Goal: Task Accomplishment & Management: Manage account settings

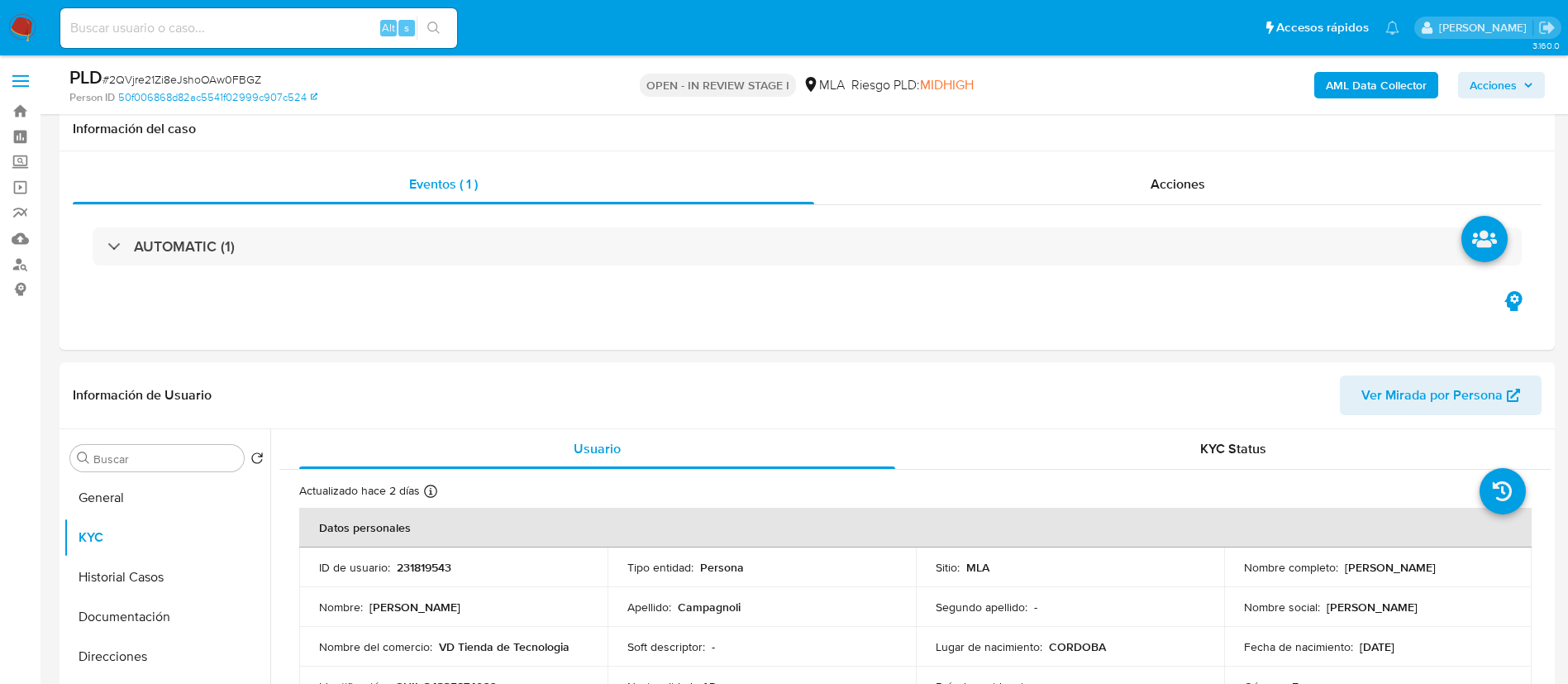
select select "10"
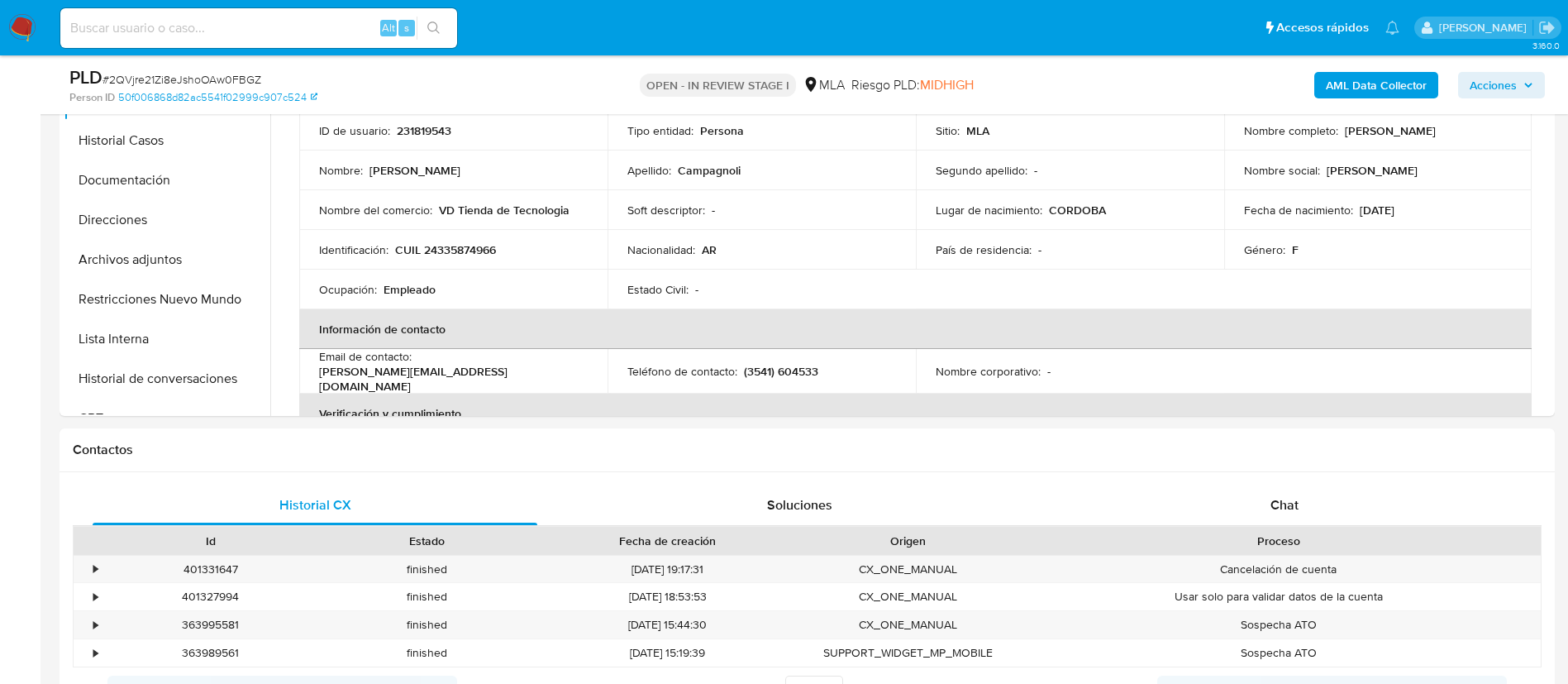
scroll to position [458, 0]
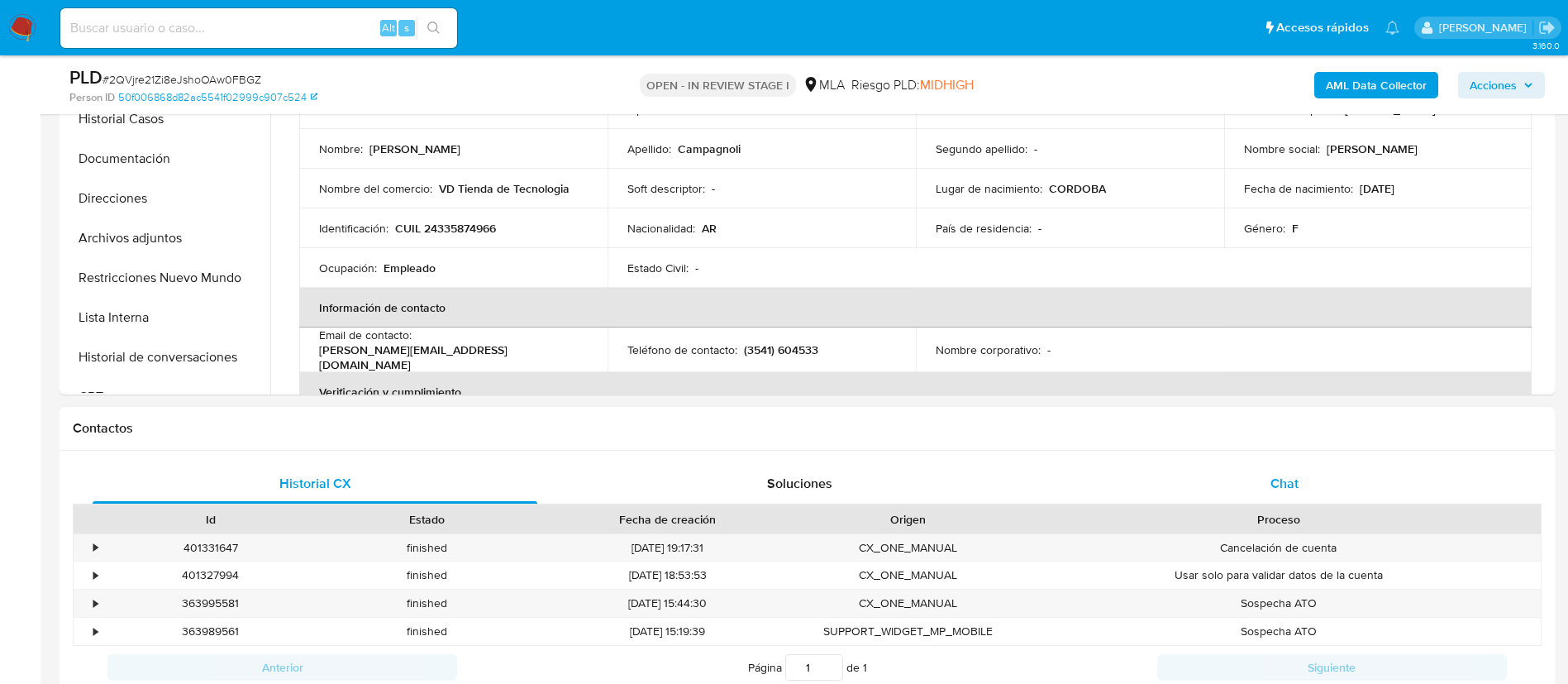
click at [1288, 490] on span "Chat" at bounding box center [1285, 483] width 28 height 19
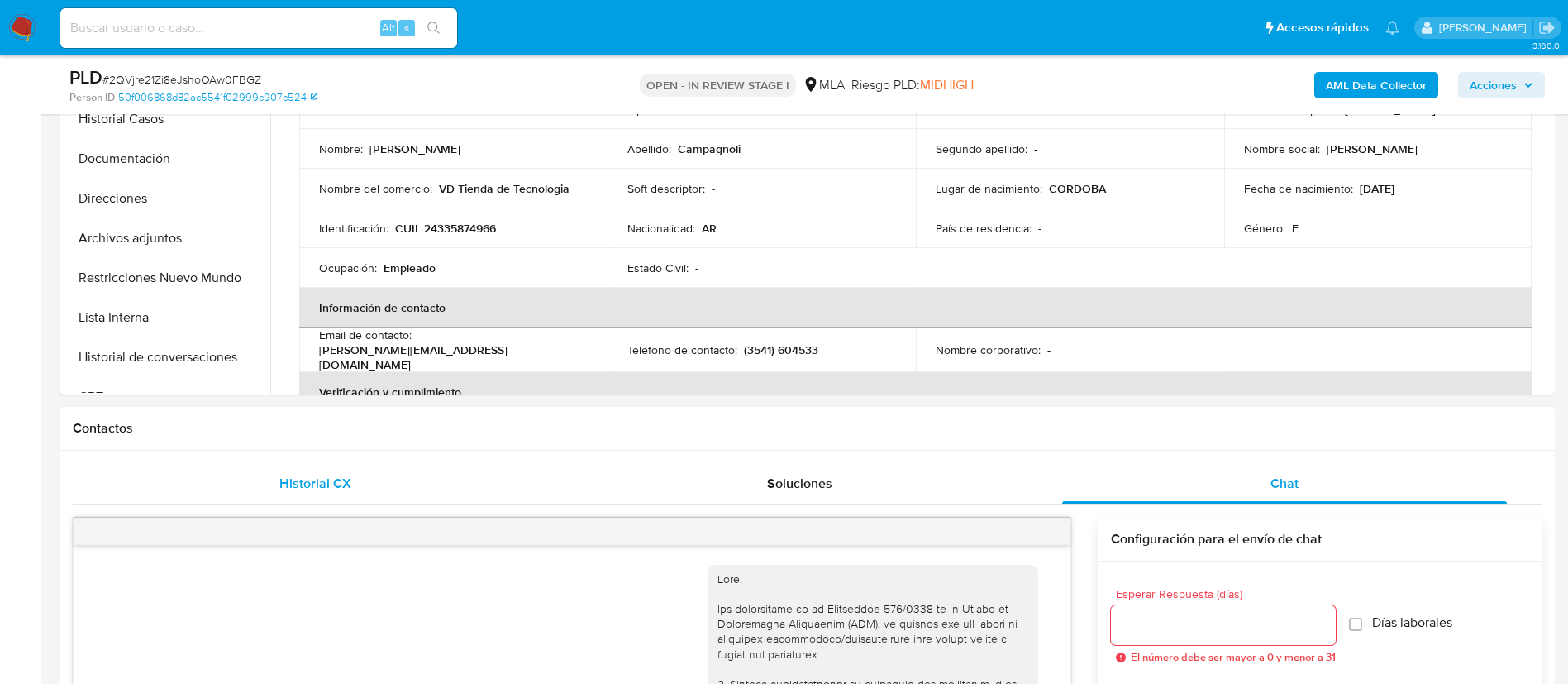
scroll to position [1656, 0]
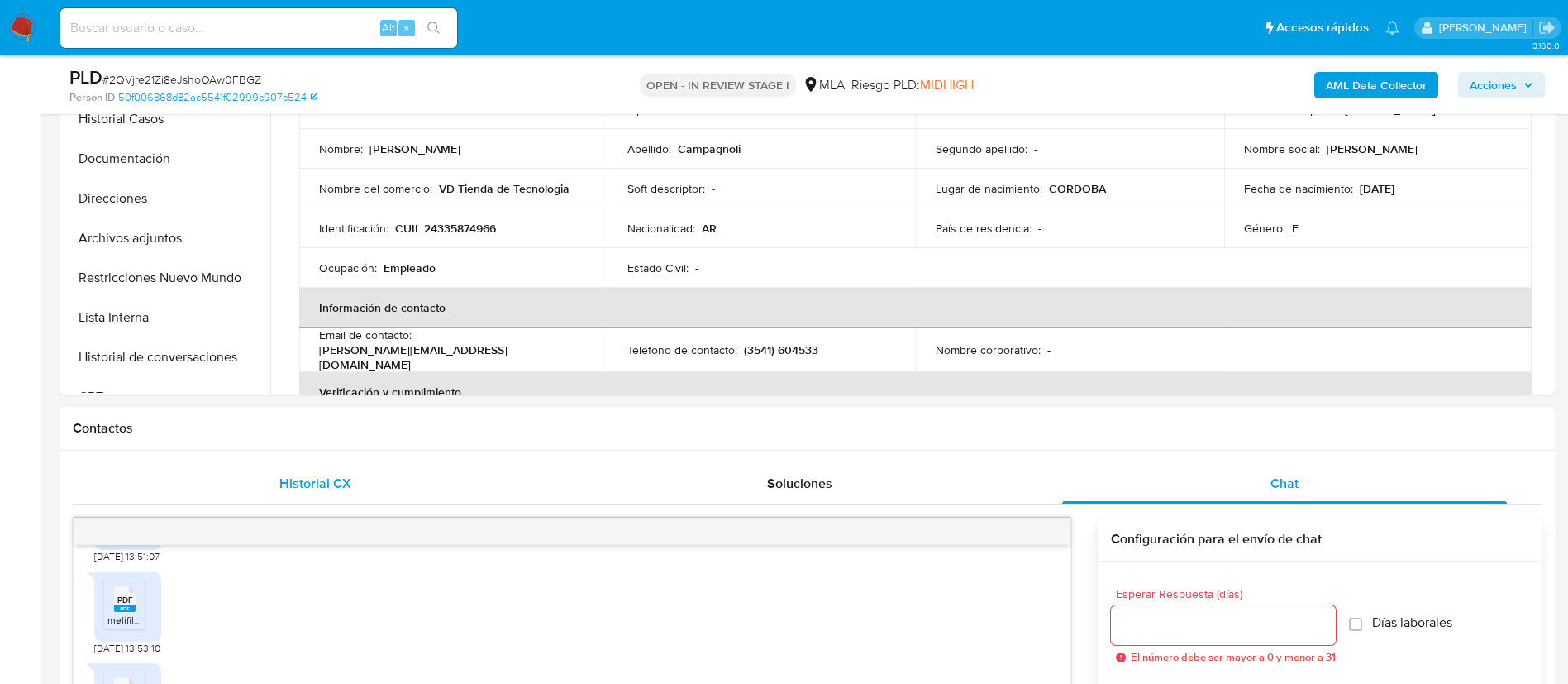
click at [340, 474] on span "Historial CX" at bounding box center [315, 483] width 72 height 19
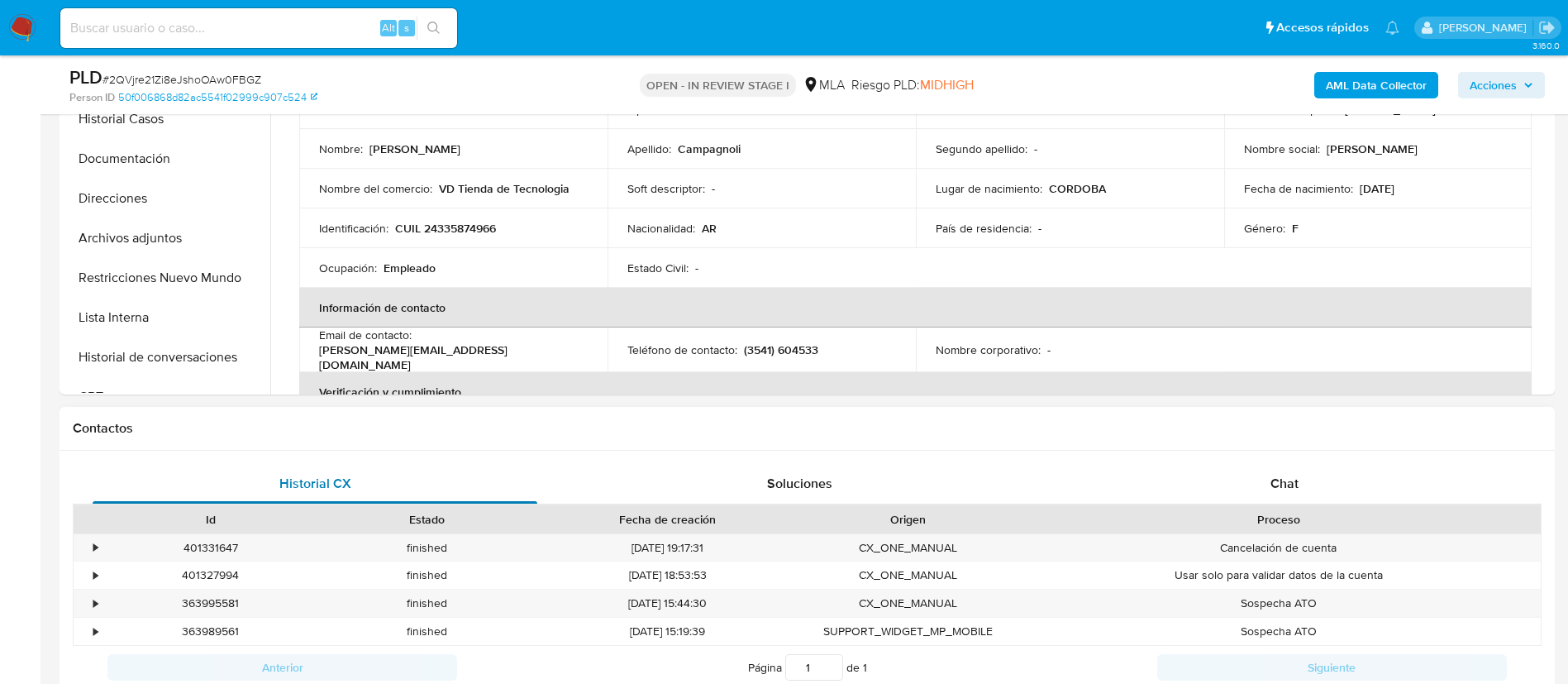
scroll to position [650, 0]
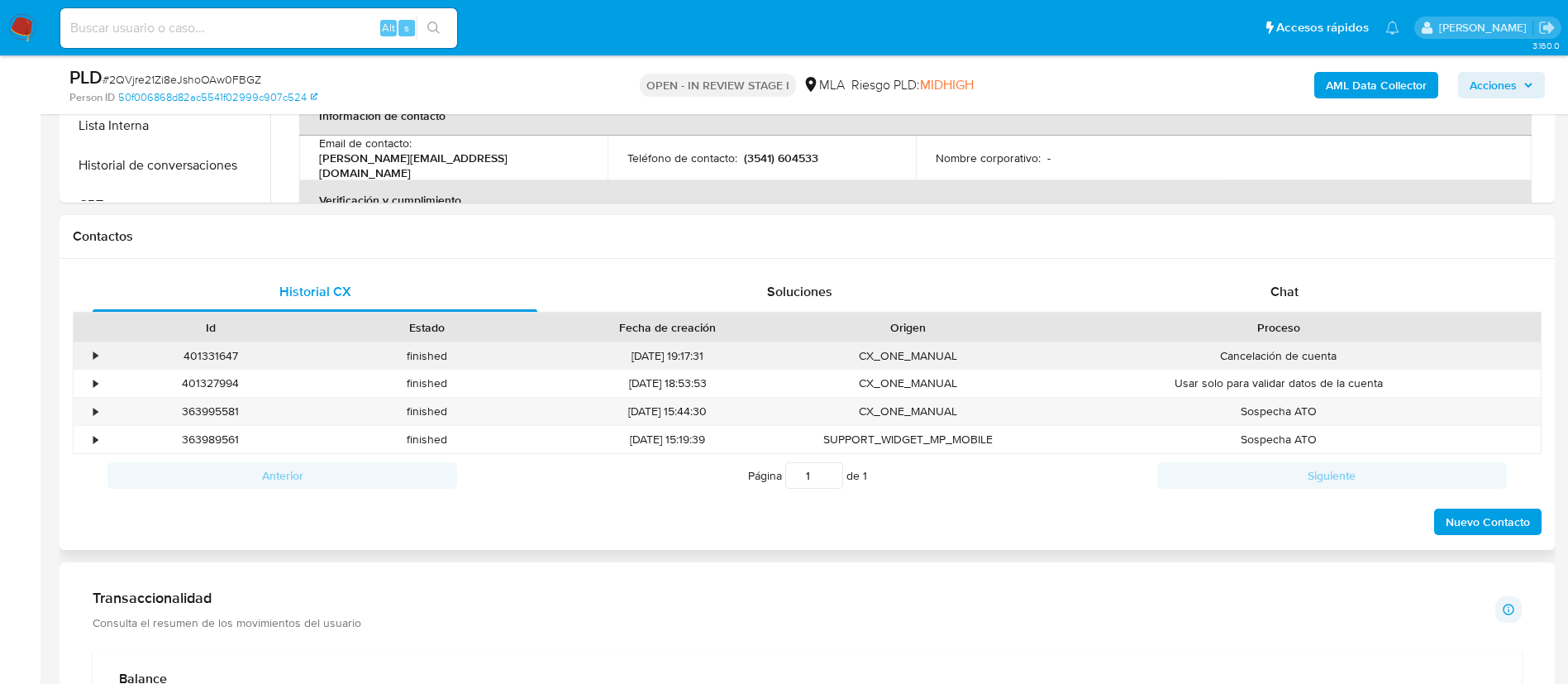
click at [93, 356] on div "•" at bounding box center [95, 356] width 4 height 16
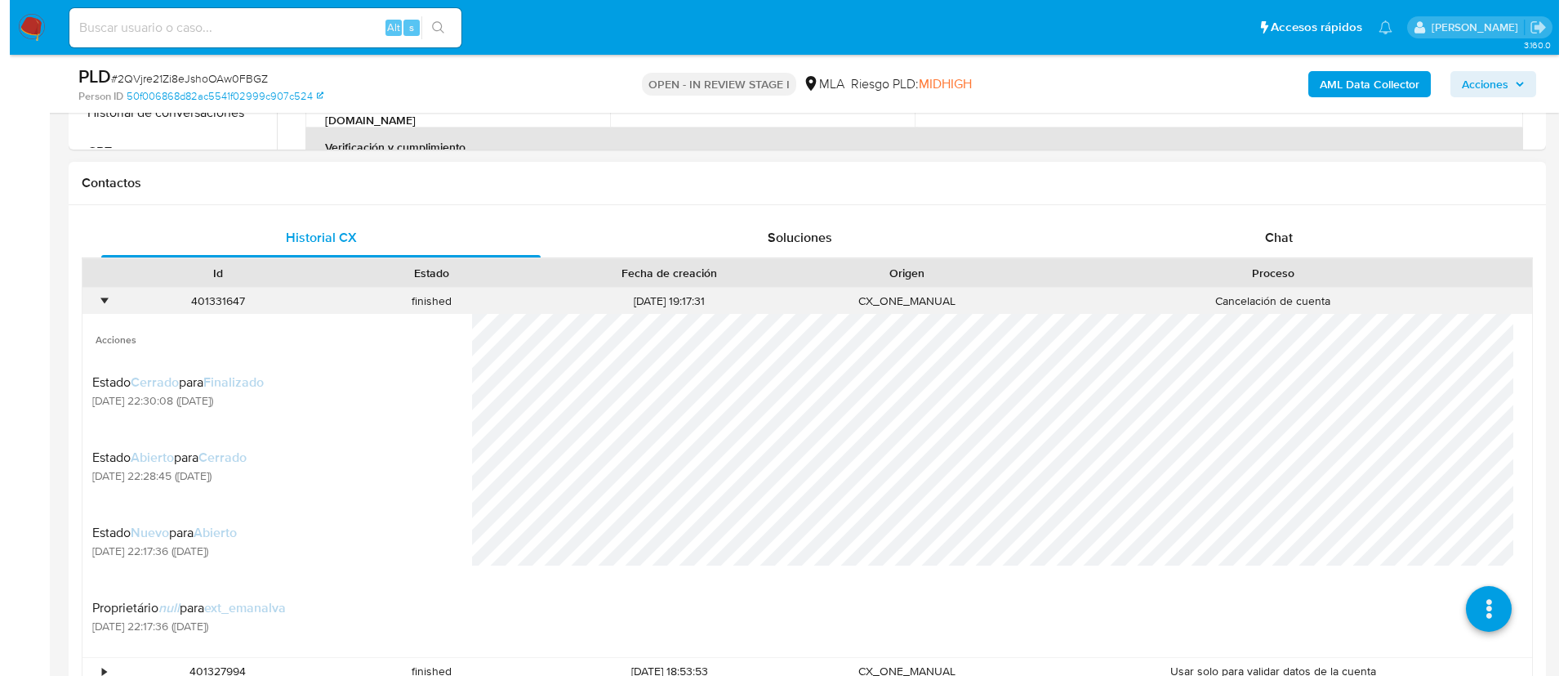
scroll to position [692, 0]
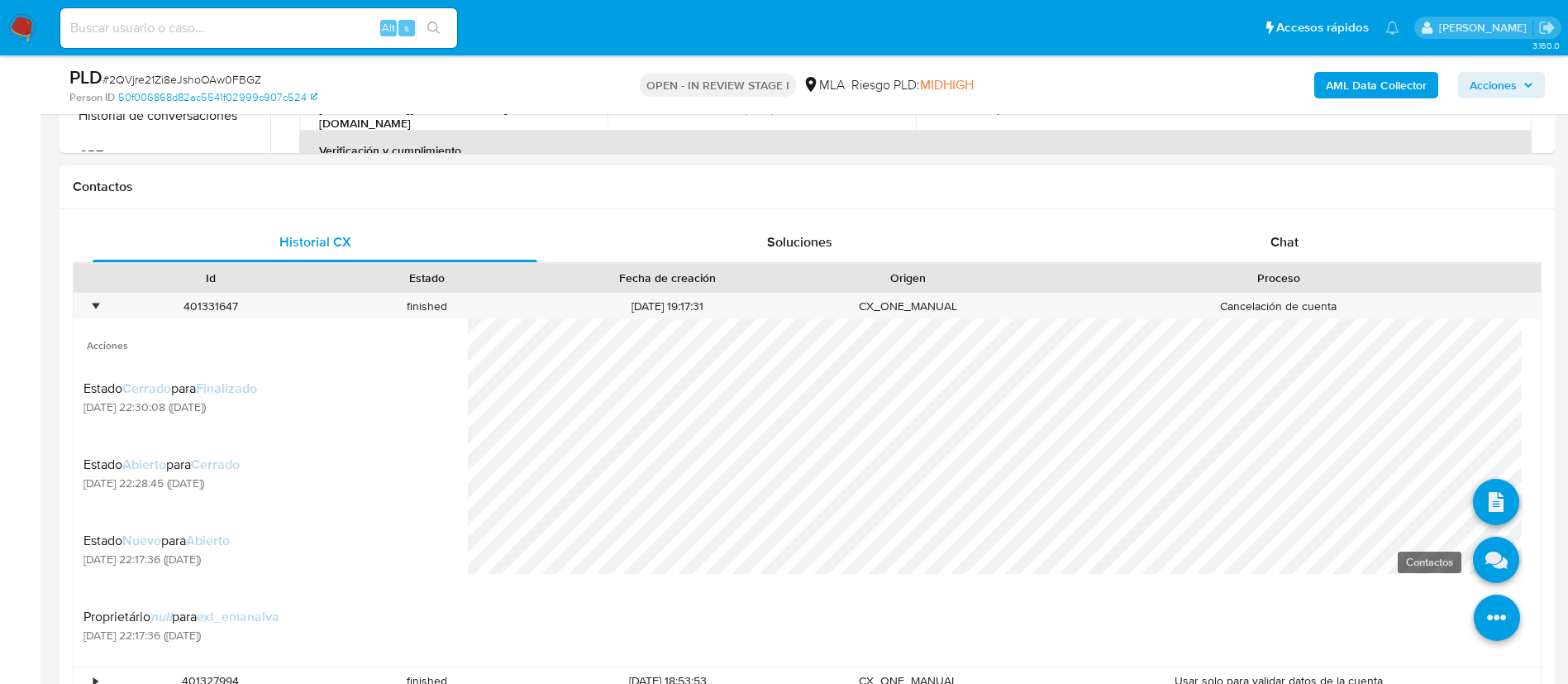
click at [1480, 551] on icon at bounding box center [1496, 559] width 47 height 47
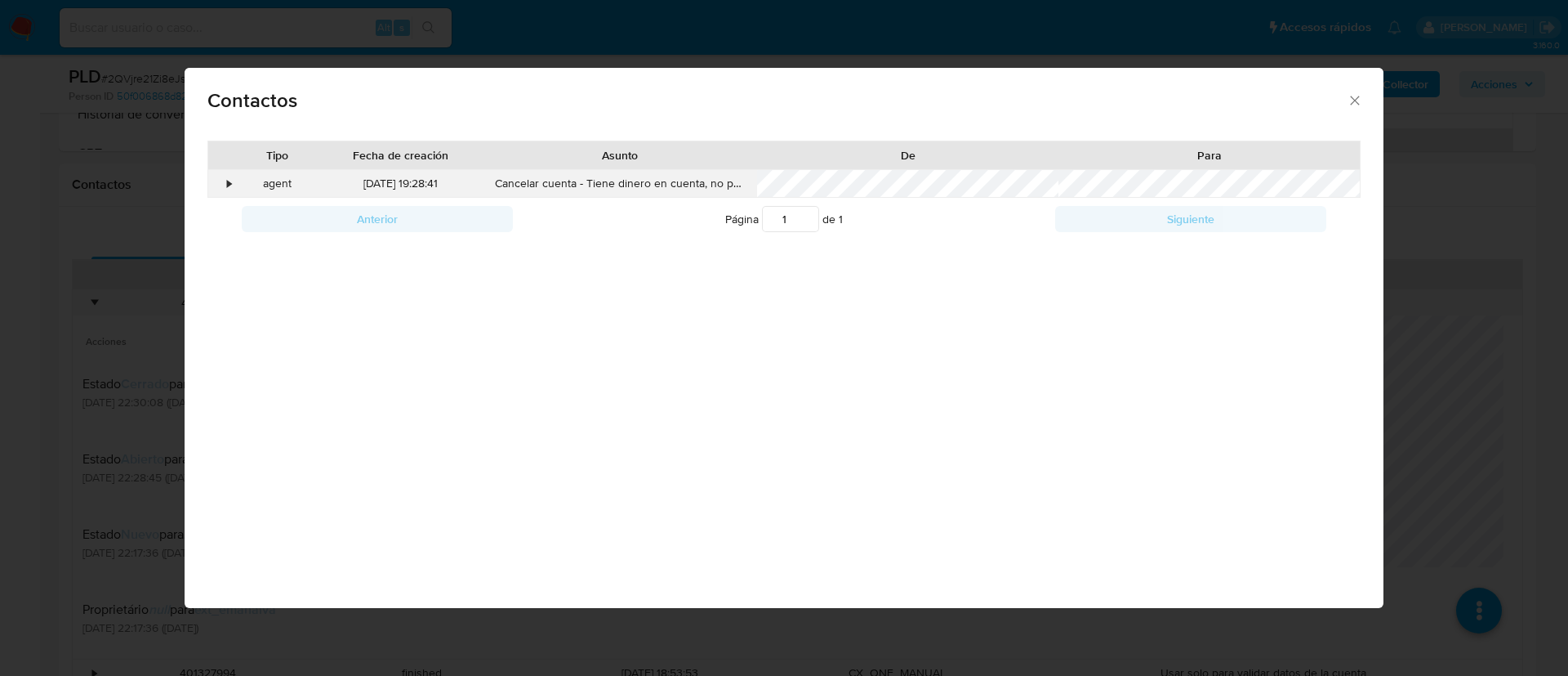
click at [230, 187] on div "•" at bounding box center [230, 183] width 4 height 17
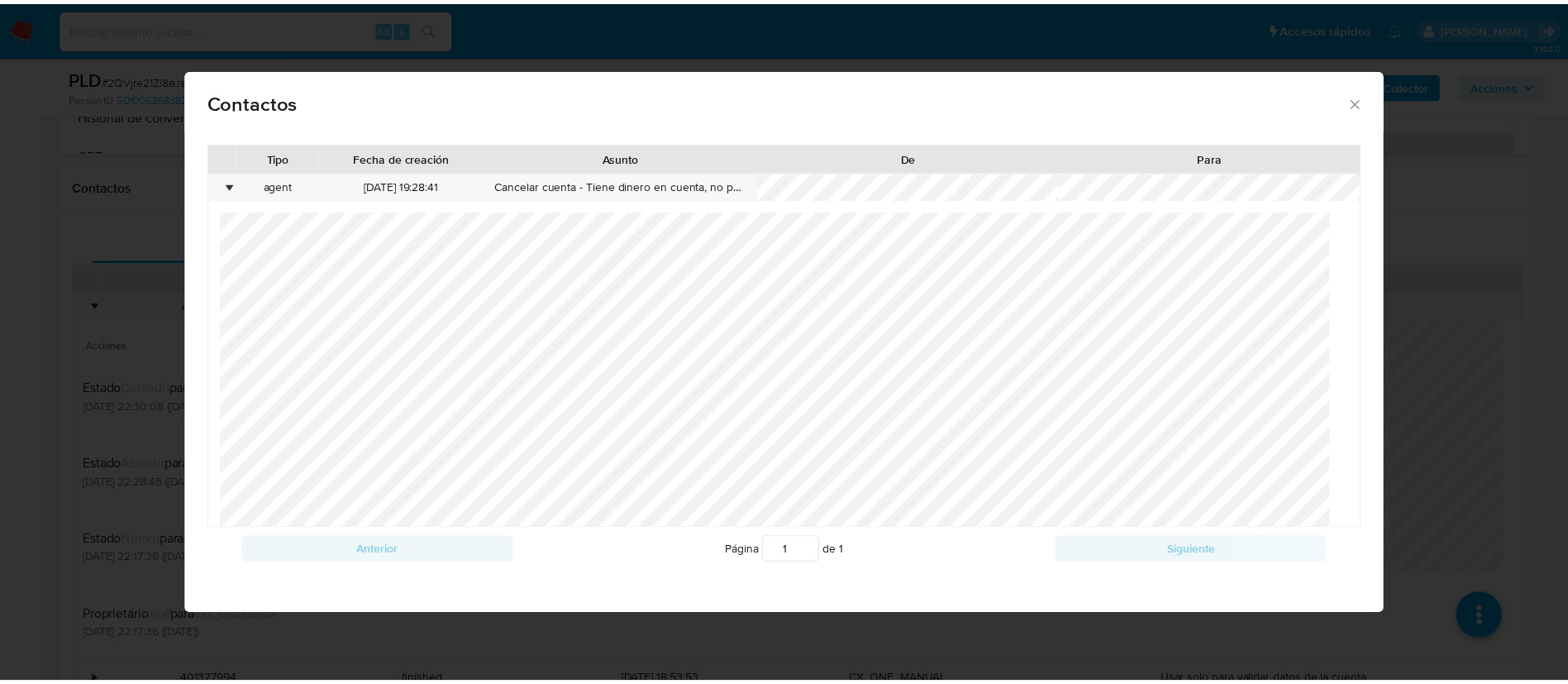
scroll to position [476, 0]
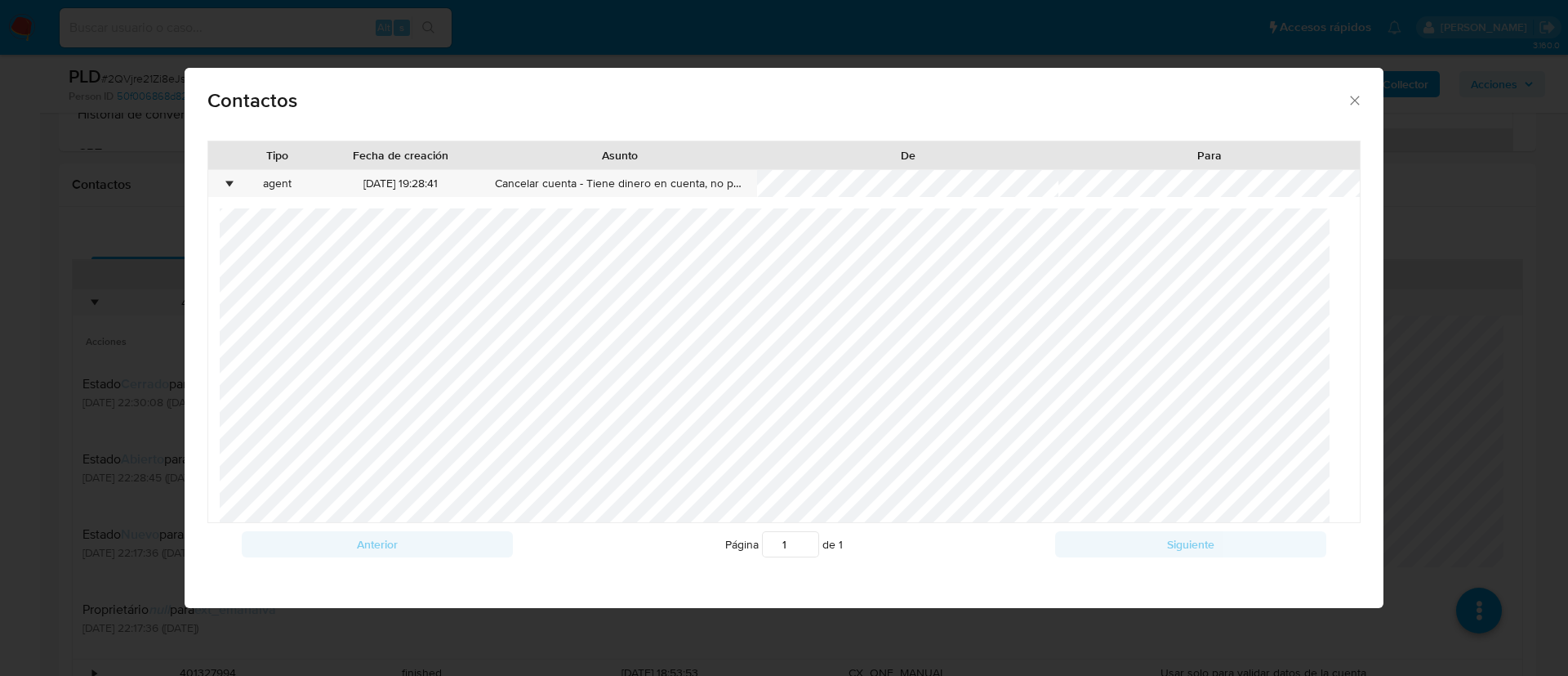
click at [0, 351] on div "Contactos Tipo Fecha de creación Asunto De Para • agent 20/08/2025 19:28:41 Can…" at bounding box center [784, 338] width 1568 height 676
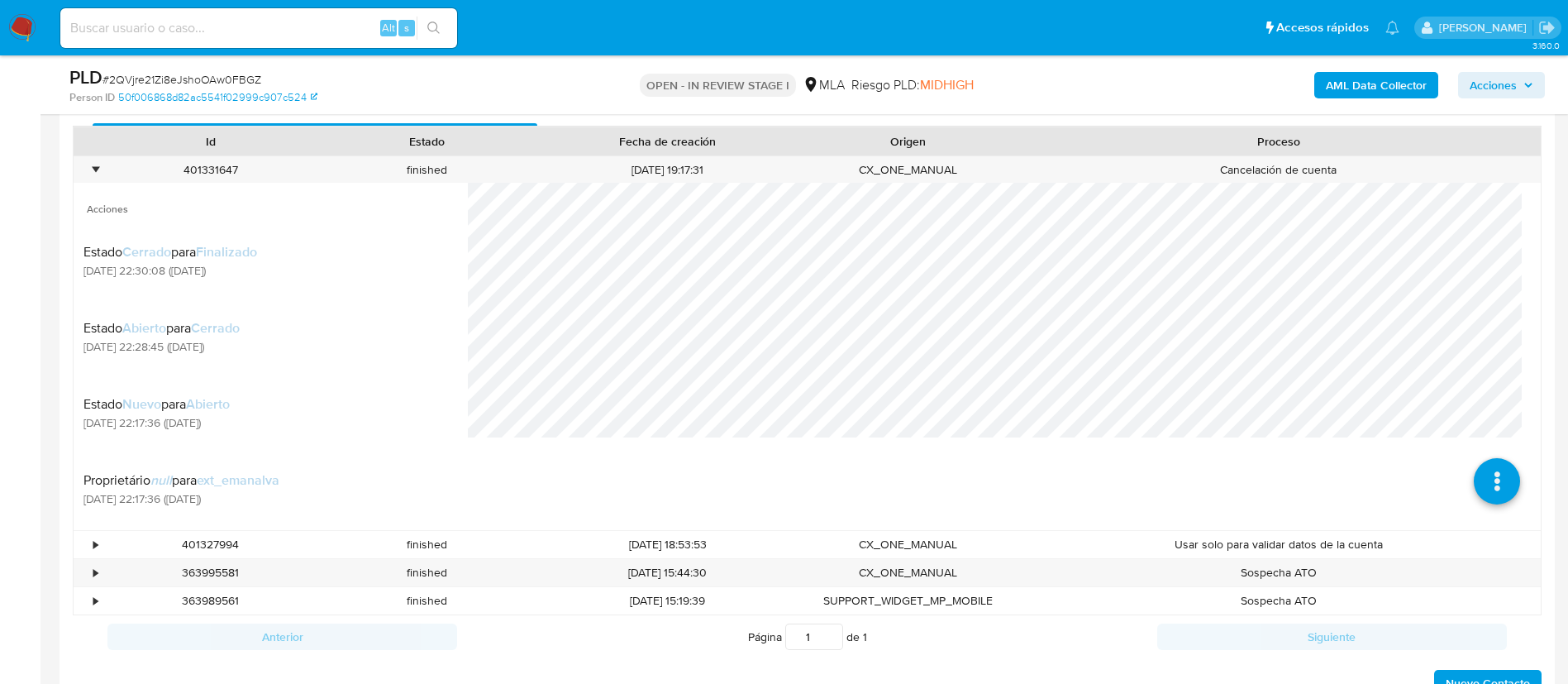
scroll to position [843, 0]
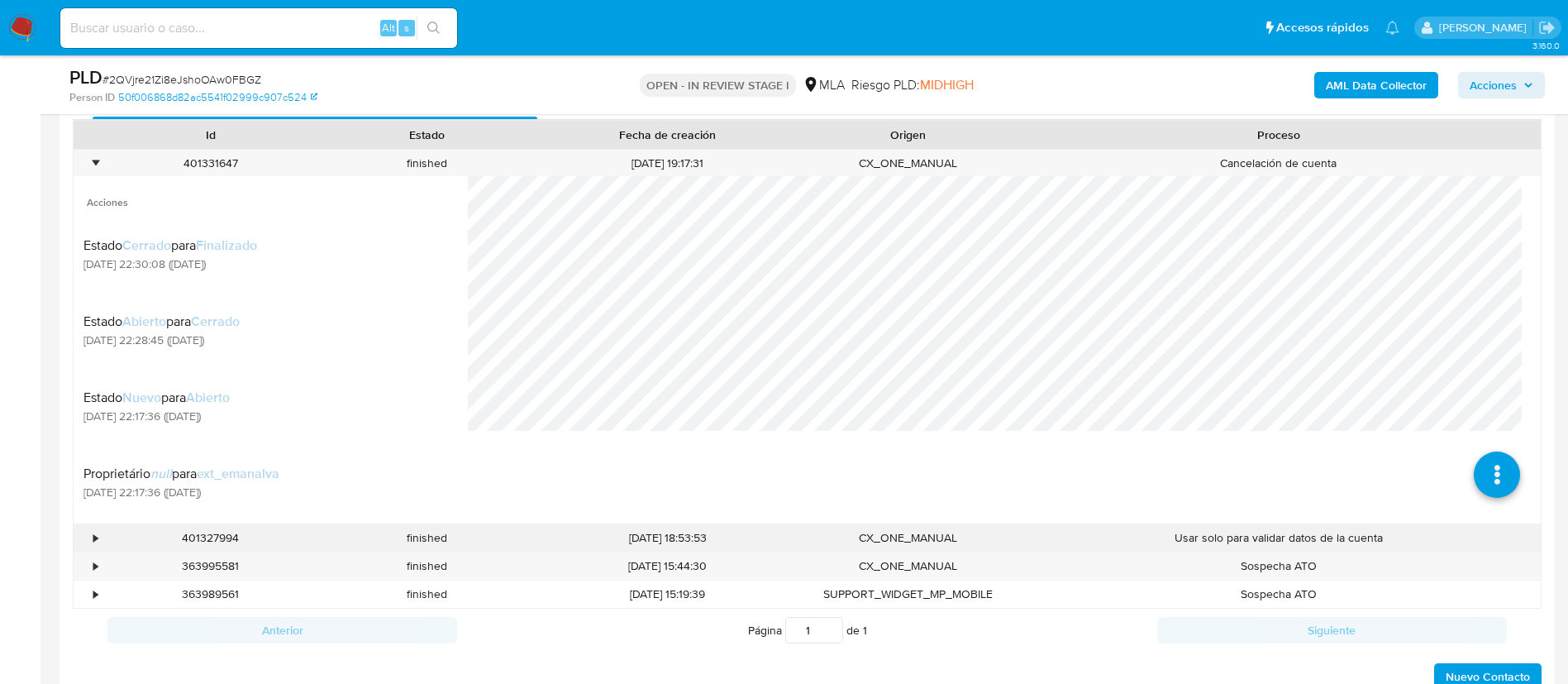
click at [1400, 539] on div "Usar solo para validar datos de la cuenta" at bounding box center [1279, 538] width 524 height 28
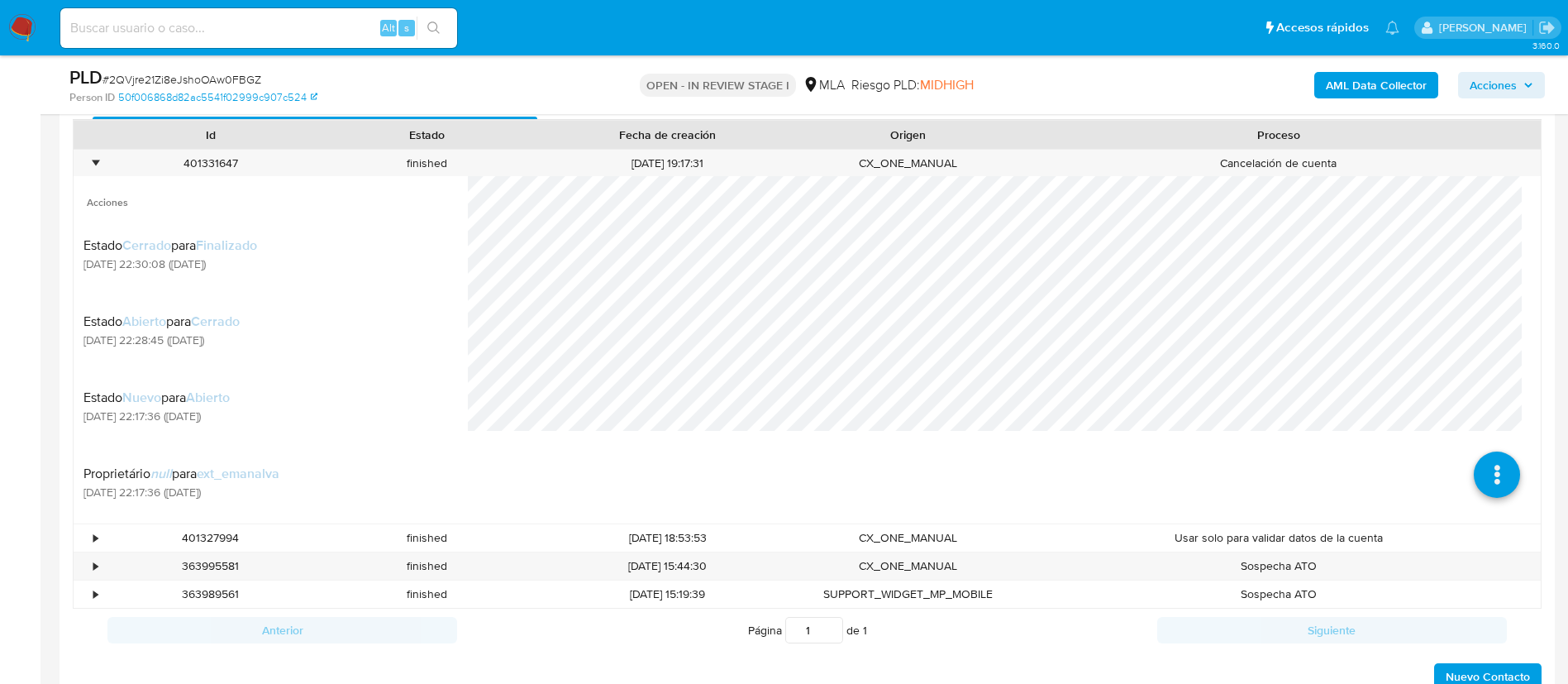
paste input "2QVjre21Zi8eJshoOAw0FBGZ"
click at [318, 18] on input "2QVjre21Zi8eJshoOAw0FBGZ" at bounding box center [259, 29] width 396 height 22
type input "2QVjre21Zi8eJshoOAw0FBGZ"
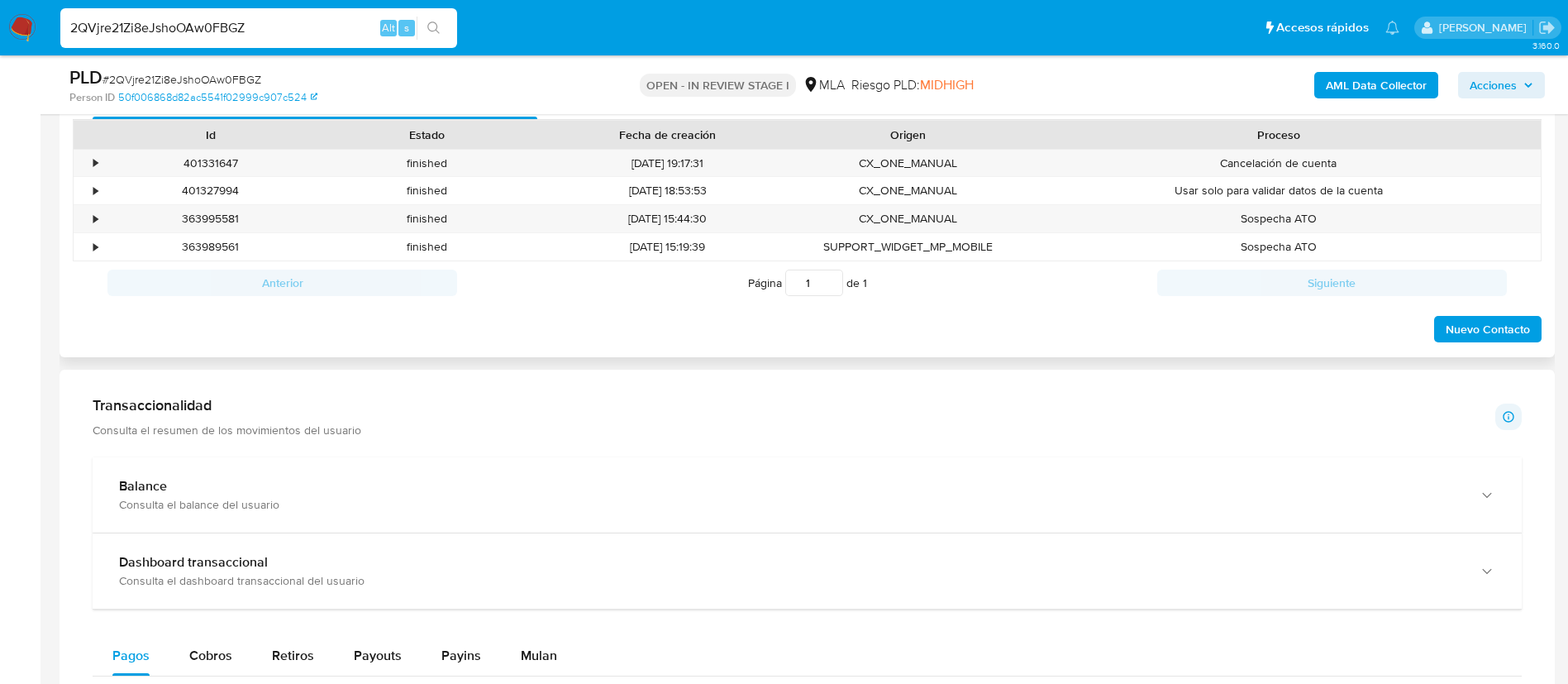
click at [240, 303] on div "Anterior Página 1 de 1 Siguiente" at bounding box center [807, 283] width 1469 height 43
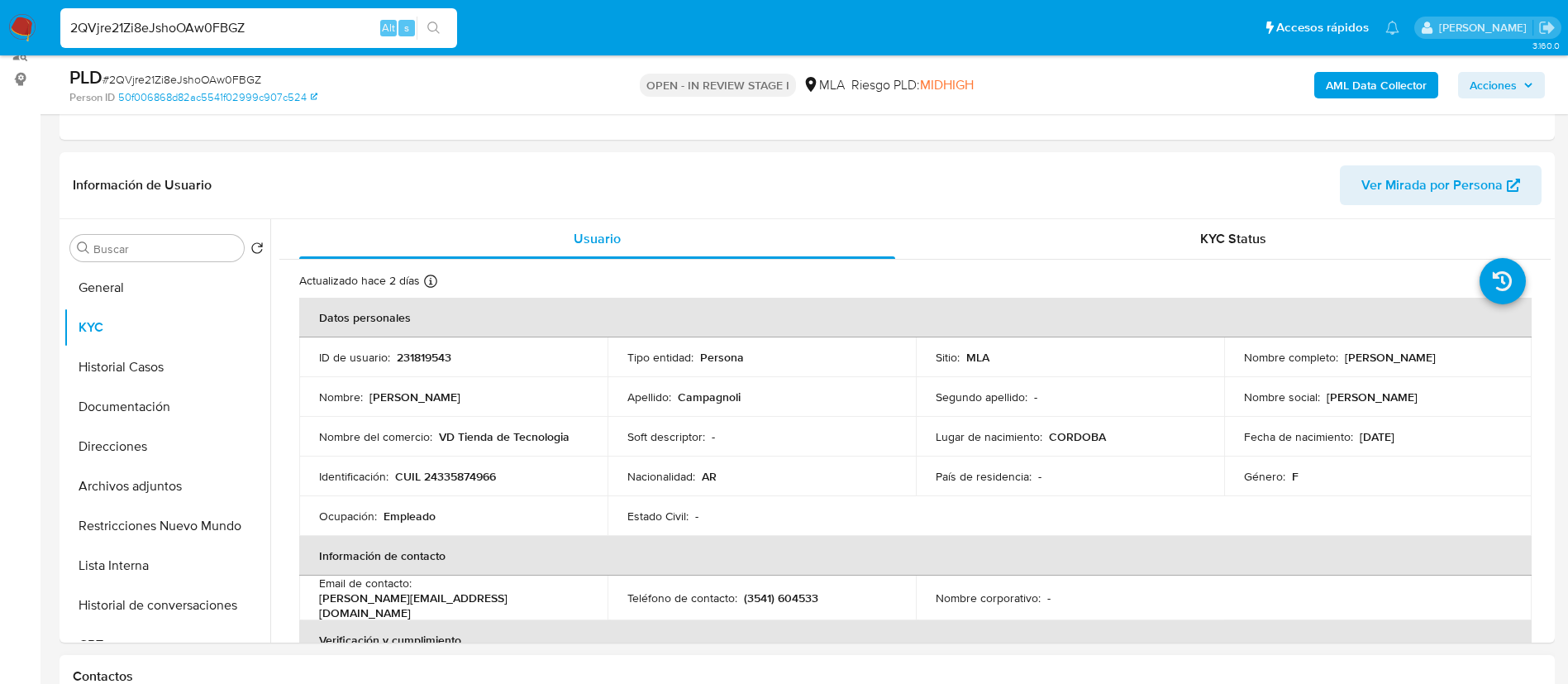
scroll to position [0, 0]
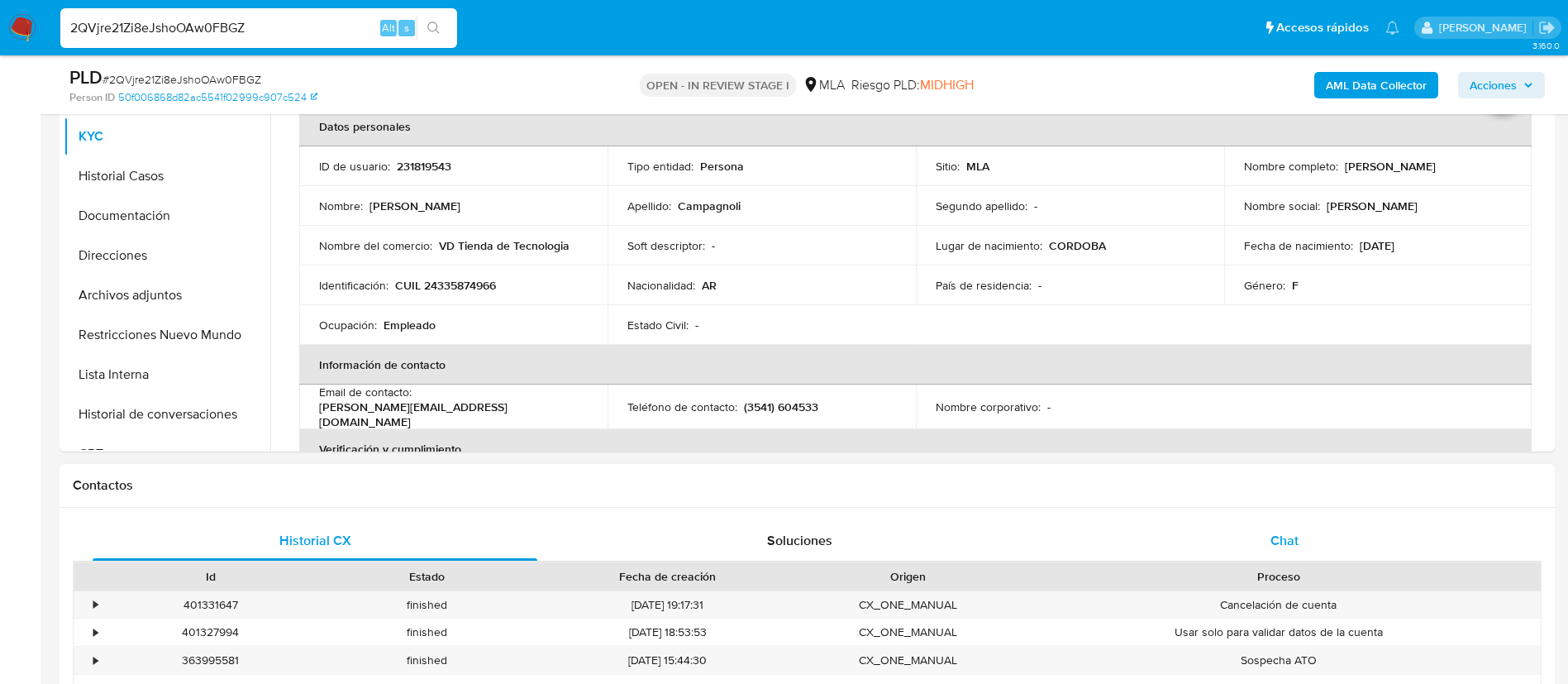
click at [1283, 552] on div "Chat" at bounding box center [1285, 540] width 445 height 40
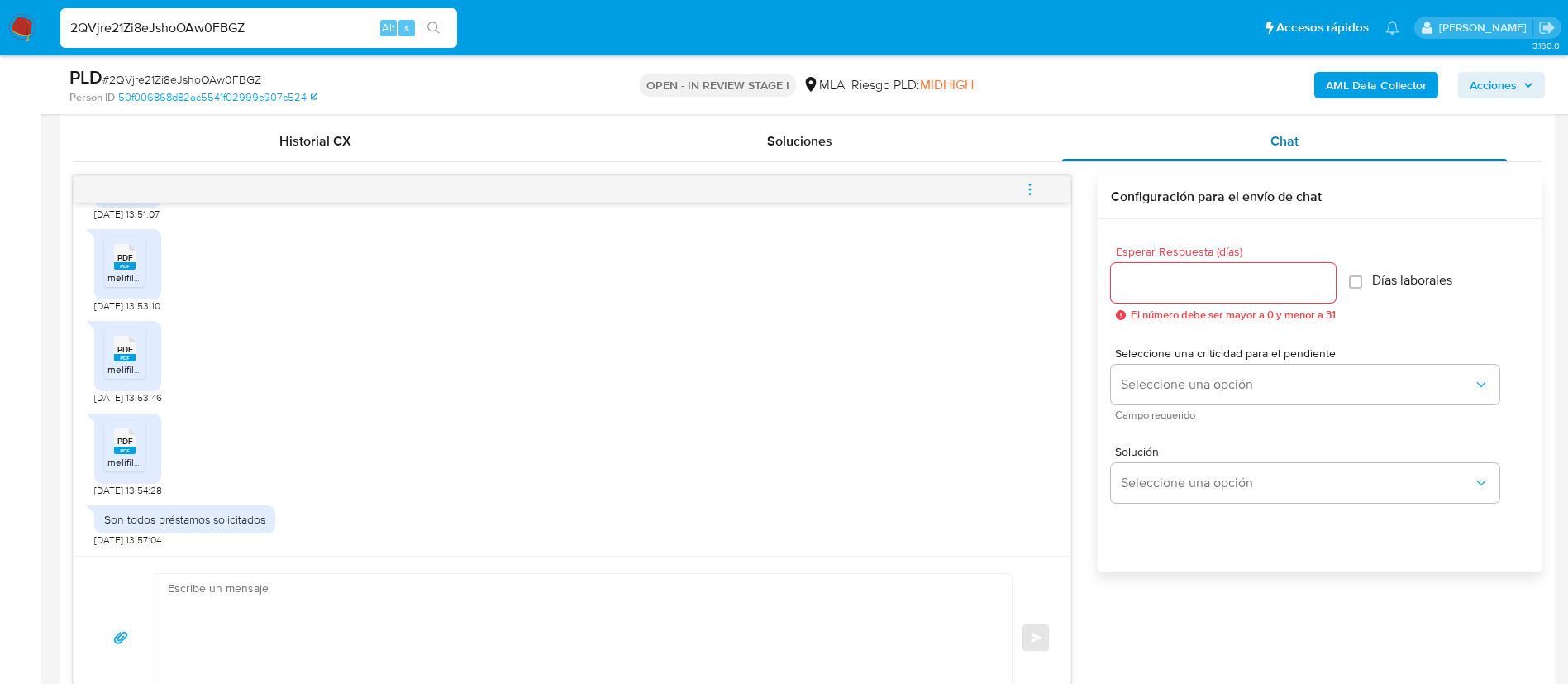
scroll to position [803, 0]
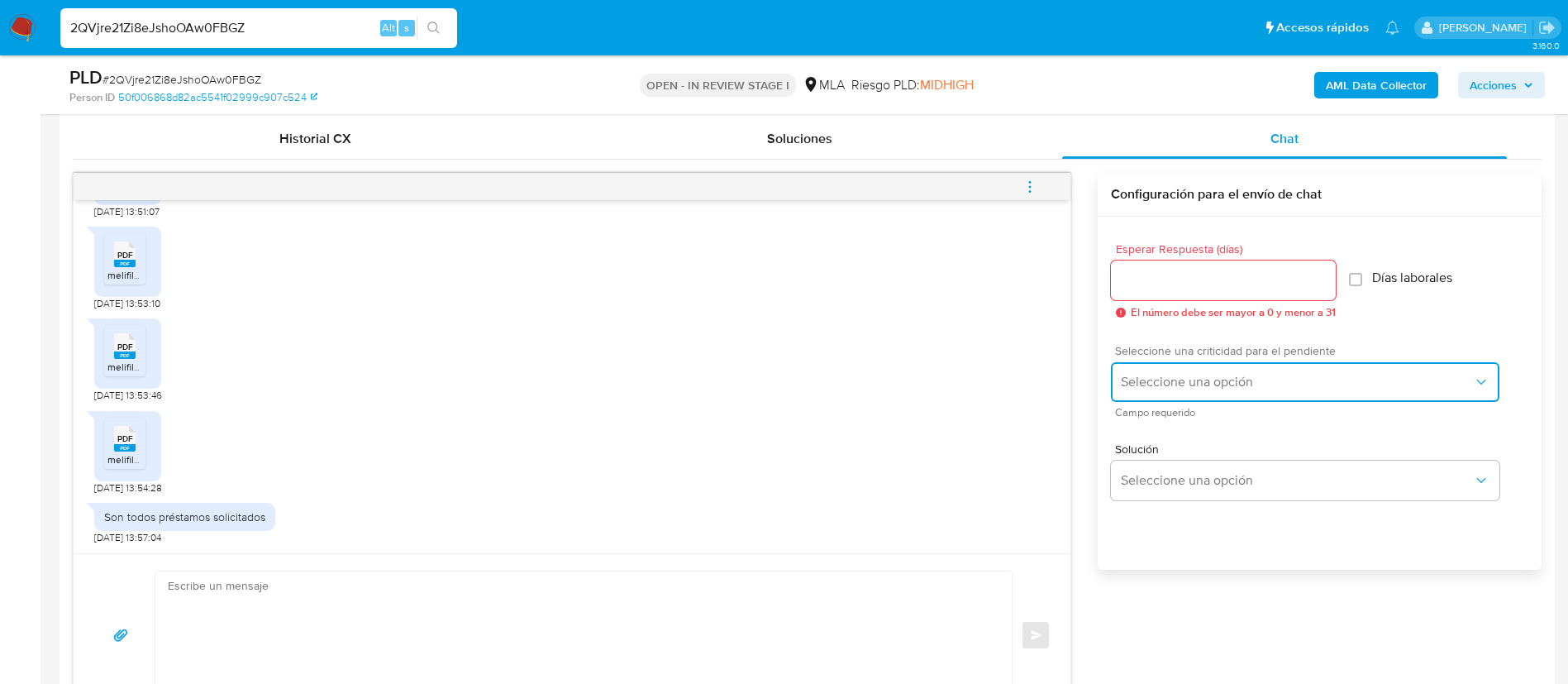
click at [1158, 392] on button "Seleccione una opción" at bounding box center [1305, 382] width 389 height 40
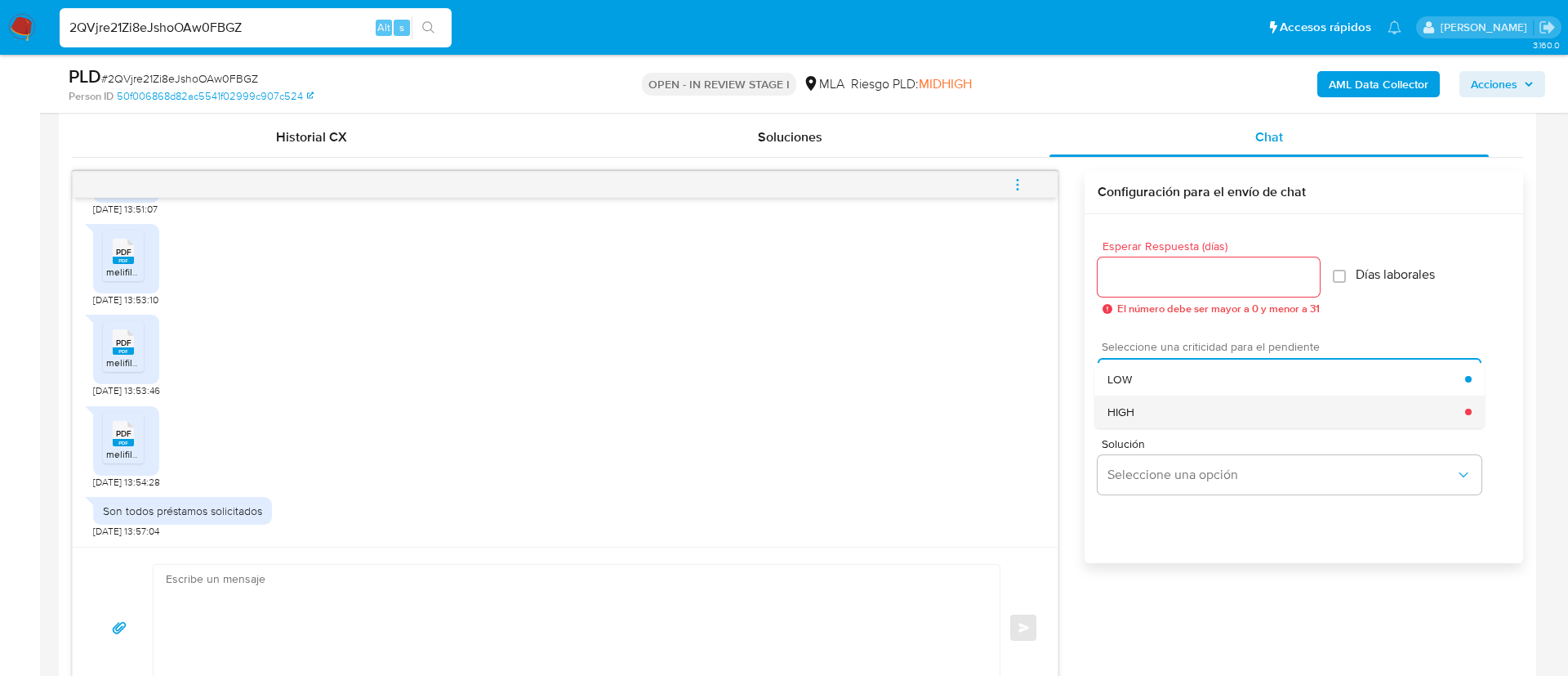
click at [1117, 405] on span "HIGH" at bounding box center [1121, 411] width 27 height 15
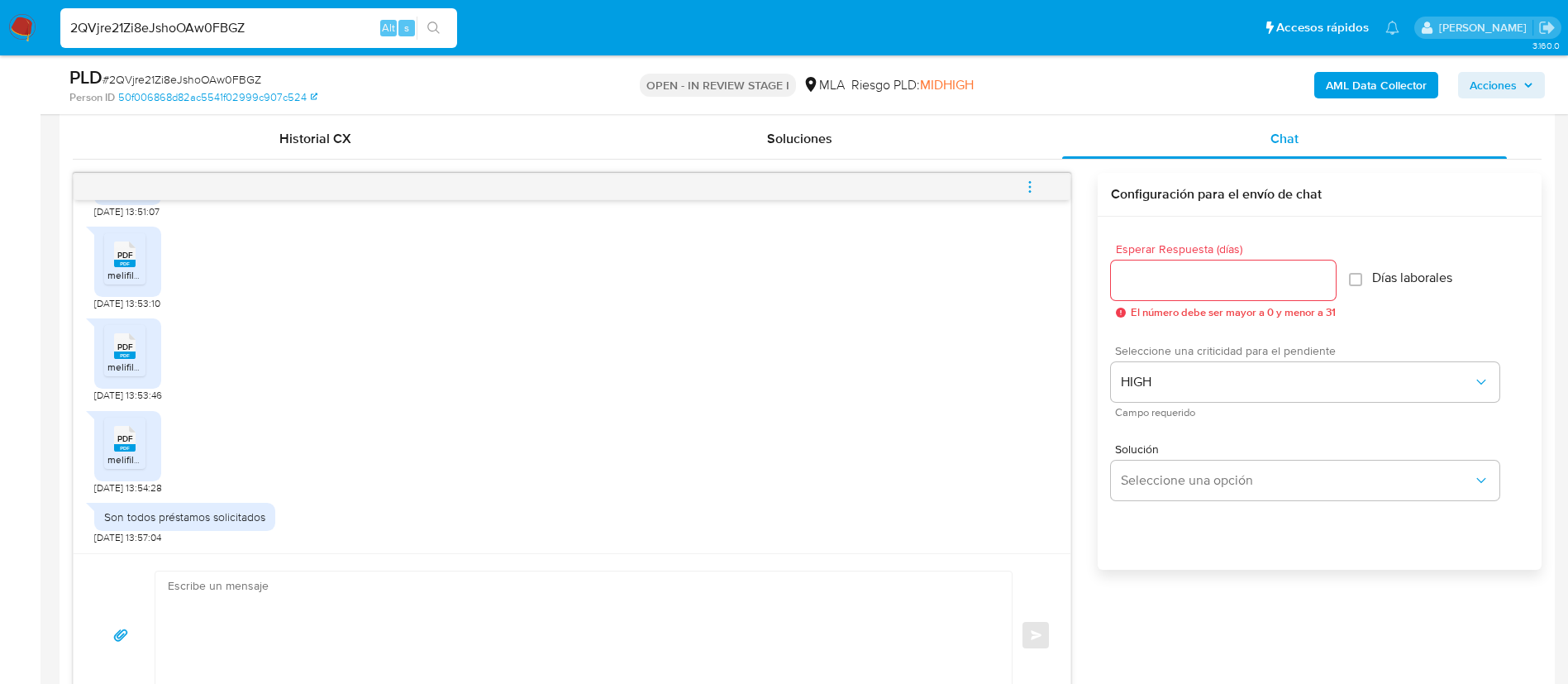
click at [1136, 262] on div at bounding box center [1223, 281] width 225 height 40
click at [1132, 285] on input "Esperar Respuesta (días)" at bounding box center [1223, 281] width 225 height 22
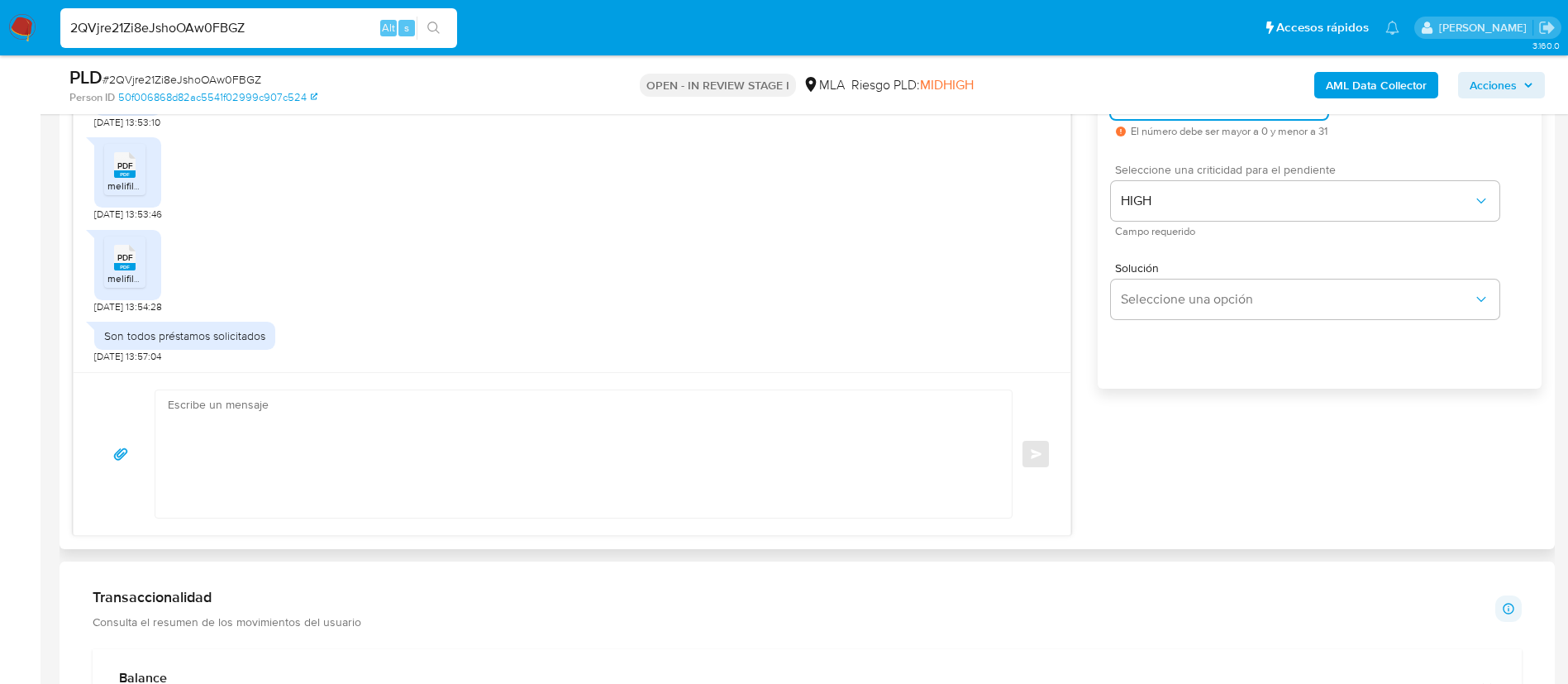
scroll to position [984, 0]
type input "1"
click at [525, 397] on textarea at bounding box center [579, 453] width 824 height 127
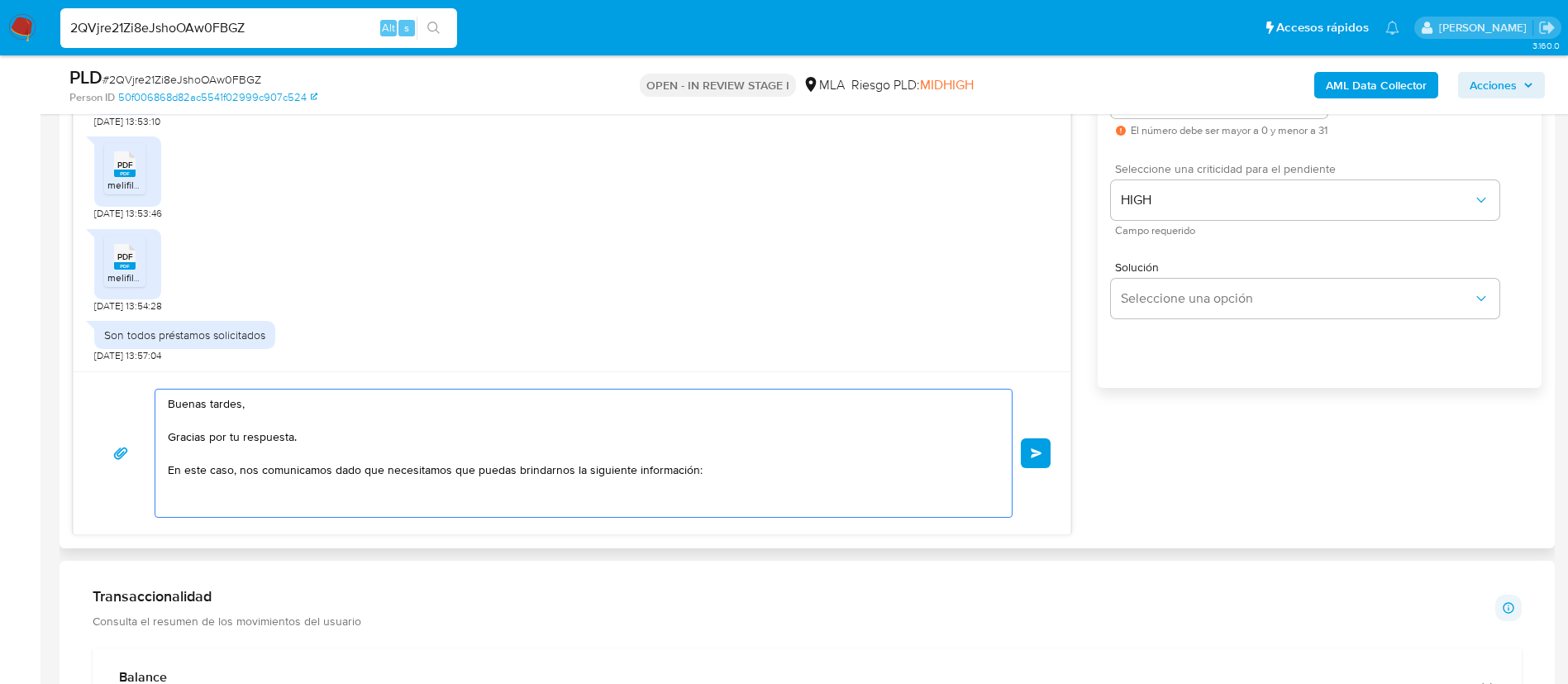
paste textarea "1. Descripción de la actividad: - Detalla la actividad que realizas a través de…"
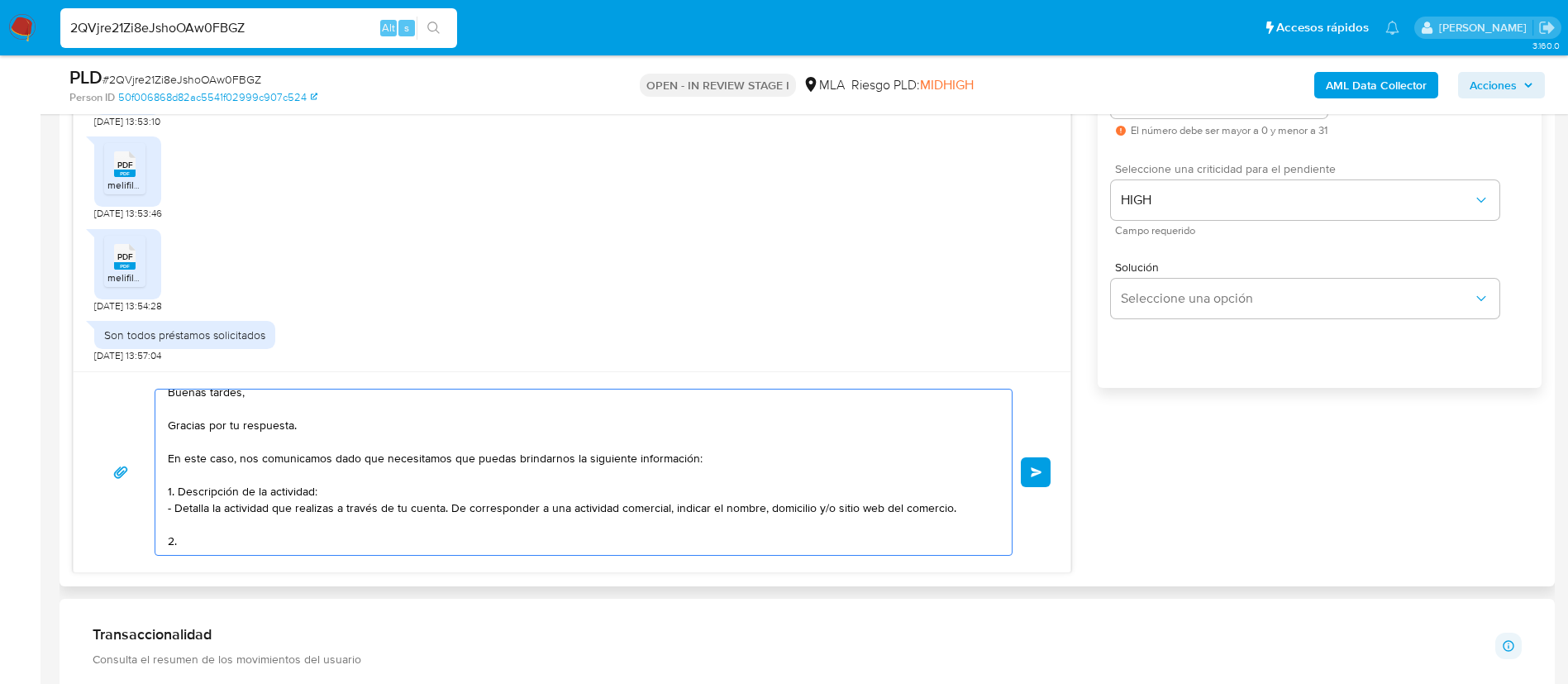
scroll to position [39, 0]
paste textarea "3. Proporciona el vínculo con las siguientes contrapartes con las que operaste,…"
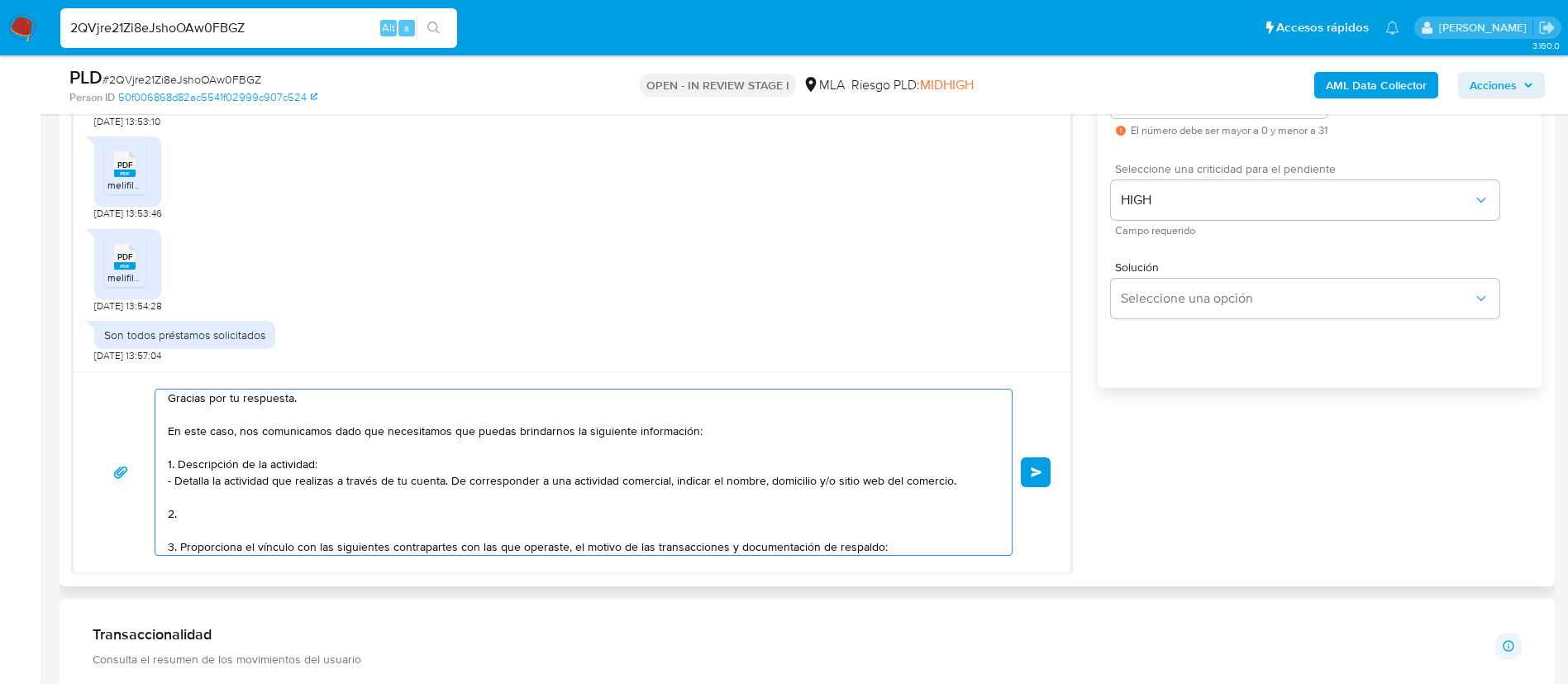
scroll to position [56, 0]
click at [478, 524] on textarea "Buenas tardes, Gracias por tu respuesta. En este caso, nos comunicamos dado que…" at bounding box center [579, 472] width 824 height 166
click at [887, 535] on textarea "Buenas tardes, Gracias por tu respuesta. En este caso, nos comunicamos dado que…" at bounding box center [579, 472] width 824 height 166
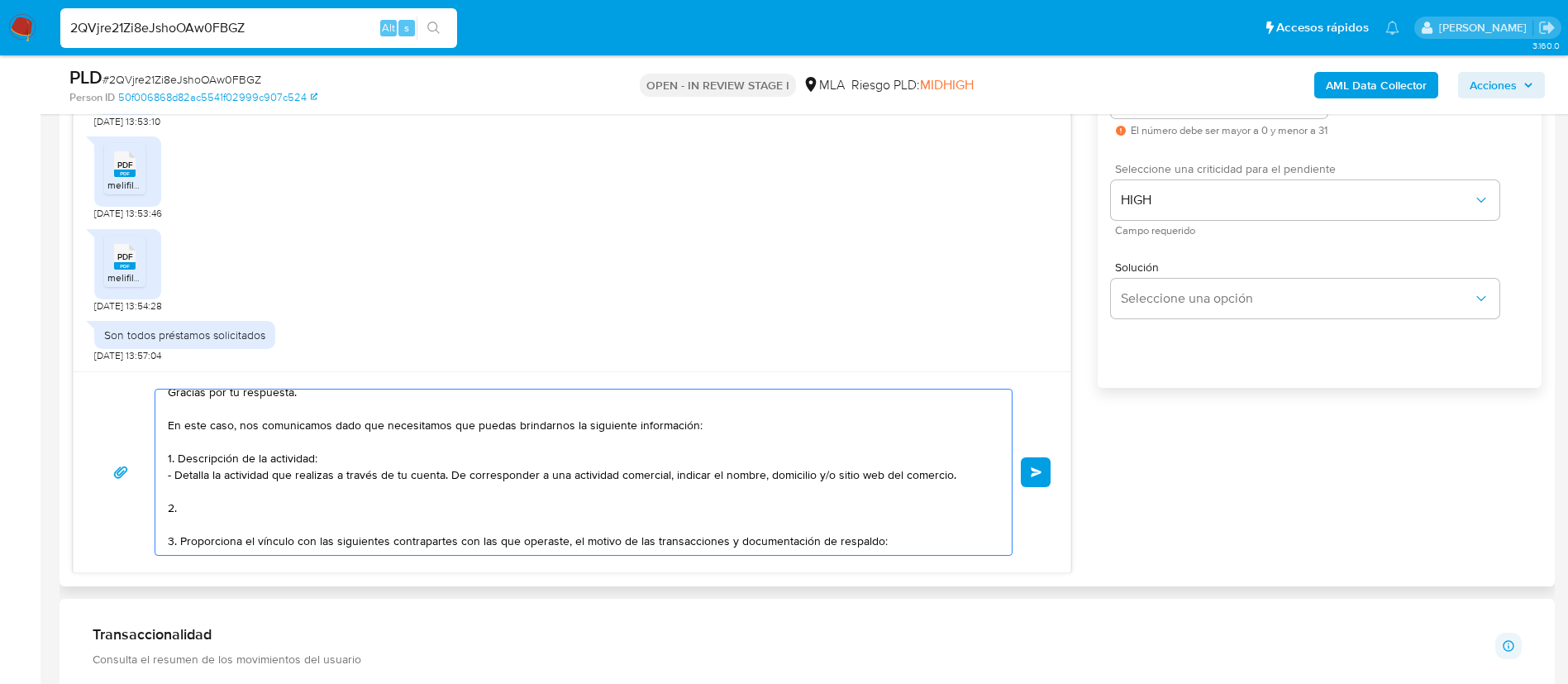
paste textarea "- Monnet Pagos En Linea Srl - 30717080439 (ACTIVIDAD: Servicios de informática …"
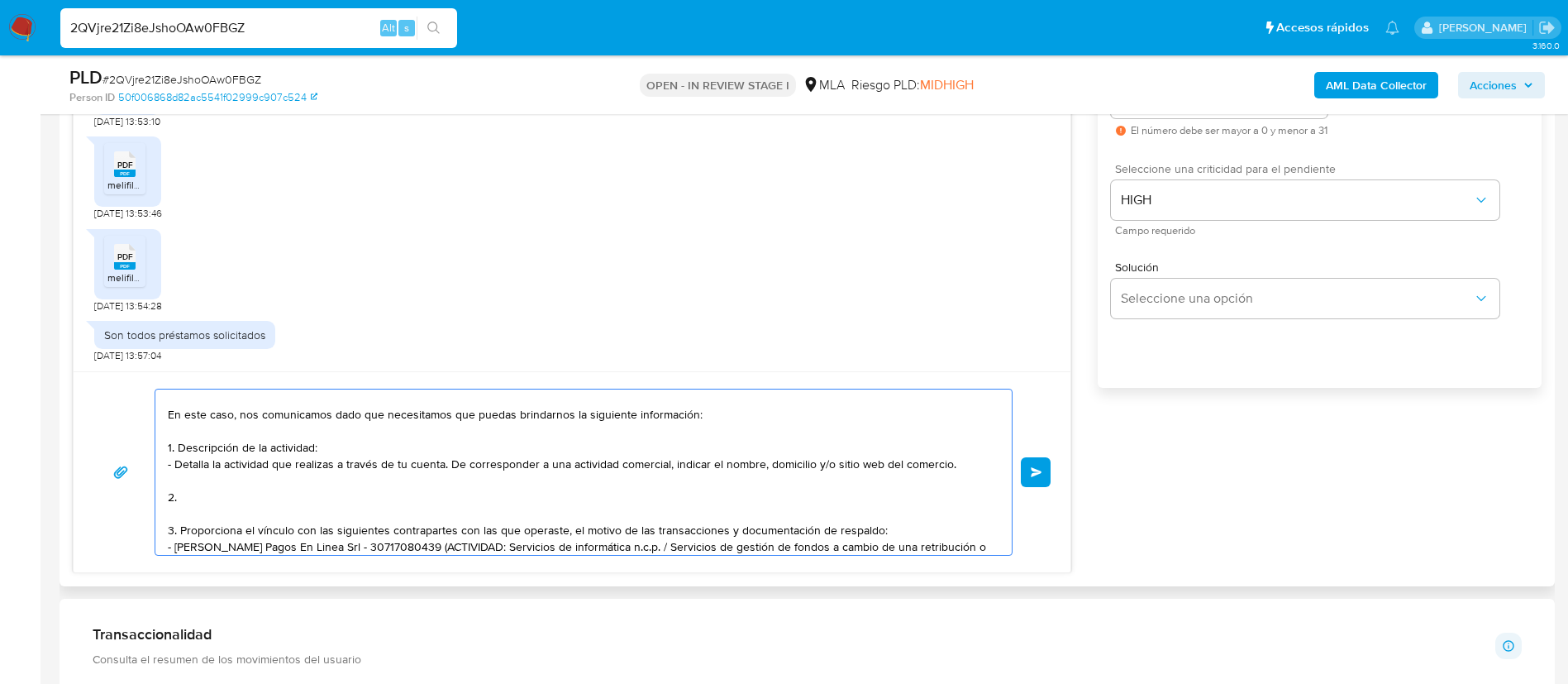
scroll to position [105, 0]
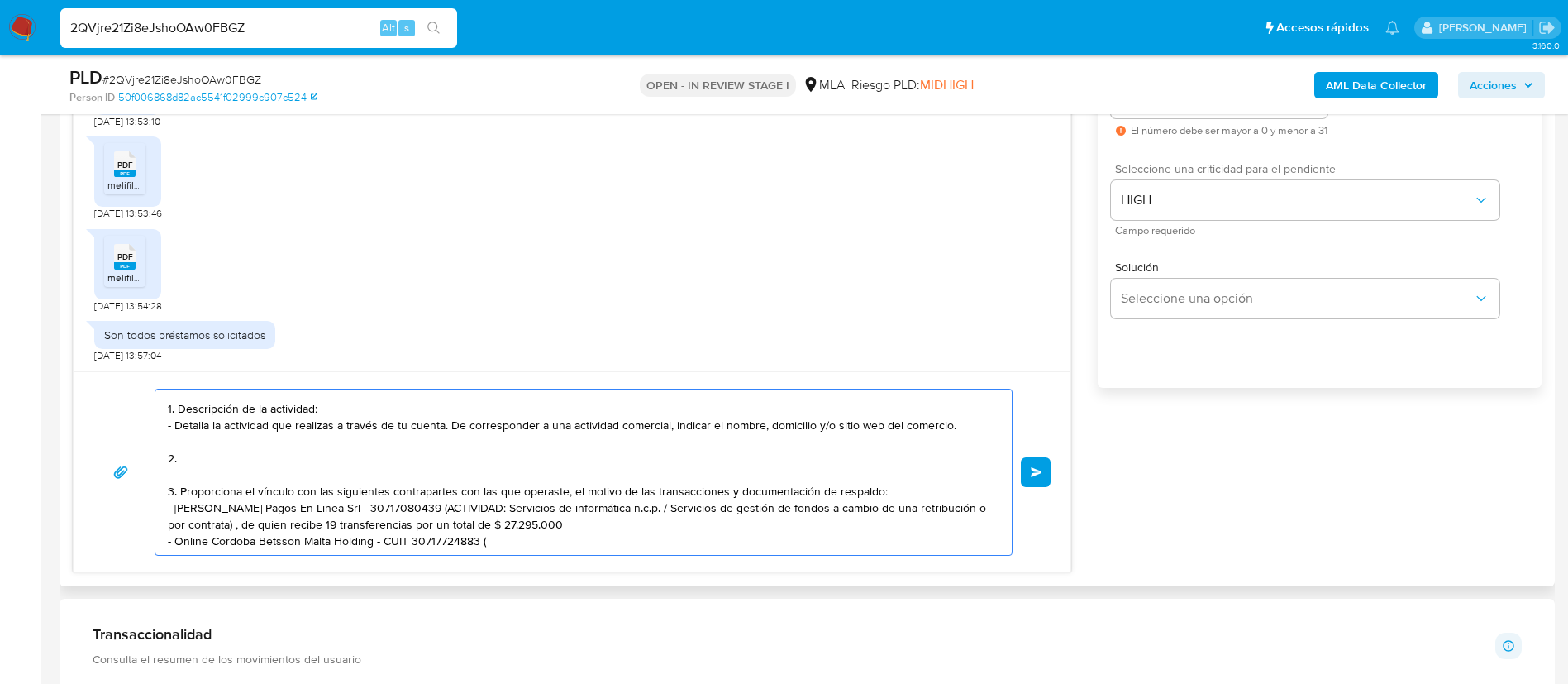
drag, startPoint x: 395, startPoint y: 502, endPoint x: 560, endPoint y: 507, distance: 165.1
click at [560, 507] on textarea "Buenas tardes, Gracias por tu respuesta. En este caso, nos comunicamos dado que…" at bounding box center [579, 472] width 824 height 166
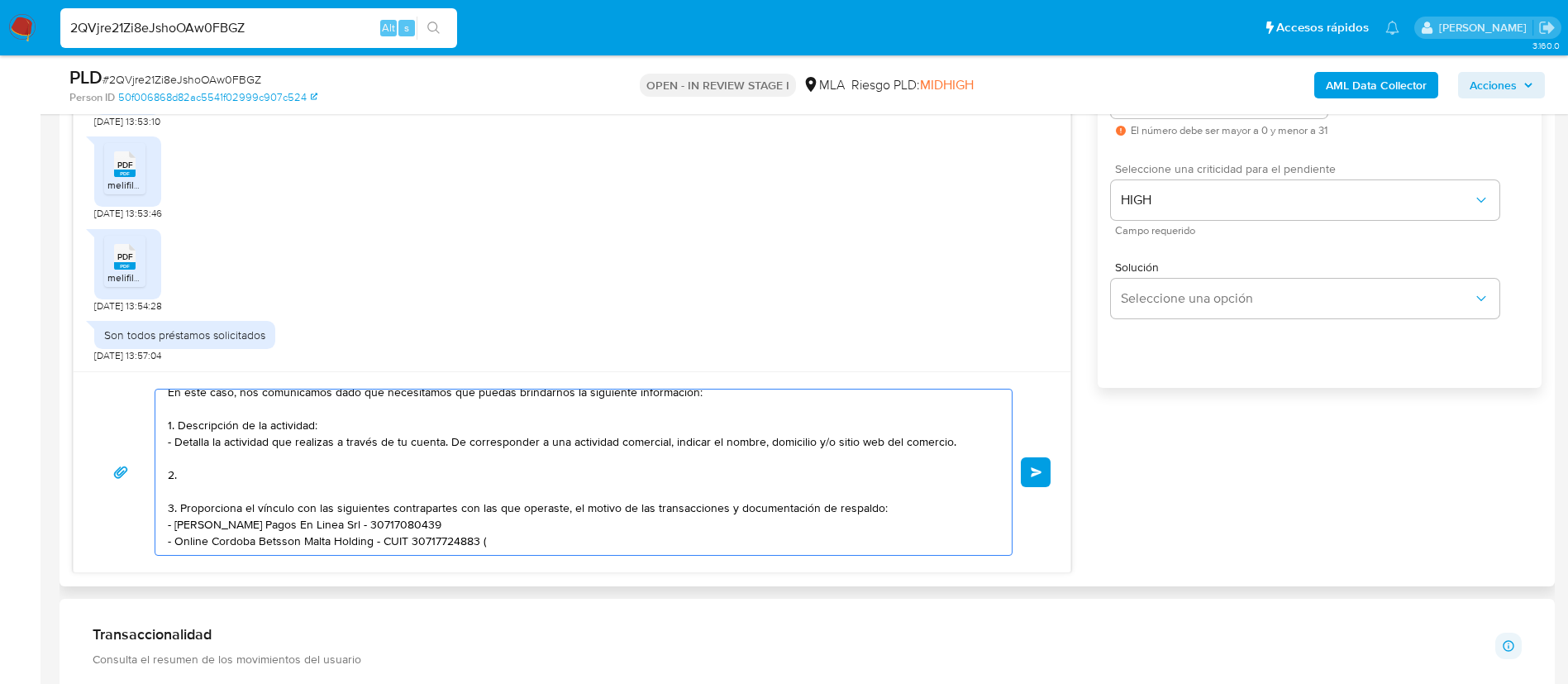
click at [545, 514] on textarea "Buenas tardes, Gracias por tu respuesta. En este caso, nos comunicamos dado que…" at bounding box center [579, 472] width 824 height 166
click at [205, 457] on textarea "Buenas tardes, Gracias por tu respuesta. En este caso, nos comunicamos dado que…" at bounding box center [579, 472] width 824 height 166
click at [205, 454] on textarea "Buenas tardes, Gracias por tu respuesta. En este caso, nos comunicamos dado que…" at bounding box center [579, 472] width 824 height 166
paste textarea "Notamos que recibís fondos de una cuenta vinculada al CUIL 20-31997513-7 y el m…"
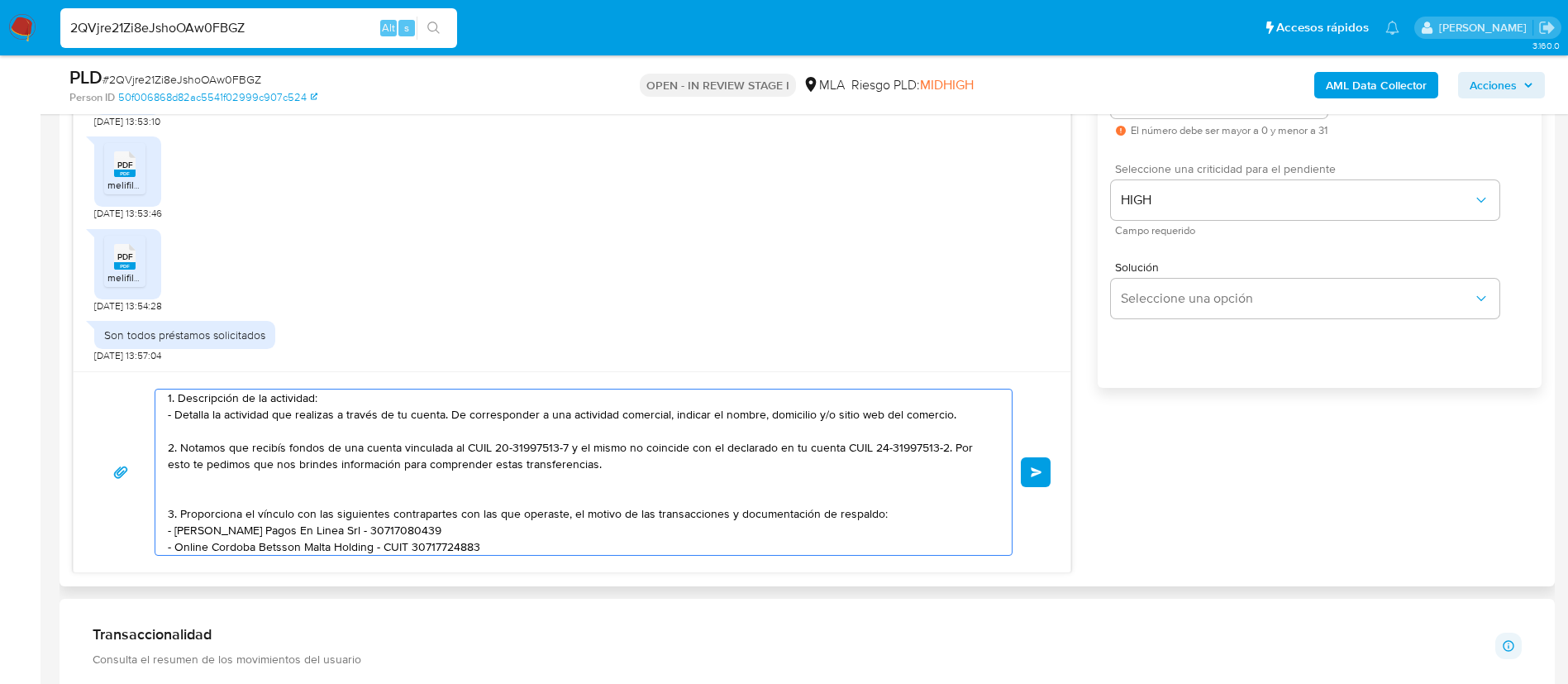
drag, startPoint x: 496, startPoint y: 450, endPoint x: 568, endPoint y: 446, distance: 72.1
click at [568, 446] on textarea "Buenas tardes, Gracias por tu respuesta. En este caso, nos comunicamos dado que…" at bounding box center [579, 472] width 824 height 166
drag, startPoint x: 492, startPoint y: 451, endPoint x: 562, endPoint y: 442, distance: 70.6
click at [562, 442] on textarea "Buenas tardes, Gracias por tu respuesta. En este caso, nos comunicamos dado que…" at bounding box center [579, 472] width 824 height 166
paste textarea "7335874965"
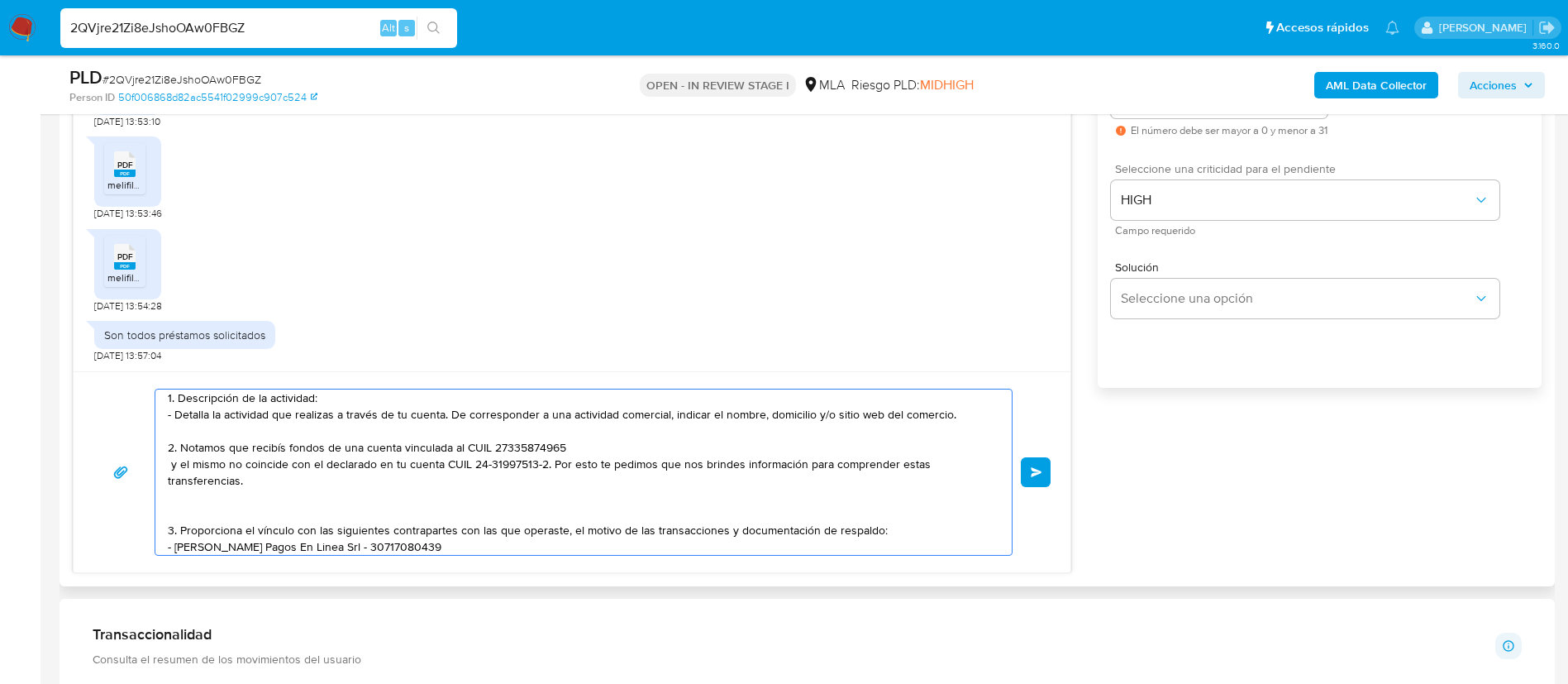
click at [569, 449] on textarea "Buenas tardes, Gracias por tu respuesta. En este caso, nos comunicamos dado que…" at bounding box center [579, 472] width 824 height 166
click at [487, 467] on textarea "Buenas tardes, Gracias por tu respuesta. En este caso, nos comunicamos dado que…" at bounding box center [579, 472] width 824 height 166
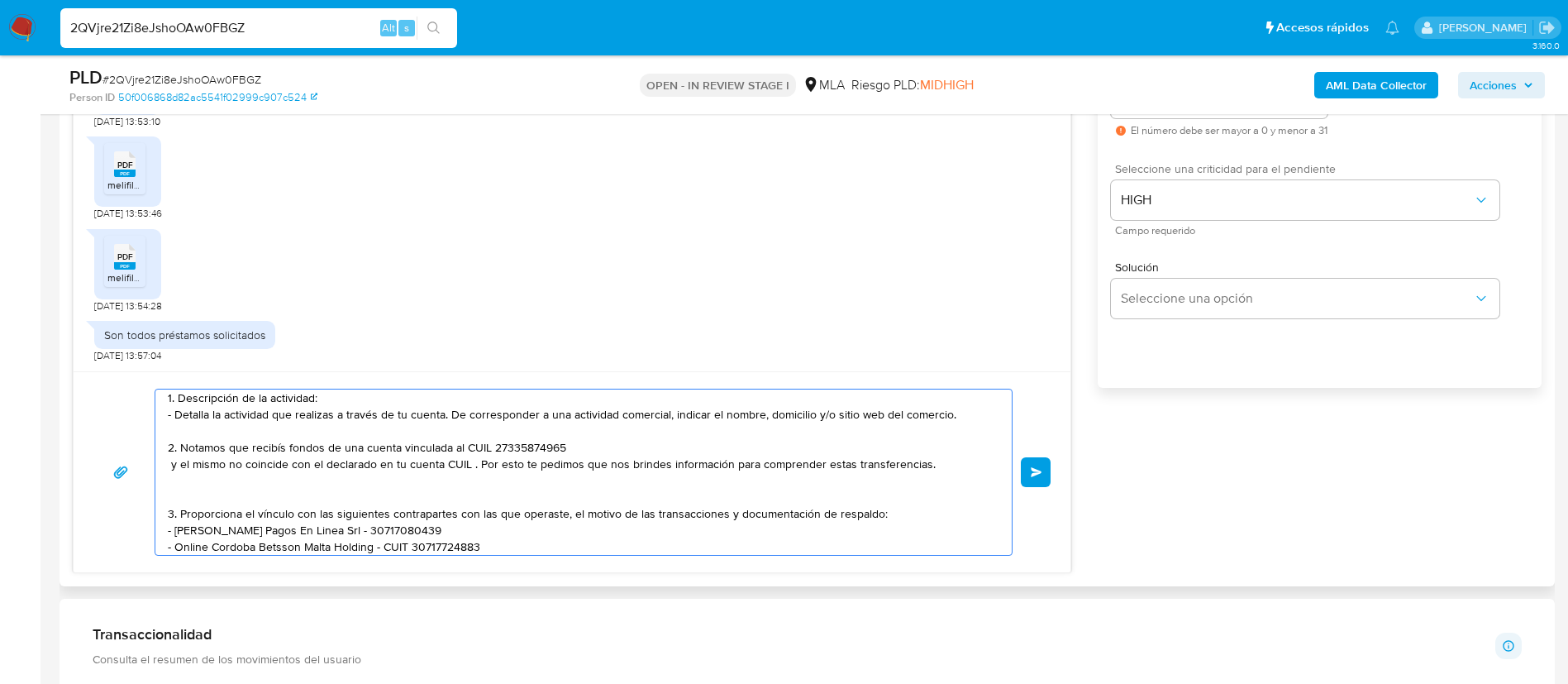
paste textarea "24335874966"
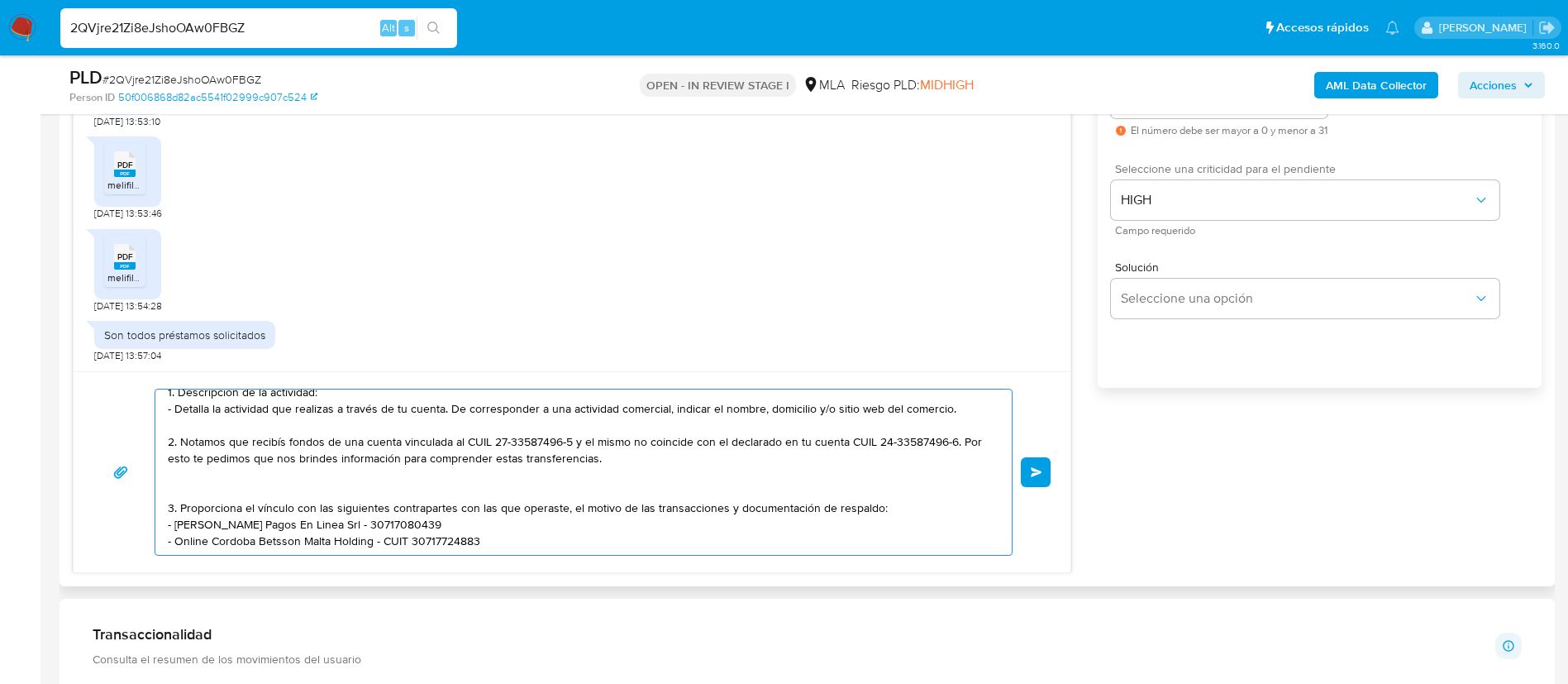
scroll to position [144, 0]
click at [599, 545] on textarea "Buenas tardes, Gracias por tu respuesta. En este caso, nos comunicamos dado que…" at bounding box center [579, 472] width 824 height 166
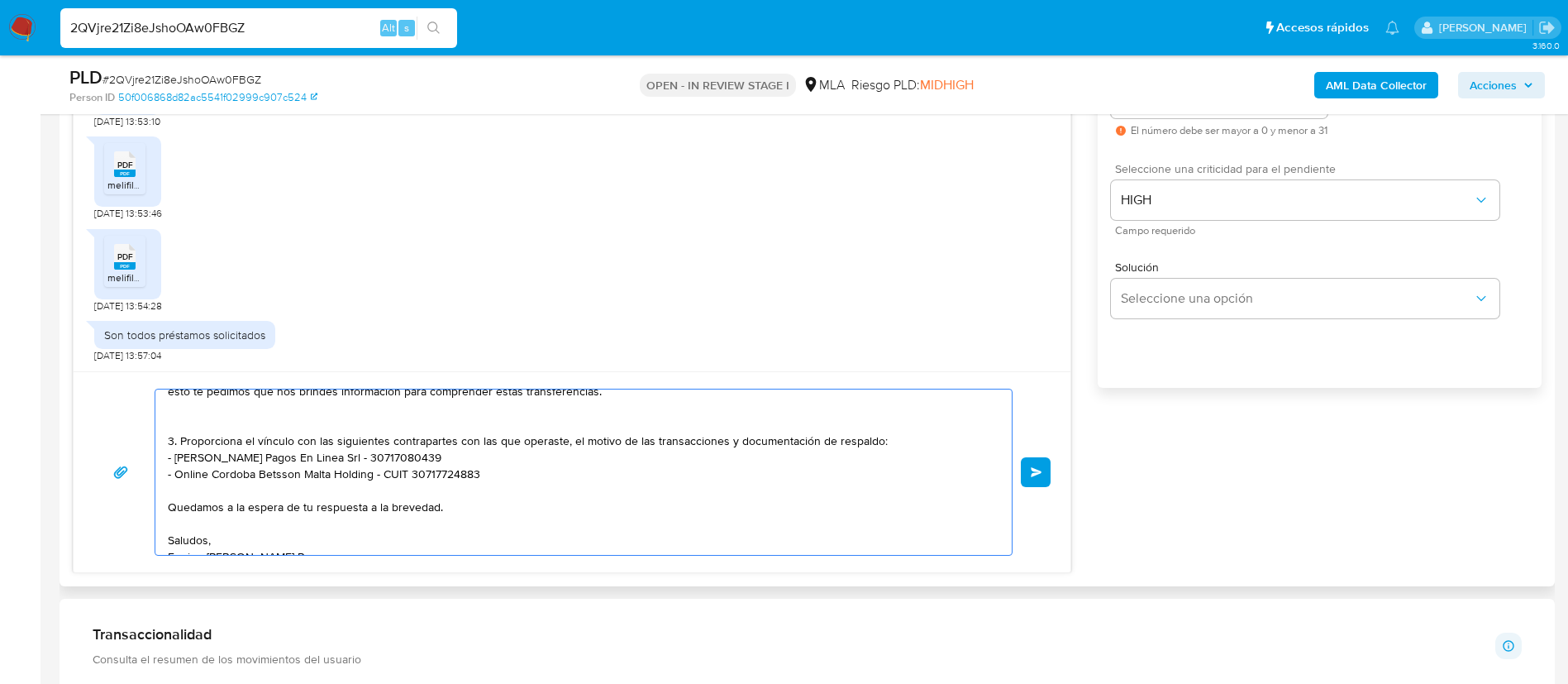
scroll to position [176, 0]
drag, startPoint x: 1048, startPoint y: 473, endPoint x: 447, endPoint y: 454, distance: 601.3
click at [447, 454] on div "Buenas tardes, Gracias por tu respuesta. En este caso, nos comunicamos dado que…" at bounding box center [572, 472] width 957 height 167
click at [398, 474] on textarea "Buenas tardes, Gracias por tu respuesta. En este caso, nos comunicamos dado que…" at bounding box center [579, 472] width 824 height 166
click at [295, 480] on textarea "Buenas tardes, Gracias por tu respuesta. En este caso, nos comunicamos dado que…" at bounding box center [579, 472] width 824 height 166
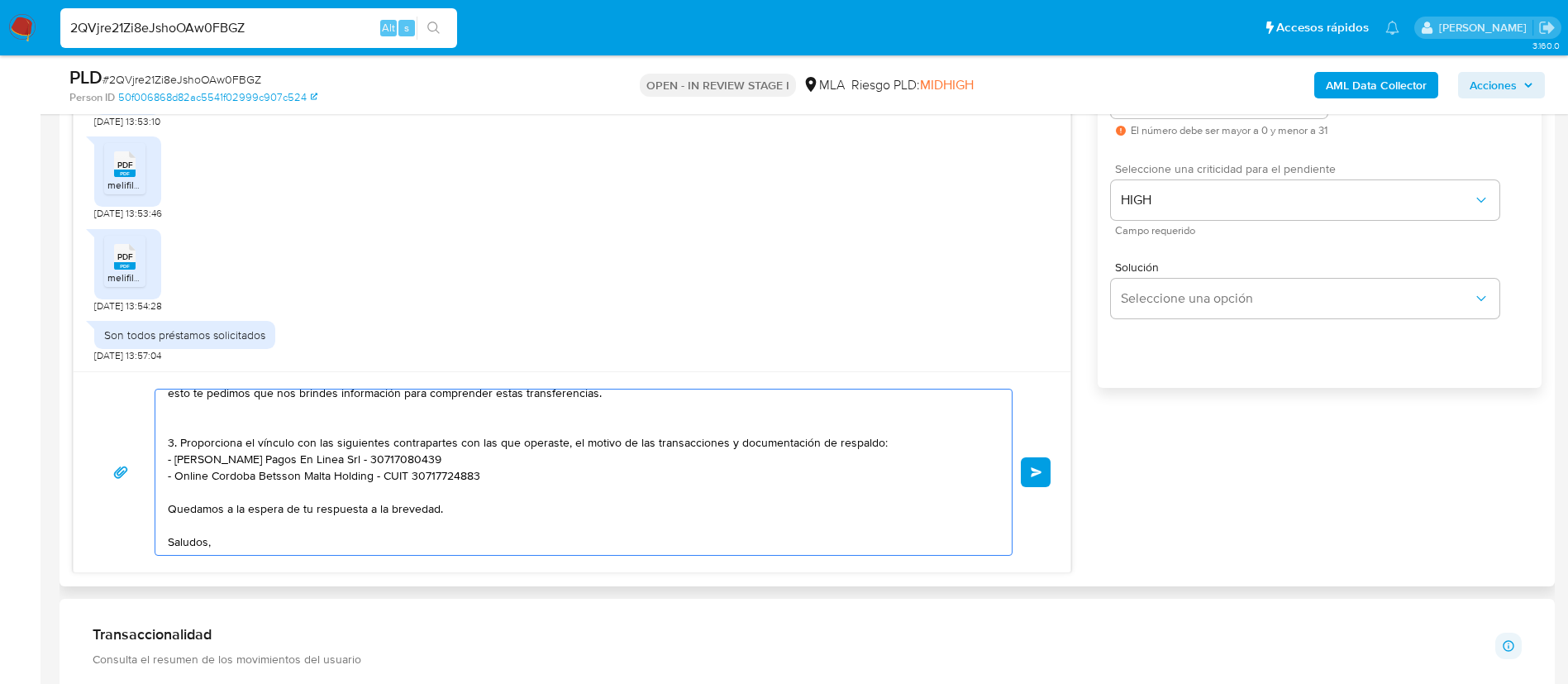
click at [295, 480] on textarea "Buenas tardes, Gracias por tu respuesta. En este caso, nos comunicamos dado que…" at bounding box center [579, 472] width 824 height 166
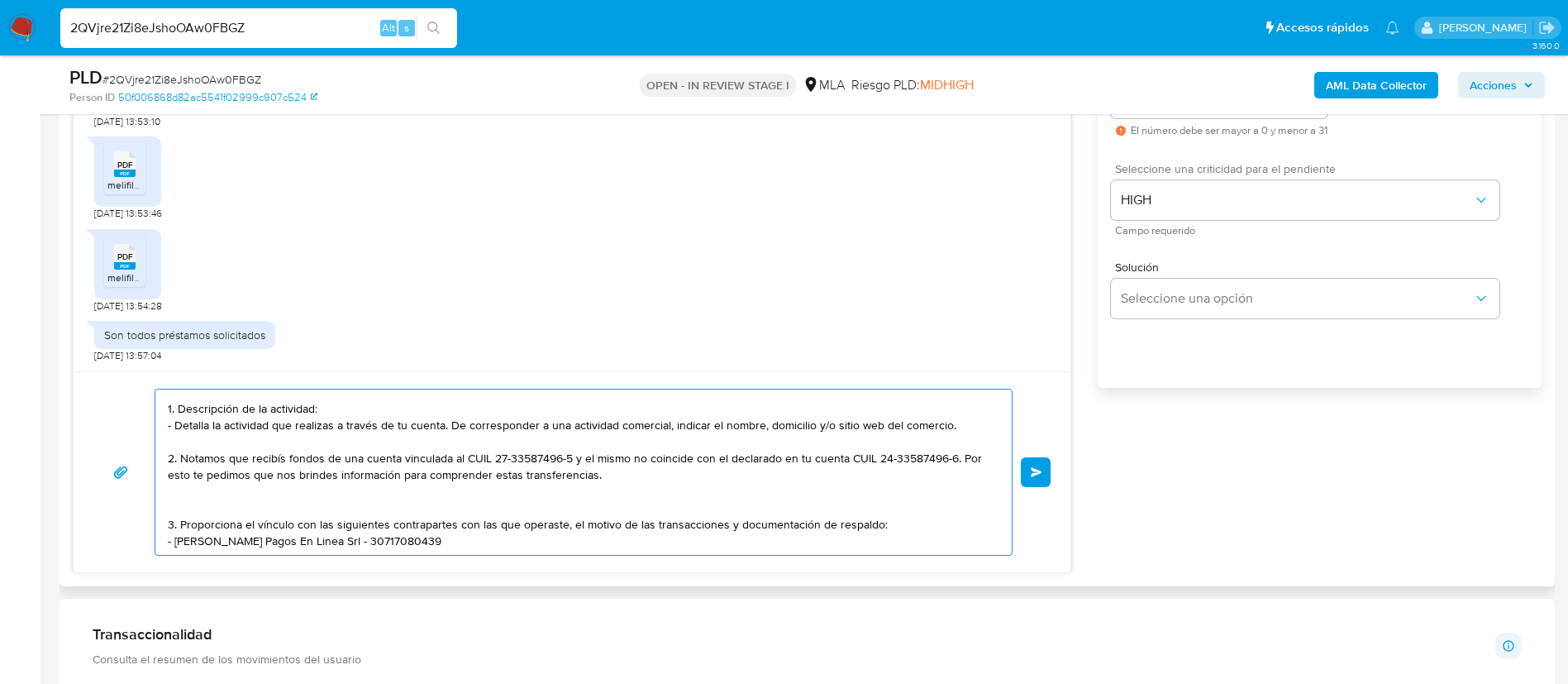
scroll to position [176, 0]
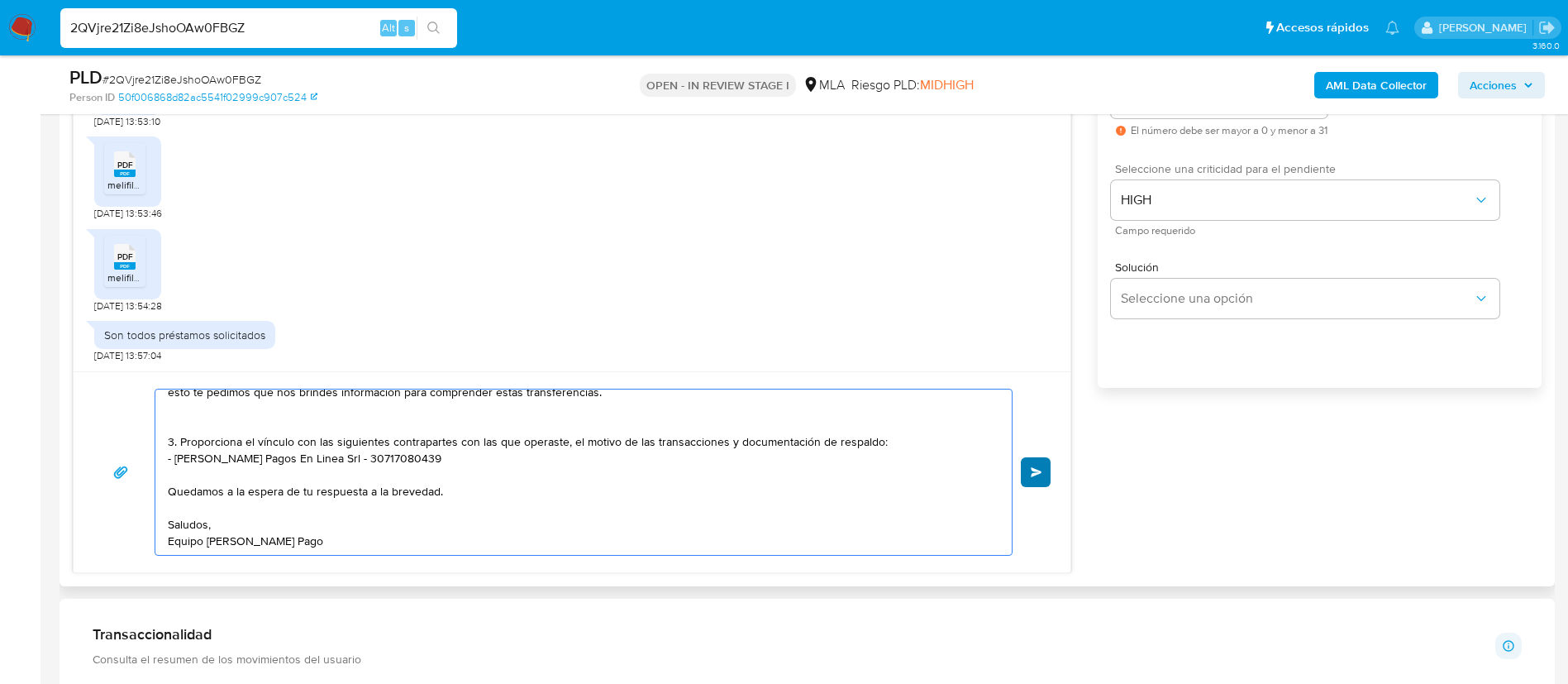
type textarea "Buenas tardes, Gracias por tu respuesta. En este caso, nos comunicamos dado que…"
click at [1031, 474] on span "Enviar" at bounding box center [1037, 472] width 12 height 10
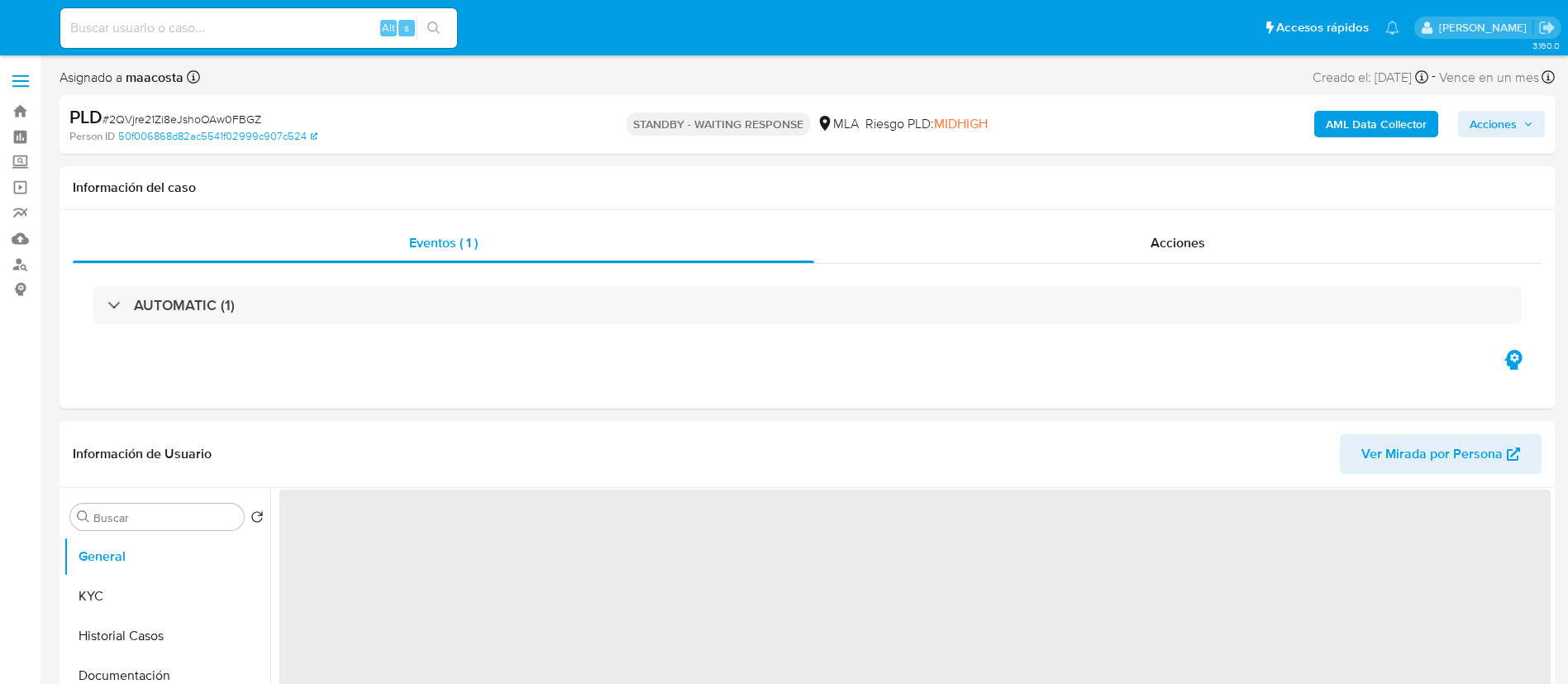
select select "10"
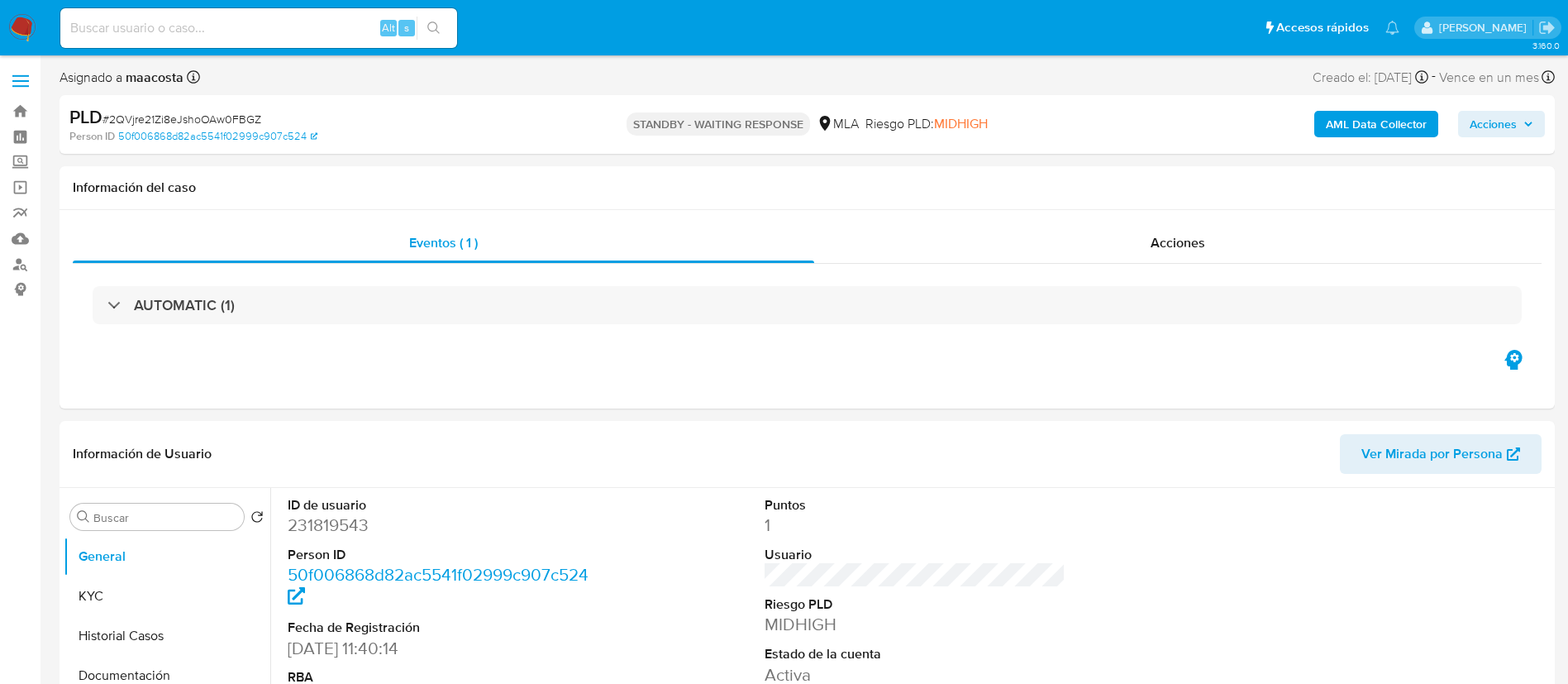
paste input "JXPgWrwL0kgcMuqhNrFBTYkv"
click at [313, 31] on input "JXPgWrwL0kgcMuqhNrFBTYkv" at bounding box center [259, 29] width 396 height 22
type input "JXPgWrwL0kgcMuqhNrFBTYkv"
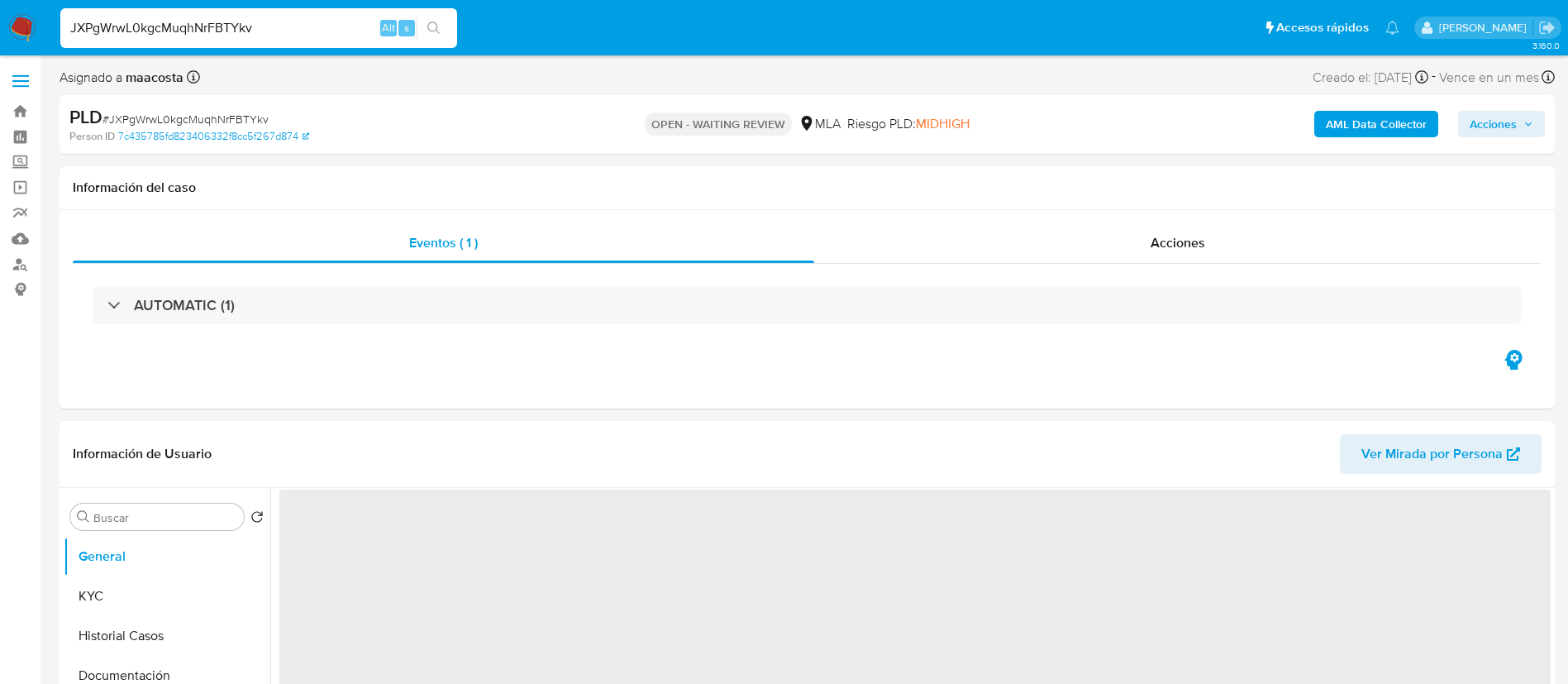
select select "10"
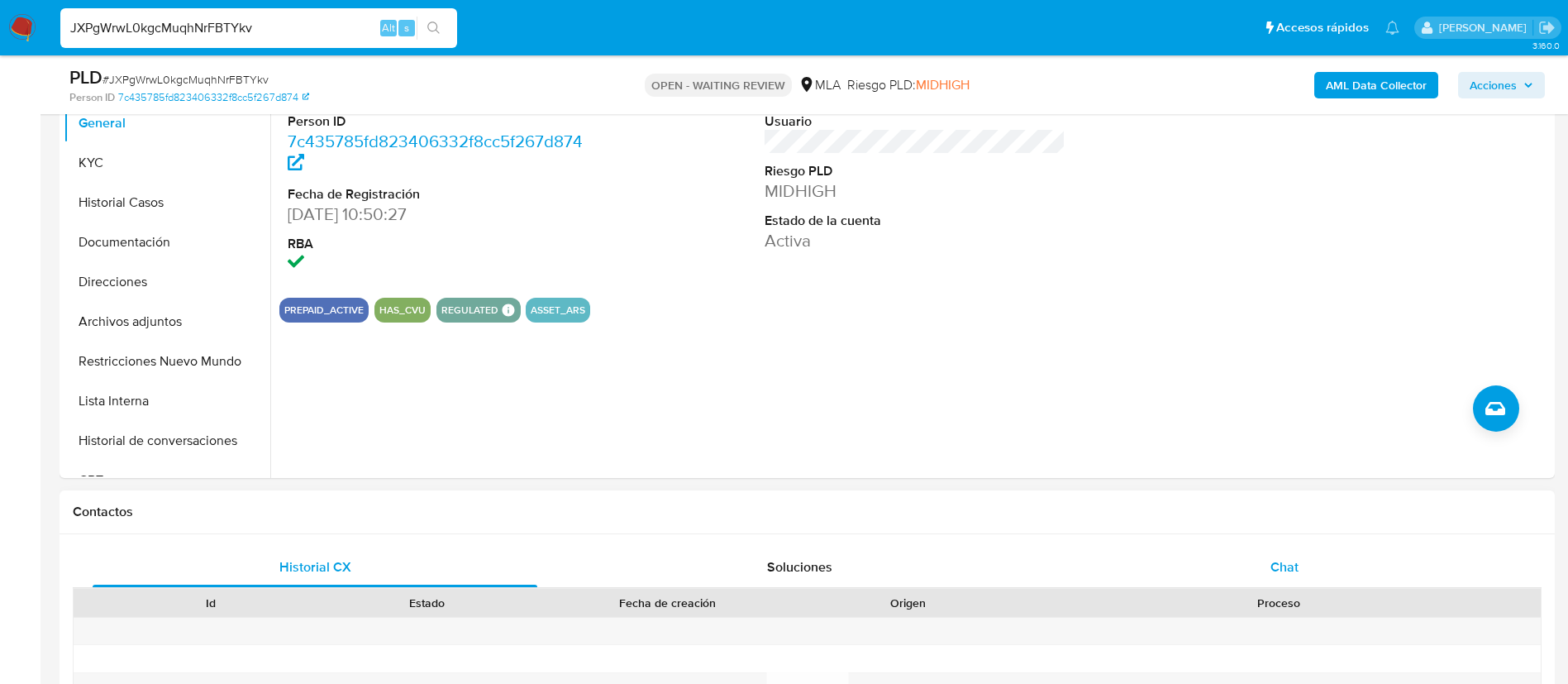
click at [1288, 585] on div "Chat" at bounding box center [1285, 567] width 445 height 40
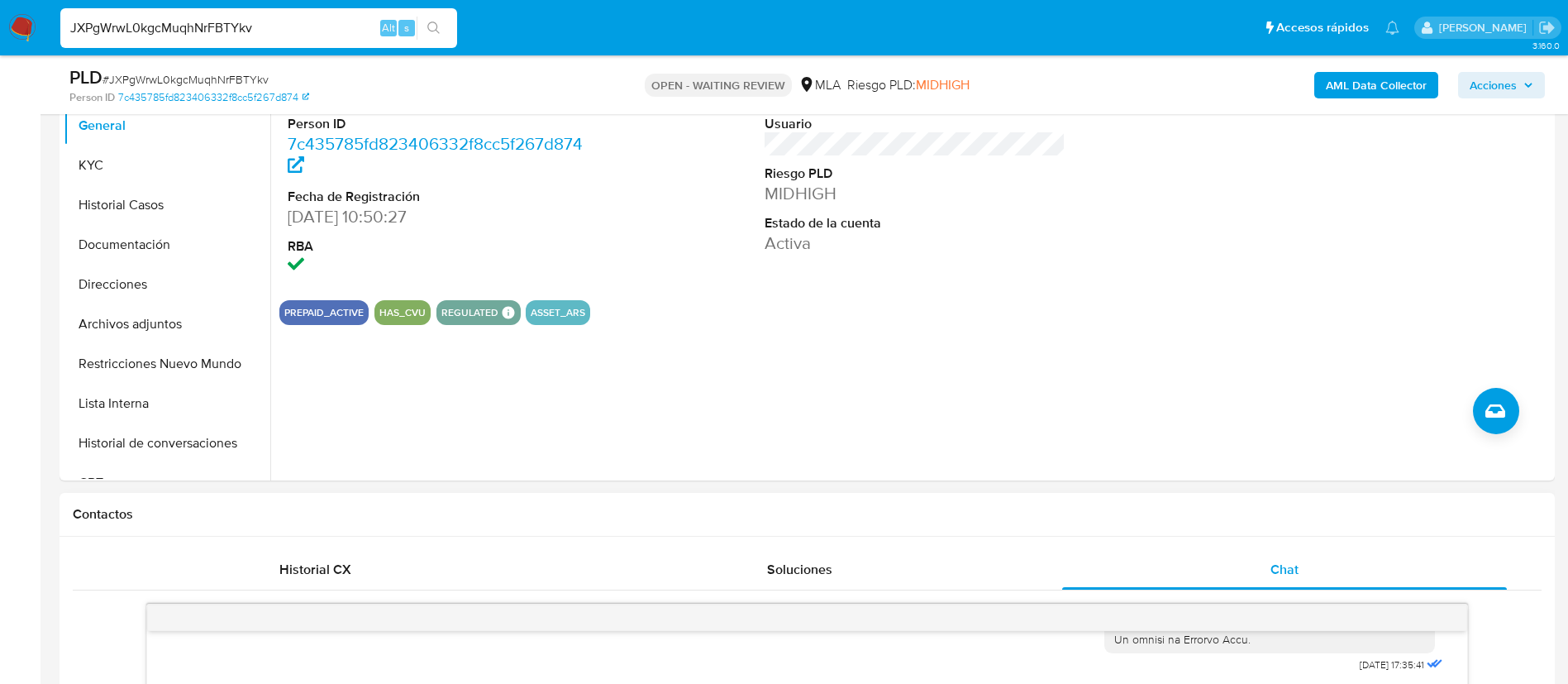
scroll to position [340, 0]
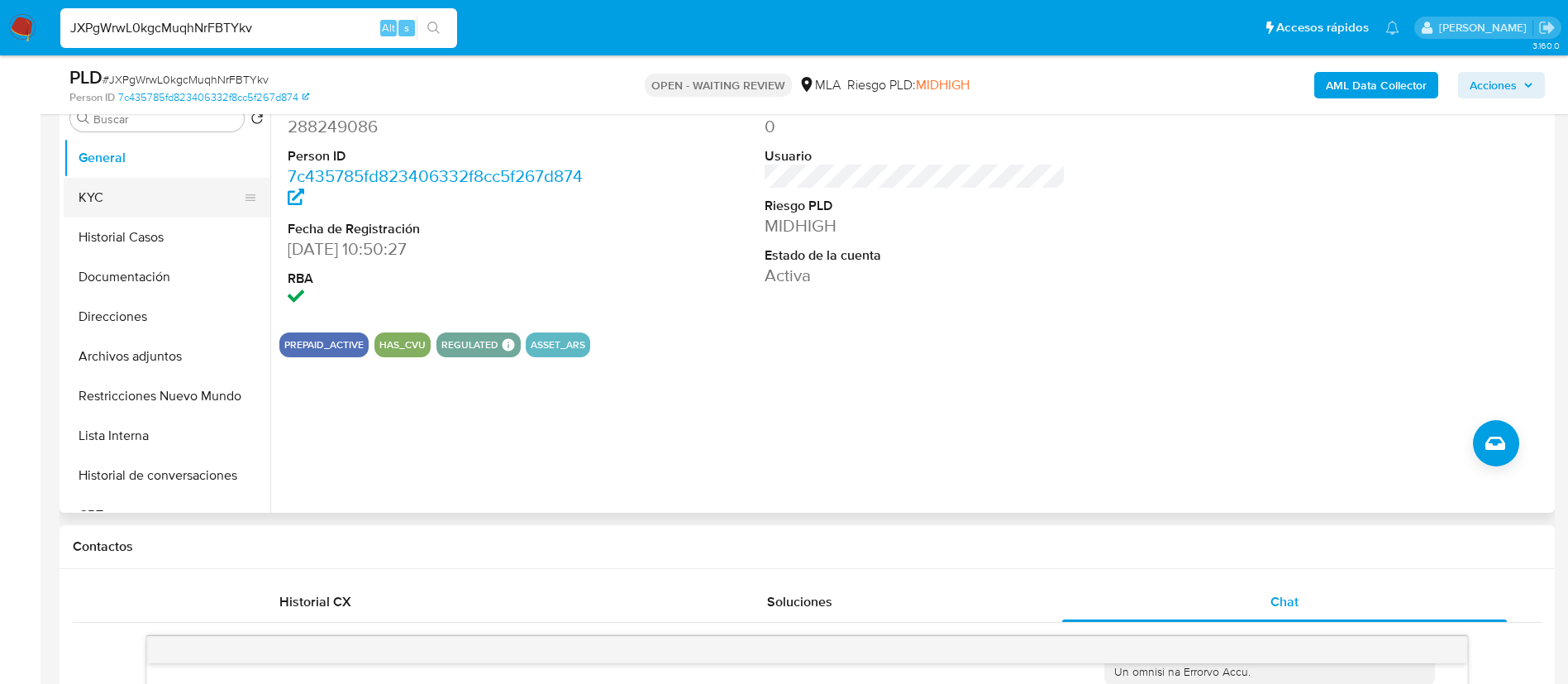
click at [97, 204] on button "KYC" at bounding box center [160, 197] width 193 height 40
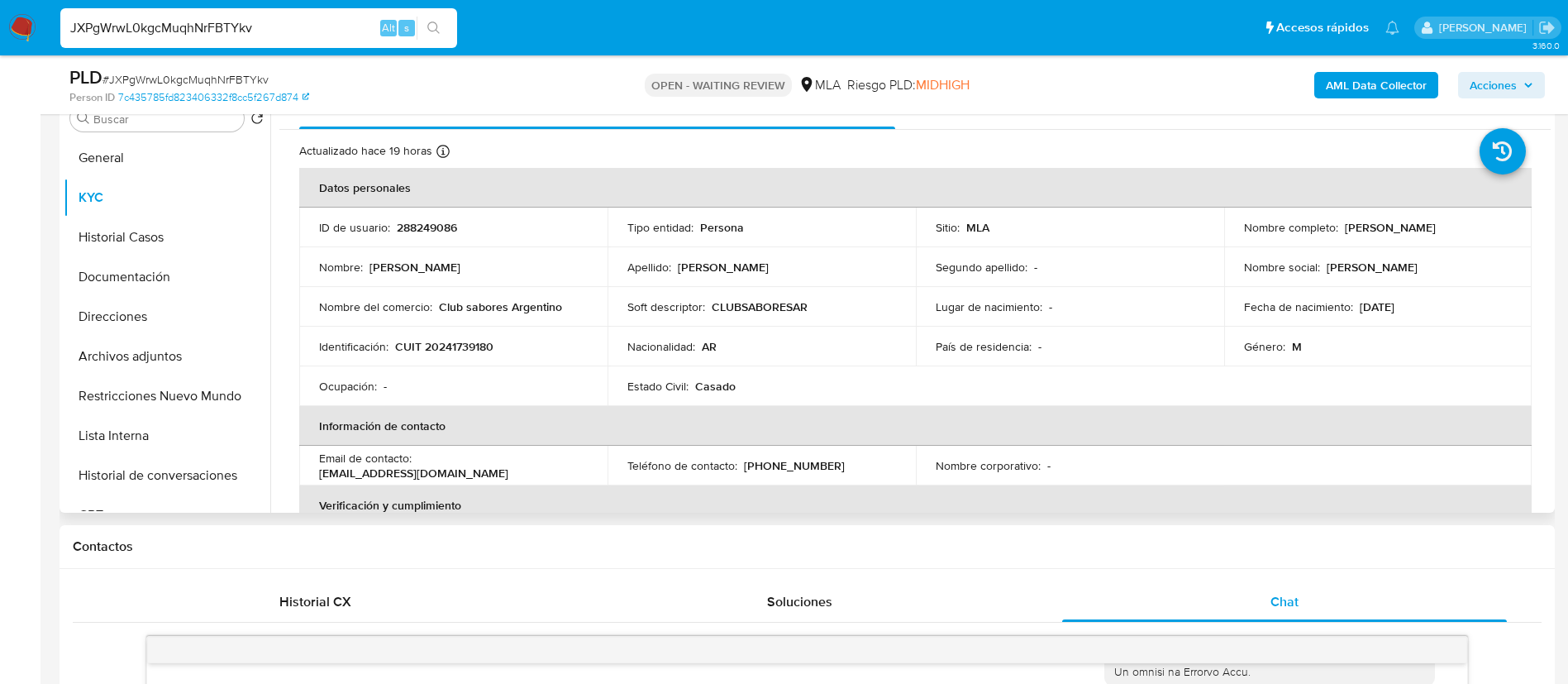
click at [467, 348] on p "CUIT 20241739180" at bounding box center [444, 346] width 98 height 15
copy p "20241739180"
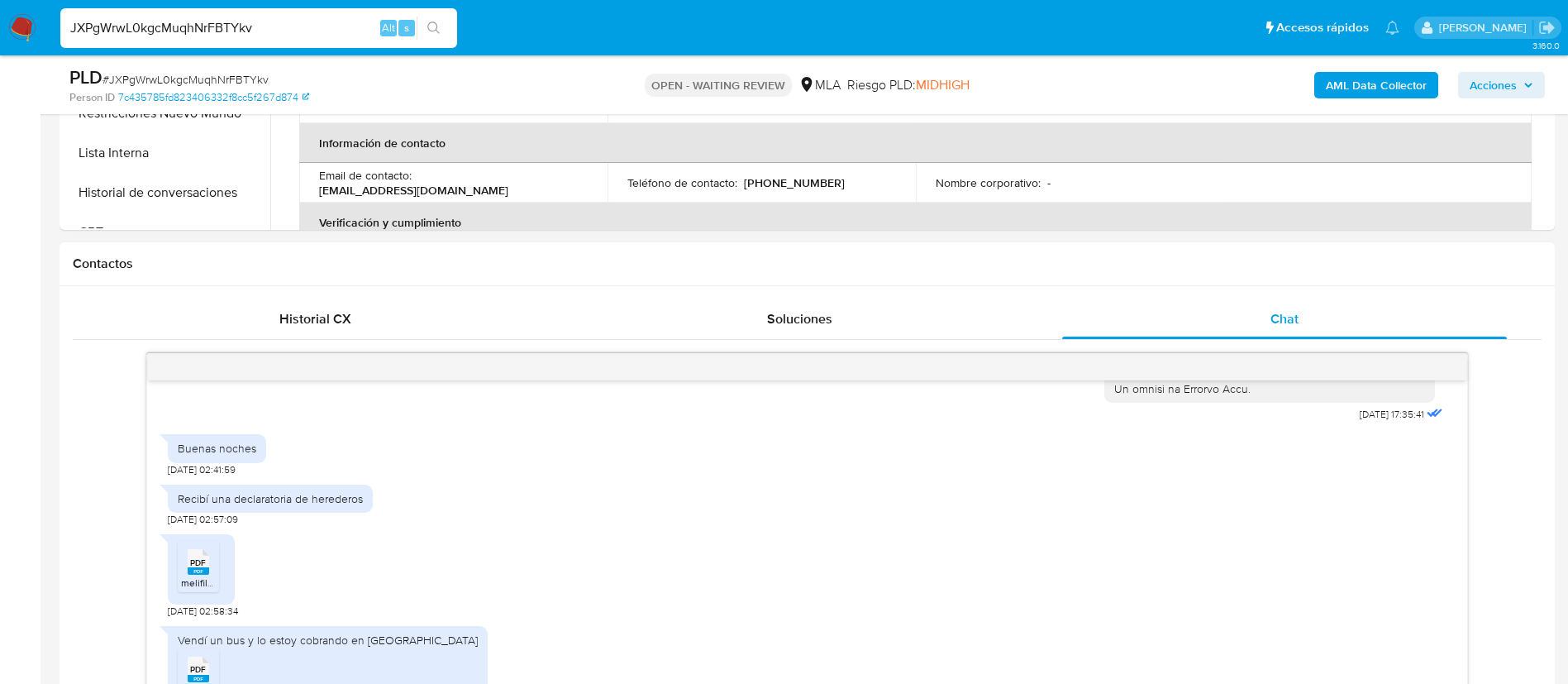
scroll to position [627, 0]
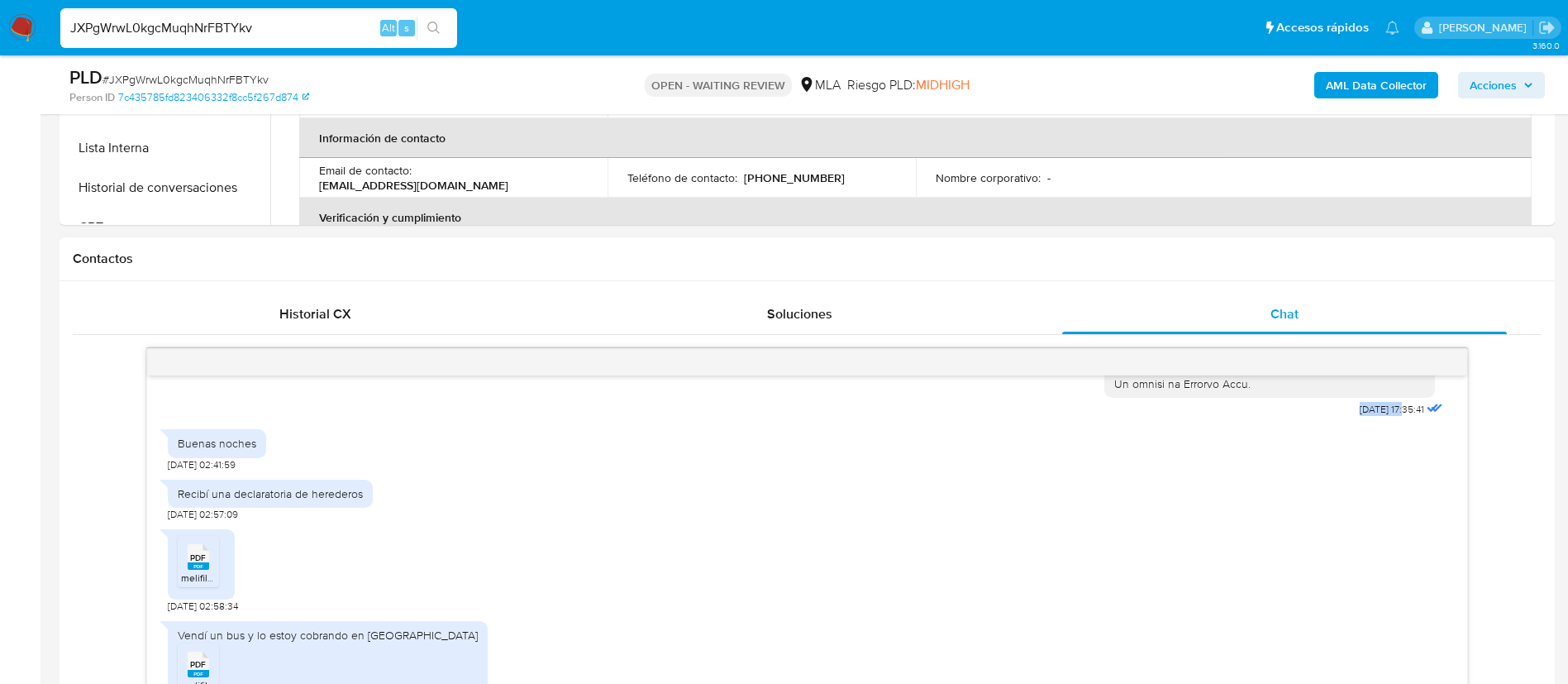
drag, startPoint x: 1318, startPoint y: 410, endPoint x: 1372, endPoint y: 410, distance: 54.0
copy span "18/08/2025"
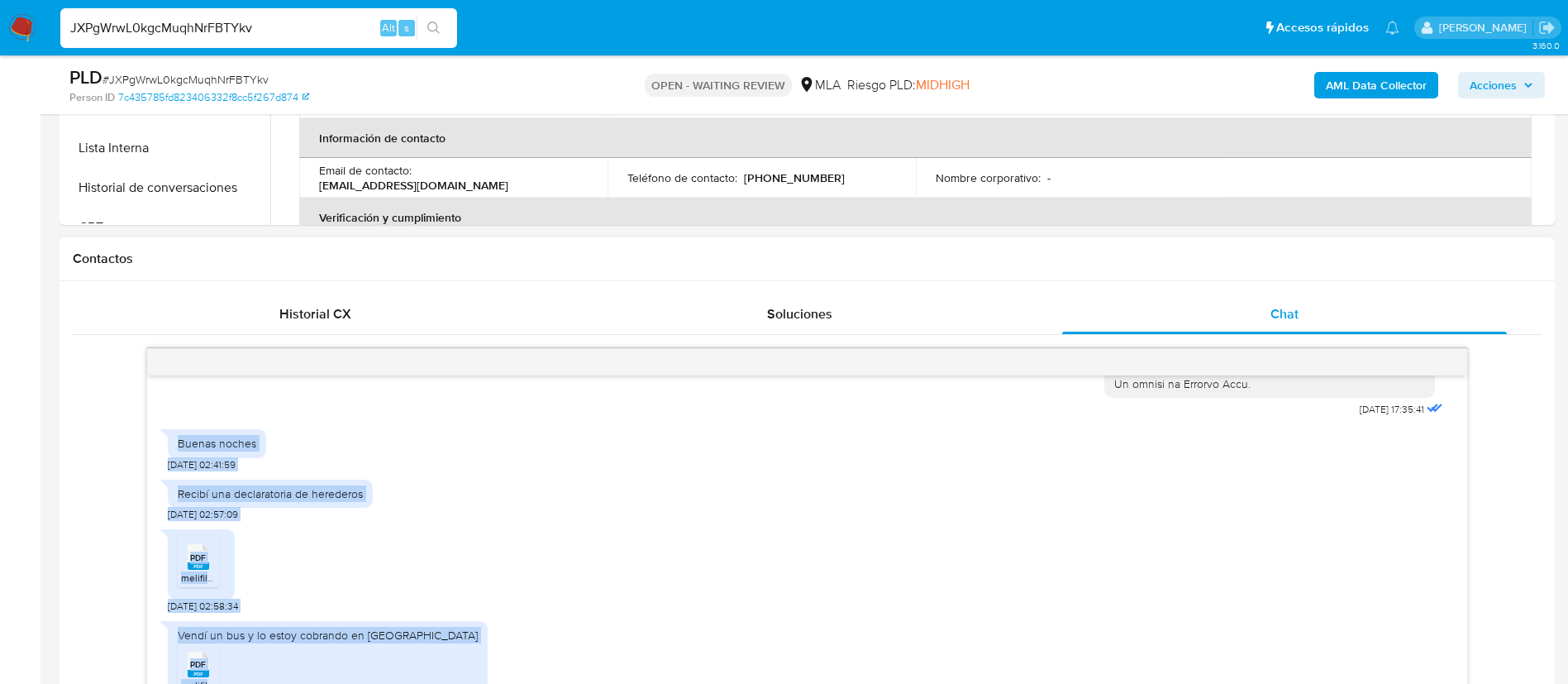
drag, startPoint x: 177, startPoint y: 441, endPoint x: 391, endPoint y: 676, distance: 317.8
click at [391, 676] on div "18/08/2025 17:35:41 Buenas noches 20/08/2025 02:41:59 Recibí una declaratoria d…" at bounding box center [807, 552] width 1320 height 353
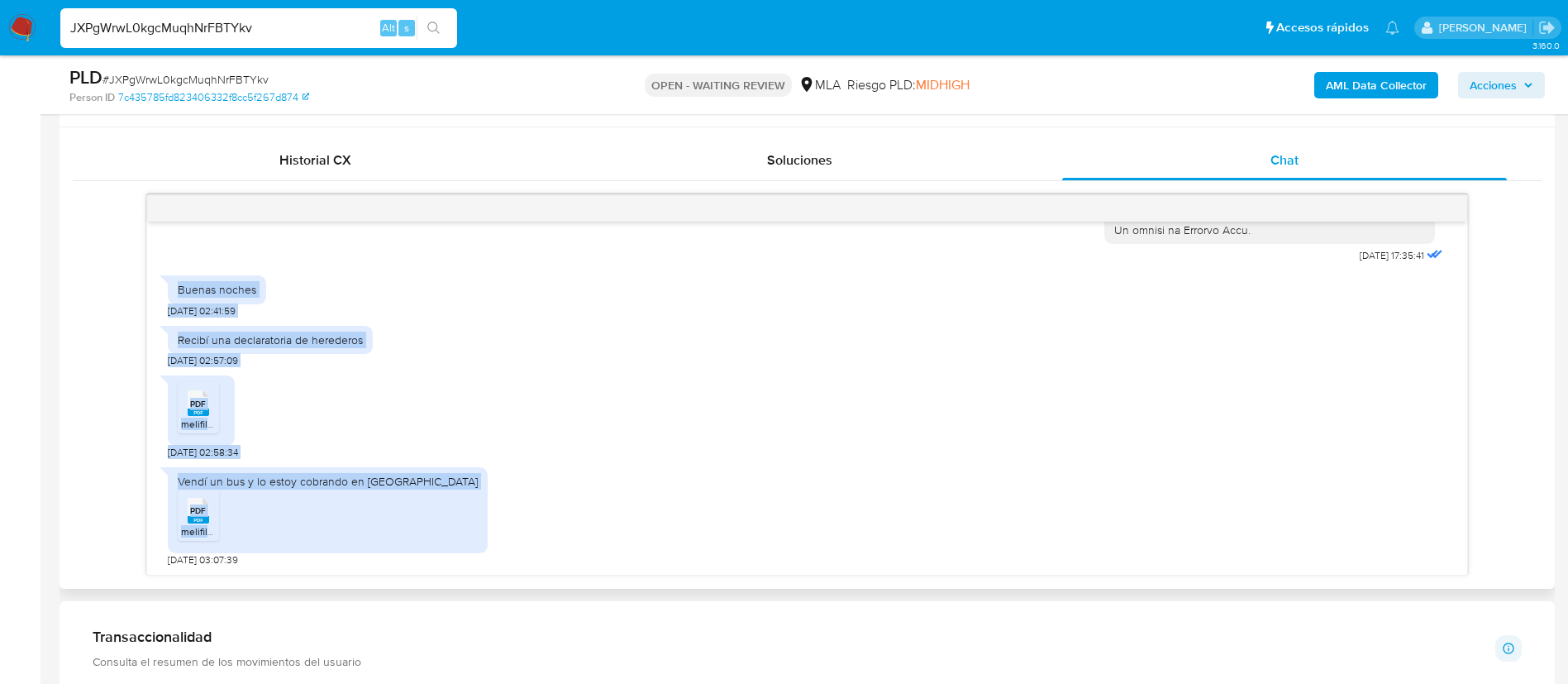
scroll to position [785, 0]
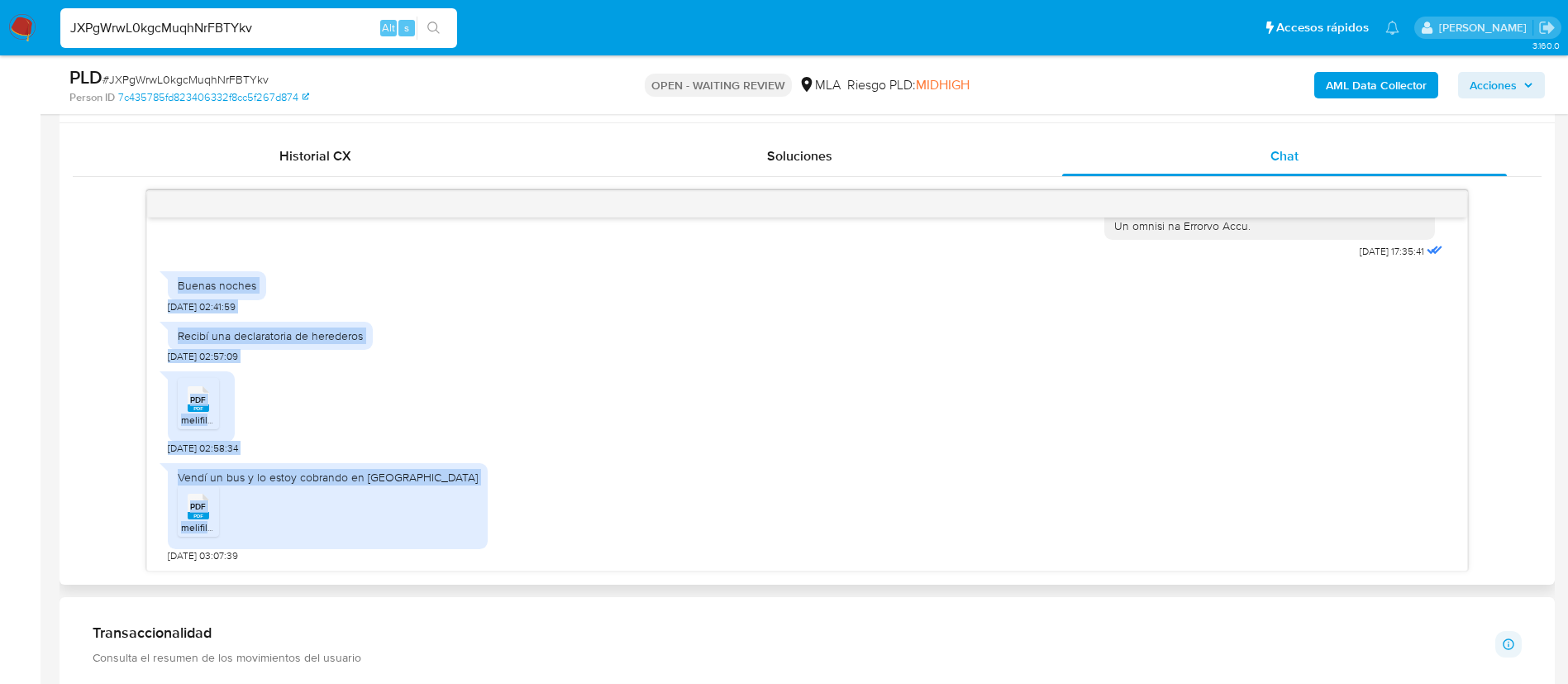
copy div "Buenas noches 20/08/2025 02:41:59 Recibí una declaratoria de herederos 20/08/20…"
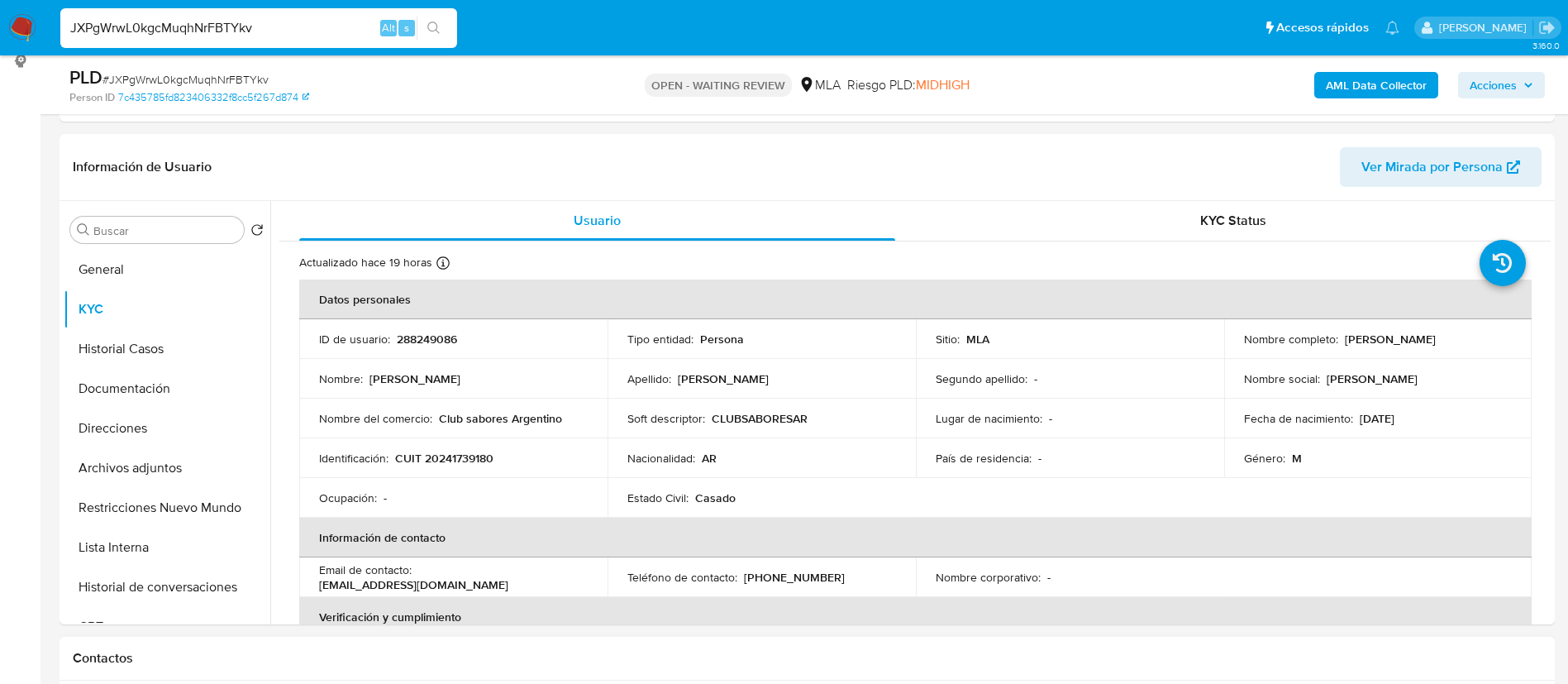
scroll to position [227, 0]
click at [180, 418] on button "Direcciones" at bounding box center [160, 429] width 193 height 40
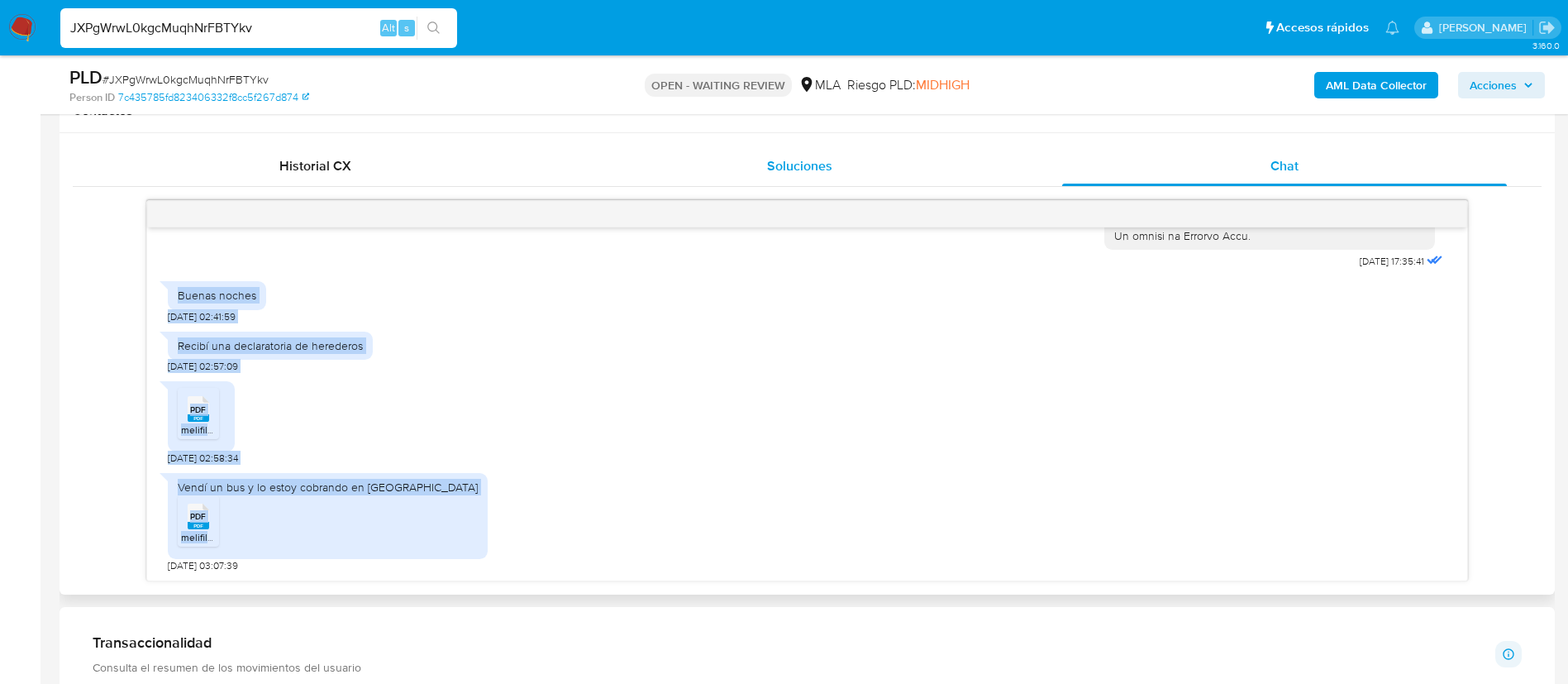
scroll to position [342, 0]
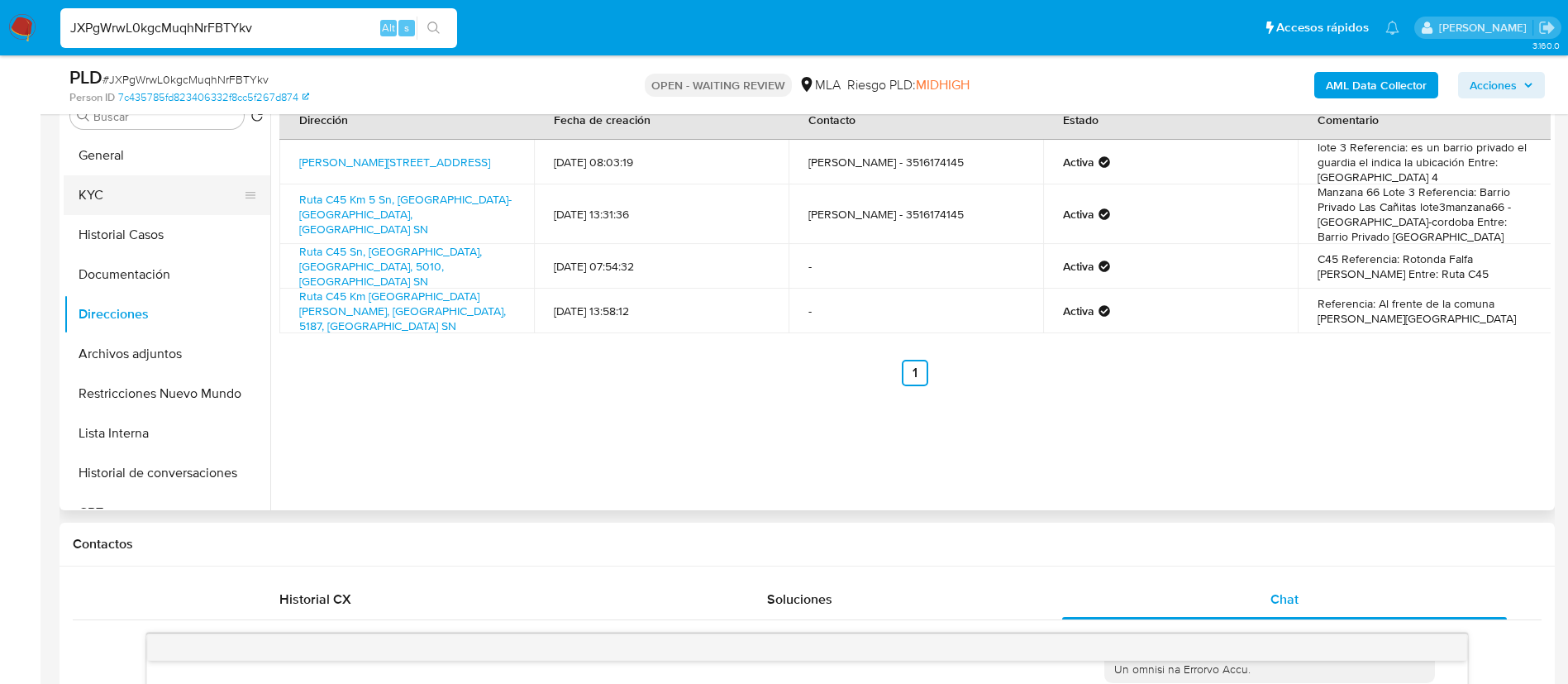
click at [183, 193] on button "KYC" at bounding box center [160, 195] width 193 height 40
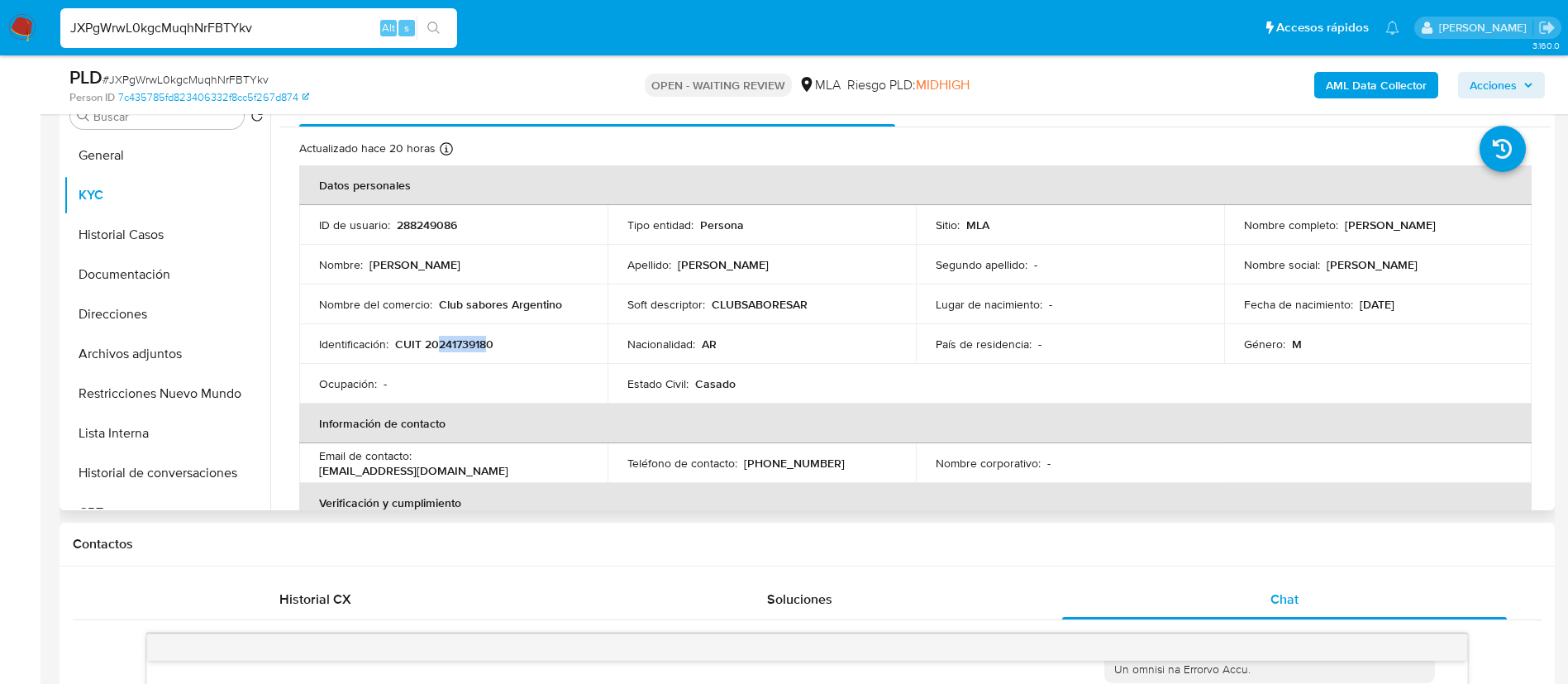
drag, startPoint x: 437, startPoint y: 345, endPoint x: 485, endPoint y: 346, distance: 48.0
click at [485, 346] on p "CUIT 20241739180" at bounding box center [444, 343] width 98 height 15
copy p "24173918"
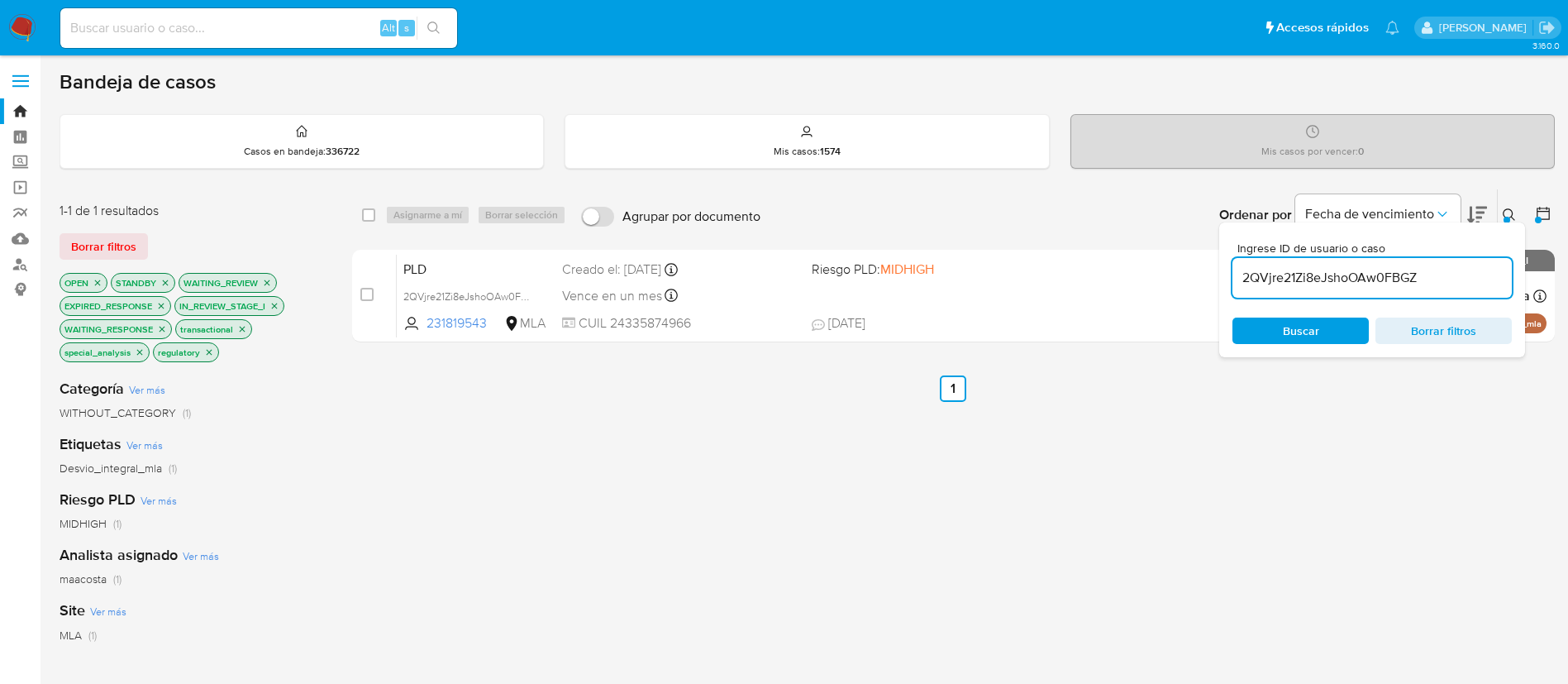
paste input "JXPgWrwL0kgcMuqhNrFBTYkv"
click at [1371, 277] on input "2QVjre21Zi8eJshoOAw0FBGZ" at bounding box center [1373, 278] width 280 height 22
type input "JXPgWrwL0kgcMuqhNrFBTYkv"
click at [371, 220] on input "checkbox" at bounding box center [368, 214] width 13 height 13
checkbox input "true"
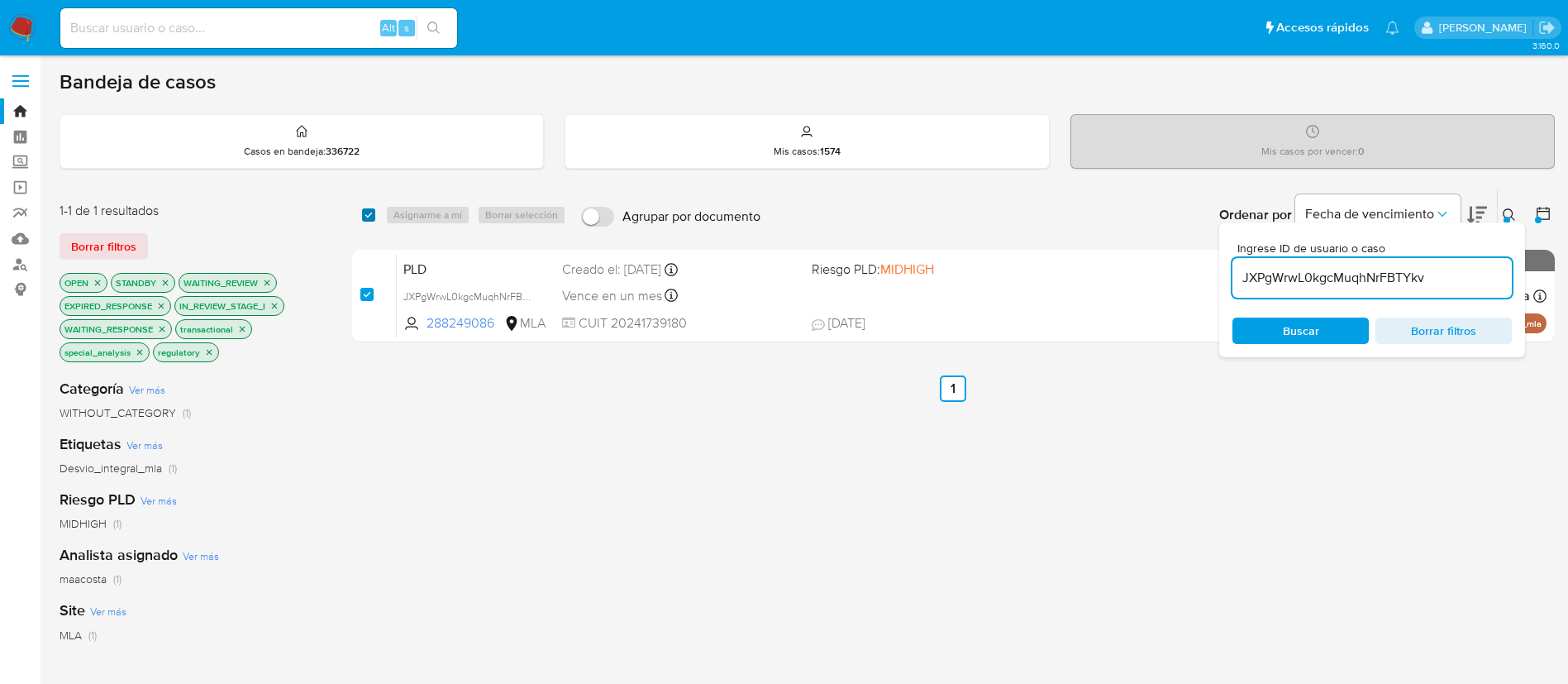
checkbox input "true"
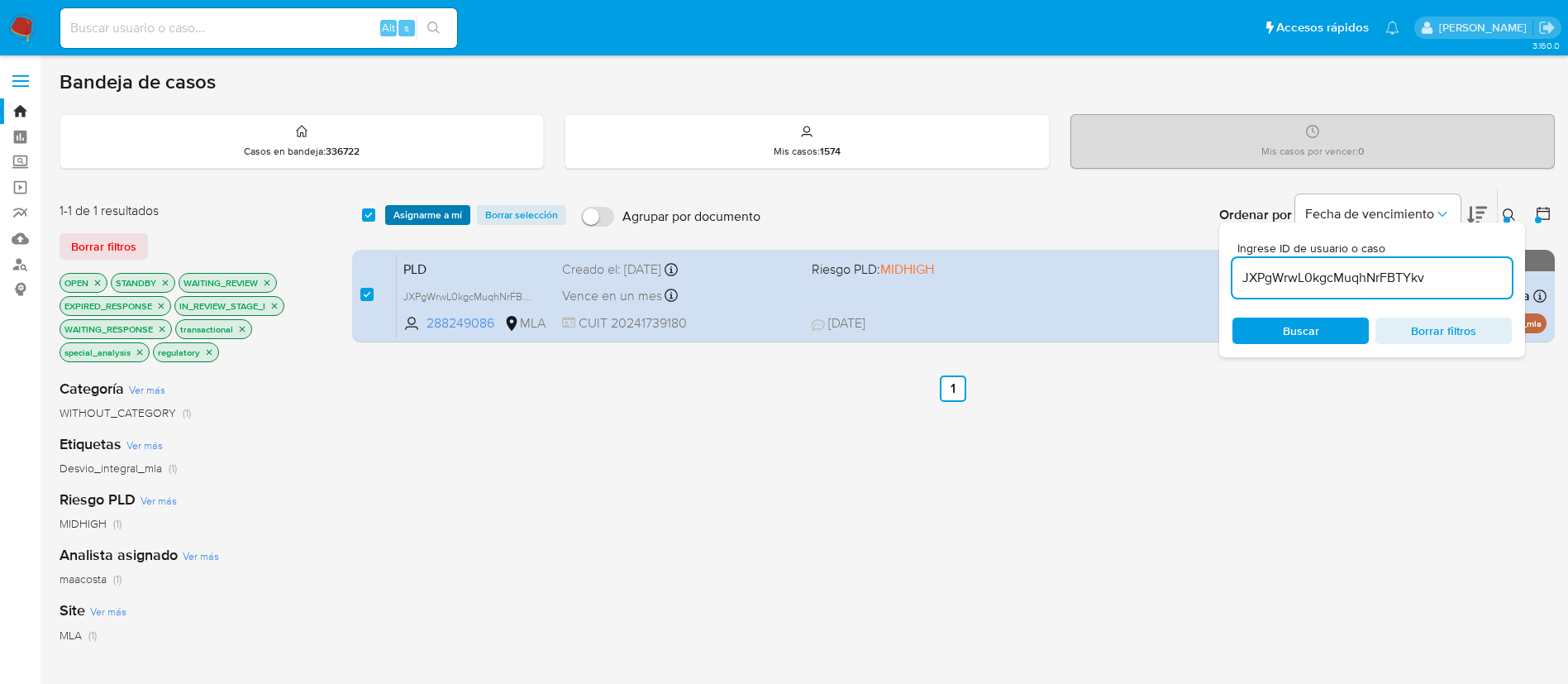
click at [406, 216] on span "Asignarme a mí" at bounding box center [427, 215] width 68 height 17
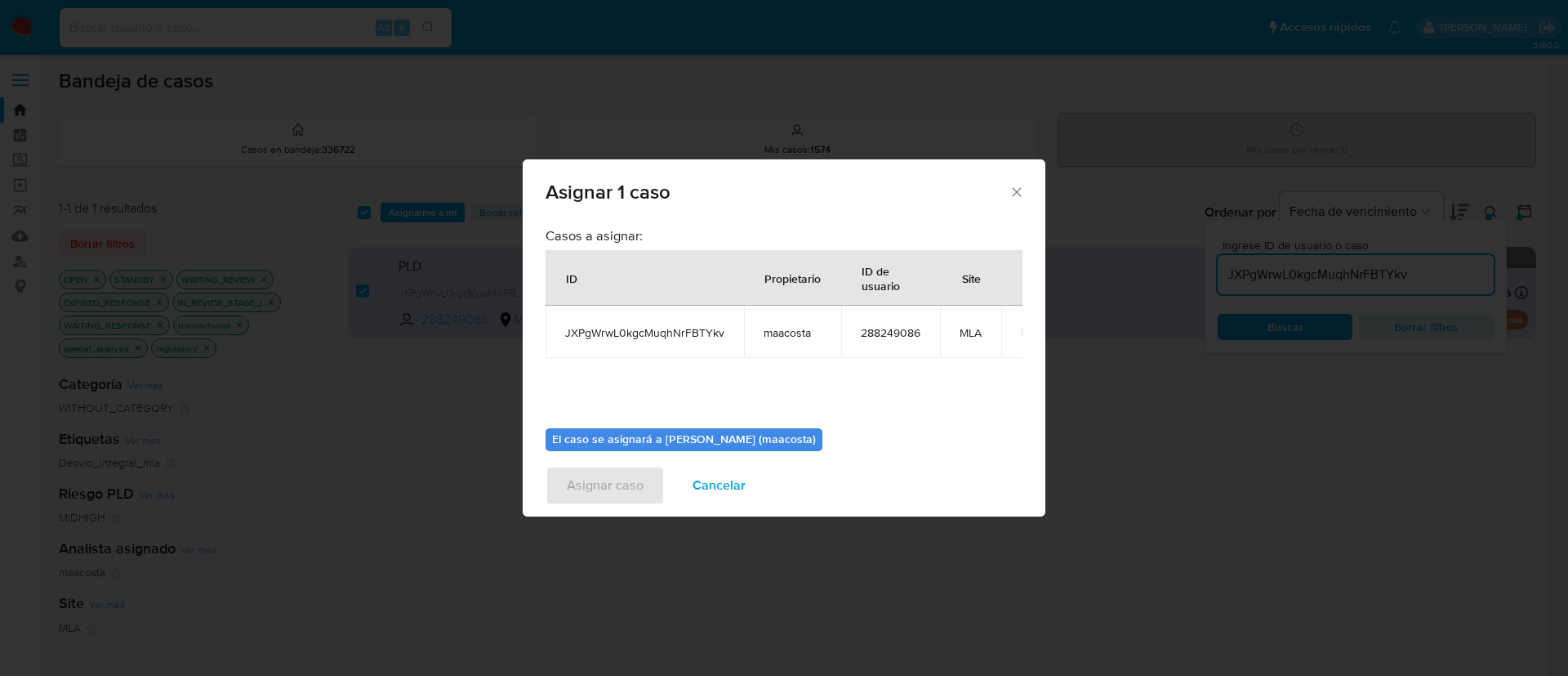
scroll to position [85, 0]
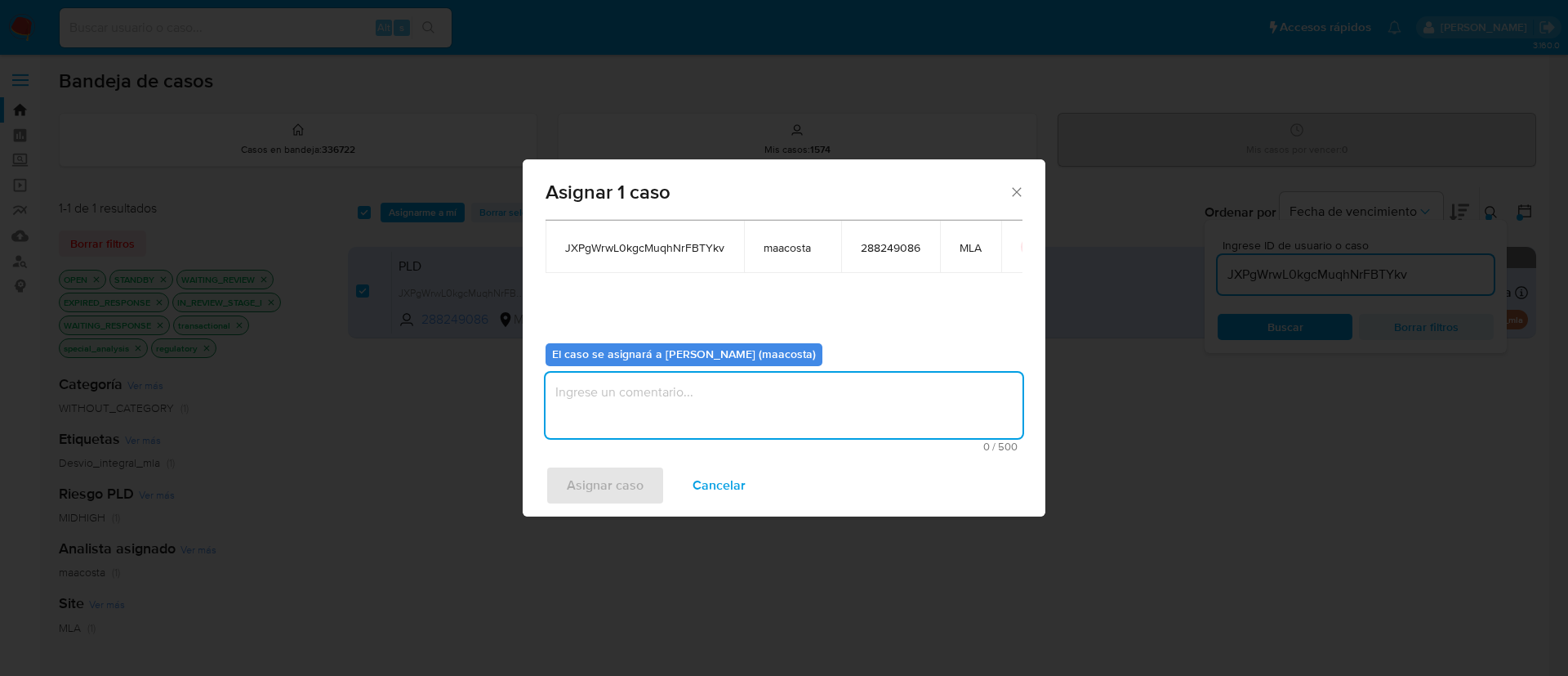
click at [682, 410] on textarea "assign-modal" at bounding box center [784, 405] width 477 height 66
click at [608, 495] on span "Asignar caso" at bounding box center [605, 485] width 76 height 36
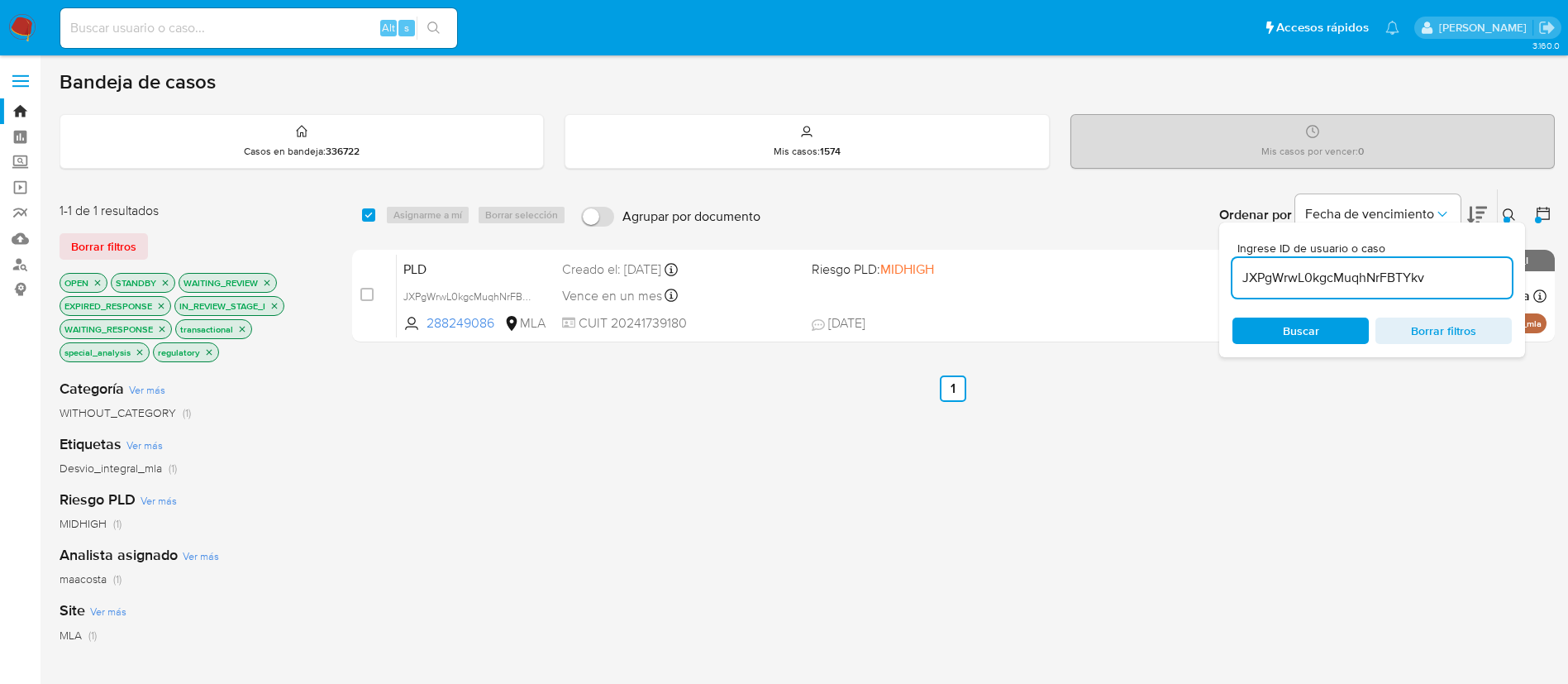
paste input "Kpvi513KnCyW3UoJjqPGCMB2"
click at [1291, 284] on input "Kpvi513KnCyW3UoJjqPGCMB2" at bounding box center [1373, 278] width 280 height 22
type input "Kpvi513KnCyW3UoJjqPGCMB2"
click at [367, 220] on input "checkbox" at bounding box center [368, 214] width 13 height 13
checkbox input "true"
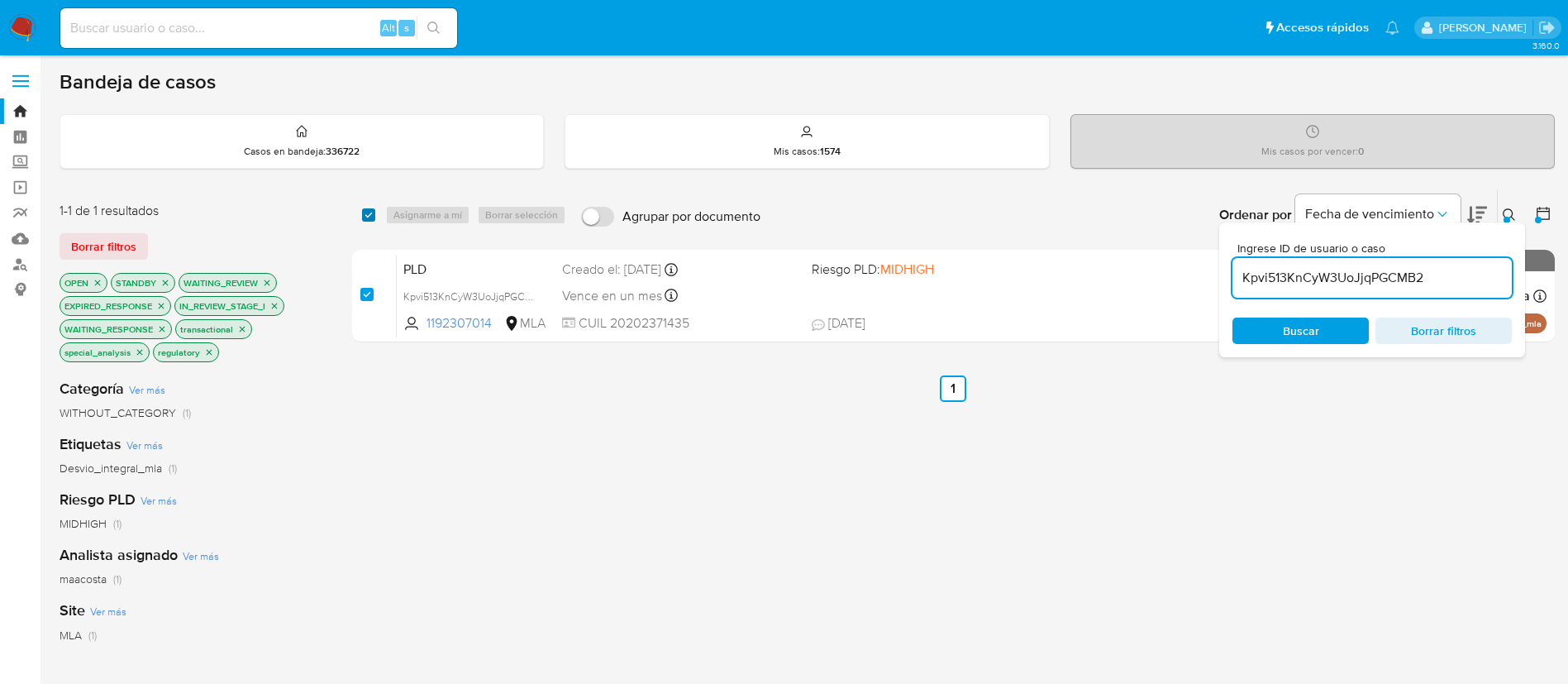
checkbox input "true"
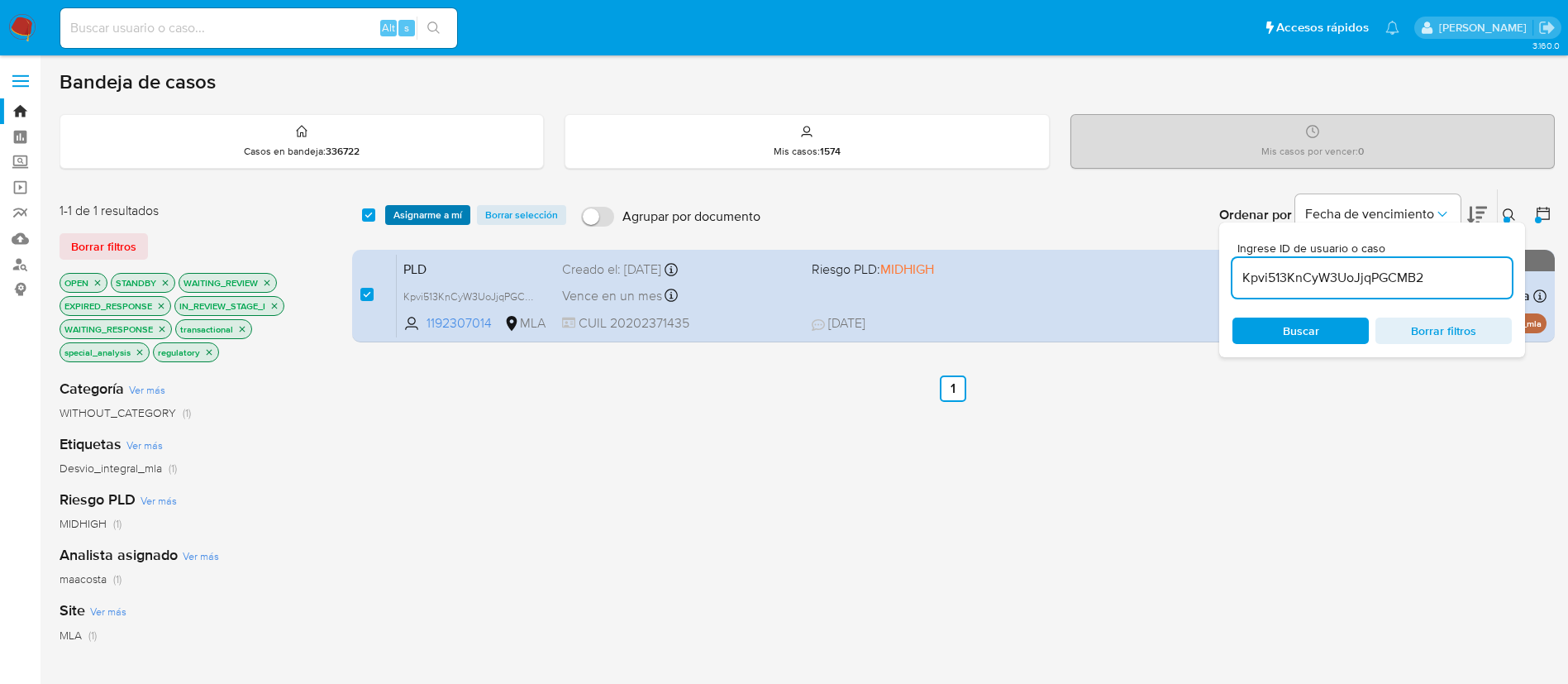
click at [416, 213] on span "Asignarme a mí" at bounding box center [427, 215] width 68 height 17
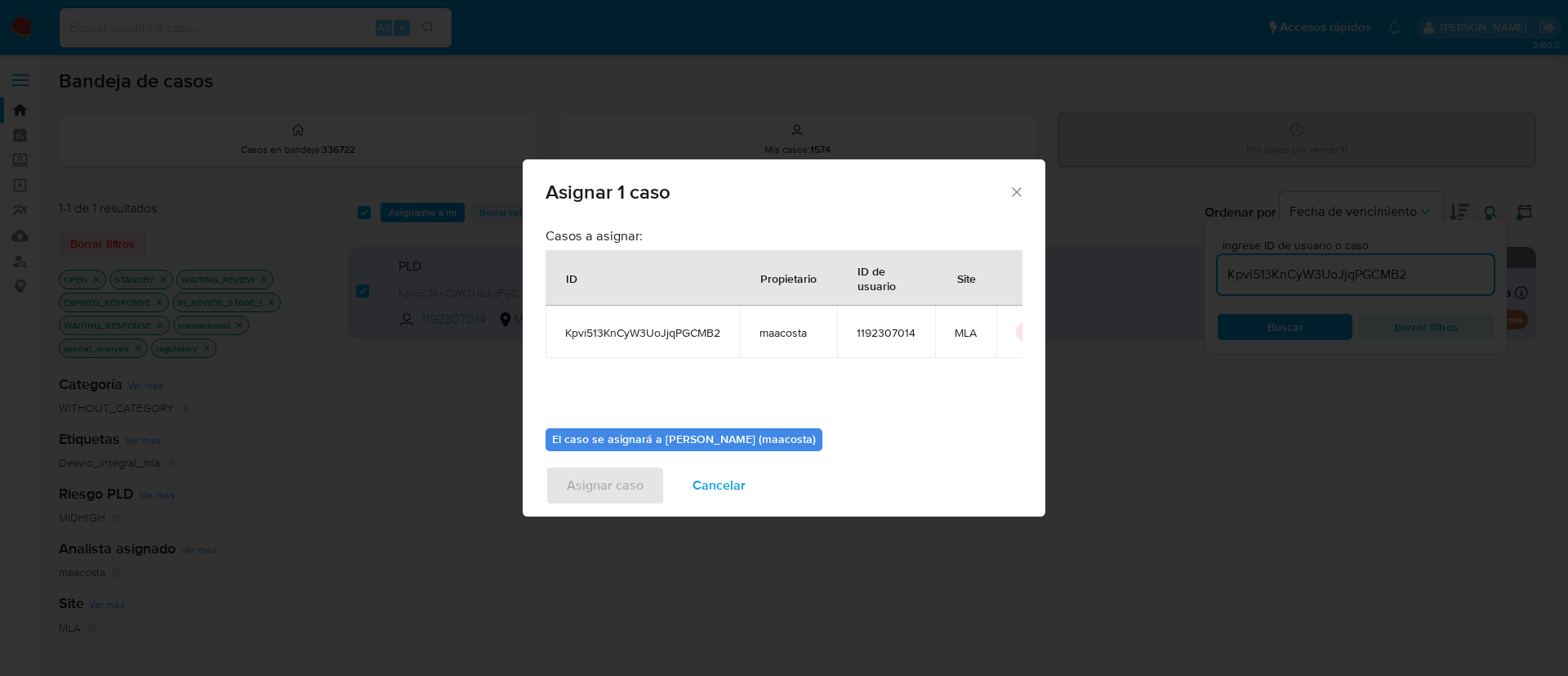
scroll to position [85, 0]
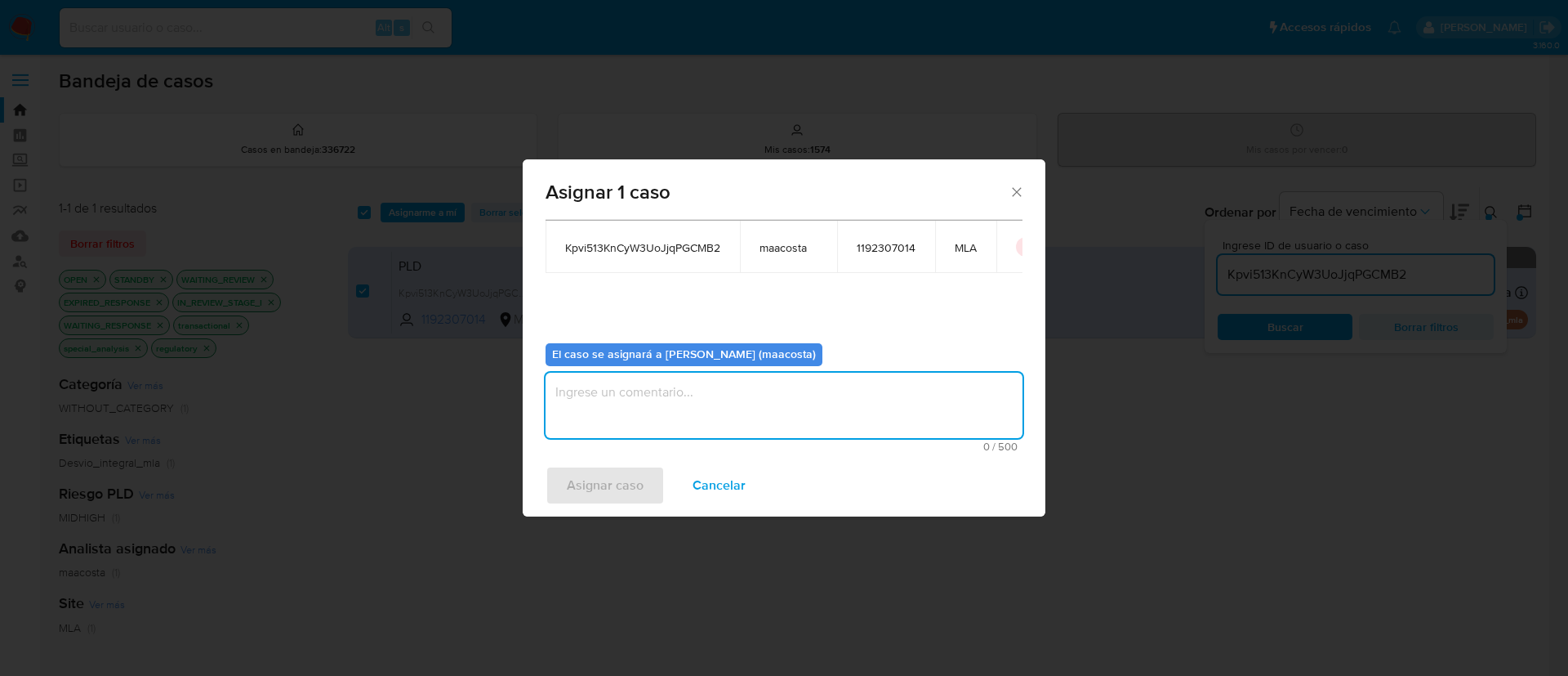
click at [596, 414] on textarea "assign-modal" at bounding box center [784, 405] width 477 height 66
click at [586, 487] on span "Asignar caso" at bounding box center [605, 485] width 76 height 36
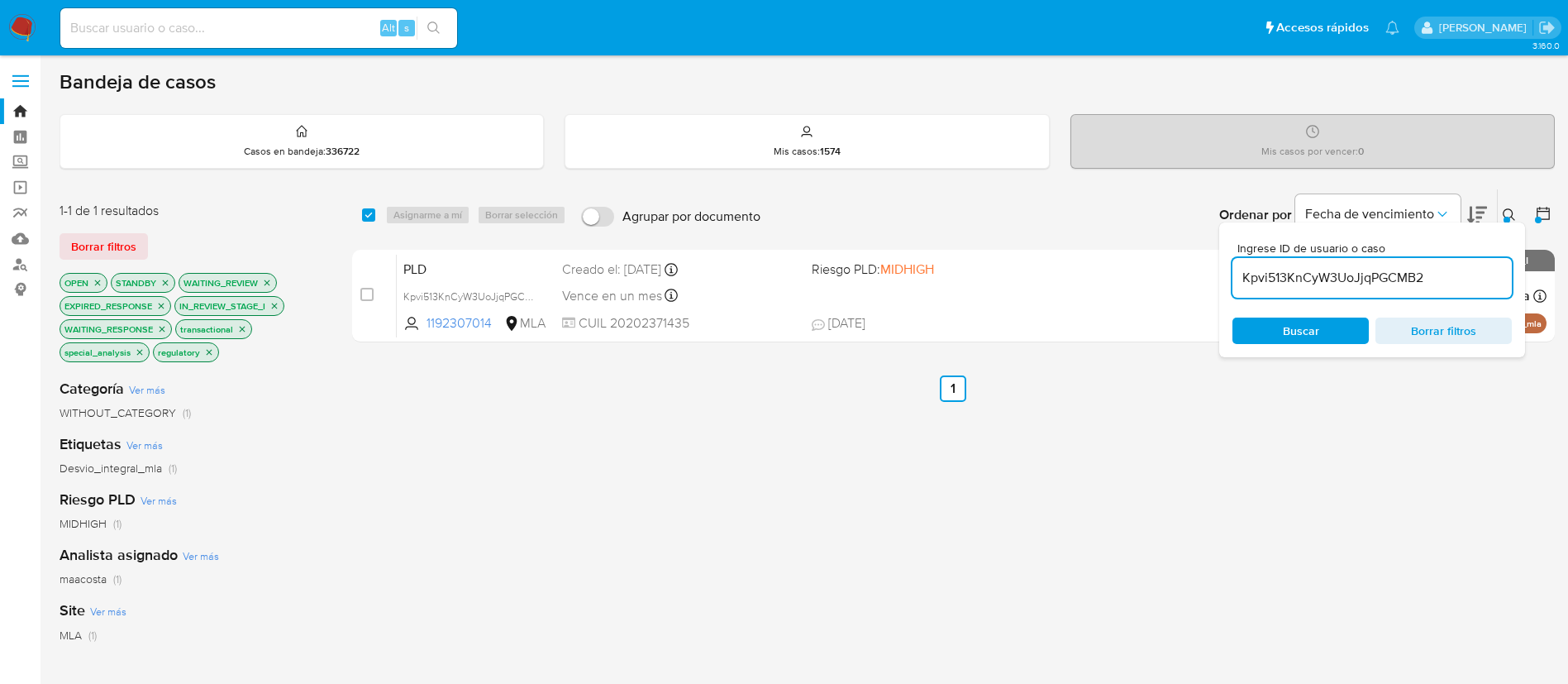
paste input "4WYN3YwMptaclscN0qoHRw5z"
click at [1285, 274] on input "4WYN3YwMptaclscN0qoHRw5z" at bounding box center [1373, 278] width 280 height 22
type input "4WYN3YwMptaclscN0qoHRw5z"
click at [366, 211] on input "checkbox" at bounding box center [368, 214] width 13 height 13
checkbox input "true"
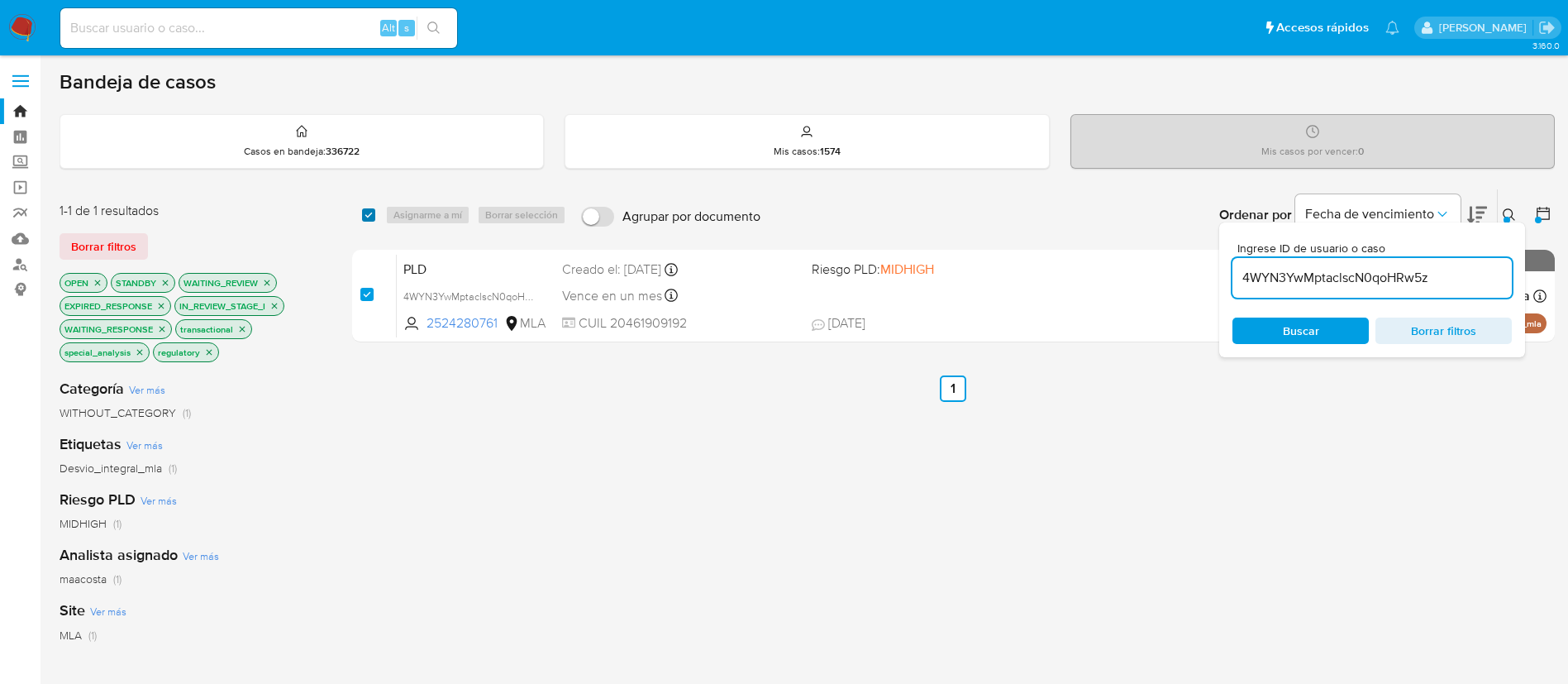
checkbox input "true"
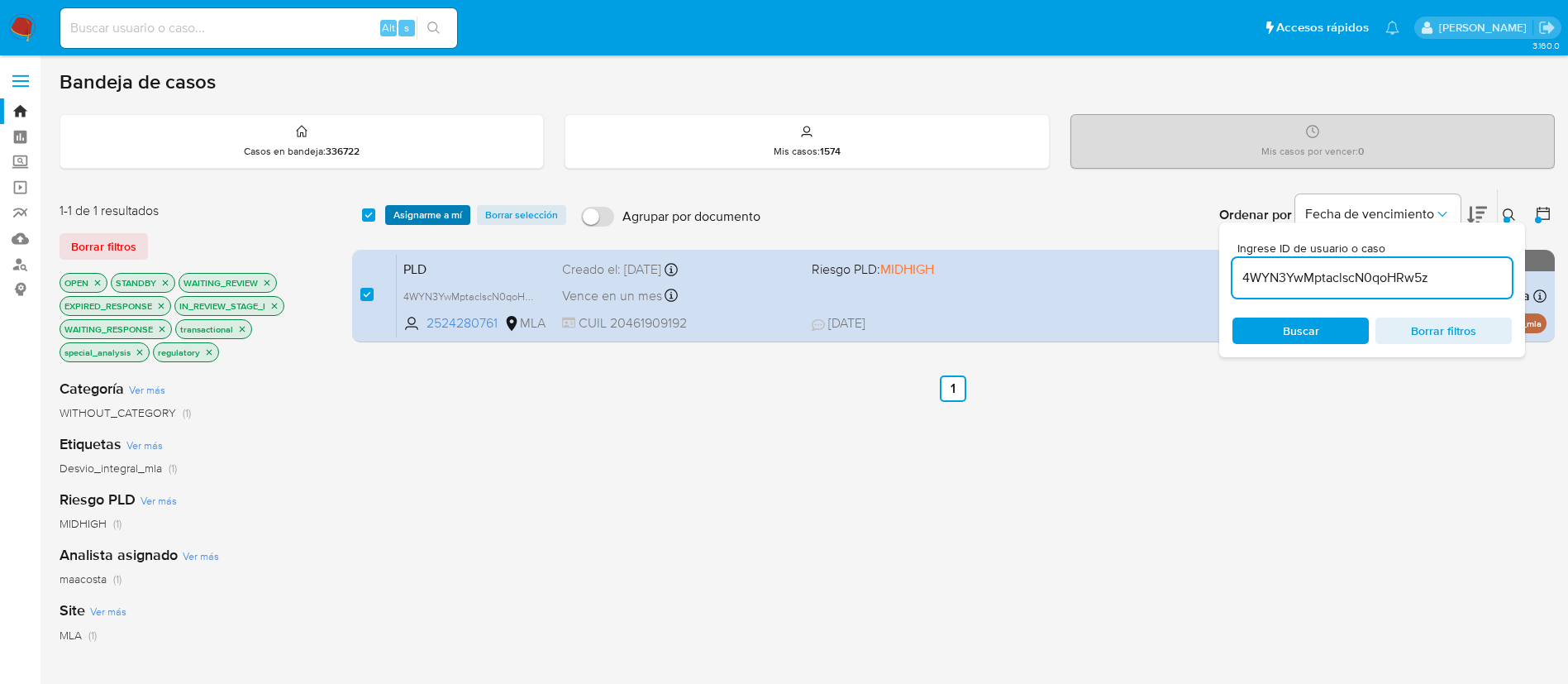
click at [426, 213] on span "Asignarme a mí" at bounding box center [427, 215] width 68 height 17
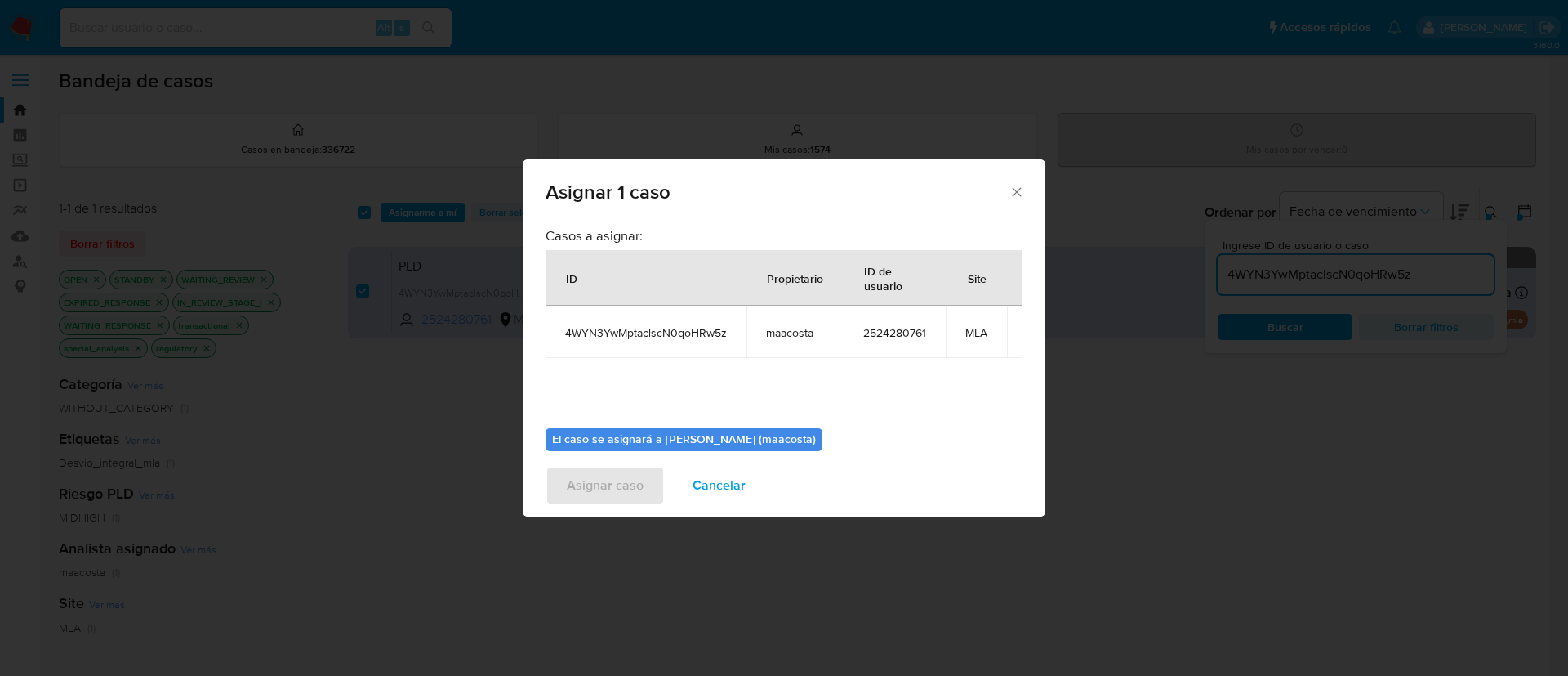
scroll to position [104, 0]
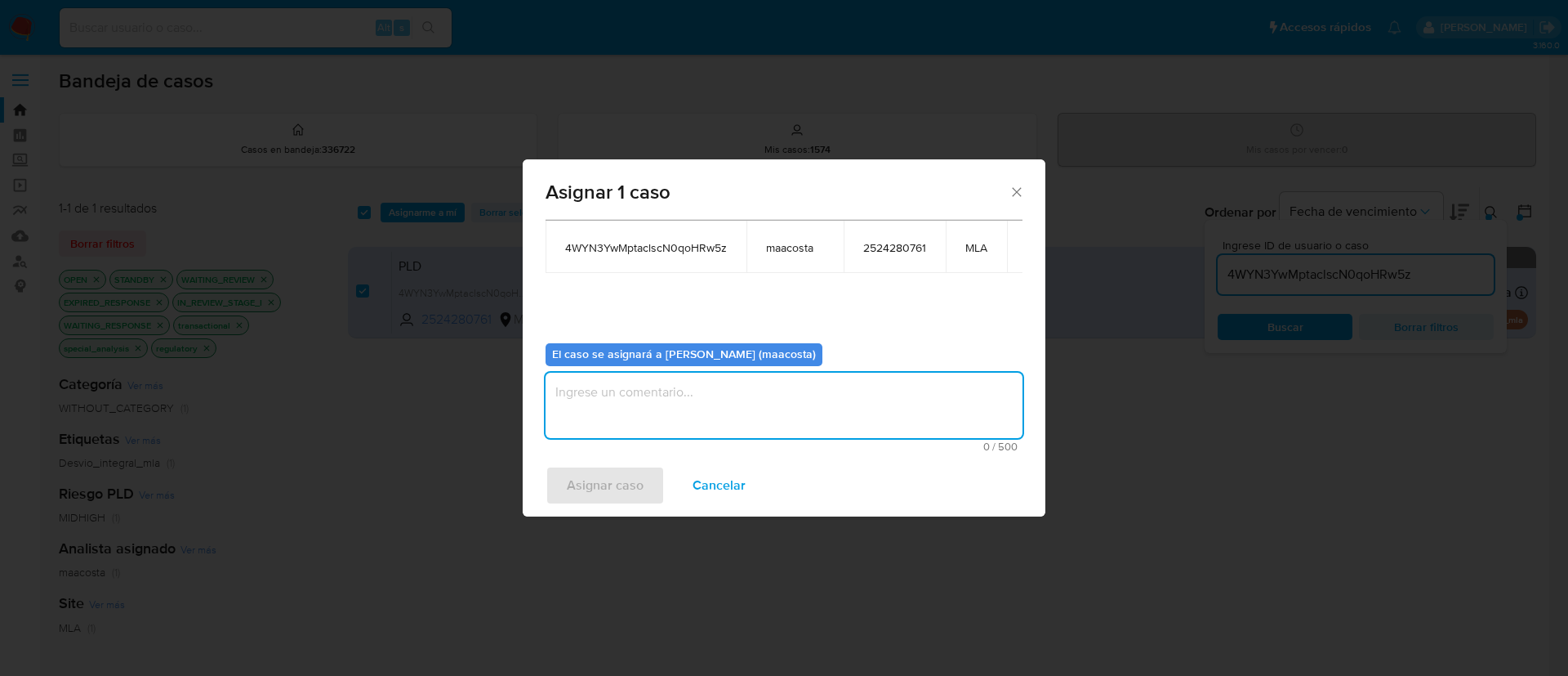
click at [633, 405] on textarea "assign-modal" at bounding box center [784, 405] width 477 height 66
click at [608, 492] on span "Asignar caso" at bounding box center [605, 485] width 76 height 36
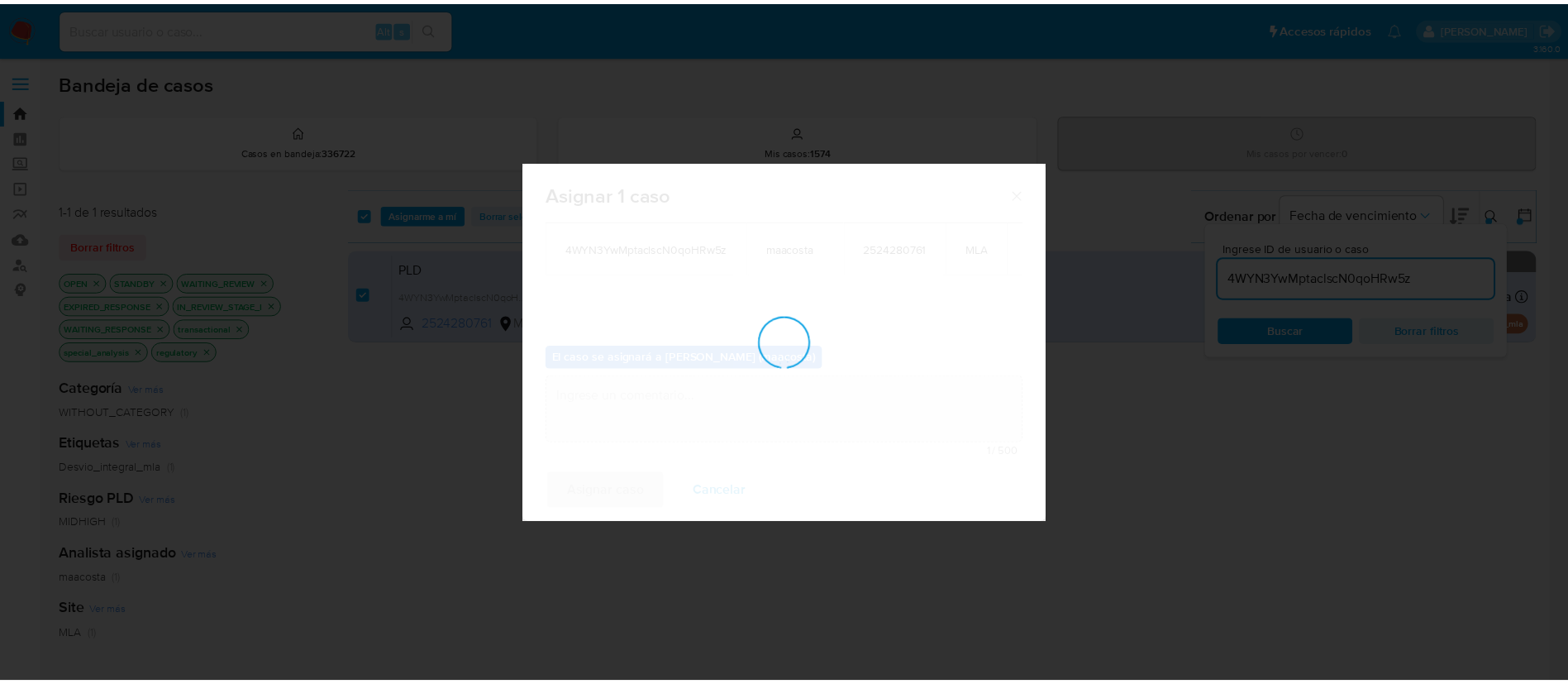
scroll to position [100, 0]
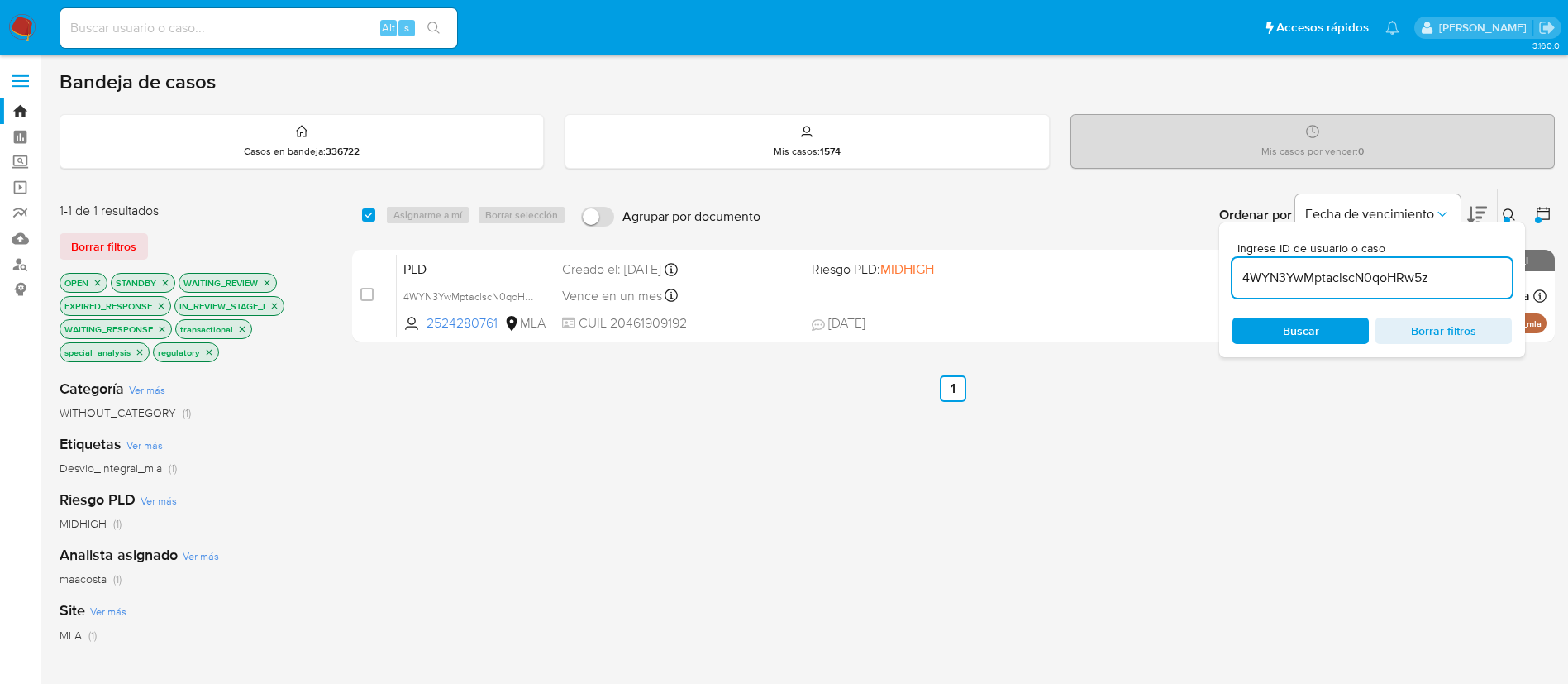
click at [274, 223] on div "1-1 de 1 resultados Borrar filtros OPEN STANDBY WAITING_REVIEW EXPIRED_RESPONSE…" at bounding box center [191, 284] width 265 height 164
click at [1305, 282] on input "4WYN3YwMptaclscN0qoHRw5z" at bounding box center [1373, 278] width 280 height 22
paste input "Kpvi513KnCyW3UoJjqPGCMB2"
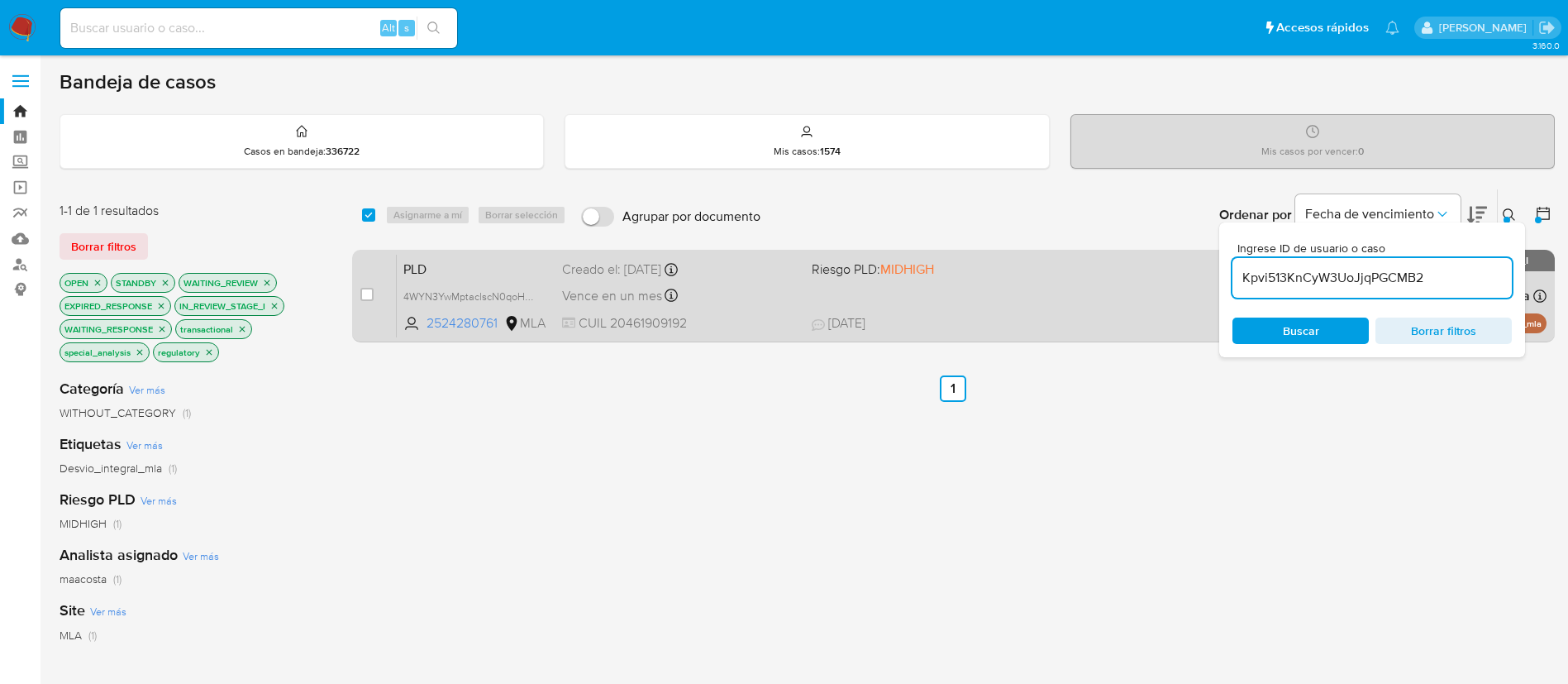
type input "Kpvi513KnCyW3UoJjqPGCMB2"
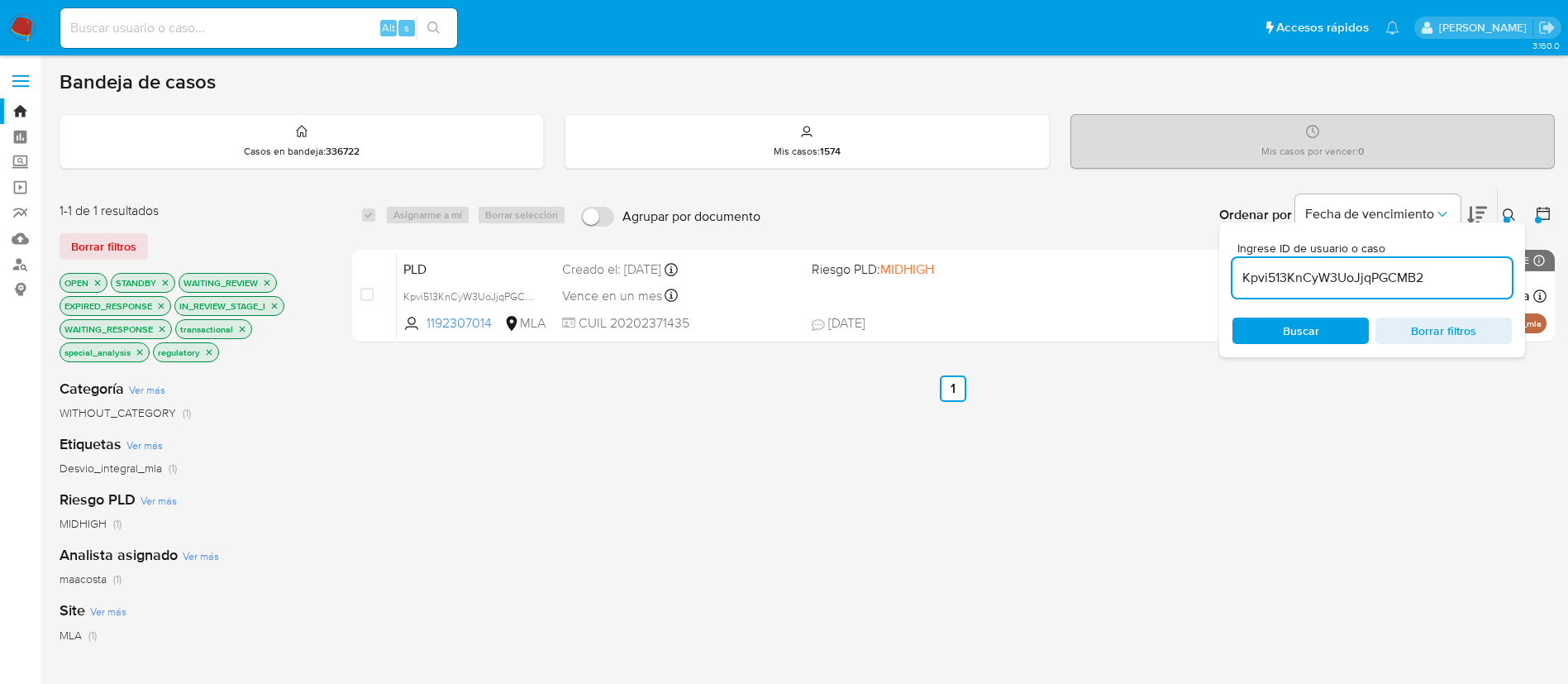
click at [871, 441] on div "select-all-cases-checkbox Asignarme a mí Borrar selección Agrupar por documento…" at bounding box center [953, 598] width 1203 height 819
click at [1298, 280] on input "Kpvi513KnCyW3UoJjqPGCMB2" at bounding box center [1373, 278] width 280 height 22
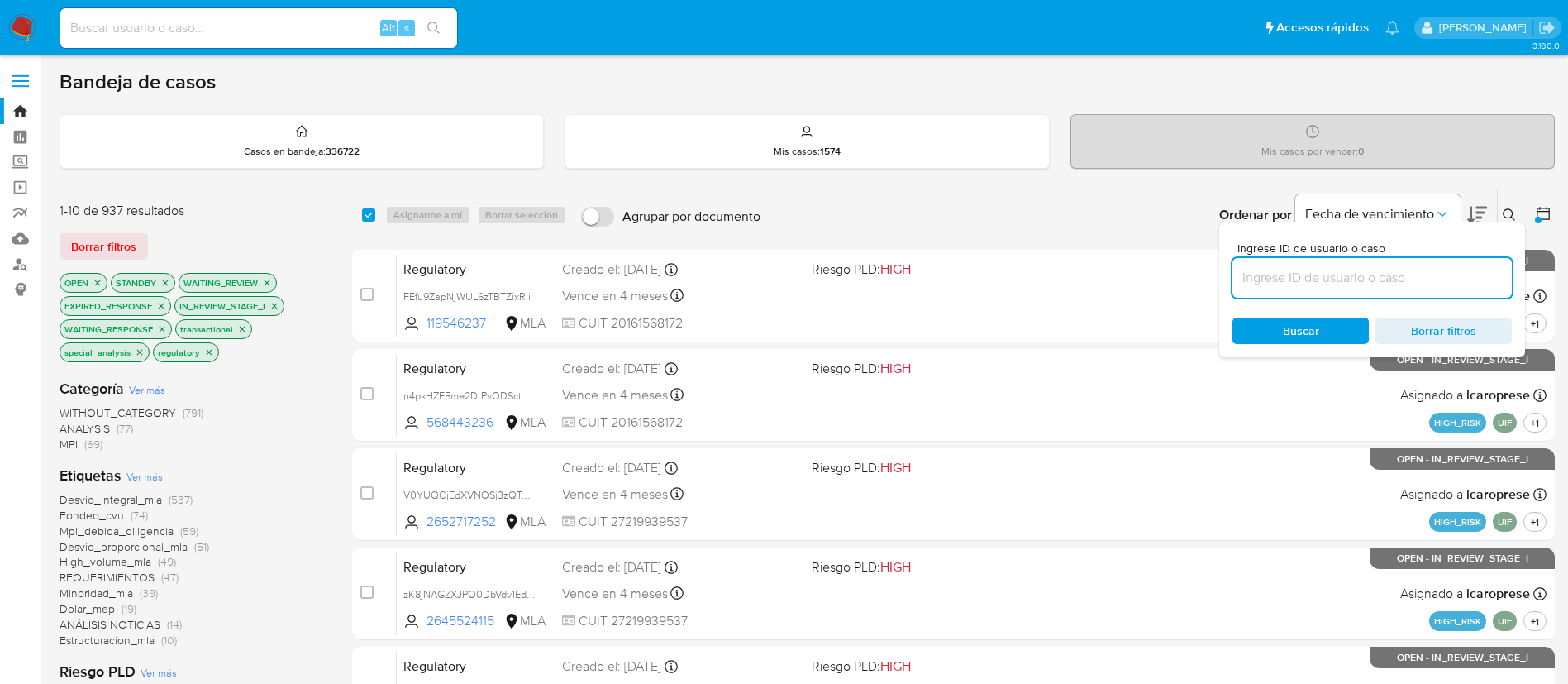
click at [1552, 217] on button at bounding box center [1545, 215] width 20 height 20
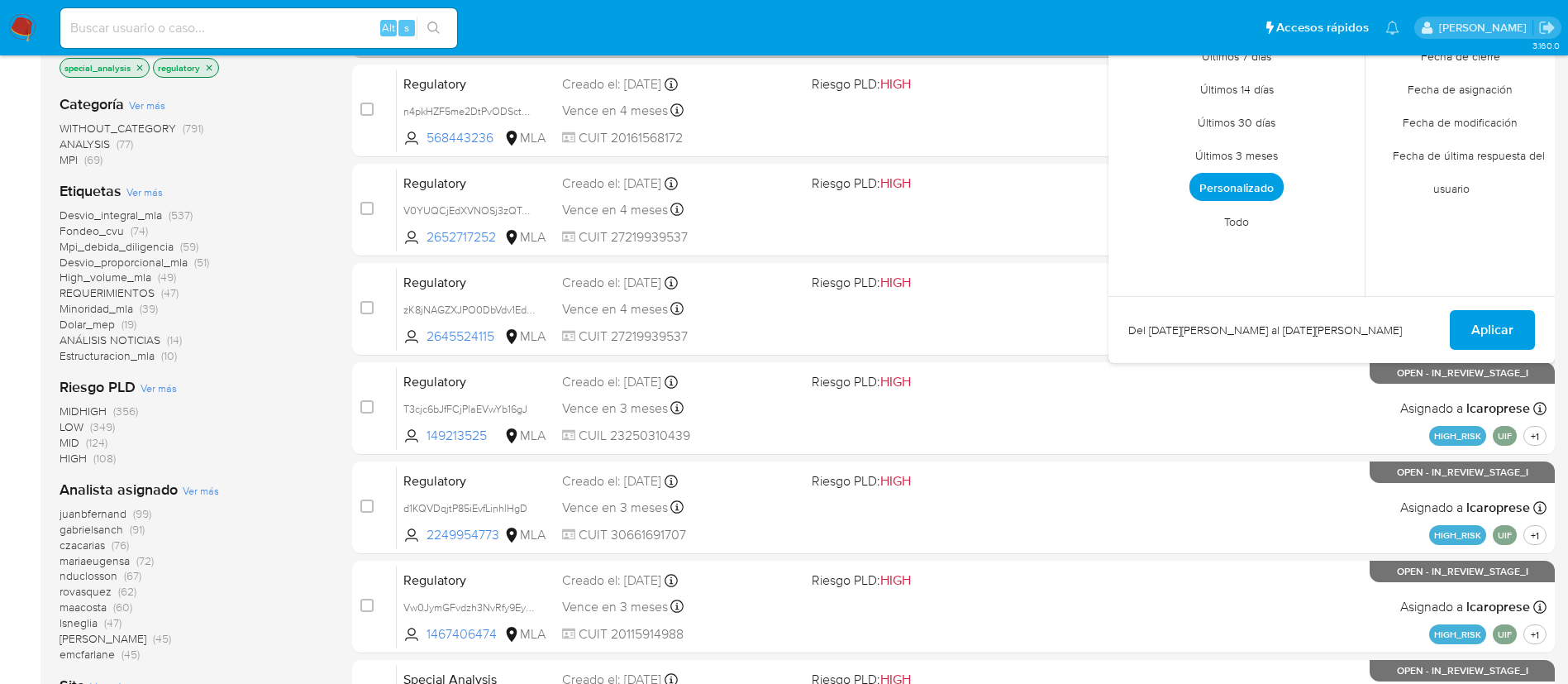
scroll to position [223, 0]
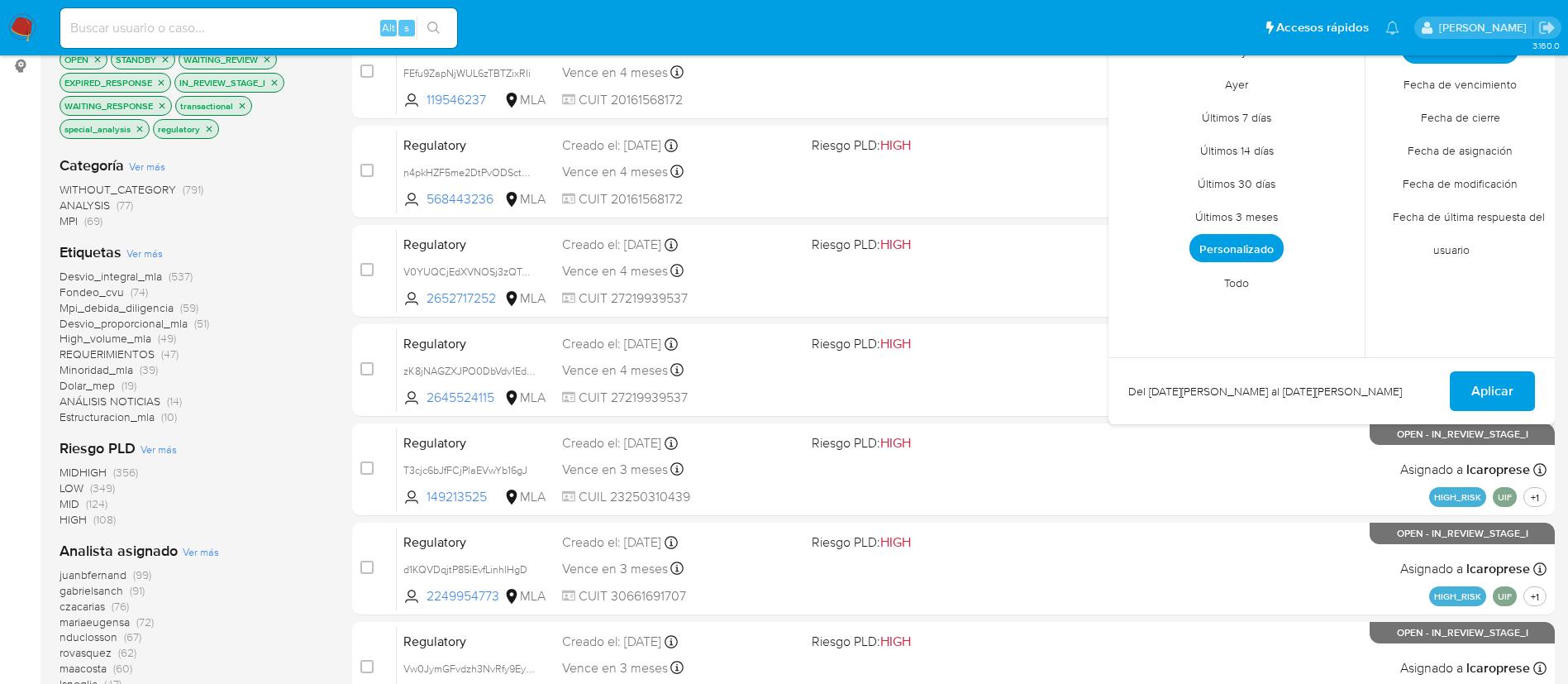
click at [1240, 293] on span "Todo" at bounding box center [1237, 283] width 59 height 34
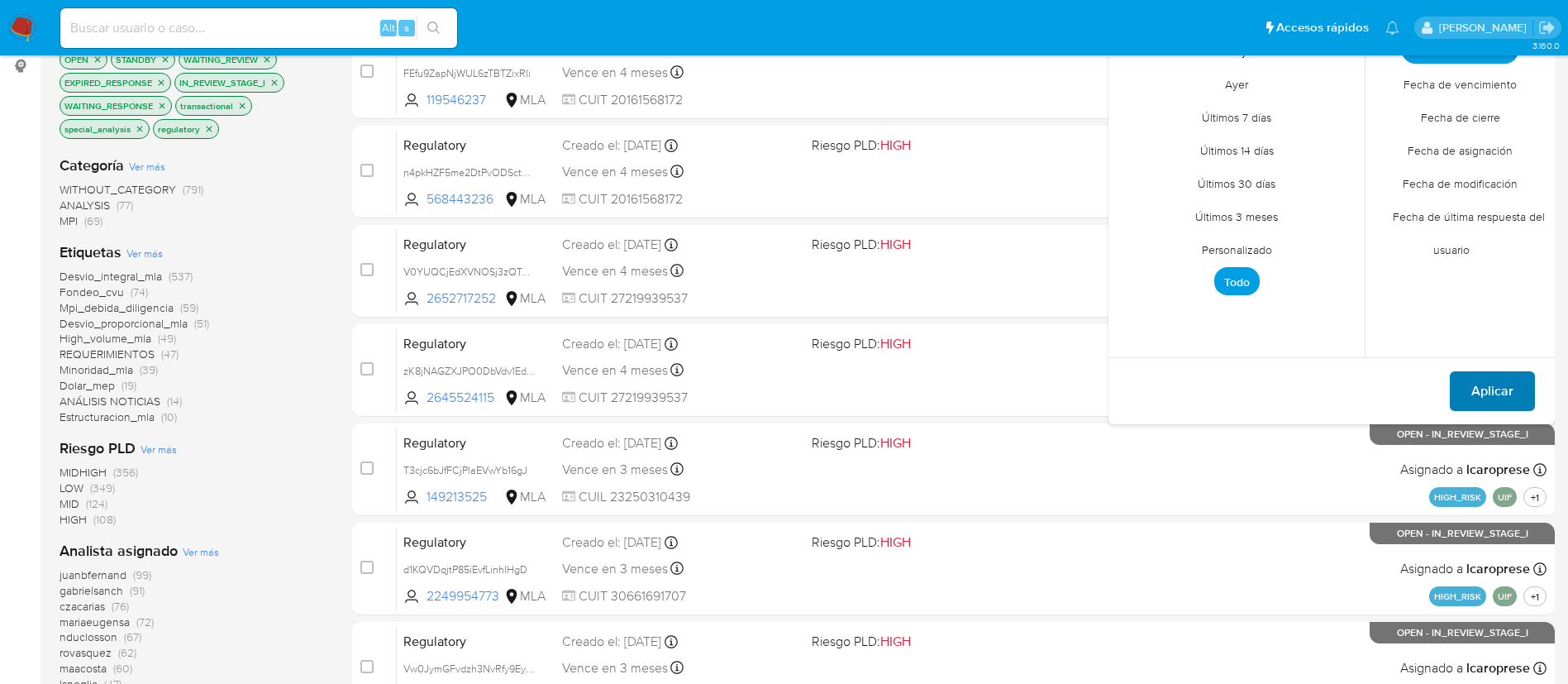
click at [1502, 390] on span "Aplicar" at bounding box center [1493, 391] width 43 height 37
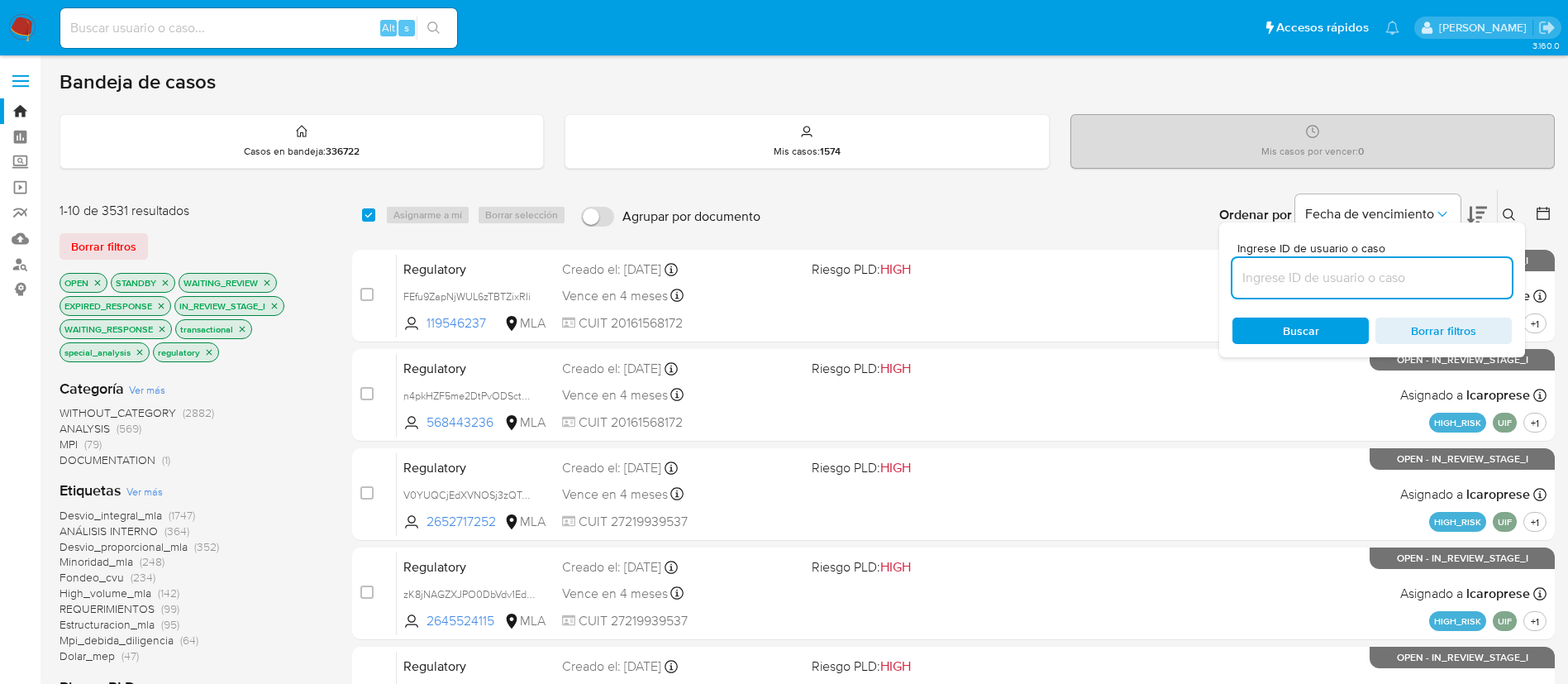
click at [1489, 295] on div at bounding box center [1373, 278] width 280 height 40
click at [1455, 283] on input at bounding box center [1373, 278] width 280 height 22
paste input "fh5nafmEYSu32TQsRLYbOYuK"
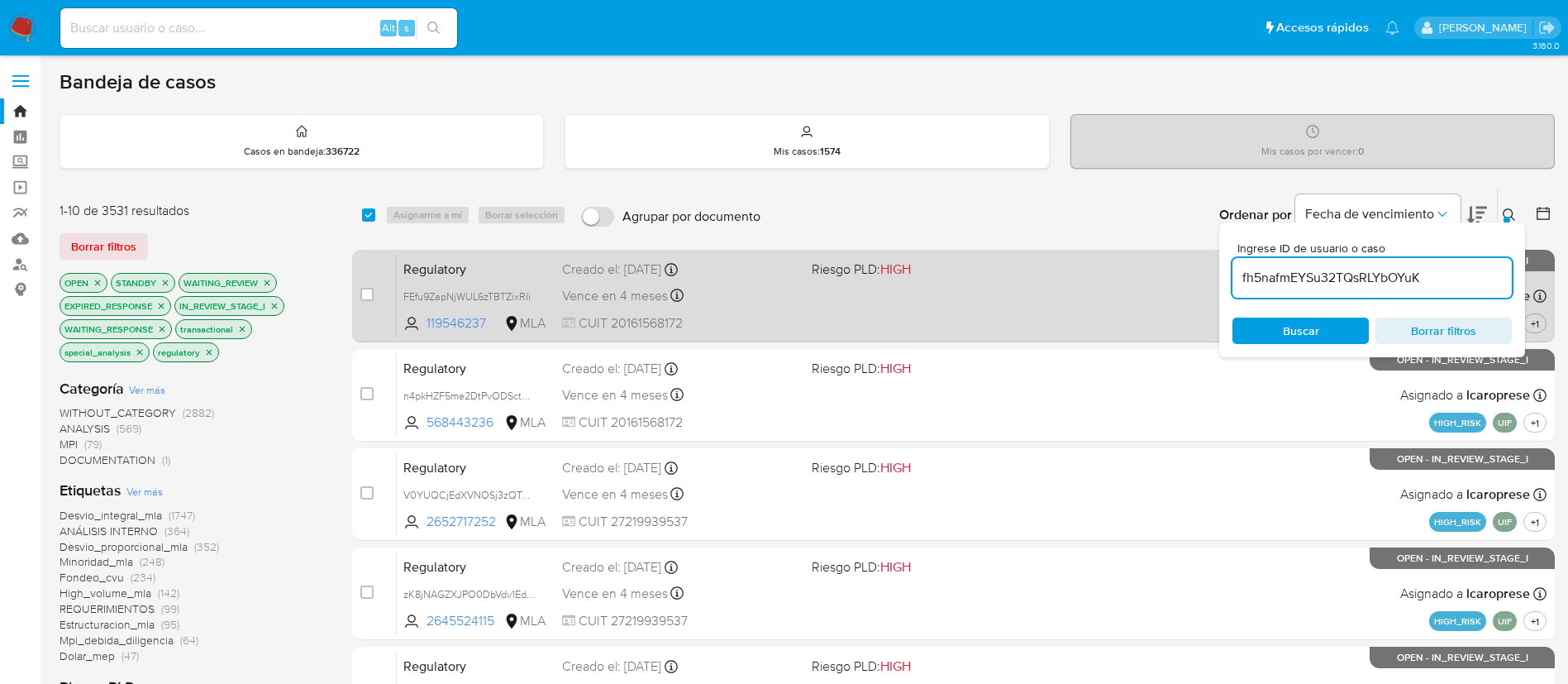
type input "fh5nafmEYSu32TQsRLYbOYuK"
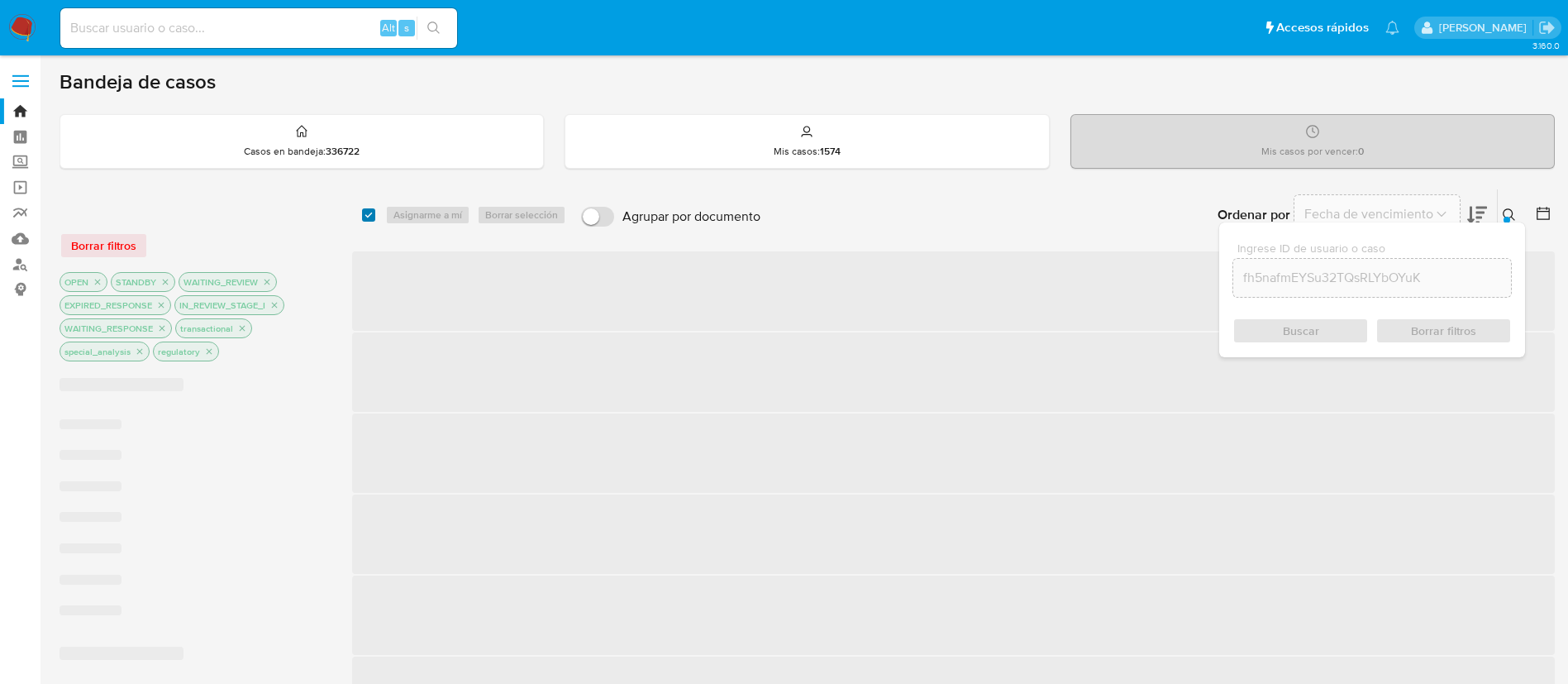
click at [366, 215] on input "checkbox" at bounding box center [368, 214] width 13 height 13
checkbox input "true"
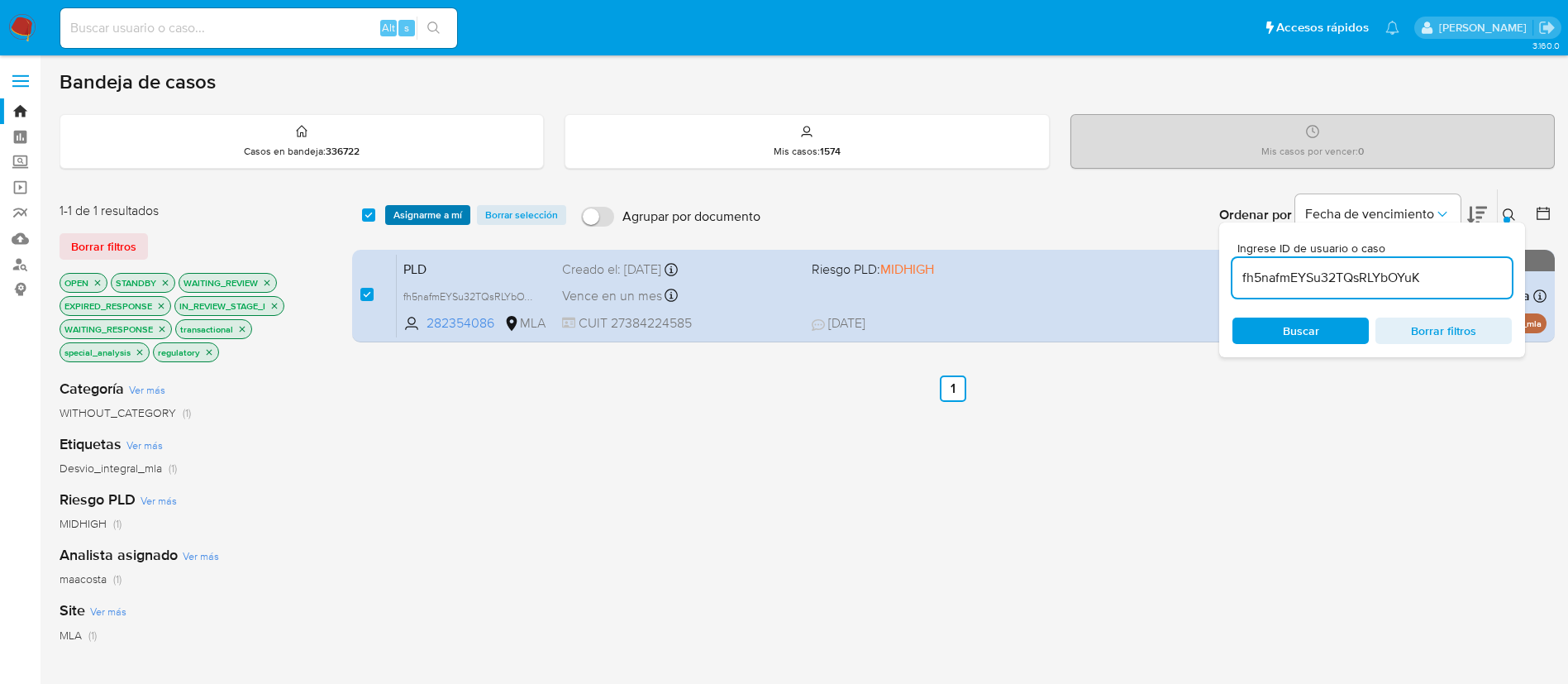
click at [427, 210] on span "Asignarme a mí" at bounding box center [427, 215] width 68 height 17
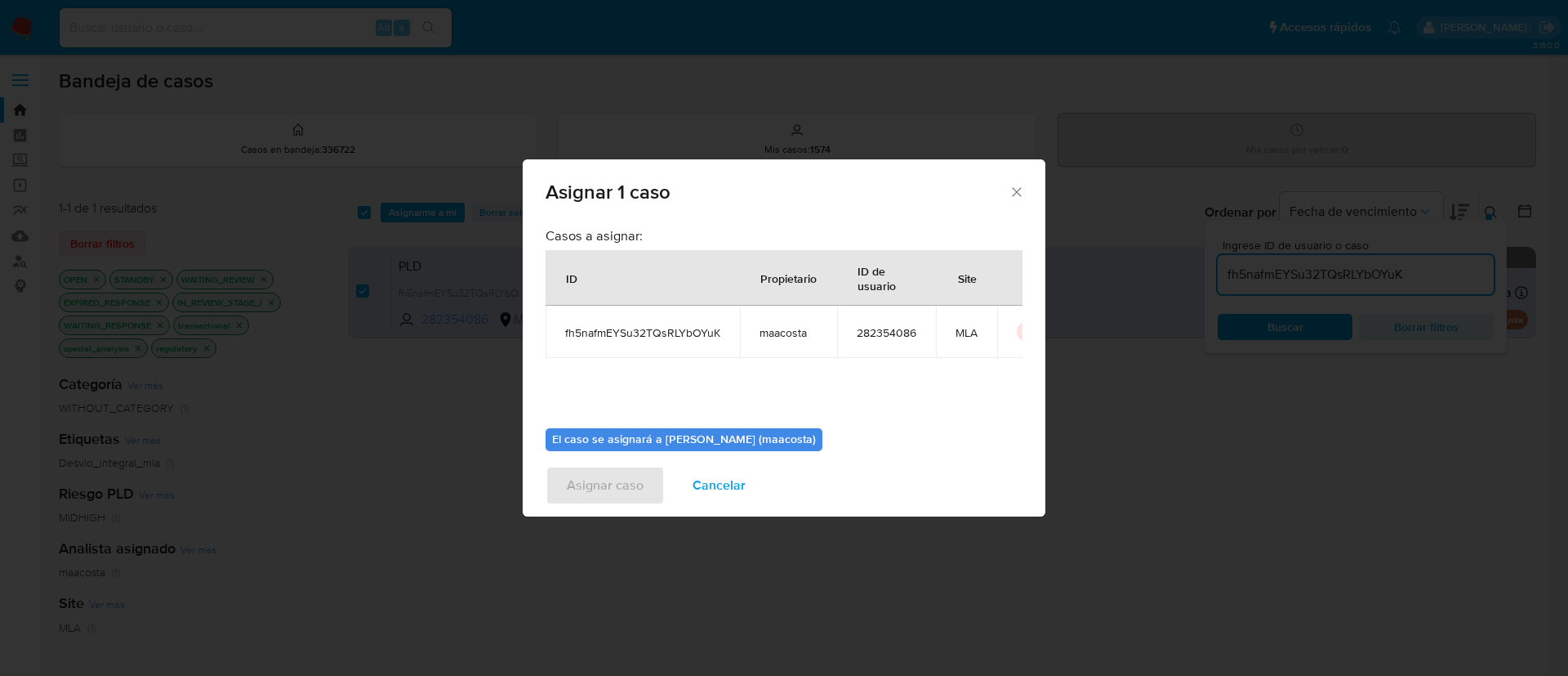
scroll to position [85, 0]
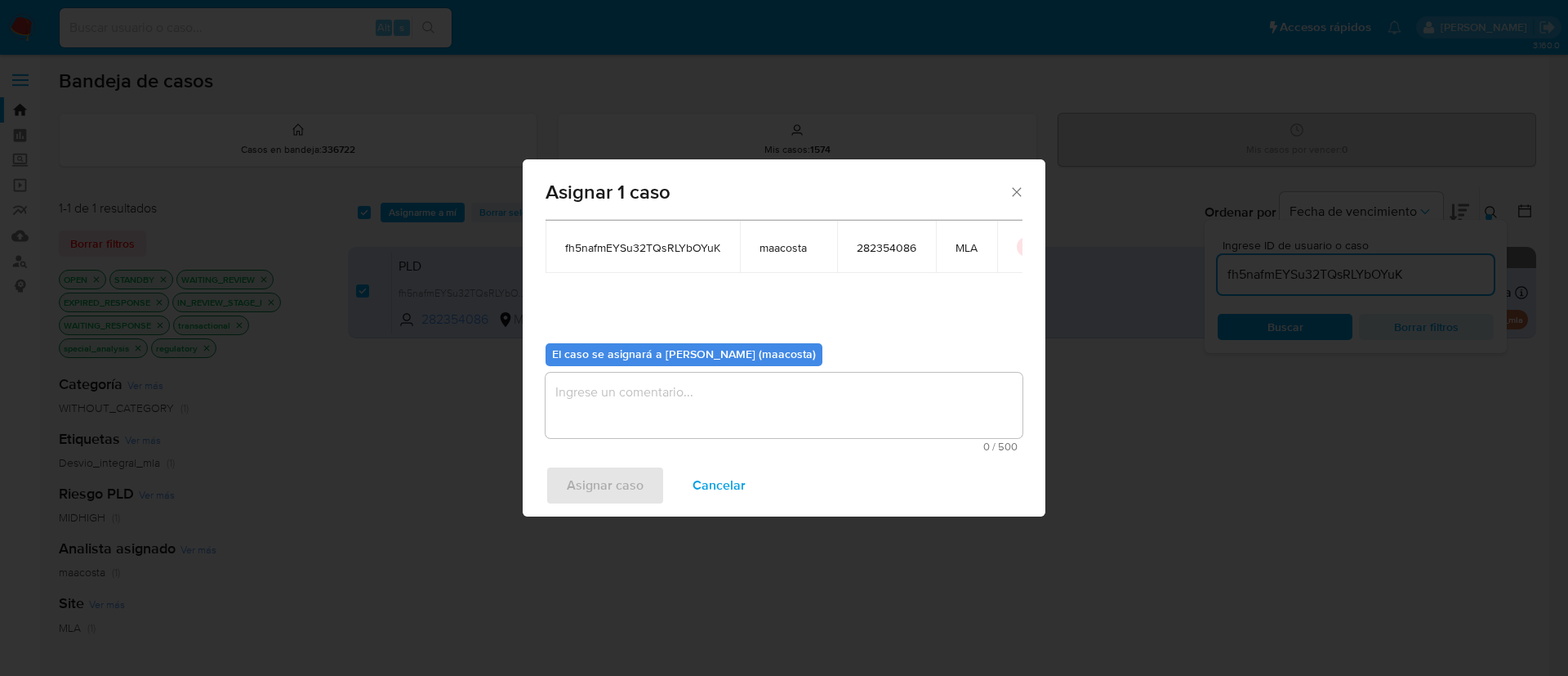
click at [666, 413] on textarea "assign-modal" at bounding box center [784, 405] width 477 height 66
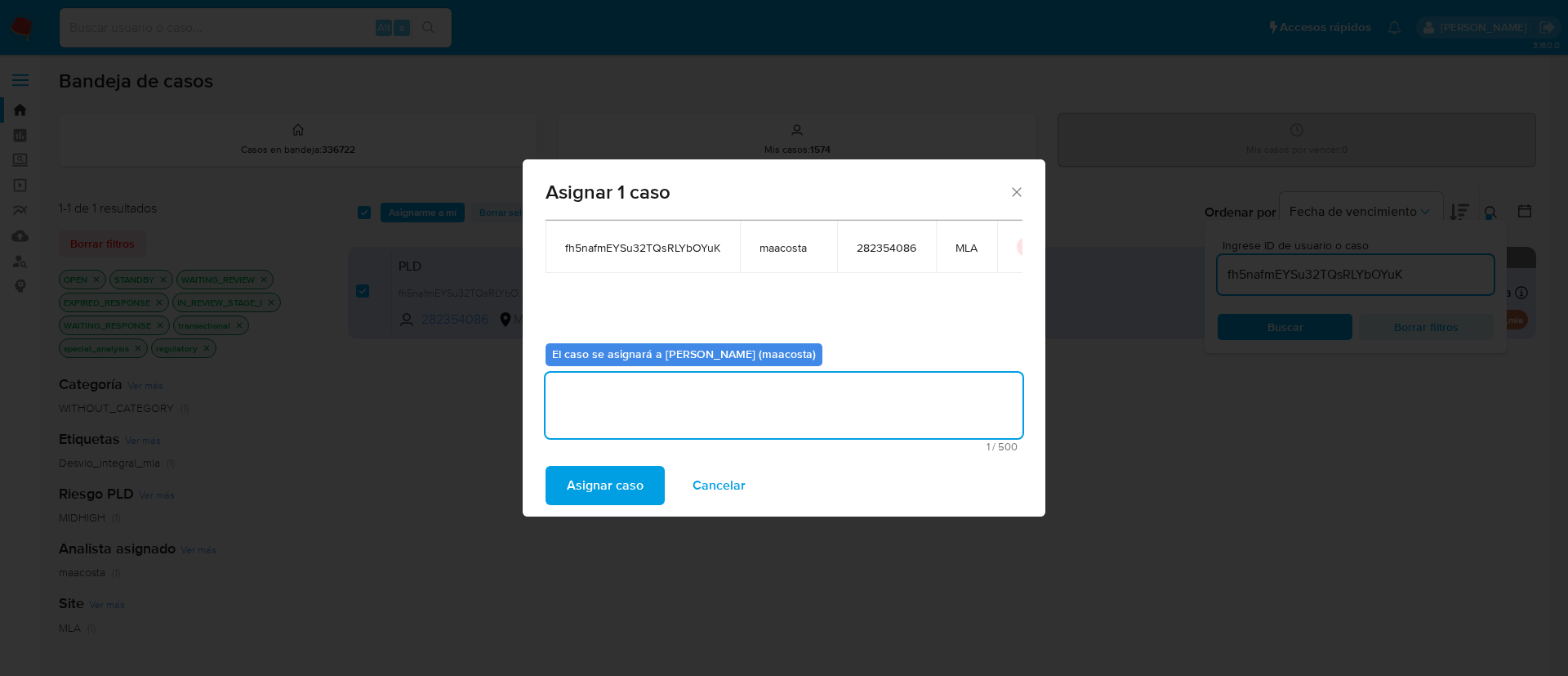
click at [598, 503] on span "Asignar caso" at bounding box center [605, 485] width 76 height 36
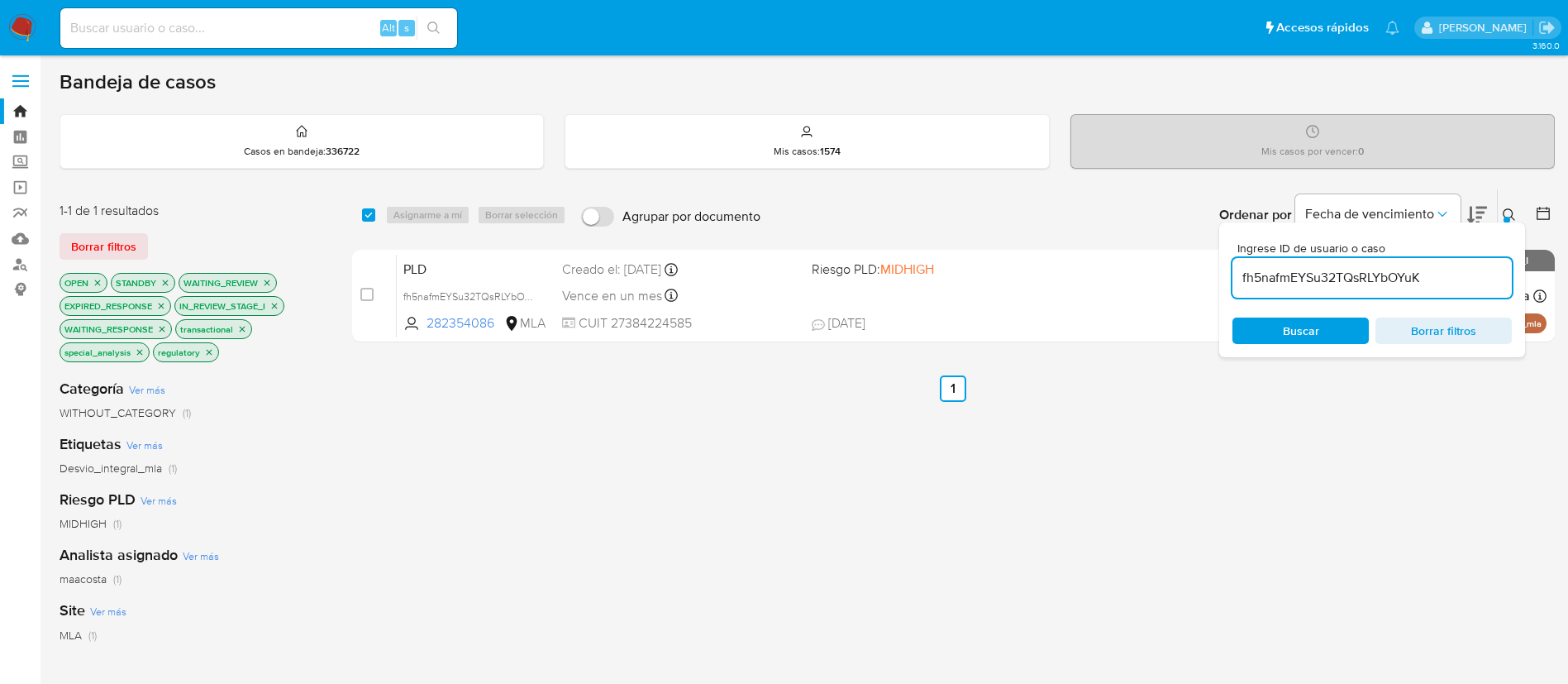
click at [1426, 285] on input "fh5nafmEYSu32TQsRLYbOYuK" at bounding box center [1373, 278] width 280 height 22
paste input "Wz3HpncI8Dsig1Zq5zsn9Qei"
type input "Wz3HpncI8Dsig1Zq5zsn9Qei"
click at [365, 217] on input "checkbox" at bounding box center [368, 214] width 13 height 13
checkbox input "true"
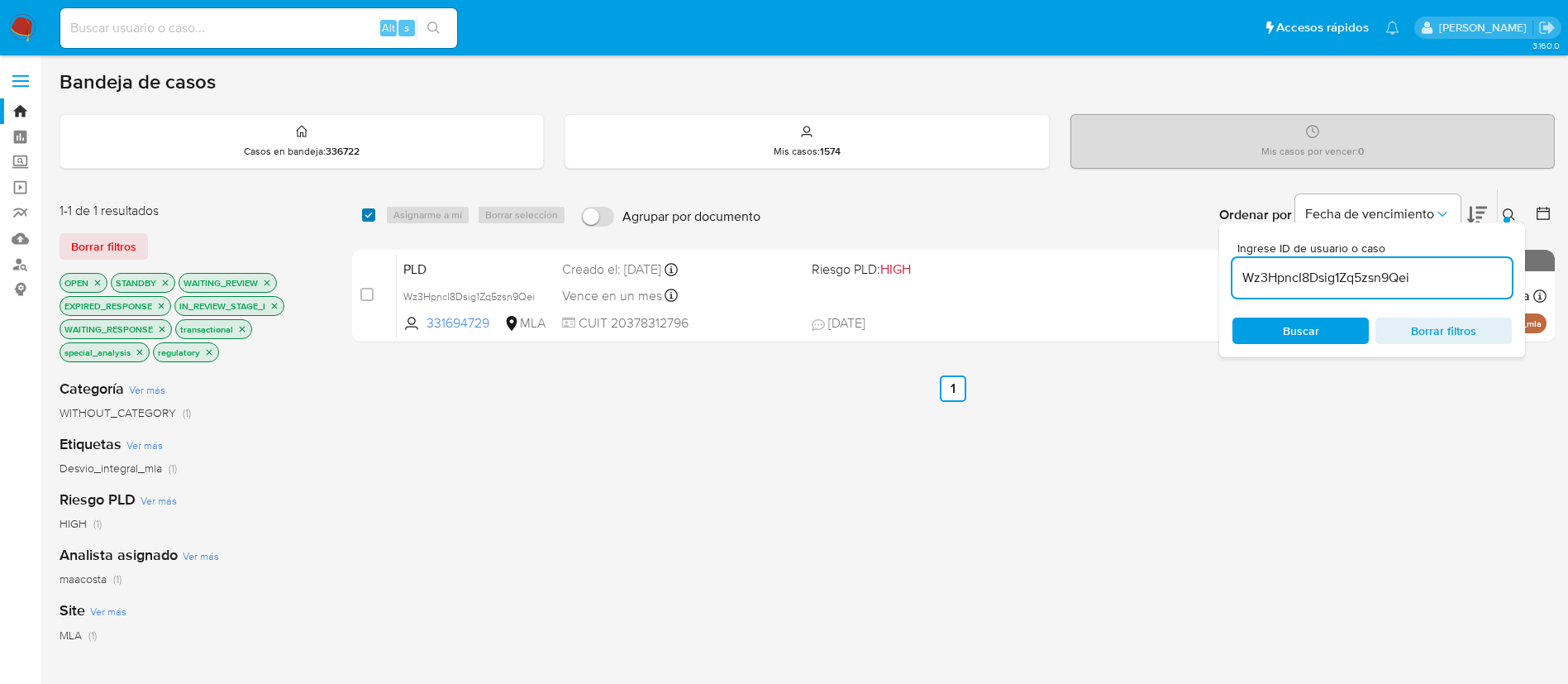
checkbox input "true"
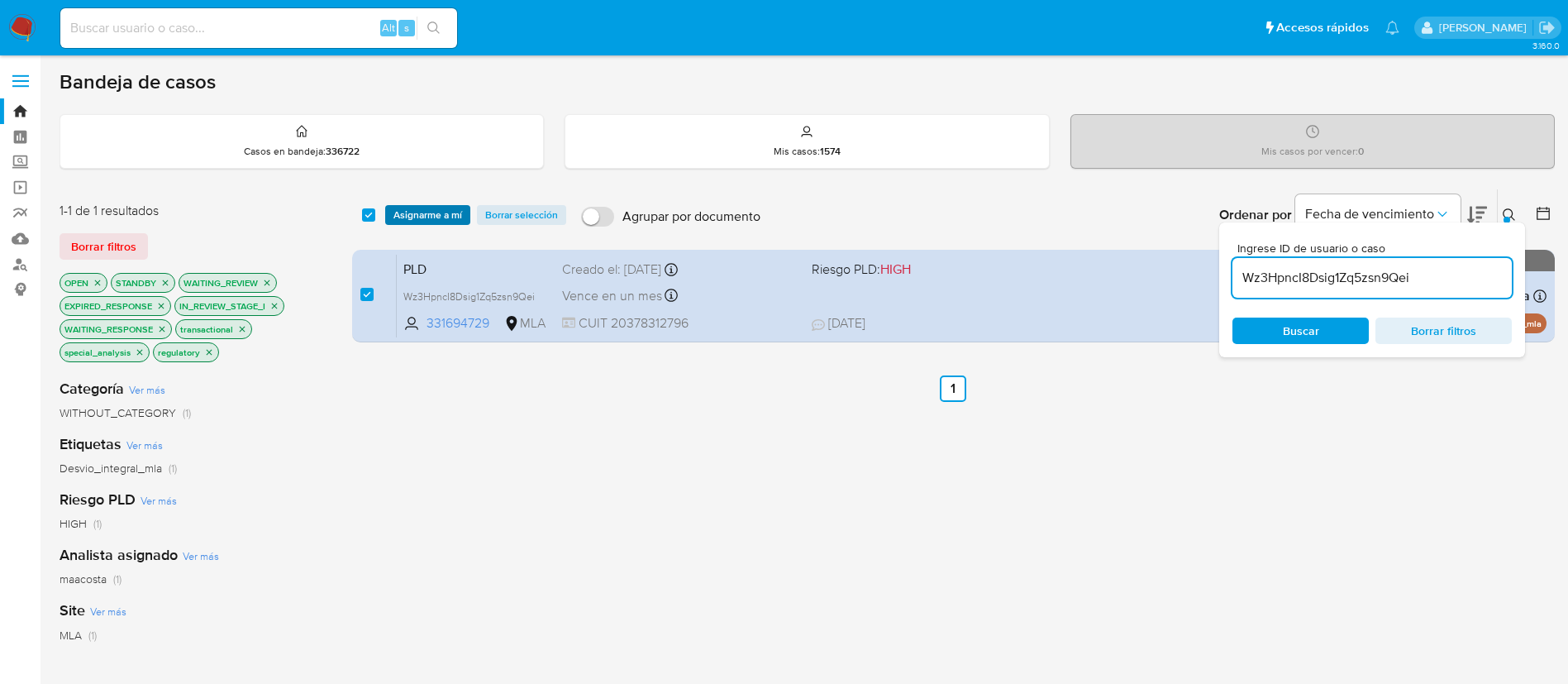
click at [405, 217] on span "Asignarme a mí" at bounding box center [427, 215] width 68 height 17
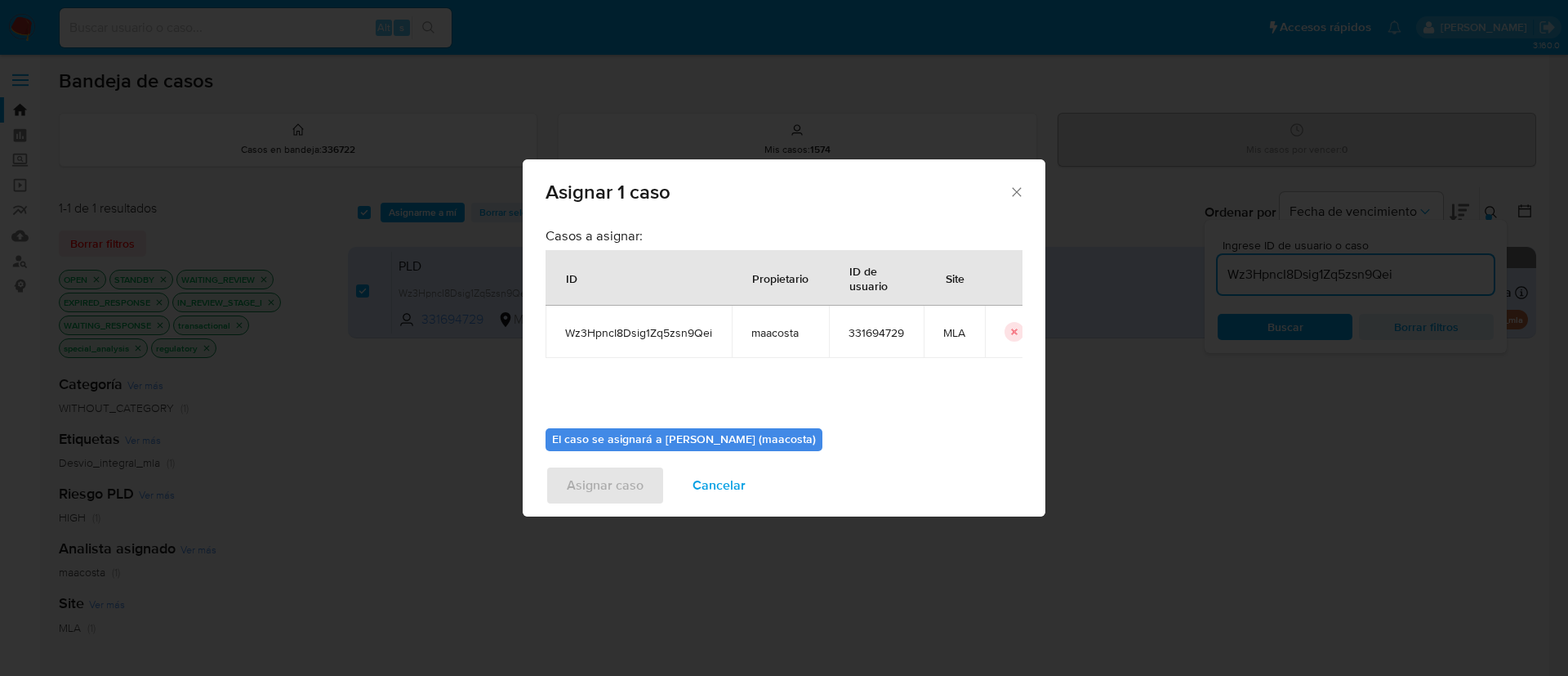
scroll to position [85, 0]
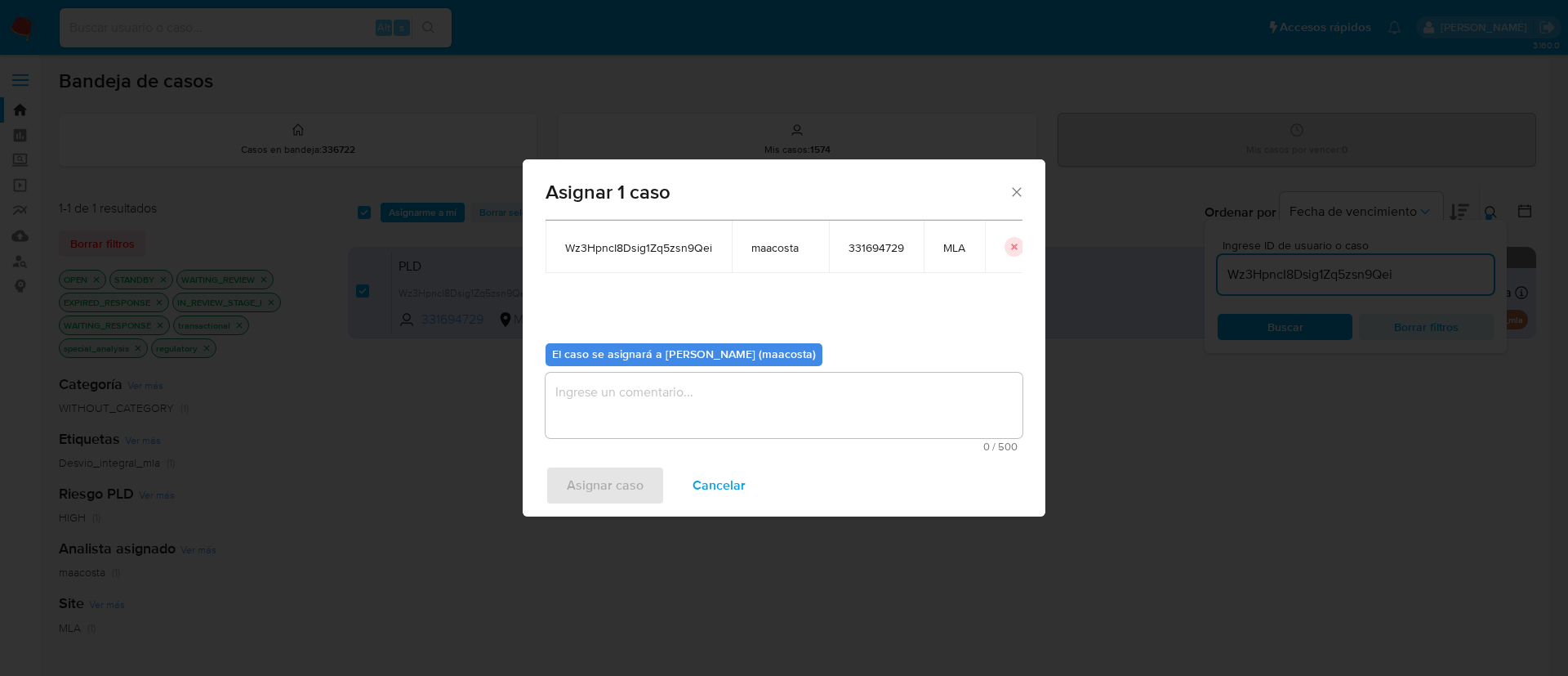
click at [688, 420] on textarea "assign-modal" at bounding box center [784, 405] width 477 height 66
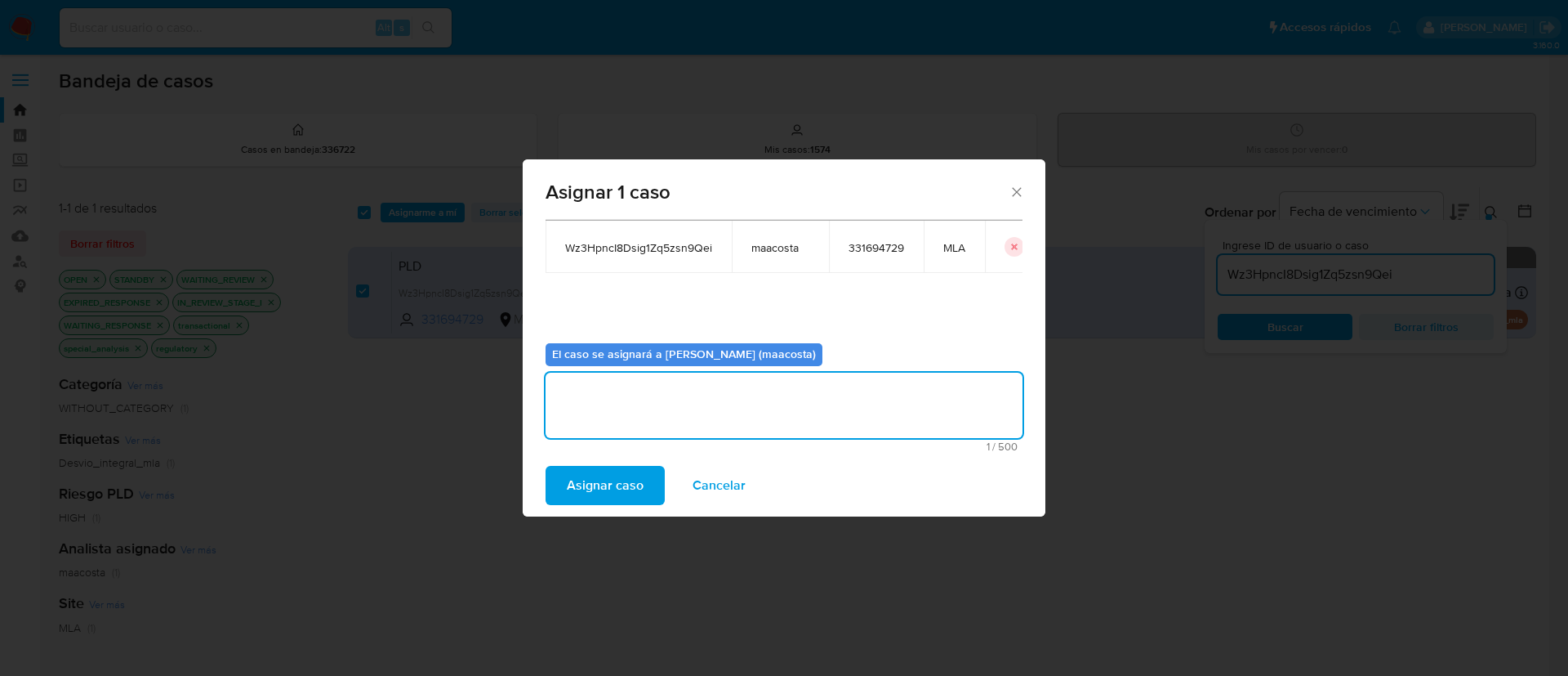
click at [597, 487] on span "Asignar caso" at bounding box center [605, 485] width 76 height 36
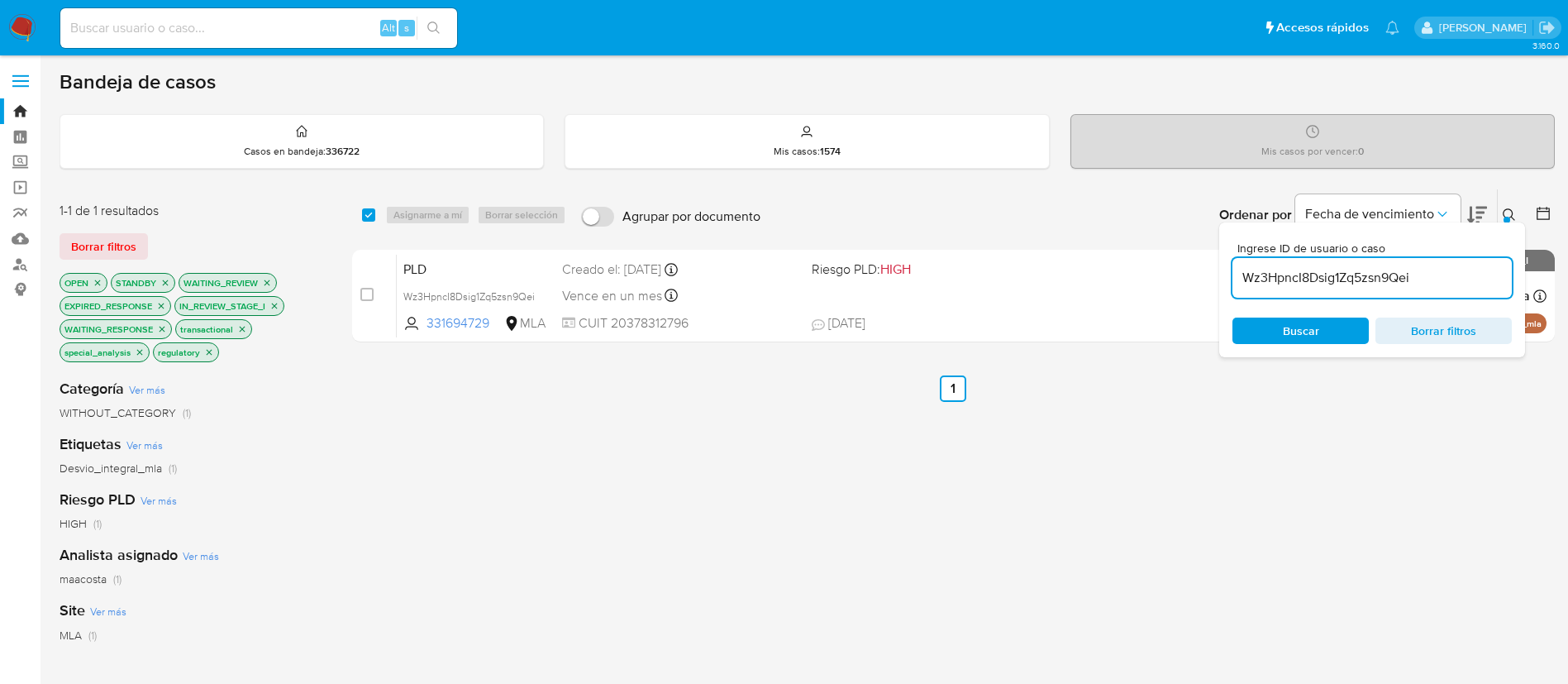
paste input "IMAFCcgcFewmWqbQasr4ylE6"
click at [1287, 272] on input "Wz3HpncI8Dsig1Zq5zsn9Qei" at bounding box center [1373, 278] width 280 height 22
type input "IMAFCcgcFewmWqbQasr4ylE6"
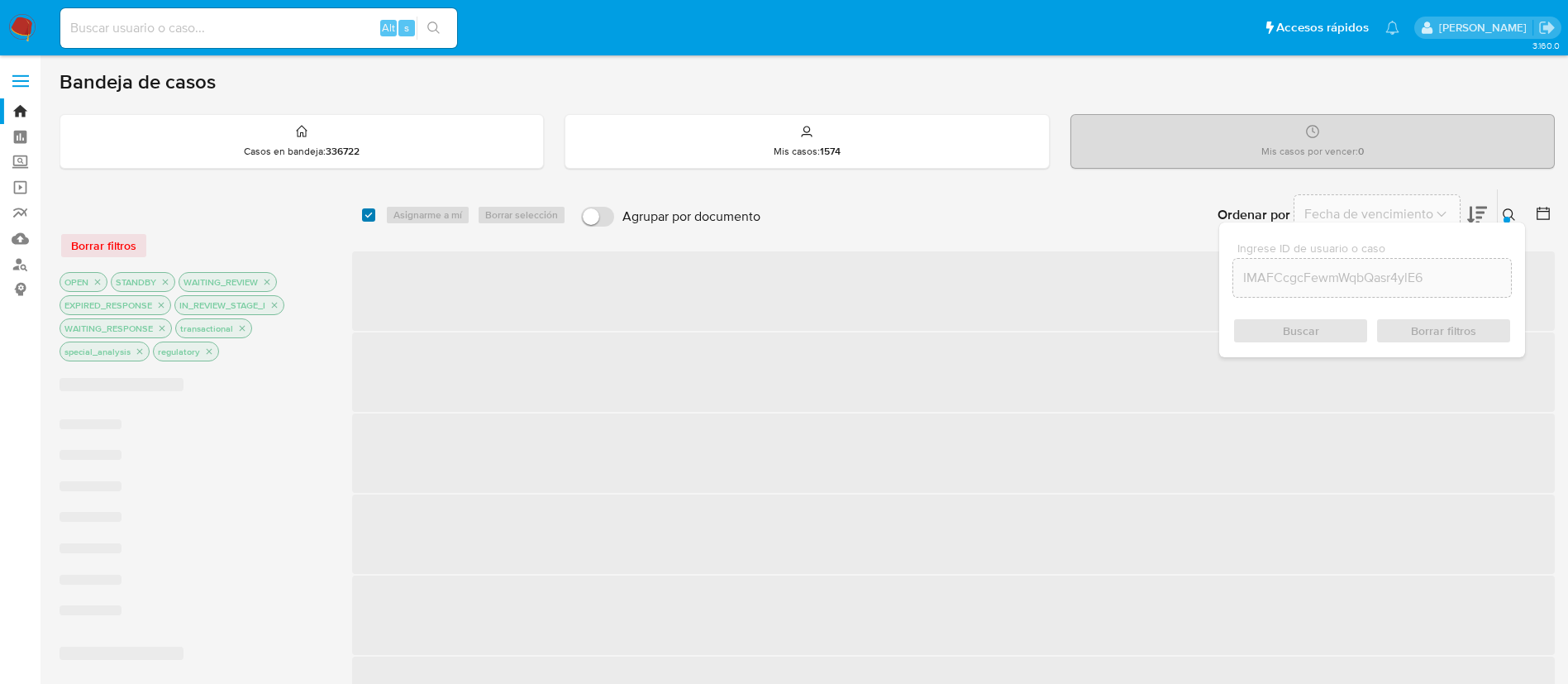
click at [369, 220] on input "checkbox" at bounding box center [368, 214] width 13 height 13
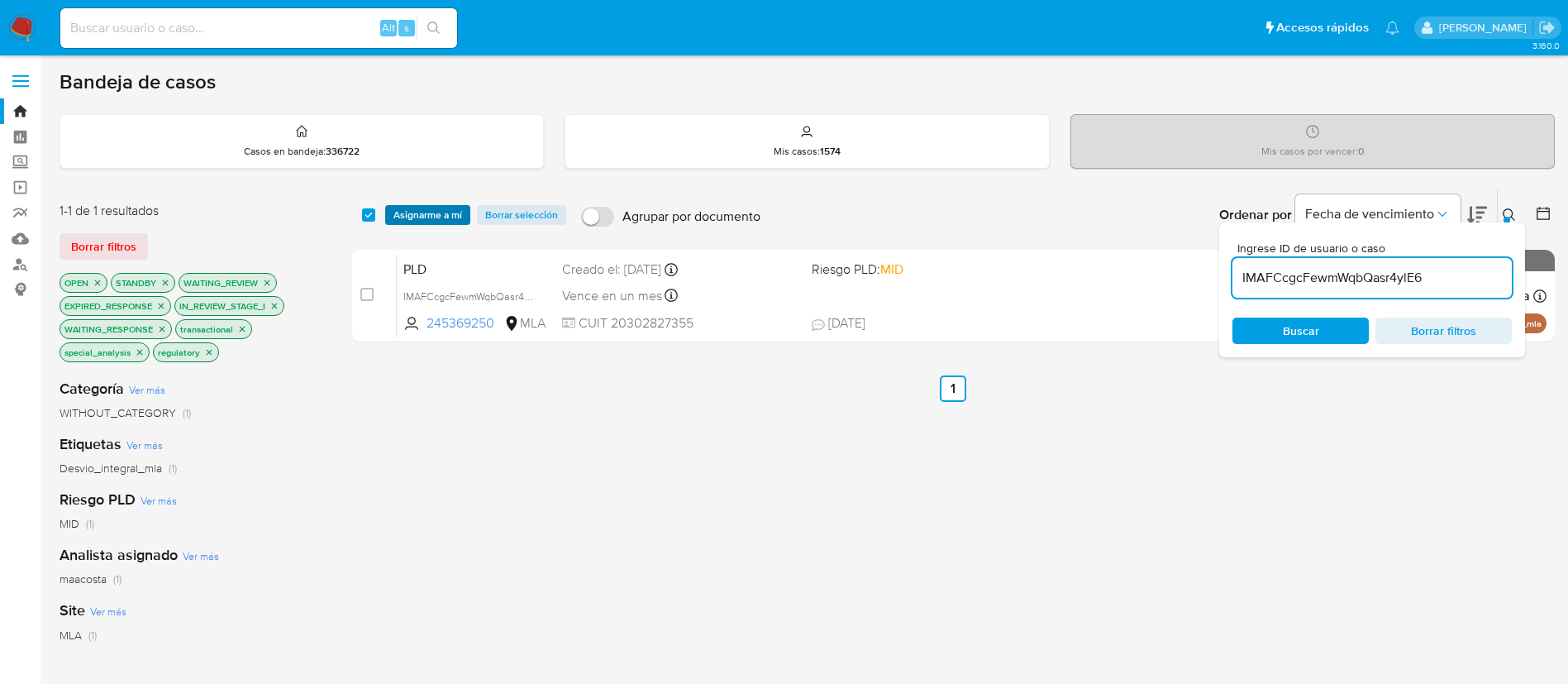
click at [417, 217] on span "Asignarme a mí" at bounding box center [427, 215] width 68 height 17
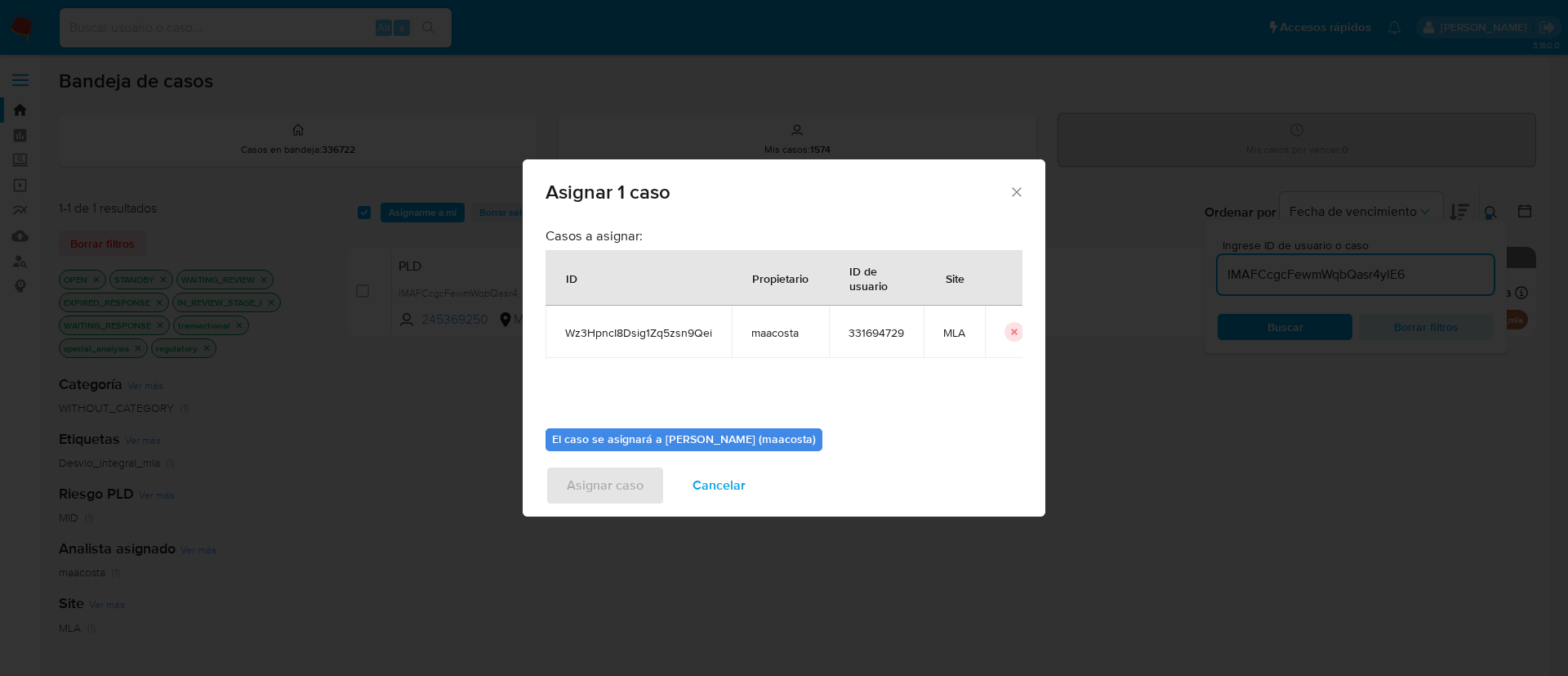
click at [370, 215] on div "Asignar 1 caso Casos a asignar: ID Propietario ID de usuario Site Wz3HpncI8Dsig…" at bounding box center [784, 338] width 1568 height 676
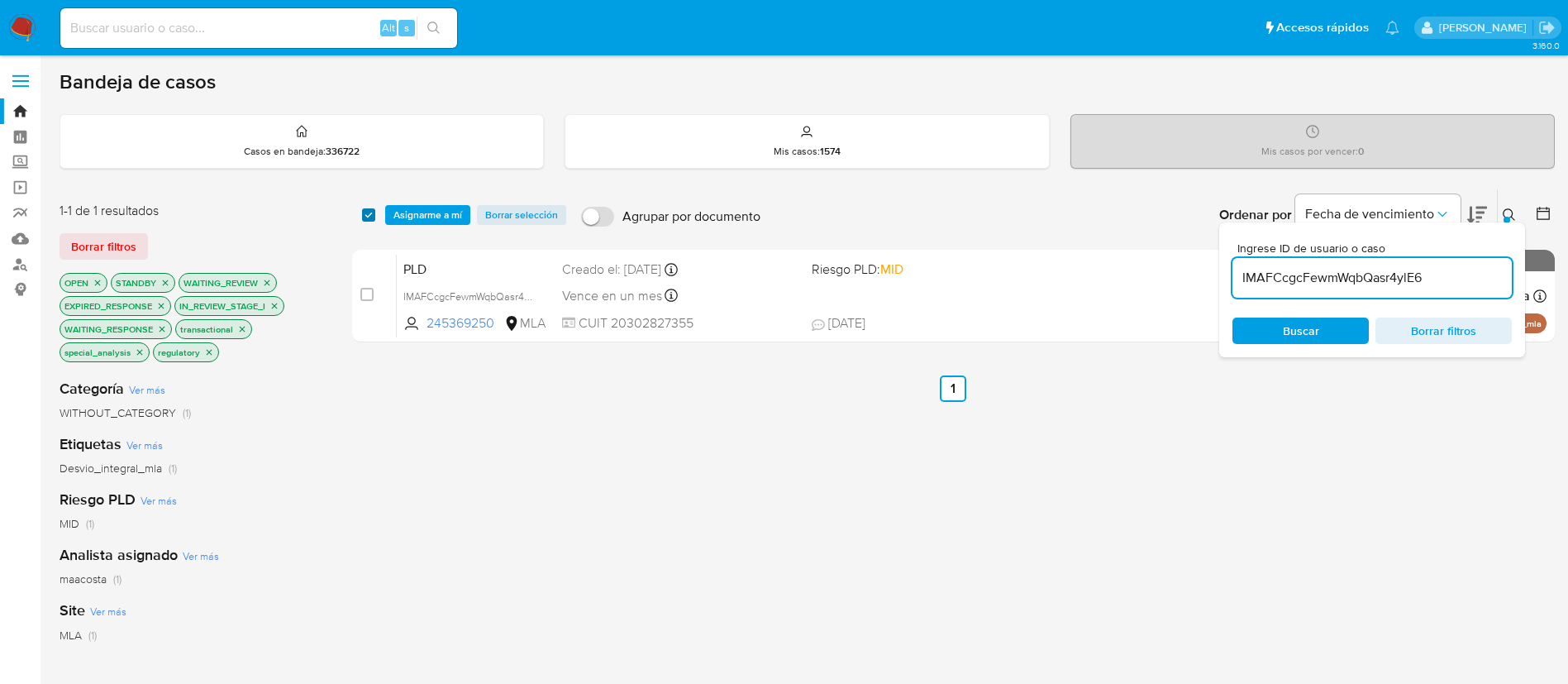
click at [372, 216] on input "checkbox" at bounding box center [368, 214] width 13 height 13
checkbox input "true"
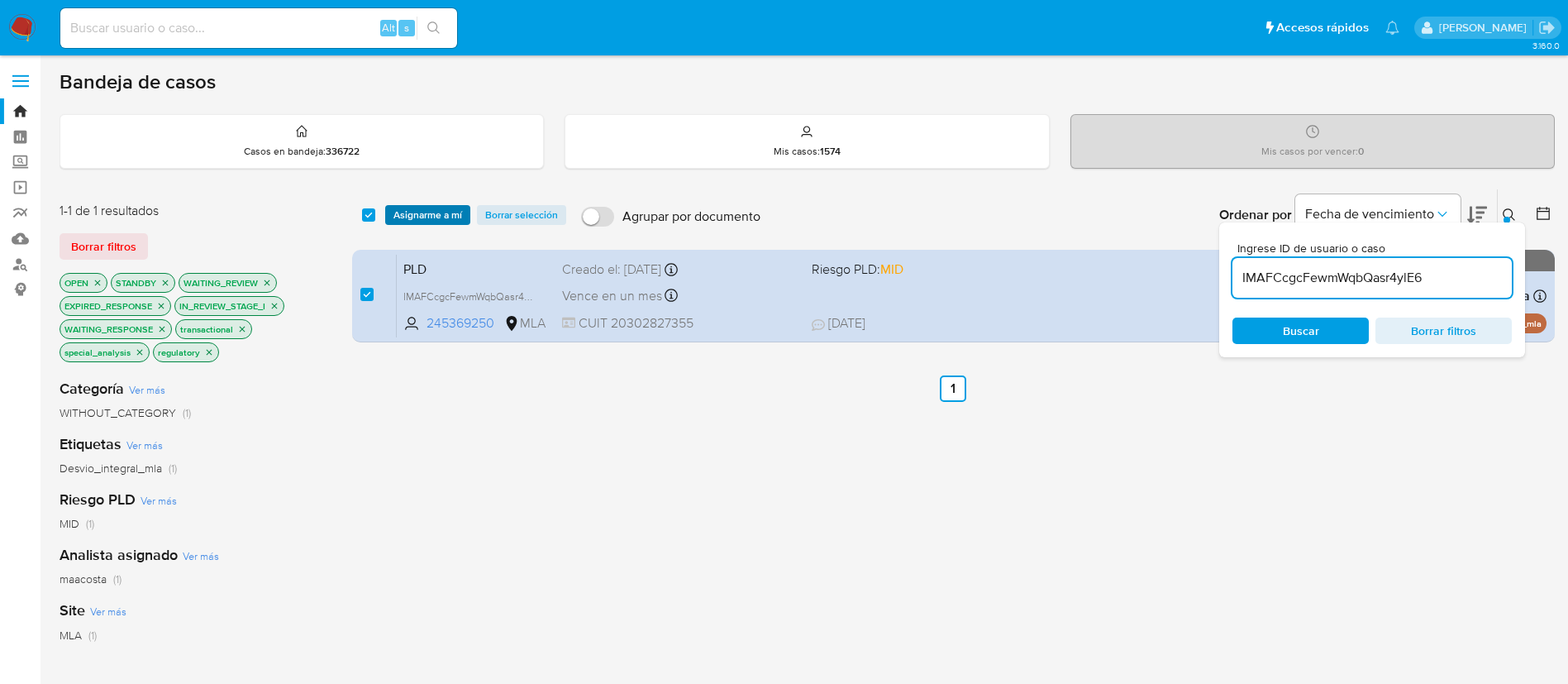
click at [406, 216] on span "Asignarme a mí" at bounding box center [427, 215] width 68 height 17
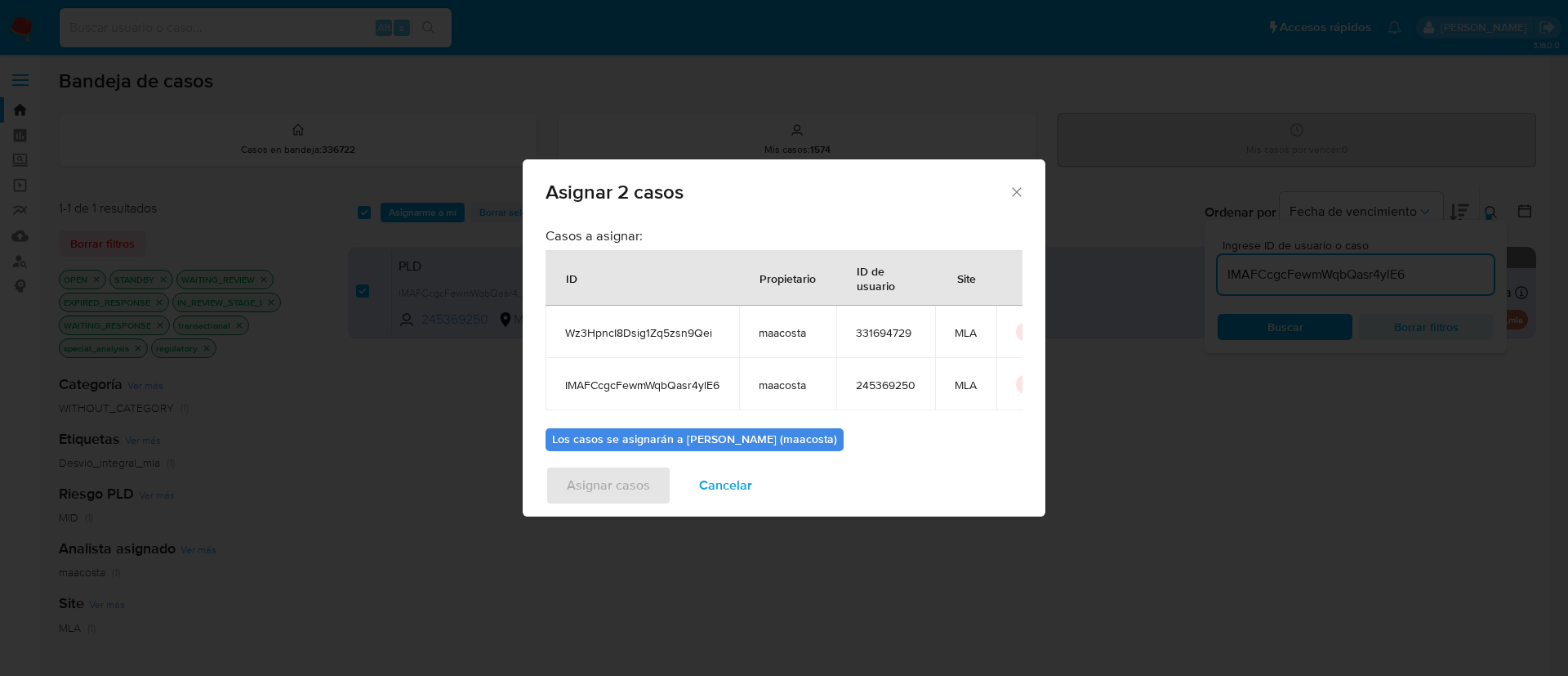
scroll to position [99, 0]
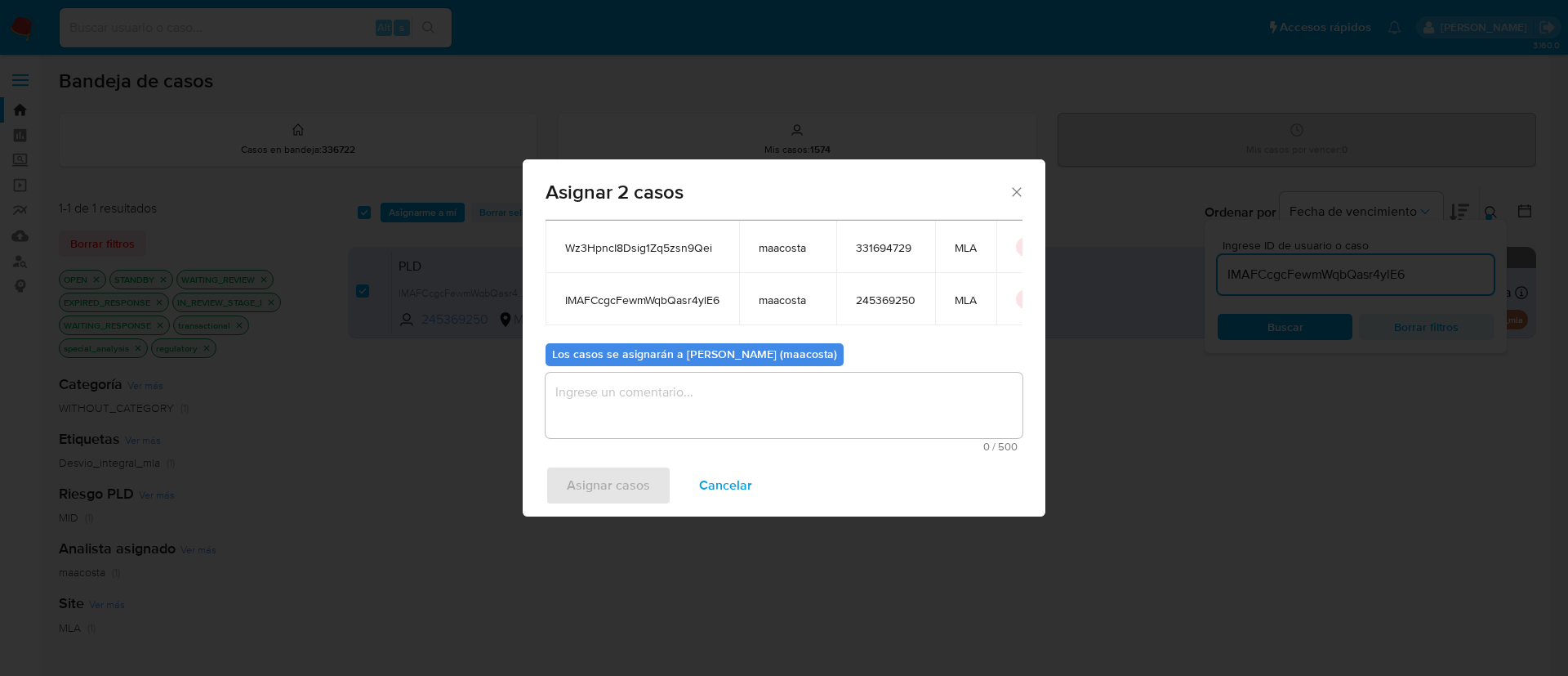
click at [673, 403] on textarea "assign-modal" at bounding box center [784, 405] width 477 height 66
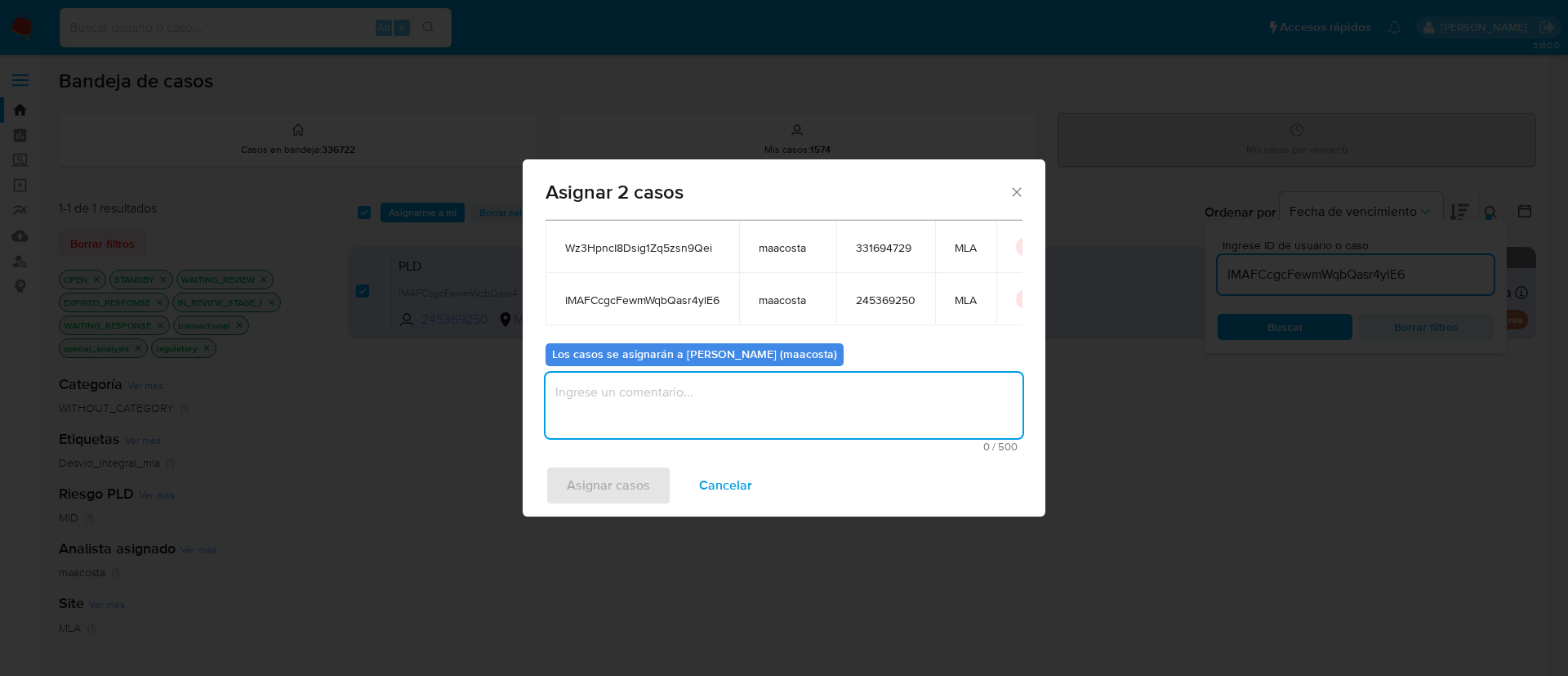
click at [699, 485] on span "Cancelar" at bounding box center [726, 485] width 53 height 36
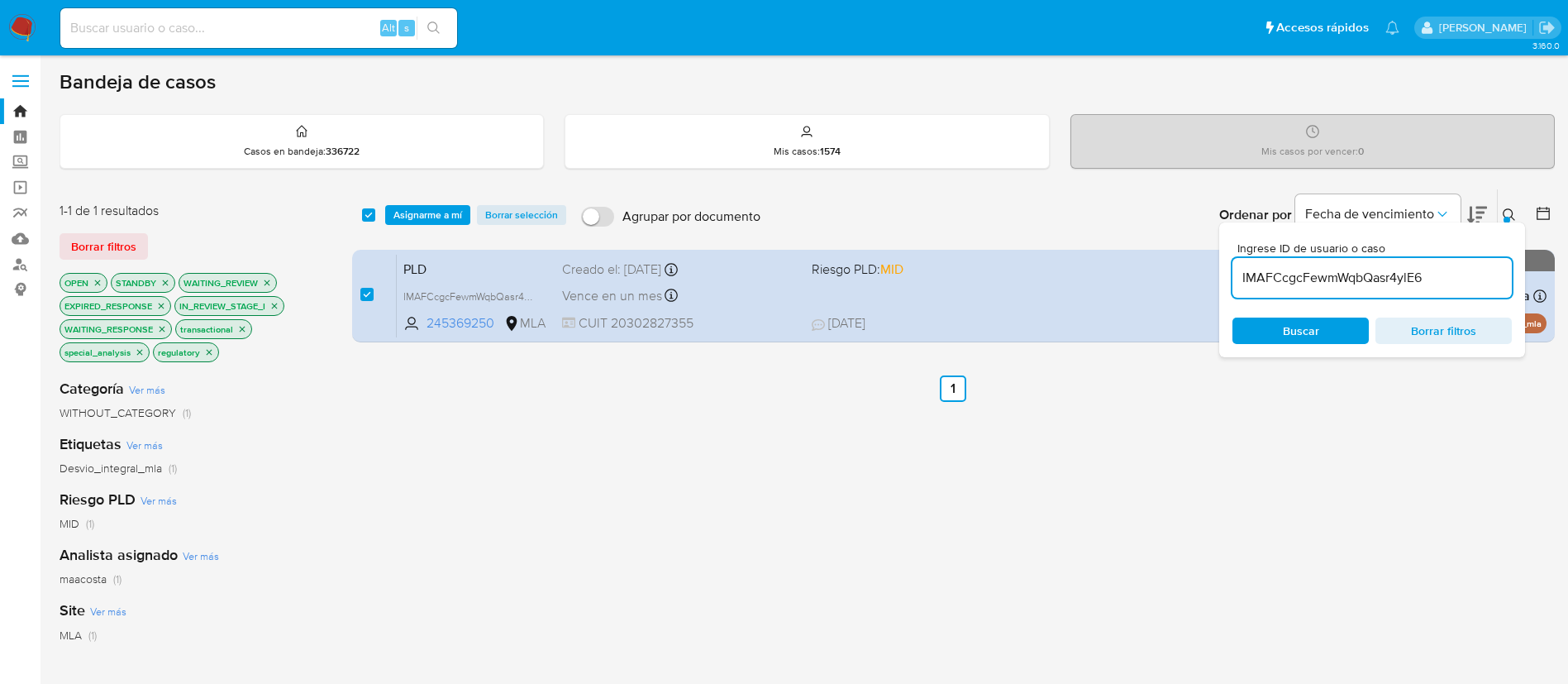
click at [413, 210] on span "Asignarme a mí" at bounding box center [427, 215] width 68 height 17
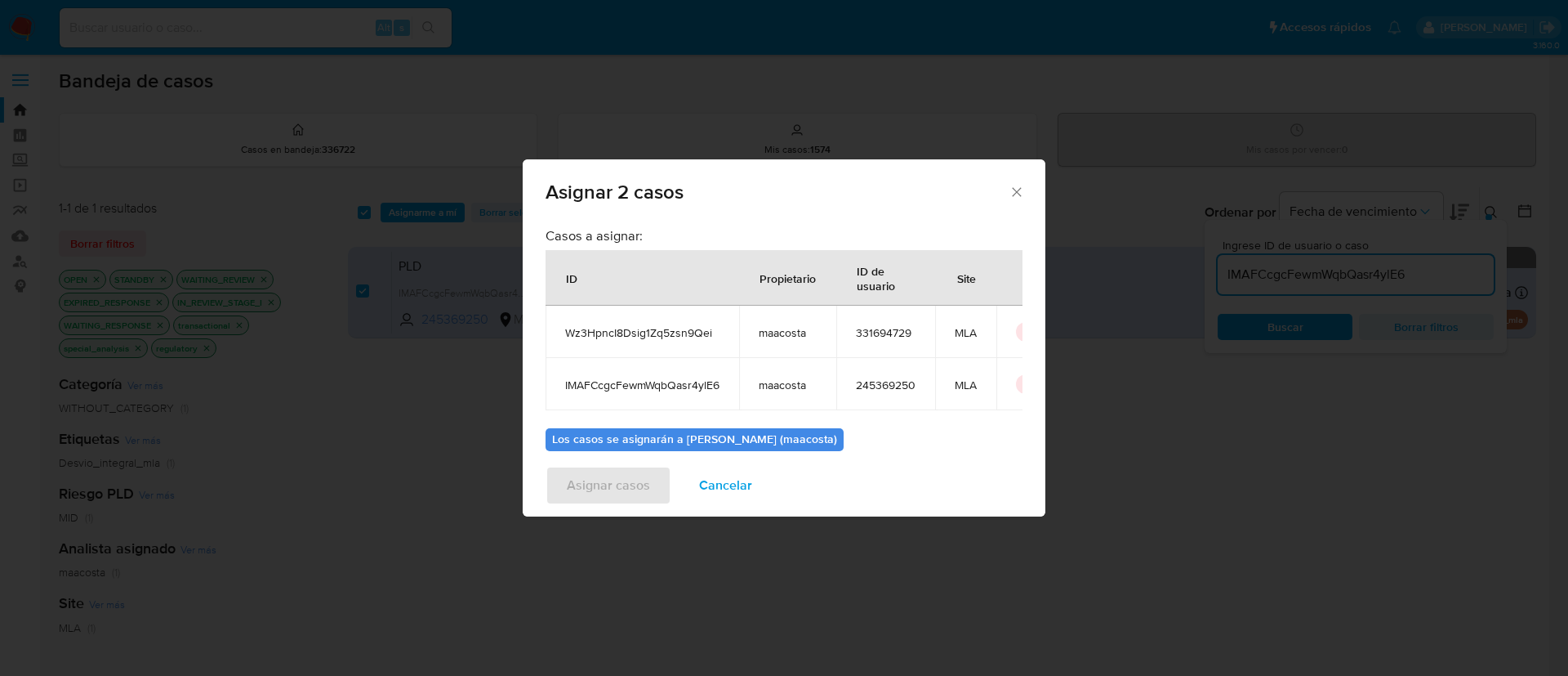
scroll to position [0, 54]
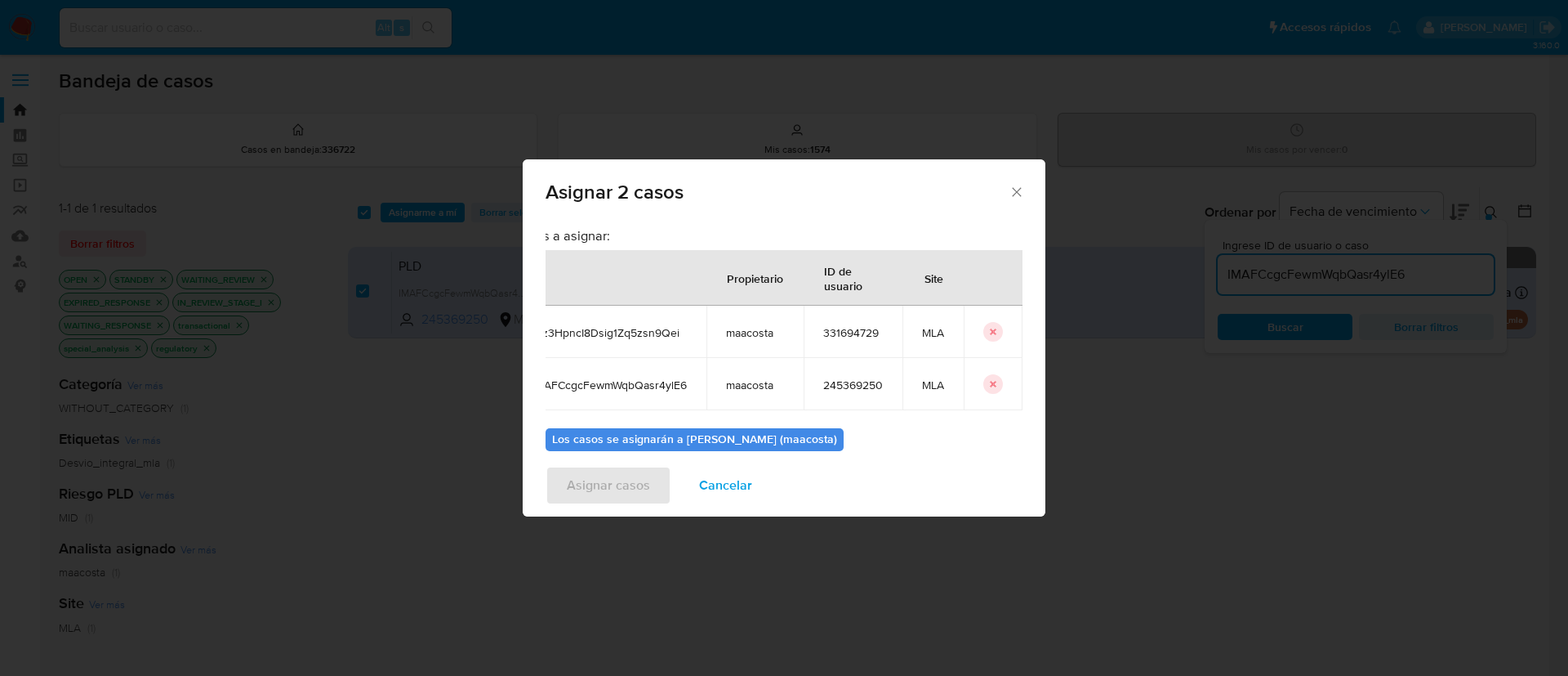
click at [988, 327] on icon "icon-button" at bounding box center [993, 332] width 10 height 10
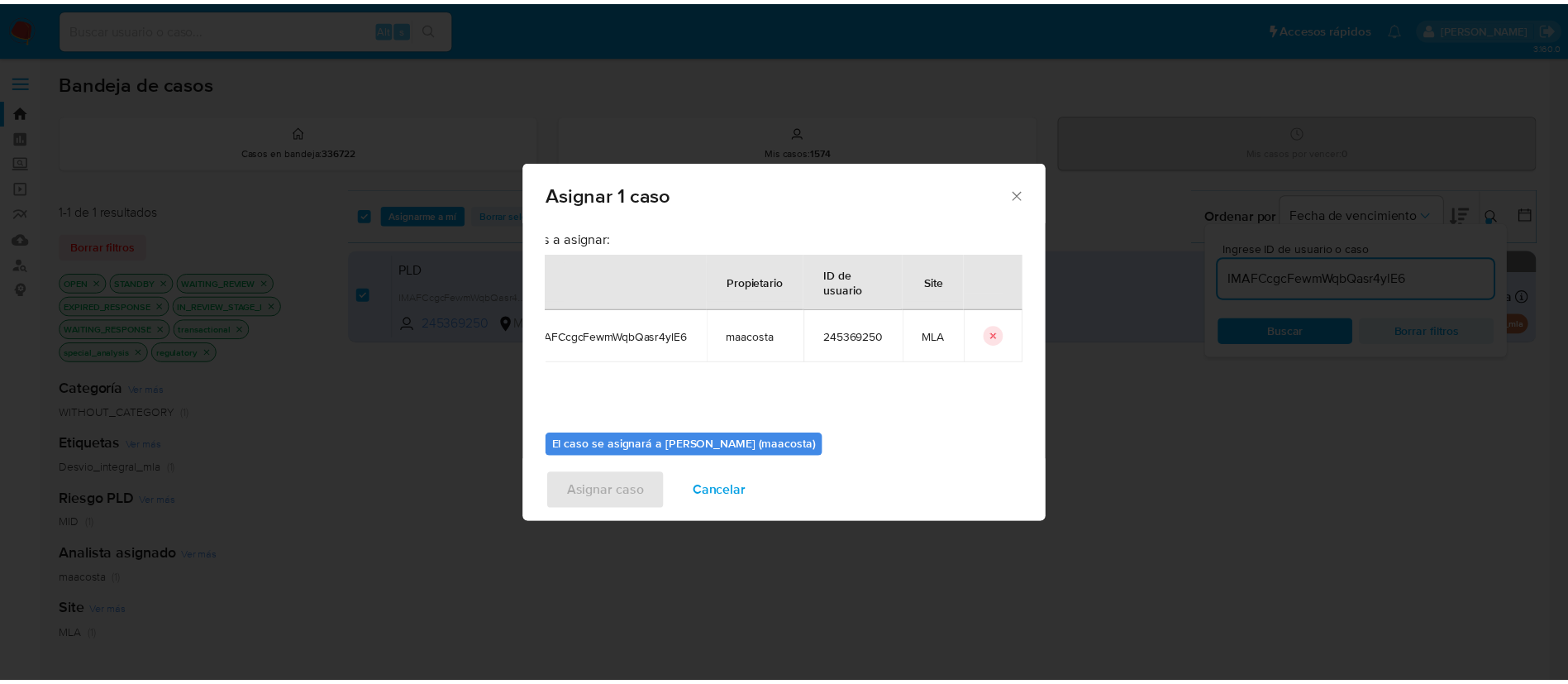
scroll to position [86, 0]
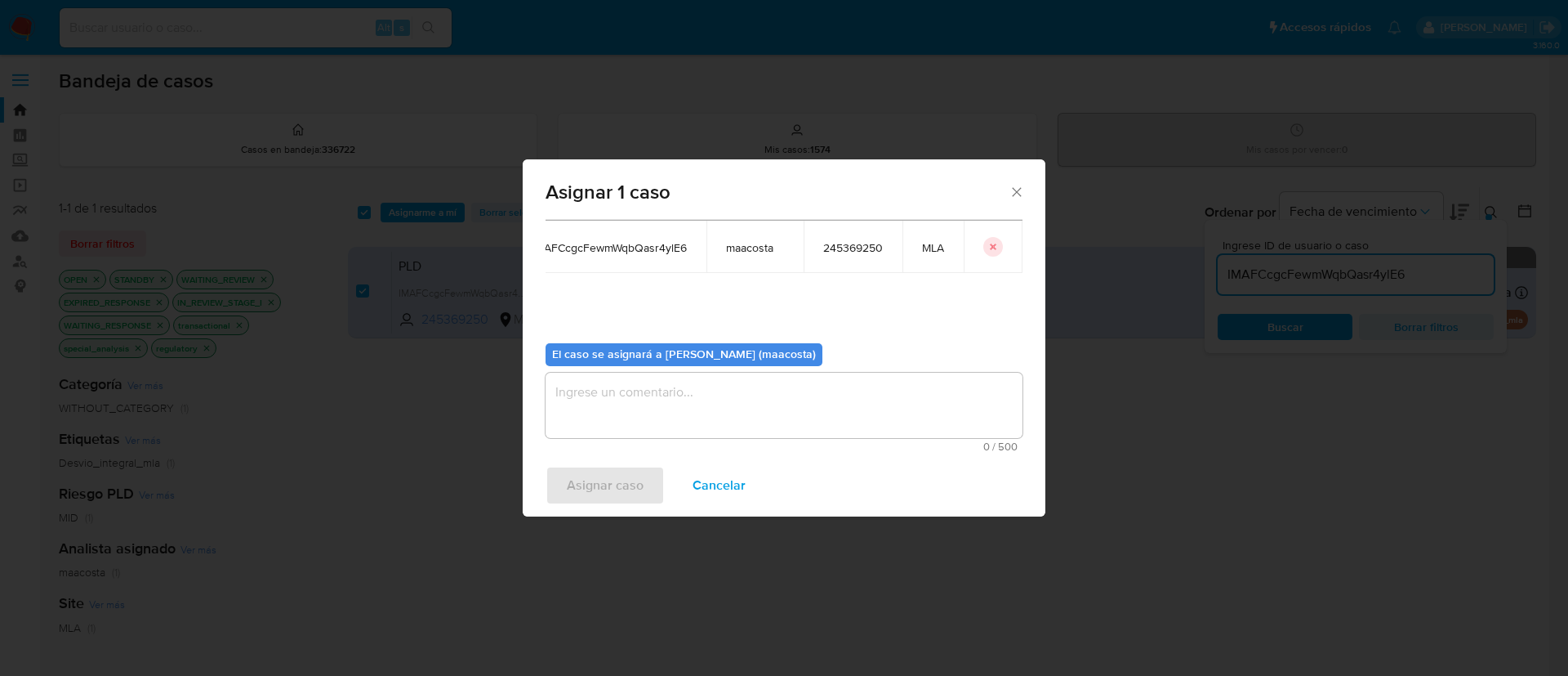
click at [771, 398] on textarea "assign-modal" at bounding box center [784, 405] width 477 height 66
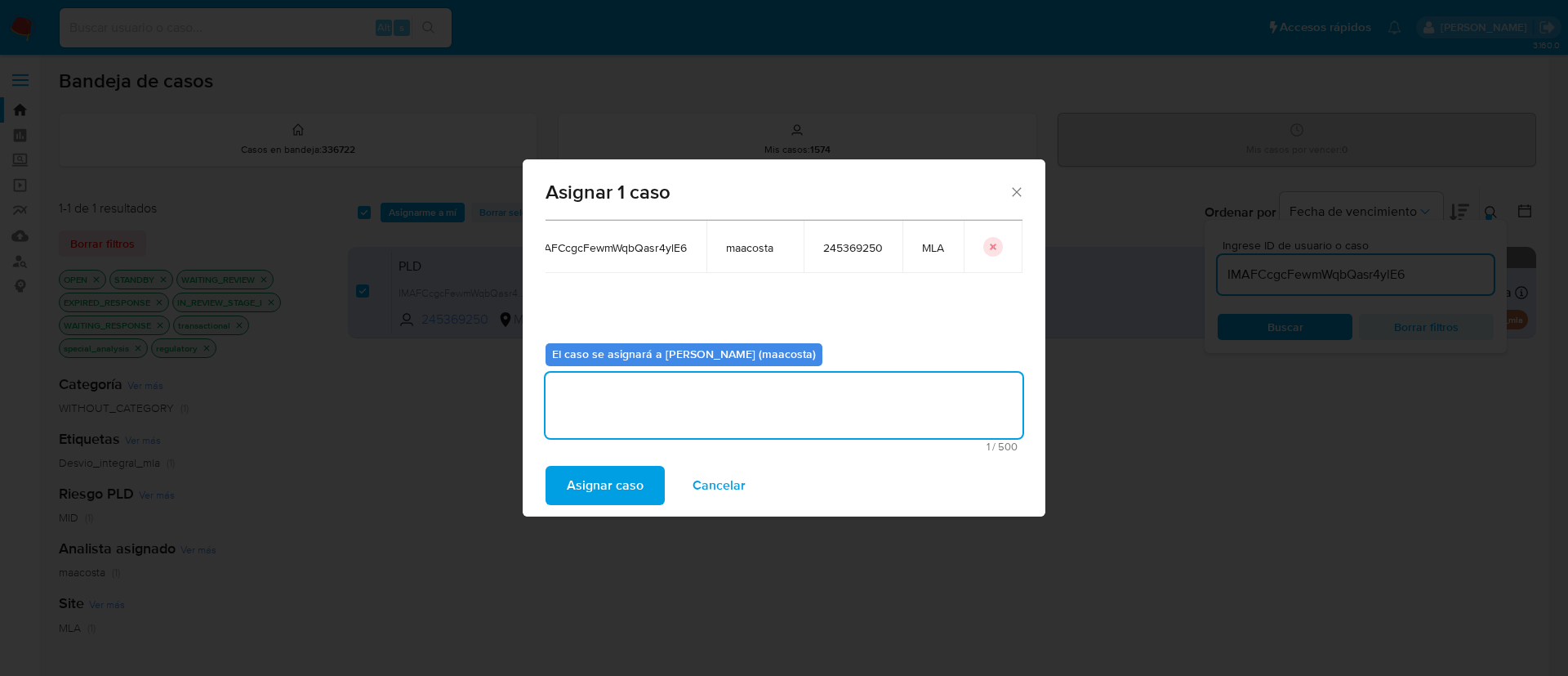
click at [608, 486] on span "Asignar caso" at bounding box center [605, 485] width 76 height 36
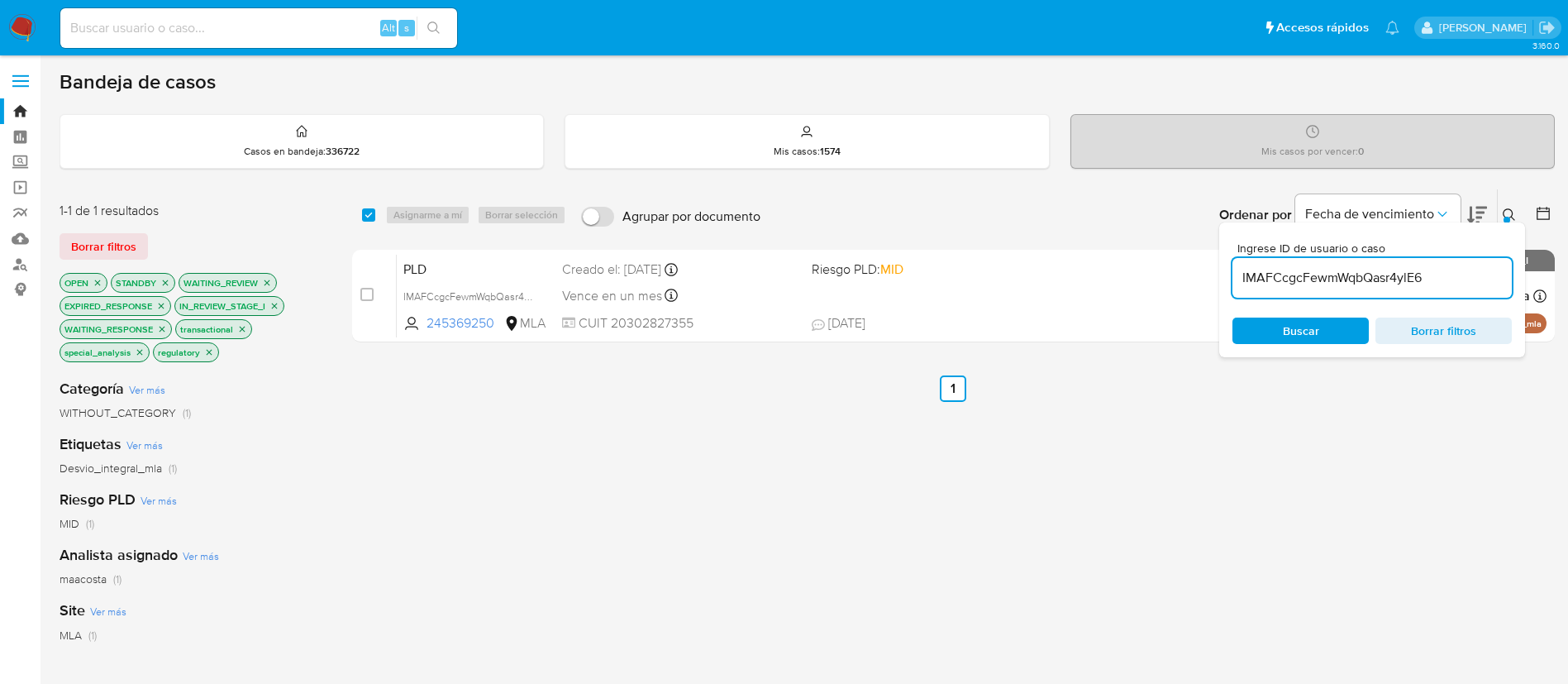
click at [1303, 272] on input "IMAFCcgcFewmWqbQasr4ylE6" at bounding box center [1373, 278] width 280 height 22
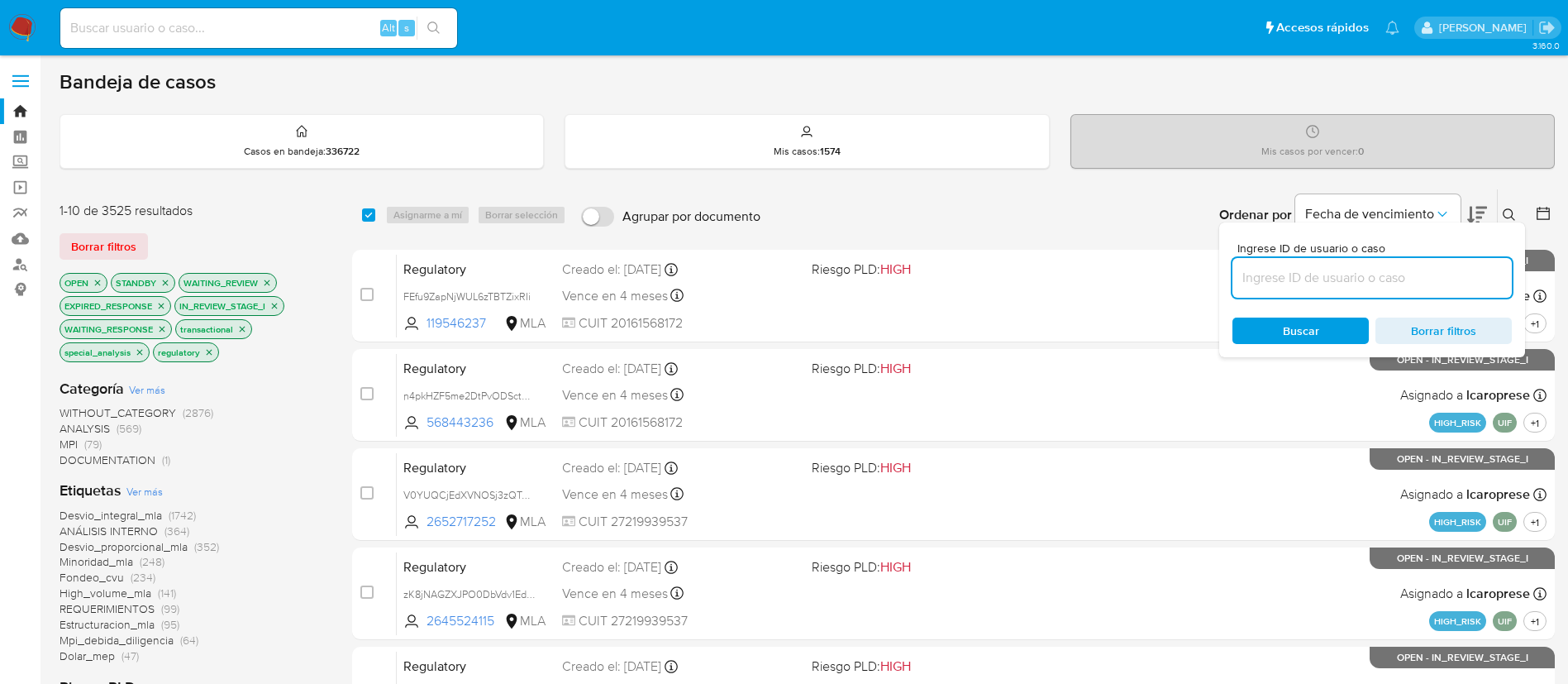
click at [1393, 282] on input at bounding box center [1373, 278] width 280 height 22
paste input "tWTgmUwgpkczJMQaq4D2VHdh"
type input "tWTgmUwgpkczJMQaq4D2VHdh"
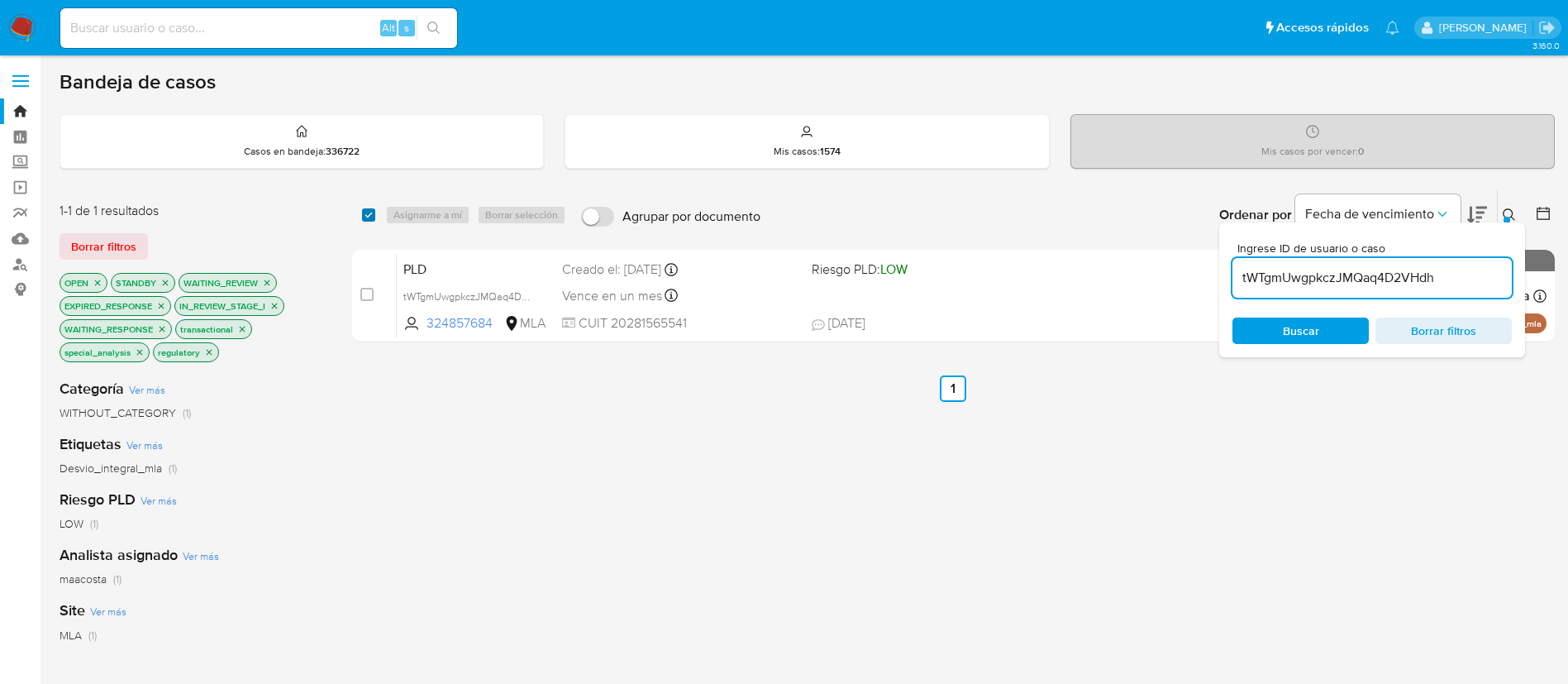
click at [371, 212] on input "checkbox" at bounding box center [368, 214] width 13 height 13
checkbox input "true"
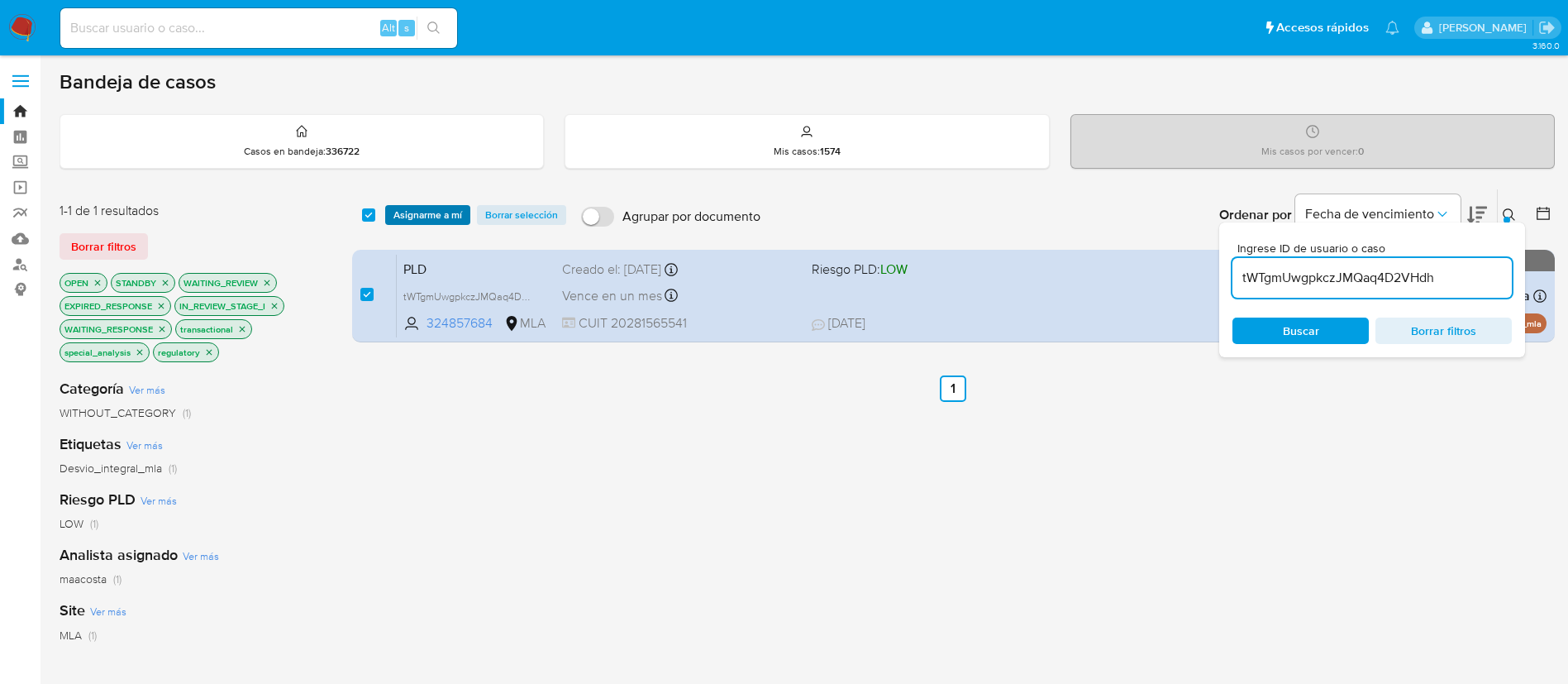
click at [411, 210] on span "Asignarme a mí" at bounding box center [427, 215] width 68 height 17
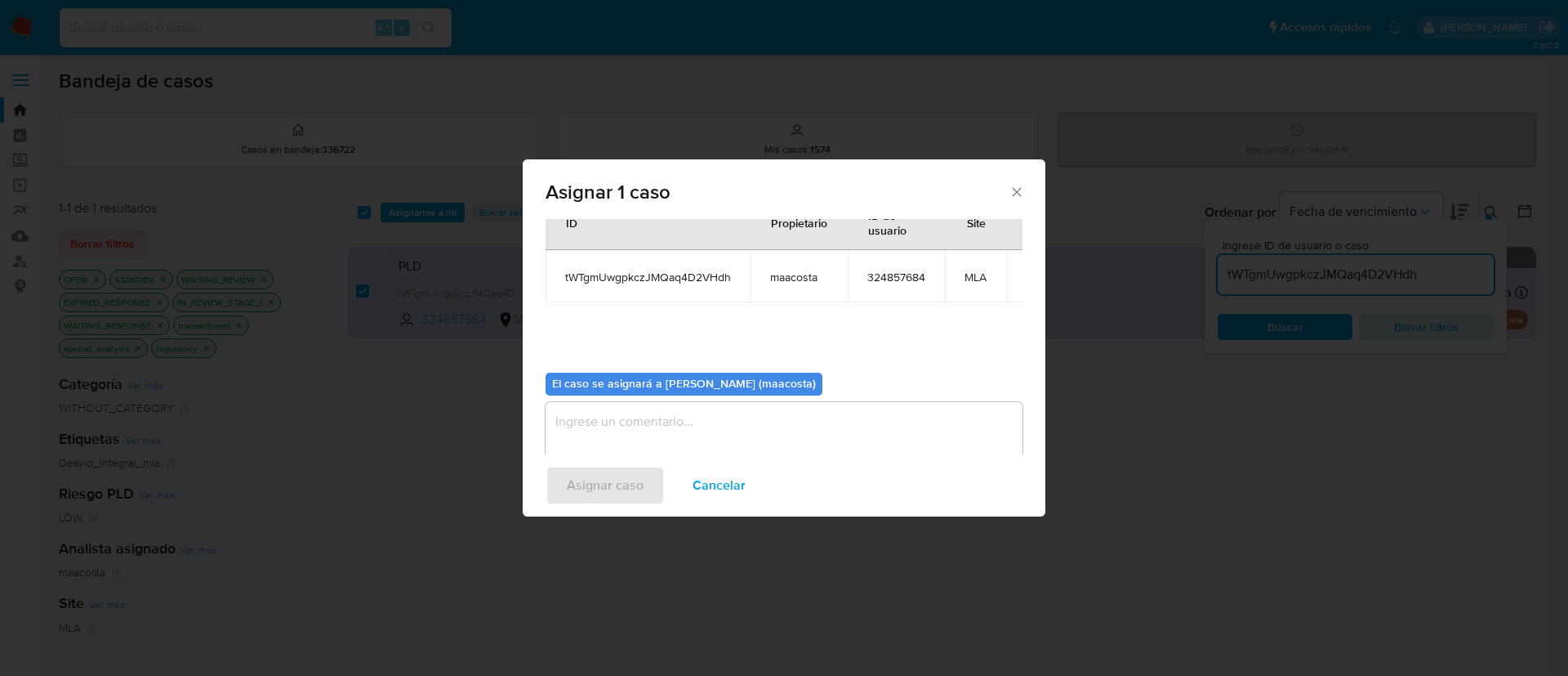
scroll to position [104, 0]
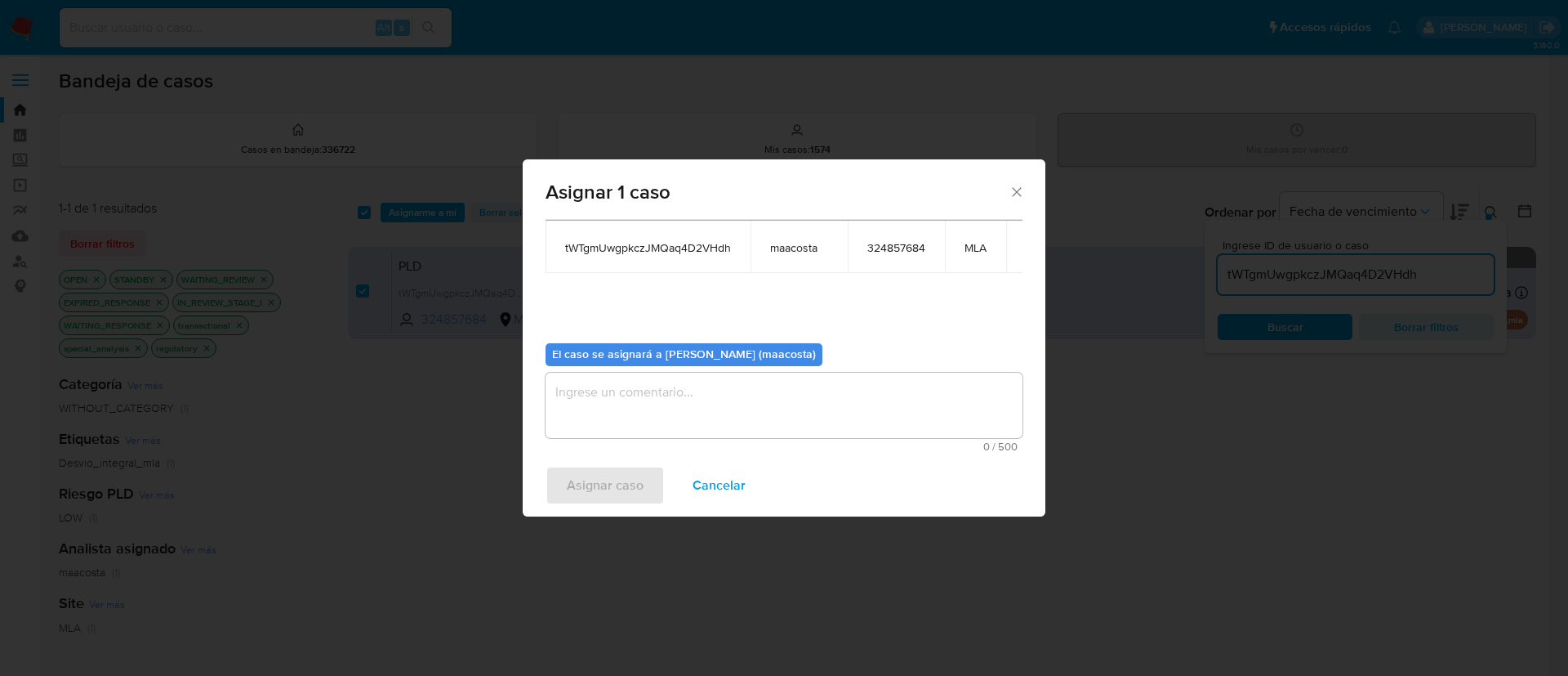
click at [695, 402] on textarea "assign-modal" at bounding box center [784, 405] width 477 height 66
click at [603, 481] on span "Asignar caso" at bounding box center [605, 485] width 76 height 36
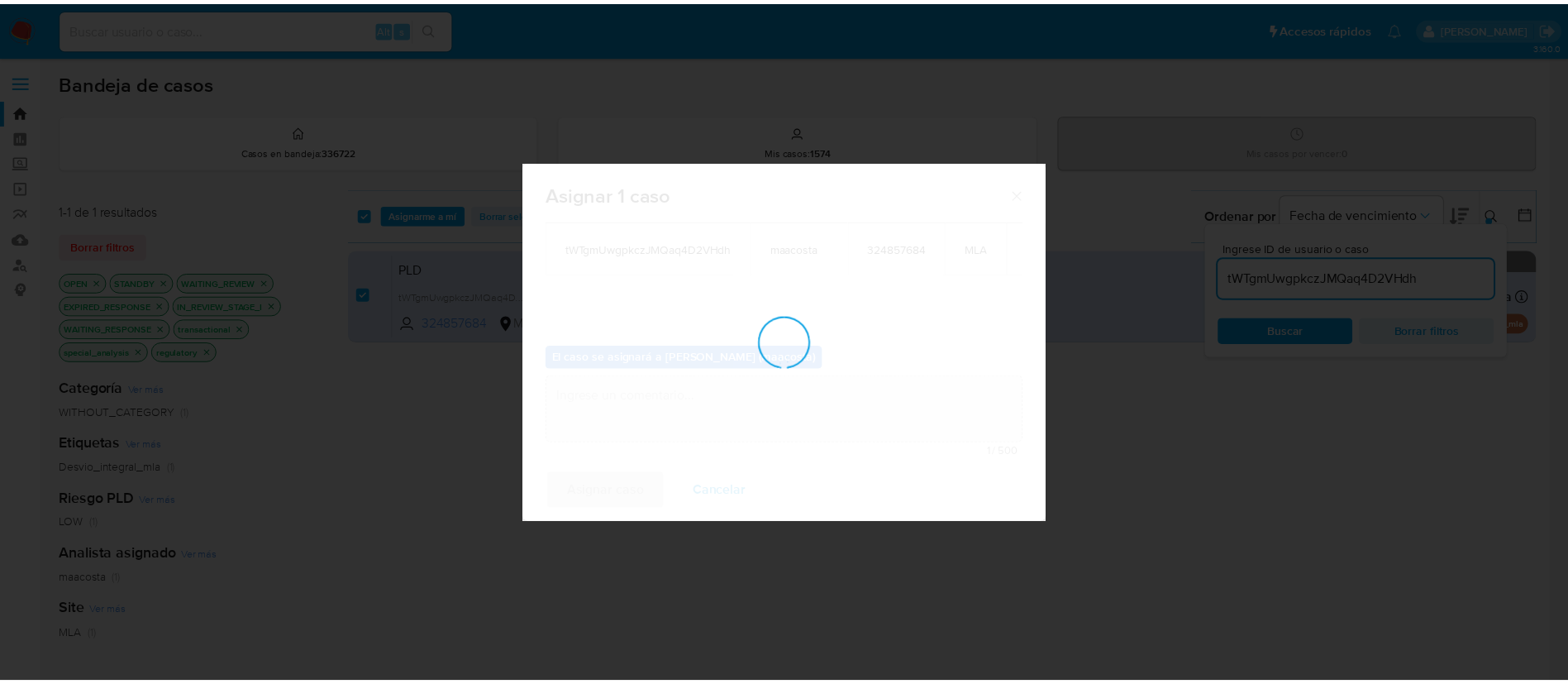
scroll to position [100, 0]
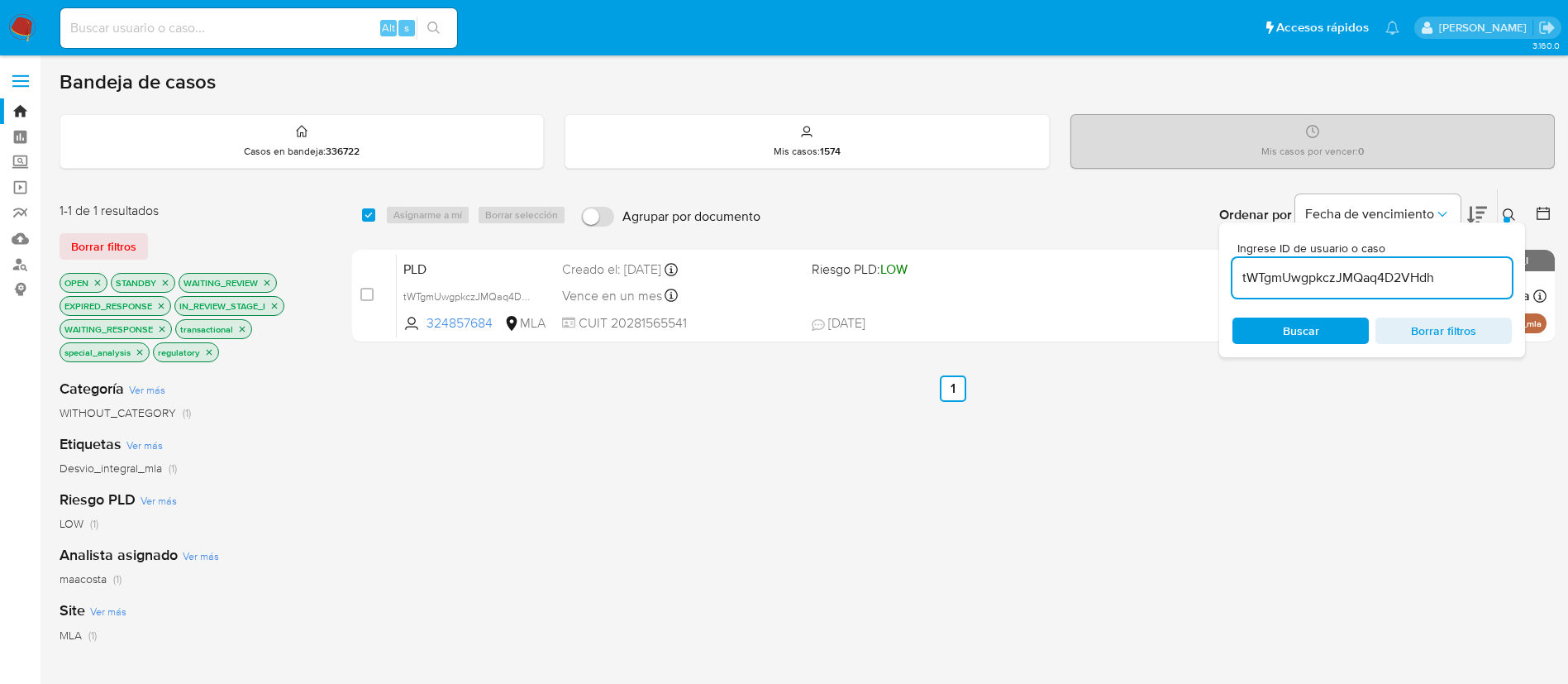
click at [1280, 272] on input "tWTgmUwgpkczJMQaq4D2VHdh" at bounding box center [1373, 278] width 280 height 22
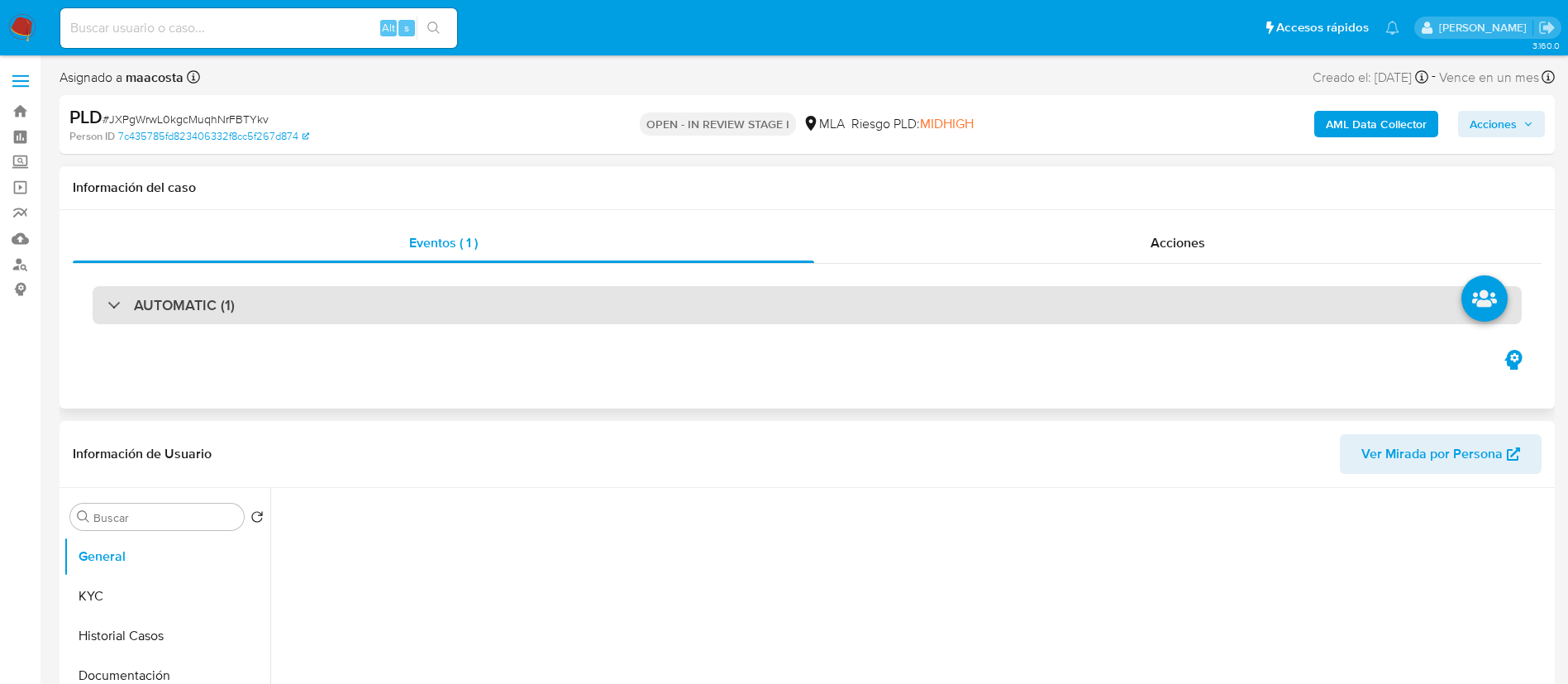
select select "10"
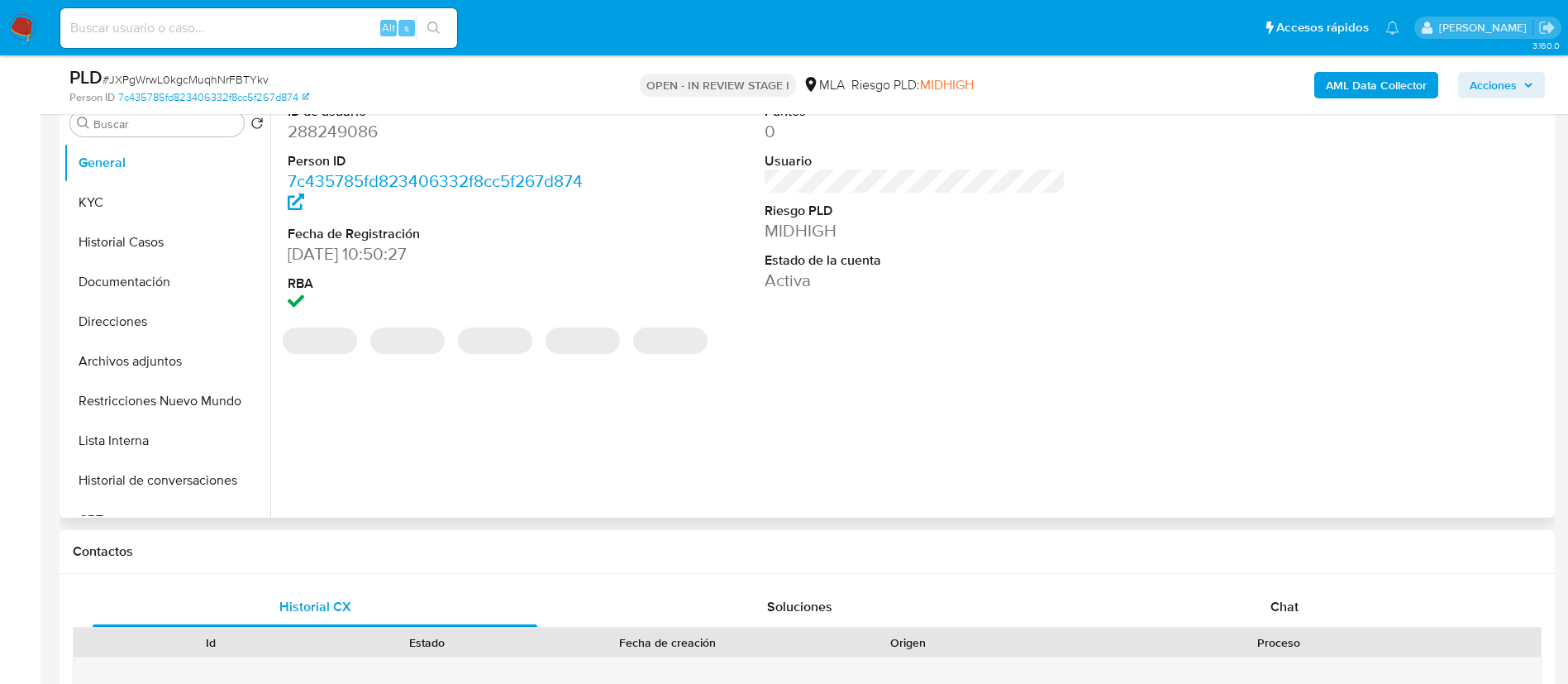
scroll to position [362, 0]
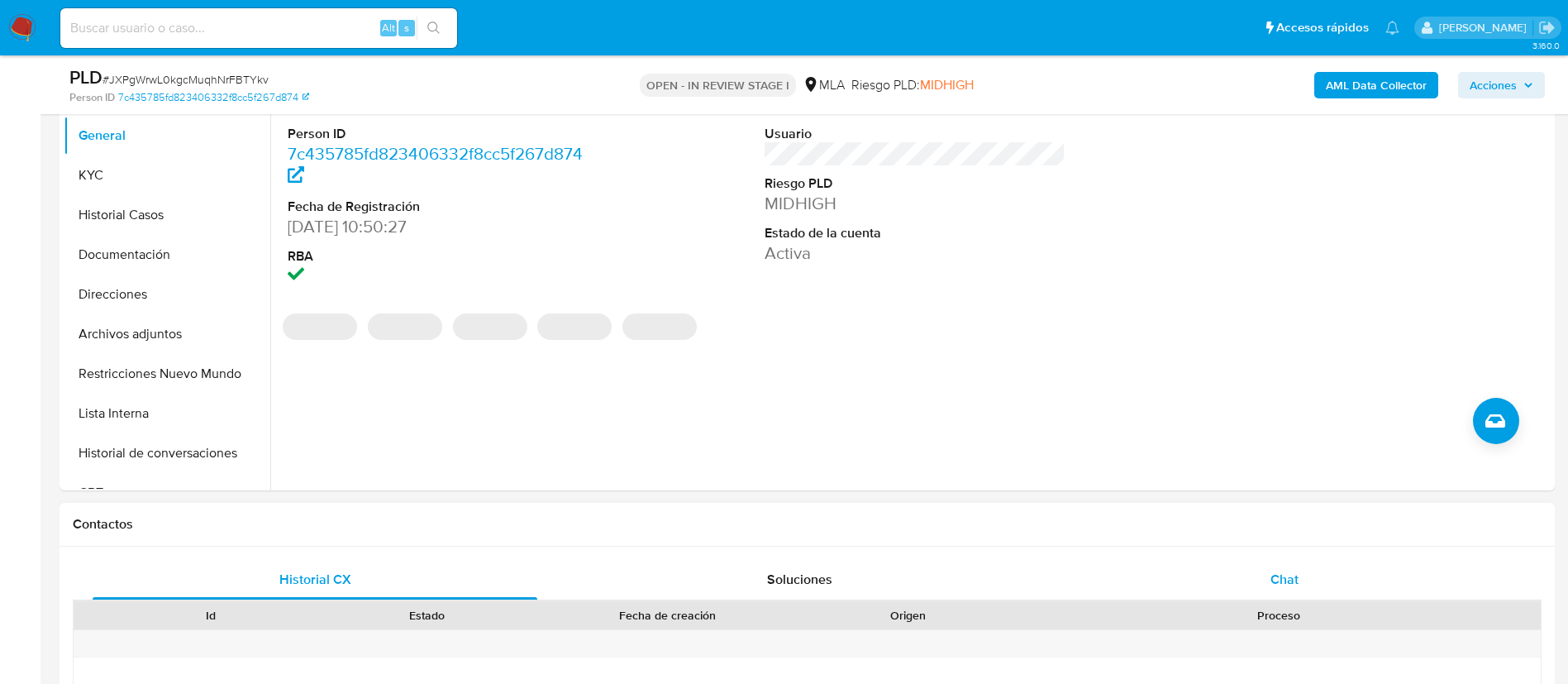
click at [1291, 570] on span "Chat" at bounding box center [1285, 579] width 28 height 19
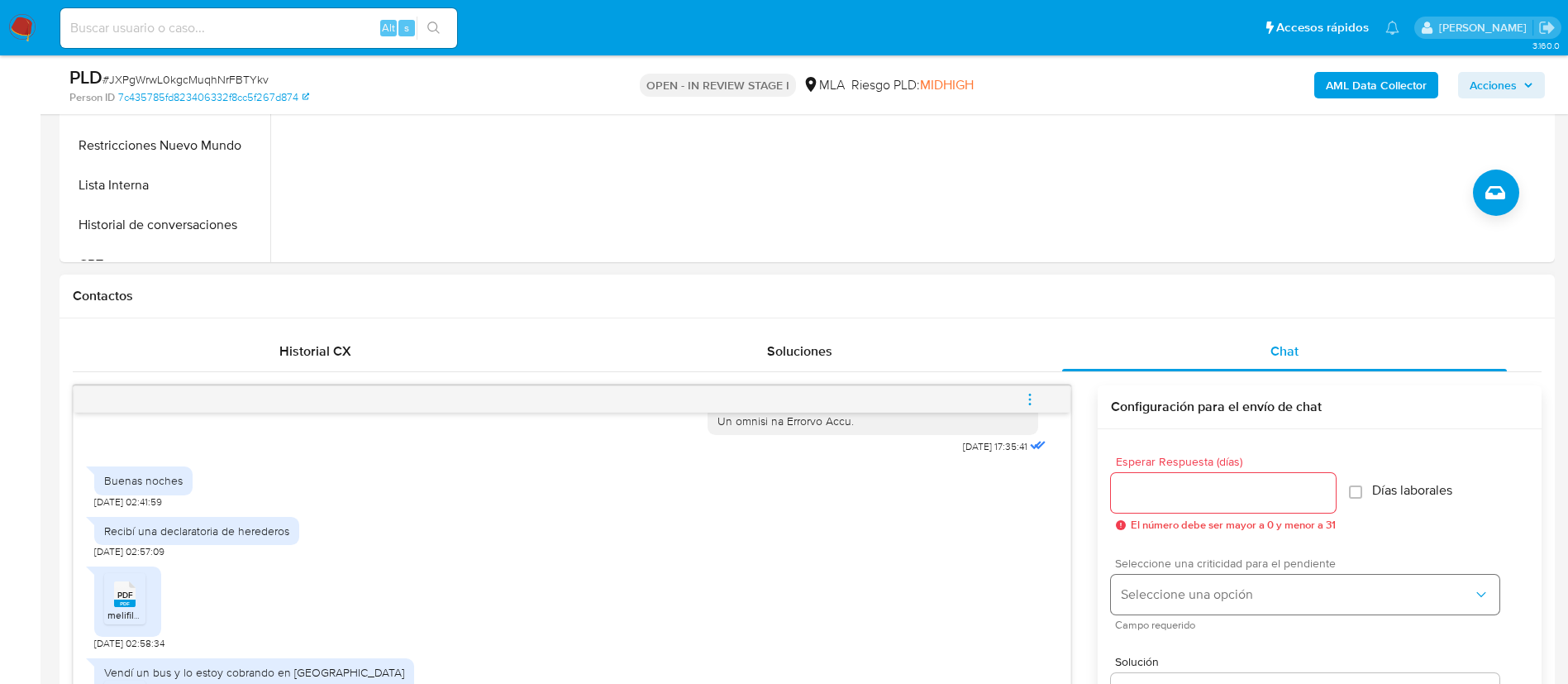
scroll to position [649, 0]
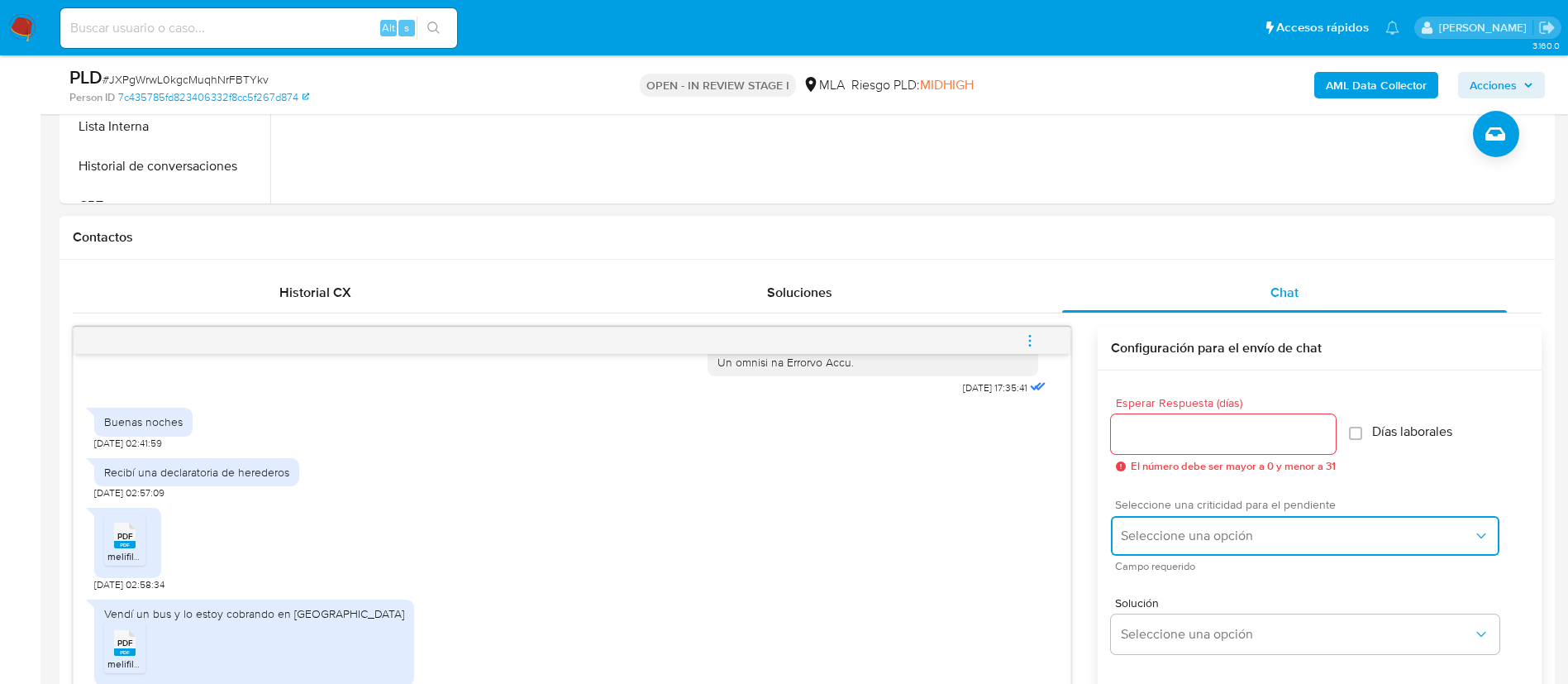
click at [1138, 542] on span "Seleccione una opción" at bounding box center [1296, 535] width 352 height 17
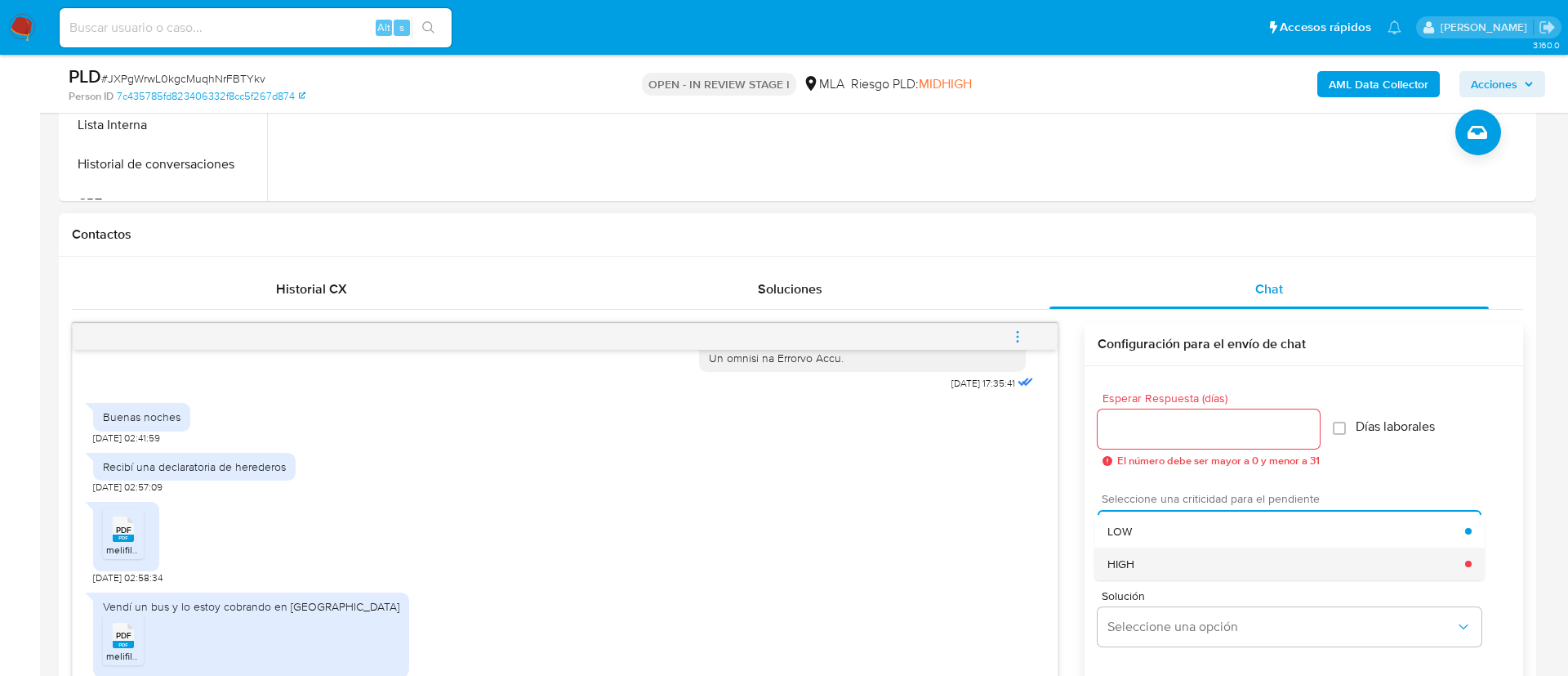
click at [1119, 565] on span "HIGH" at bounding box center [1121, 563] width 27 height 15
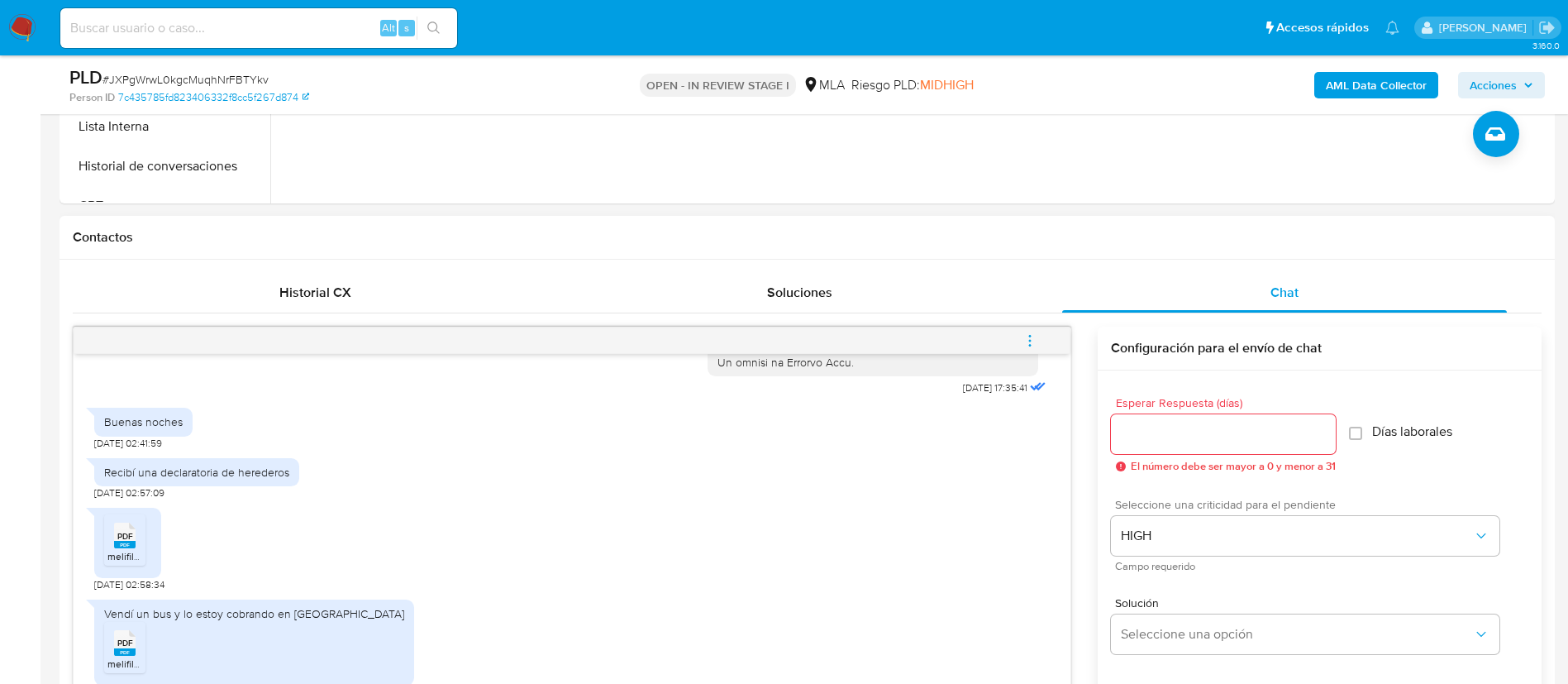
click at [1143, 429] on input "Esperar Respuesta (días)" at bounding box center [1223, 434] width 225 height 22
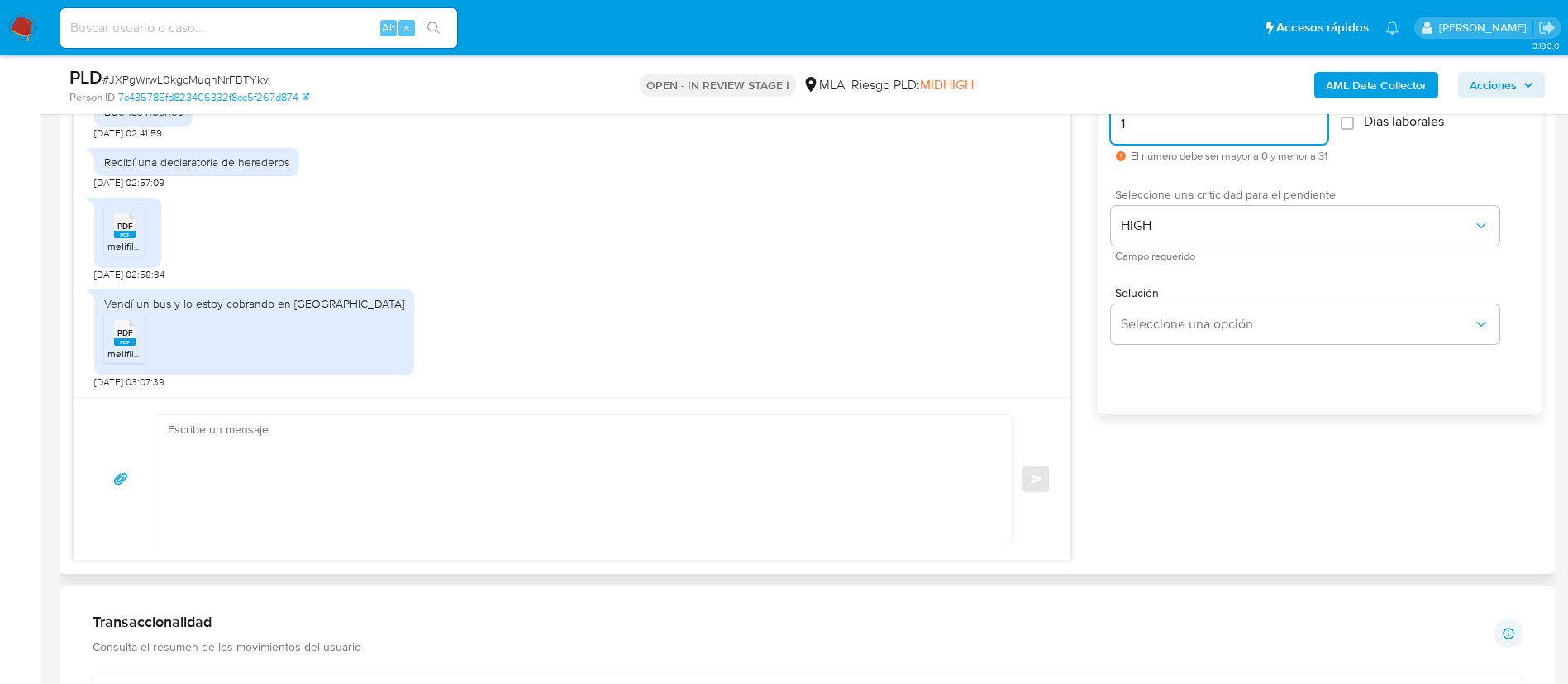
scroll to position [962, 0]
type input "1"
click at [913, 456] on textarea at bounding box center [579, 476] width 824 height 127
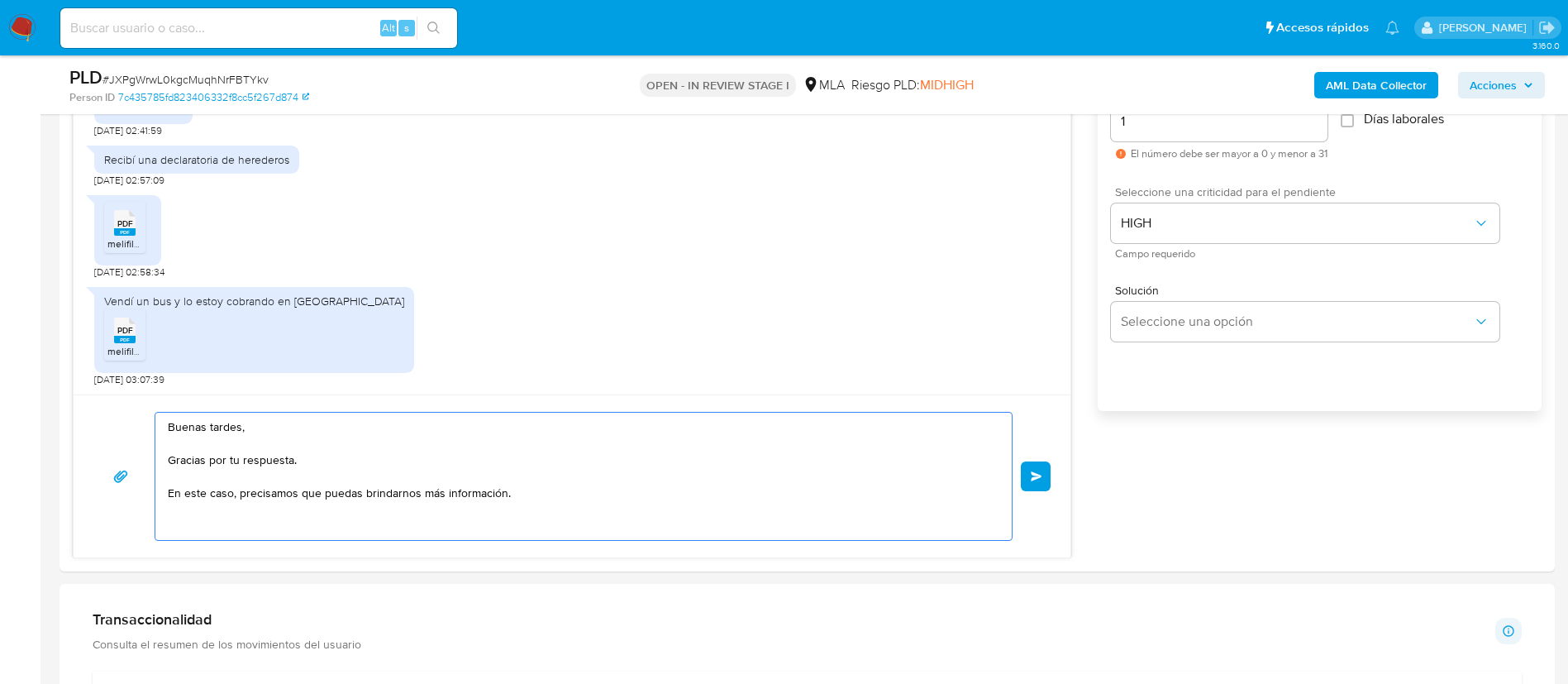
paste textarea "Proporciona el vínculo con las siguientes contrapartes con las que operaste, el…"
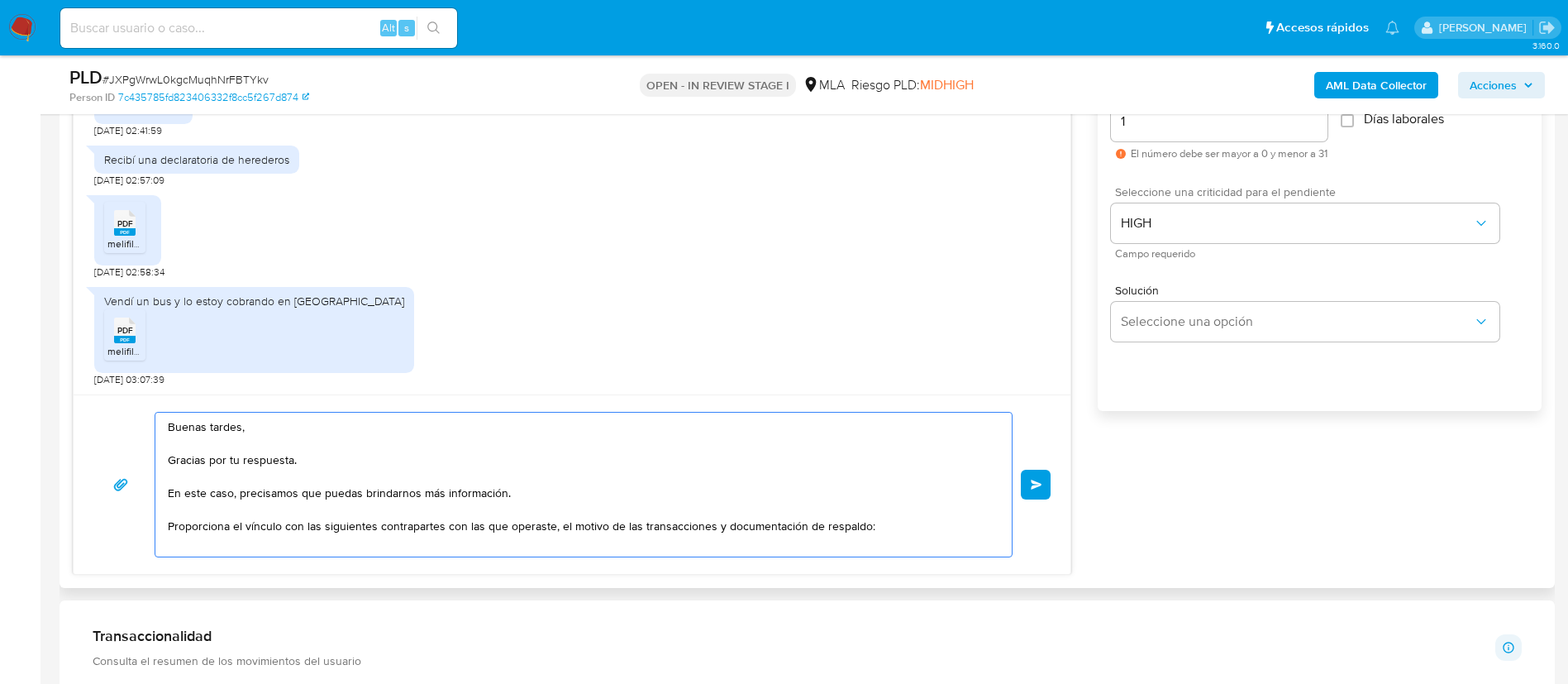
paste textarea "- Marina Belen Ball - CUIT 27363657279 (SIN ACTIVIDAD), de quien recibe 4 trans…"
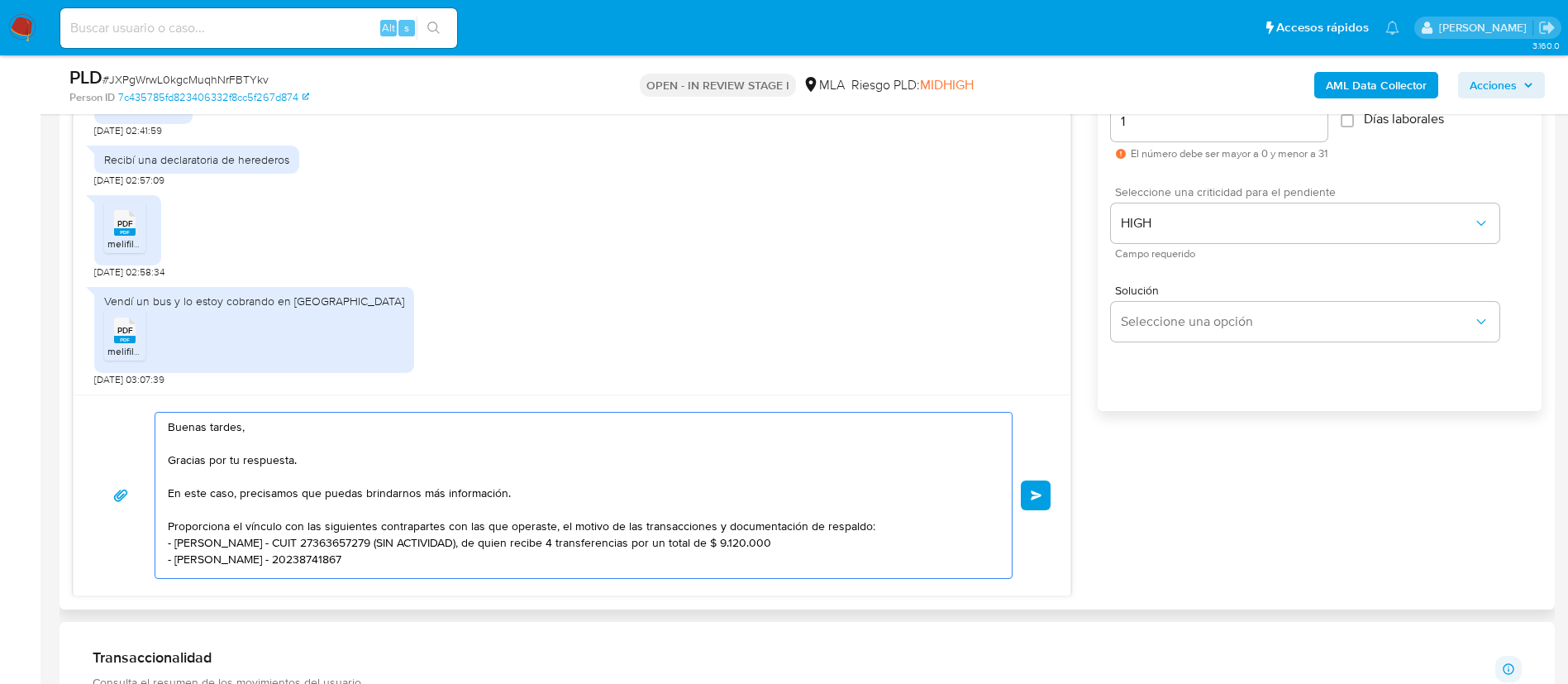
paste textarea "- Matias Nahuel Franco - CUIT 23413519829 (SIN ACTIVIDAD) , a quien le envía 5 …"
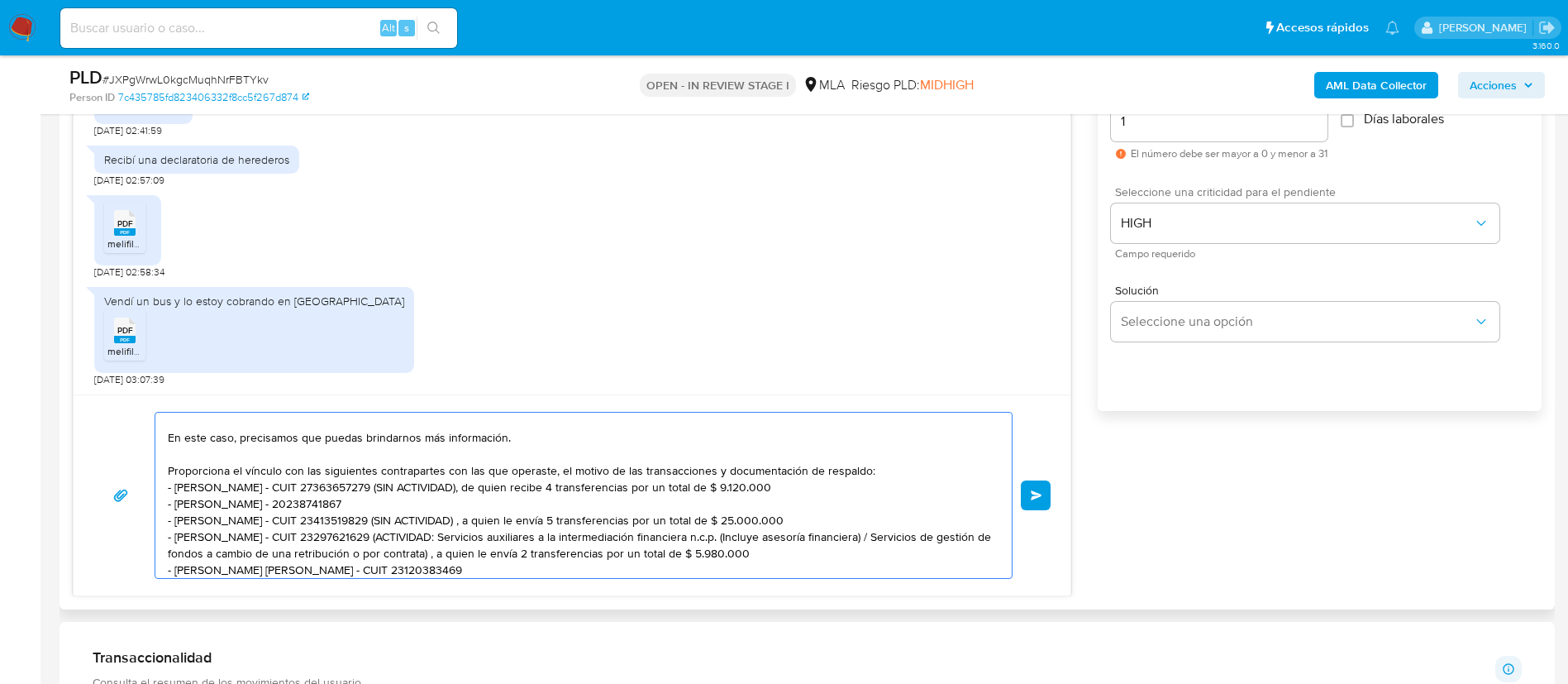
scroll to position [57, 0]
drag, startPoint x: 776, startPoint y: 481, endPoint x: 381, endPoint y: 481, distance: 395.0
click at [381, 481] on textarea "Buenas tardes, Gracias por tu respuesta. En este caso, precisamos que puedas br…" at bounding box center [579, 495] width 824 height 166
click at [392, 518] on textarea "Buenas tardes, Gracias por tu respuesta. En este caso, precisamos que puedas br…" at bounding box center [579, 495] width 824 height 166
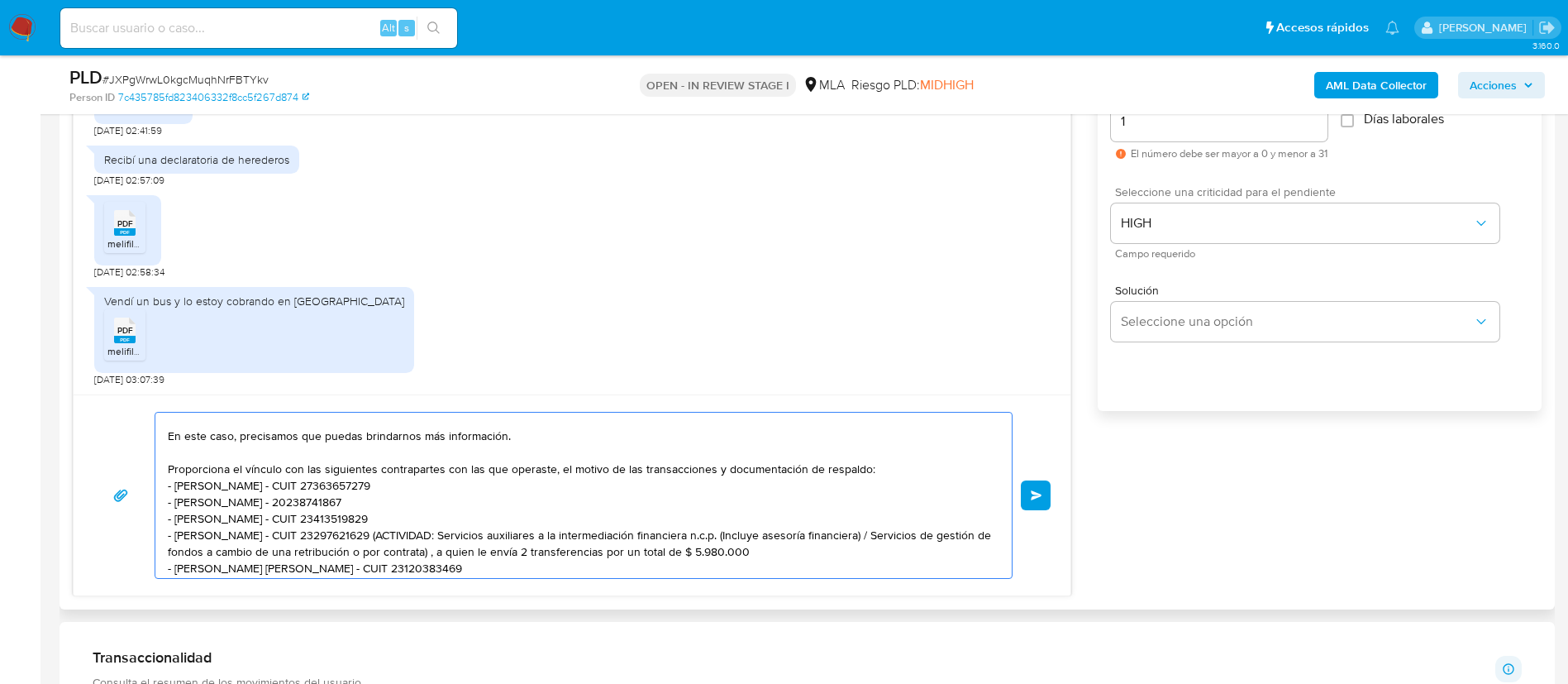
click at [409, 537] on textarea "Buenas tardes, Gracias por tu respuesta. En este caso, precisamos que puedas br…" at bounding box center [579, 495] width 824 height 166
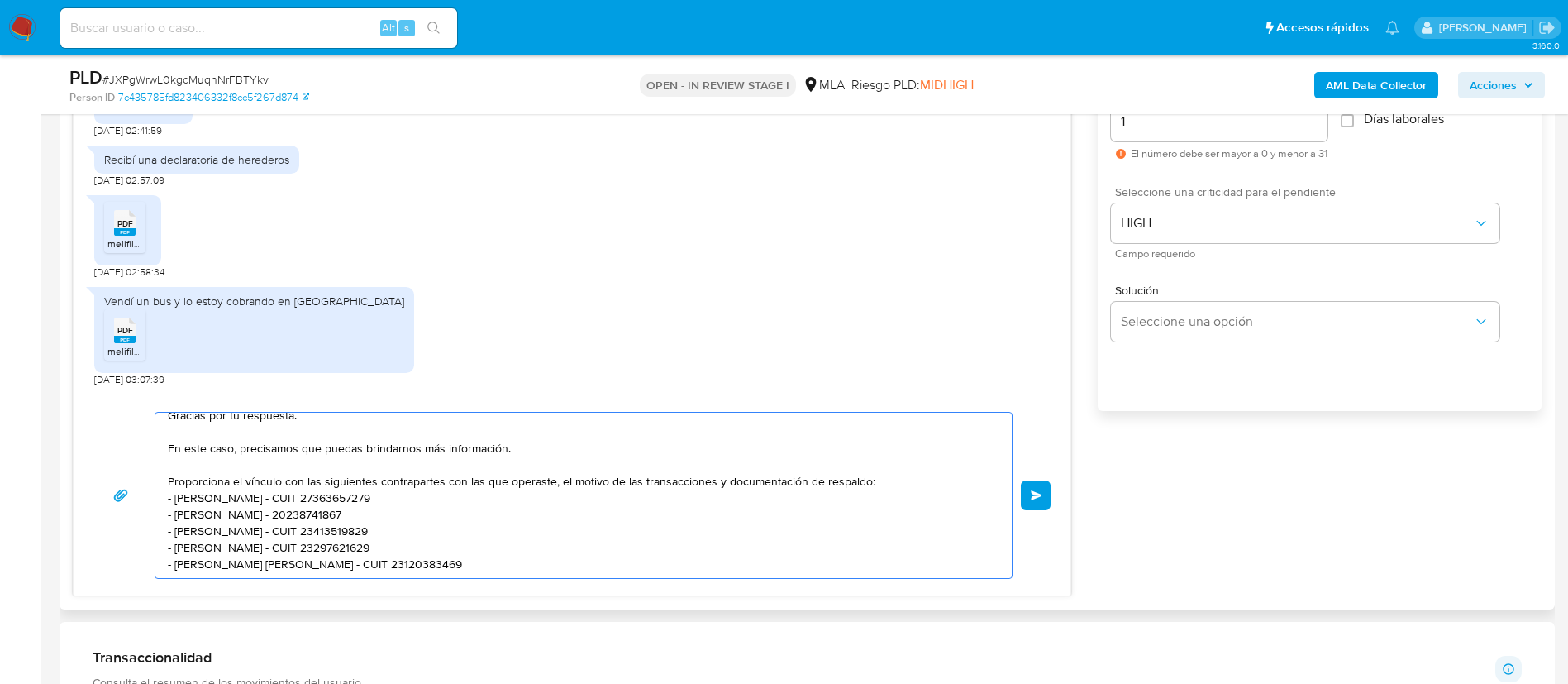
scroll to position [61, 0]
click at [359, 562] on textarea "Buenas tardes, Gracias por tu respuesta. En este caso, precisamos que puedas br…" at bounding box center [579, 495] width 824 height 166
paste textarea "Es importante que sepas que, en caso de no responder a lo solicitado o si lo pr…"
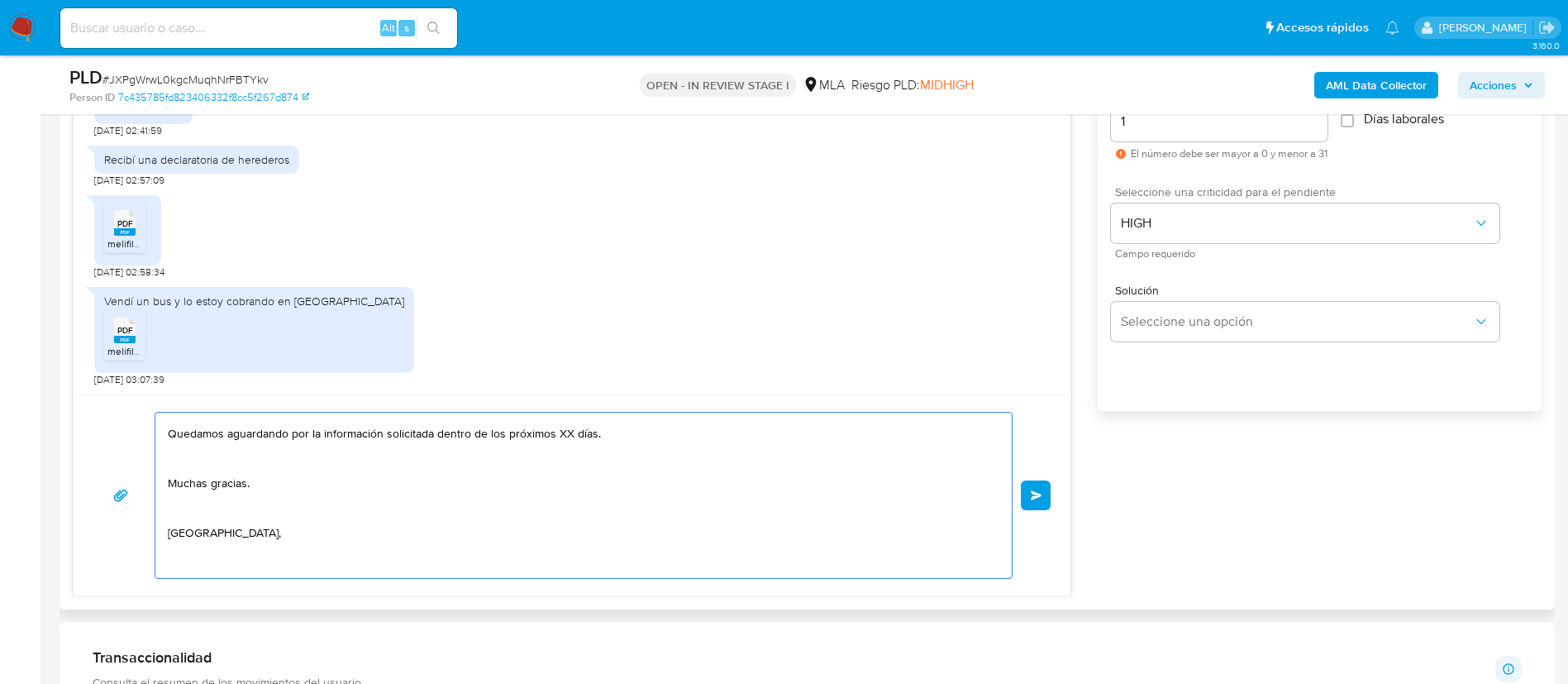
scroll to position [334, 0]
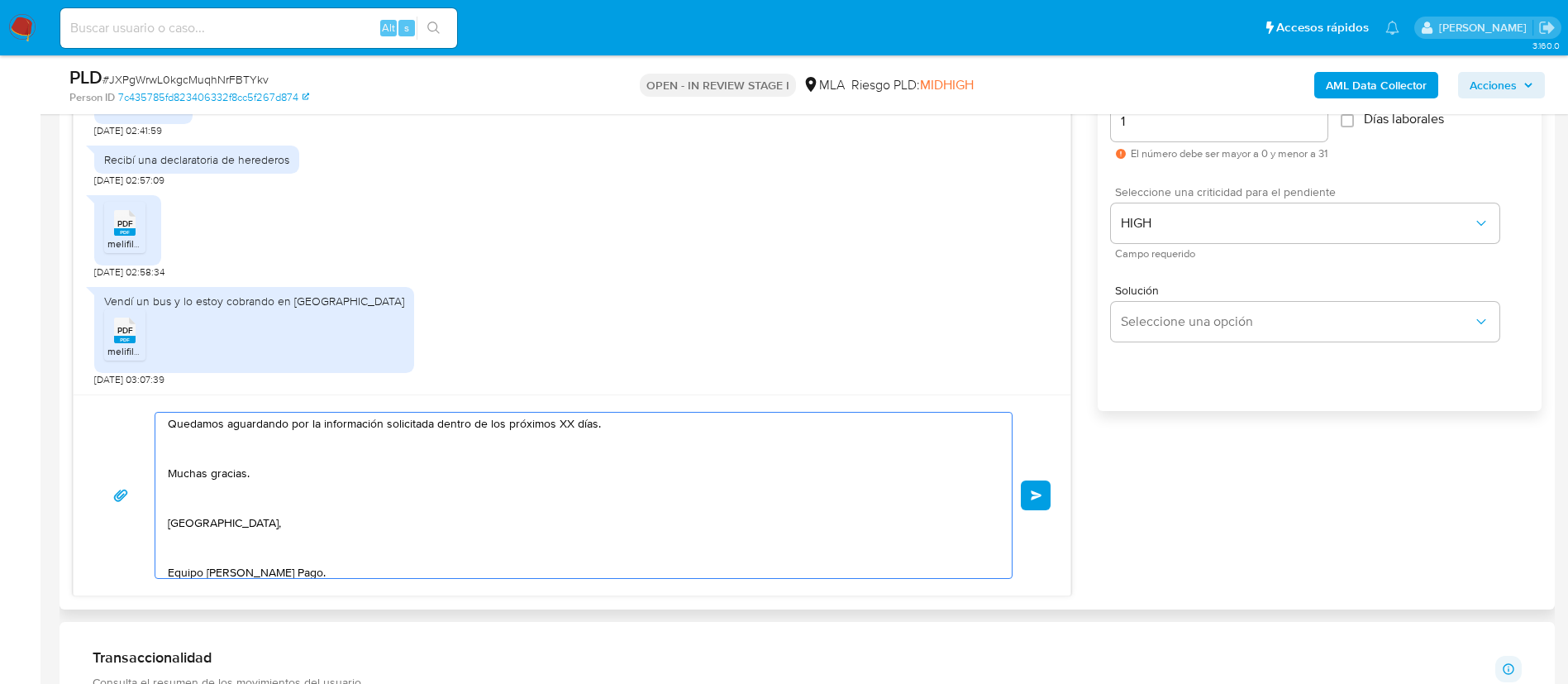
drag, startPoint x: 436, startPoint y: 428, endPoint x: 614, endPoint y: 435, distance: 178.1
click at [614, 435] on textarea "Buenas tardes, Gracias por tu respuesta. En este caso, precisamos que puedas br…" at bounding box center [579, 495] width 824 height 166
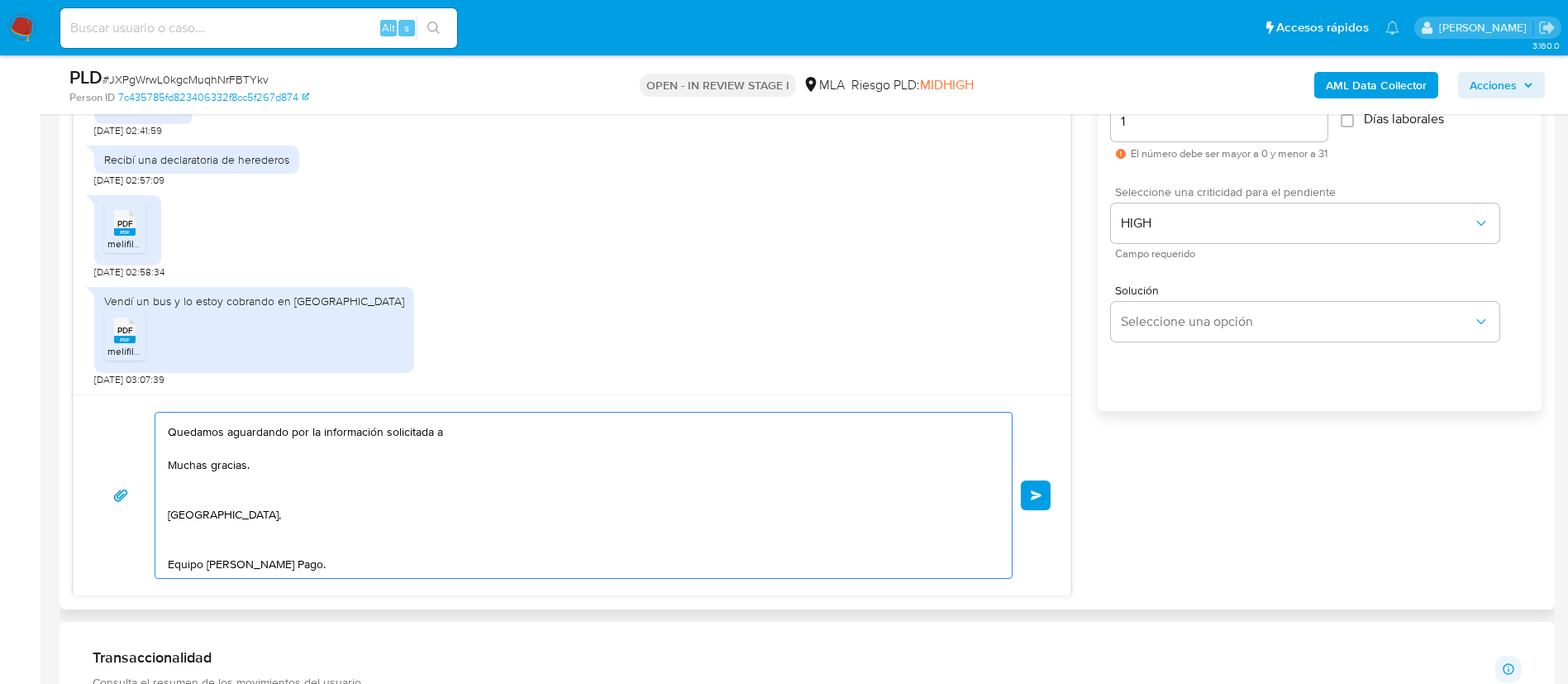
scroll to position [317, 0]
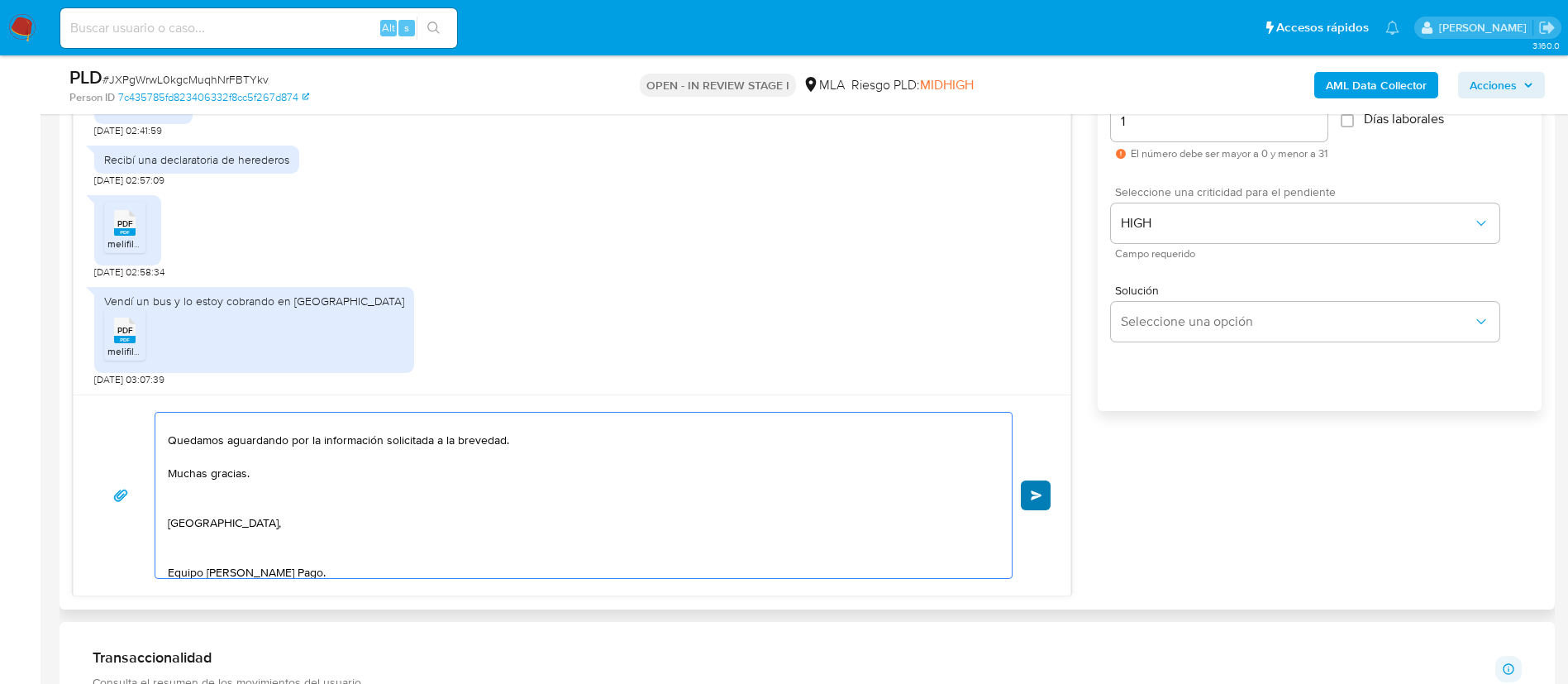
type textarea "Buenas tardes, Gracias por tu respuesta. En este caso, precisamos que puedas br…"
click at [1033, 485] on button "Enviar" at bounding box center [1036, 496] width 30 height 30
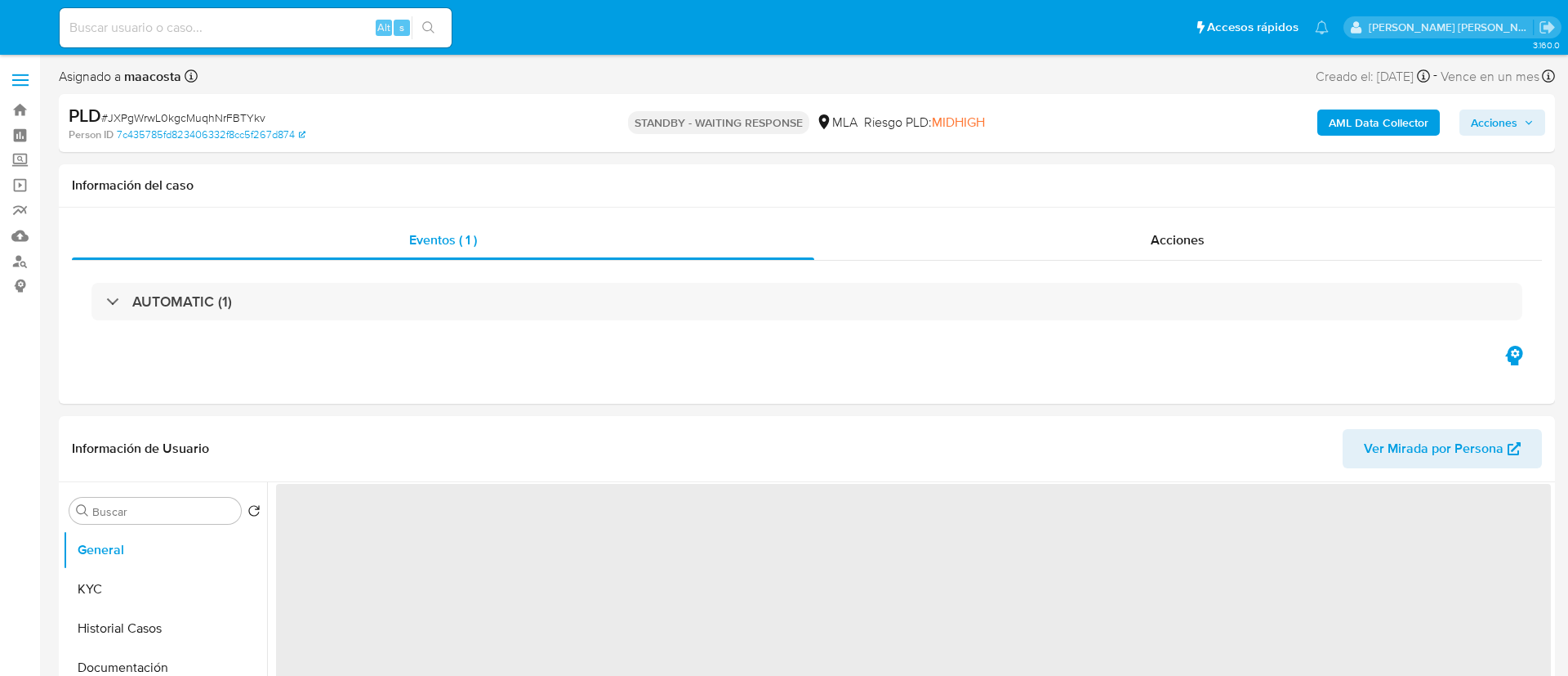
select select "10"
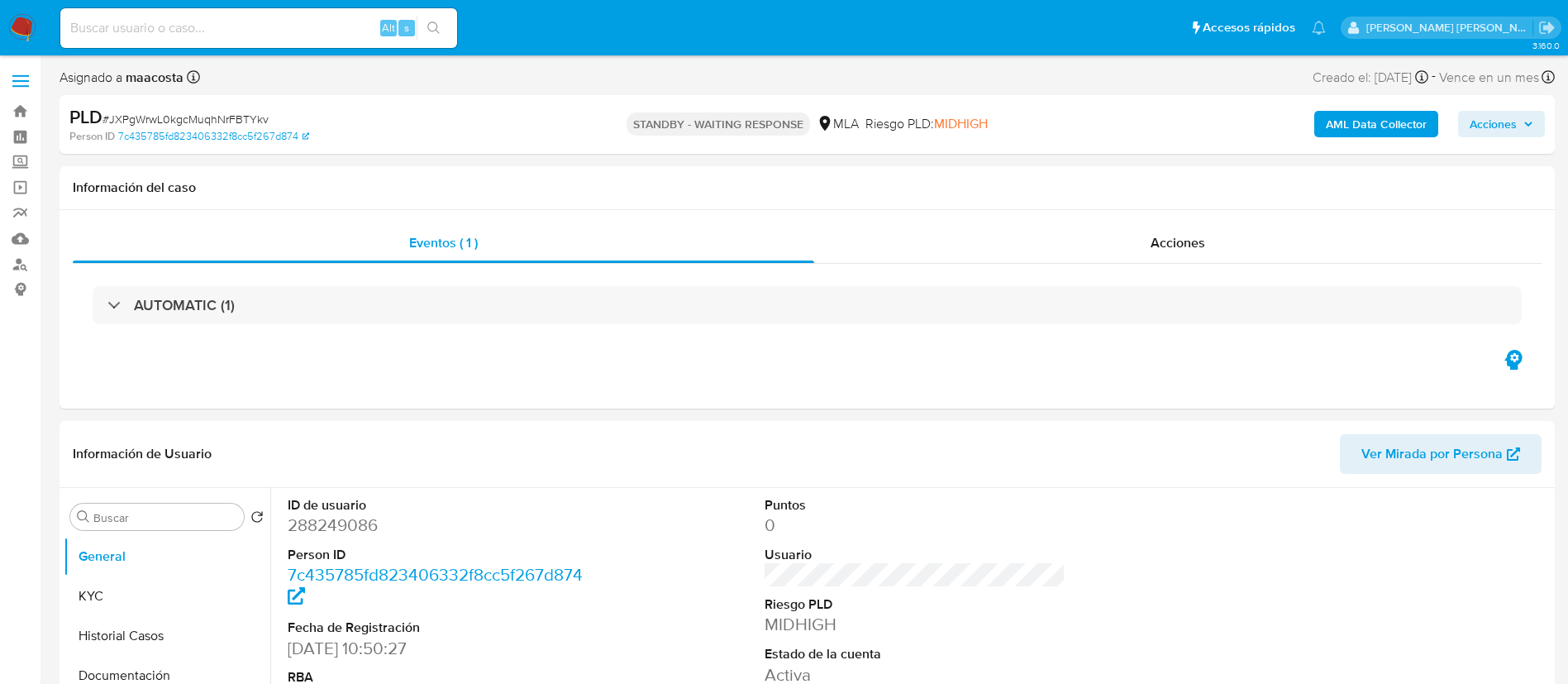
paste input "2QVjre21Zi8eJshoOAw0FBGZ"
click at [332, 35] on input "2QVjre21Zi8eJshoOAw0FBGZ" at bounding box center [259, 29] width 396 height 22
type input "2QVjre21Zi8eJshoOAw0FBGZ"
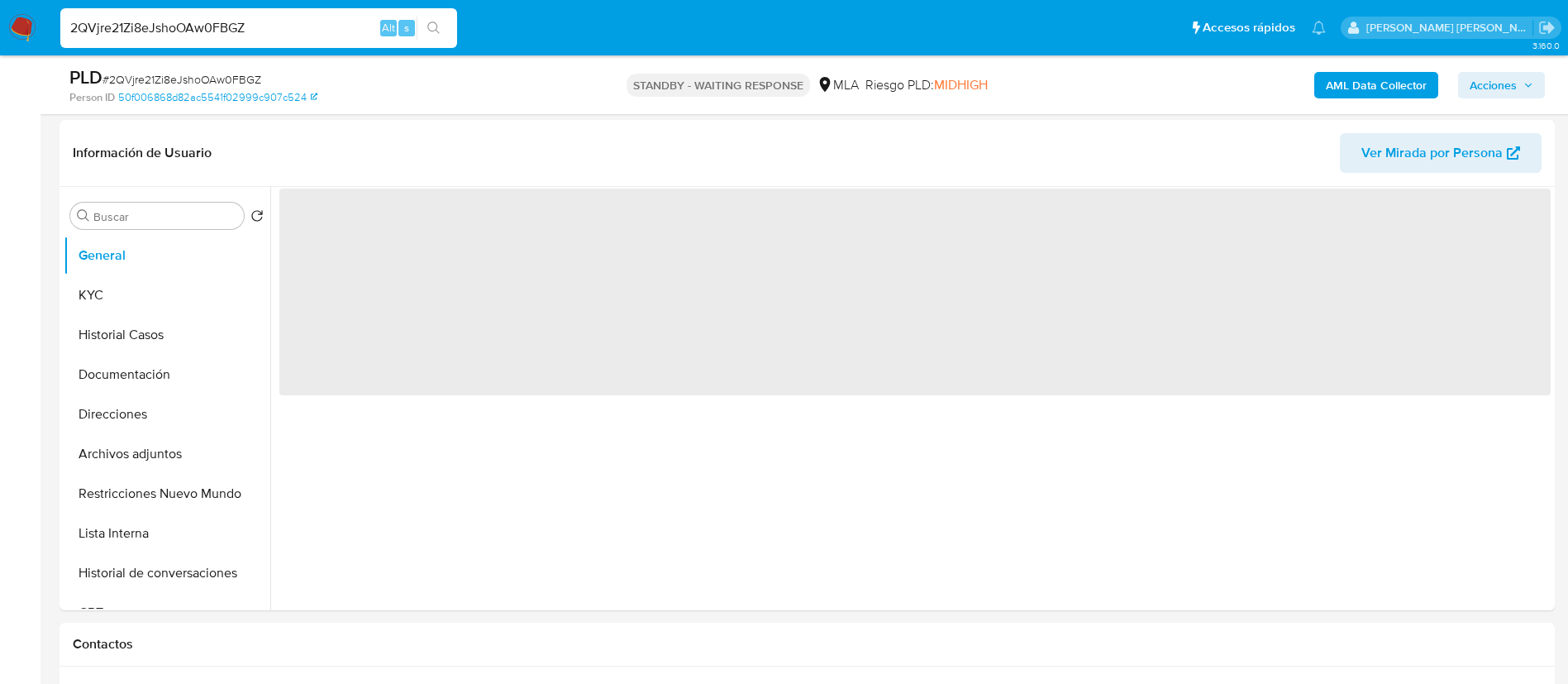
scroll to position [243, 0]
select select "10"
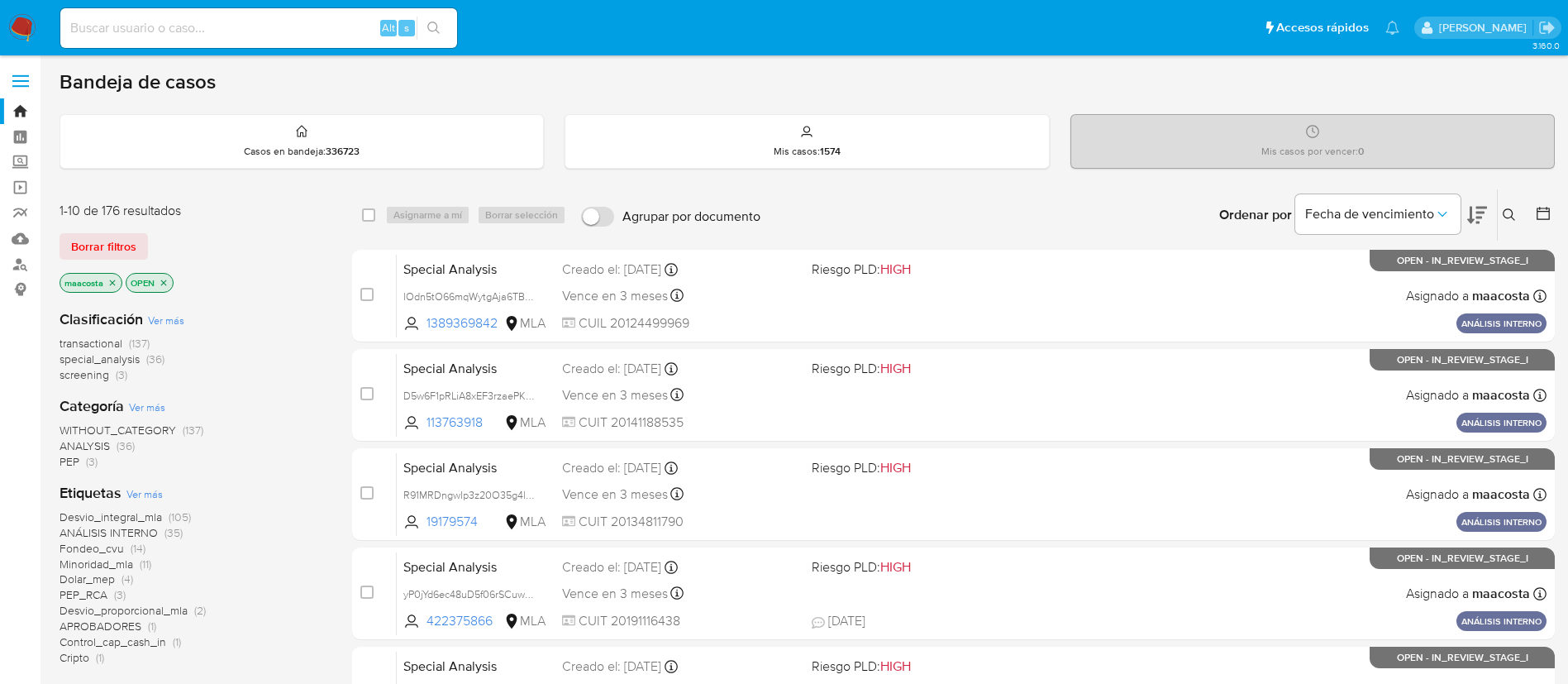
paste input "Kpvi513KnCyW3UoJjqPGCMB2"
click at [257, 33] on input "Kpvi513KnCyW3UoJjqPGCMB2" at bounding box center [259, 29] width 396 height 22
type input "Kpvi513KnCyW3UoJjqPGCMB2"
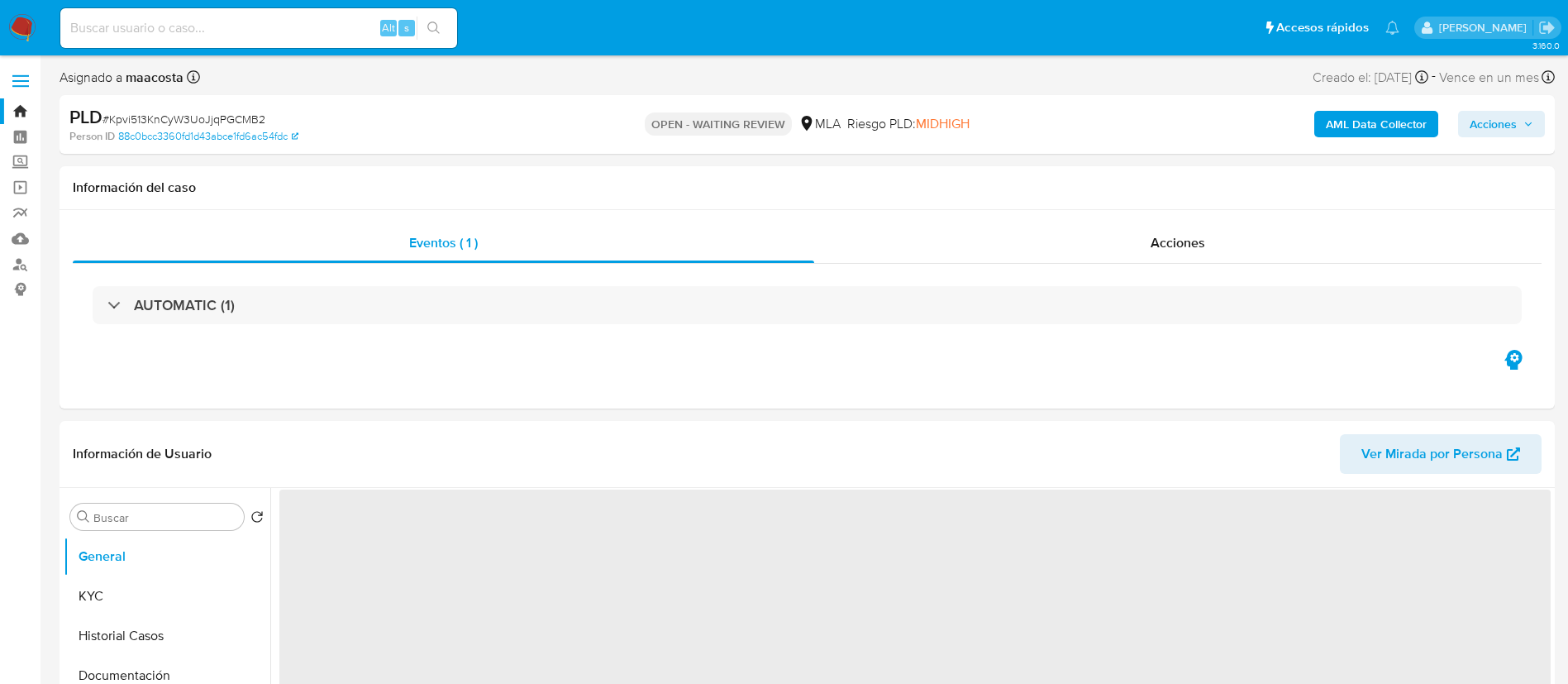
select select "10"
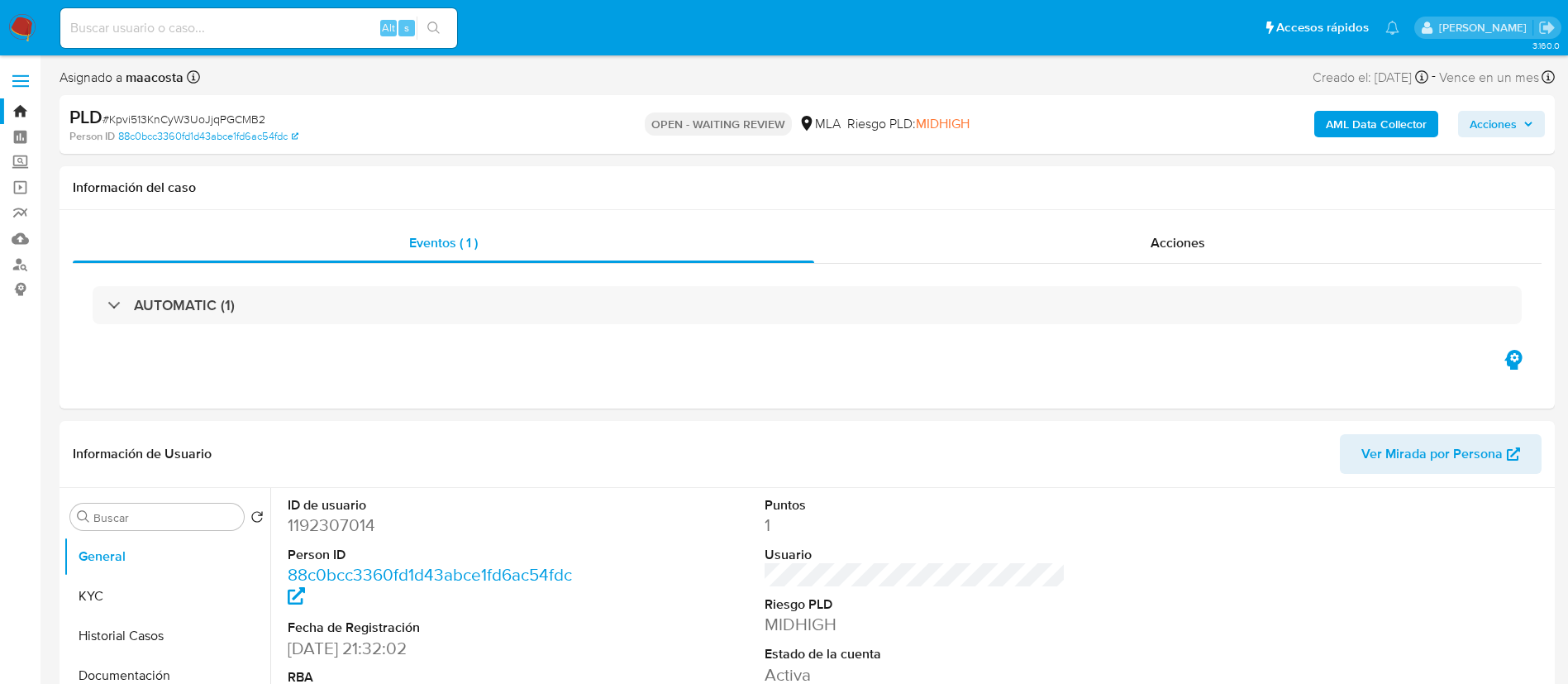
click at [1375, 122] on b "AML Data Collector" at bounding box center [1377, 124] width 101 height 27
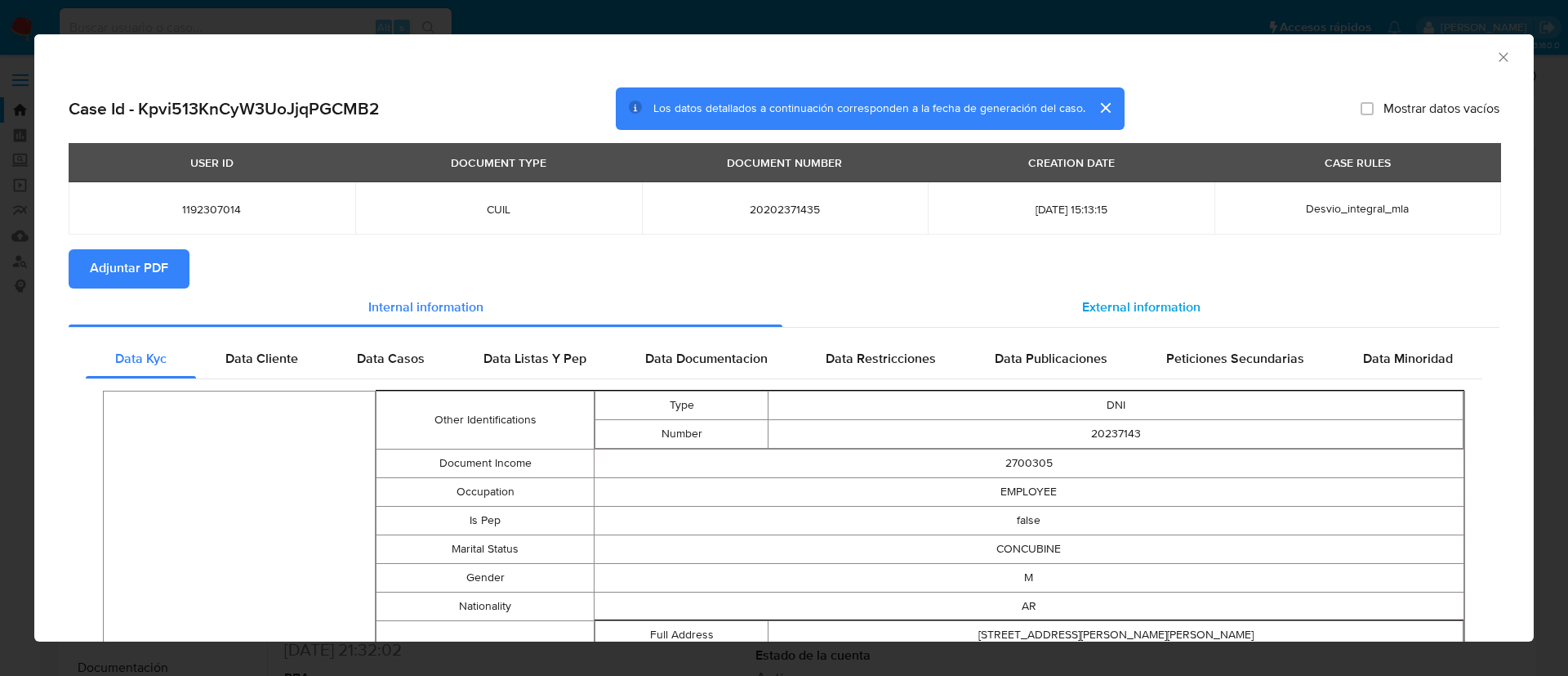
click at [1114, 301] on span "External information" at bounding box center [1141, 307] width 119 height 19
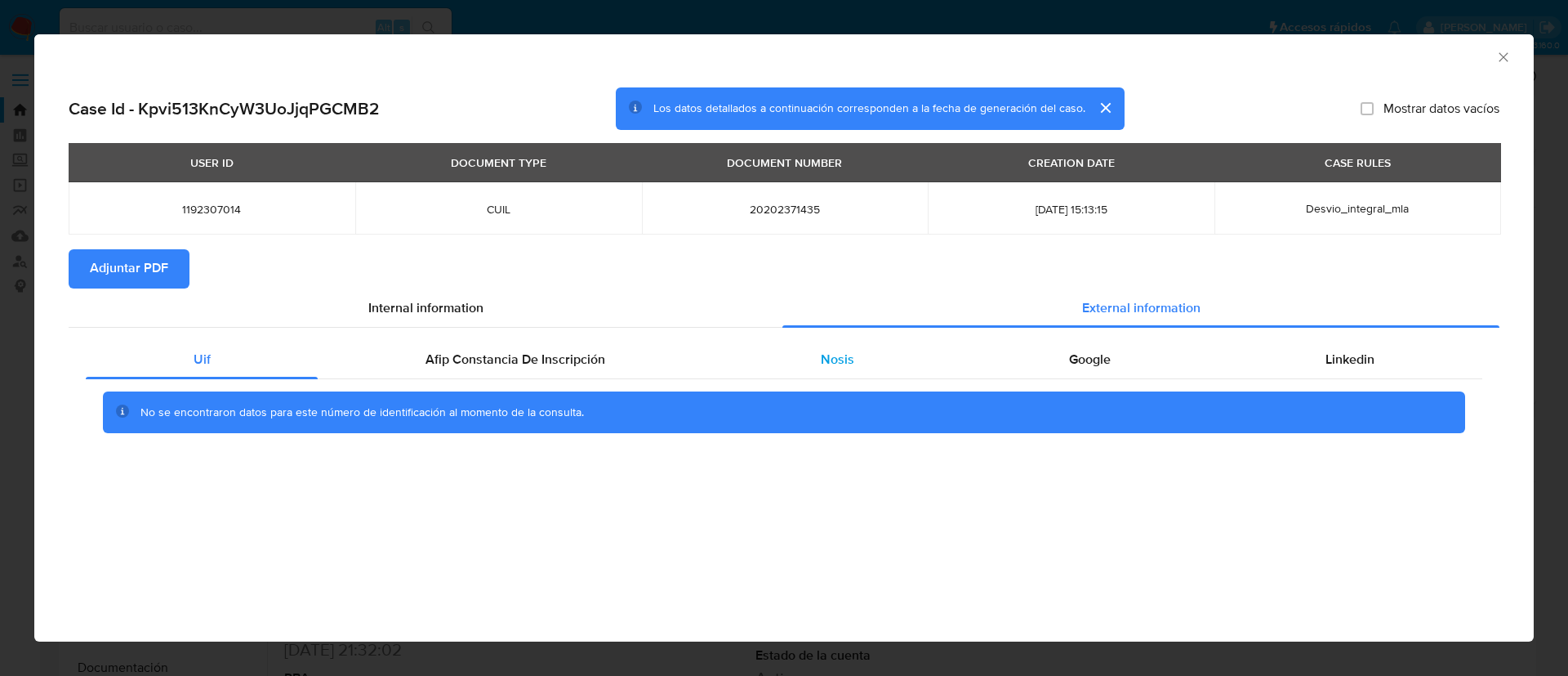
click at [810, 346] on div "Nosis" at bounding box center [837, 360] width 249 height 39
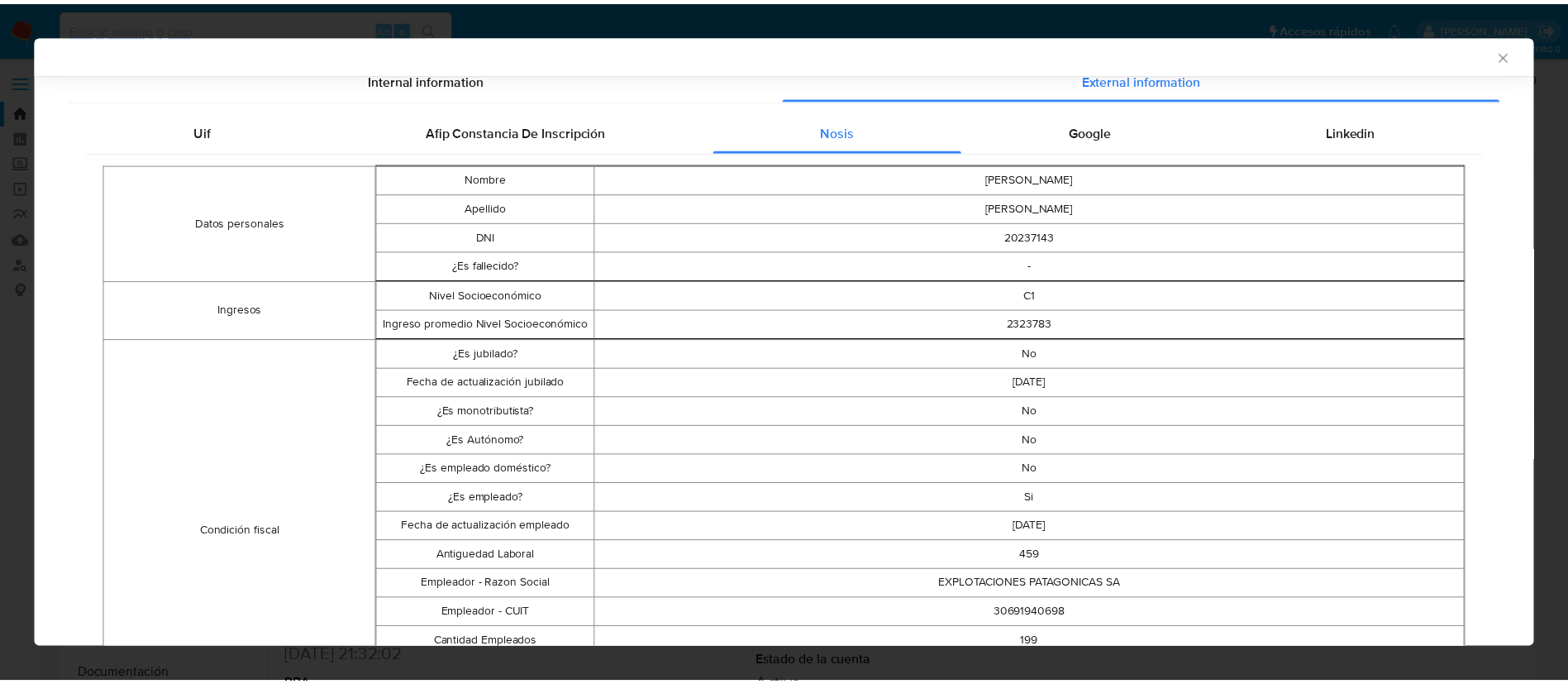
scroll to position [230, 0]
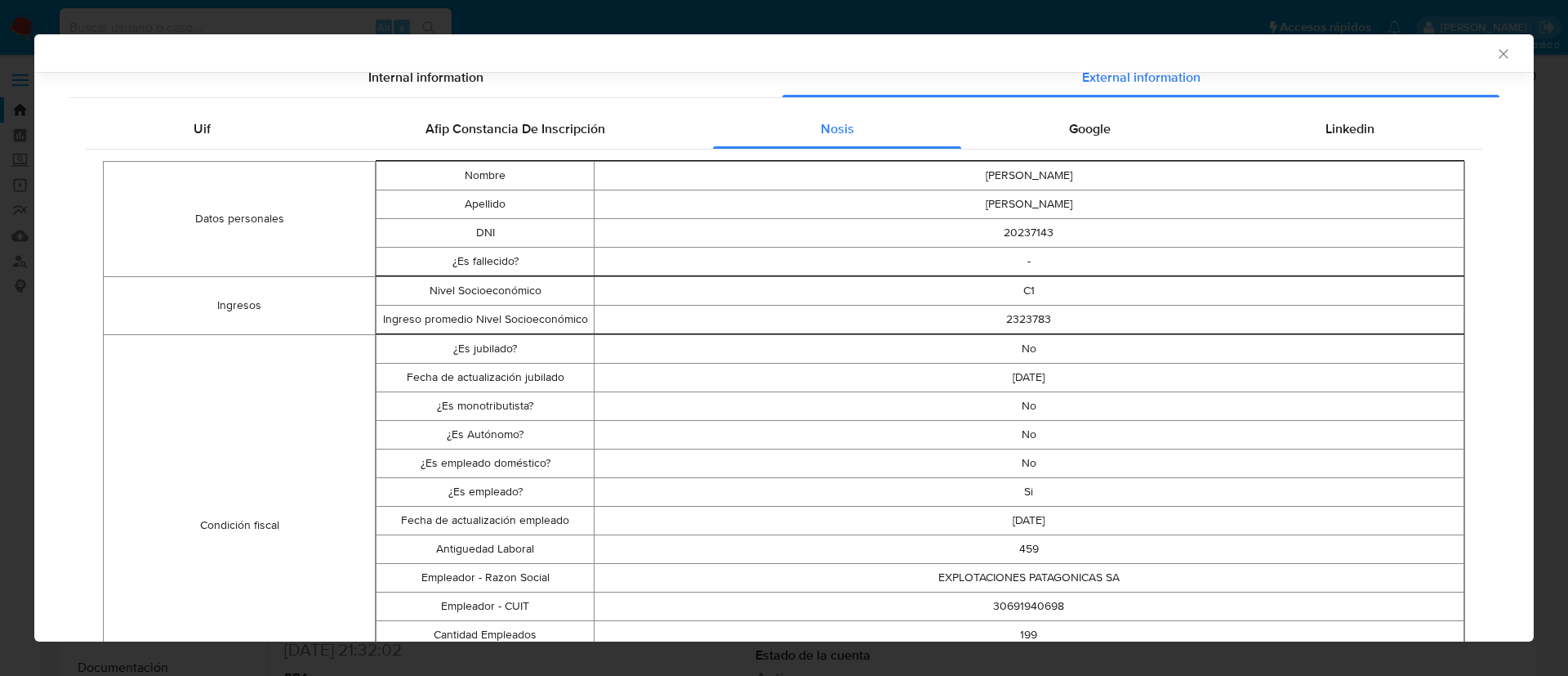
click at [992, 608] on td "30691940698" at bounding box center [1028, 605] width 870 height 28
copy td "30691940698"
click at [1496, 62] on icon "Cerrar ventana" at bounding box center [1503, 54] width 17 height 17
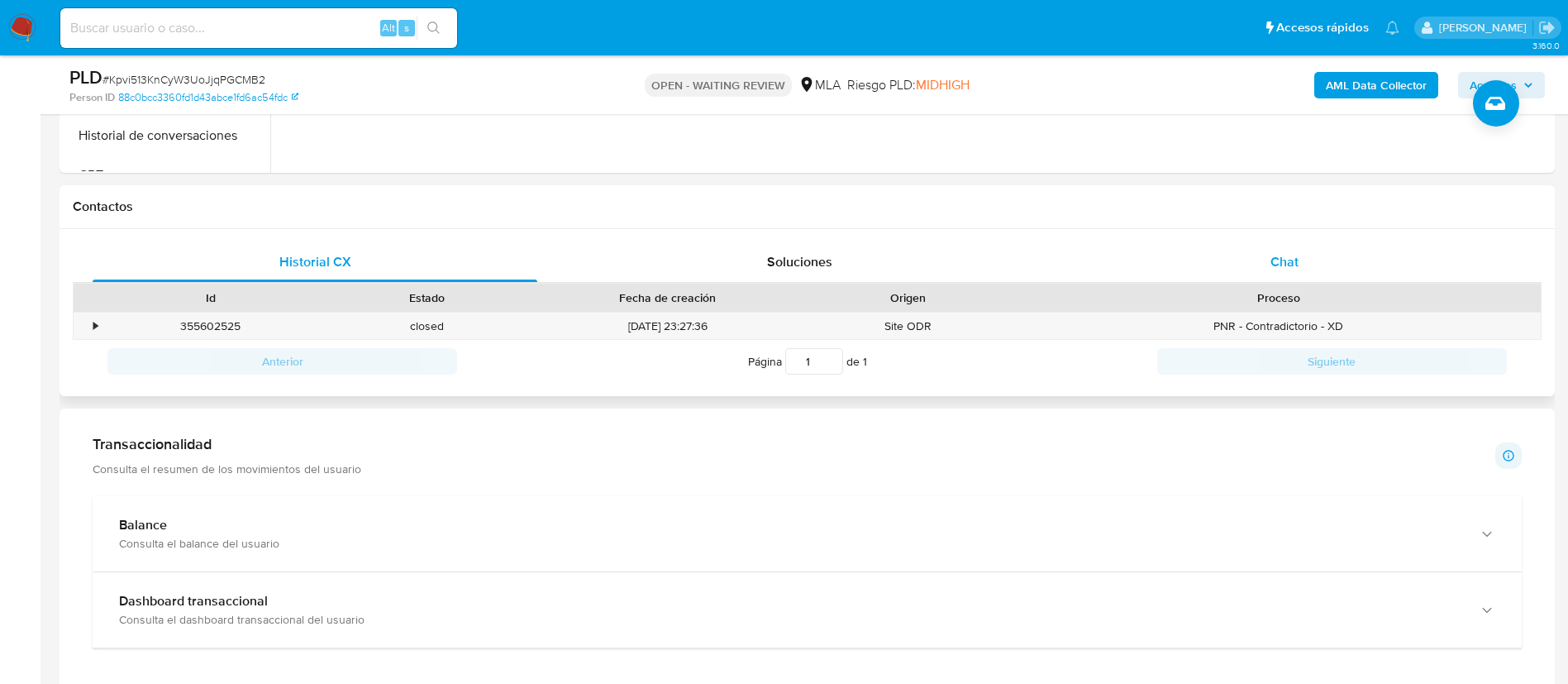
click at [1282, 251] on div "Chat" at bounding box center [1285, 262] width 445 height 40
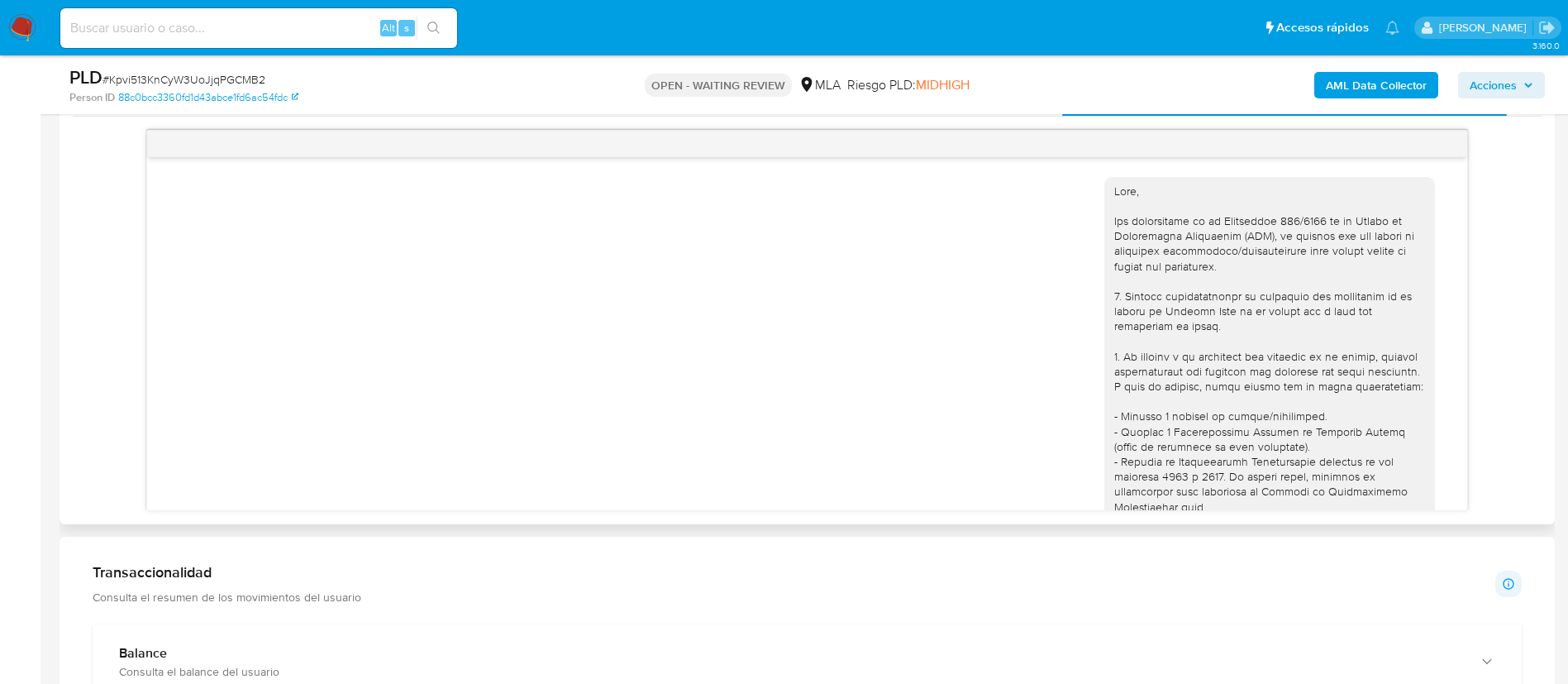
scroll to position [770, 0]
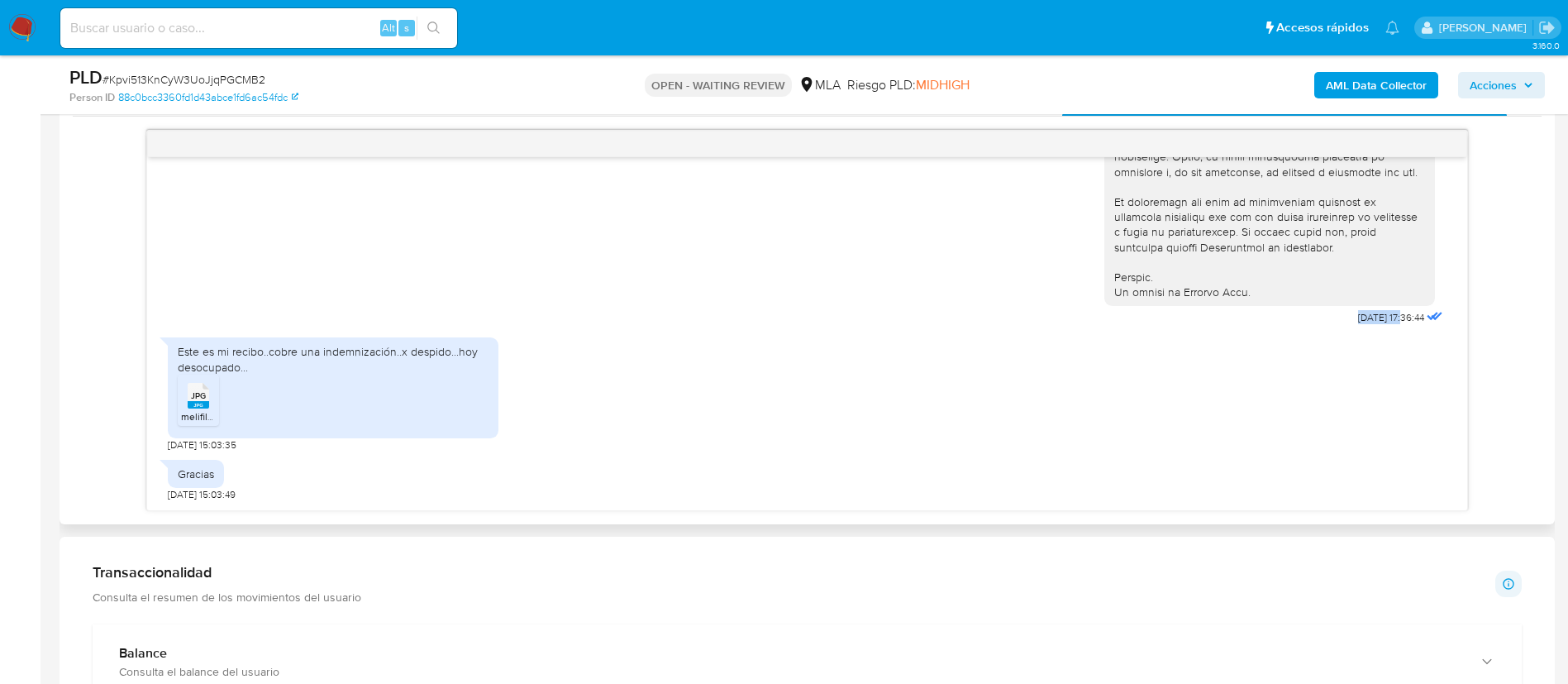
drag, startPoint x: 1309, startPoint y: 313, endPoint x: 1368, endPoint y: 321, distance: 59.5
copy div "18/08/2025"
click at [302, 354] on div "Este es mi recibo..cobre una indemnización..x despido...hoy desocupado..." at bounding box center [333, 359] width 311 height 30
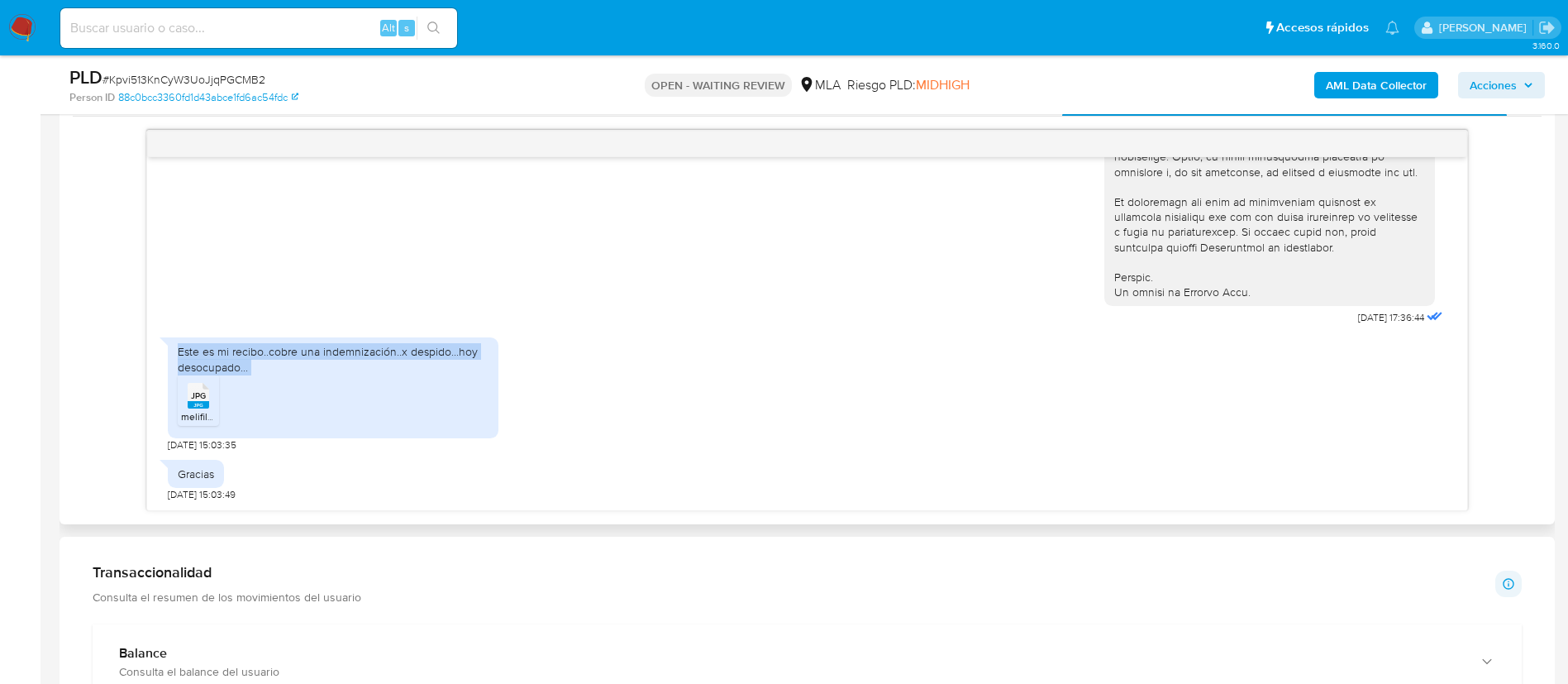
click at [302, 354] on div "Este es mi recibo..cobre una indemnización..x despido...hoy desocupado..." at bounding box center [333, 359] width 311 height 30
copy div "Este es mi recibo..cobre una indemnización..x despido...hoy desocupado... JPG"
click at [199, 471] on div "Gracias" at bounding box center [195, 473] width 37 height 15
copy div "Gracias"
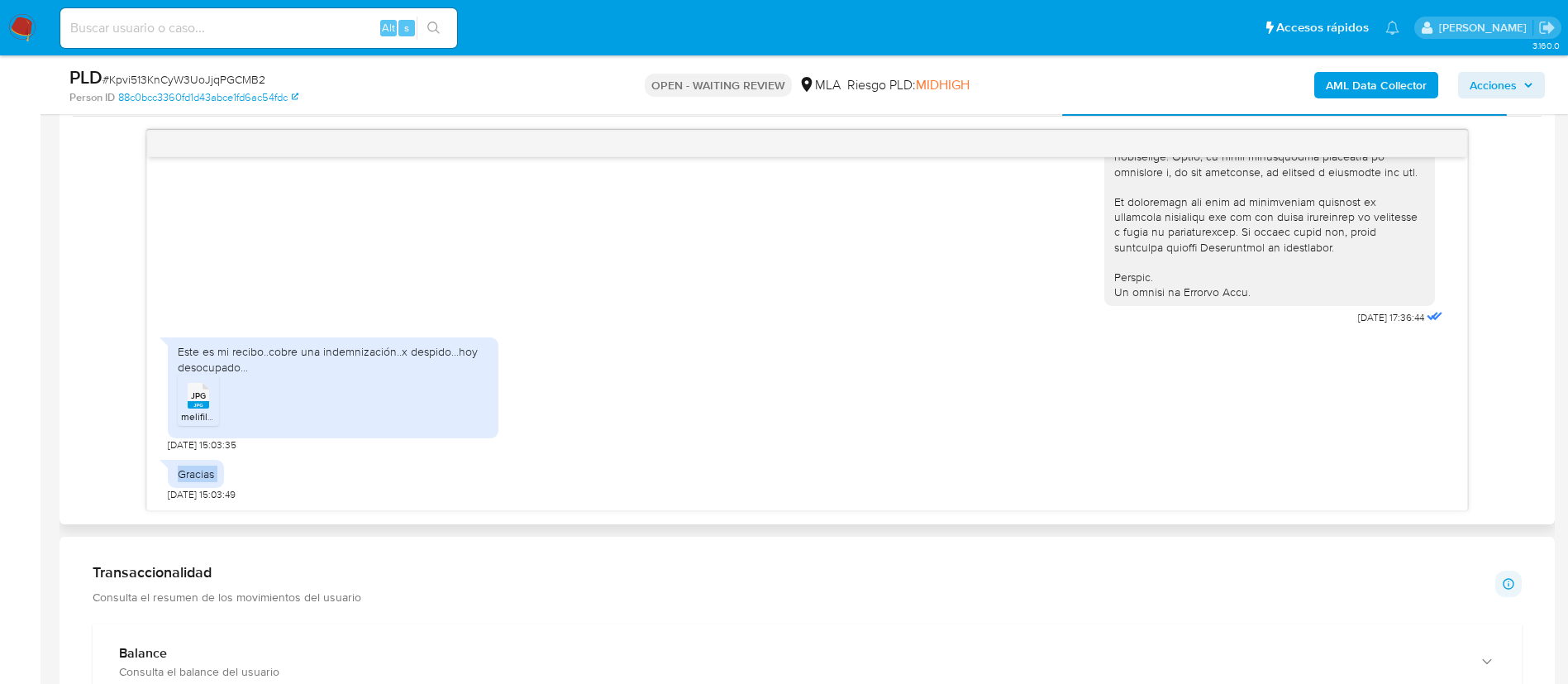
click at [199, 471] on div "Gracias" at bounding box center [195, 473] width 37 height 15
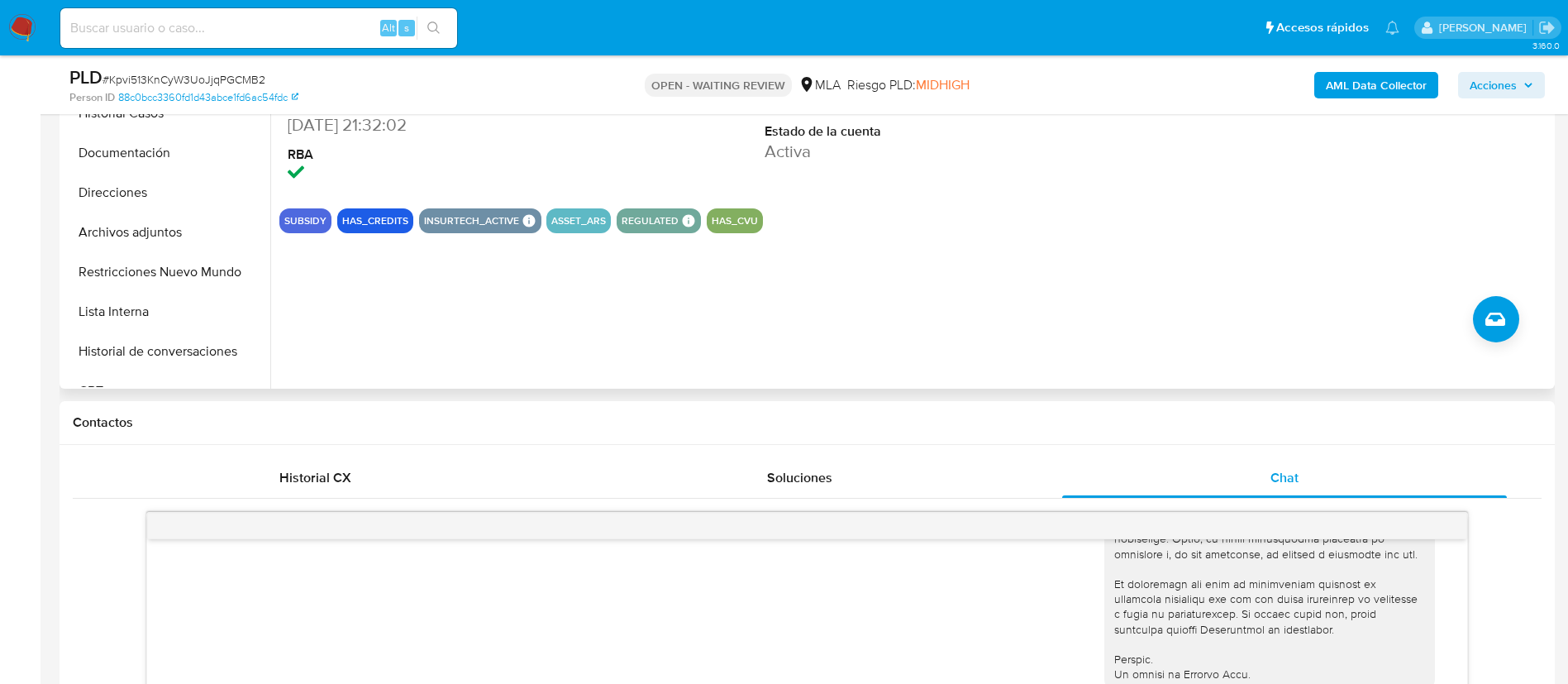
scroll to position [392, 0]
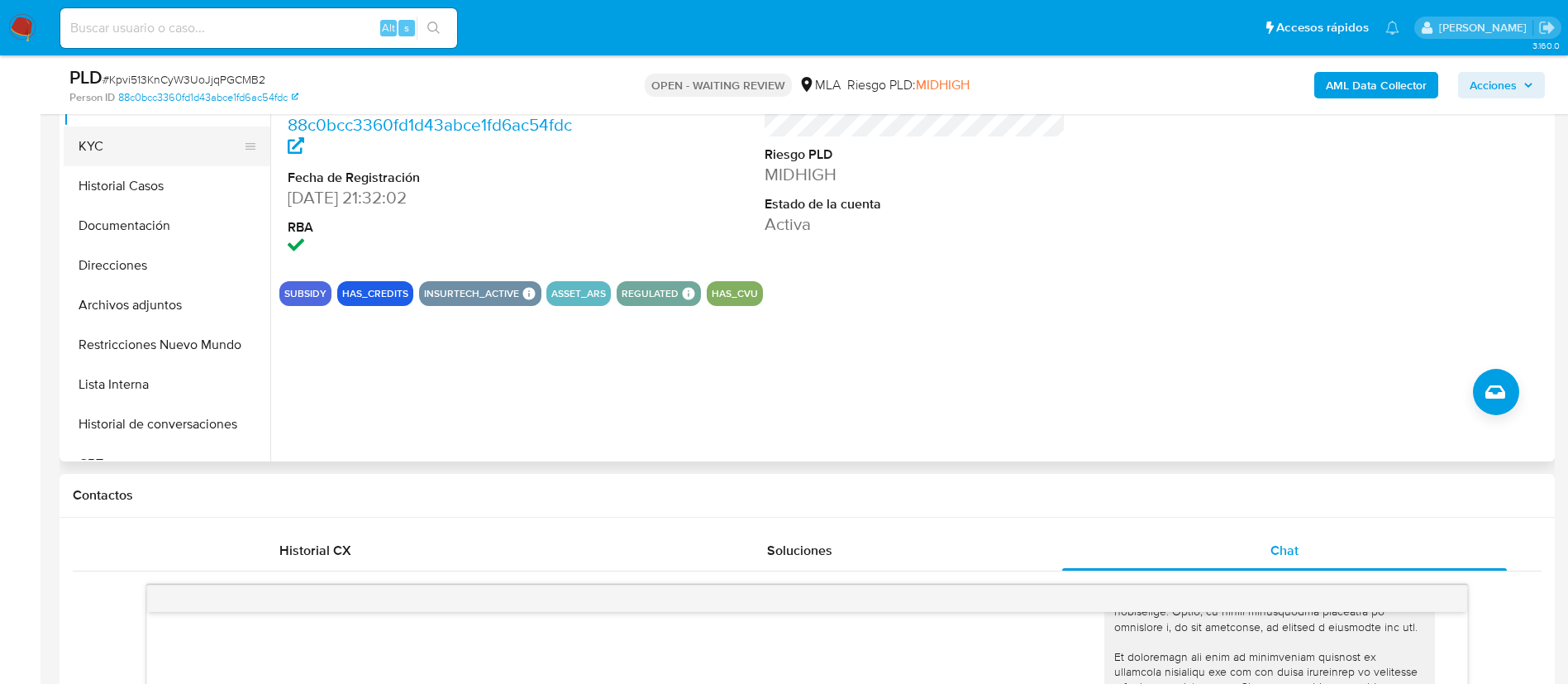
click at [109, 153] on button "KYC" at bounding box center [160, 147] width 193 height 40
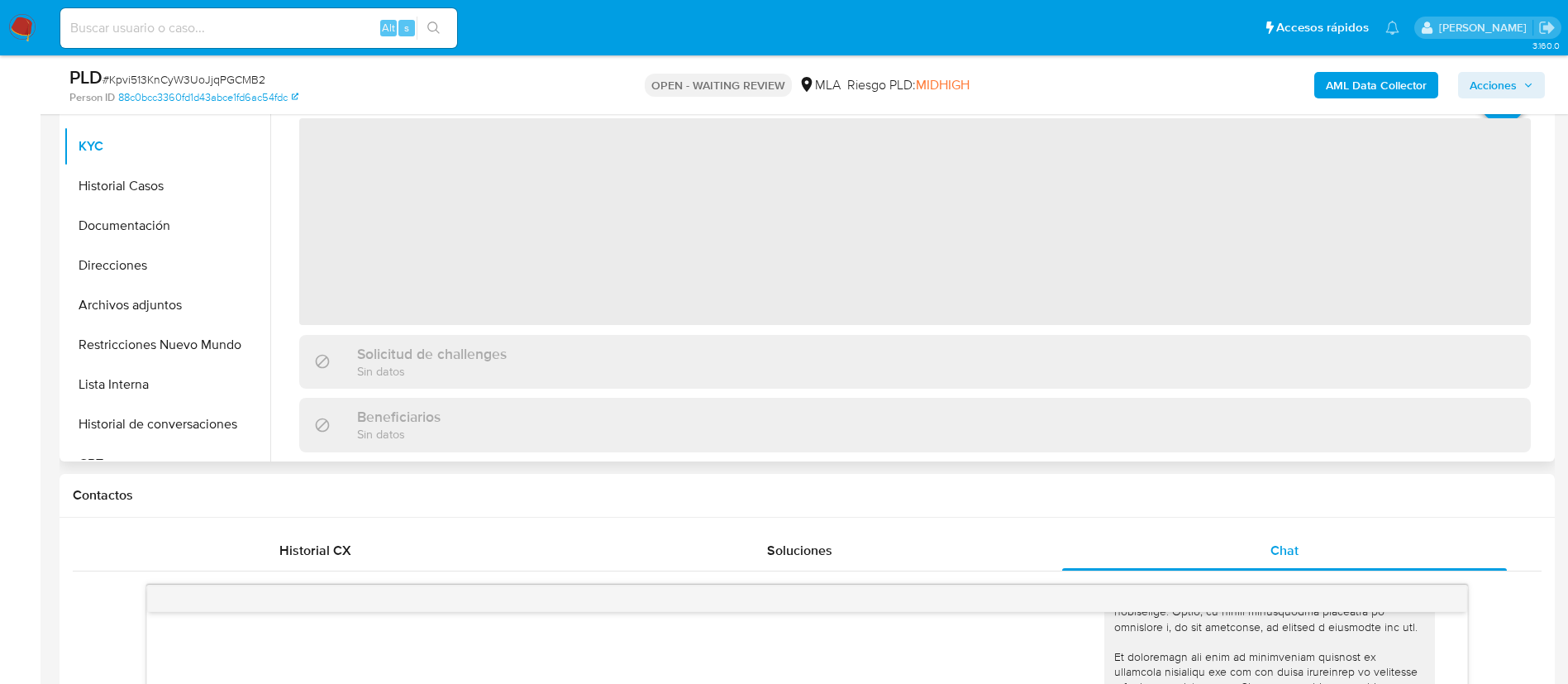
scroll to position [304, 0]
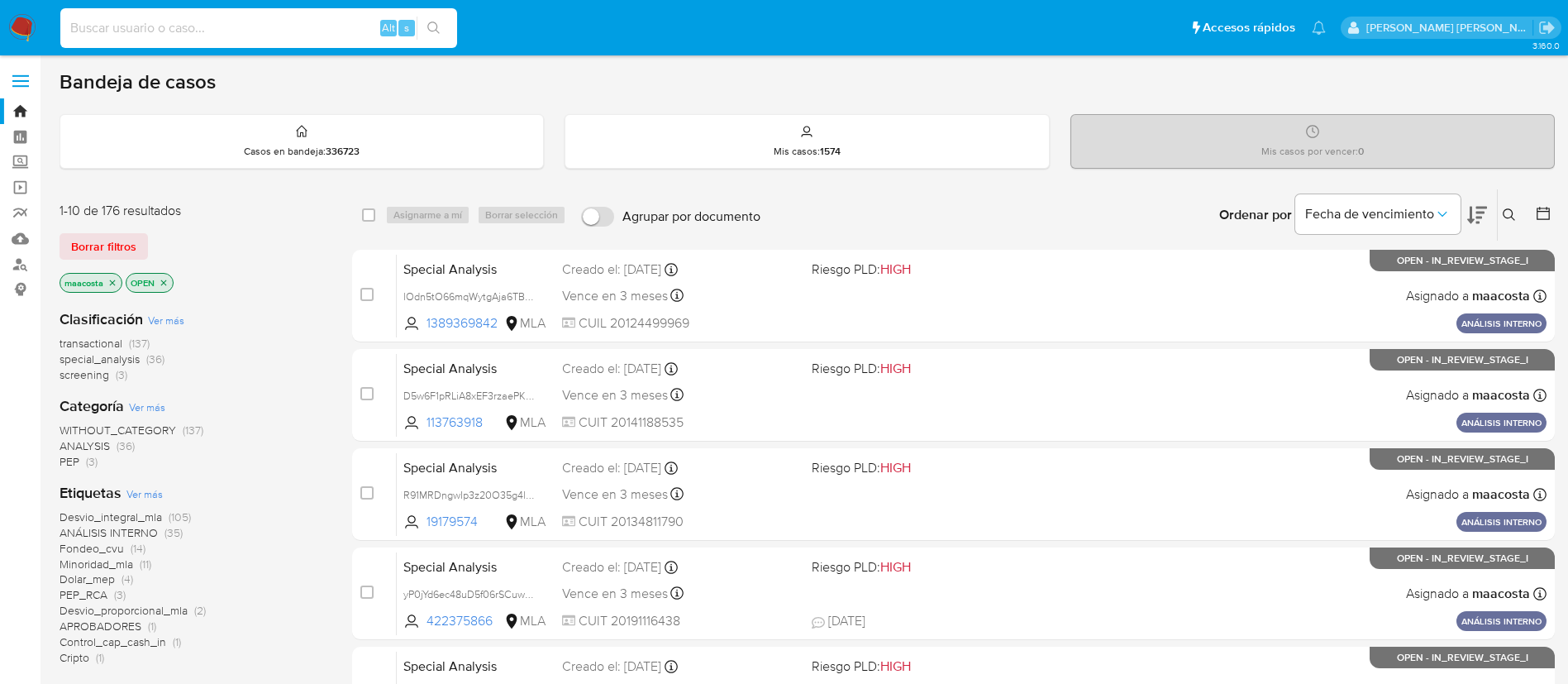
click at [257, 33] on input at bounding box center [259, 29] width 396 height 22
paste input "4WYN3YwMptaclscN0qoHRw5z"
type input "4WYN3YwMptaclscN0qoHRw5z"
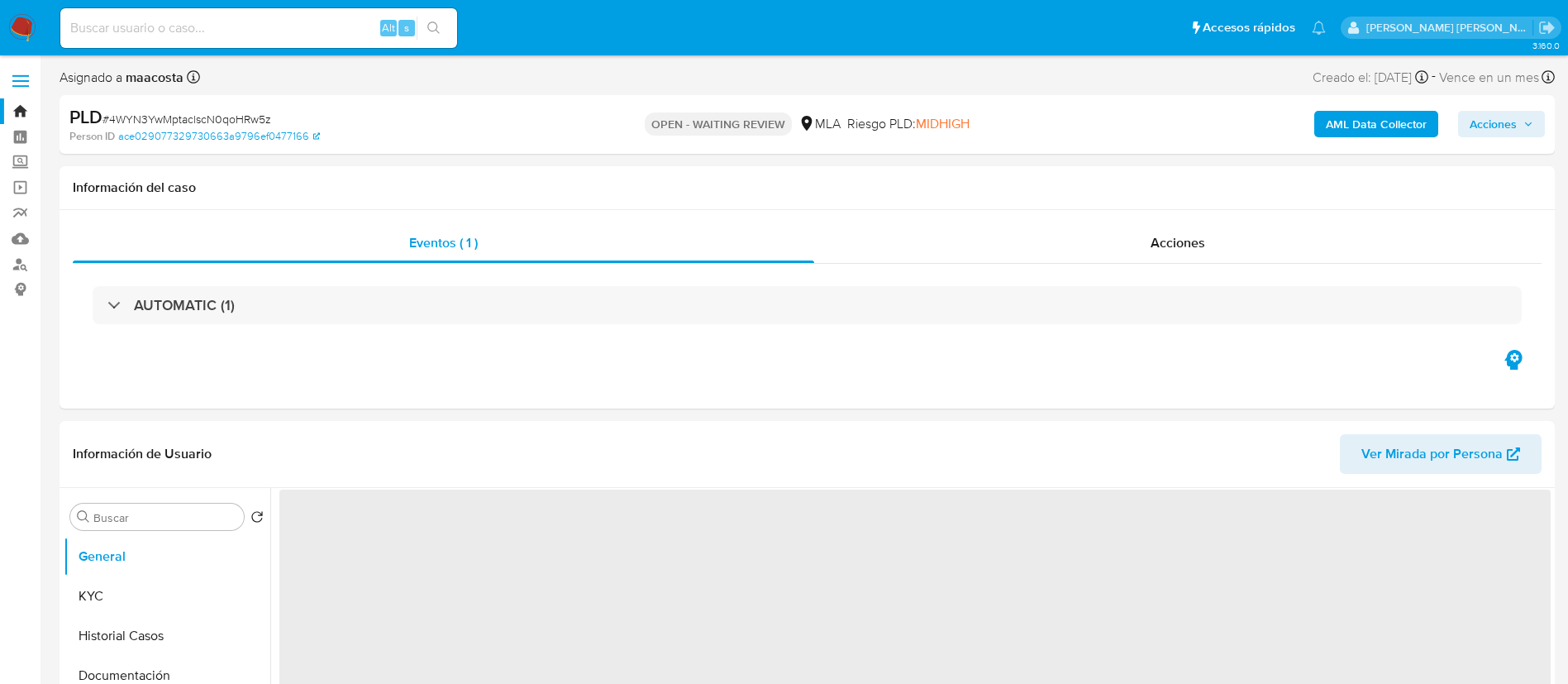
select select "10"
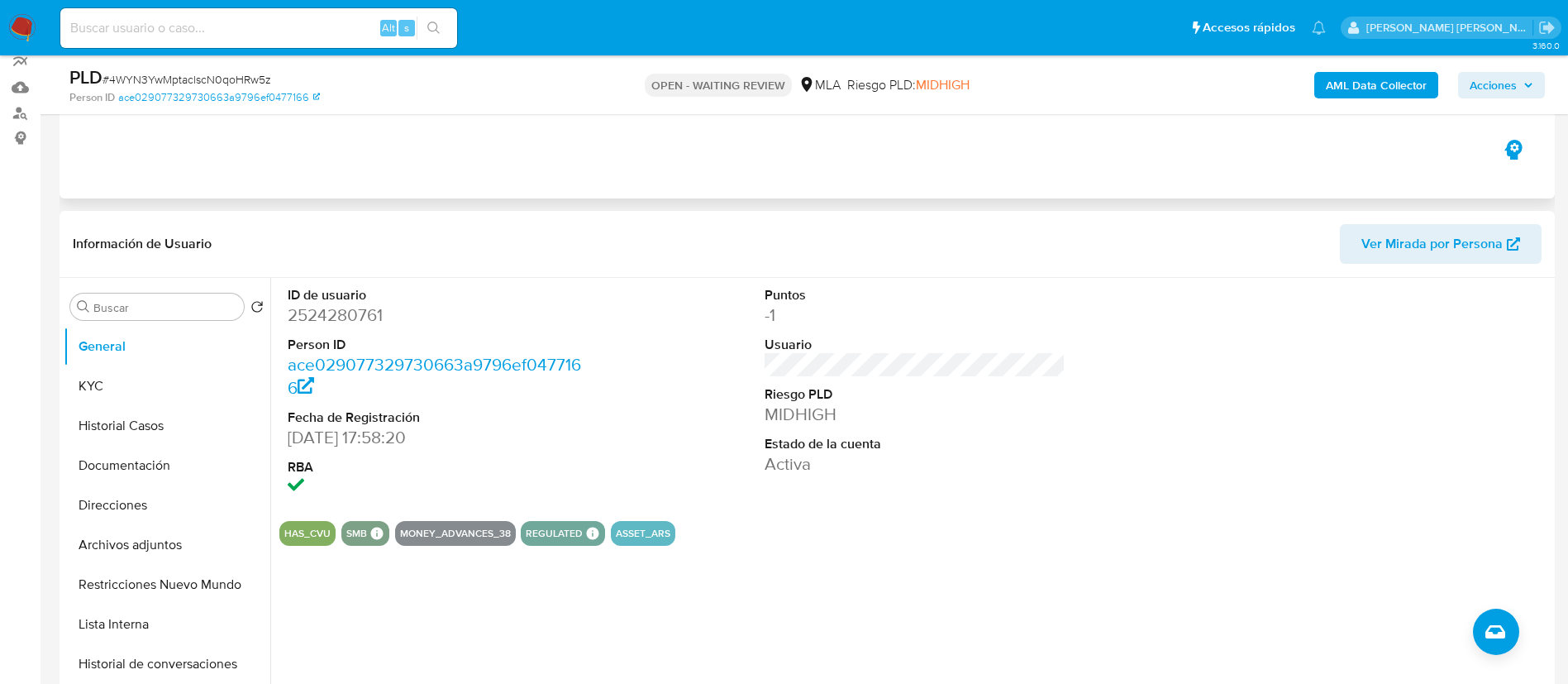
scroll to position [153, 0]
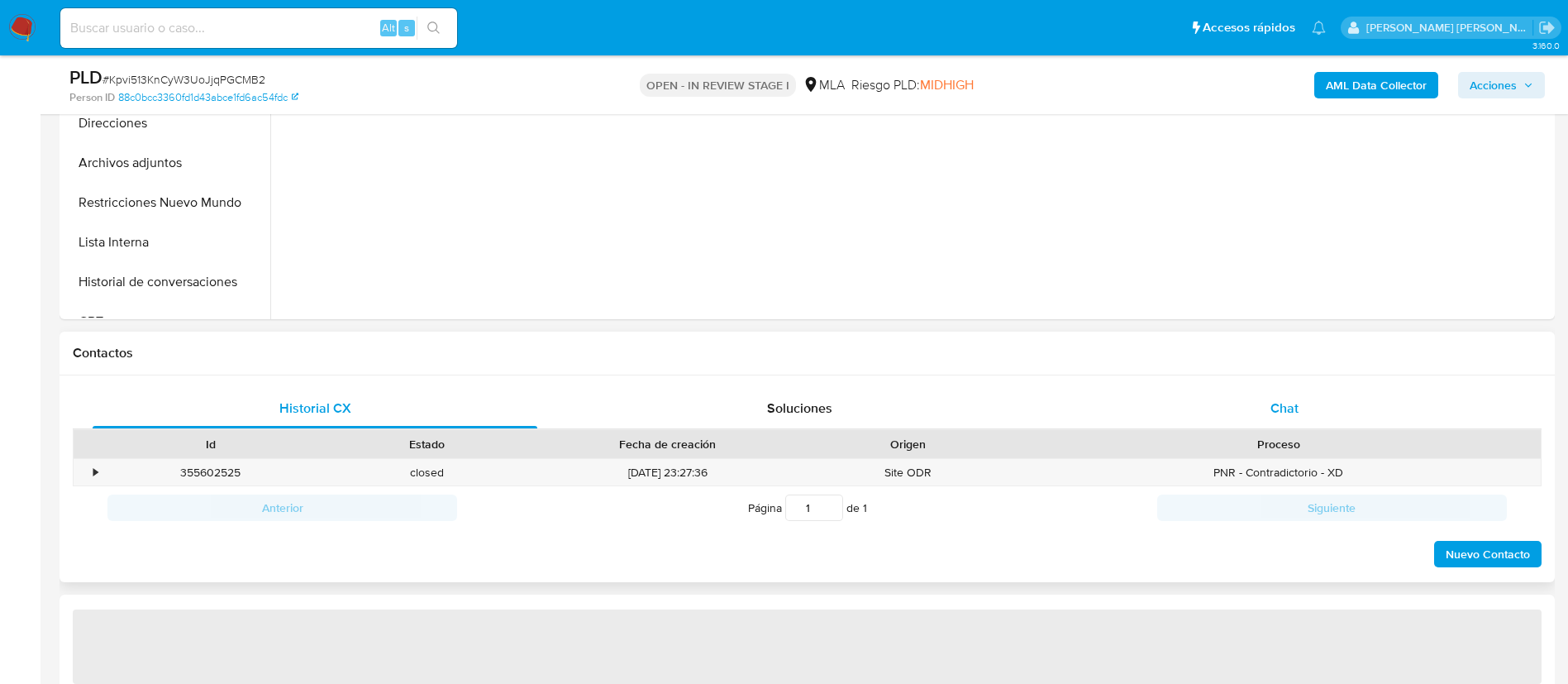
click at [1285, 406] on span "Chat" at bounding box center [1285, 407] width 28 height 19
select select "10"
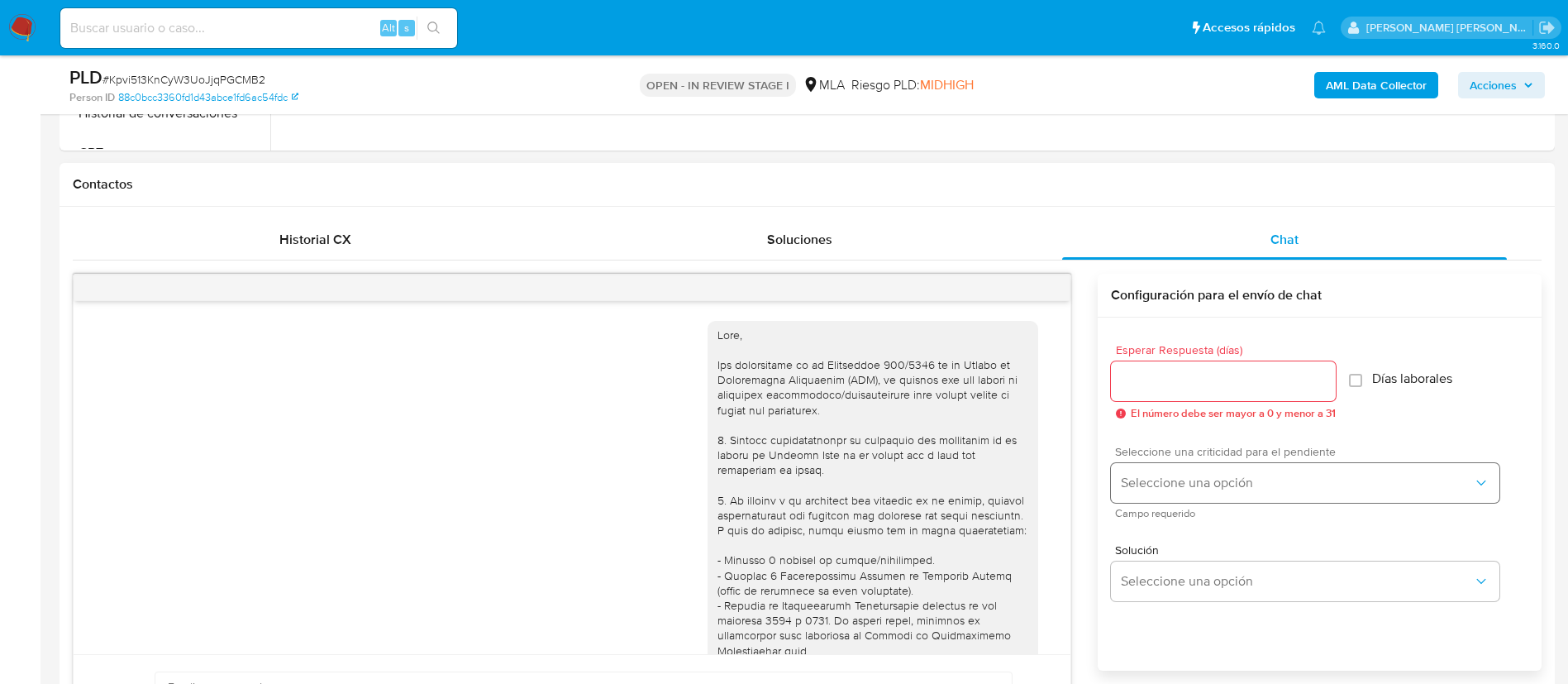
scroll to position [770, 0]
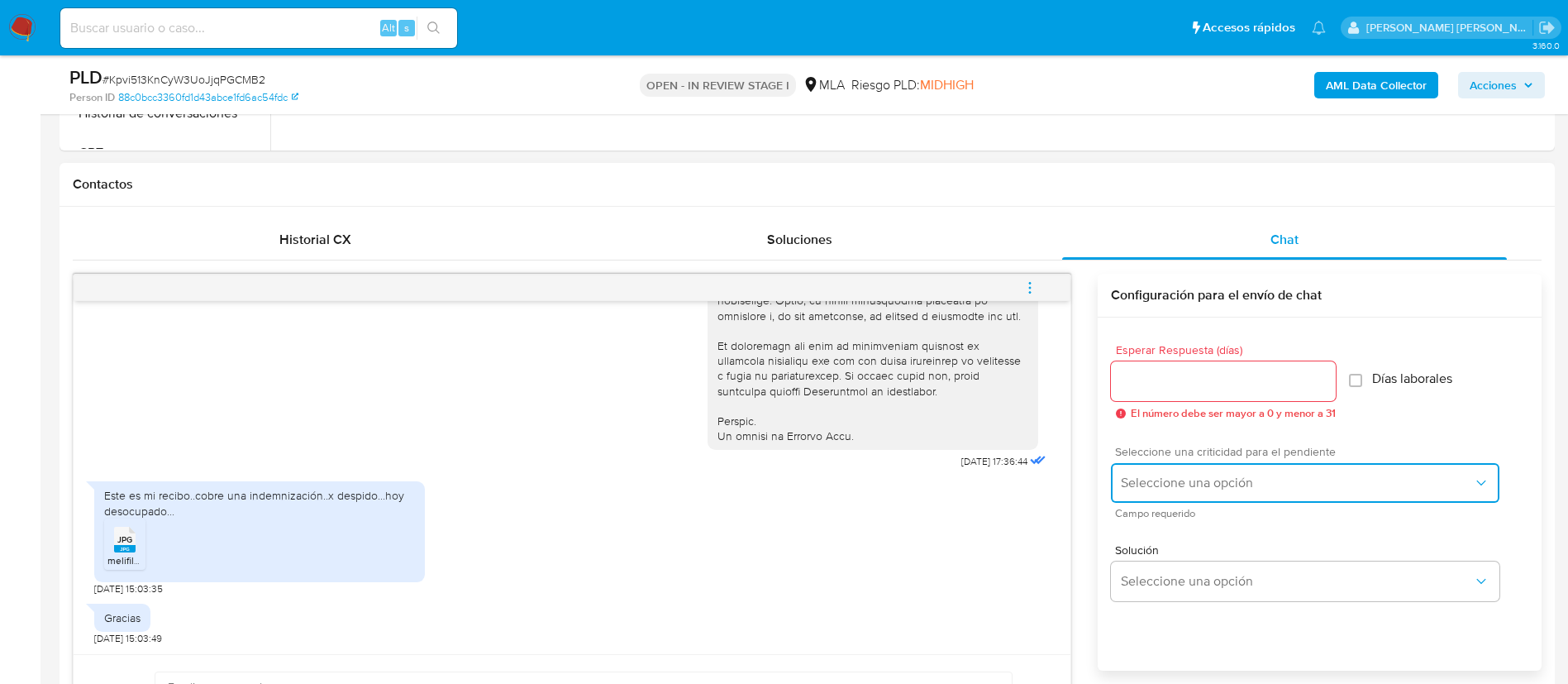
click at [1151, 483] on span "Seleccione una opción" at bounding box center [1296, 483] width 352 height 17
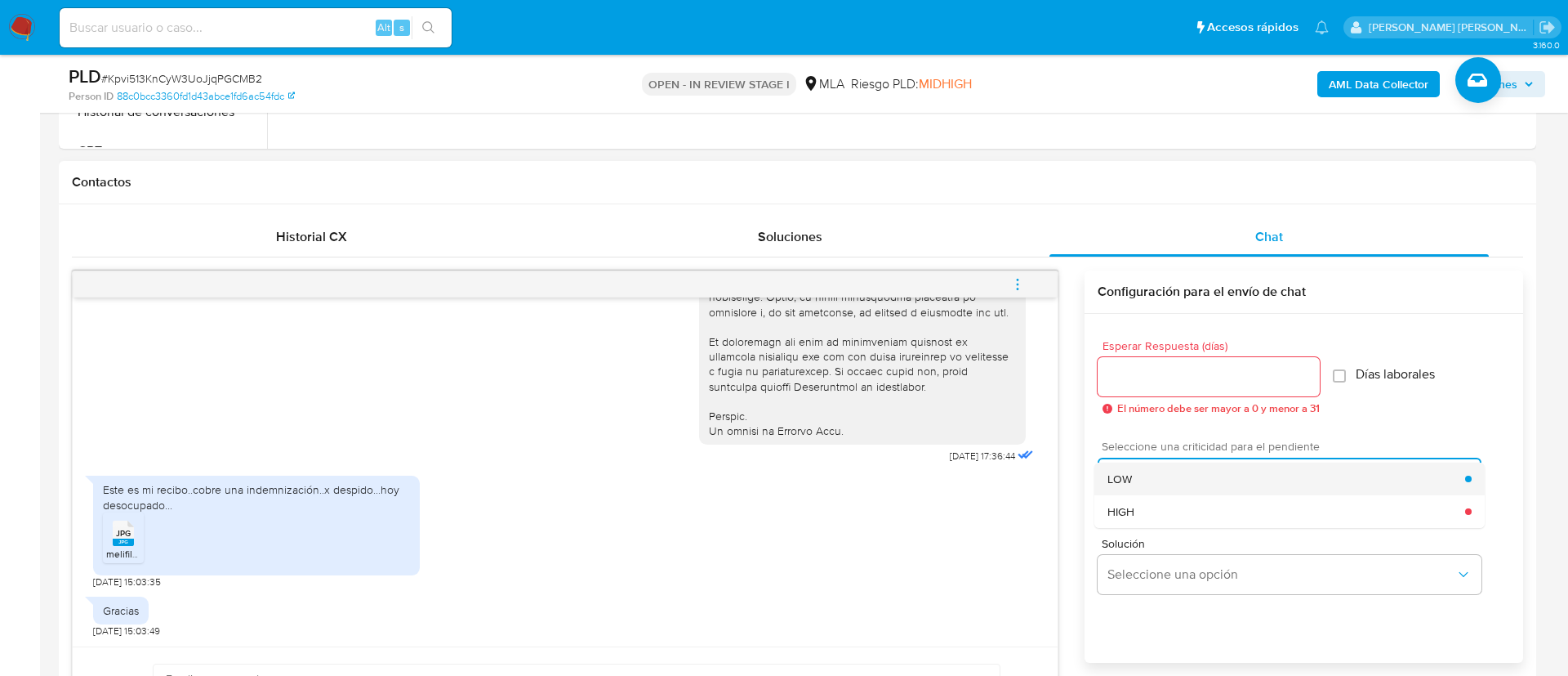
click at [1117, 471] on span "LOW" at bounding box center [1119, 478] width 24 height 15
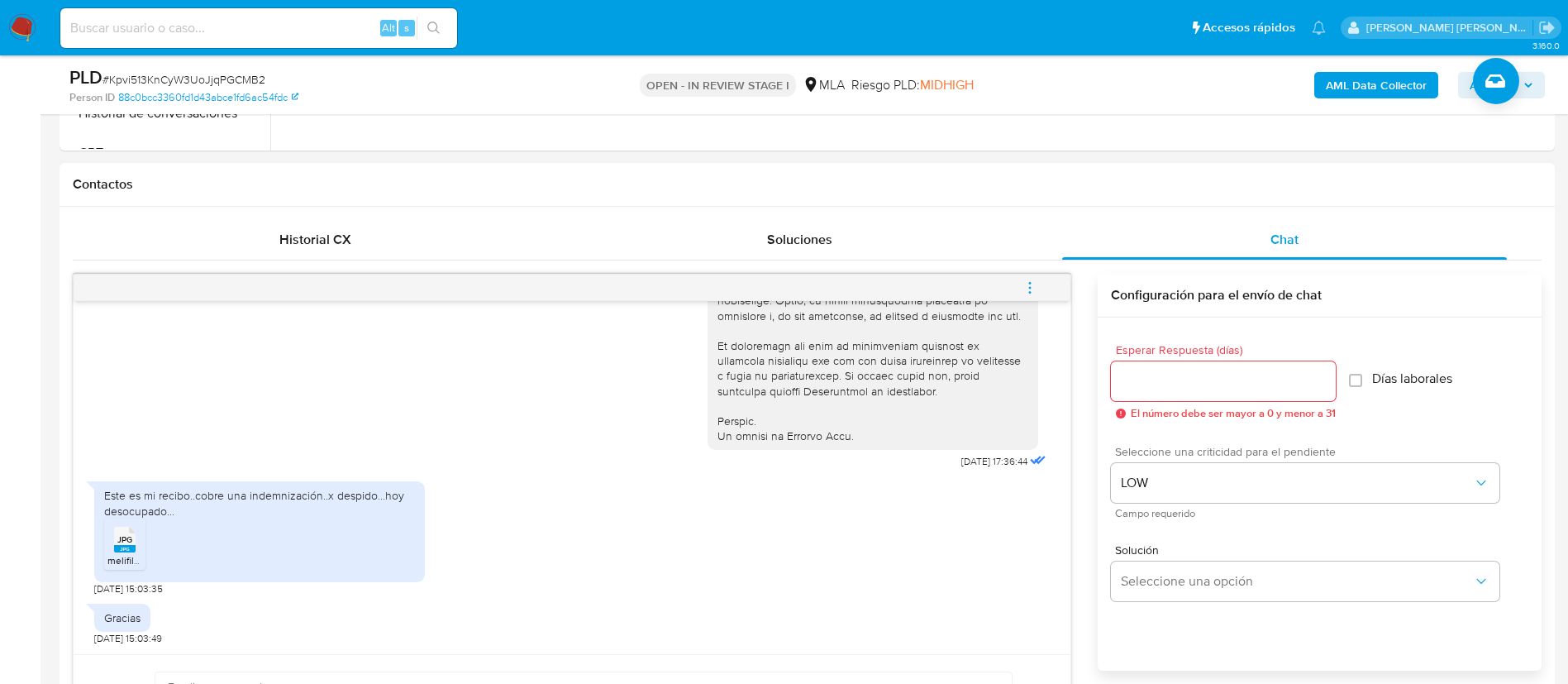
click at [1151, 390] on input "Esperar Respuesta (días)" at bounding box center [1223, 382] width 225 height 22
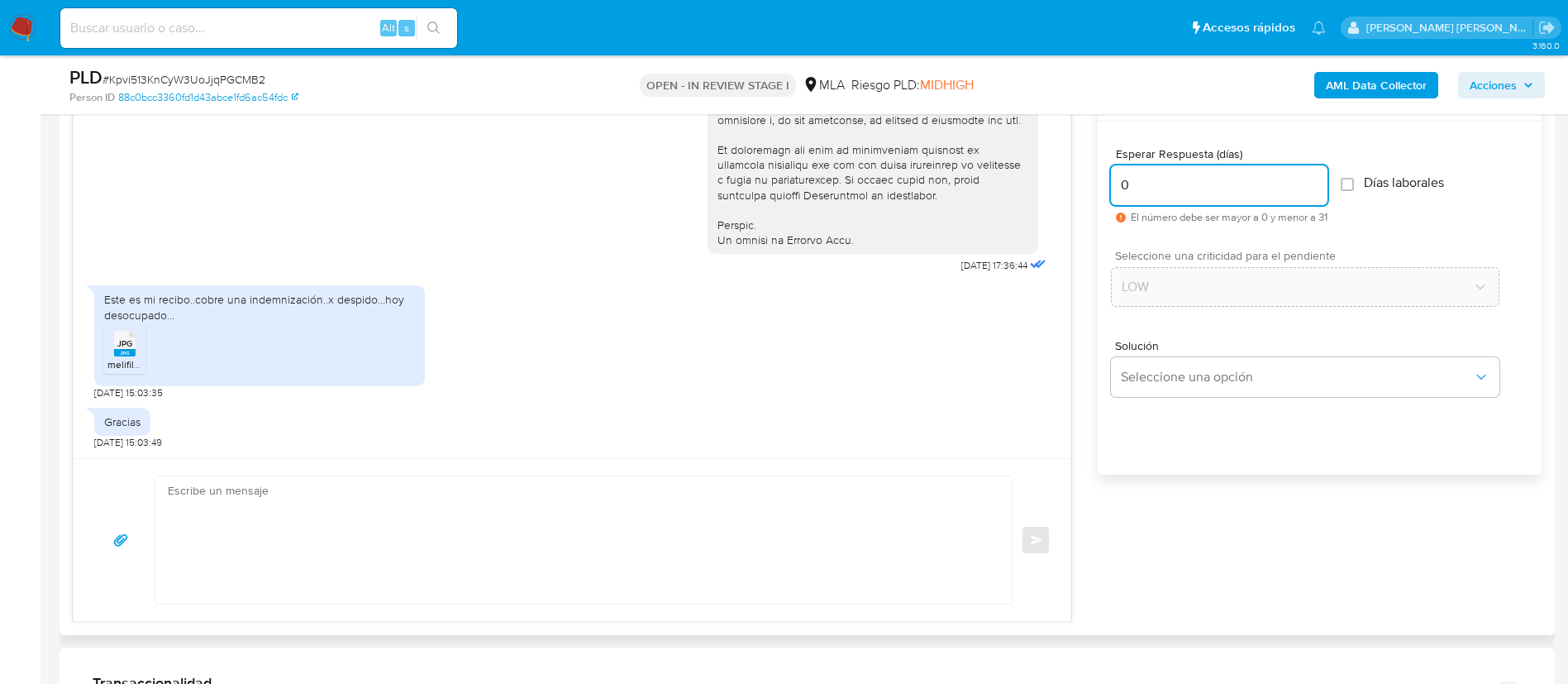
scroll to position [902, 0]
type input "0"
click at [891, 540] on textarea at bounding box center [579, 535] width 824 height 127
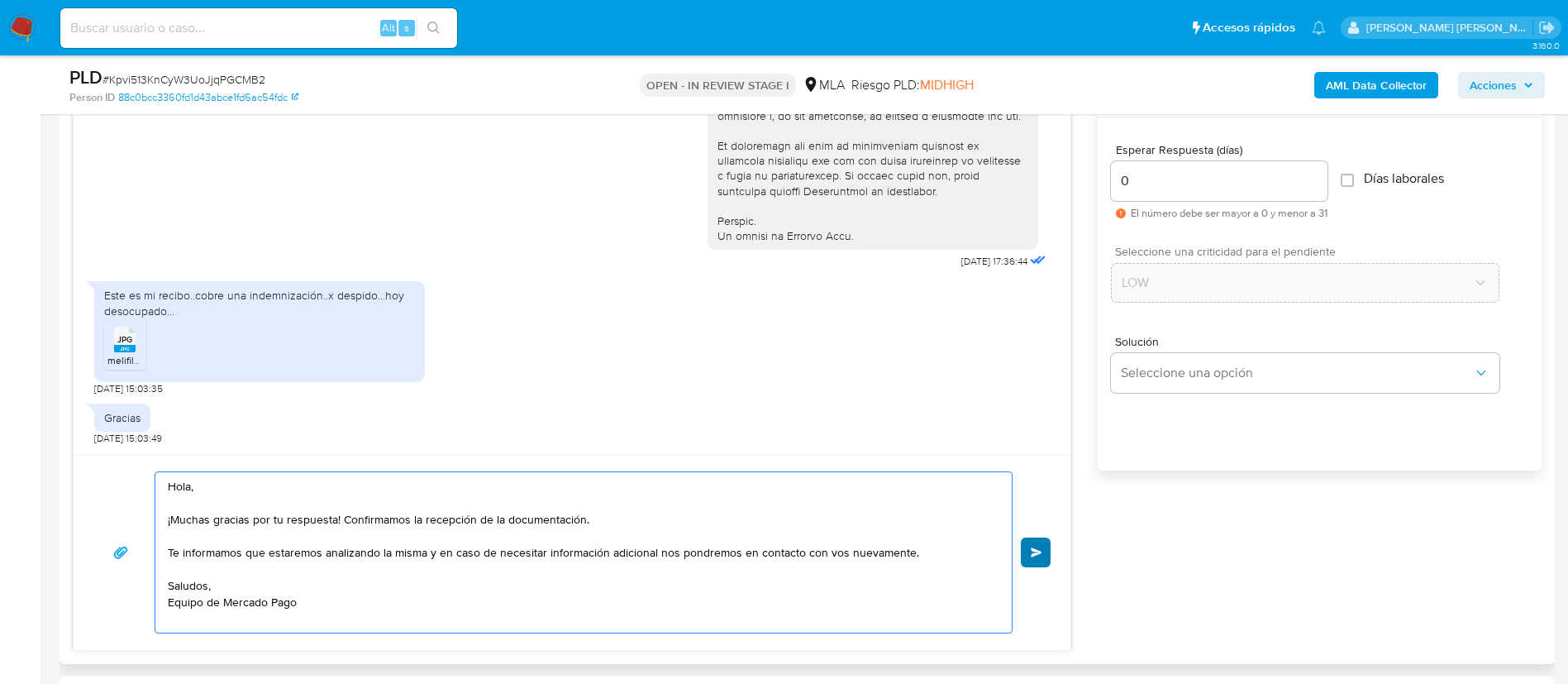
type textarea "Hola, ¡Muchas gracias por tu respuesta! Confirmamos la recepción de la document…"
click at [1034, 553] on span "Enviar" at bounding box center [1037, 552] width 12 height 10
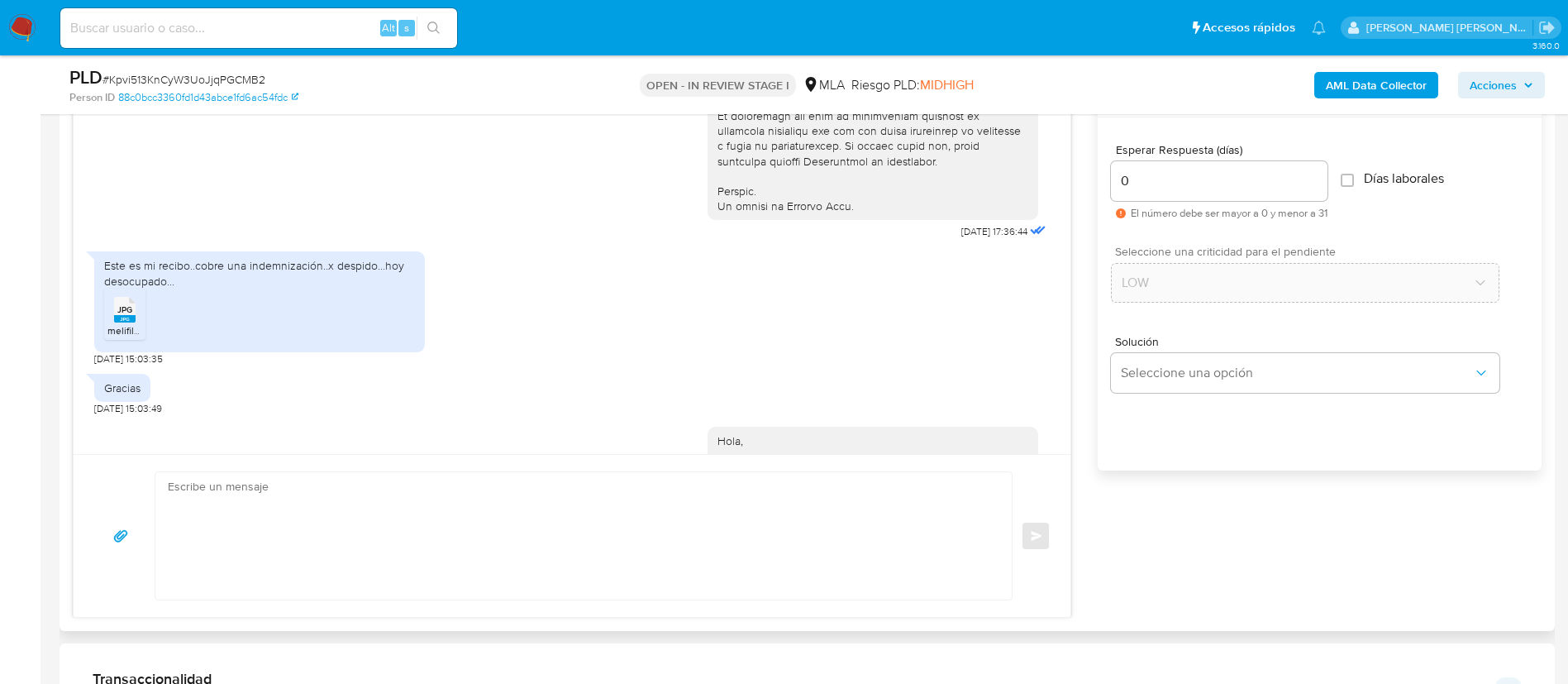
scroll to position [984, 0]
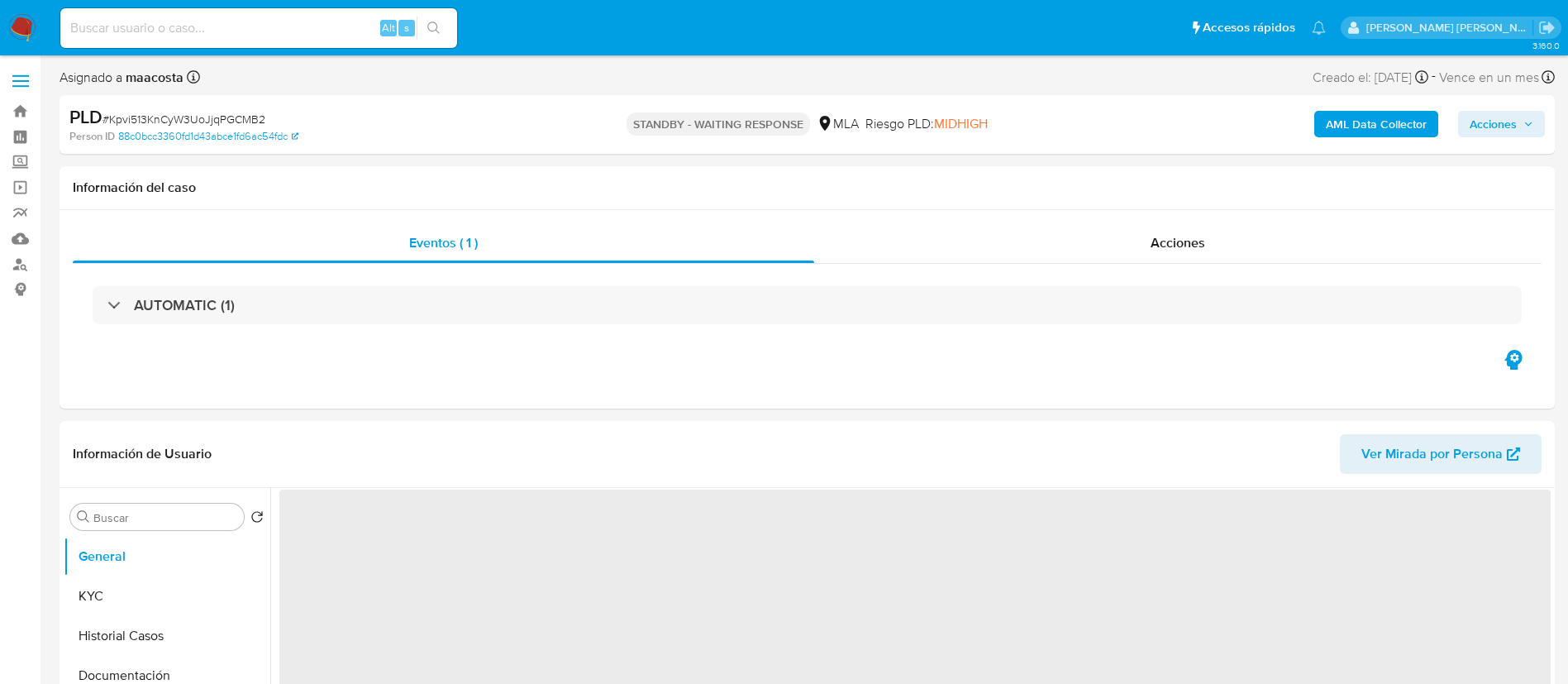
select select "10"
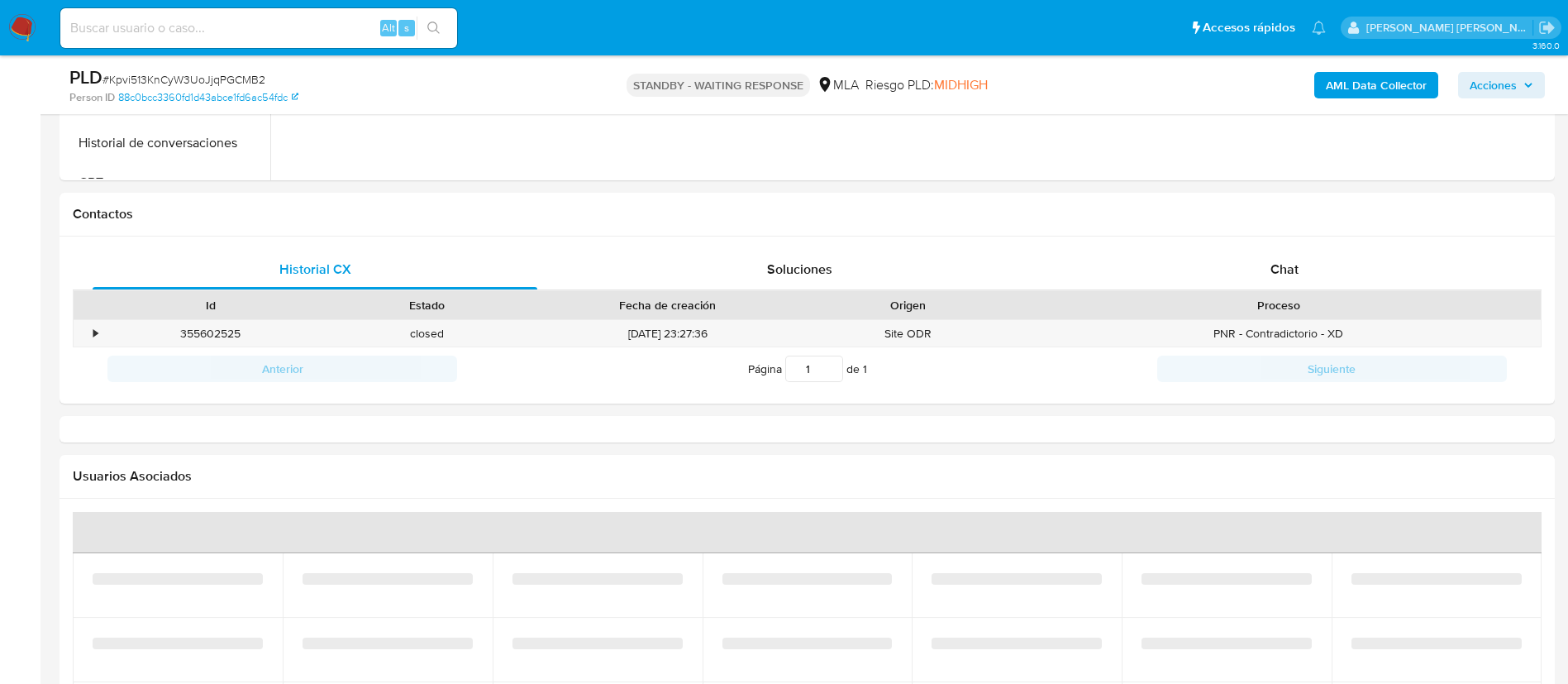
select select "10"
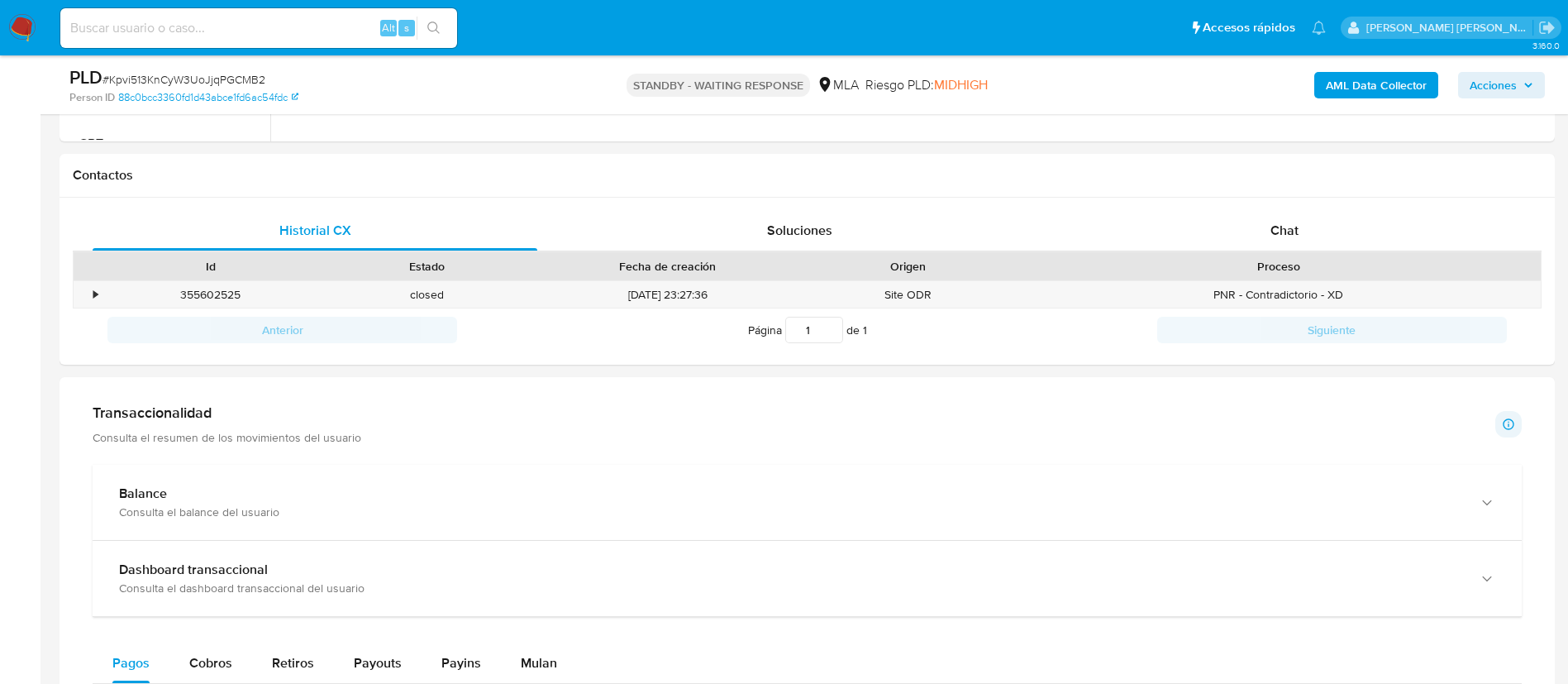
scroll to position [712, 0]
click at [1284, 233] on span "Chat" at bounding box center [1285, 229] width 28 height 19
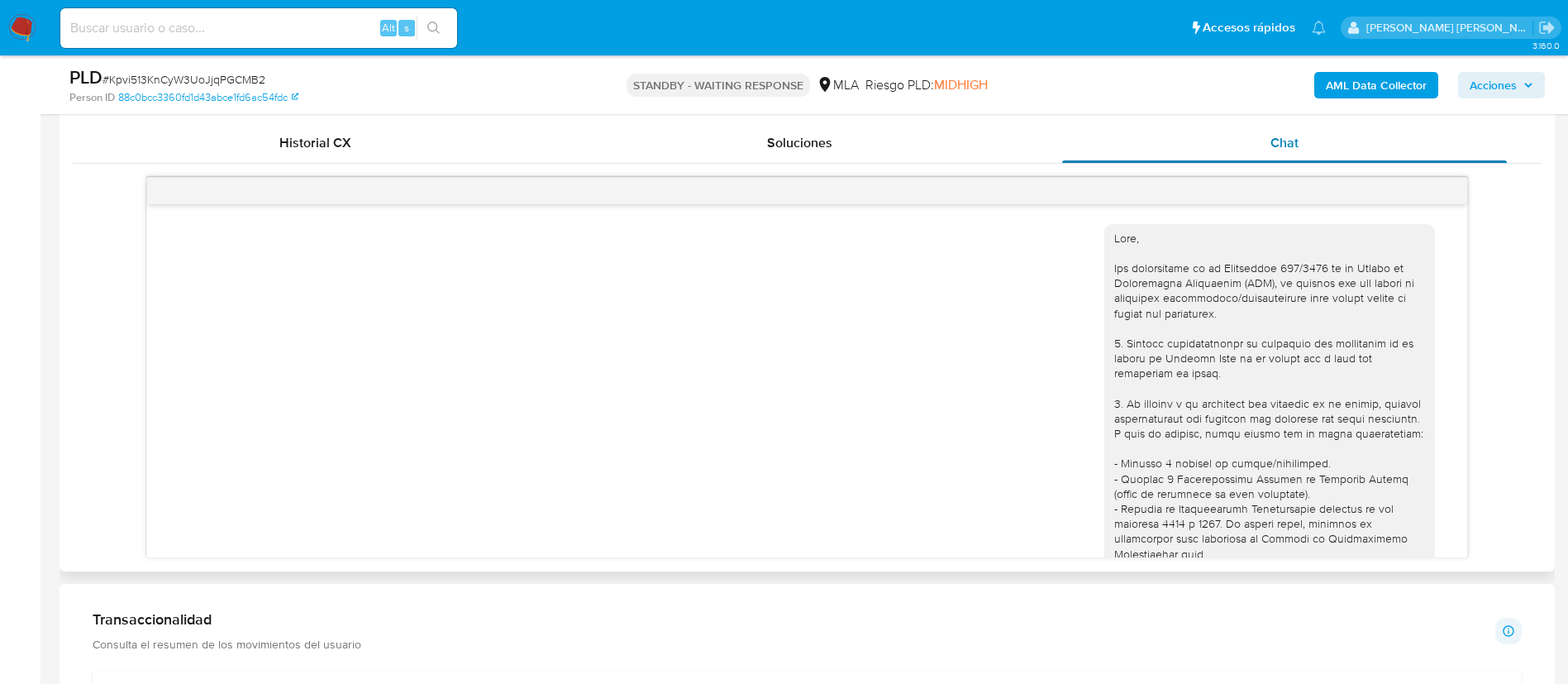
scroll to position [984, 0]
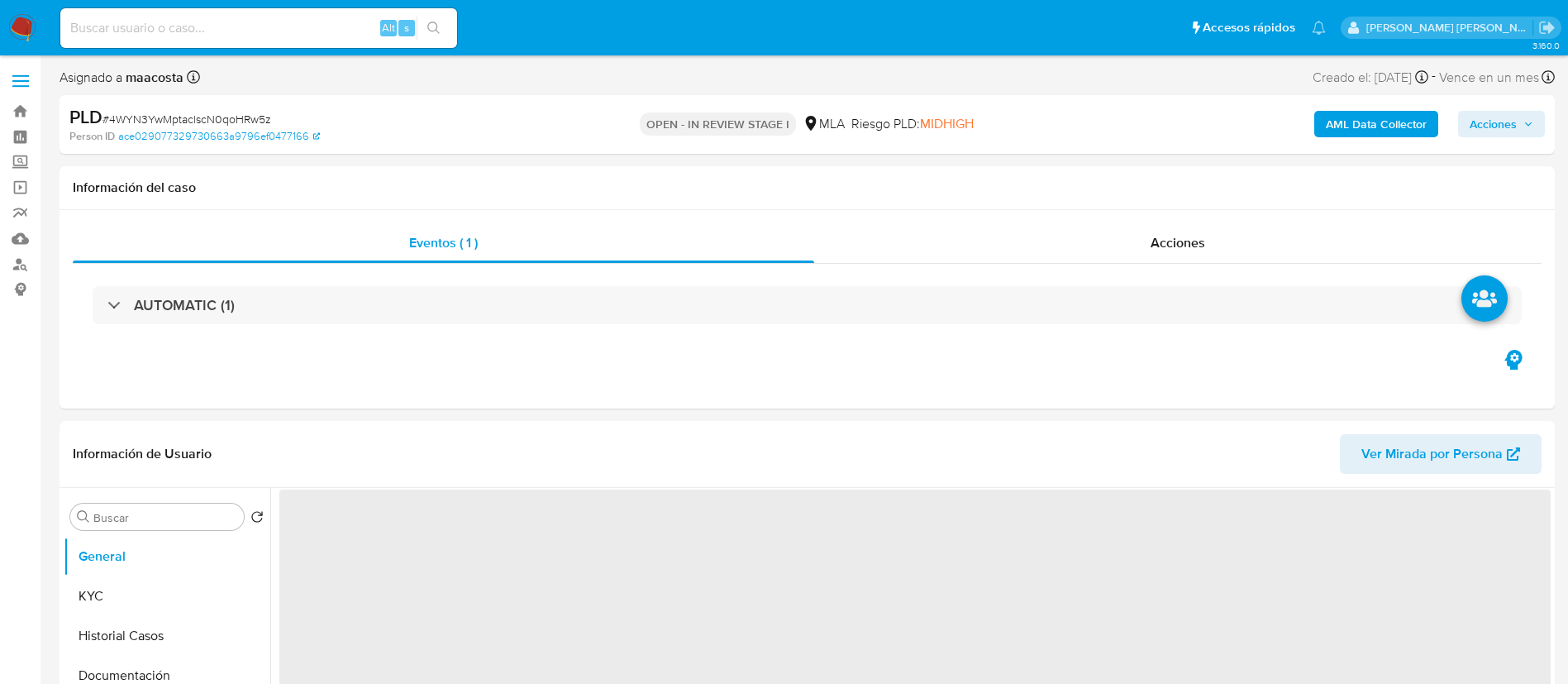
select select "10"
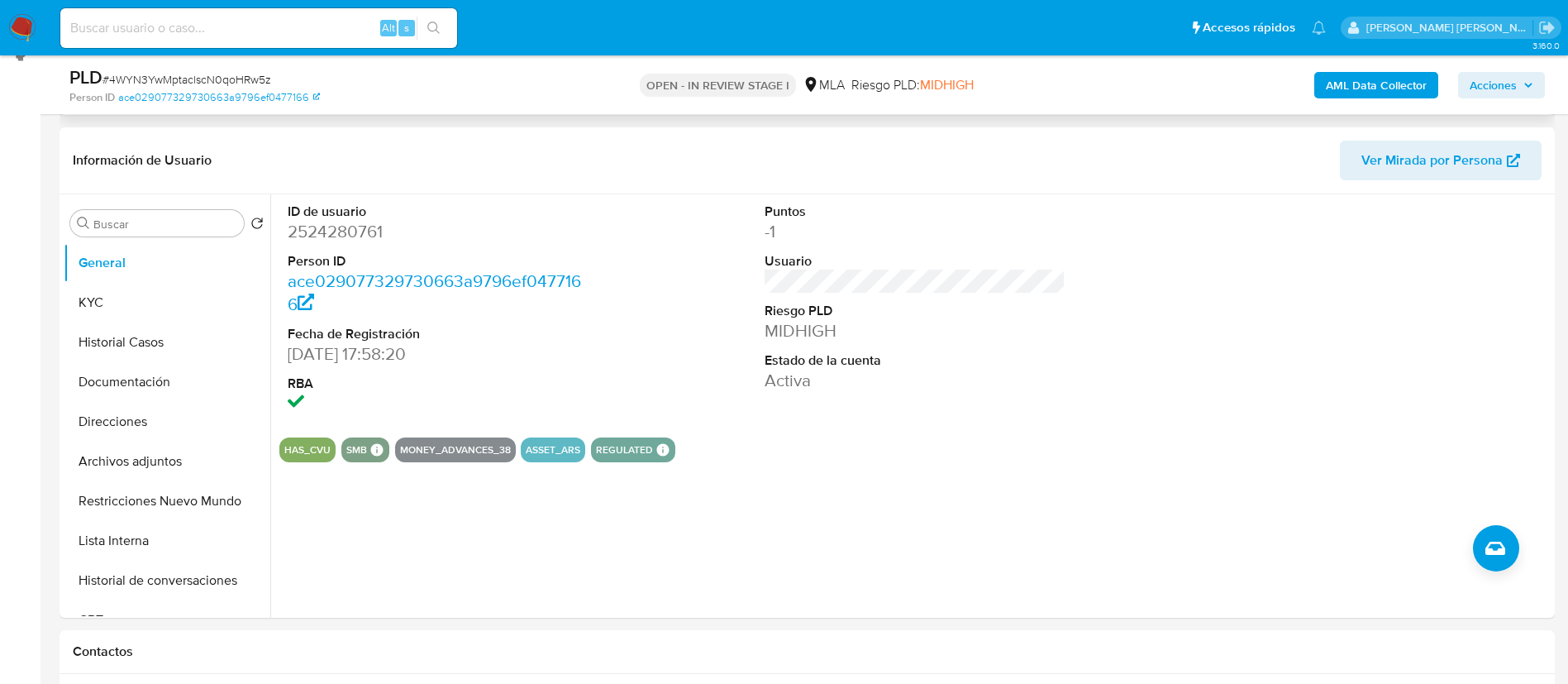
scroll to position [241, 0]
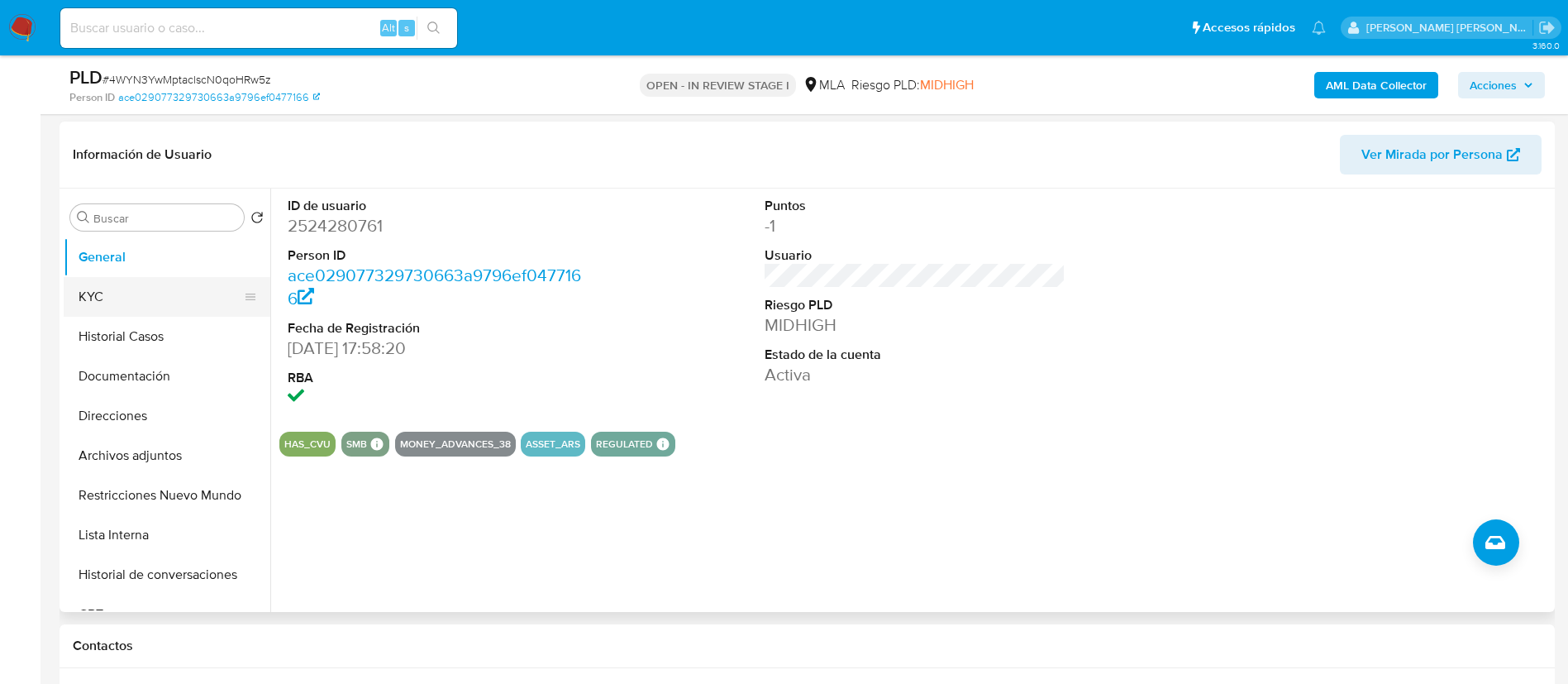
click at [105, 285] on button "KYC" at bounding box center [160, 296] width 193 height 40
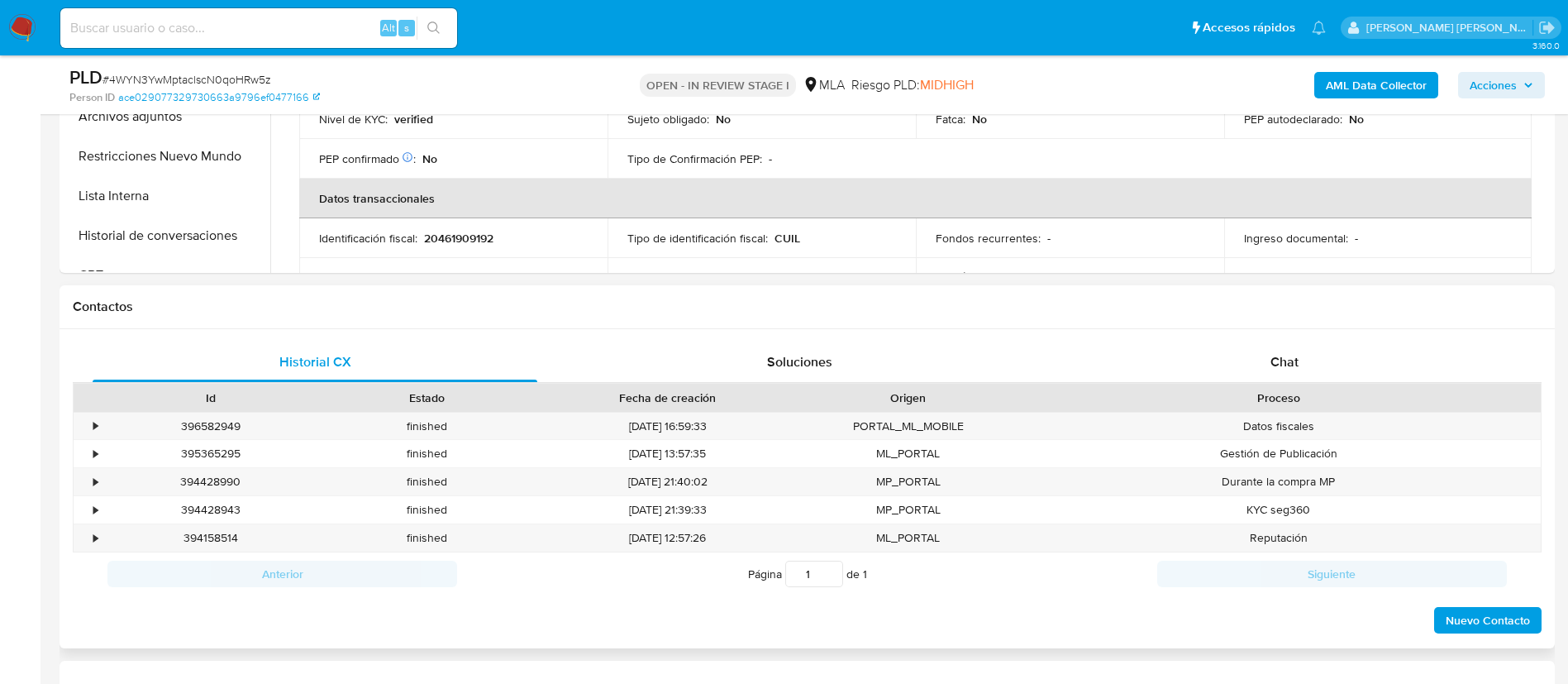
scroll to position [586, 0]
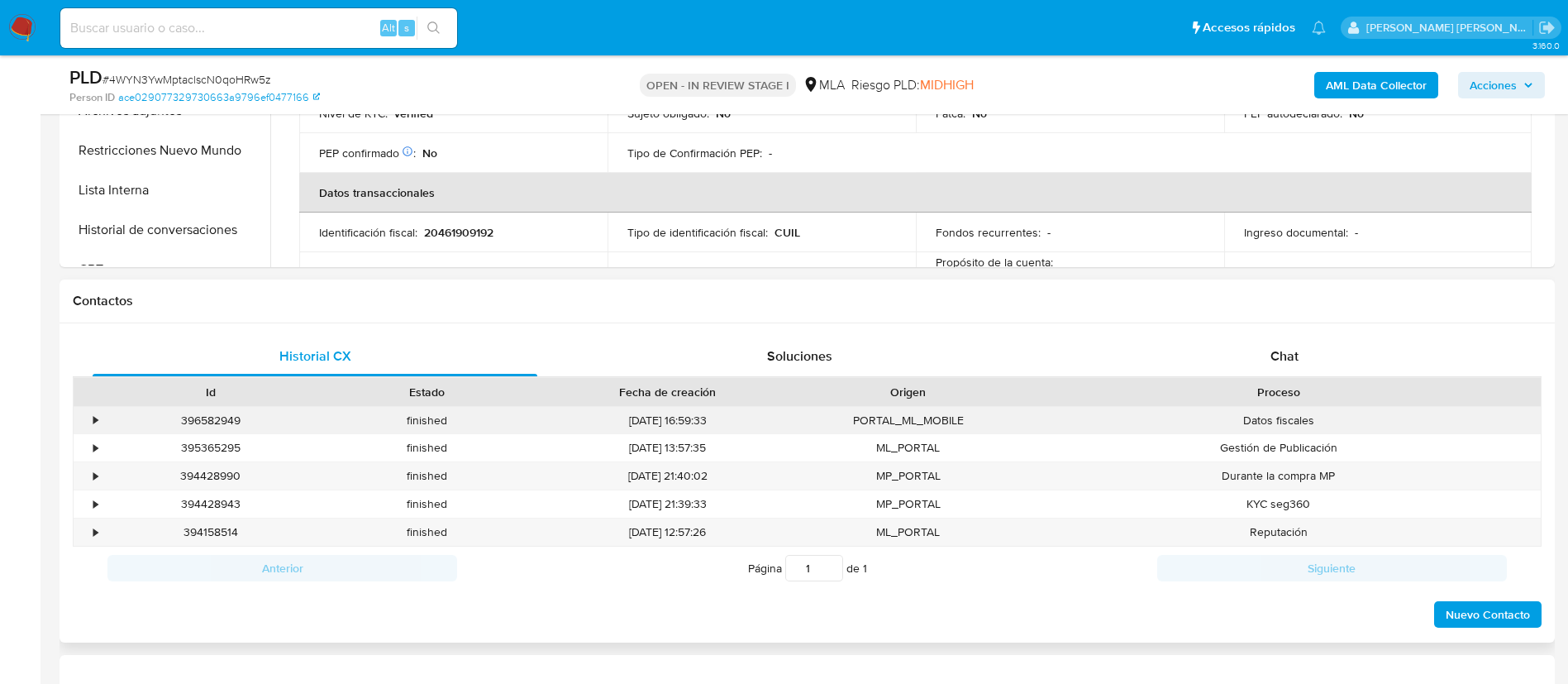
click at [212, 421] on div "396582949" at bounding box center [210, 420] width 217 height 28
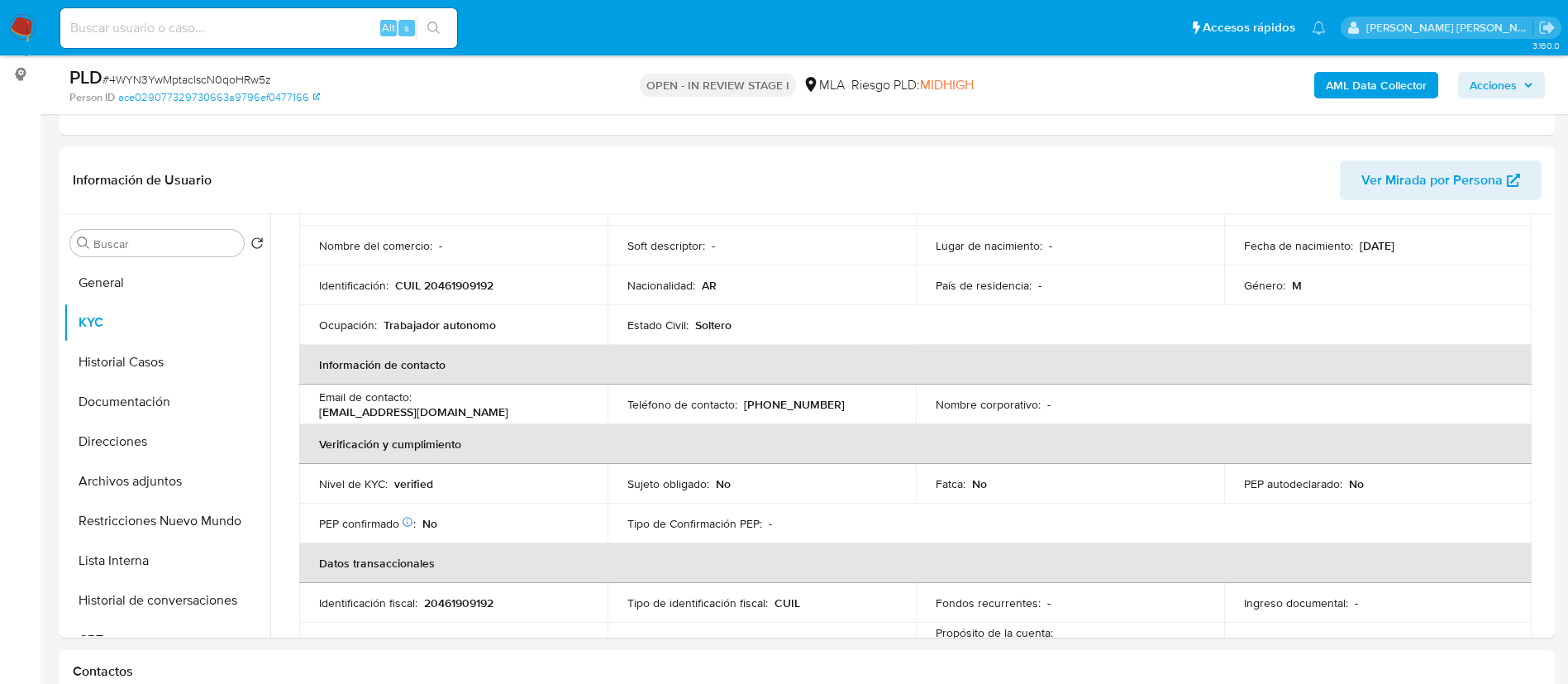
scroll to position [213, 0]
copy div "396582949"
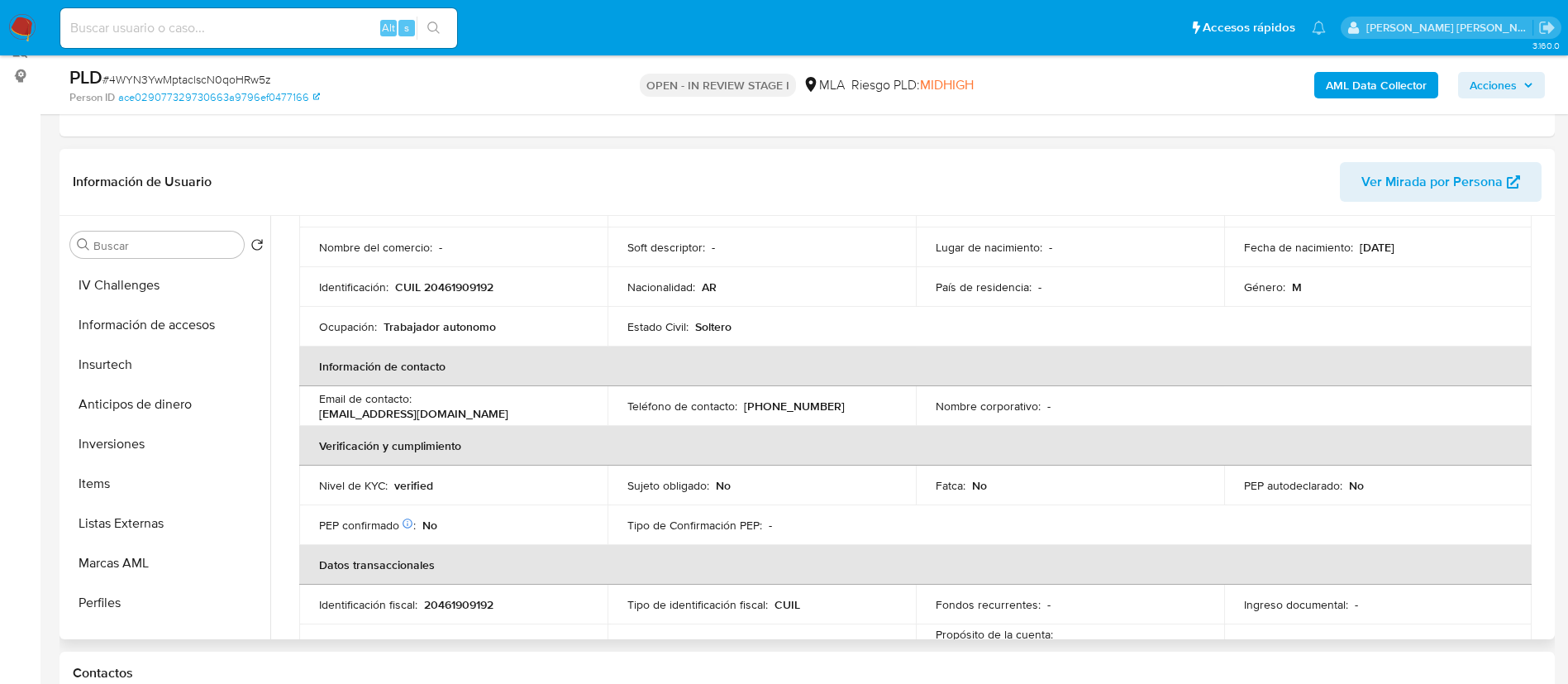
scroll to position [778, 0]
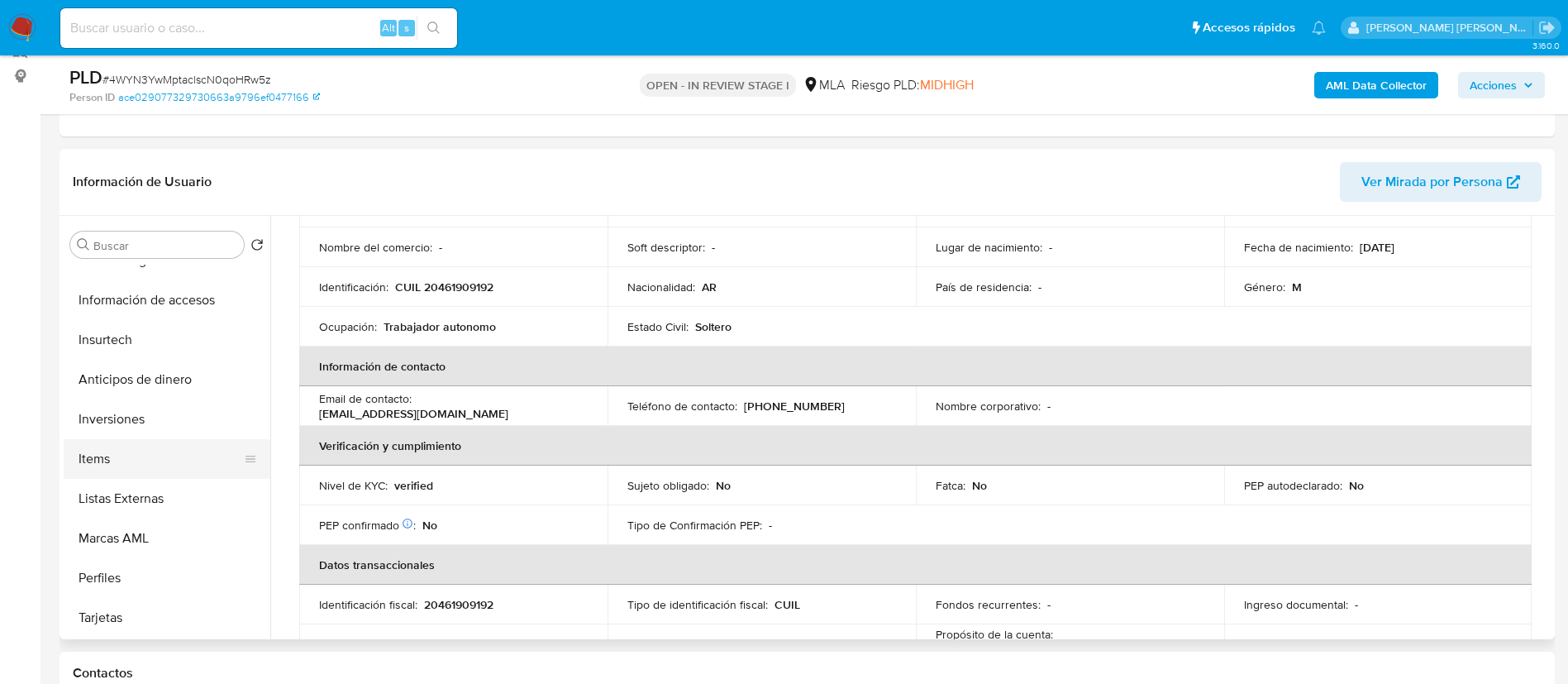
click at [118, 453] on button "Items" at bounding box center [160, 459] width 193 height 40
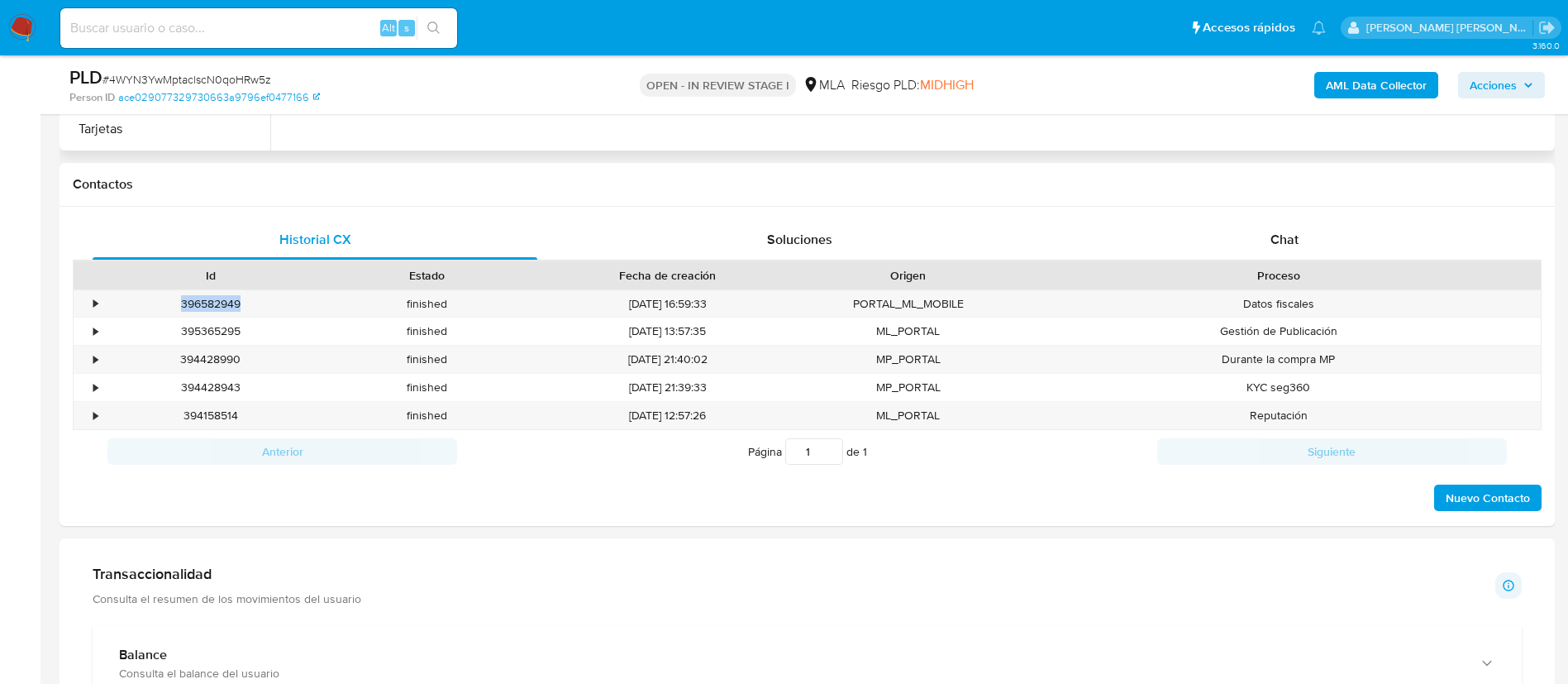
scroll to position [704, 0]
click at [1277, 260] on div "Proceso" at bounding box center [1279, 274] width 524 height 28
click at [1275, 236] on span "Chat" at bounding box center [1285, 237] width 28 height 19
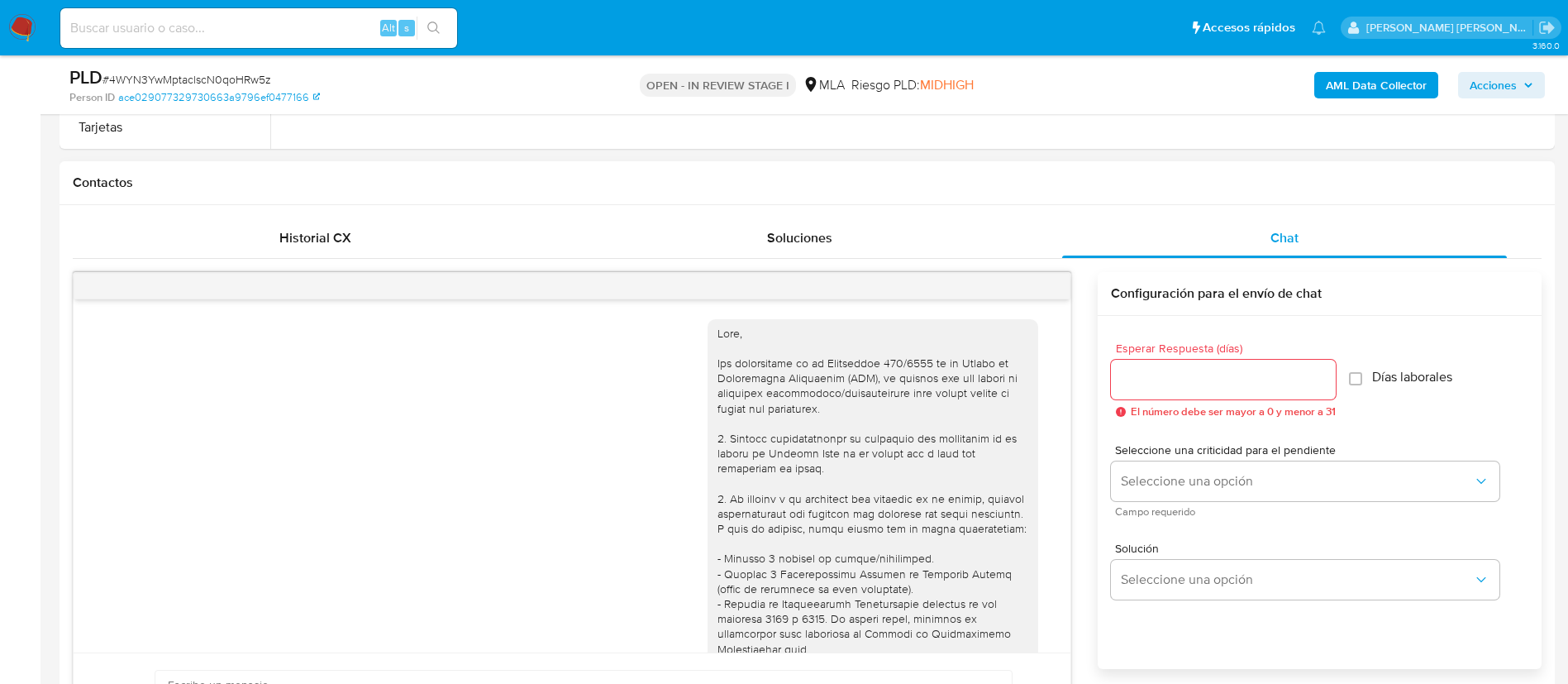
scroll to position [765, 0]
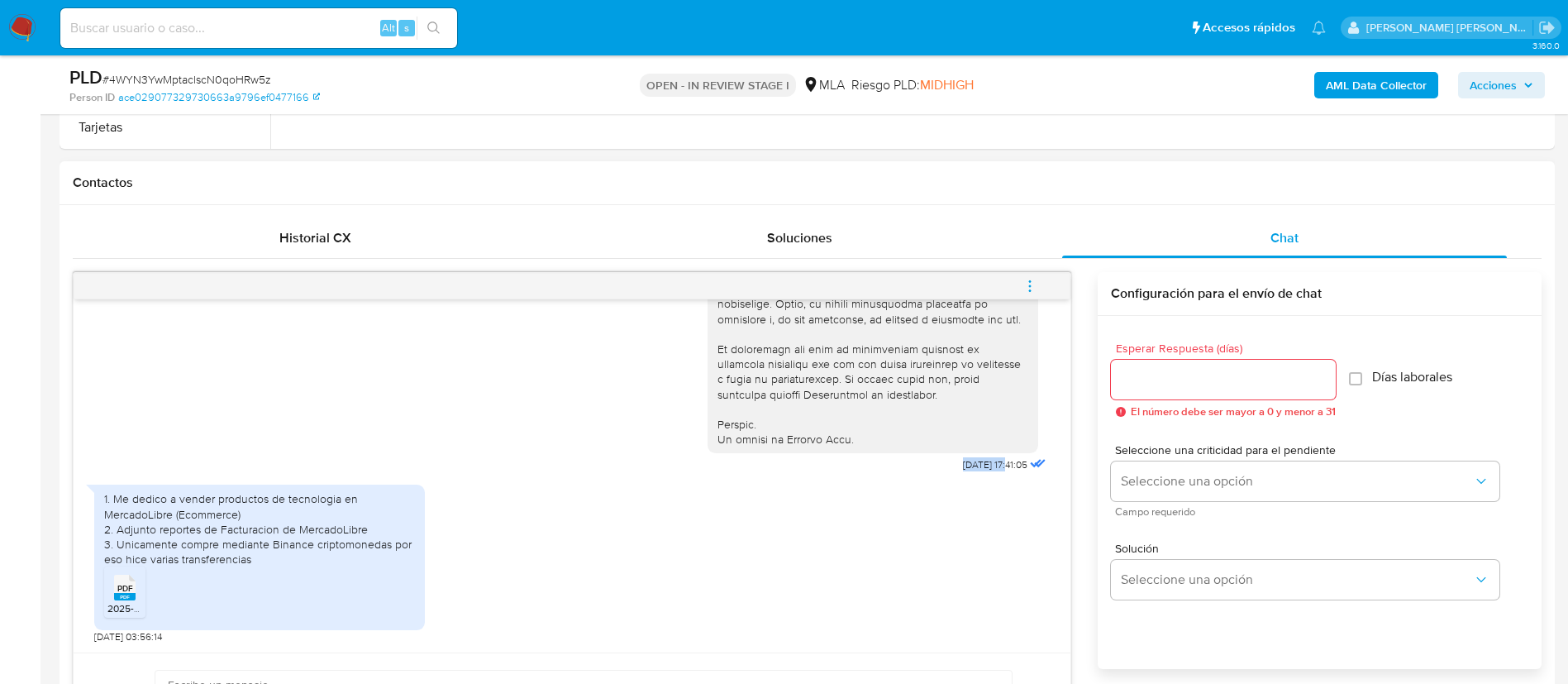
drag, startPoint x: 916, startPoint y: 462, endPoint x: 974, endPoint y: 465, distance: 58.1
click at [974, 465] on div "[DATE] 17:41:05" at bounding box center [878, 24] width 342 height 905
copy span "[DATE]"
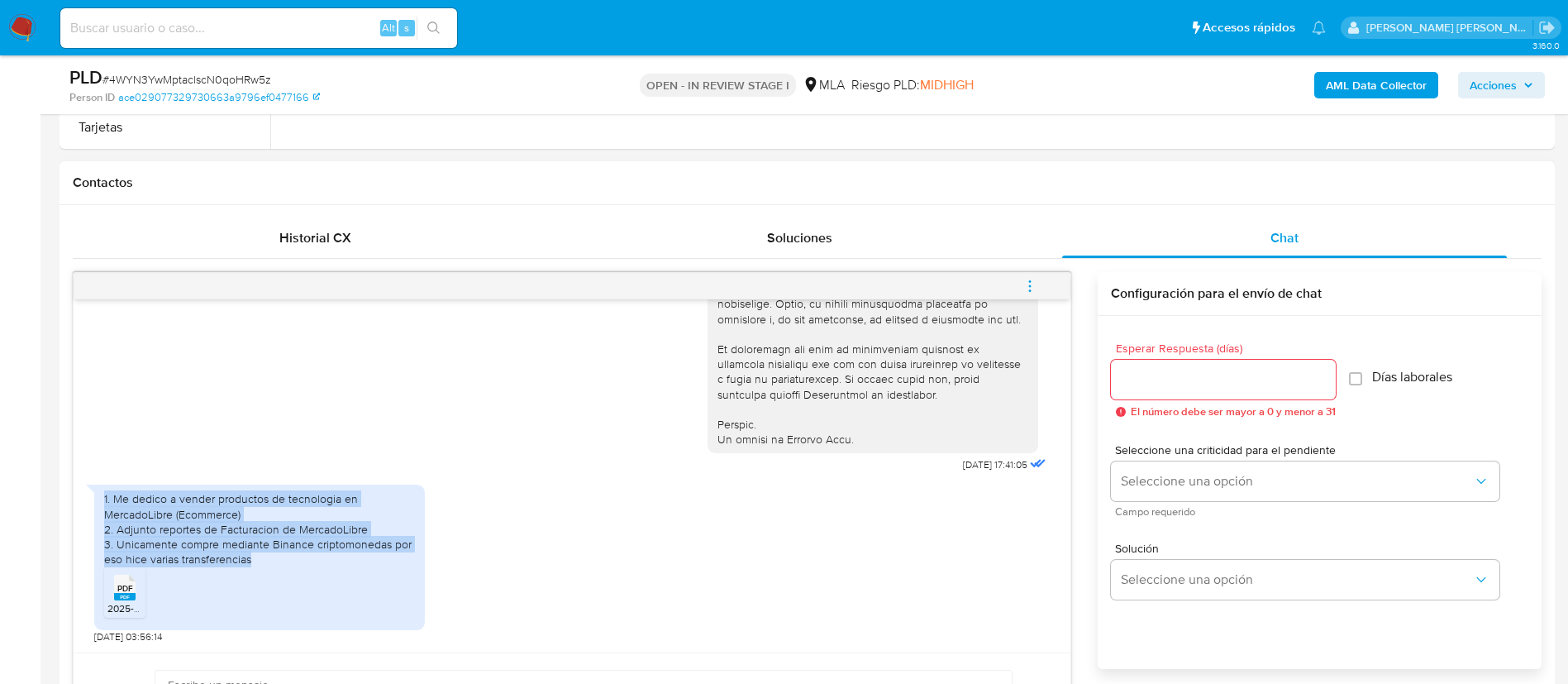
drag, startPoint x: 104, startPoint y: 496, endPoint x: 260, endPoint y: 562, distance: 169.4
click at [260, 562] on div "1. Me dedico a vender productos de tecnologia en MercadoLibre (Ecommerce) 2. Ad…" at bounding box center [260, 528] width 311 height 75
copy div "1. Me dedico a vender productos de tecnologia en MercadoLibre (Ecommerce) 2. Ad…"
click at [280, 556] on div "1. Me dedico a vender productos de tecnologia en MercadoLibre (Ecommerce) 2. Ad…" at bounding box center [260, 528] width 311 height 75
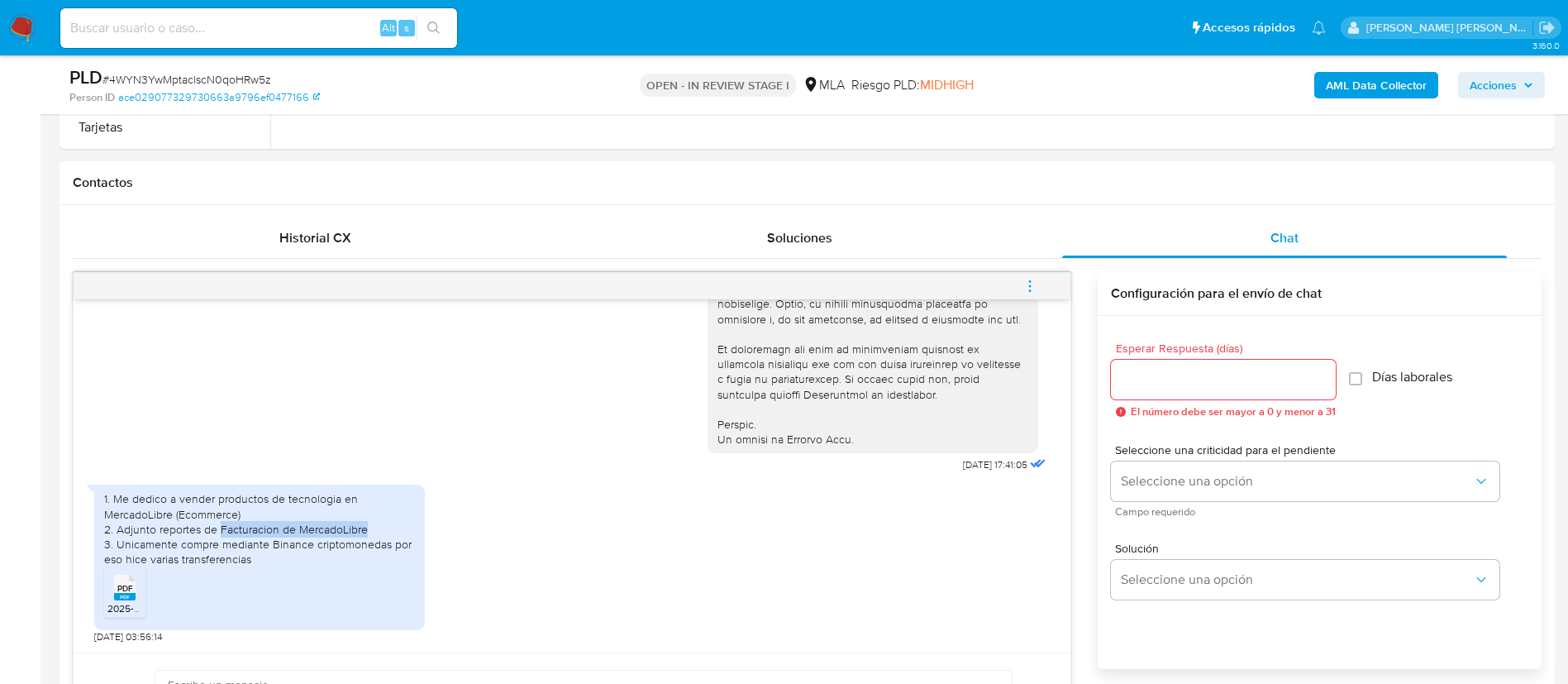
drag, startPoint x: 220, startPoint y: 527, endPoint x: 371, endPoint y: 525, distance: 151.0
click at [371, 525] on div "1. Me dedico a vender productos de tecnologia en MercadoLibre (Ecommerce) 2. Ad…" at bounding box center [260, 528] width 311 height 75
copy div "Facturacion de MercadoLibre"
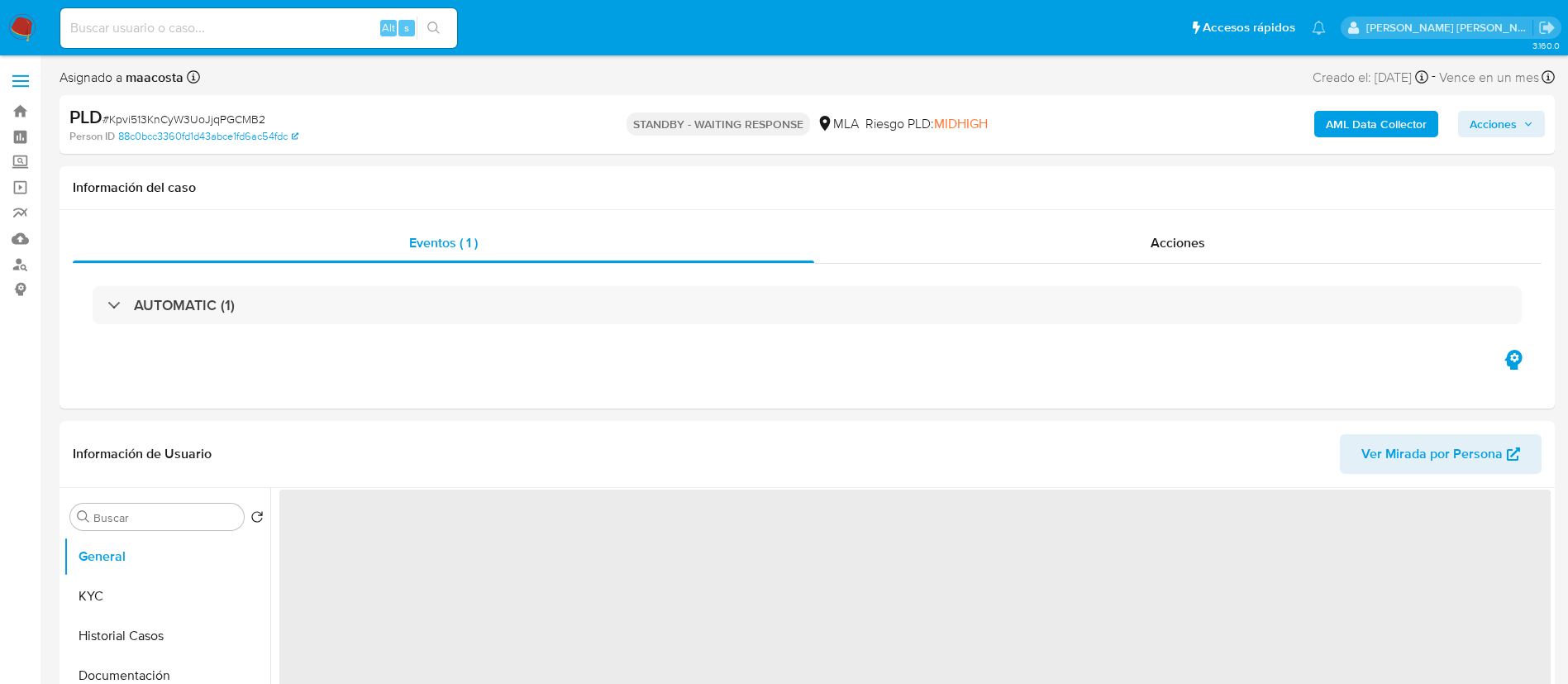
select select "10"
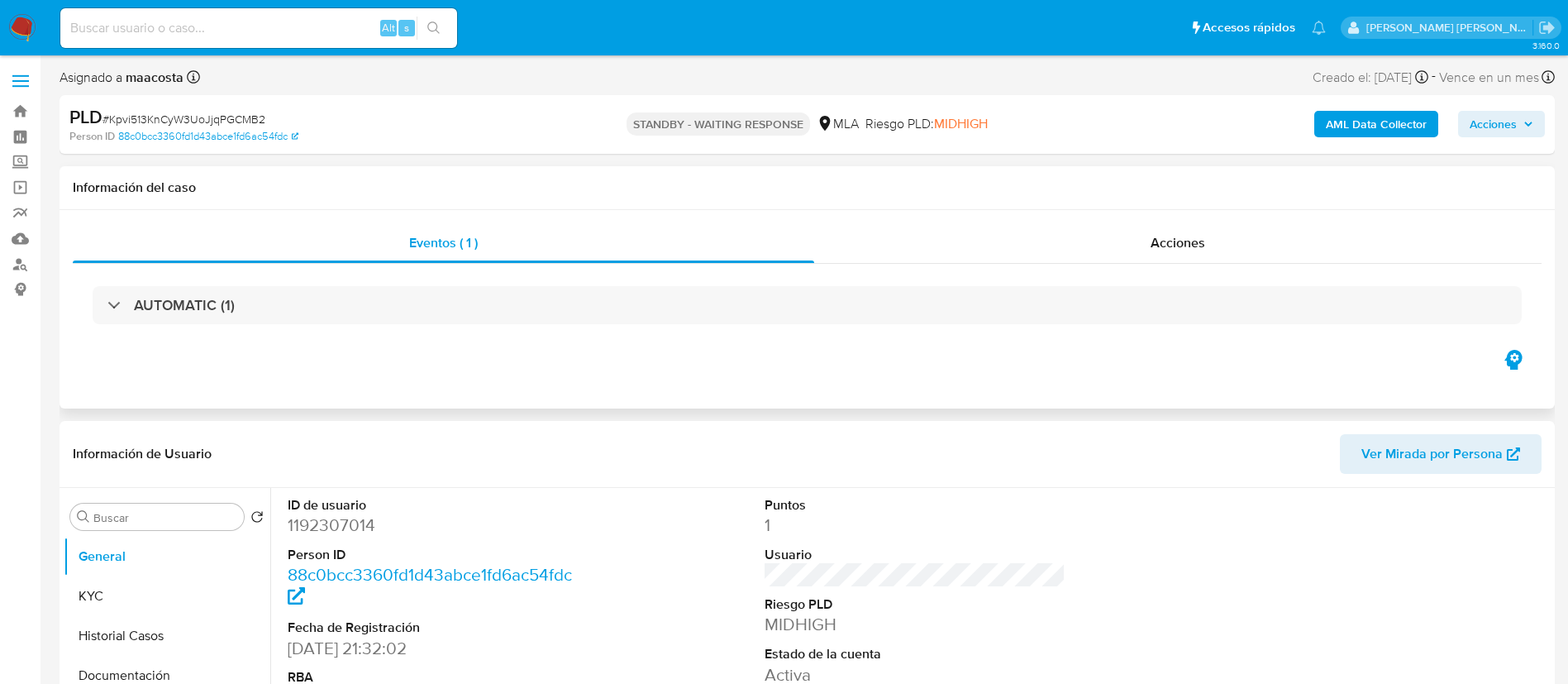
click at [277, 381] on div "Eventos ( 1 ) Acciones AUTOMATIC (1)" at bounding box center [807, 309] width 1496 height 198
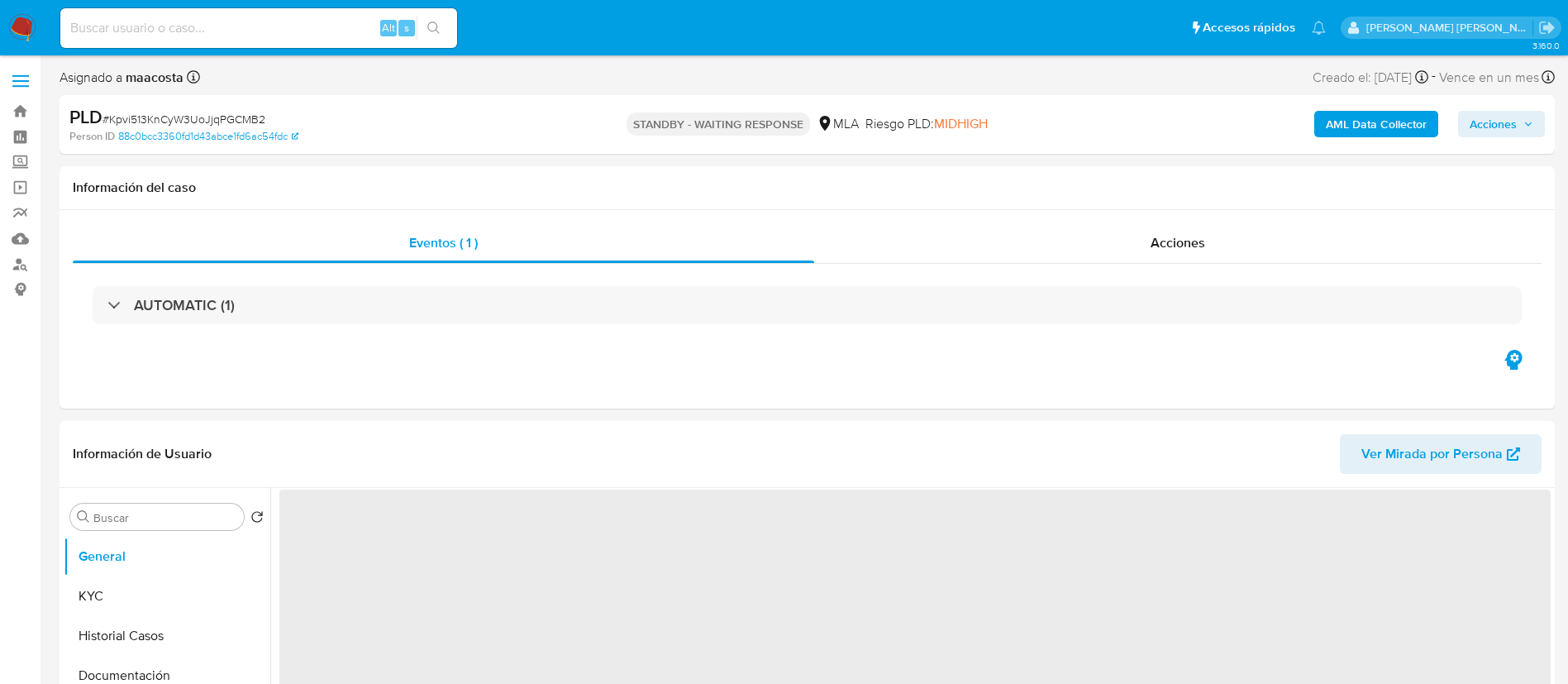
select select "10"
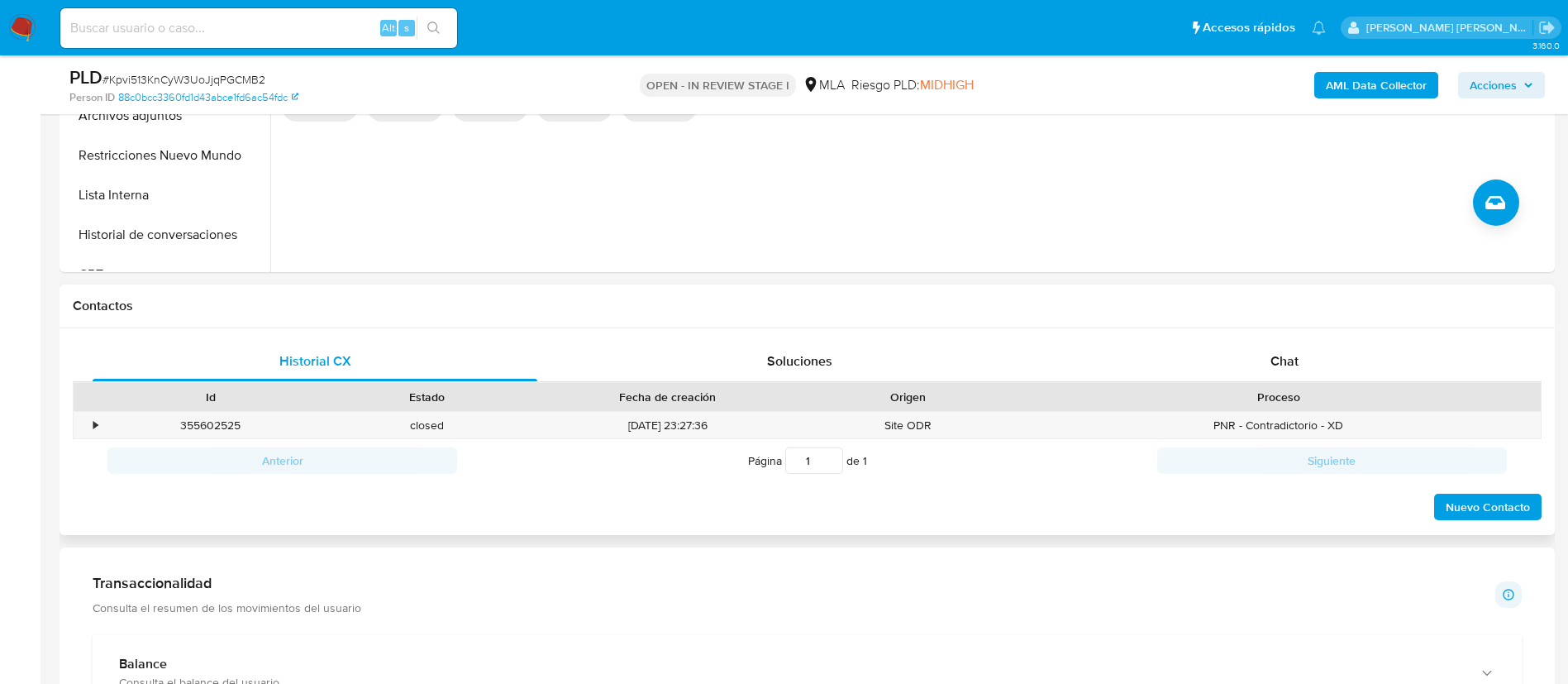
scroll to position [606, 0]
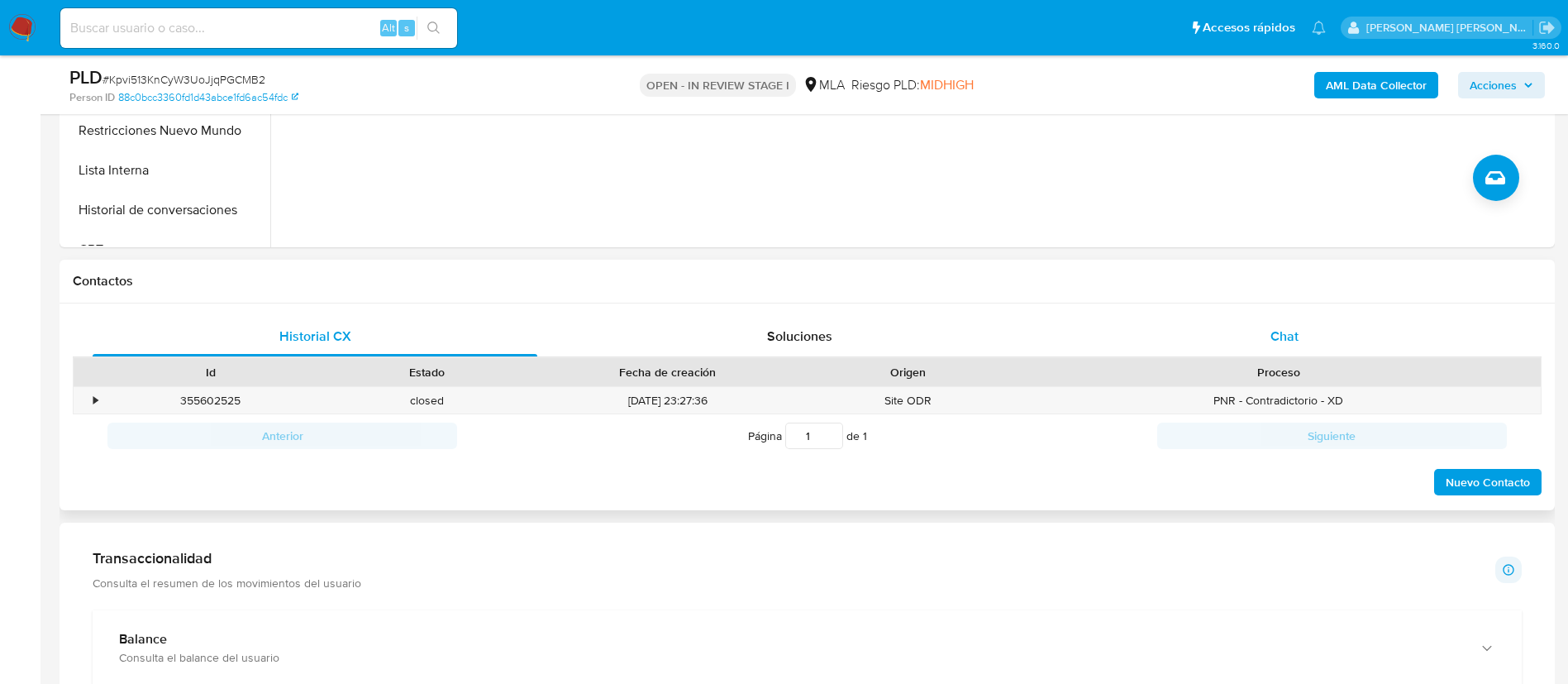
click at [1272, 348] on div "Chat" at bounding box center [1285, 336] width 445 height 40
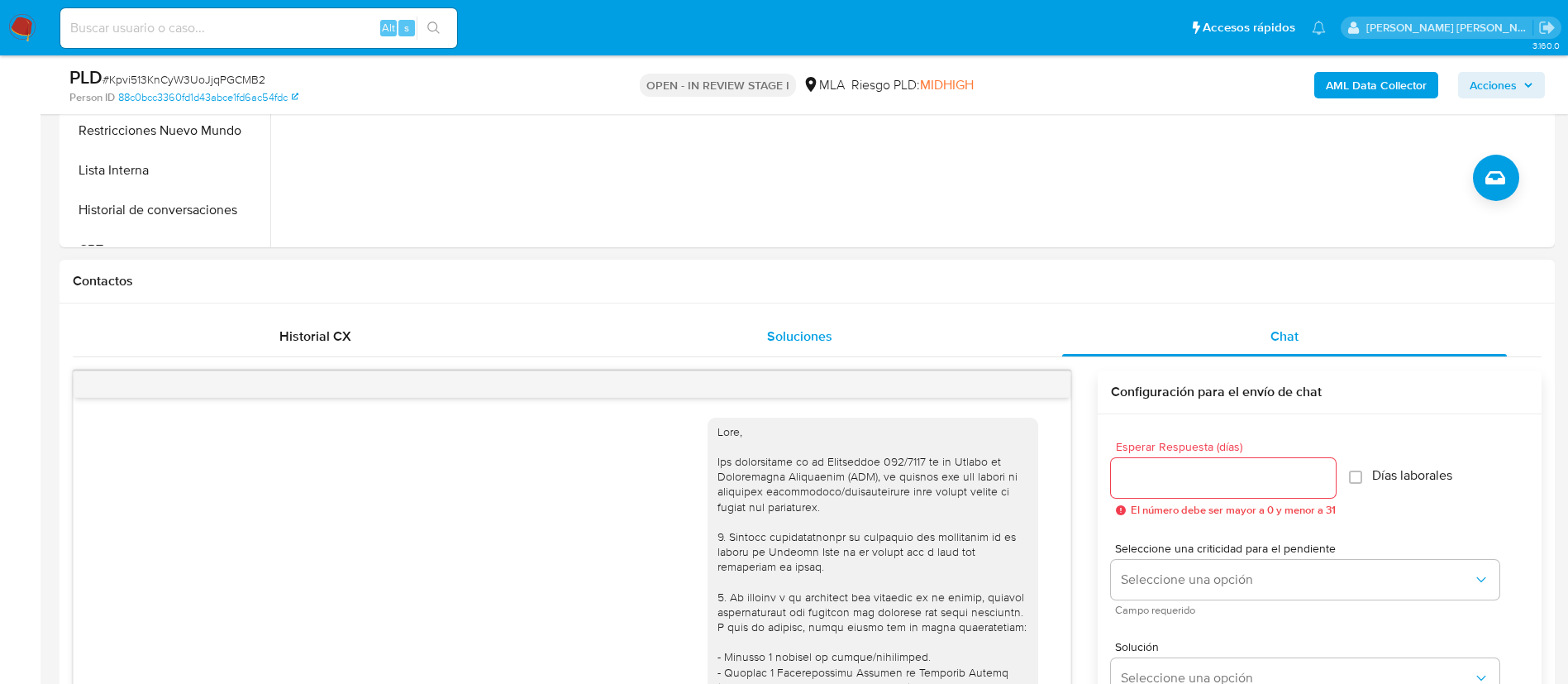
scroll to position [984, 0]
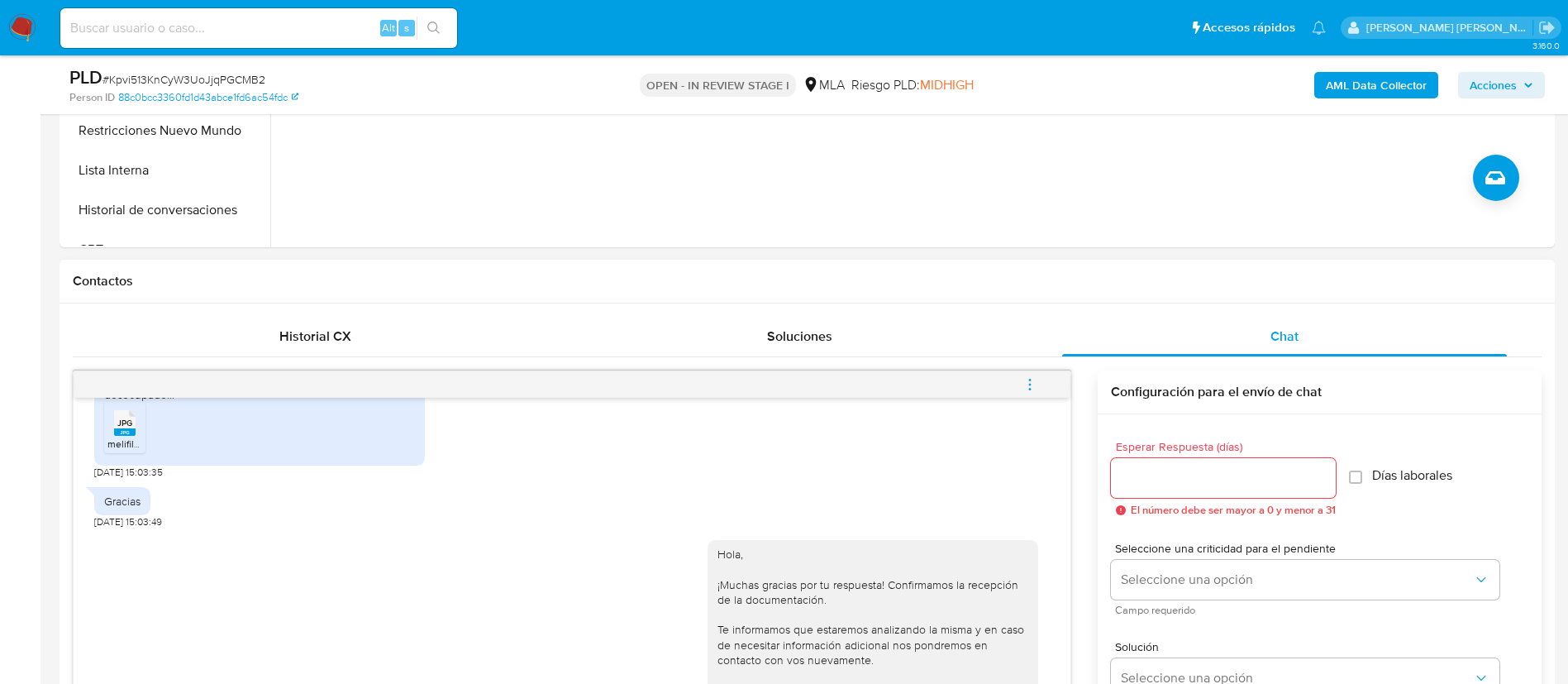
click at [1019, 382] on button "menu-action" at bounding box center [1030, 385] width 55 height 40
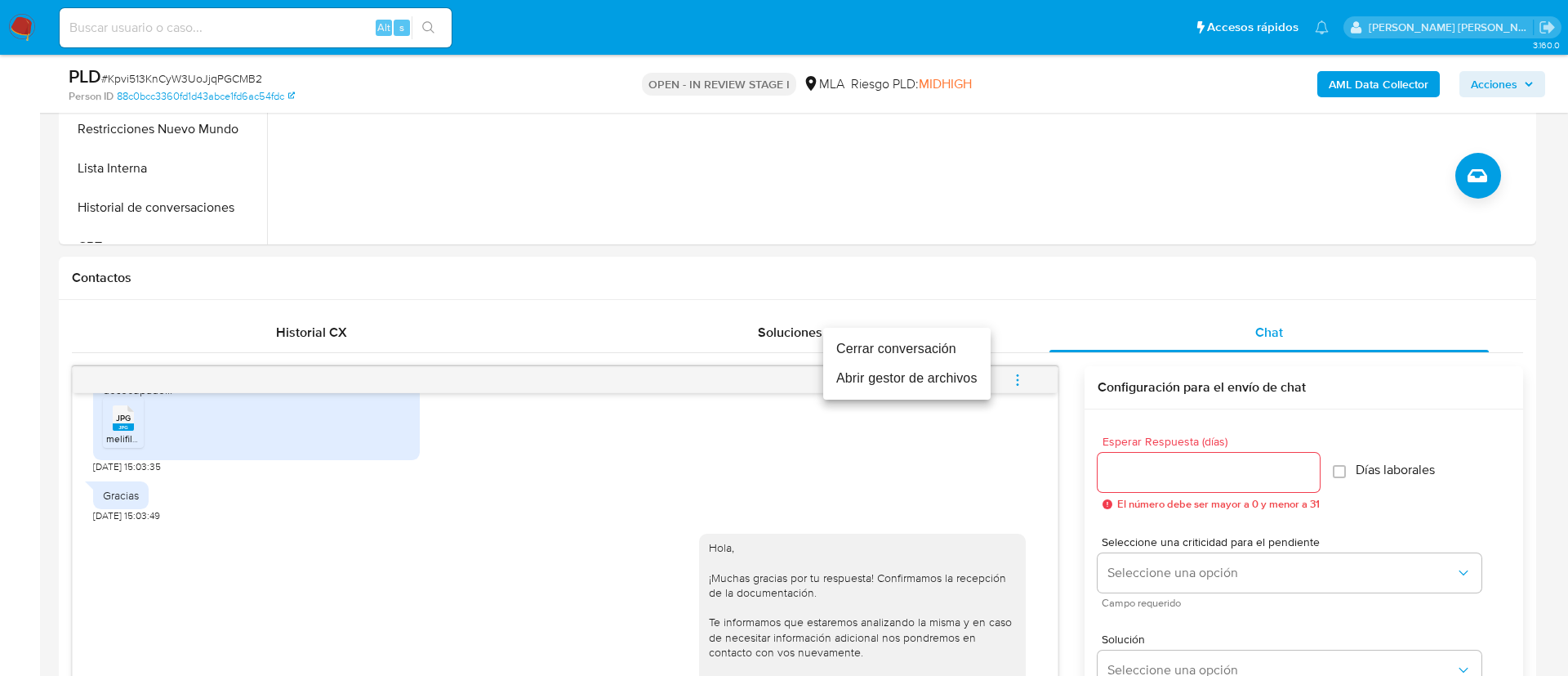
click at [919, 352] on li "Cerrar conversación" at bounding box center [907, 349] width 167 height 29
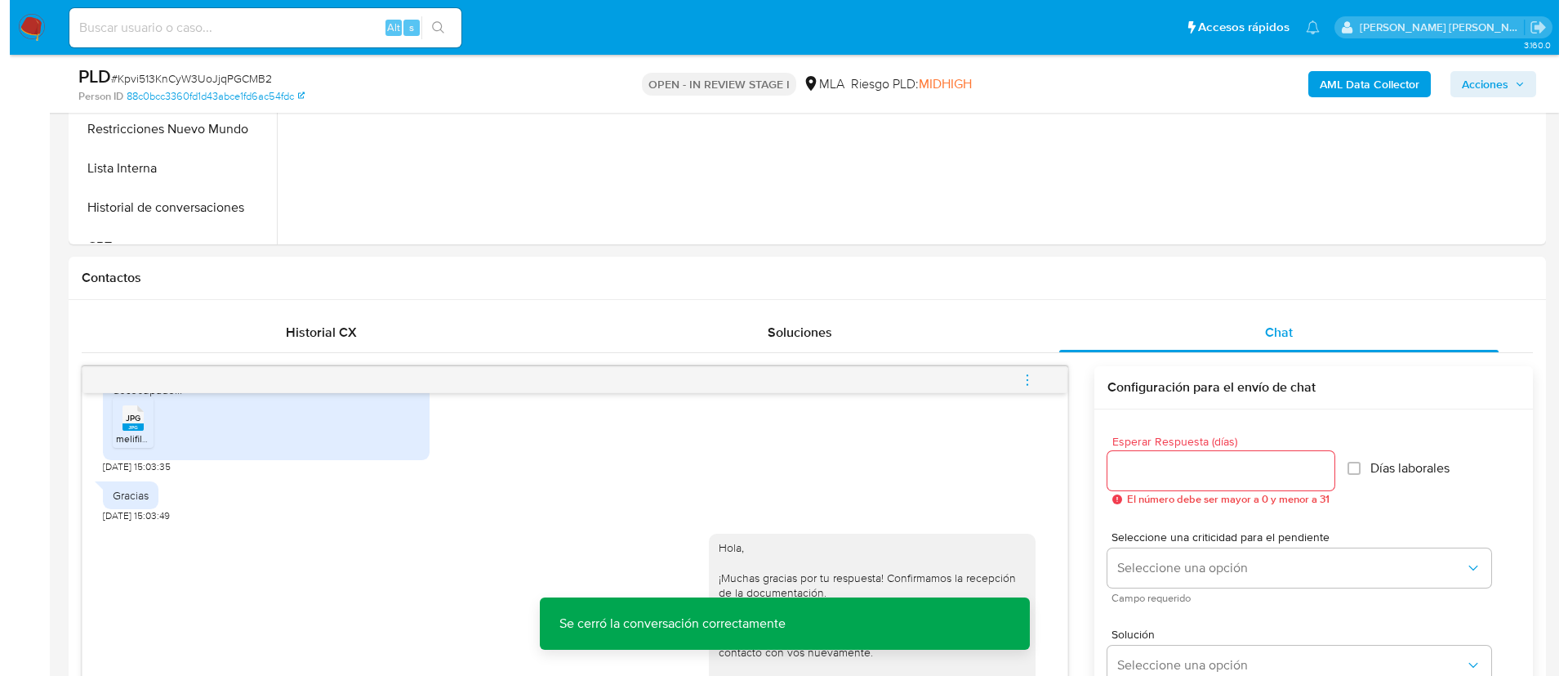
scroll to position [263, 0]
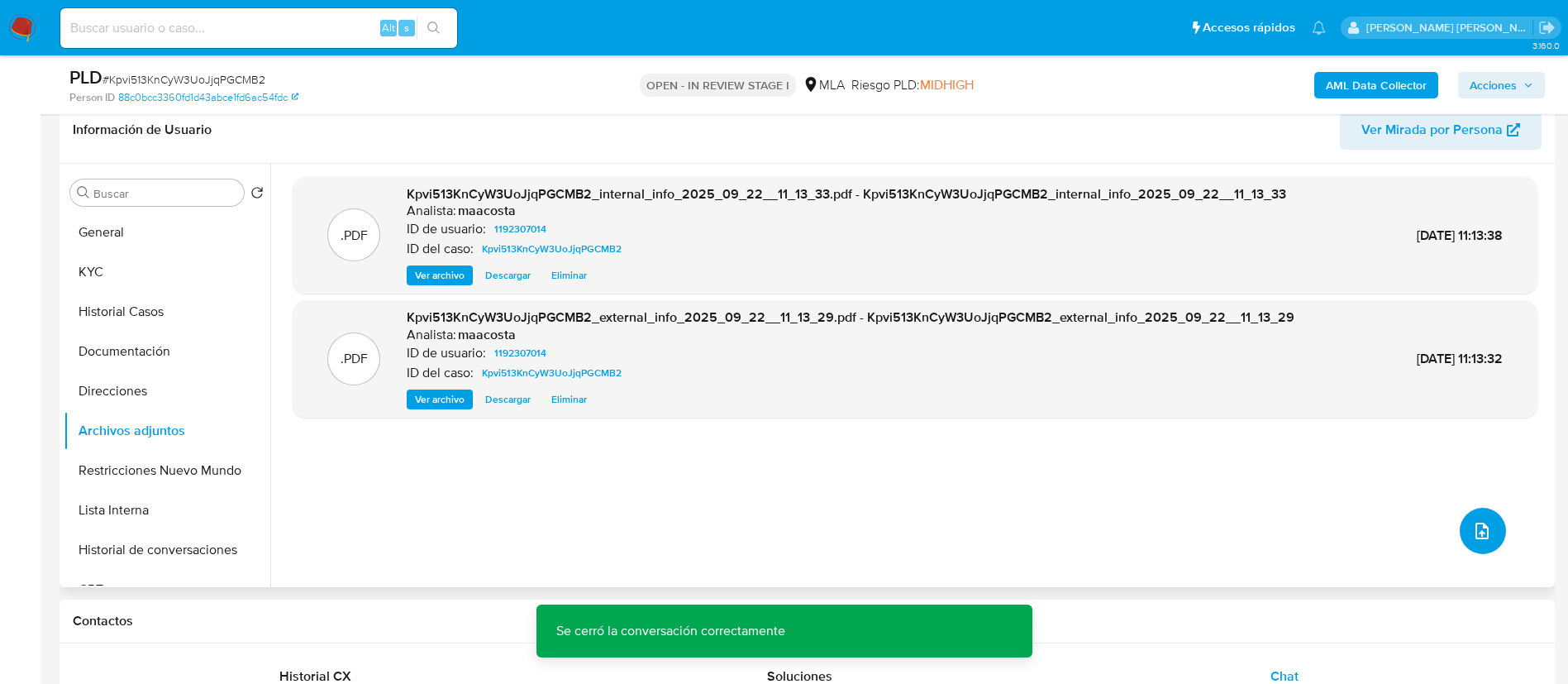
click at [1472, 535] on icon "upload-file" at bounding box center [1482, 530] width 20 height 20
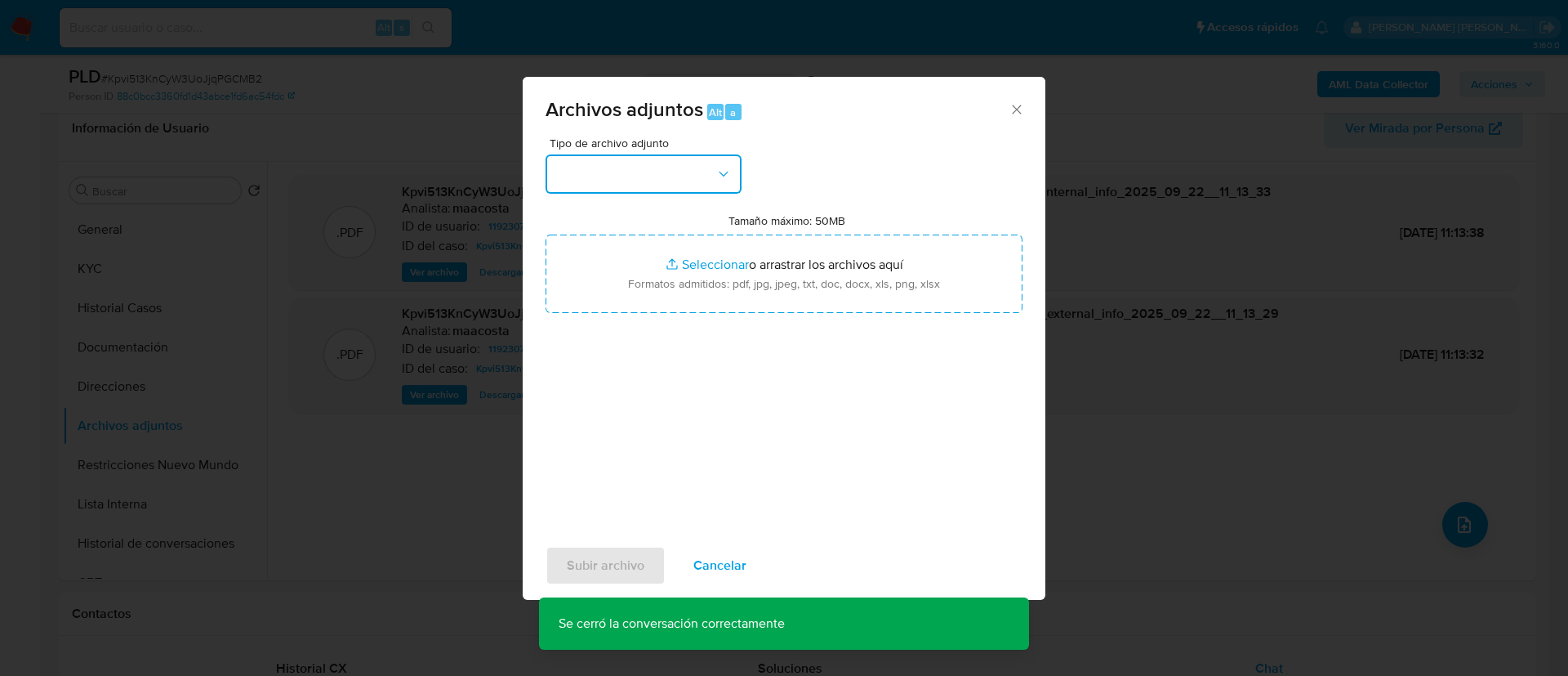
click at [645, 166] on button "button" at bounding box center [643, 174] width 196 height 39
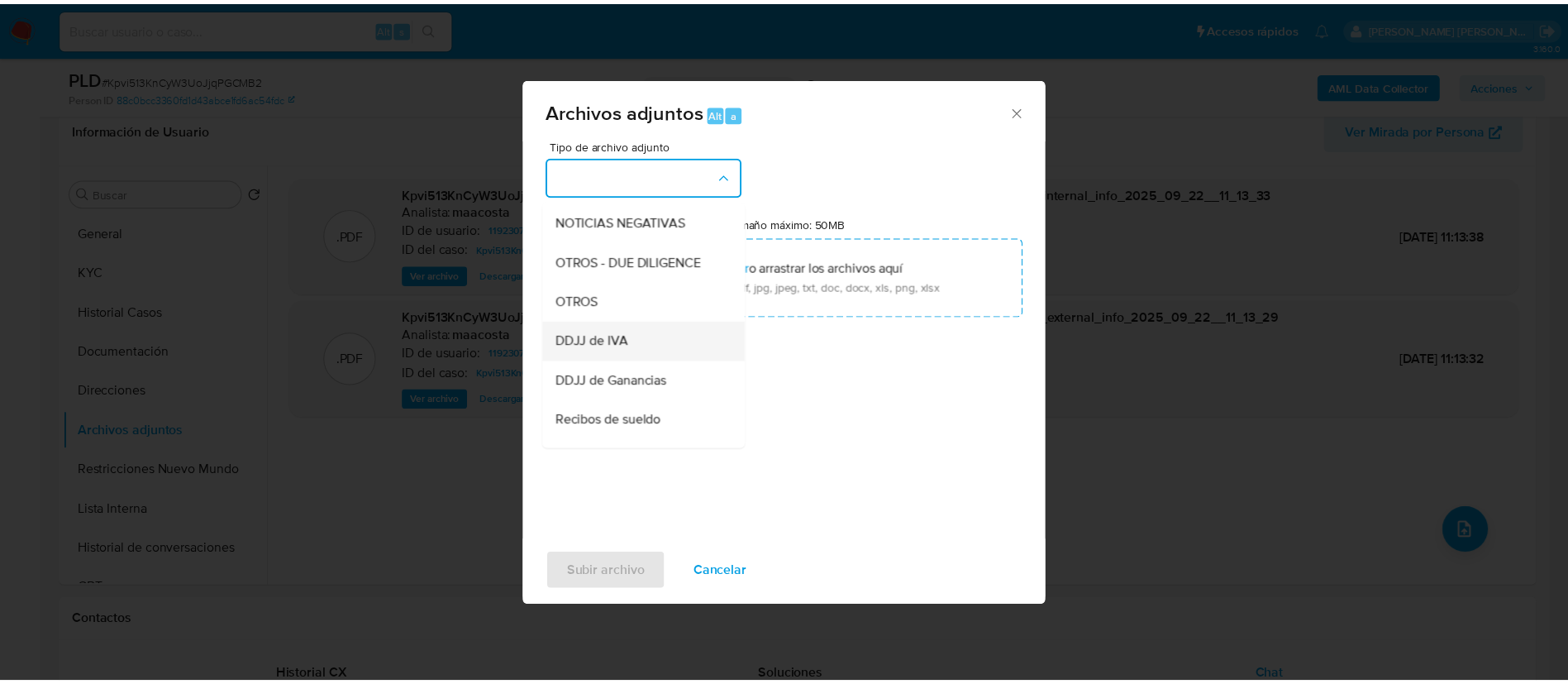
scroll to position [238, 0]
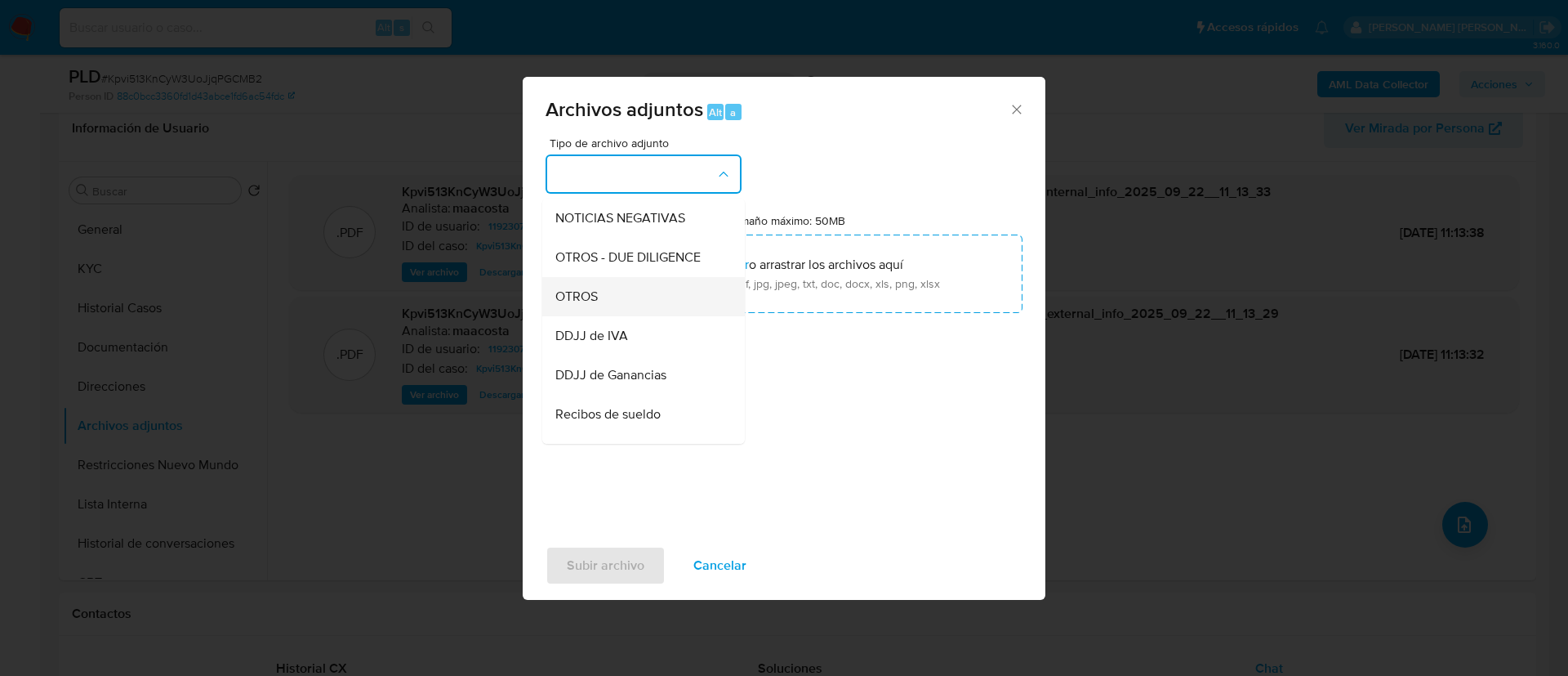
click at [587, 305] on span "OTROS" at bounding box center [576, 296] width 42 height 17
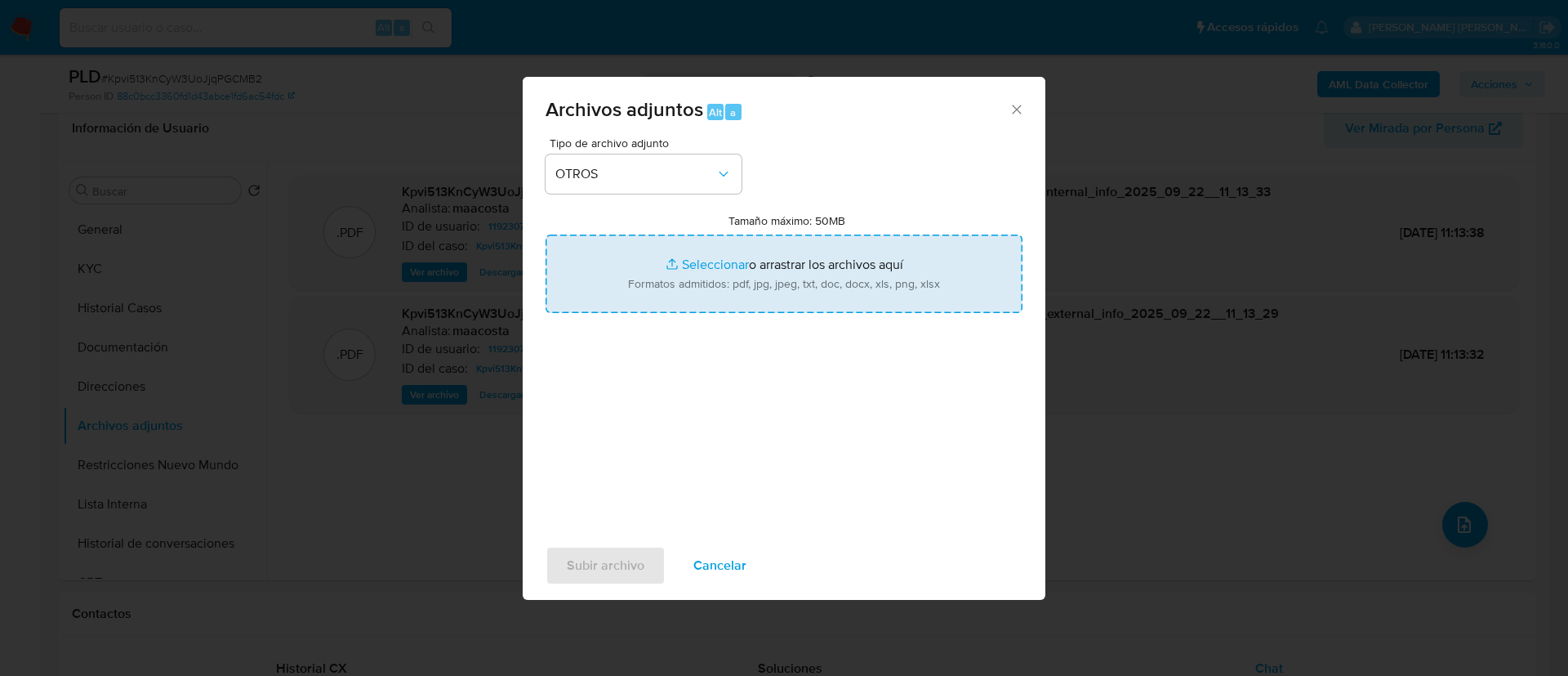
type input "C:\fakepath\Caselog Kpvi513KnCyW3UoJjqPGCMB2_2025_08_19_15_59_07.docx"
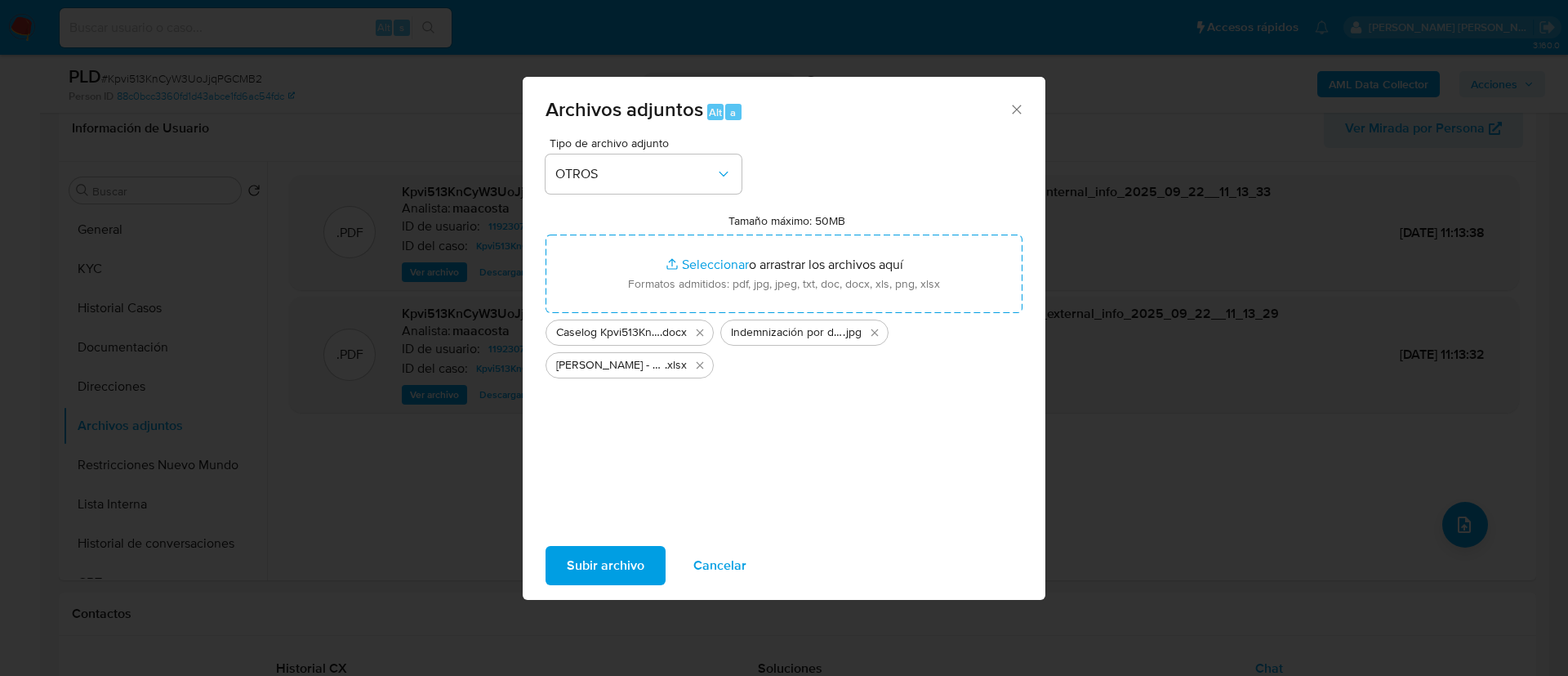
click at [613, 558] on span "Subir archivo" at bounding box center [605, 565] width 77 height 36
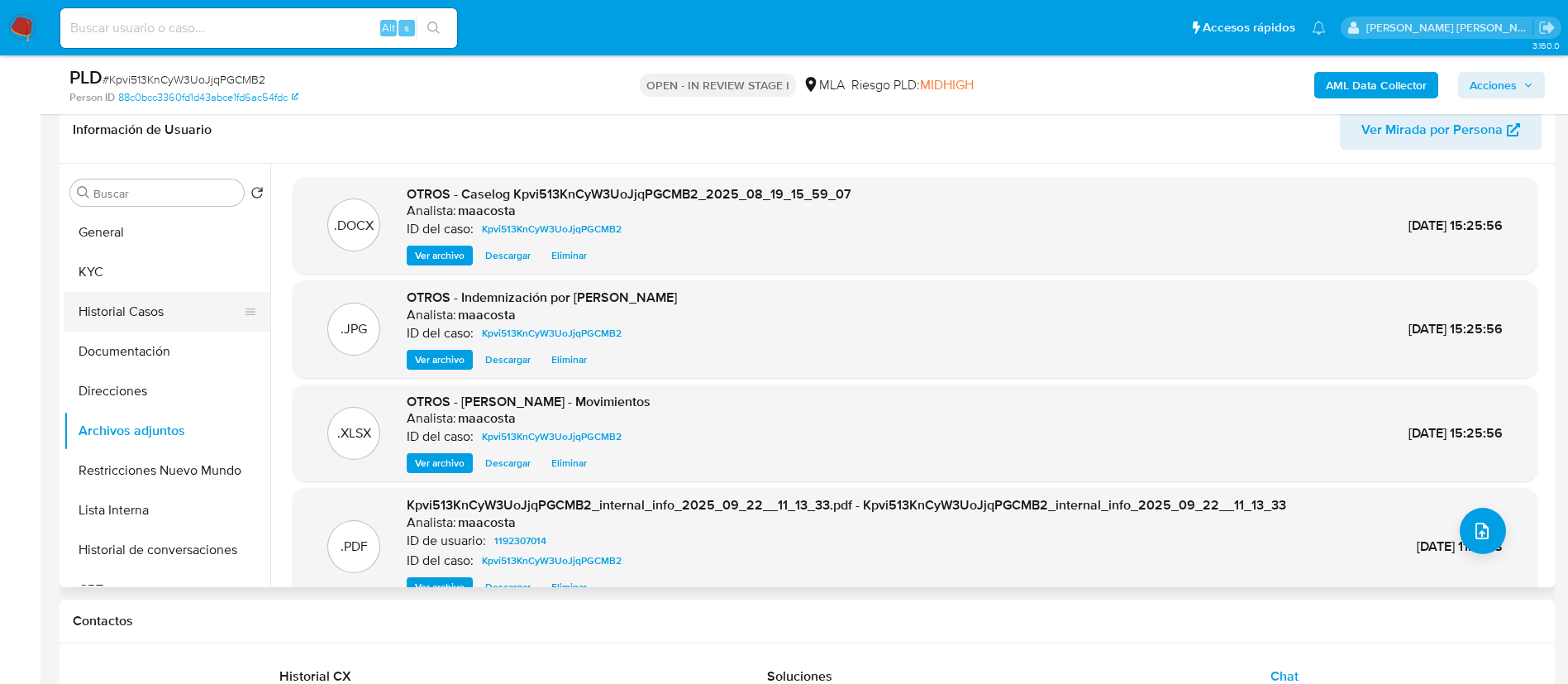
click at [130, 310] on button "Historial Casos" at bounding box center [160, 311] width 193 height 40
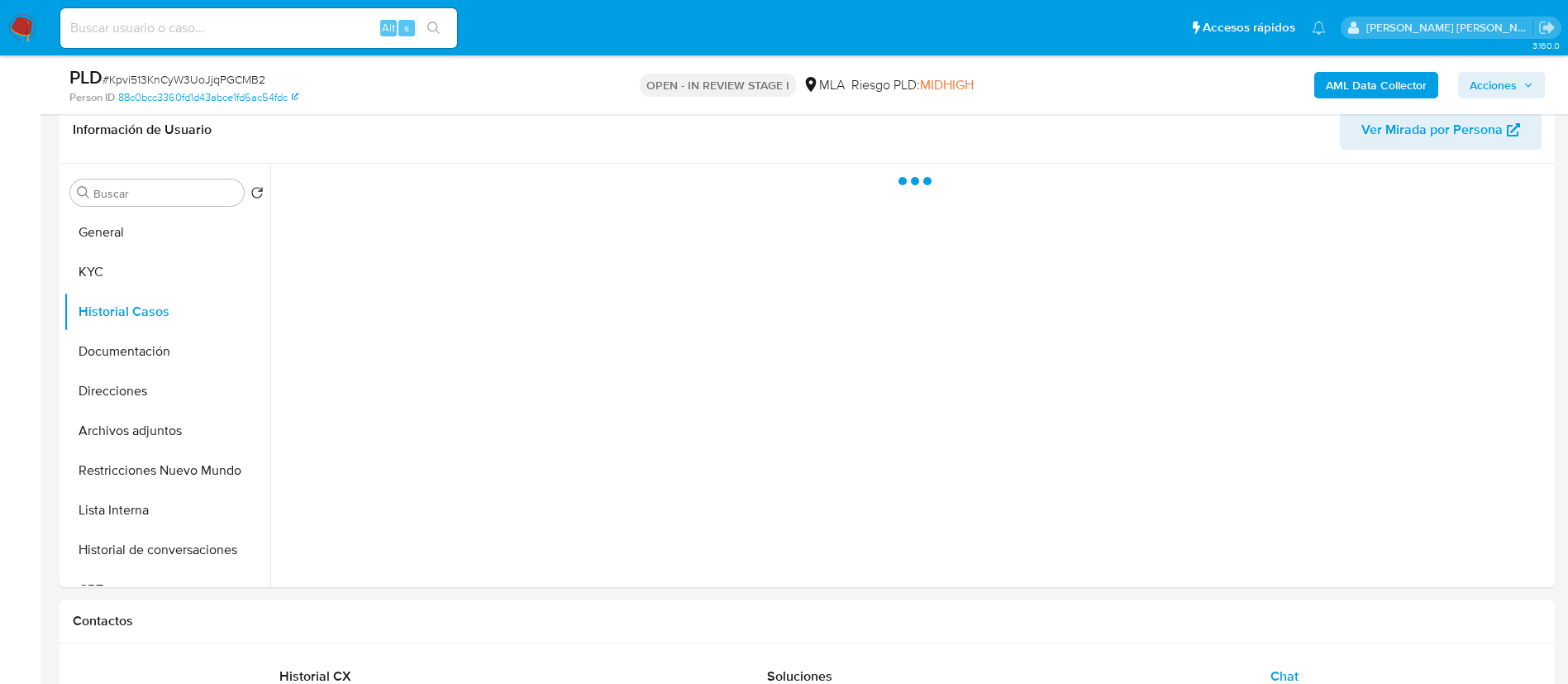
click at [1518, 90] on span "Acciones" at bounding box center [1502, 84] width 63 height 23
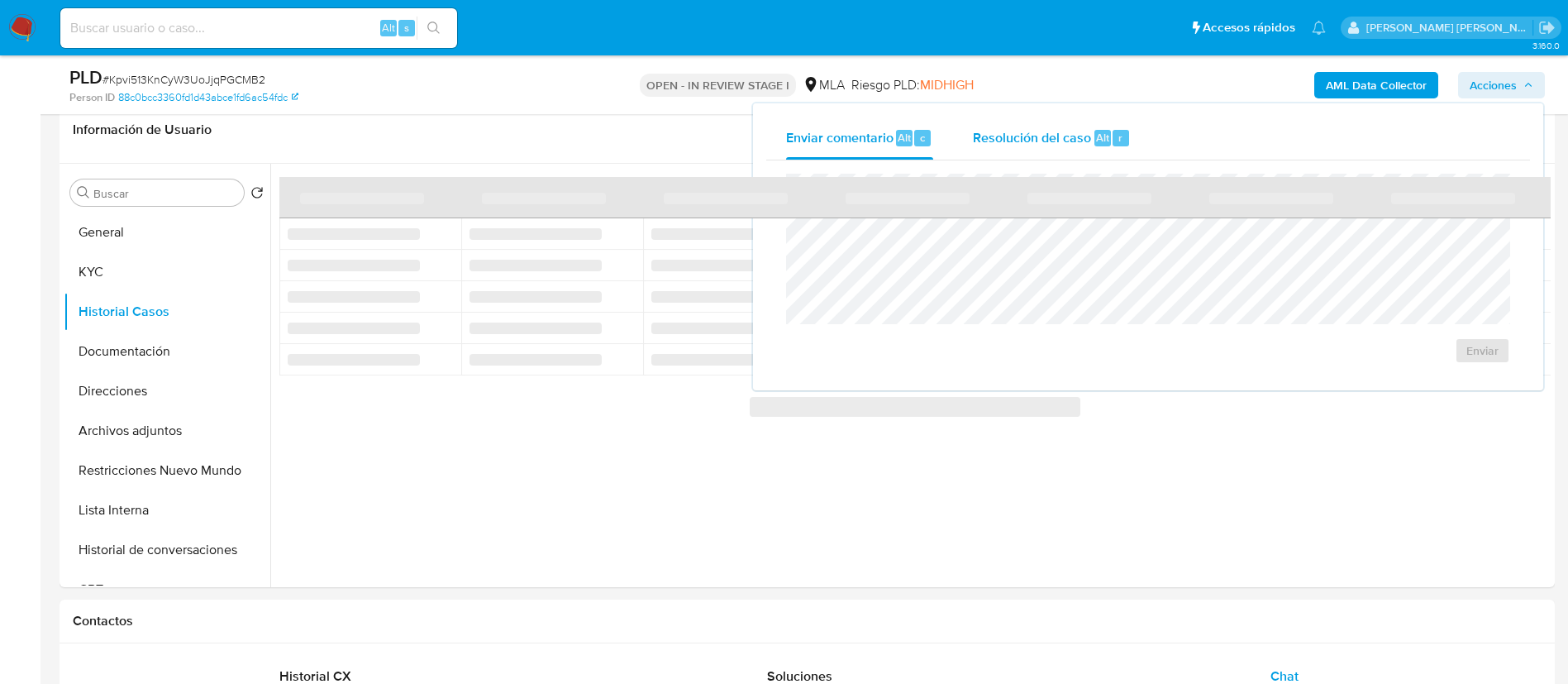
click at [1086, 146] on span "Resolución del caso" at bounding box center [1032, 136] width 118 height 19
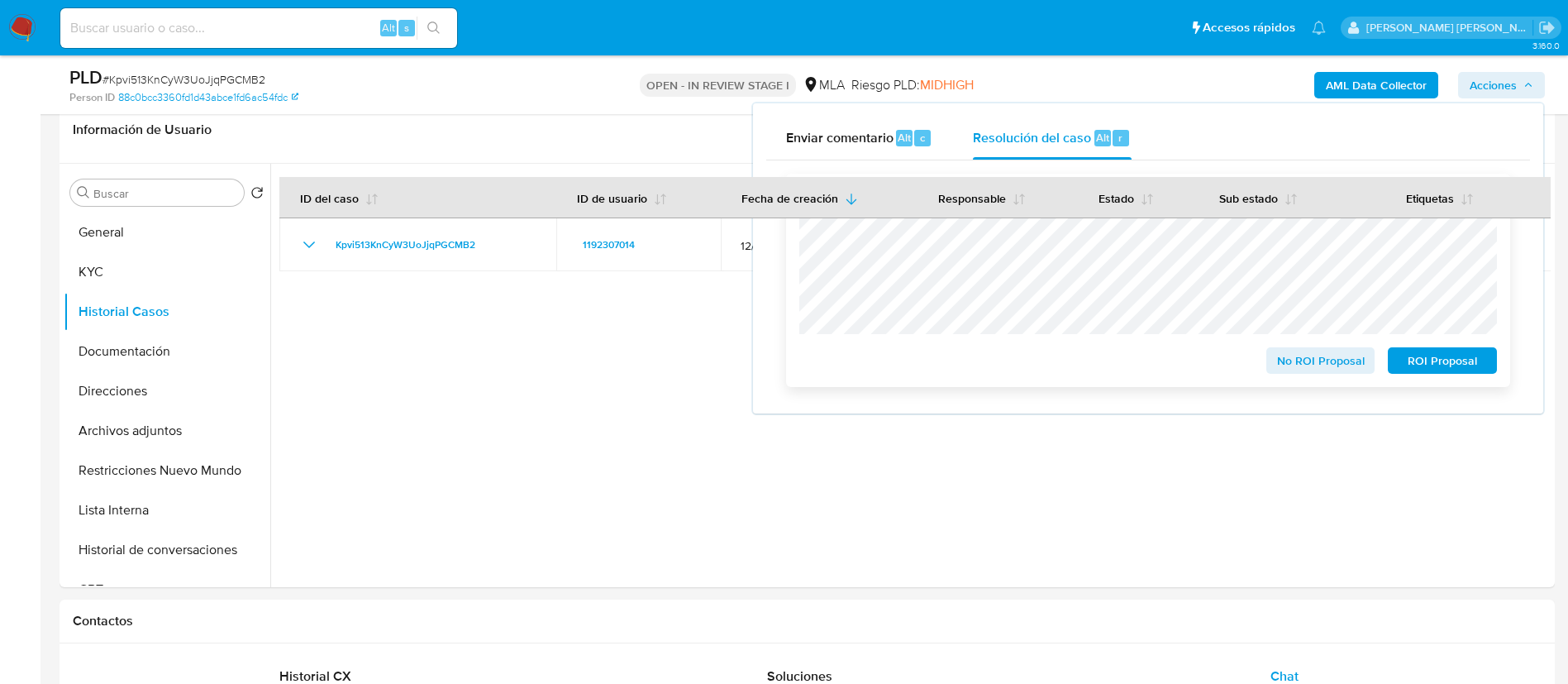
click at [1298, 363] on span "No ROI Proposal" at bounding box center [1320, 360] width 86 height 23
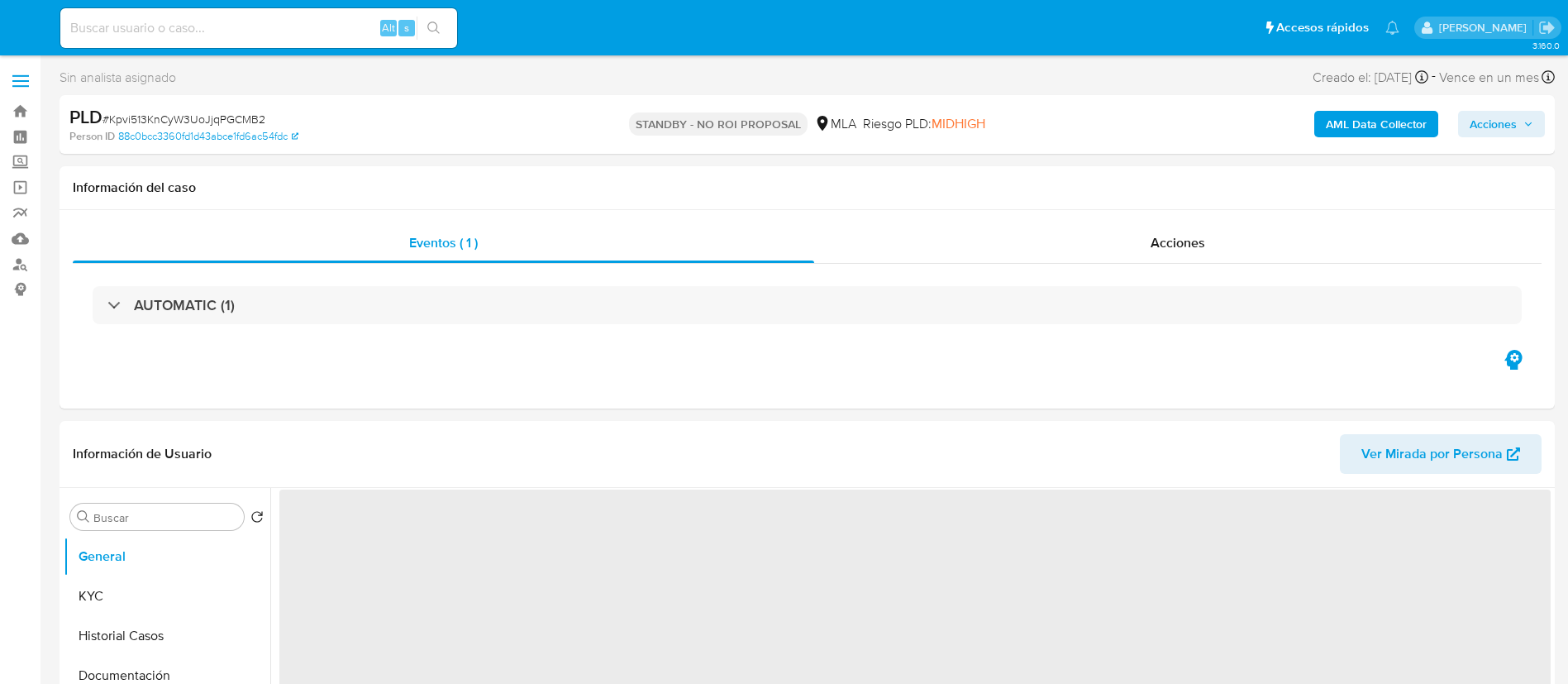
select select "10"
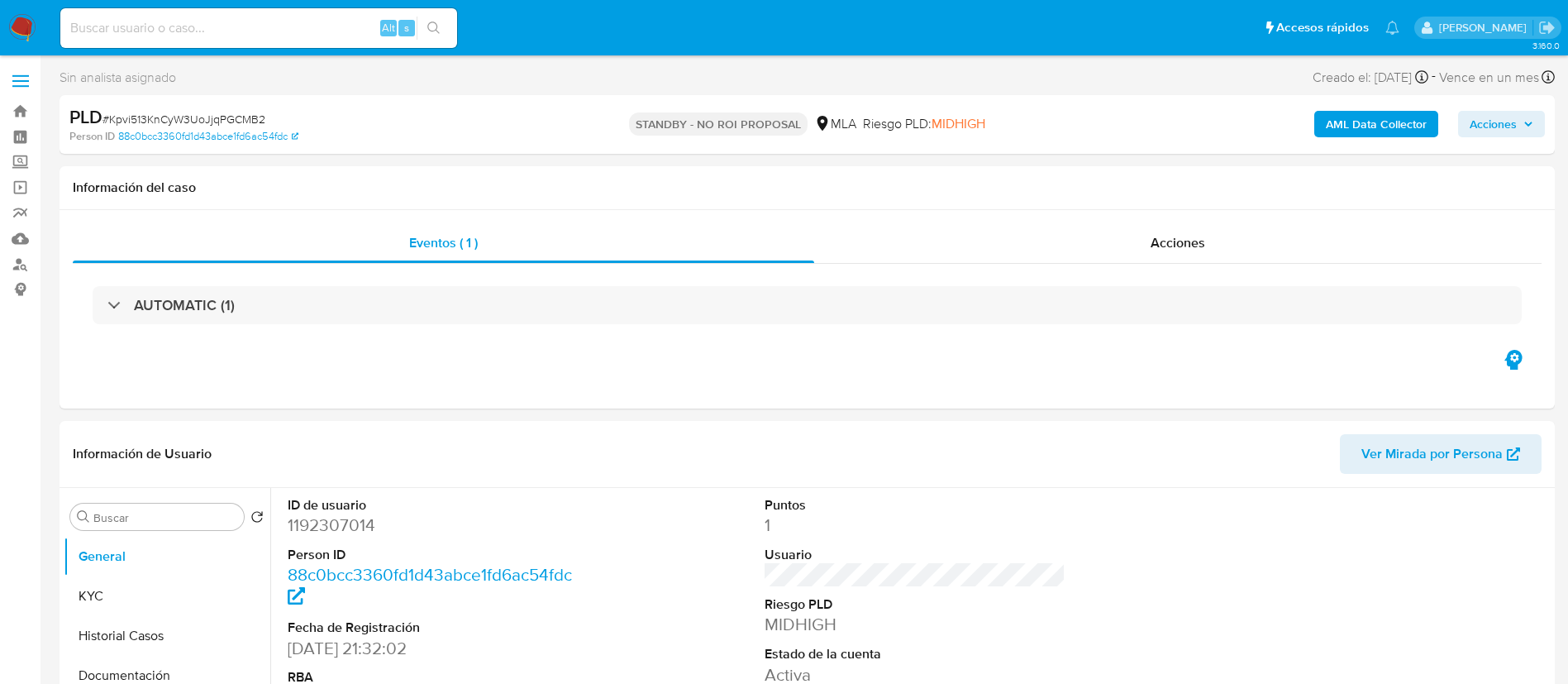
paste input "FfLPNoxA3uvcFlTDYmz0PwRA"
click at [298, 36] on input "FfLPNoxA3uvcFlTDYmz0PwRA" at bounding box center [259, 29] width 396 height 22
type input "FfLPNoxA3uvcFlTDYmz0PwRA"
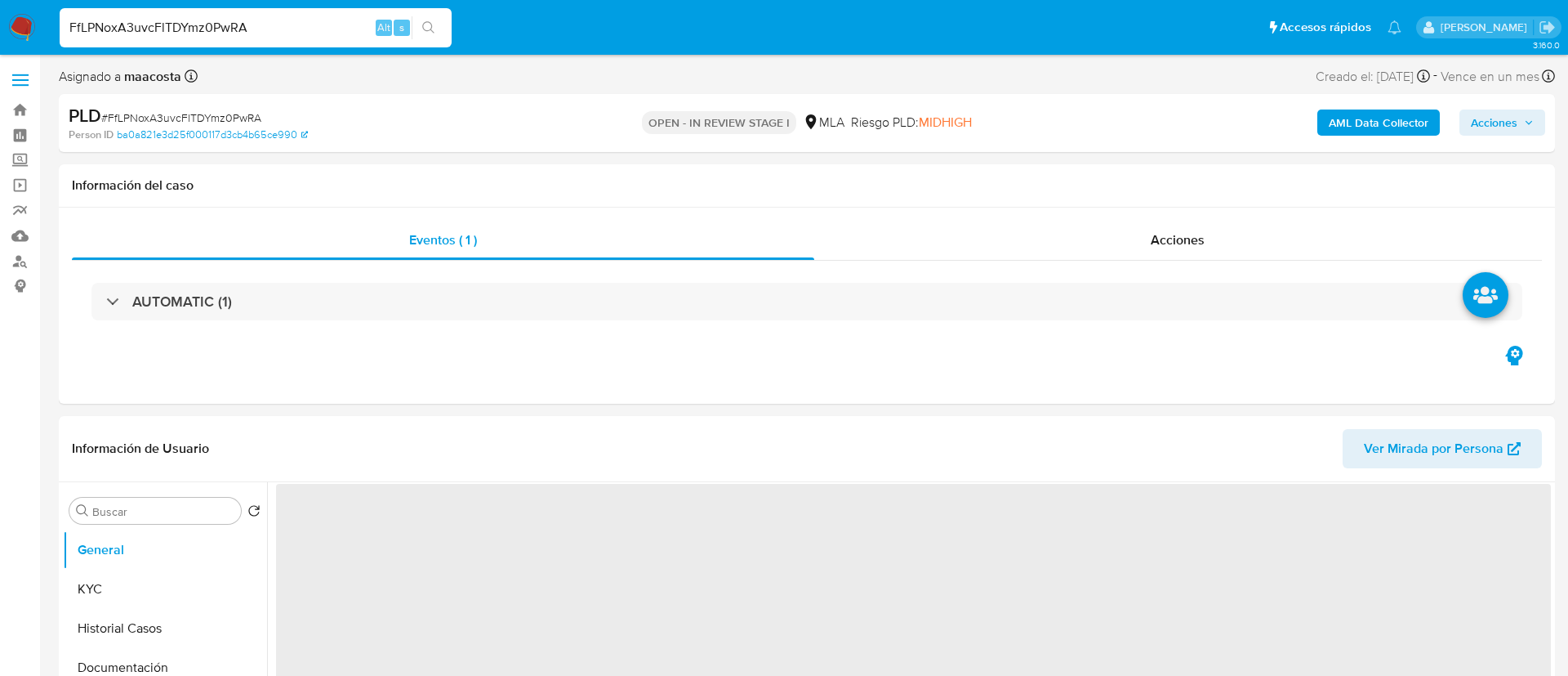
select select "10"
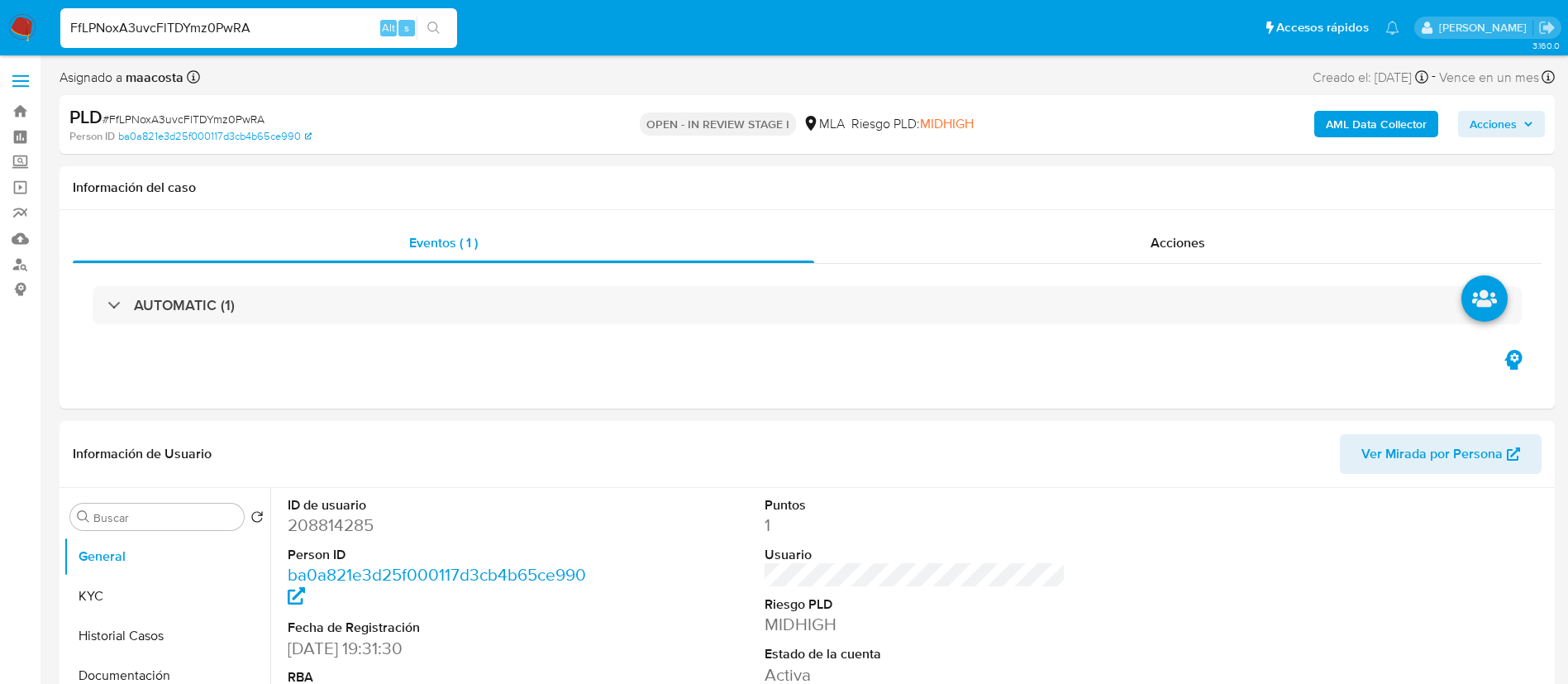
click at [1393, 134] on b "AML Data Collector" at bounding box center [1377, 124] width 101 height 27
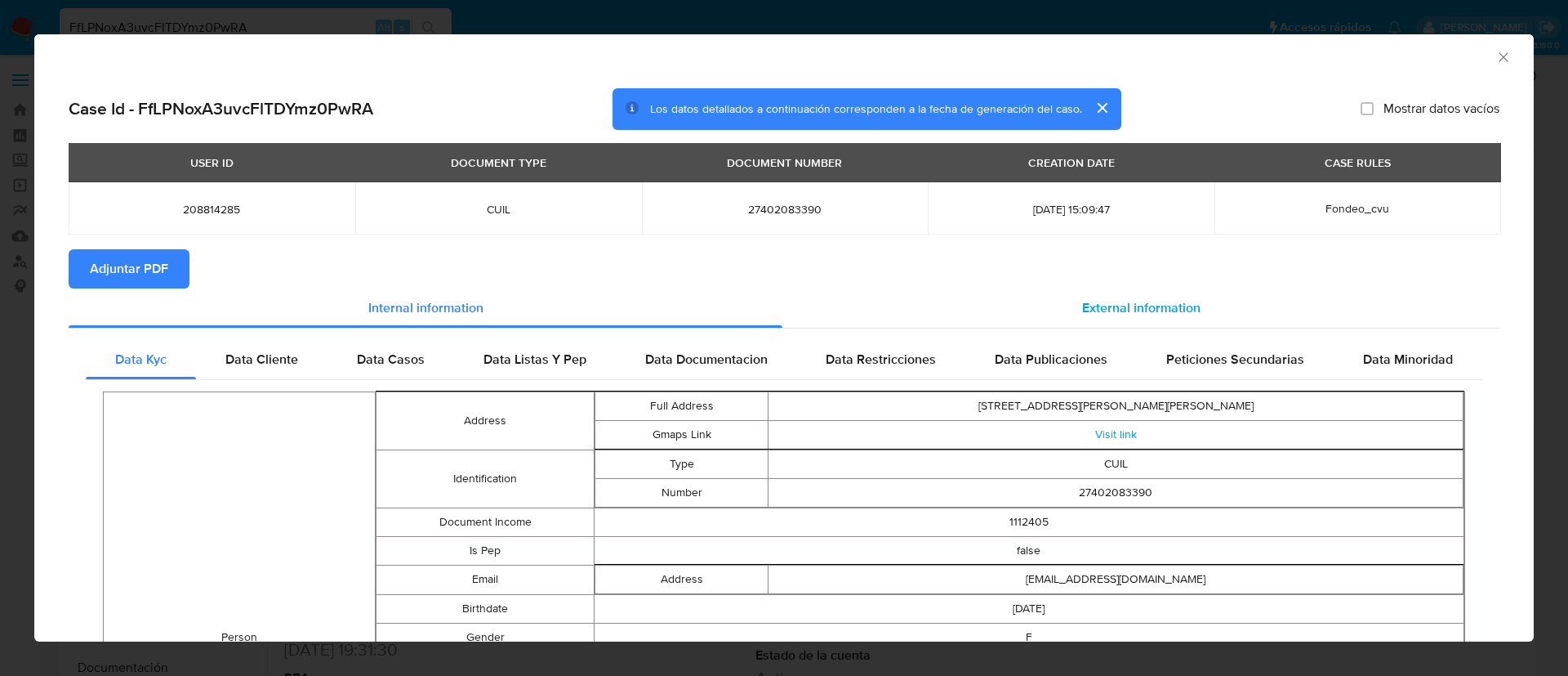
drag, startPoint x: 377, startPoint y: 0, endPoint x: 1104, endPoint y: 311, distance: 790.7
click at [1104, 311] on span "External information" at bounding box center [1141, 307] width 119 height 19
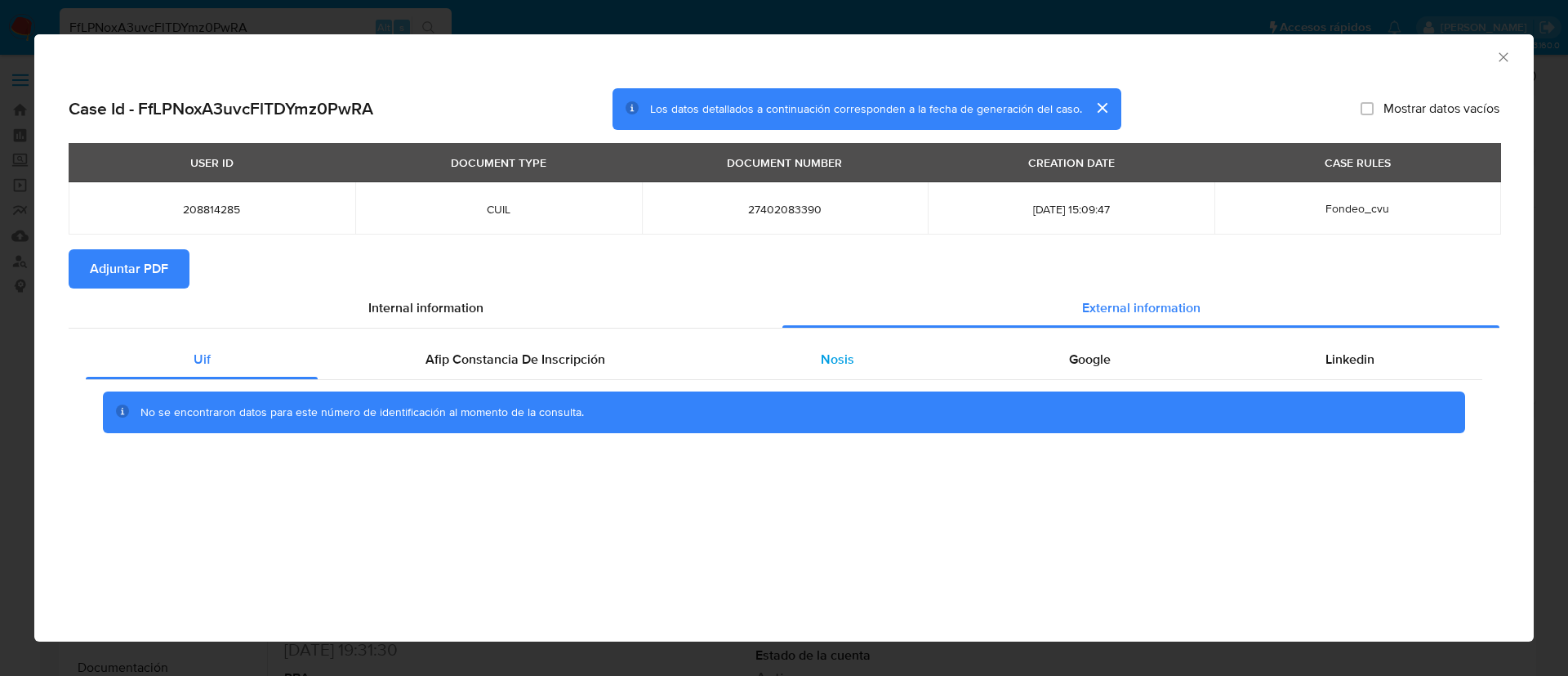
click at [834, 350] on span "Nosis" at bounding box center [837, 359] width 33 height 19
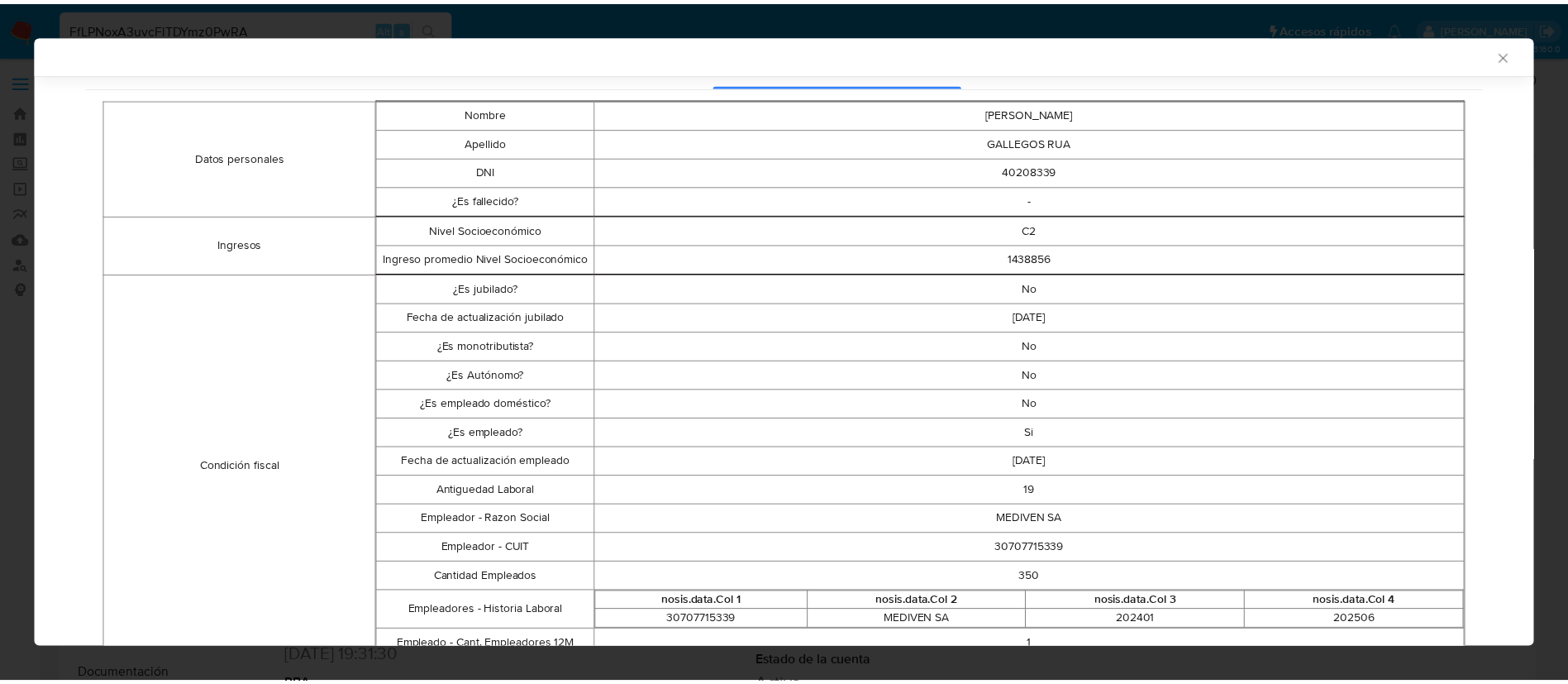
scroll to position [306, 0]
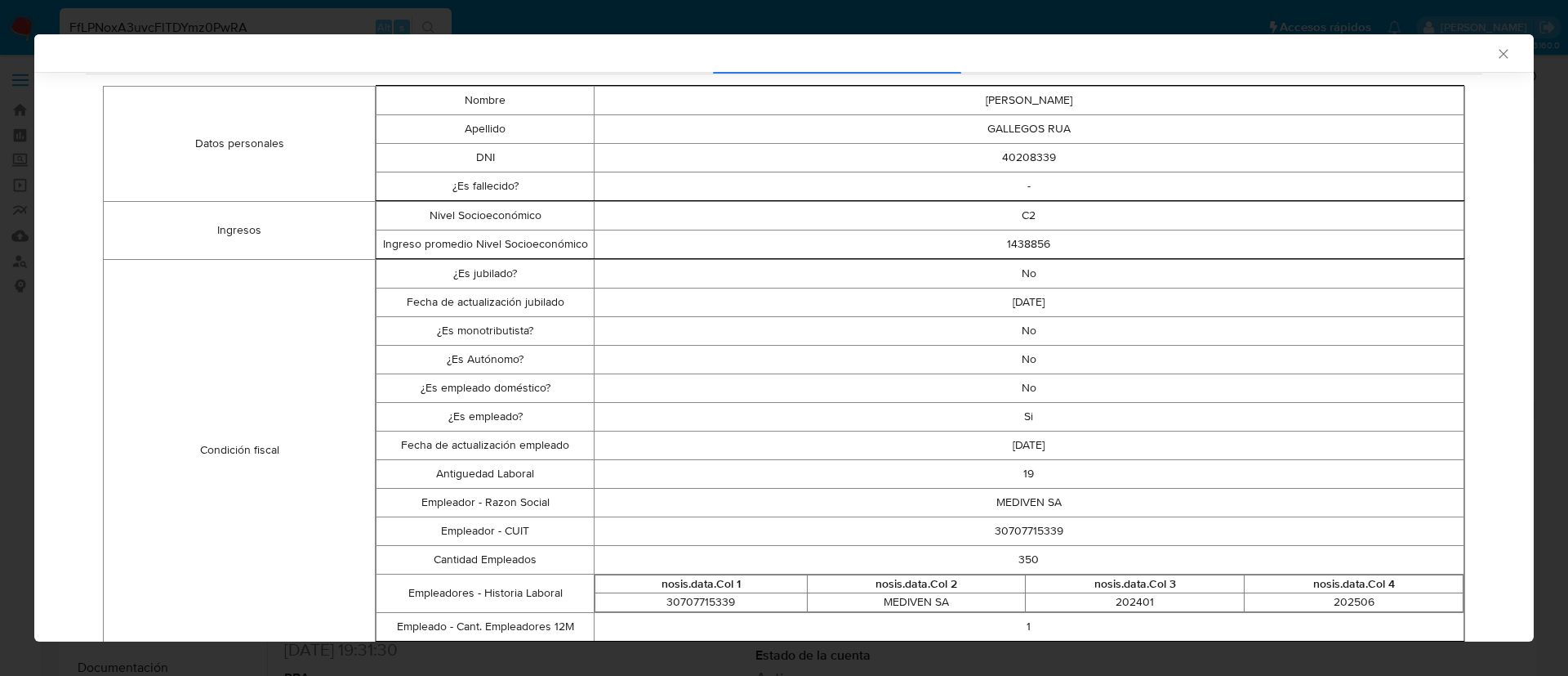
click at [1017, 521] on td "30707715339" at bounding box center [1028, 530] width 870 height 28
copy td "30707715339"
click at [1496, 50] on icon "Cerrar ventana" at bounding box center [1503, 54] width 17 height 17
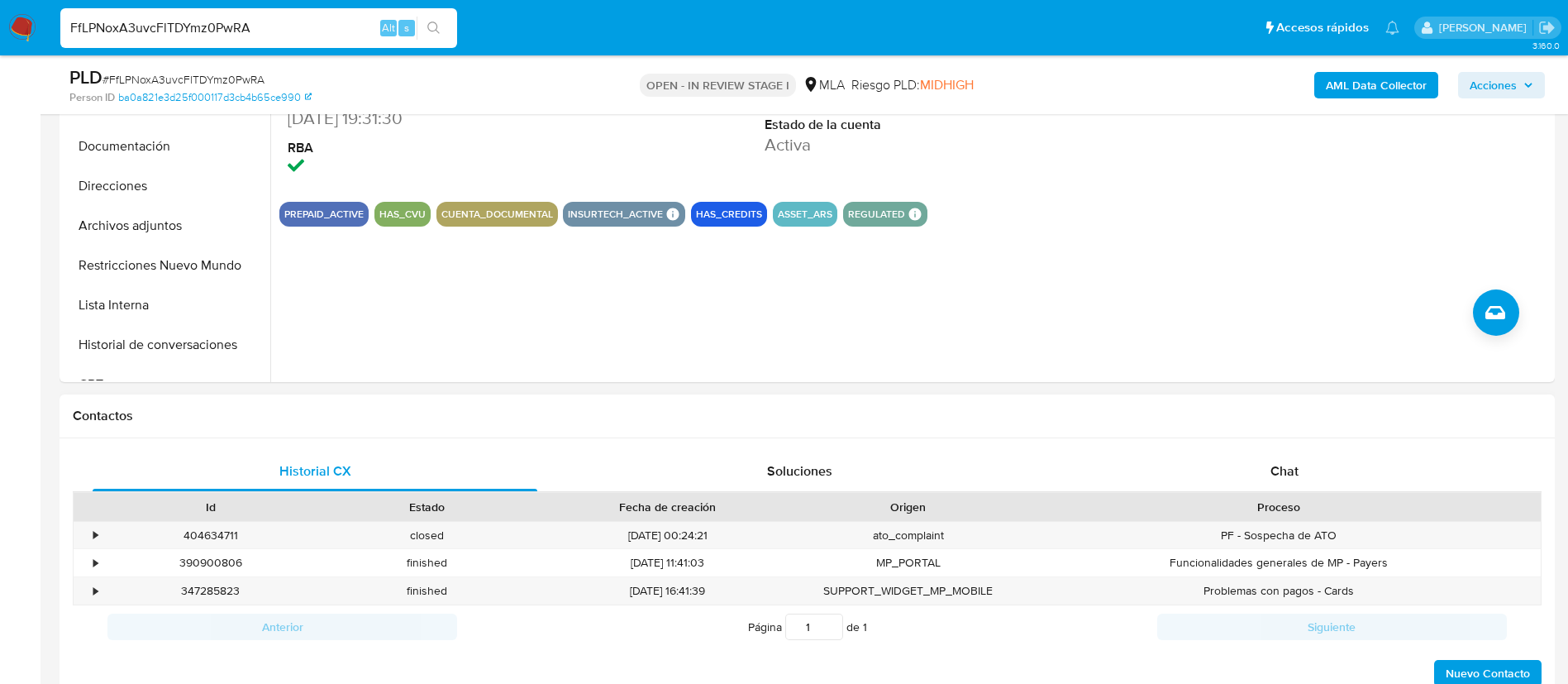
click at [1288, 449] on div "Historial CX Soluciones Chat Id Estado Fecha de creación Origen Proceso • 40463…" at bounding box center [807, 570] width 1496 height 264
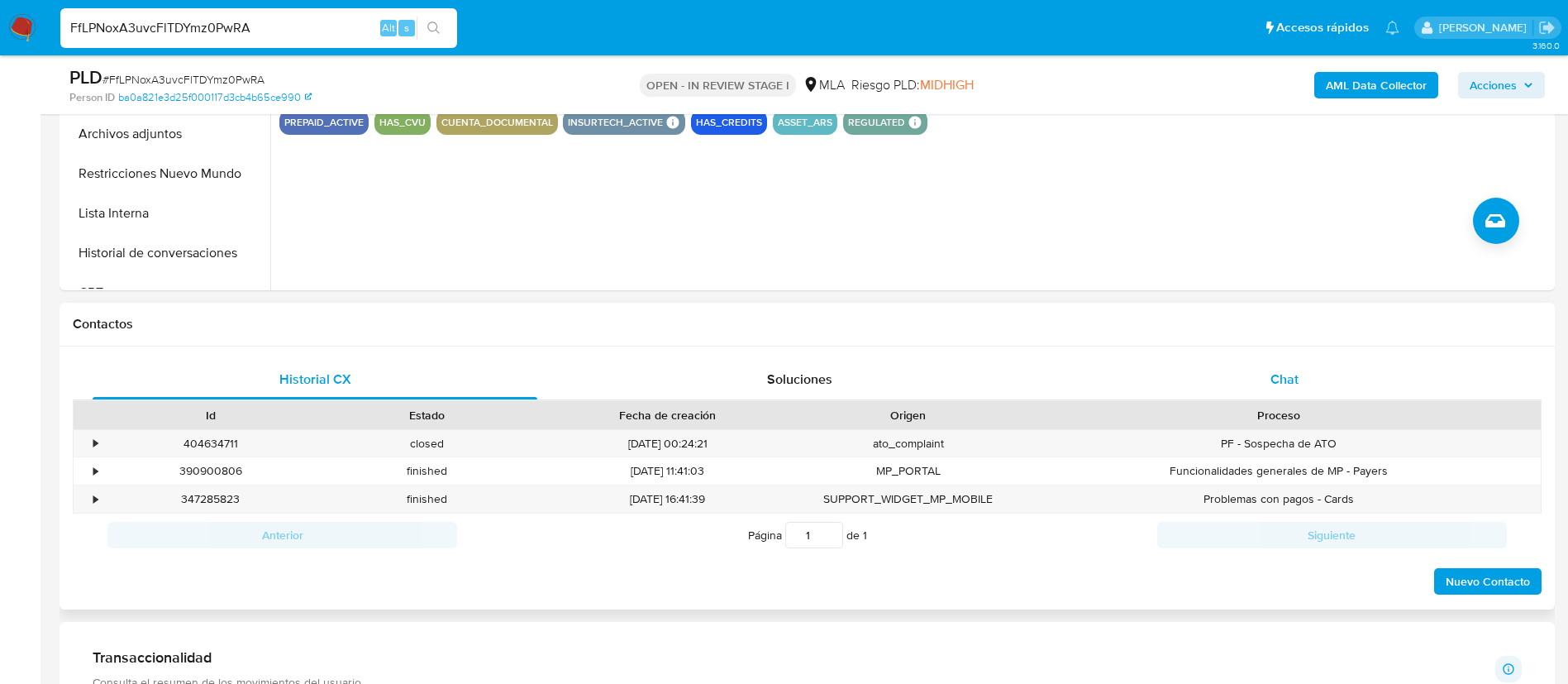
click at [1289, 378] on span "Chat" at bounding box center [1285, 379] width 28 height 19
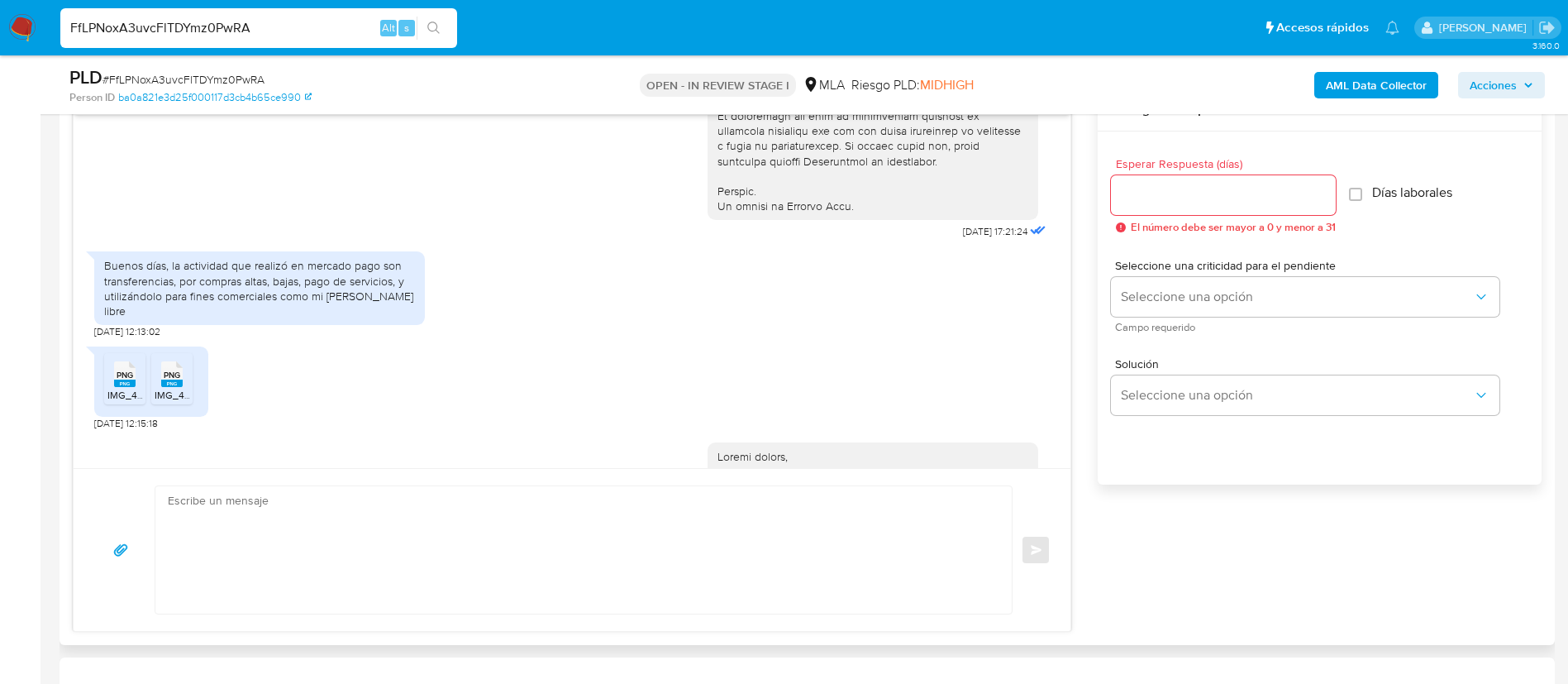
scroll to position [782, 0]
drag, startPoint x: 919, startPoint y: 265, endPoint x: 973, endPoint y: 262, distance: 54.1
copy span "18/08/2025"
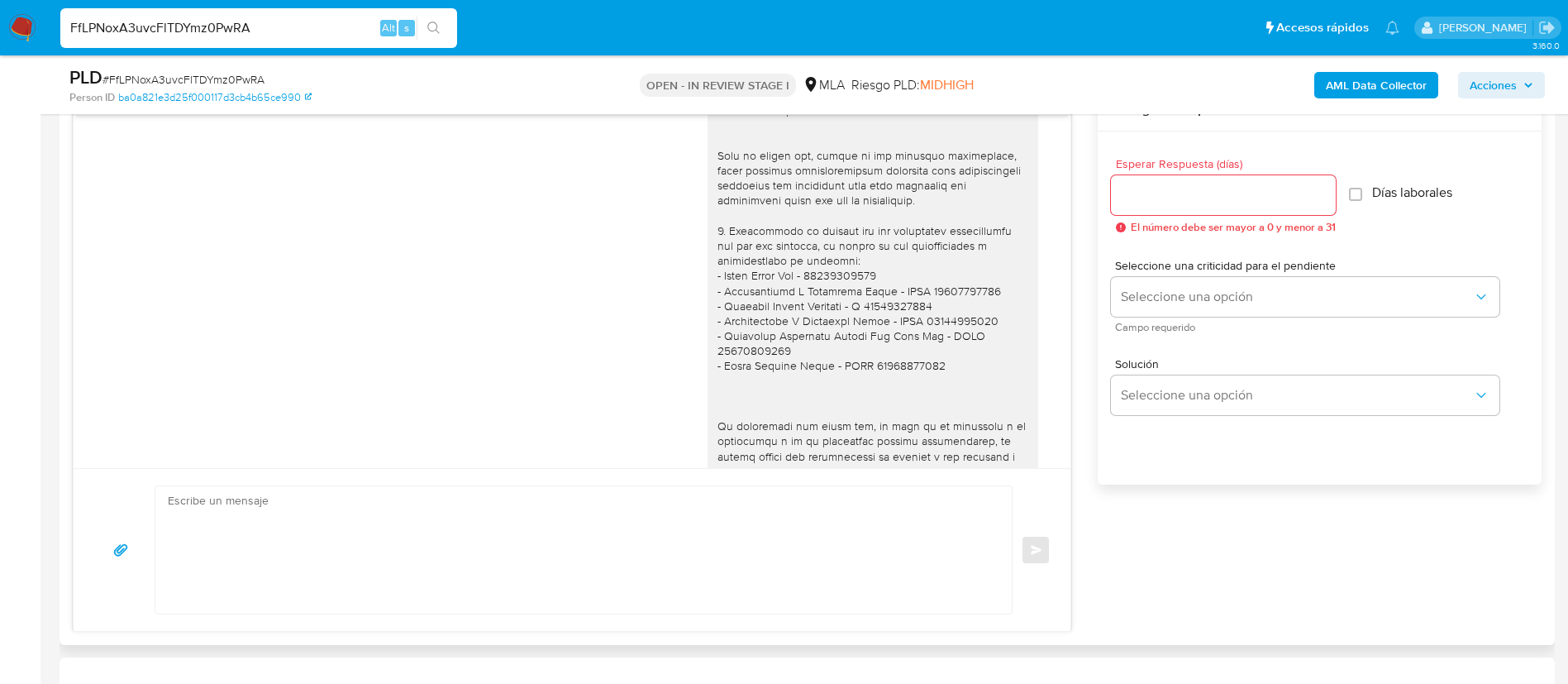
scroll to position [1826, 0]
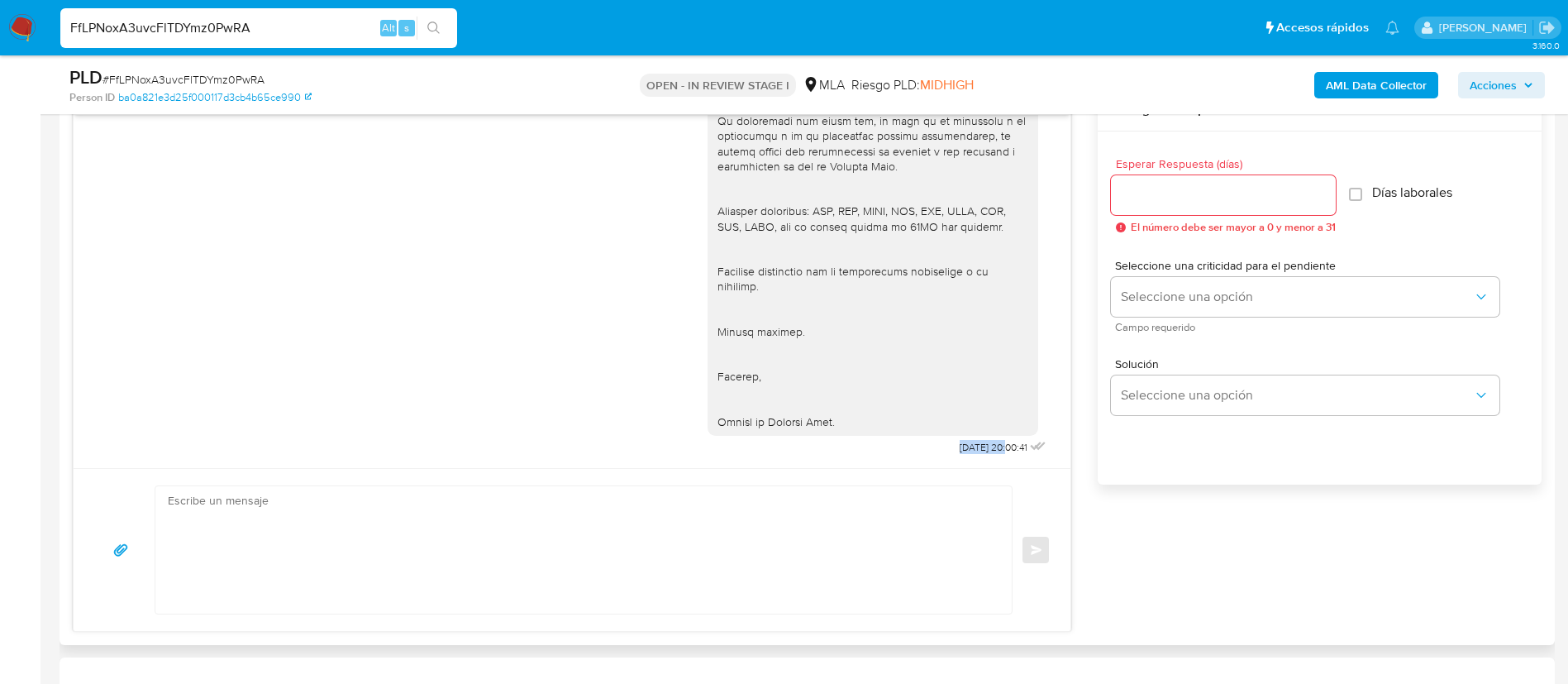
drag, startPoint x: 916, startPoint y: 448, endPoint x: 969, endPoint y: 448, distance: 53.0
copy span "[DATE]"
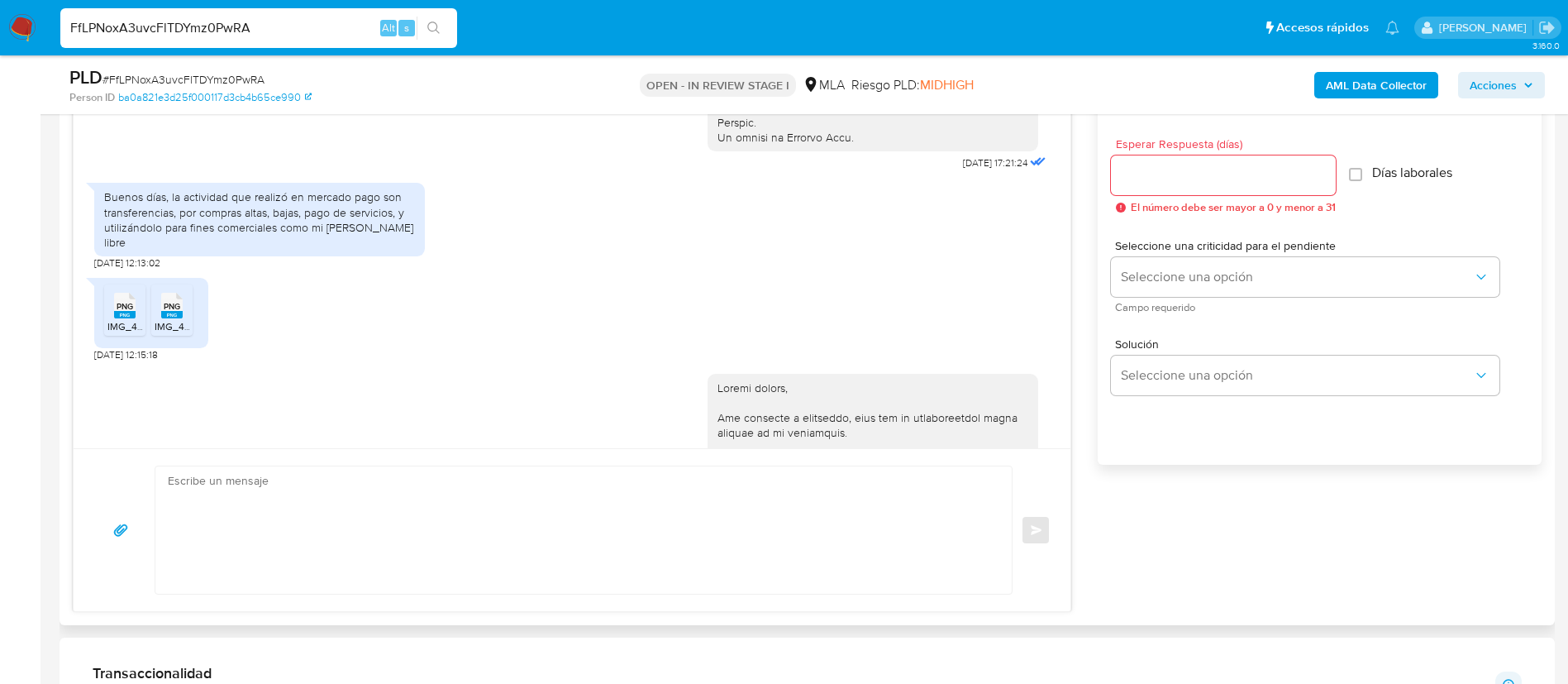
scroll to position [822, 0]
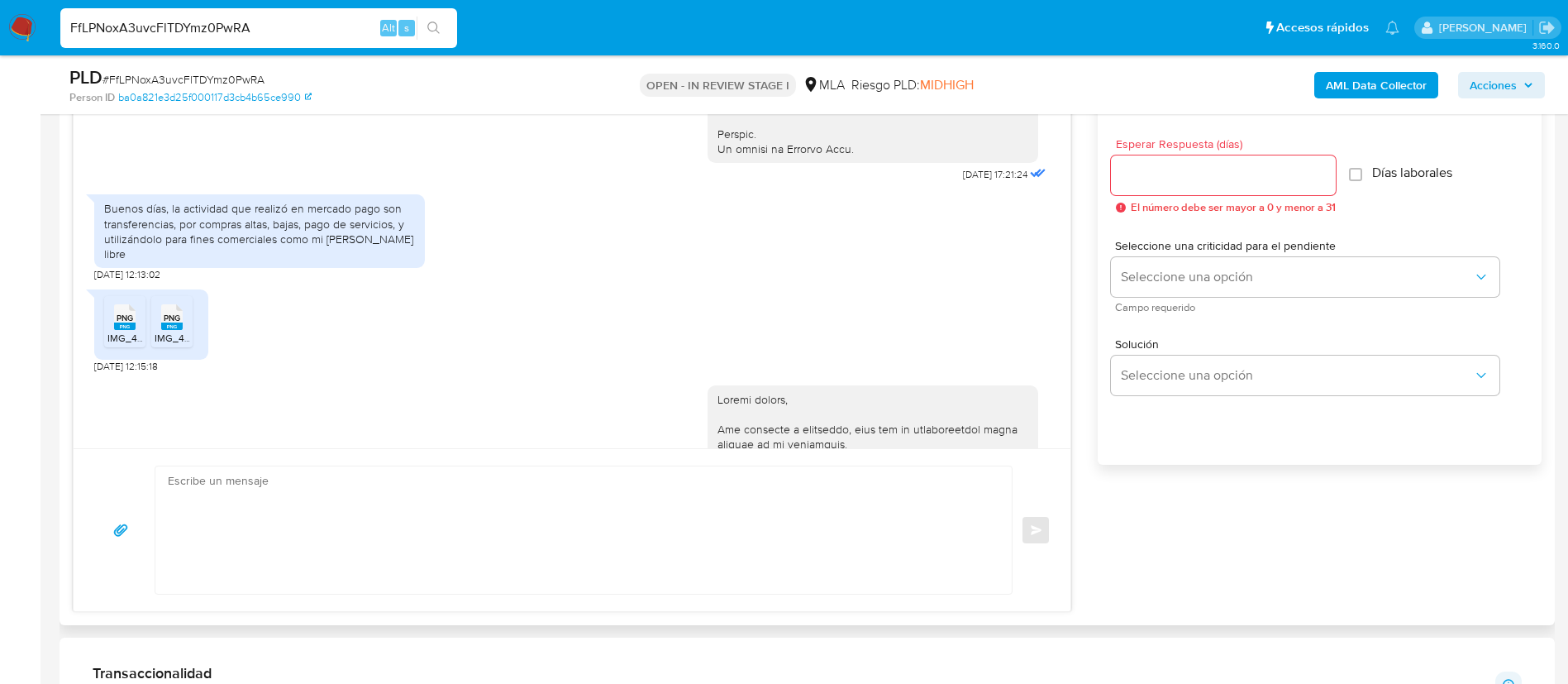
click at [176, 249] on div "Buenos días, la actividad que realizó en mercado pago son transferencias, por c…" at bounding box center [260, 231] width 311 height 60
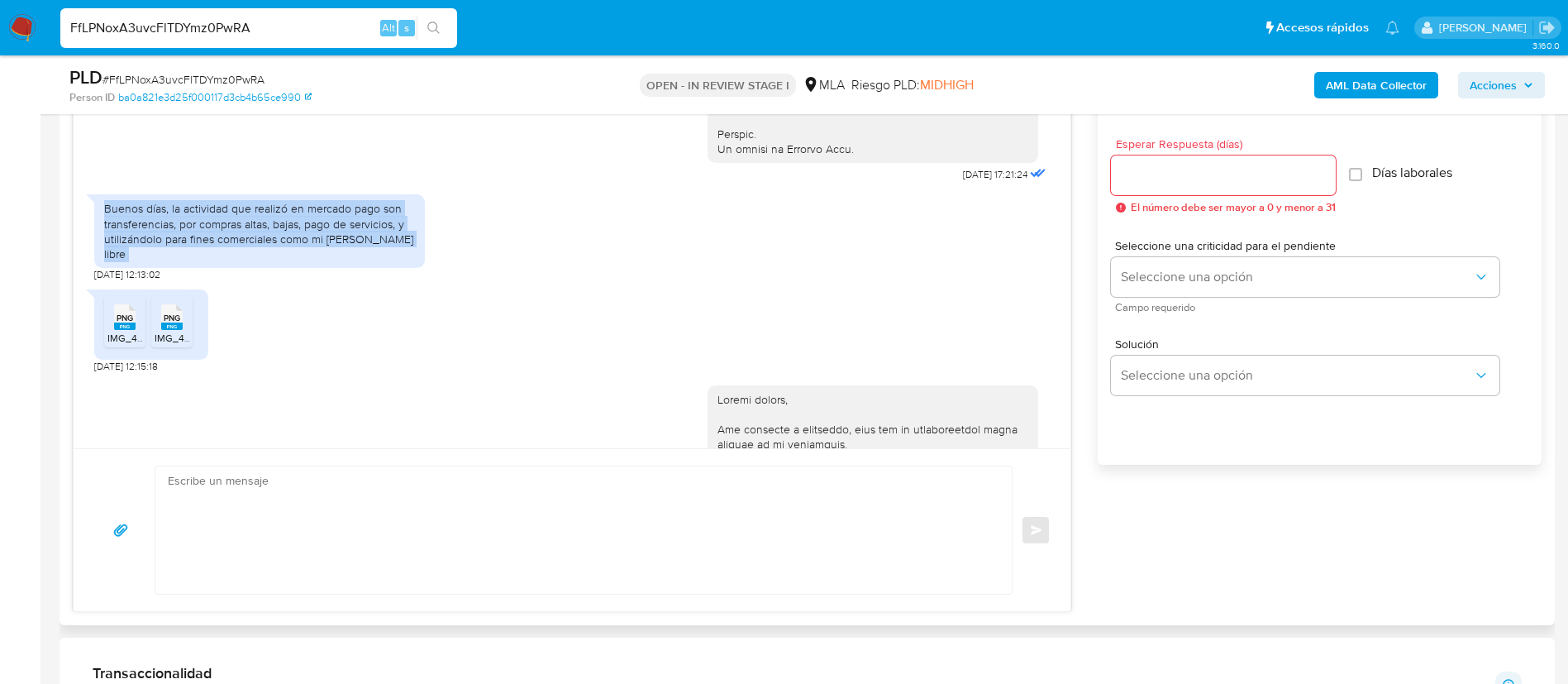
click at [176, 249] on div "Buenos días, la actividad que realizó en mercado pago son transferencias, por c…" at bounding box center [260, 231] width 311 height 60
copy div "Buenos días, la actividad que realizó en mercado pago son transferencias, por c…"
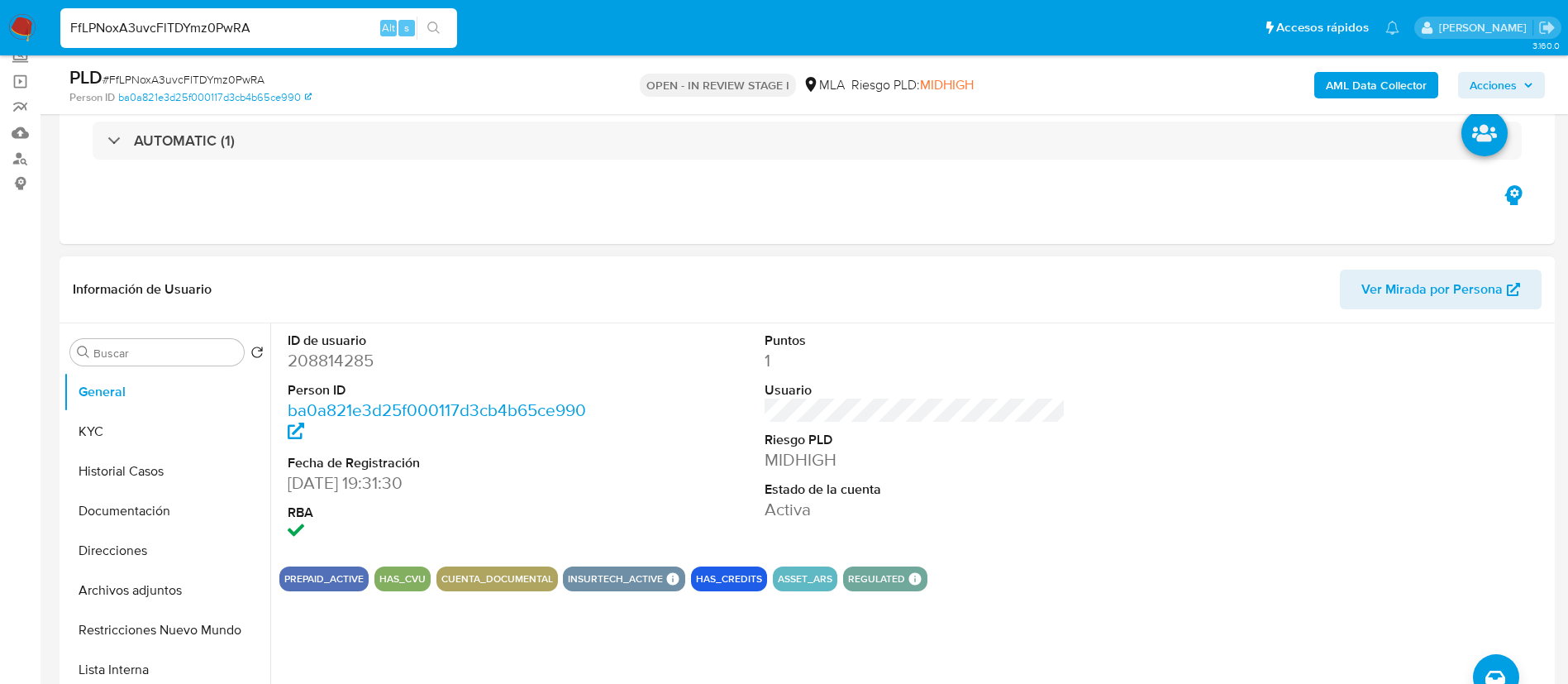
scroll to position [81, 0]
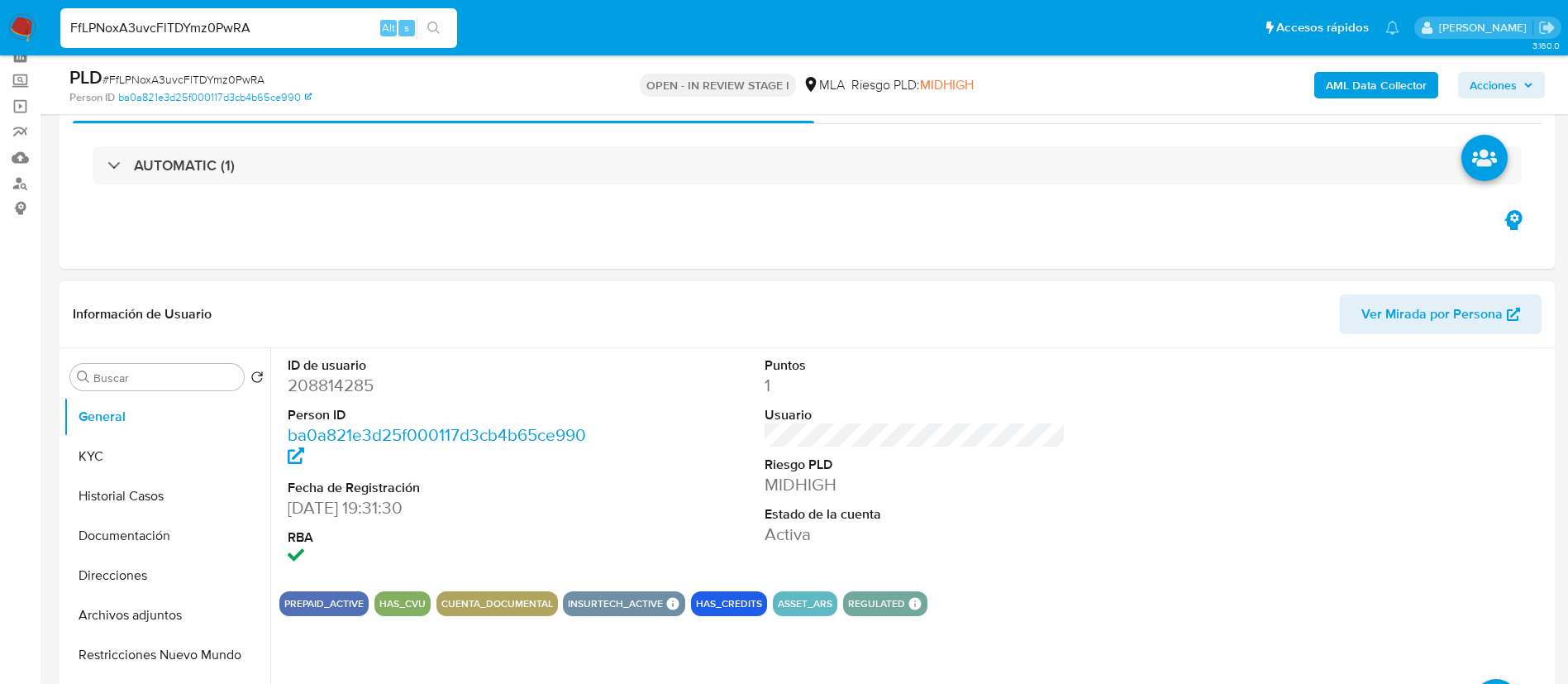
click at [296, 376] on dd "208814285" at bounding box center [438, 385] width 301 height 23
copy dd "208814285"
click at [144, 491] on button "Historial Casos" at bounding box center [160, 496] width 193 height 40
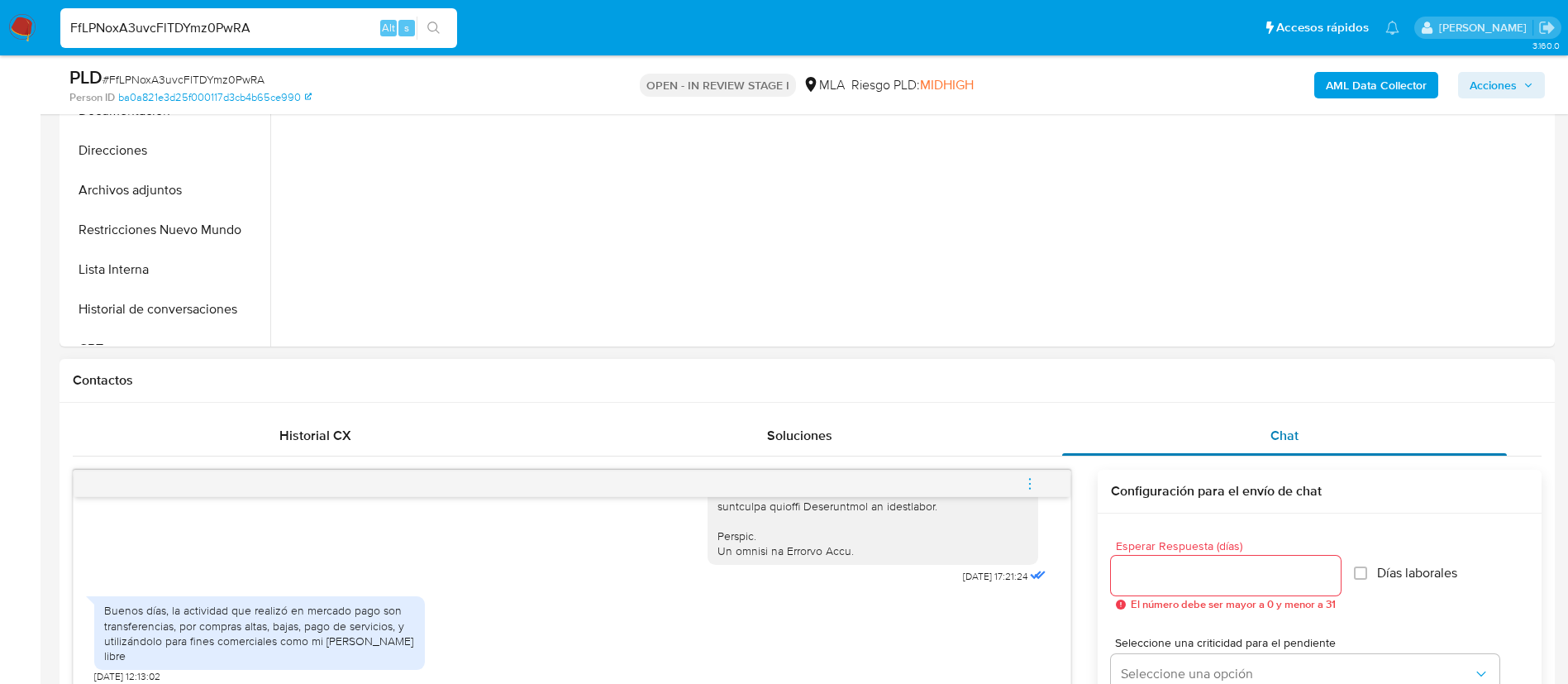
scroll to position [530, 0]
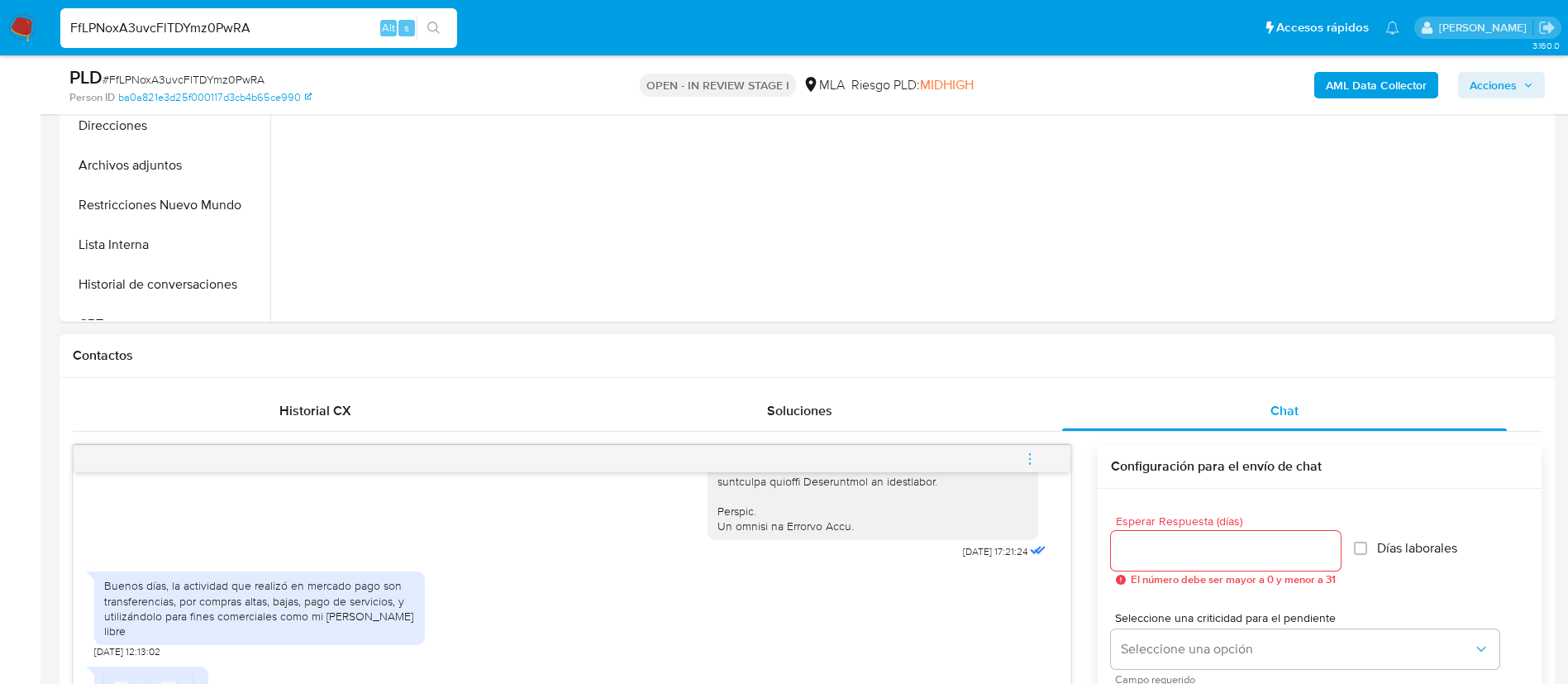
click at [1025, 459] on icon "menu-action" at bounding box center [1030, 458] width 15 height 15
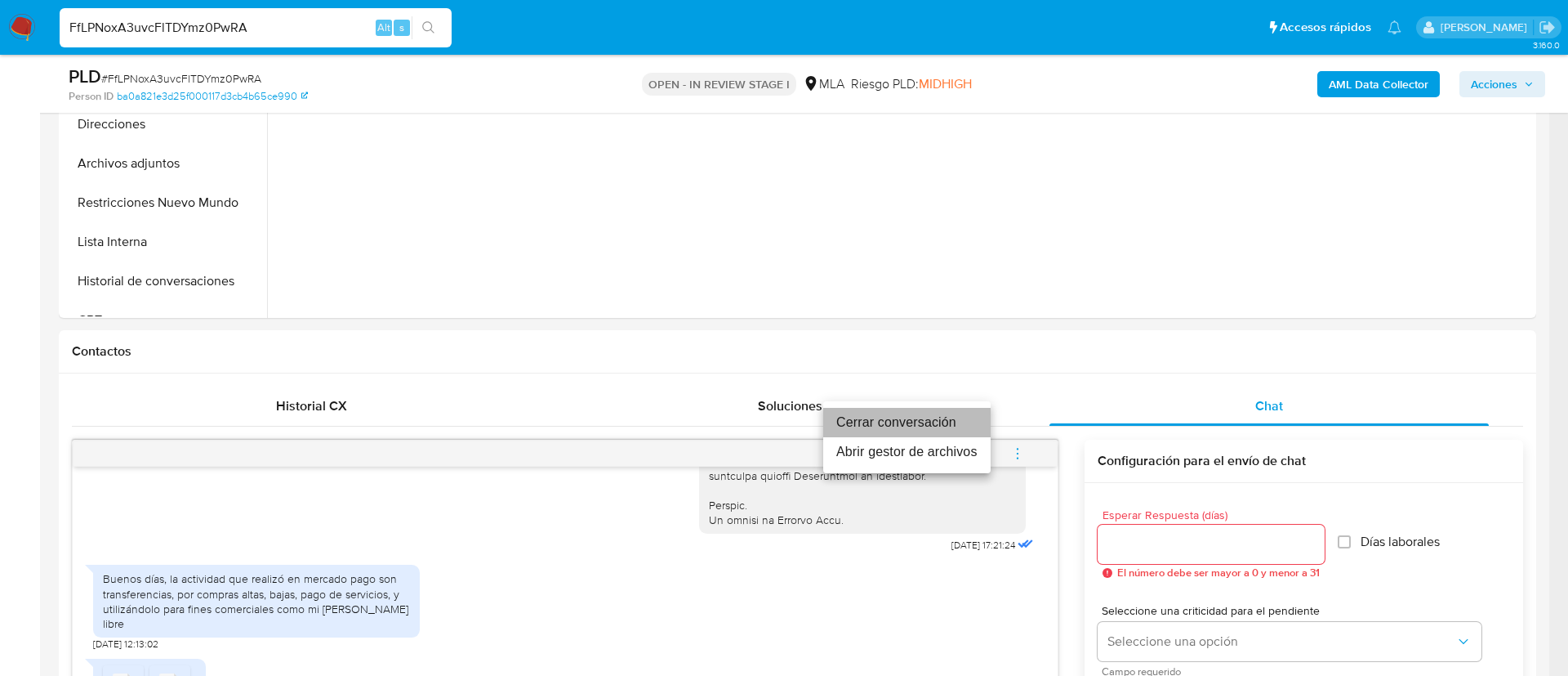
click at [932, 412] on li "Cerrar conversación" at bounding box center [907, 422] width 167 height 29
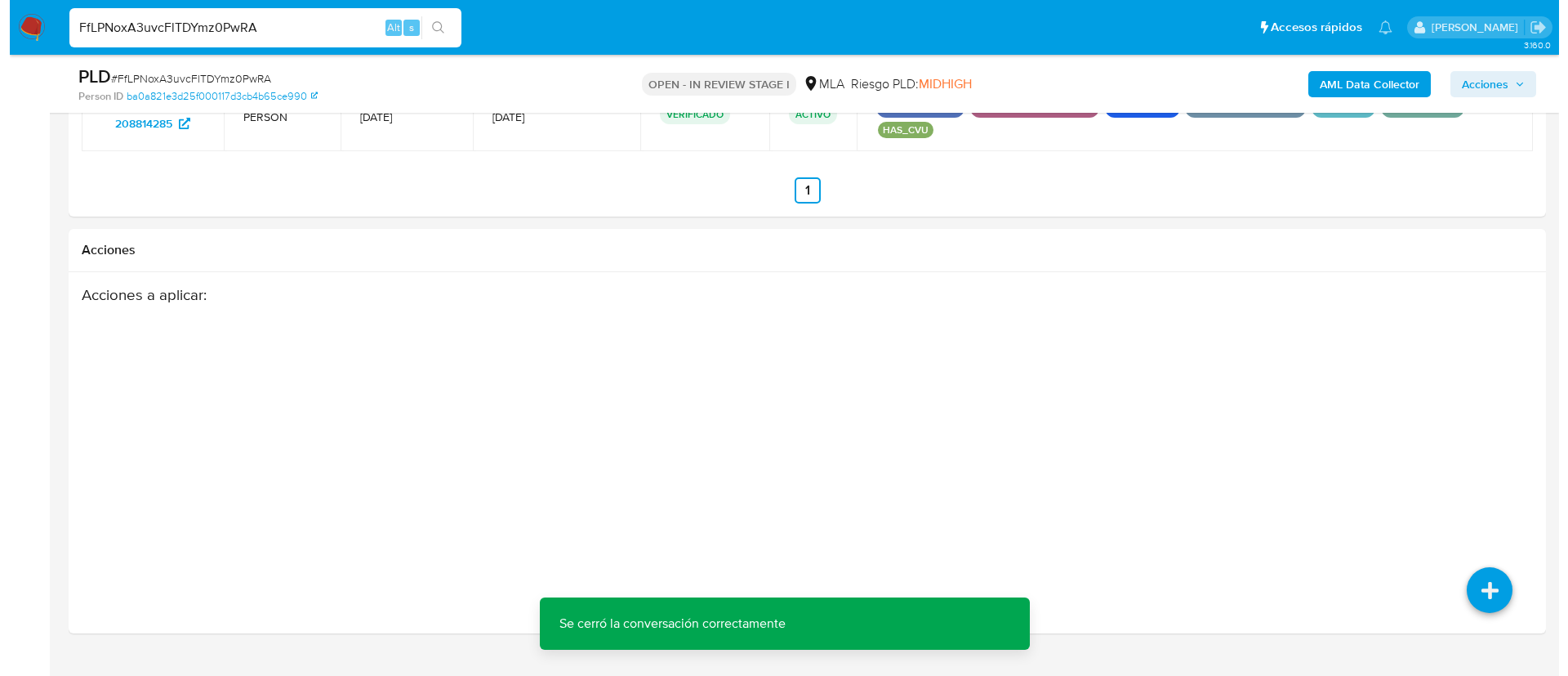
scroll to position [2589, 0]
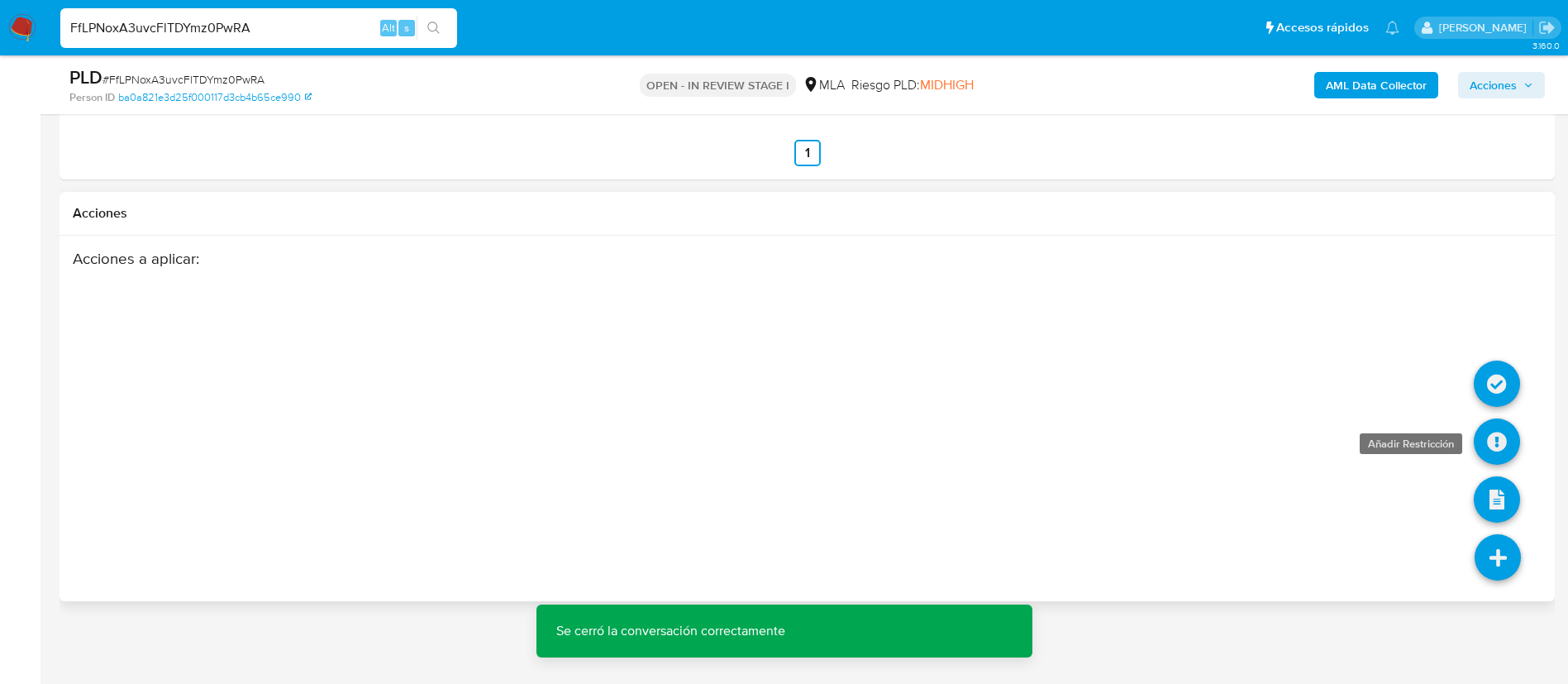
click at [1503, 437] on icon at bounding box center [1497, 441] width 47 height 47
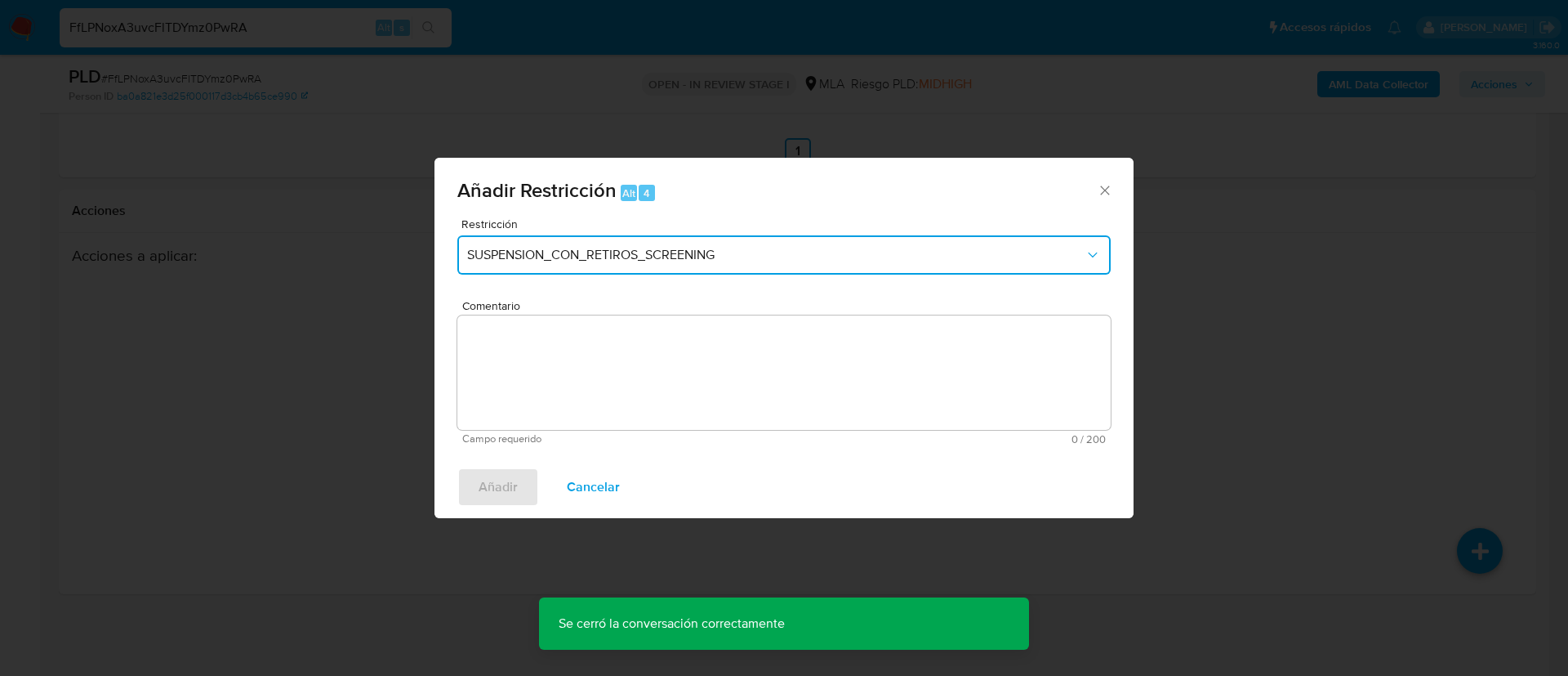
click at [721, 264] on button "SUSPENSION_CON_RETIROS_SCREENING" at bounding box center [784, 255] width 653 height 39
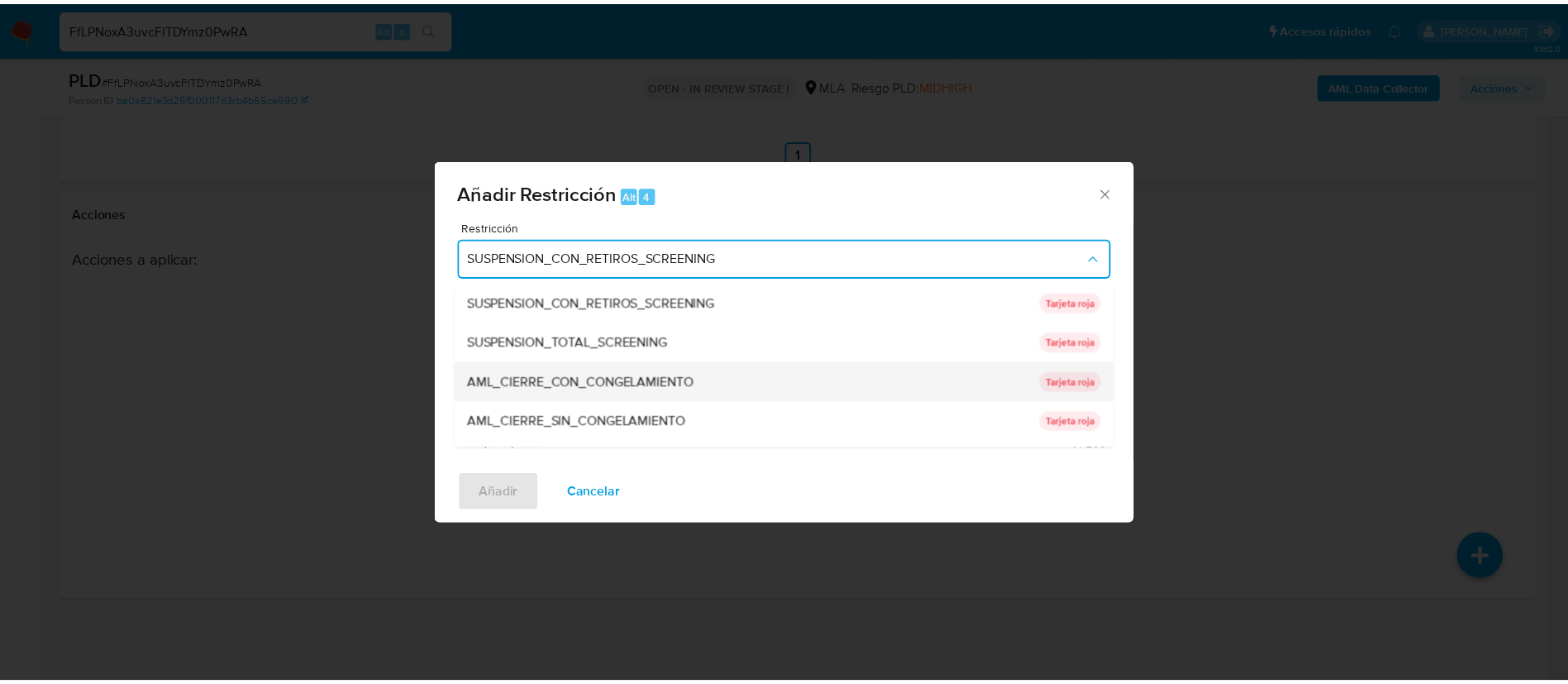
scroll to position [351, 0]
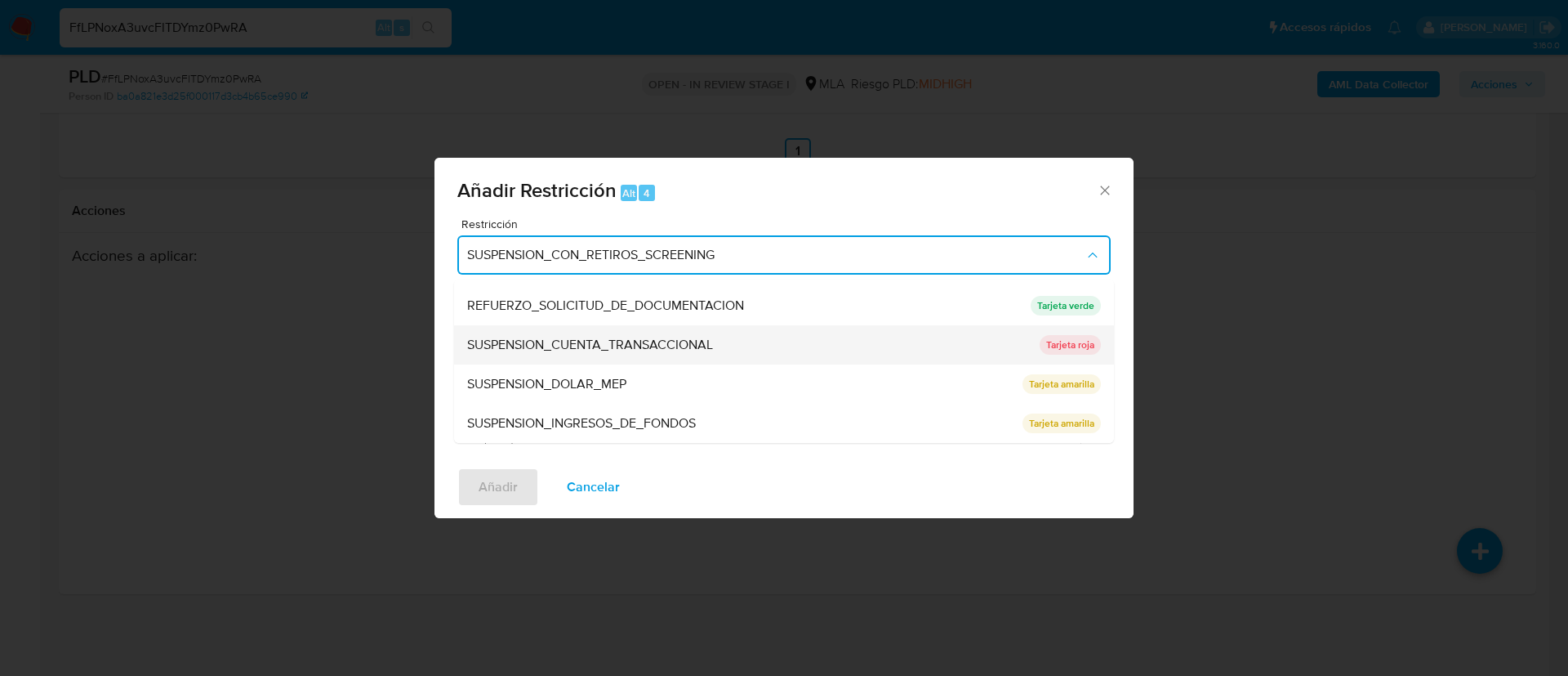
click at [546, 353] on span "SUSPENSION_CUENTA_TRANSACCIONAL" at bounding box center [590, 345] width 246 height 17
click at [546, 353] on textarea "Comentario" at bounding box center [784, 372] width 653 height 115
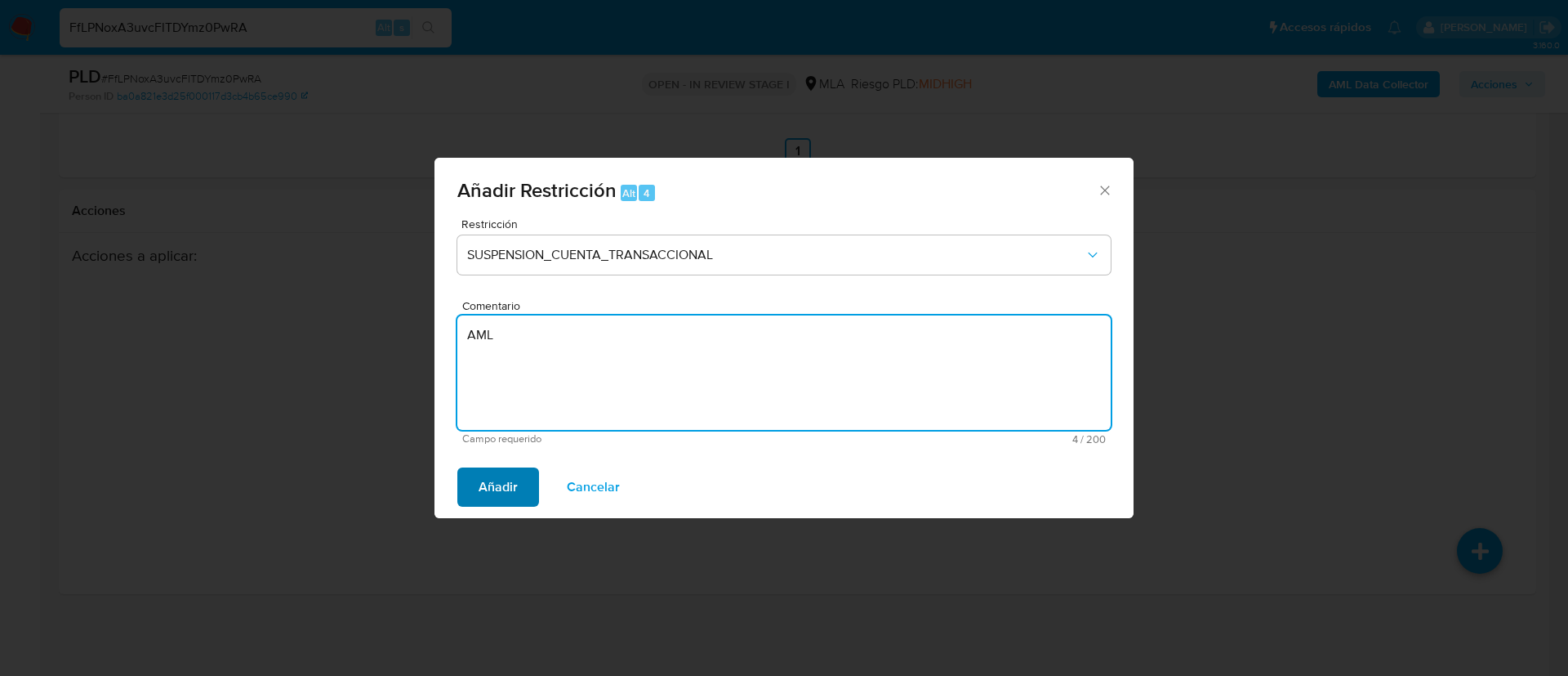
type textarea "AML"
click at [512, 472] on span "Añadir" at bounding box center [499, 487] width 39 height 36
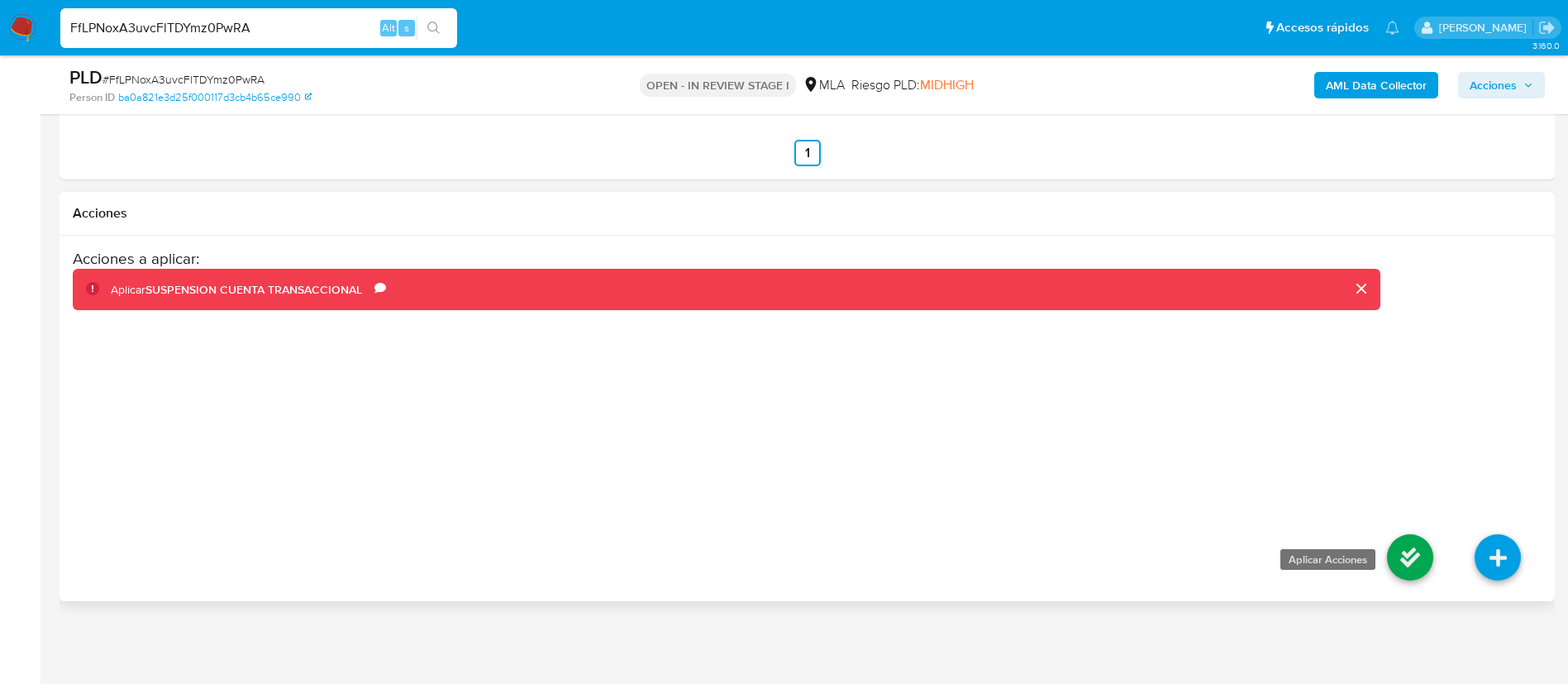
click at [1431, 572] on icon at bounding box center [1410, 557] width 47 height 47
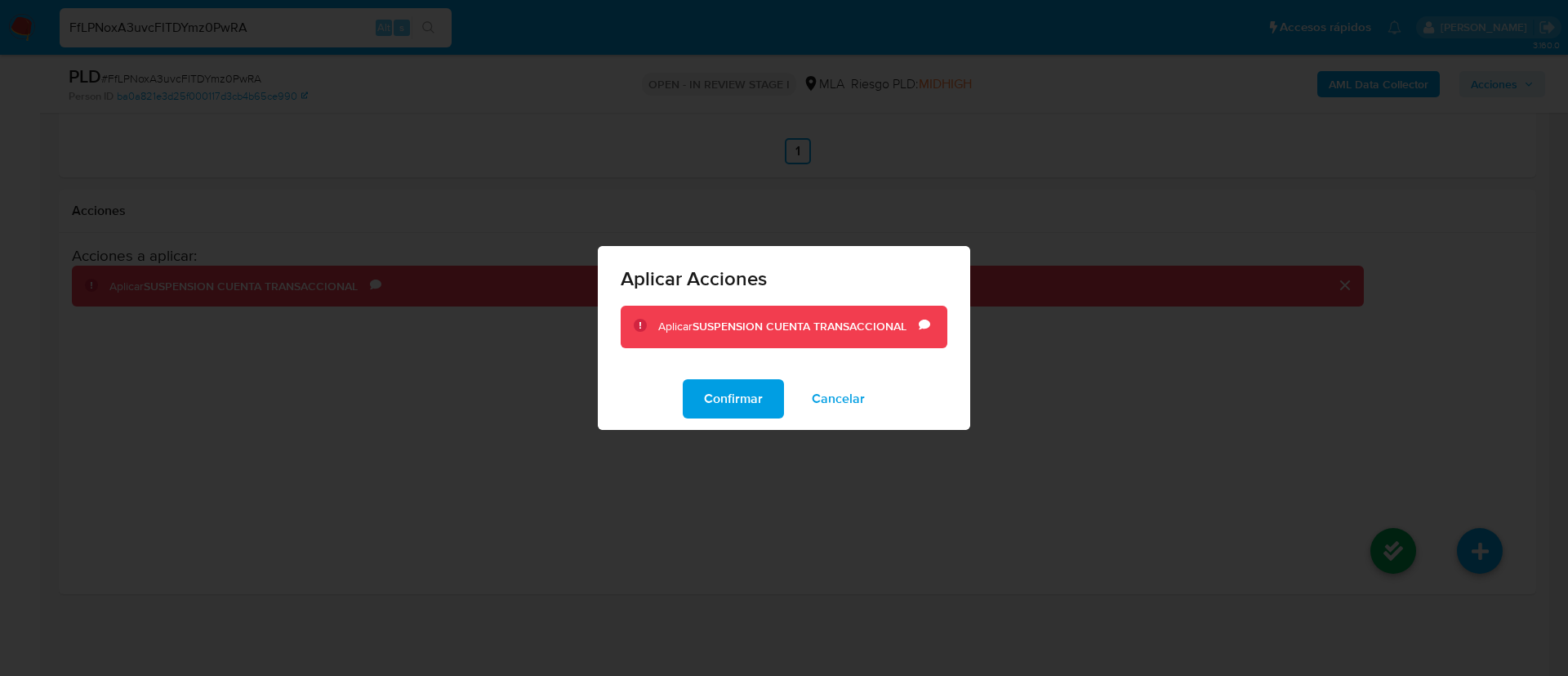
click at [715, 389] on span "Confirmar" at bounding box center [734, 399] width 59 height 36
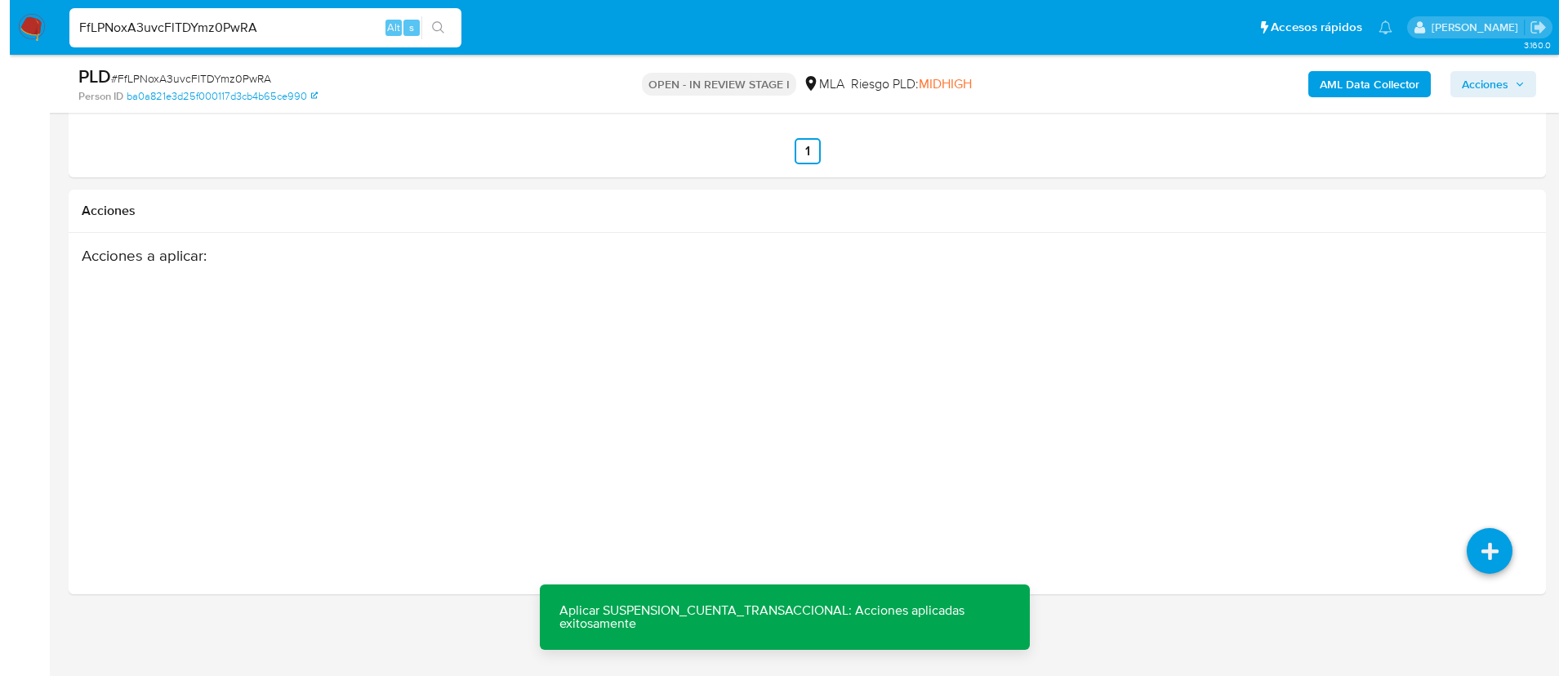
scroll to position [263, 0]
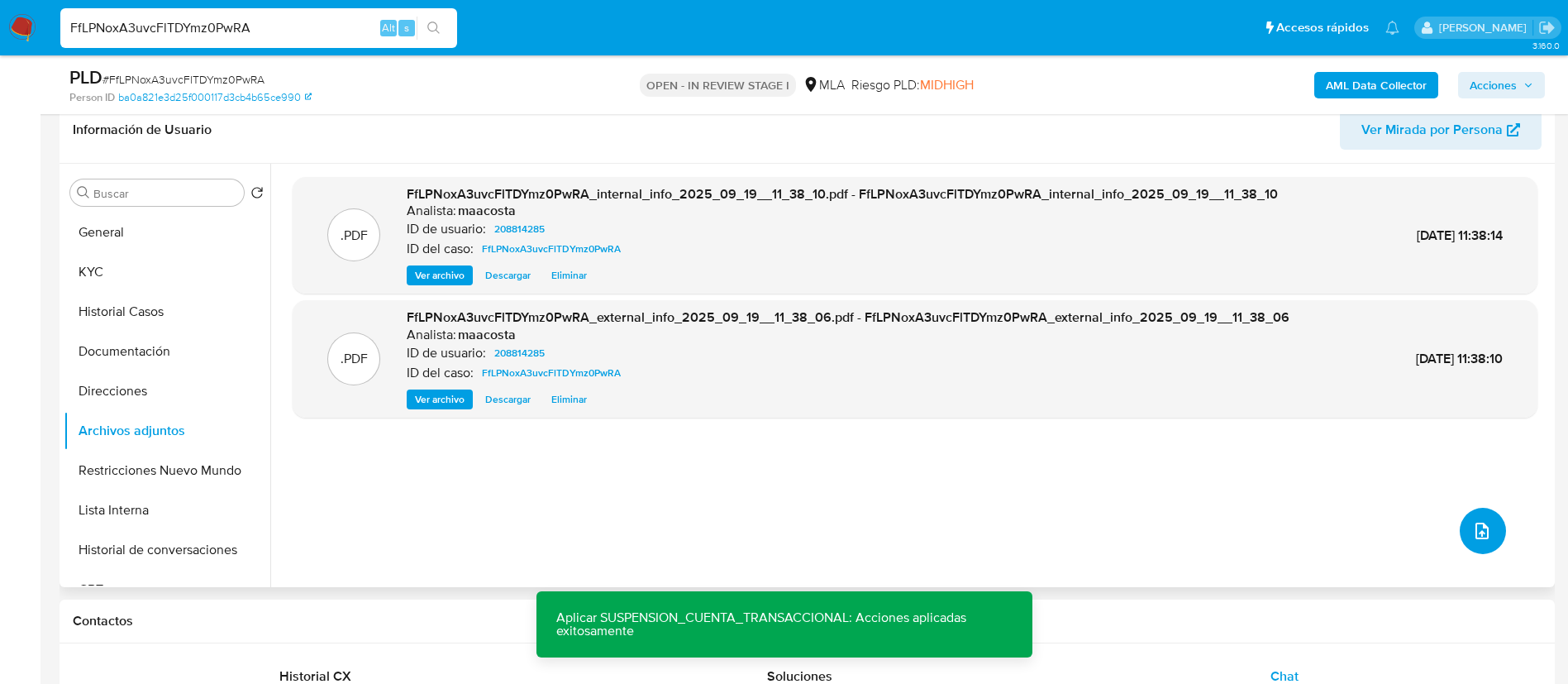
click at [1474, 526] on icon "upload-file" at bounding box center [1482, 530] width 20 height 20
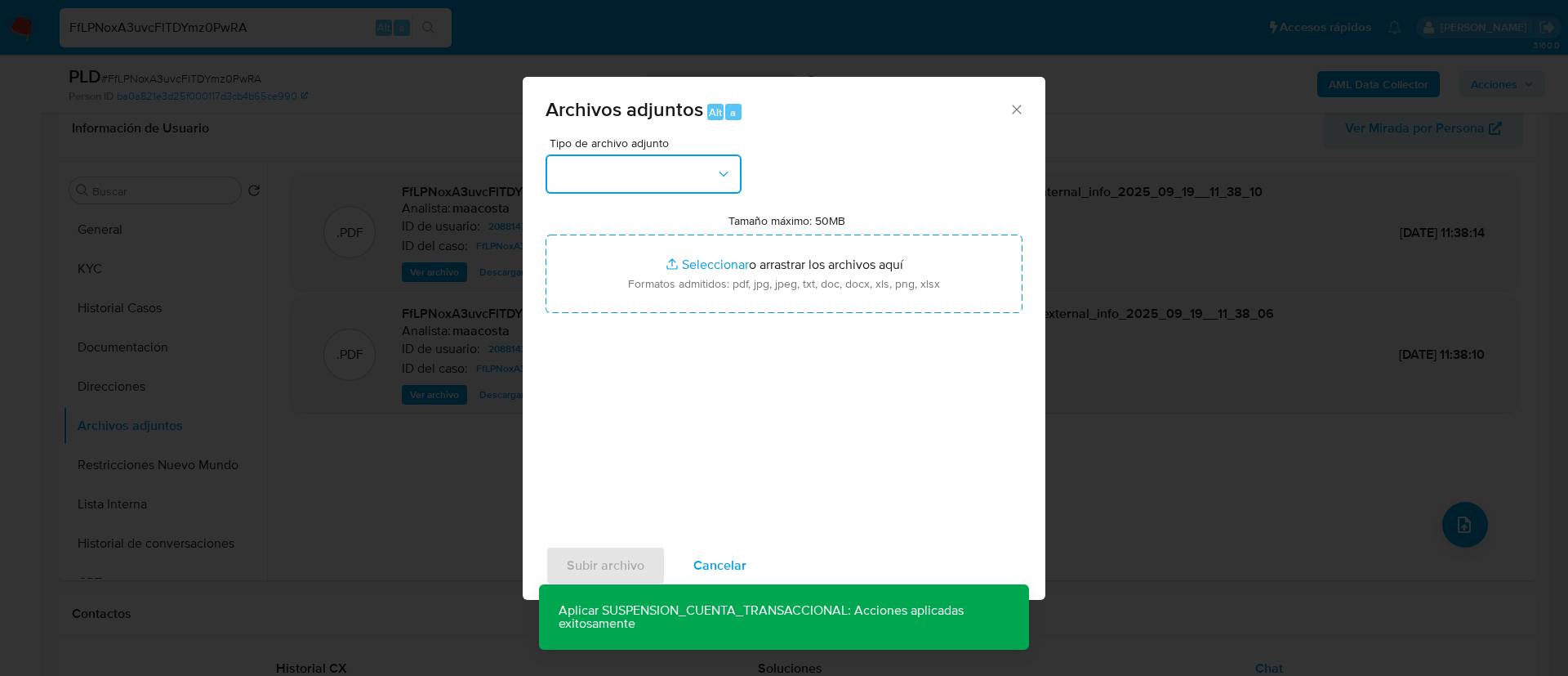
click at [666, 178] on button "button" at bounding box center [643, 174] width 196 height 39
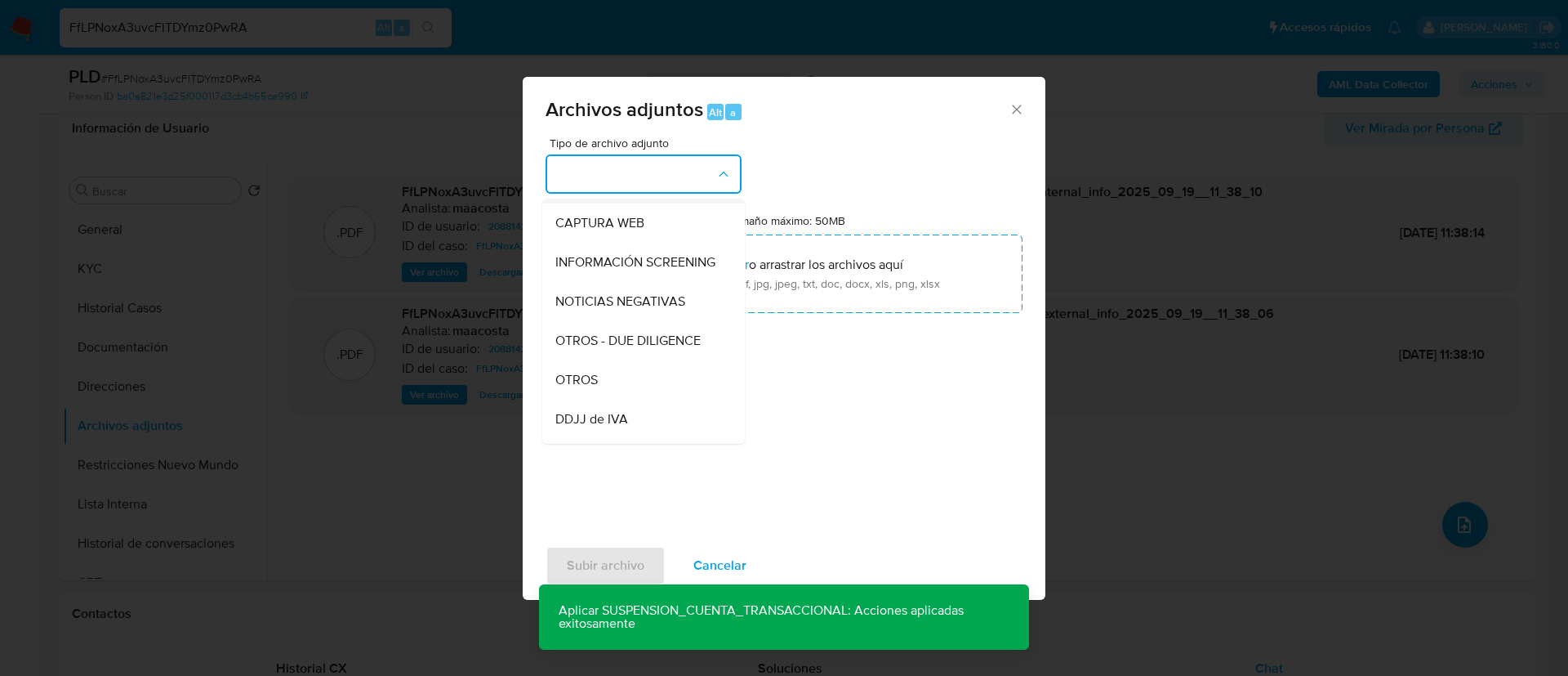
scroll to position [166, 0]
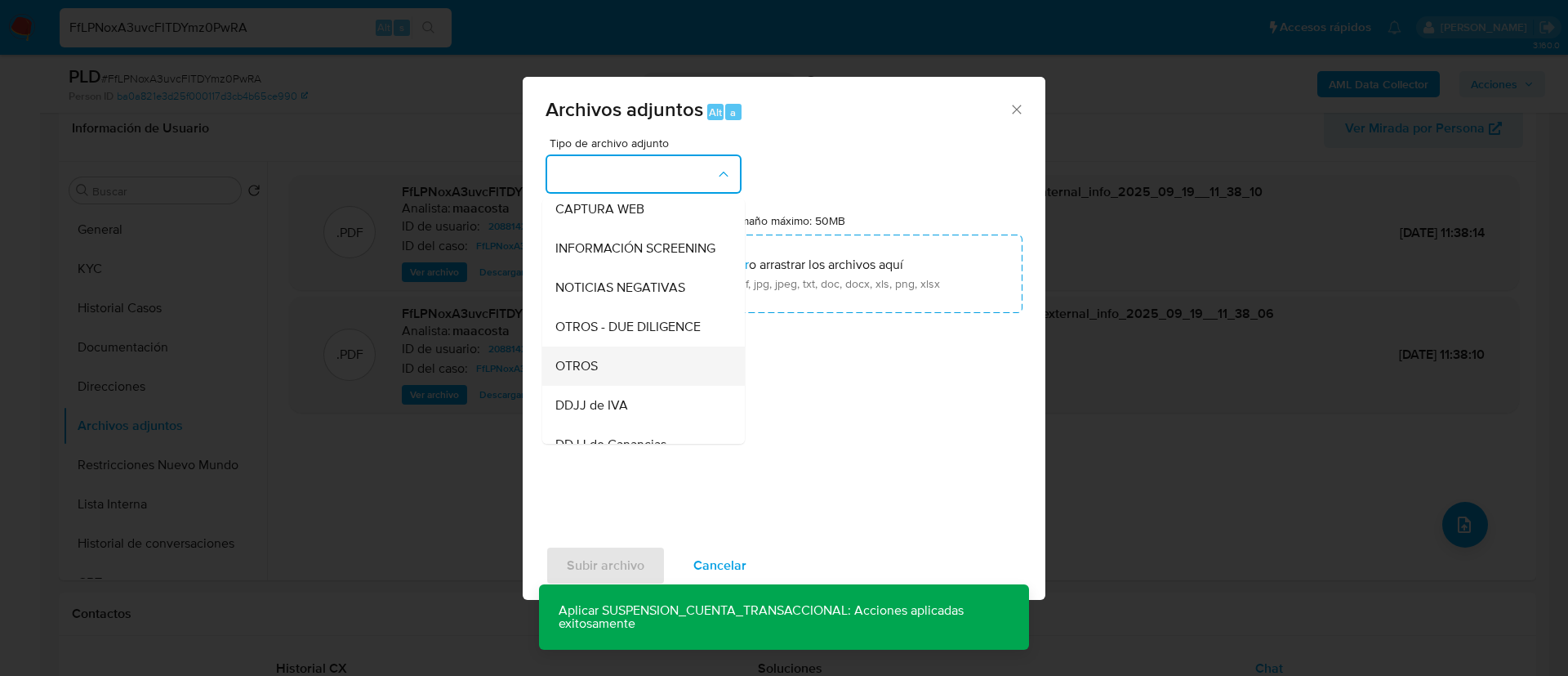
click at [598, 375] on div "OTROS" at bounding box center [639, 366] width 166 height 39
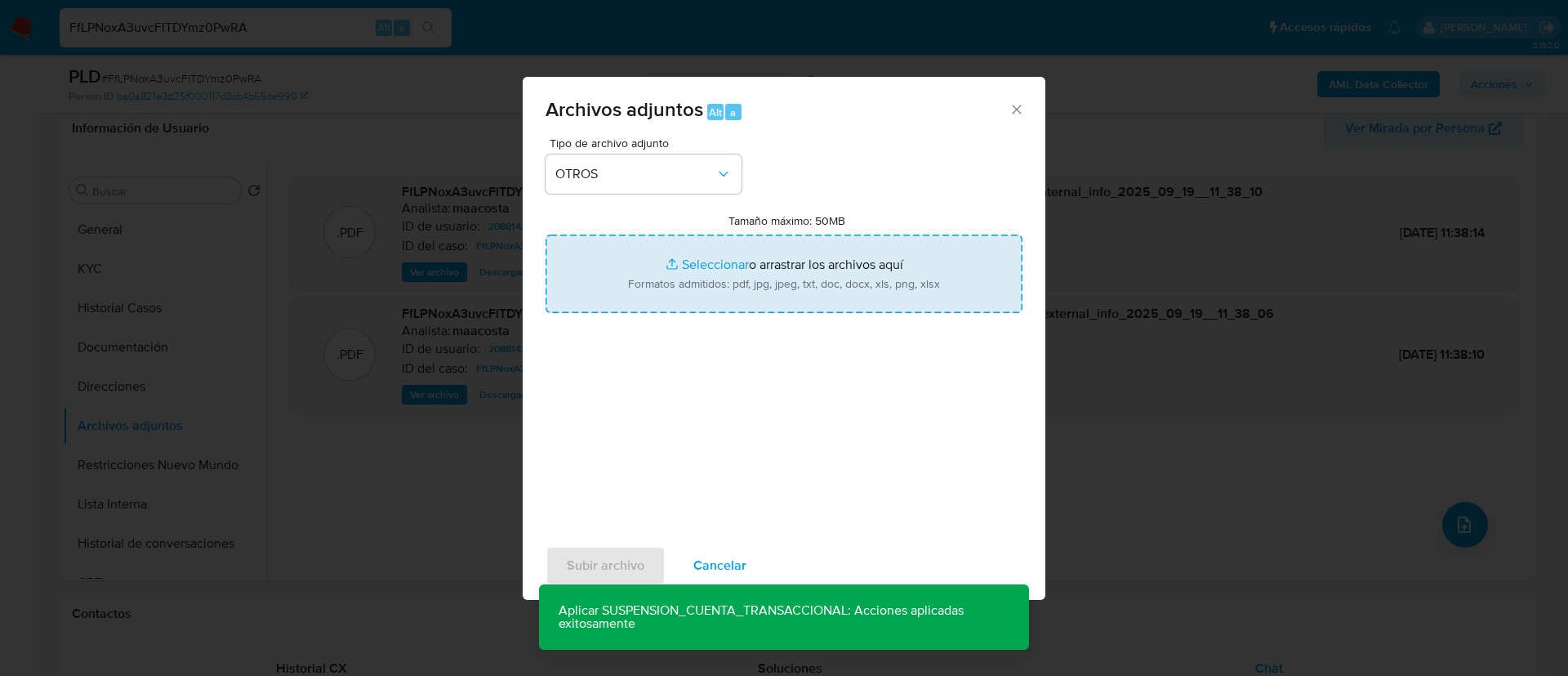
type input "C:\fakepath\Caselog FfLPNoxA3uvcFlTDYmz0PwRA_2025_08_19_18_08_53.docx"
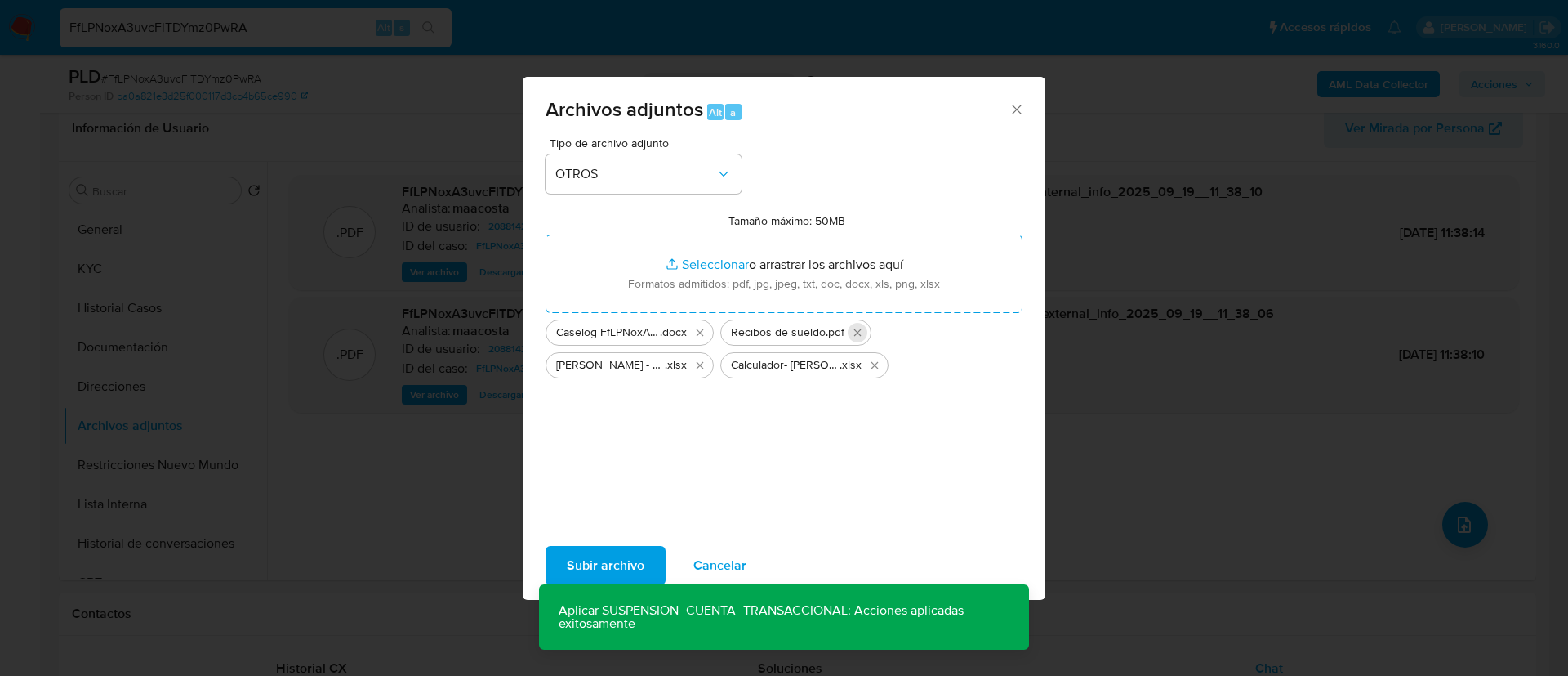
click at [860, 329] on icon "Eliminar Recibos de sueldo.pdf" at bounding box center [857, 332] width 13 height 13
click at [608, 564] on span "Subir archivo" at bounding box center [605, 565] width 77 height 36
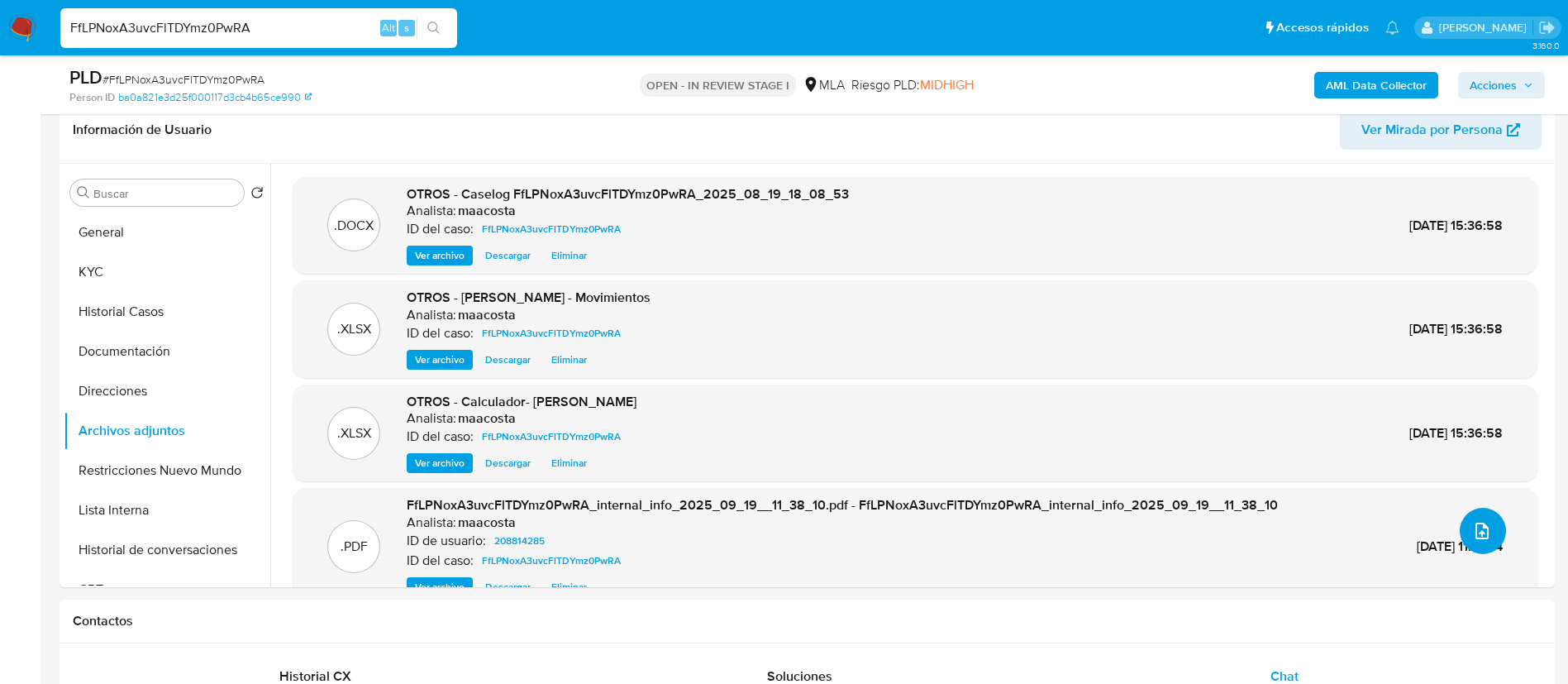
click at [1481, 526] on icon "upload-file" at bounding box center [1482, 530] width 20 height 20
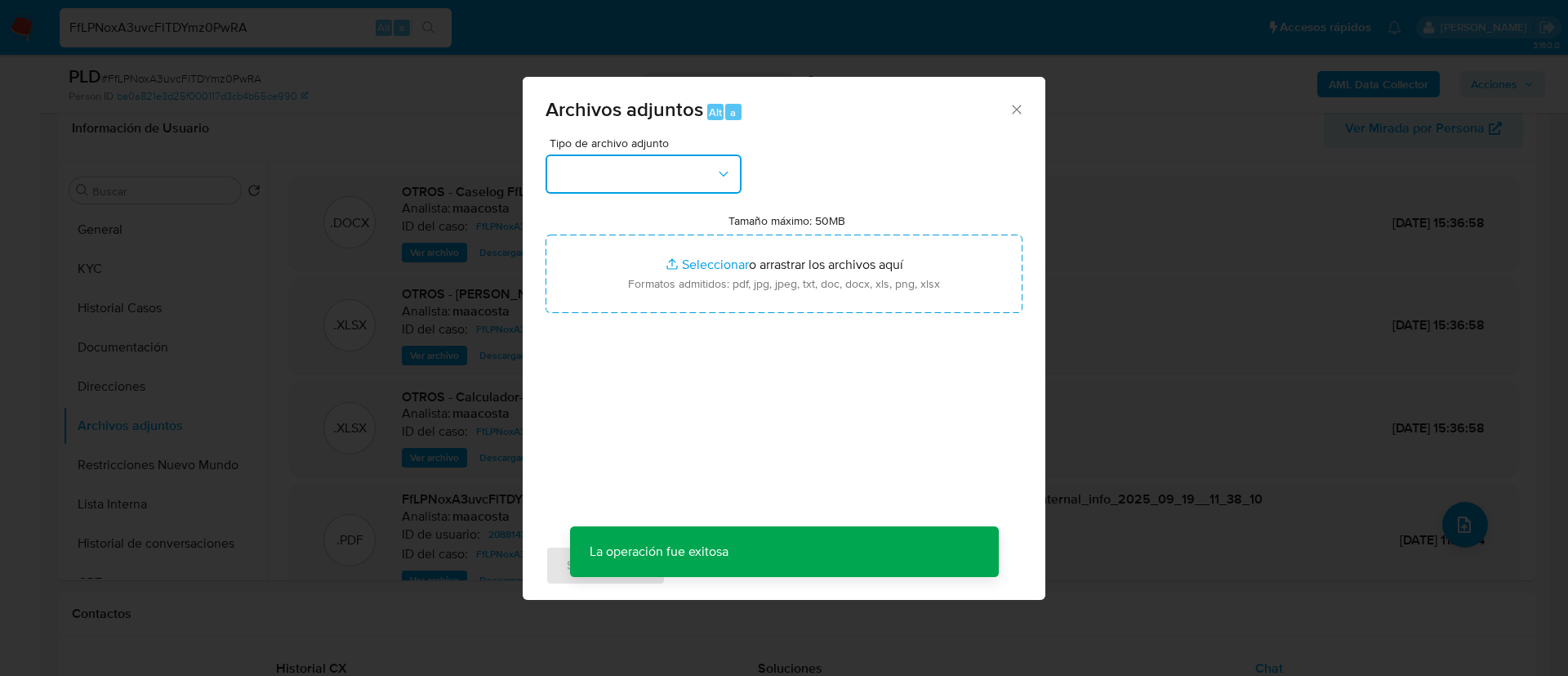
click at [660, 176] on button "button" at bounding box center [643, 174] width 196 height 39
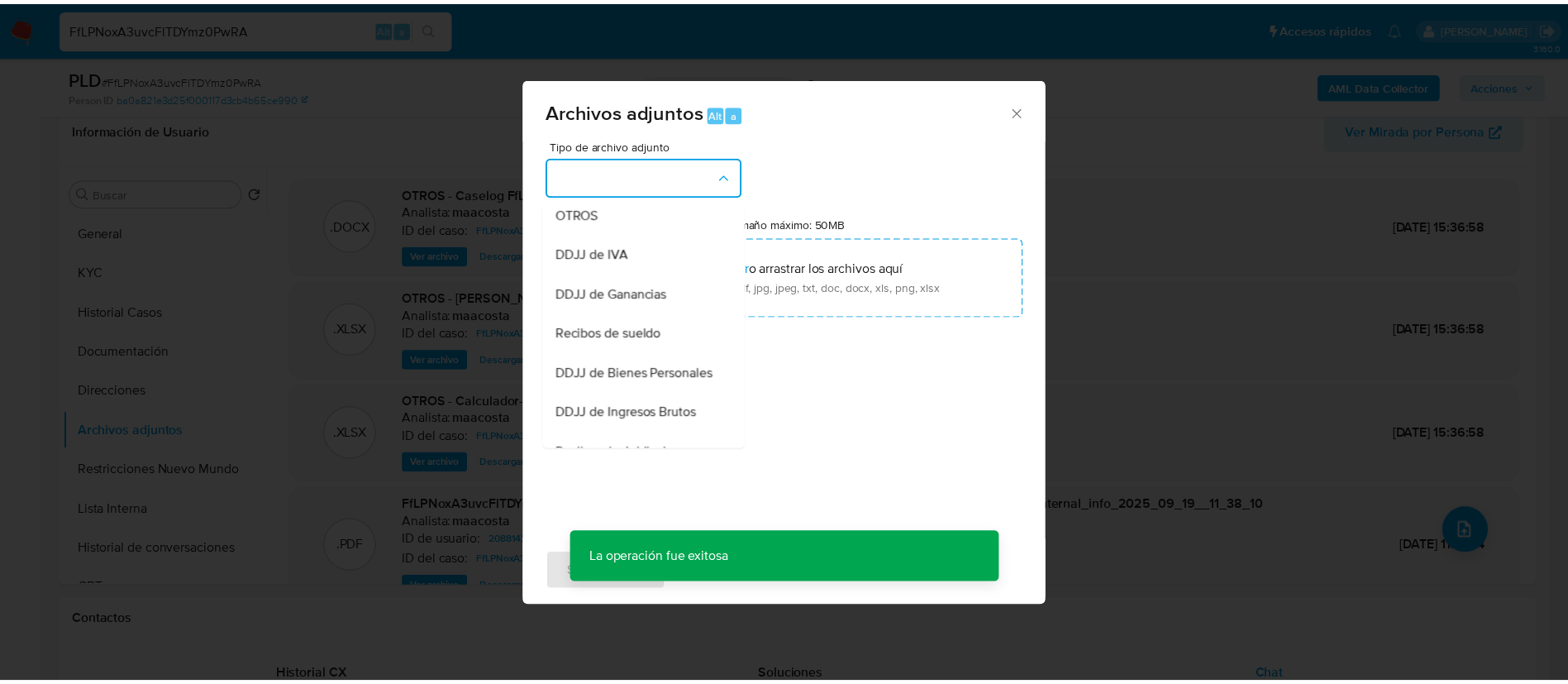
scroll to position [325, 0]
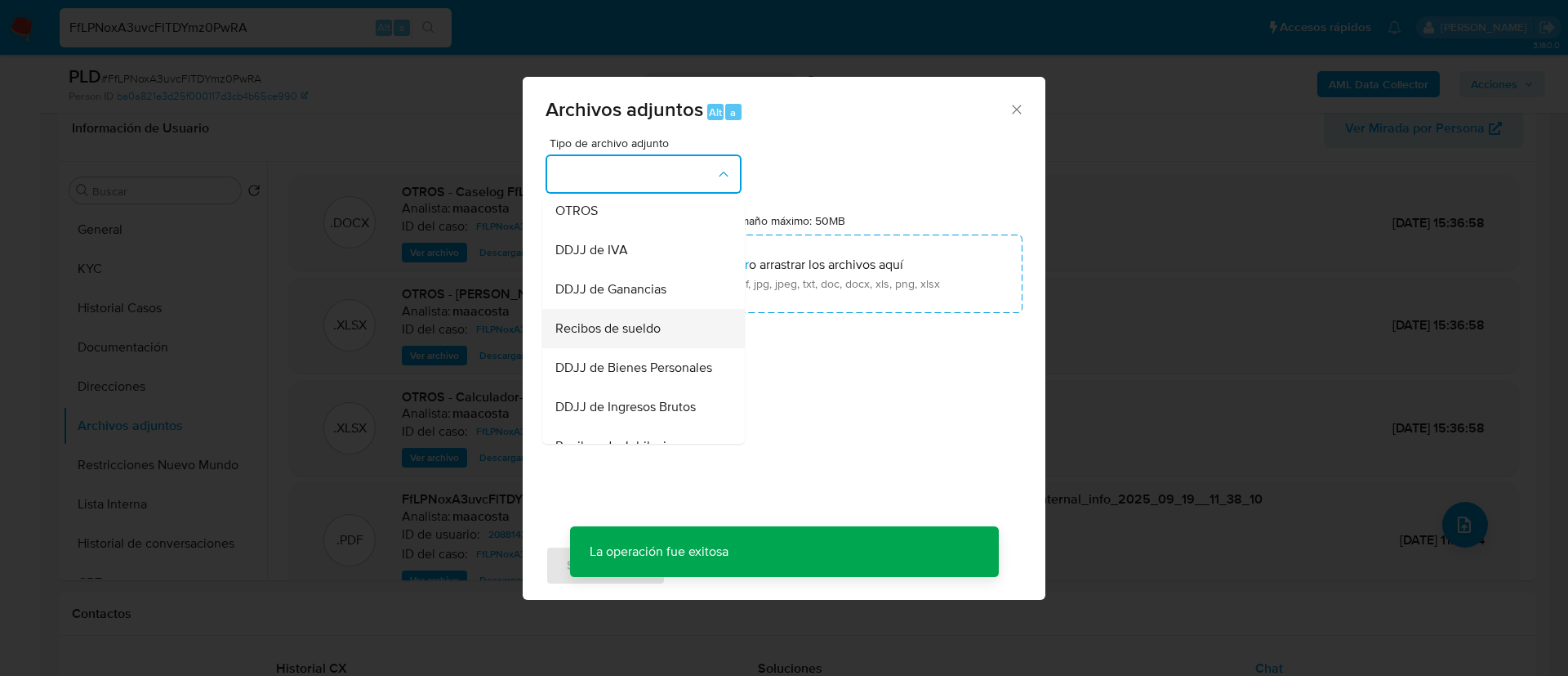
click at [611, 337] on span "Recibos de sueldo" at bounding box center [608, 328] width 106 height 17
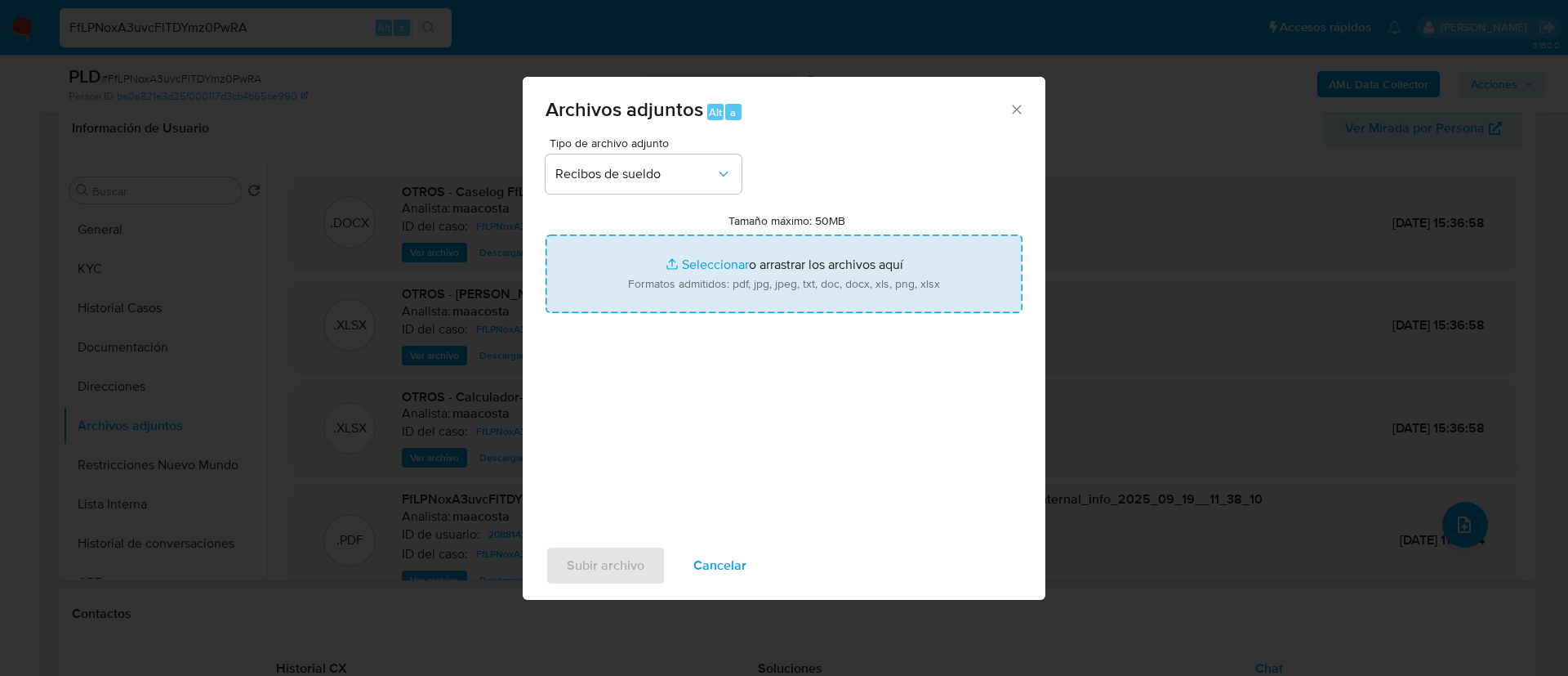
type input "C:\fakepath\Recibos de sueldo.pdf"
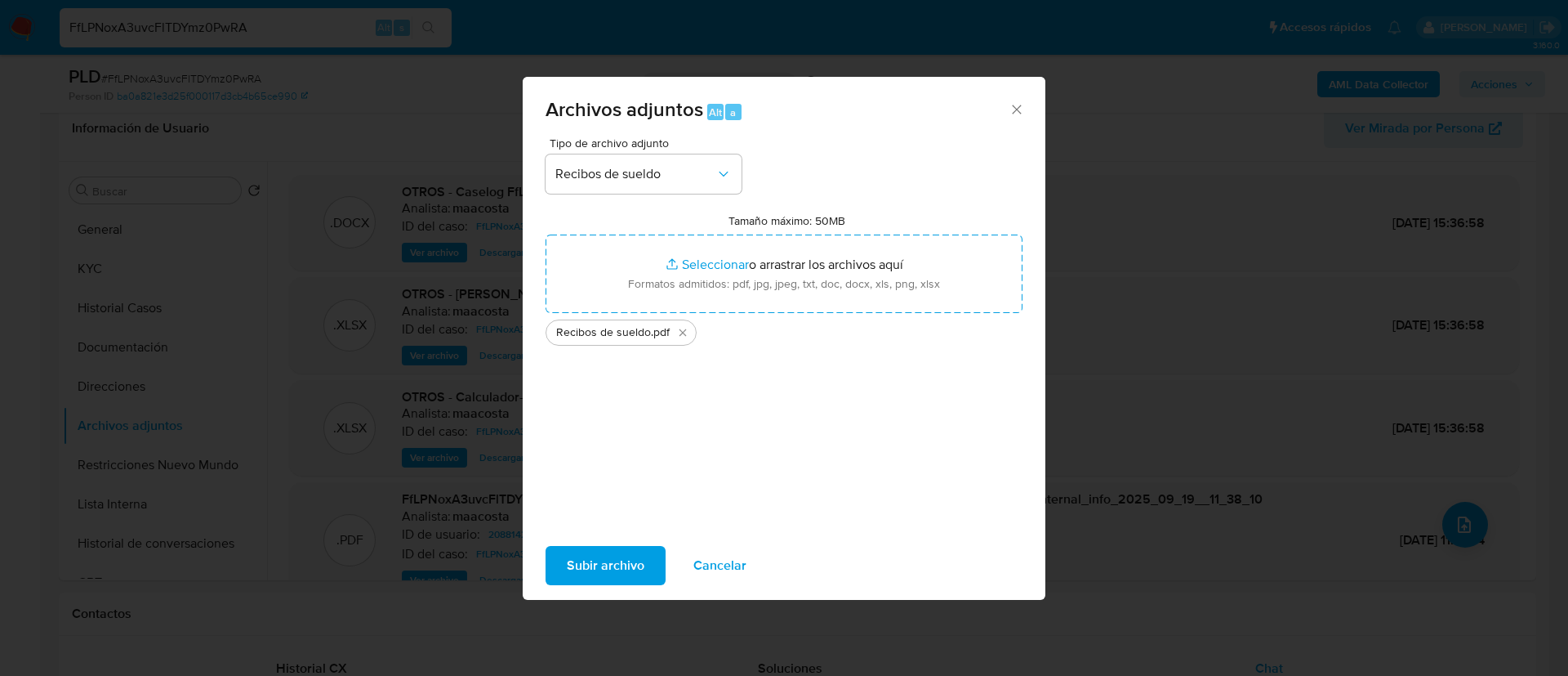
drag, startPoint x: 725, startPoint y: 288, endPoint x: 608, endPoint y: 564, distance: 299.8
click at [608, 564] on span "Subir archivo" at bounding box center [605, 565] width 77 height 36
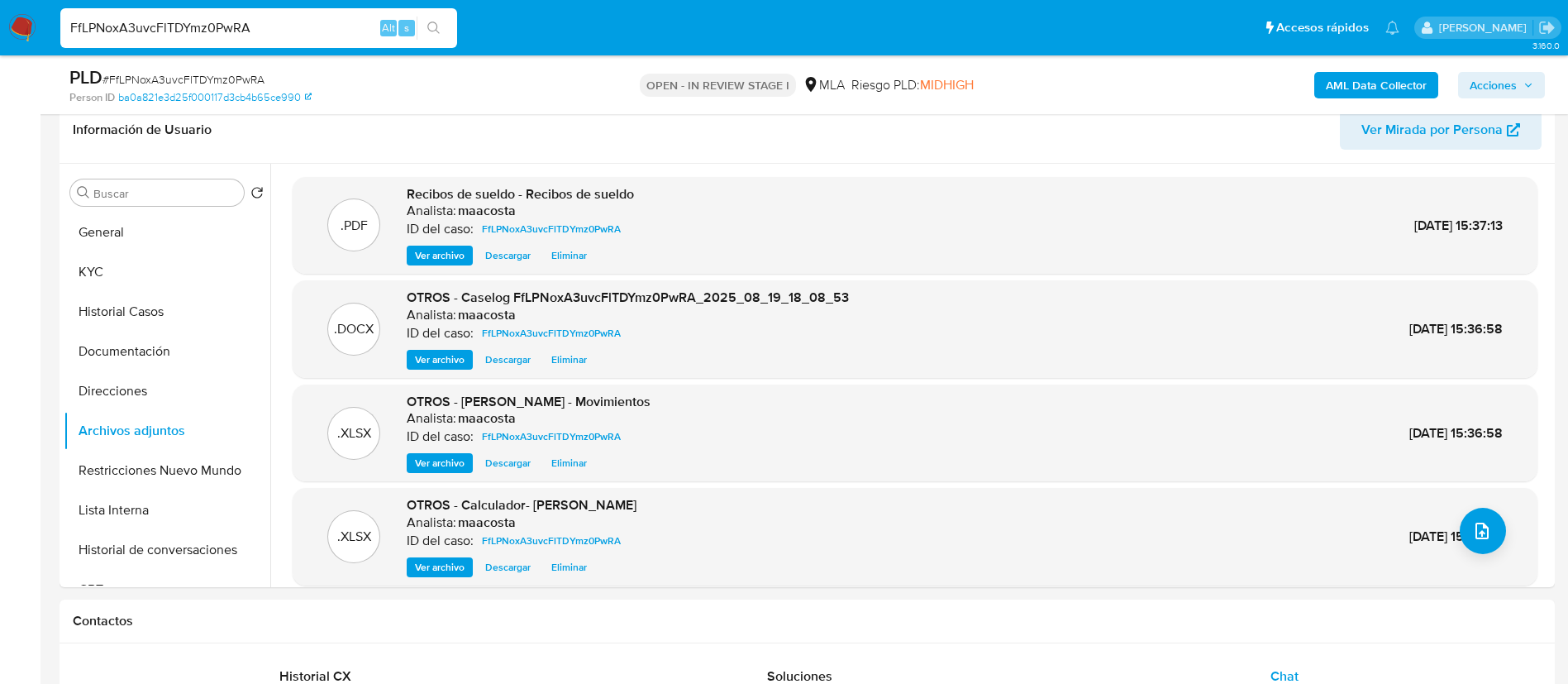
click at [1490, 84] on span "Acciones" at bounding box center [1494, 85] width 48 height 27
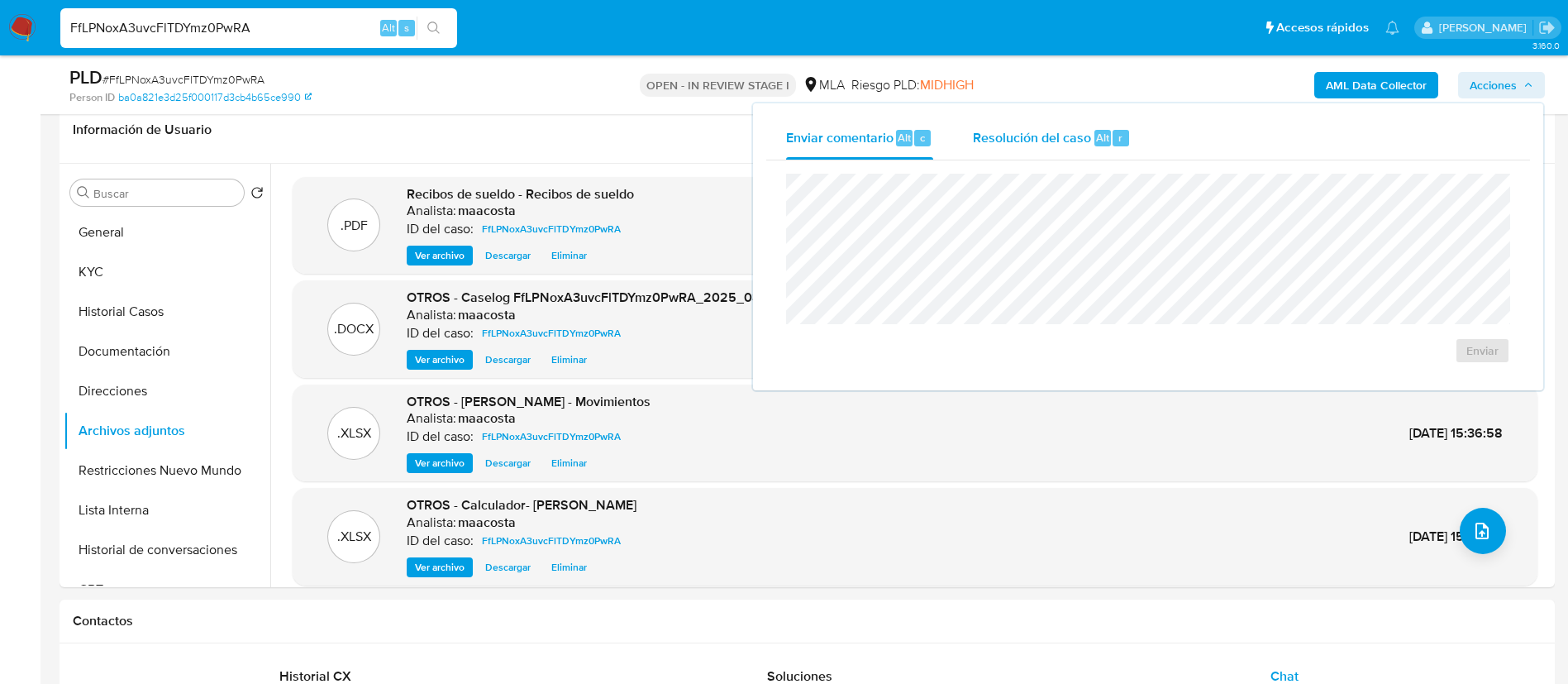
click at [1131, 117] on button "Resolución del caso Alt r" at bounding box center [1052, 138] width 197 height 43
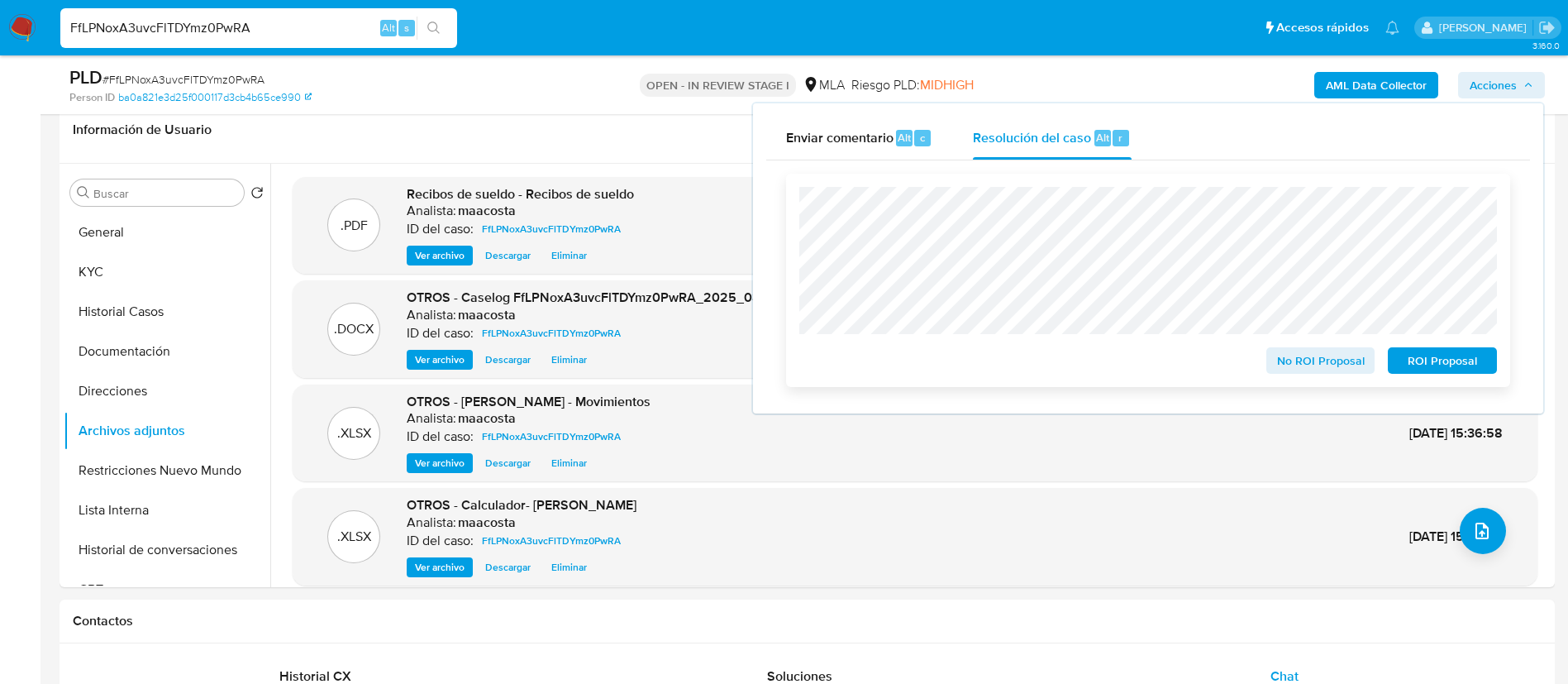
click at [1449, 366] on span "ROI Proposal" at bounding box center [1442, 360] width 86 height 23
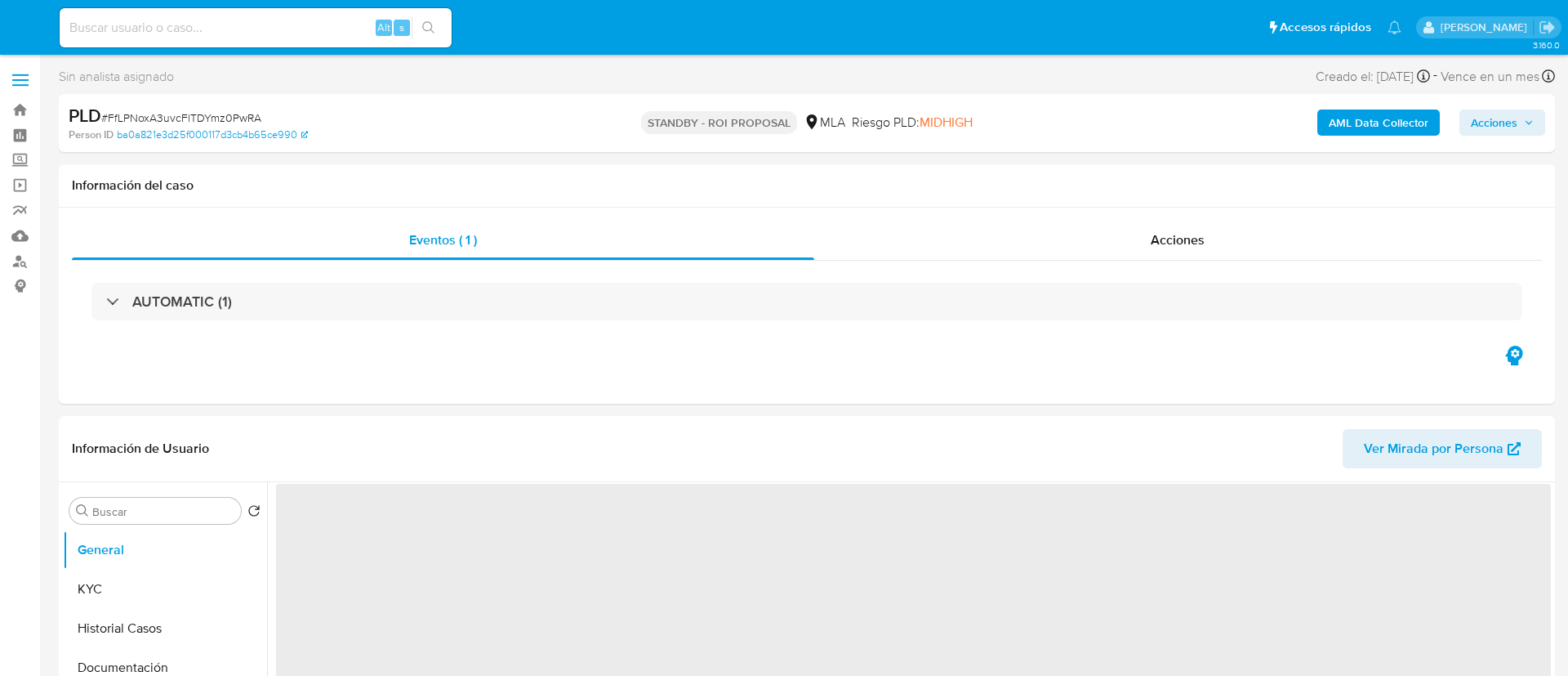
select select "10"
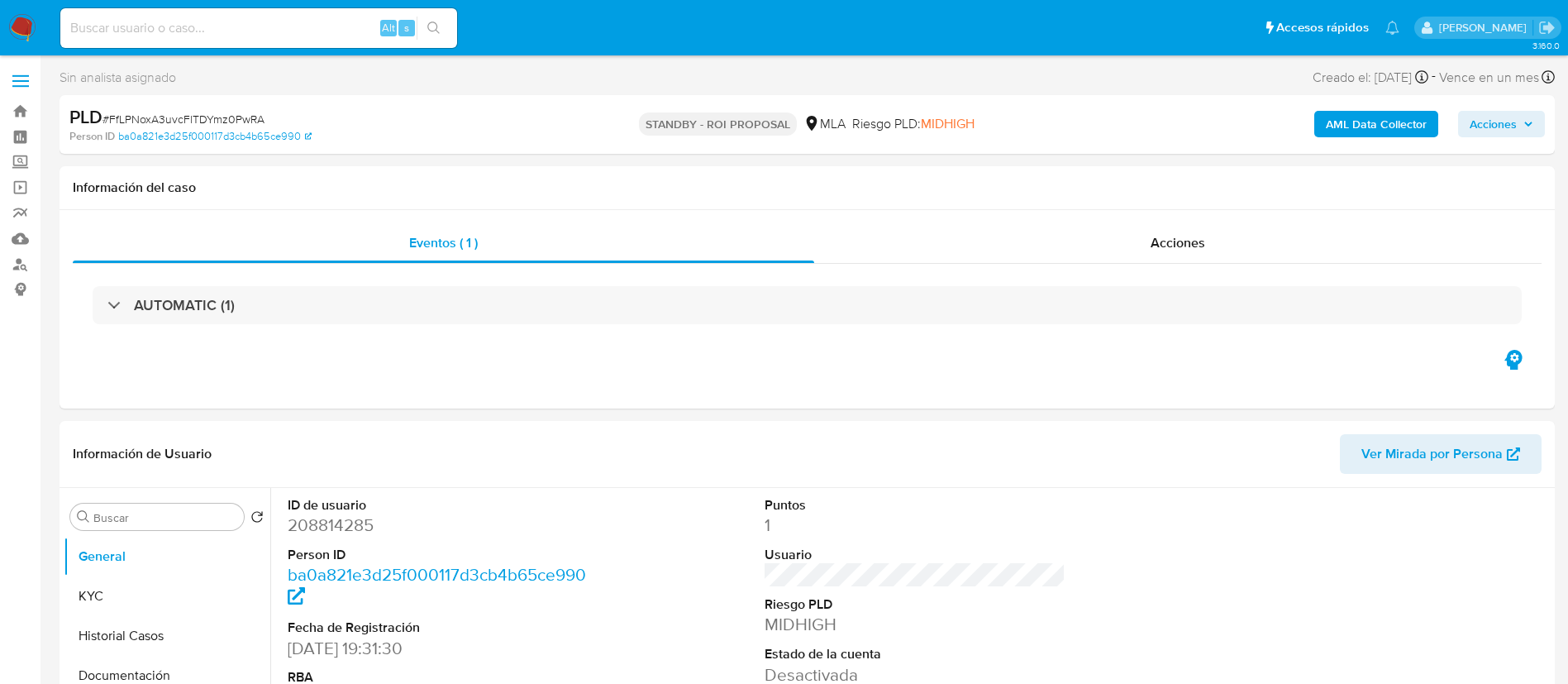
paste input "VhIG8ehkvvegIiTLPhZWXBoh"
click at [320, 33] on input "VhIG8ehkvvegIiTLPhZWXBoh" at bounding box center [259, 29] width 396 height 22
type input "VhIG8ehkvvegIiTLPhZWXBoh"
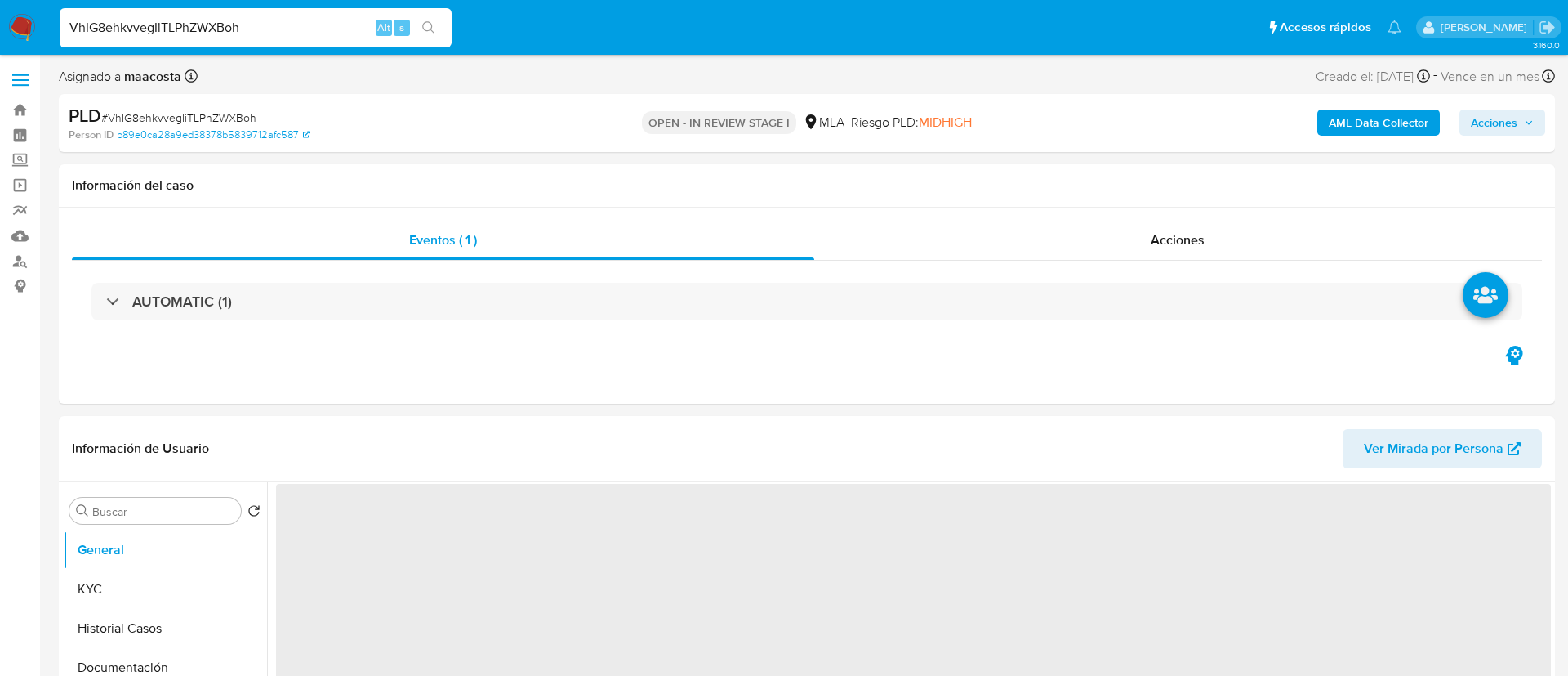
select select "10"
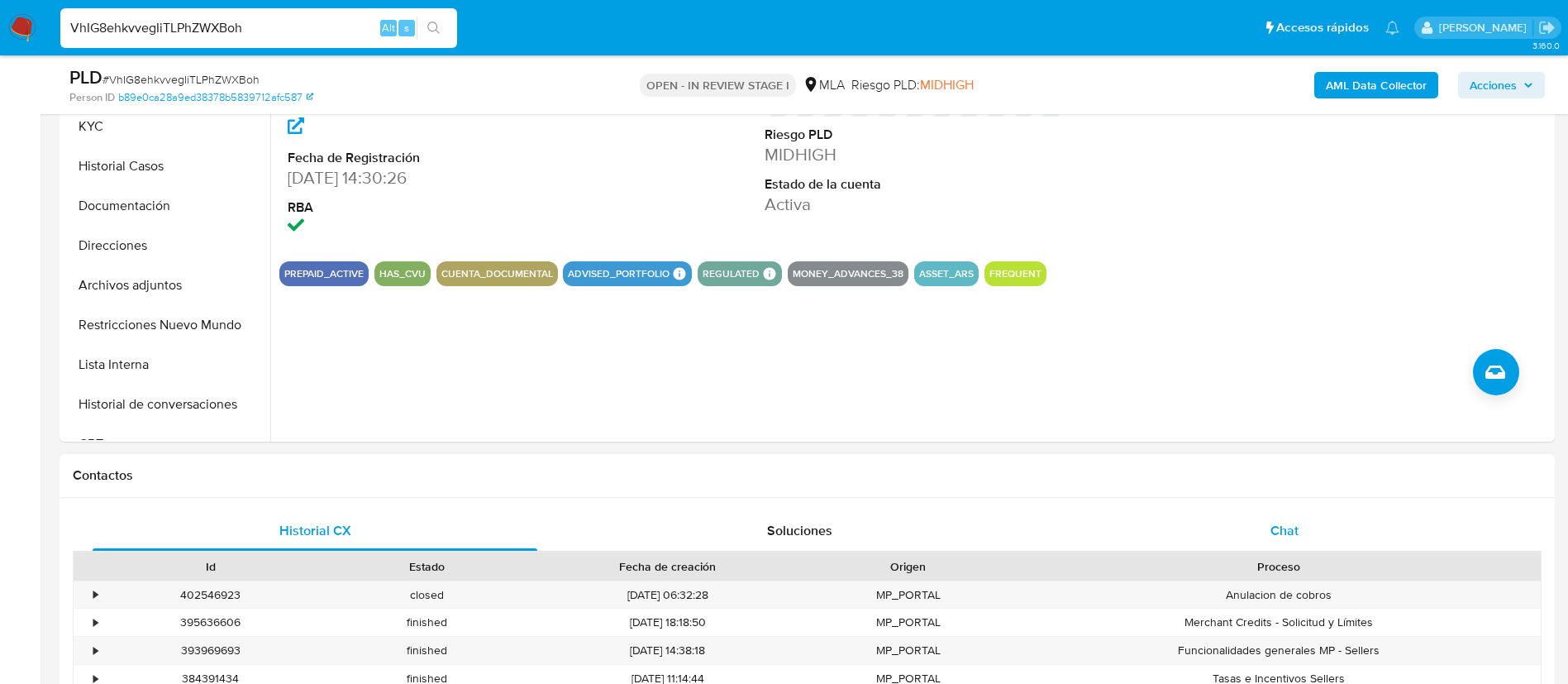
click at [1280, 518] on div "Chat" at bounding box center [1285, 530] width 445 height 40
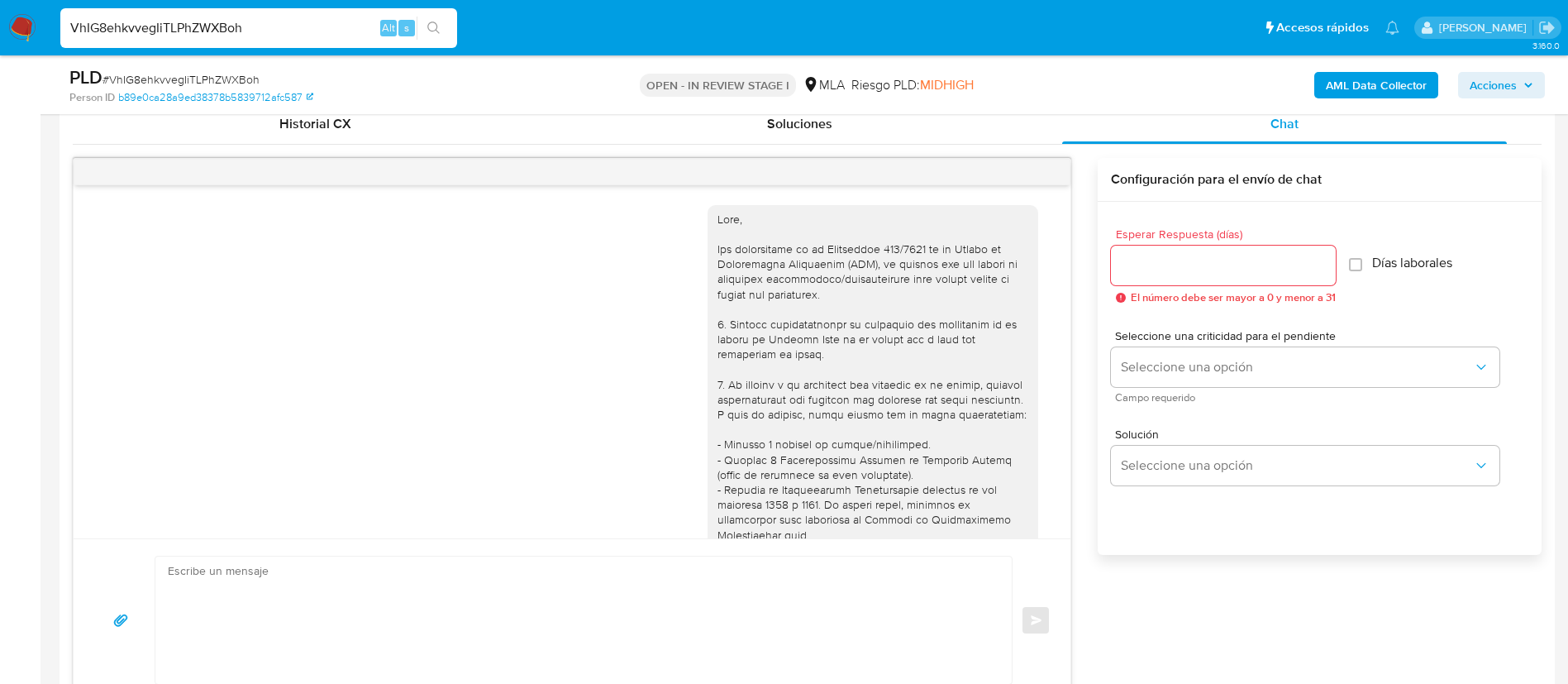
scroll to position [2185, 0]
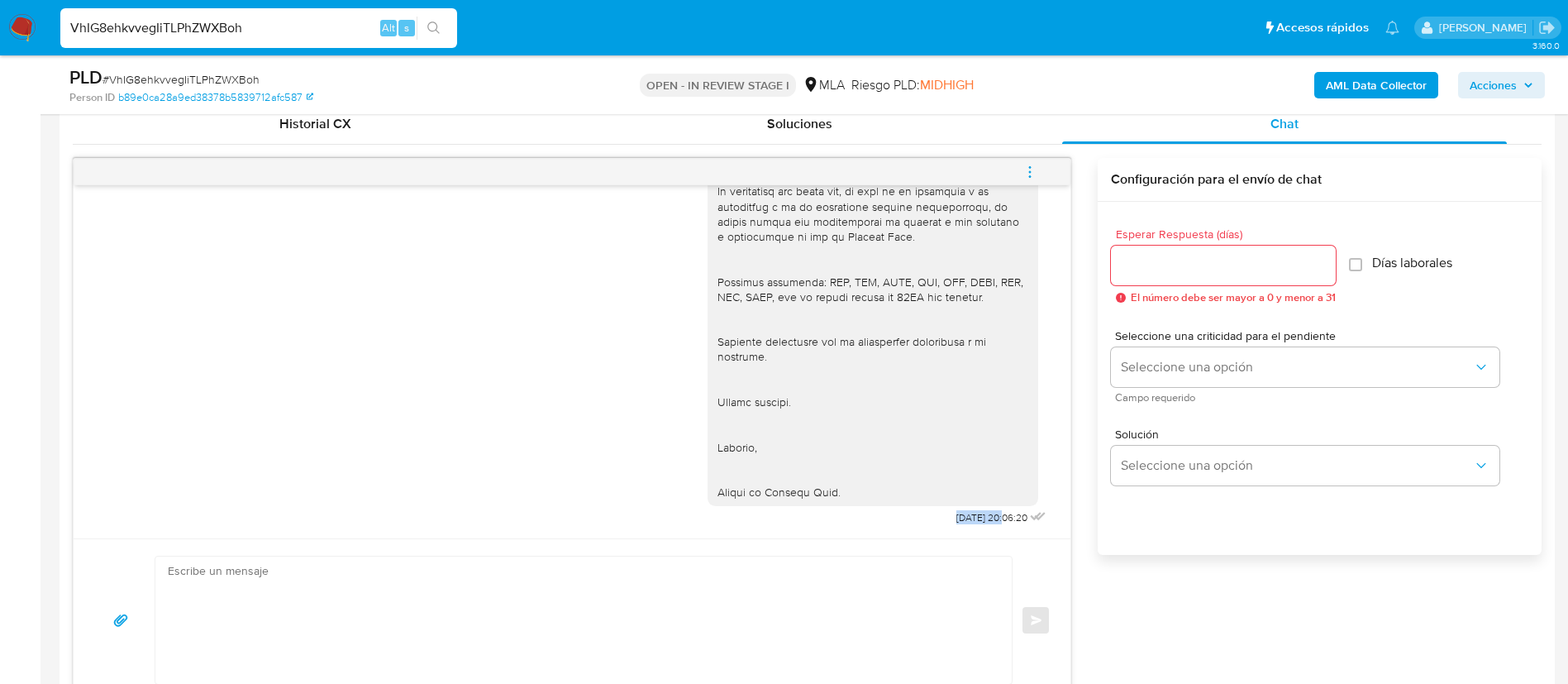
drag, startPoint x: 909, startPoint y: 521, endPoint x: 964, endPoint y: 518, distance: 55.1
click at [964, 518] on div "[DATE] 20:06:20" at bounding box center [878, 39] width 342 height 980
copy span "[DATE]"
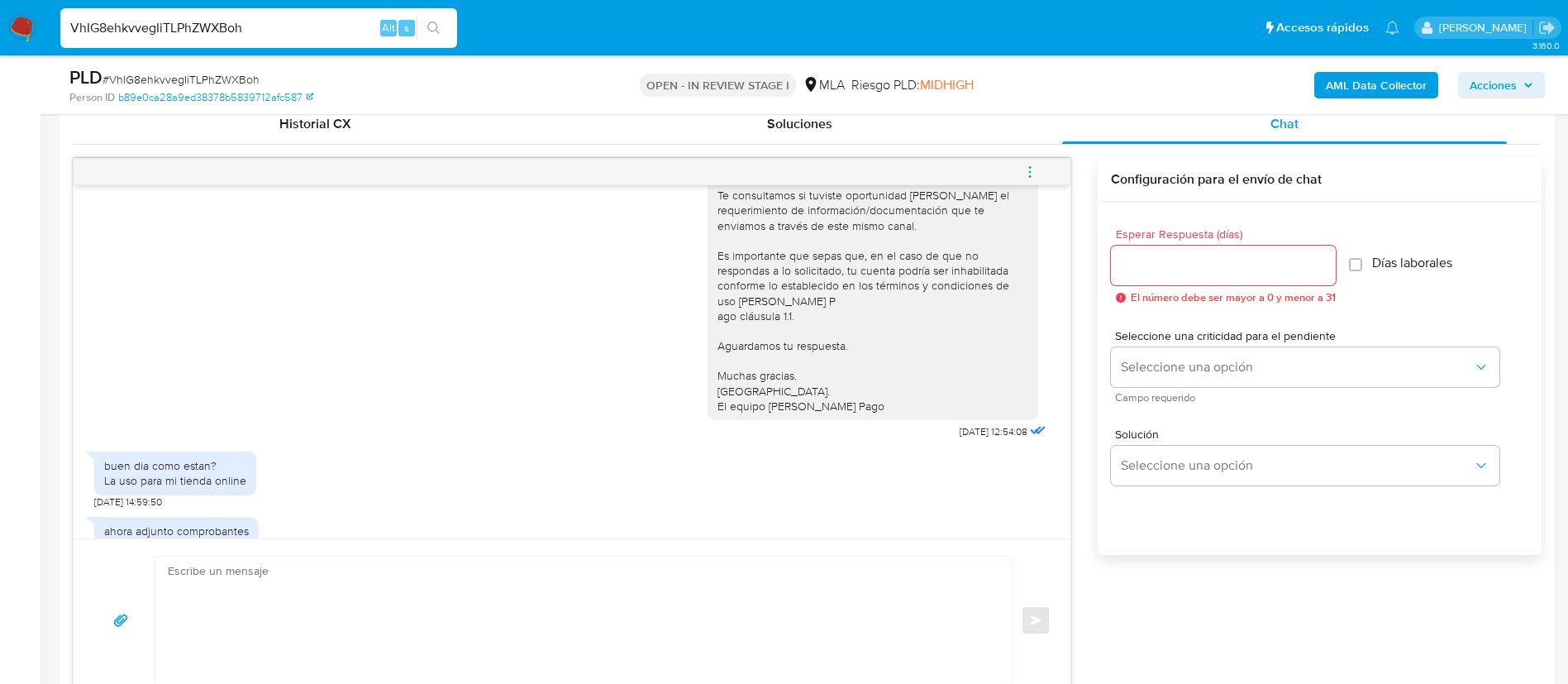
scroll to position [986, 0]
click at [914, 446] on div "Hola, Esperamos que te encuentres muy bien. Te consultamos si tuviste oportunid…" at bounding box center [878, 279] width 342 height 334
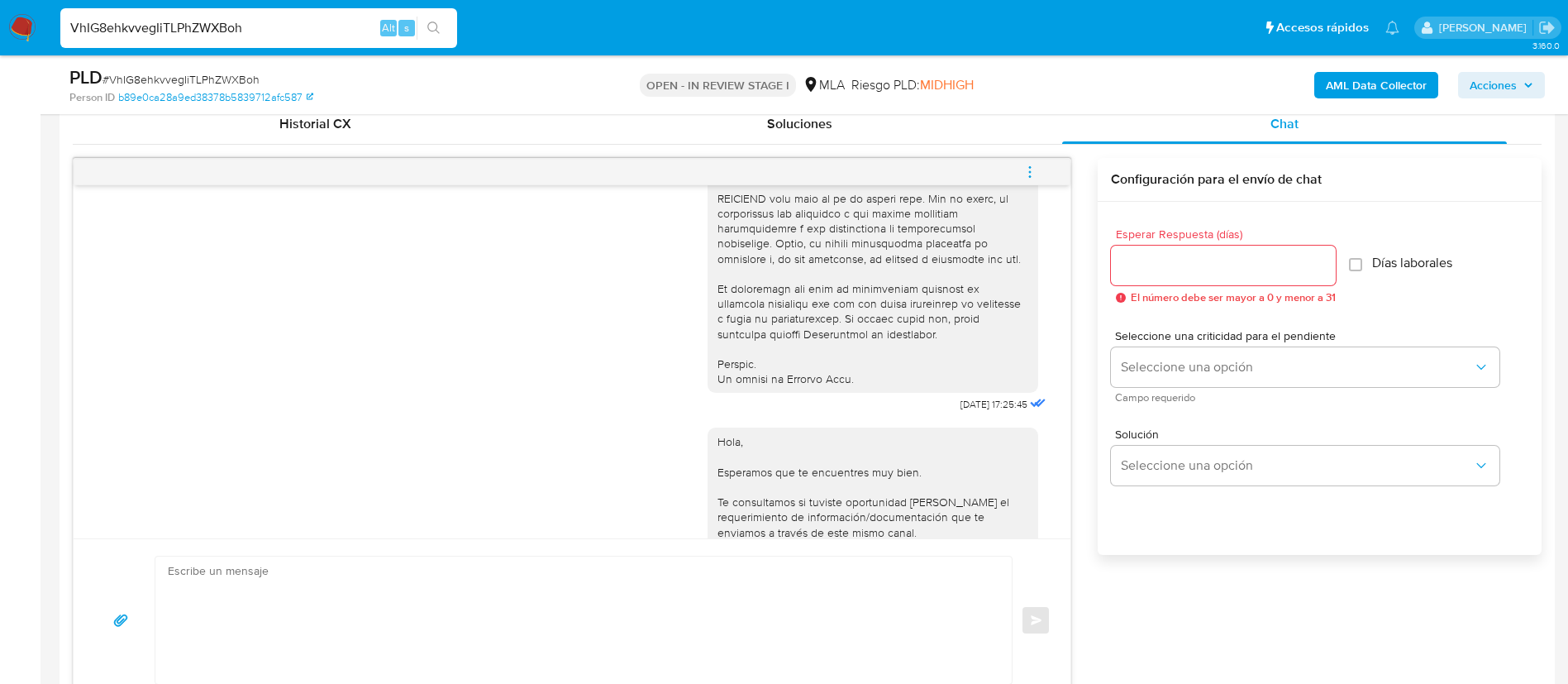
scroll to position [674, 0]
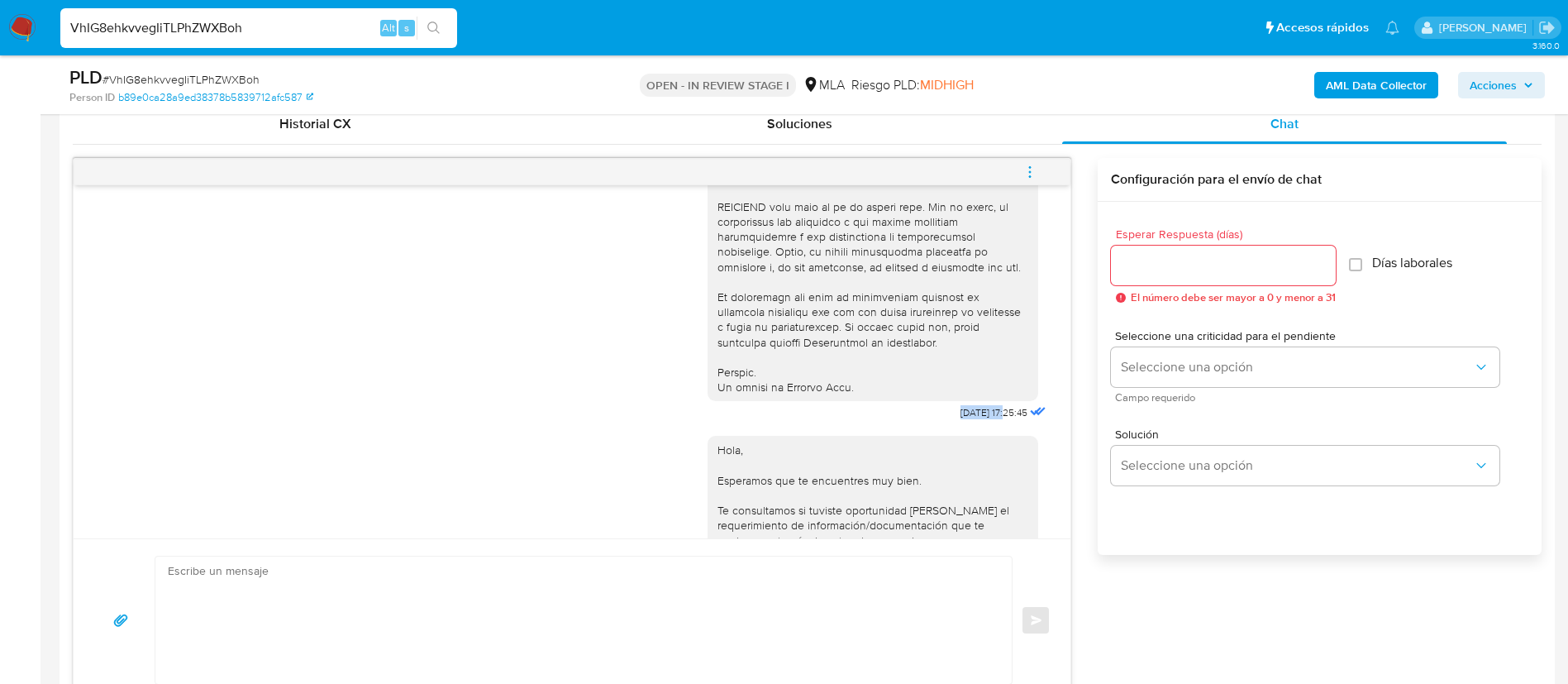
drag, startPoint x: 918, startPoint y: 439, endPoint x: 972, endPoint y: 439, distance: 54.0
copy span "[DATE]"
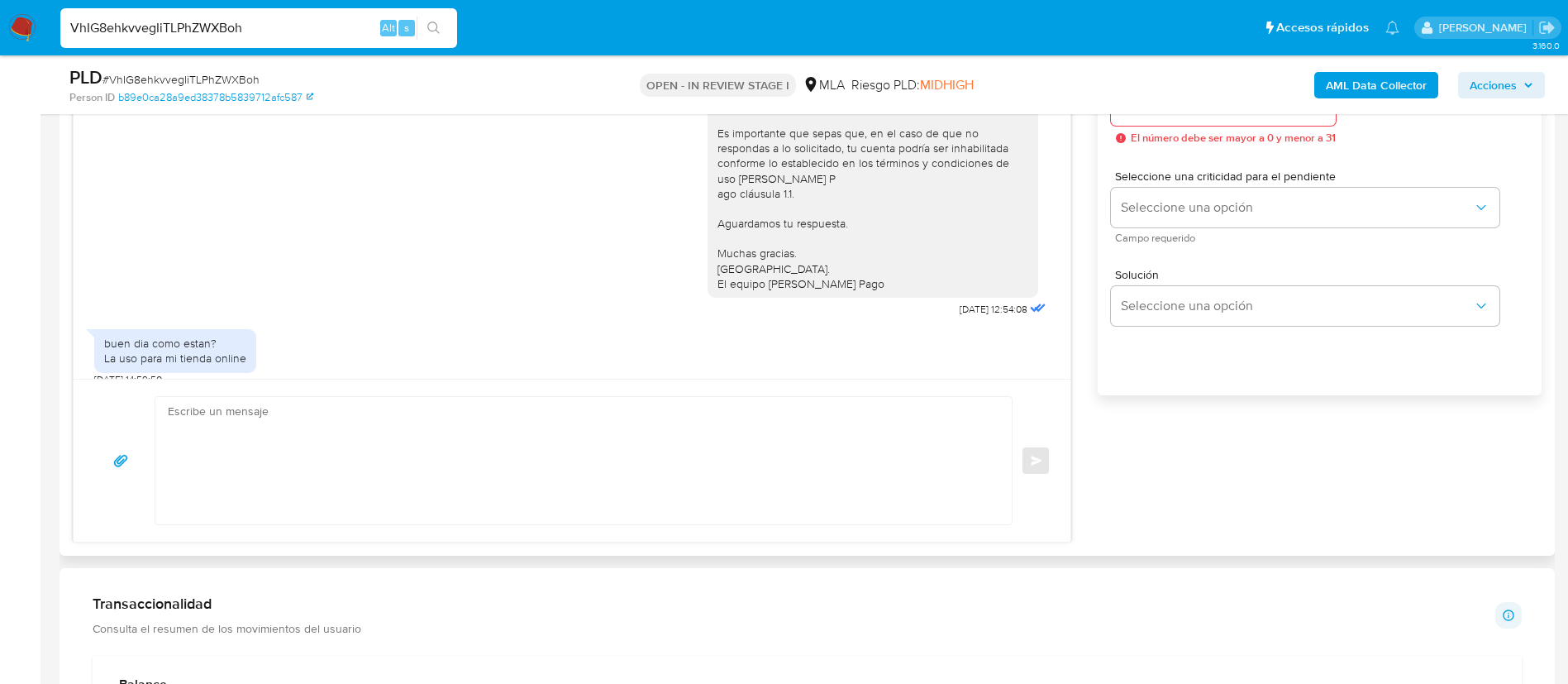
scroll to position [999, 0]
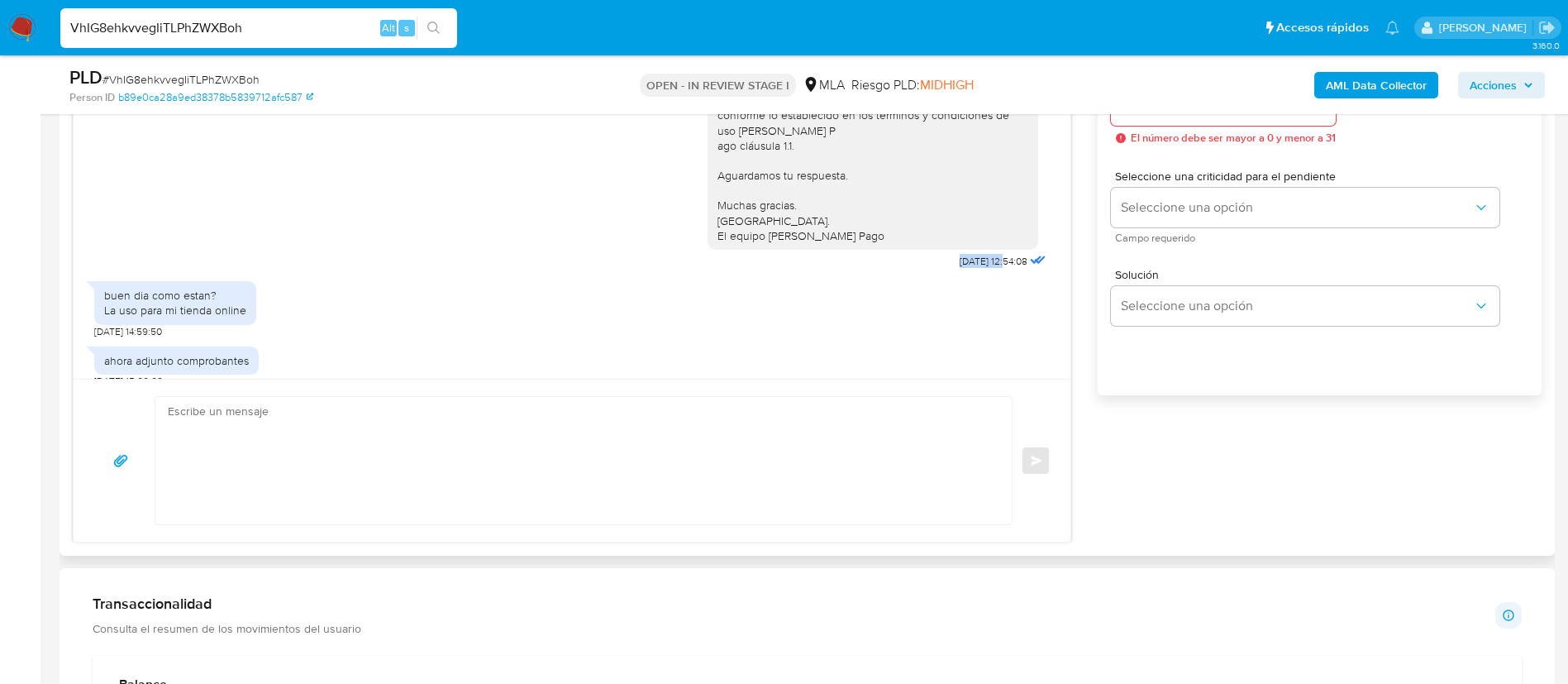
drag, startPoint x: 918, startPoint y: 299, endPoint x: 969, endPoint y: 303, distance: 51.2
click at [969, 268] on span "[DATE] 12:54:08" at bounding box center [993, 261] width 67 height 13
copy span "[DATE]"
click at [126, 317] on div "buen dia como estan? La uso para mi tienda online" at bounding box center [174, 302] width 142 height 30
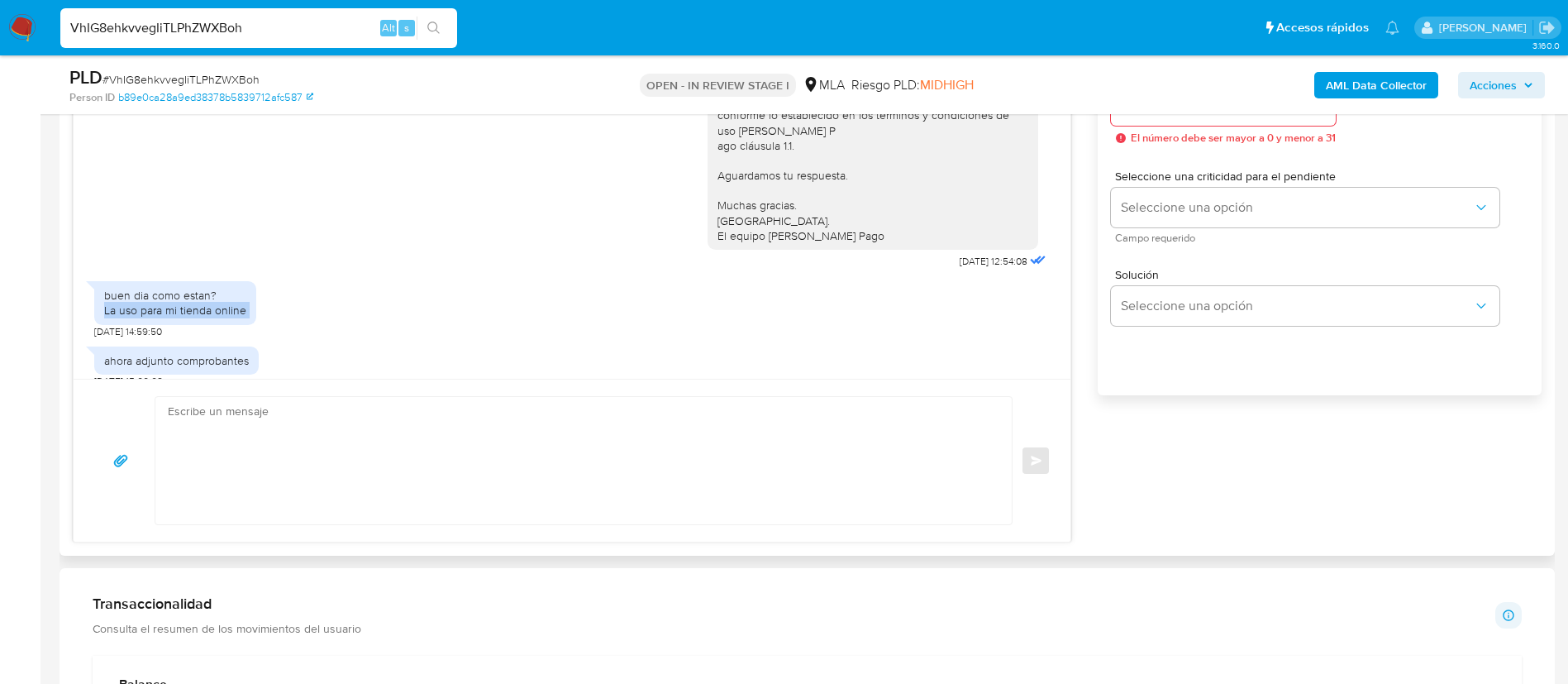
click at [126, 317] on div "buen dia como estan? La uso para mi tienda online" at bounding box center [174, 302] width 142 height 30
drag, startPoint x: 105, startPoint y: 340, endPoint x: 249, endPoint y: 351, distance: 144.4
click at [249, 324] on div "buen dia como estan? La uso para mi tienda online" at bounding box center [174, 302] width 162 height 43
copy div "buen dia como estan? La uso para mi tienda online"
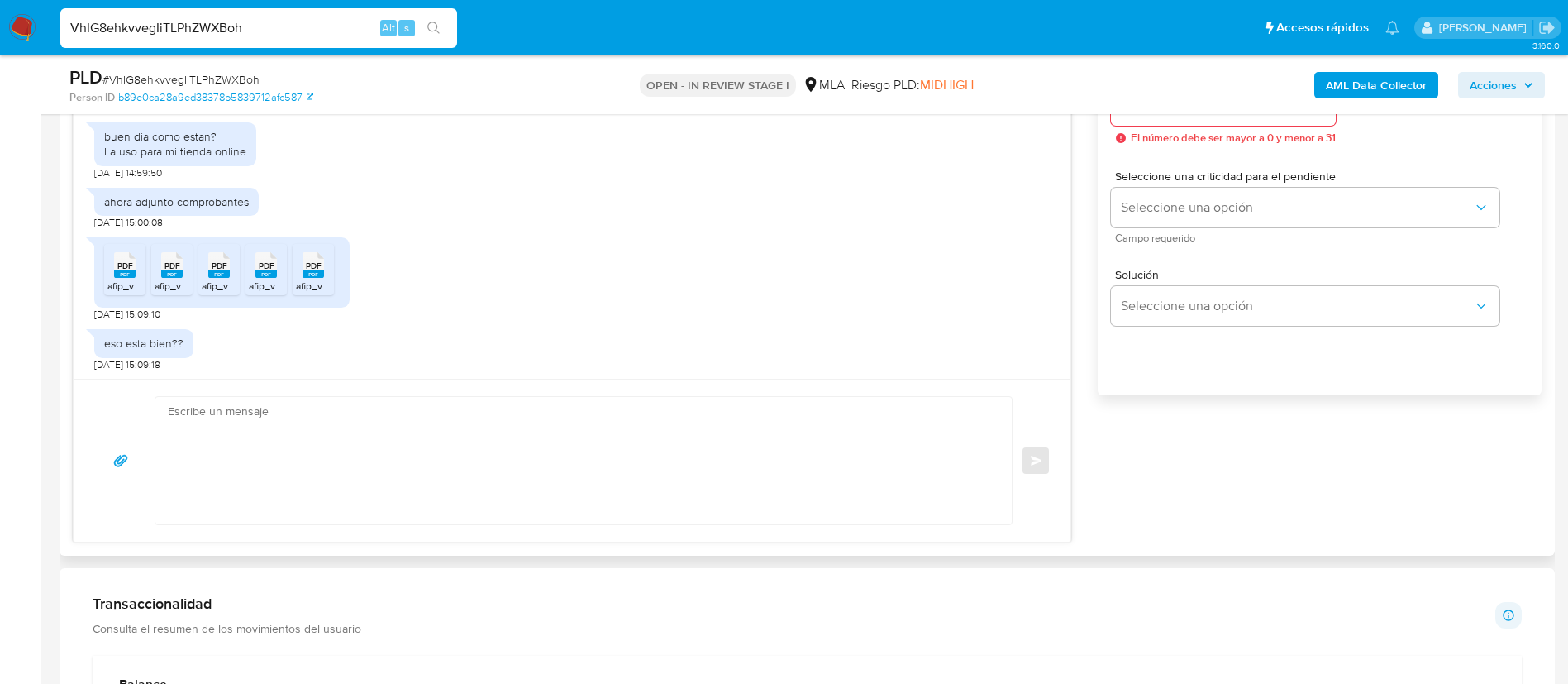
scroll to position [1160, 0]
click at [204, 207] on div "ahora adjunto comprobantes" at bounding box center [176, 199] width 145 height 15
copy div "ahora adjunto comprobantes"
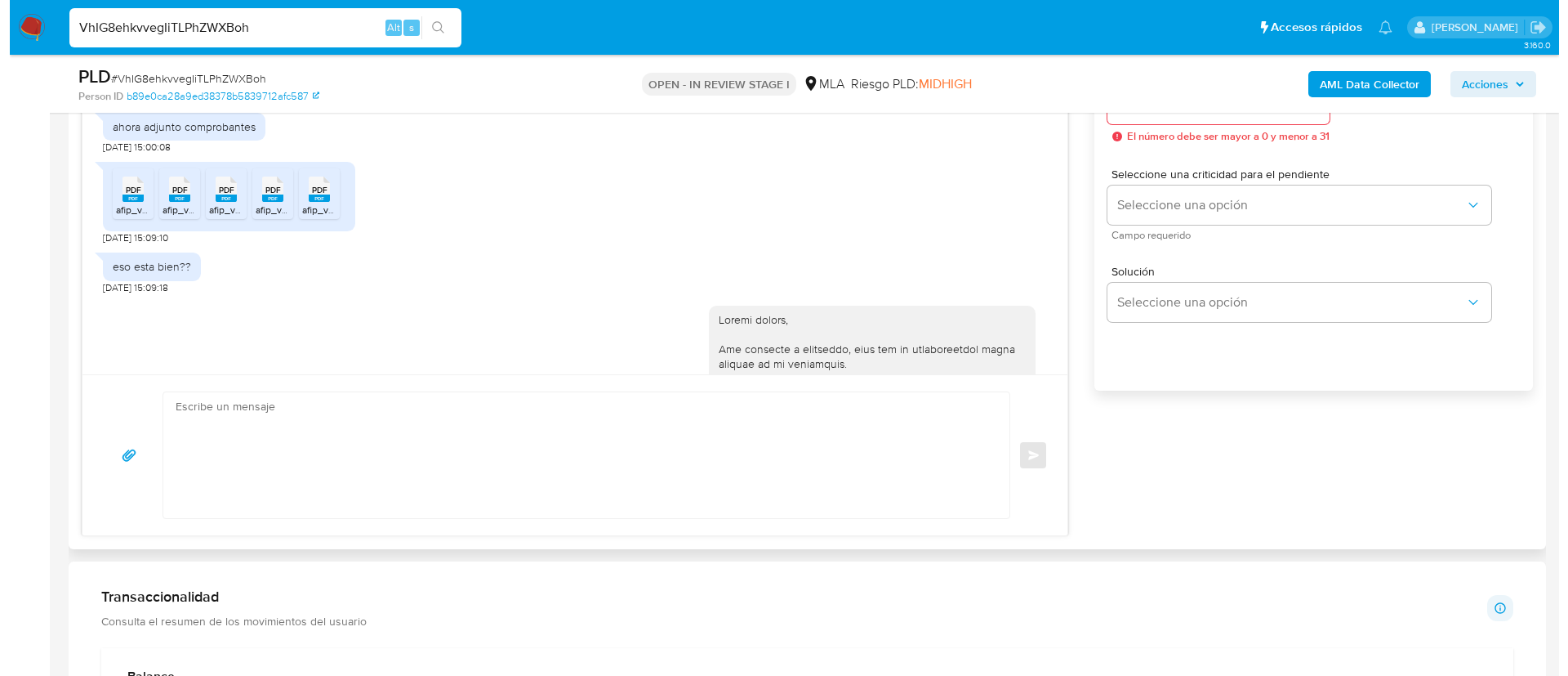
scroll to position [1269, 0]
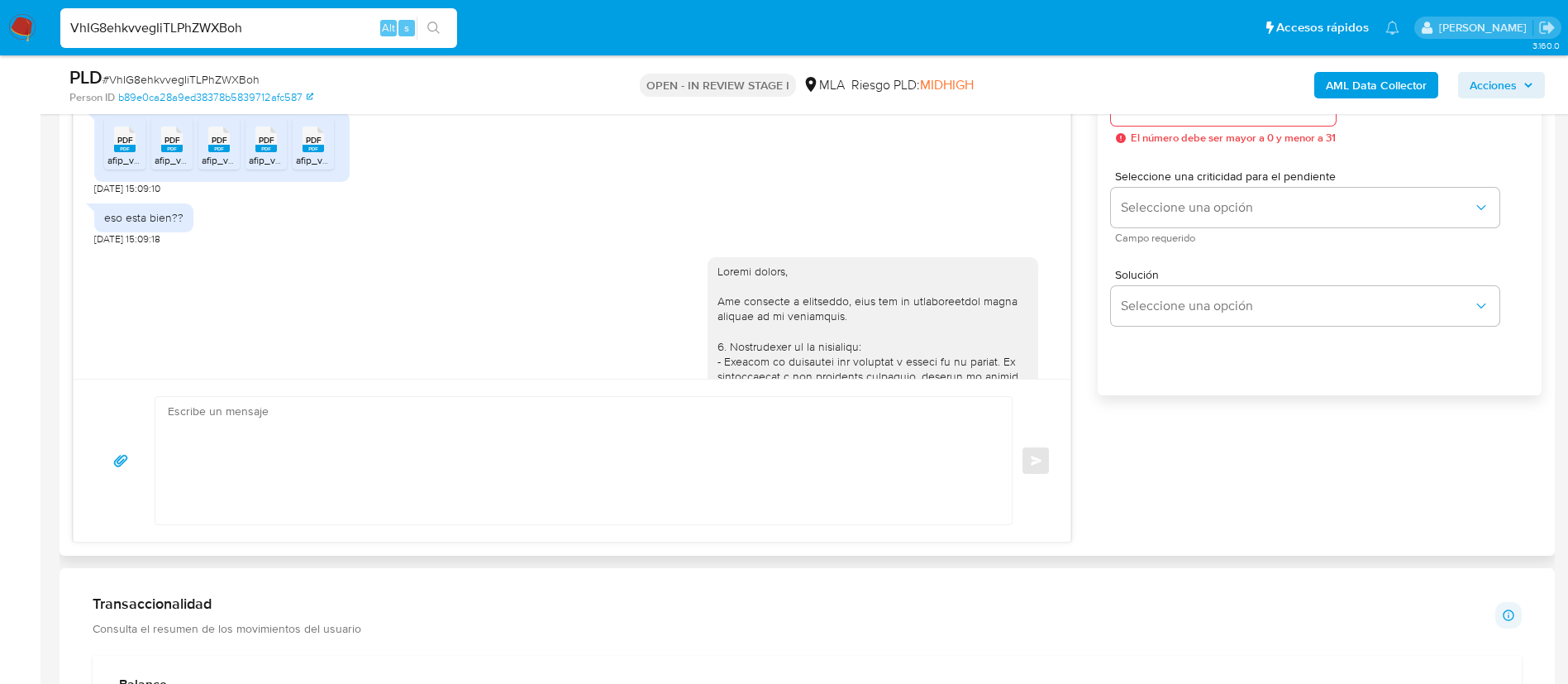
click at [141, 225] on div "eso esta bien??" at bounding box center [144, 217] width 79 height 15
copy div "eso esta bien??"
click at [1401, 81] on b "AML Data Collector" at bounding box center [1377, 85] width 101 height 27
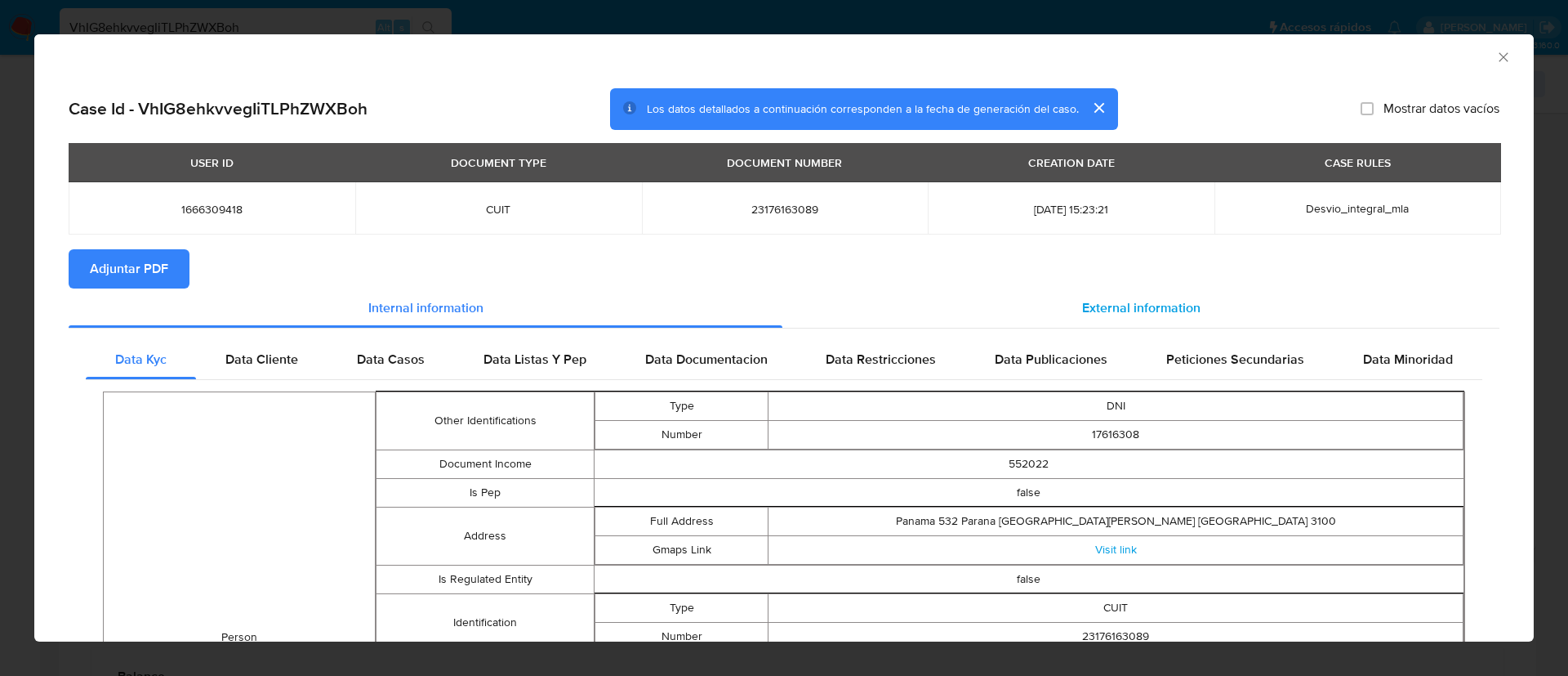
click at [1150, 303] on span "External information" at bounding box center [1141, 307] width 119 height 19
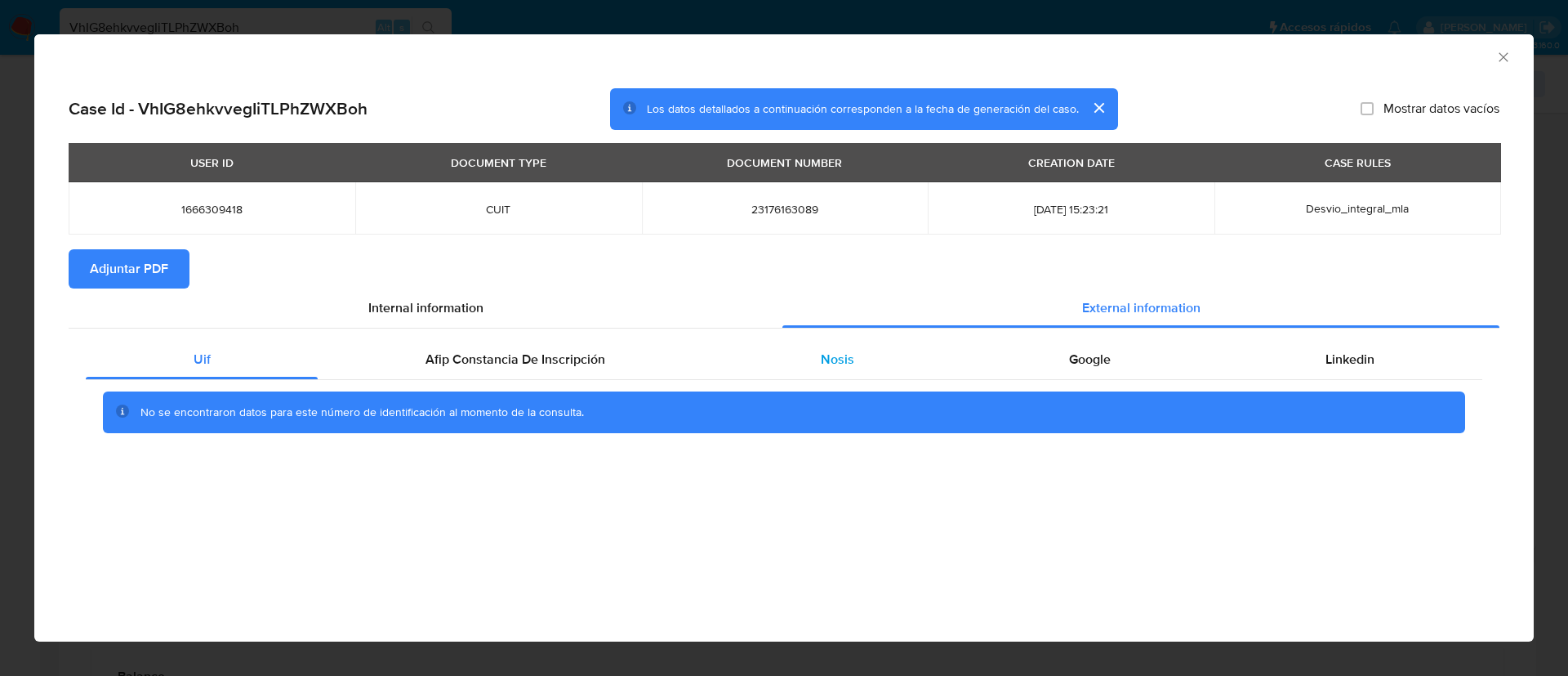
click at [874, 349] on div "Nosis" at bounding box center [837, 360] width 249 height 39
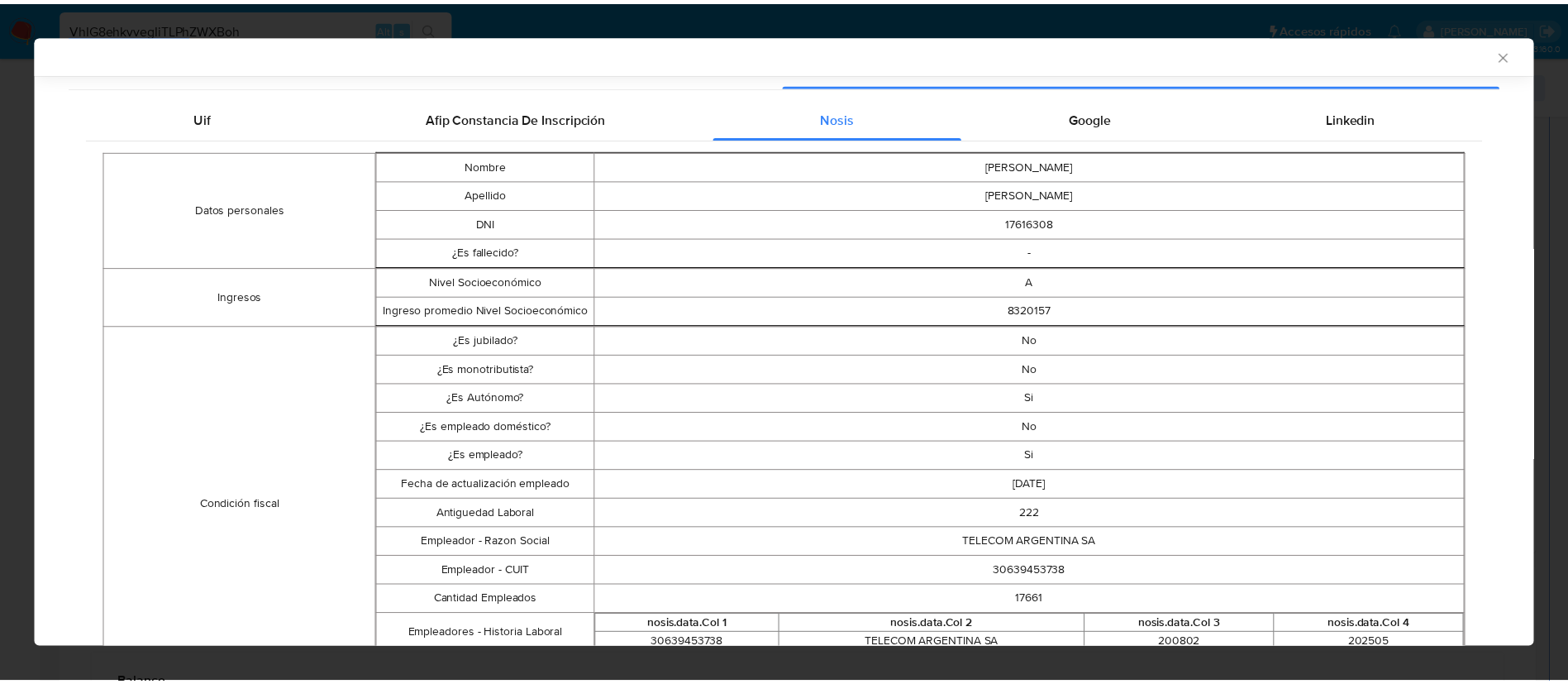
scroll to position [244, 0]
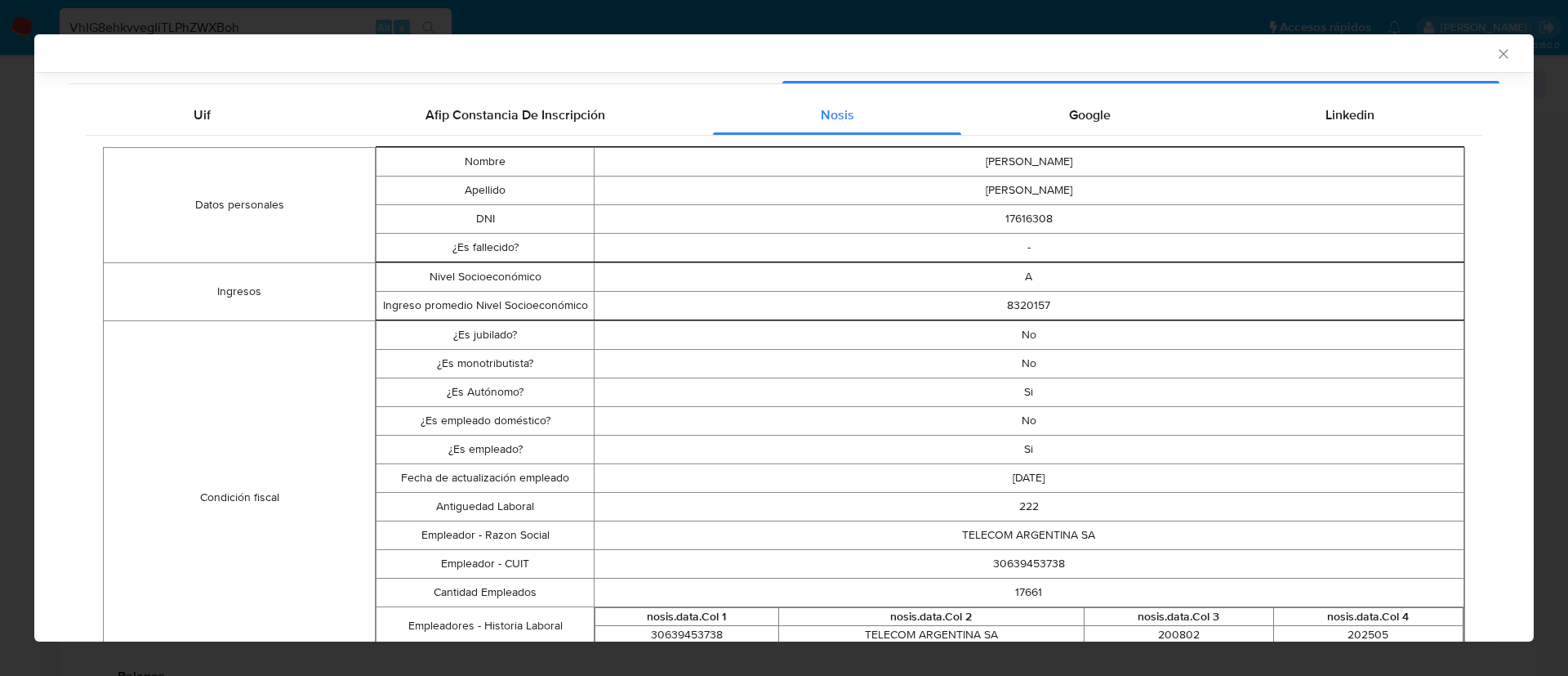
click at [989, 568] on td "30639453738" at bounding box center [1028, 562] width 870 height 28
copy td "30639453738"
click at [1481, 62] on div "AML Data Collector" at bounding box center [784, 53] width 1499 height 37
click at [1496, 52] on icon "Cerrar ventana" at bounding box center [1503, 54] width 17 height 17
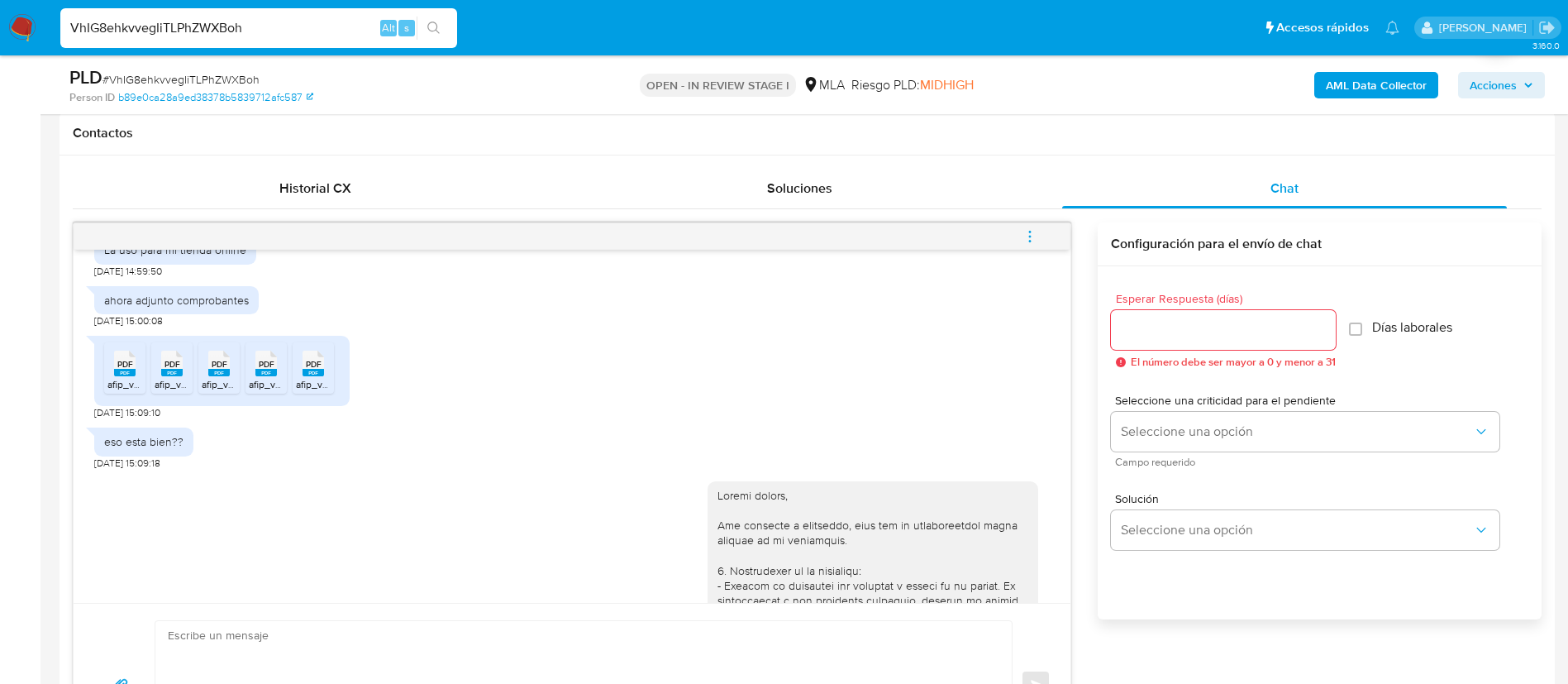
scroll to position [750, 0]
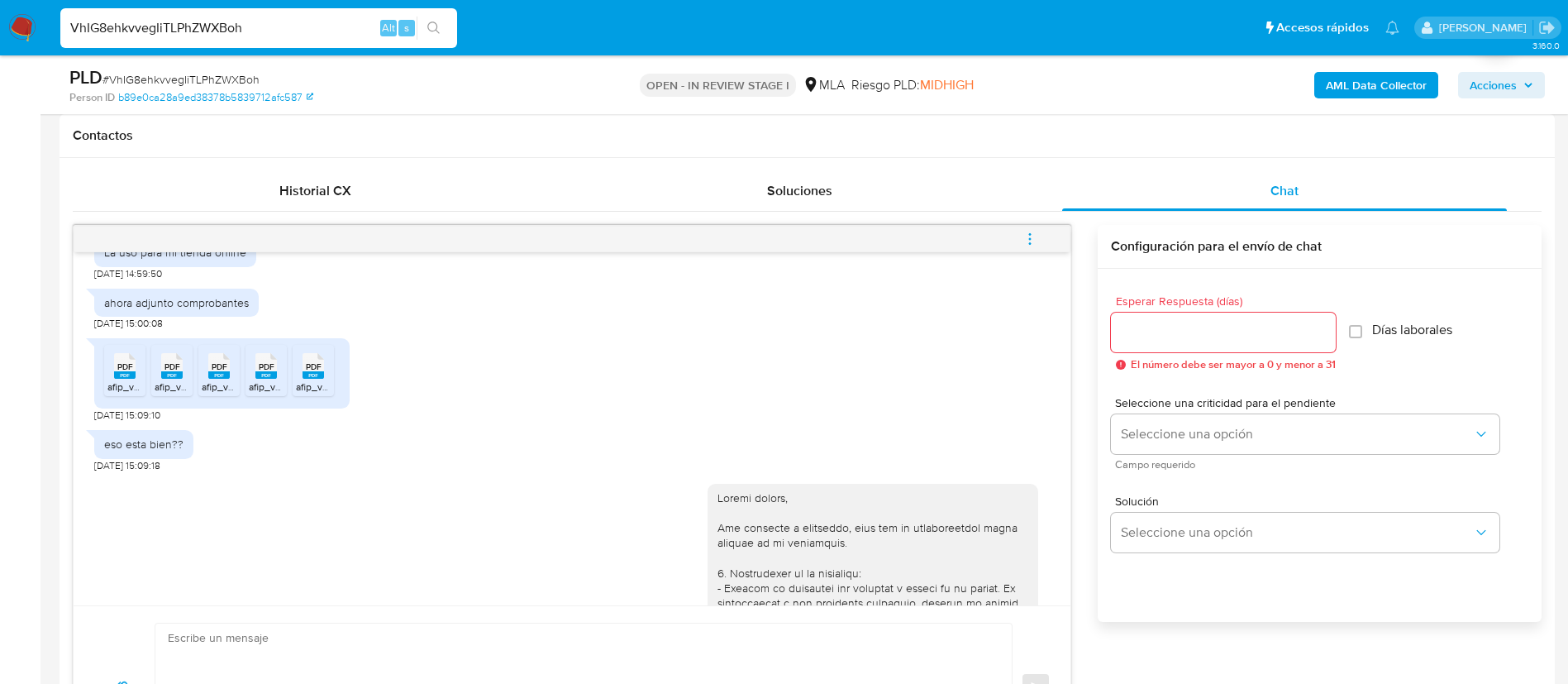
click at [1029, 237] on icon "menu-action" at bounding box center [1030, 239] width 15 height 15
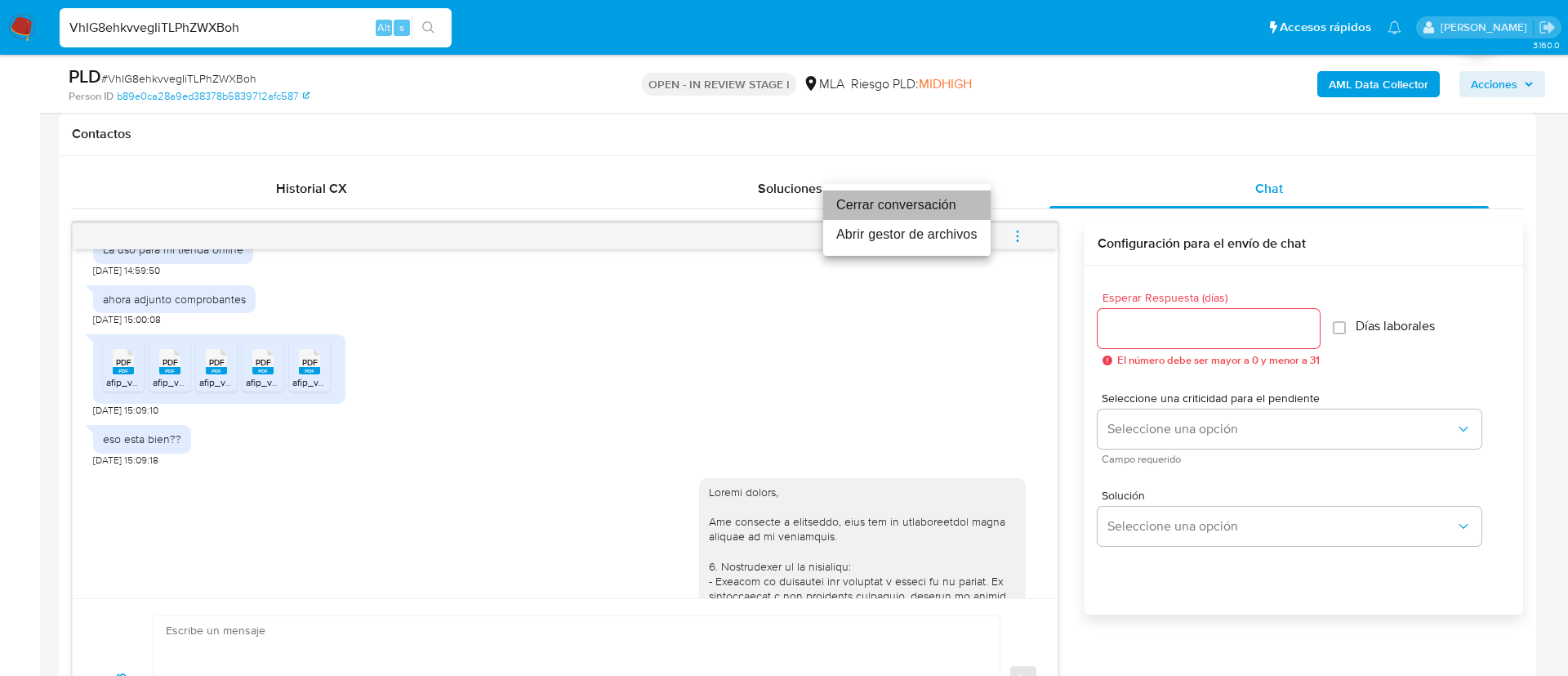
click at [942, 216] on li "Cerrar conversación" at bounding box center [907, 205] width 167 height 29
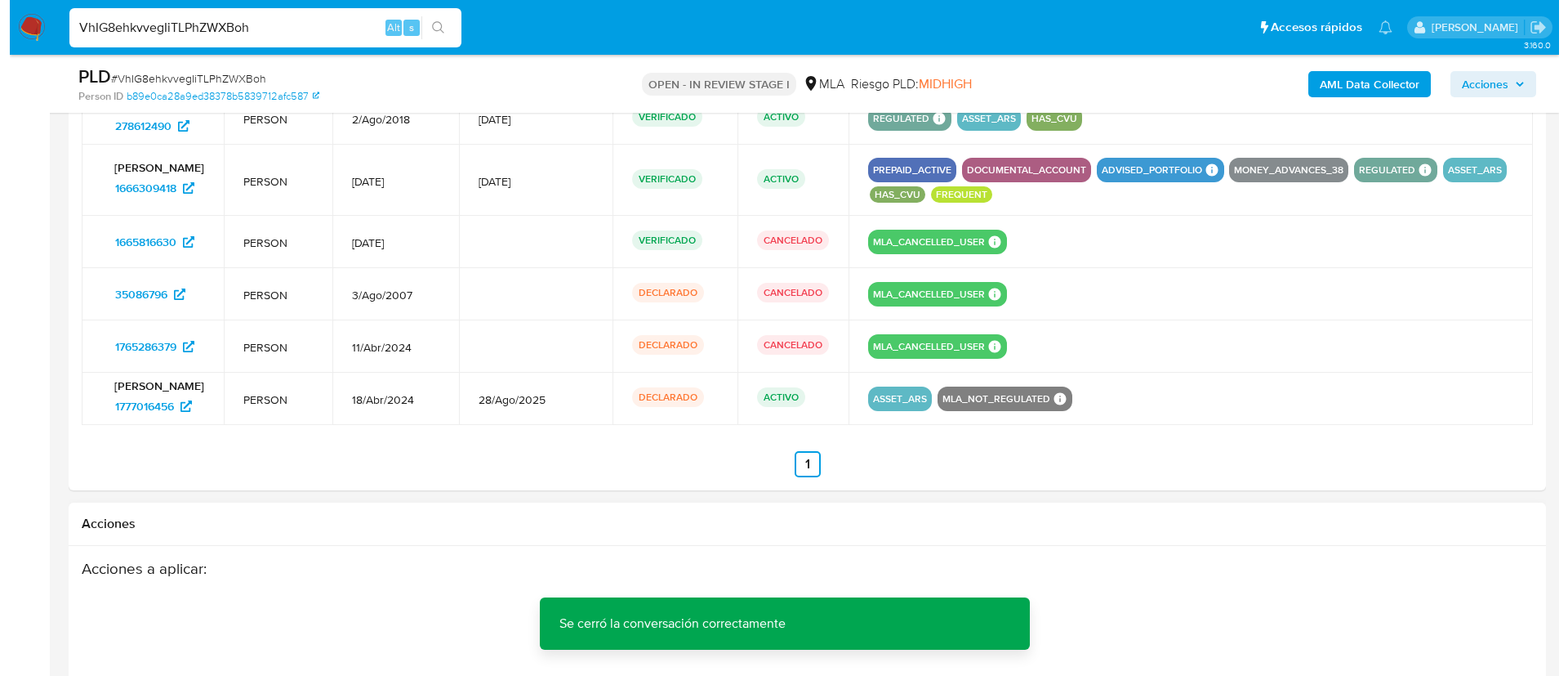
scroll to position [2802, 0]
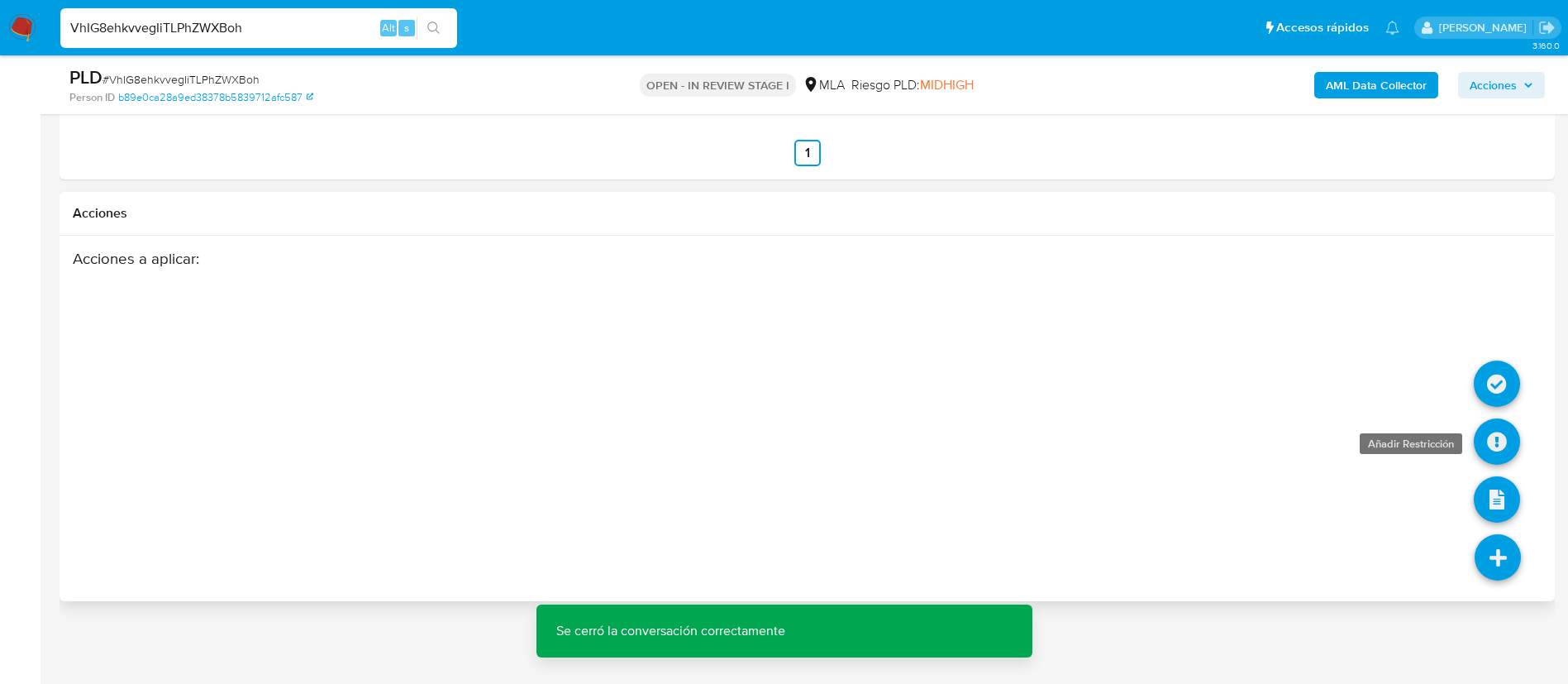
click at [1503, 449] on icon at bounding box center [1497, 441] width 47 height 47
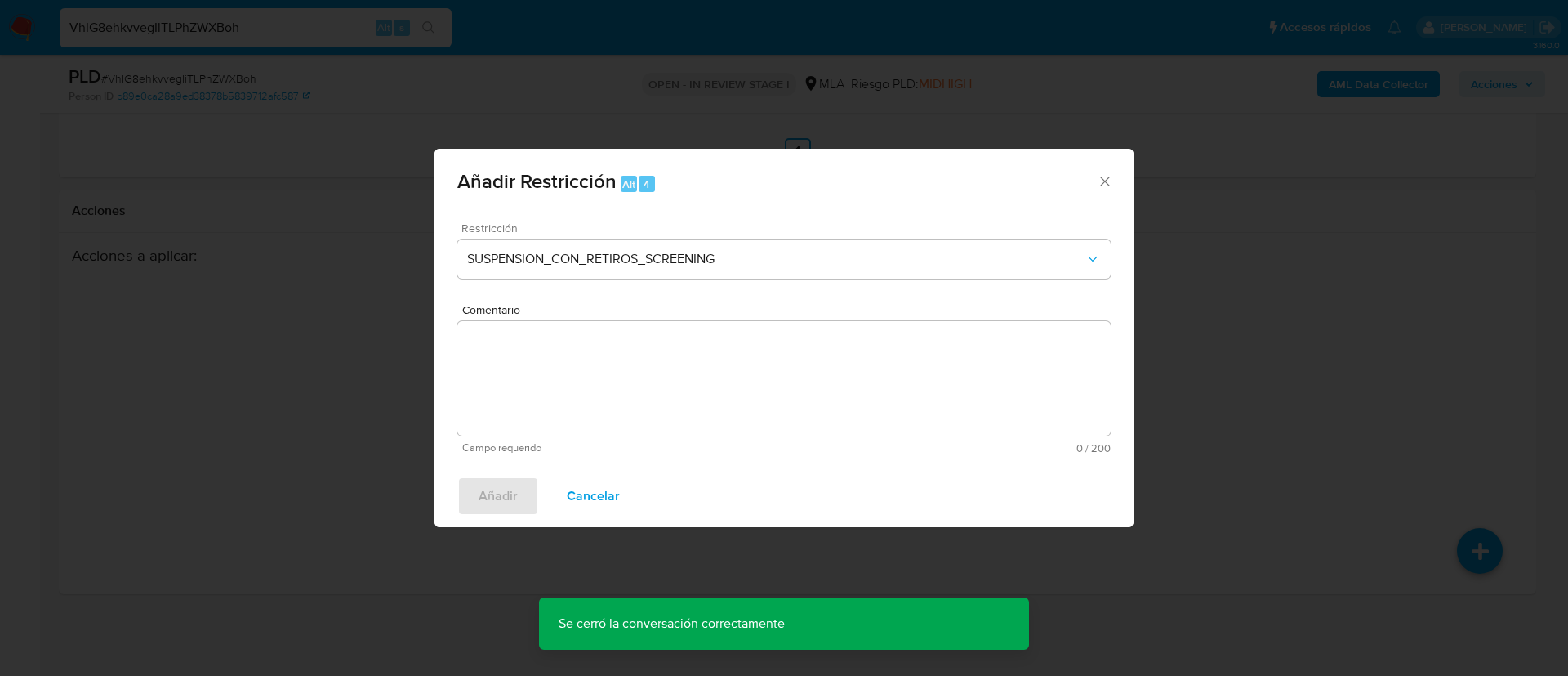
click at [630, 225] on span "Restricción" at bounding box center [787, 228] width 653 height 12
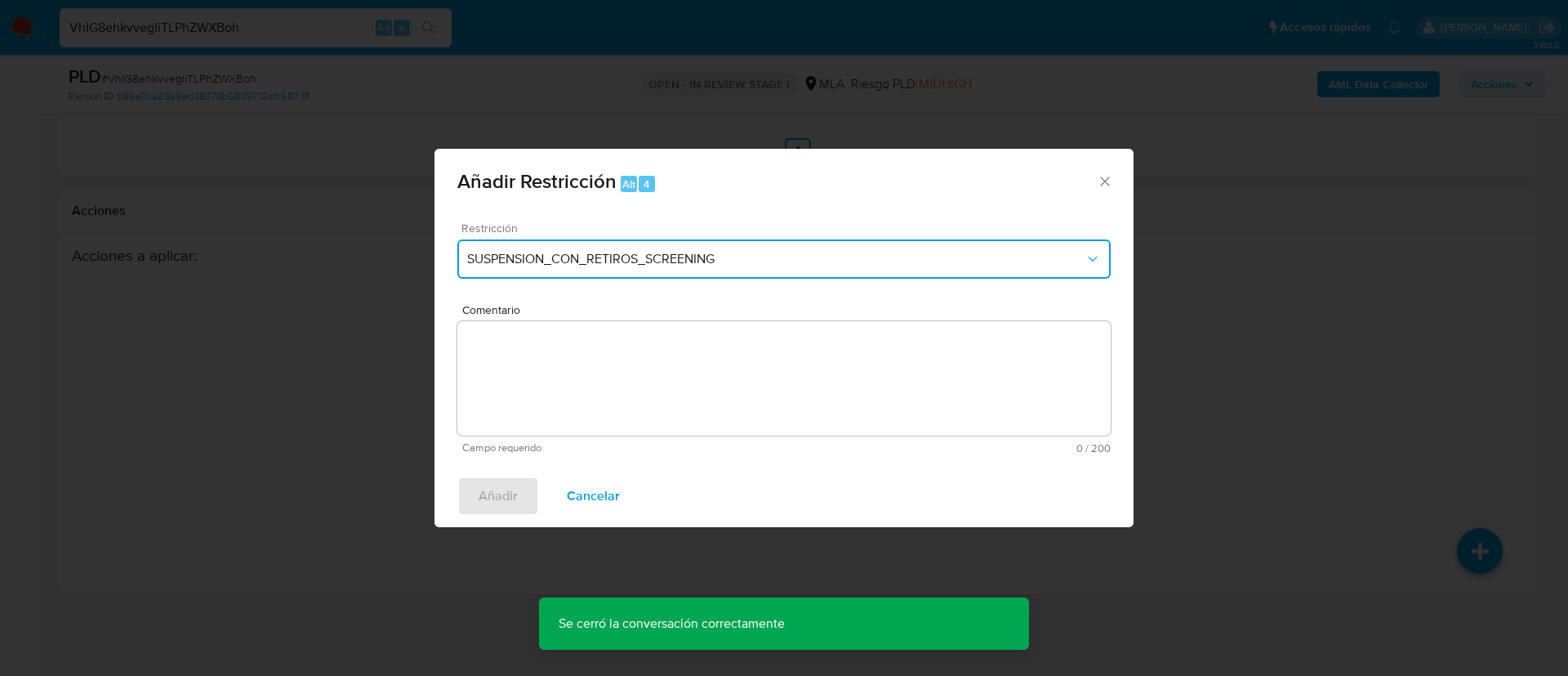
click at [616, 257] on span "SUSPENSION_CON_RETIROS_SCREENING" at bounding box center [776, 259] width 618 height 17
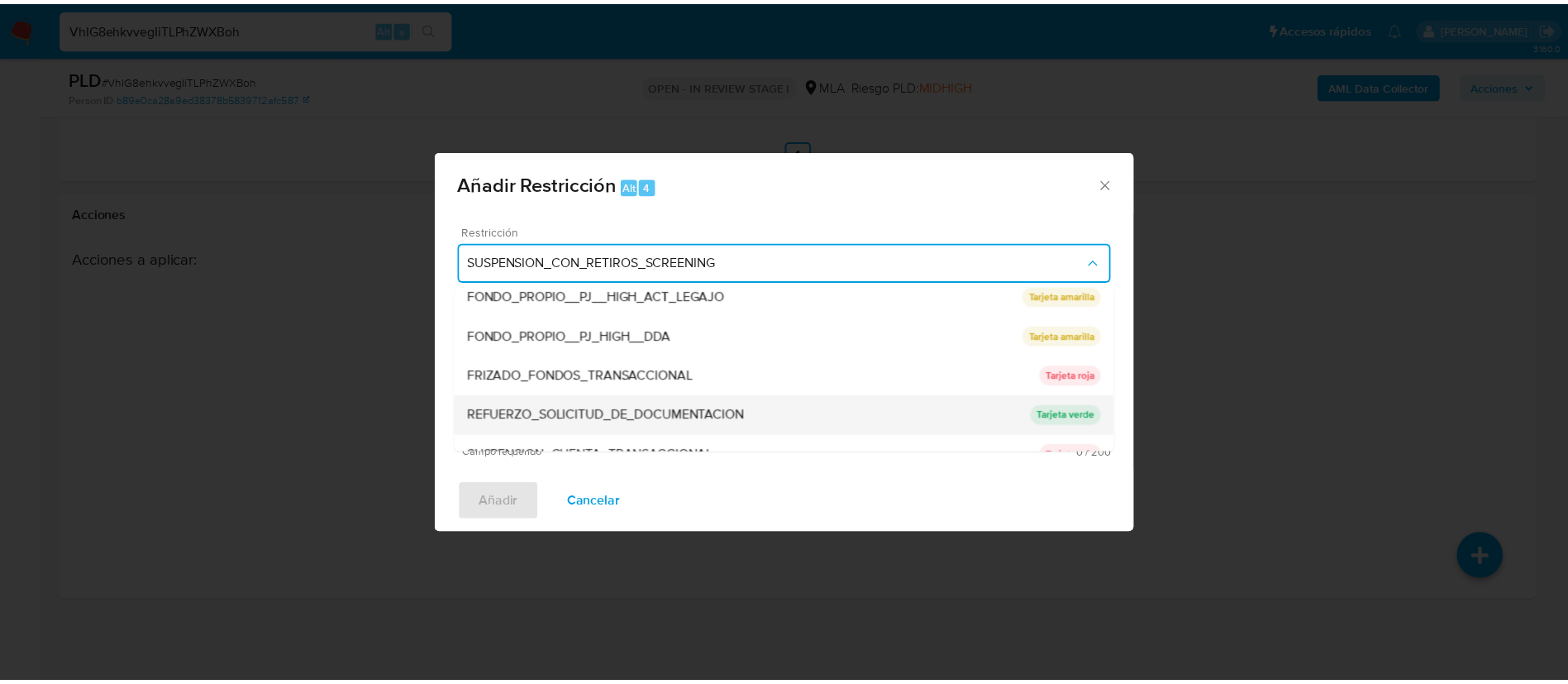
scroll to position [351, 0]
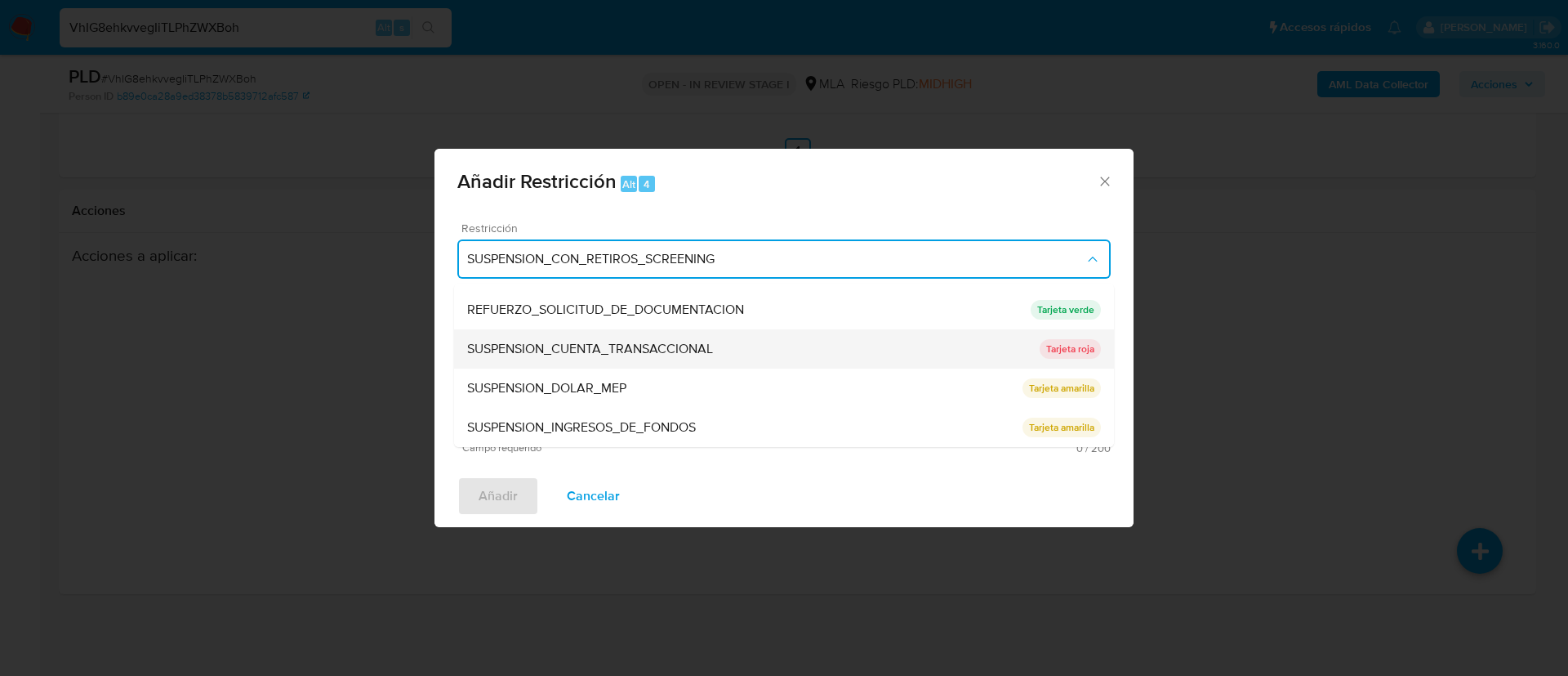
click at [645, 348] on span "SUSPENSION_CUENTA_TRANSACCIONAL" at bounding box center [590, 349] width 246 height 17
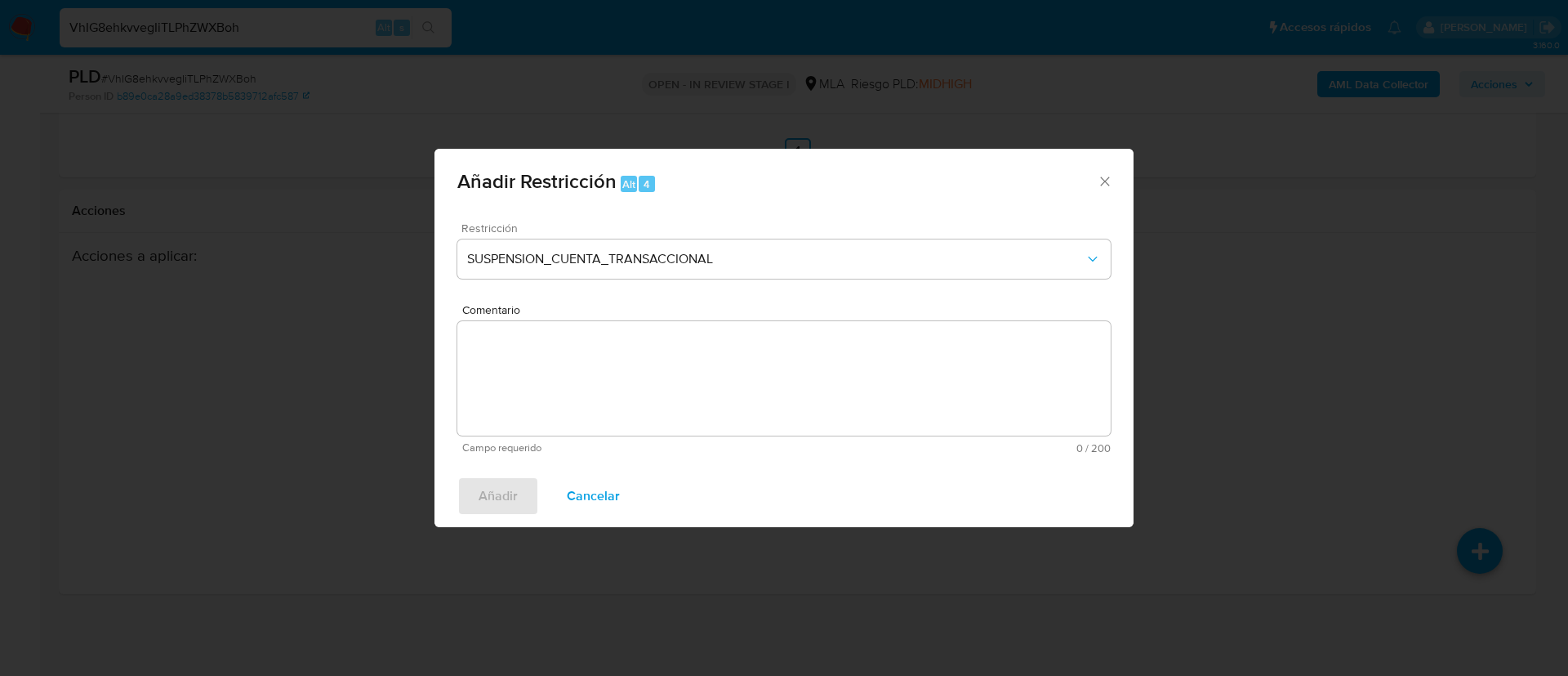
click at [645, 348] on textarea "Comentario" at bounding box center [784, 378] width 653 height 115
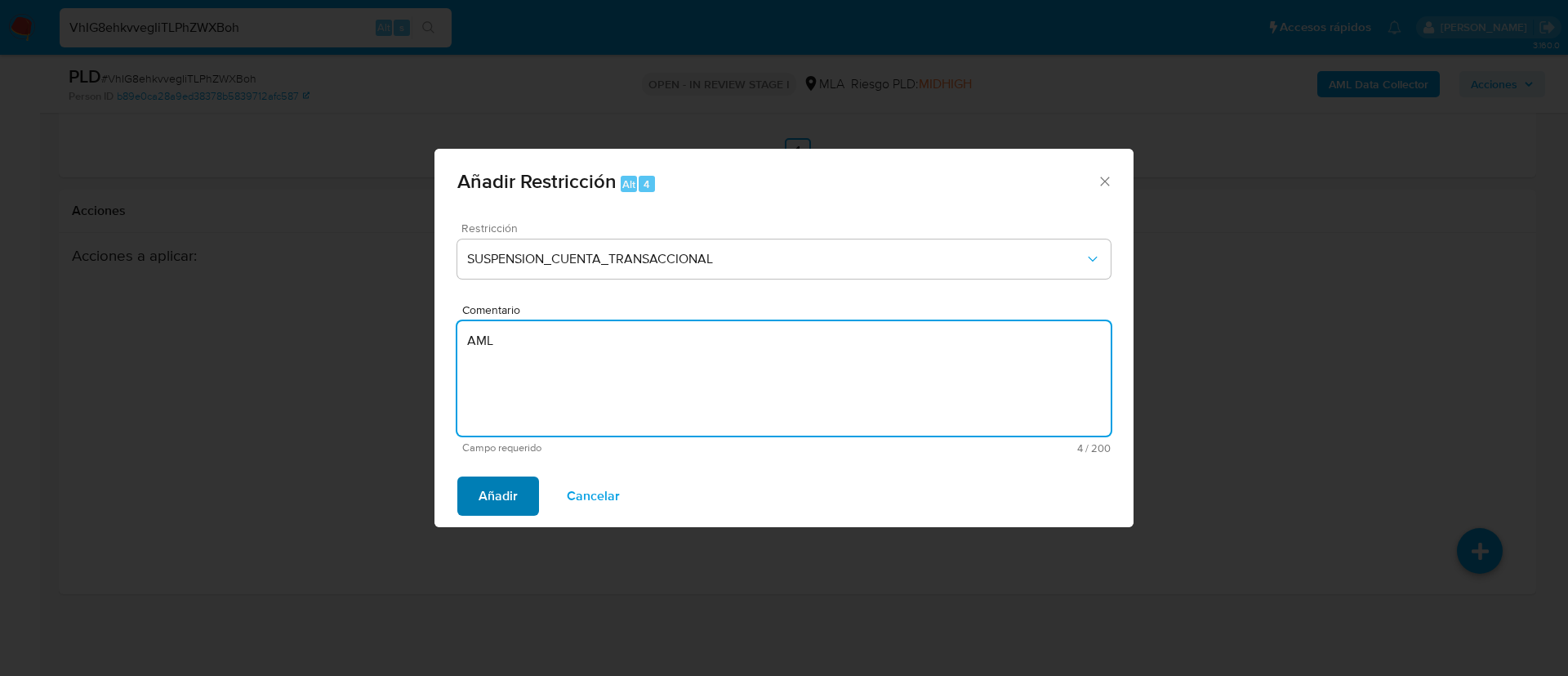
type textarea "AML"
click at [484, 492] on span "Añadir" at bounding box center [499, 496] width 39 height 36
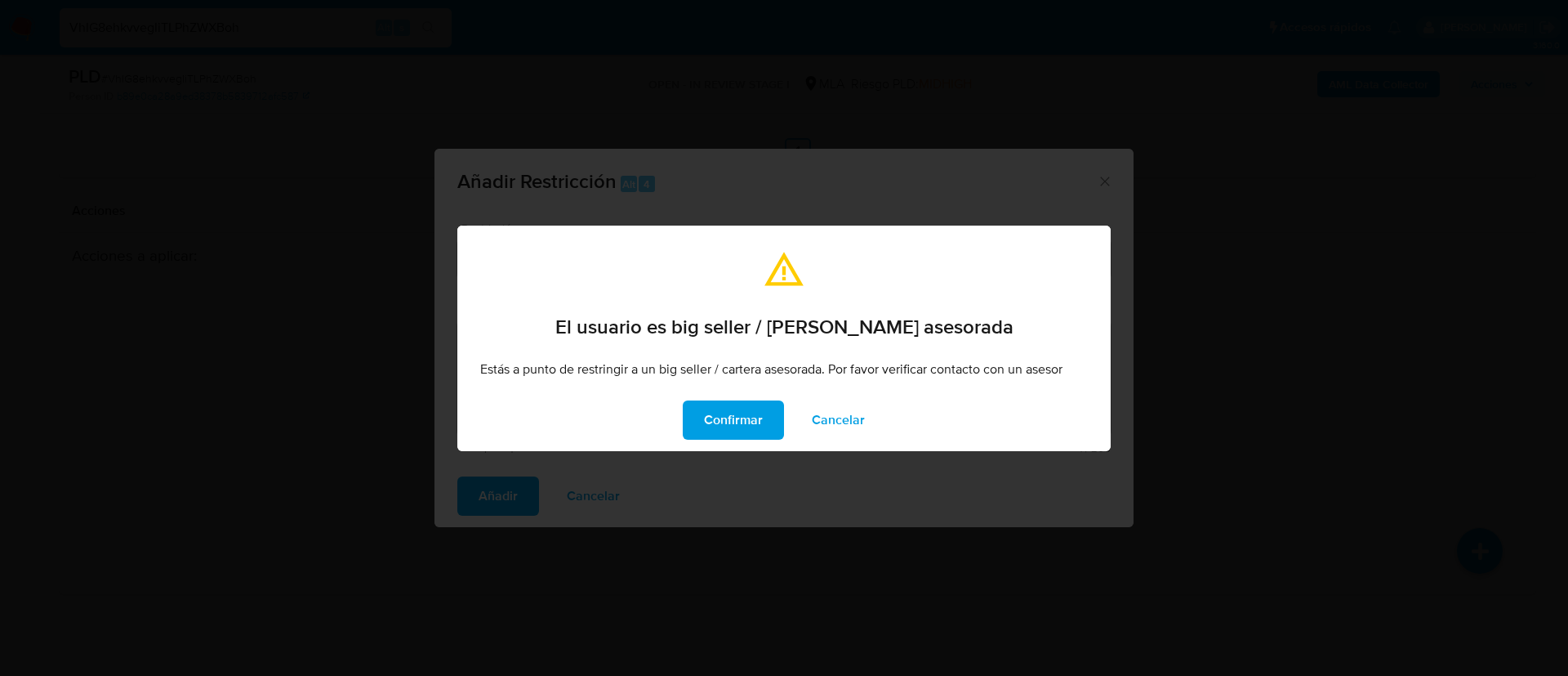
click at [162, 276] on div "El usuario es big seller / [PERSON_NAME] asesorada El usuario es big seller / c…" at bounding box center [784, 338] width 1568 height 676
click at [840, 428] on span "Cancelar" at bounding box center [838, 419] width 53 height 36
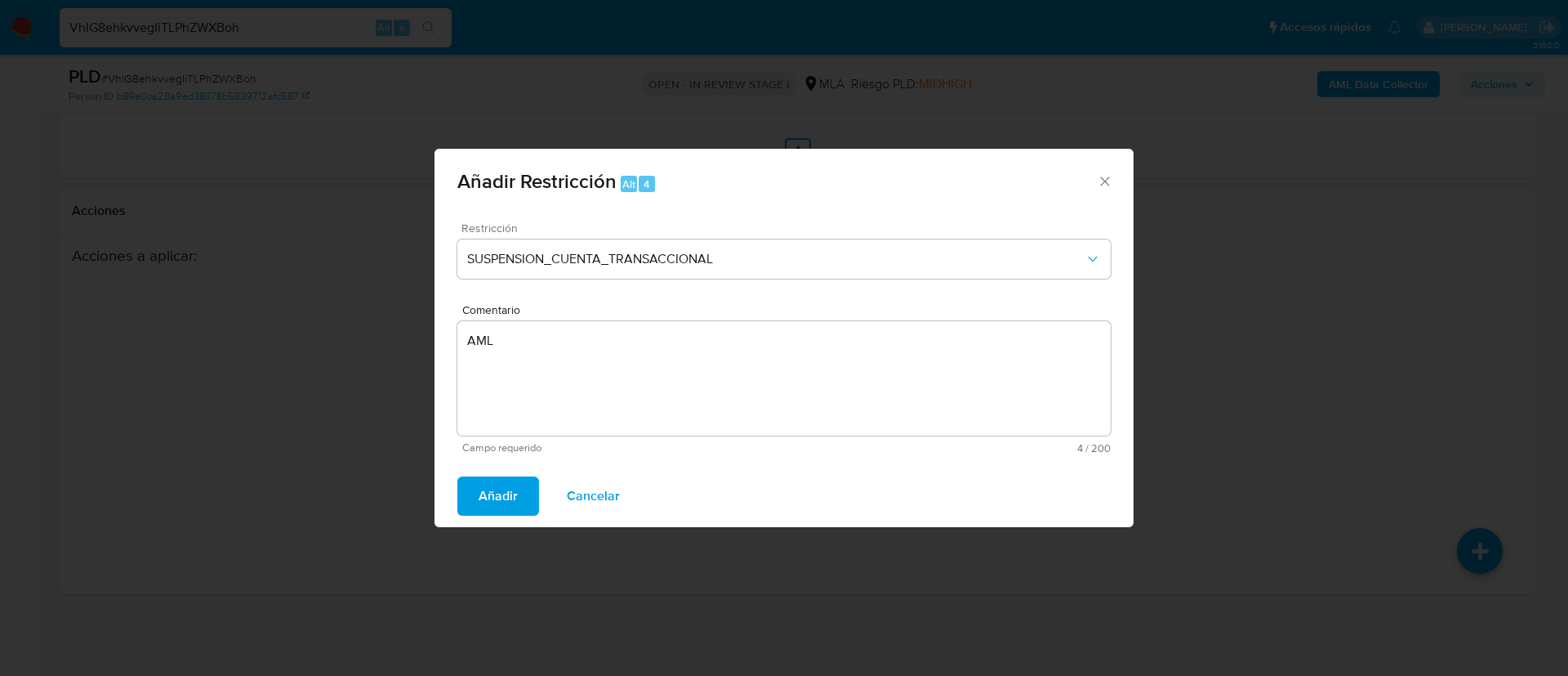
click at [584, 495] on span "Cancelar" at bounding box center [594, 496] width 53 height 36
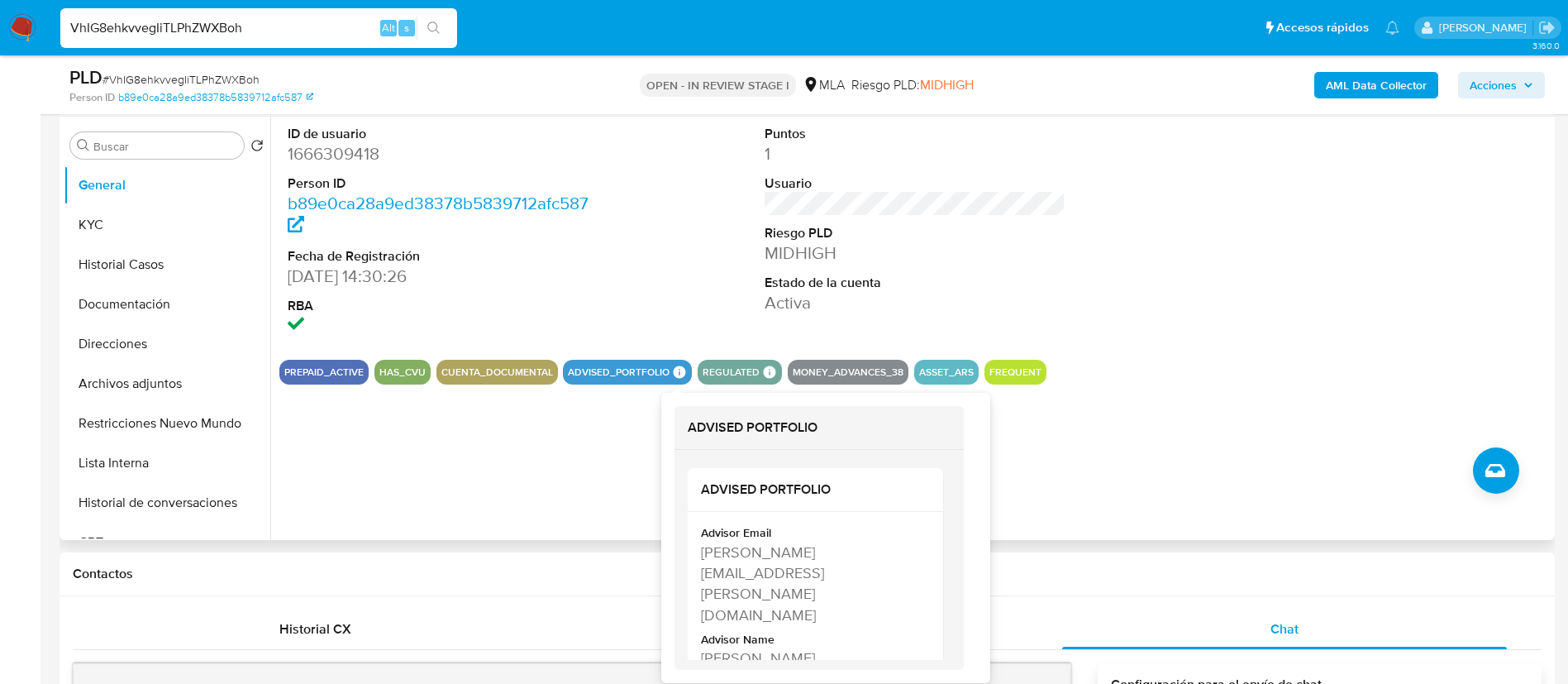
scroll to position [314, 0]
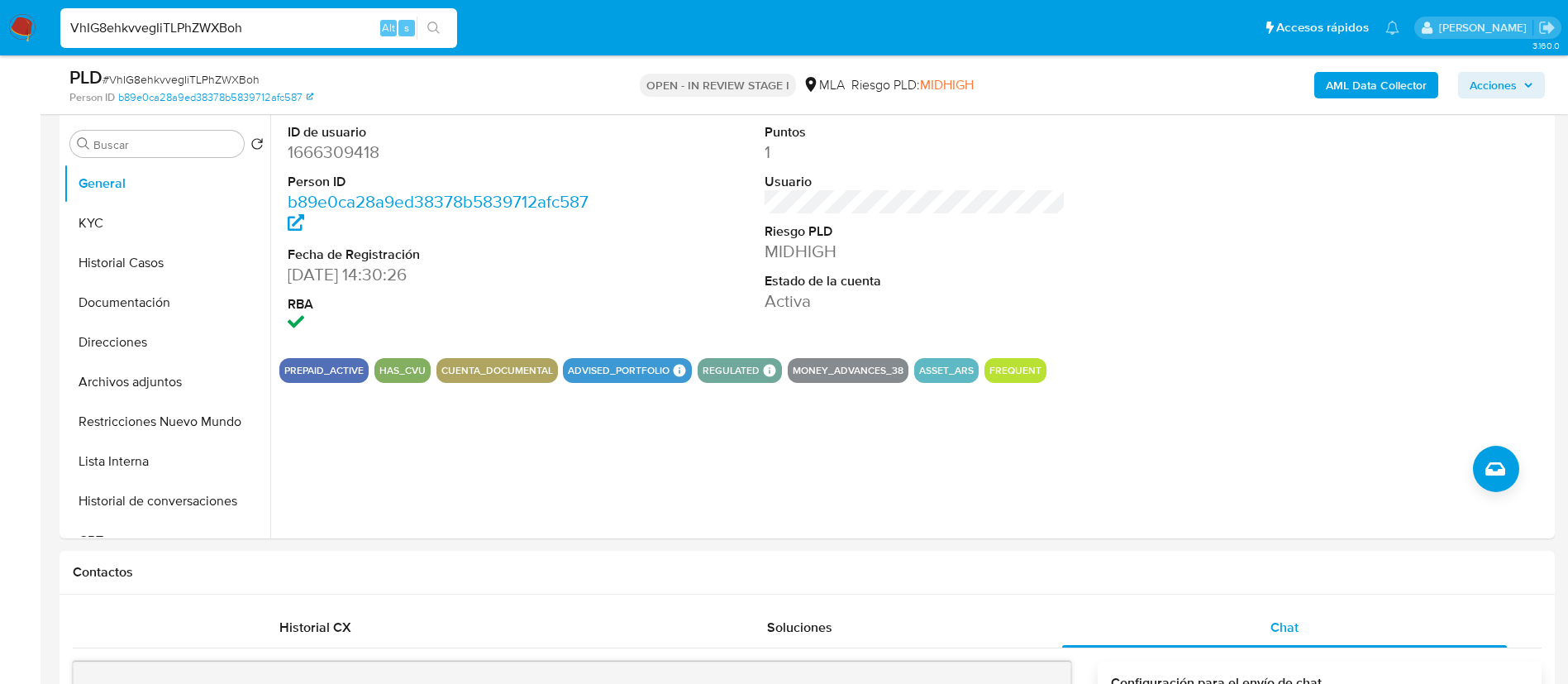
paste input "ECDbC21POoNQB9HWJGu1mU9E"
click at [267, 19] on input "VhIG8ehkvvegIiTLPhZWXBoh" at bounding box center [259, 29] width 396 height 22
type input "ECDbC21POoNQB9HWJGu1mU9E"
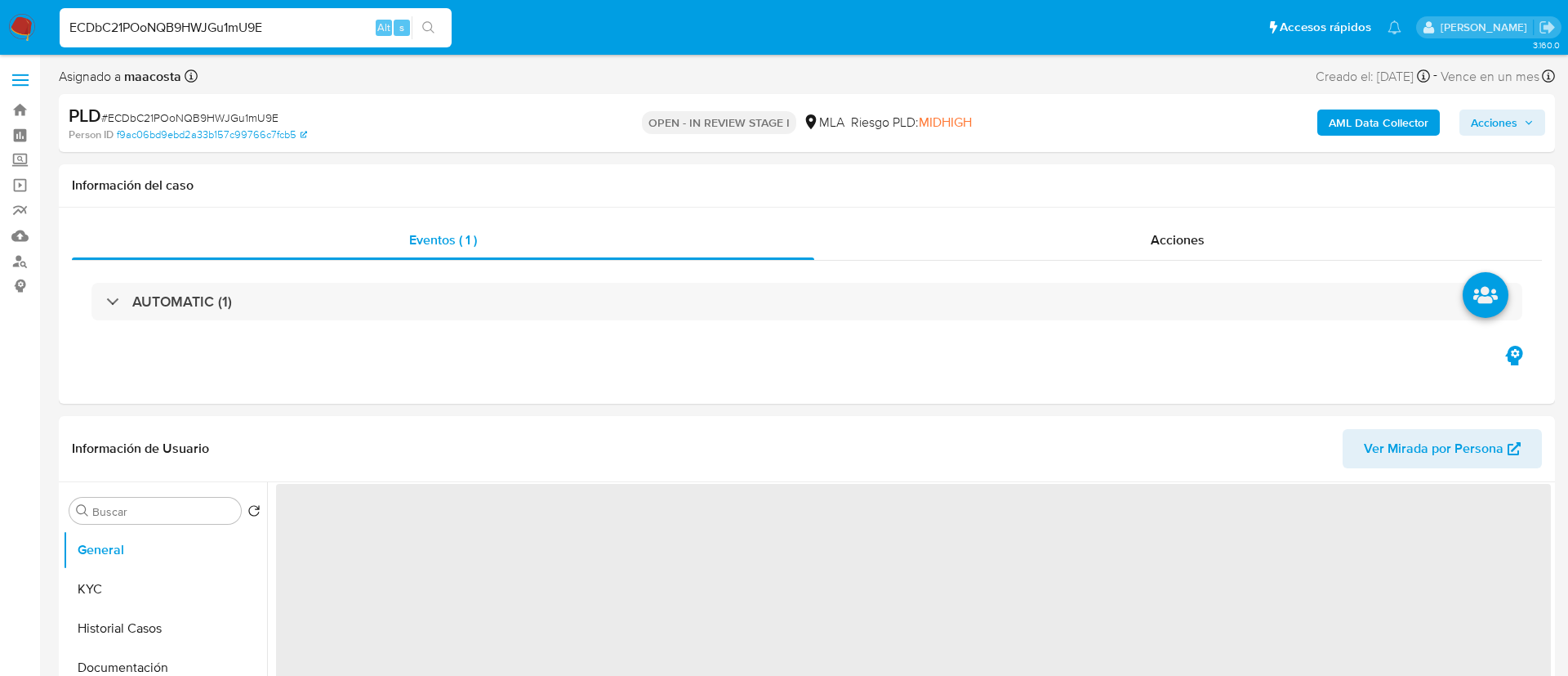
select select "10"
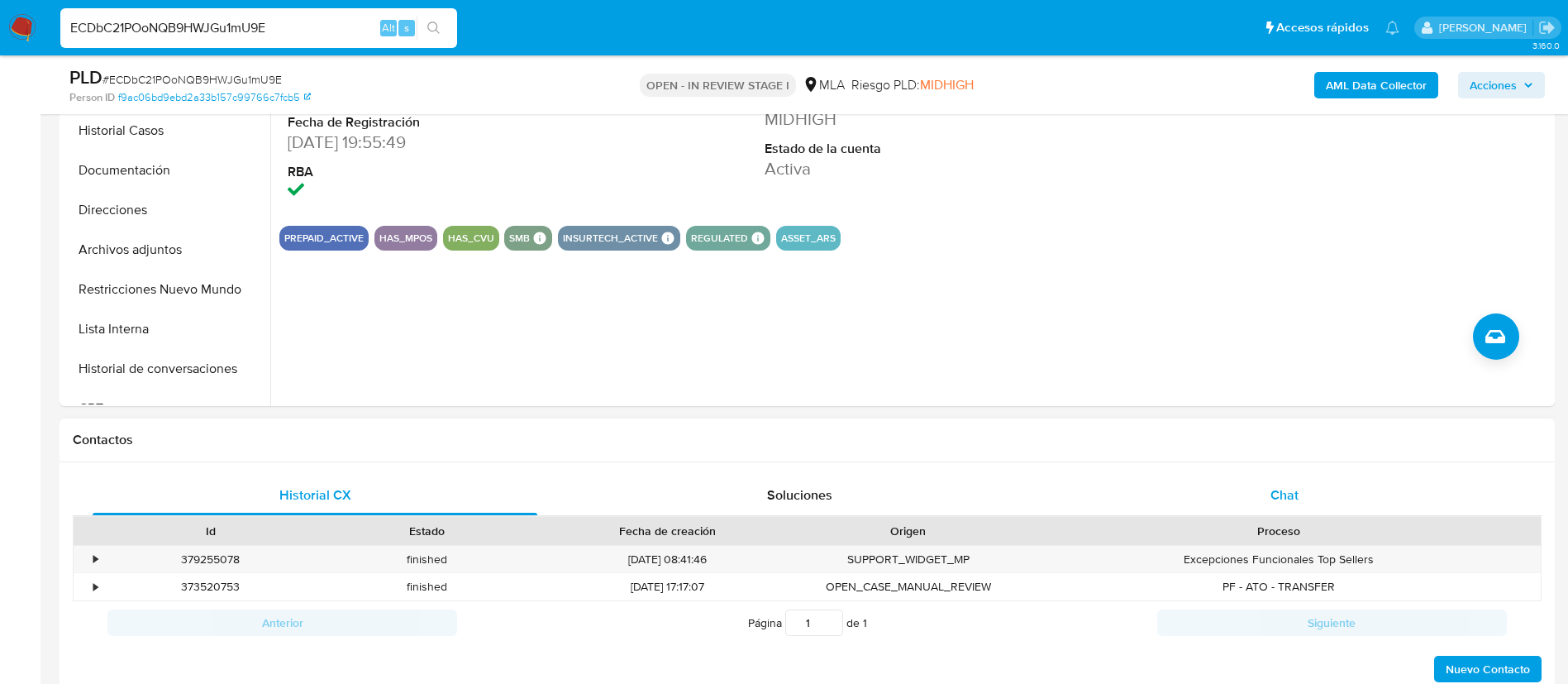
click at [1287, 489] on span "Chat" at bounding box center [1285, 495] width 28 height 19
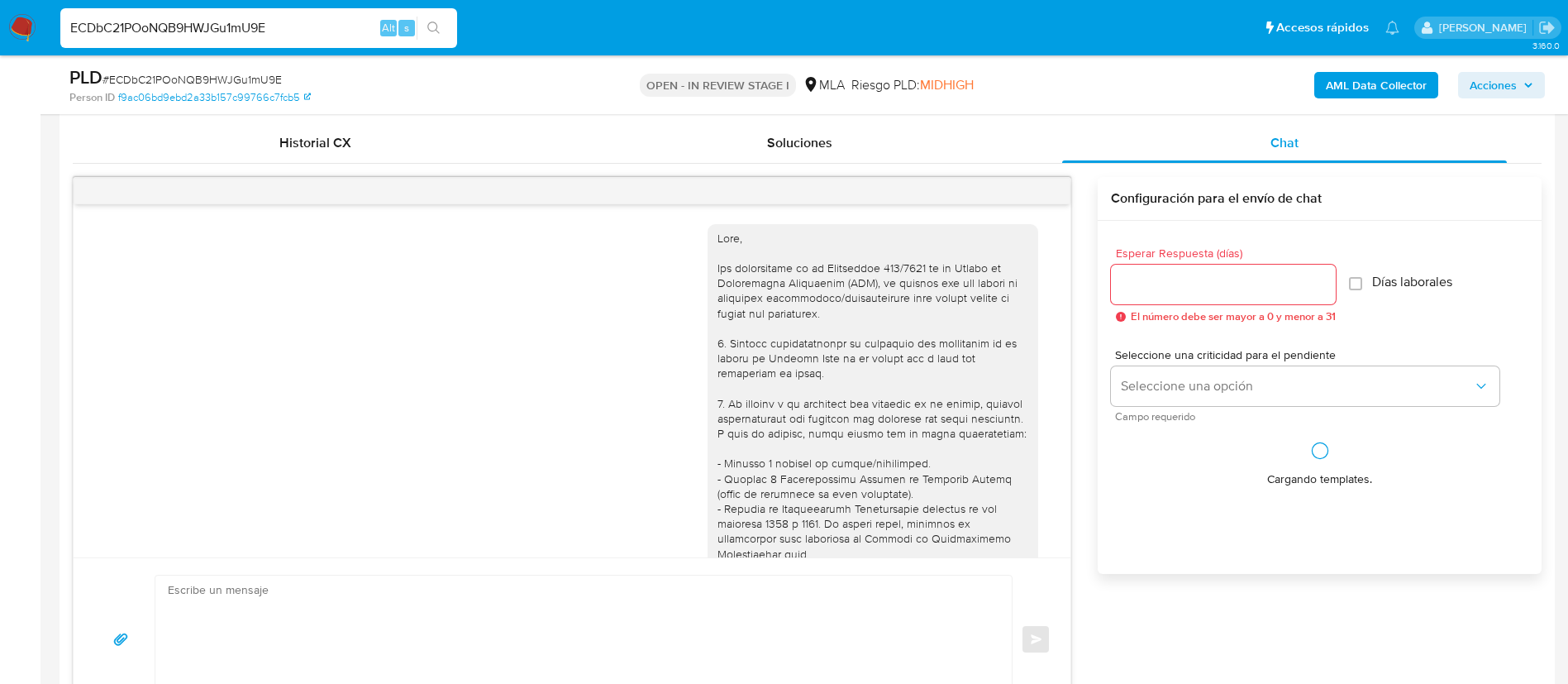
scroll to position [1957, 0]
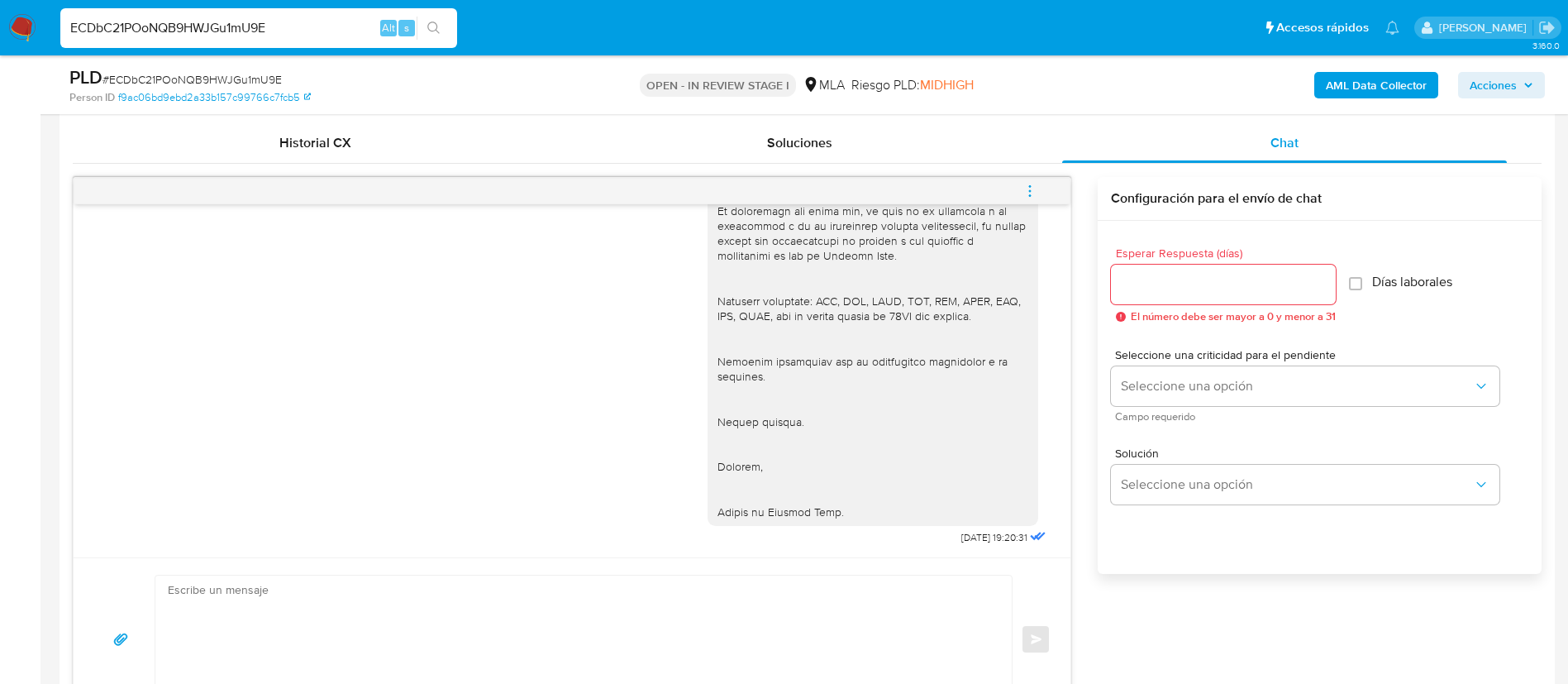
click at [1023, 184] on icon "menu-action" at bounding box center [1030, 190] width 15 height 15
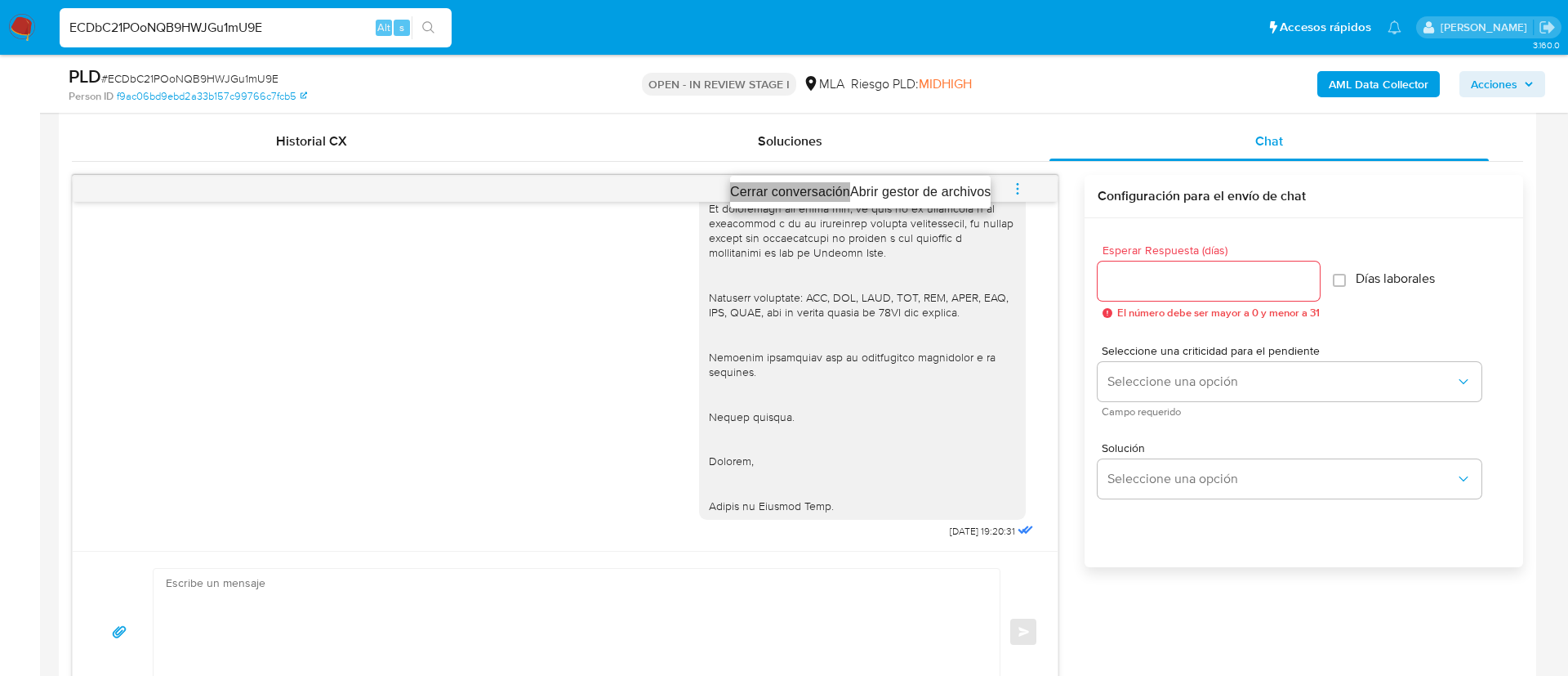
click at [776, 192] on li "Cerrar conversación" at bounding box center [790, 192] width 120 height 20
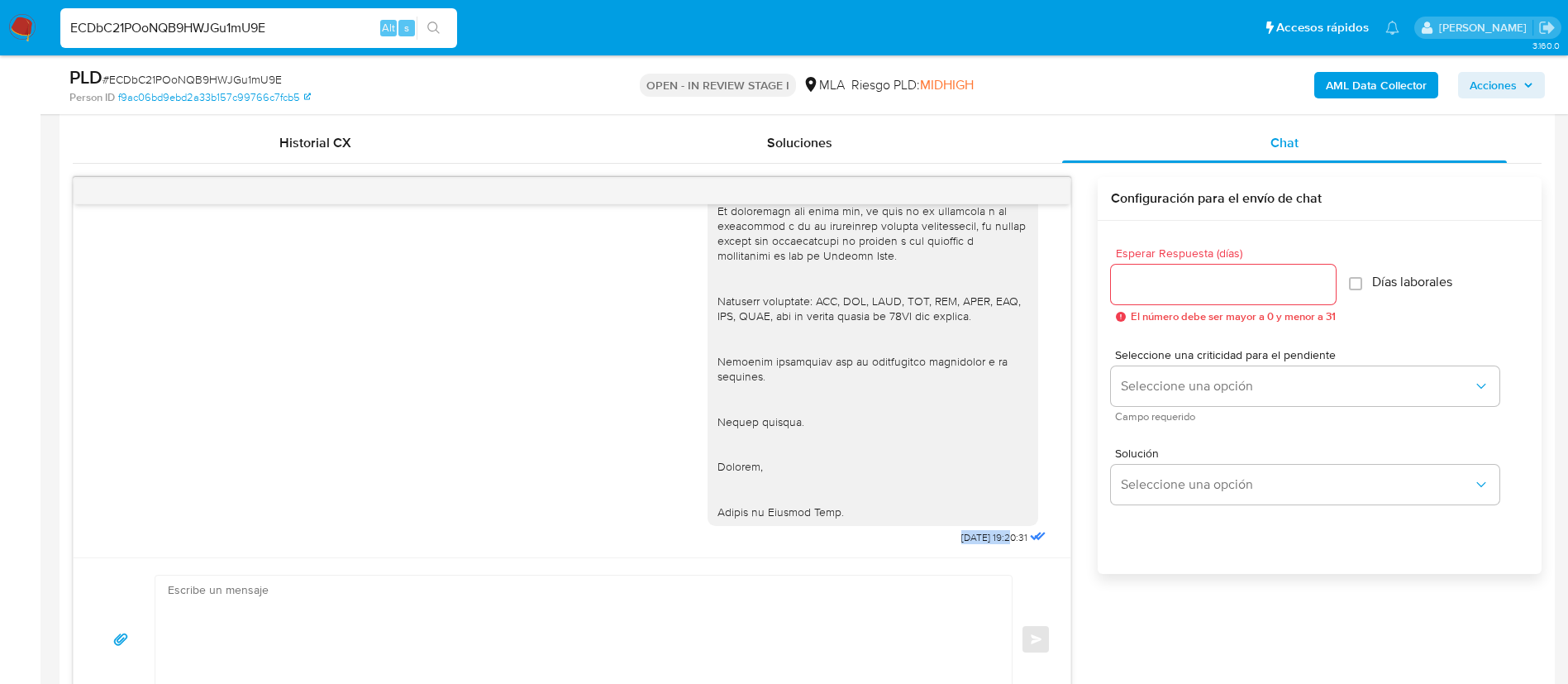
drag, startPoint x: 918, startPoint y: 530, endPoint x: 975, endPoint y: 538, distance: 57.6
copy span "[DATE]"
click at [343, 148] on span "Historial CX" at bounding box center [315, 142] width 72 height 19
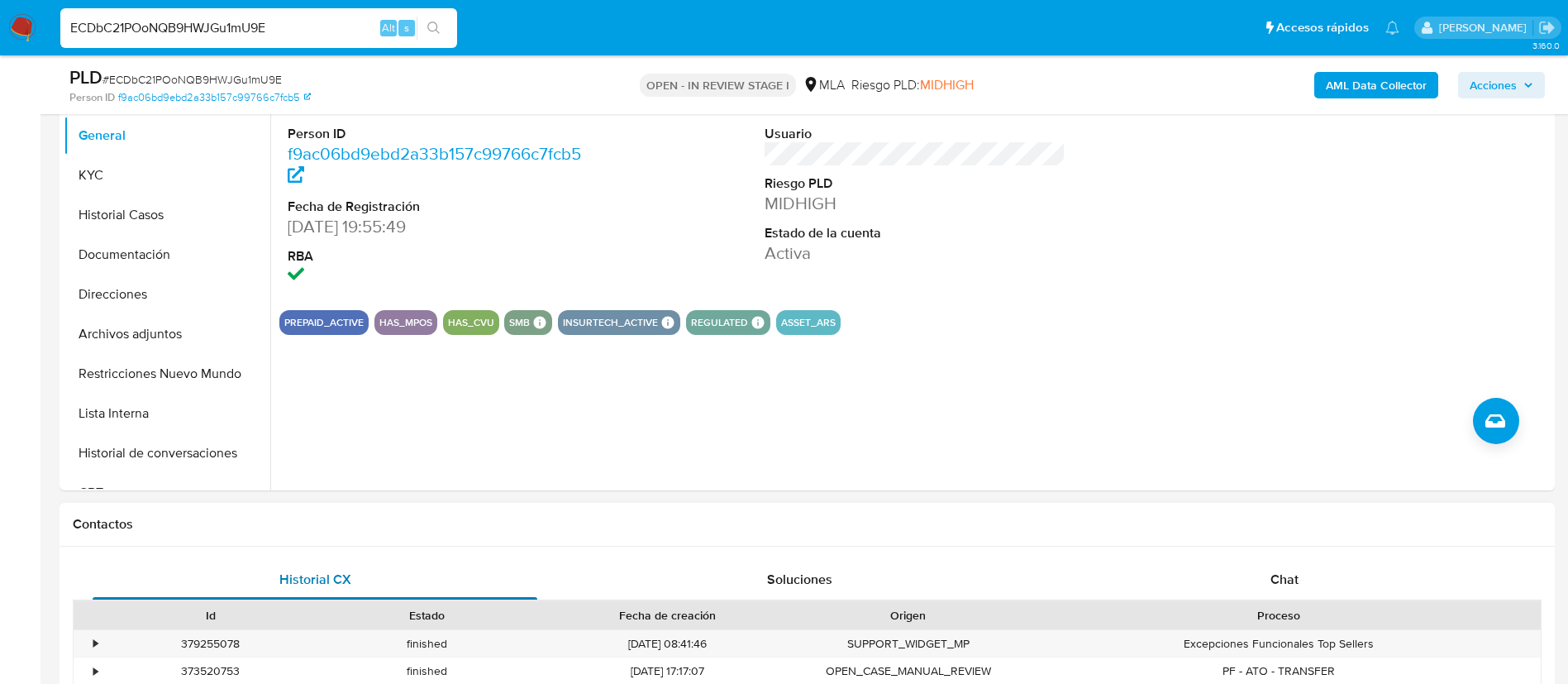
scroll to position [321, 0]
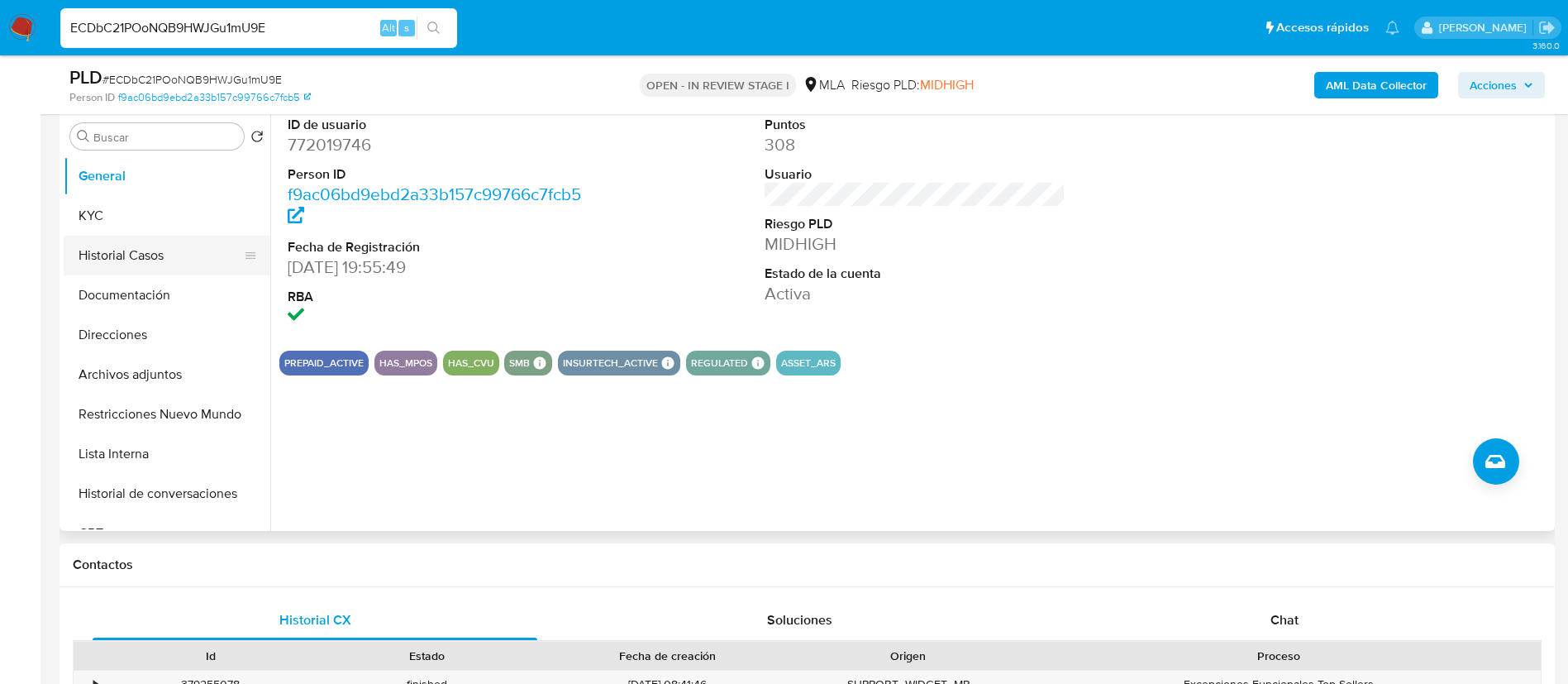
click at [168, 257] on button "Historial Casos" at bounding box center [160, 256] width 193 height 40
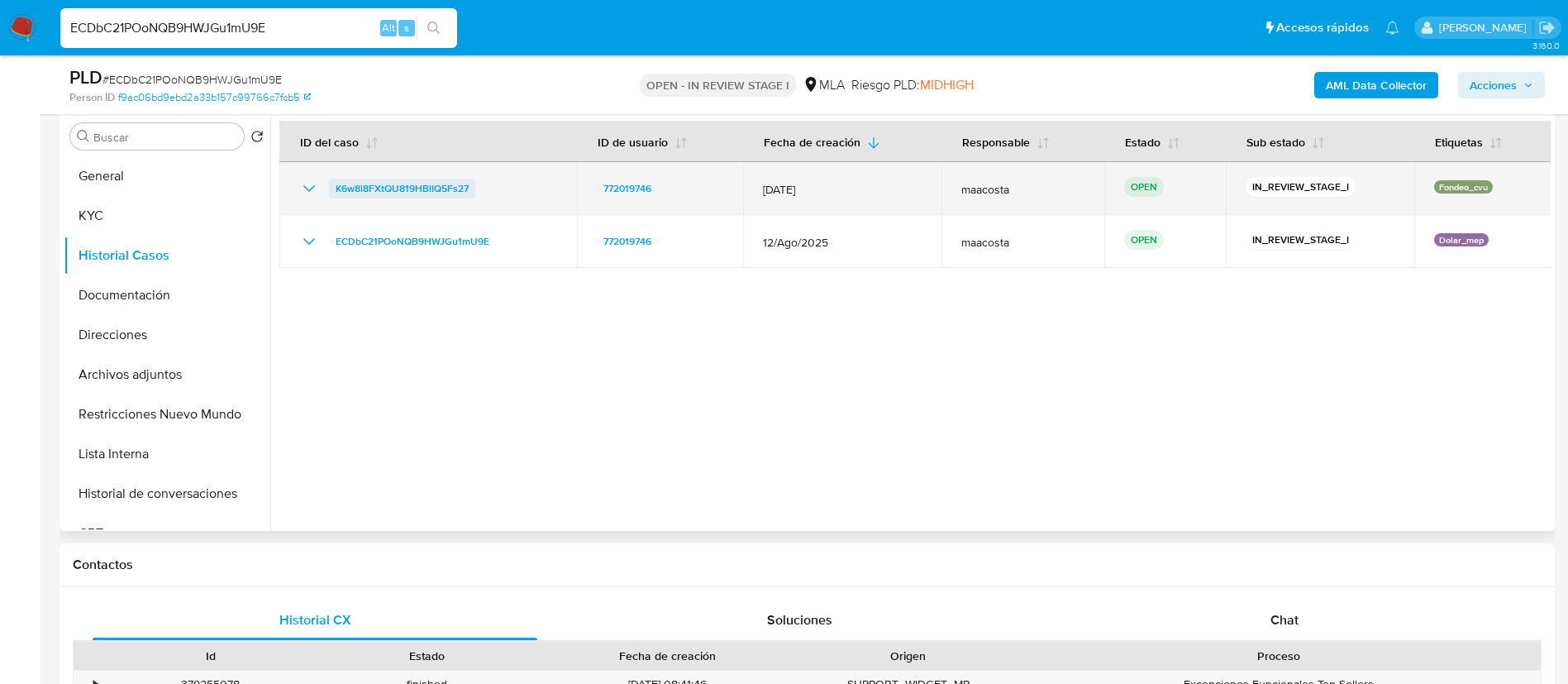
click at [386, 192] on span "K6w8l8FXtQU819HBlIQ5Fs27" at bounding box center [402, 188] width 133 height 20
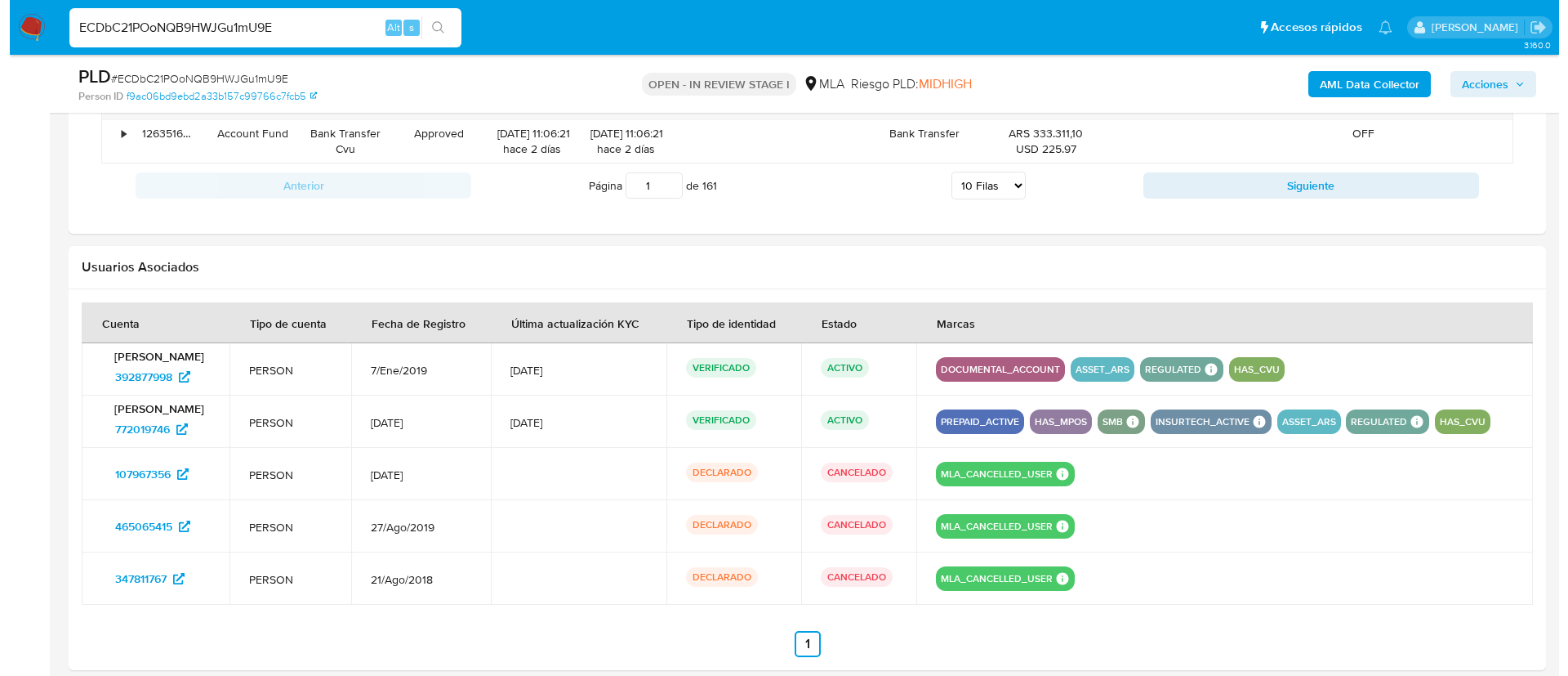
scroll to position [2326, 0]
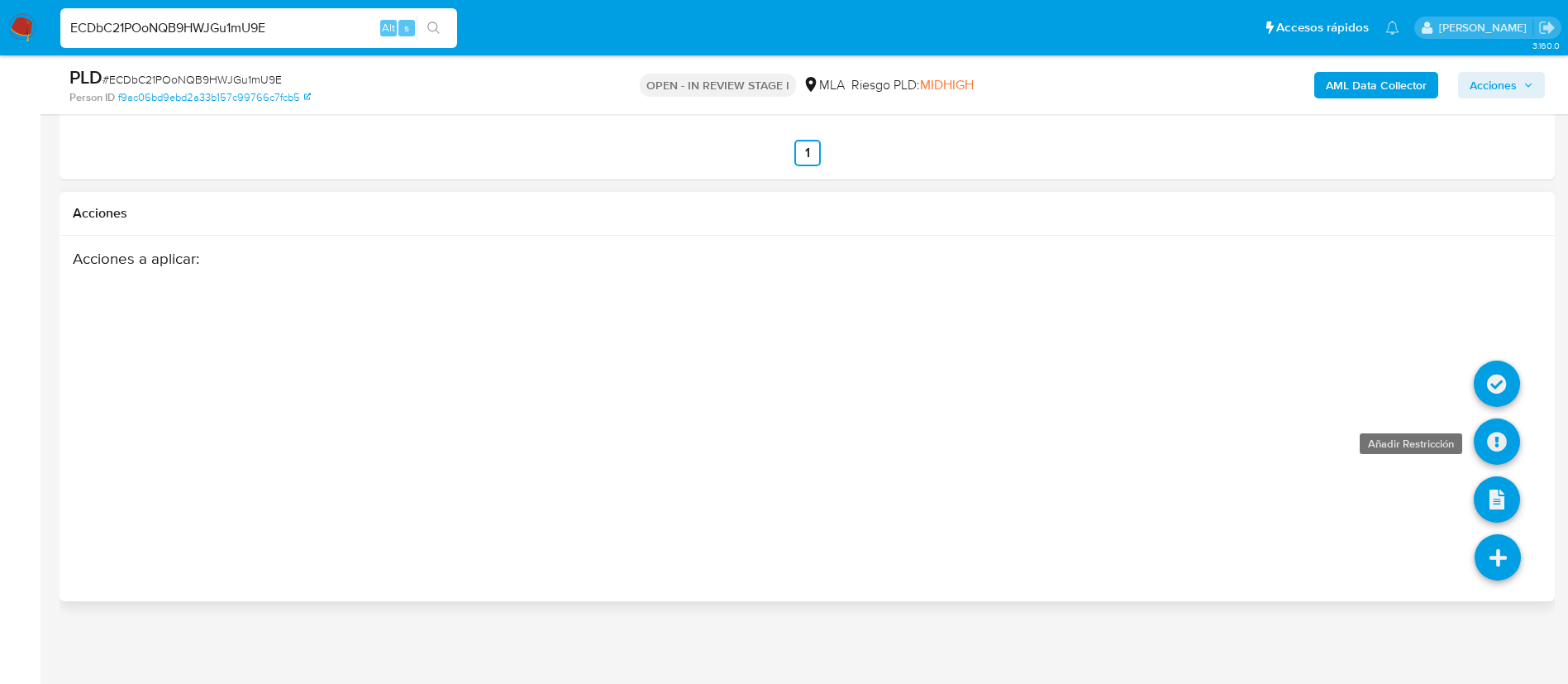
click at [1504, 428] on icon at bounding box center [1497, 441] width 47 height 47
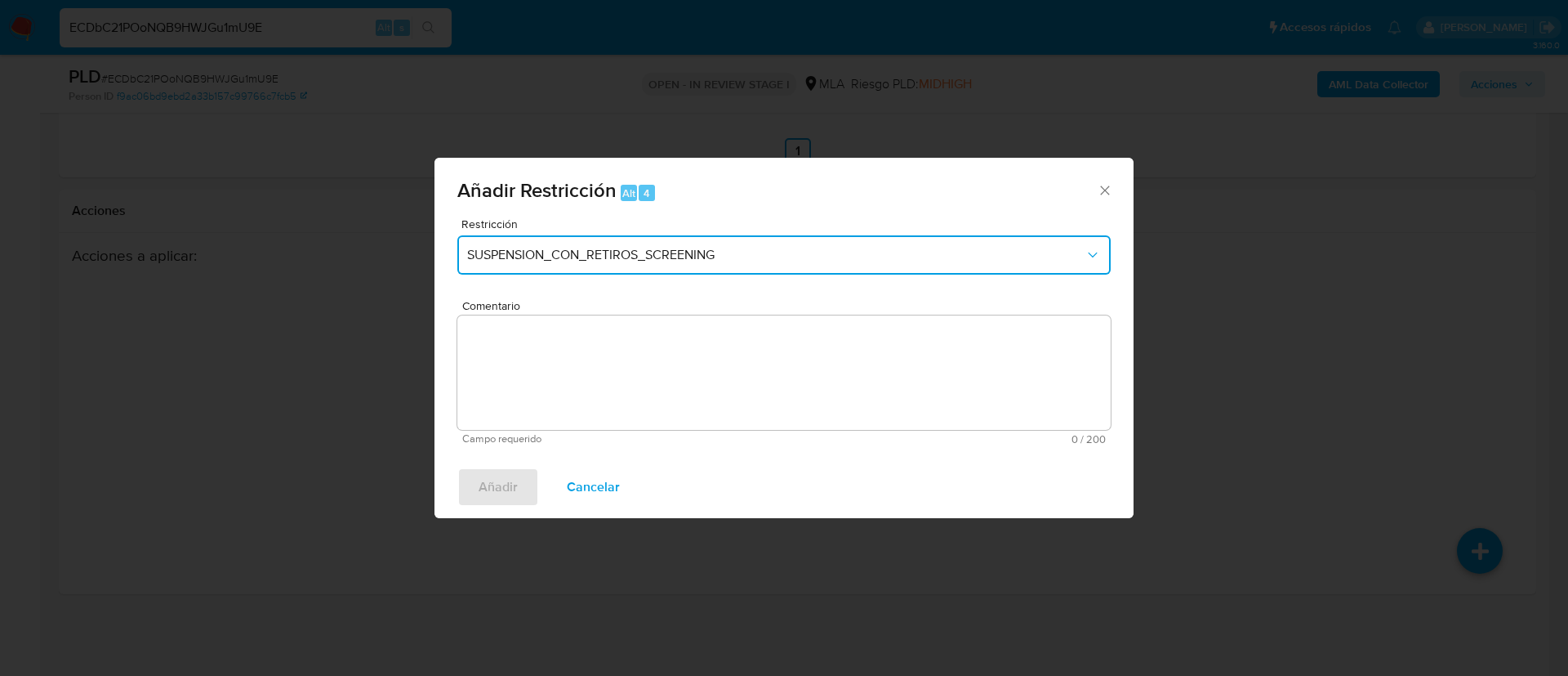
click at [558, 259] on span "SUSPENSION_CON_RETIROS_SCREENING" at bounding box center [776, 255] width 618 height 17
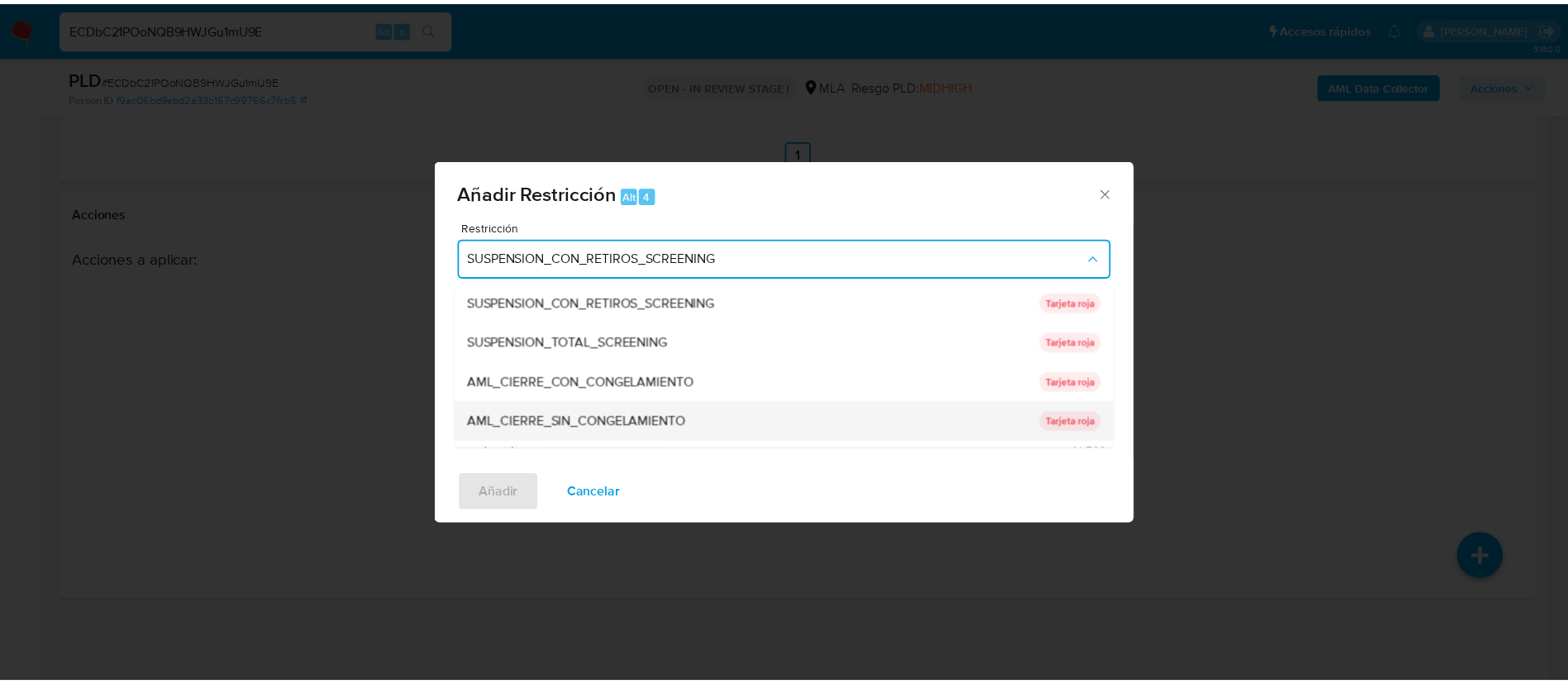
scroll to position [351, 0]
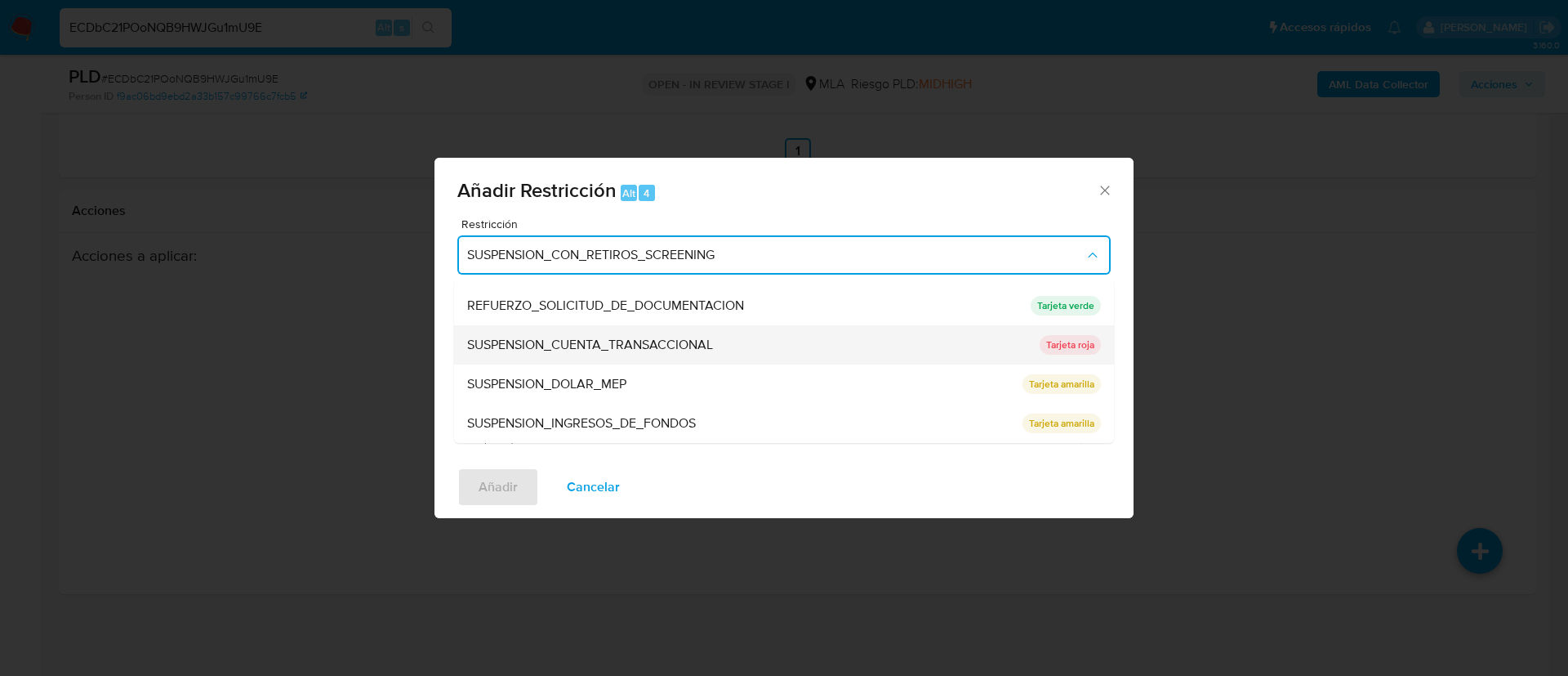
click at [530, 355] on div "SUSPENSION_CUENTA_TRANSACCIONAL" at bounding box center [748, 345] width 563 height 39
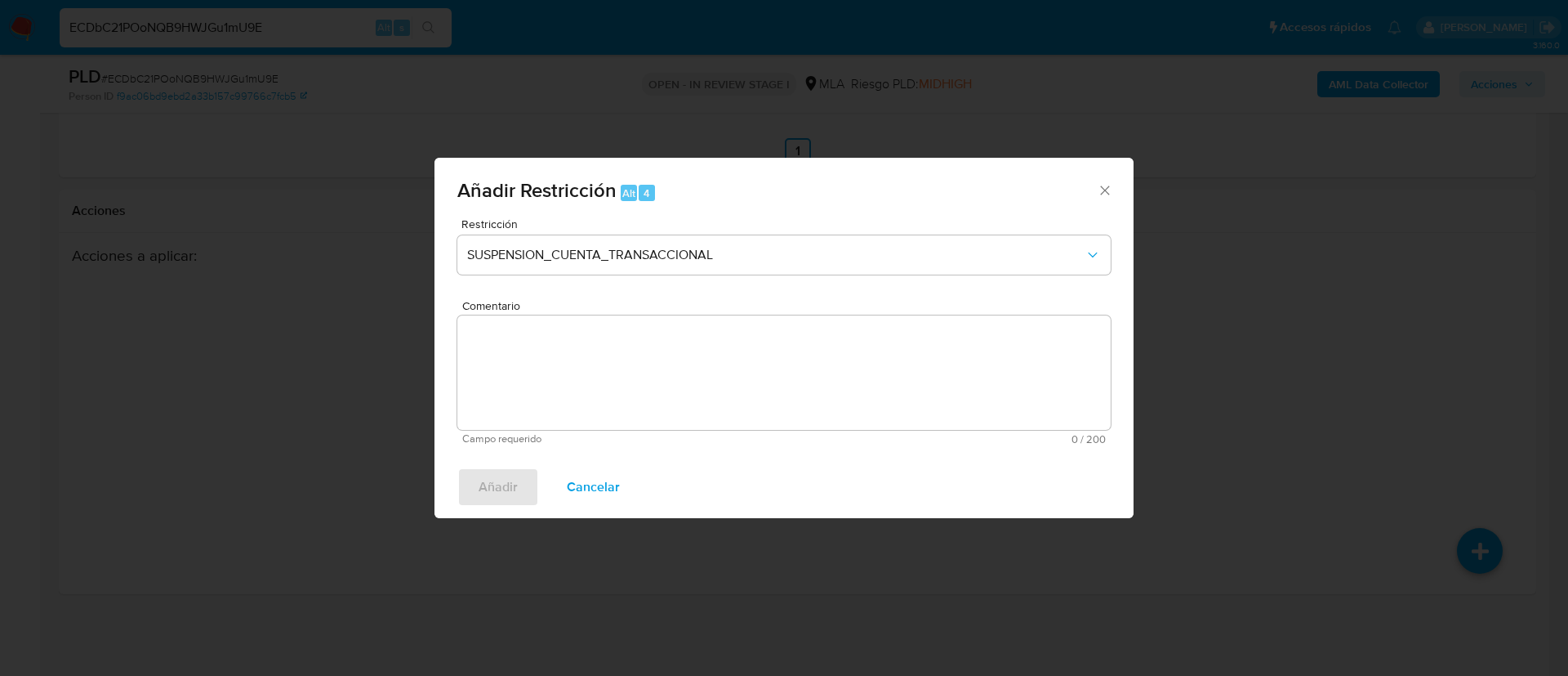
click at [530, 355] on textarea "Comentario" at bounding box center [784, 372] width 653 height 115
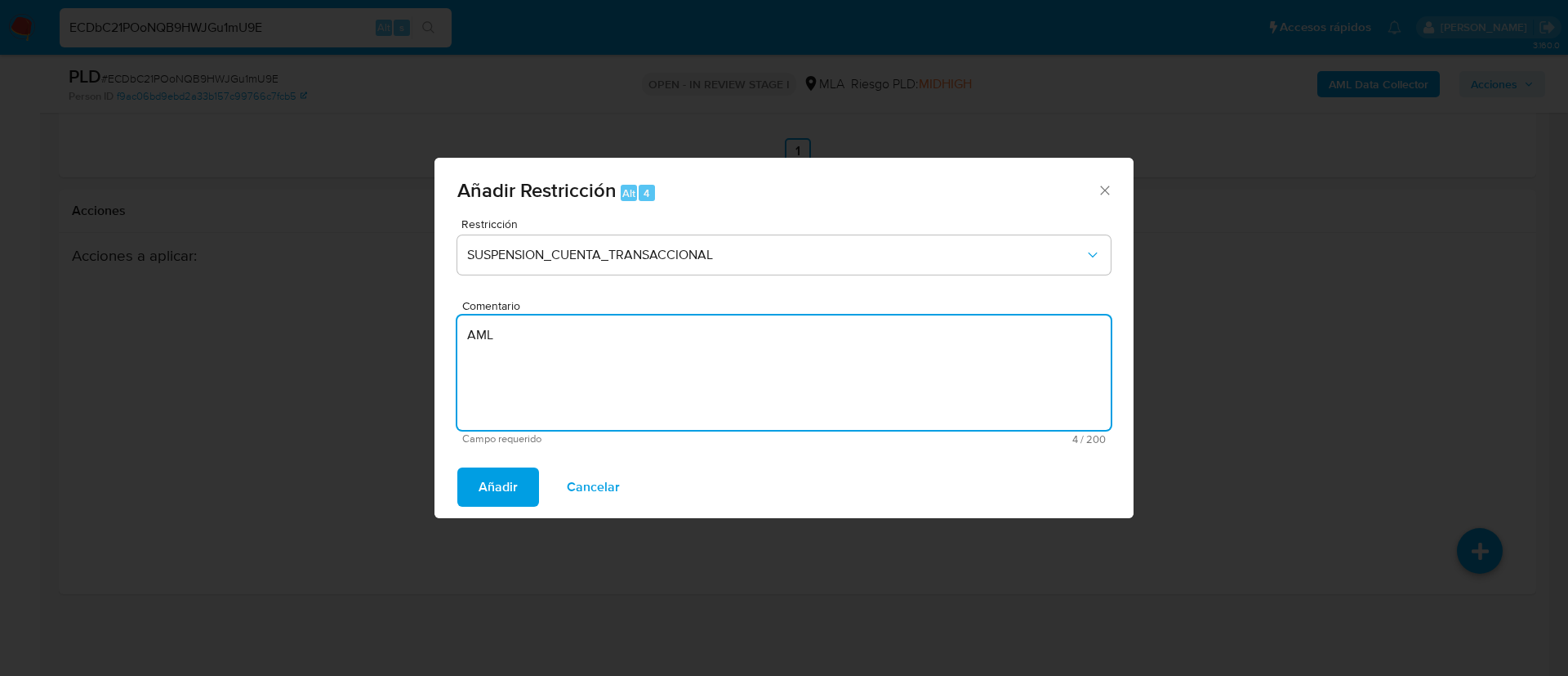
type textarea "AML"
click at [493, 465] on div "Añadir Cancelar" at bounding box center [784, 486] width 699 height 62
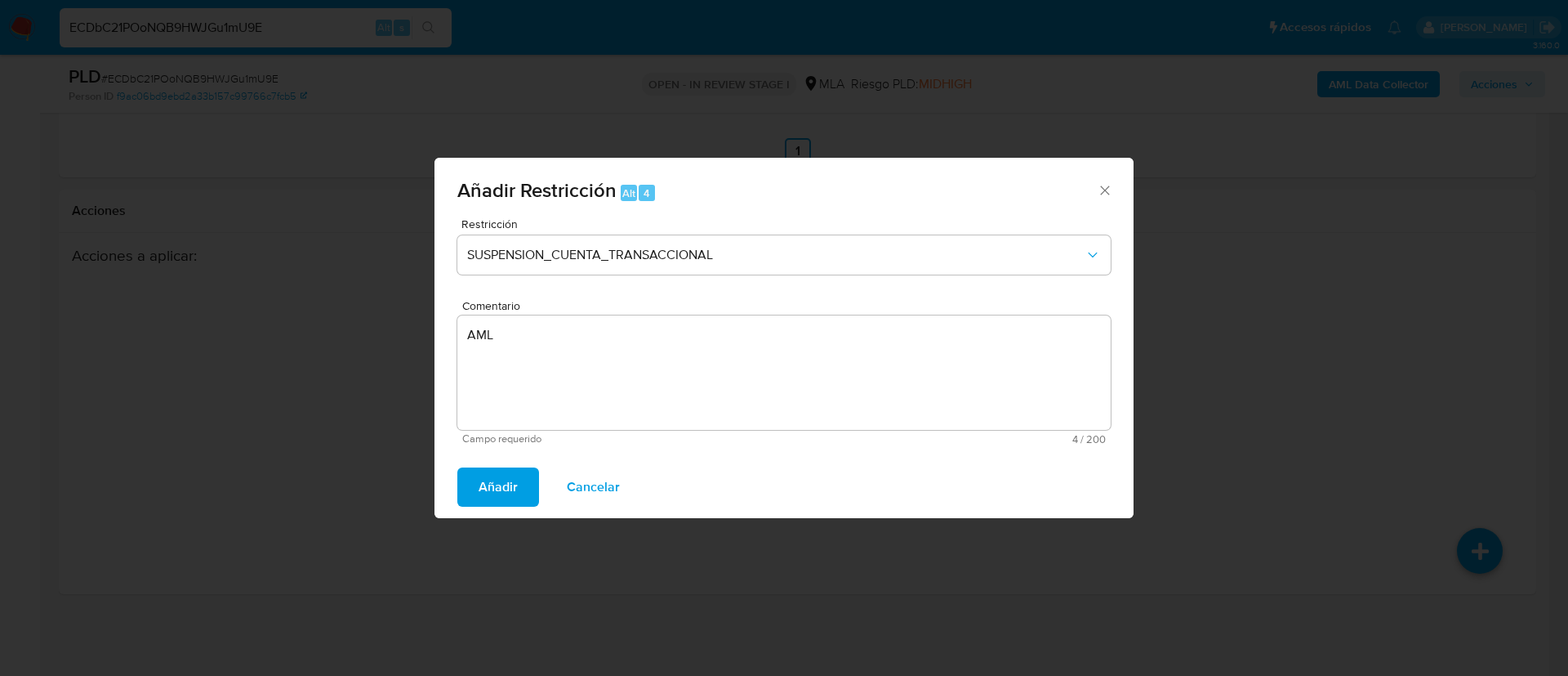
click at [499, 477] on span "Añadir" at bounding box center [499, 487] width 39 height 36
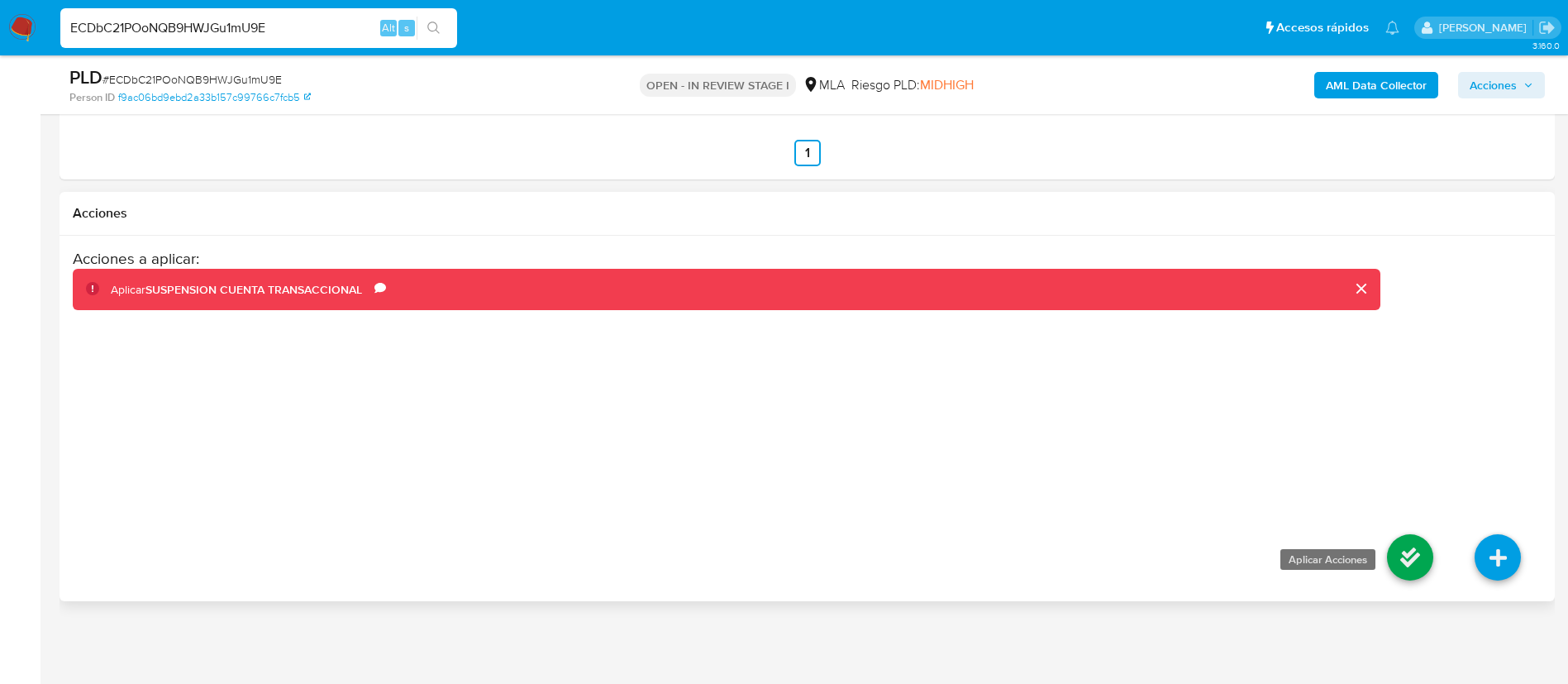
click at [1395, 553] on icon at bounding box center [1410, 557] width 47 height 47
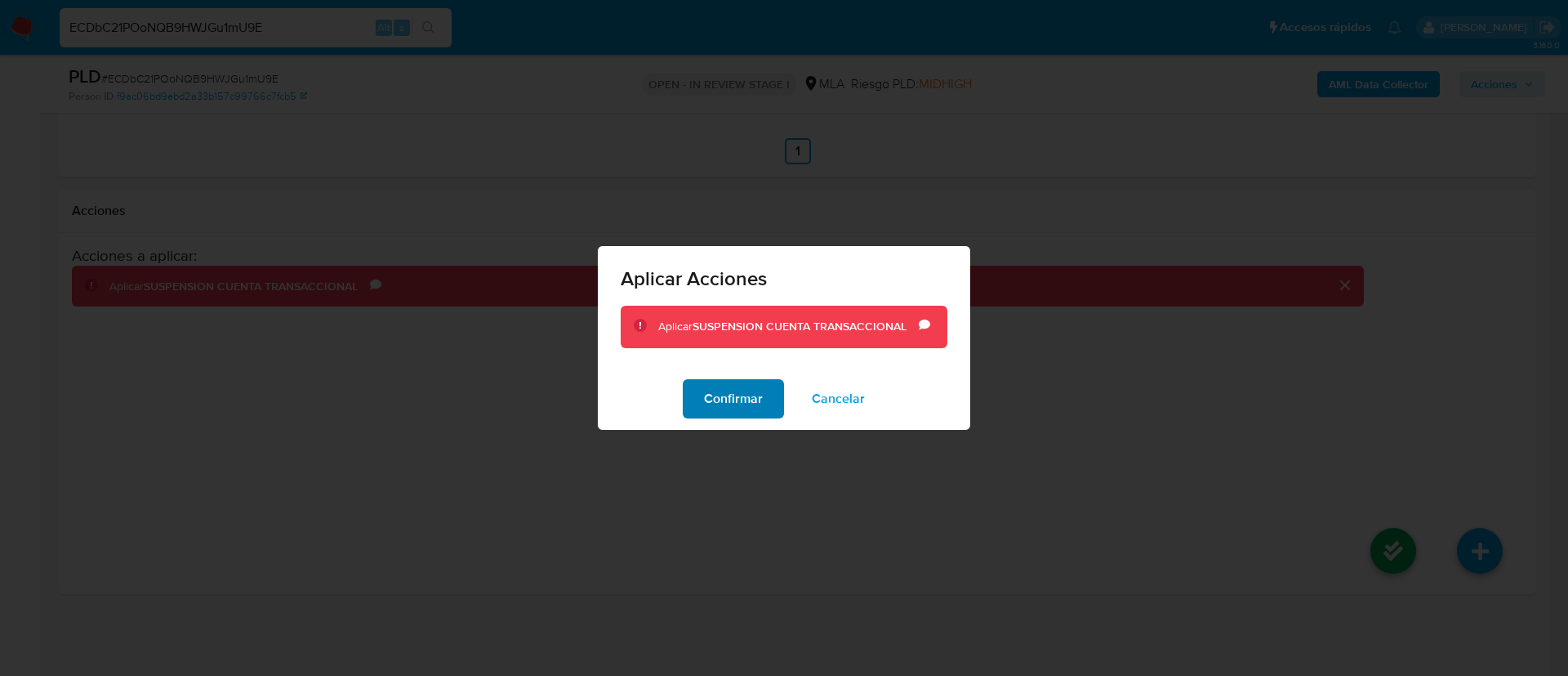
click at [690, 397] on button "Confirmar" at bounding box center [733, 399] width 101 height 39
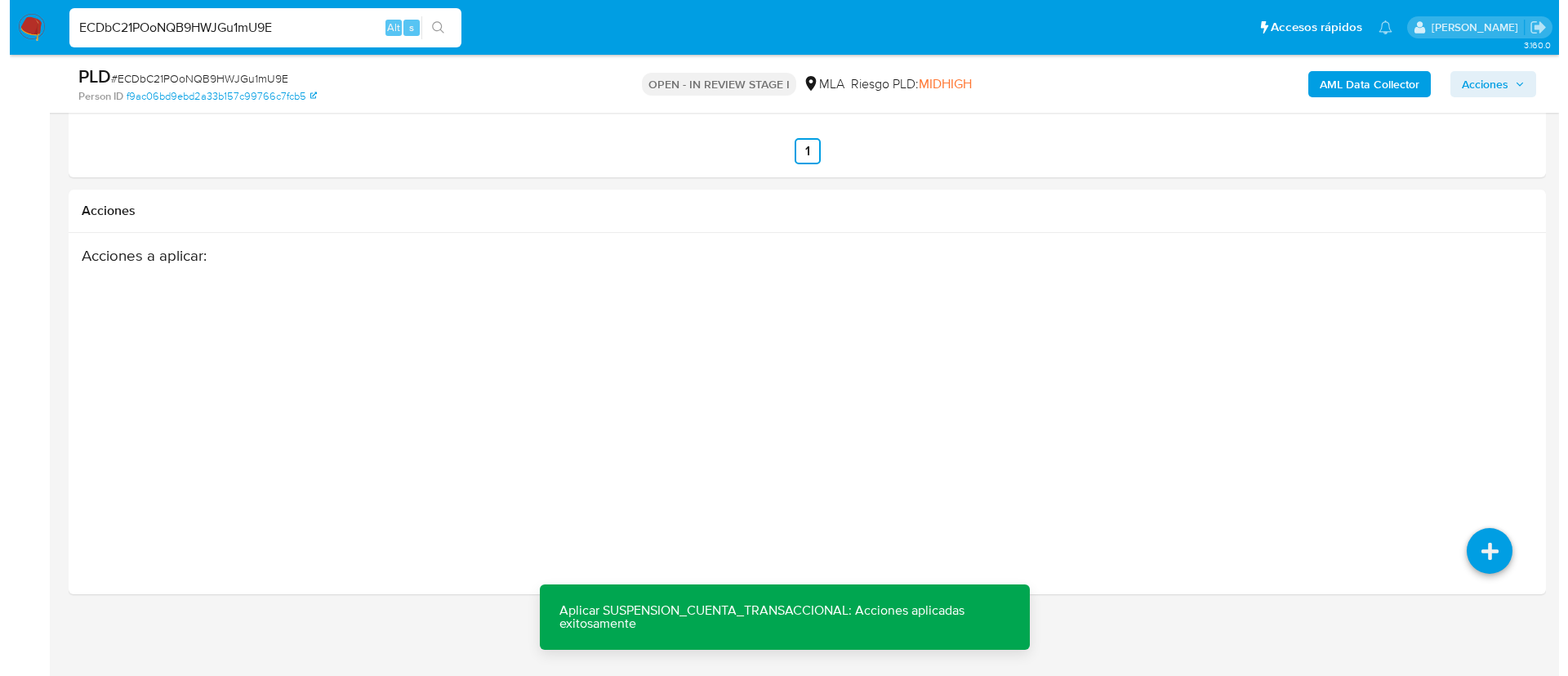
scroll to position [263, 0]
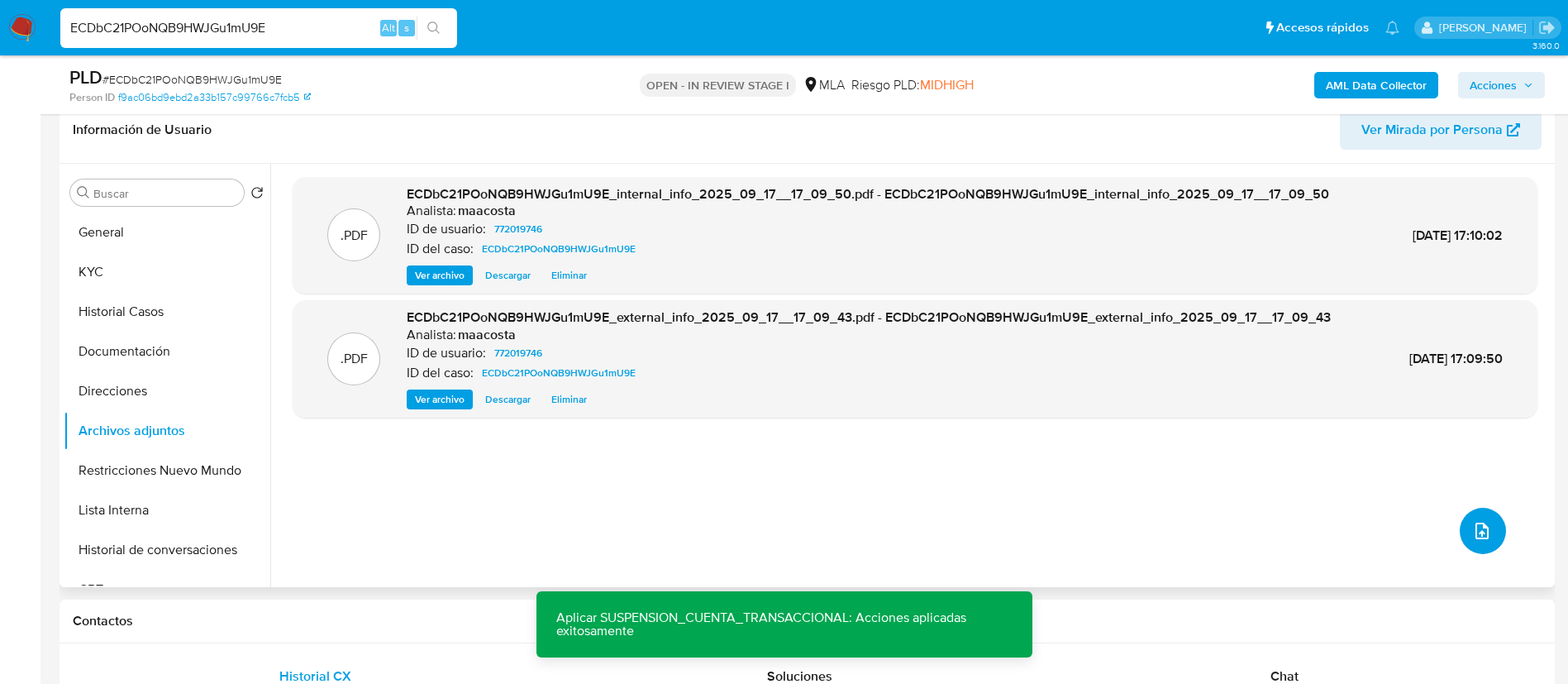
click at [1477, 538] on icon "upload-file" at bounding box center [1482, 530] width 20 height 20
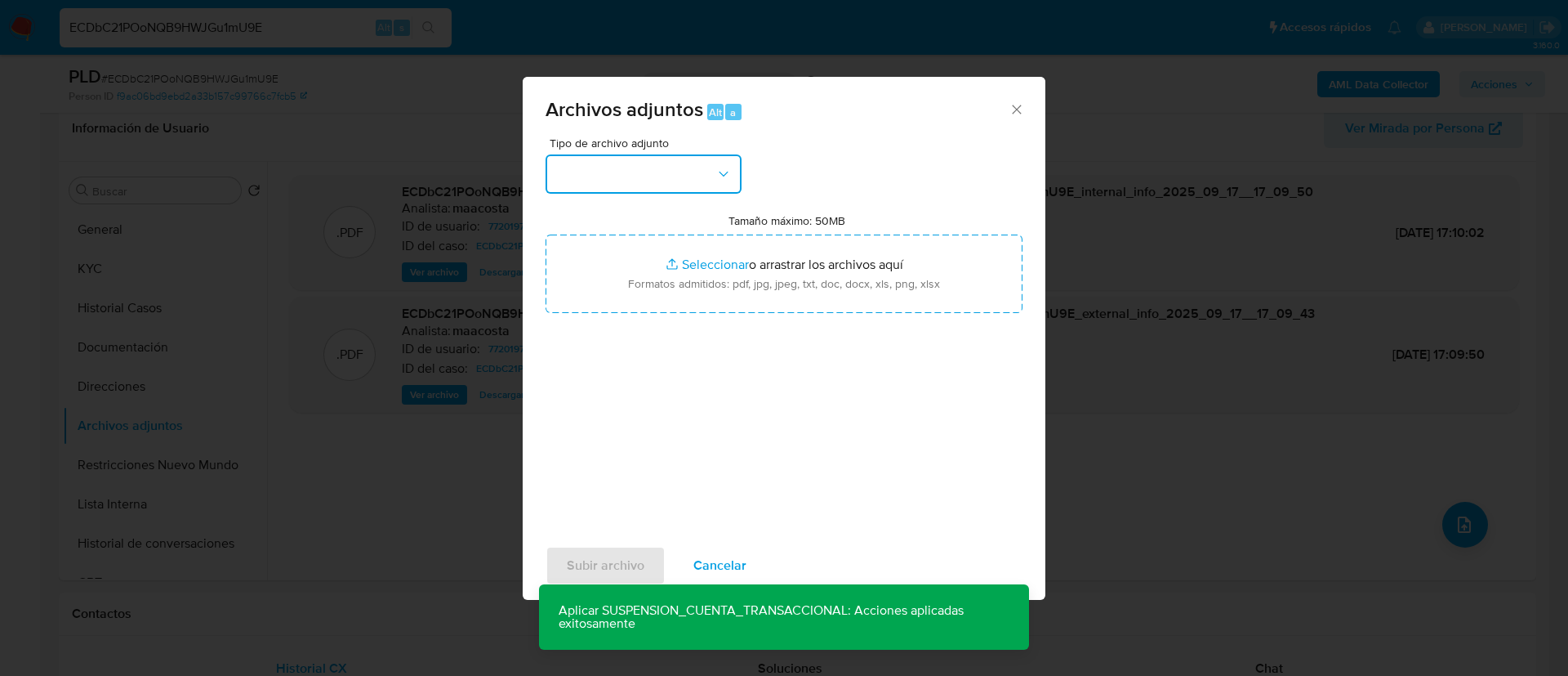
click at [647, 171] on button "button" at bounding box center [643, 174] width 196 height 39
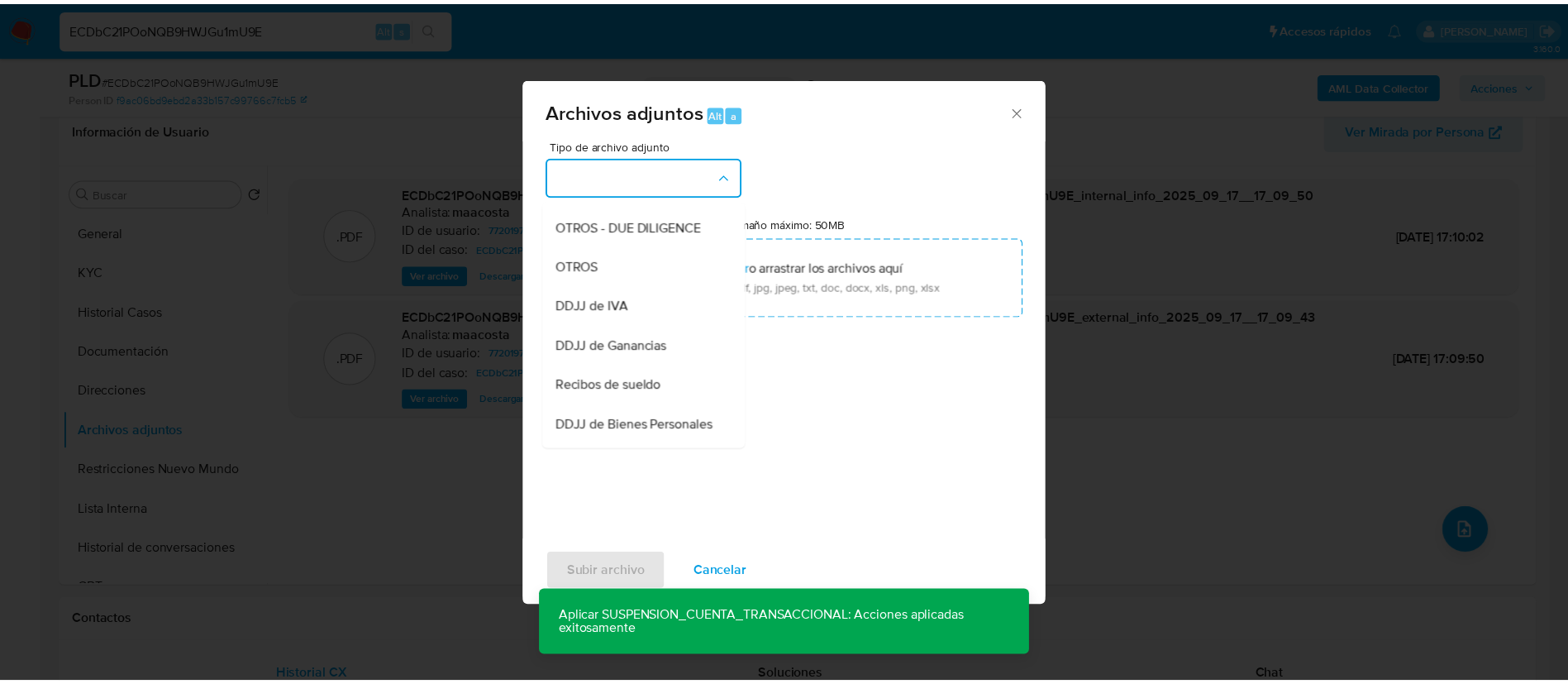
scroll to position [277, 0]
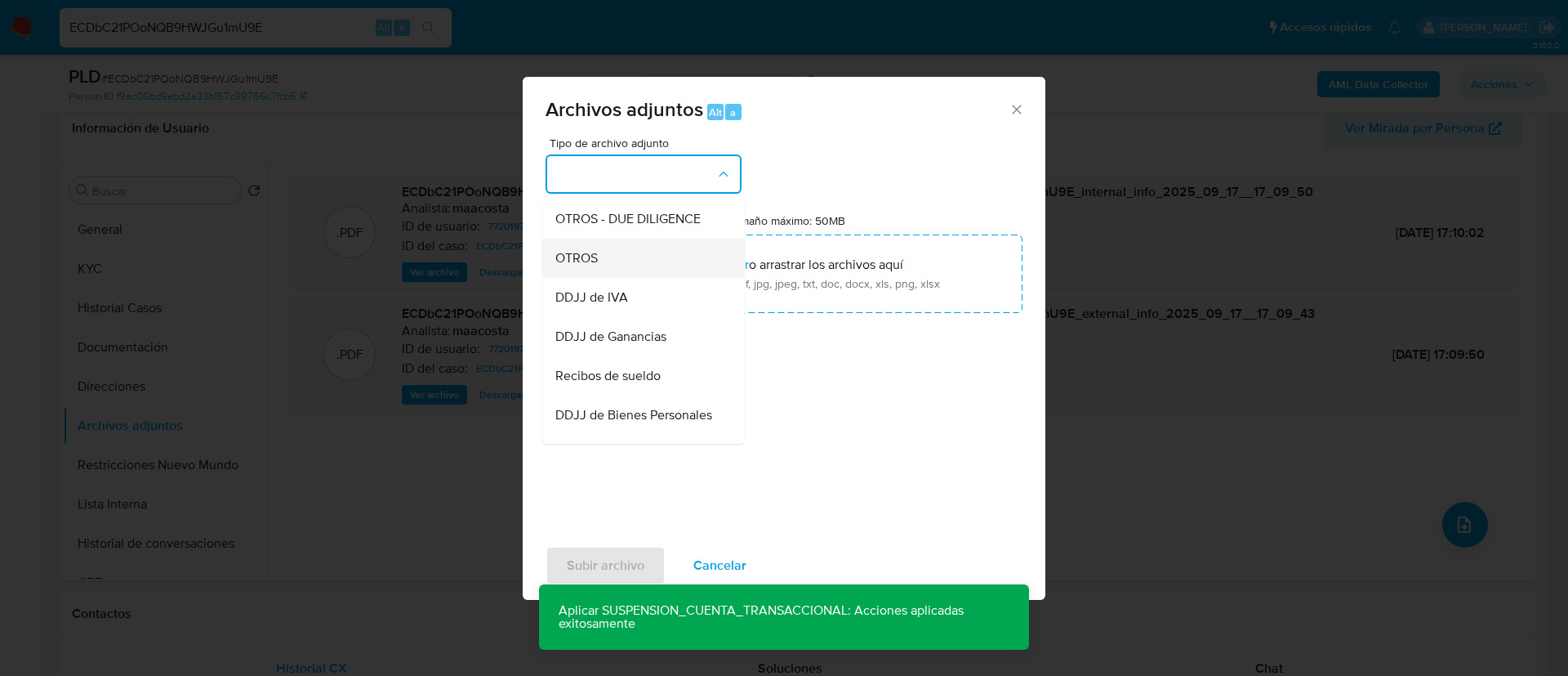
click at [594, 266] on span "OTROS" at bounding box center [576, 258] width 42 height 17
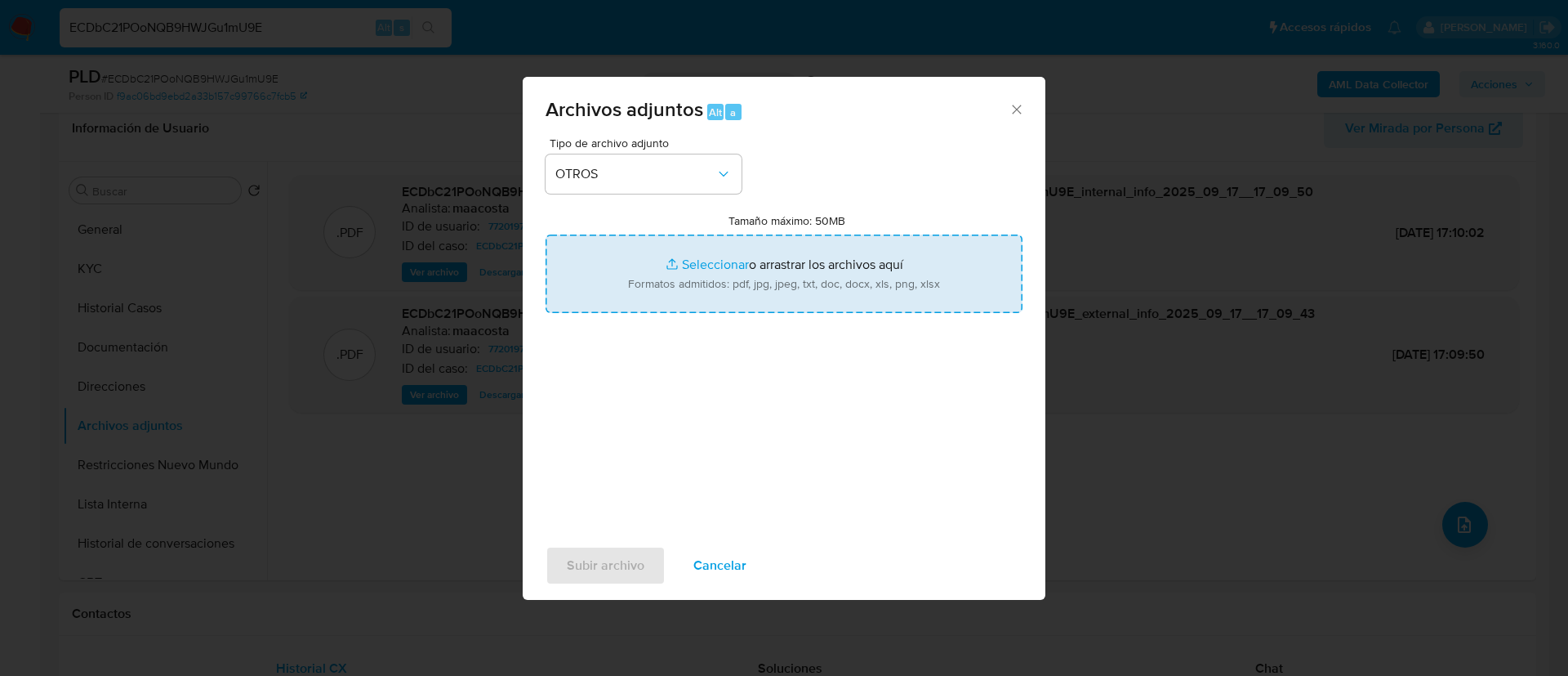
type input "C:\fakepath\Caselog ECDbC21POoNQB9HWJGu1mU9E - K6w8l8FXtQU819HBlIQ5Fs27.docx"
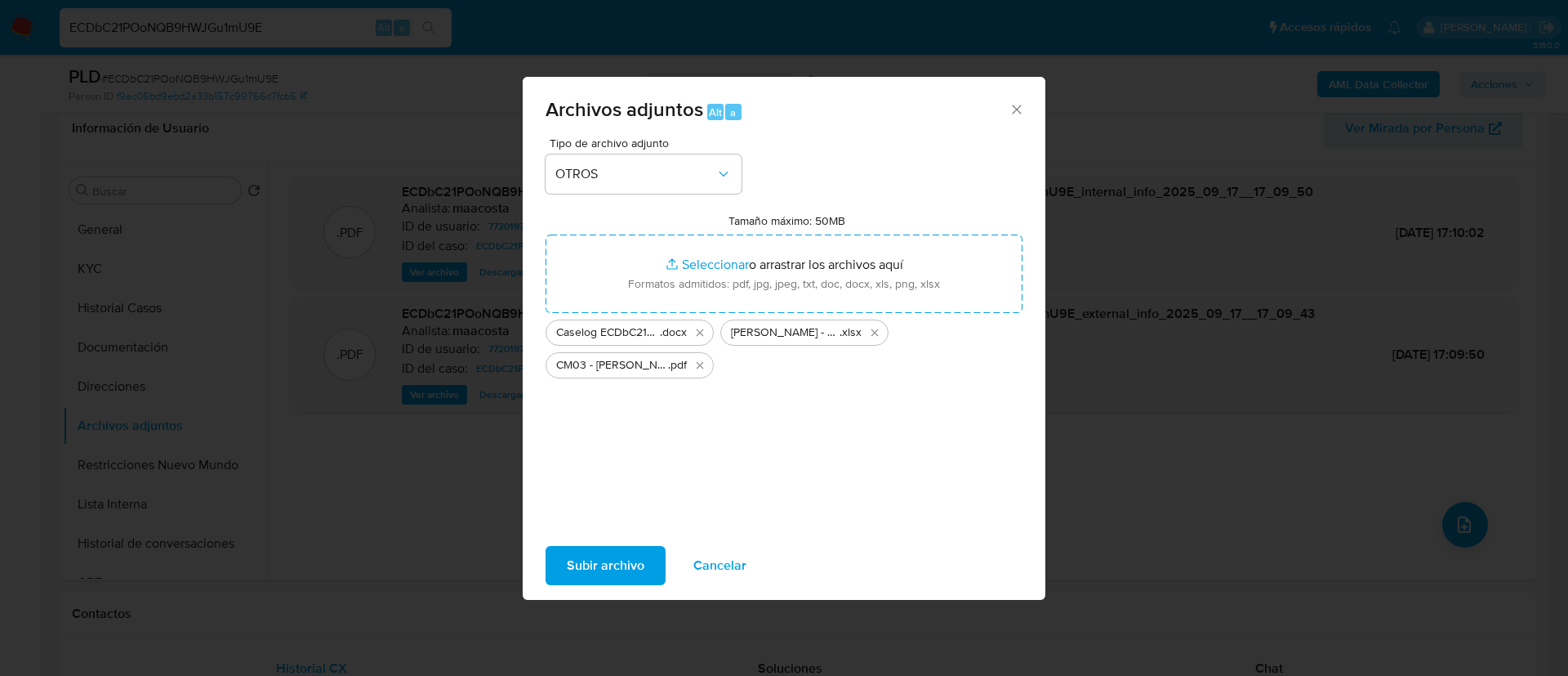
click at [598, 567] on span "Subir archivo" at bounding box center [605, 565] width 77 height 36
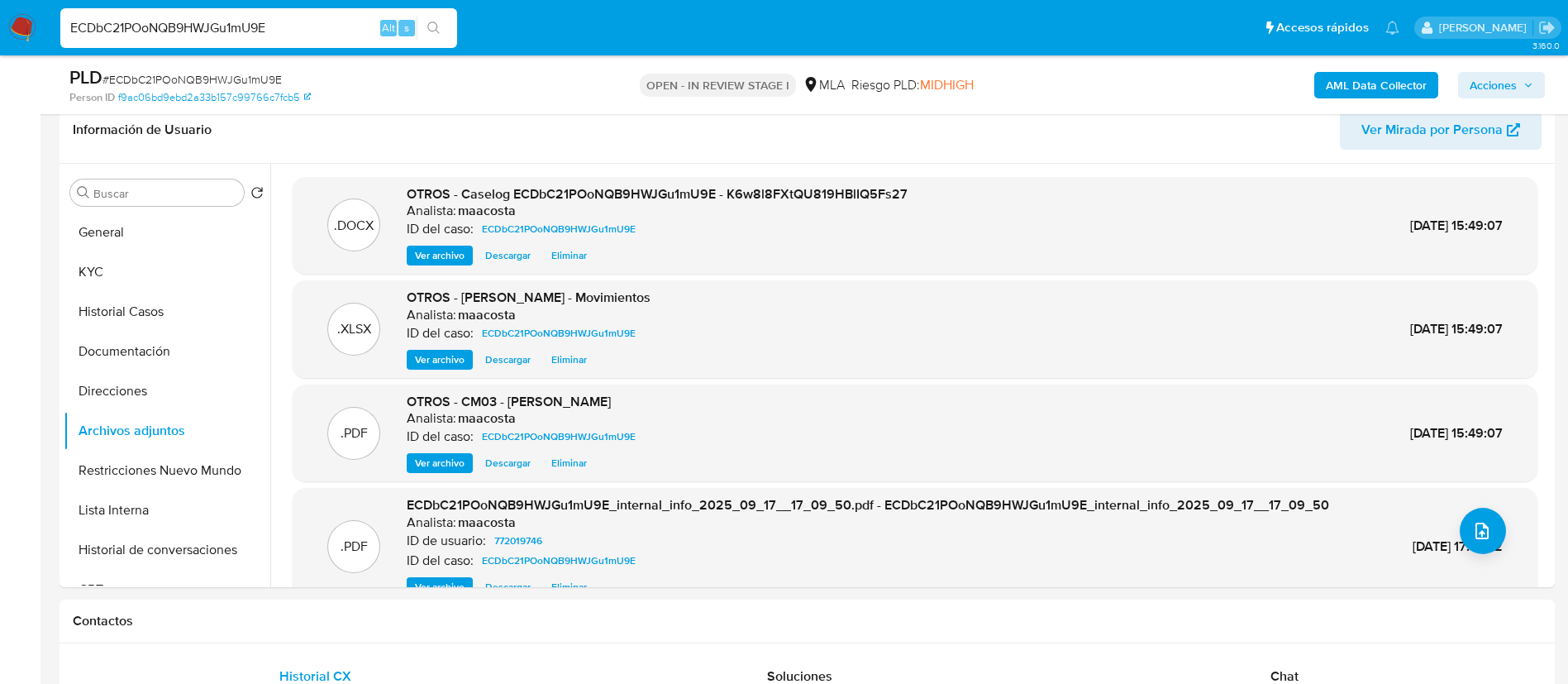
click at [1497, 87] on span "Acciones" at bounding box center [1494, 85] width 48 height 27
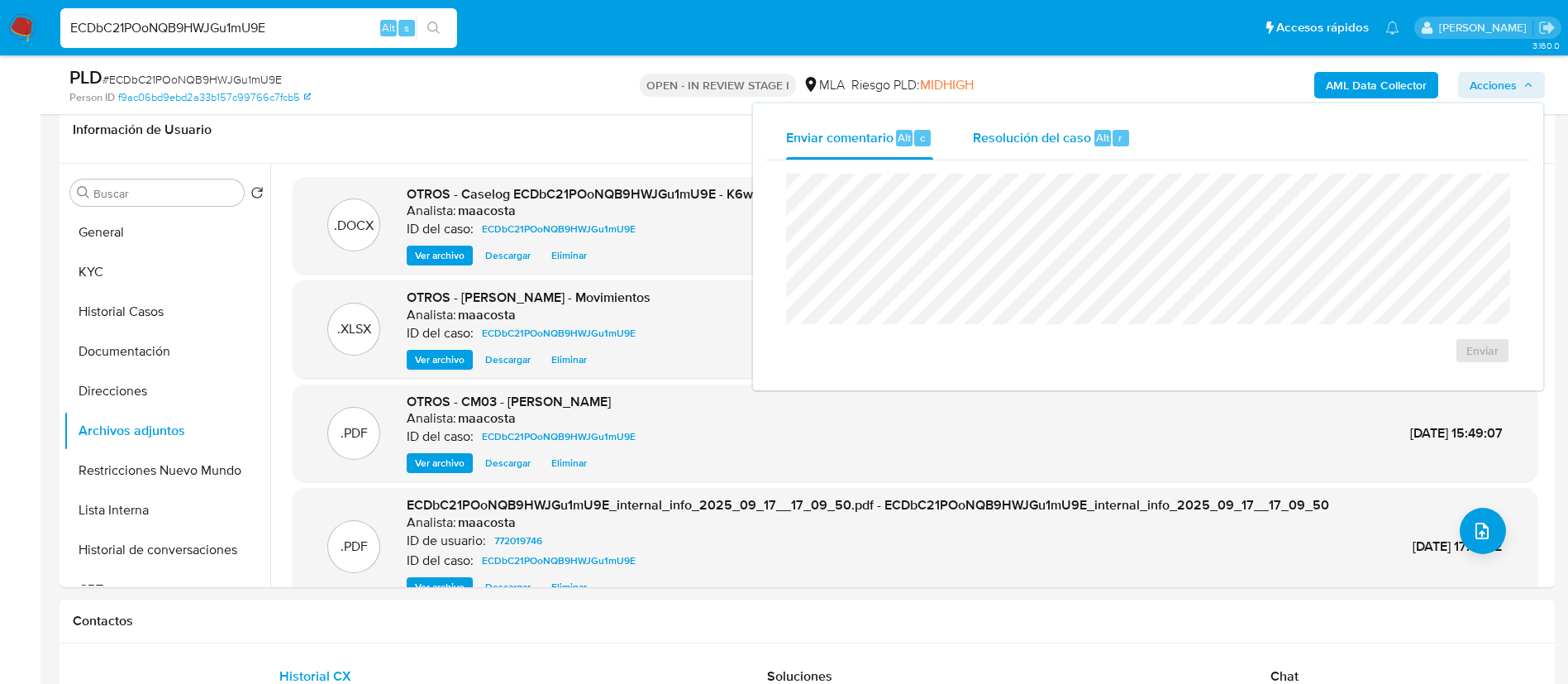
click at [1109, 146] on div "Alt r" at bounding box center [1111, 138] width 35 height 17
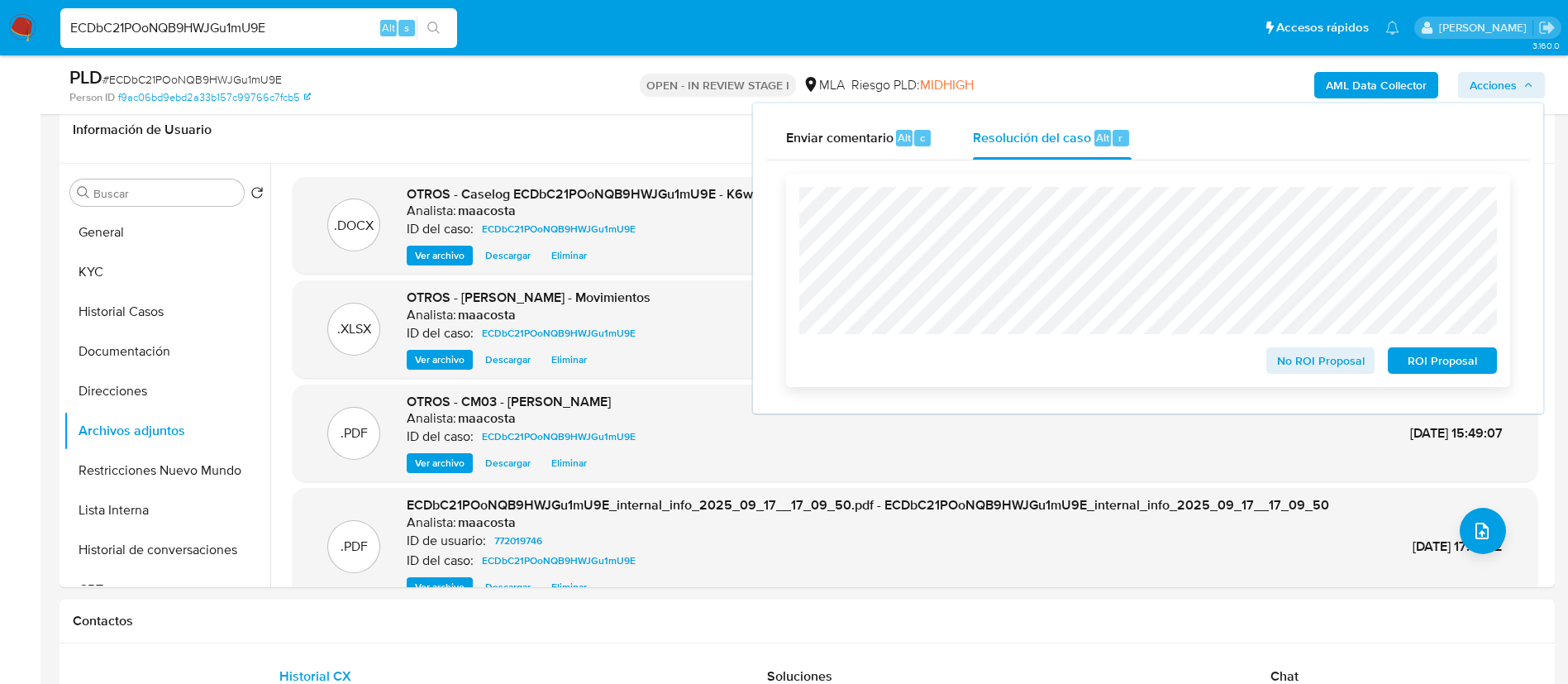
click at [1427, 356] on span "ROI Proposal" at bounding box center [1442, 360] width 86 height 23
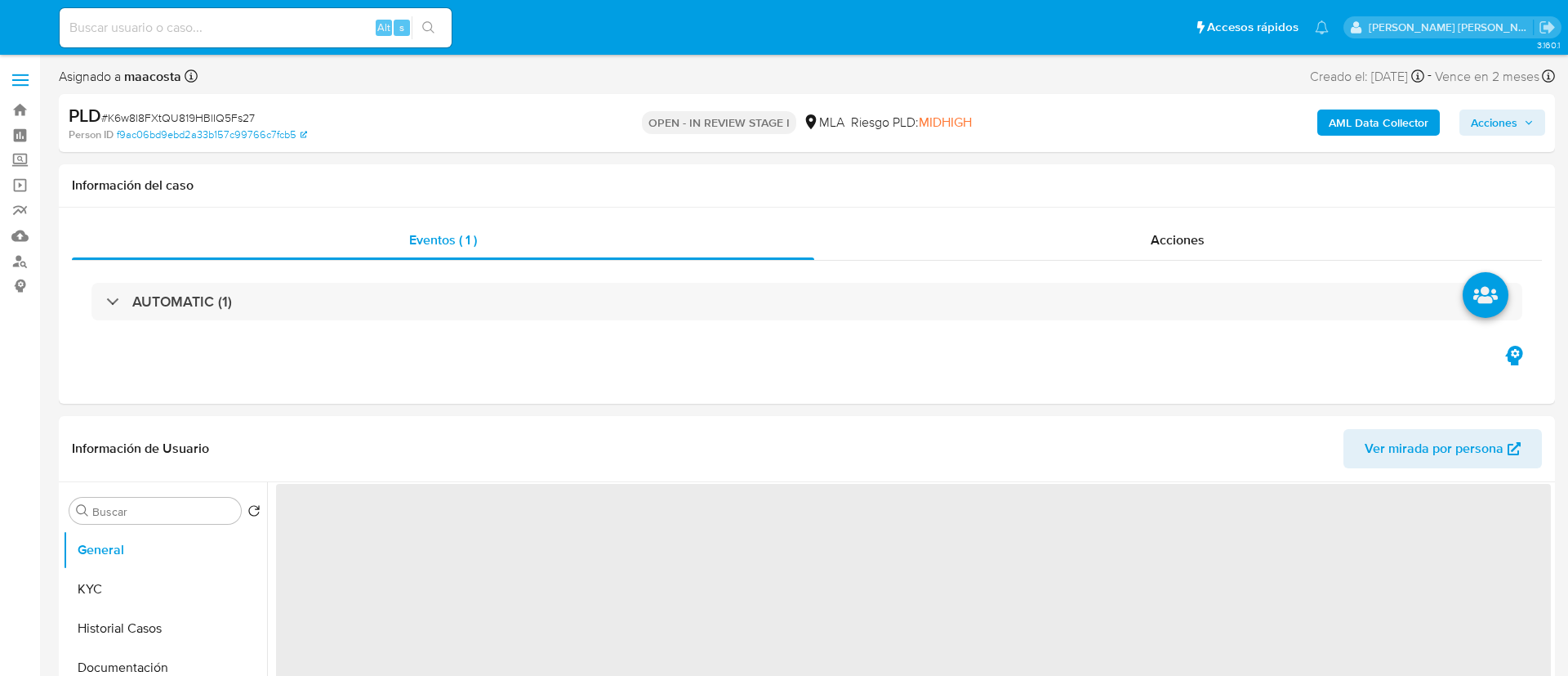
select select "10"
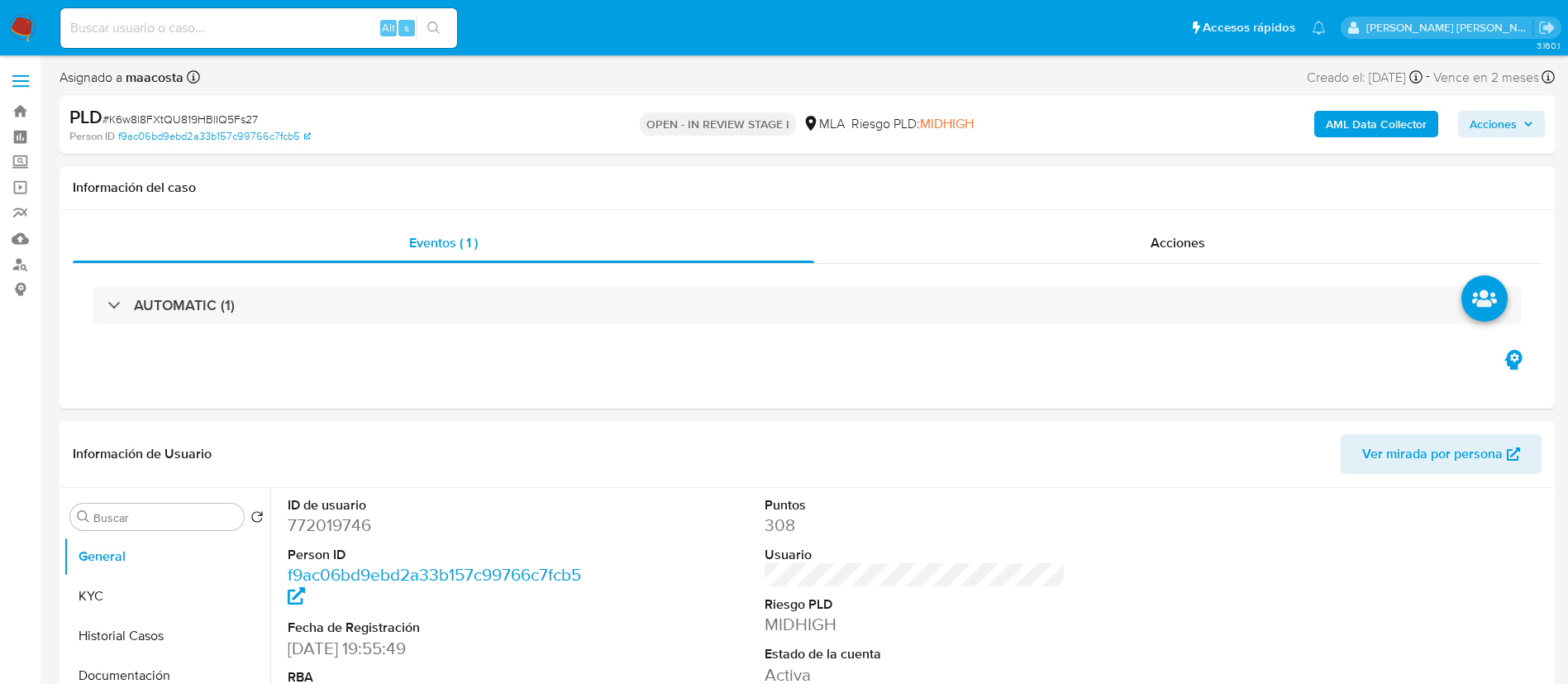
click at [1526, 126] on icon "button" at bounding box center [1528, 124] width 10 height 10
click at [1539, 118] on button "Acciones" at bounding box center [1502, 124] width 87 height 27
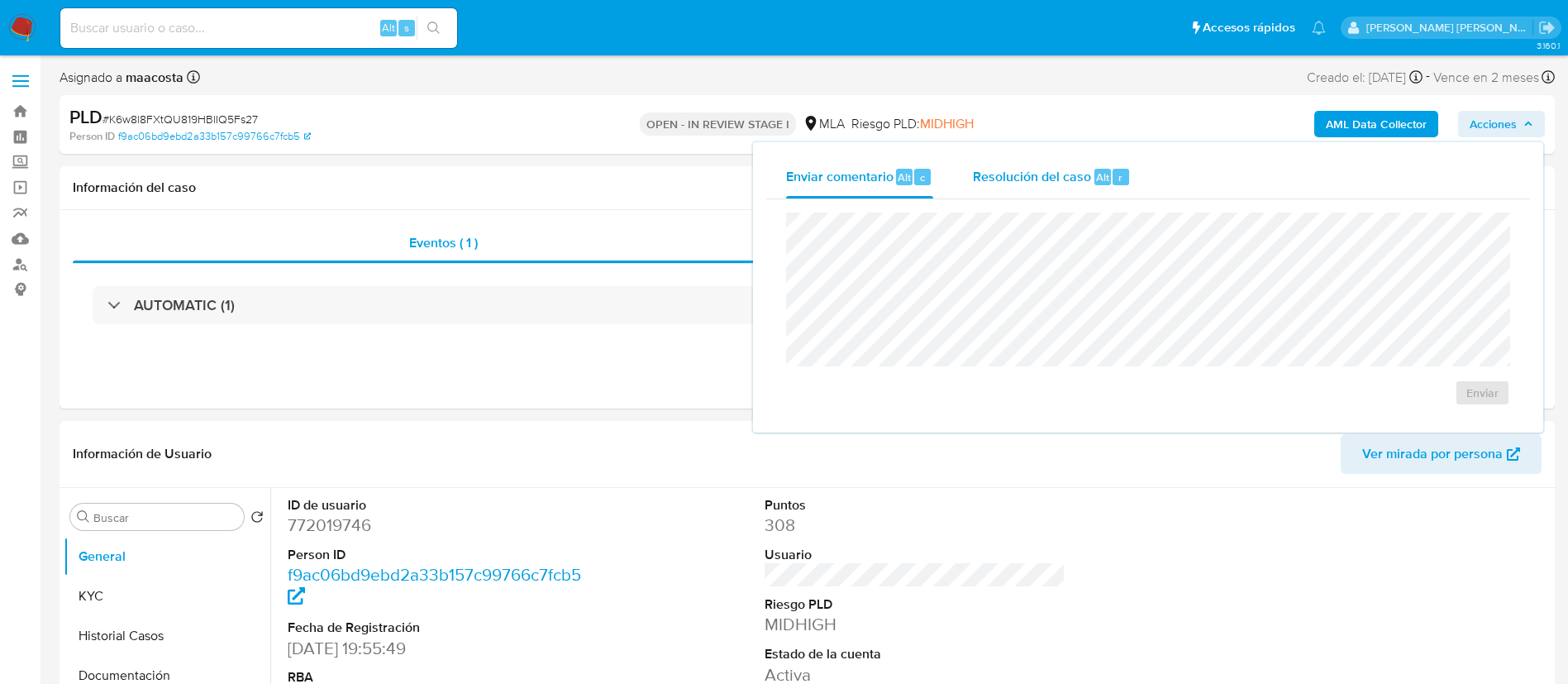
click at [1062, 168] on span "Resolución del caso" at bounding box center [1032, 175] width 118 height 19
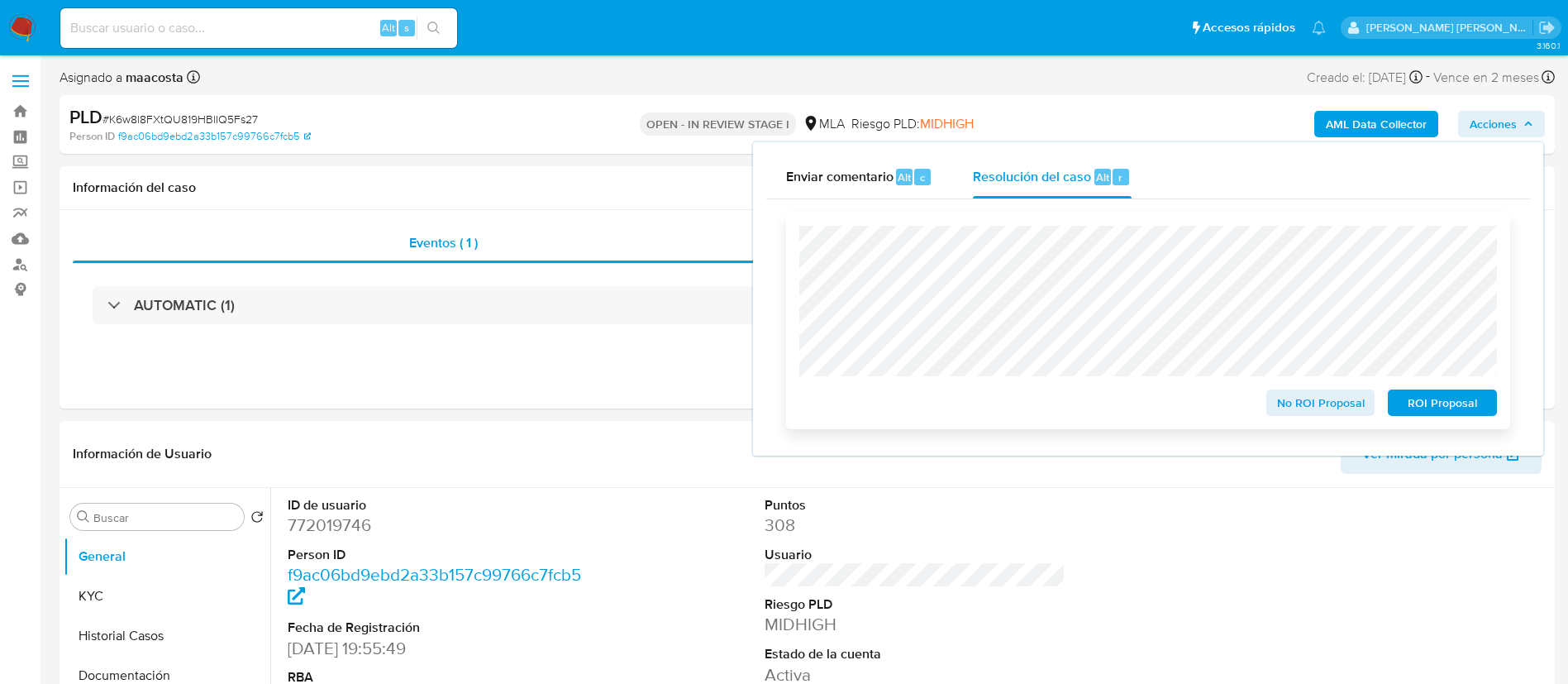
click at [1457, 403] on span "ROI Proposal" at bounding box center [1442, 402] width 86 height 23
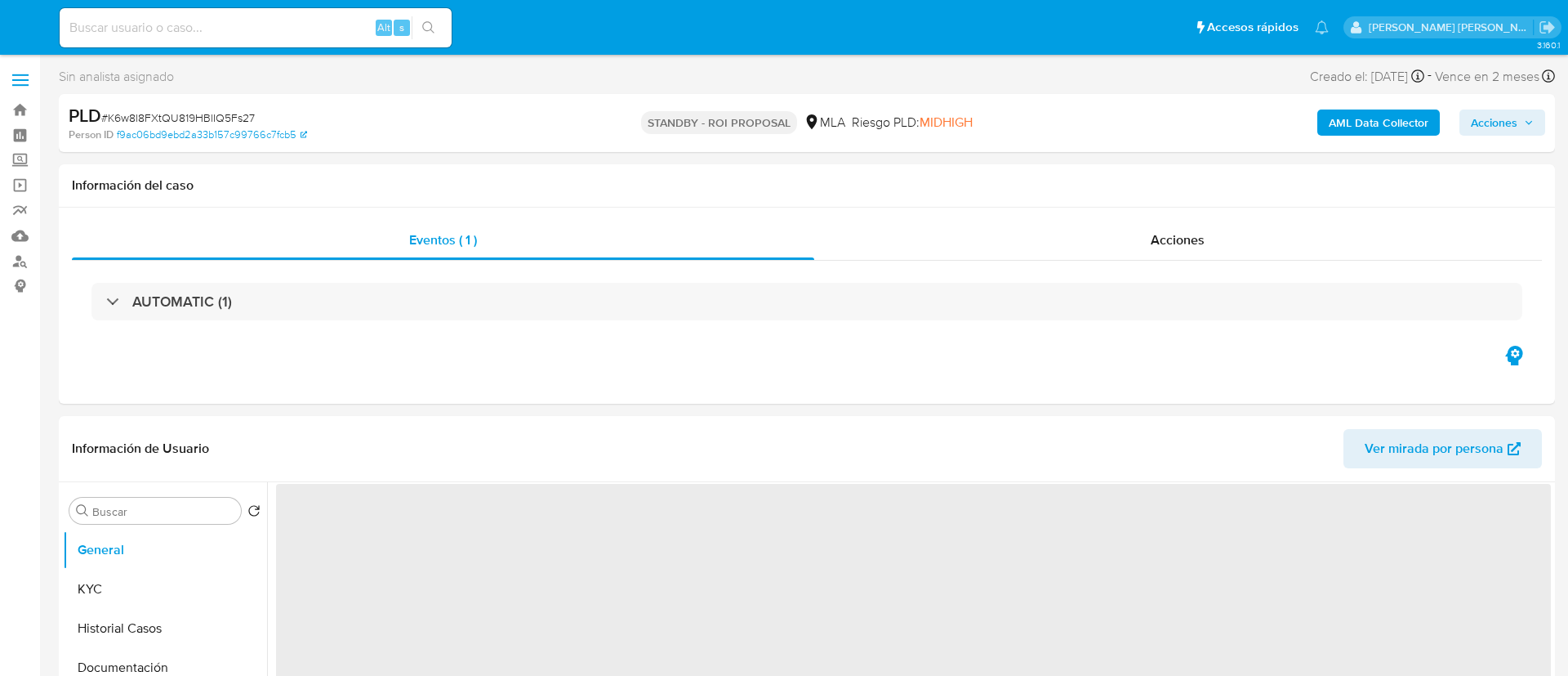
select select "10"
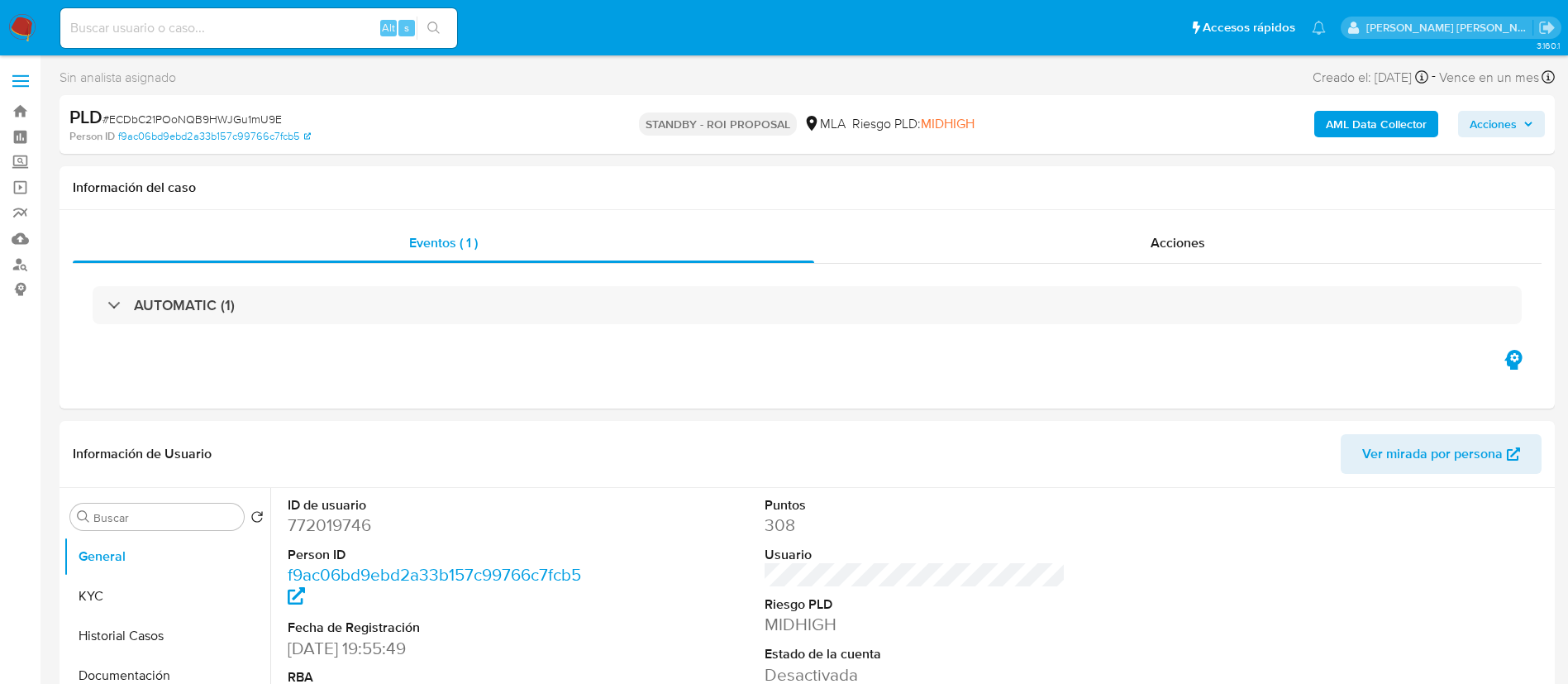
paste input "2QVjre21Zi8eJshoOAw0FBGZ"
click at [259, 31] on input "2QVjre21Zi8eJshoOAw0FBGZ" at bounding box center [259, 29] width 396 height 22
type input "2QVjre21Zi8eJshoOAw0FBGZ"
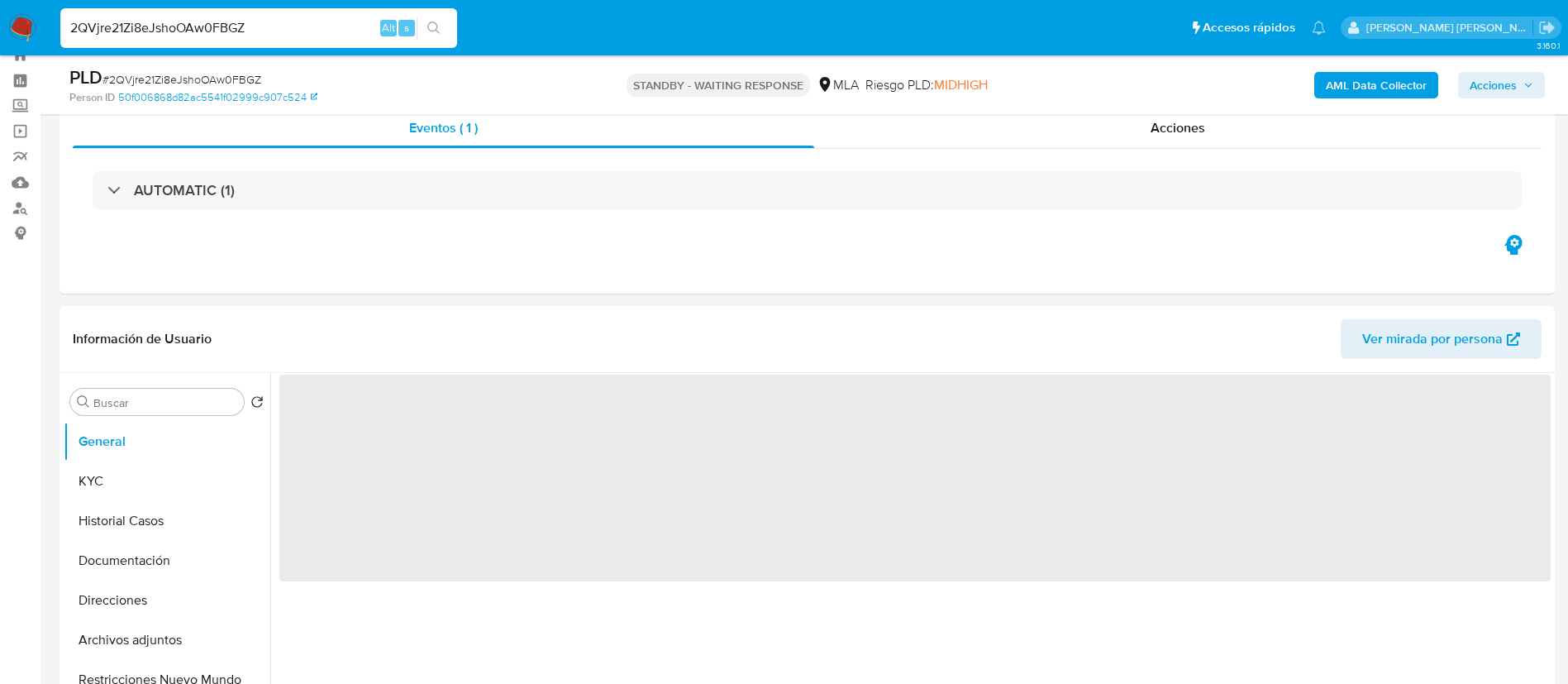
scroll to position [57, 0]
select select "10"
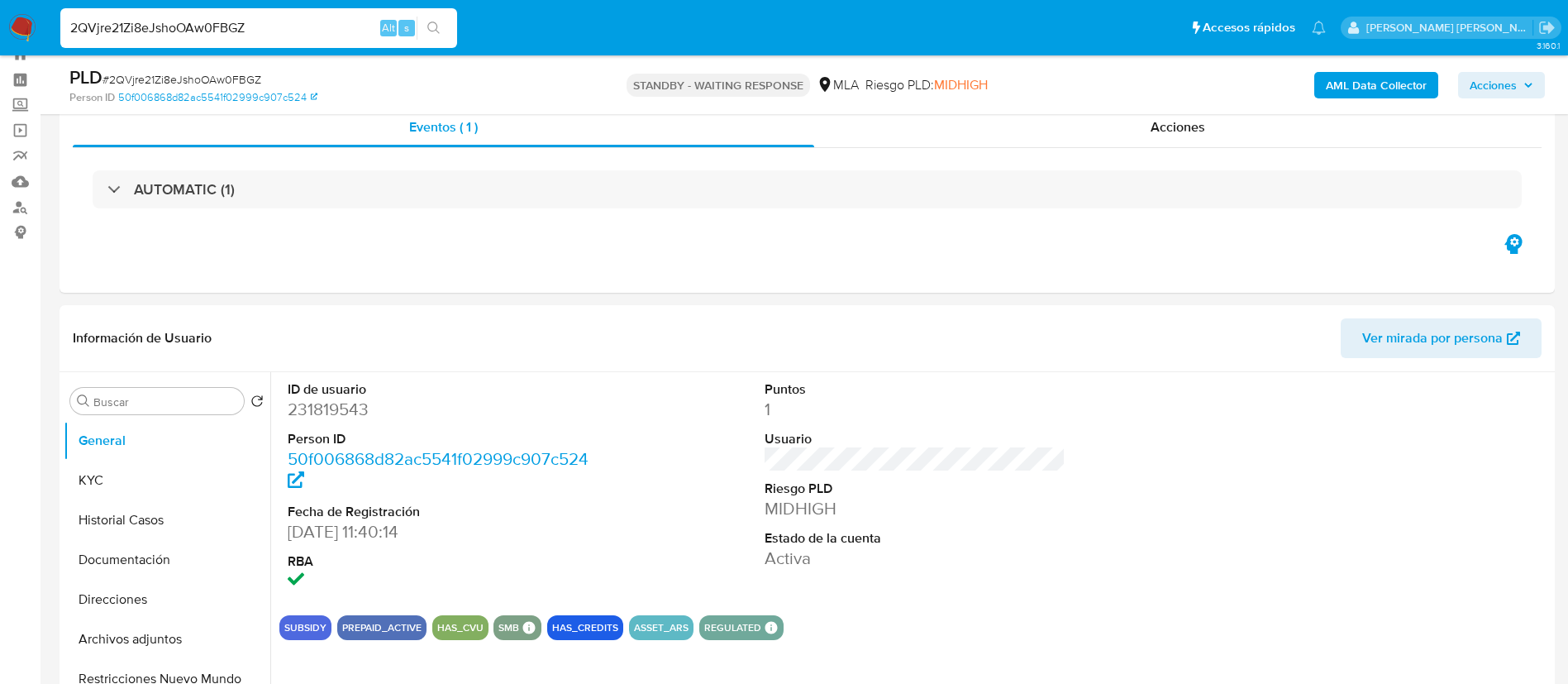
paste input "JXPgWrwL0kgcMuqhNrFBTYkv"
click at [245, 38] on input "2QVjre21Zi8eJshoOAw0FBGZ" at bounding box center [259, 29] width 396 height 22
type input "JXPgWrwL0kgcMuqhNrFBTYkv"
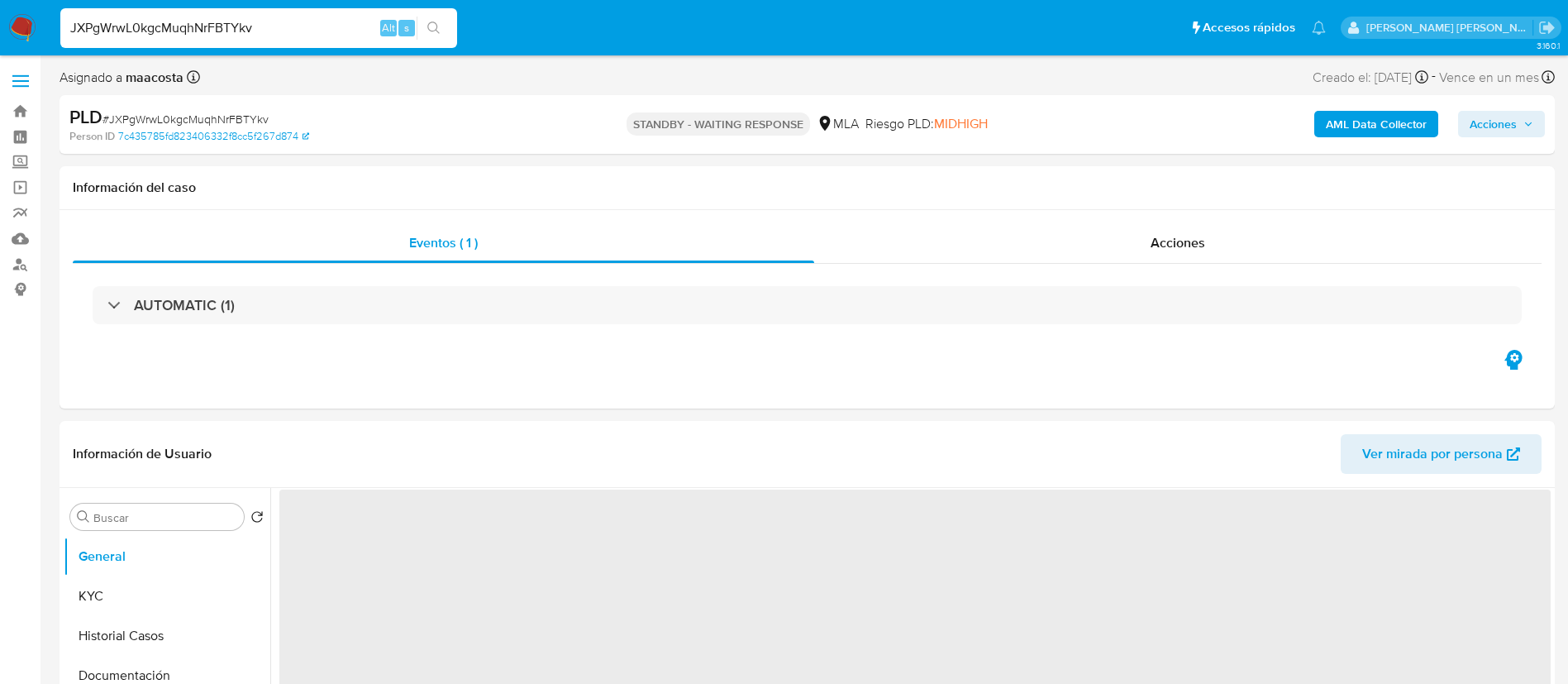
select select "10"
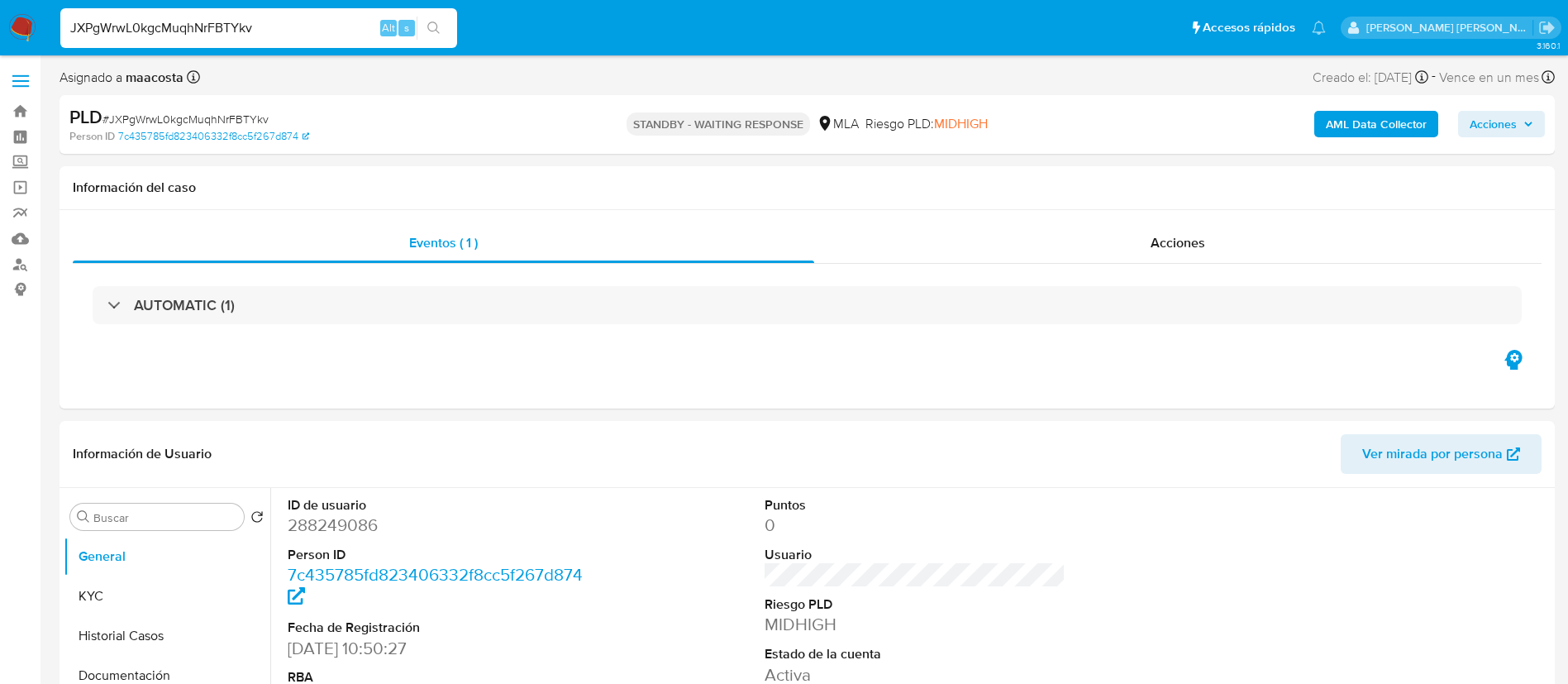
paste input "fh5nafmEYSu32TQsRLYbOYuK"
click at [312, 18] on input "JXPgWrwL0kgcMuqhNrFBTYkv" at bounding box center [259, 29] width 396 height 22
type input "fh5nafmEYSu32TQsRLYbOYuK"
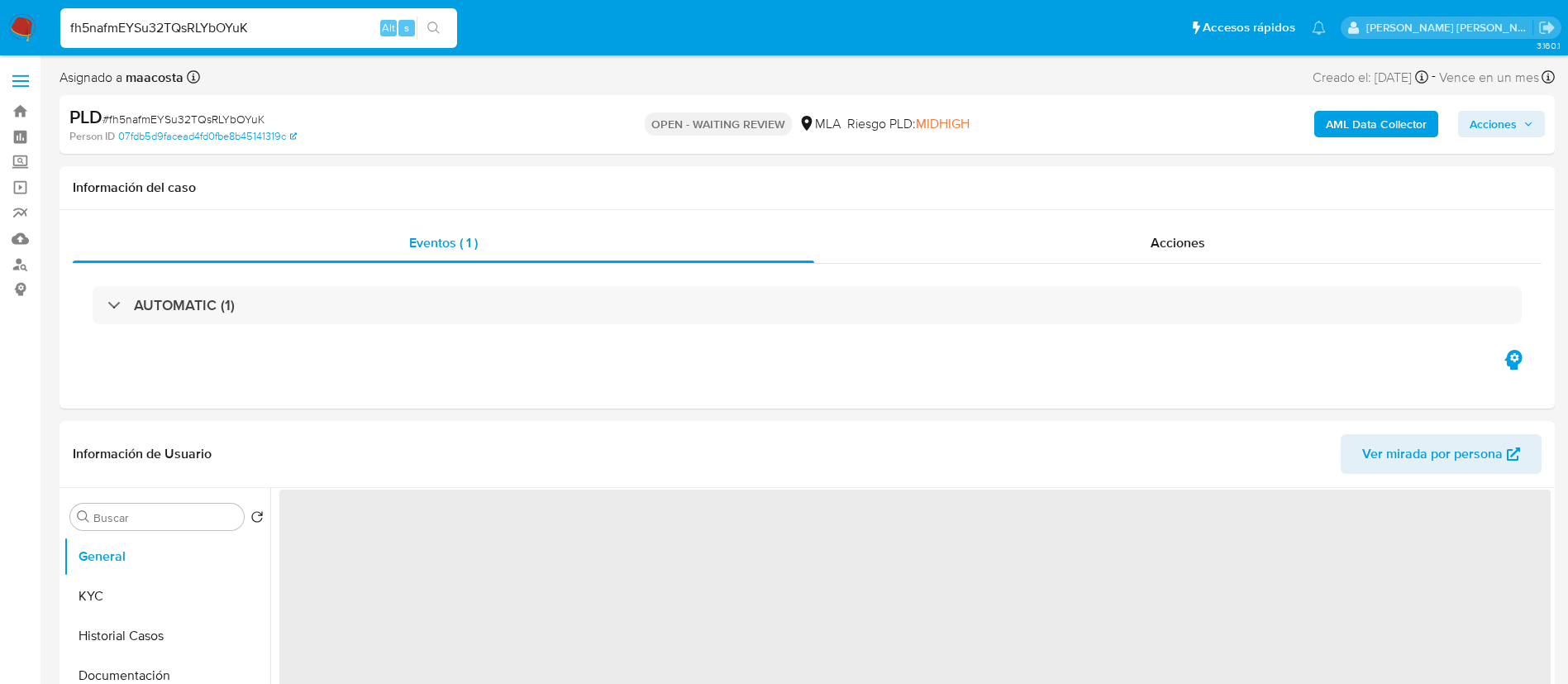
select select "10"
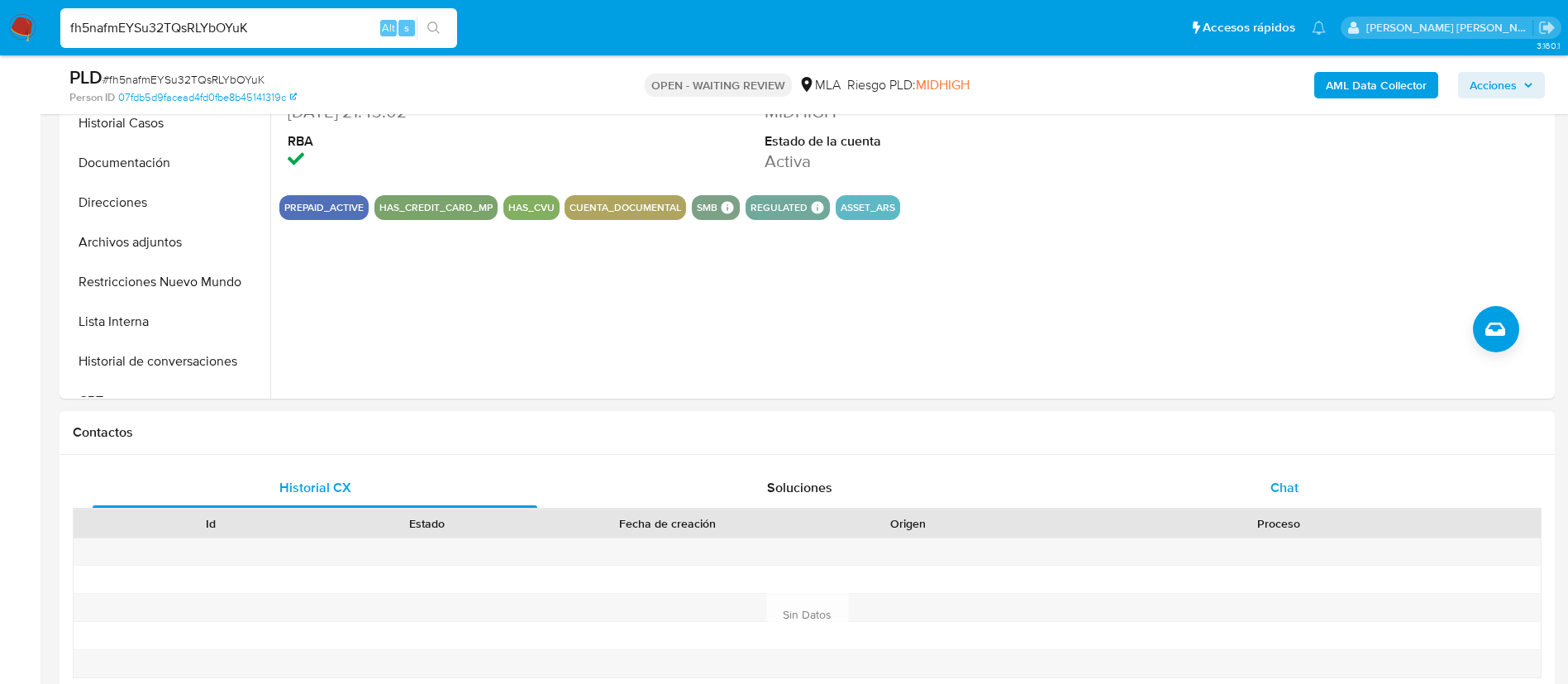
click at [1285, 492] on span "Chat" at bounding box center [1285, 487] width 28 height 19
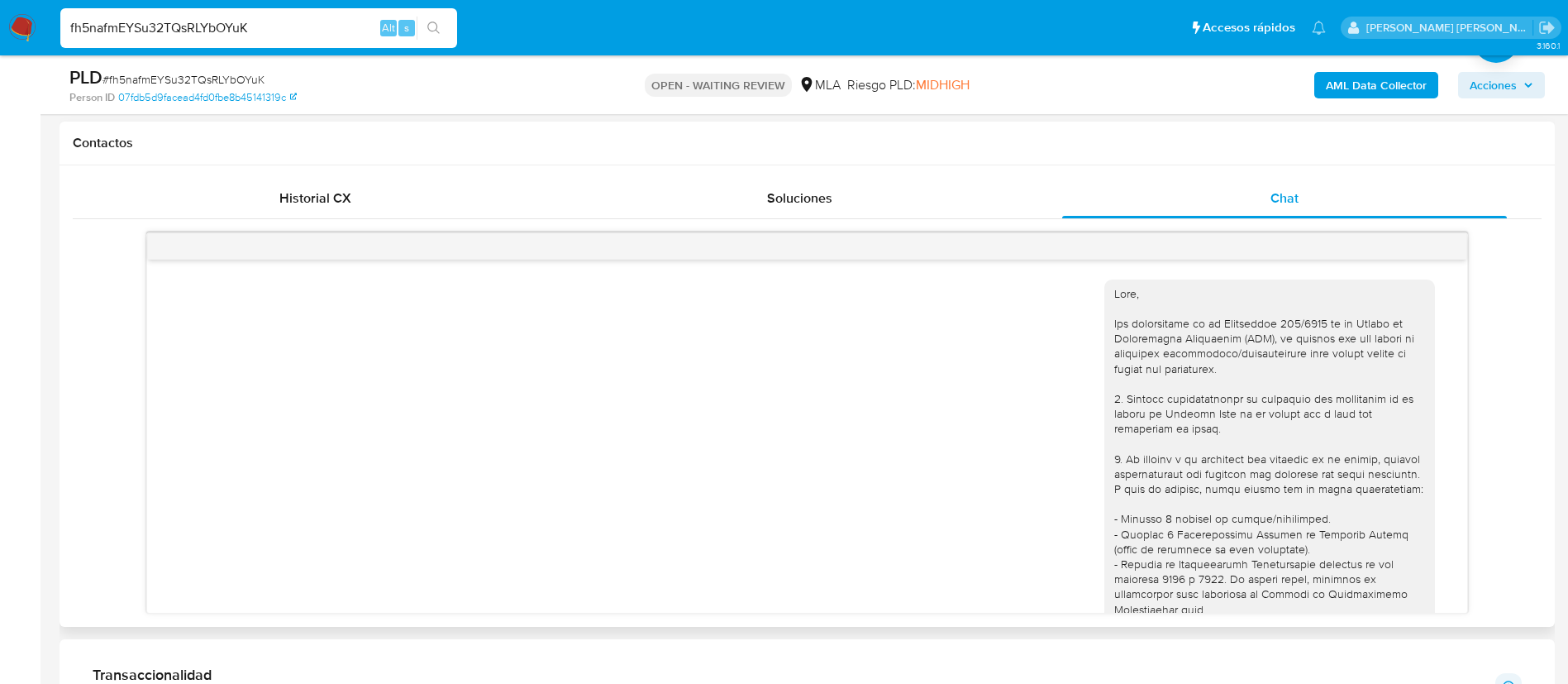
scroll to position [690, 0]
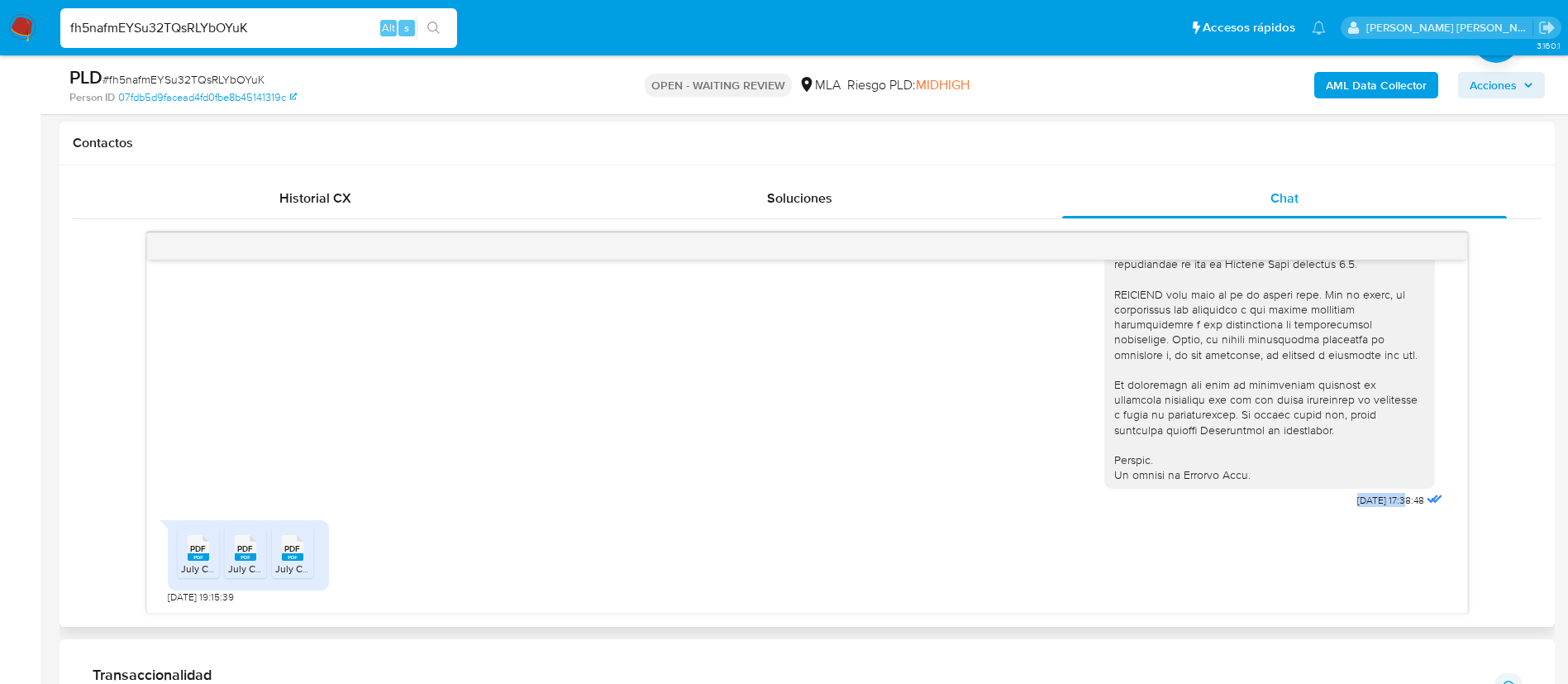
drag, startPoint x: 1310, startPoint y: 499, endPoint x: 1370, endPoint y: 505, distance: 60.3
click at [1370, 505] on div "[DATE] 17:38:48" at bounding box center [1275, 59] width 342 height 905
copy span "[DATE]"
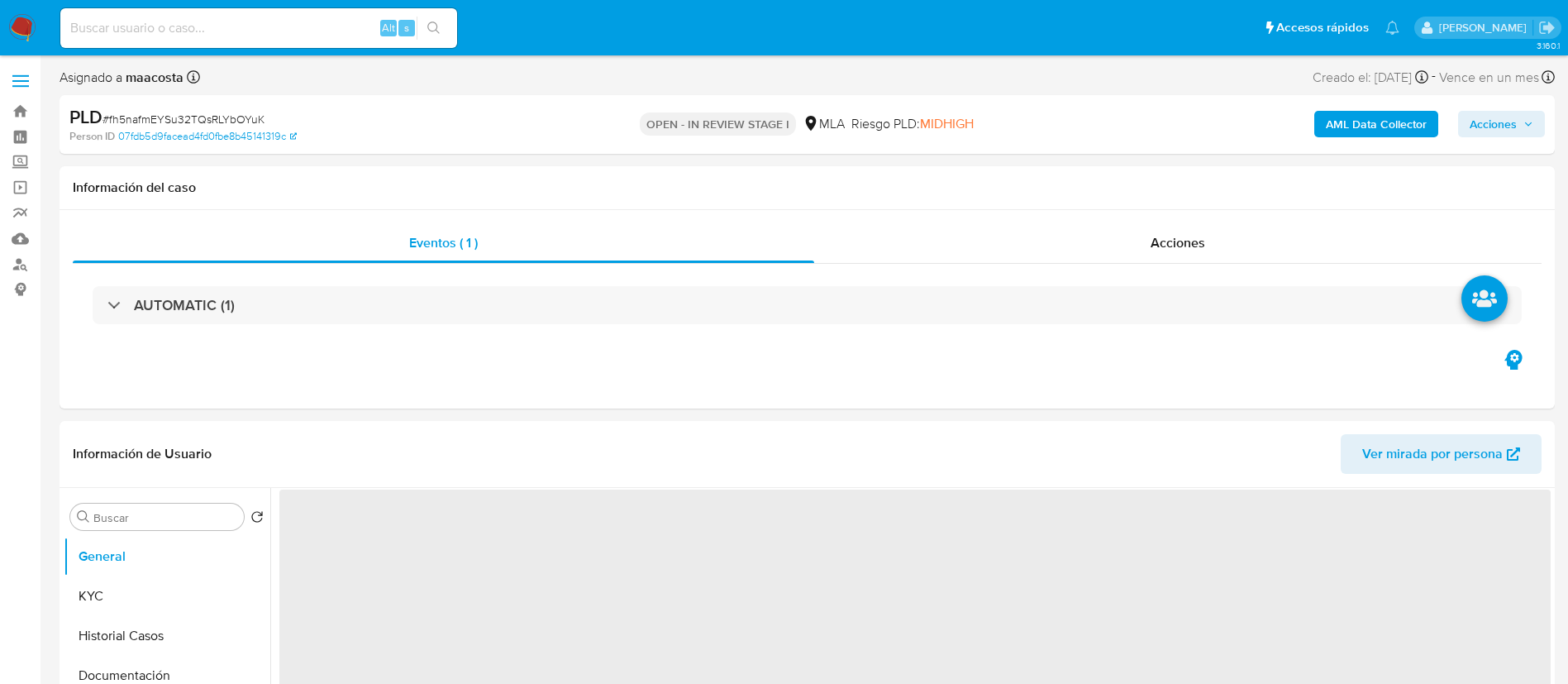
select select "10"
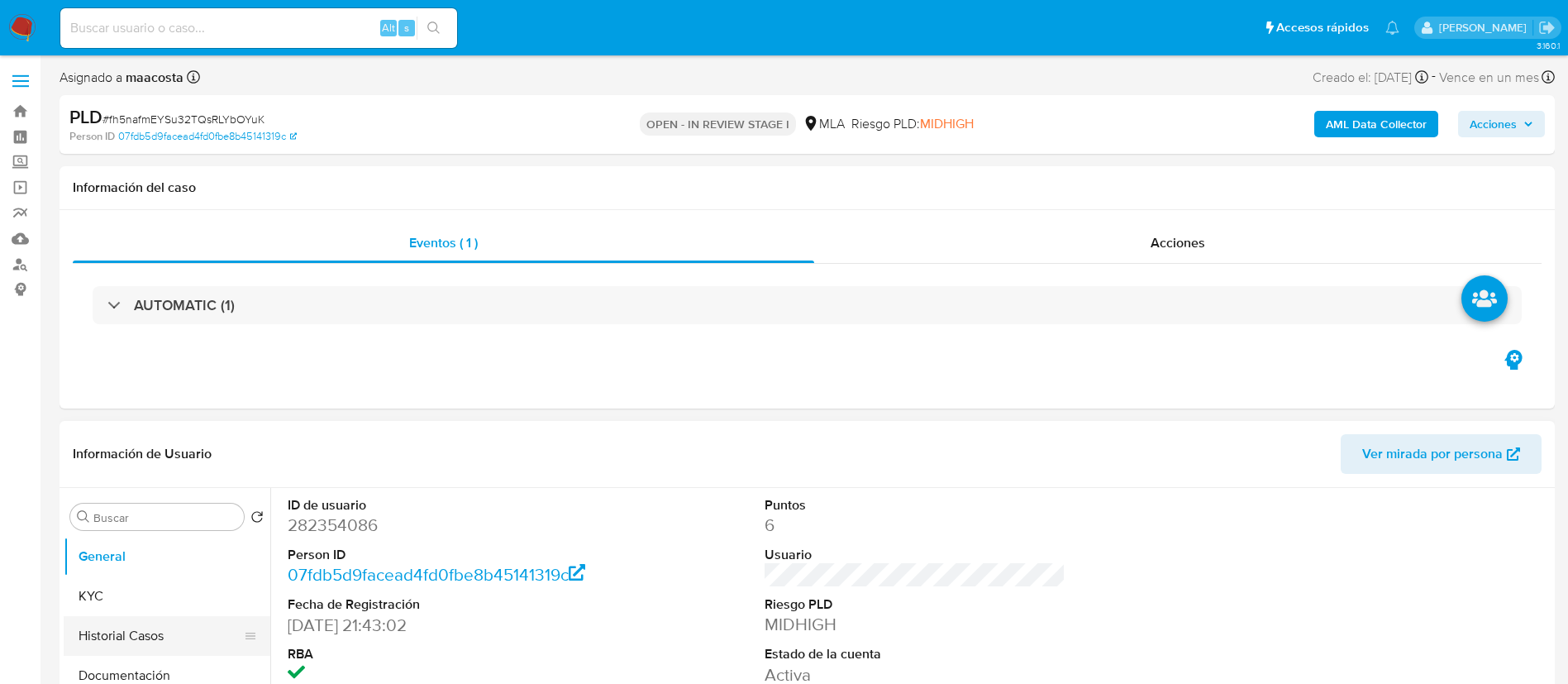
click at [143, 650] on button "Historial Casos" at bounding box center [160, 635] width 193 height 40
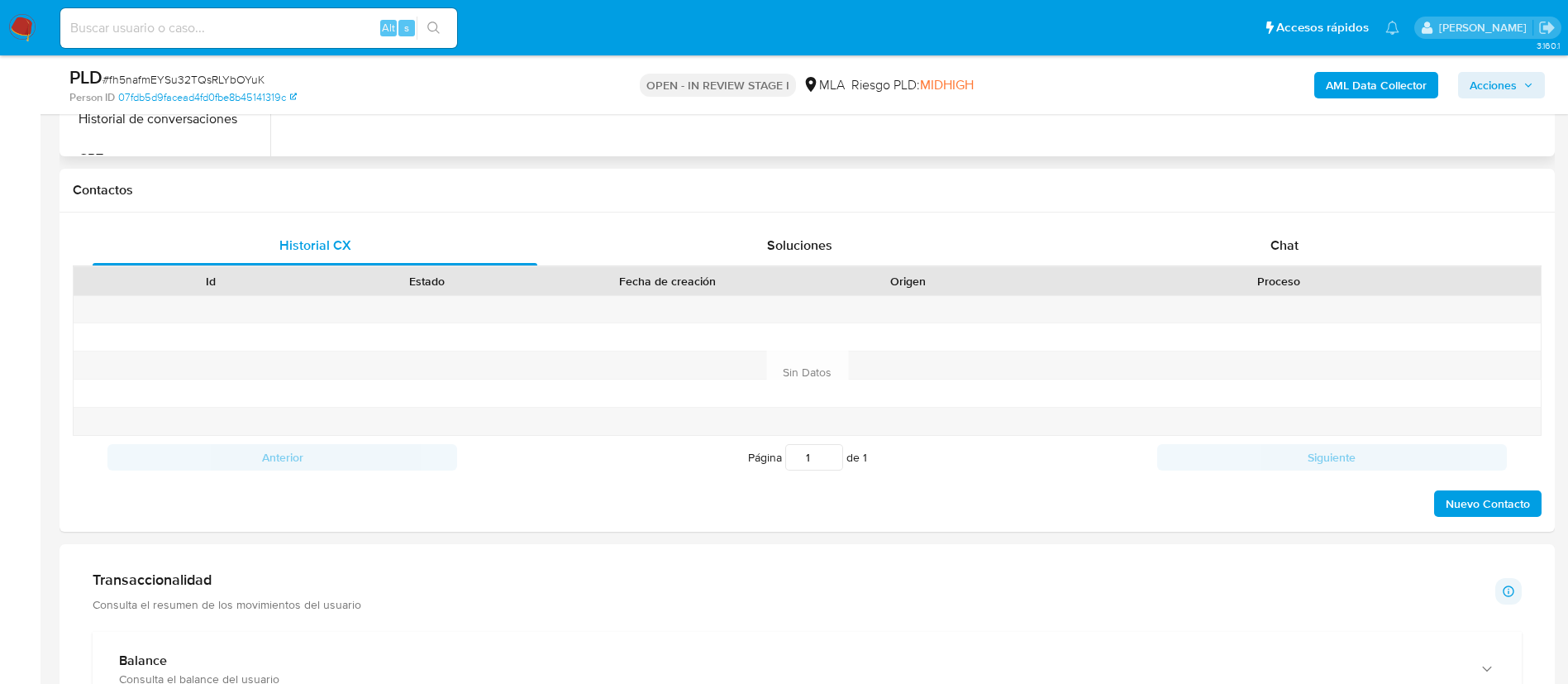
scroll to position [755, 0]
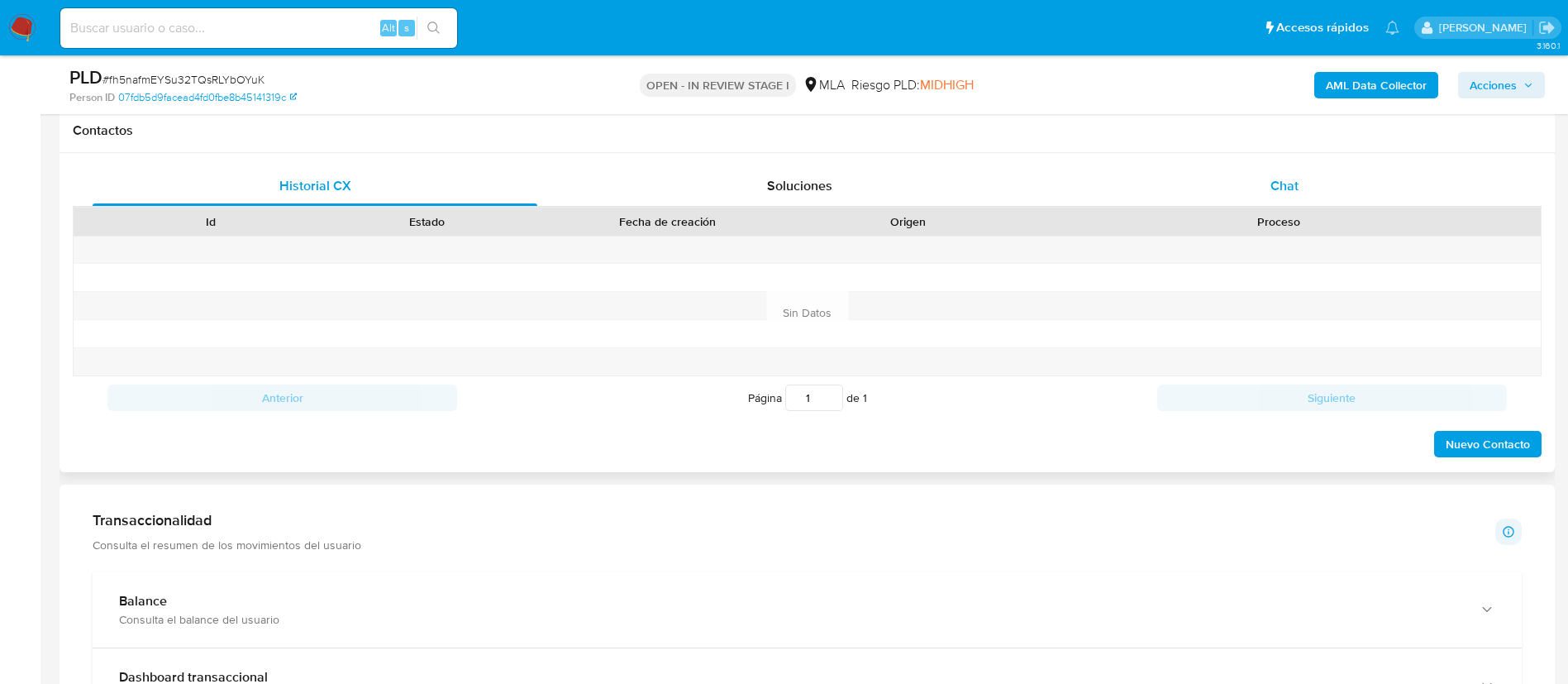
click at [1292, 183] on span "Chat" at bounding box center [1285, 185] width 28 height 19
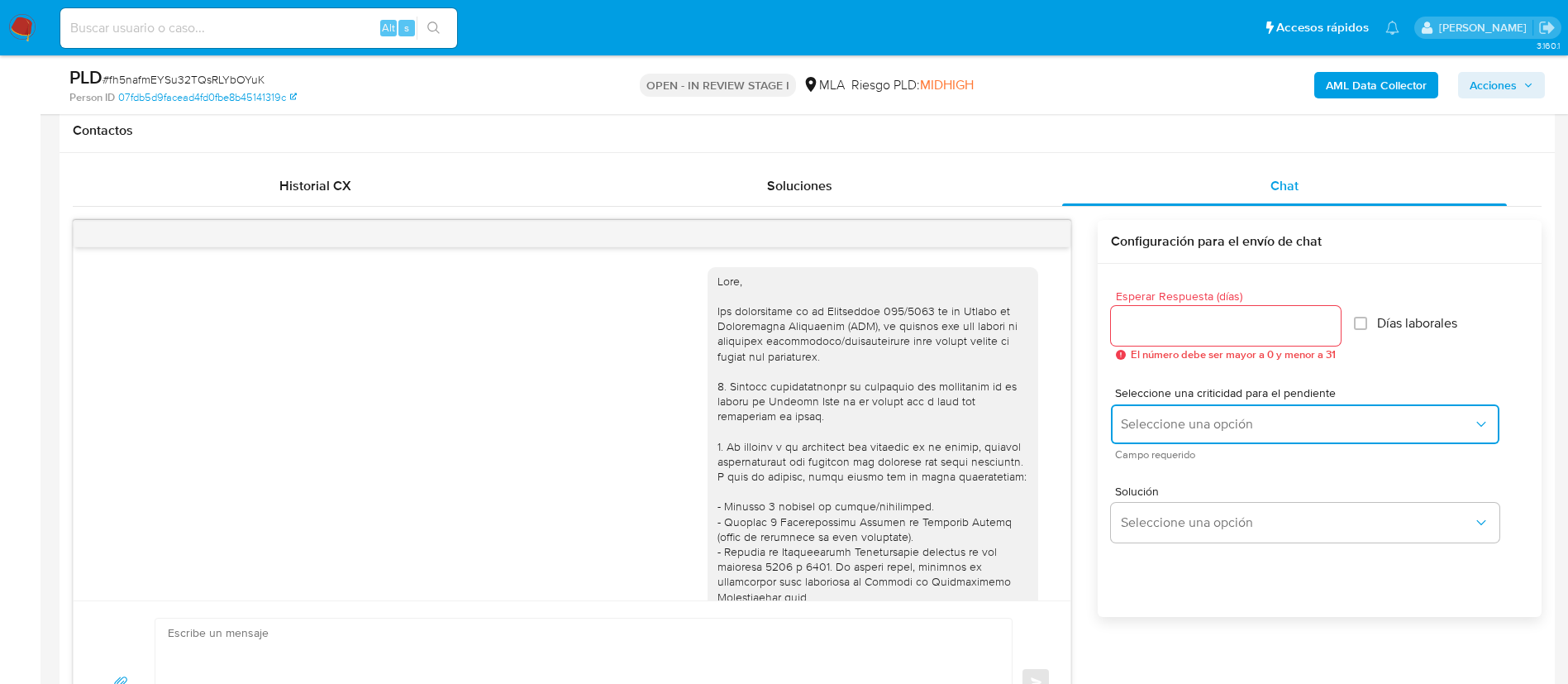
scroll to position [690, 0]
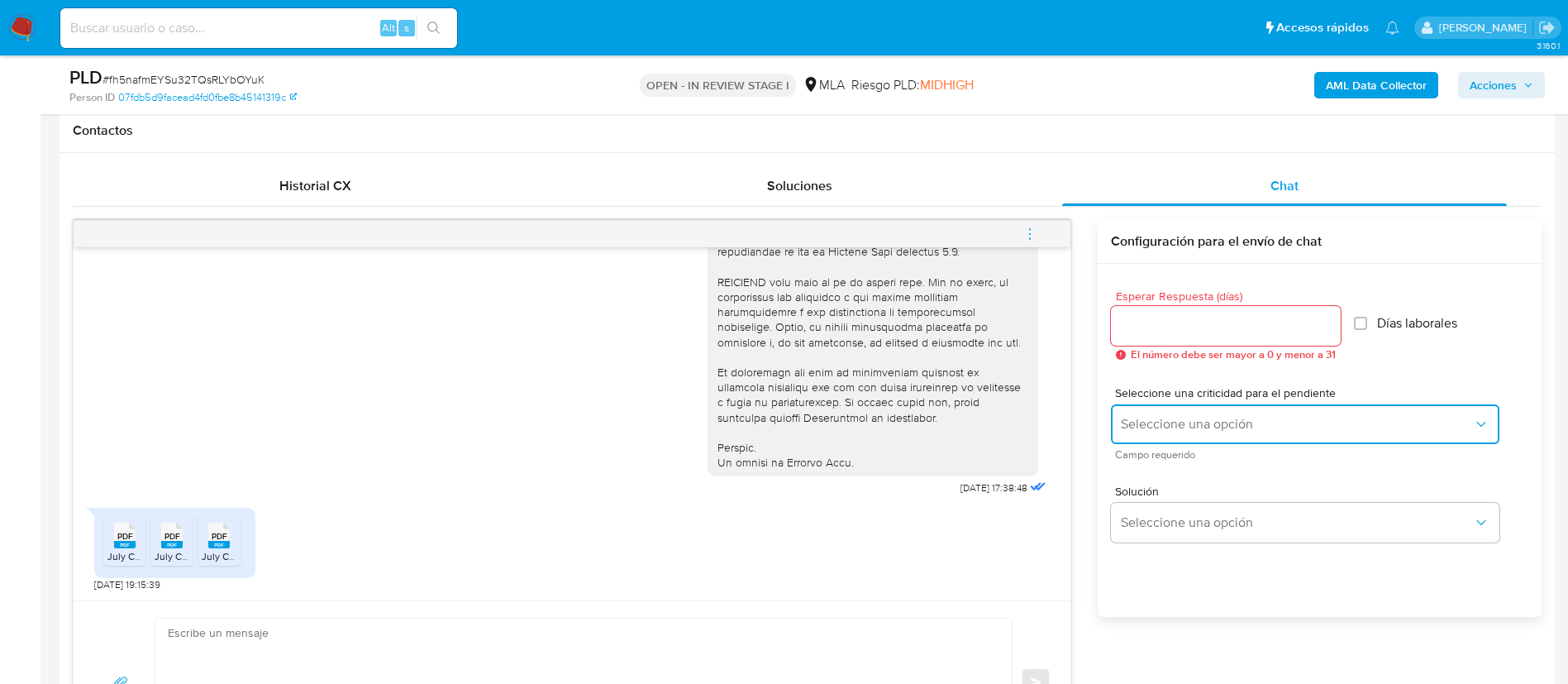
click at [1139, 424] on span "Seleccione una opción" at bounding box center [1296, 424] width 352 height 17
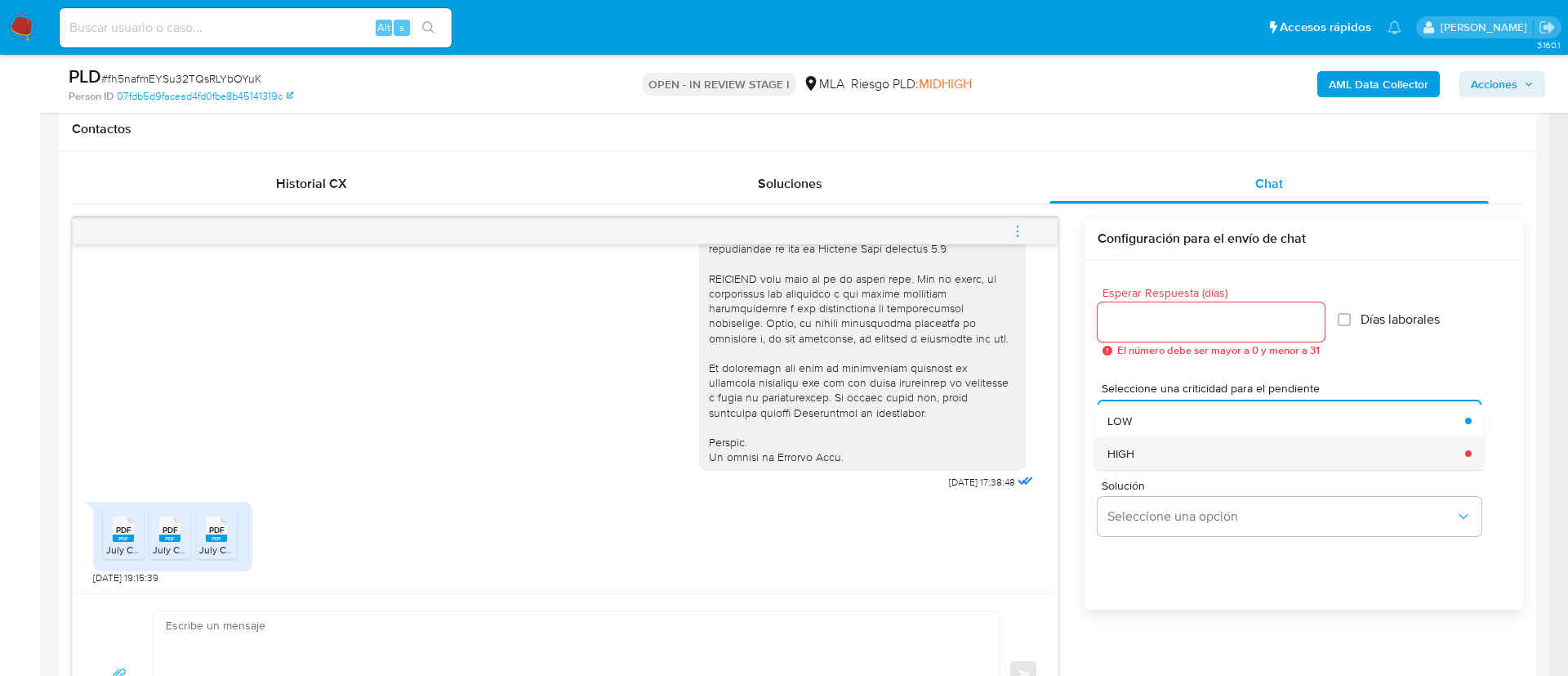
click at [1126, 457] on span "HIGH" at bounding box center [1121, 453] width 27 height 15
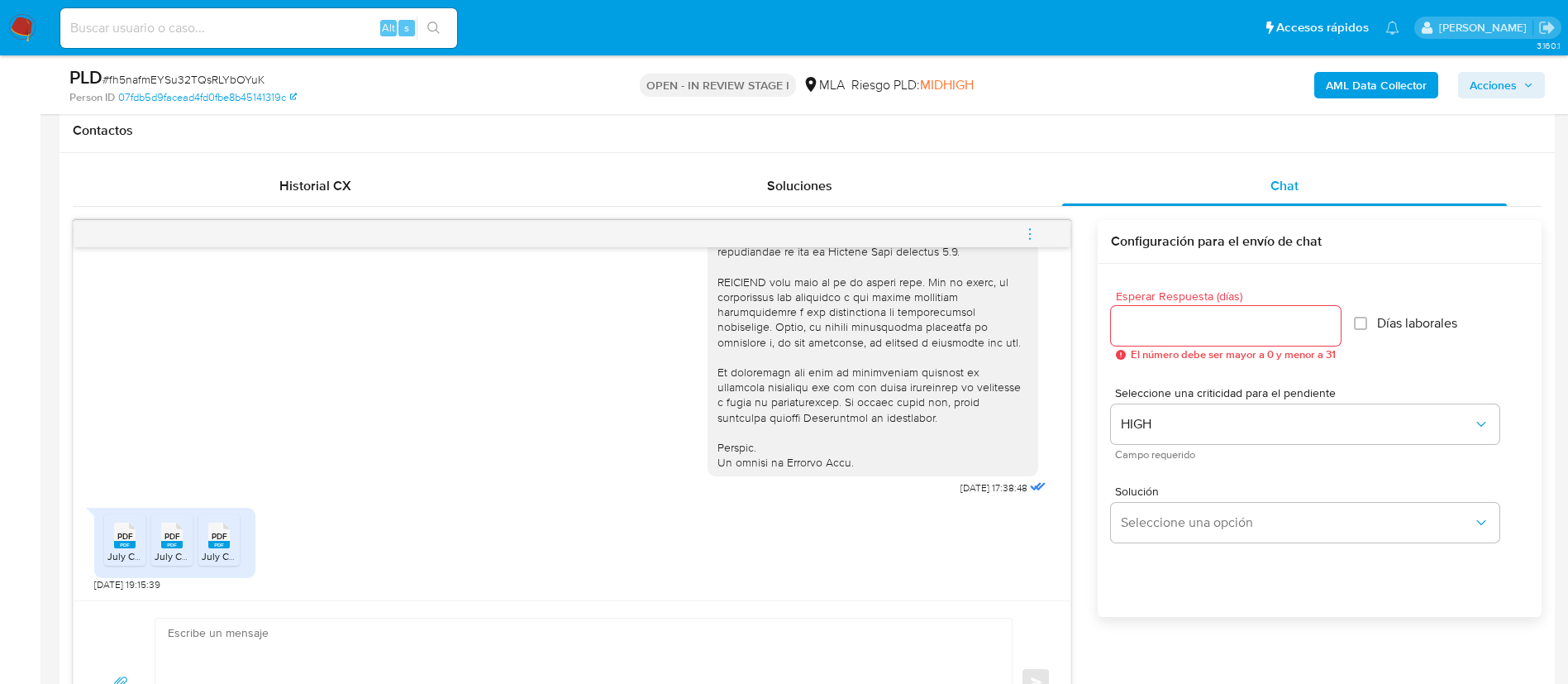
click at [1153, 333] on input "Esperar Respuesta (días)" at bounding box center [1226, 326] width 230 height 22
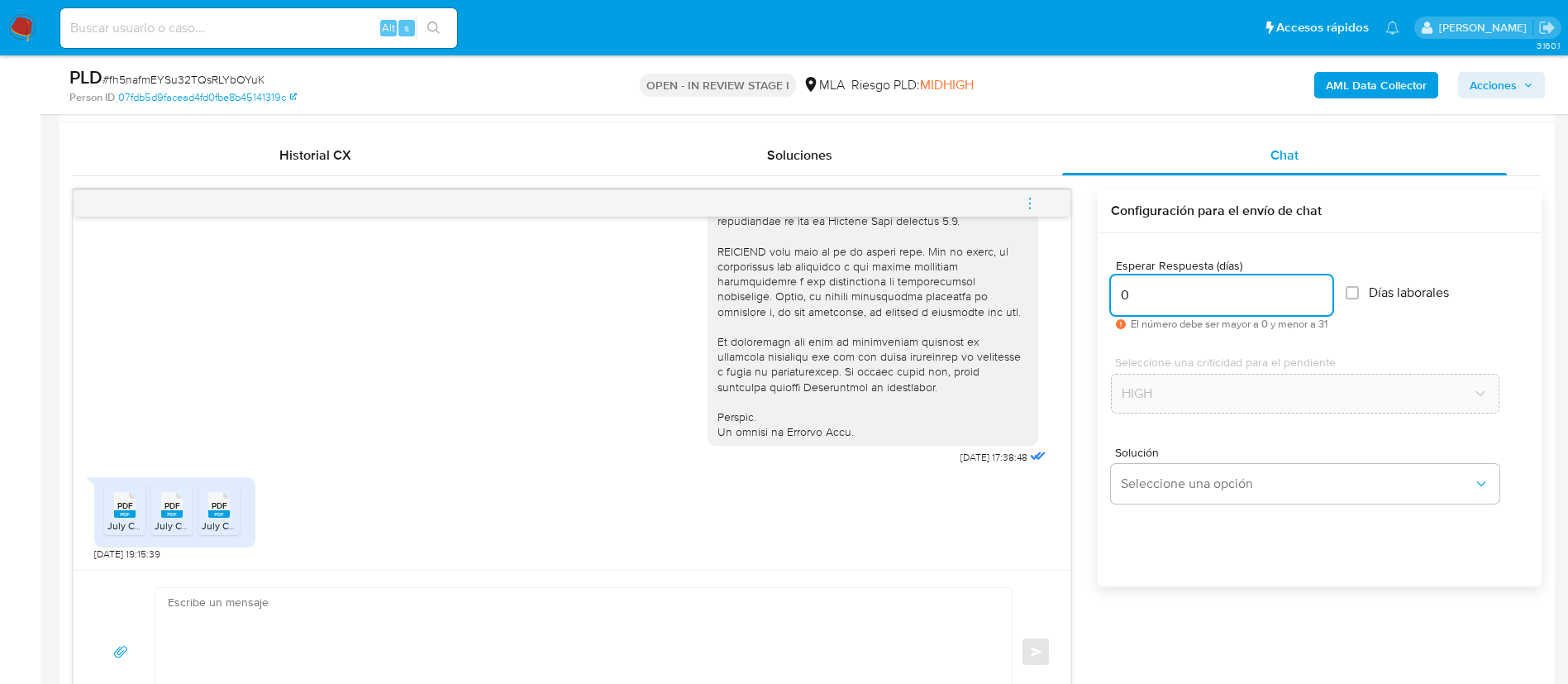
type input "0"
click at [799, 632] on textarea at bounding box center [579, 651] width 824 height 127
type textarea "B"
type textarea "b"
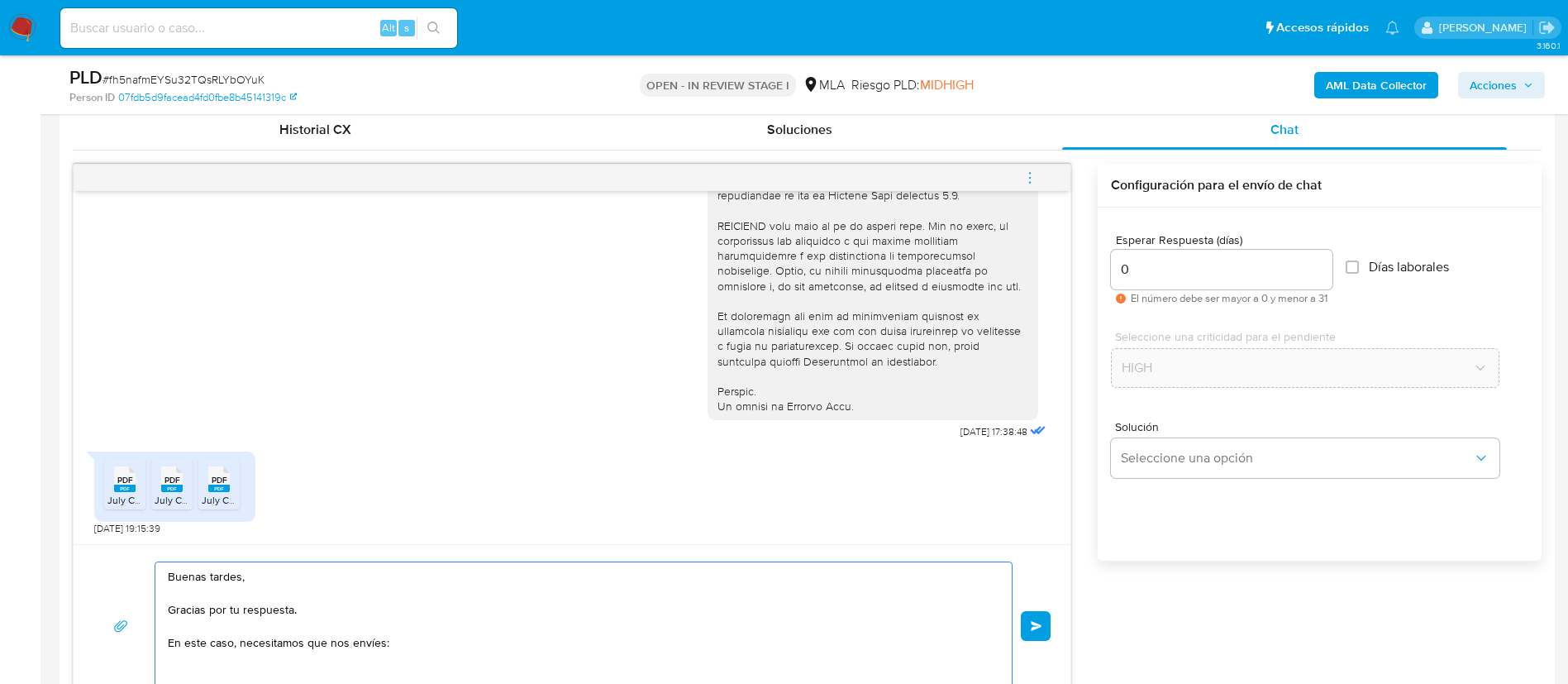
paste textarea "1. Descripción de la actividad: - Detalla la actividad que realizas a través de…"
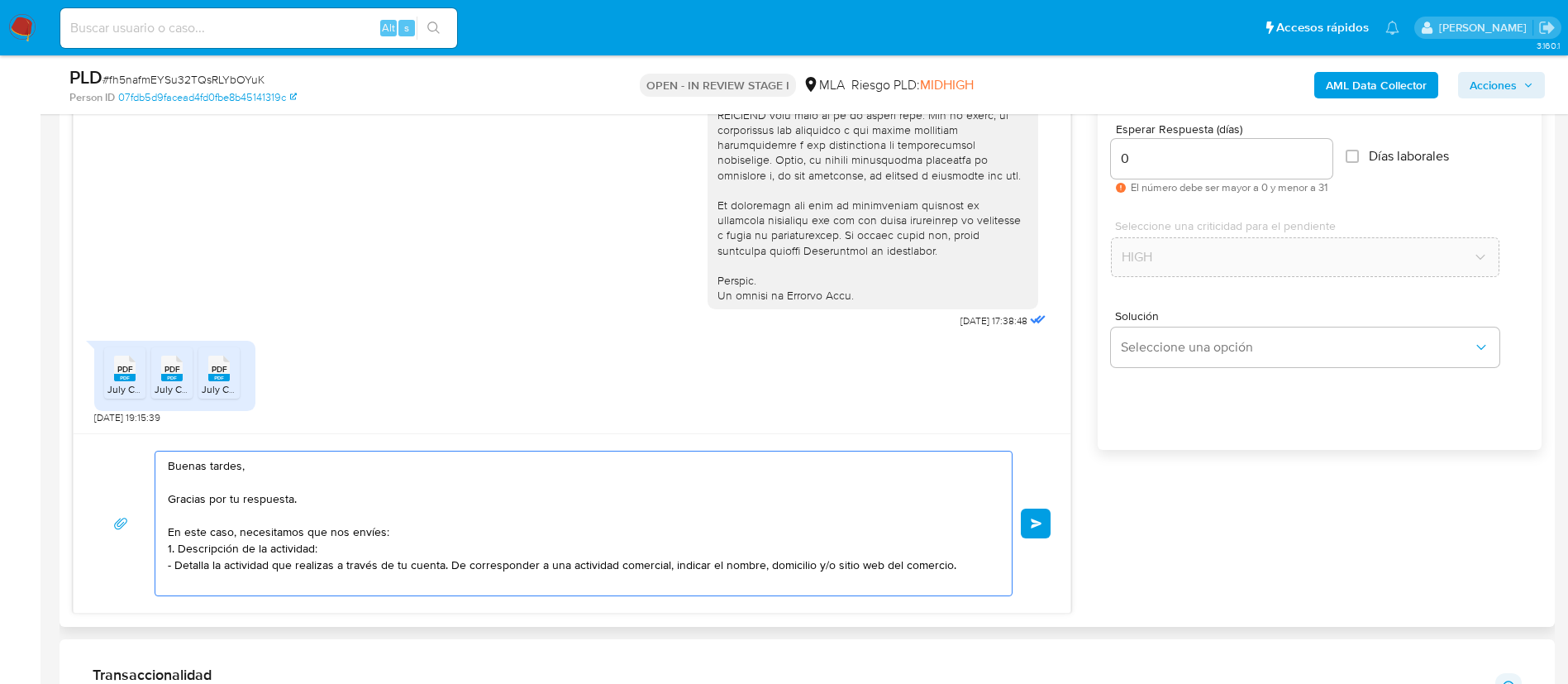
scroll to position [938, 0]
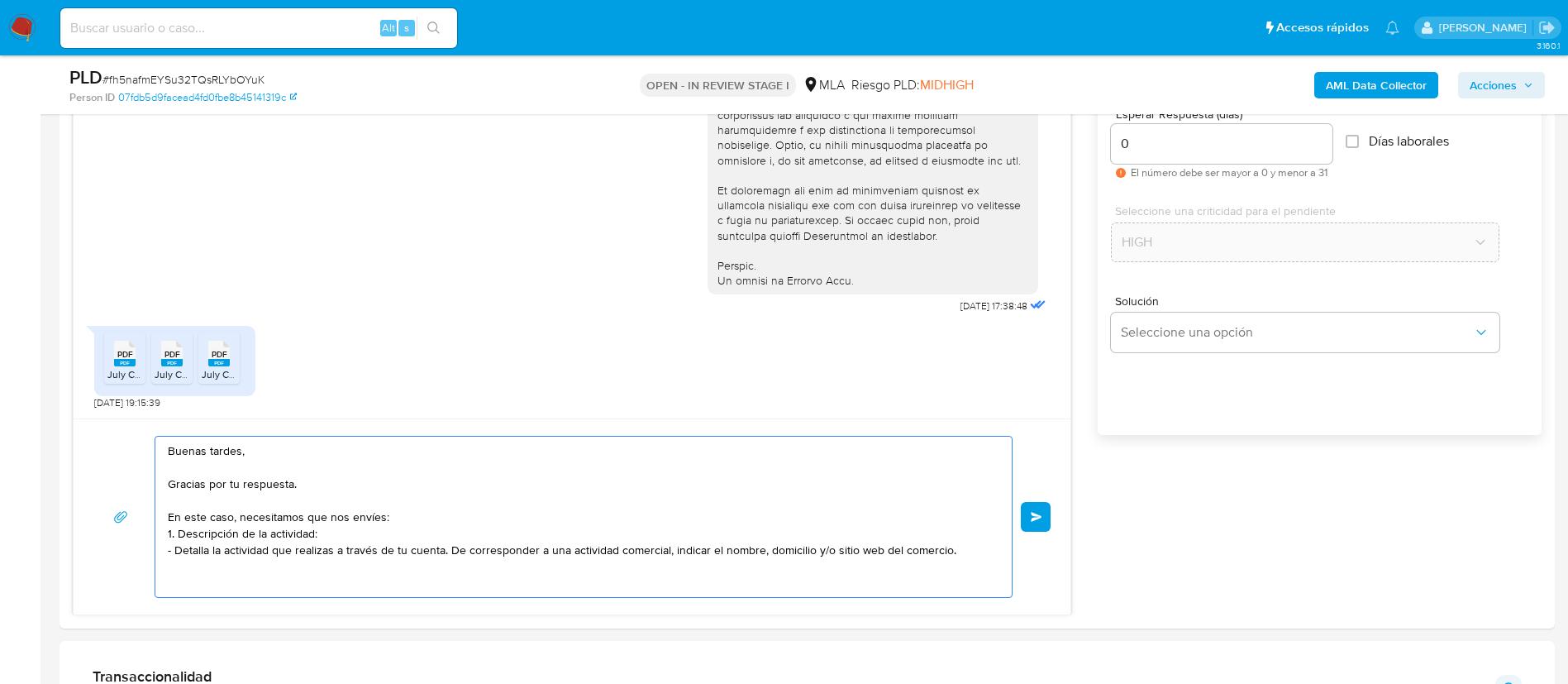
paste textarea "2."
paste textarea "3. Proporciona el vínculo con las siguientes contrapartes con las que operaste,…"
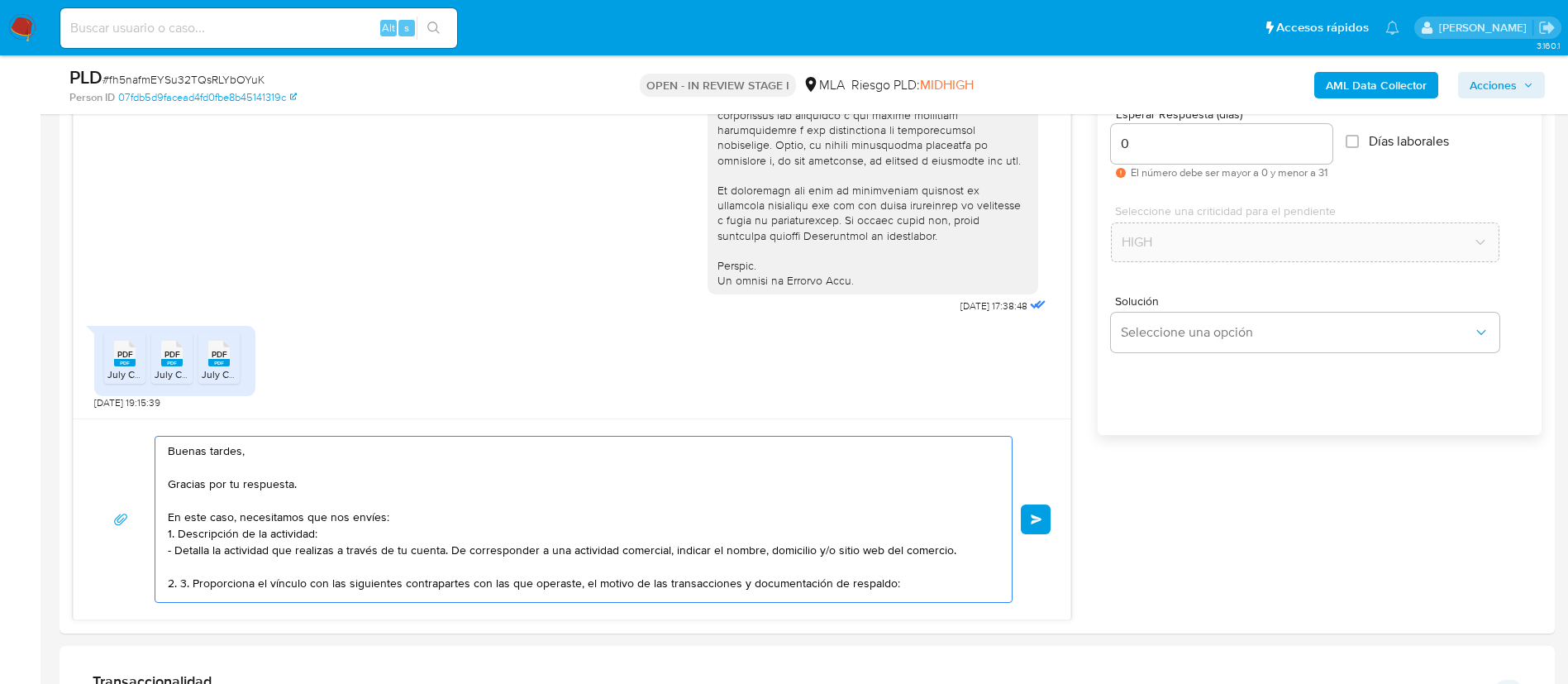
scroll to position [6, 0]
click at [192, 574] on textarea "Buenas tardes, Gracias por tu respuesta. En este caso, necesitamos que nos enví…" at bounding box center [579, 518] width 824 height 166
paste textarea "- Facundo Eliel Barua - CUIT 20469130399 (SIN ACTIVIDAD) , de quien recibe 14 t…"
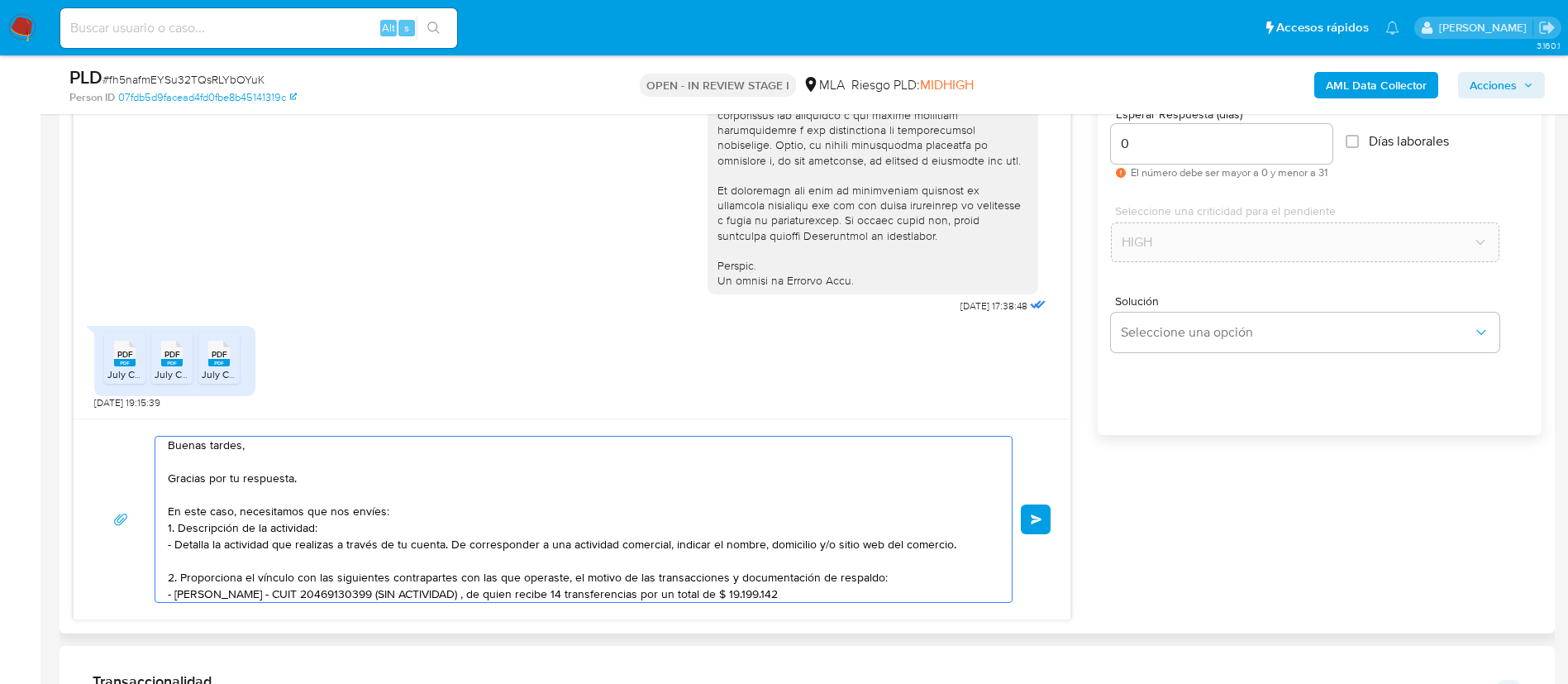
scroll to position [56, 0]
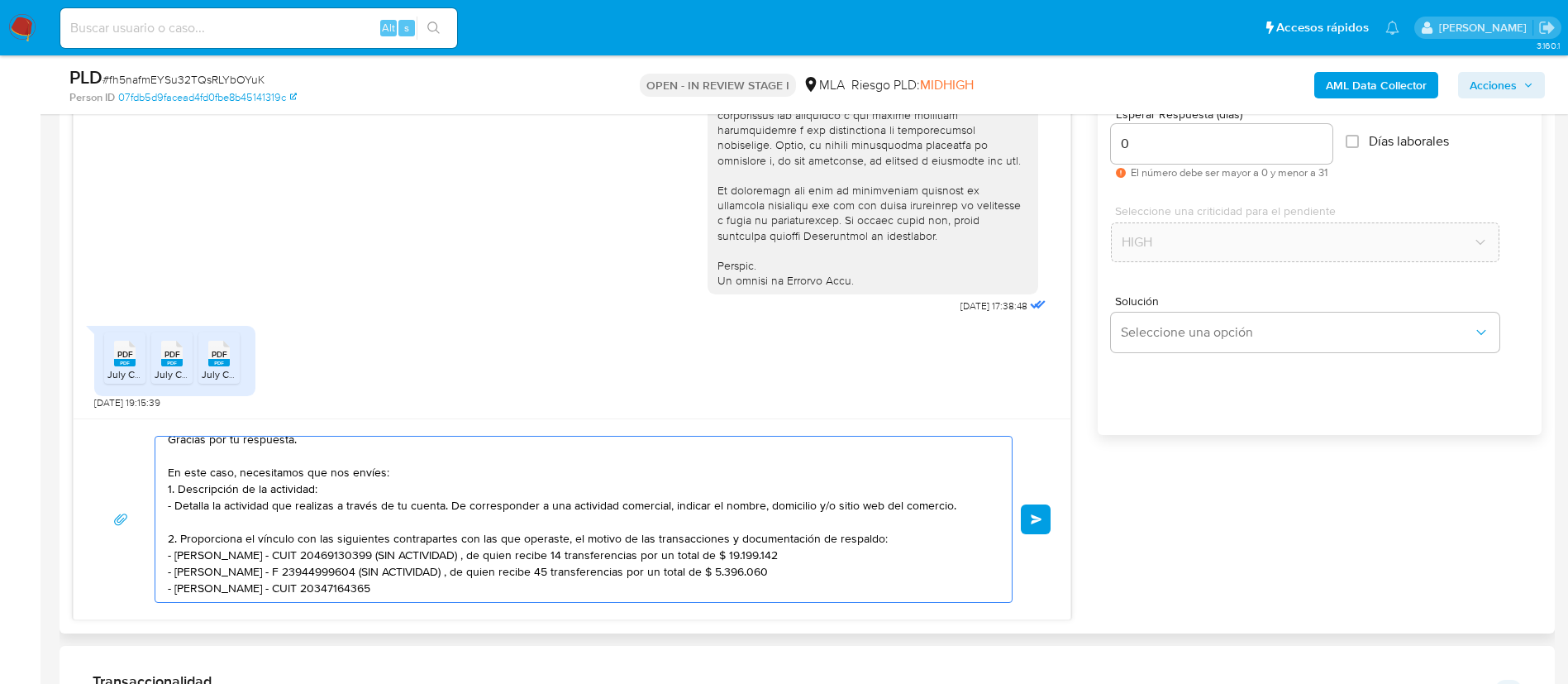
click at [386, 542] on textarea "Buenas tardes, Gracias por tu respuesta. En este caso, necesitamos que nos enví…" at bounding box center [579, 518] width 824 height 166
click at [417, 564] on textarea "Buenas tardes, Gracias por tu respuesta. En este caso, necesitamos que nos enví…" at bounding box center [579, 518] width 824 height 166
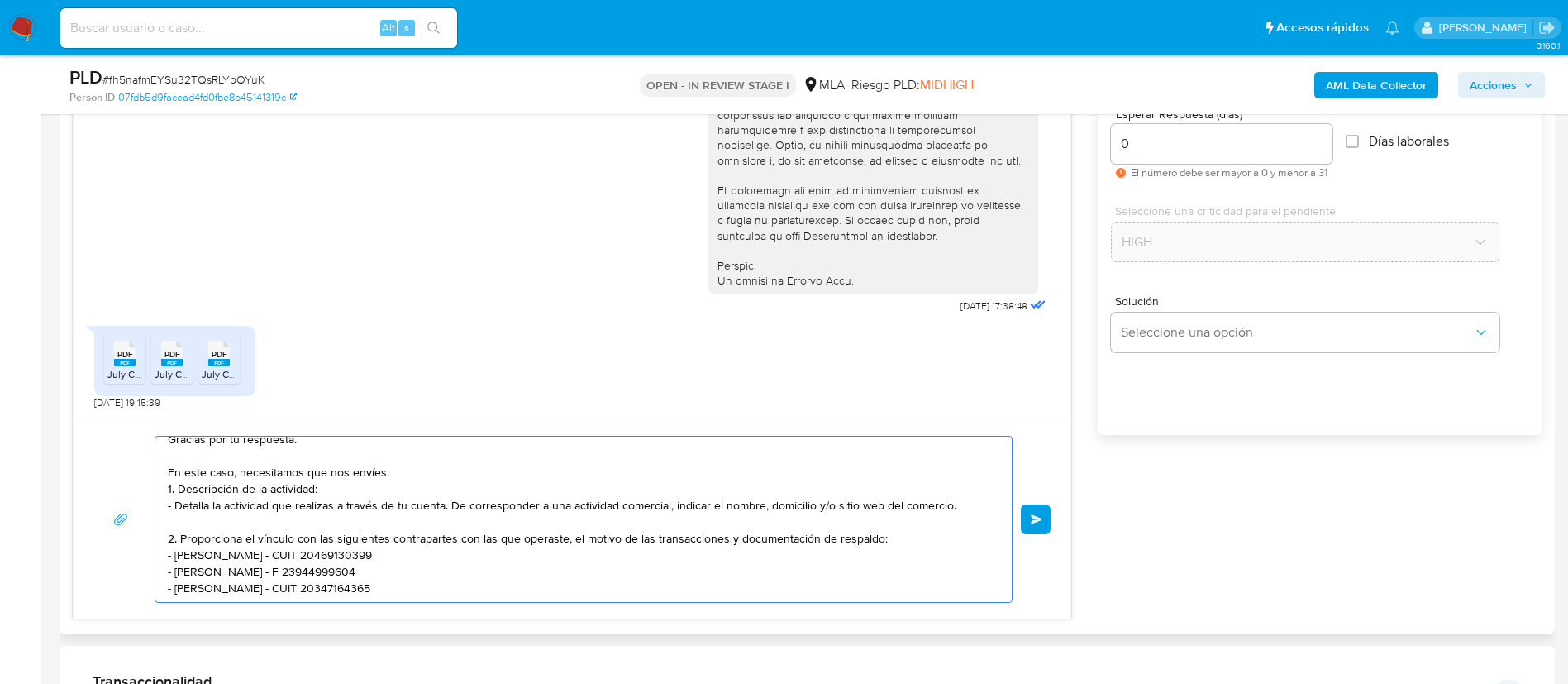
click at [471, 580] on textarea "Buenas tardes, Gracias por tu respuesta. En este caso, necesitamos que nos enví…" at bounding box center [579, 518] width 824 height 166
paste textarea "- Natalia Soledad Jimenez - CUIT 27314623490 (SIN ACTIVIDAD) , a quien le envía…"
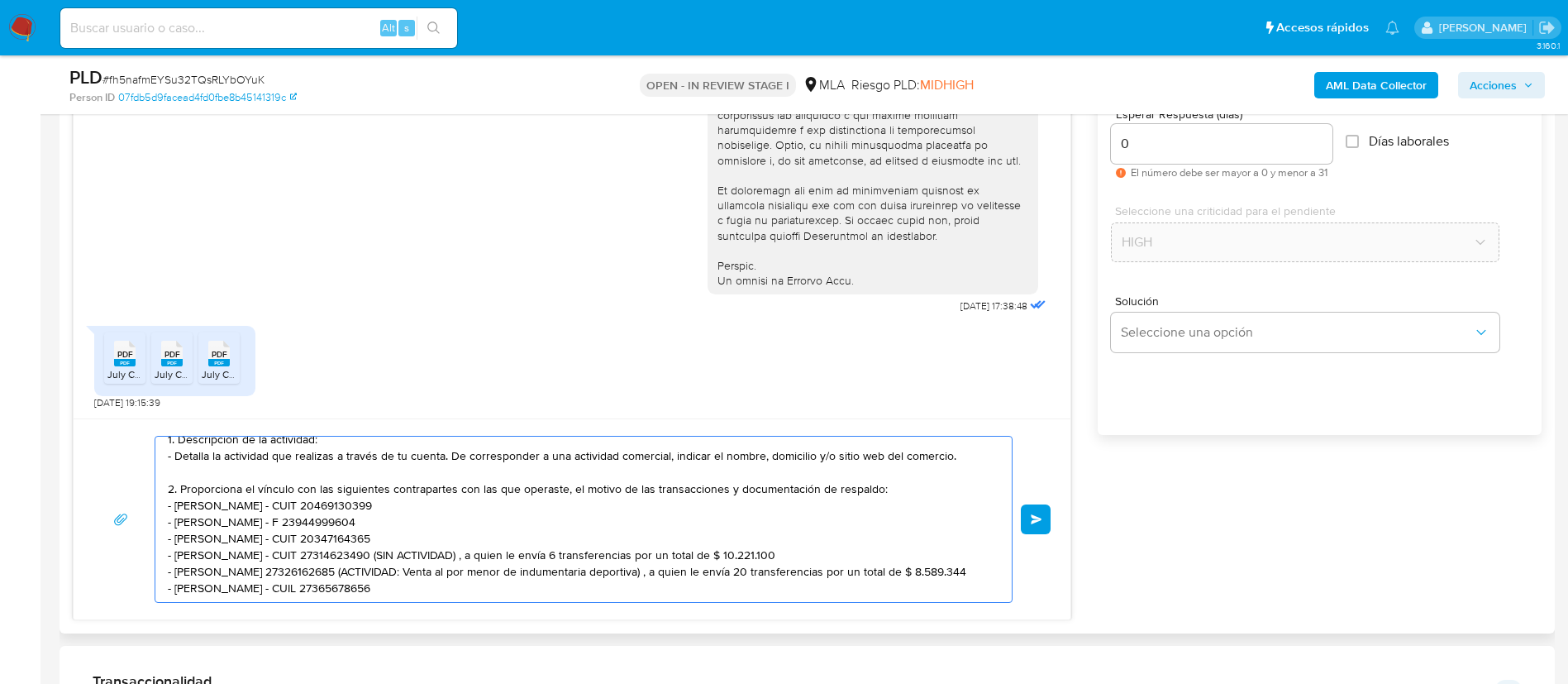
scroll to position [132, 0]
drag, startPoint x: 388, startPoint y: 547, endPoint x: 404, endPoint y: 536, distance: 19.4
click at [404, 536] on textarea "Buenas tardes, Gracias por tu respuesta. En este caso, necesitamos que nos enví…" at bounding box center [579, 518] width 824 height 166
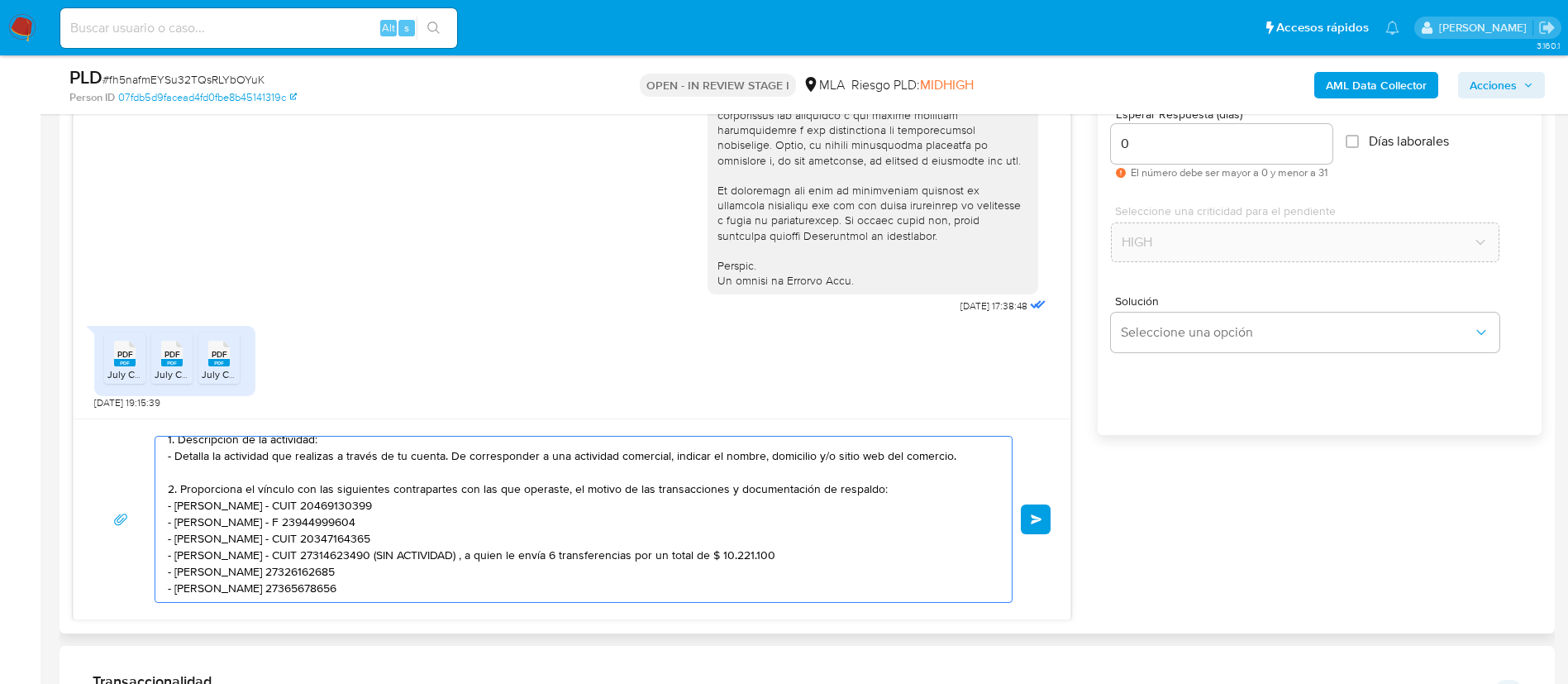
scroll to position [127, 0]
drag, startPoint x: 830, startPoint y: 519, endPoint x: 411, endPoint y: 525, distance: 419.0
click at [411, 525] on textarea "Buenas tardes, Gracias por tu respuesta. En este caso, necesitamos que nos enví…" at bounding box center [579, 518] width 824 height 166
click at [664, 590] on textarea "Buenas tardes, Gracias por tu respuesta. En este caso, necesitamos que nos enví…" at bounding box center [579, 518] width 824 height 166
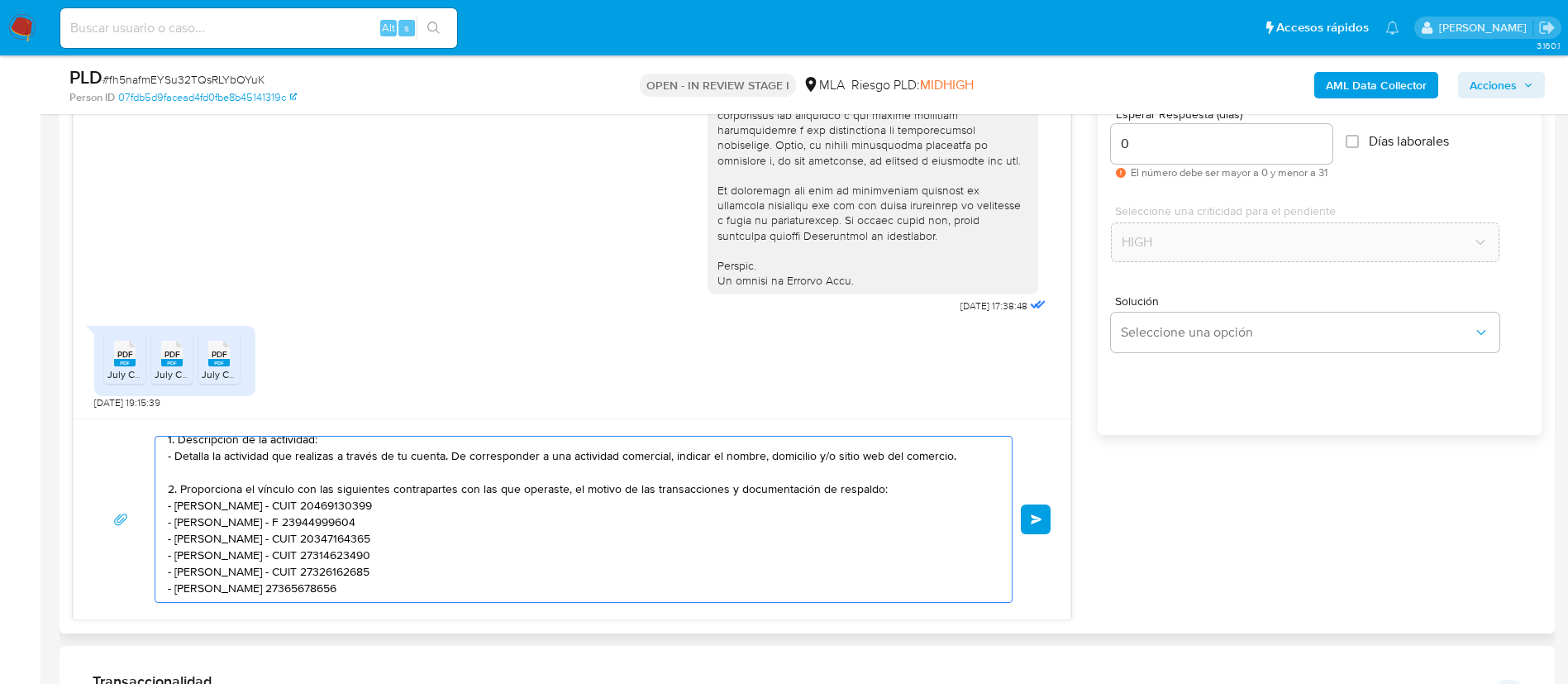
paste textarea "Es importante que sepas que, en caso de no responder a lo solicitado o si lo pr…"
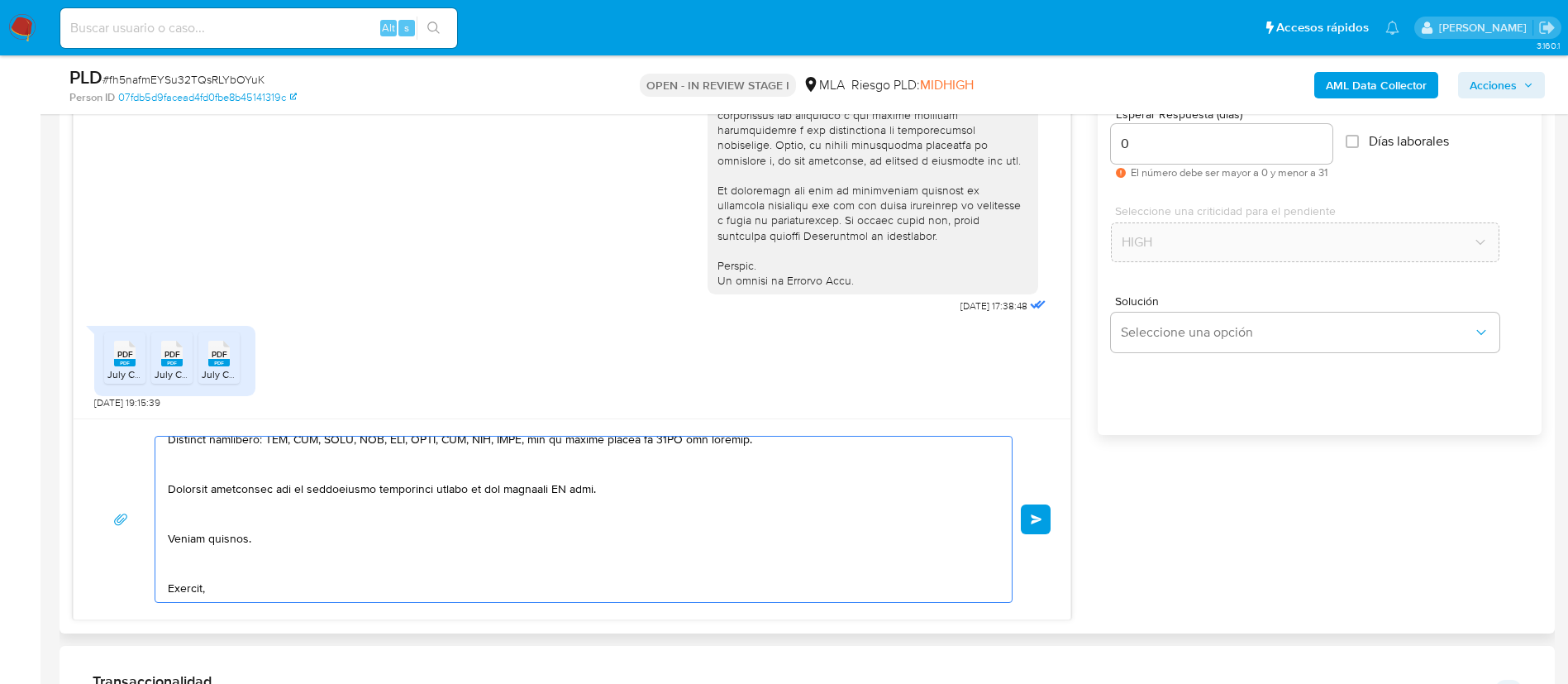
scroll to position [318, 0]
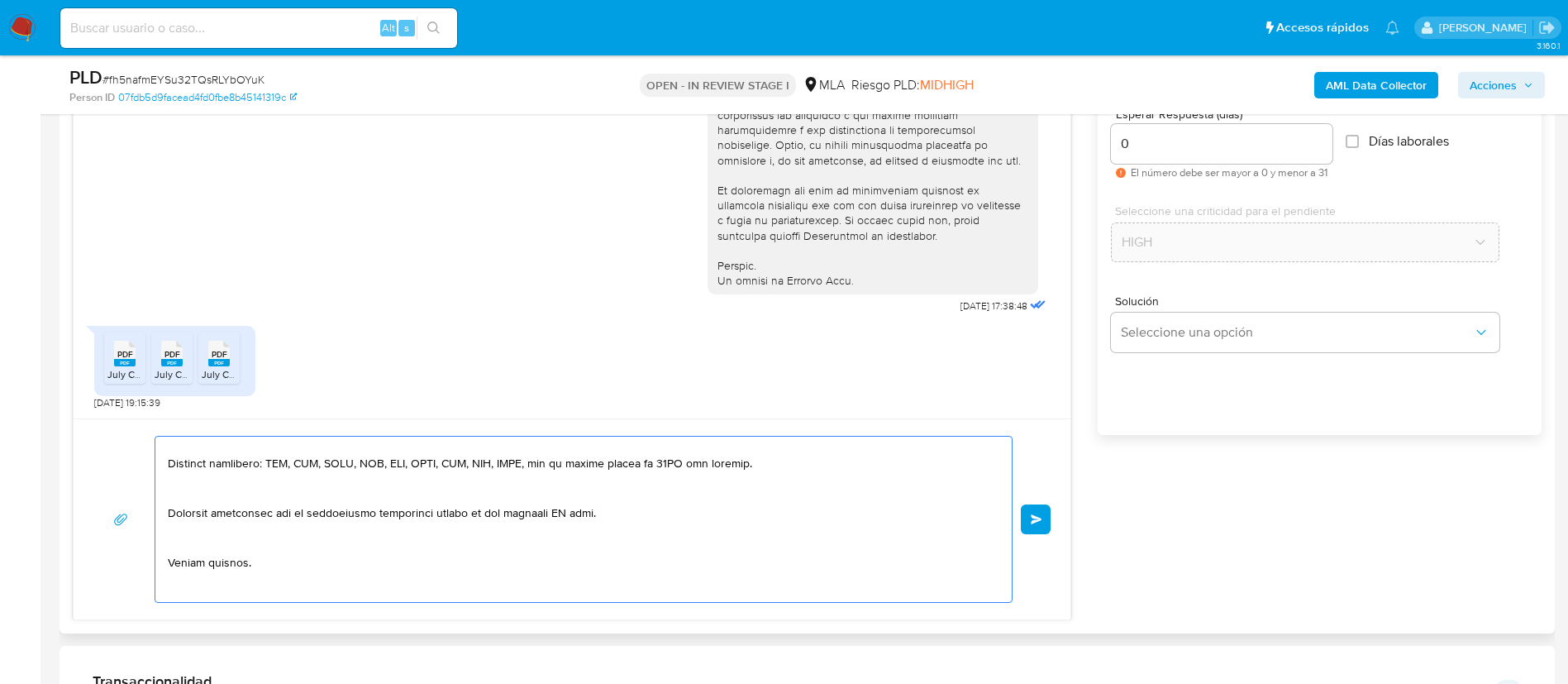
drag, startPoint x: 434, startPoint y: 511, endPoint x: 622, endPoint y: 513, distance: 188.0
click at [622, 513] on textarea at bounding box center [579, 518] width 824 height 166
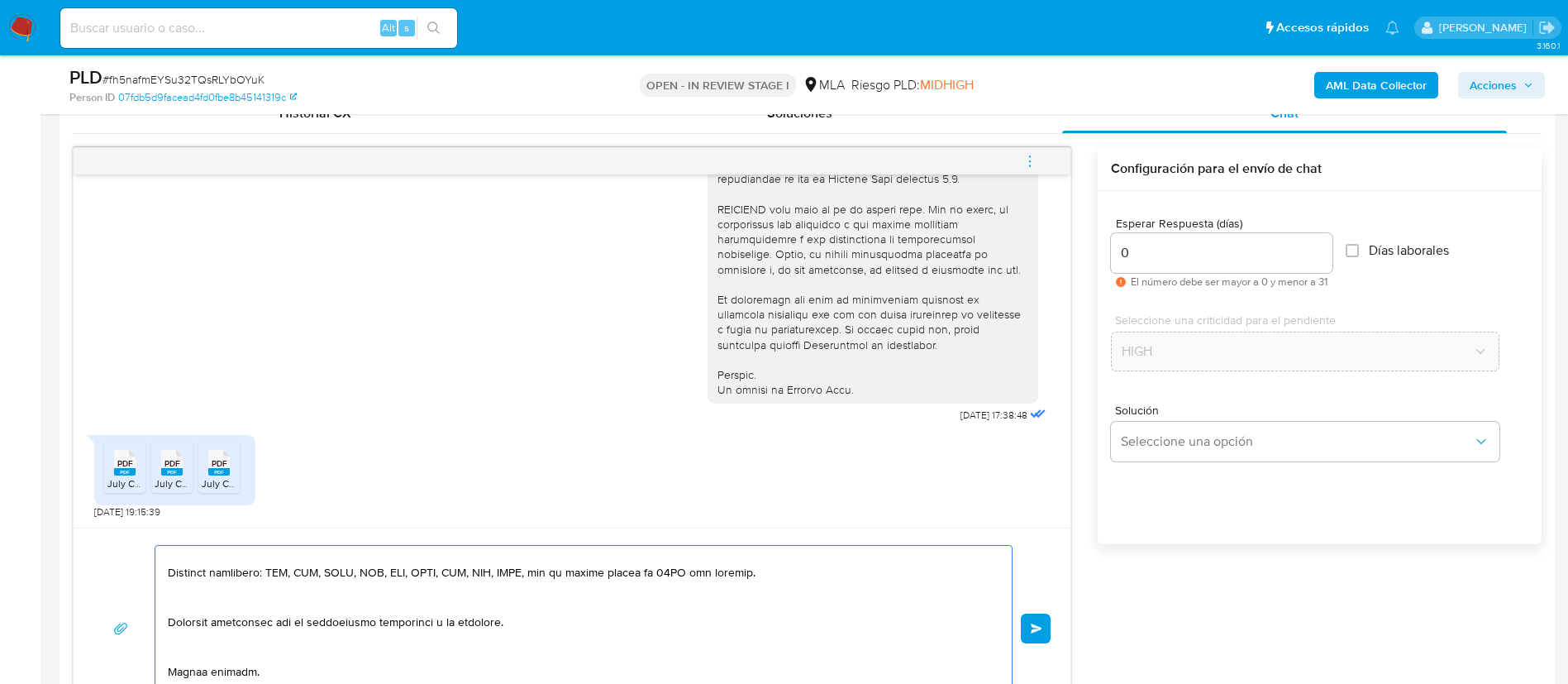
type textarea "Buenas tardes, Gracias por tu respuesta. En este caso, necesitamos que nos enví…"
click at [1138, 245] on input "0" at bounding box center [1222, 253] width 222 height 22
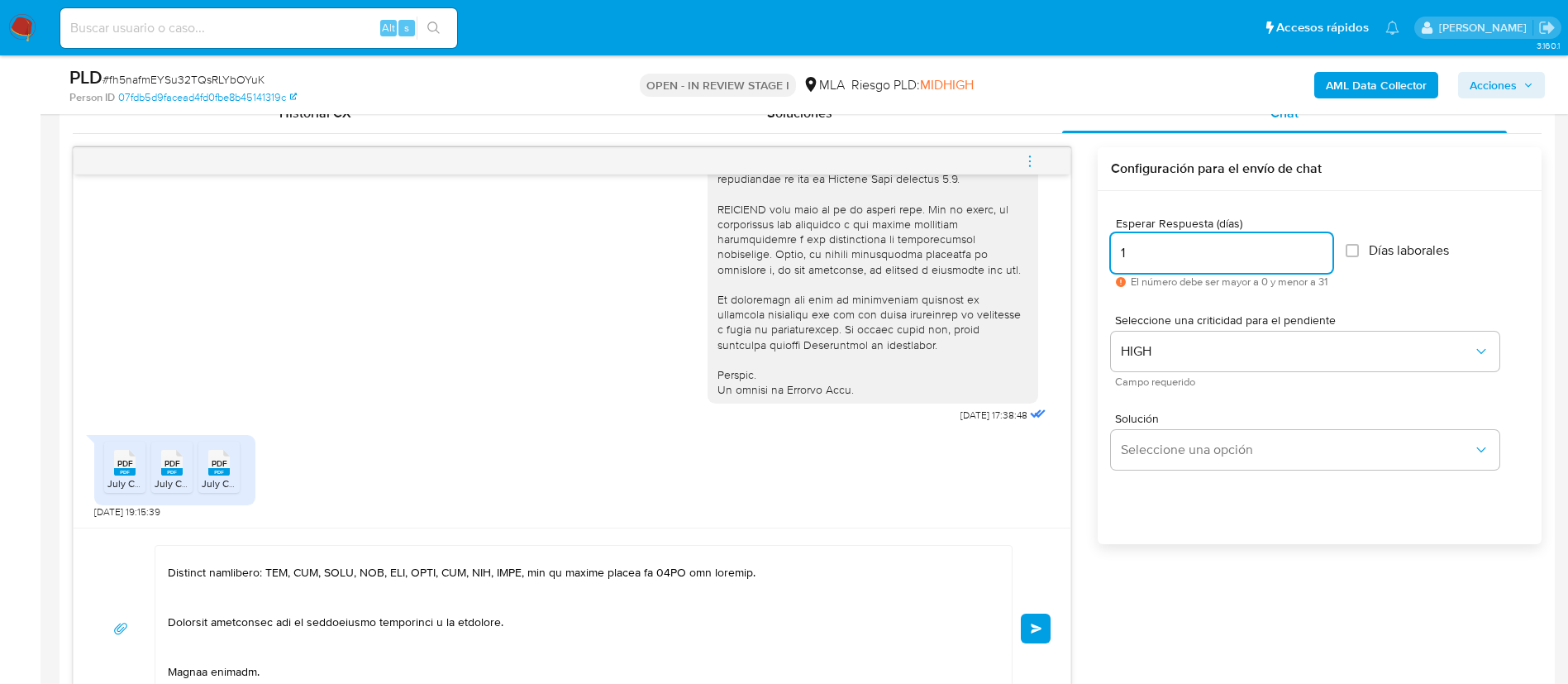
type input "0"
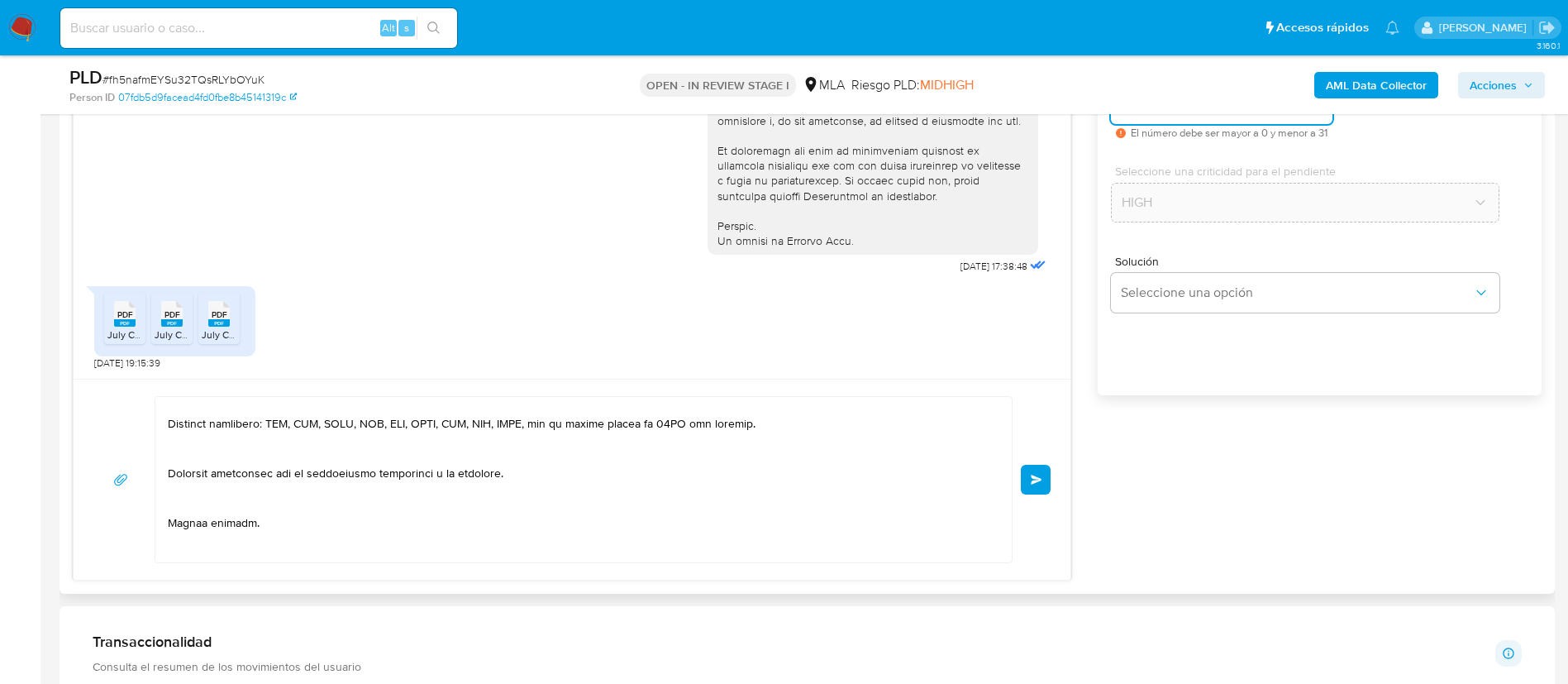
scroll to position [981, 0]
click at [1041, 461] on button "Enviar" at bounding box center [1036, 476] width 30 height 30
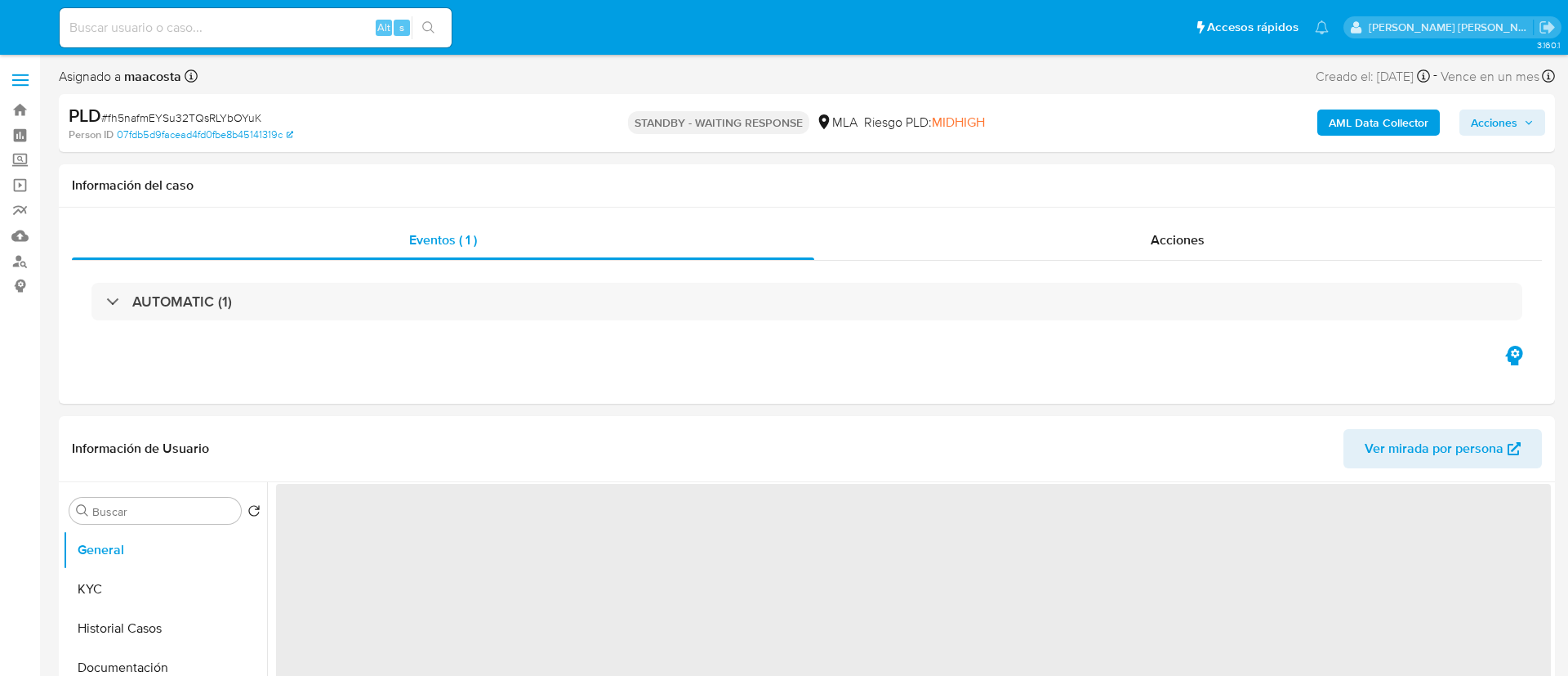
select select "10"
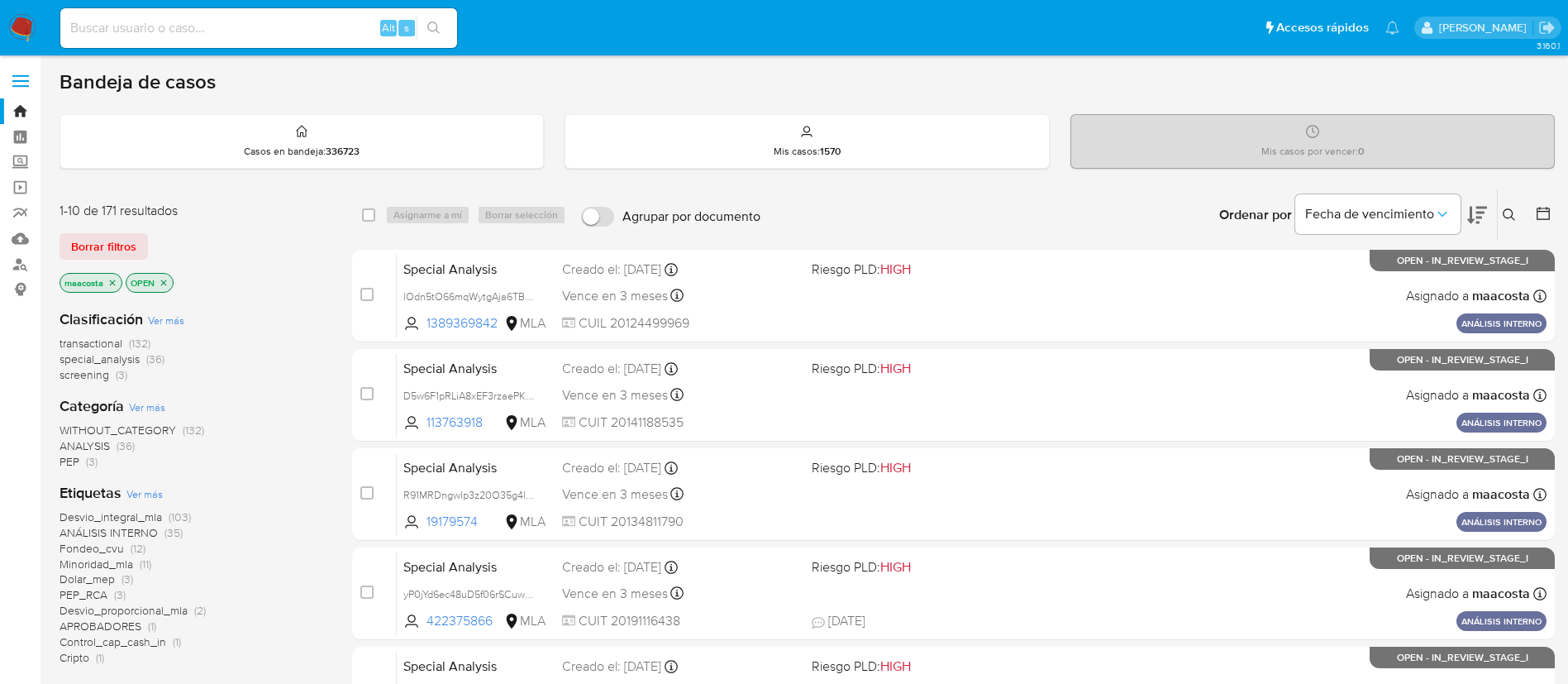
paste input "rhkfEgzHhFbfnAVSzjgUyZcY"
click at [285, 25] on input "rhkfEgzHhFbfnAVSzjgUyZcY" at bounding box center [259, 29] width 396 height 22
type input "rhkfEgzHhFbfnAVSzjgUyZcY"
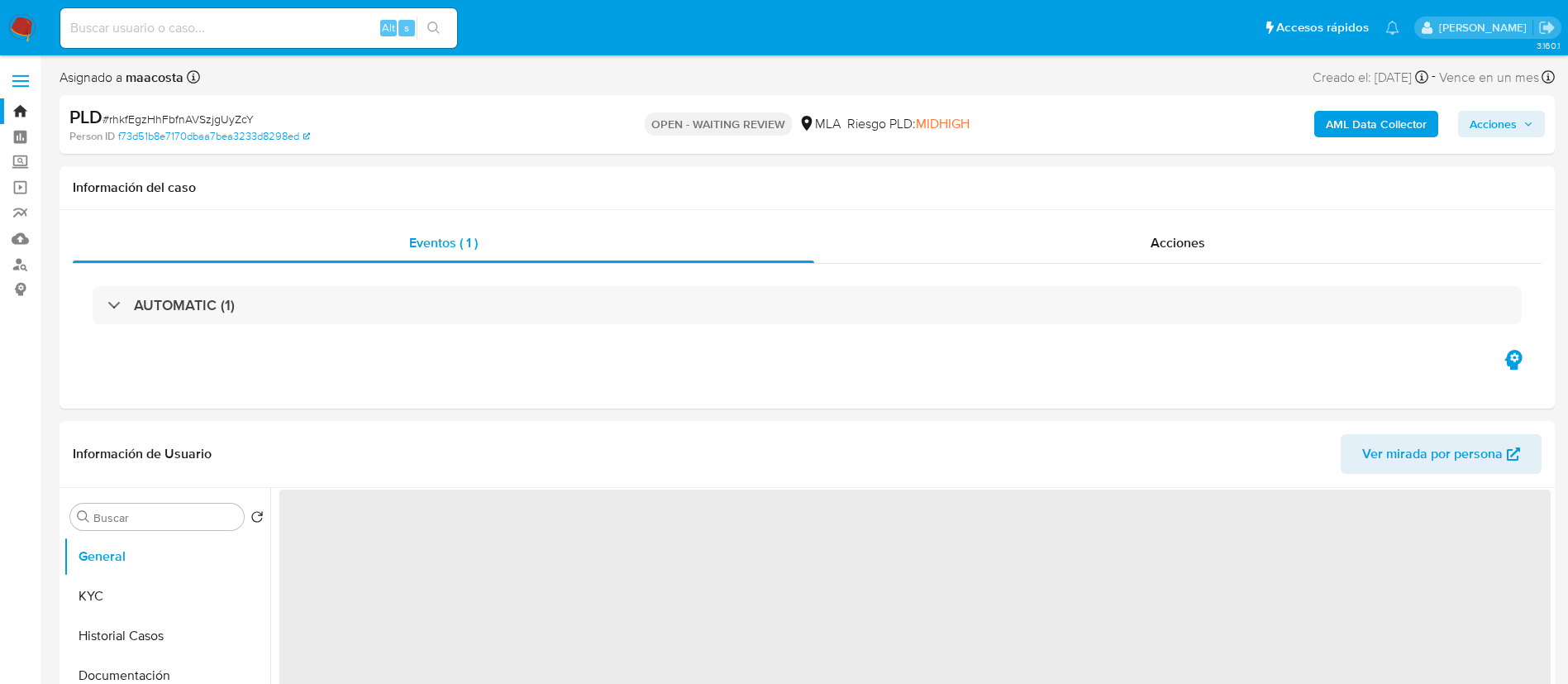
select select "10"
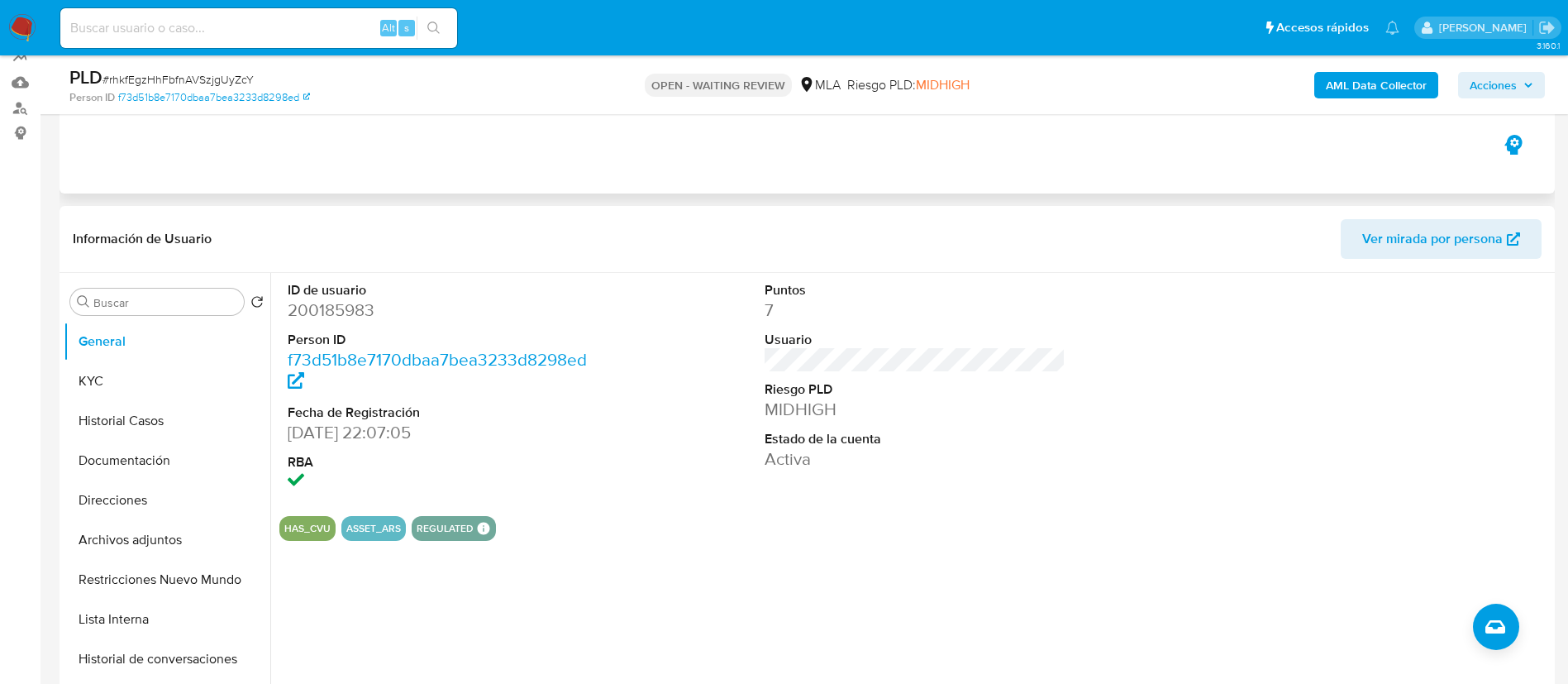
scroll to position [166, 0]
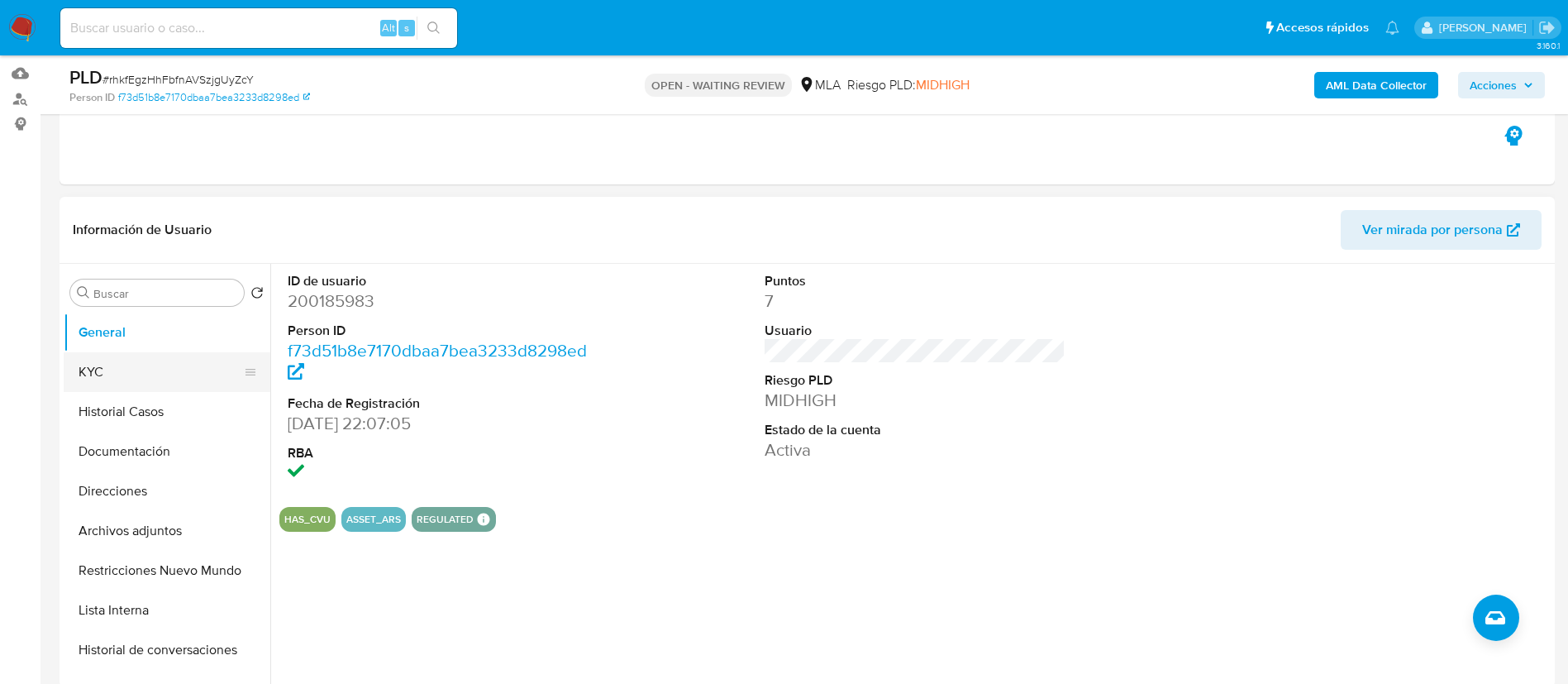
click at [97, 368] on button "KYC" at bounding box center [160, 372] width 193 height 40
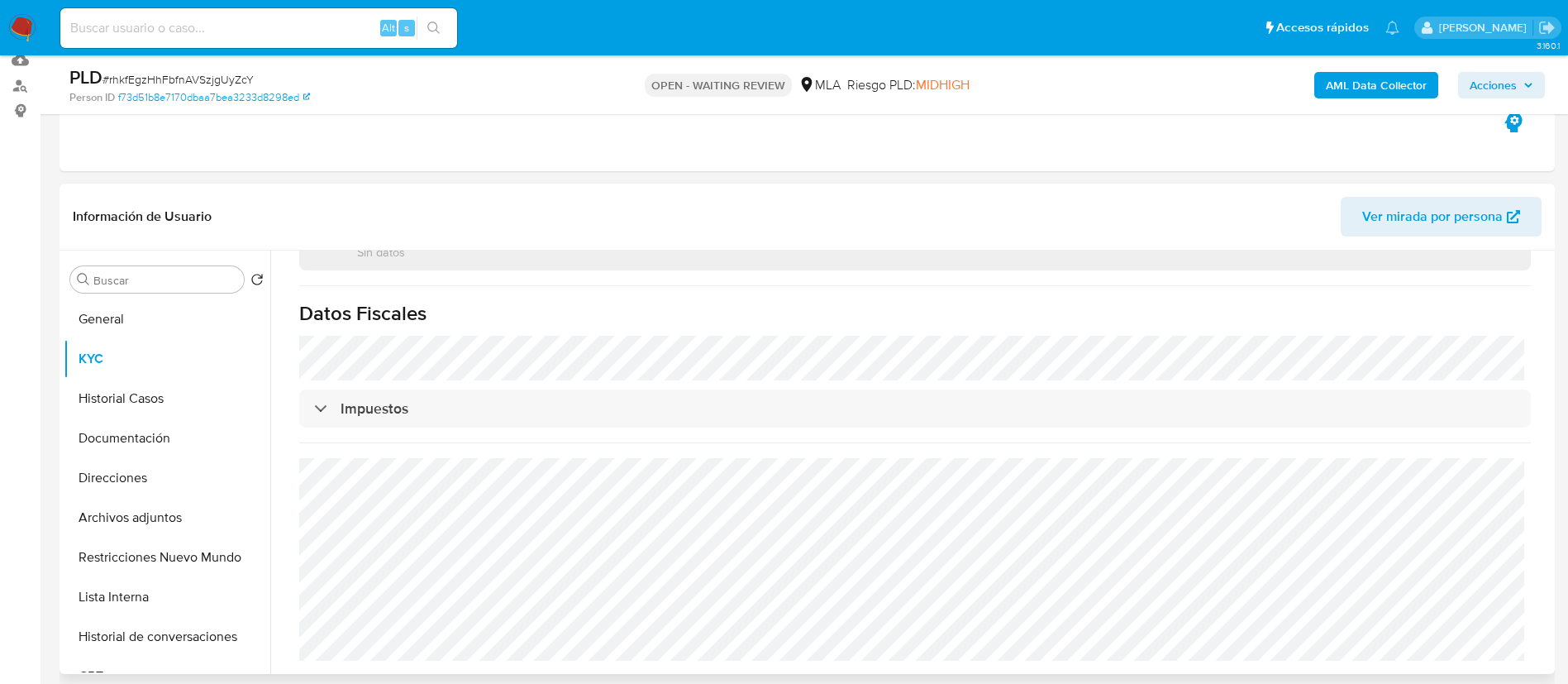
scroll to position [193, 0]
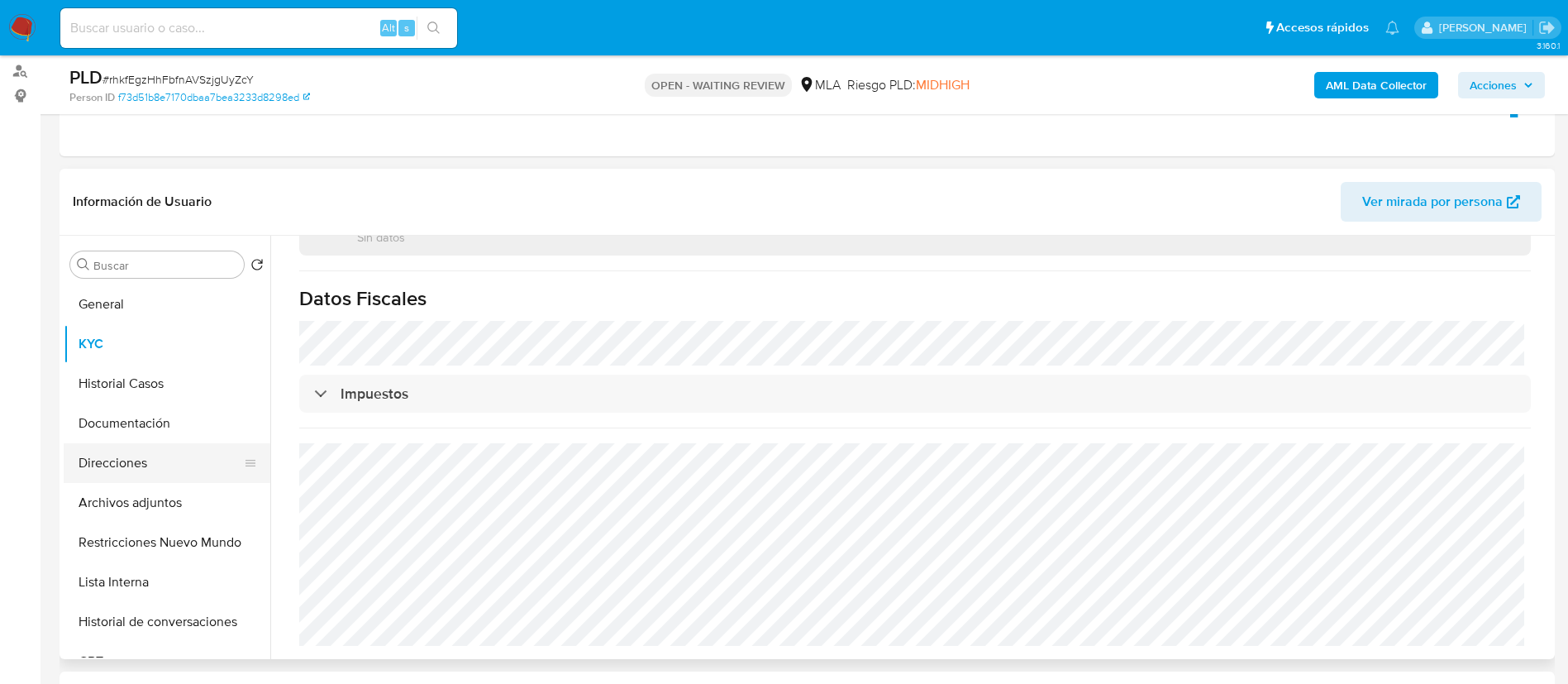
click at [126, 457] on button "Direcciones" at bounding box center [160, 463] width 193 height 40
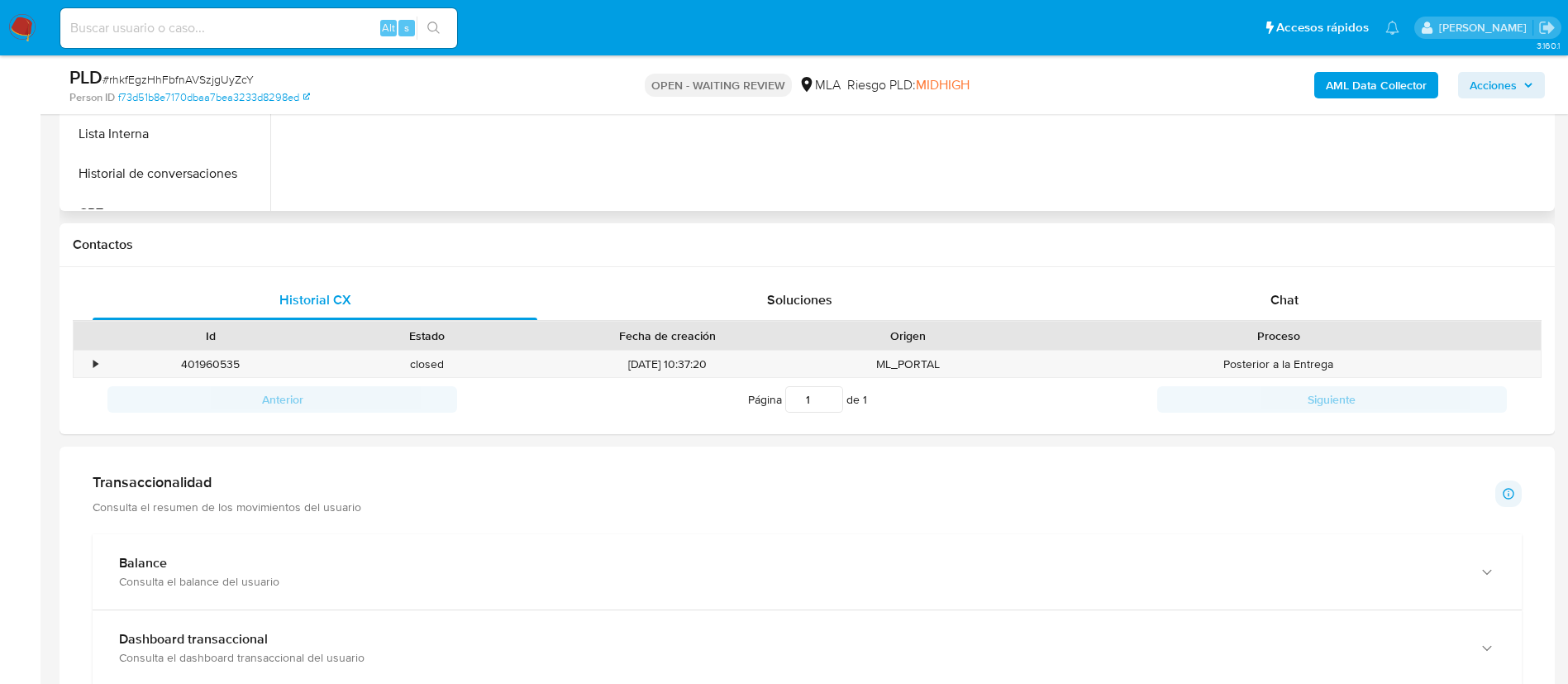
scroll to position [697, 0]
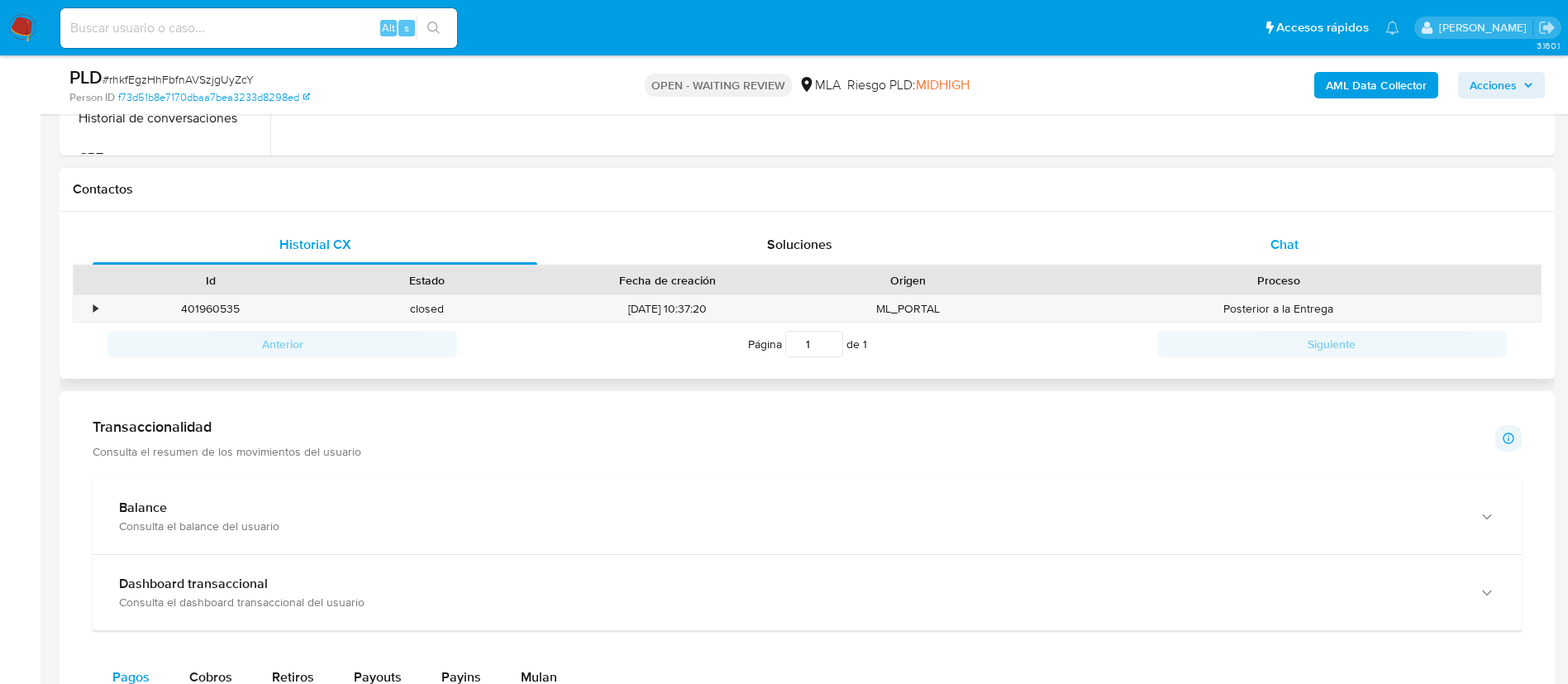
click at [1285, 225] on div "Chat" at bounding box center [1285, 245] width 445 height 40
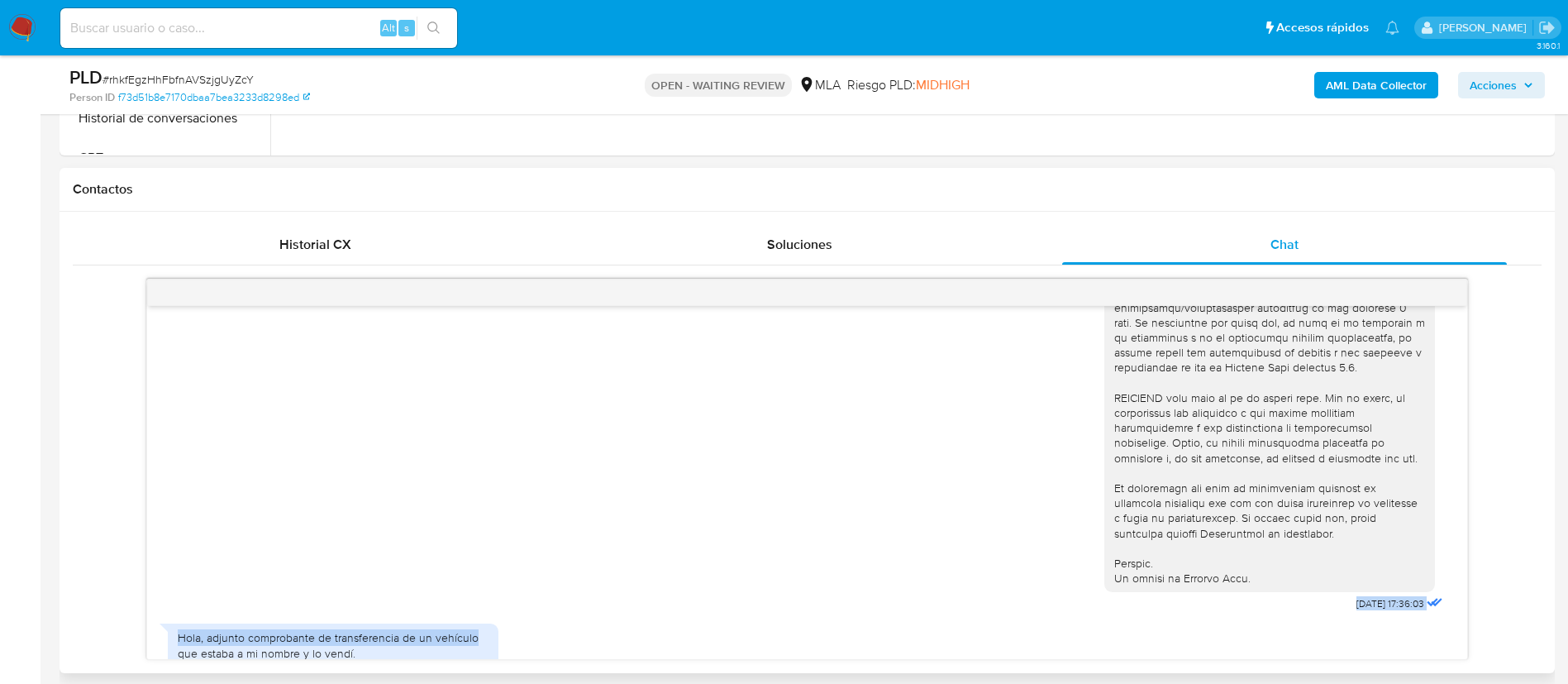
scroll to position [609, 0]
drag, startPoint x: 1309, startPoint y: 643, endPoint x: 1365, endPoint y: 630, distance: 57.5
click at [1365, 611] on div "[DATE] 17:36:03" at bounding box center [1275, 158] width 342 height 905
copy span "[DATE]"
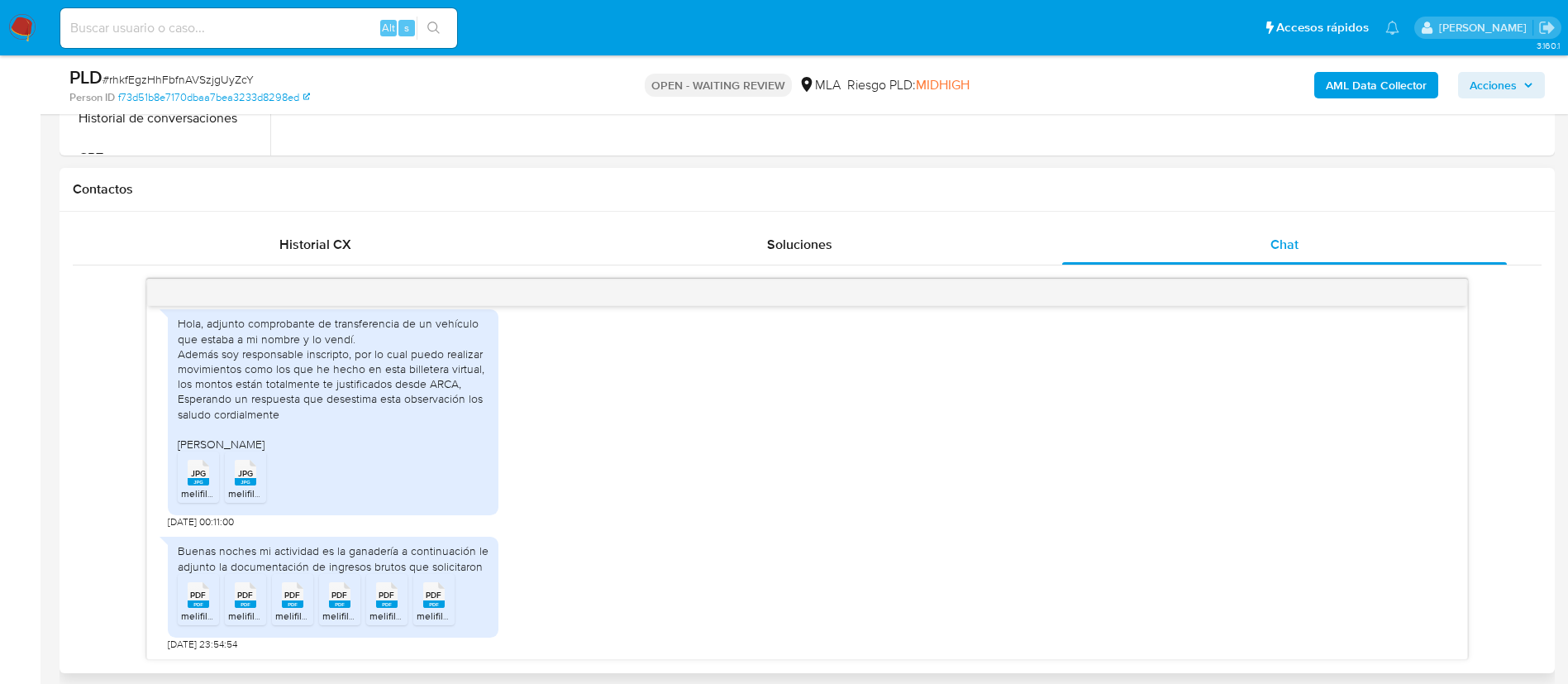
scroll to position [933, 0]
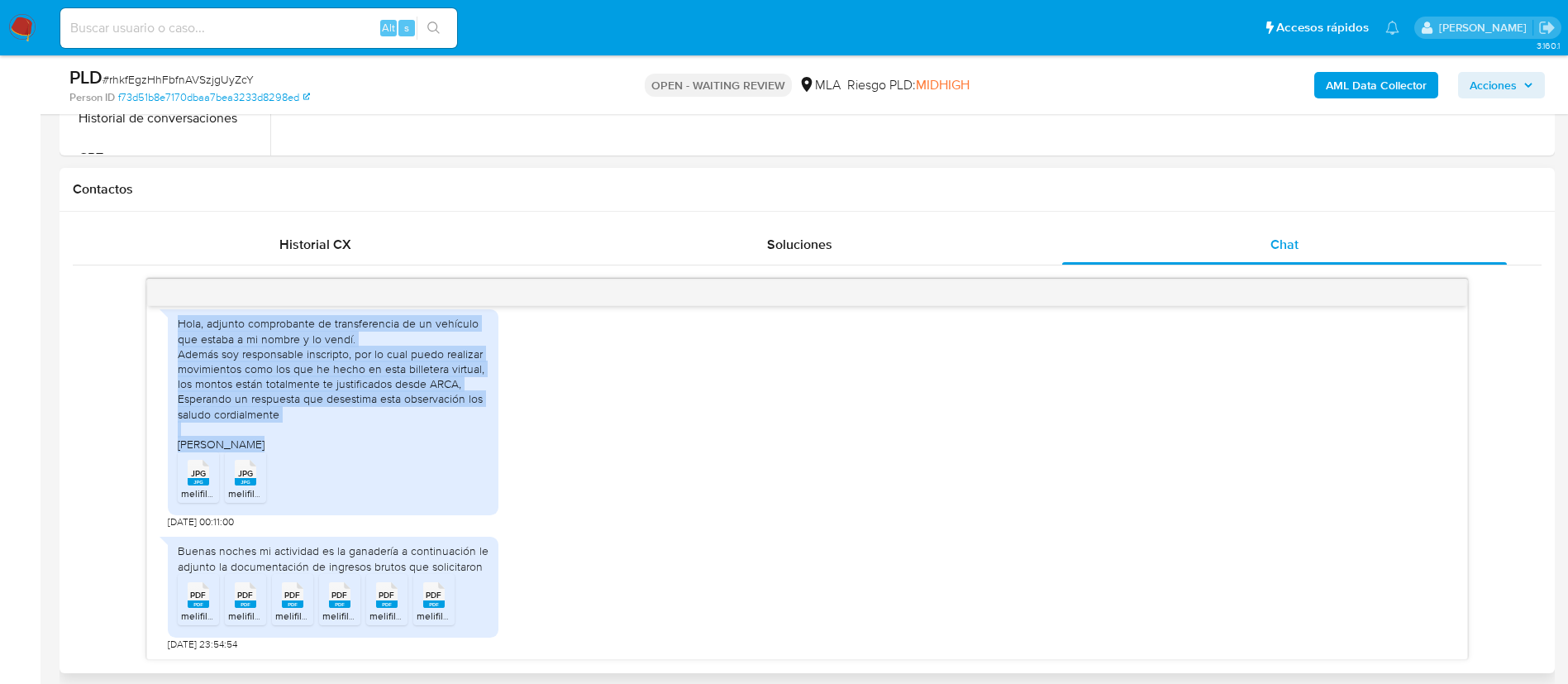
drag, startPoint x: 179, startPoint y: 342, endPoint x: 260, endPoint y: 458, distance: 141.5
click at [260, 451] on div "Hola, adjunto comprobante de transferencia de un vehículo que estaba a mi nombr…" at bounding box center [333, 384] width 311 height 136
copy div "Hola, adjunto comprobante de transferencia de un vehículo que estaba a mi nombr…"
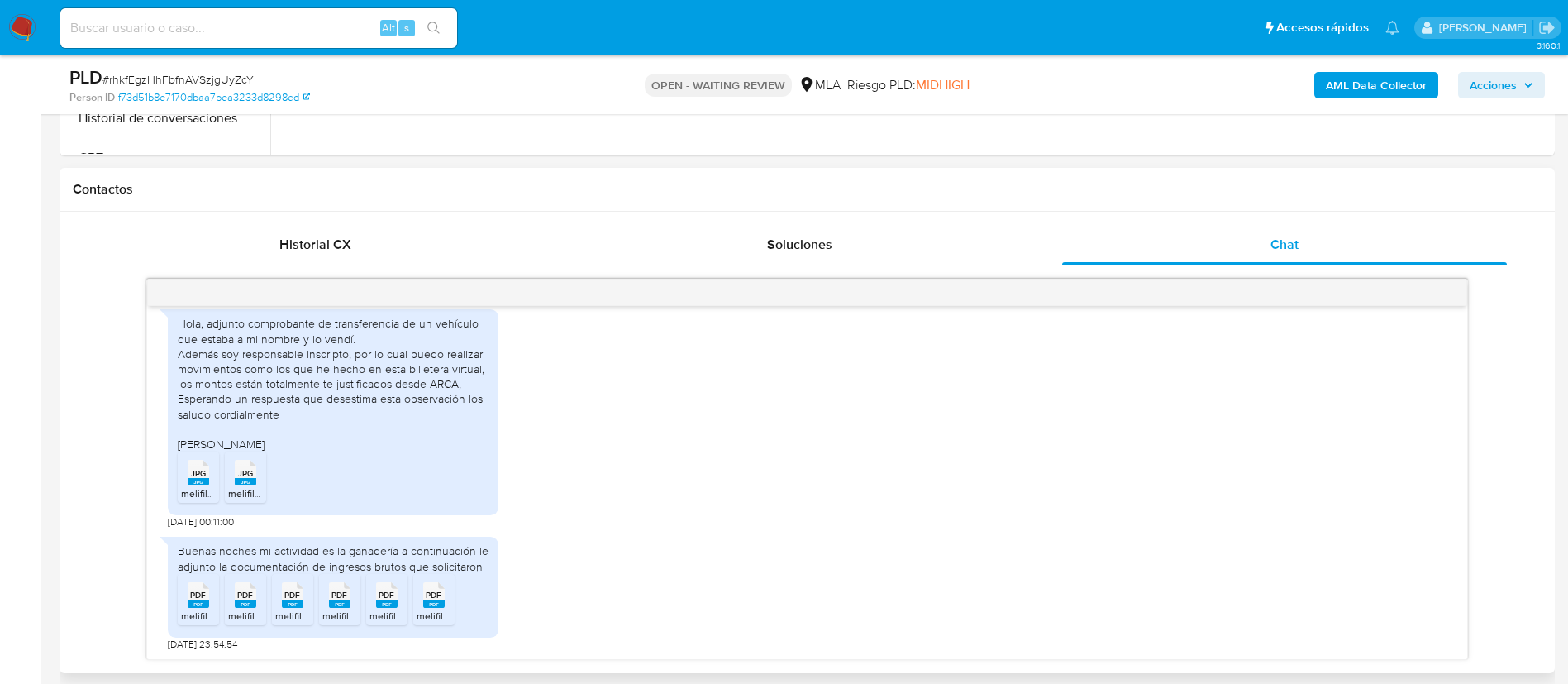
click at [321, 545] on div "Buenas noches mi actividad es la ganadería a continuación le adjunto la documen…" at bounding box center [333, 558] width 311 height 30
copy div "Buenas noches mi actividad es la ganadería a continuación le adjunto la documen…"
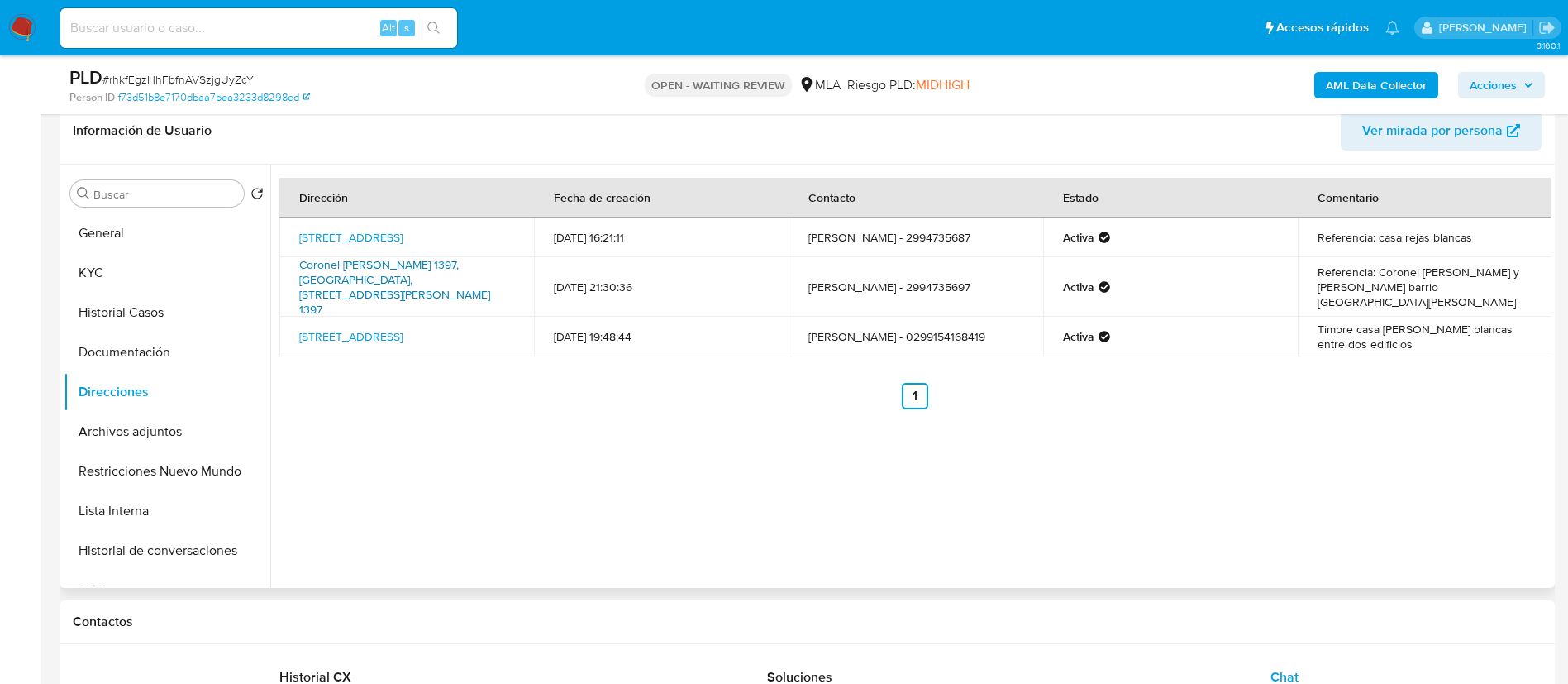
scroll to position [263, 0]
click at [165, 267] on button "KYC" at bounding box center [160, 275] width 193 height 40
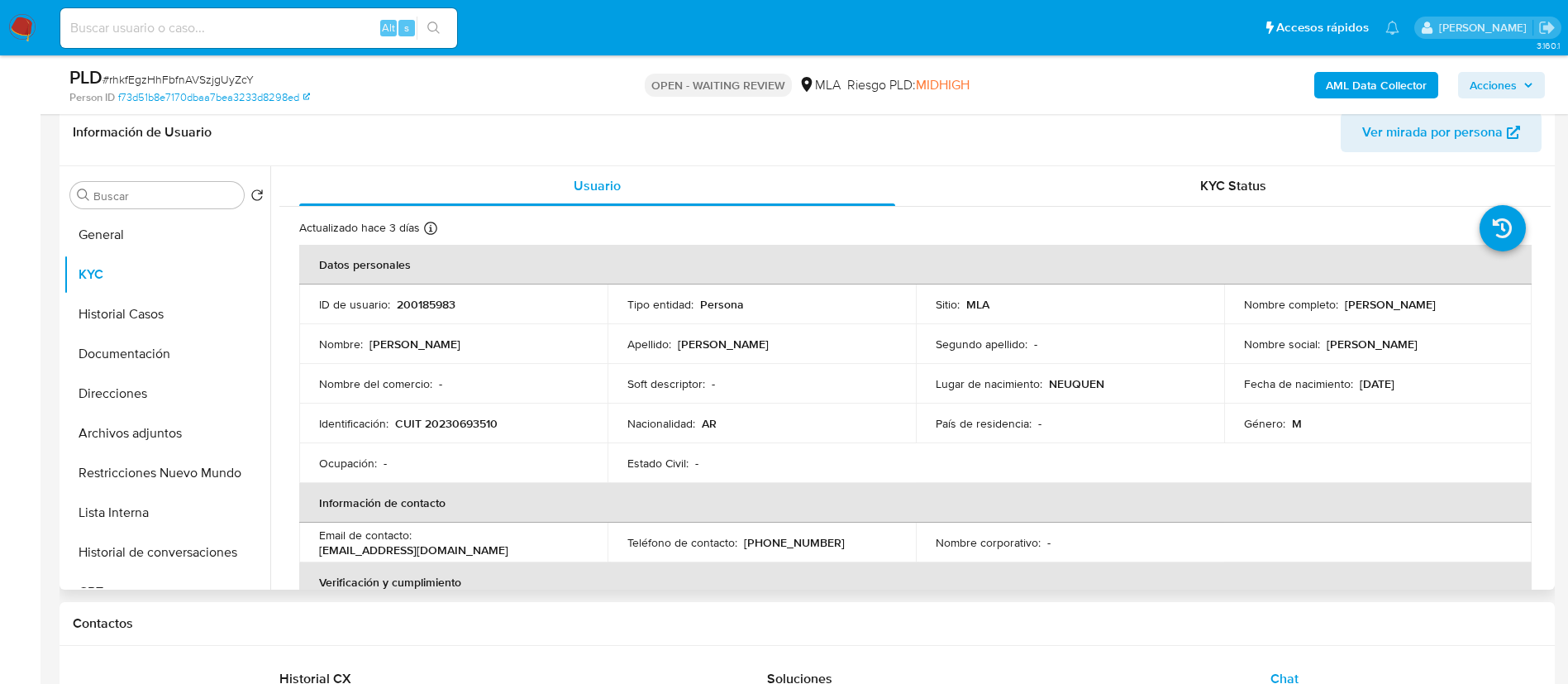
drag, startPoint x: 1340, startPoint y: 306, endPoint x: 1455, endPoint y: 301, distance: 115.1
click at [1455, 301] on div "Nombre completo : [PERSON_NAME]" at bounding box center [1378, 303] width 269 height 15
copy p "[PERSON_NAME]"
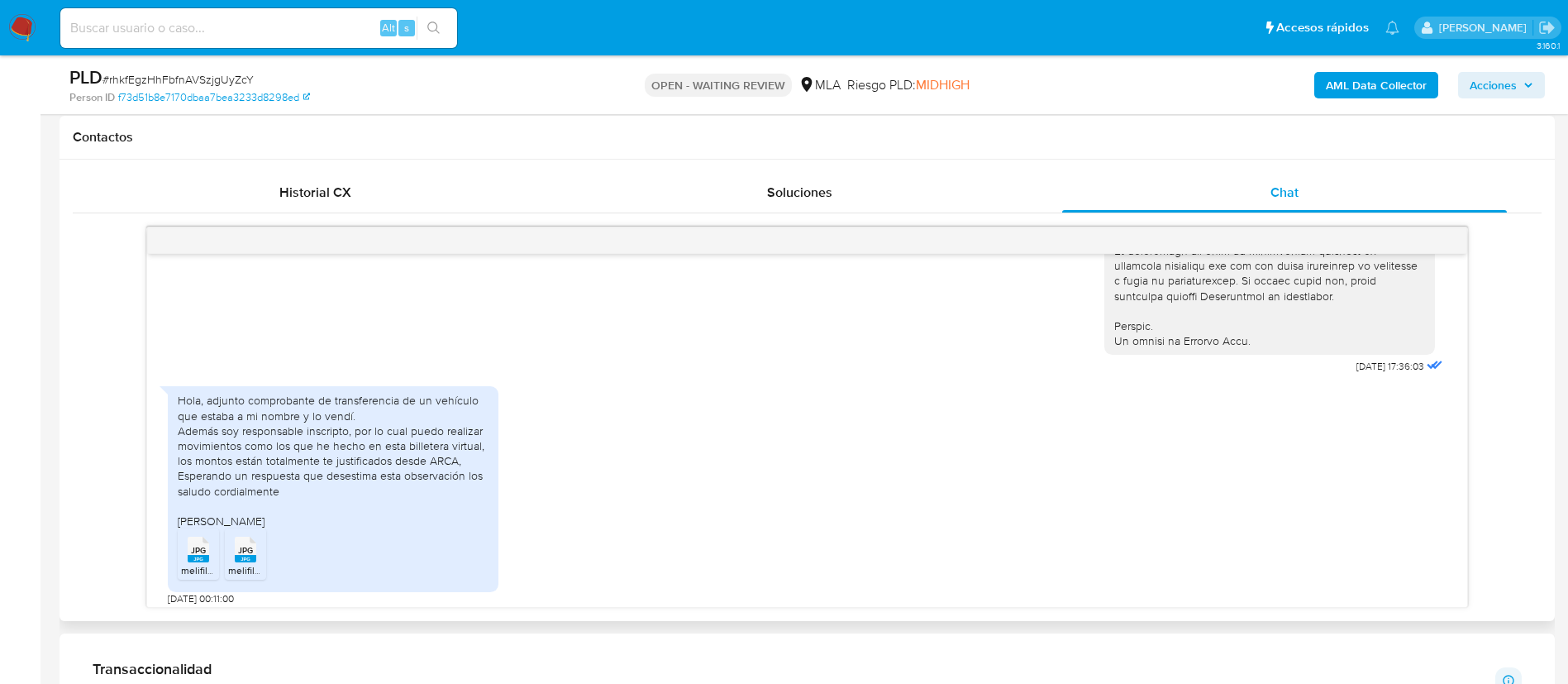
scroll to position [948, 0]
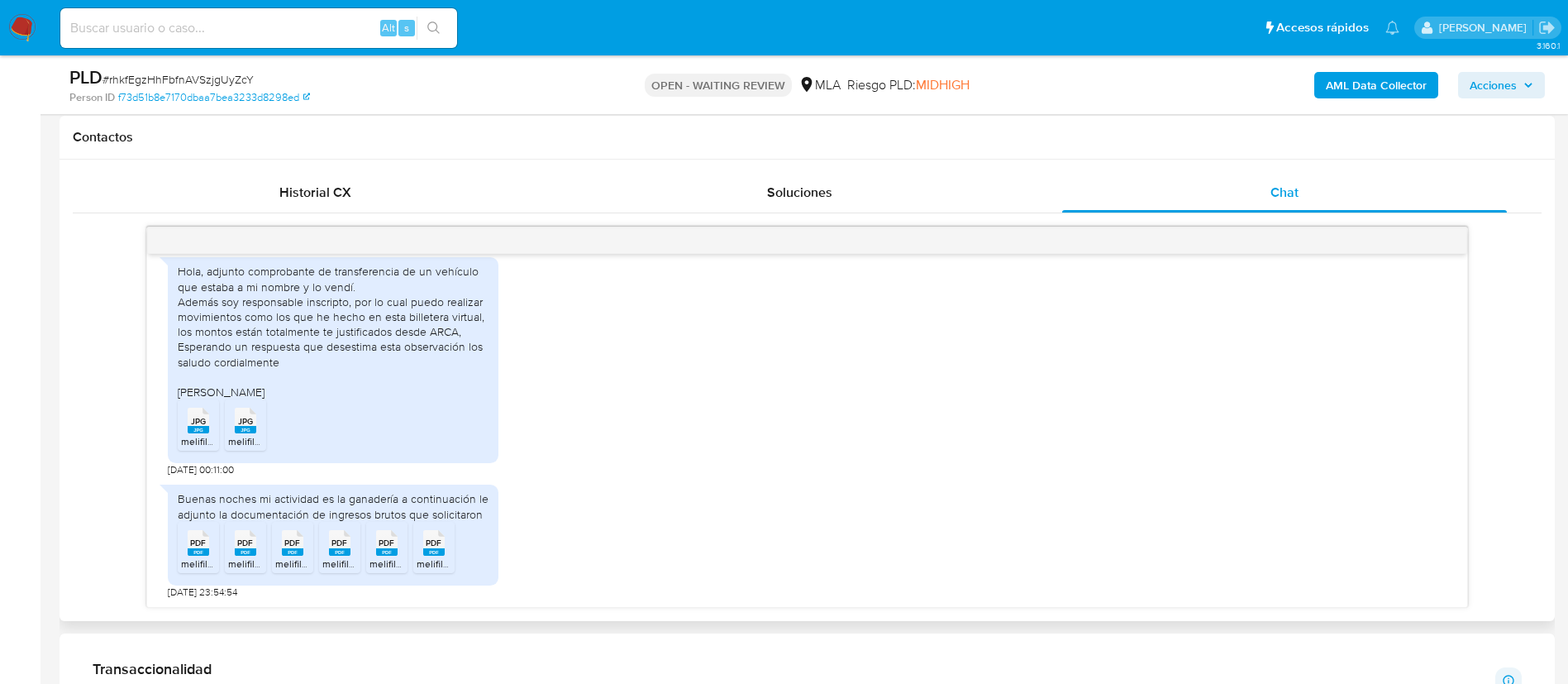
click at [194, 548] on span "PDF" at bounding box center [198, 542] width 16 height 11
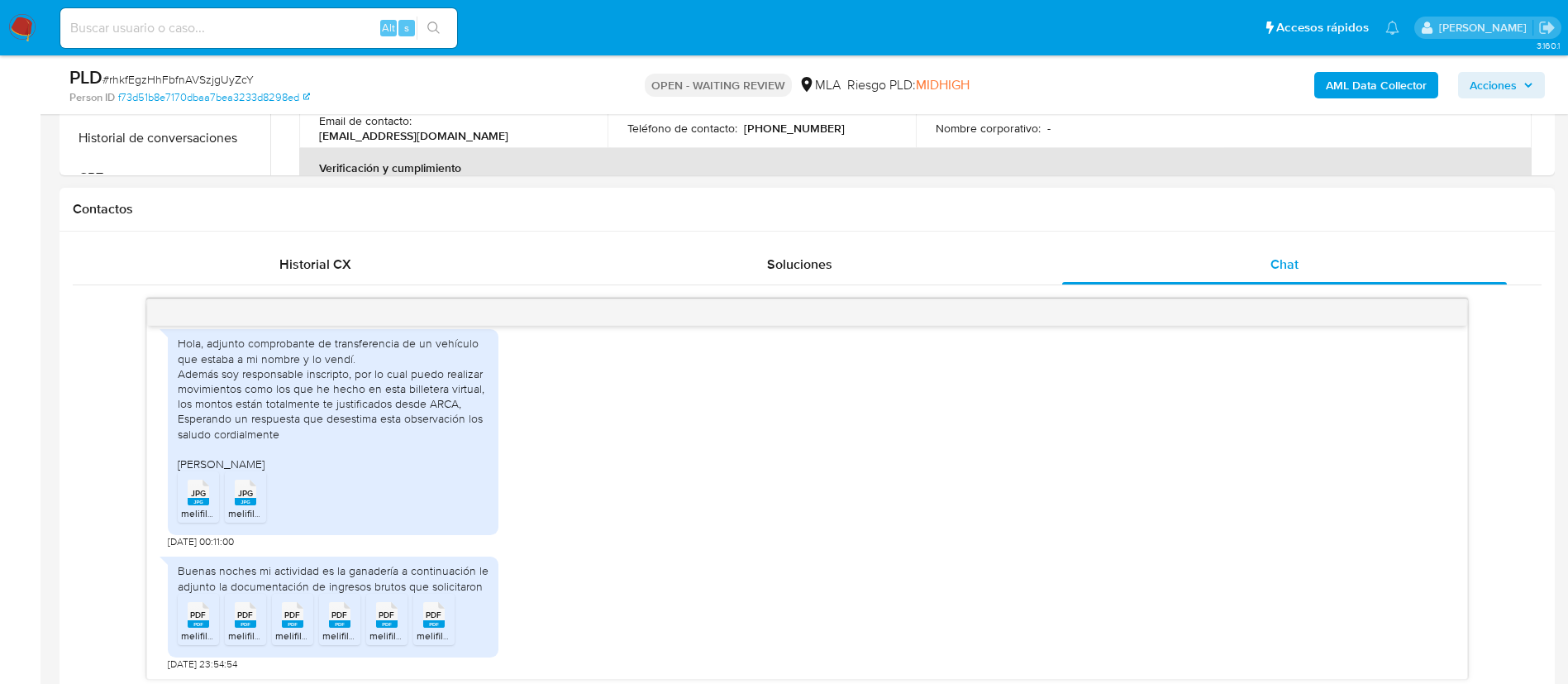
scroll to position [681, 0]
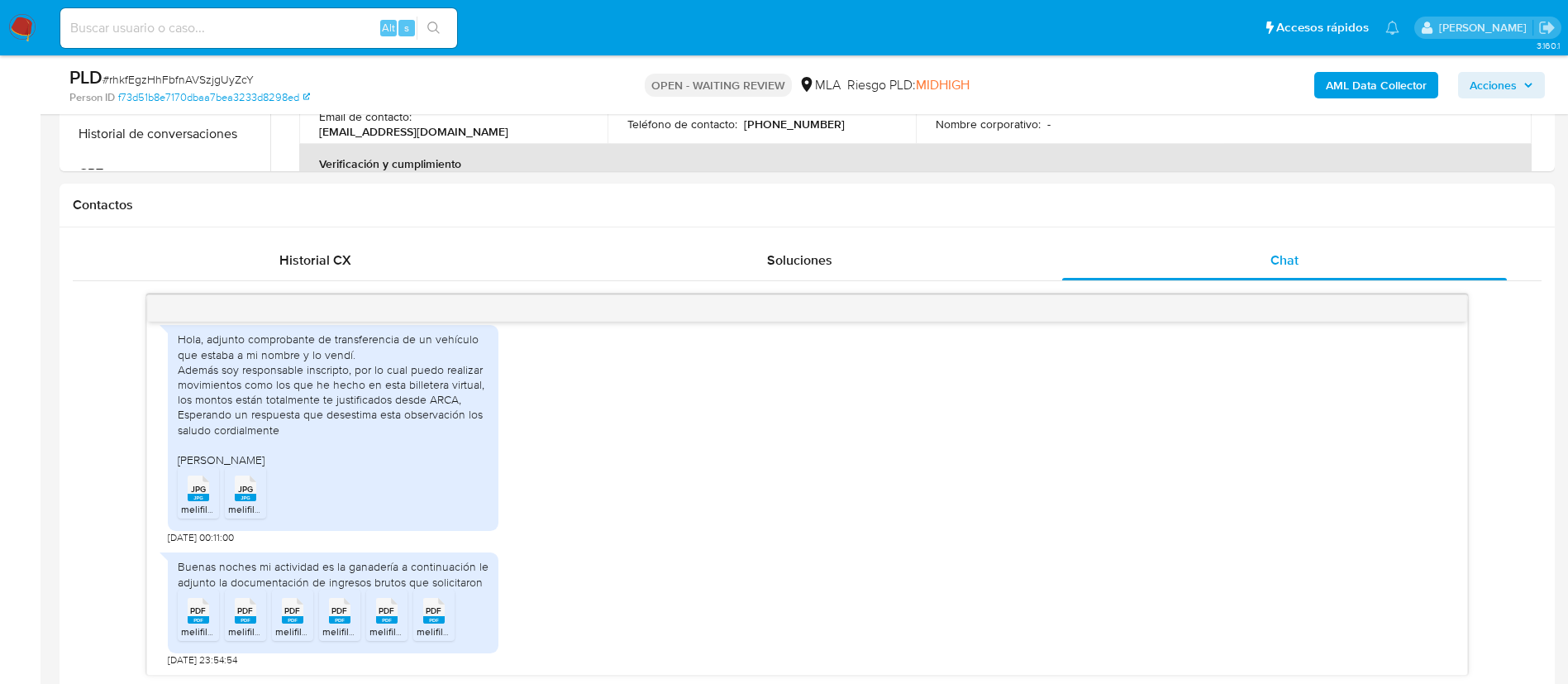
click at [0, 409] on aside "Bandeja Tablero Screening Búsqueda en Listas Watchlist Herramientas Operaciones…" at bounding box center [20, 660] width 41 height 2682
click at [325, 263] on span "Historial CX" at bounding box center [315, 260] width 72 height 19
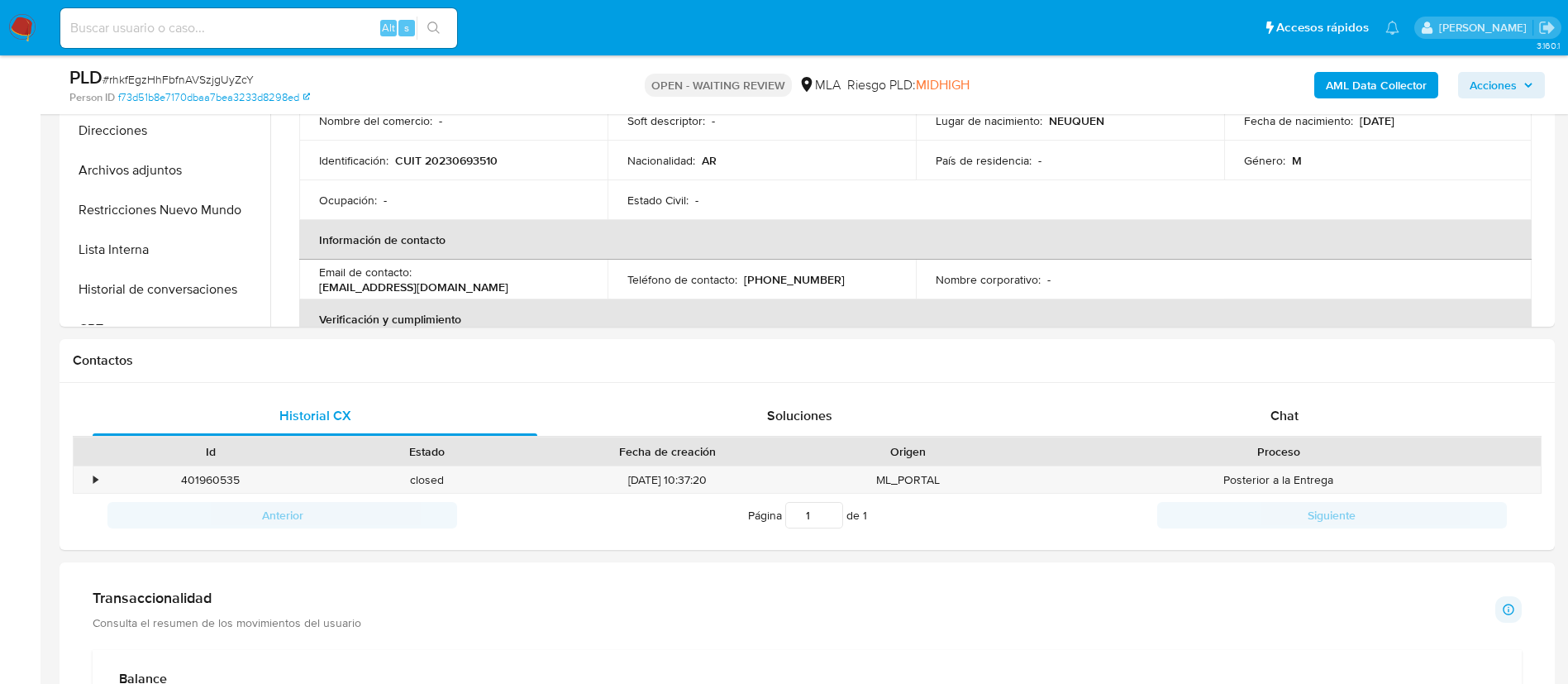
scroll to position [523, 0]
click at [28, 28] on img at bounding box center [22, 28] width 28 height 28
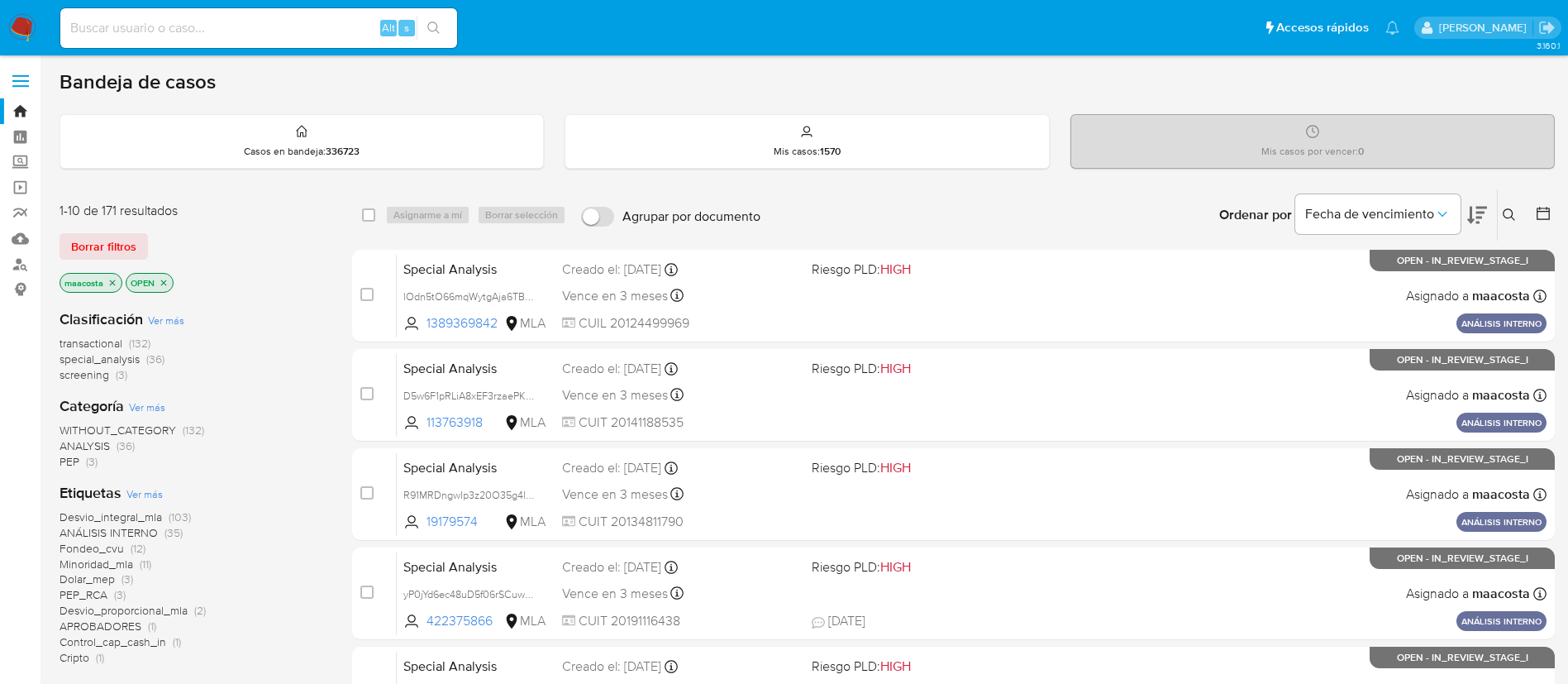
click at [285, 25] on input at bounding box center [259, 29] width 396 height 22
paste input "Wz3HpncI8Dsig1Zq5zsn9Qei"
type input "Wz3HpncI8Dsig1Zq5zsn9Qei"
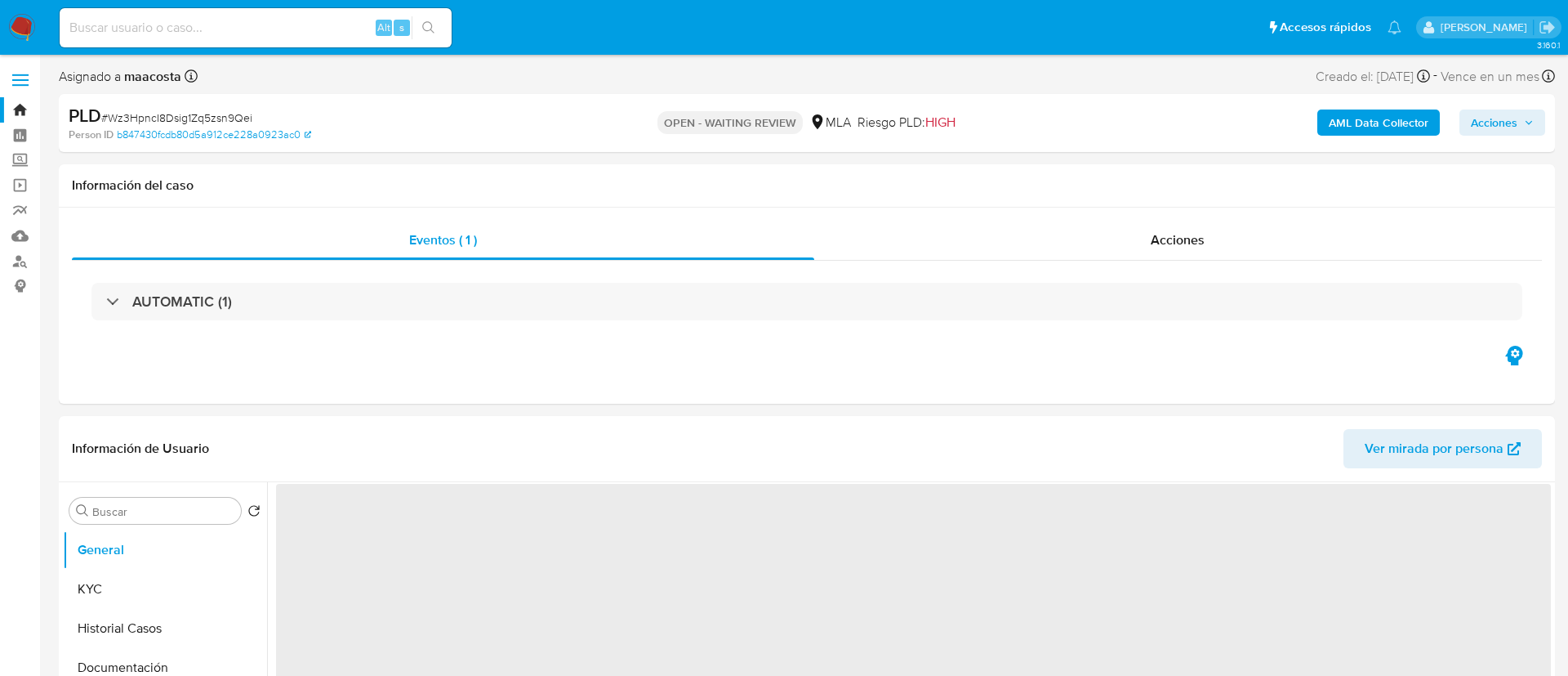
select select "10"
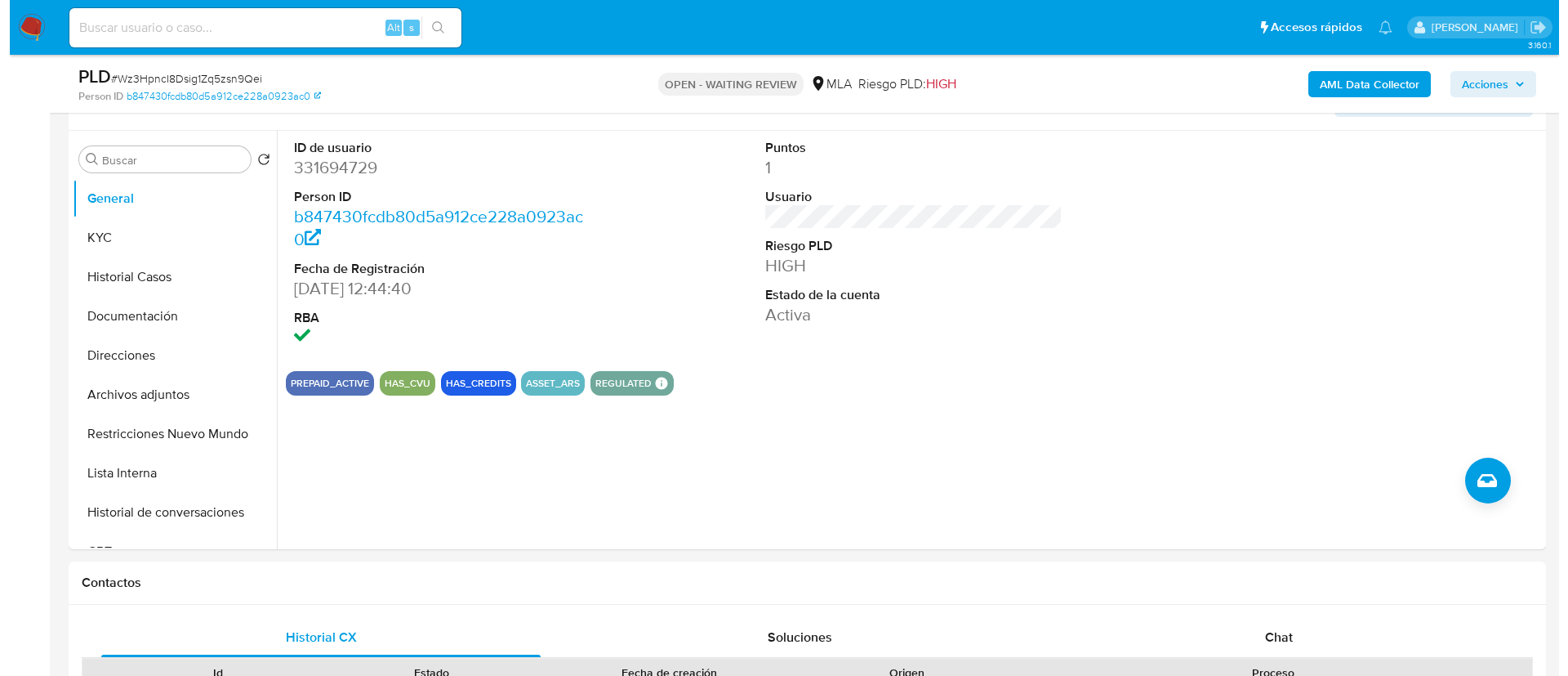
scroll to position [309, 0]
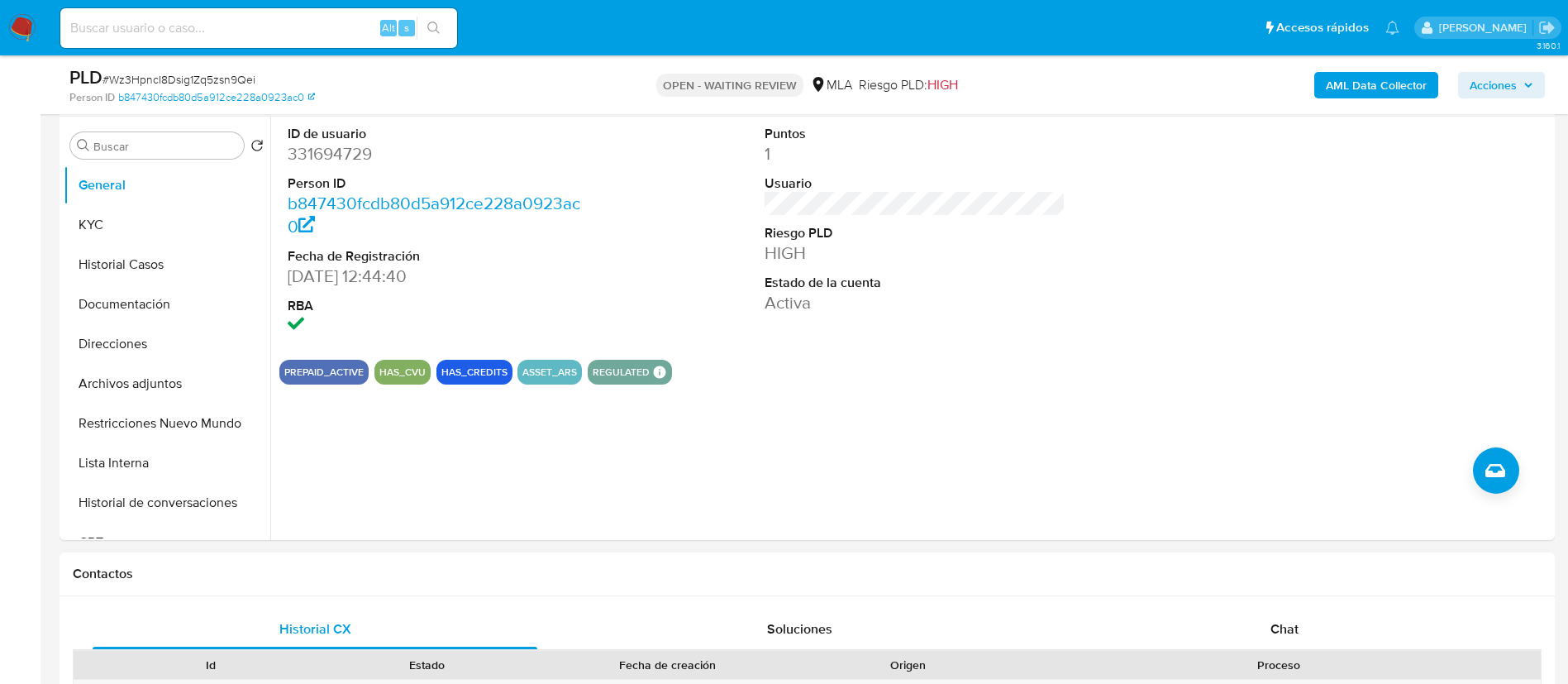
click at [102, 230] on button "KYC" at bounding box center [160, 225] width 193 height 40
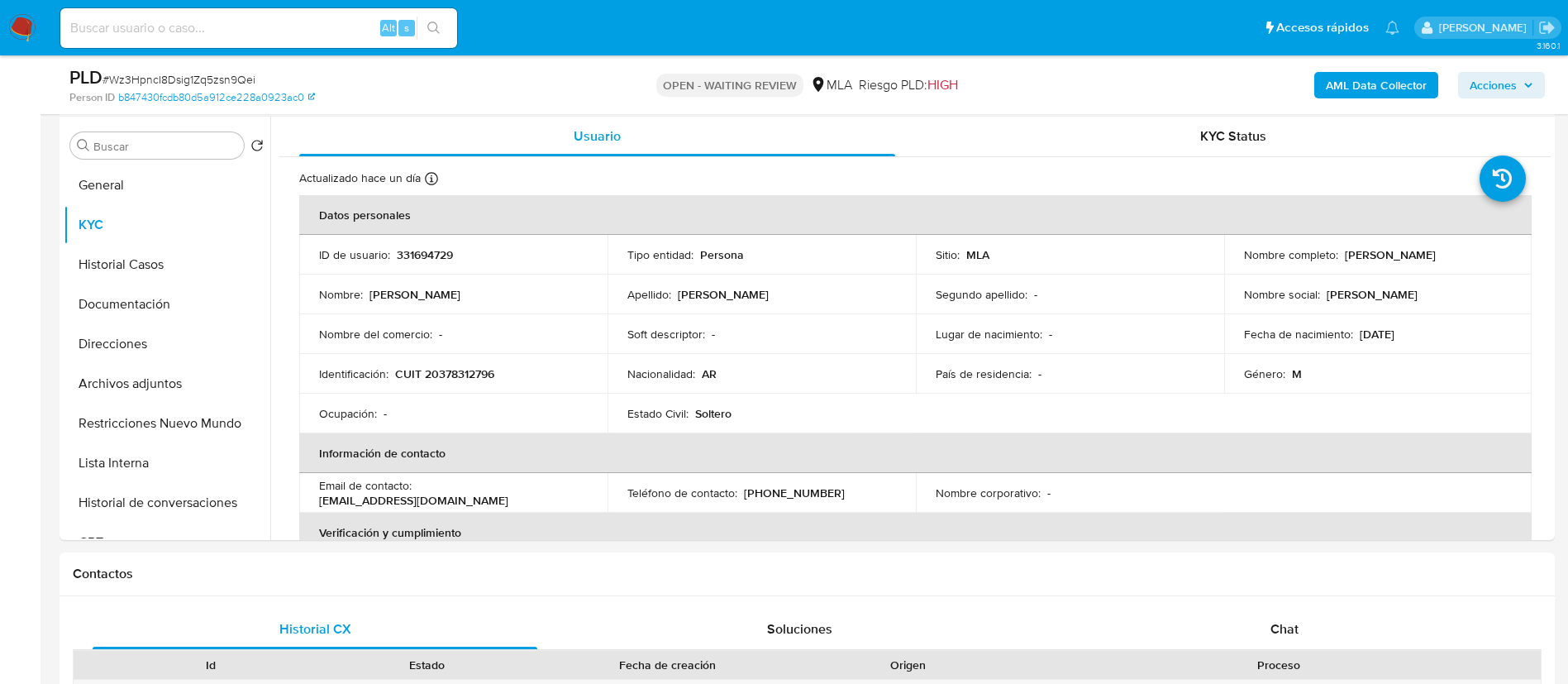
click at [1397, 83] on b "AML Data Collector" at bounding box center [1377, 85] width 101 height 27
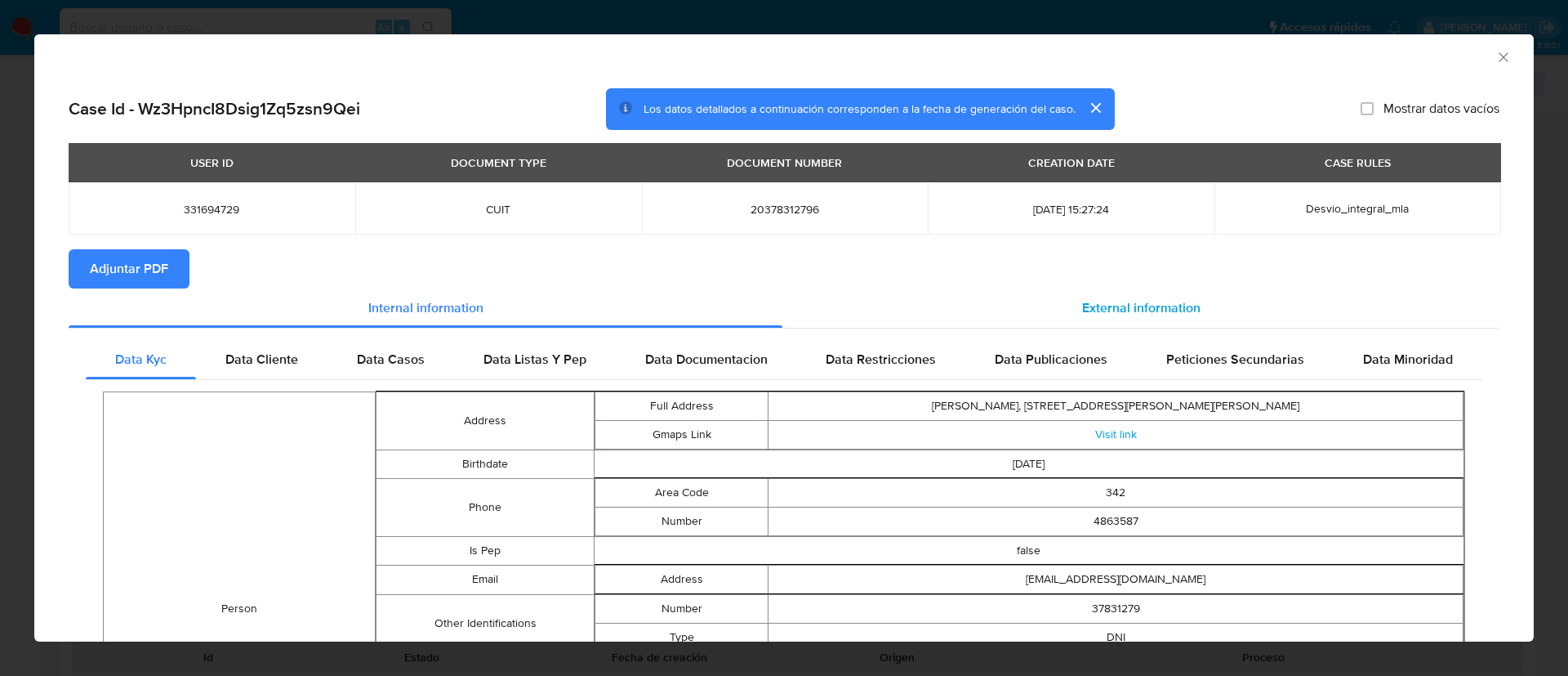
click at [1080, 323] on div "External information" at bounding box center [1141, 308] width 717 height 39
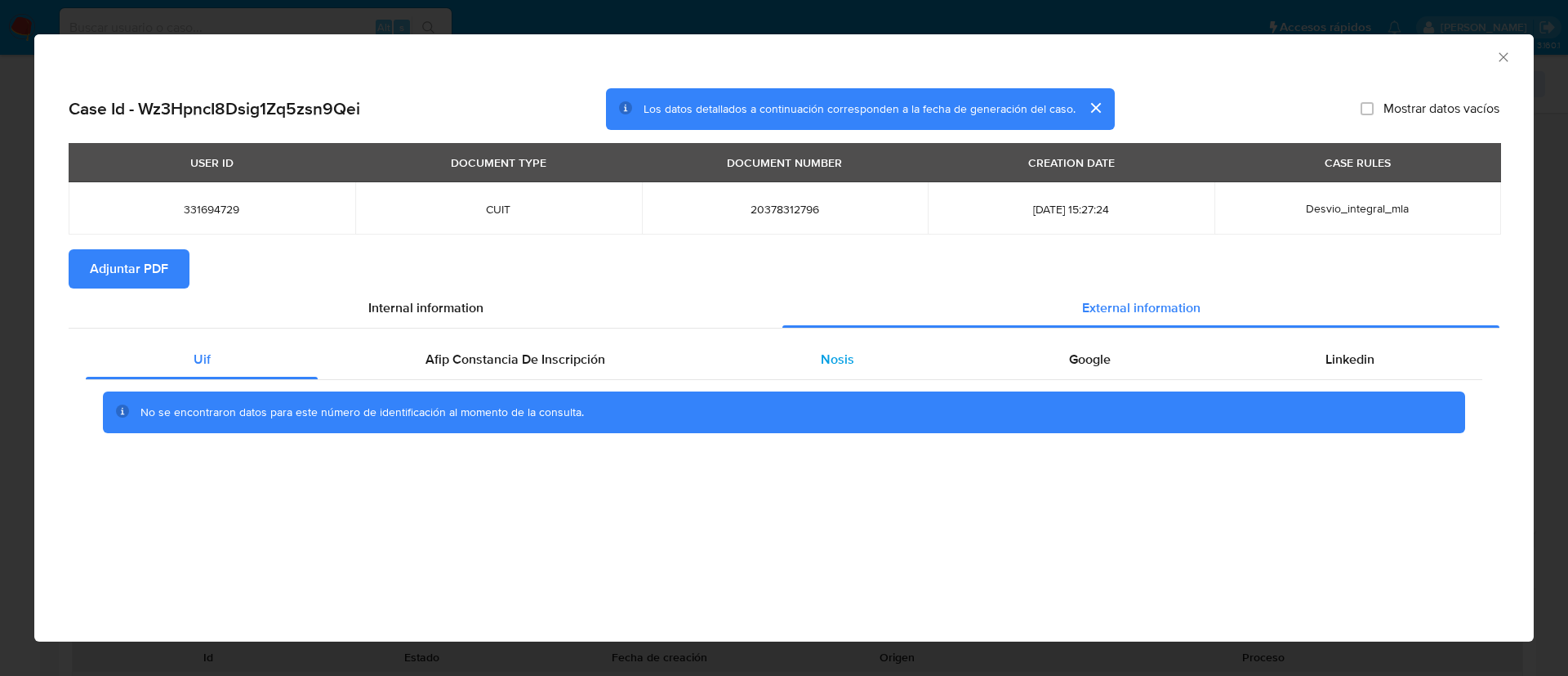
click at [864, 345] on div "Nosis" at bounding box center [837, 360] width 249 height 39
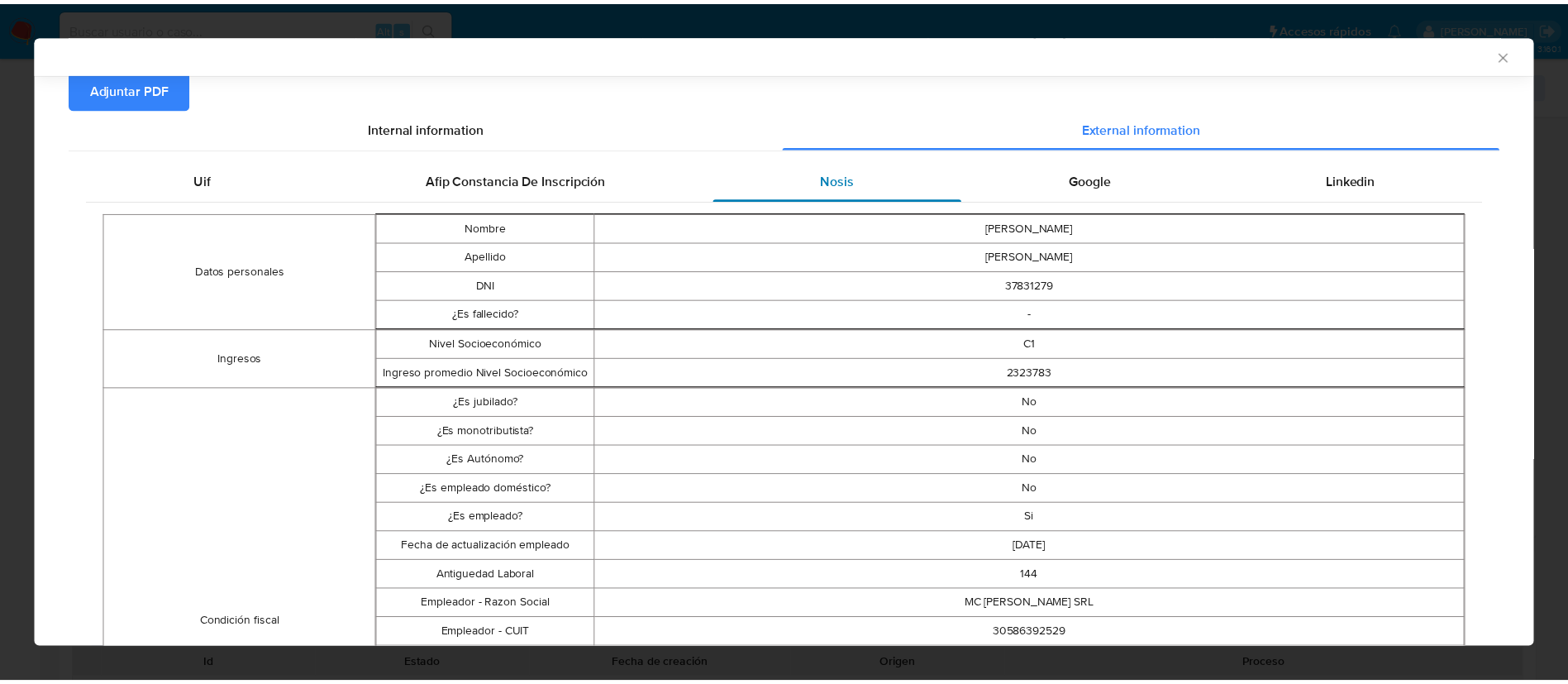
scroll to position [185, 0]
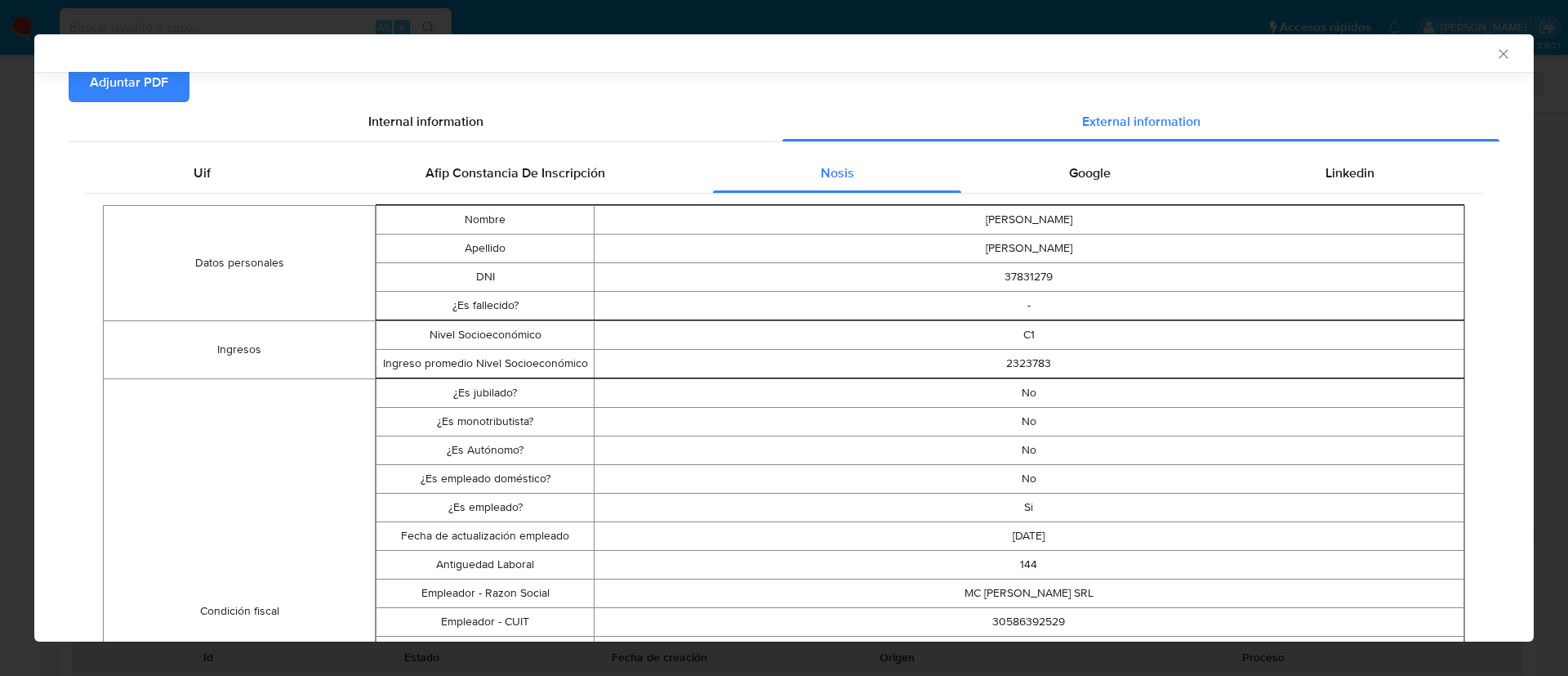
click at [1011, 619] on td "30586392529" at bounding box center [1028, 621] width 870 height 28
copy td "30586392529"
click at [1496, 54] on icon "Cerrar ventana" at bounding box center [1503, 54] width 17 height 17
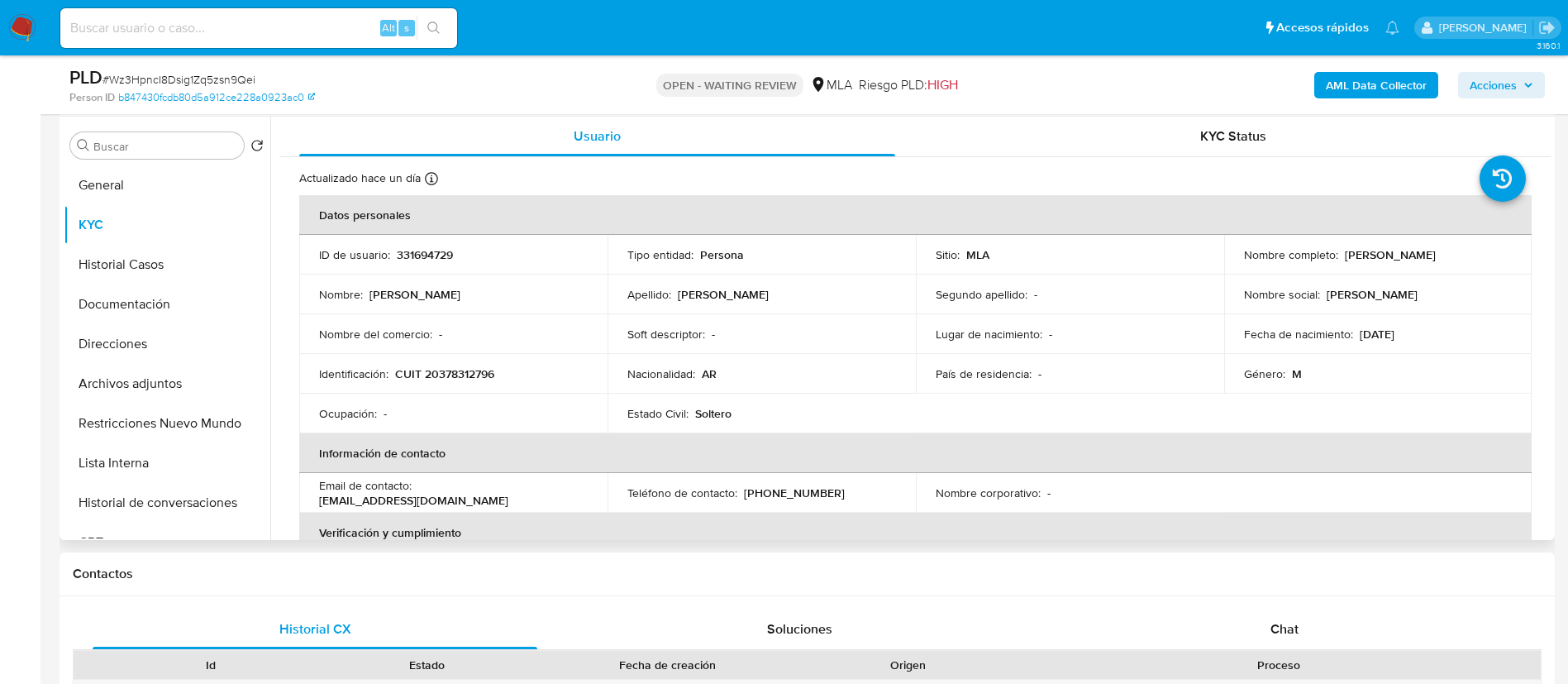
drag, startPoint x: 1342, startPoint y: 256, endPoint x: 1476, endPoint y: 260, distance: 134.1
click at [1476, 260] on div "Nombre completo : [PERSON_NAME]" at bounding box center [1378, 254] width 269 height 15
copy p "[PERSON_NAME]"
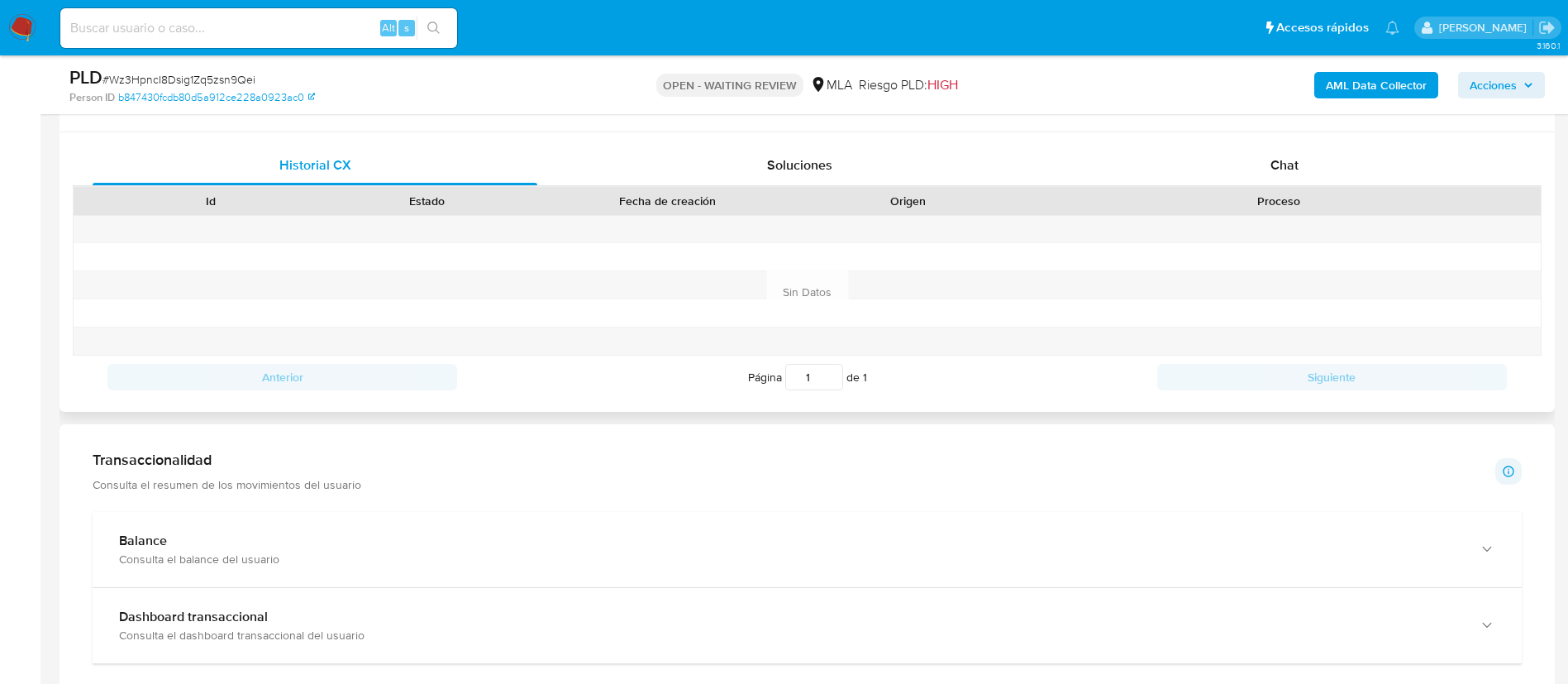
scroll to position [781, 0]
drag, startPoint x: 784, startPoint y: 570, endPoint x: 1175, endPoint y: 413, distance: 421.3
click at [1175, 413] on div "Información de Usuario Ver mirada por persona Buscar Volver al orden por defect…" at bounding box center [807, 635] width 1496 height 2109
click at [1320, 157] on div "Chat" at bounding box center [1285, 161] width 445 height 40
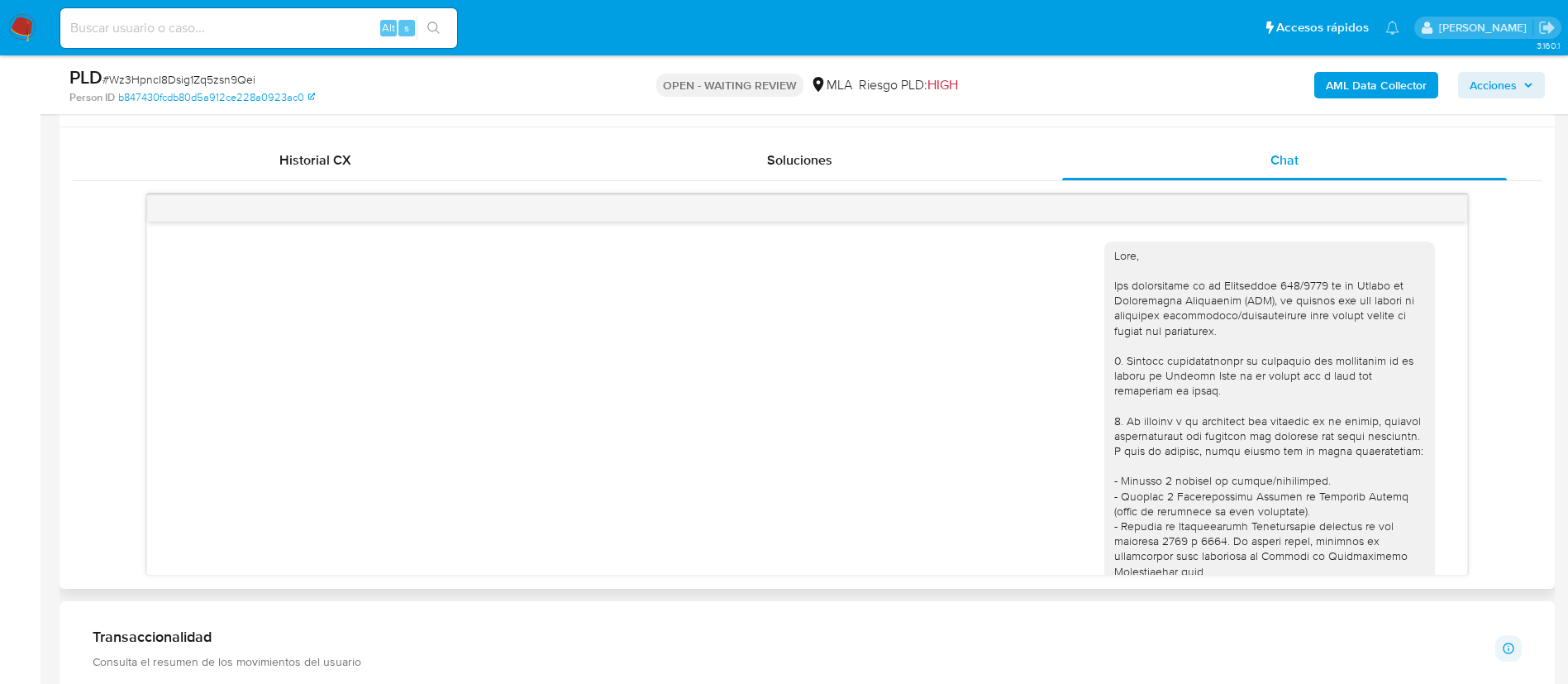
scroll to position [750, 0]
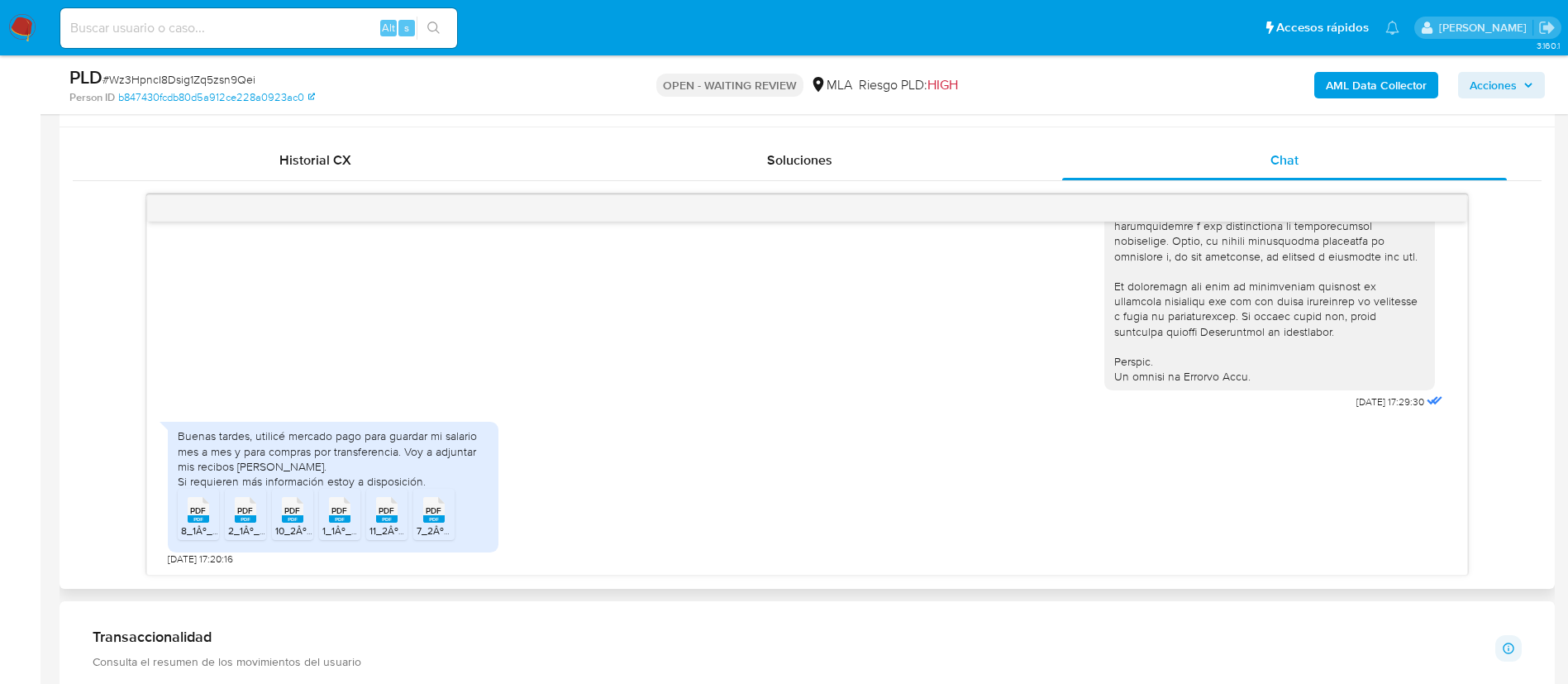
click at [217, 441] on div "Buenas tardes, utilicé mercado pago para guardar mi salario mes a mes y para co…" at bounding box center [333, 458] width 311 height 60
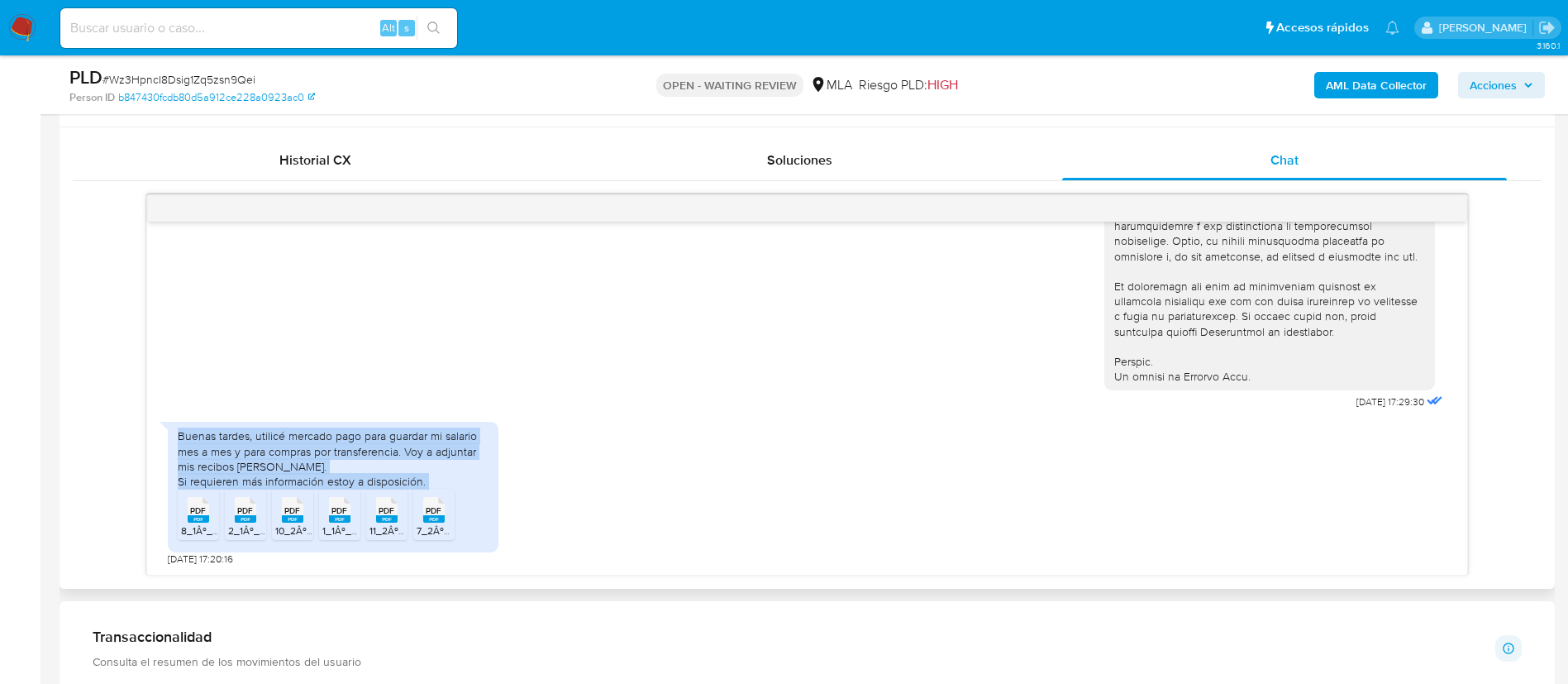
copy div "Buenas tardes, utilicé mercado pago para guardar mi salario mes a mes y para co…"
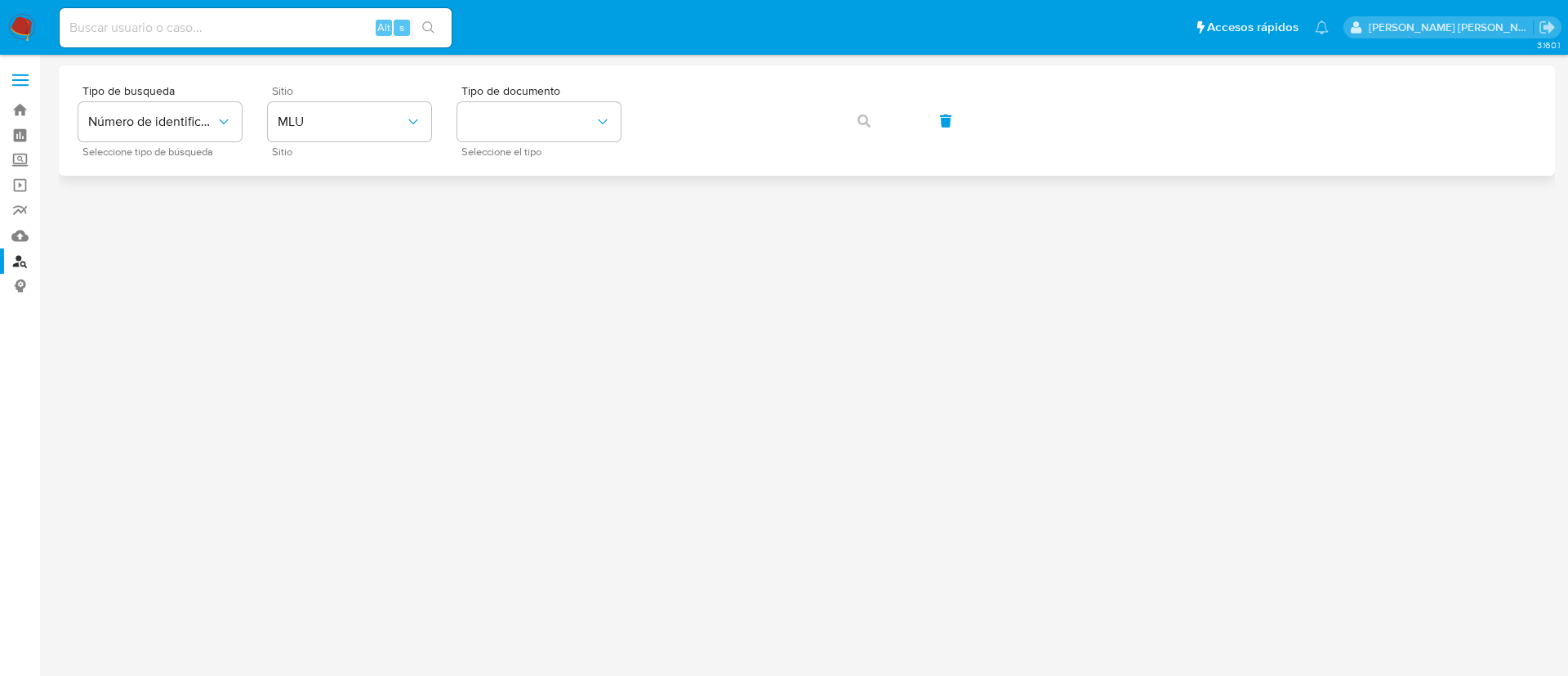
click at [330, 85] on span "Sitio" at bounding box center [354, 91] width 164 height 12
click at [334, 114] on span "MLU" at bounding box center [342, 121] width 127 height 17
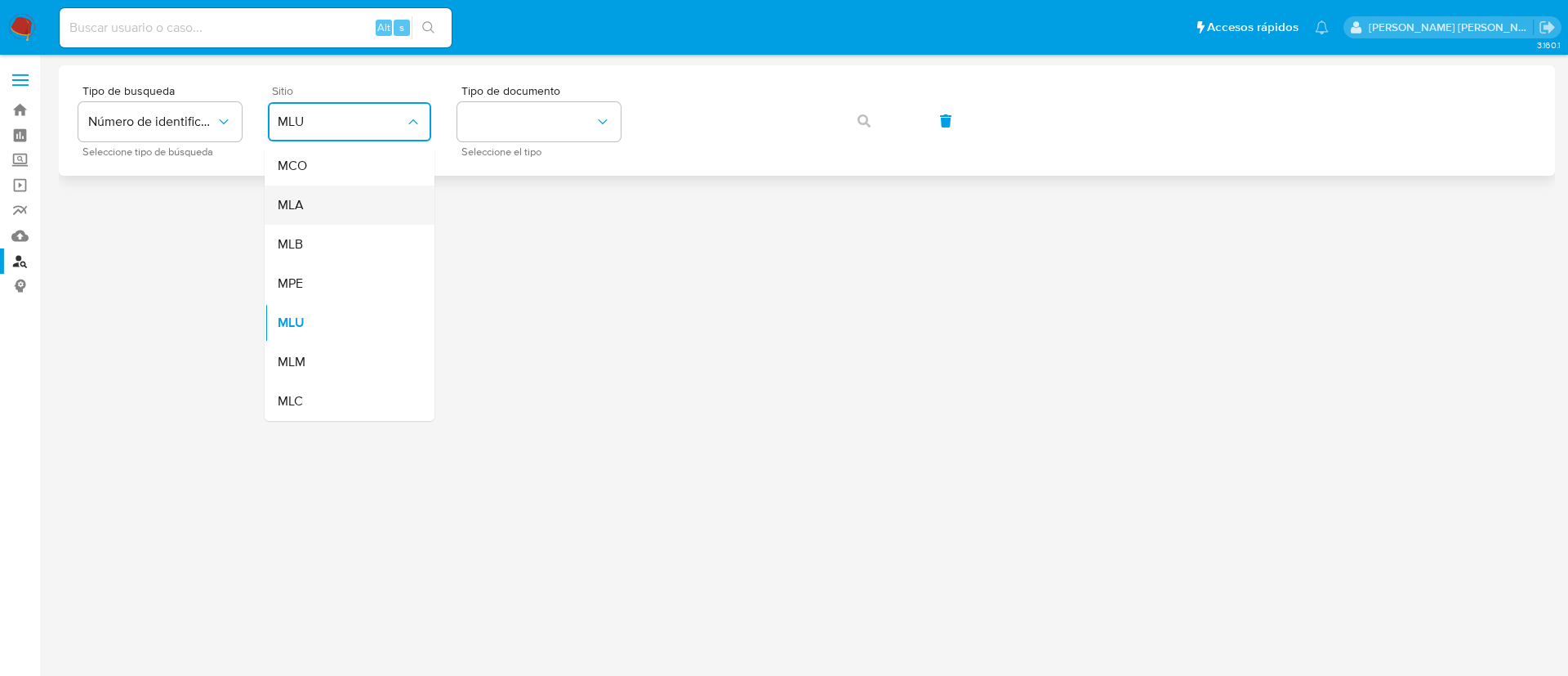
click at [336, 198] on div "MLA" at bounding box center [345, 205] width 134 height 39
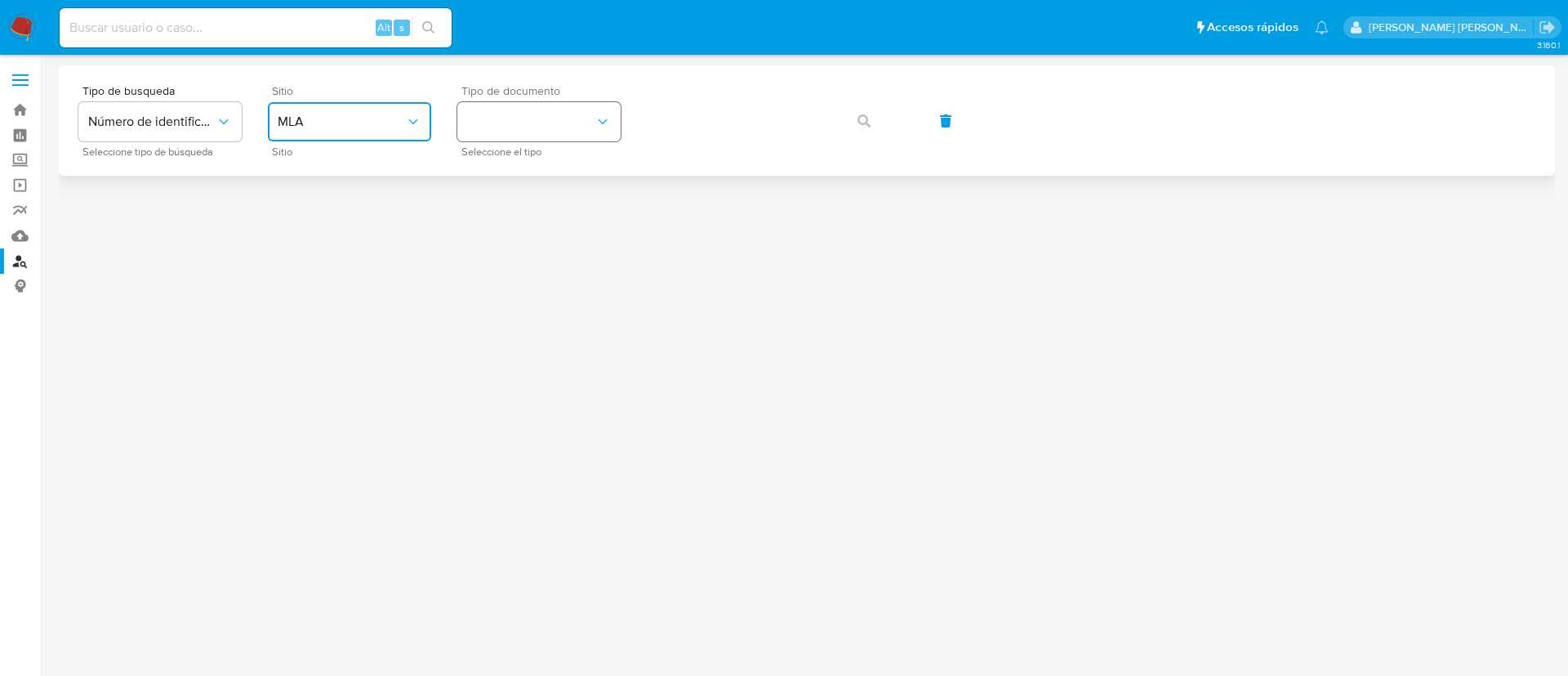
click at [563, 111] on button "identificationType" at bounding box center [539, 121] width 164 height 39
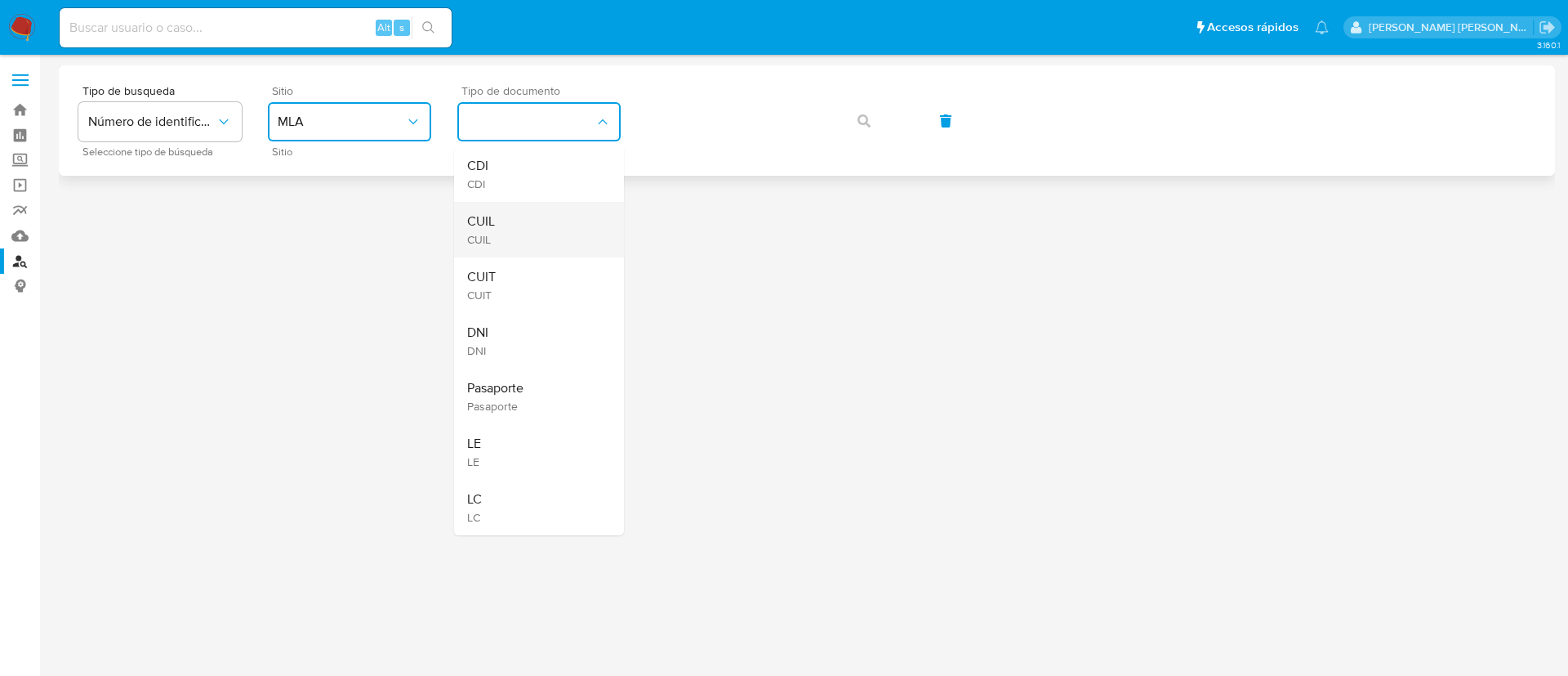
click at [521, 228] on div "CUIL CUIL" at bounding box center [534, 229] width 134 height 56
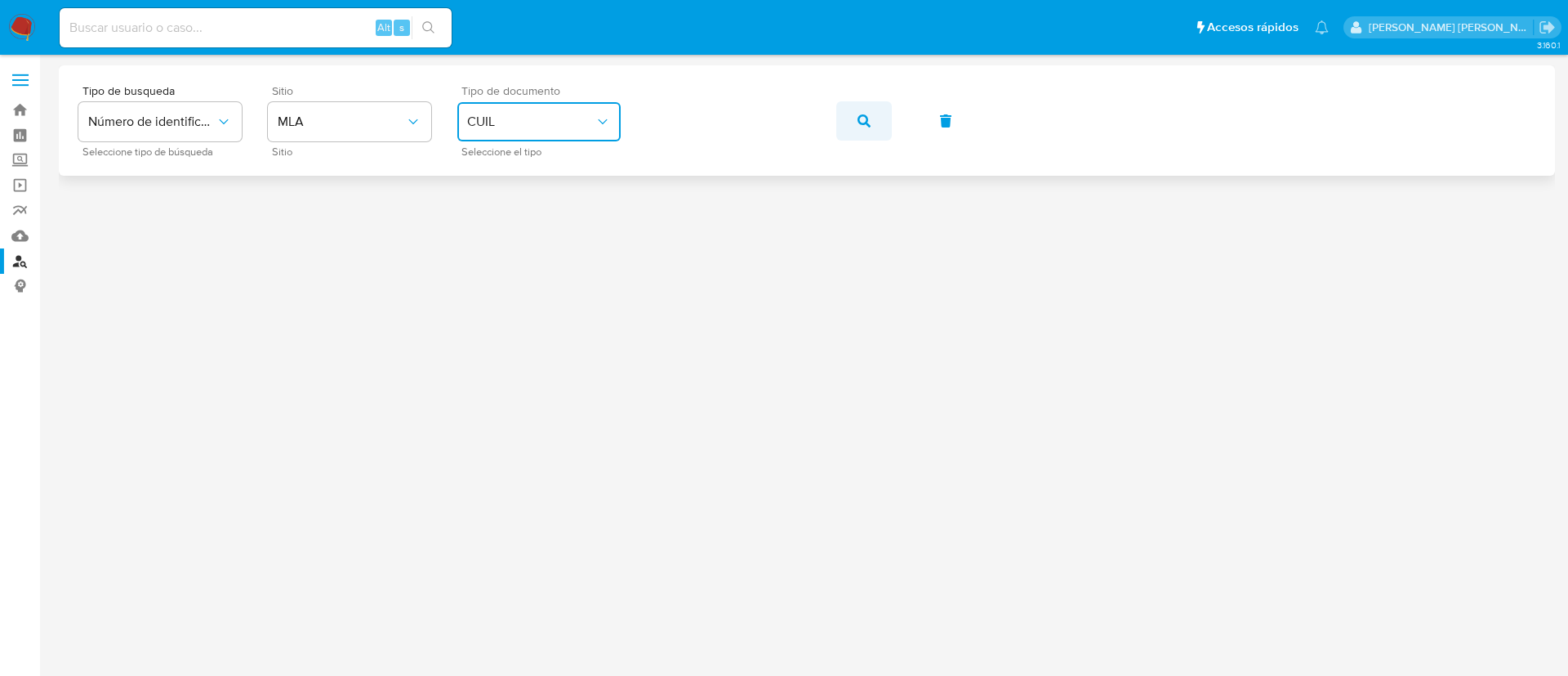
click at [871, 115] on button "button" at bounding box center [864, 121] width 56 height 39
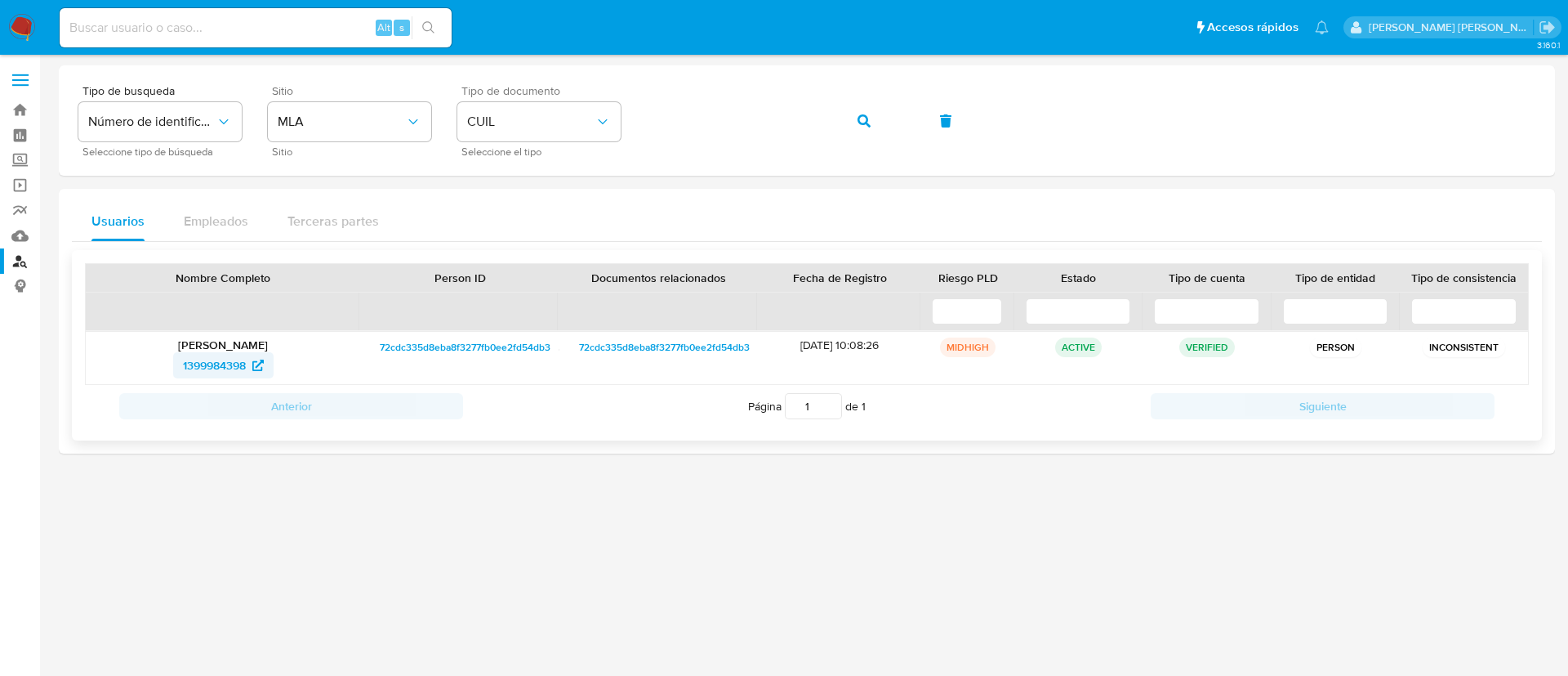
click at [214, 364] on span "1399984398" at bounding box center [214, 364] width 63 height 26
click at [875, 115] on button "button" at bounding box center [864, 121] width 56 height 39
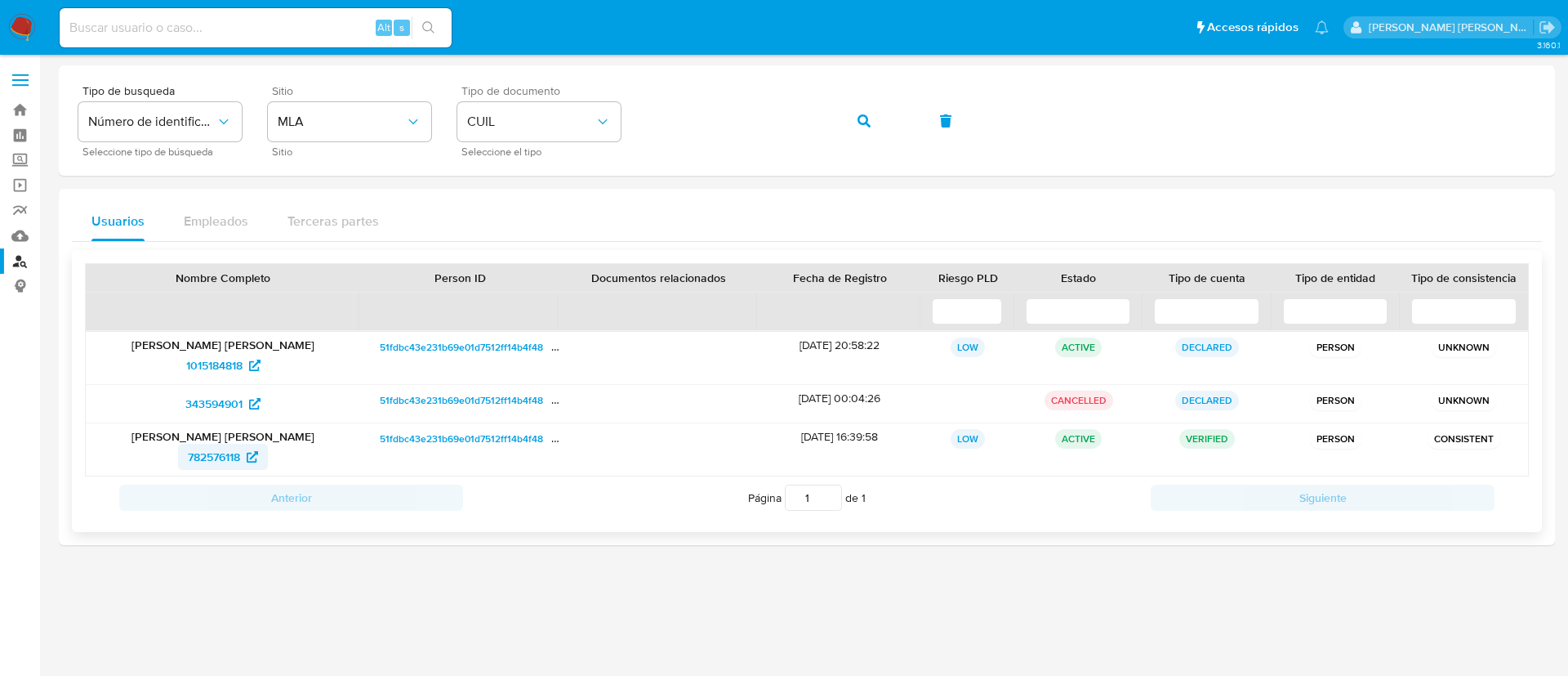
click at [205, 456] on span "782576118" at bounding box center [214, 457] width 52 height 26
click at [864, 122] on icon "button" at bounding box center [864, 121] width 13 height 13
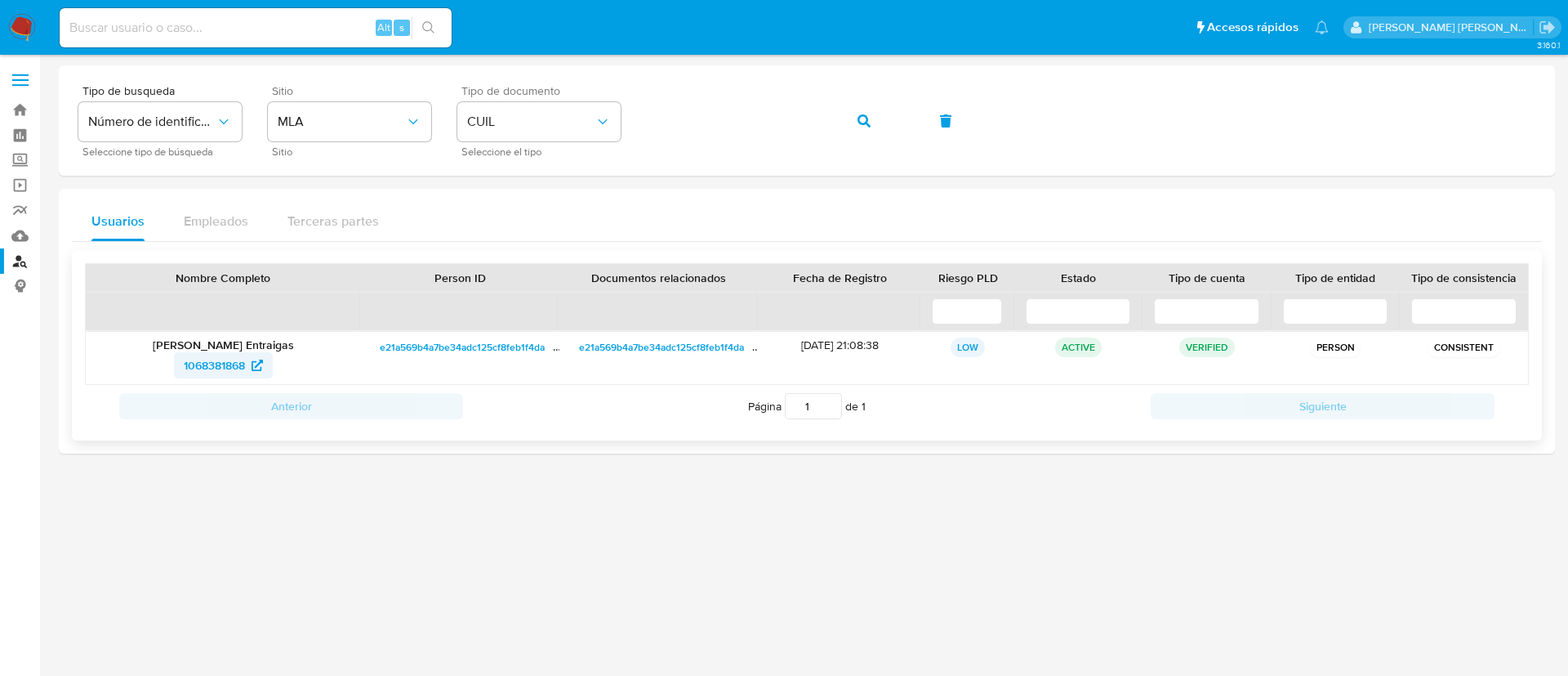
click at [199, 353] on span "1068381868" at bounding box center [214, 364] width 62 height 26
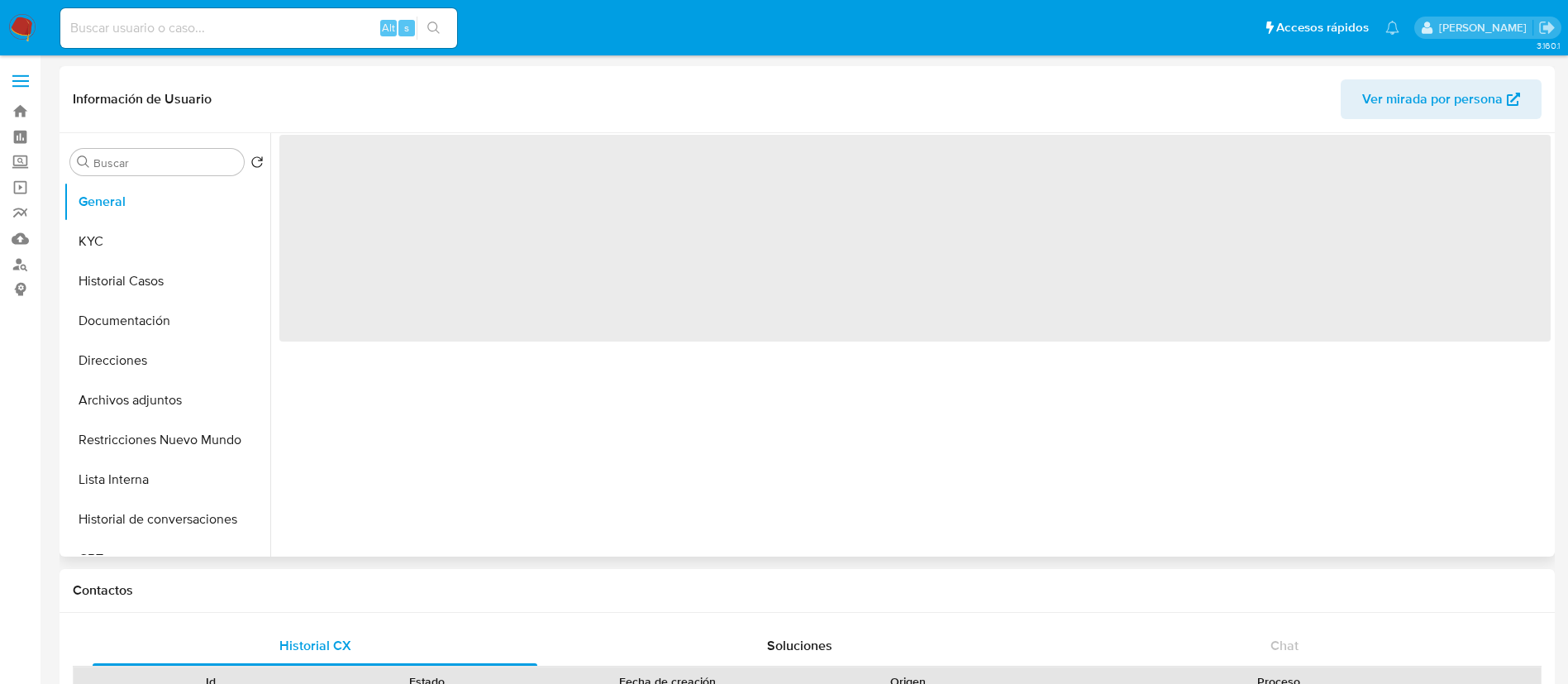
select select "10"
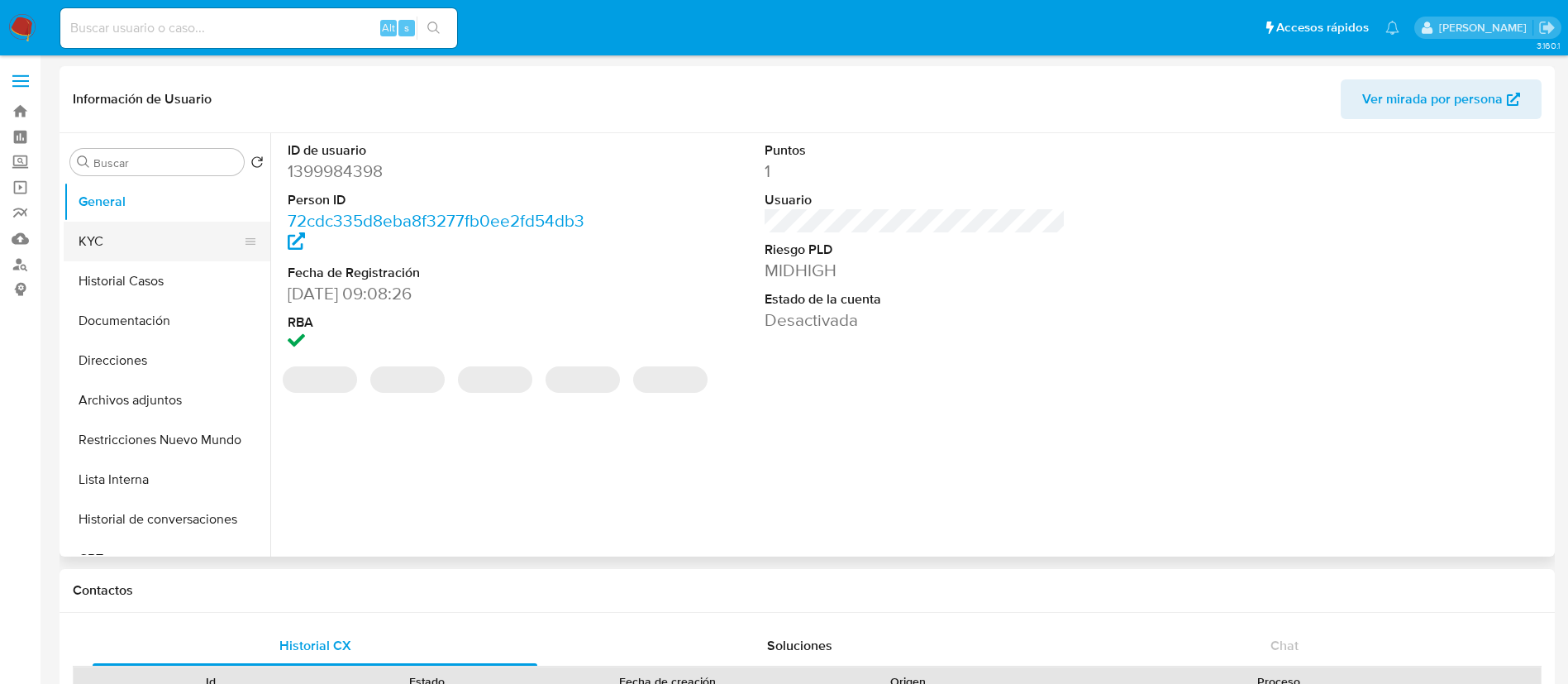
click at [105, 247] on button "KYC" at bounding box center [160, 242] width 193 height 40
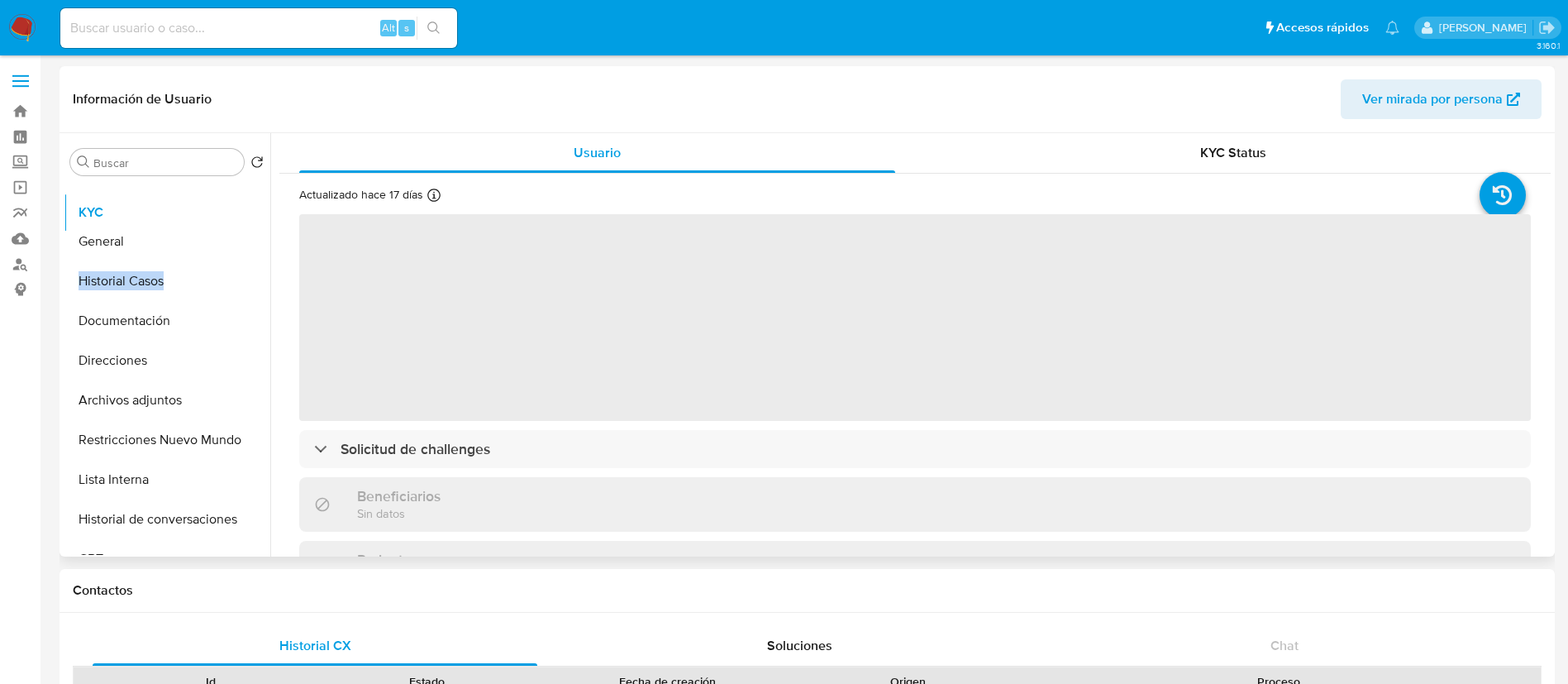
drag, startPoint x: 242, startPoint y: 244, endPoint x: 243, endPoint y: 207, distance: 37.0
click at [243, 207] on ul "General KYC Historial Casos Documentación Direcciones Archivos adjuntos Restric…" at bounding box center [167, 368] width 207 height 373
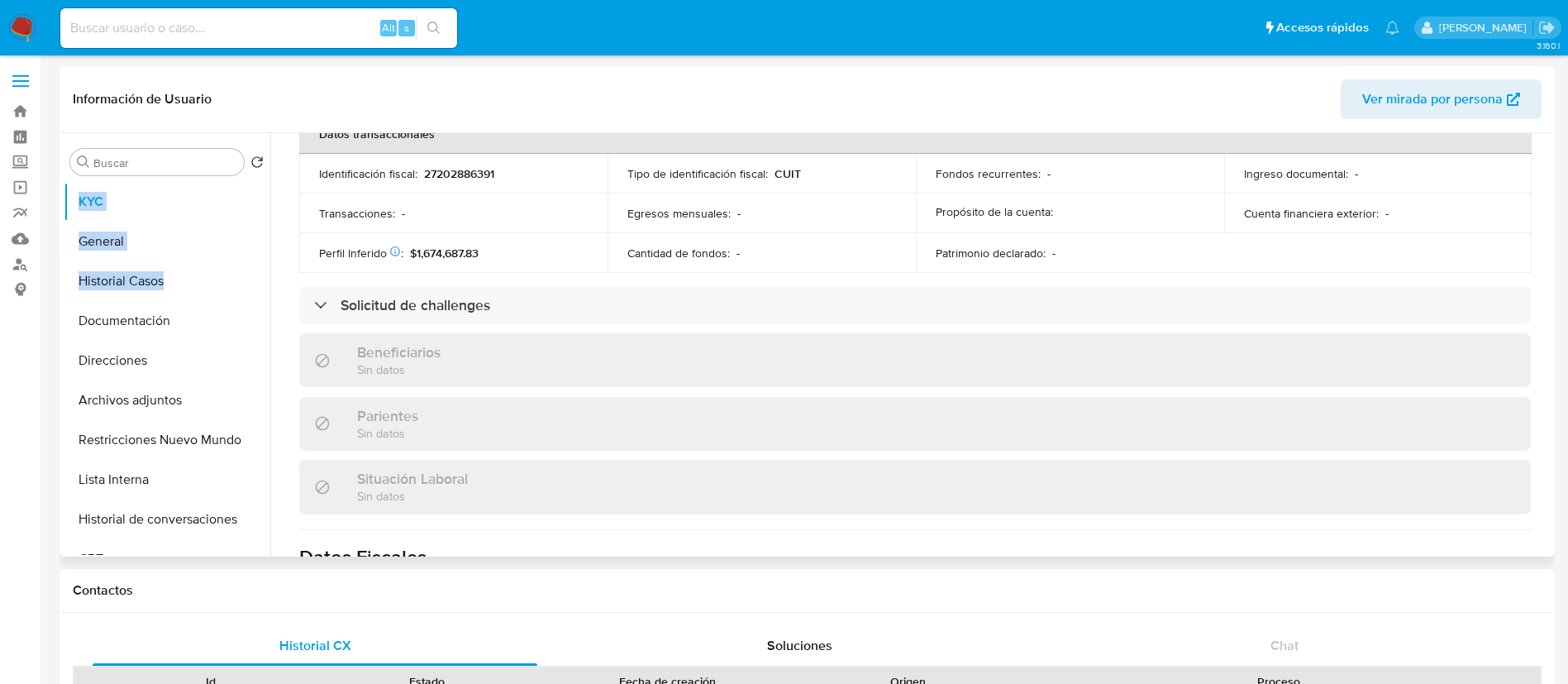
scroll to position [840, 0]
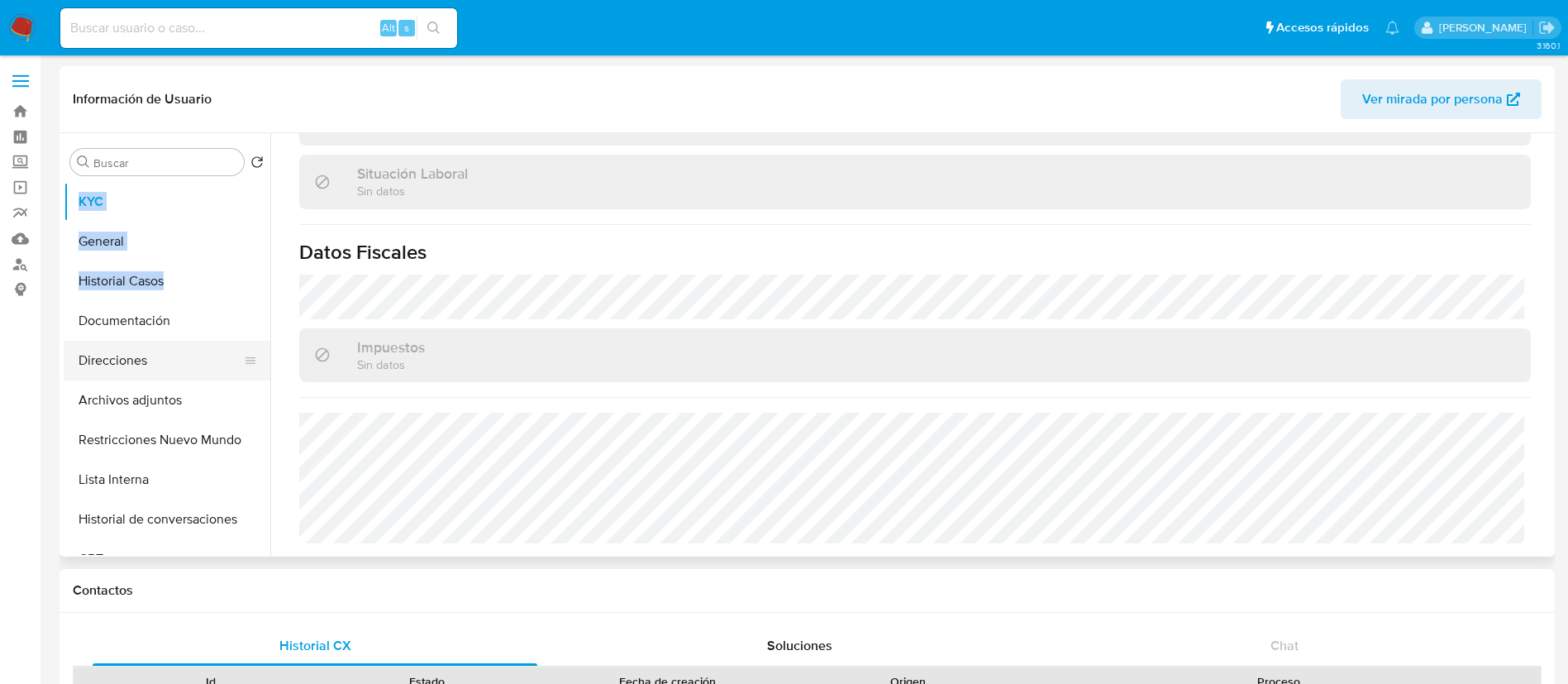
click at [148, 350] on button "Direcciones" at bounding box center [160, 361] width 193 height 40
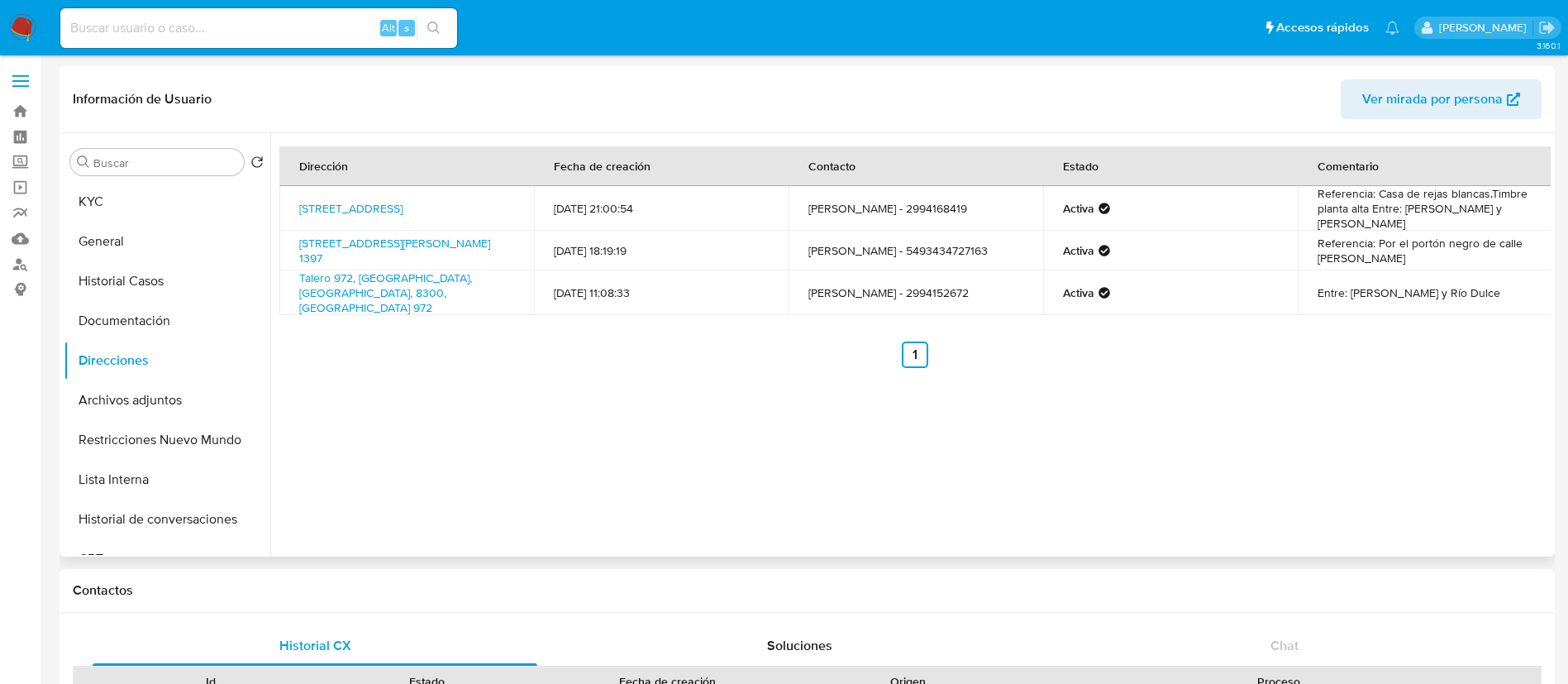
click at [283, 201] on td "[STREET_ADDRESS]" at bounding box center [406, 208] width 255 height 45
copy td "[STREET_ADDRESS]"
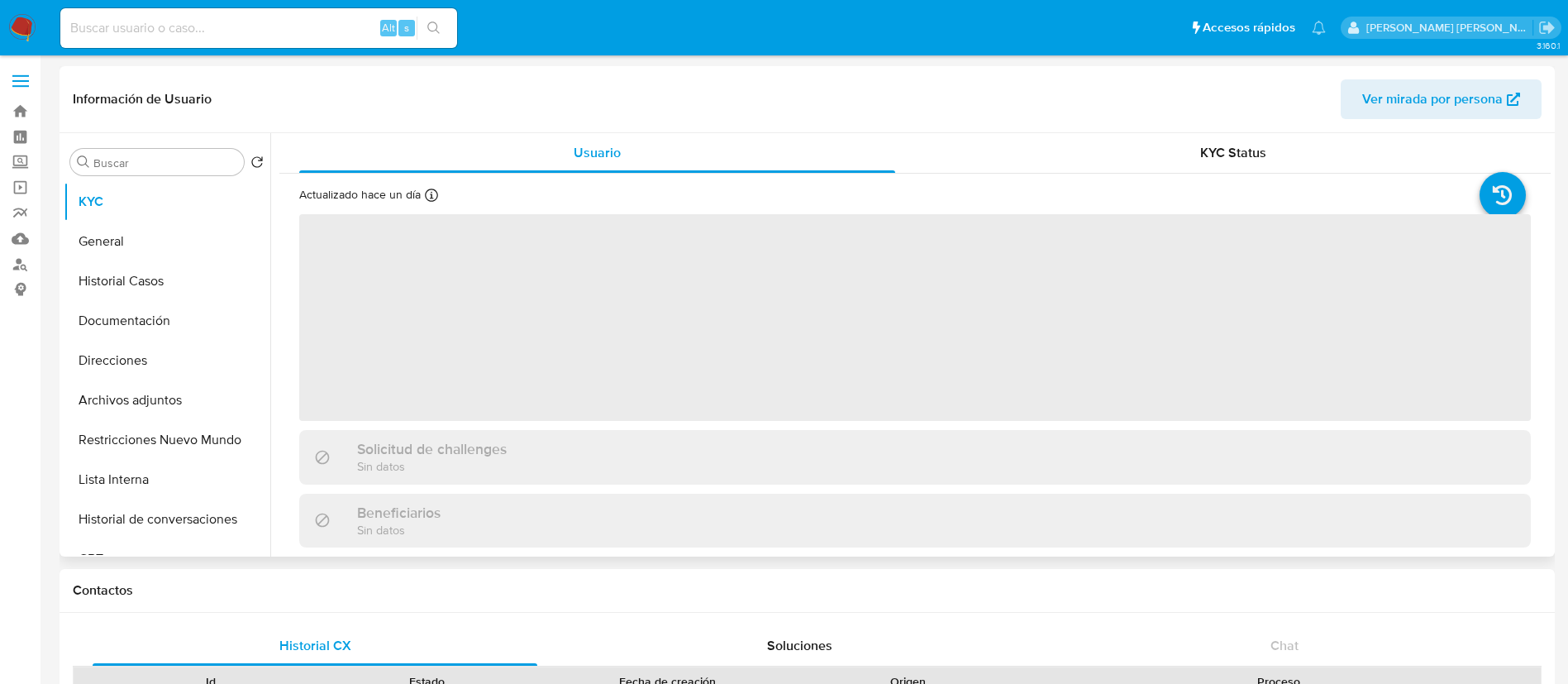
select select "10"
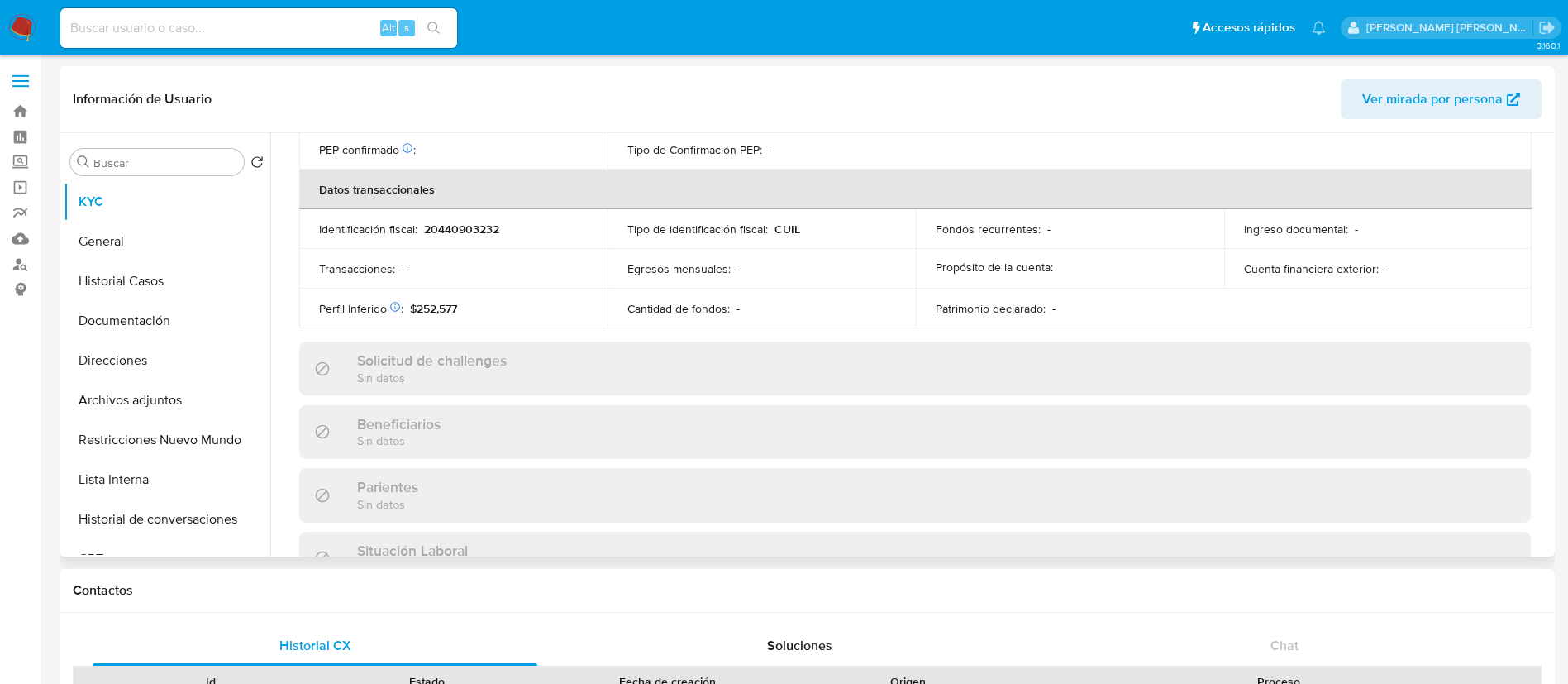
scroll to position [855, 0]
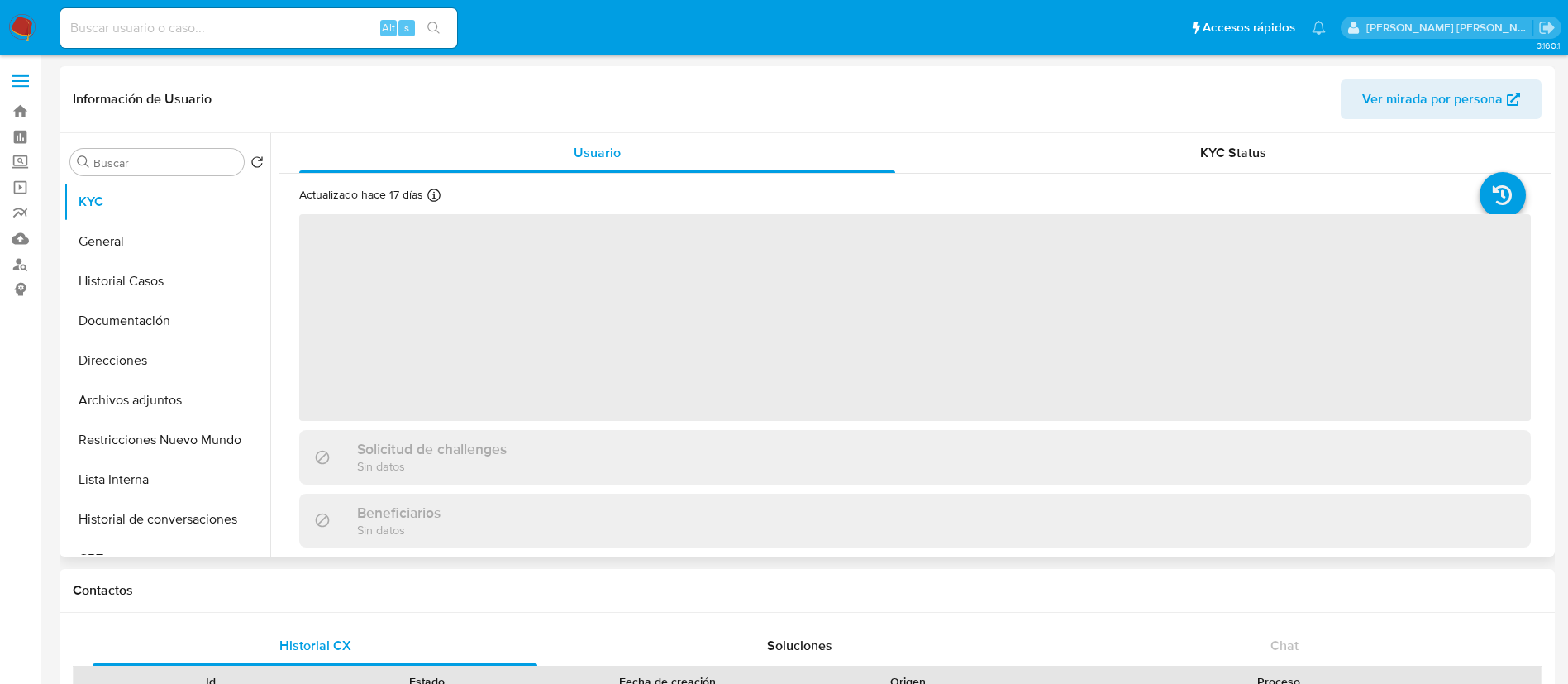
select select "10"
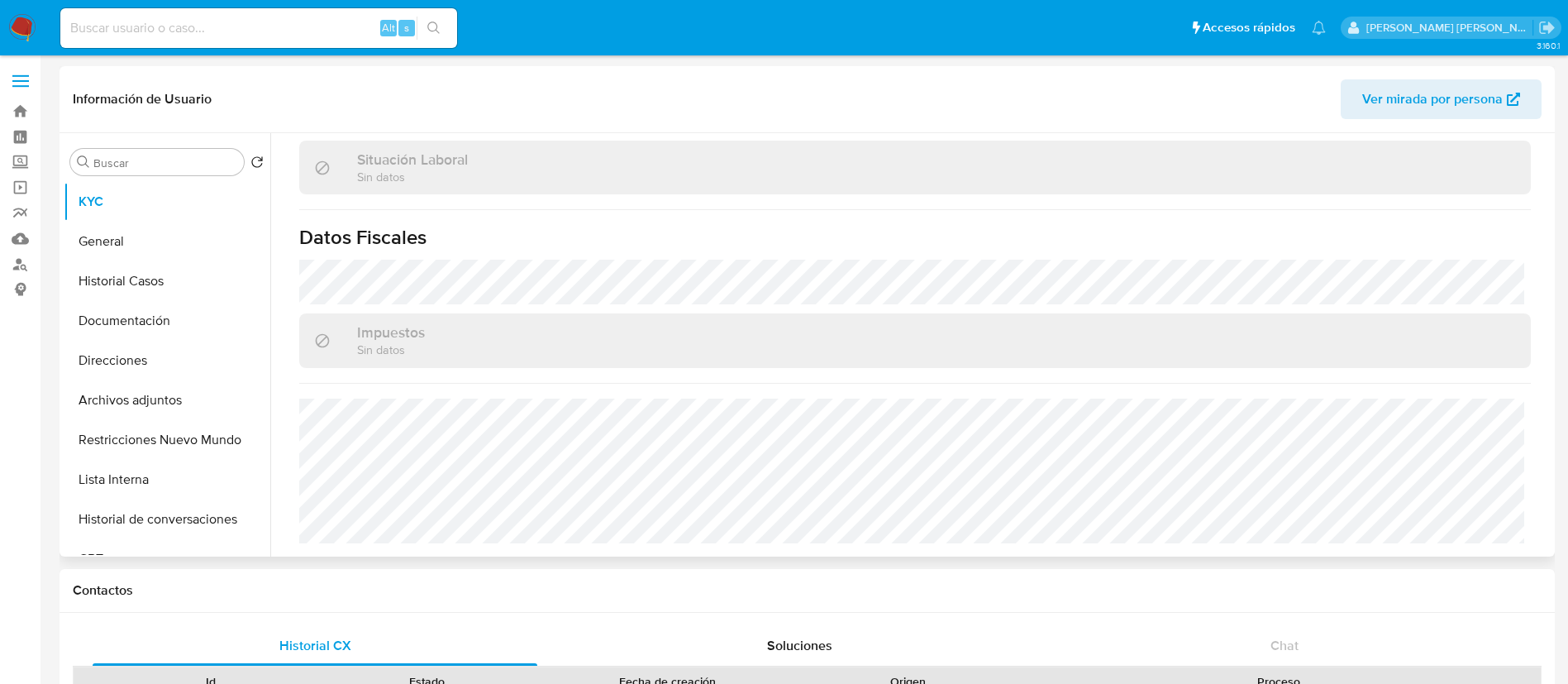
scroll to position [855, 0]
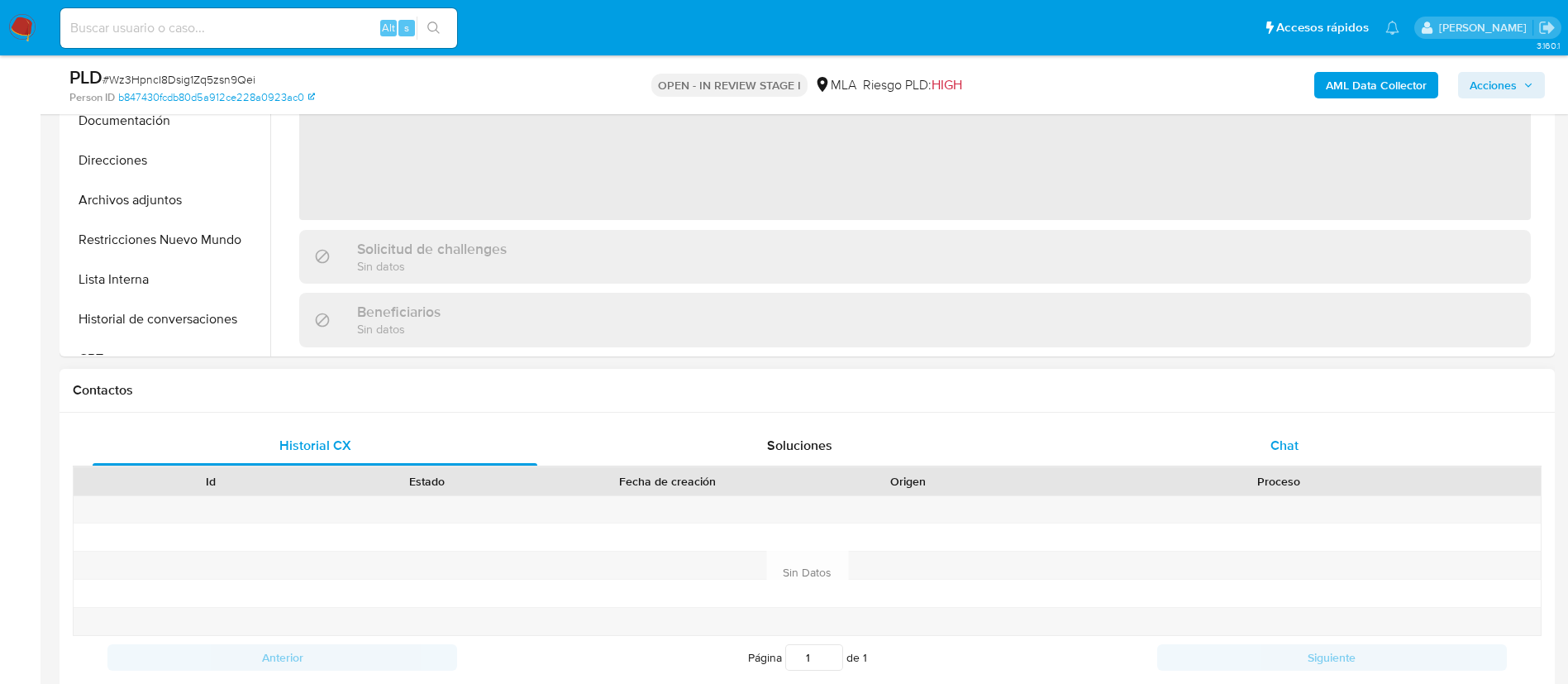
click at [1288, 452] on span "Chat" at bounding box center [1285, 445] width 28 height 19
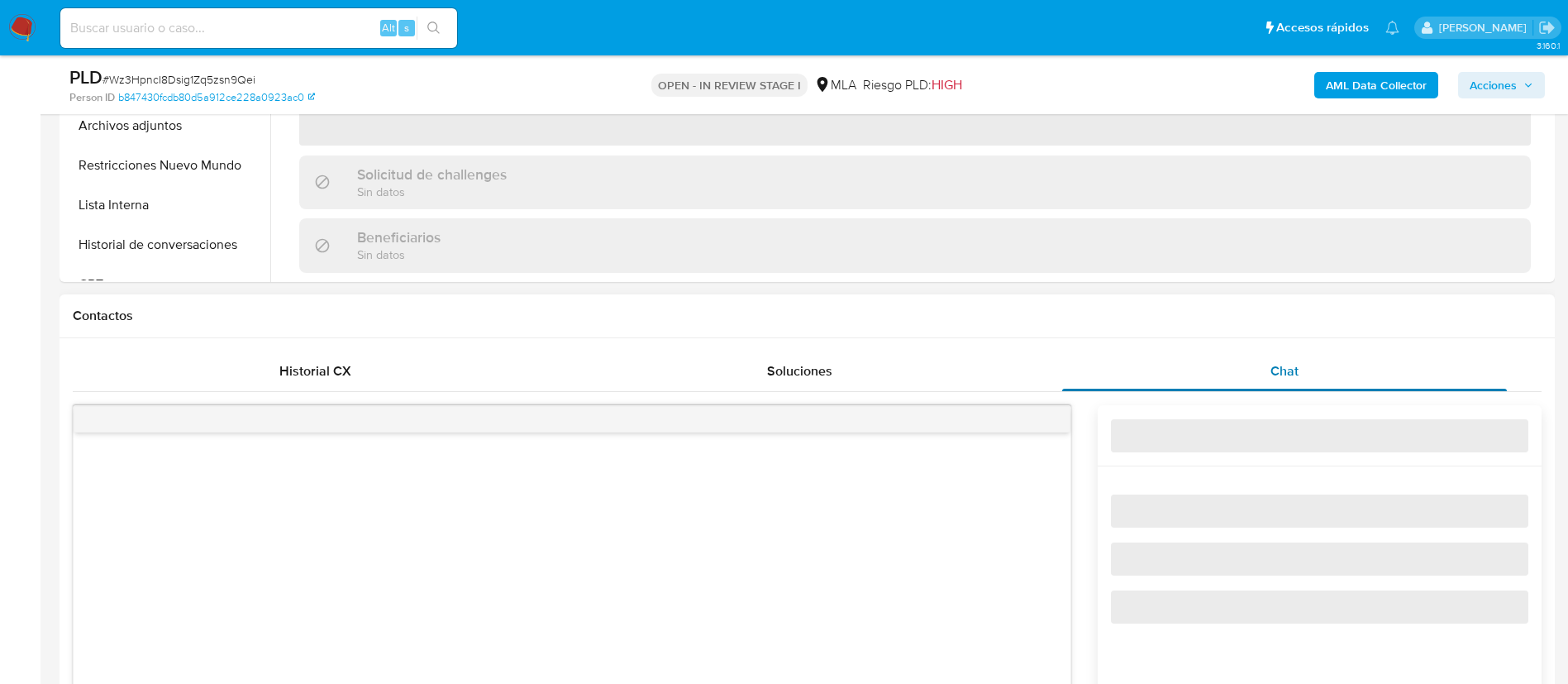
select select "10"
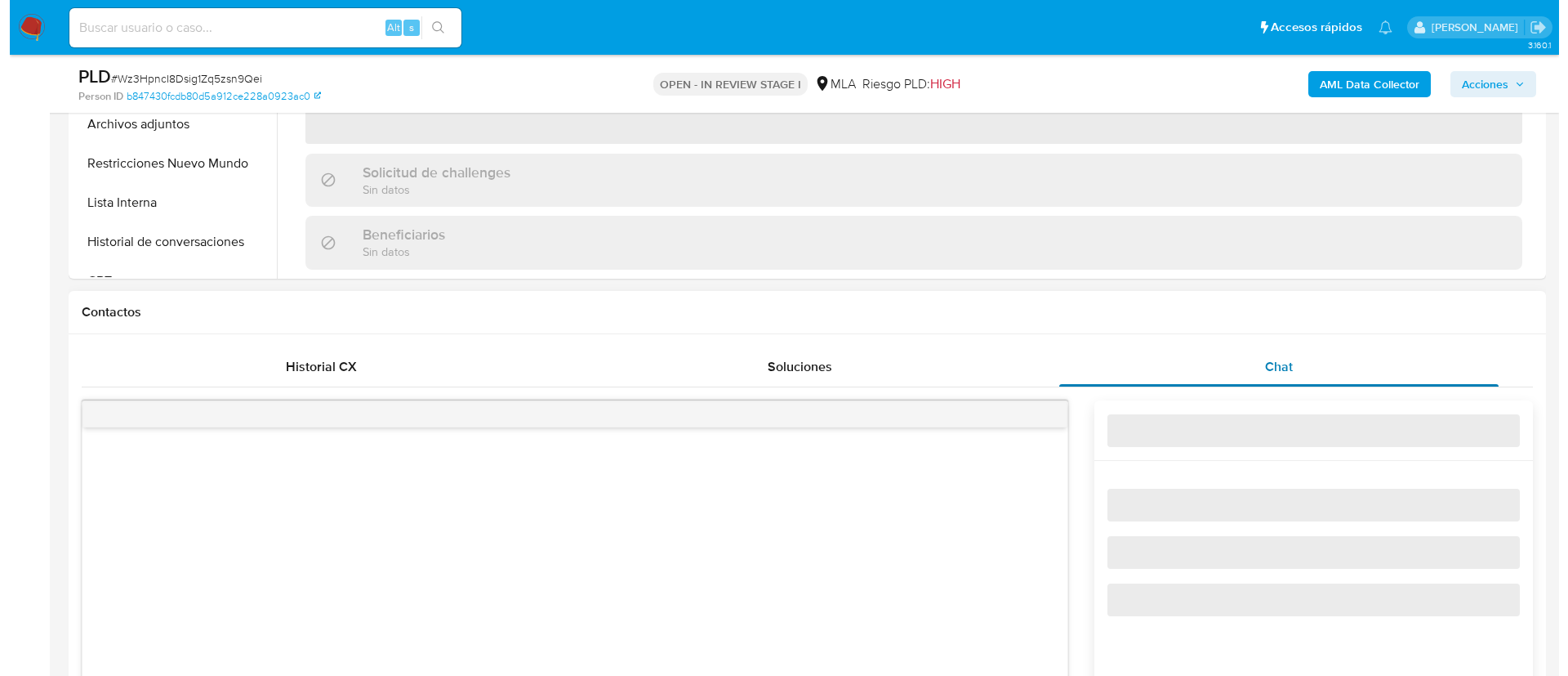
scroll to position [689, 0]
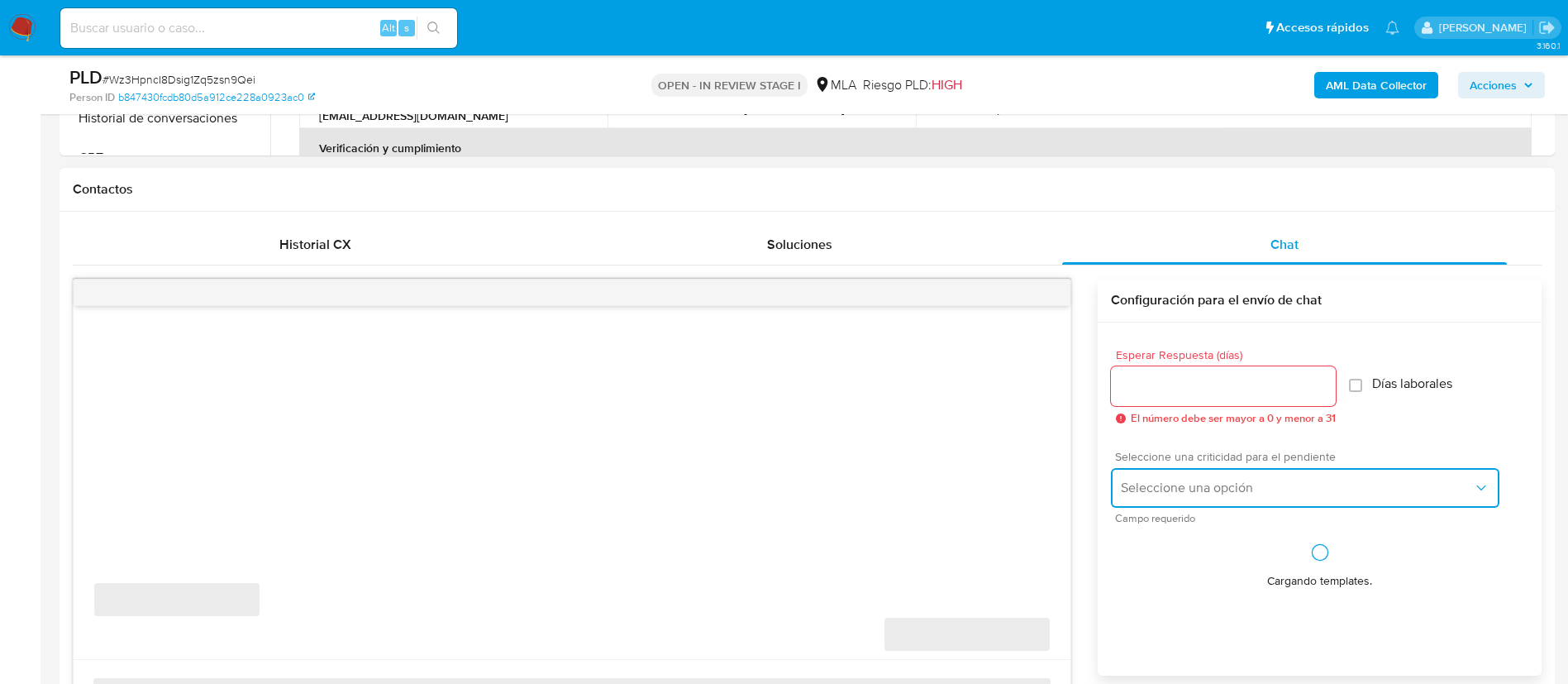
click at [1151, 486] on span "Seleccione una opción" at bounding box center [1296, 488] width 352 height 17
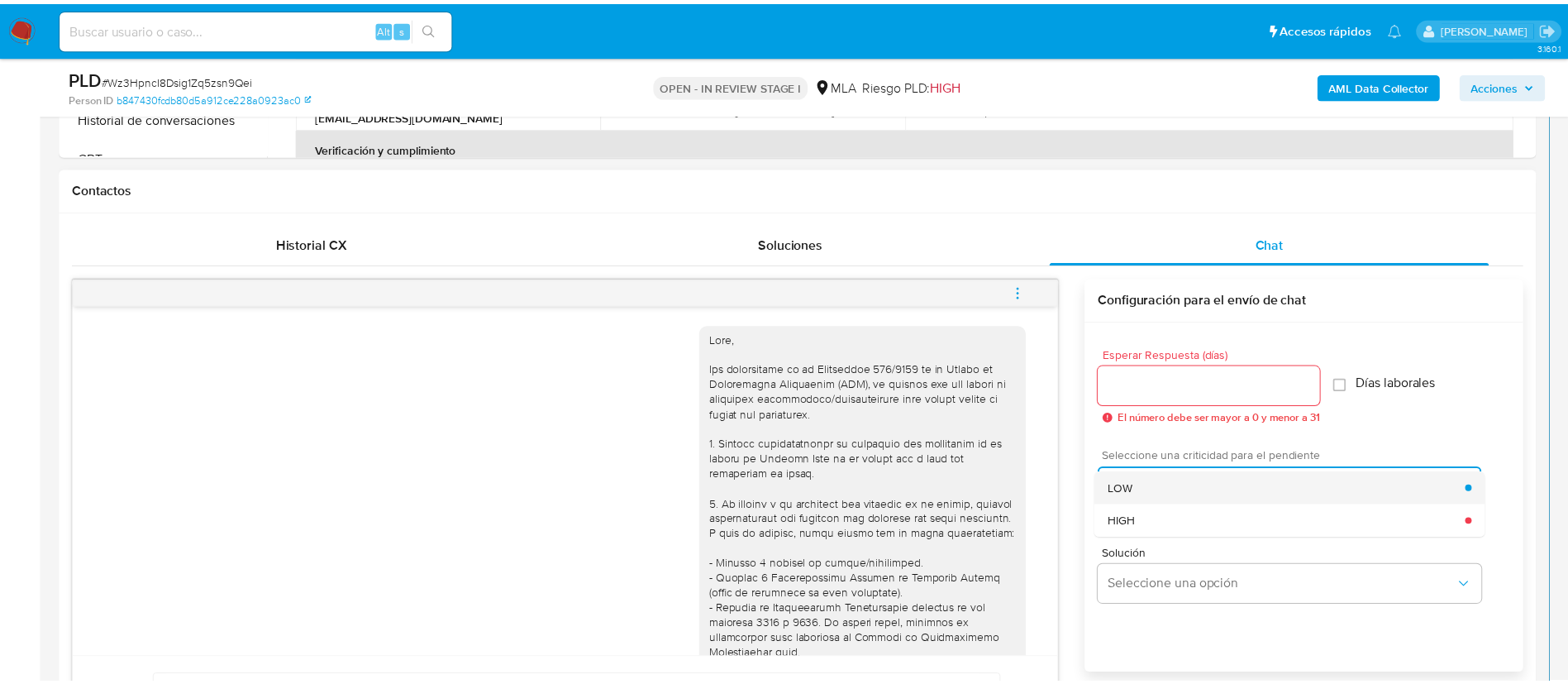
scroll to position [750, 0]
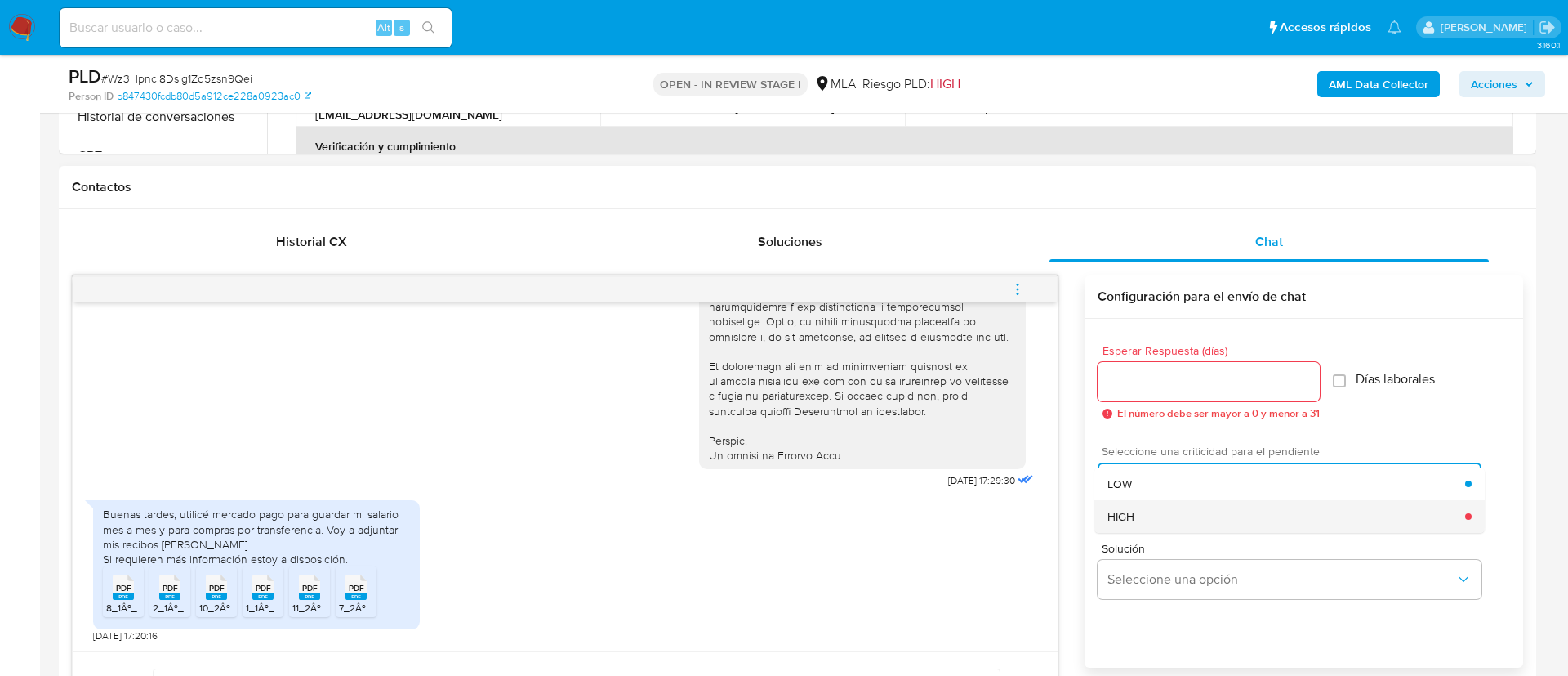
click at [1127, 509] on span "HIGH" at bounding box center [1121, 516] width 27 height 15
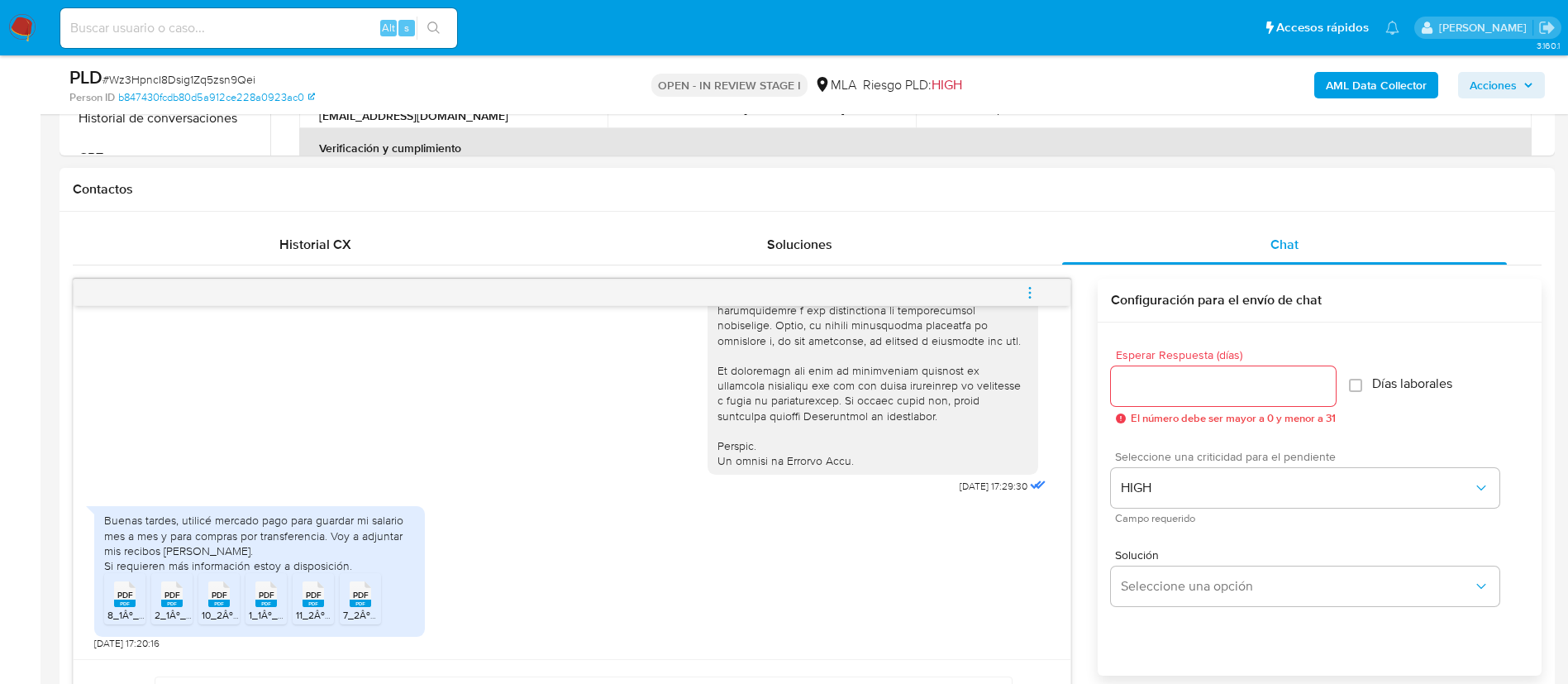
click at [1151, 386] on input "Esperar Respuesta (días)" at bounding box center [1223, 387] width 225 height 22
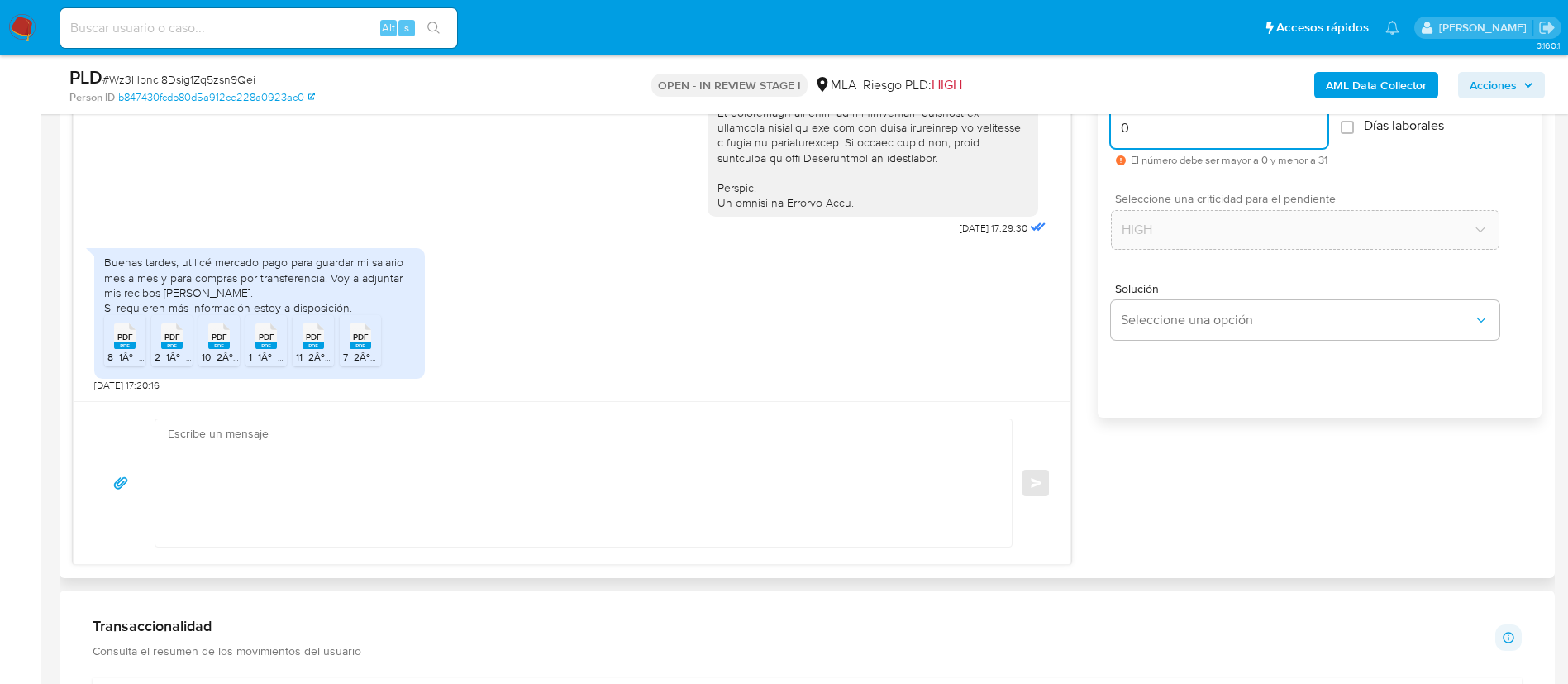
scroll to position [972, 0]
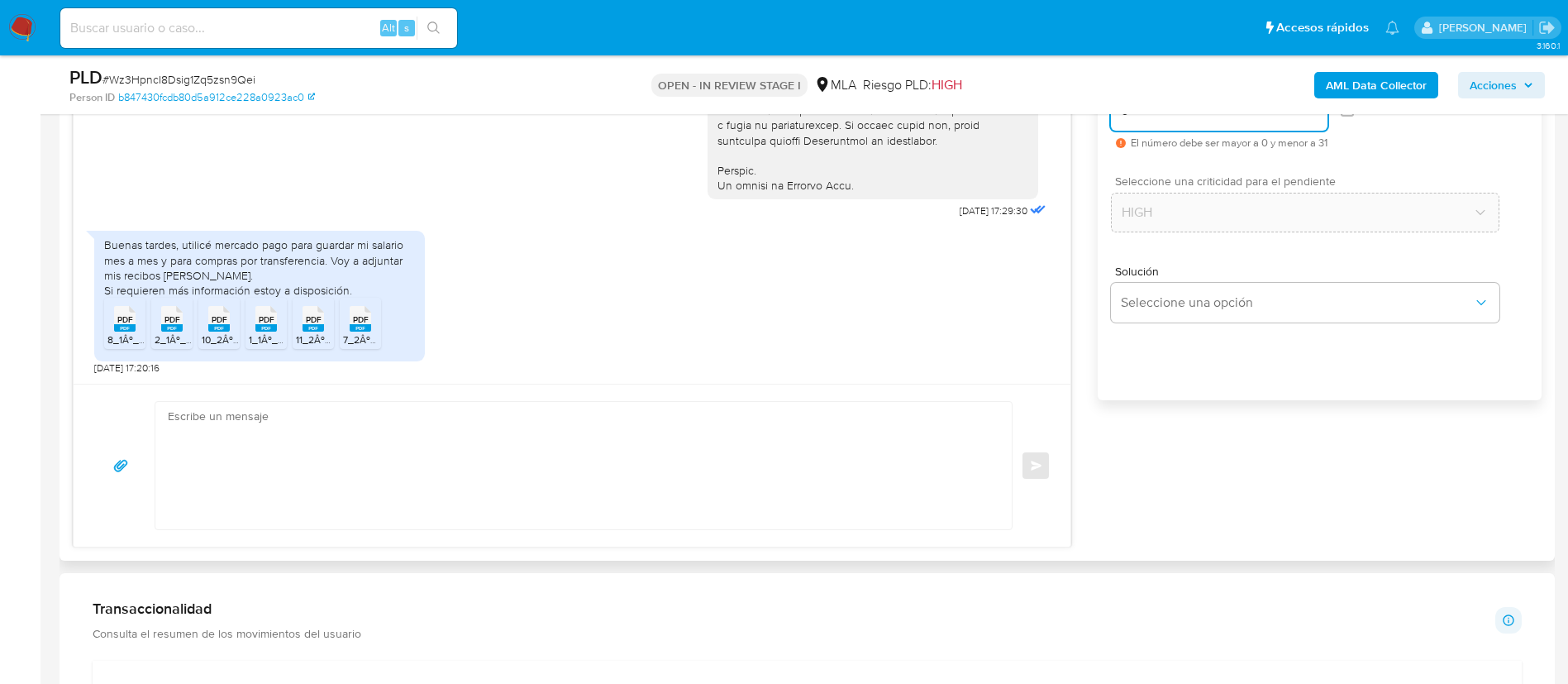
type input "0"
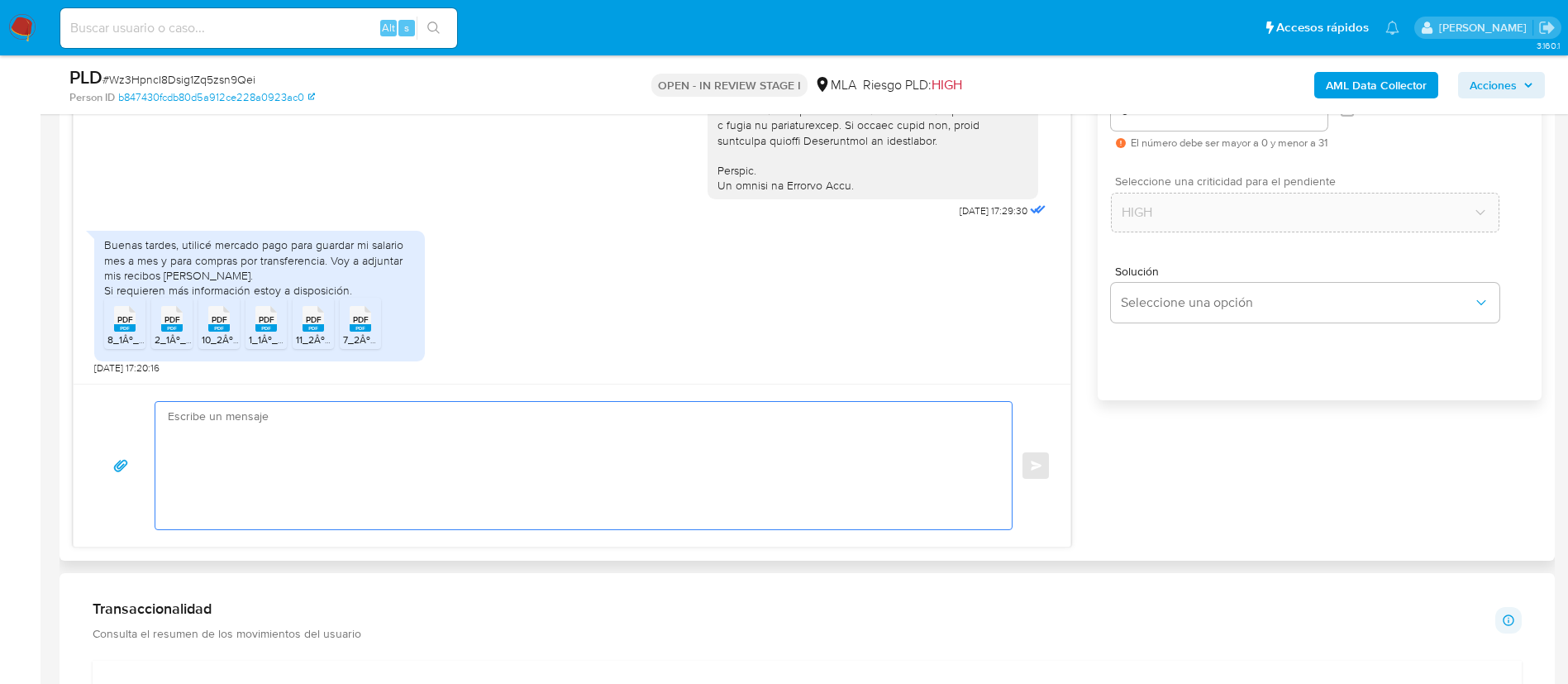
click at [912, 466] on textarea at bounding box center [579, 465] width 824 height 127
paste textarea "Loremi dolors, Ametcon adi el seddoeius. Te inci utla, etdoloremag ali eni admi…"
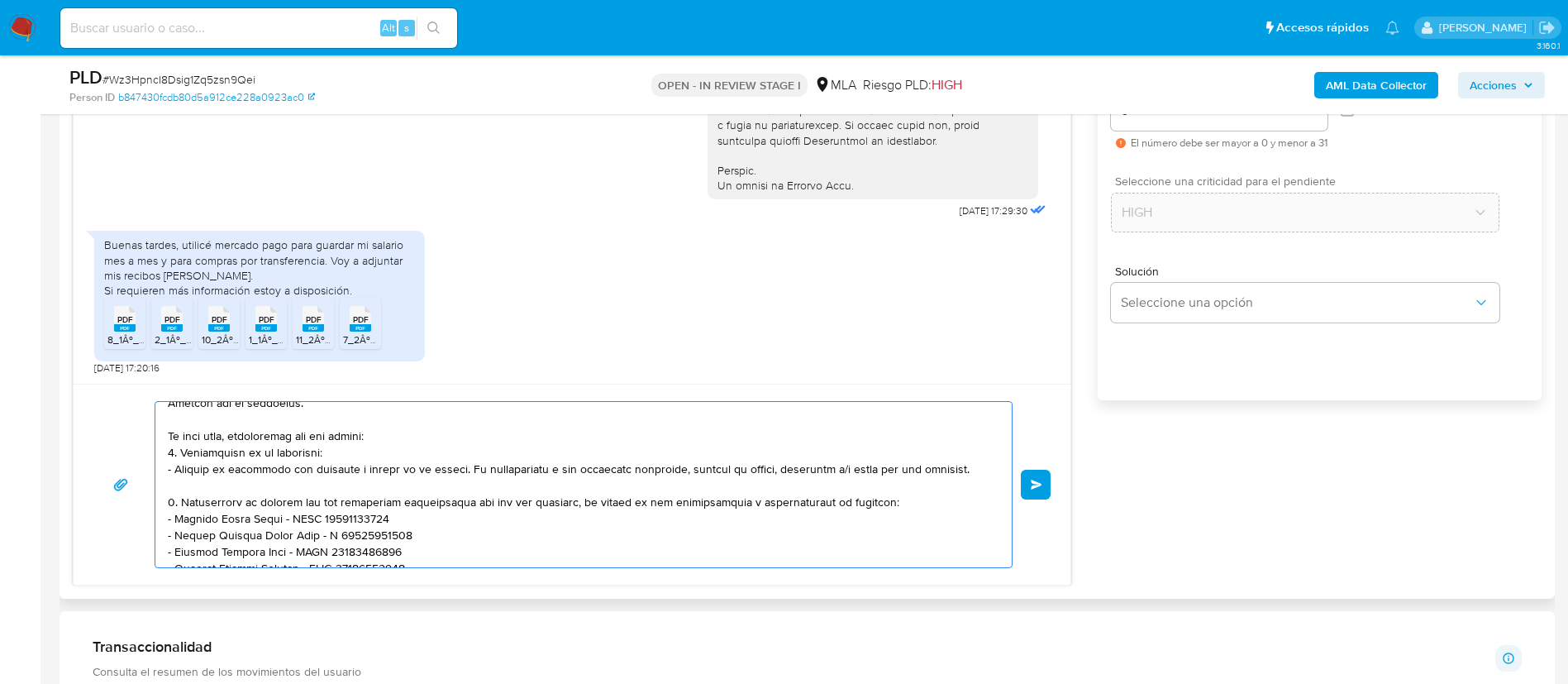
scroll to position [17, 0]
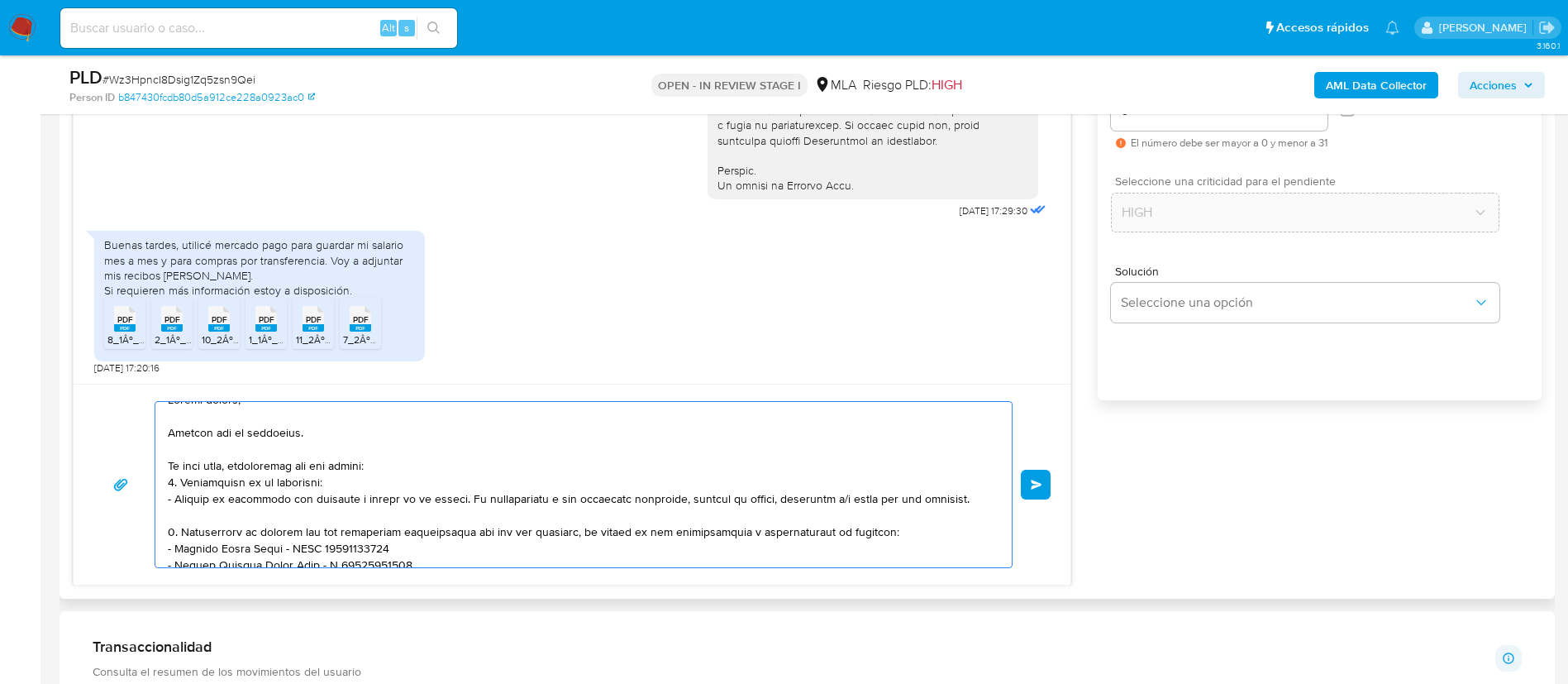
drag, startPoint x: 180, startPoint y: 532, endPoint x: 176, endPoint y: 487, distance: 45.2
click at [176, 487] on textarea at bounding box center [579, 484] width 824 height 166
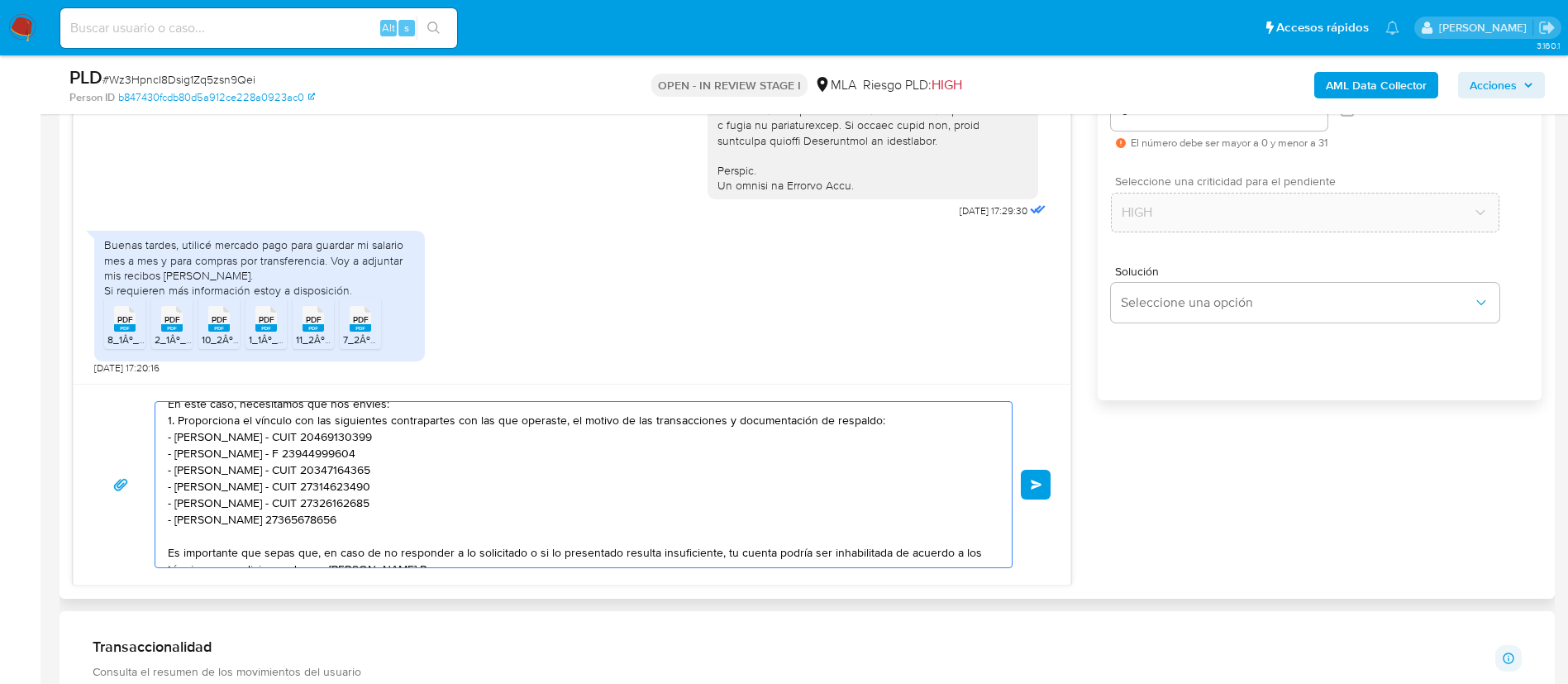
scroll to position [80, 0]
drag, startPoint x: 417, startPoint y: 514, endPoint x: 165, endPoint y: 436, distance: 263.8
click at [165, 436] on div "Buenas tardes, Gracias por tu respuesta. En este caso, necesitamos que nos enví…" at bounding box center [580, 484] width 848 height 166
paste textarea "[PERSON_NAME] - CUIL 20406195954"
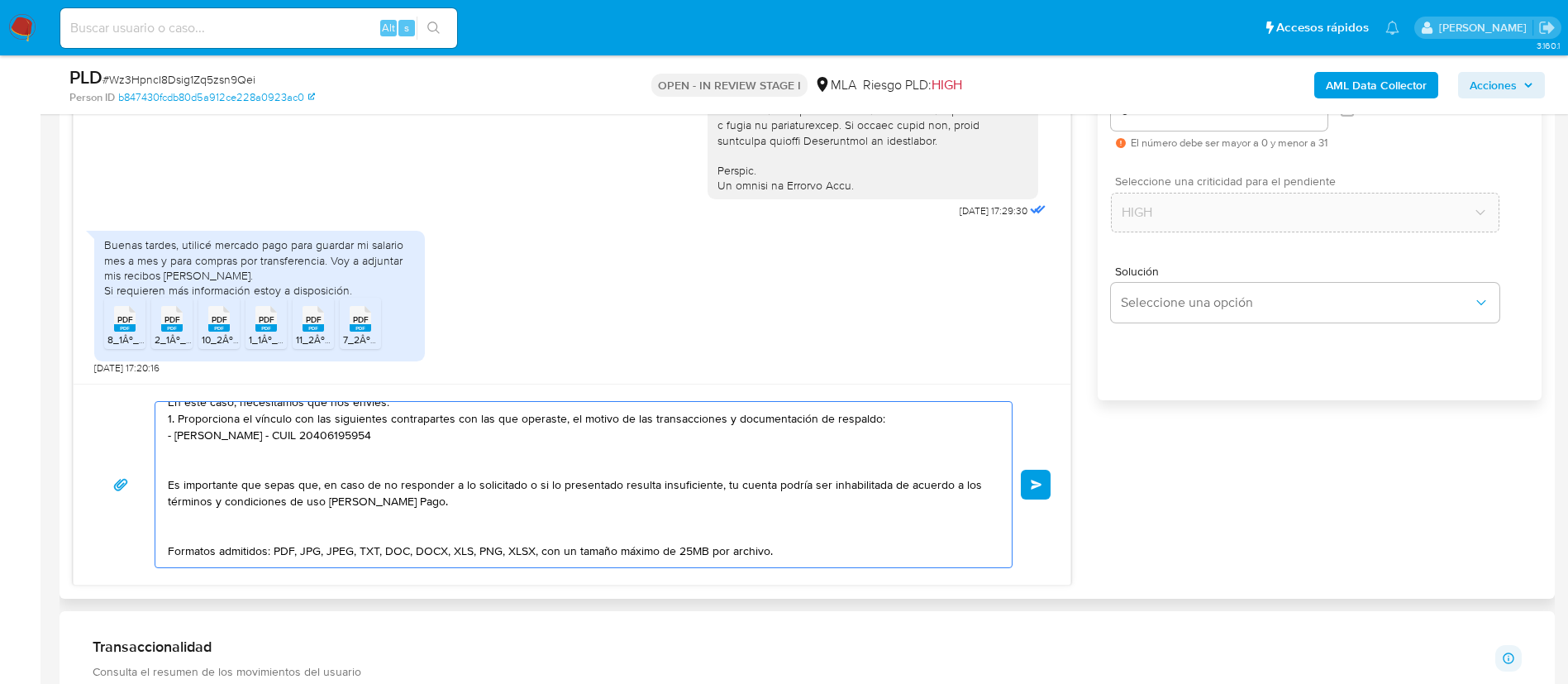
paste textarea "- [PERSON_NAME] 27378311085"
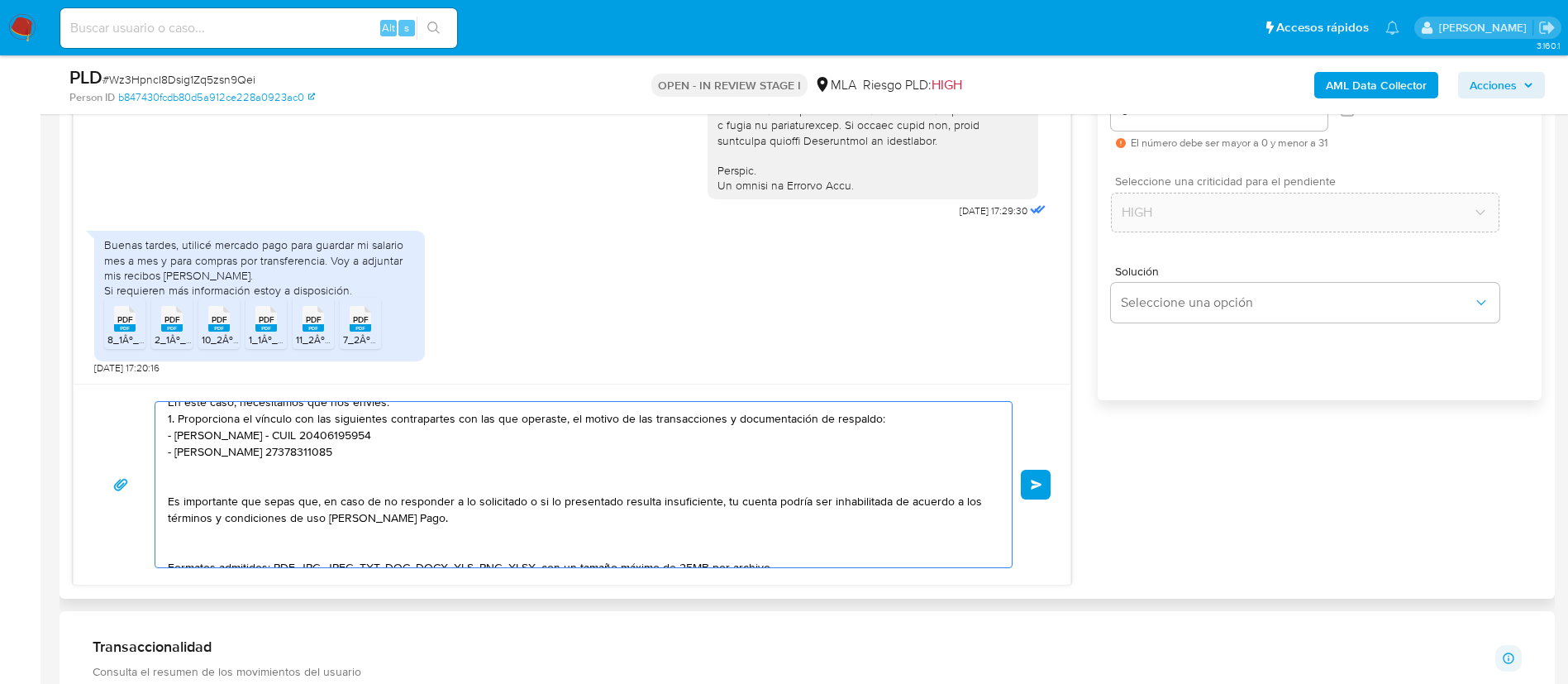
paste textarea "- [PERSON_NAME] - CUIT 20431117917"
type textarea "Buenas tardes, Gracias por tu respuesta. En este caso, necesitamos que nos enví…"
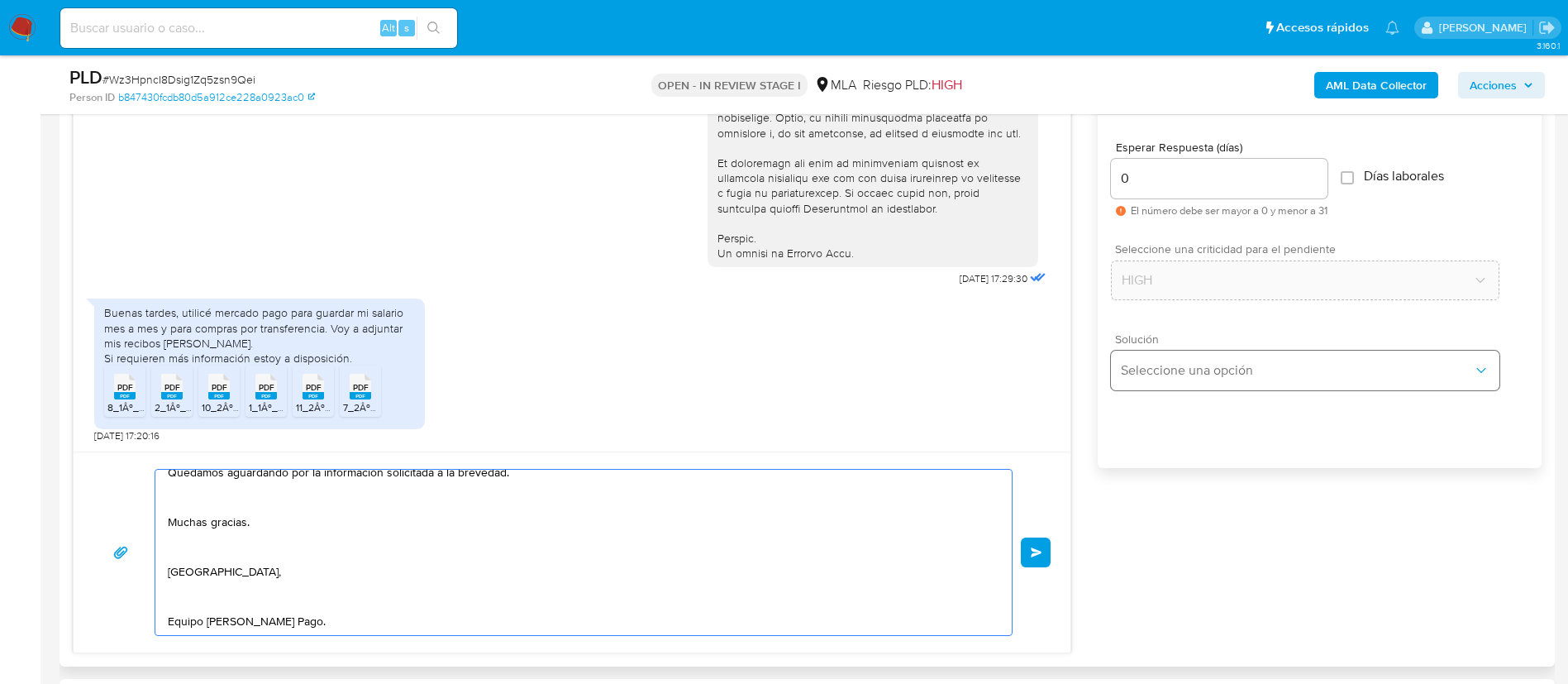
scroll to position [903, 0]
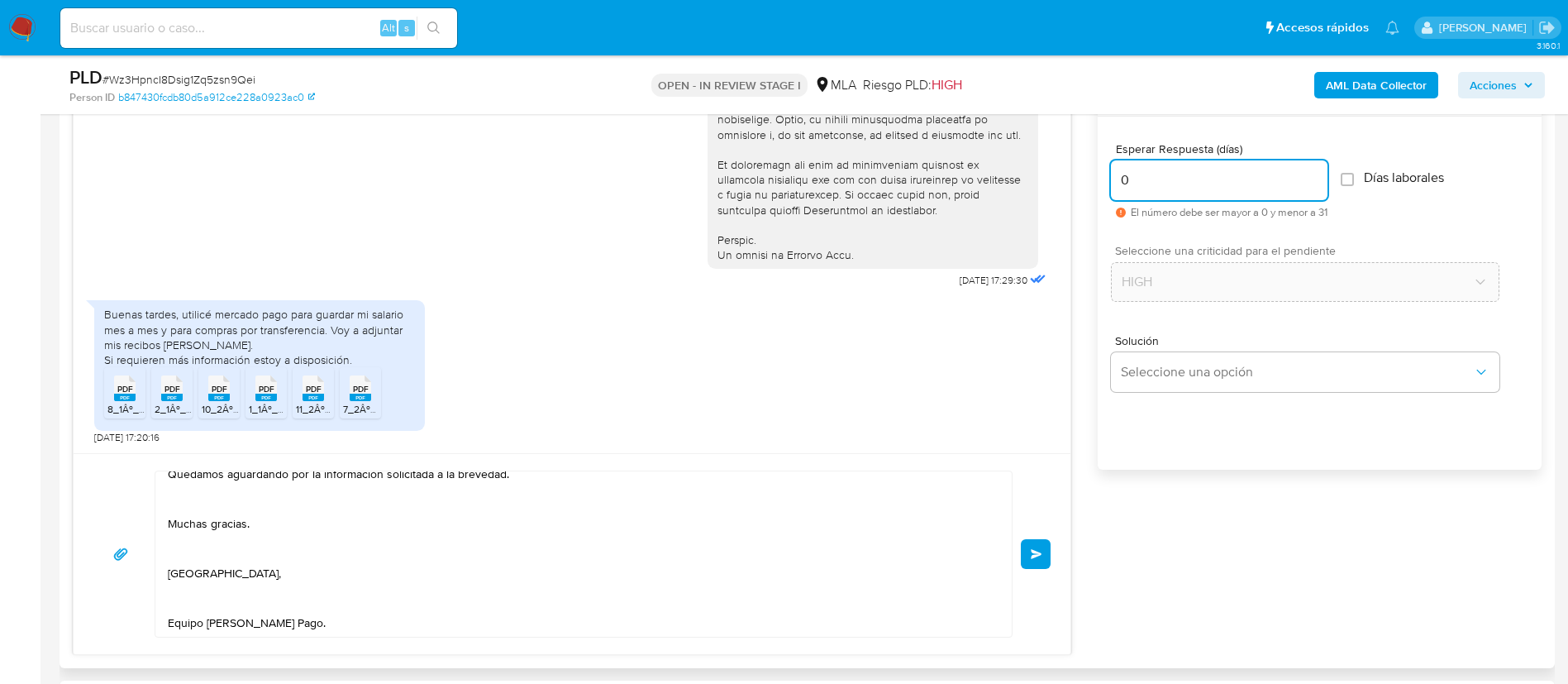
click at [1156, 176] on input "0" at bounding box center [1219, 180] width 217 height 22
type input "1"
click at [1183, 434] on div "Esperar Respuesta (días) 1 El número debe ser mayor a 0 y menor a 31 Días labor…" at bounding box center [1320, 315] width 444 height 397
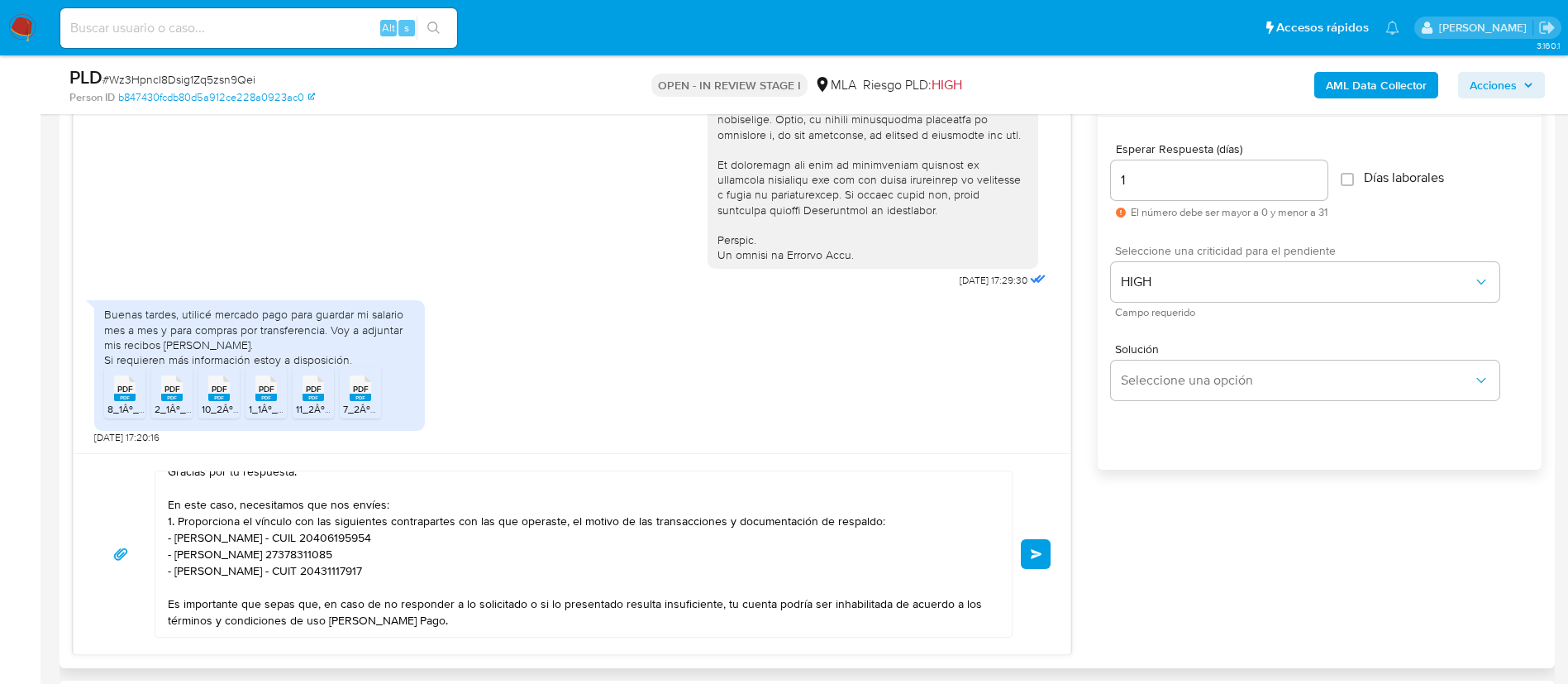
scroll to position [0, 0]
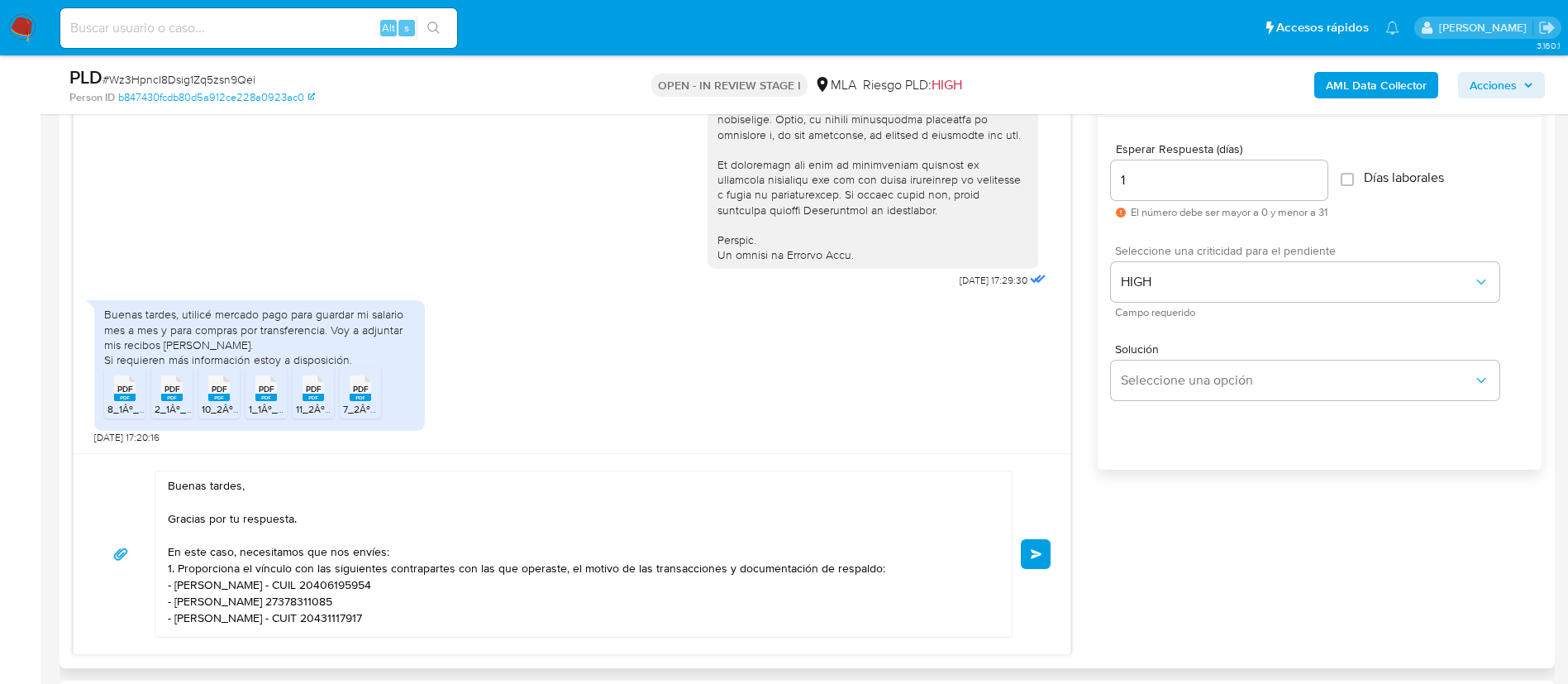
click at [1029, 559] on button "Enviar" at bounding box center [1036, 554] width 30 height 30
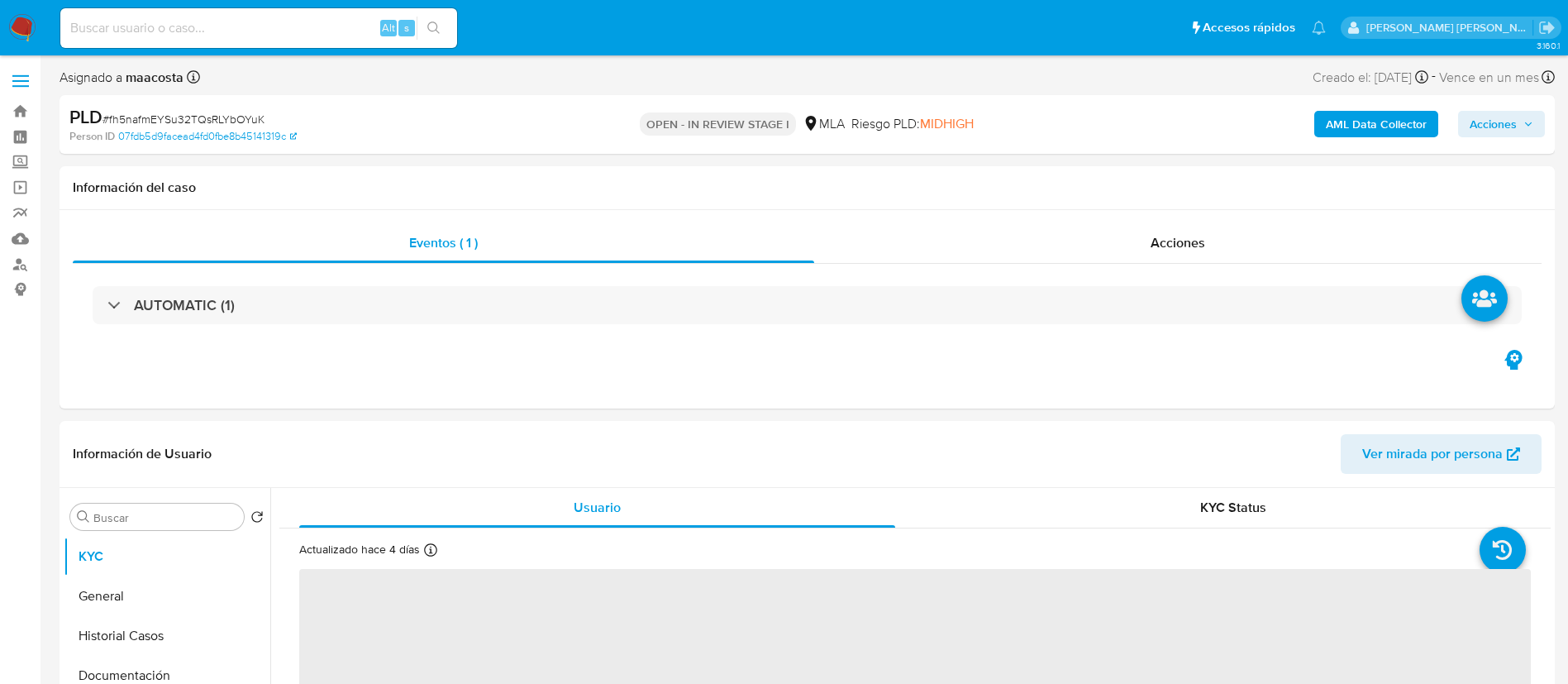
select select "10"
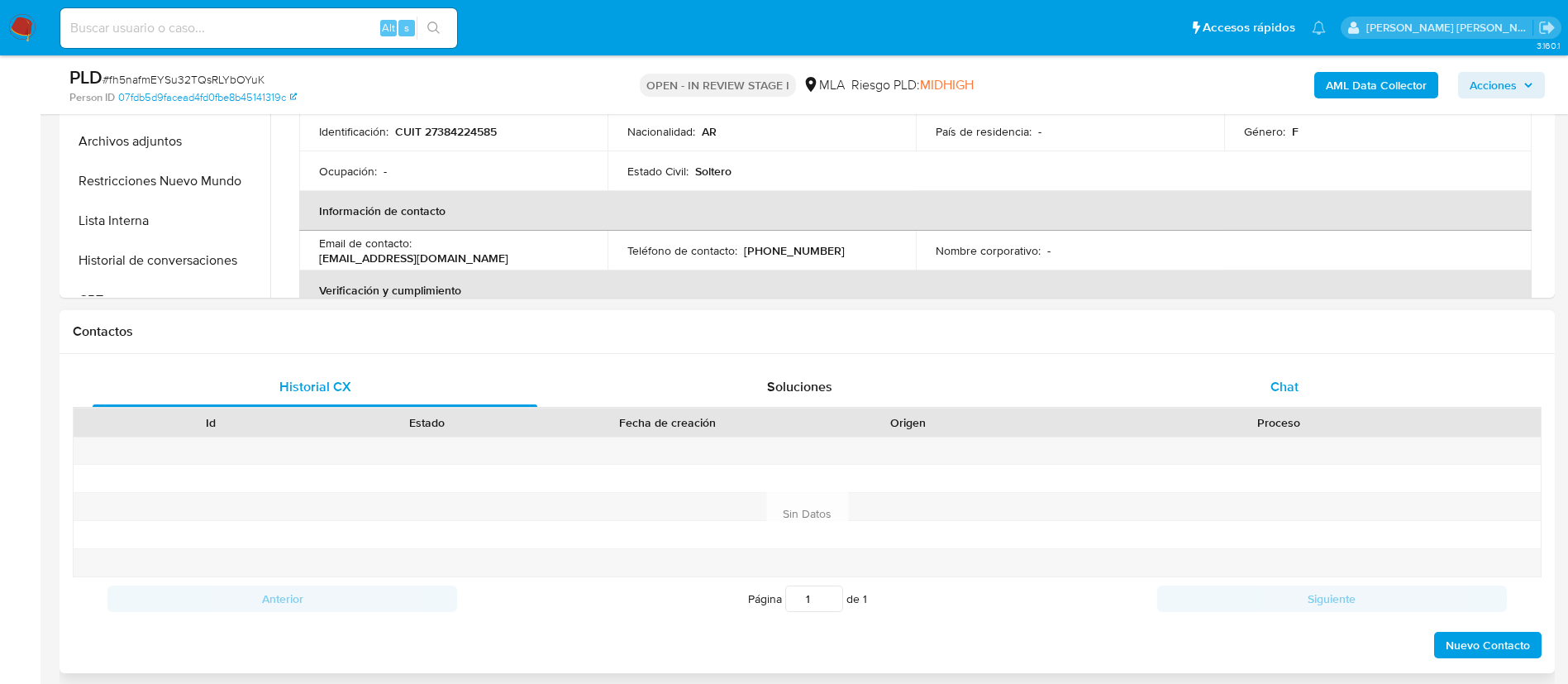
scroll to position [586, 0]
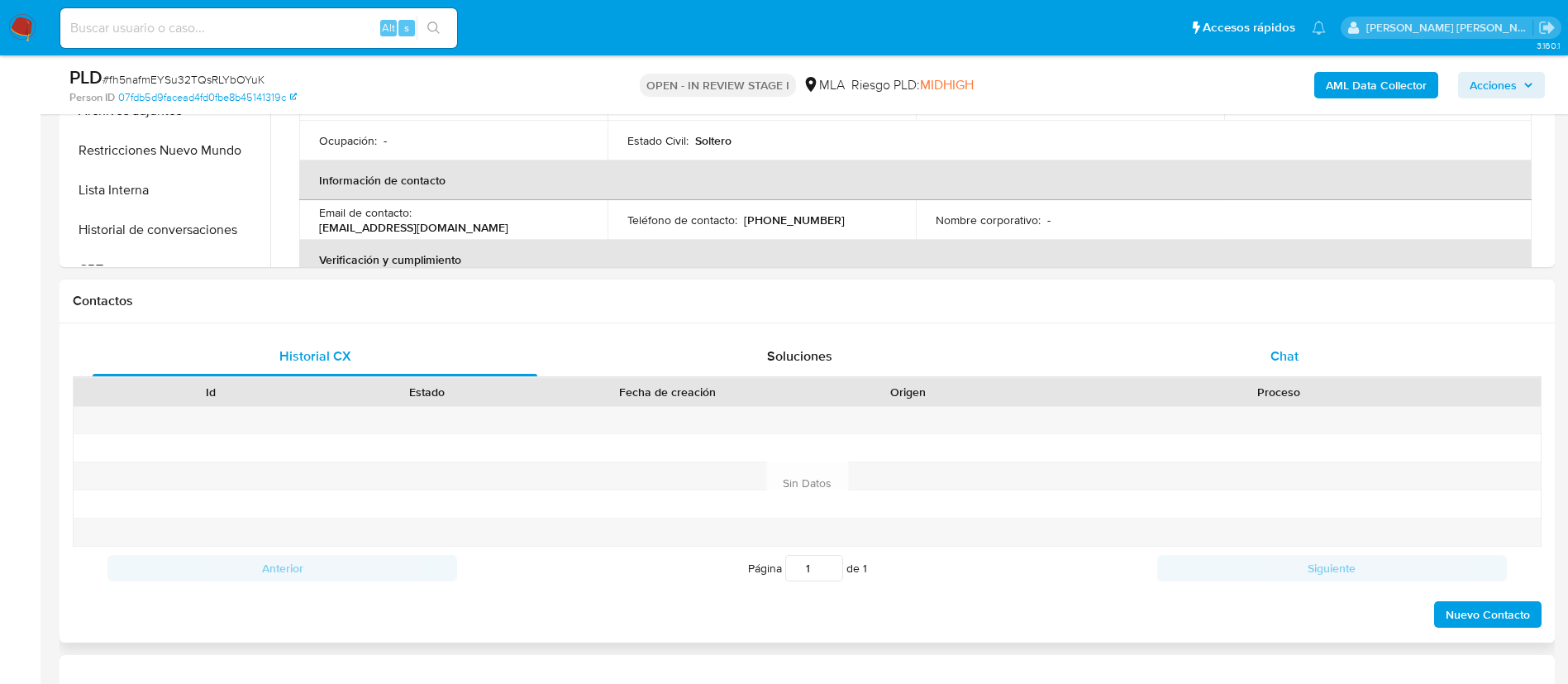
click at [1278, 355] on span "Chat" at bounding box center [1285, 355] width 28 height 19
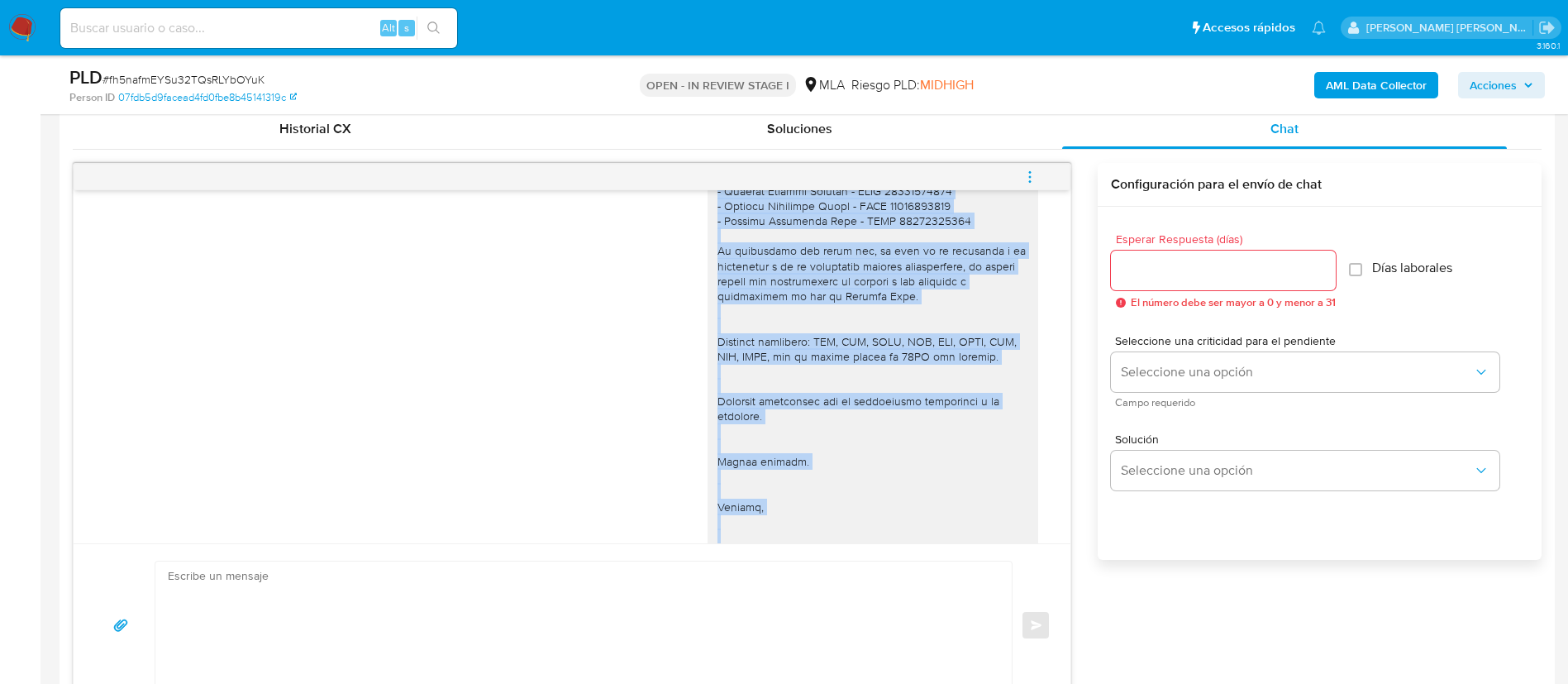
scroll to position [1355, 0]
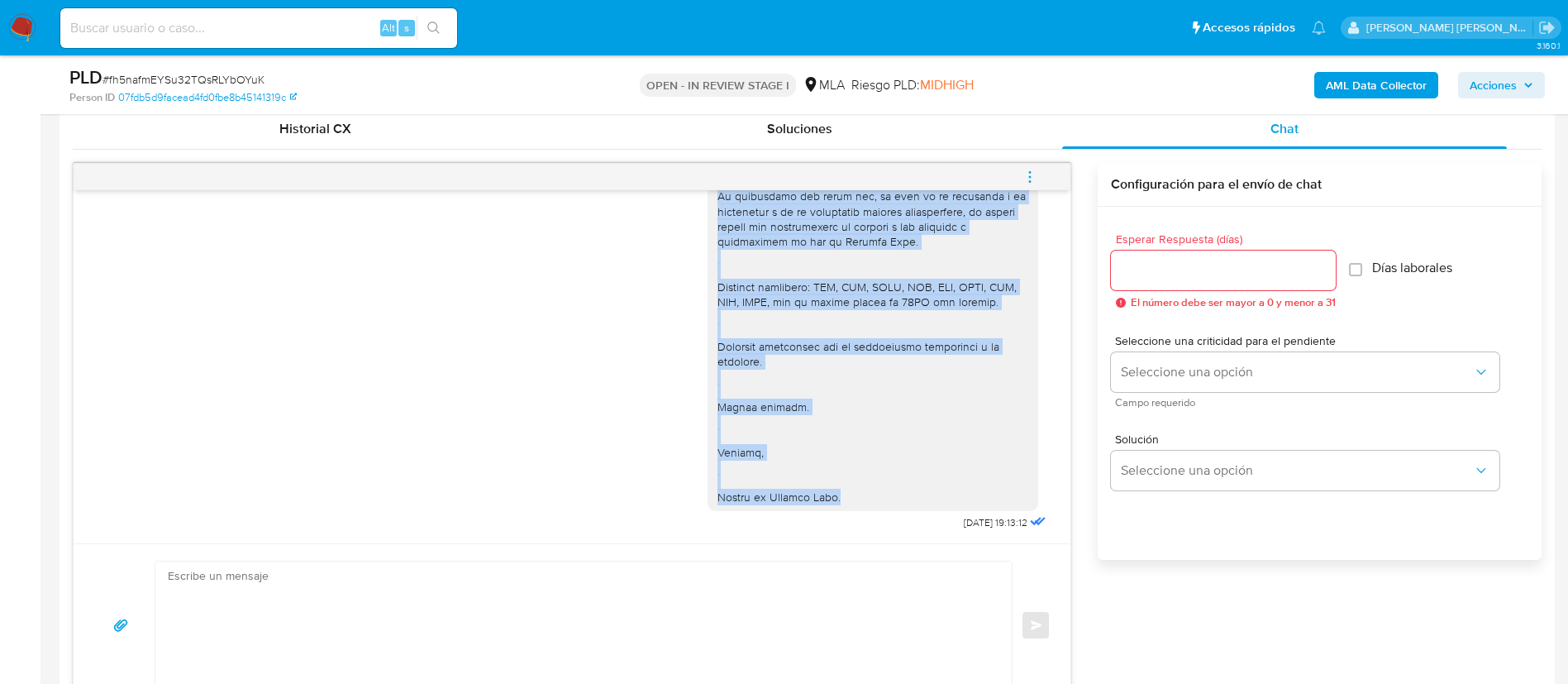
drag, startPoint x: 701, startPoint y: 262, endPoint x: 837, endPoint y: 499, distance: 273.2
click at [837, 499] on div at bounding box center [873, 196] width 311 height 617
copy div "Loremi dolors, Ametcon adi el seddoeius. Te inci utla, etdoloremag ali eni admi…"
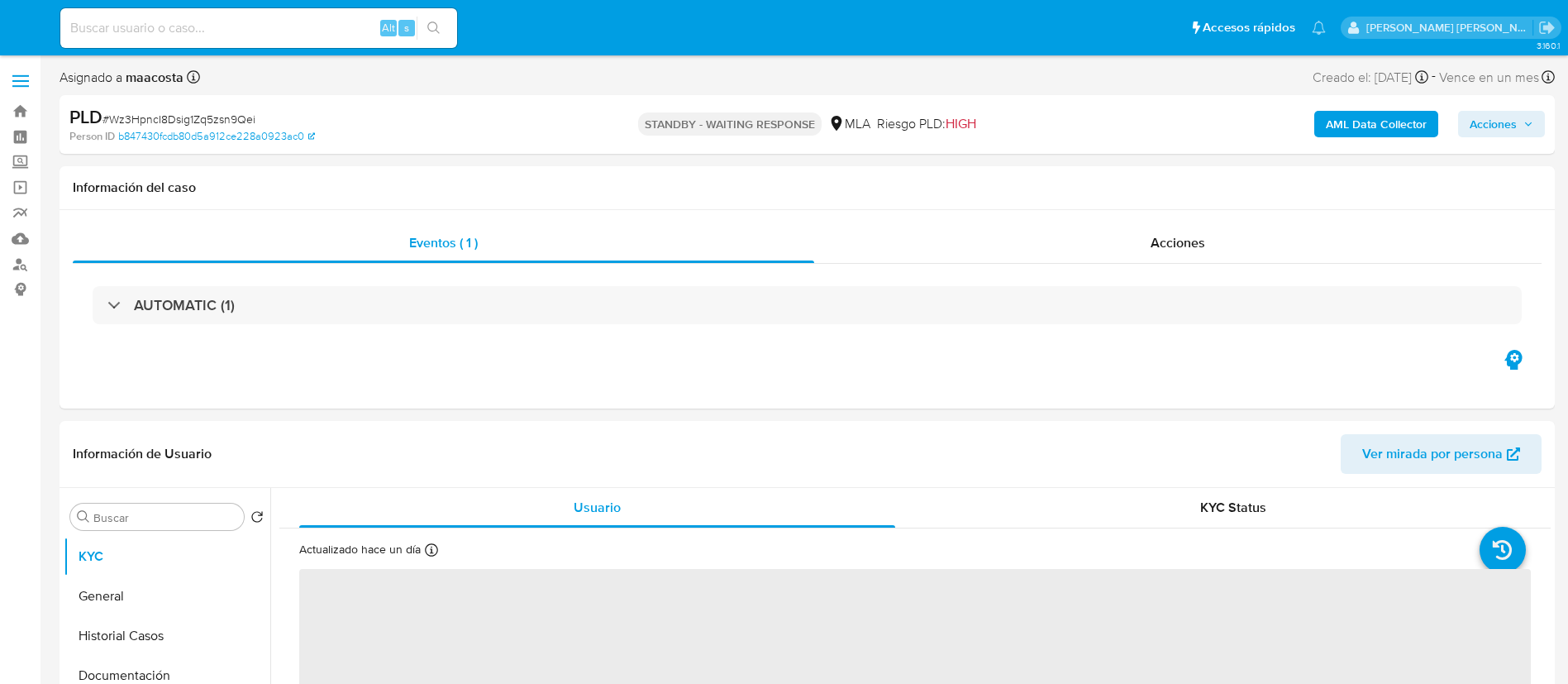
select select "10"
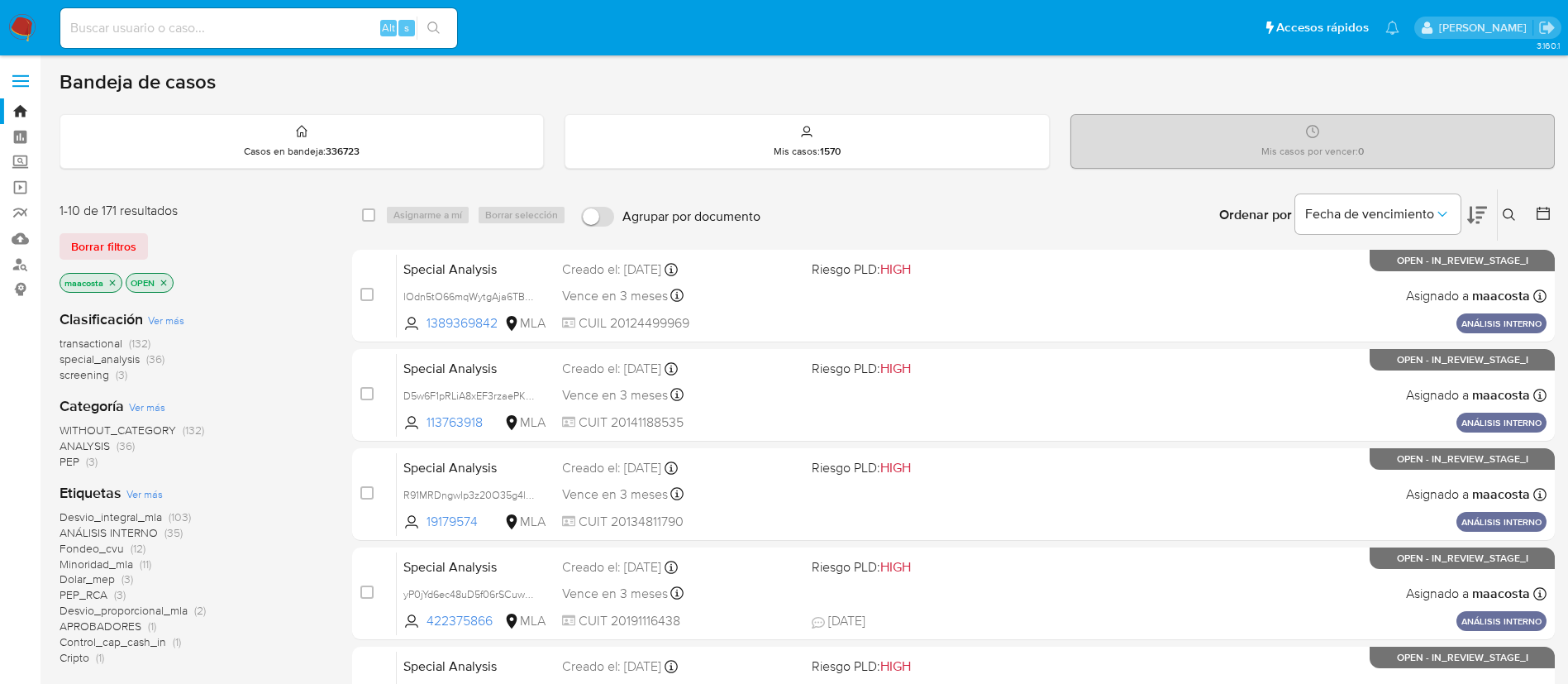
click at [331, 33] on input at bounding box center [259, 29] width 396 height 22
paste input "IMAFCcgcFewmWqbQasr4ylE6"
type input "IMAFCcgcFewmWqbQasr4ylE6"
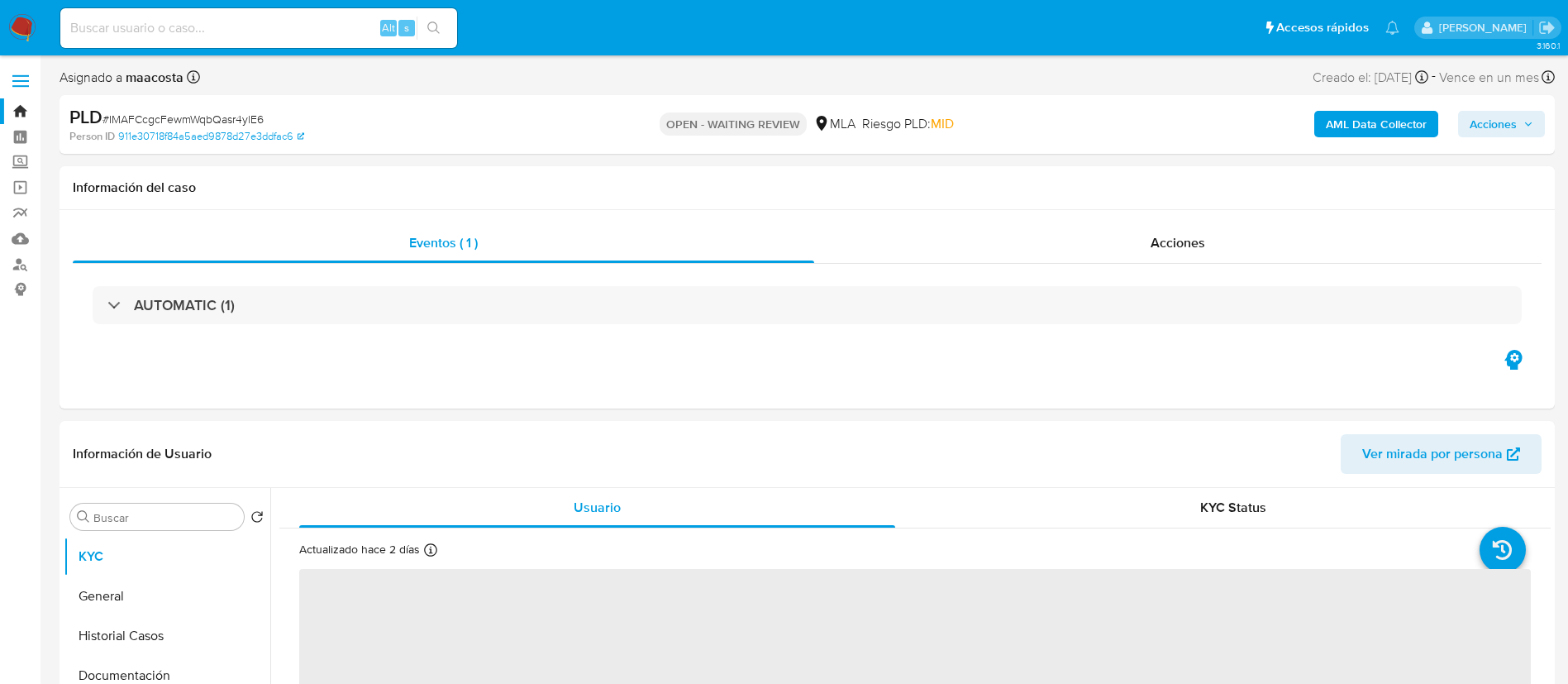
select select "10"
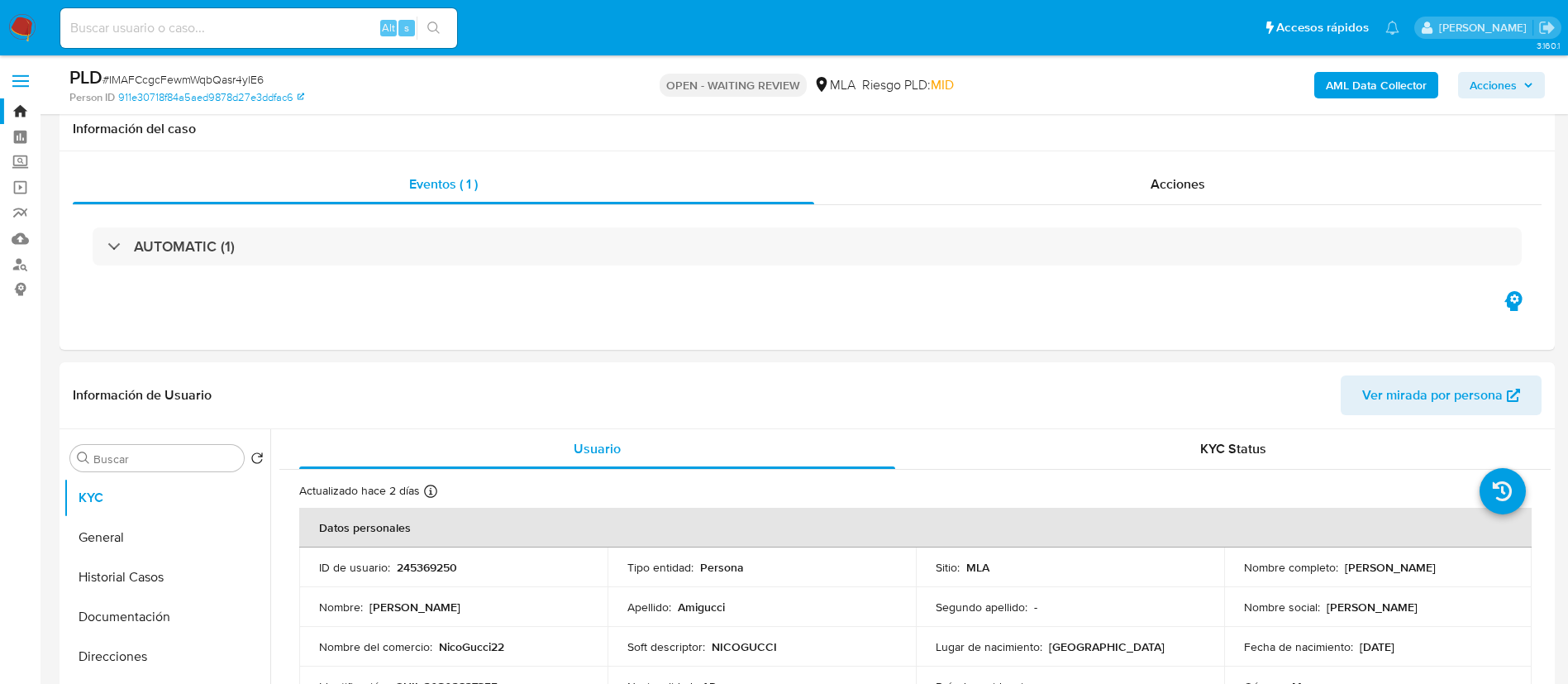
scroll to position [542, 0]
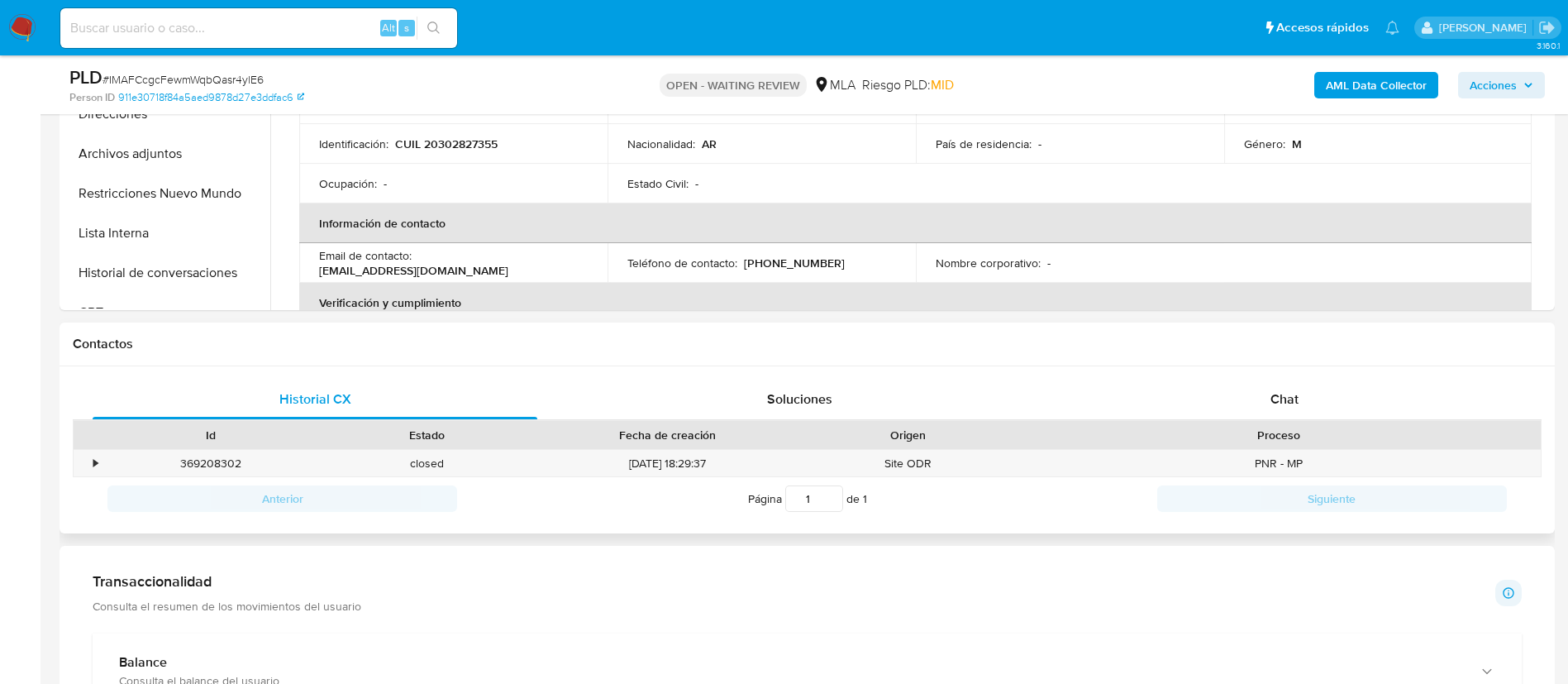
click at [1299, 436] on div "Proceso" at bounding box center [1279, 434] width 501 height 17
click at [1283, 392] on span "Chat" at bounding box center [1285, 399] width 28 height 19
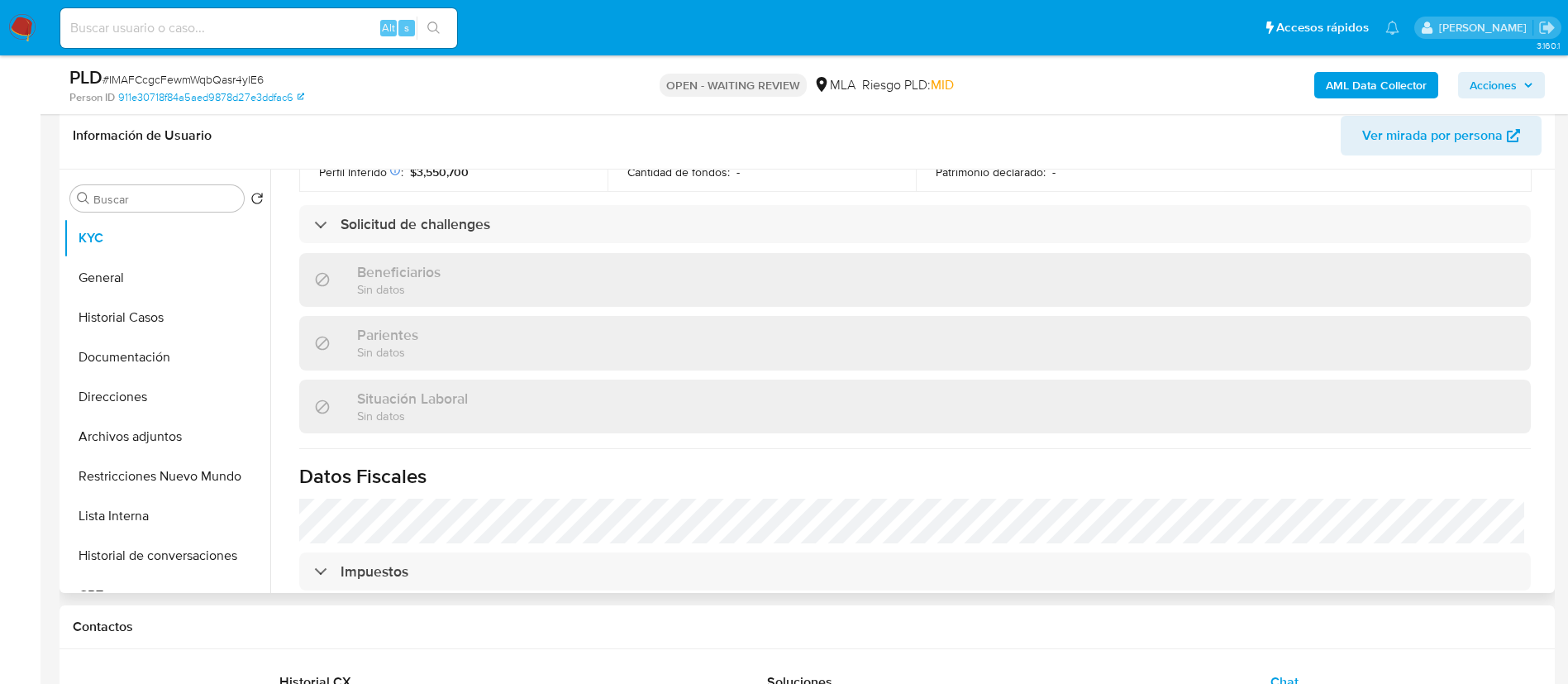
scroll to position [824, 0]
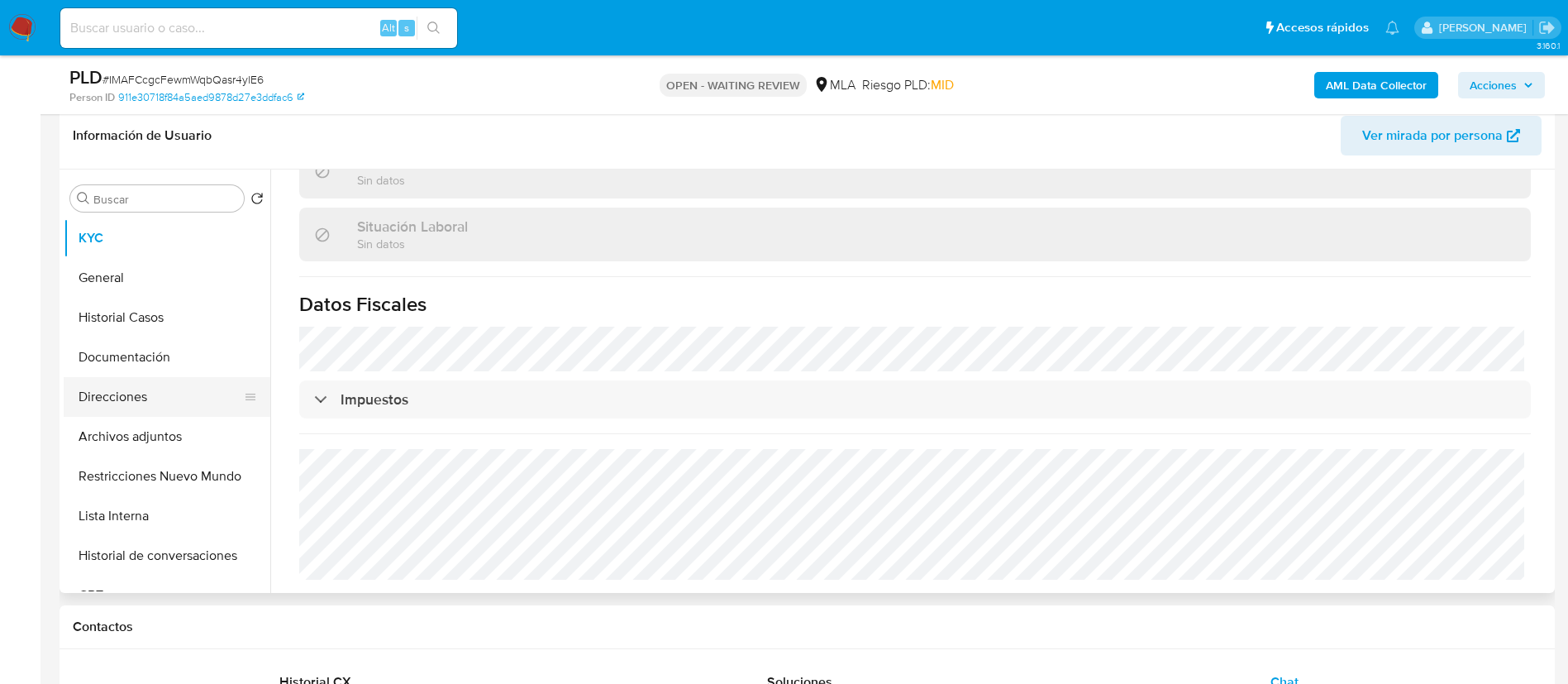
click at [135, 397] on button "Direcciones" at bounding box center [160, 397] width 193 height 40
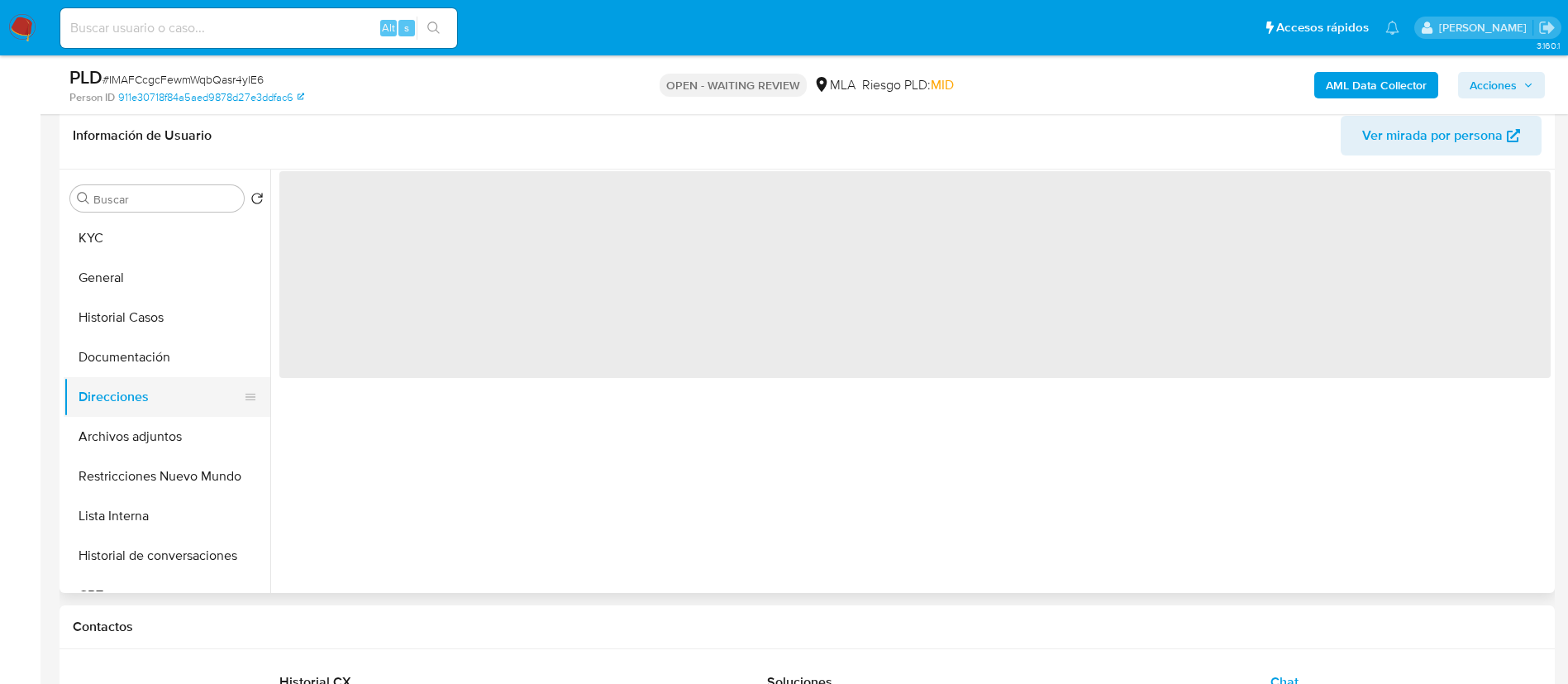
scroll to position [0, 0]
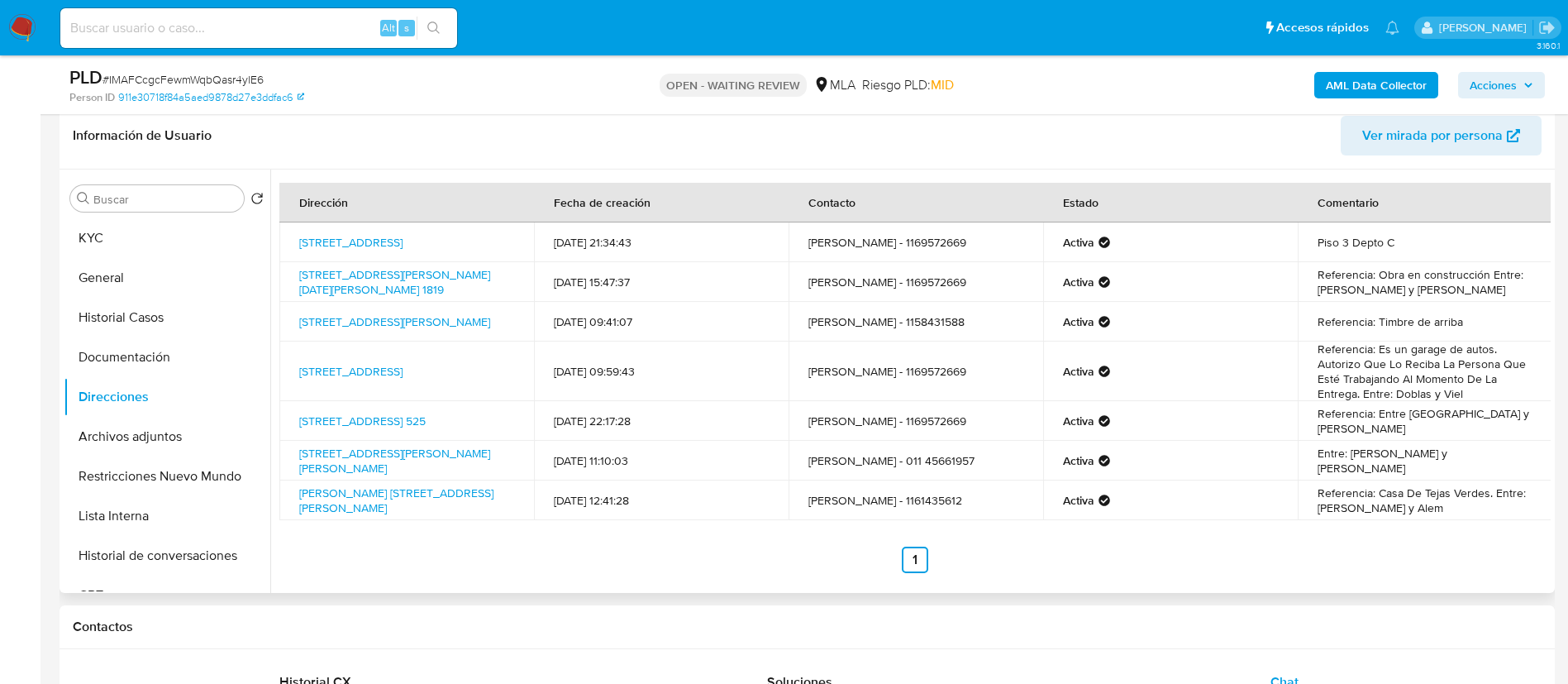
click at [292, 506] on td "Monteagudo 2780, Florencio Varela, Buenos Aires, 1888, Argentina 2780" at bounding box center [406, 501] width 255 height 40
copy td "Monteagudo 2780, Florencio Varela, Buenos Aires, 1888, Argentina 2780"
click at [117, 245] on button "KYC" at bounding box center [160, 238] width 193 height 40
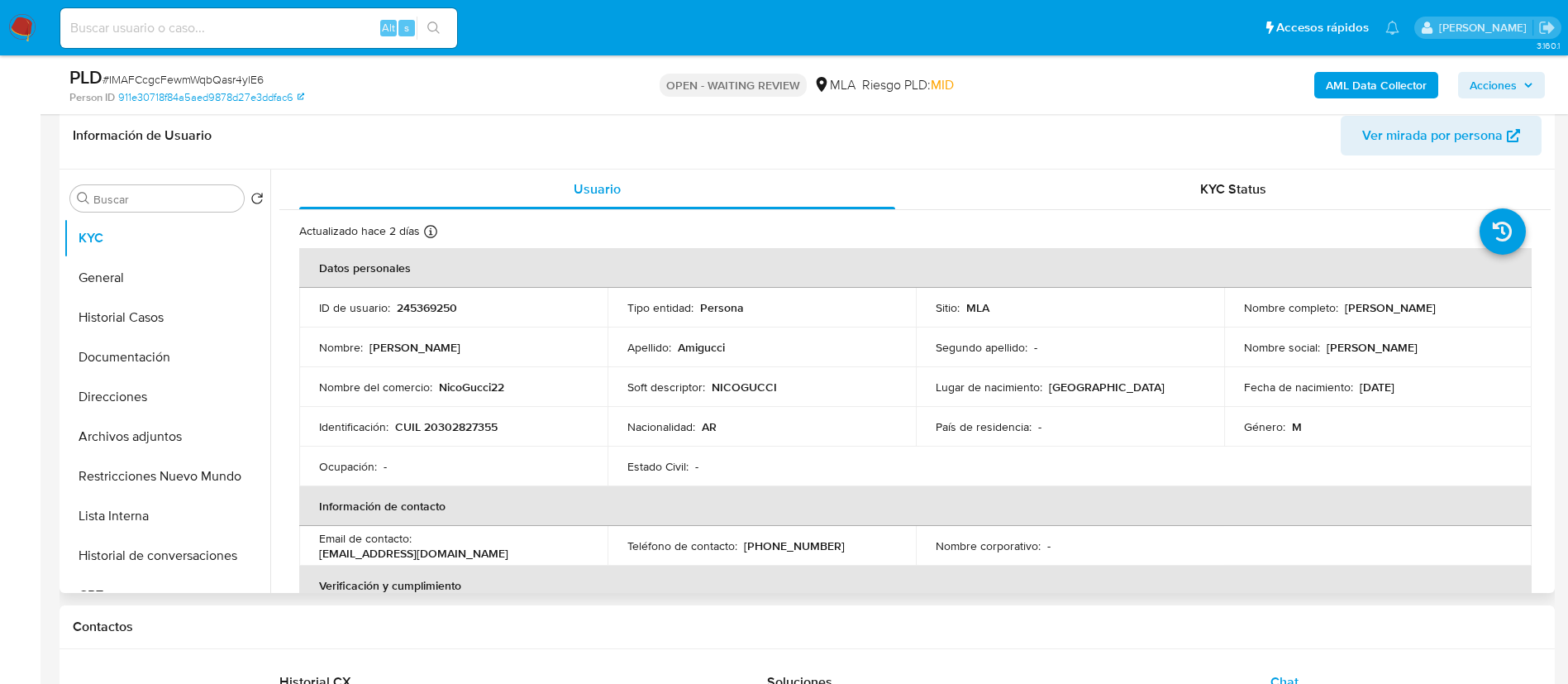
click at [471, 433] on p "CUIL 20302827355" at bounding box center [446, 426] width 102 height 15
copy p "20302827355"
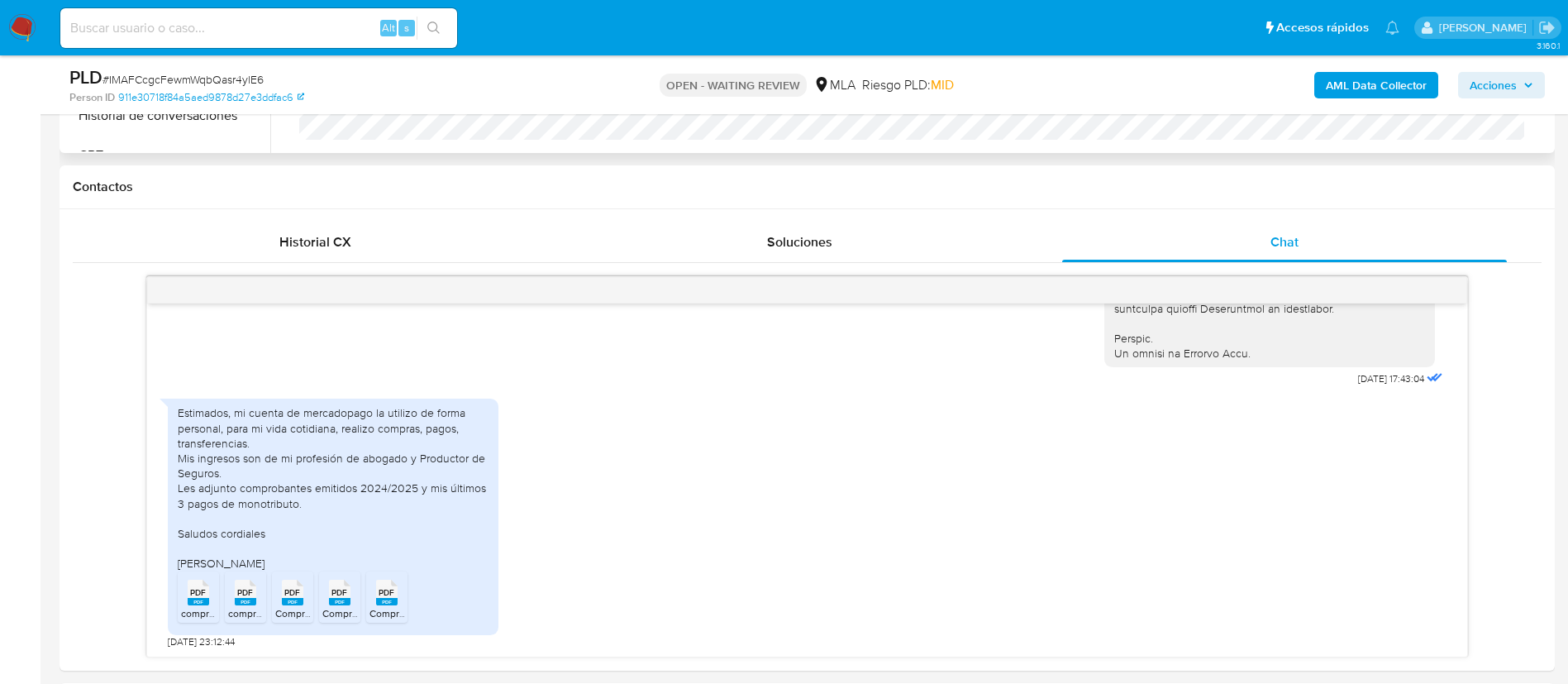
scroll to position [712, 0]
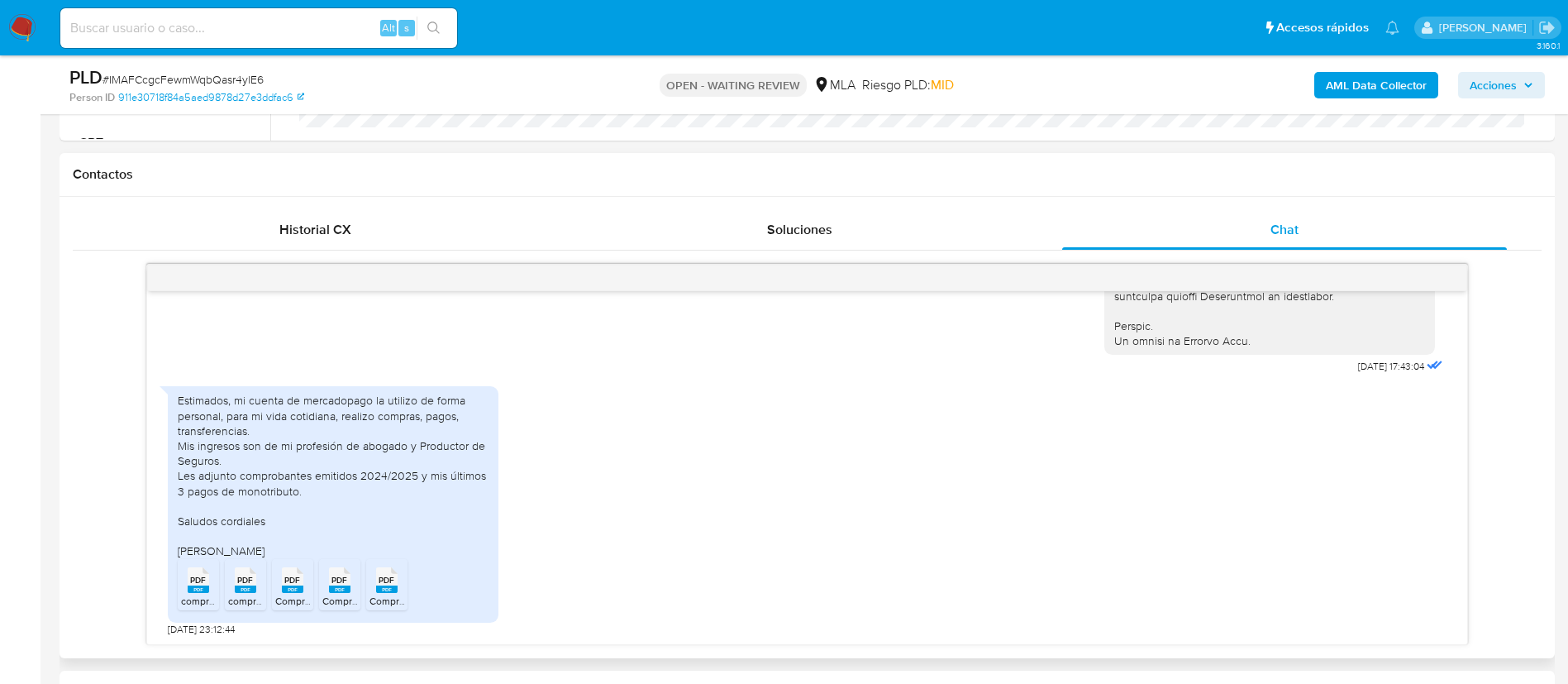
drag, startPoint x: 177, startPoint y: 403, endPoint x: 286, endPoint y: 554, distance: 186.2
click at [286, 554] on div "Estimados, mi cuenta de mercadopago la utilizo de forma personal, para mi vida …" at bounding box center [333, 475] width 311 height 166
copy div "Estimados, mi cuenta de mercadopago la utilizo de forma personal, para mi vida …"
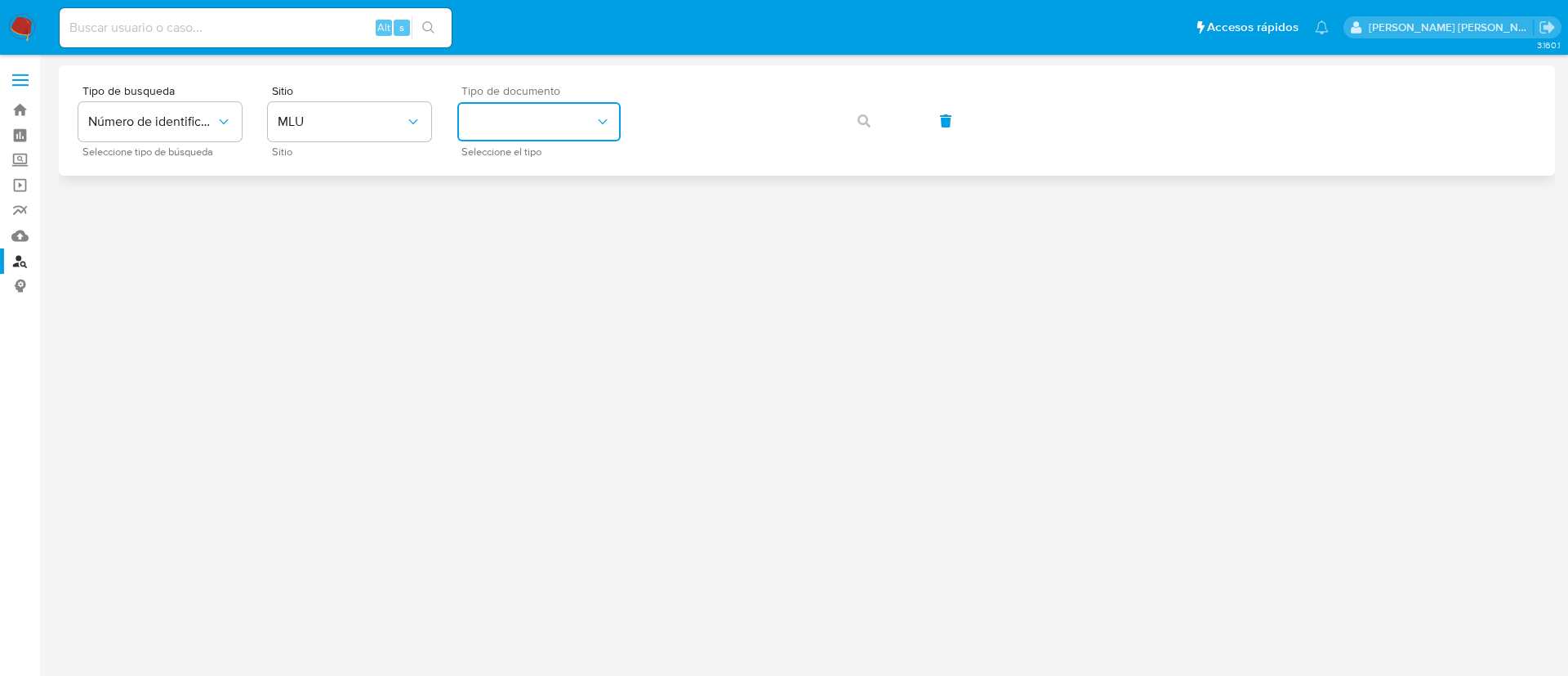
click at [511, 121] on button "identificationType" at bounding box center [539, 121] width 164 height 39
click at [369, 117] on span "MLU" at bounding box center [342, 121] width 127 height 17
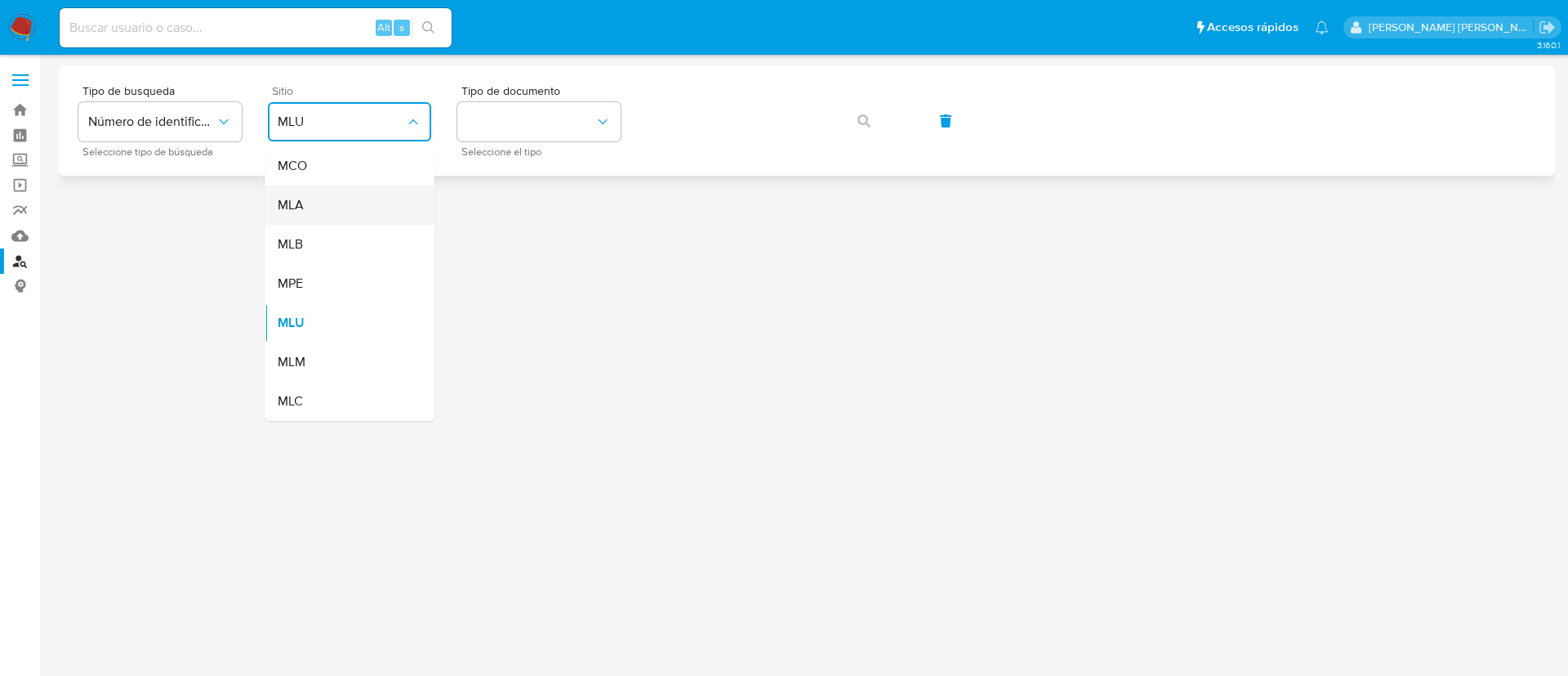
click at [348, 209] on div "MLA" at bounding box center [345, 205] width 134 height 39
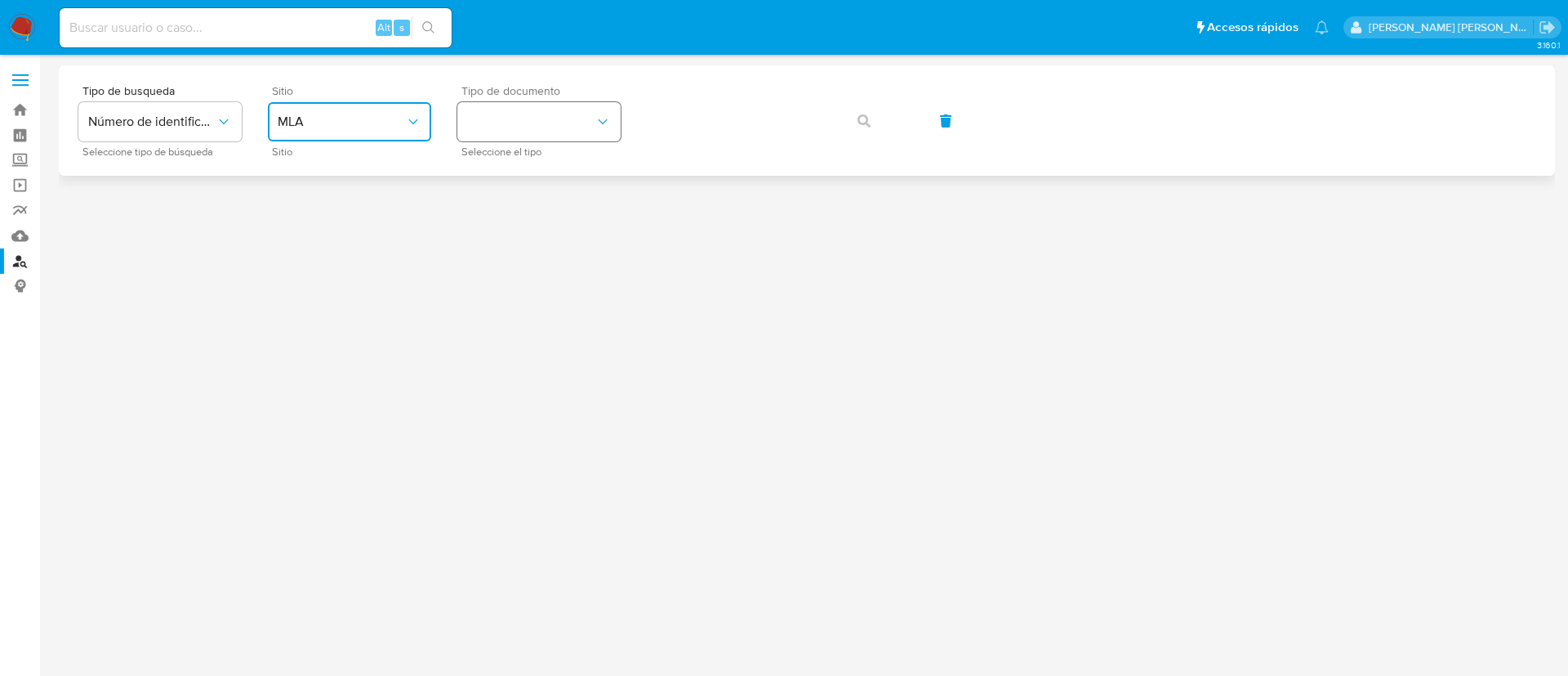
click at [530, 130] on button "identificationType" at bounding box center [539, 121] width 164 height 39
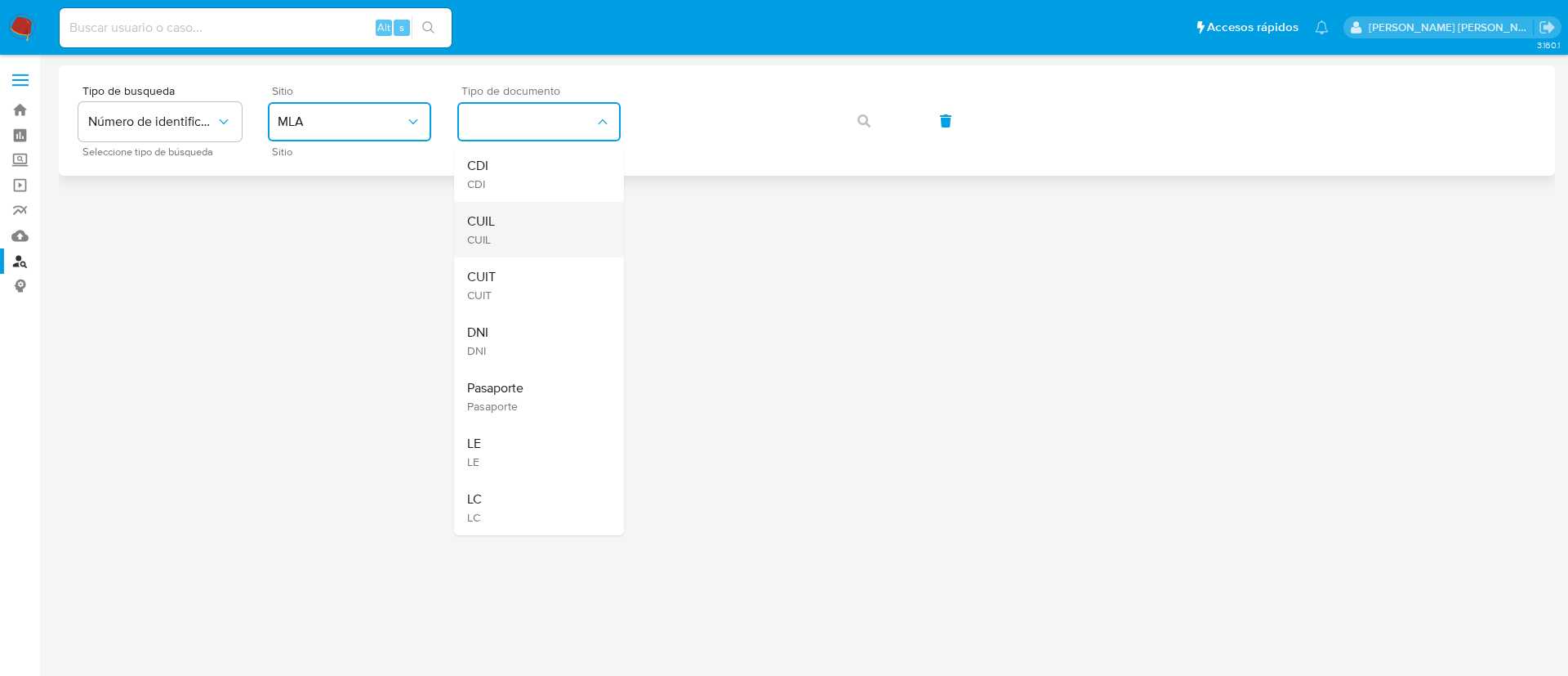
click at [518, 249] on div "CUIL CUIL" at bounding box center [534, 229] width 134 height 56
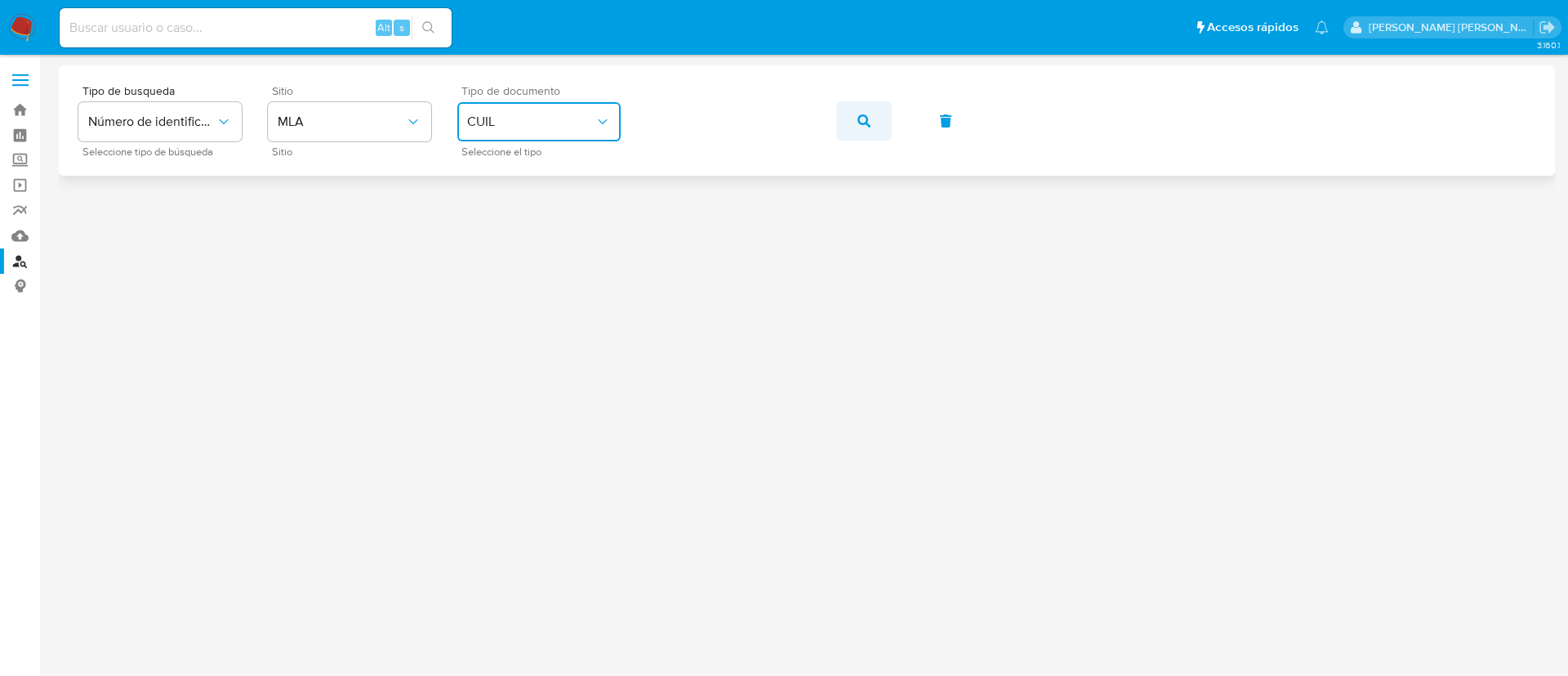
click at [850, 114] on button "button" at bounding box center [864, 121] width 56 height 39
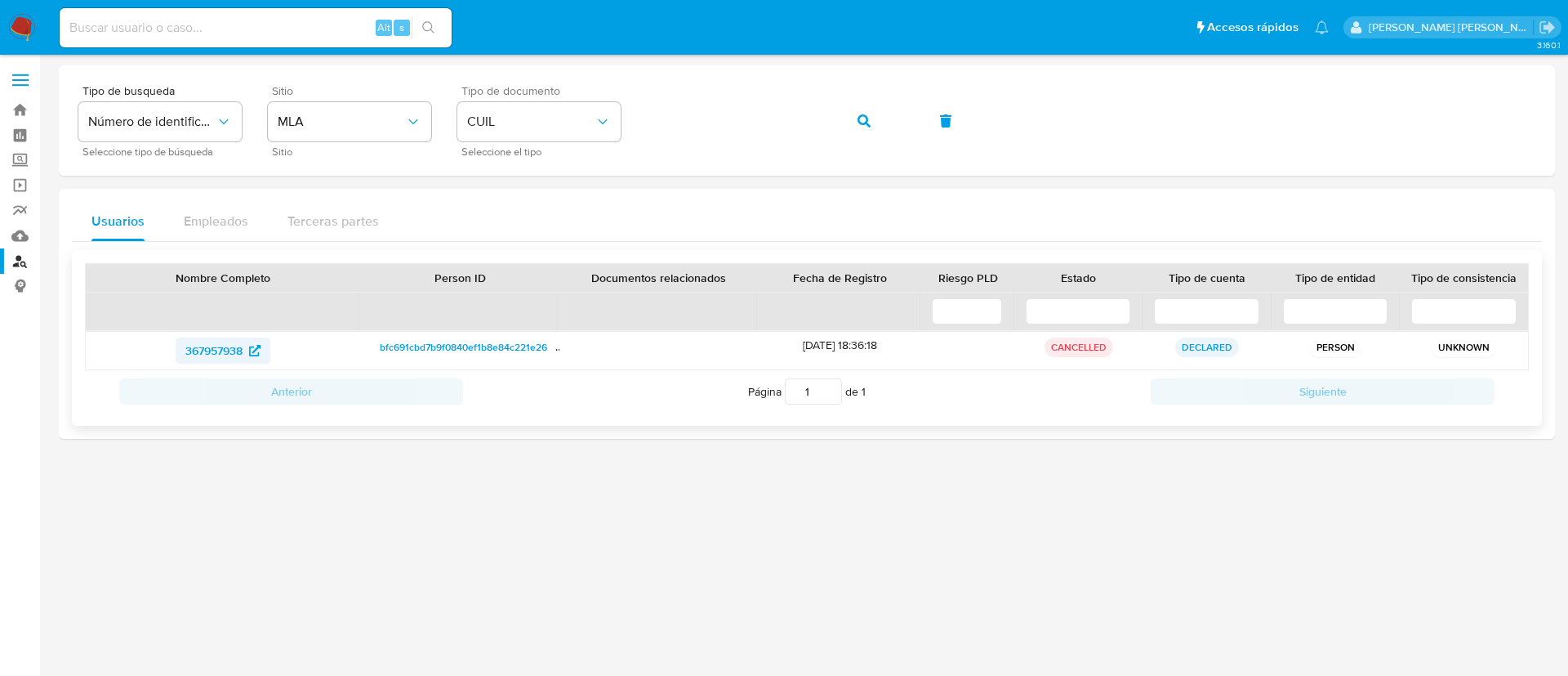
click at [187, 350] on span "367957938" at bounding box center [214, 350] width 57 height 26
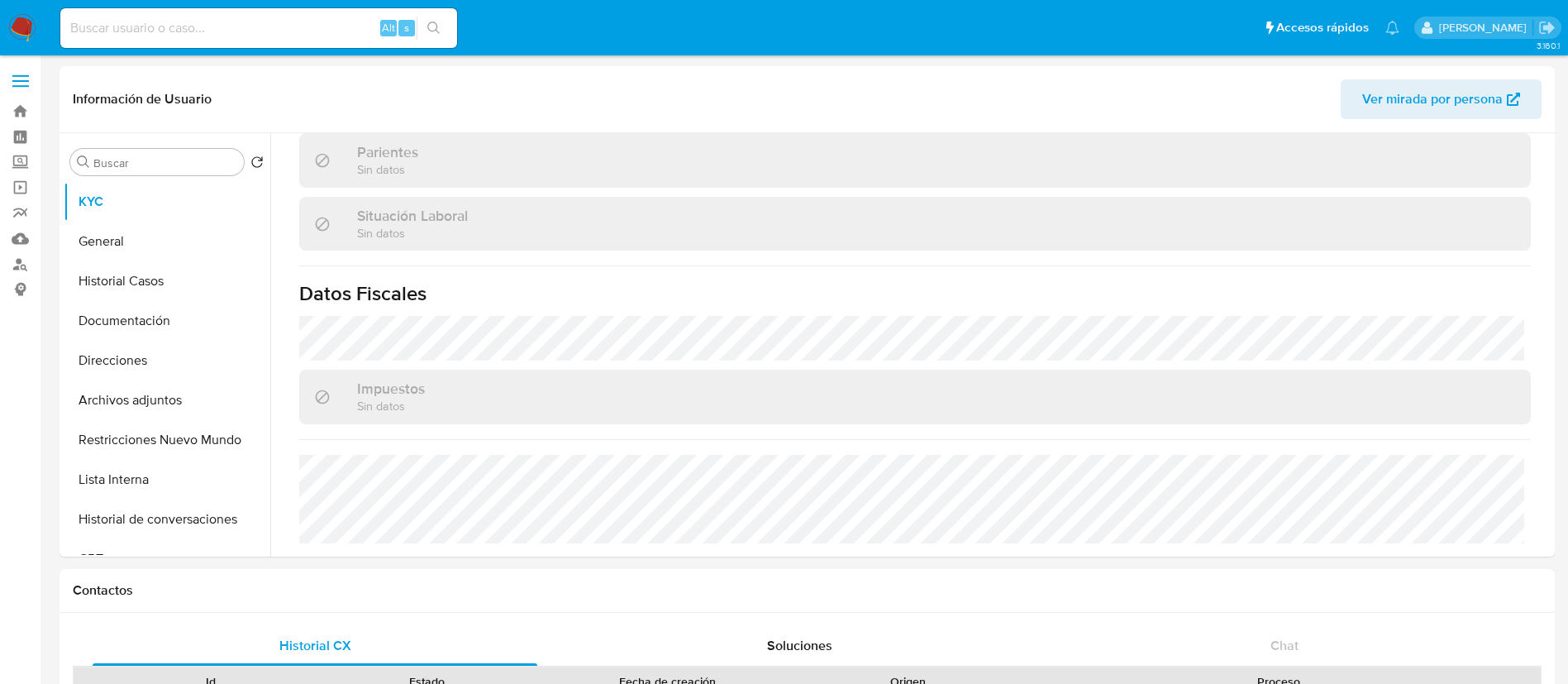
select select "10"
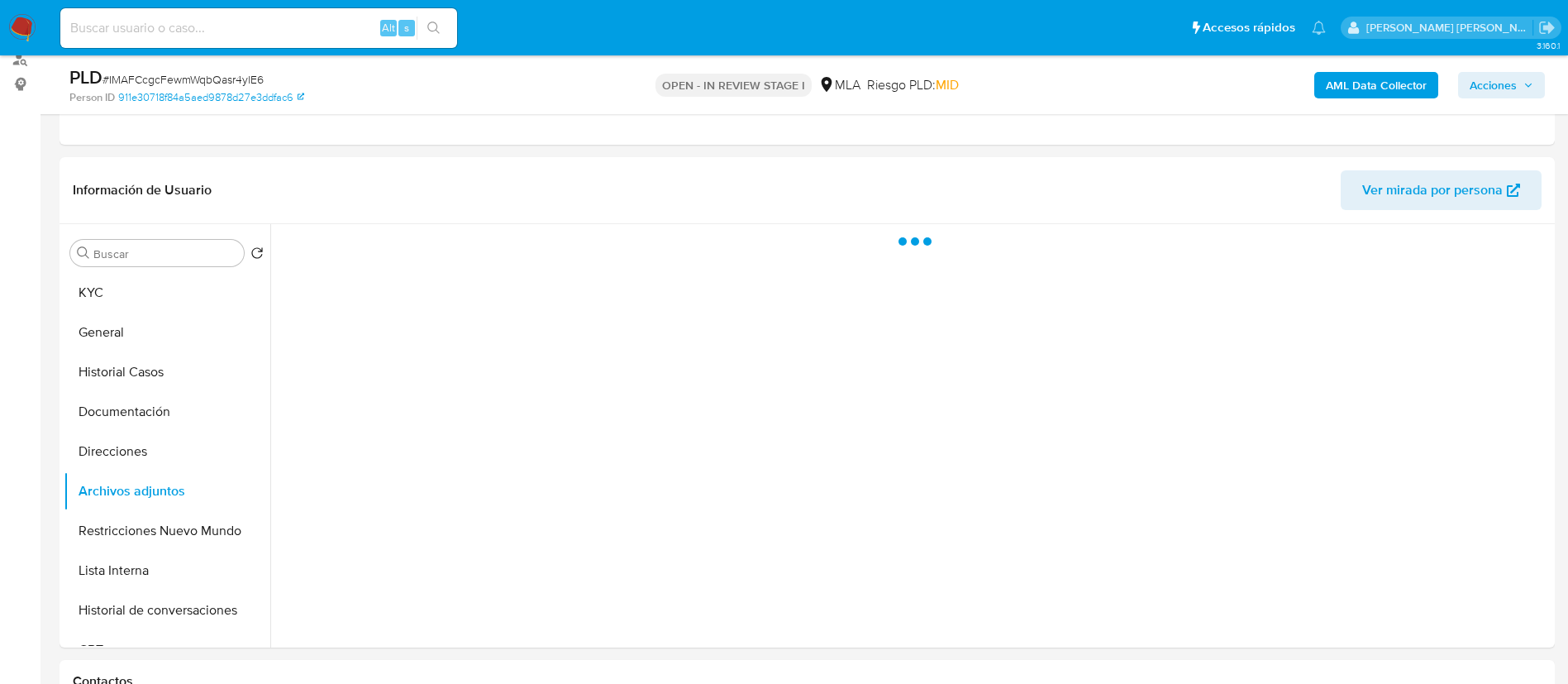
scroll to position [266, 0]
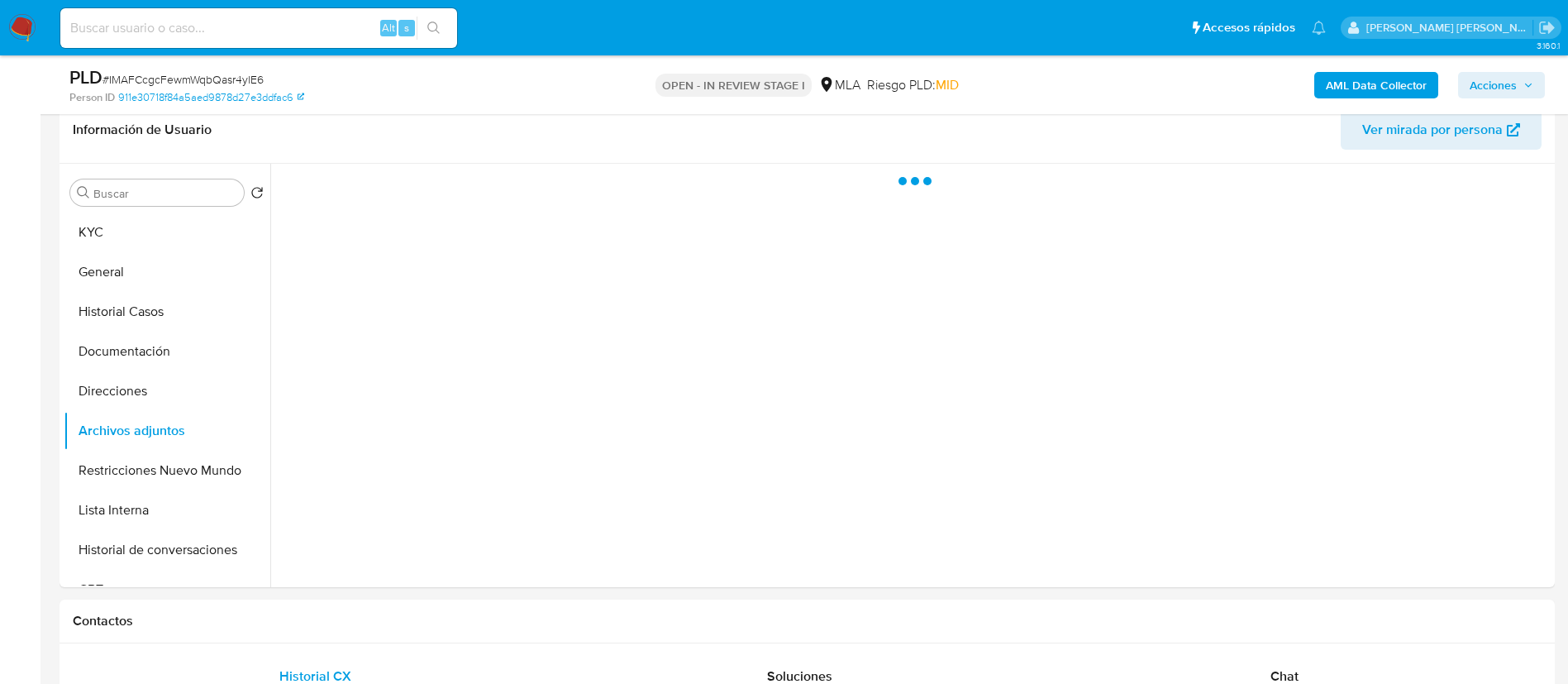
select select "10"
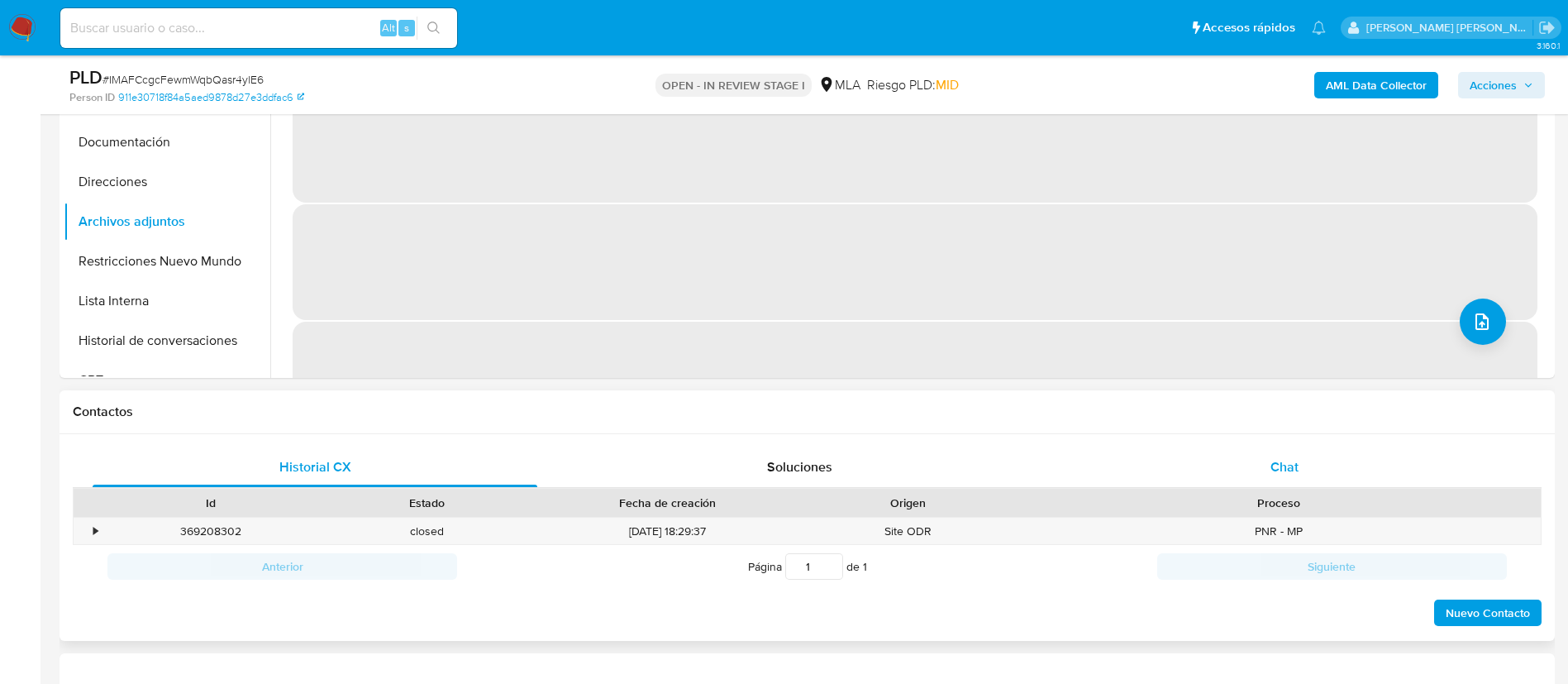
scroll to position [476, 0]
click at [1274, 466] on span "Chat" at bounding box center [1285, 465] width 28 height 19
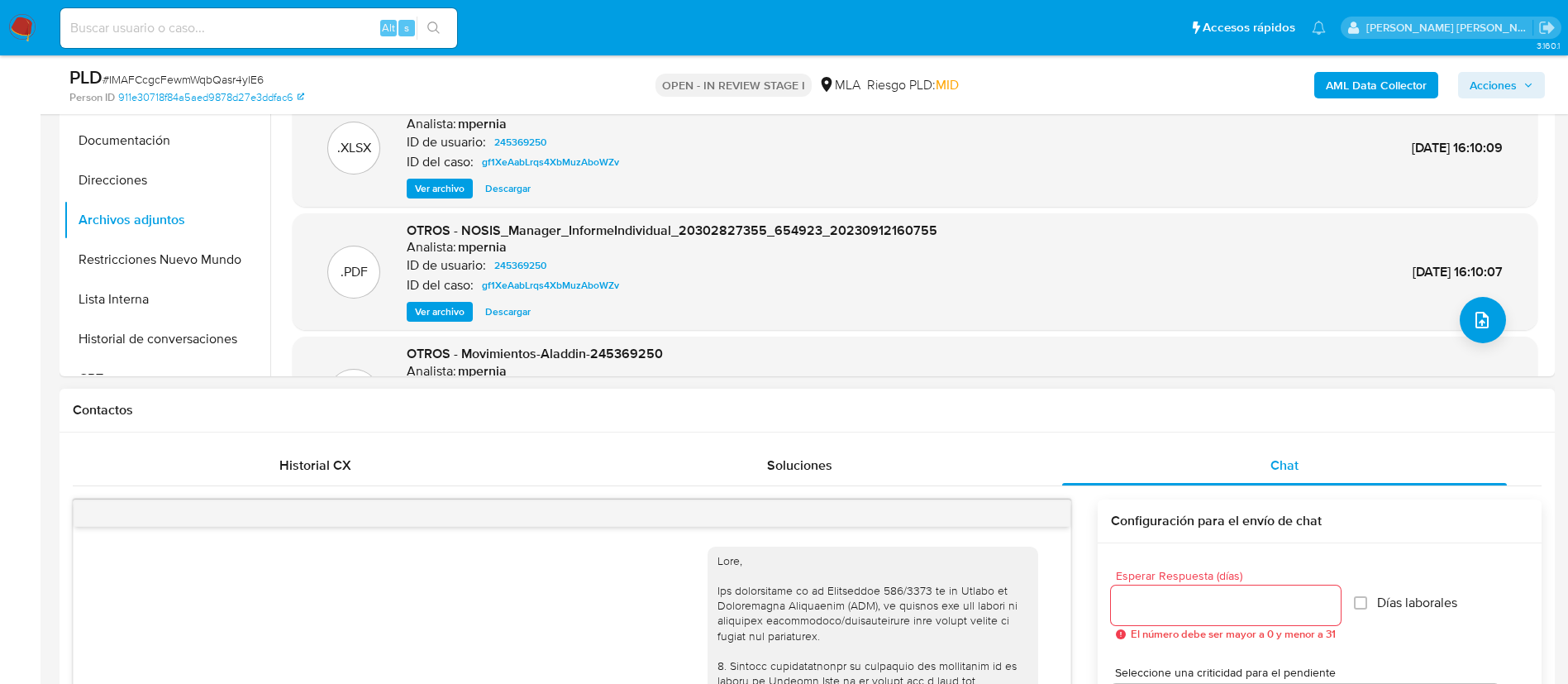
scroll to position [856, 0]
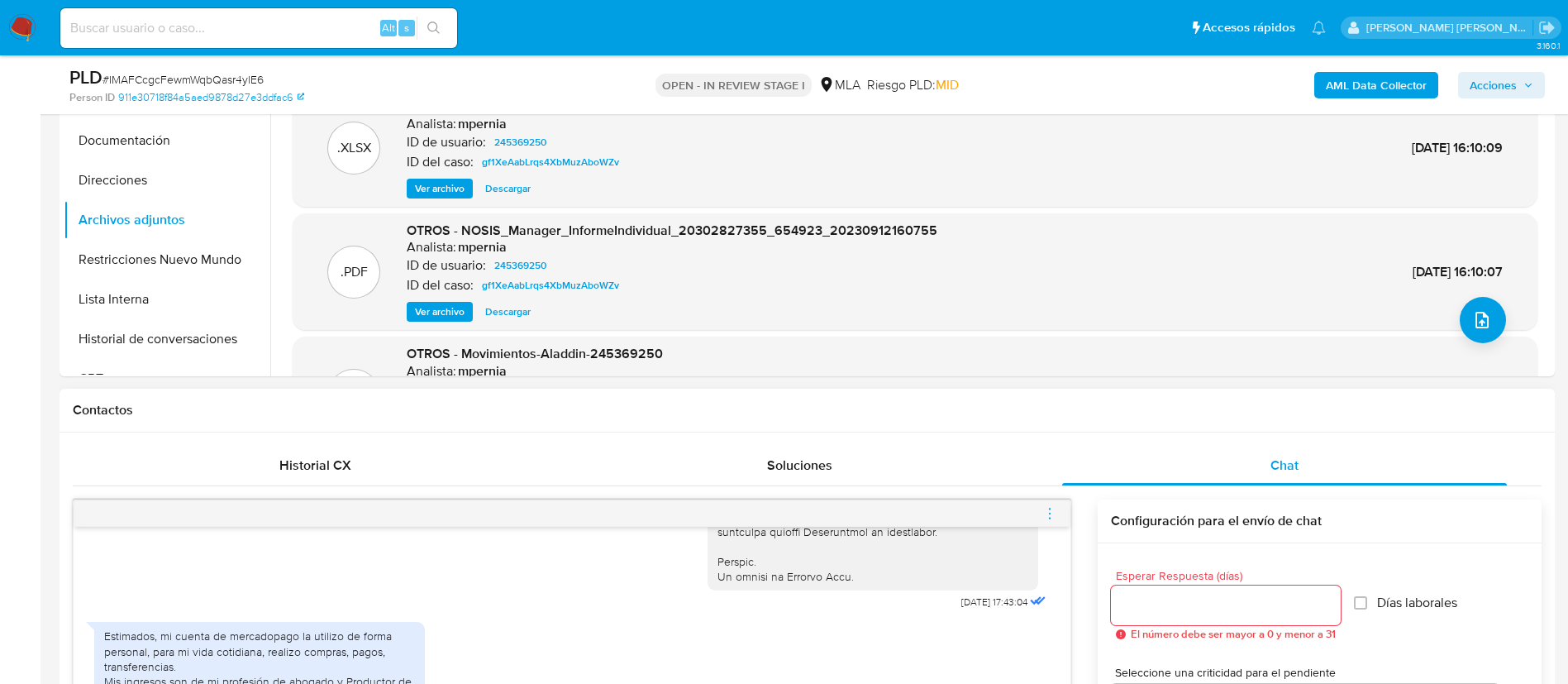
click at [1049, 515] on icon "menu-action" at bounding box center [1050, 513] width 15 height 15
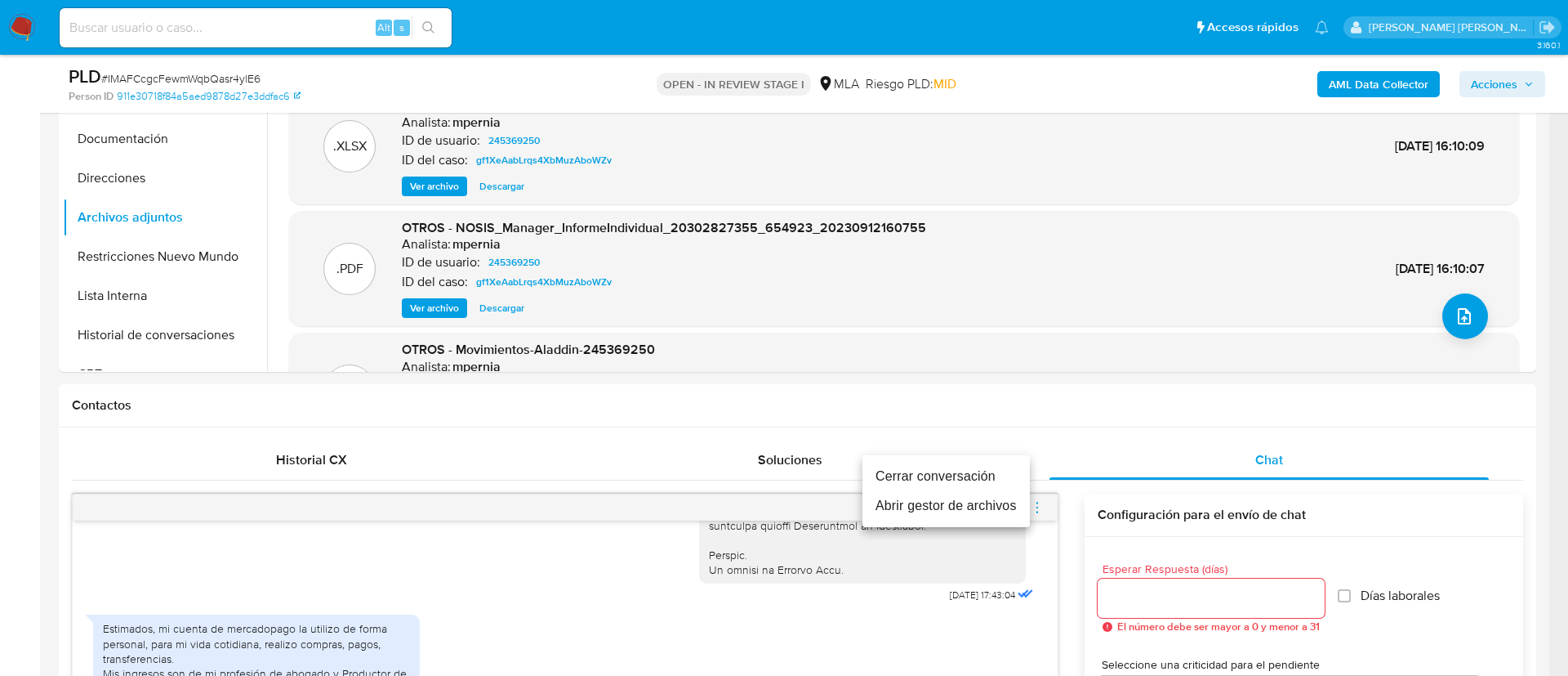
click at [942, 470] on li "Cerrar conversación" at bounding box center [946, 476] width 167 height 29
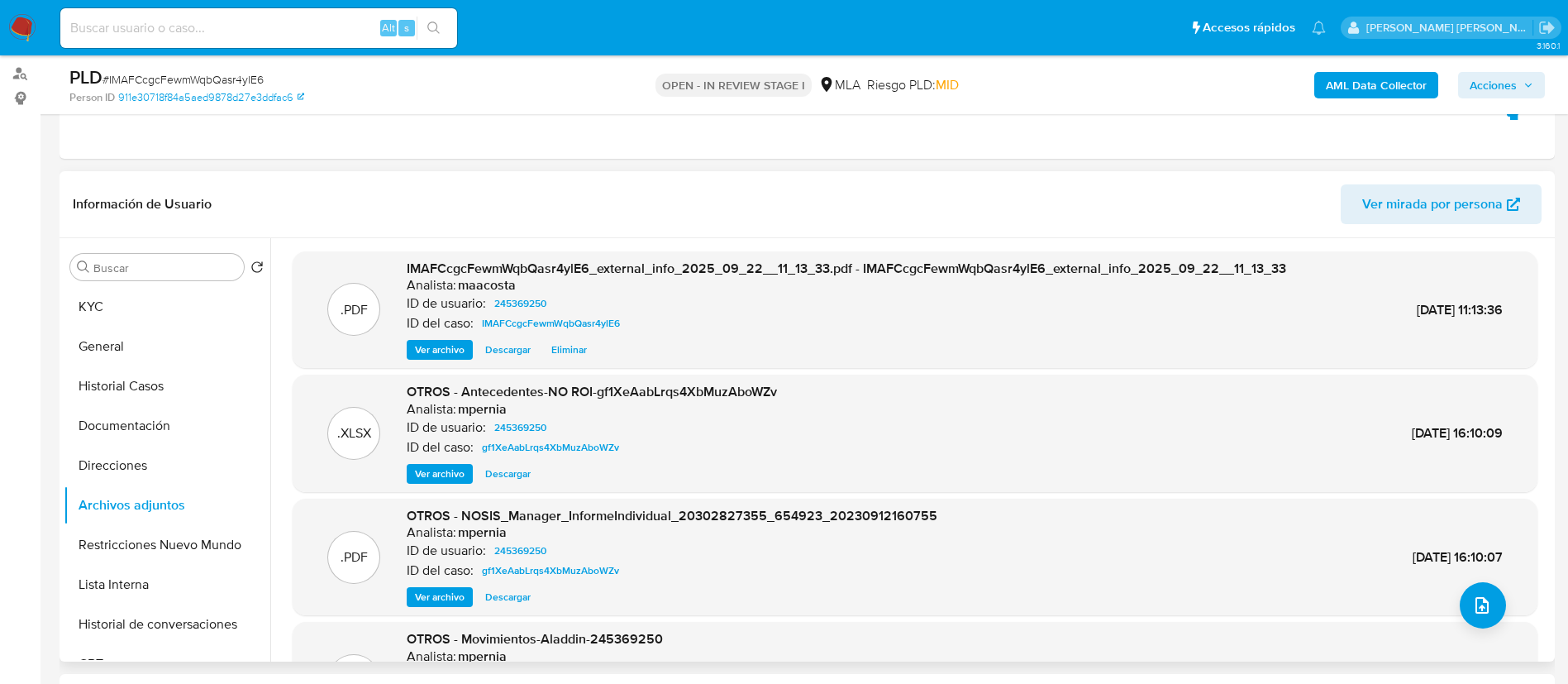
scroll to position [189, 0]
click at [1373, 81] on b "AML Data Collector" at bounding box center [1377, 85] width 101 height 27
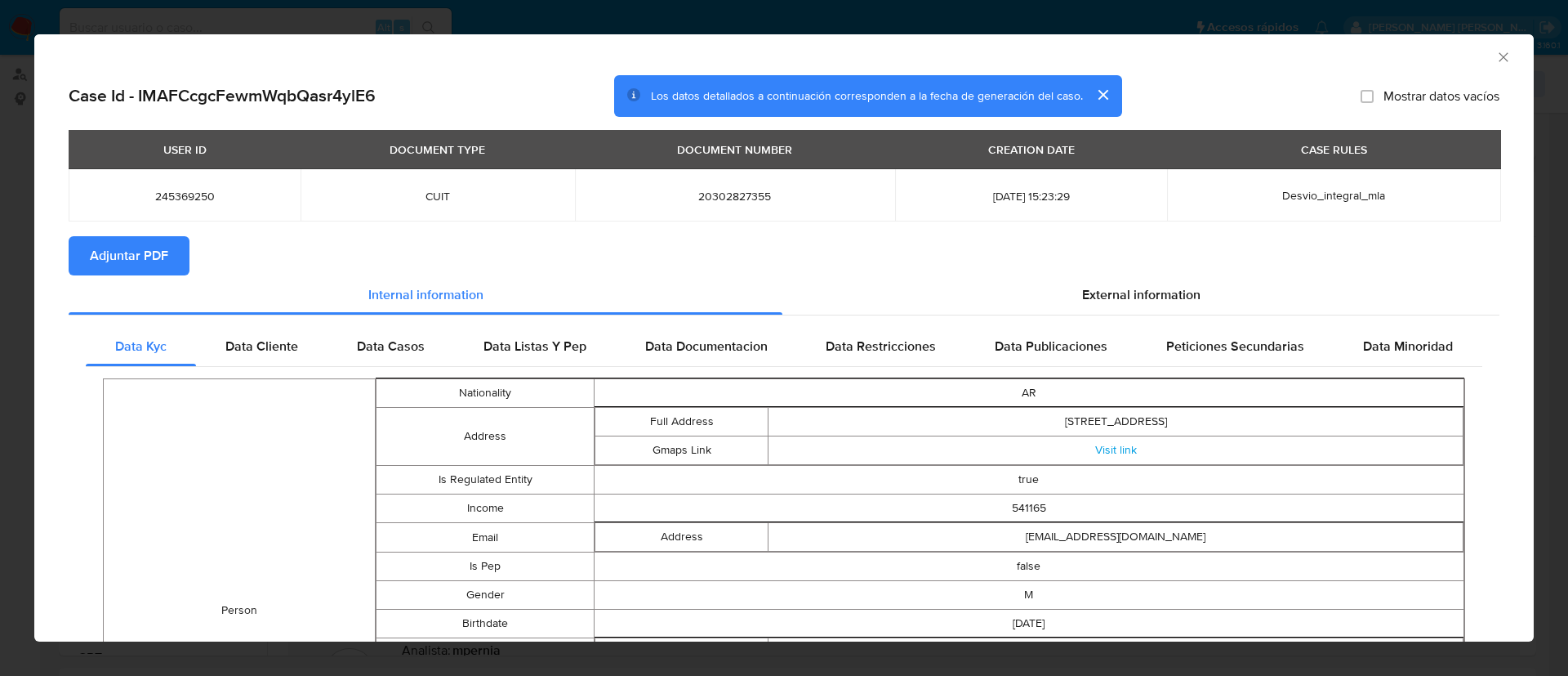
click at [155, 254] on span "Adjuntar PDF" at bounding box center [129, 256] width 78 height 36
click at [441, 106] on div "Case Id - IMAFCcgcFewmWqbQasr4ylE6 Los datos detallados a continuación correspo…" at bounding box center [784, 96] width 1431 height 42
click at [1496, 57] on icon "Cerrar ventana" at bounding box center [1503, 57] width 17 height 17
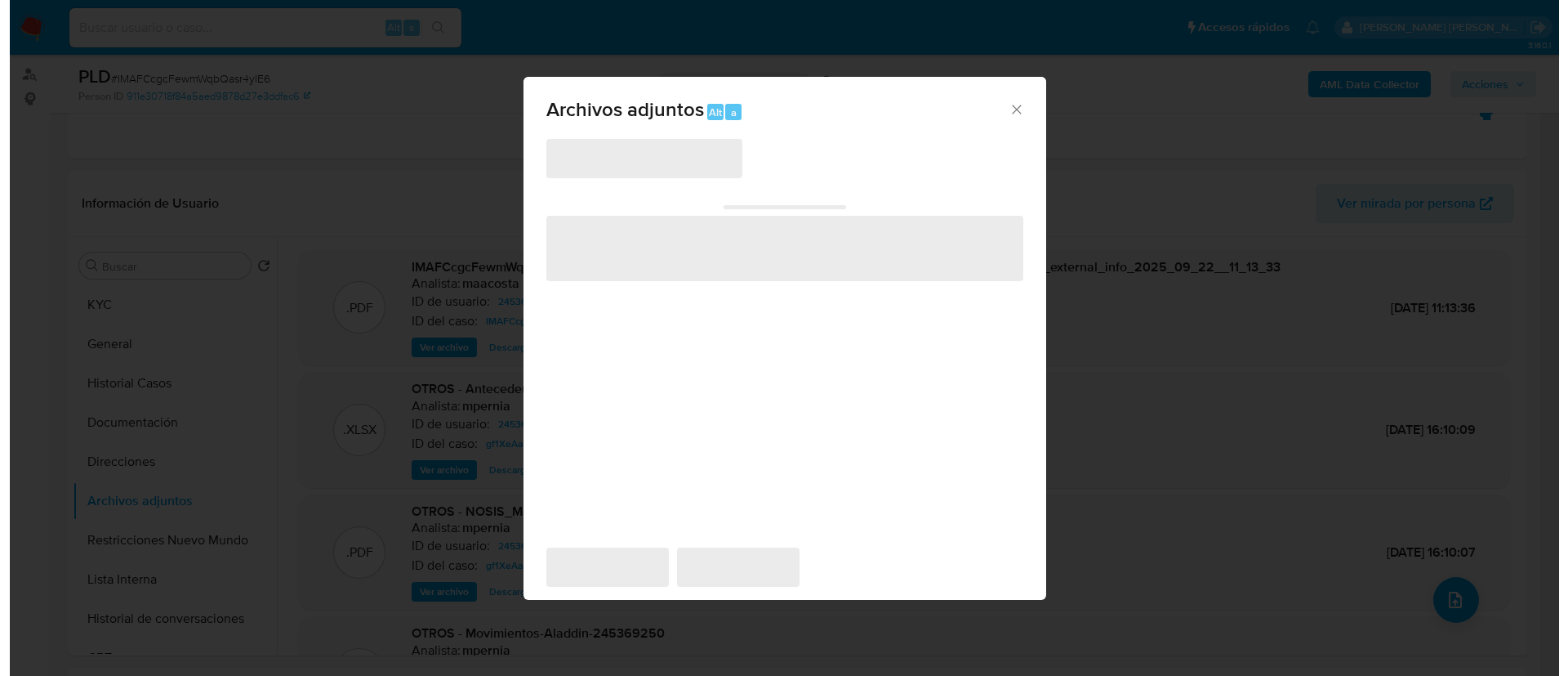
scroll to position [263, 0]
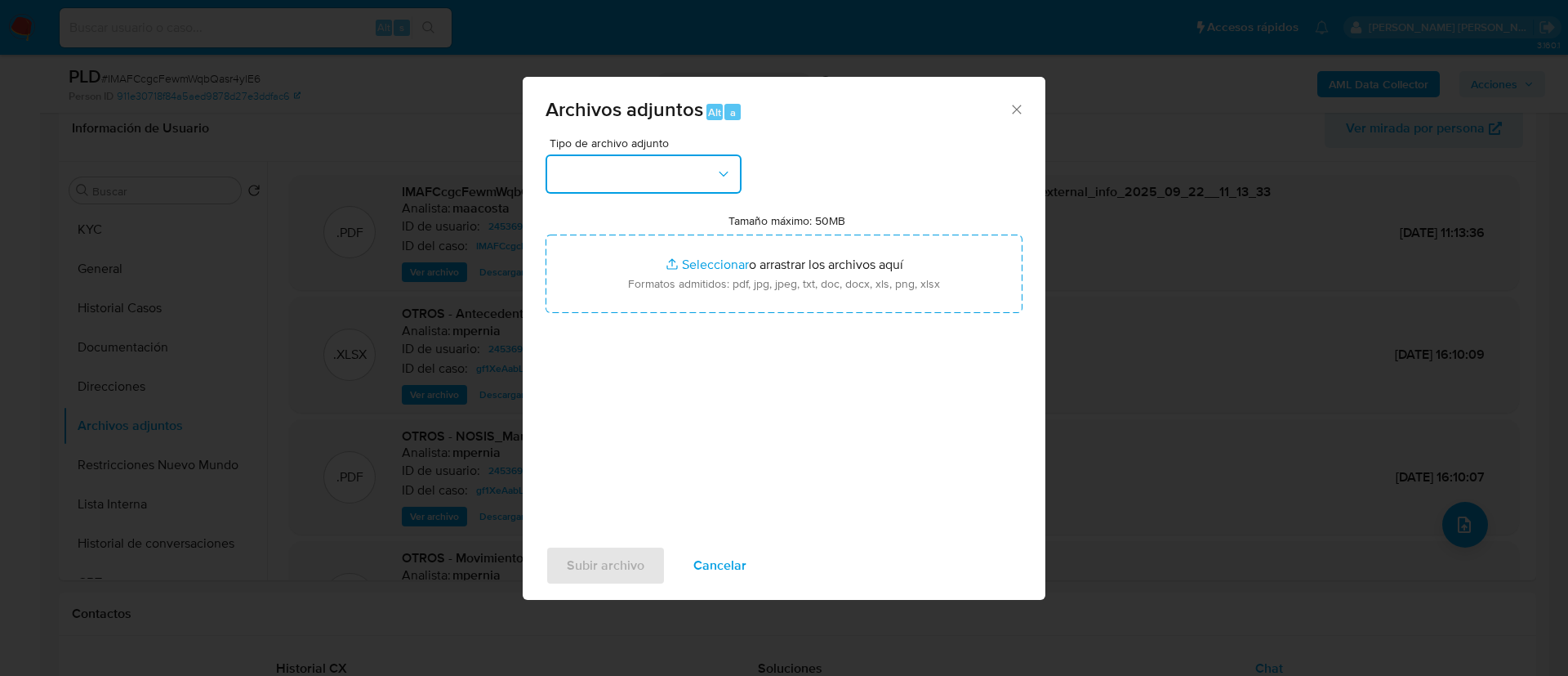
click at [626, 170] on button "button" at bounding box center [643, 174] width 196 height 39
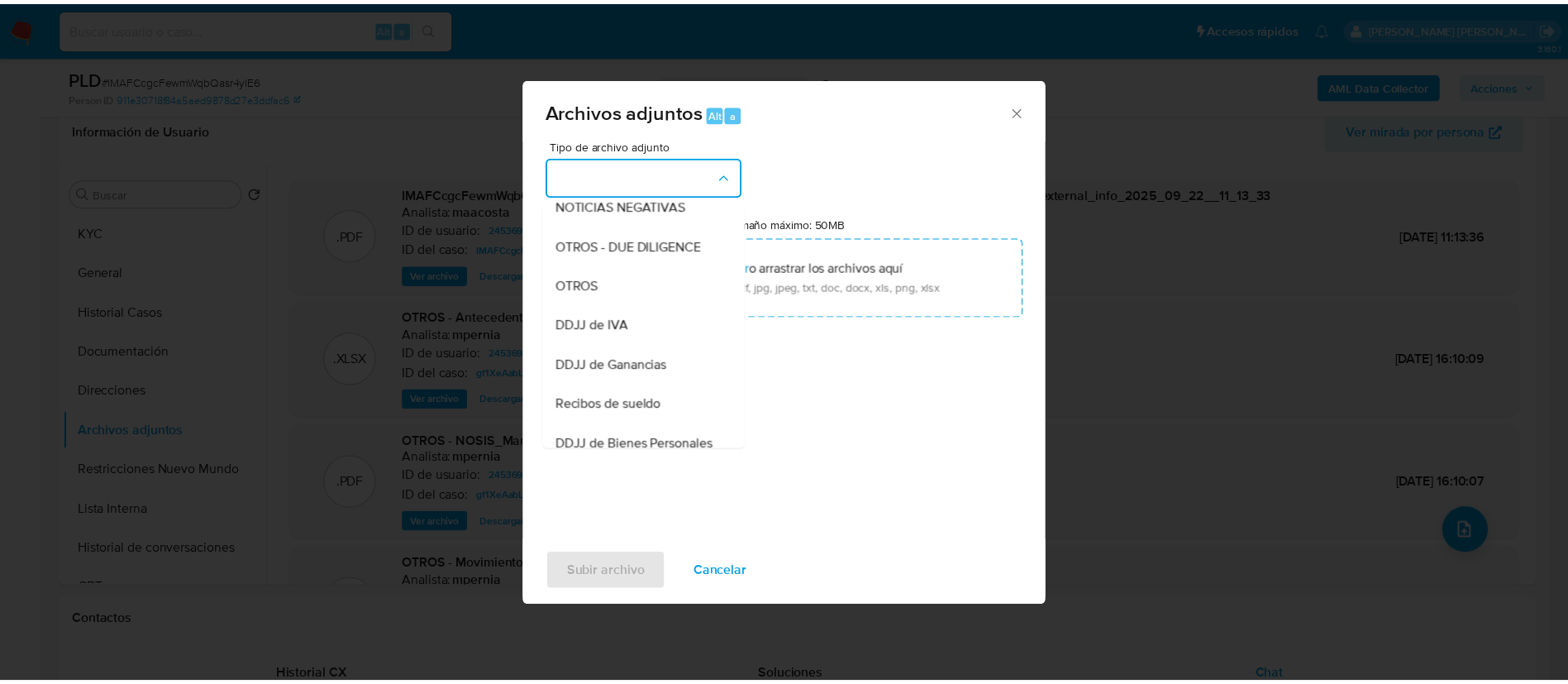
scroll to position [255, 0]
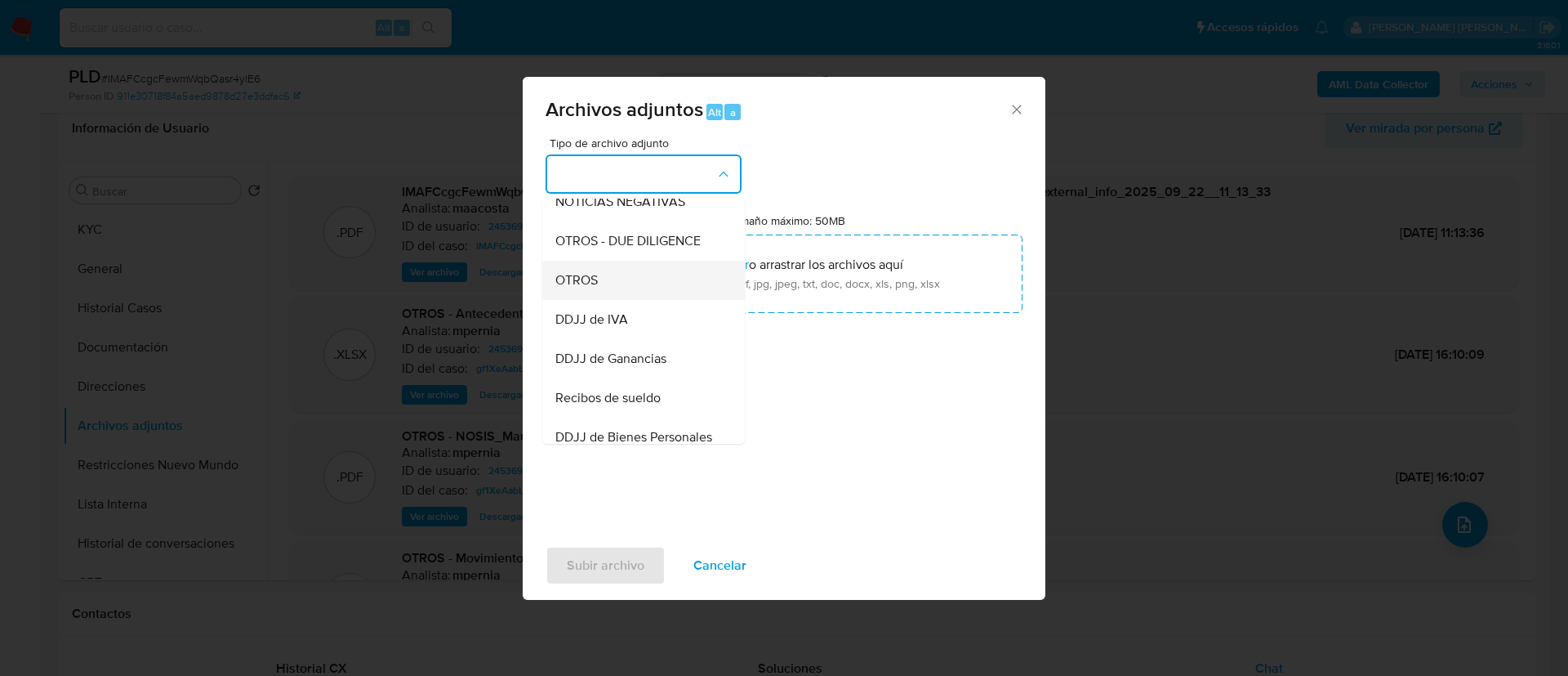
click at [574, 288] on span "OTROS" at bounding box center [576, 280] width 42 height 17
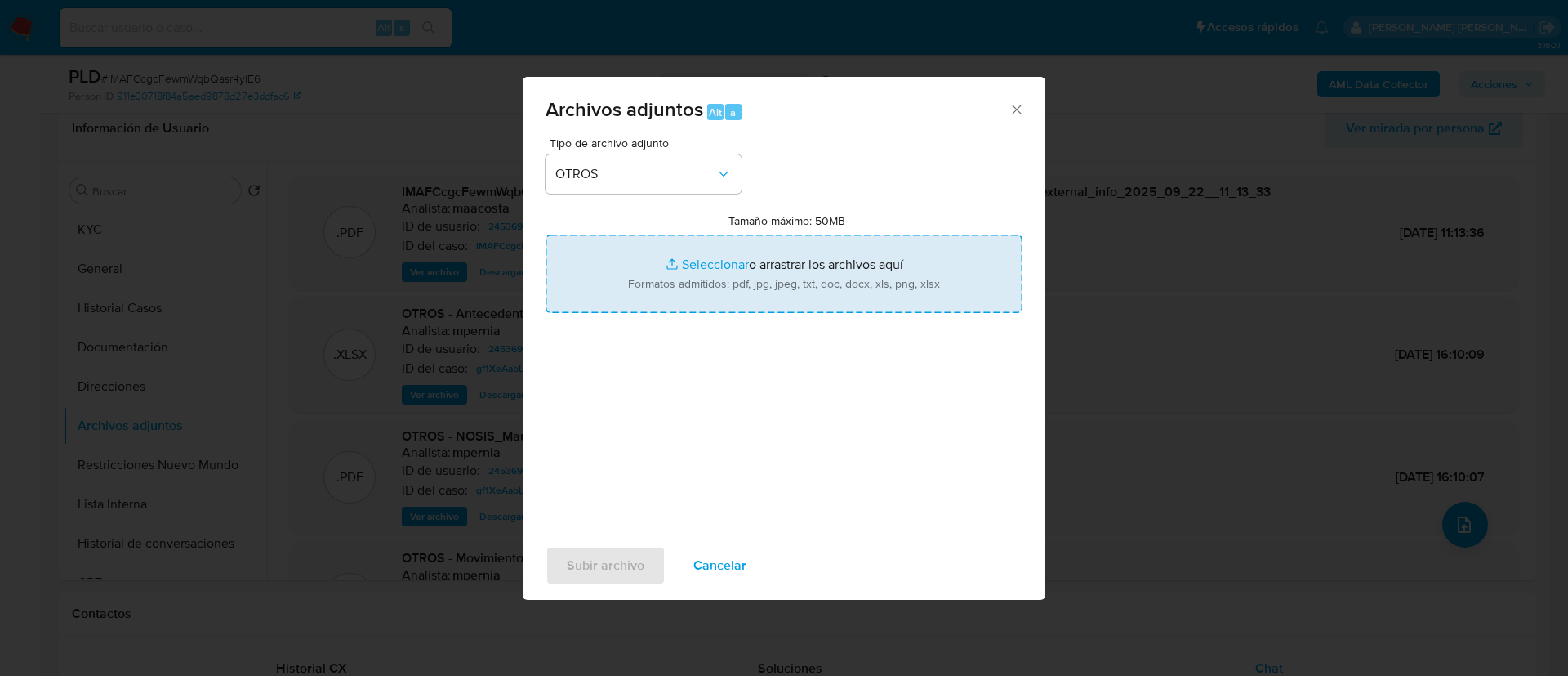
type input "C:\fakepath\[PERSON_NAME]- Movimientos.xlsx"
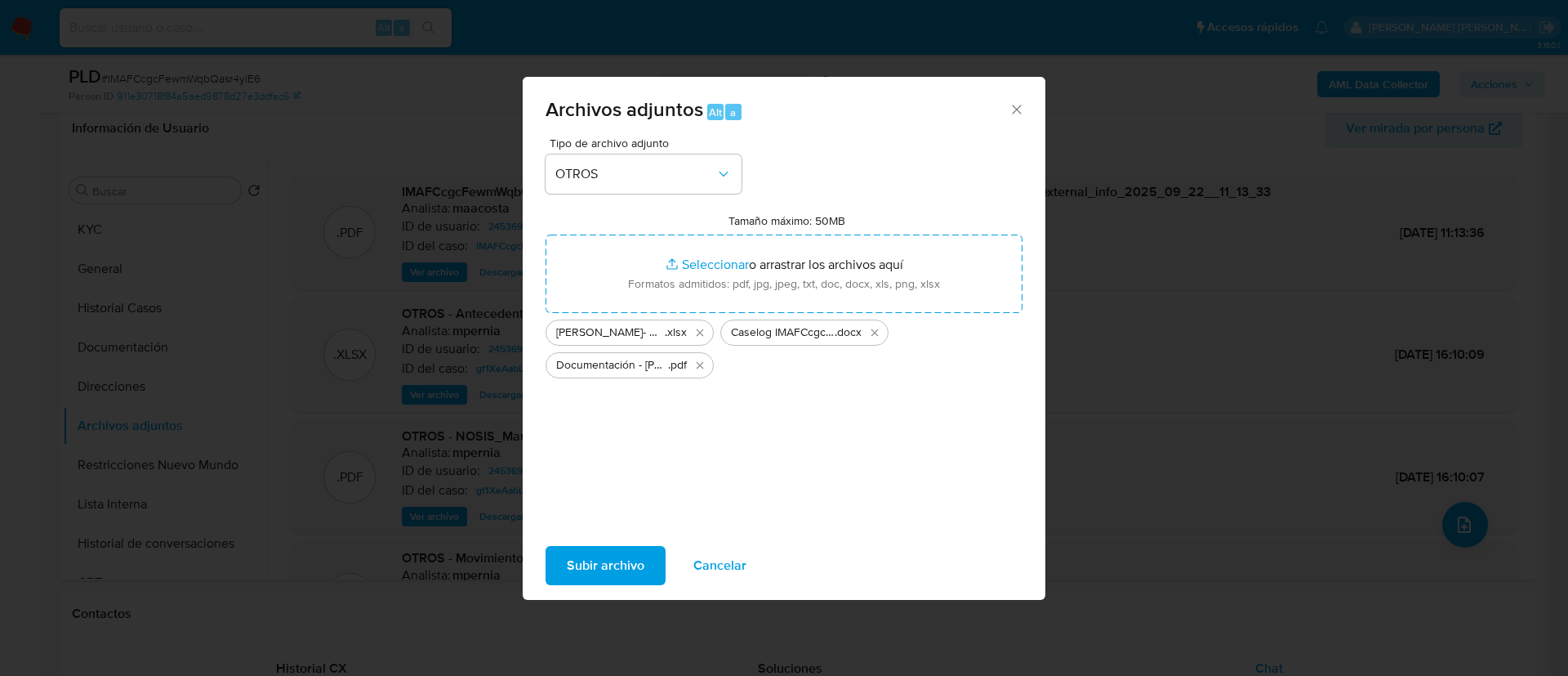
click at [609, 558] on span "Subir archivo" at bounding box center [605, 565] width 77 height 36
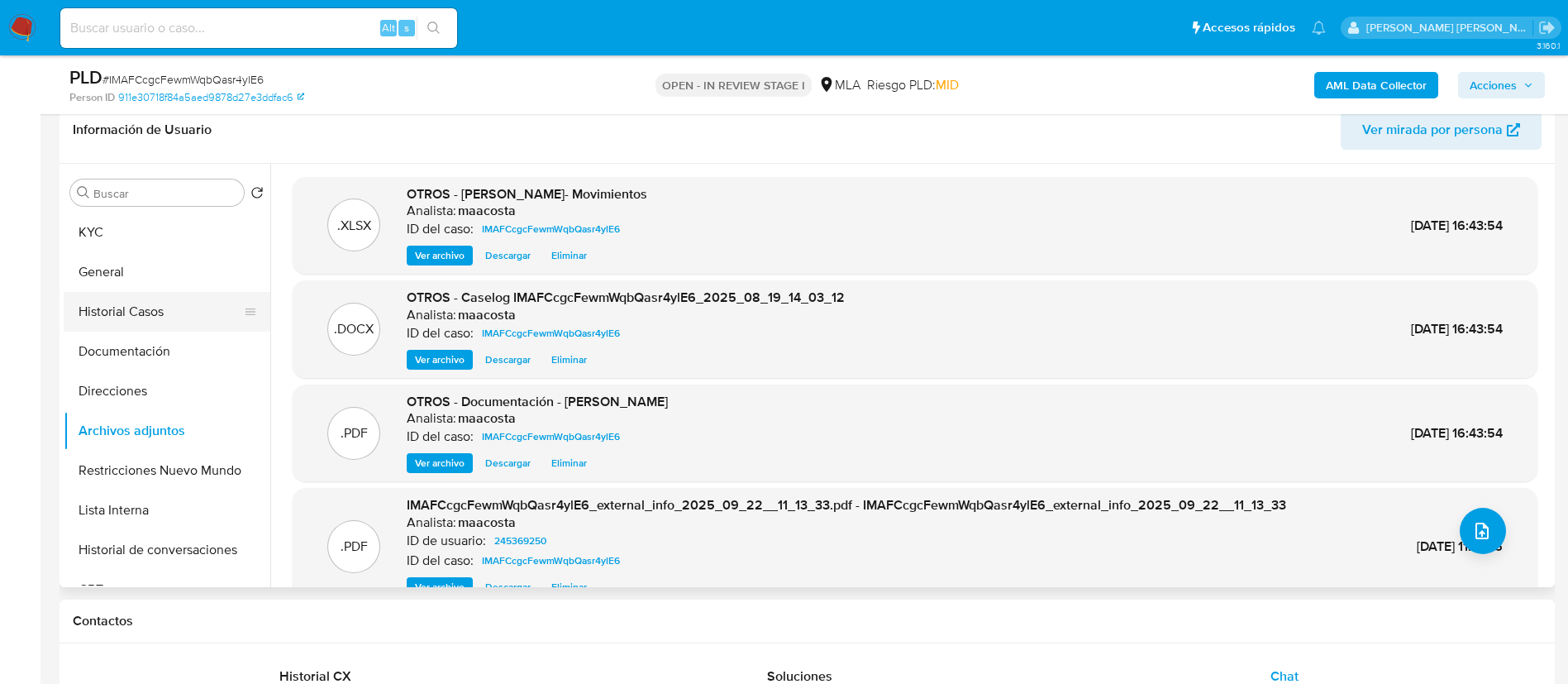
click at [128, 313] on button "Historial Casos" at bounding box center [160, 311] width 193 height 40
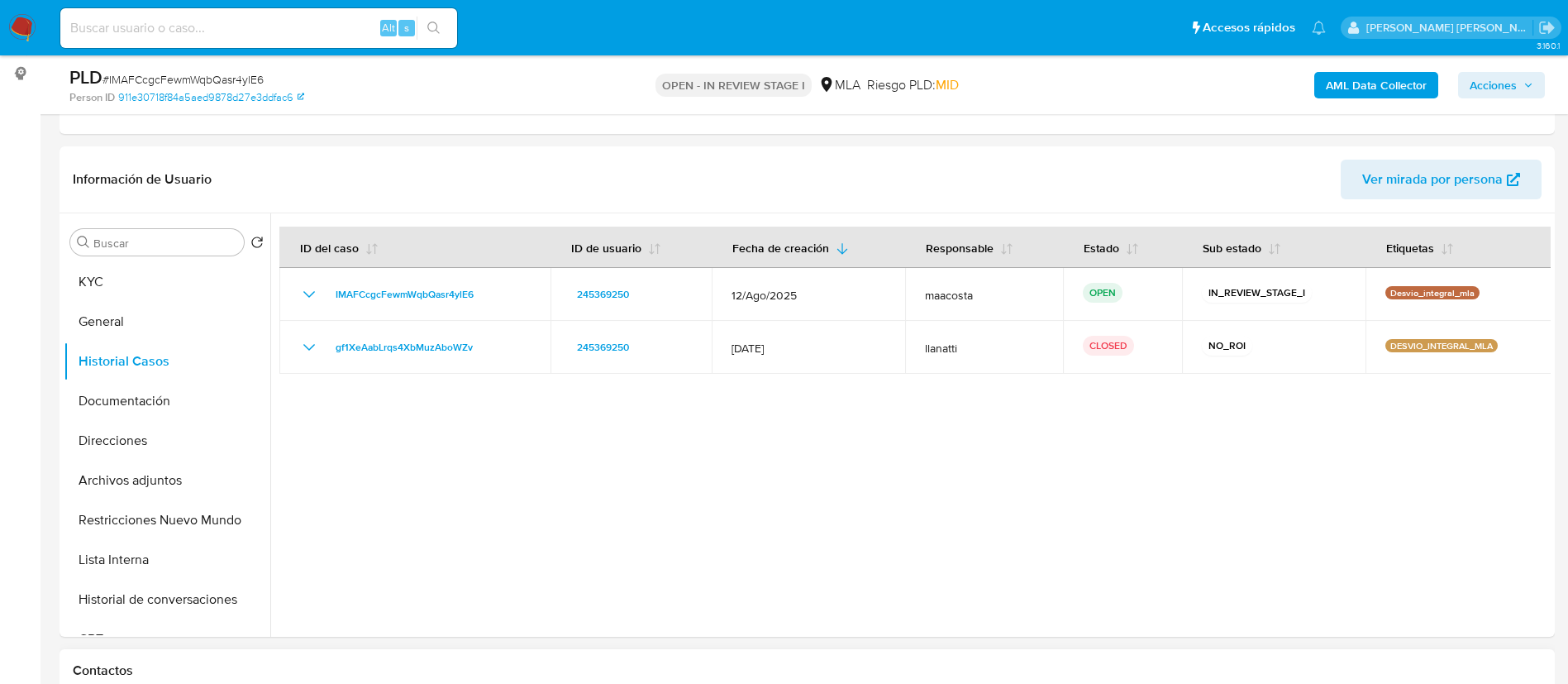
scroll to position [212, 0]
click at [1517, 88] on span "Acciones" at bounding box center [1502, 84] width 63 height 23
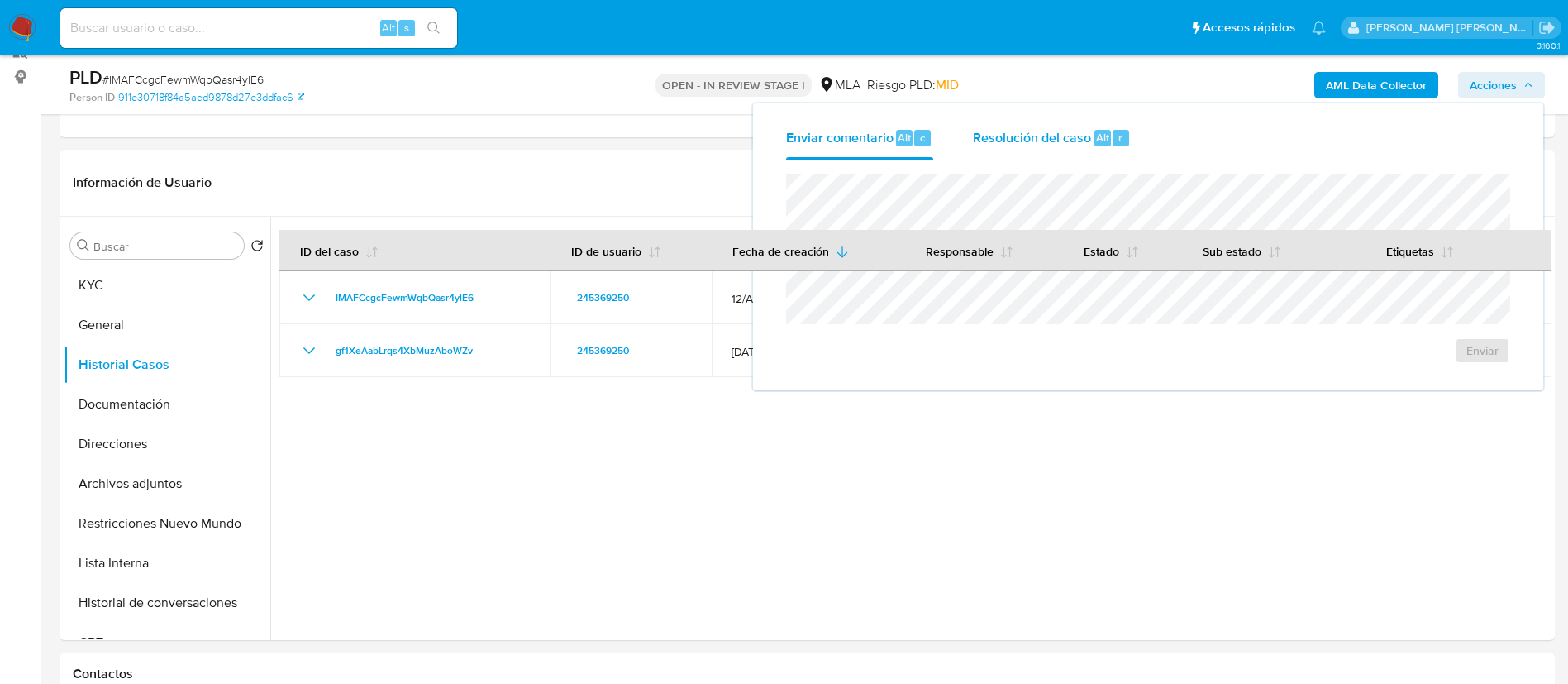
click at [1060, 142] on span "Resolución del caso" at bounding box center [1032, 136] width 118 height 19
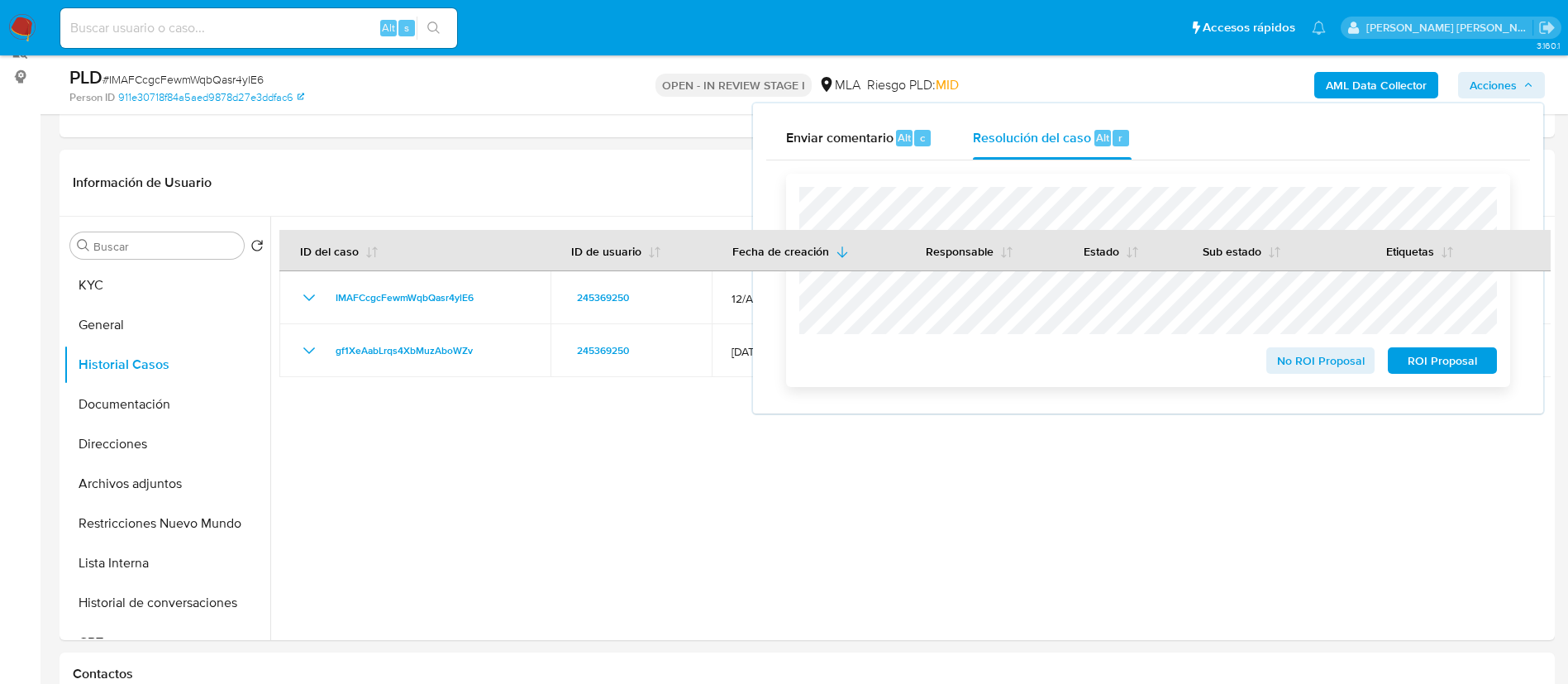
click at [1332, 366] on span "No ROI Proposal" at bounding box center [1320, 360] width 86 height 23
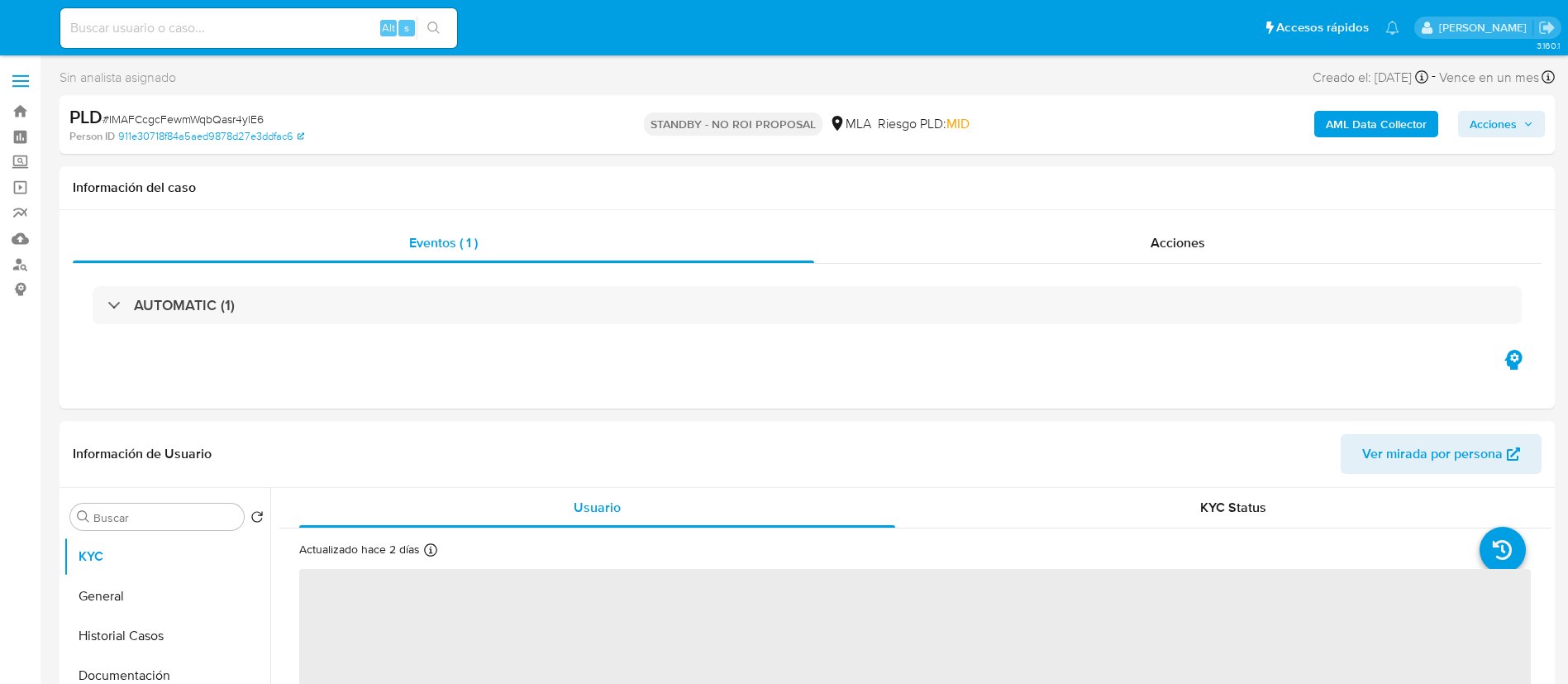
select select "10"
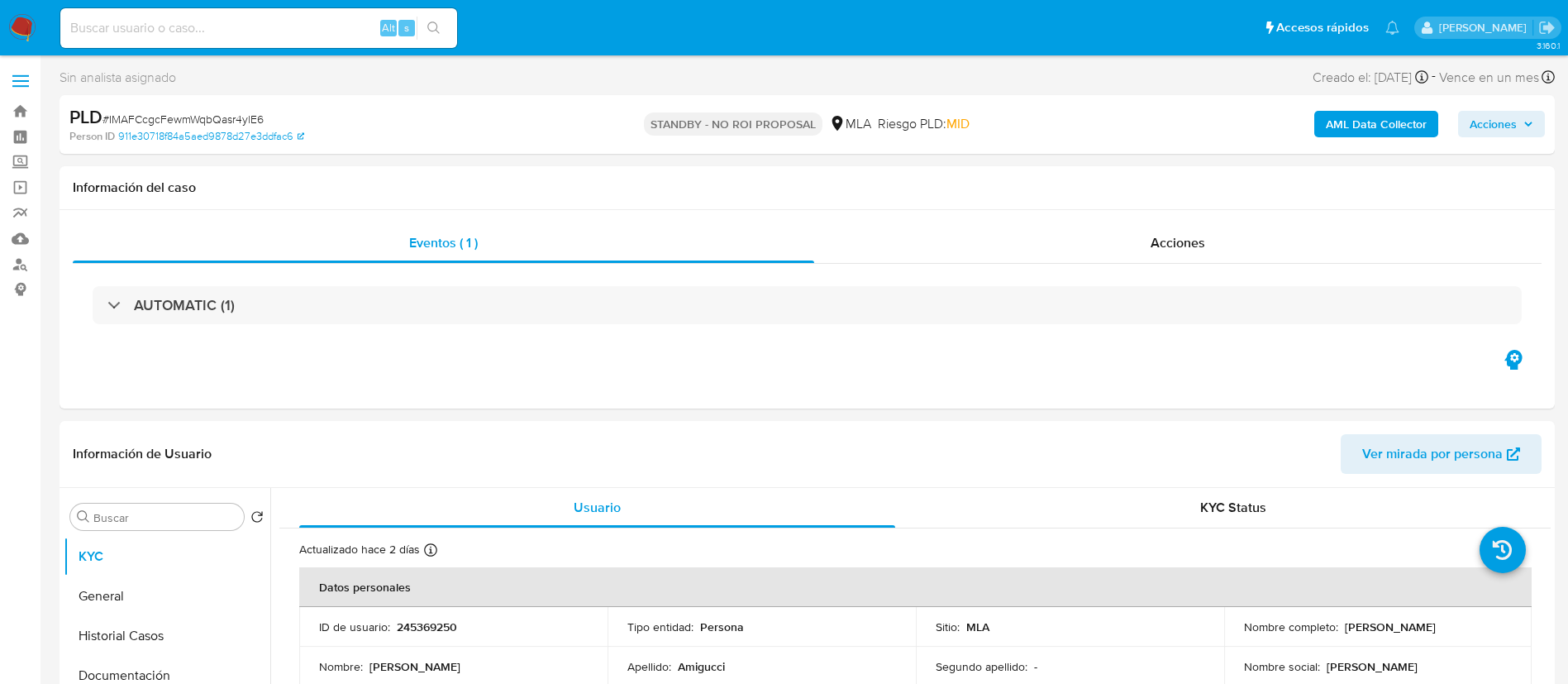
click at [284, 37] on input at bounding box center [259, 29] width 396 height 22
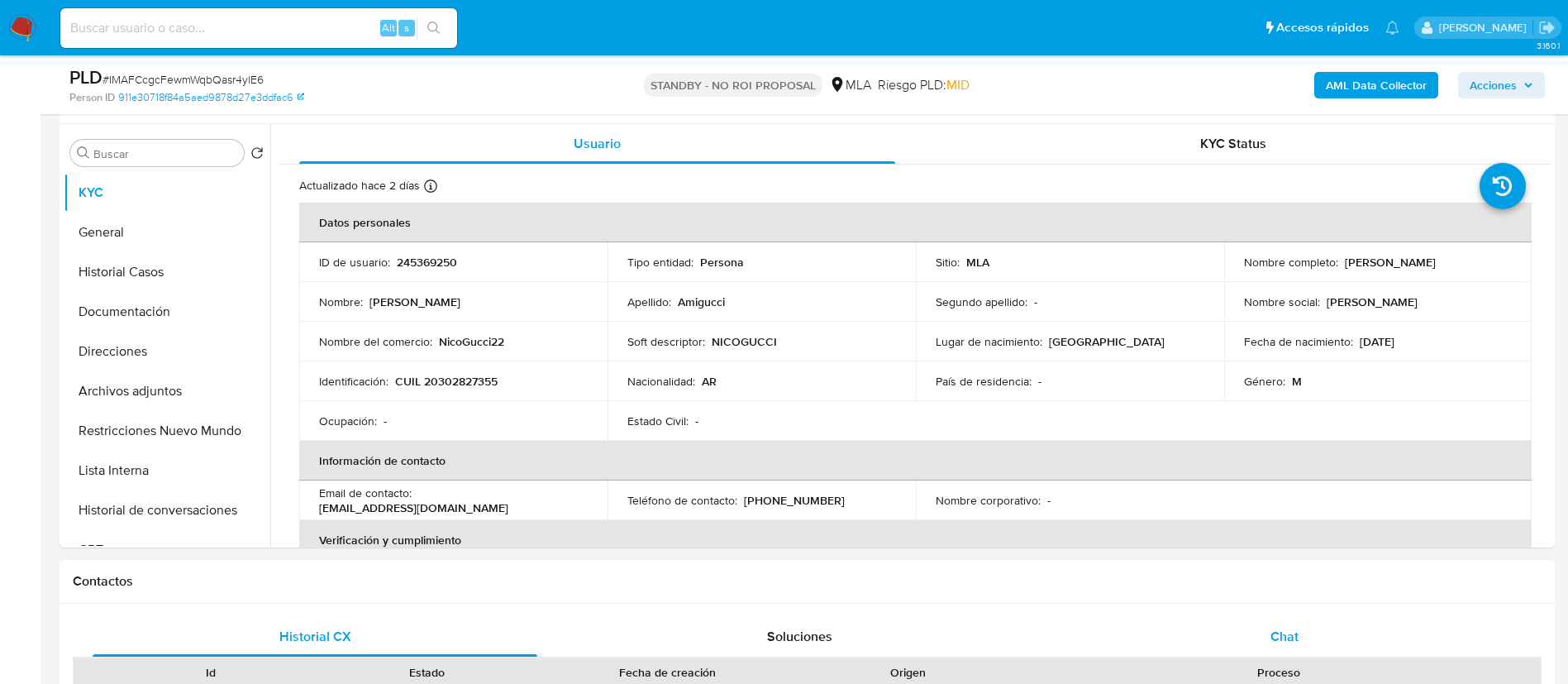
click at [1283, 617] on div "Chat" at bounding box center [1285, 636] width 445 height 40
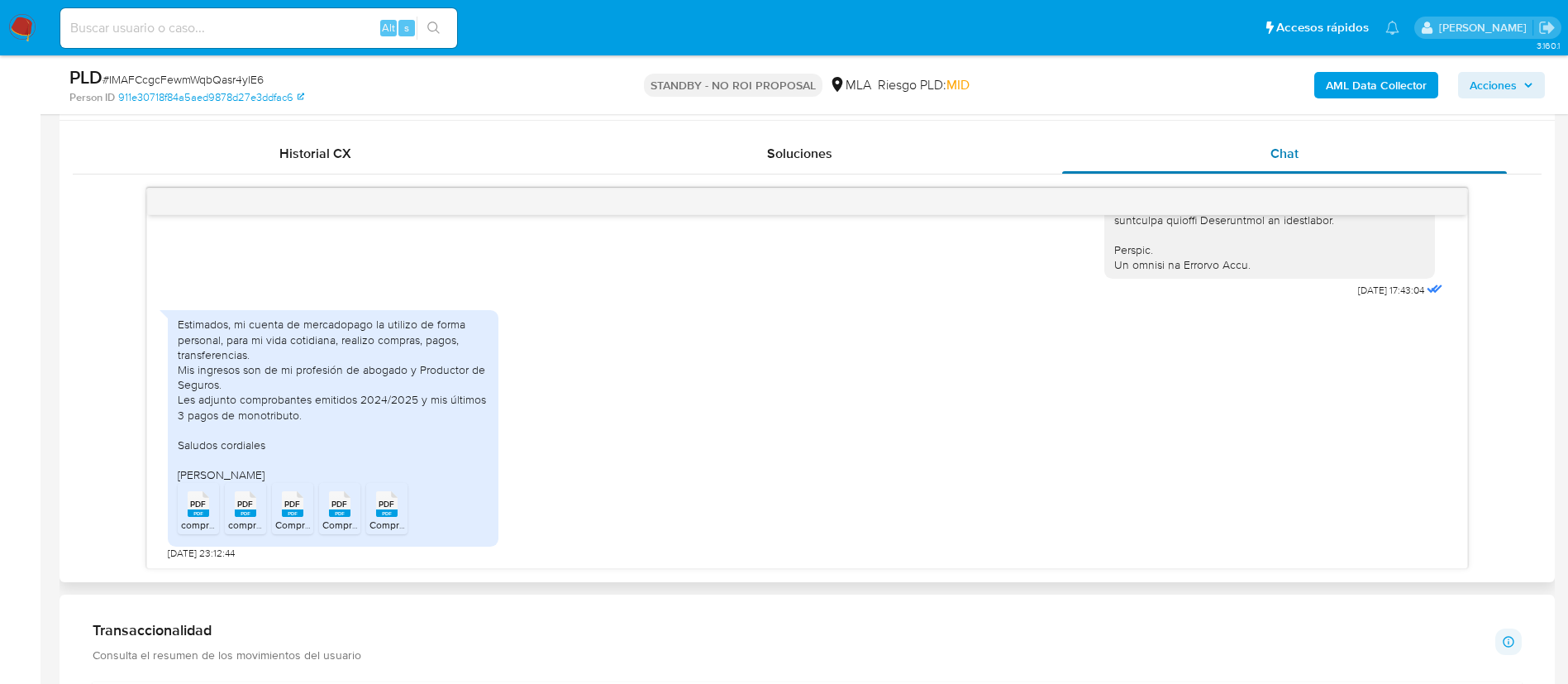
scroll to position [789, 0]
click at [1523, 395] on div "18/08/2025 17:43:04 Estimados, mi cuenta de mercadopago la utilizo de forma per…" at bounding box center [807, 377] width 1469 height 381
click at [1487, 491] on div "18/08/2025 17:43:04 Estimados, mi cuenta de mercadopago la utilizo de forma per…" at bounding box center [807, 377] width 1469 height 381
paste input "tWTgmUwgpkczJMQaq4D2VHdh"
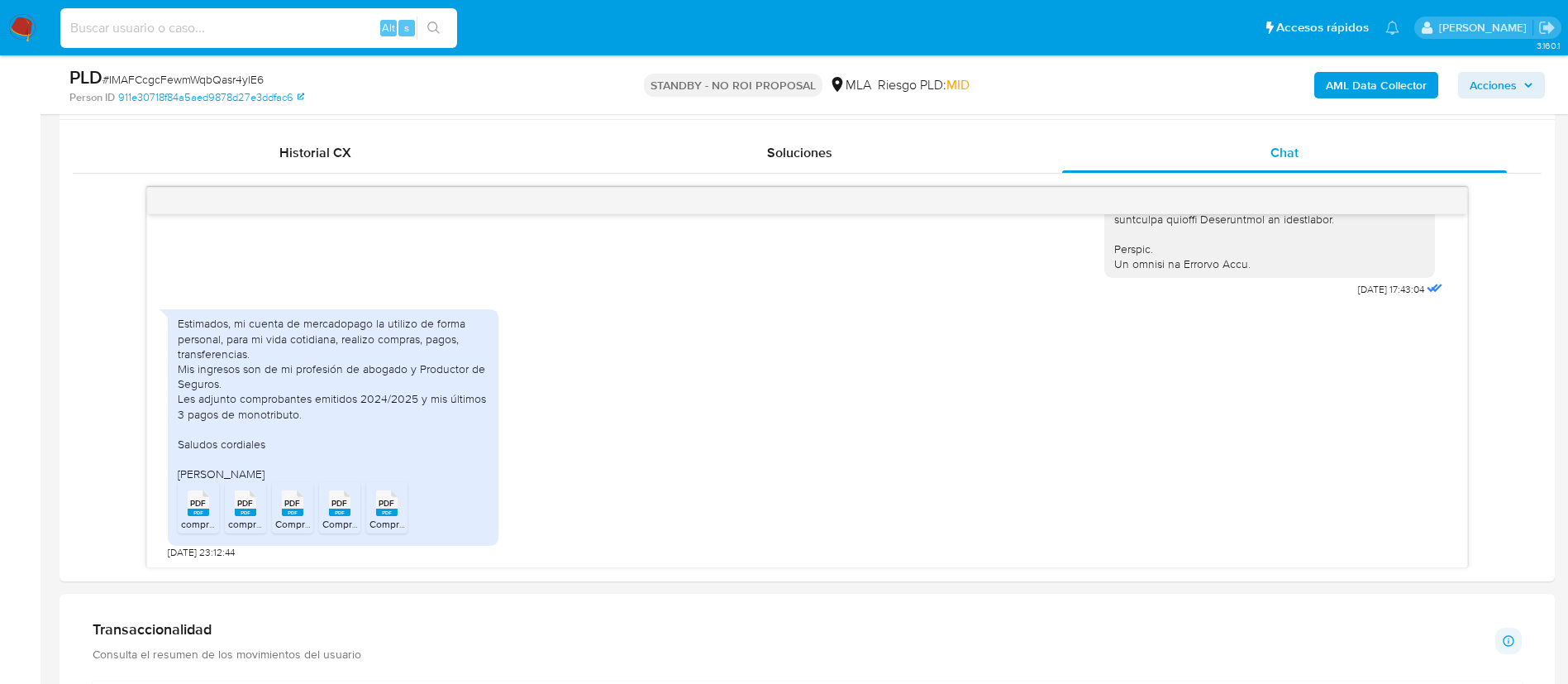
click at [300, 28] on input at bounding box center [259, 29] width 396 height 22
type input "tWTgmUwgpkczJMQaq4D2VHdh"
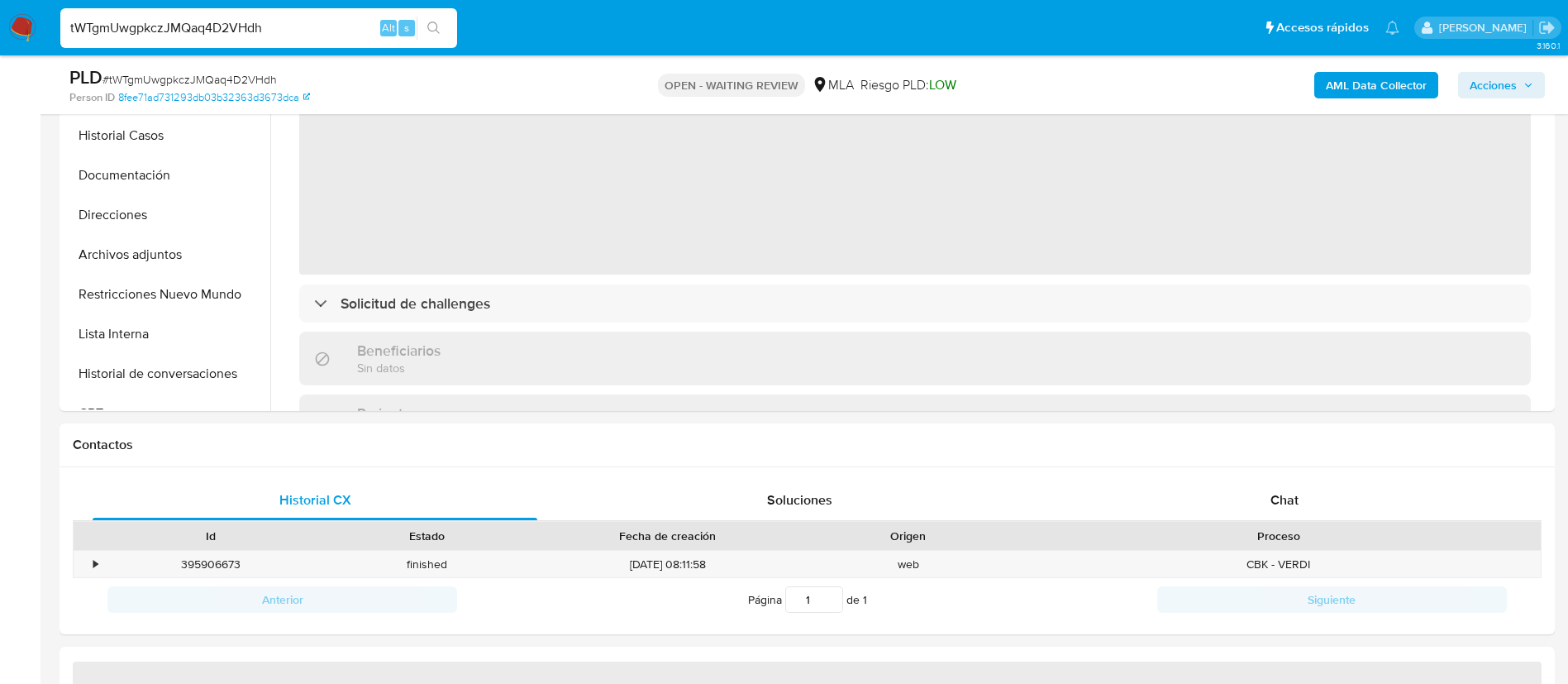
scroll to position [483, 0]
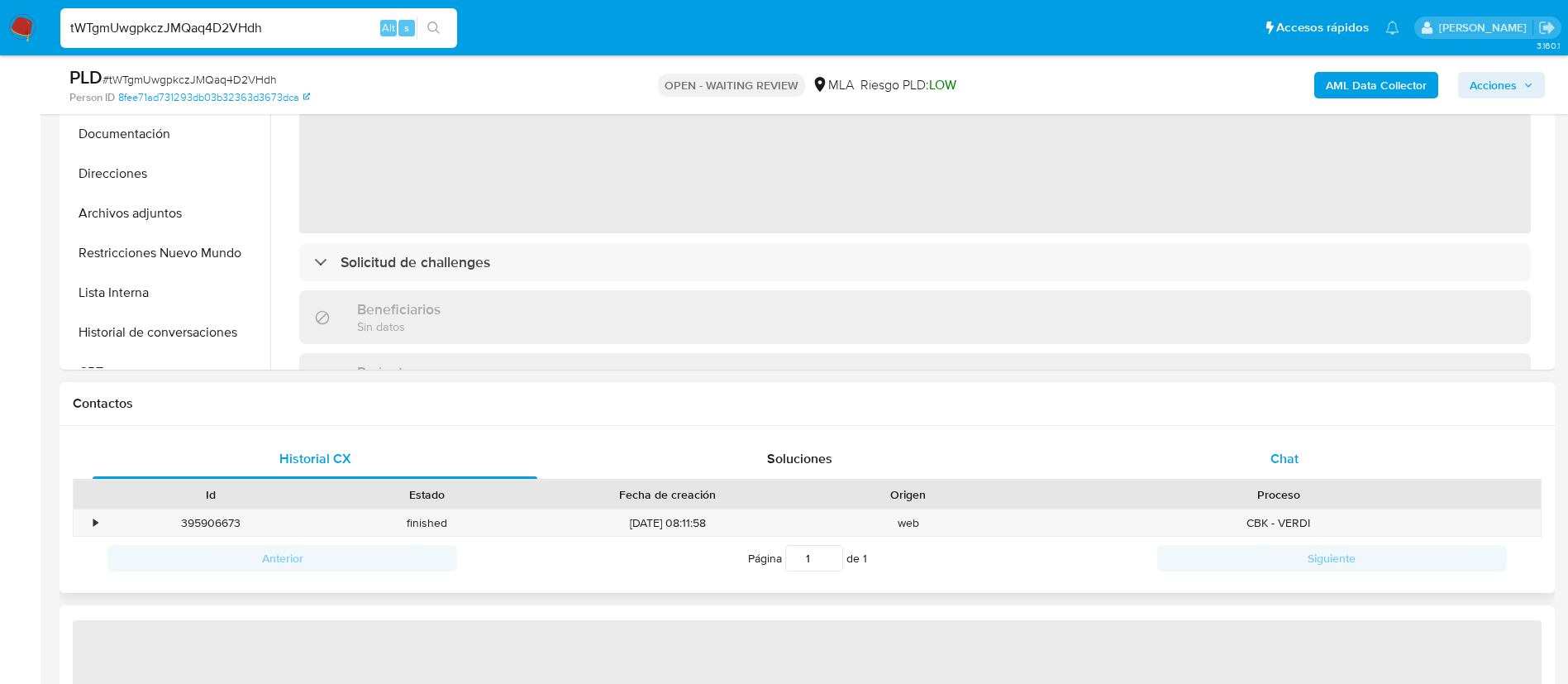
select select "10"
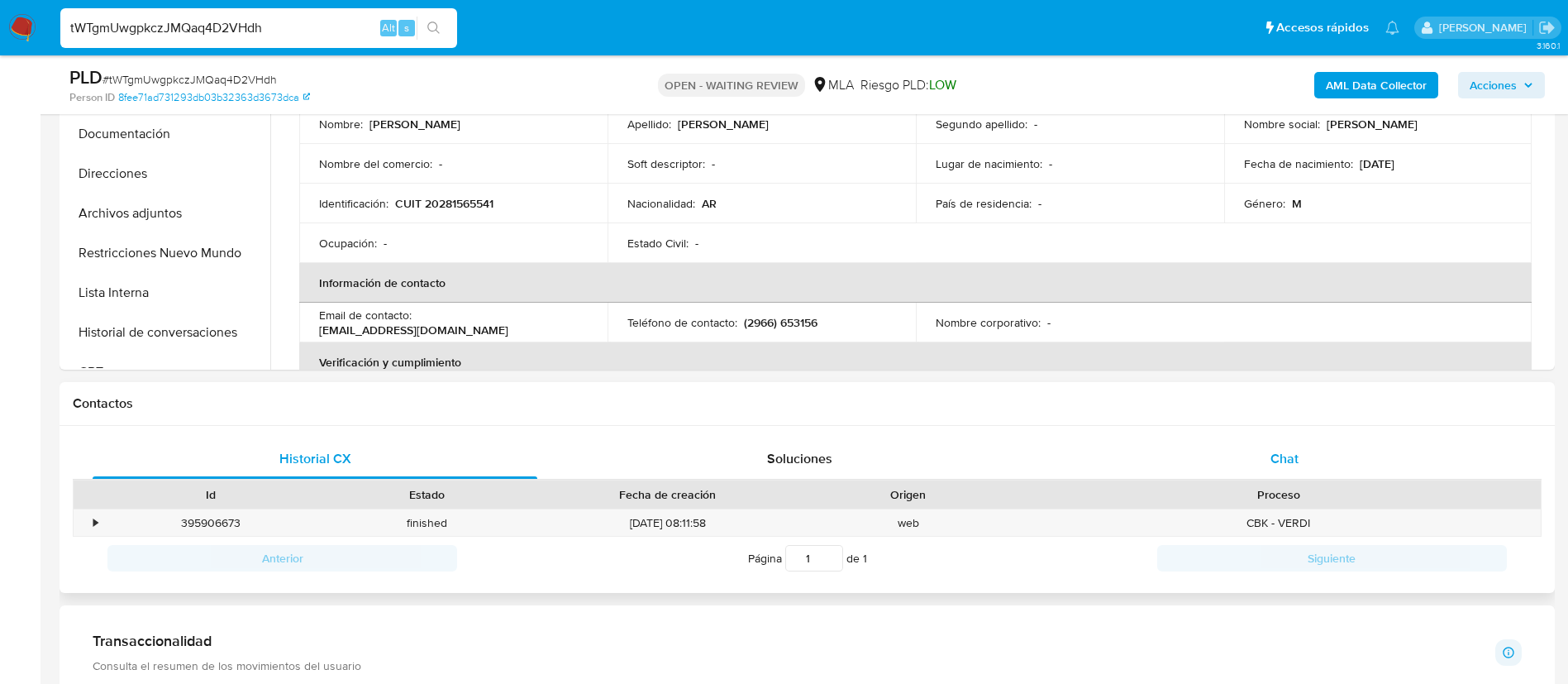
click at [1277, 465] on span "Chat" at bounding box center [1285, 458] width 28 height 19
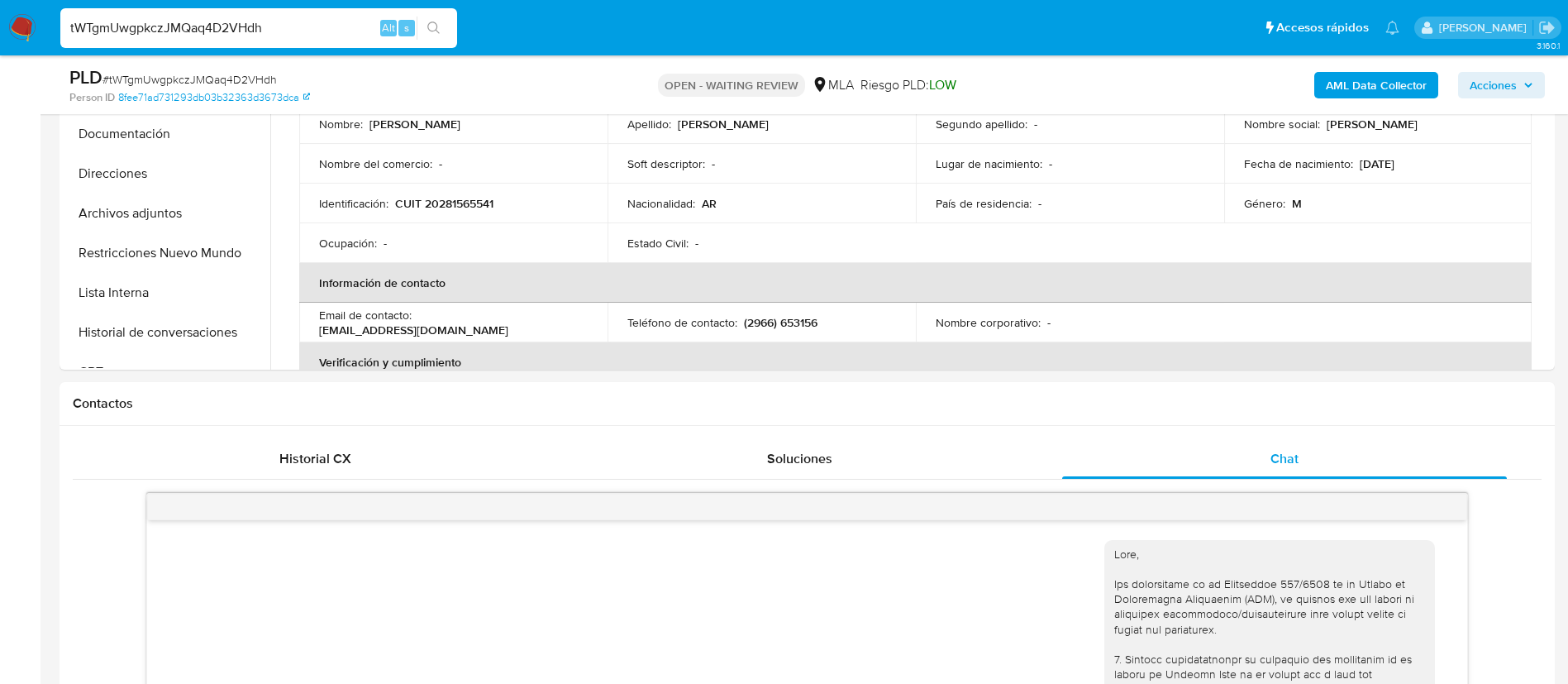
scroll to position [755, 0]
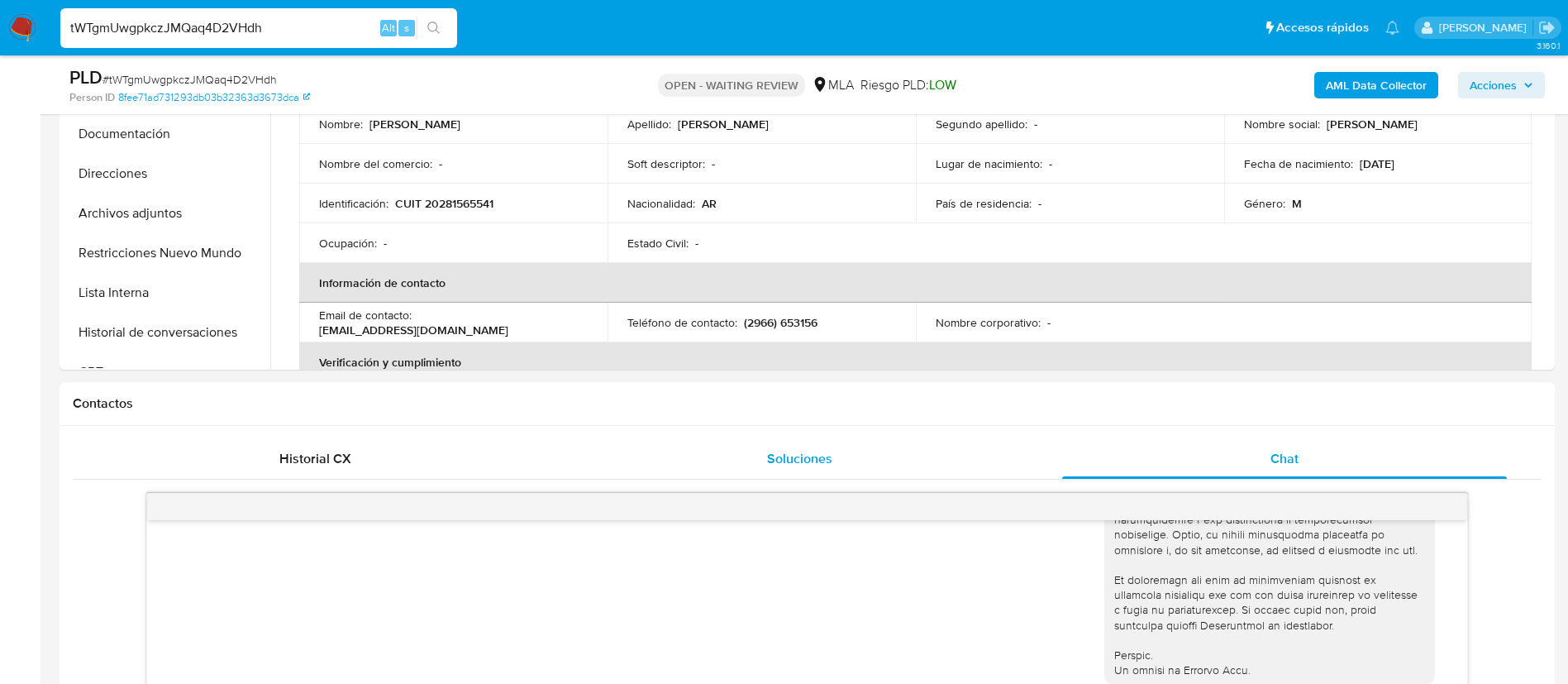
click at [585, 457] on div "Soluciones" at bounding box center [799, 459] width 445 height 40
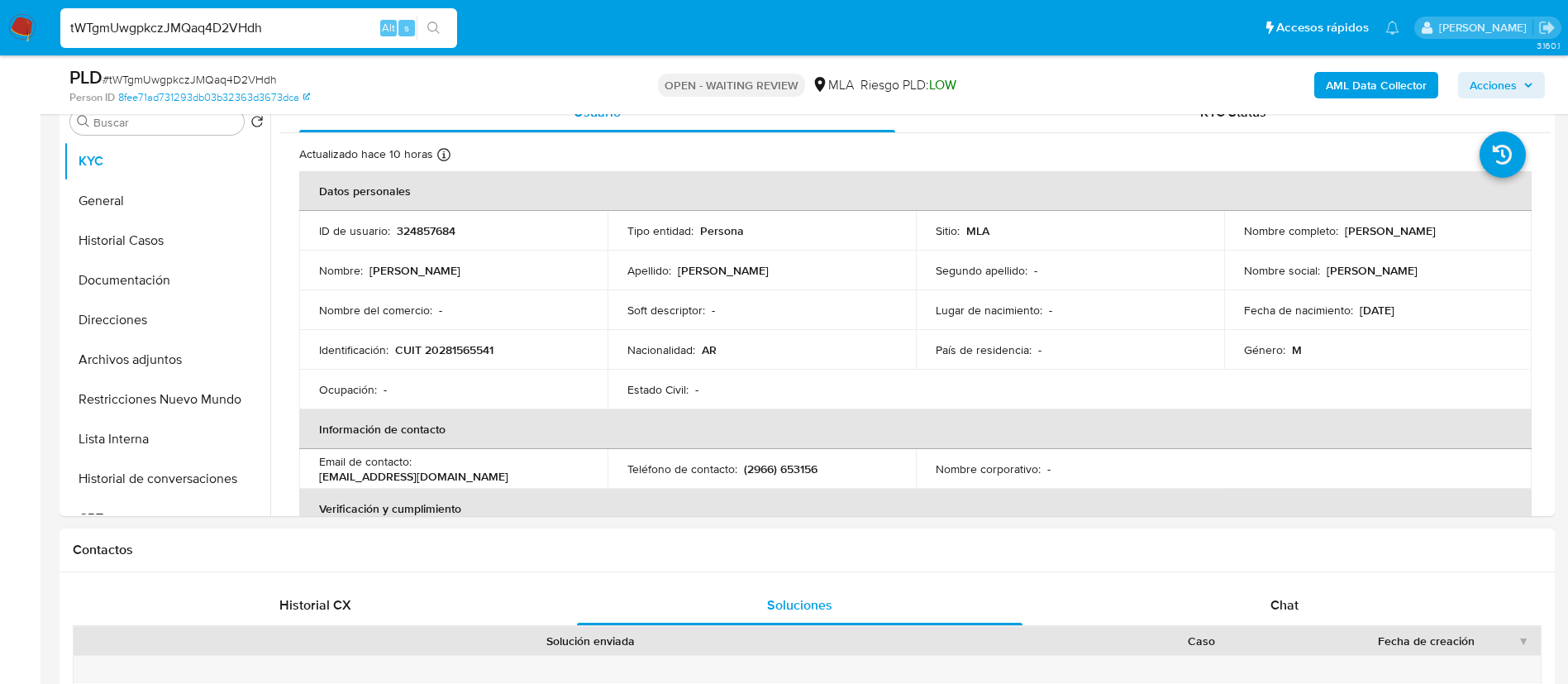
scroll to position [331, 0]
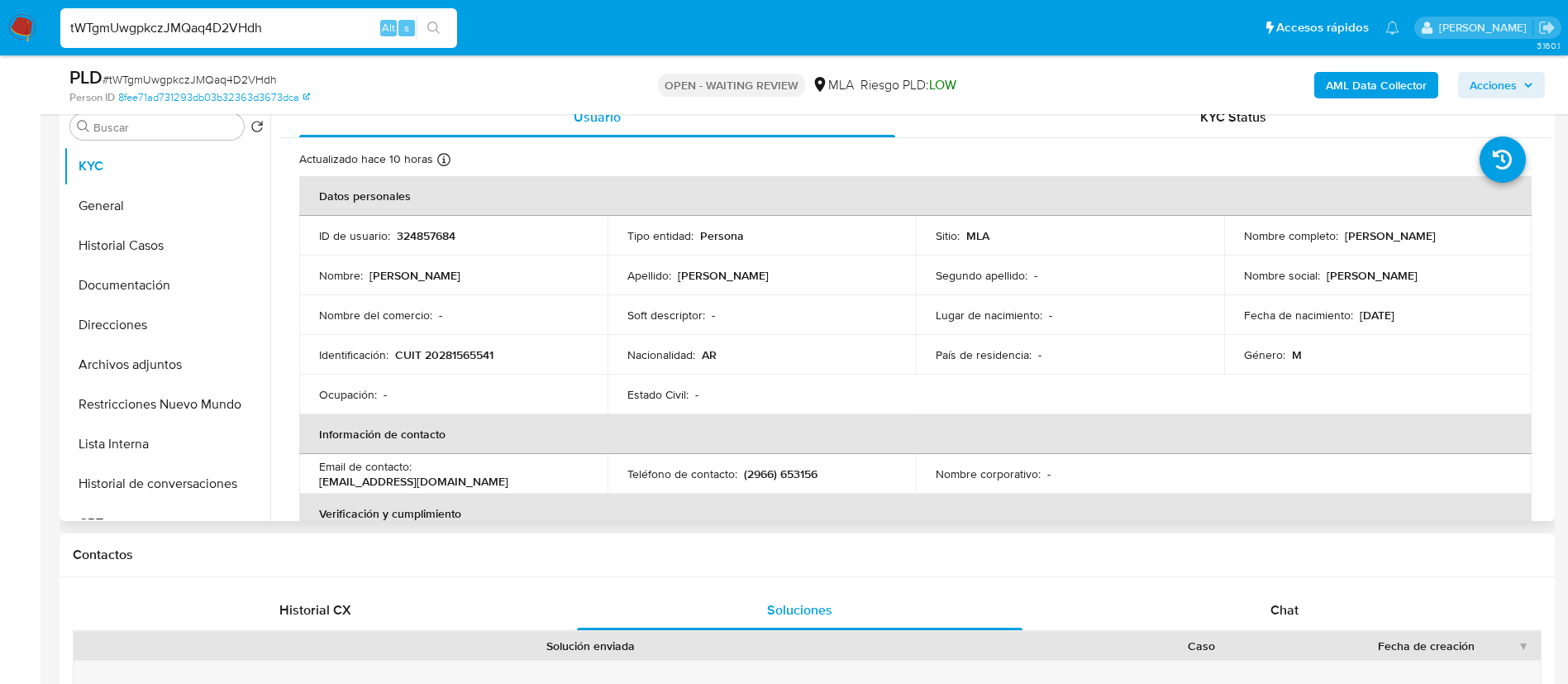
drag, startPoint x: 1337, startPoint y: 232, endPoint x: 1459, endPoint y: 238, distance: 122.1
click at [1459, 238] on div "Nombre completo : Pablo Alejandro Perez" at bounding box center [1378, 235] width 269 height 15
copy div "[PERSON_NAME]"
click at [215, 555] on h1 "Contactos" at bounding box center [807, 554] width 1469 height 17
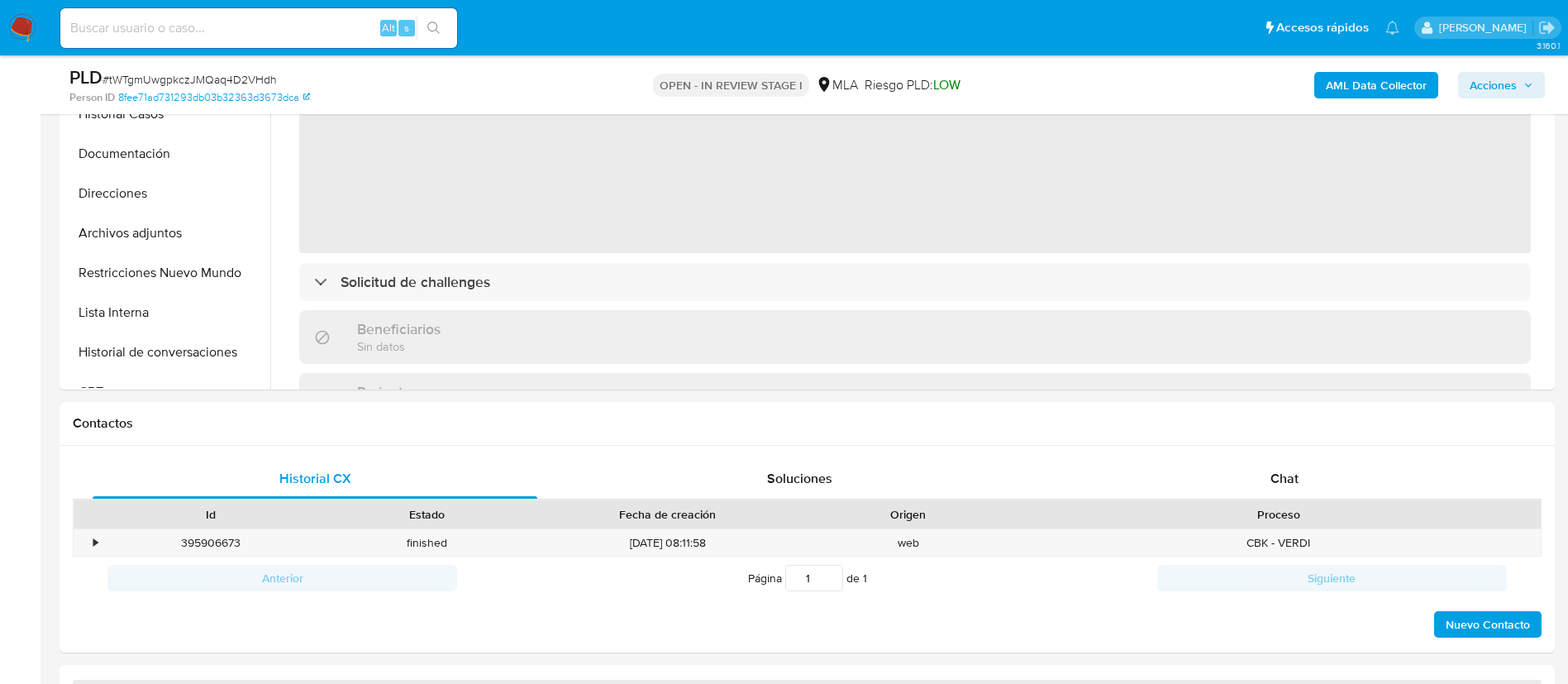
scroll to position [528, 0]
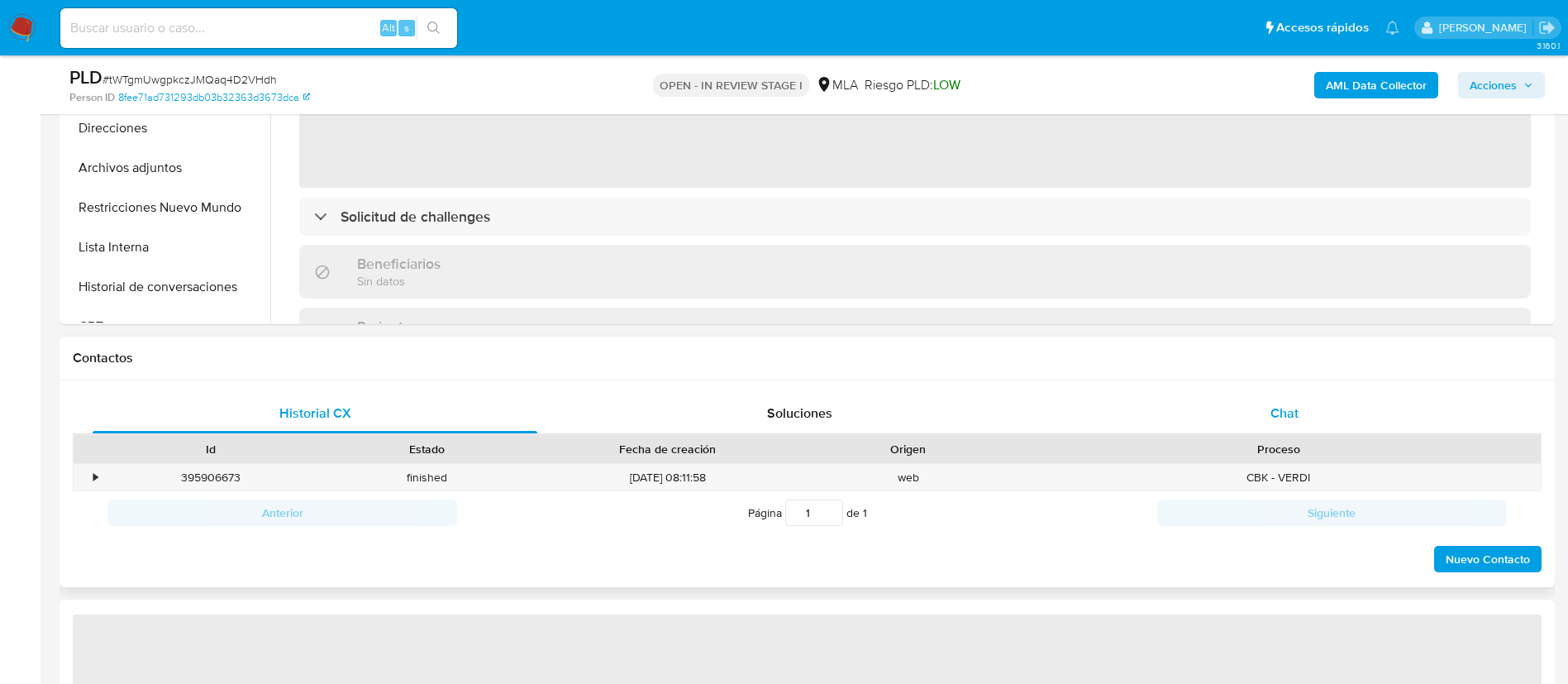
click at [1312, 418] on div "Chat" at bounding box center [1285, 413] width 445 height 40
select select "10"
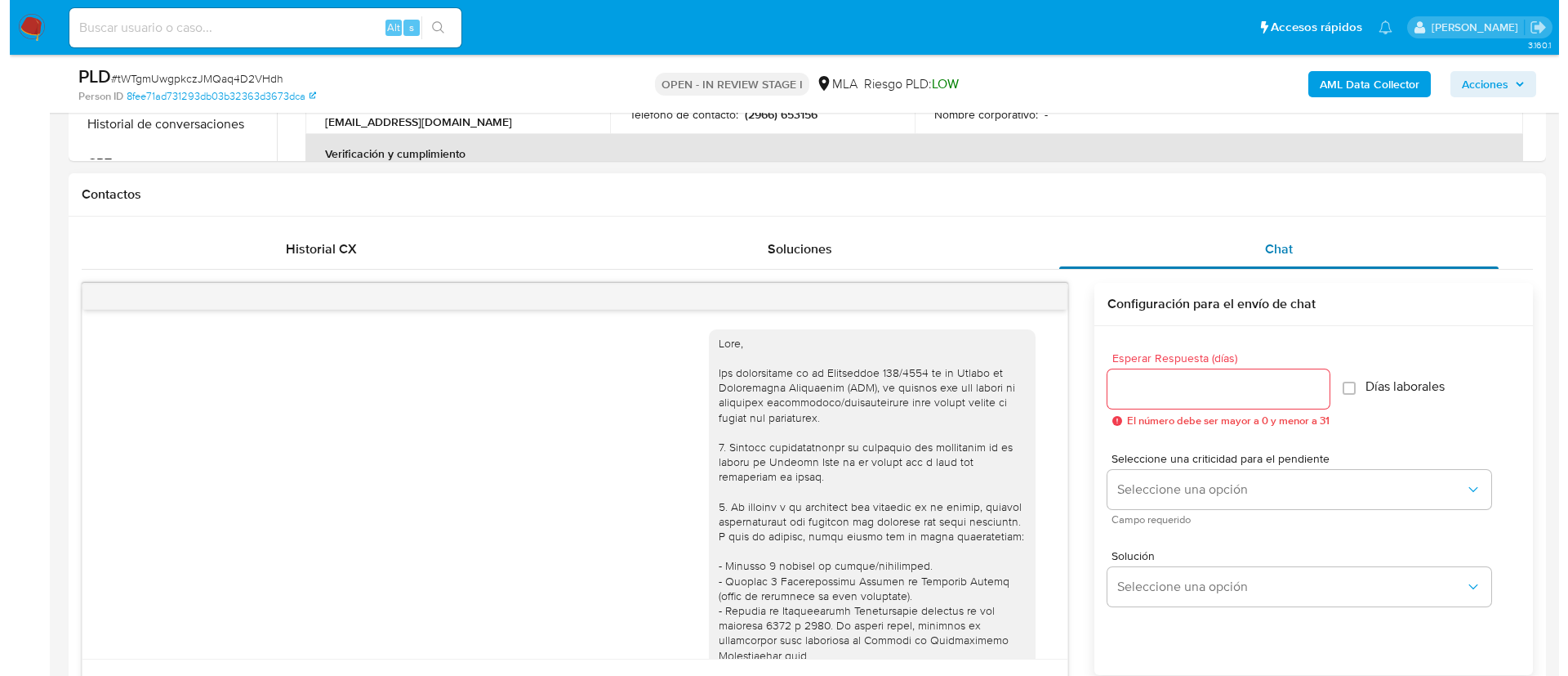
scroll to position [747, 0]
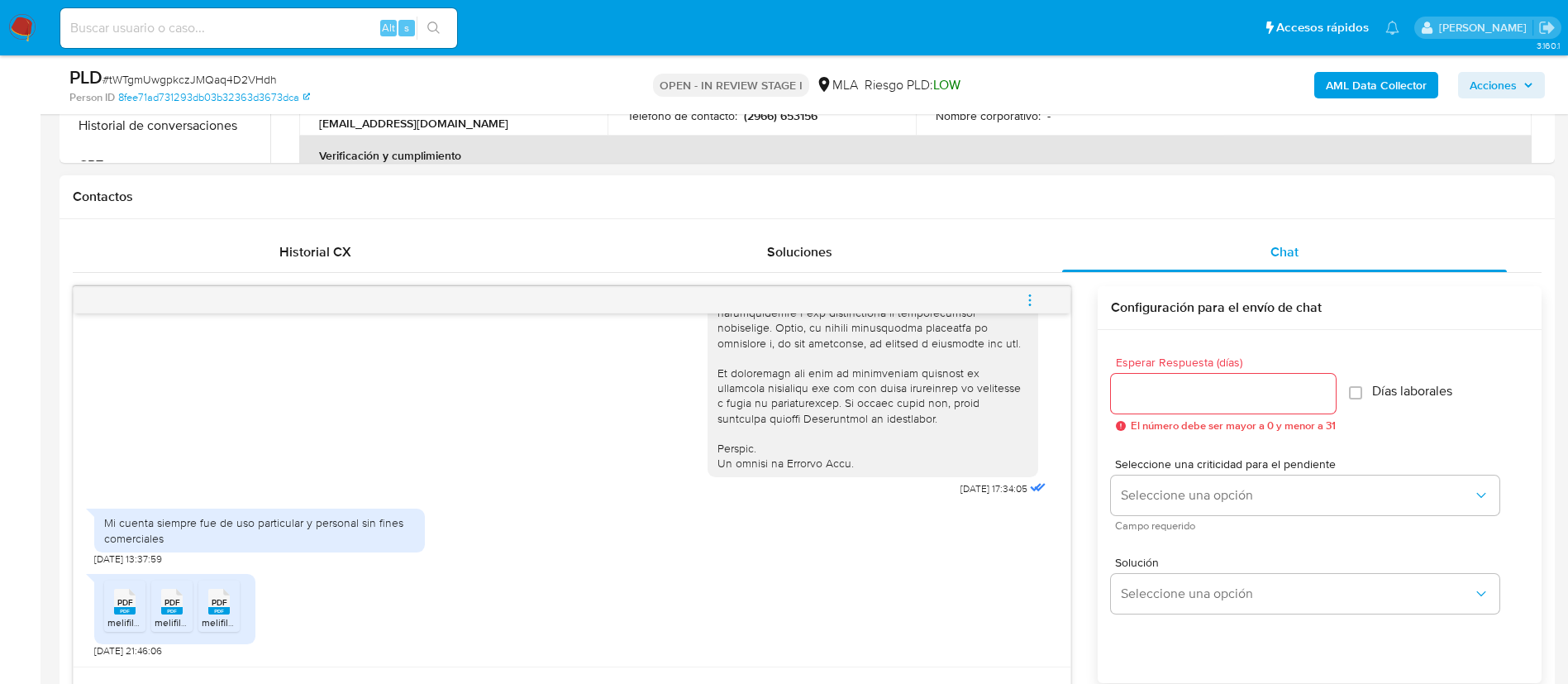
click at [187, 516] on div "Mi cuenta siempre fue de uso particular y personal sin fines comerciales" at bounding box center [260, 530] width 311 height 30
copy div "Mi cuenta siempre fue de uso particular y personal sin fines comerciales"
drag, startPoint x: 909, startPoint y: 494, endPoint x: 971, endPoint y: 494, distance: 62.0
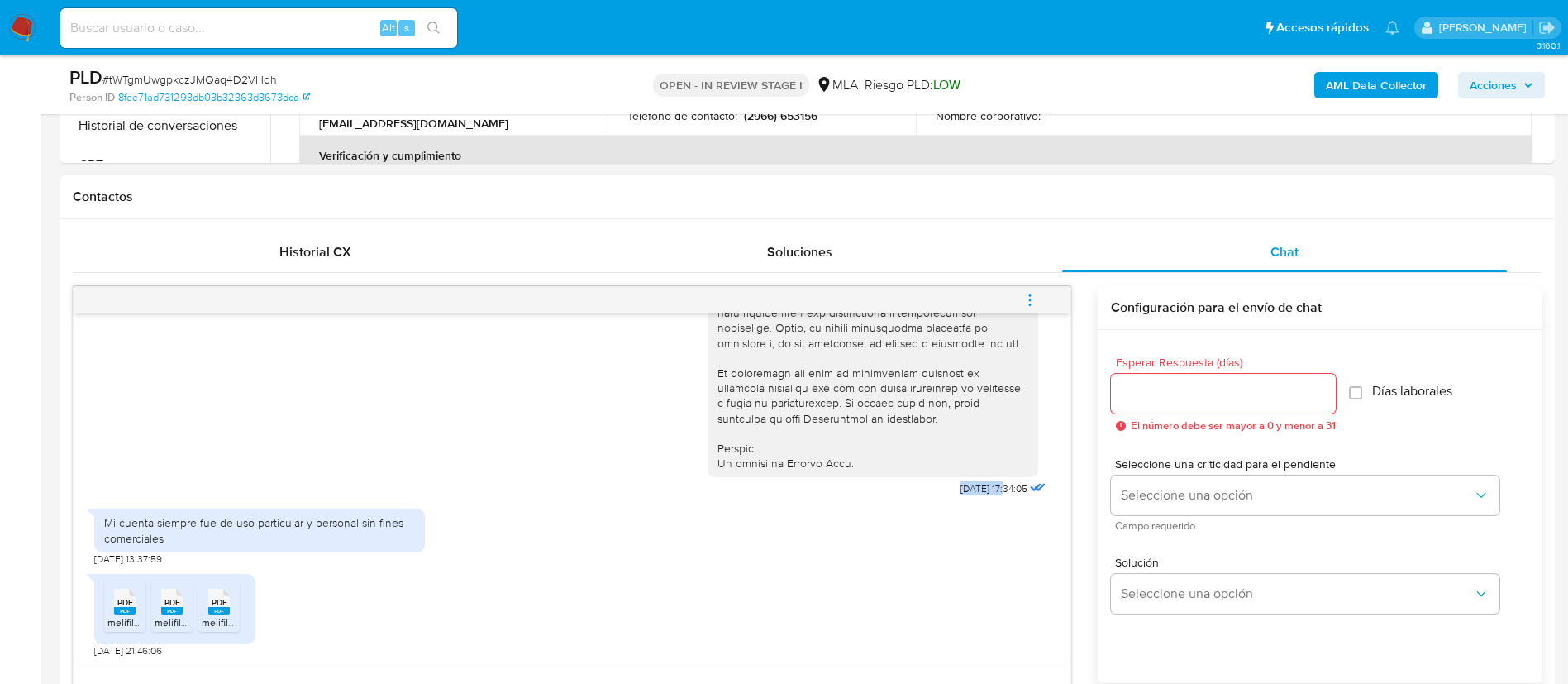
click at [971, 494] on div "[DATE] 17:34:05" at bounding box center [878, 48] width 342 height 905
copy span "[DATE]"
click at [1347, 85] on b "AML Data Collector" at bounding box center [1377, 85] width 101 height 27
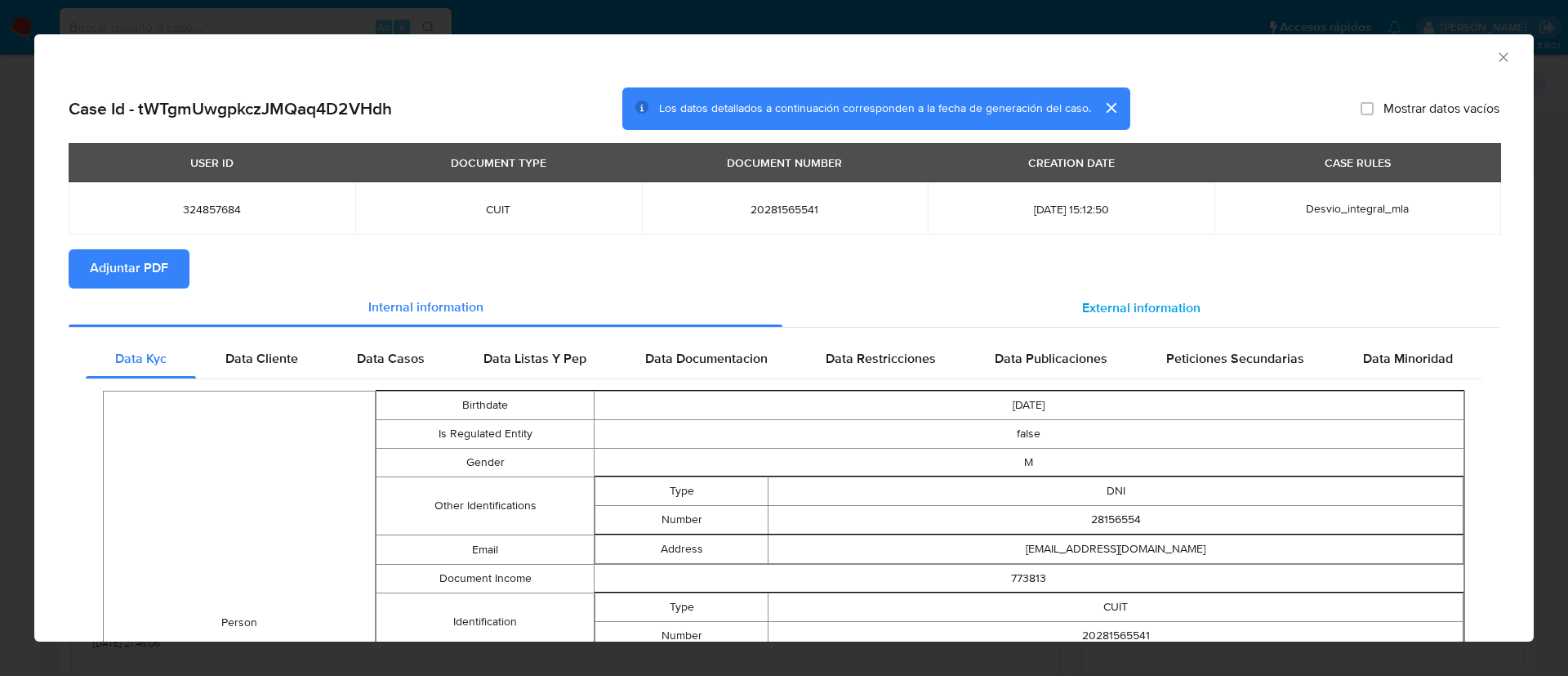
click at [1194, 308] on div "External information" at bounding box center [1141, 308] width 717 height 39
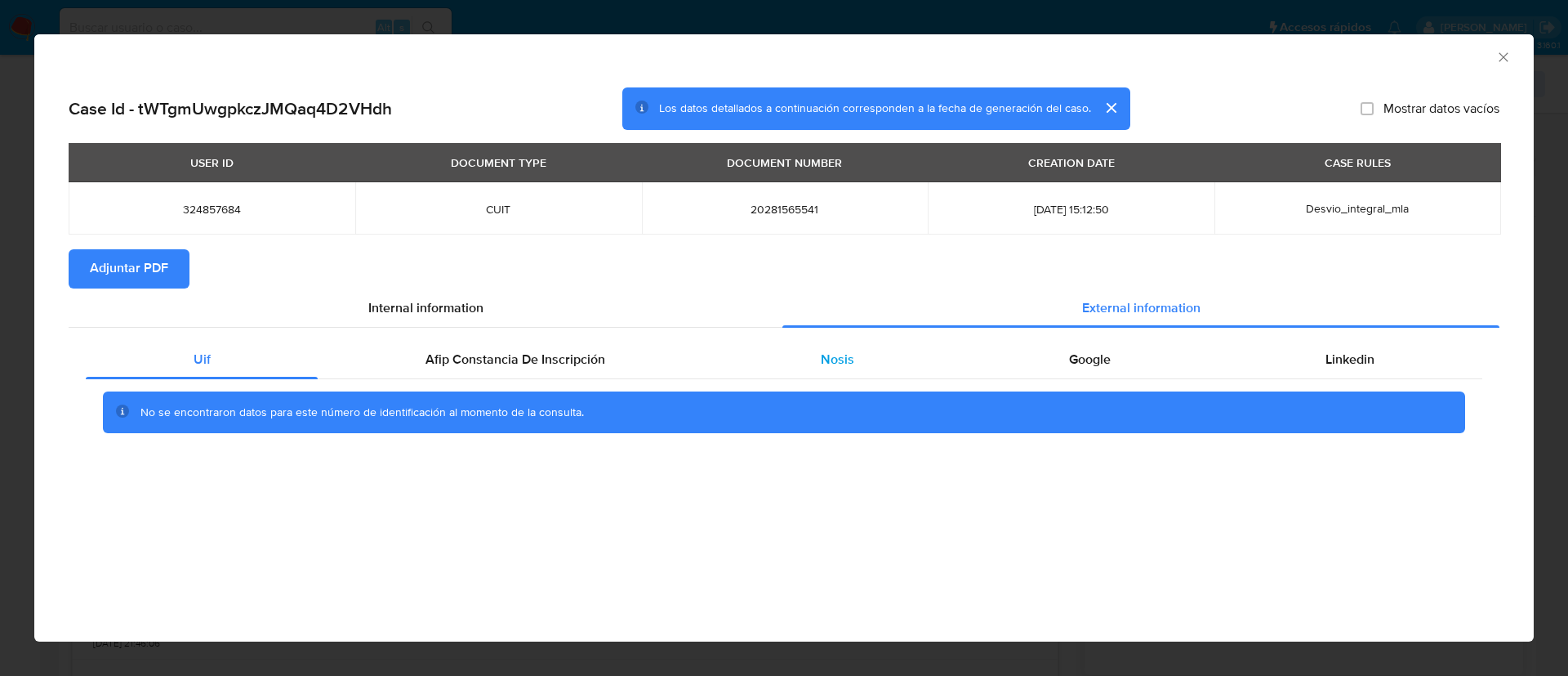
click at [822, 348] on div "Nosis" at bounding box center [837, 360] width 249 height 39
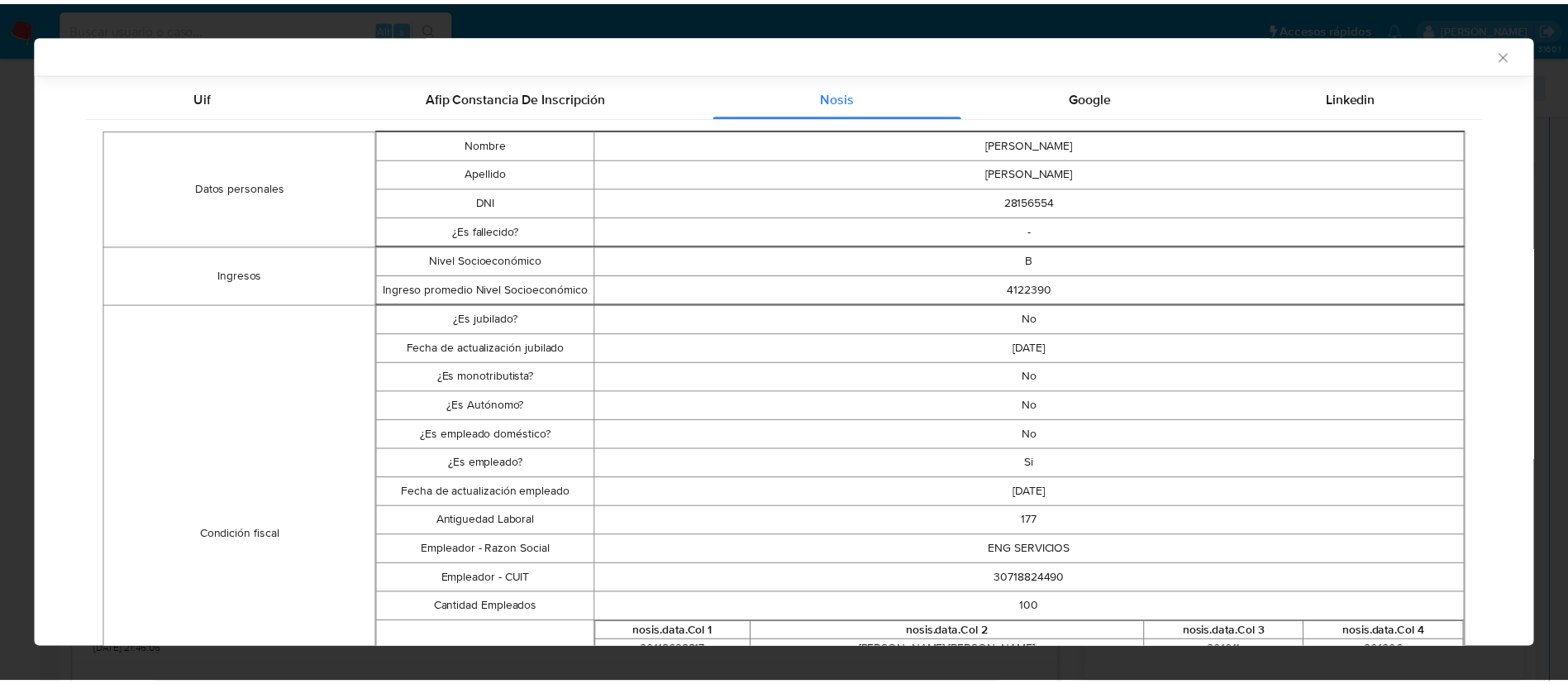
scroll to position [265, 0]
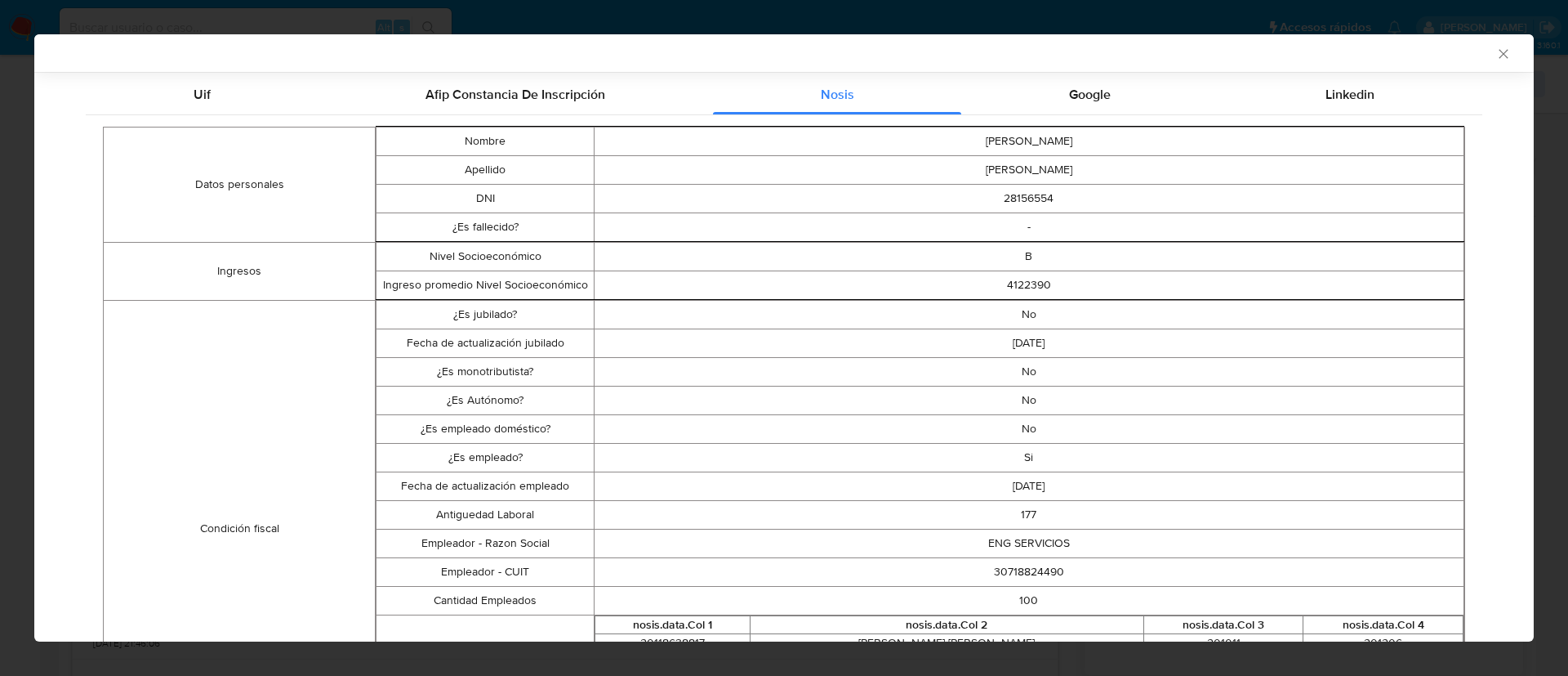
click at [1000, 566] on td "30718824490" at bounding box center [1028, 571] width 870 height 28
copy td "30718824490"
click at [1496, 57] on icon "Cerrar ventana" at bounding box center [1503, 54] width 17 height 17
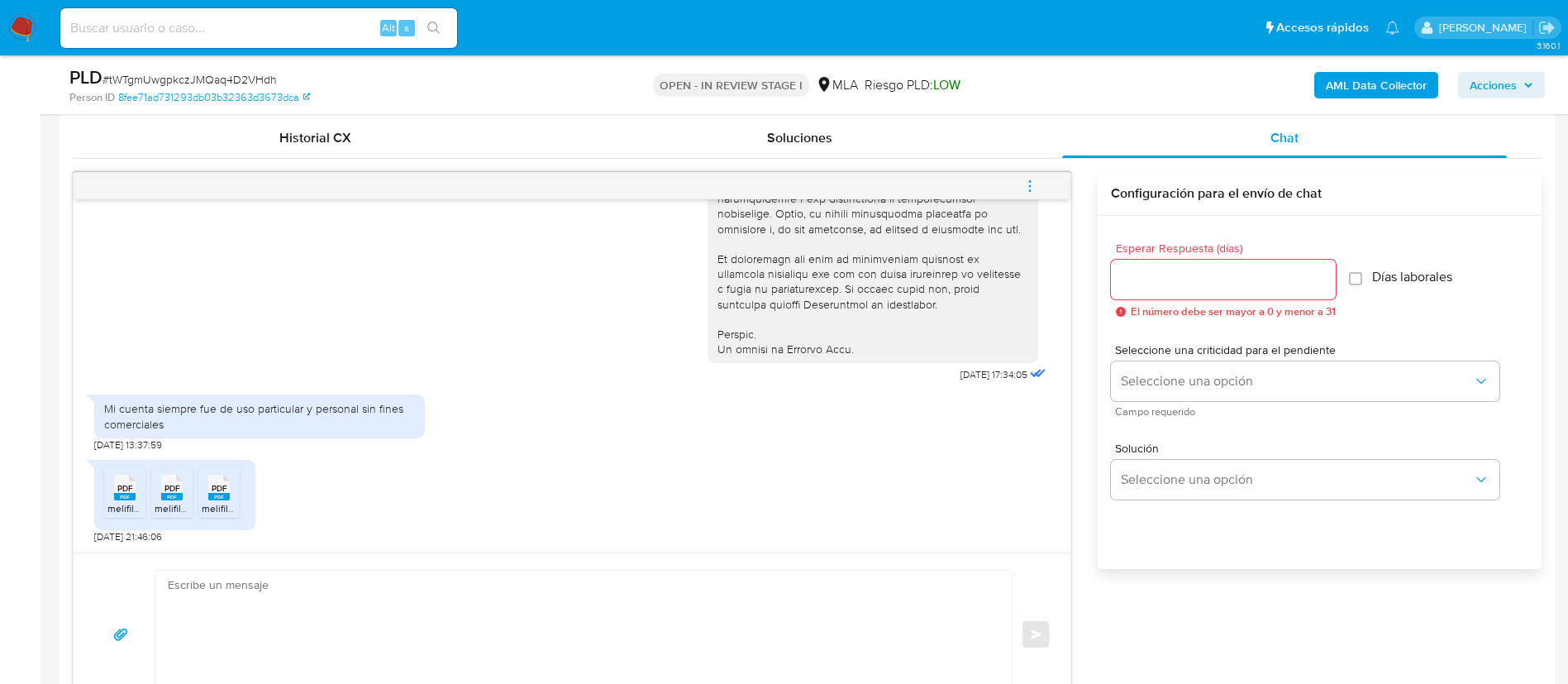
scroll to position [808, 0]
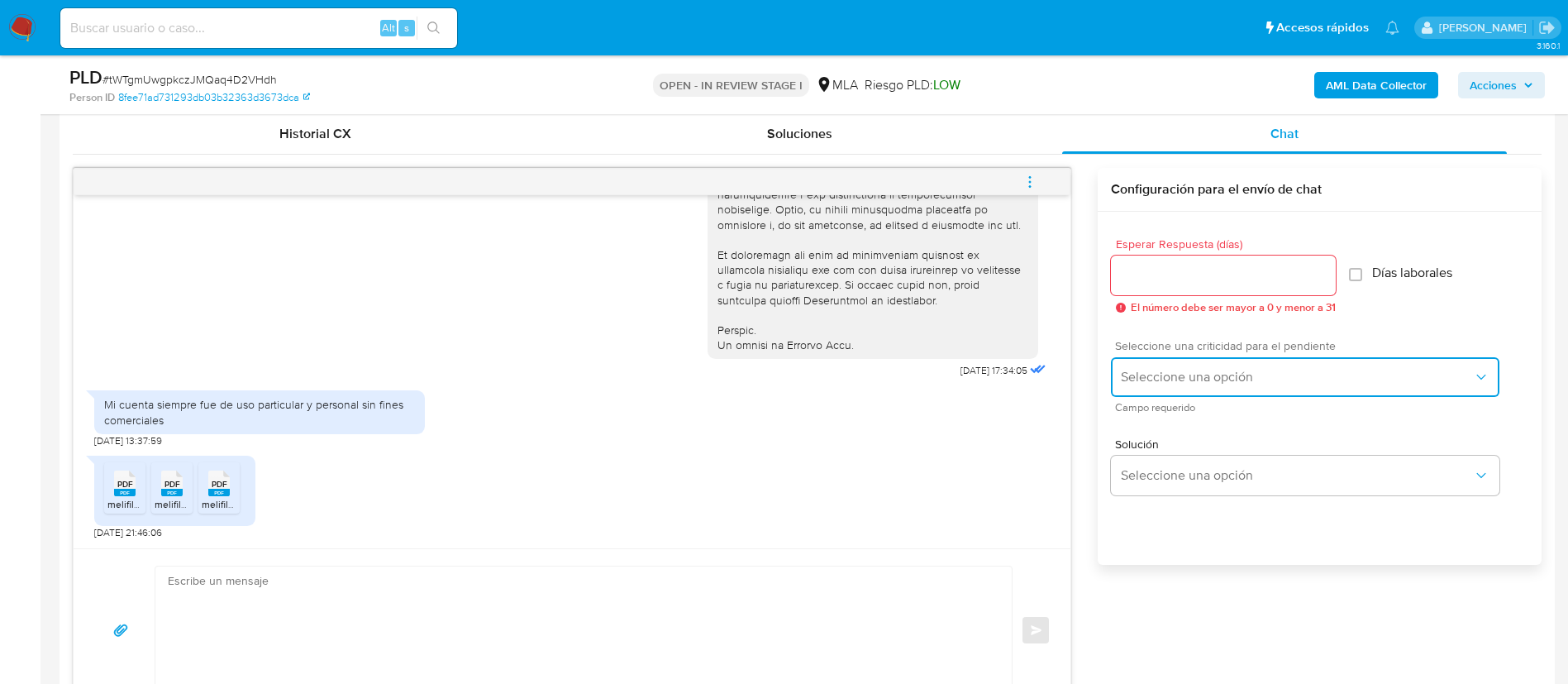
click at [1184, 376] on span "Seleccione una opción" at bounding box center [1296, 377] width 352 height 17
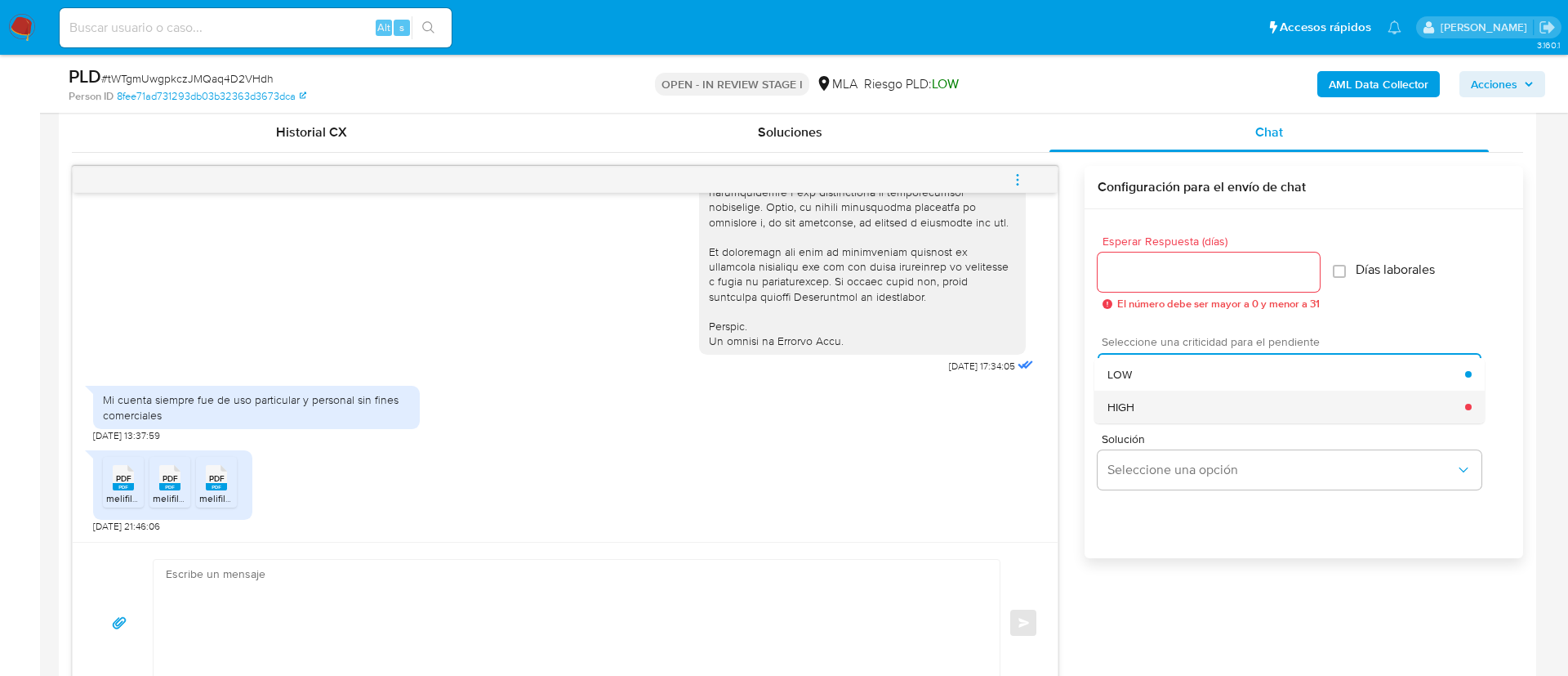
click at [1147, 404] on div "HIGH" at bounding box center [1286, 407] width 357 height 32
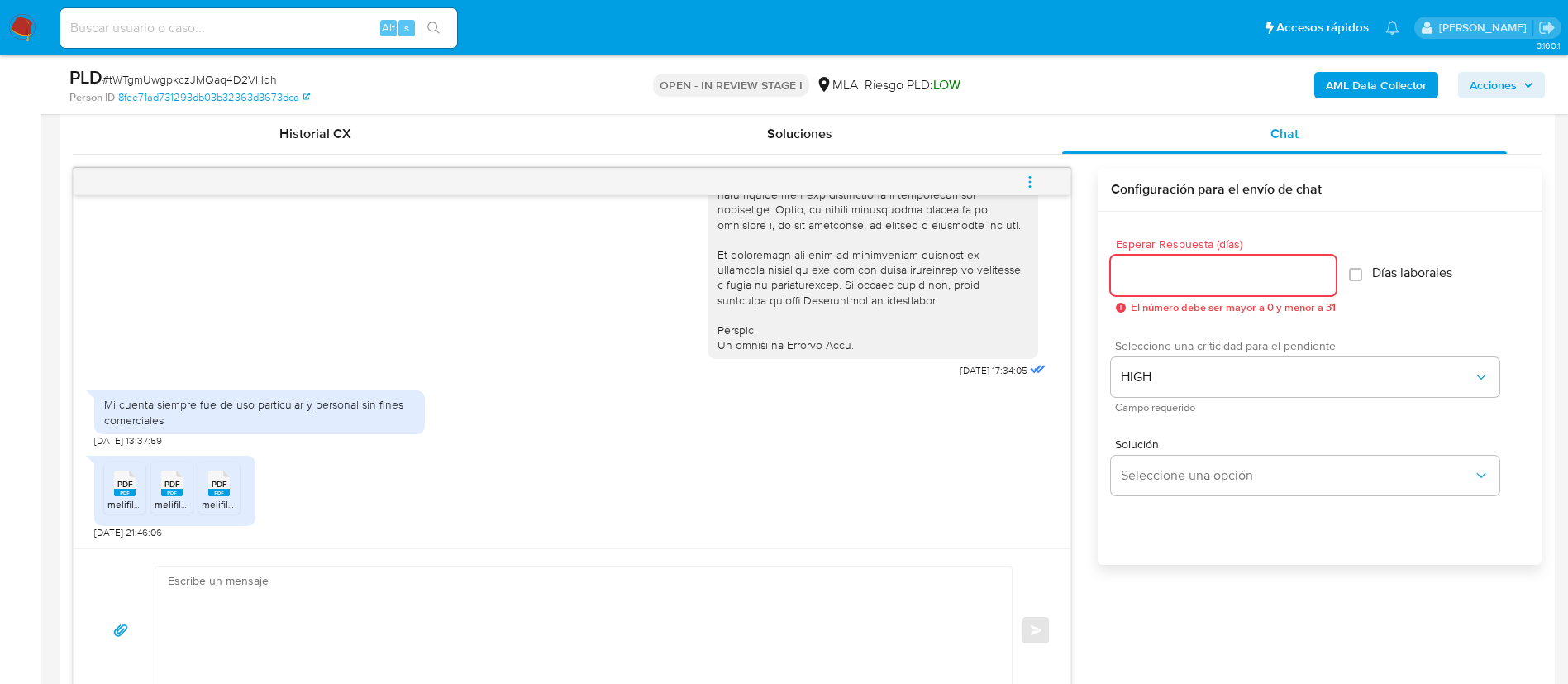
click at [1143, 279] on input "Esperar Respuesta (días)" at bounding box center [1223, 276] width 225 height 22
type input "1"
click at [919, 648] on textarea at bounding box center [579, 629] width 824 height 127
paste textarea "uenas tardes, Gracias por tu respuesta. En este caso, necesitamos que nos envíe…"
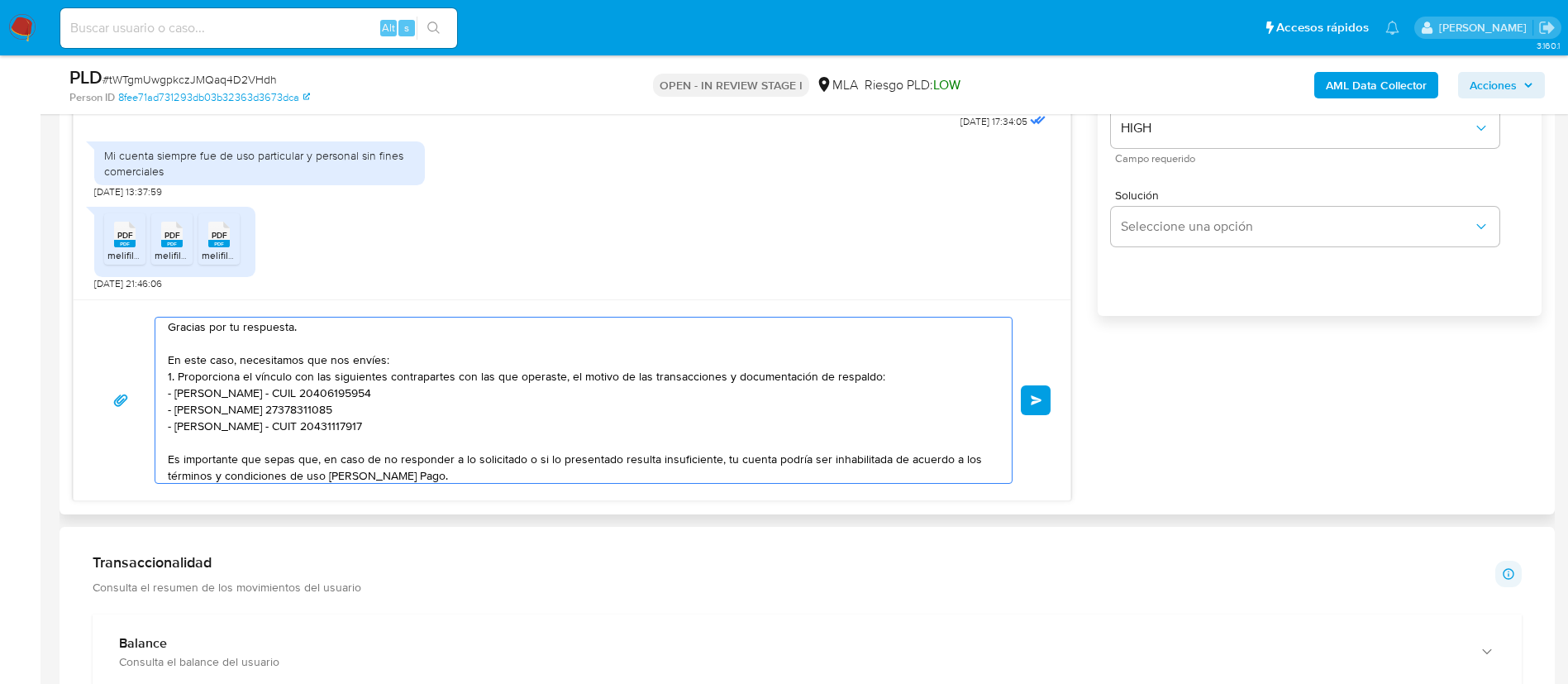
scroll to position [37, 0]
drag, startPoint x: 405, startPoint y: 425, endPoint x: 162, endPoint y: 395, distance: 244.8
click at [162, 395] on div "uenas tardes, Gracias por tu respuesta. En este caso, necesitamos que nos envíe…" at bounding box center [580, 399] width 848 height 166
paste textarea "[PERSON_NAME] - CUIT 20350078755 (ACTIVIDAD: EMPLEADO [PERSON_NAME] SERVICIOS -…"
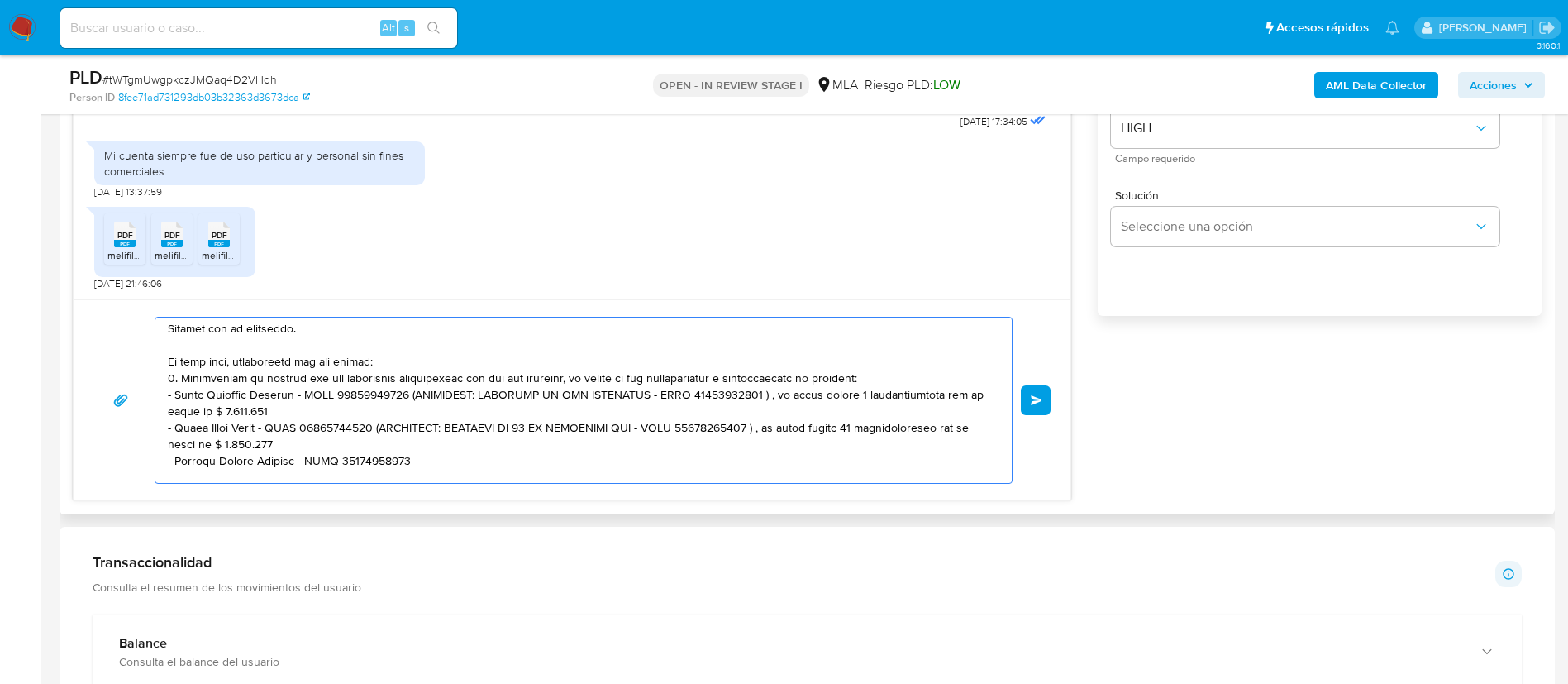
scroll to position [39, 0]
paste textarea "- [PERSON_NAME] 27368815905 (SIN ACTIVIDAD) , a quien le envía 2 transferencias…"
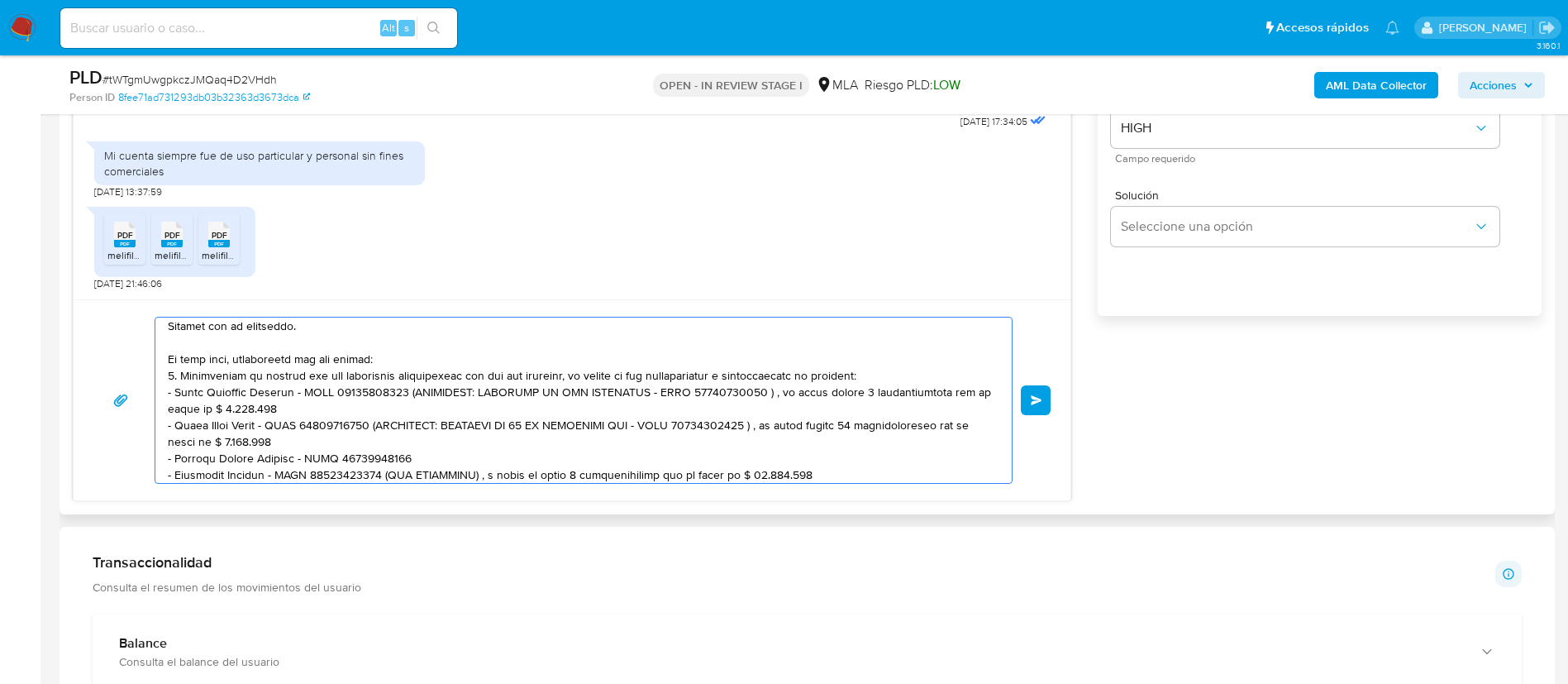
scroll to position [72, 0]
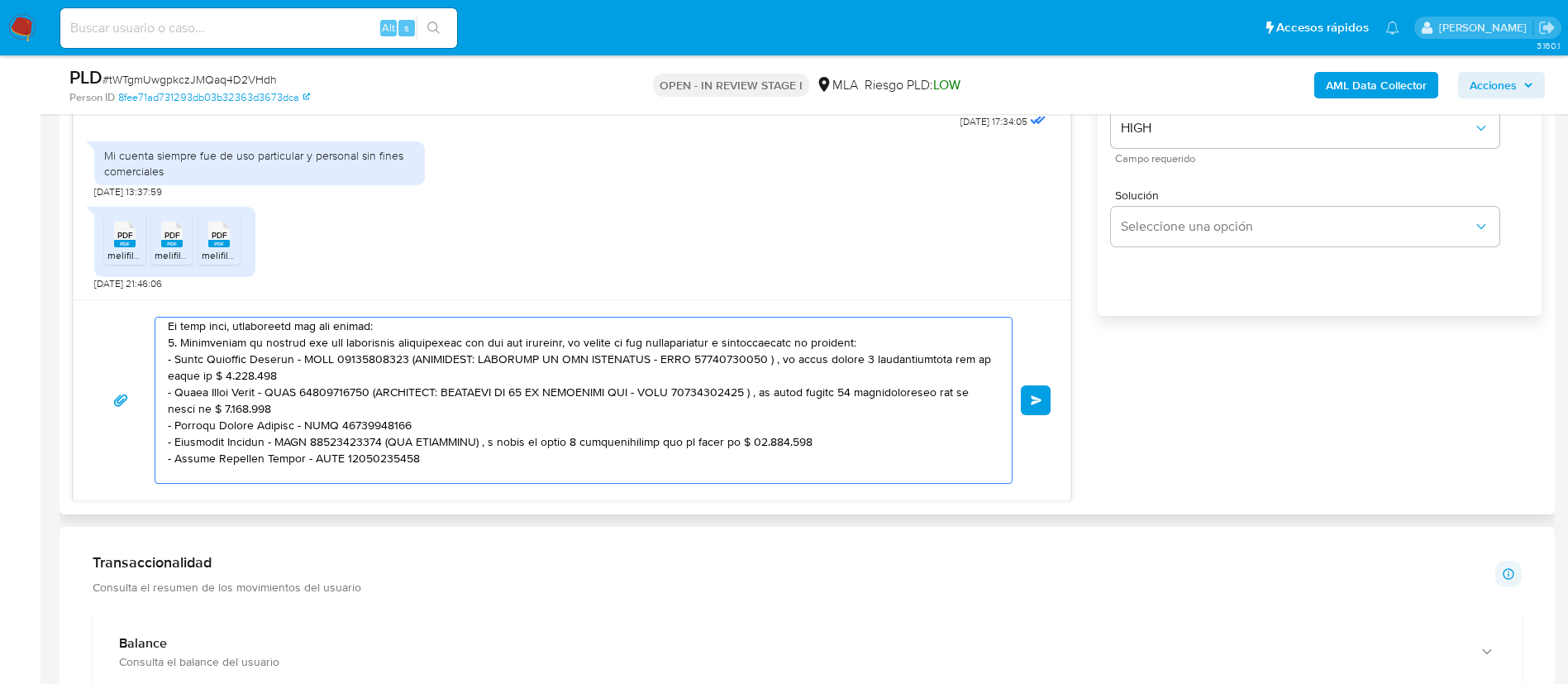
click at [797, 431] on textarea at bounding box center [579, 399] width 824 height 166
drag, startPoint x: 794, startPoint y: 436, endPoint x: 382, endPoint y: 441, distance: 412.0
click at [382, 441] on textarea at bounding box center [579, 399] width 824 height 166
drag, startPoint x: 342, startPoint y: 413, endPoint x: 377, endPoint y: 394, distance: 39.8
click at [377, 394] on textarea at bounding box center [579, 399] width 824 height 166
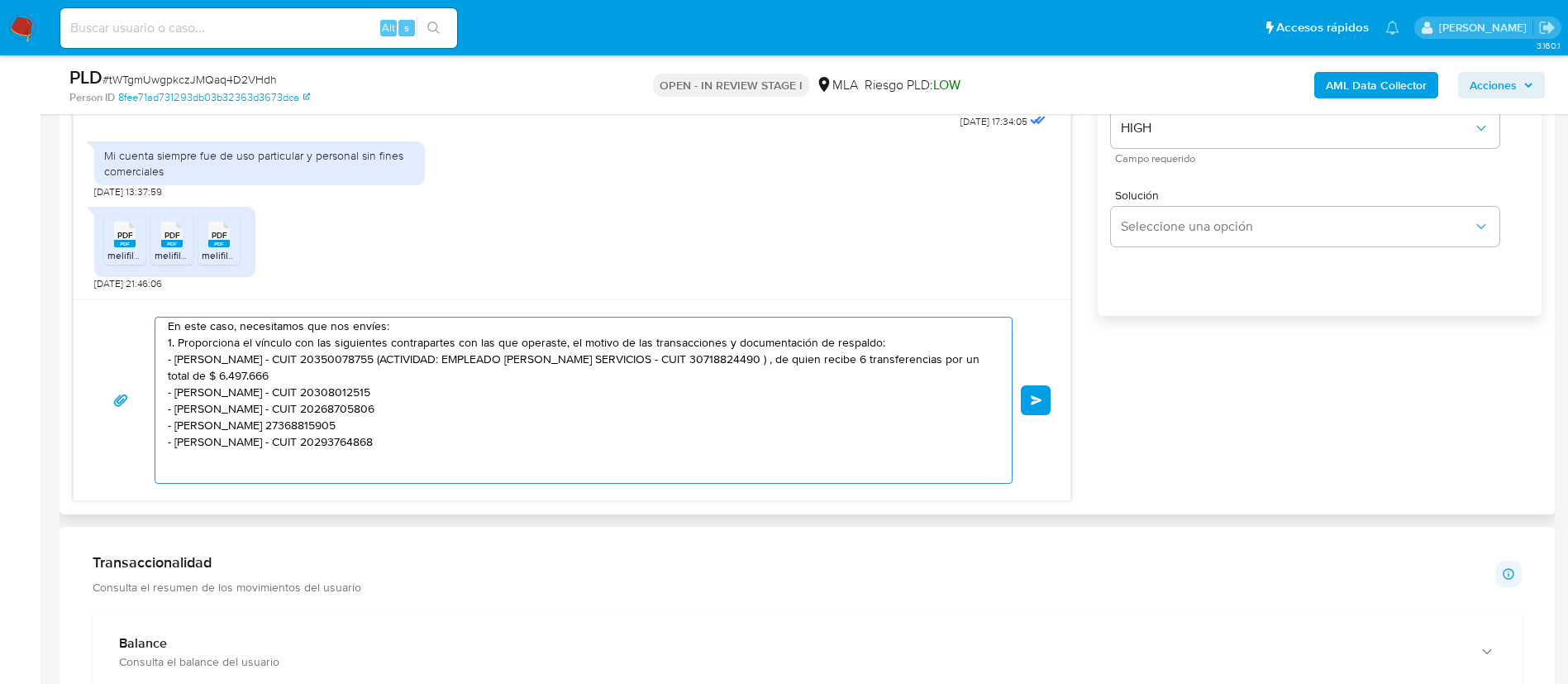
drag, startPoint x: 376, startPoint y: 376, endPoint x: 407, endPoint y: 362, distance: 34.0
click at [407, 362] on textarea "uenas tardes, Gracias por tu respuesta. En este caso, necesitamos que nos envíe…" at bounding box center [579, 399] width 824 height 166
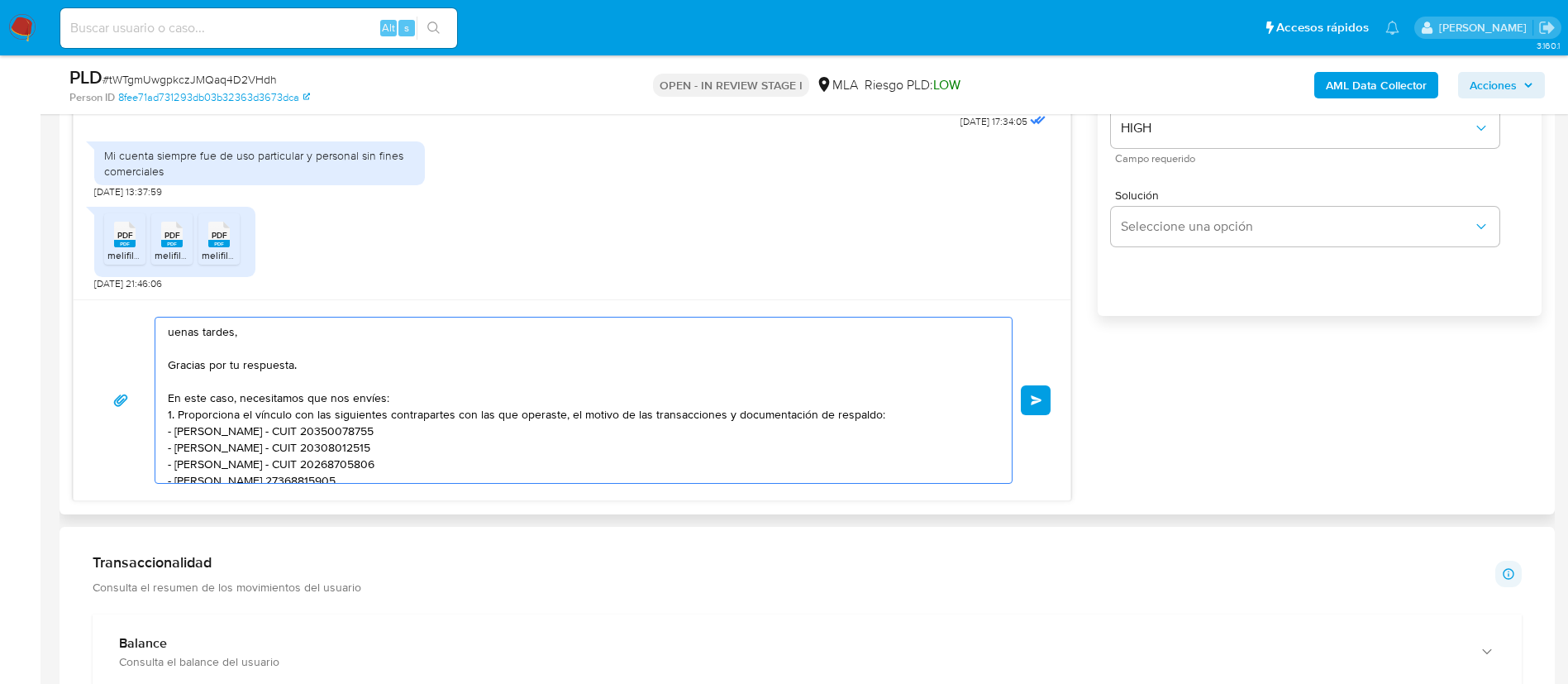
scroll to position [1030, 0]
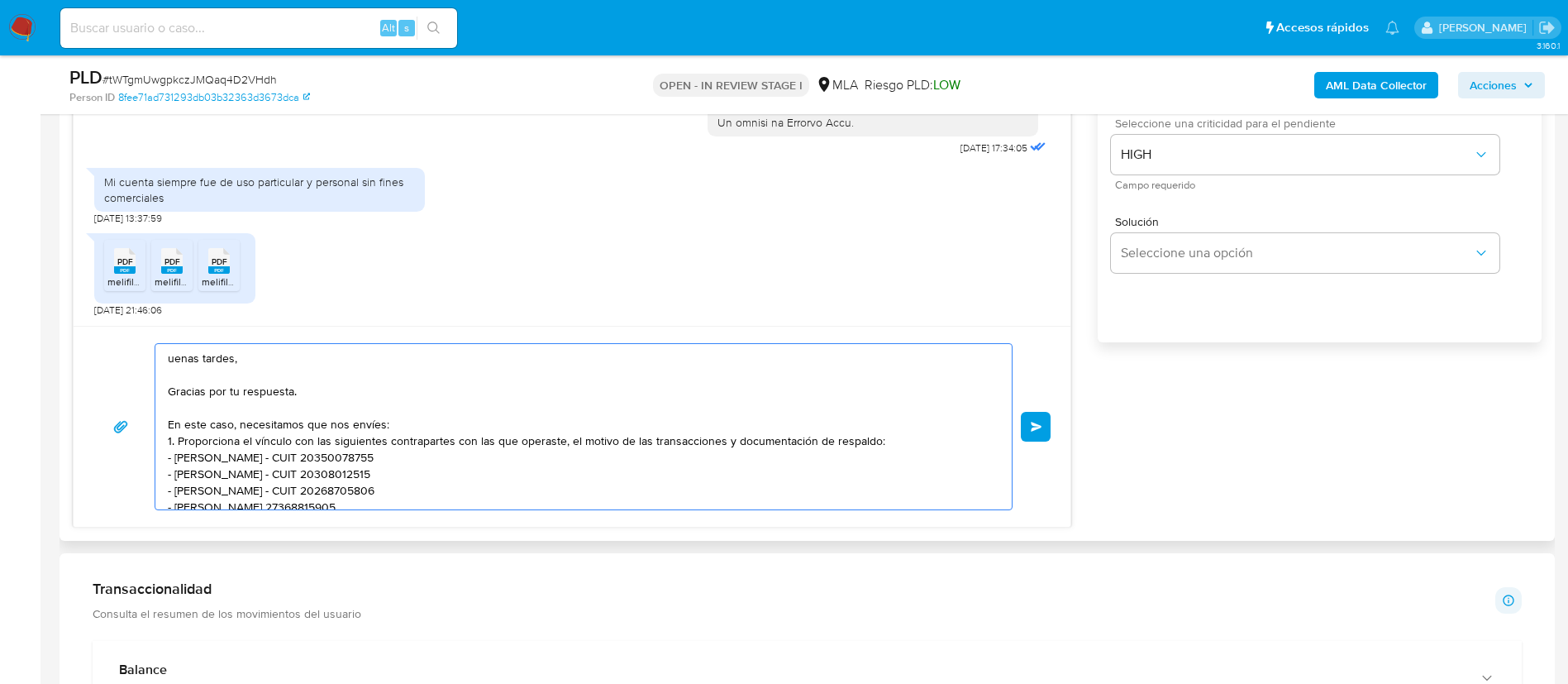
click at [168, 356] on textarea "uenas tardes, Gracias por tu respuesta. En este caso, necesitamos que nos envíe…" at bounding box center [579, 426] width 824 height 166
type textarea "Buenas tardes, Gracias por tu respuesta. En este caso, necesitamos que nos enví…"
click at [1043, 421] on span "Enviar" at bounding box center [1037, 426] width 12 height 10
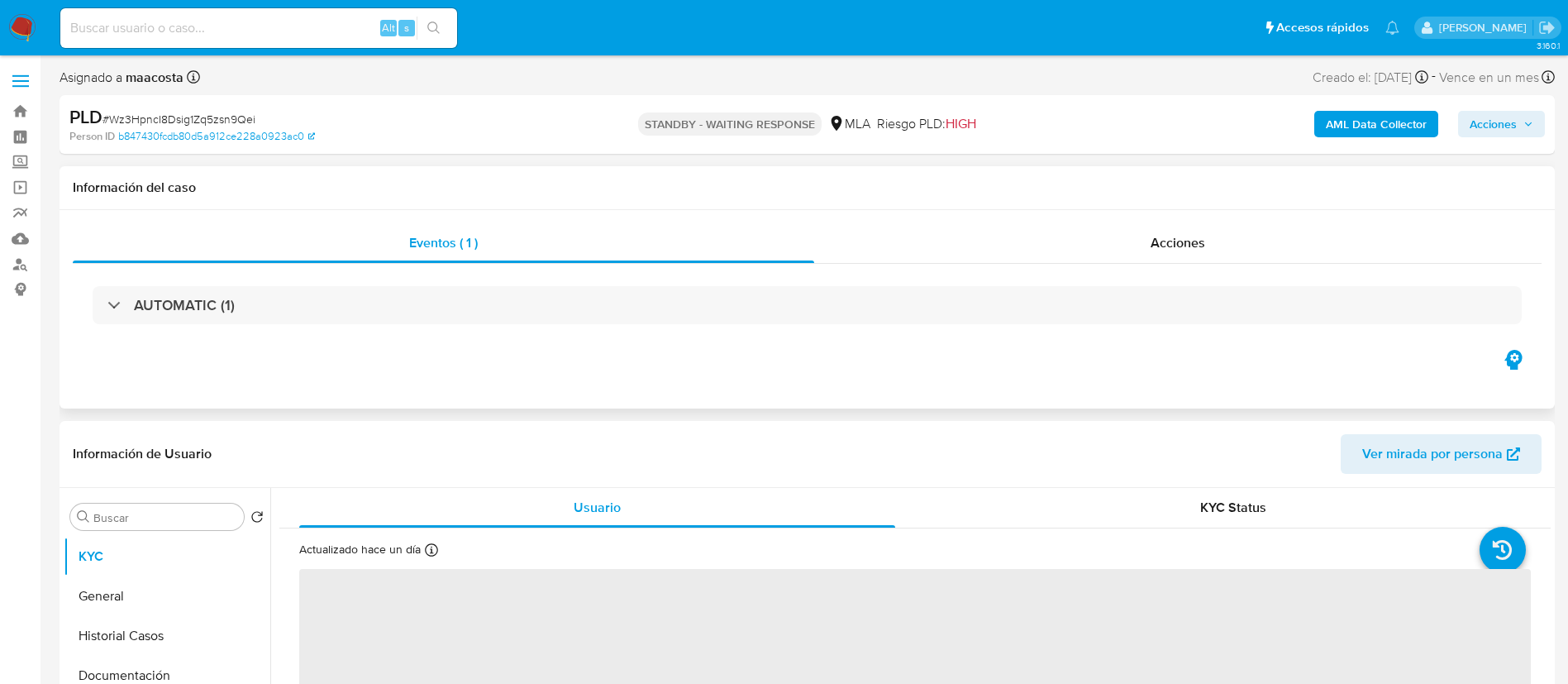
select select "10"
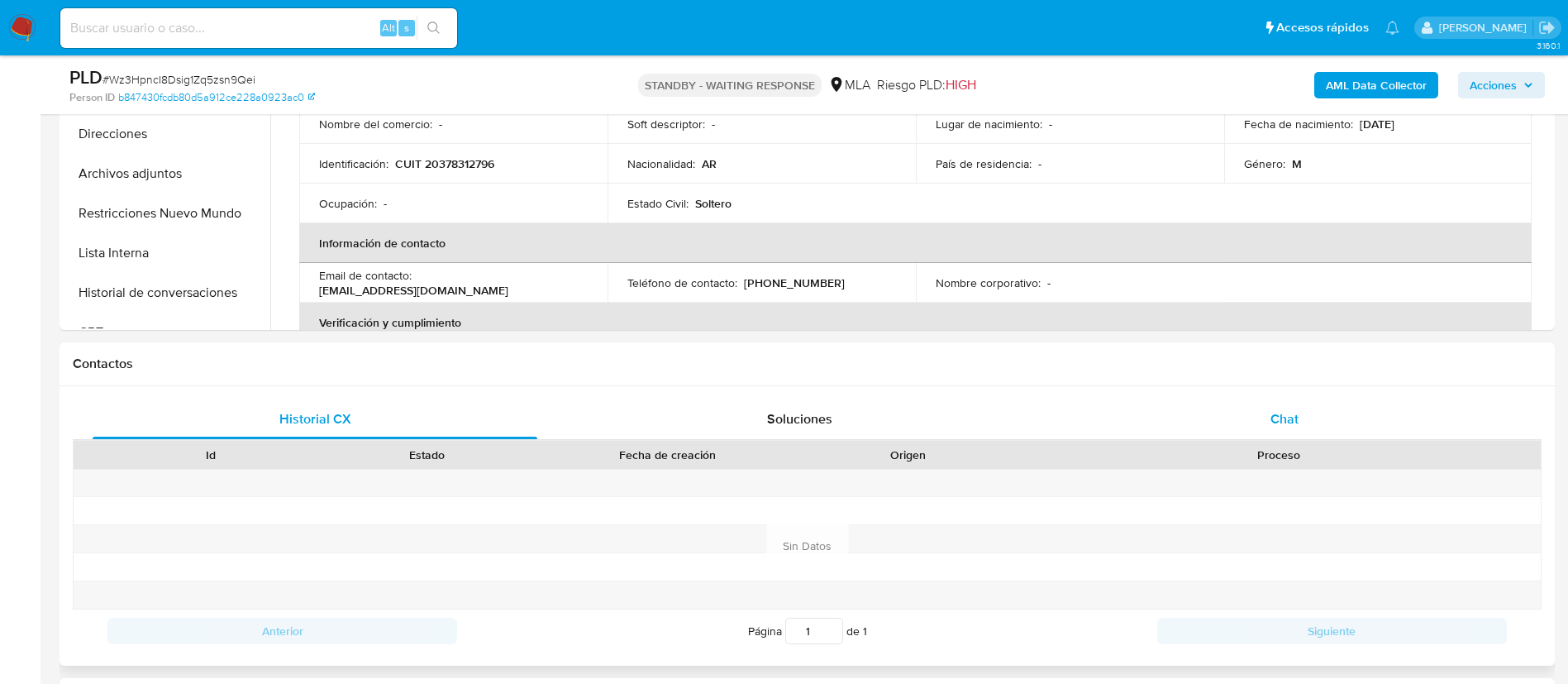
click at [1259, 427] on div "Chat" at bounding box center [1285, 419] width 445 height 40
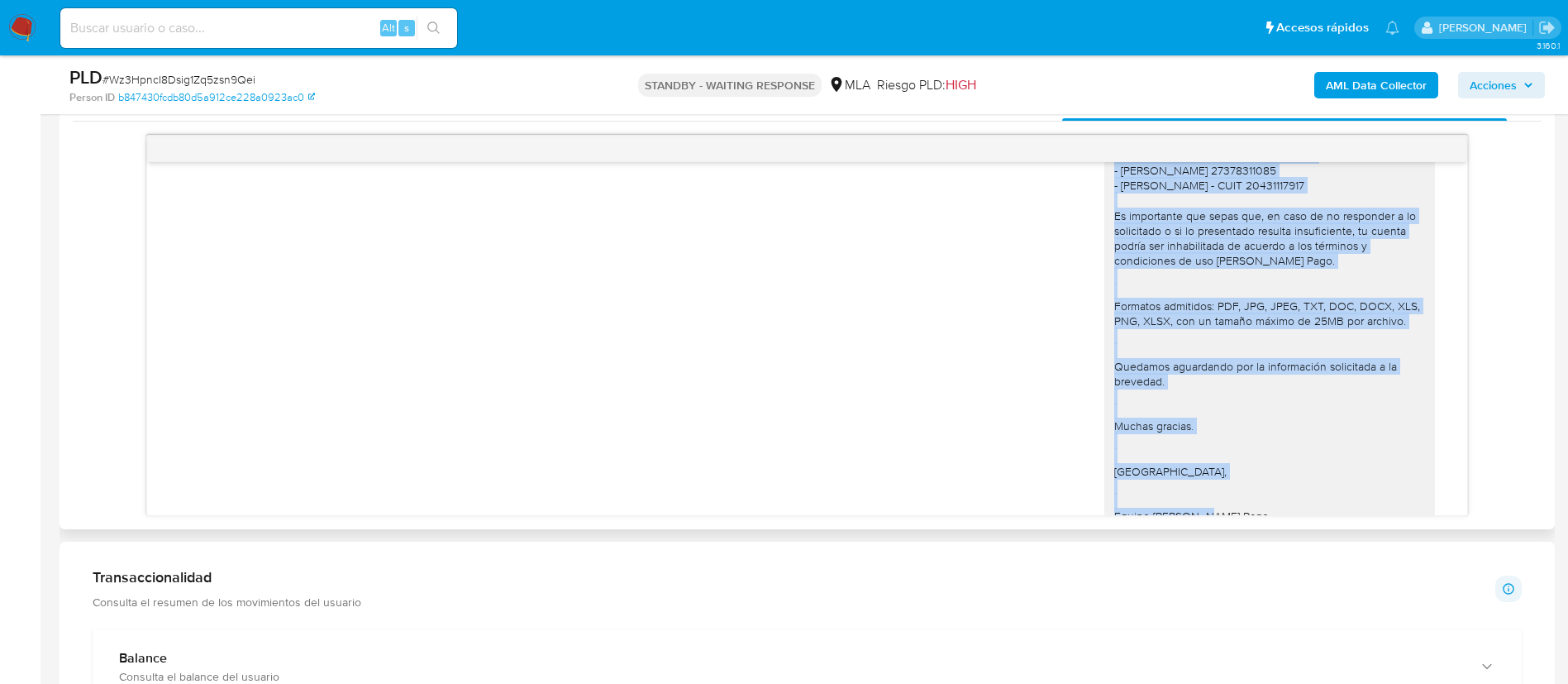
scroll to position [1296, 0]
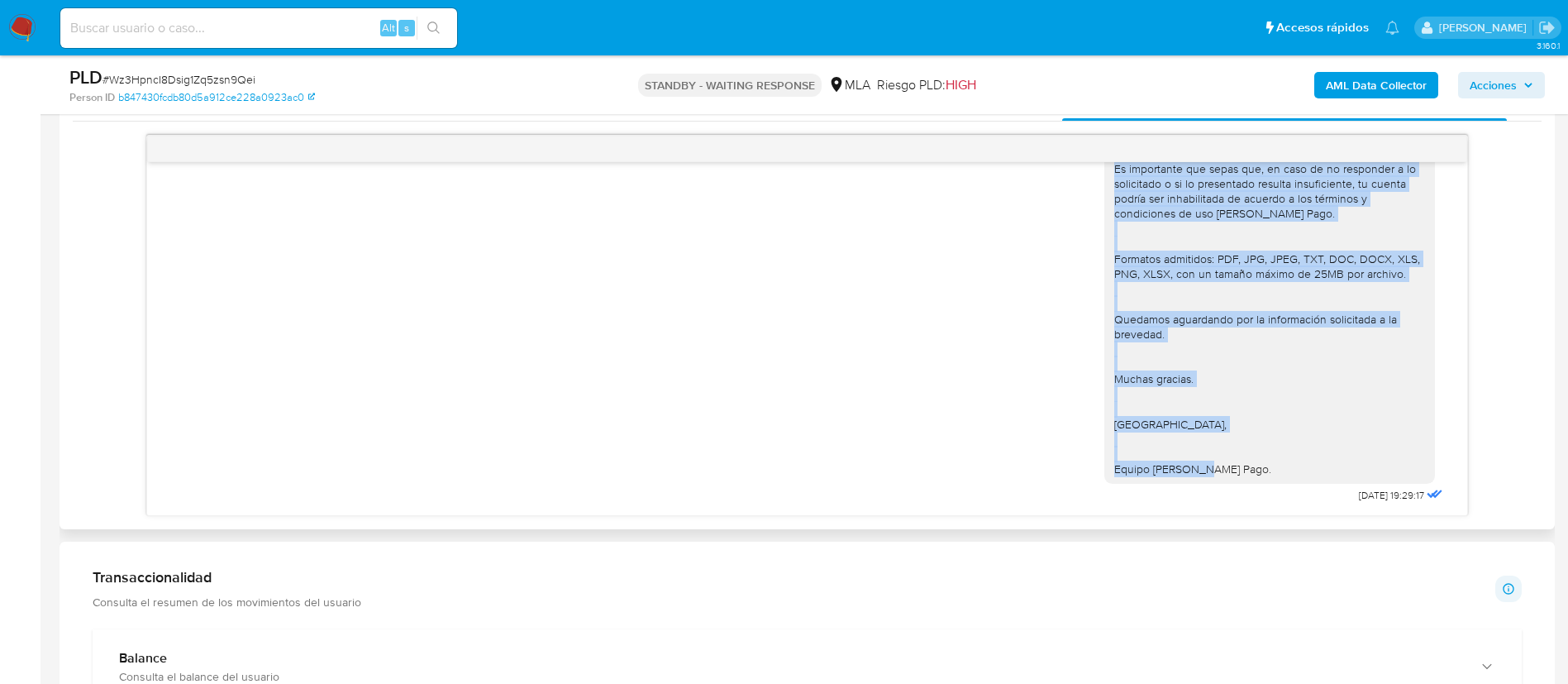
drag, startPoint x: 1100, startPoint y: 293, endPoint x: 1136, endPoint y: 507, distance: 217.0
click at [1136, 507] on div "[DATE] 17:29:30 Buenas tardes, utilicé mercado pago para guardar mi salario mes…" at bounding box center [807, 338] width 1320 height 353
copy div "uenas tardes, Gracias por tu respuesta. En este caso, necesitamos que nos envíe…"
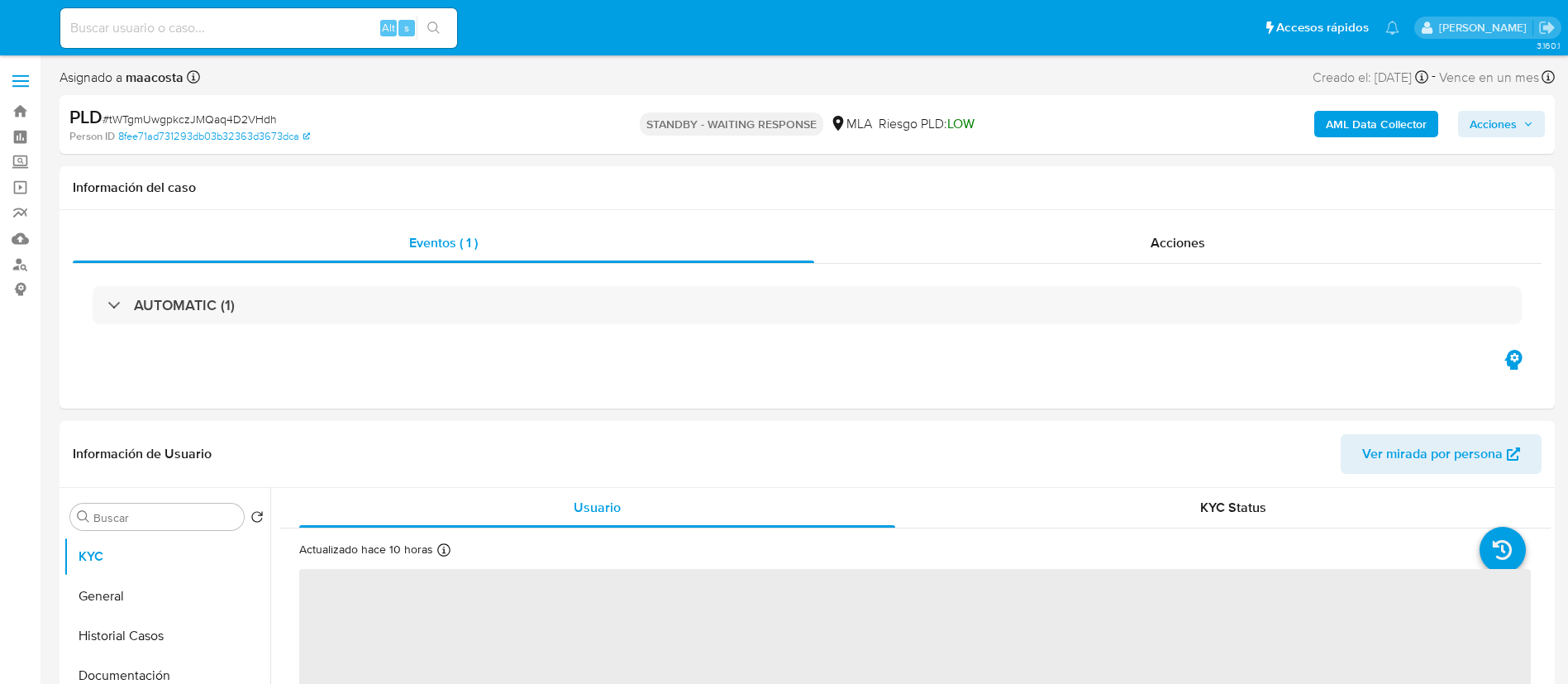
select select "10"
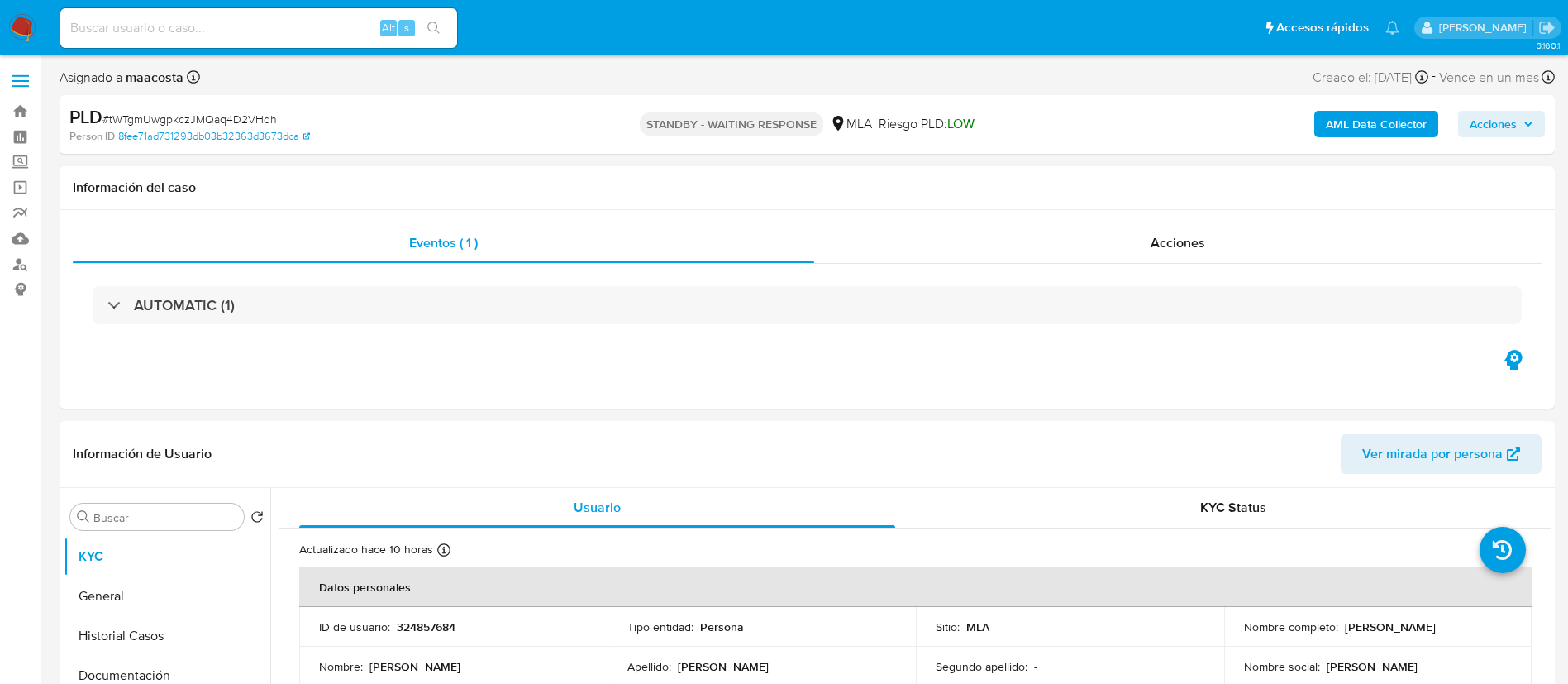
click at [302, 46] on div "Alt s" at bounding box center [259, 28] width 396 height 40
paste input "q4VBF4iz0HncedvFBnjybGzQ"
click at [277, 31] on input at bounding box center [259, 29] width 396 height 22
type input "q4VBF4iz0HncedvFBnjybGzQ"
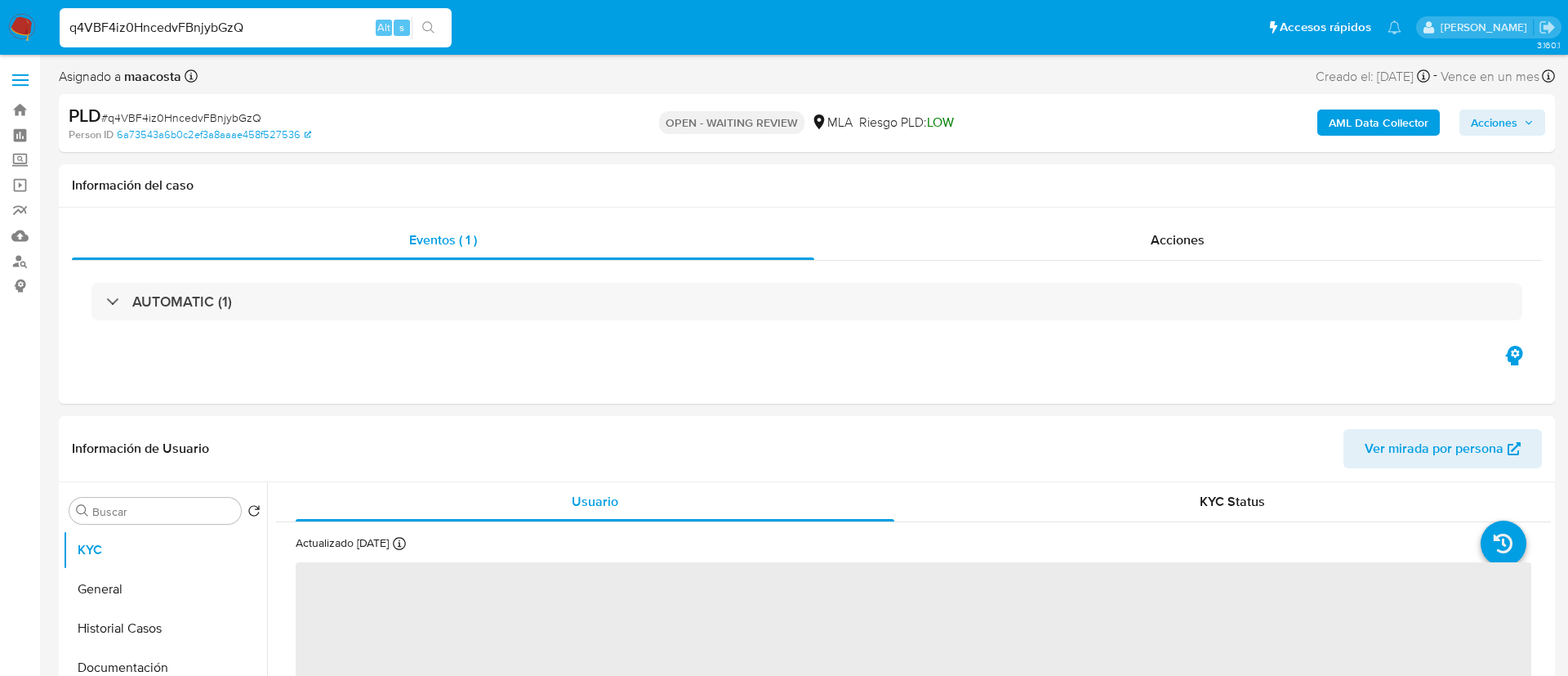
select select "10"
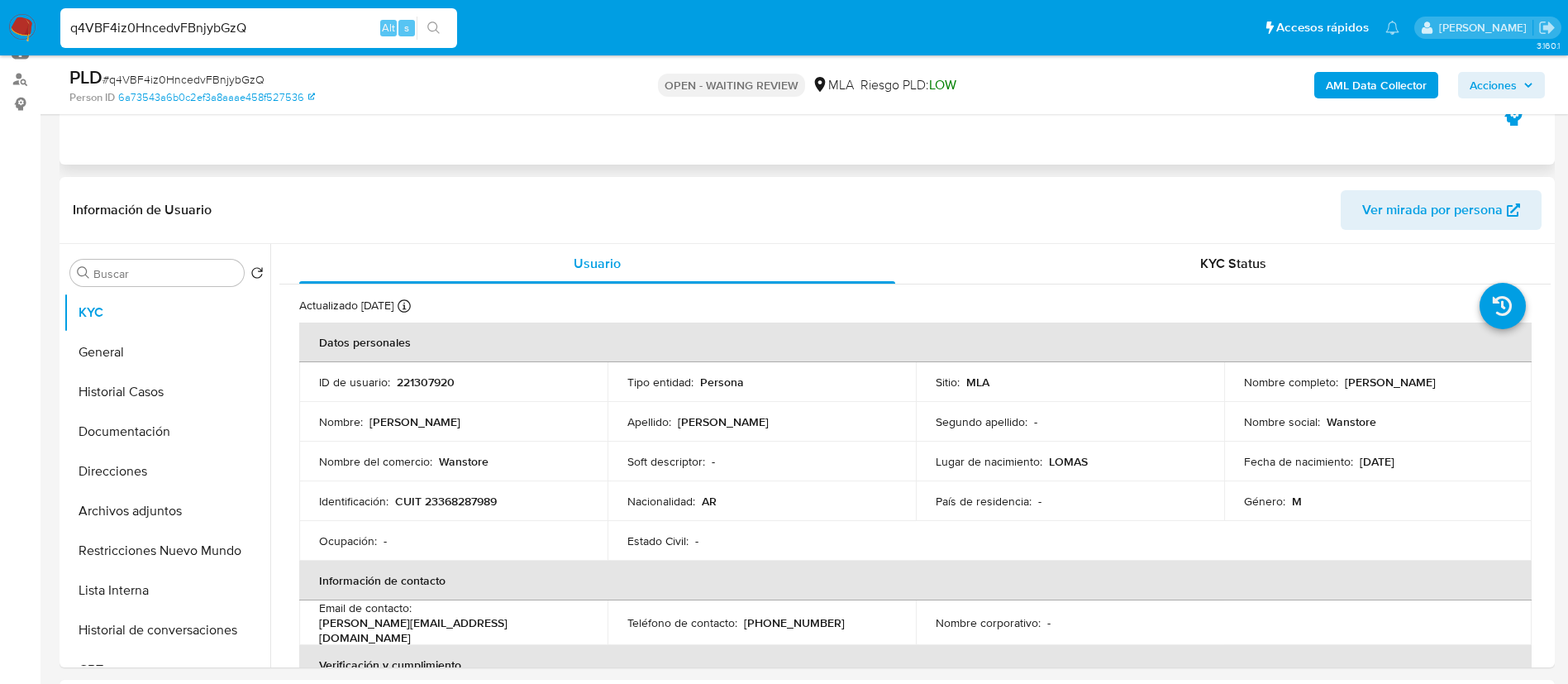
scroll to position [187, 0]
click at [1378, 78] on b "AML Data Collector" at bounding box center [1377, 85] width 101 height 27
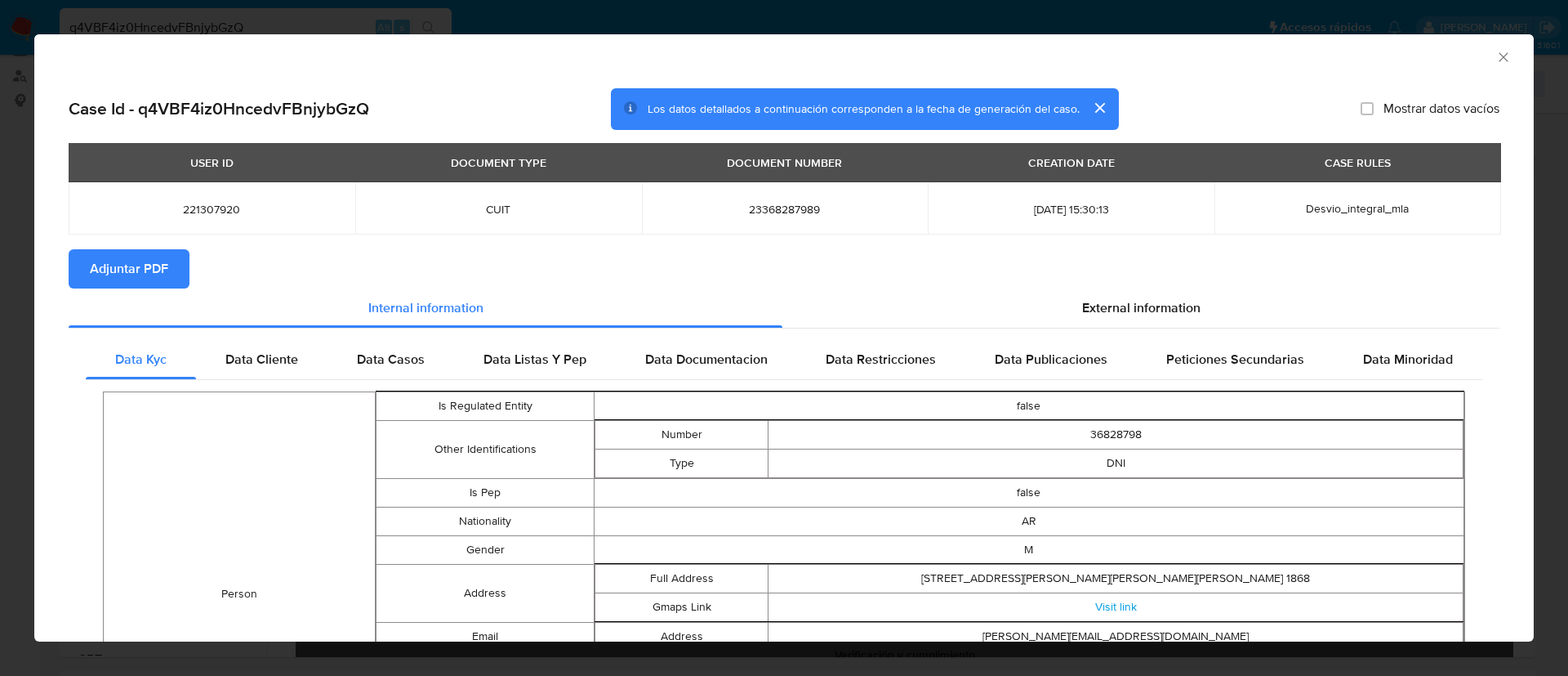
click at [1496, 52] on icon "Cerrar ventana" at bounding box center [1503, 57] width 17 height 17
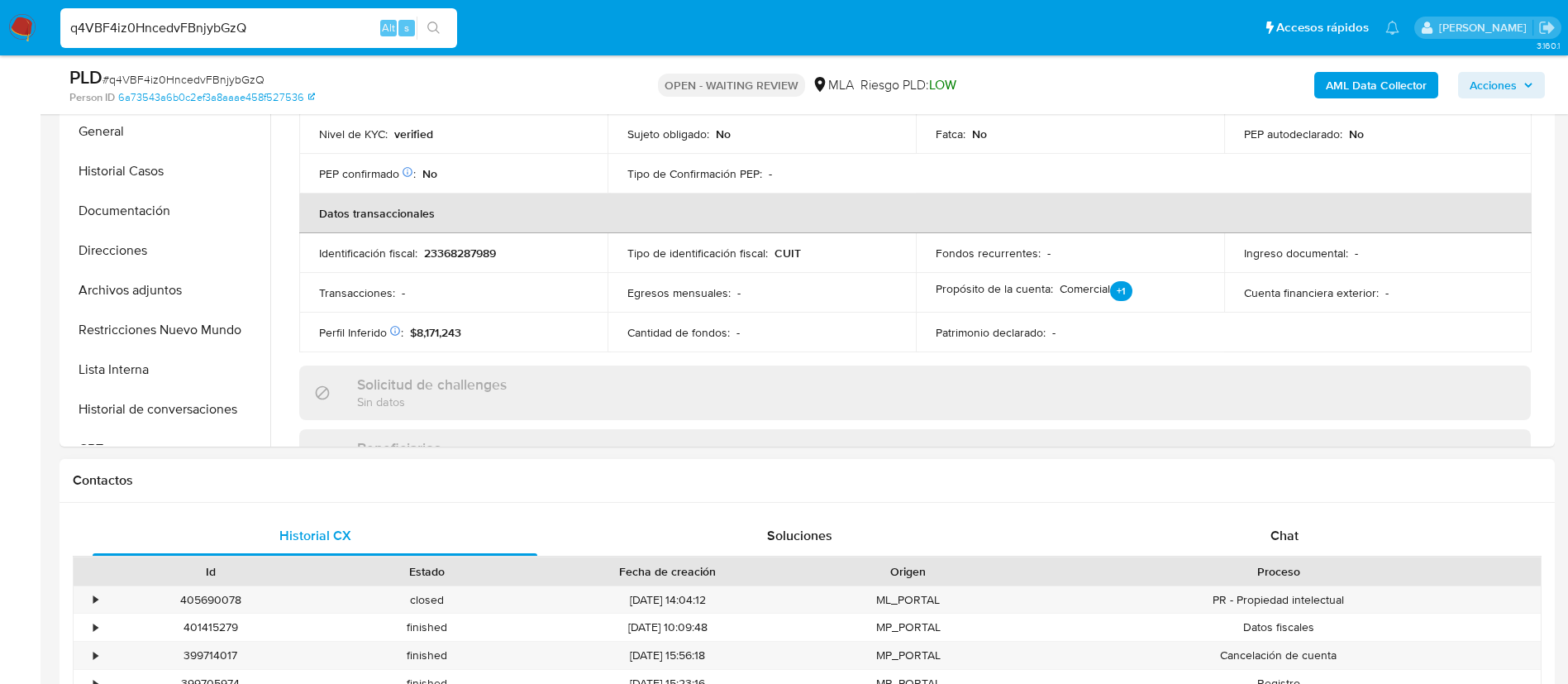
scroll to position [377, 0]
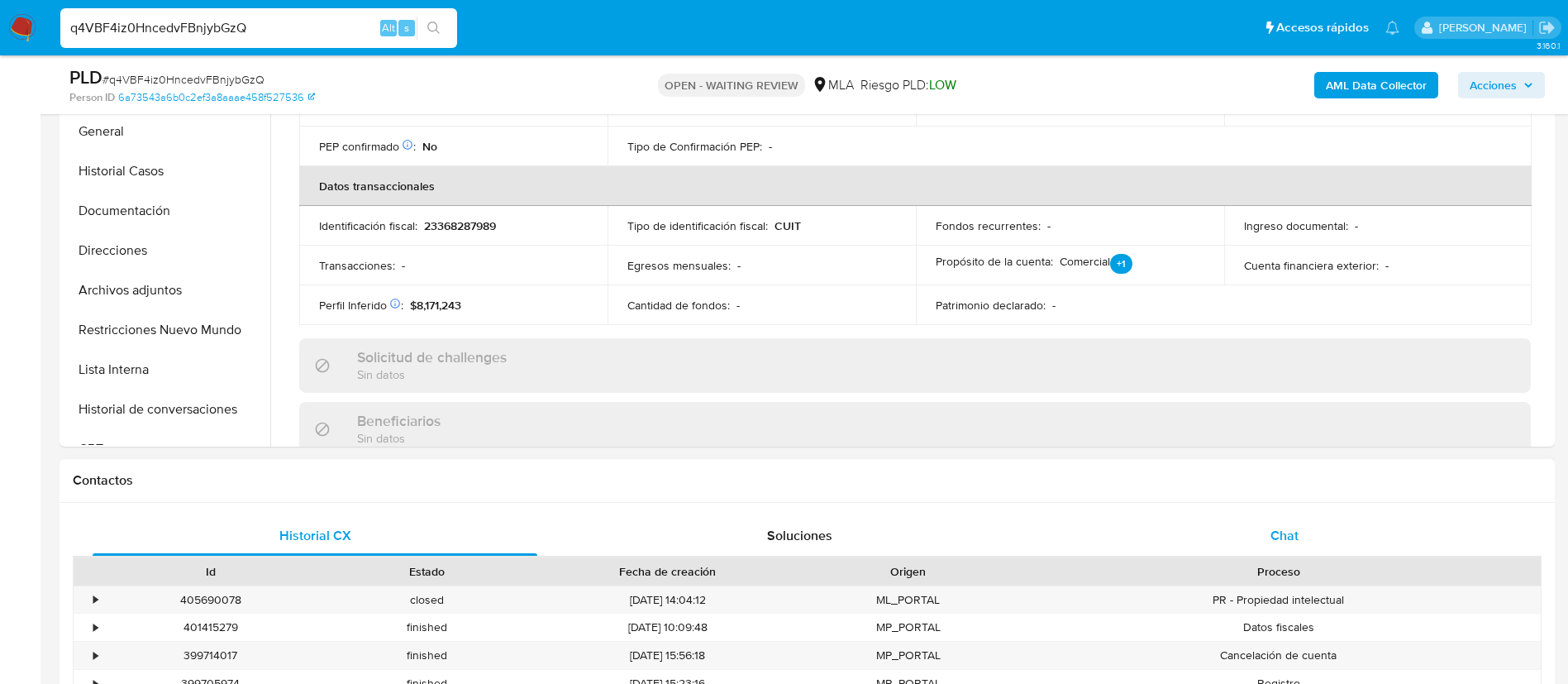
click at [1295, 517] on div "Chat" at bounding box center [1285, 535] width 445 height 40
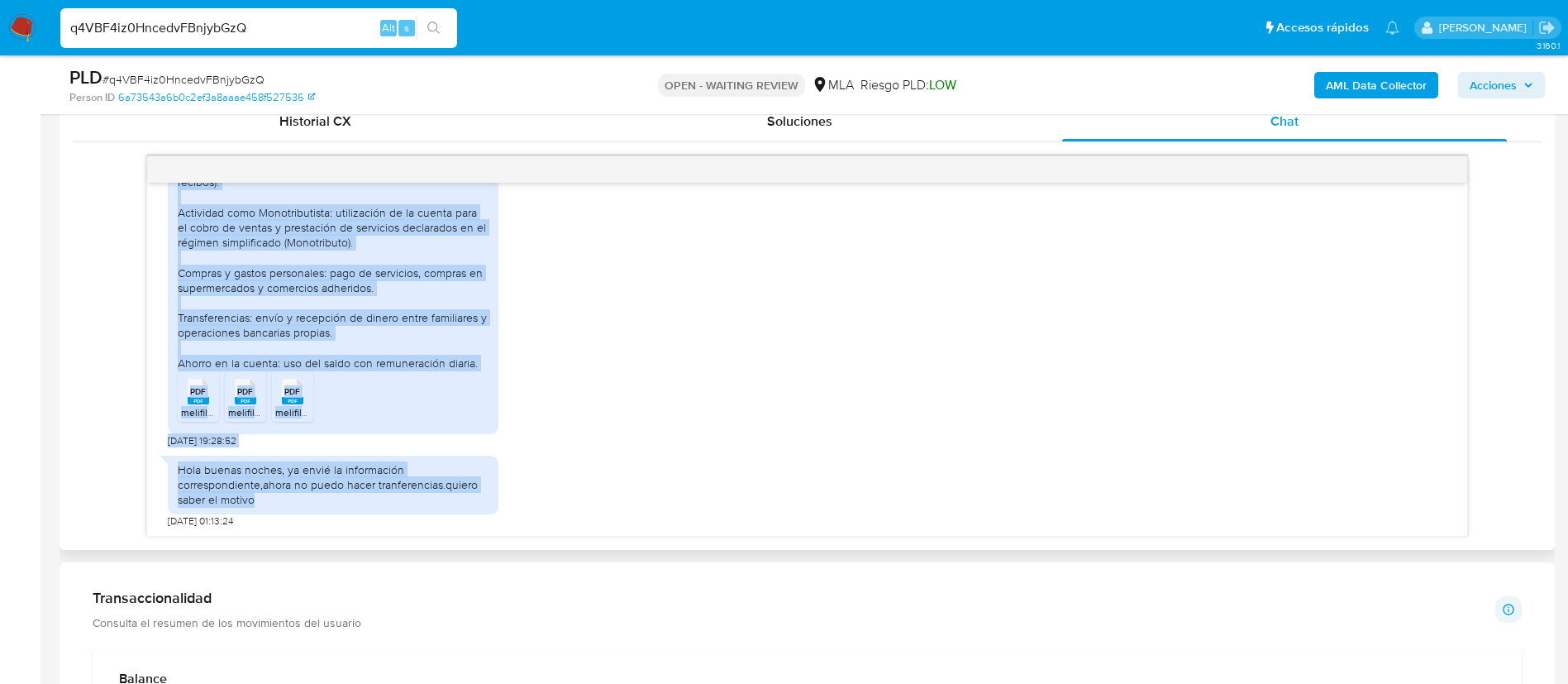
scroll to position [1086, 0]
drag, startPoint x: 177, startPoint y: 271, endPoint x: 475, endPoint y: 525, distance: 391.6
click at [475, 525] on div "18/08/2025 17:24:51 Buenas tardes, eh utilizado Mercado Pago para los siguiente…" at bounding box center [807, 359] width 1320 height 353
copy div "Buenas tardes, eh utilizado Mercado Pago para los siguientes fines: Ingreso de …"
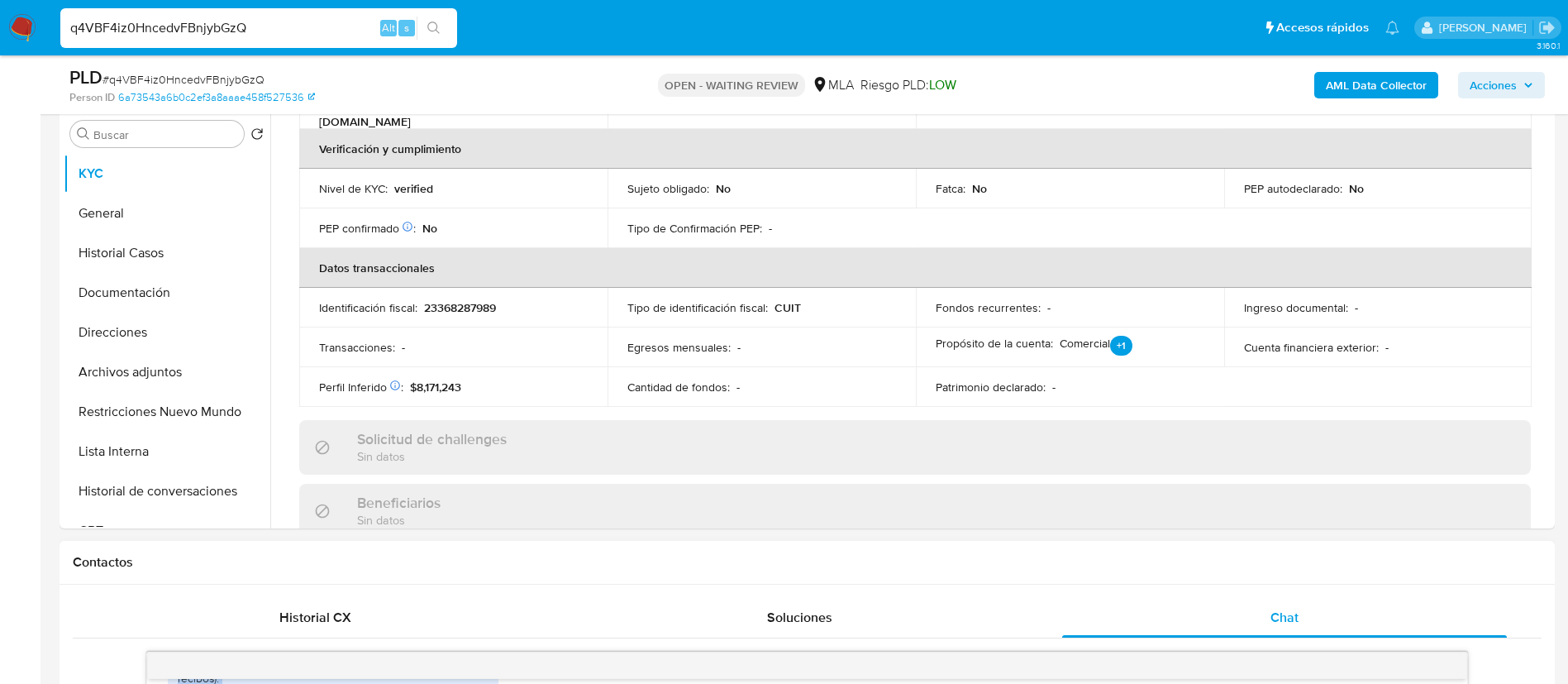
scroll to position [305, 0]
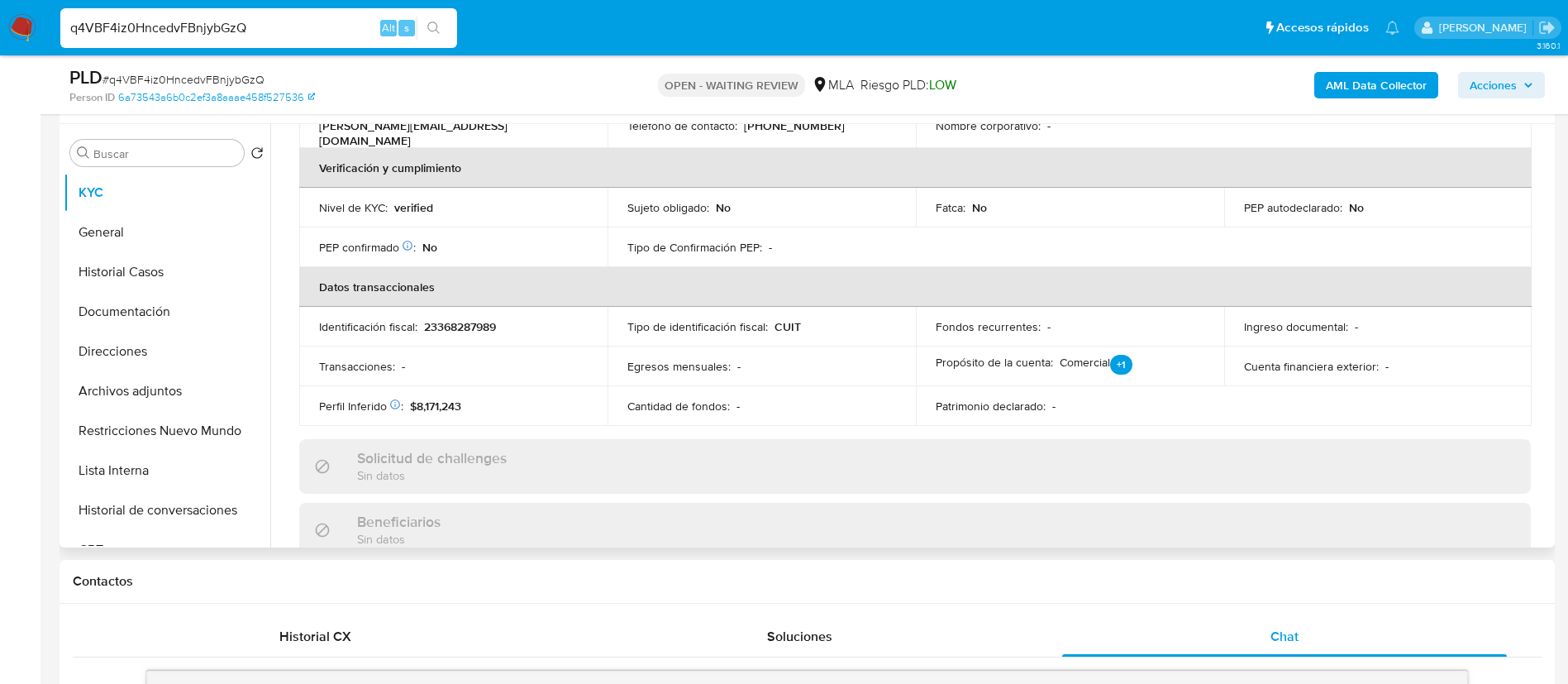
click at [465, 319] on p "23368287989" at bounding box center [460, 326] width 72 height 15
copy p "23368287989"
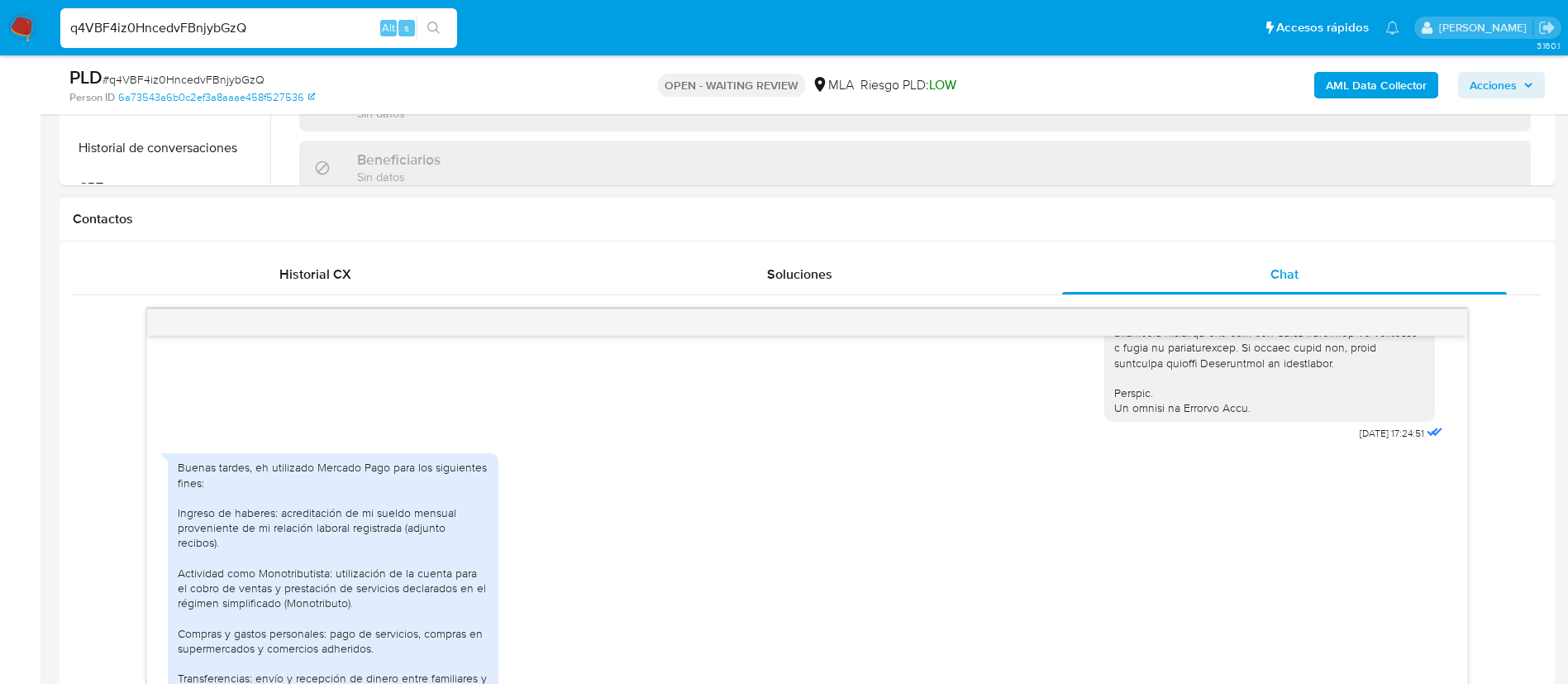
scroll to position [794, 0]
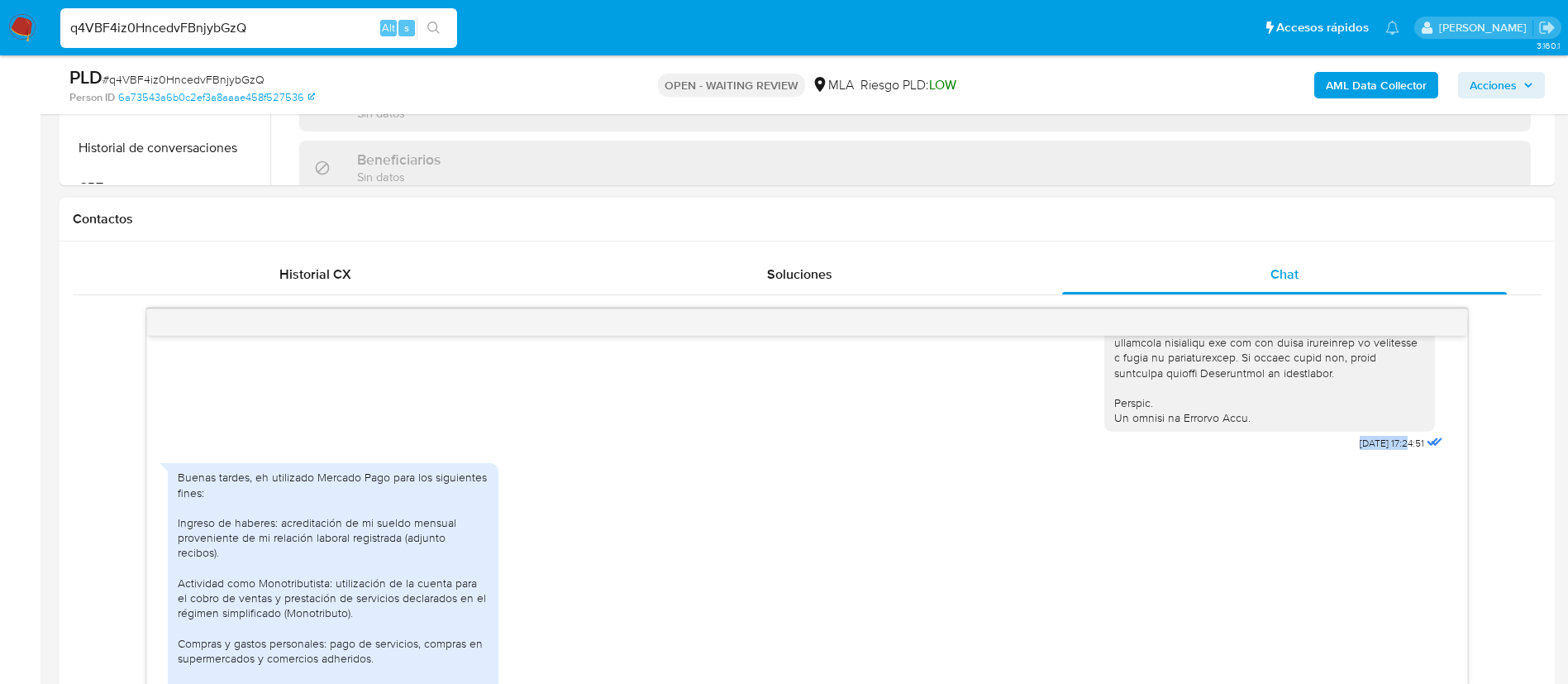
drag, startPoint x: 1314, startPoint y: 481, endPoint x: 1374, endPoint y: 470, distance: 61.0
click at [1374, 456] on div "18/08/2025 17:24:51" at bounding box center [1275, 2] width 342 height 905
copy span "18/08/2025"
paste input "2QVjre21Zi8eJshoOAw0FBGZ"
click at [316, 33] on input "2QVjre21Zi8eJshoOAw0FBGZ" at bounding box center [259, 29] width 396 height 22
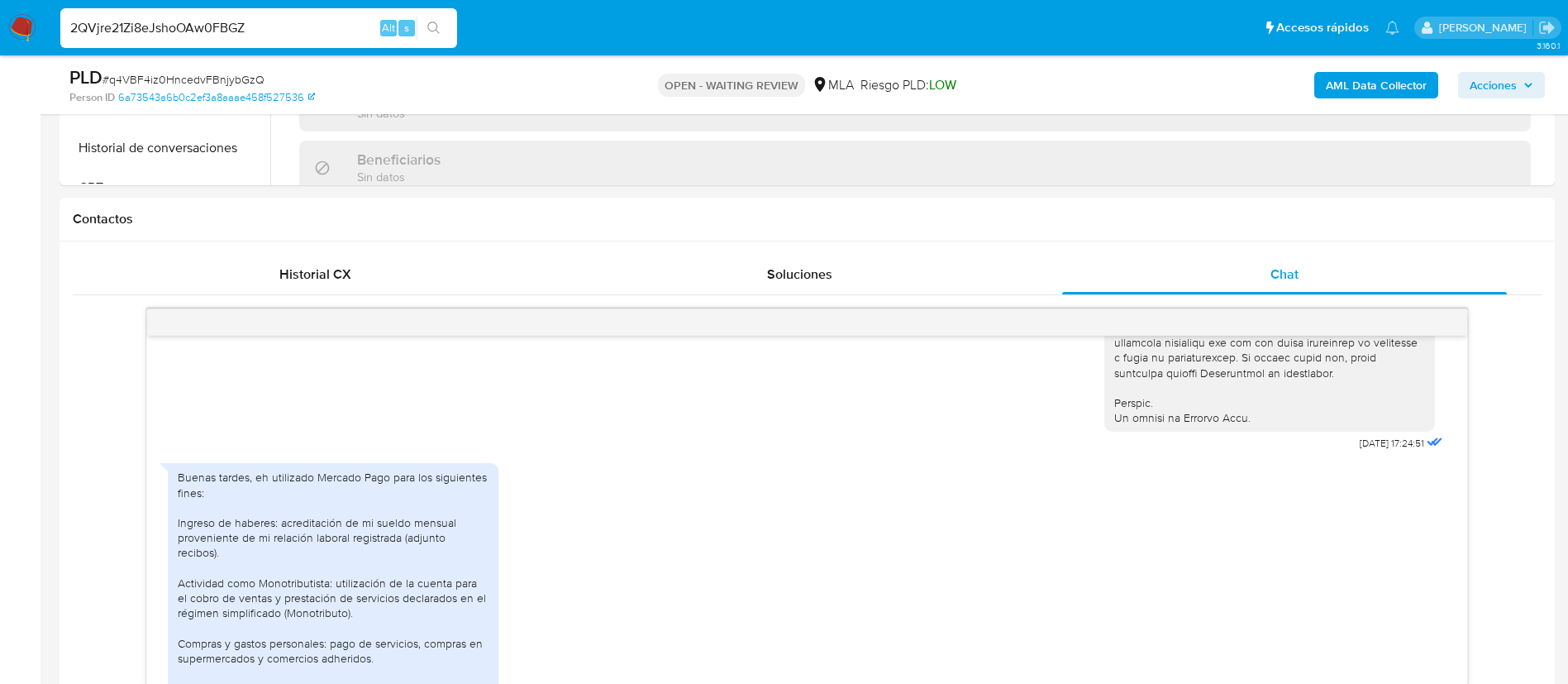
type input "2QVjre21Zi8eJshoOAw0FBGZ"
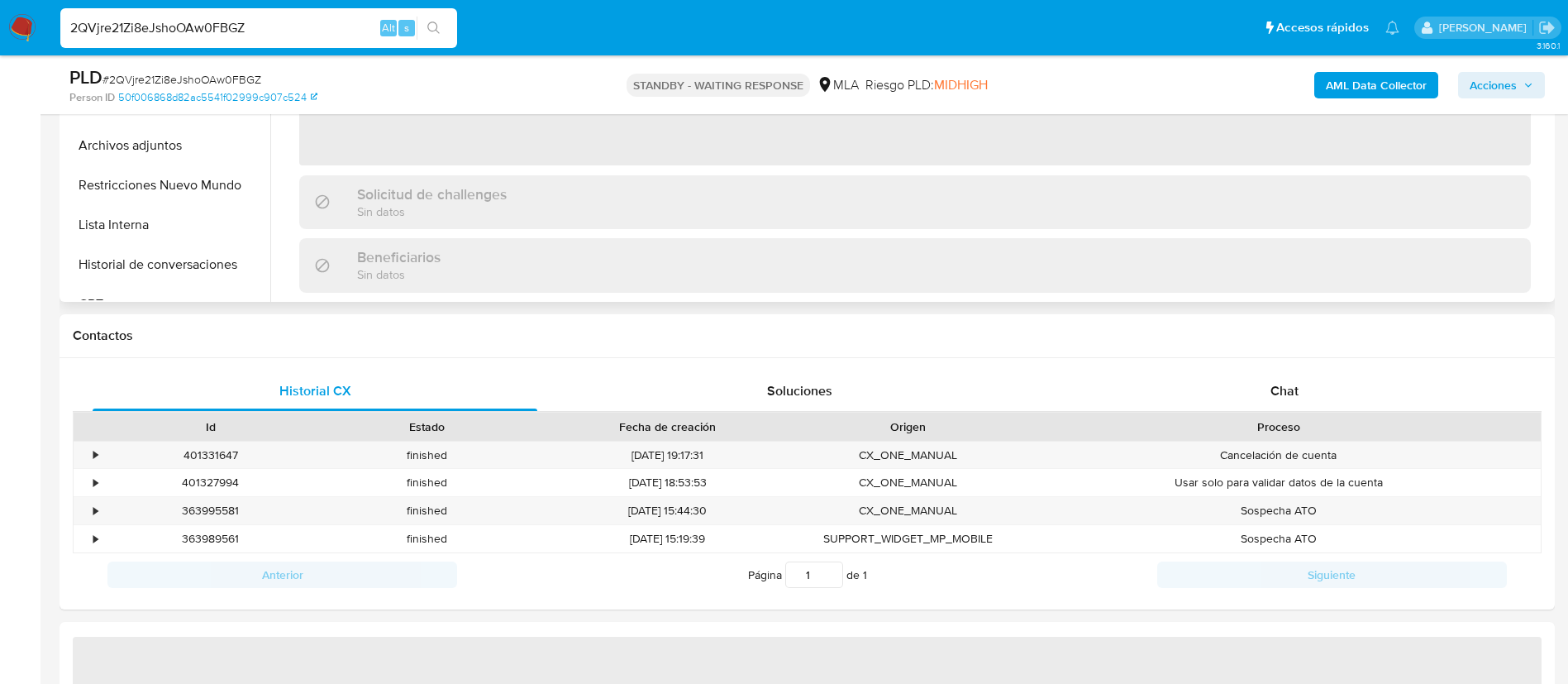
scroll to position [611, 0]
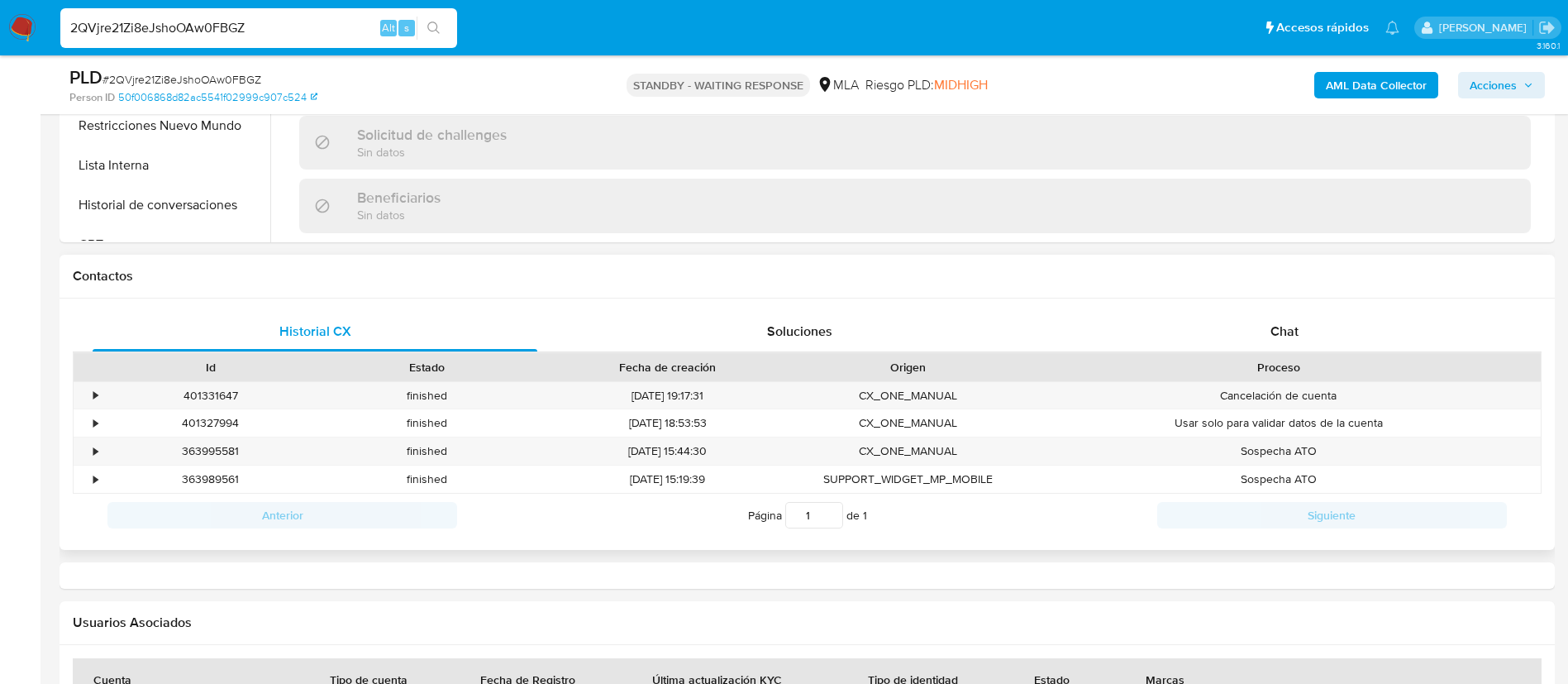
select select "10"
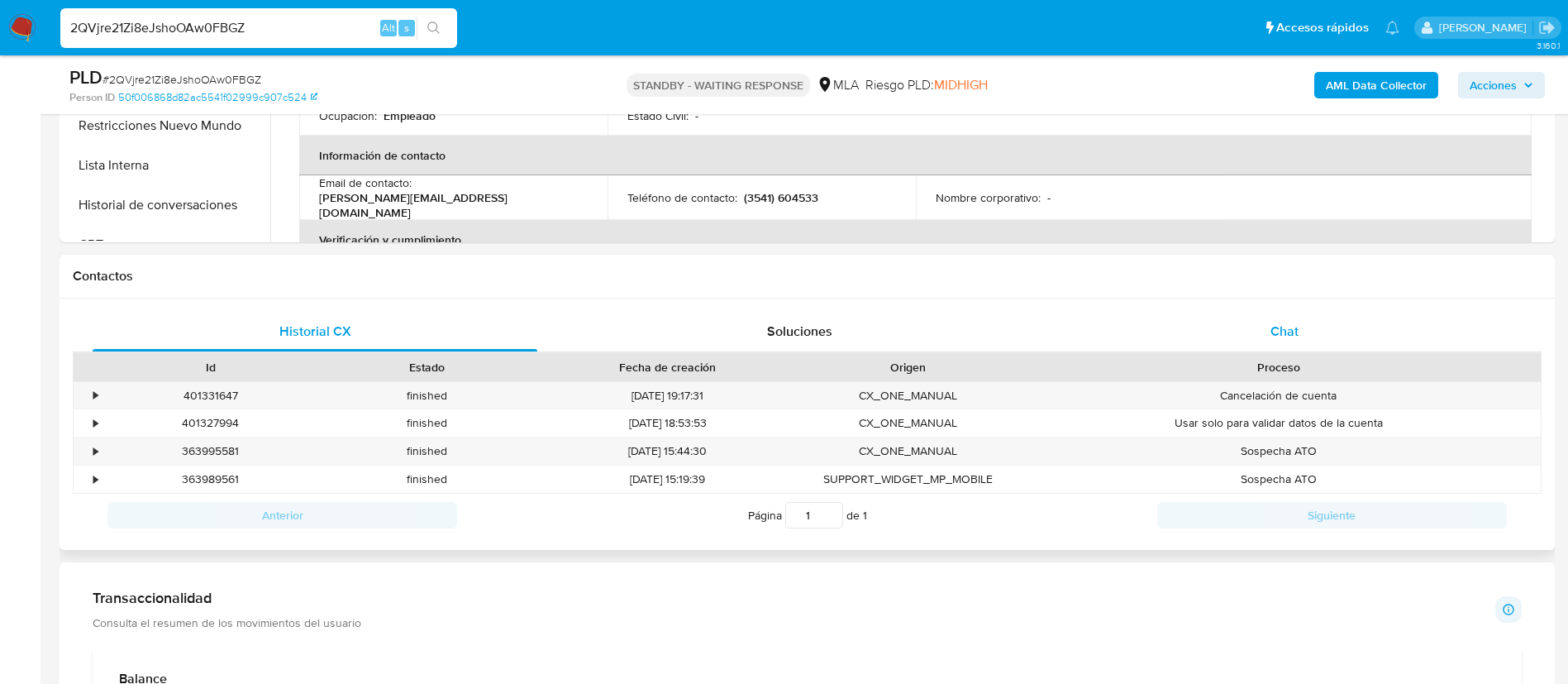
click at [1276, 349] on div "Chat" at bounding box center [1285, 331] width 445 height 40
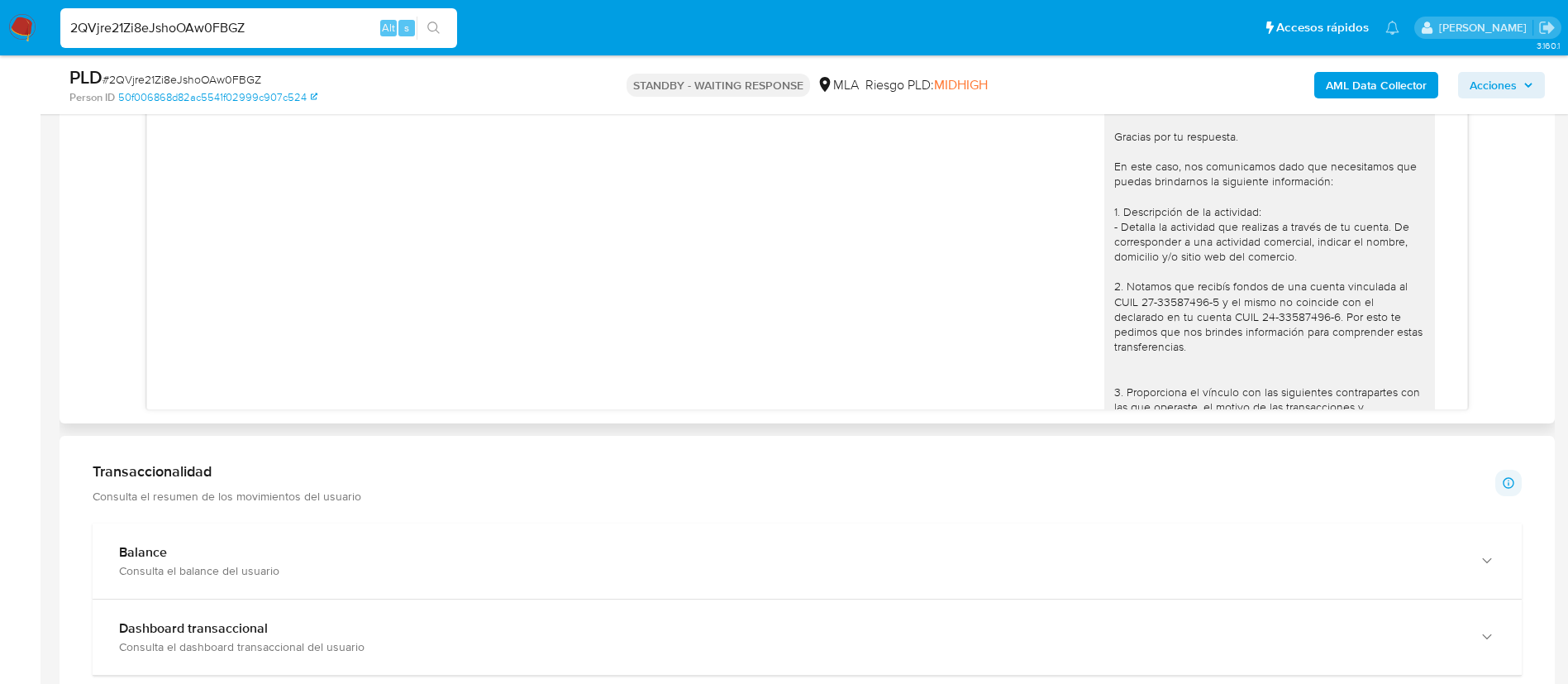
scroll to position [1020, 0]
paste input "VhIG8ehkvvegIiTLPhZWXBoh"
click at [347, 28] on input "2QVjre21Zi8eJshoOAw0FBGZ" at bounding box center [259, 29] width 396 height 22
type input "VhIG8ehkvvegIiTLPhZWXBoh"
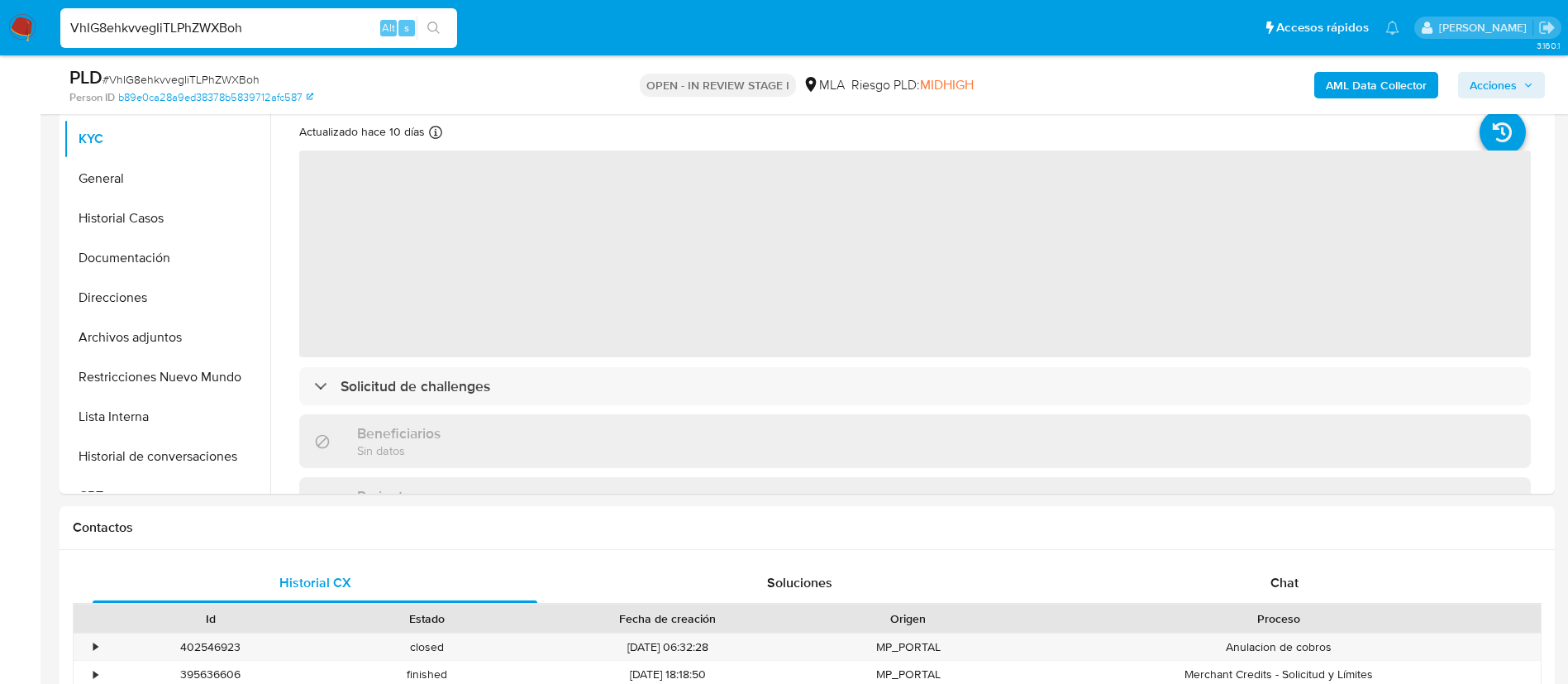
scroll to position [390, 0]
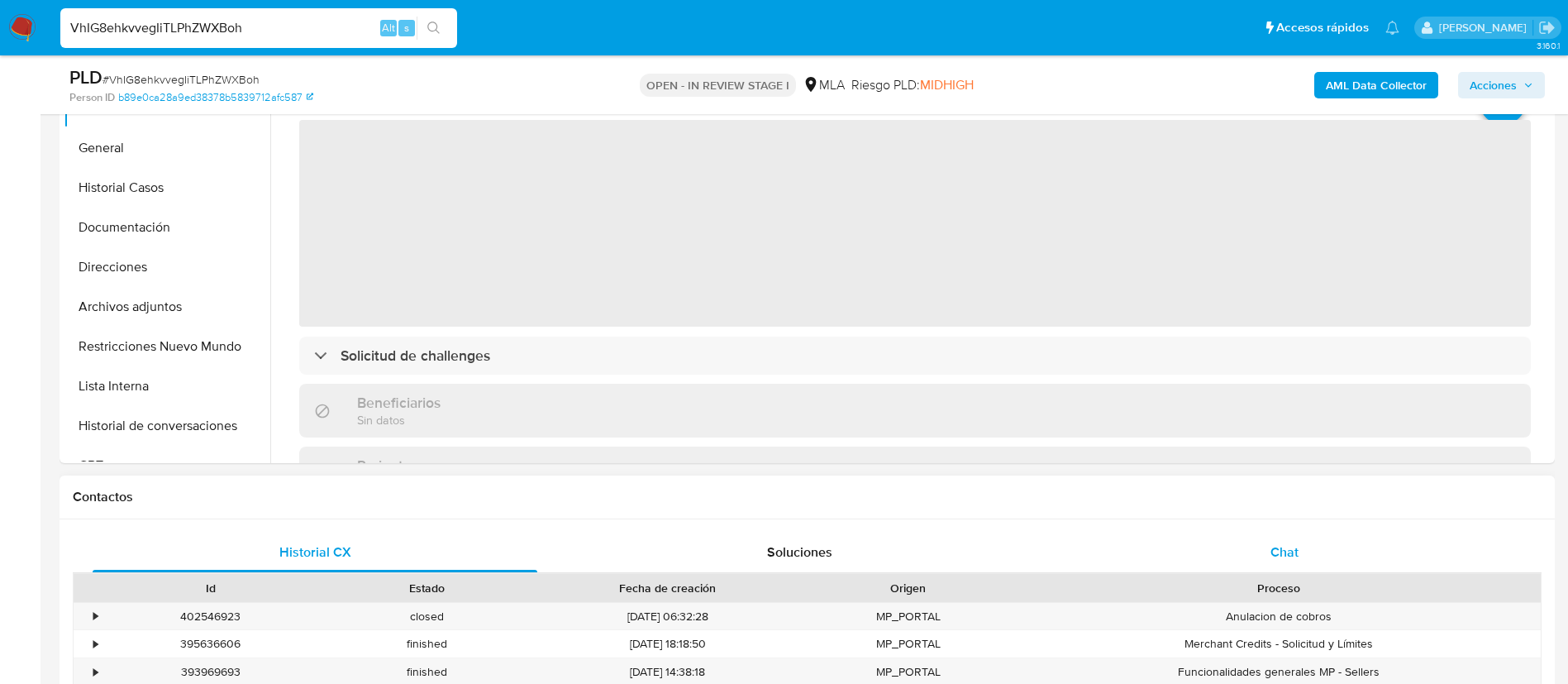
select select "10"
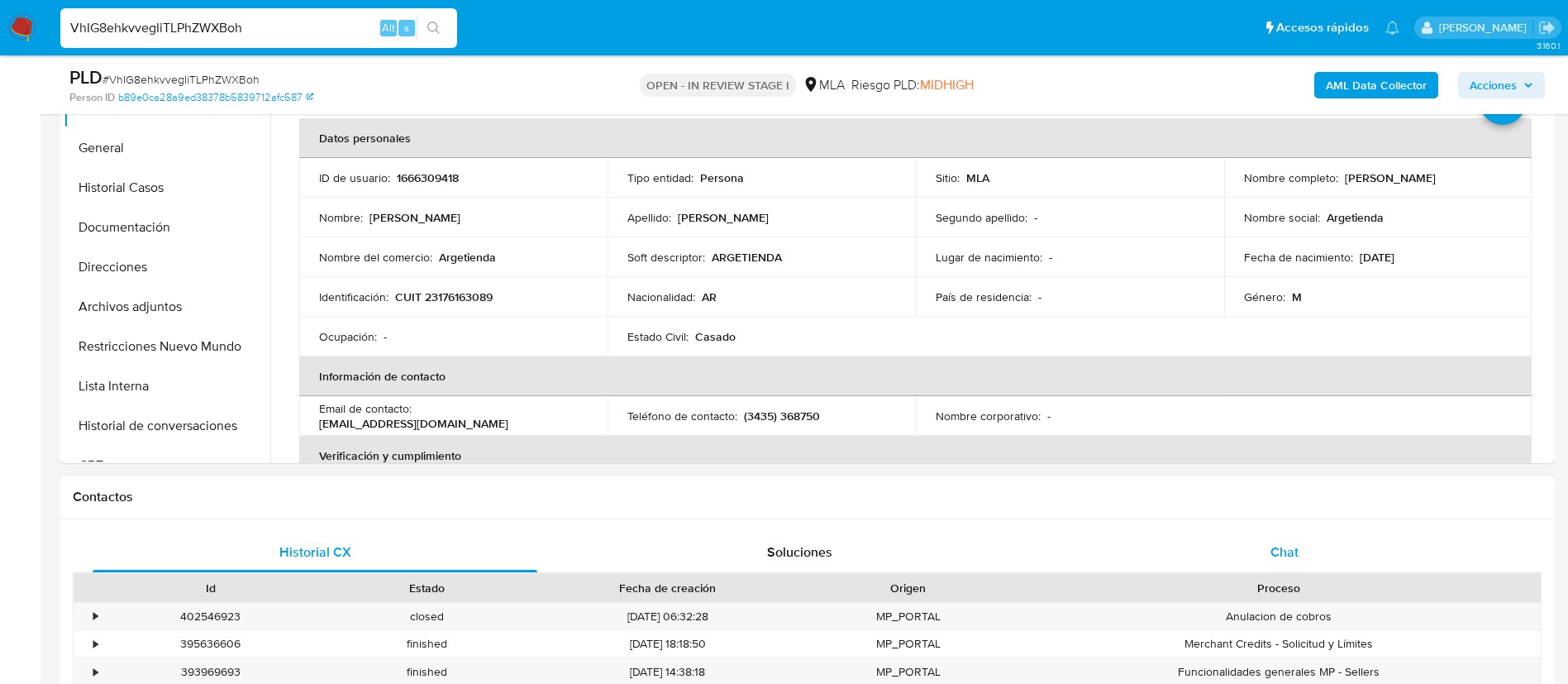
click at [1293, 546] on span "Chat" at bounding box center [1285, 551] width 28 height 19
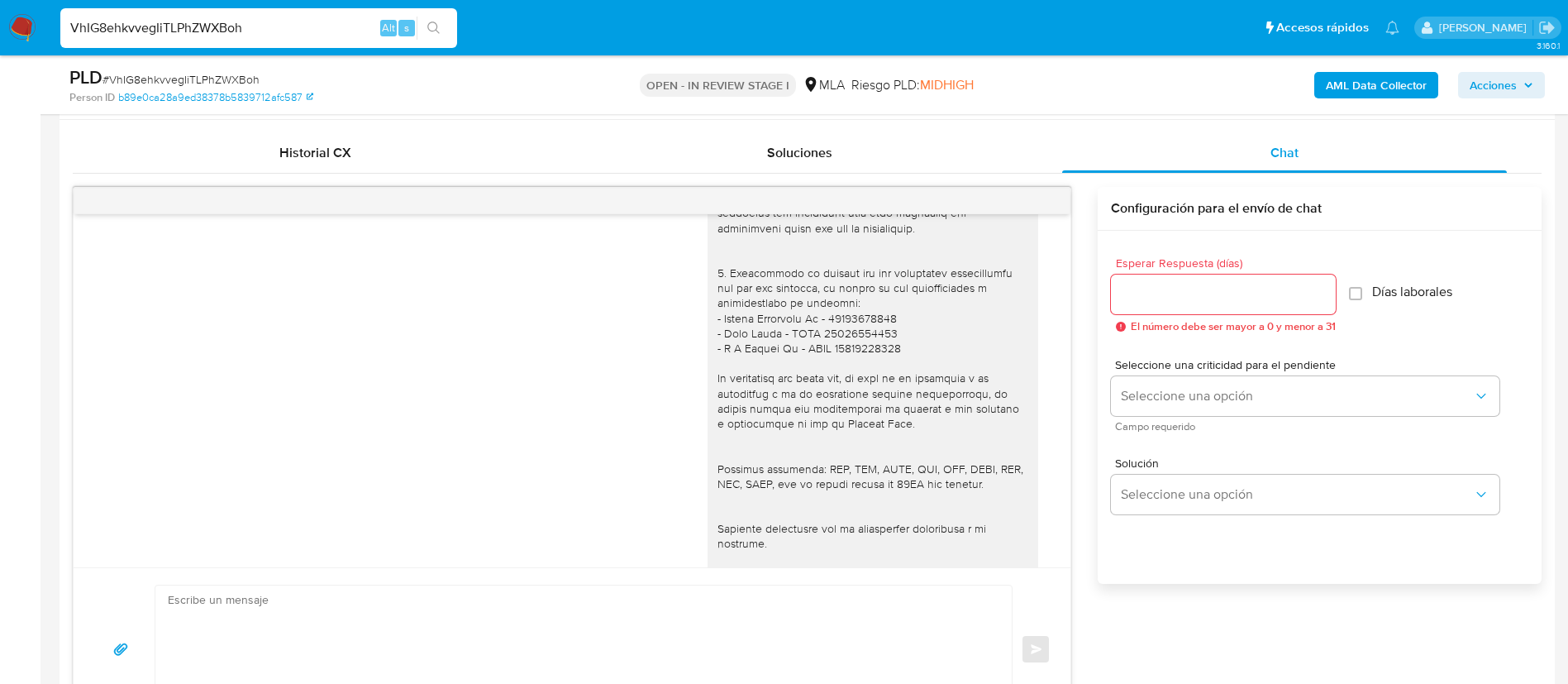
scroll to position [1998, 0]
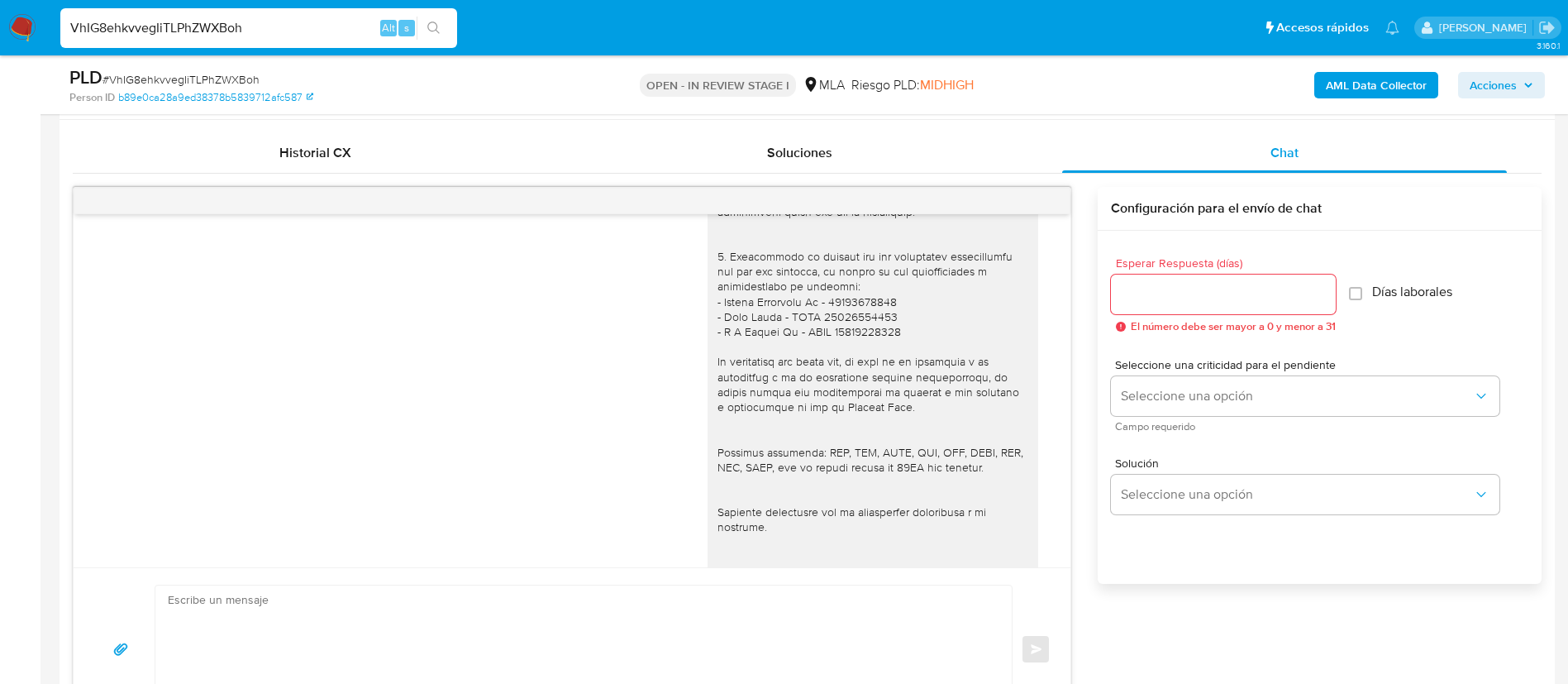
paste input "JXPgWrwL0kgcMuqhNrFBTYkv"
click at [339, 28] on input "VhIG8ehkvvegIiTLPhZWXBoh" at bounding box center [259, 29] width 396 height 22
paste input
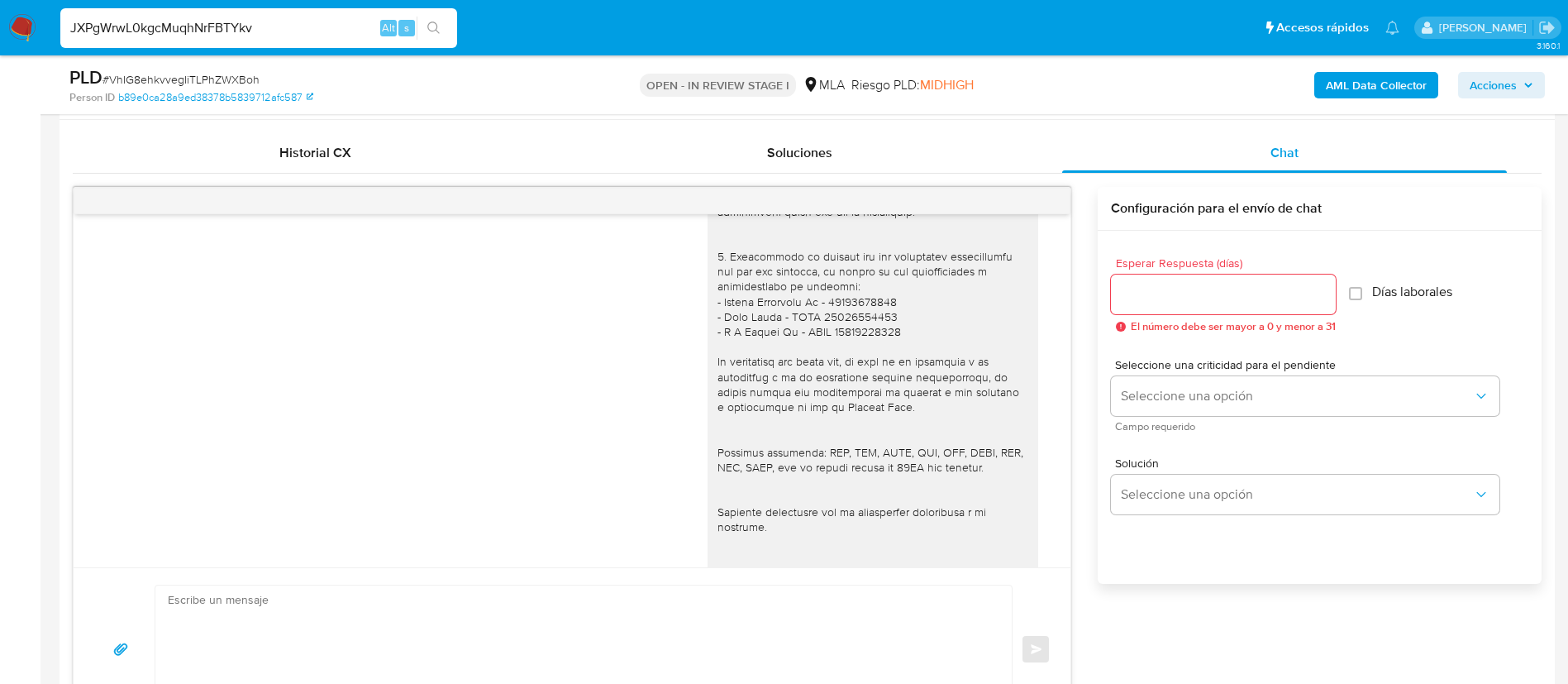
type input "JXPgWrwL0kgcMuqhNrFBTYkv"
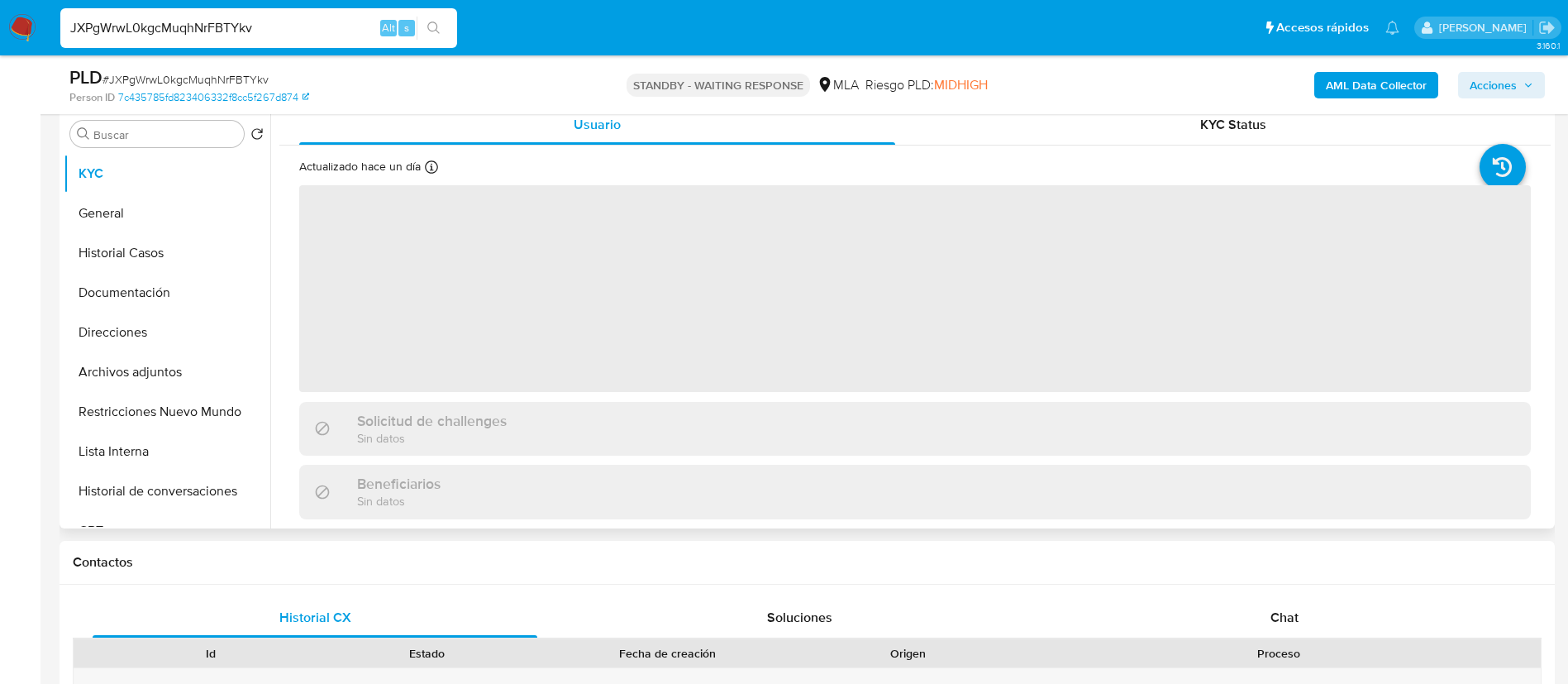
select select "10"
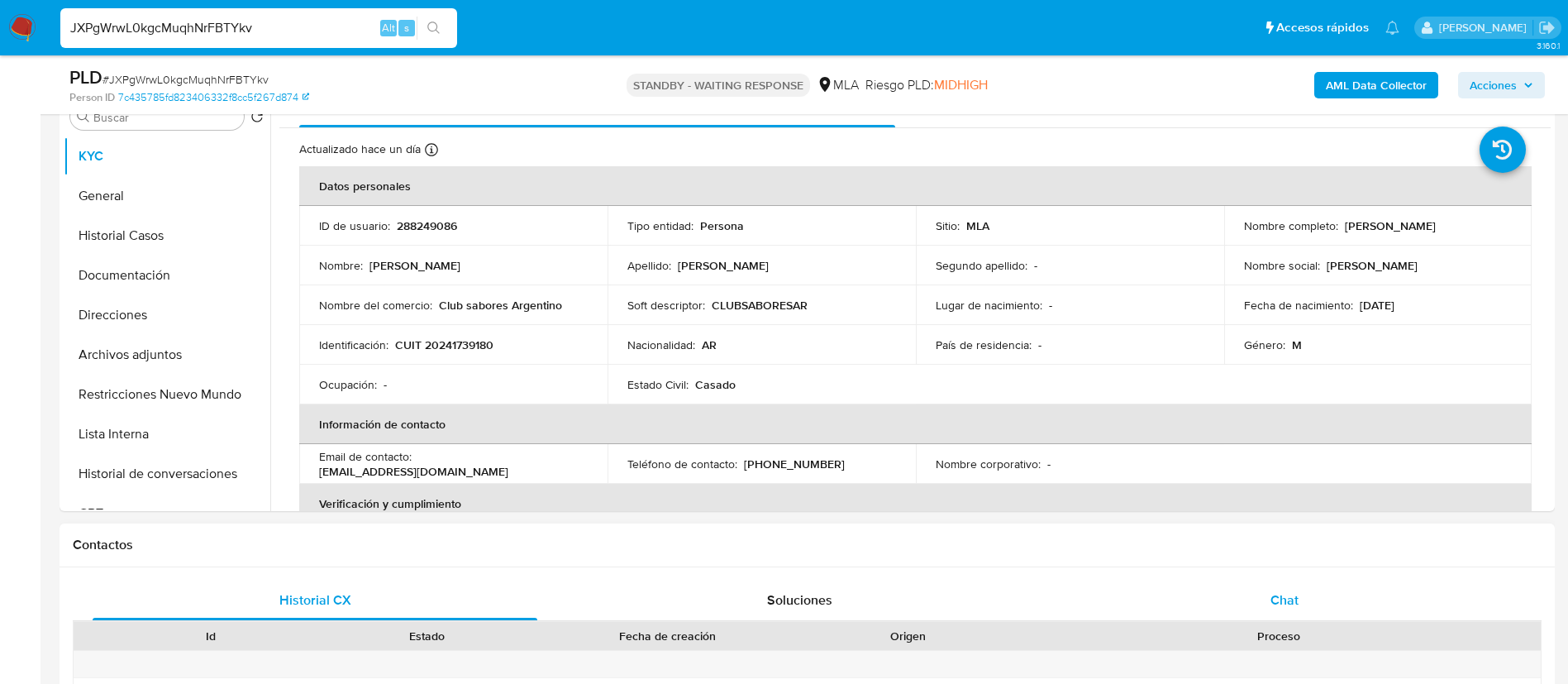
click at [1283, 596] on span "Chat" at bounding box center [1285, 600] width 28 height 19
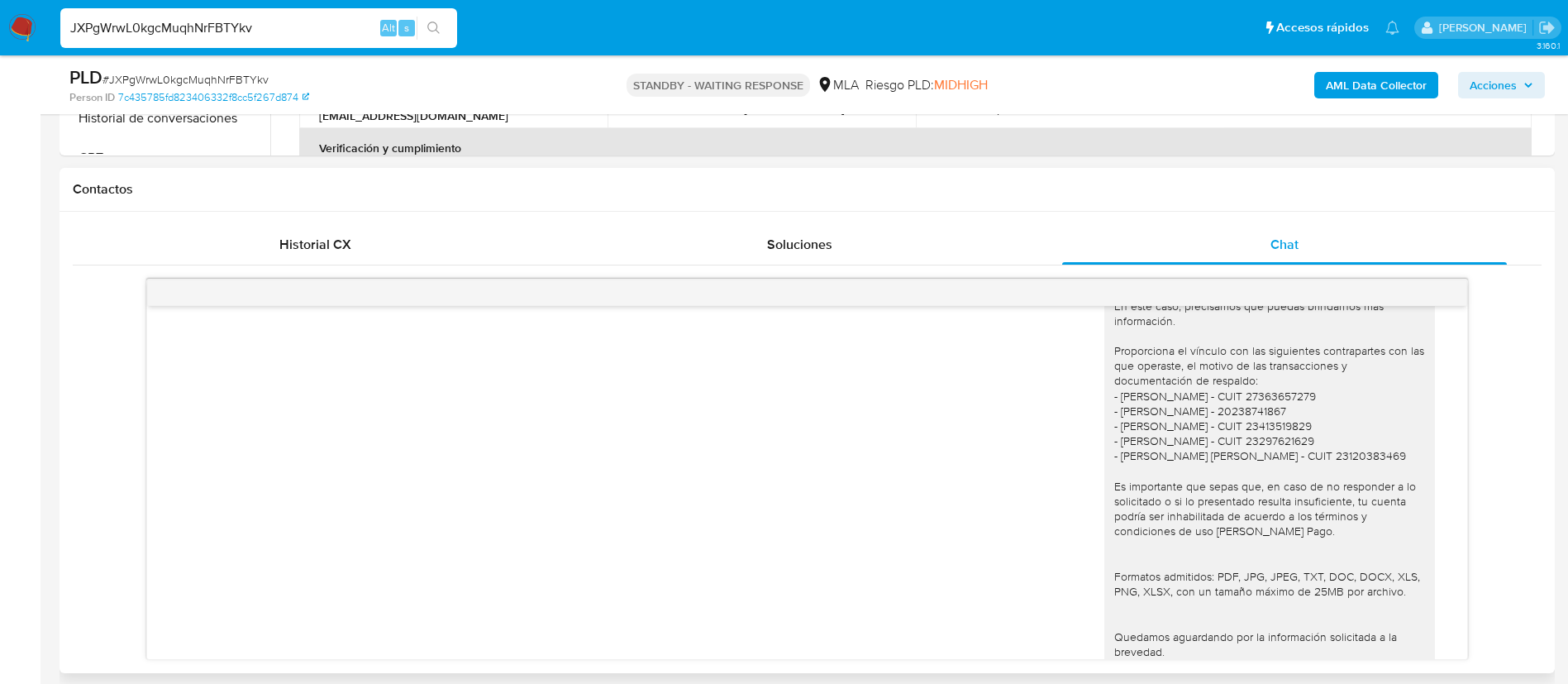
scroll to position [1223, 0]
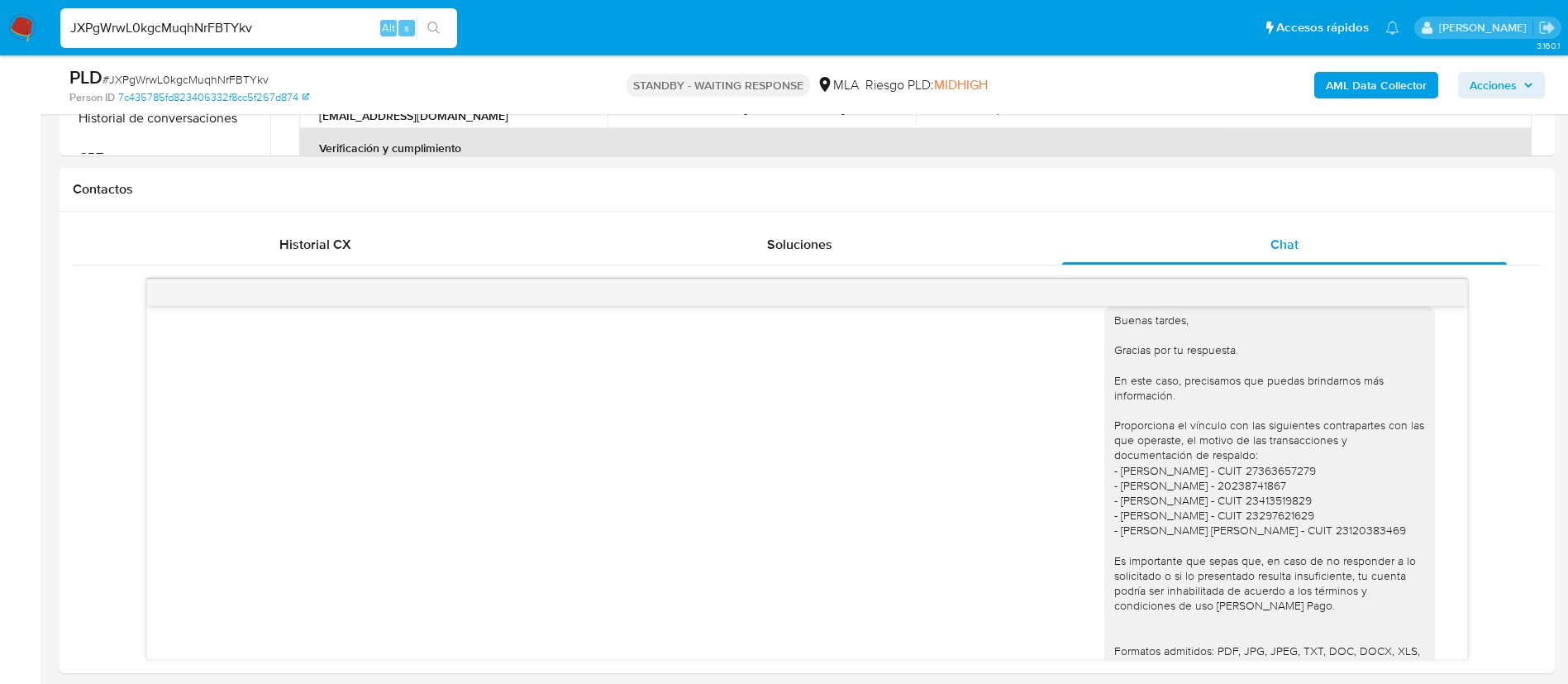
click at [53, 494] on main "3.160.1 Asignado a maacosta Asignado el: 18/08/2025 14:15:33 Creado el: 12/08/2…" at bounding box center [784, 641] width 1568 height 2677
paste input "z1KPWvXjbkIRsxyGMnuneLdI"
click at [285, 31] on input "z1KPWvXjbkIRsxyGMnuneLdI" at bounding box center [259, 29] width 396 height 22
type input "z1KPWvXjbkIRsxyGMnuneLdI"
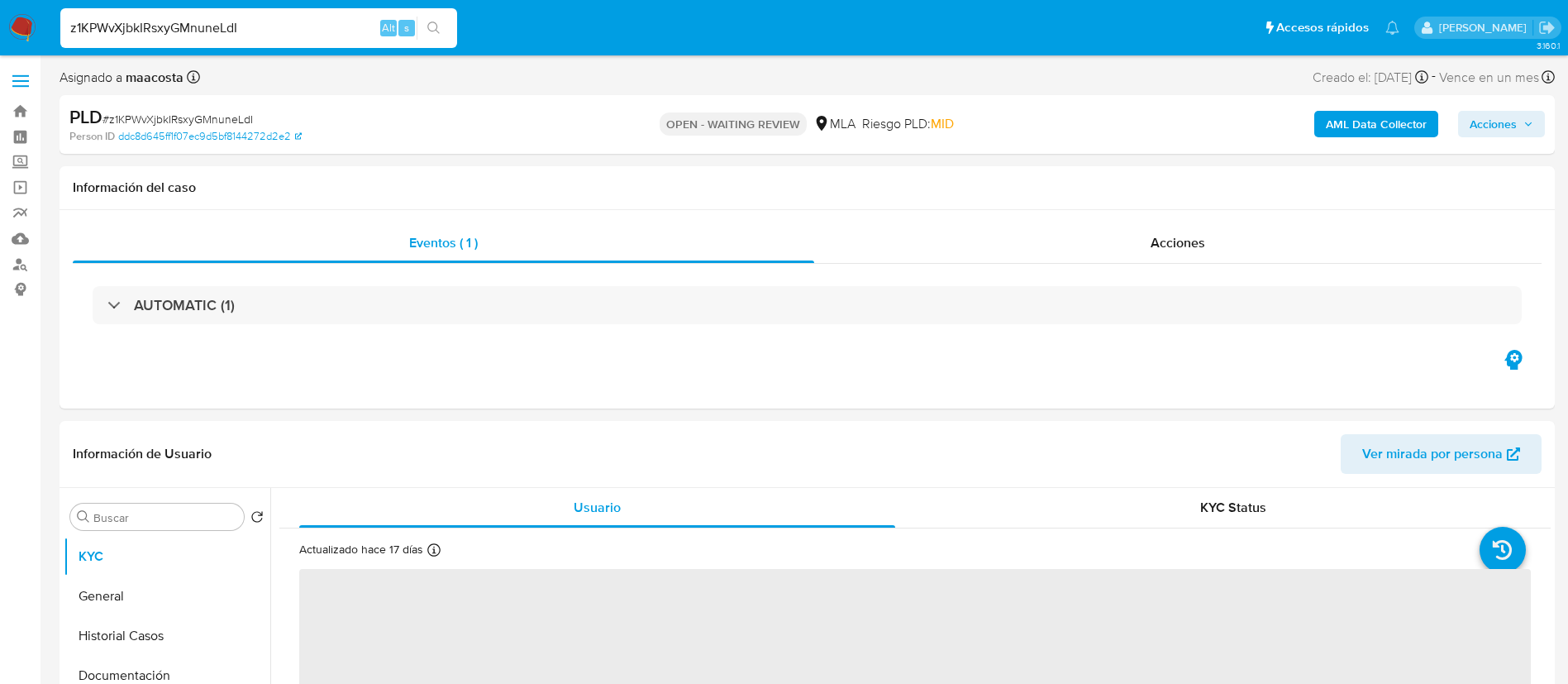
select select "10"
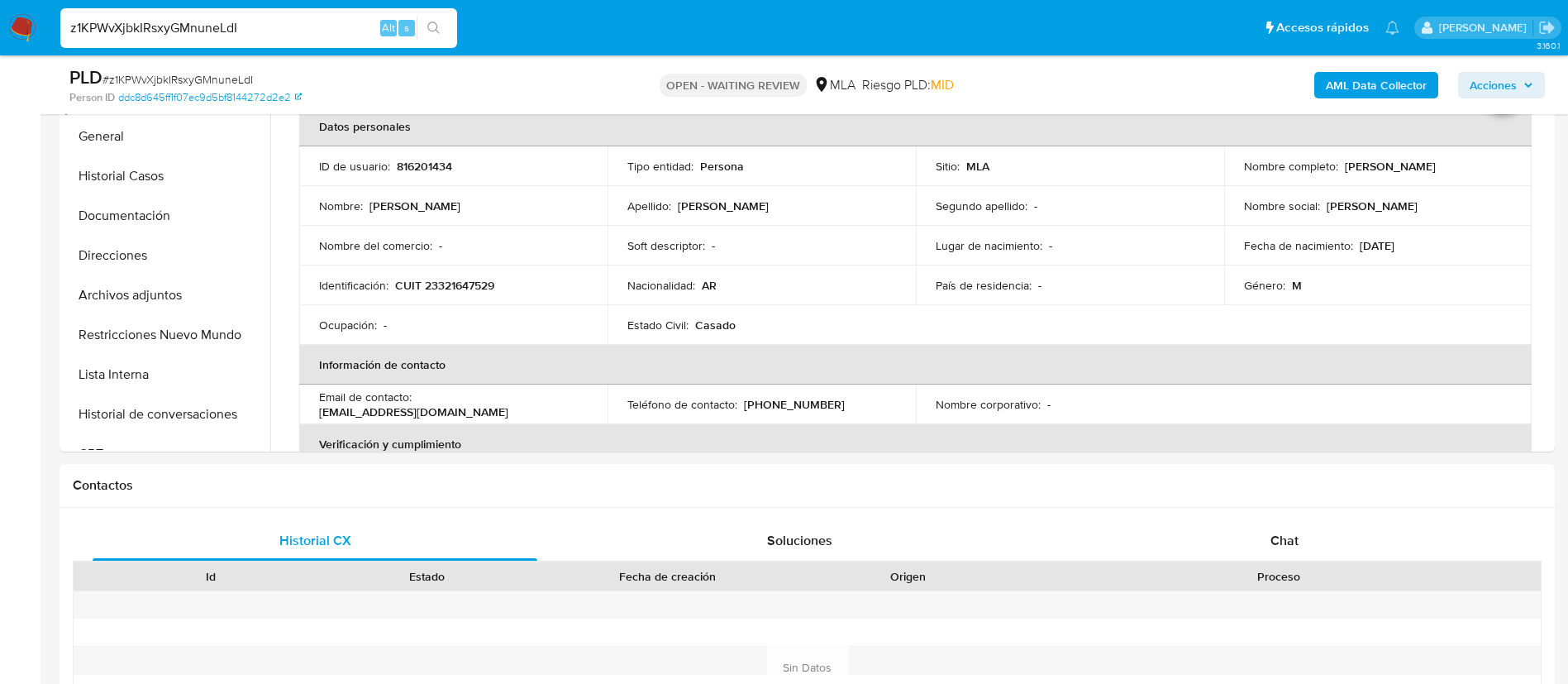
scroll to position [441, 0]
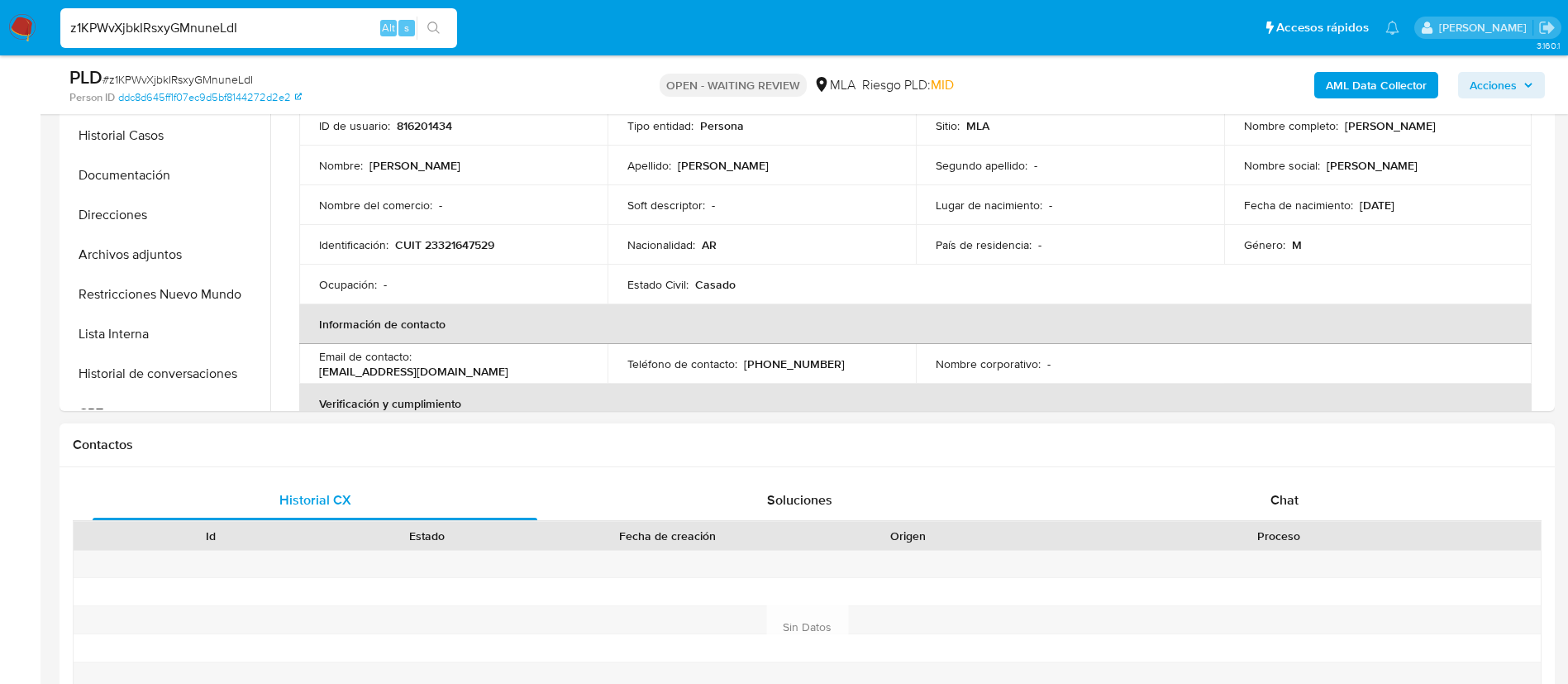
click at [1294, 475] on div "Historial CX Soluciones Chat Id Estado Fecha de creación Origen Proceso Anterio…" at bounding box center [807, 607] width 1496 height 280
click at [1286, 494] on span "Chat" at bounding box center [1285, 500] width 28 height 19
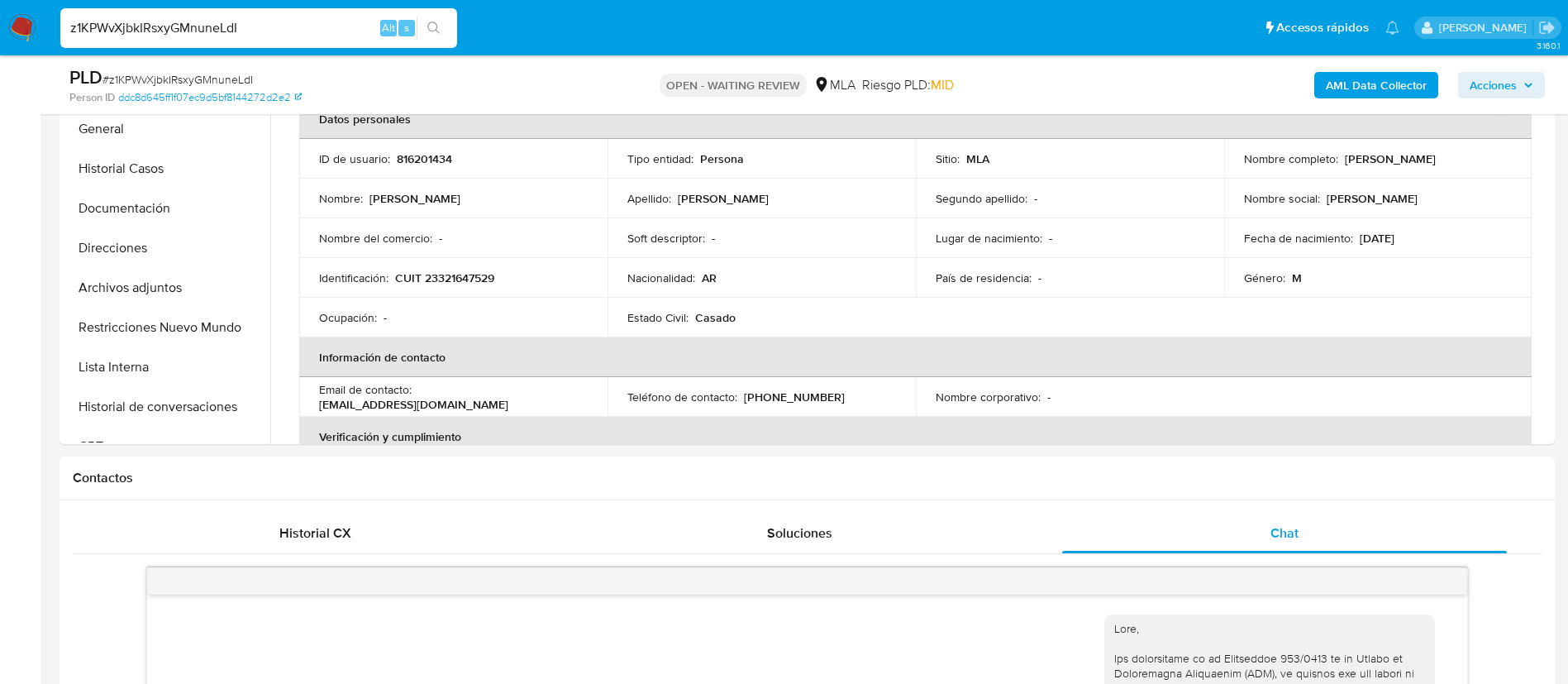
scroll to position [382, 0]
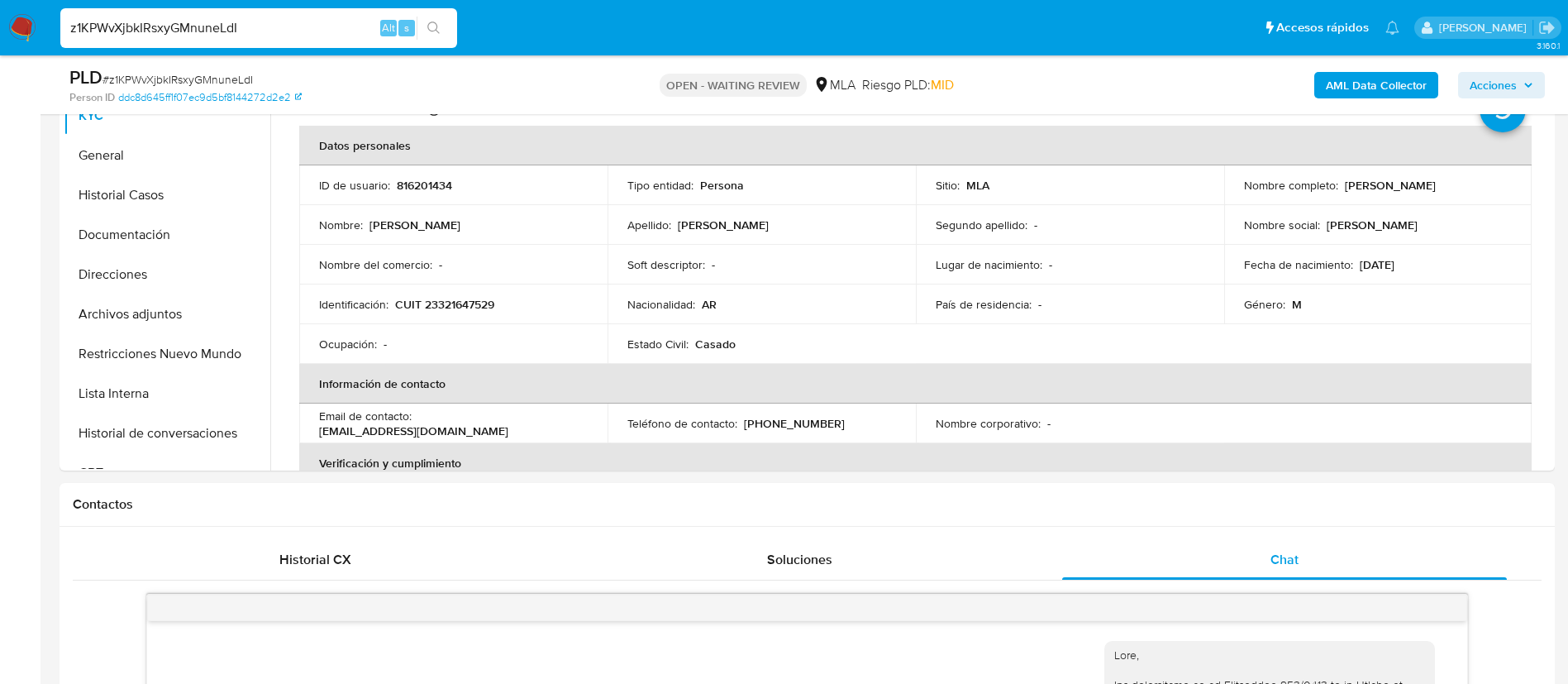
paste input "dDtr6jx0DcT7CIkQPHNOfXBY"
click at [246, 25] on input "z1KPWvXjbkIRsxyGMnuneLdI" at bounding box center [259, 29] width 396 height 22
type input "dDtr6jx0DcT7CIkQPHNOfXBY"
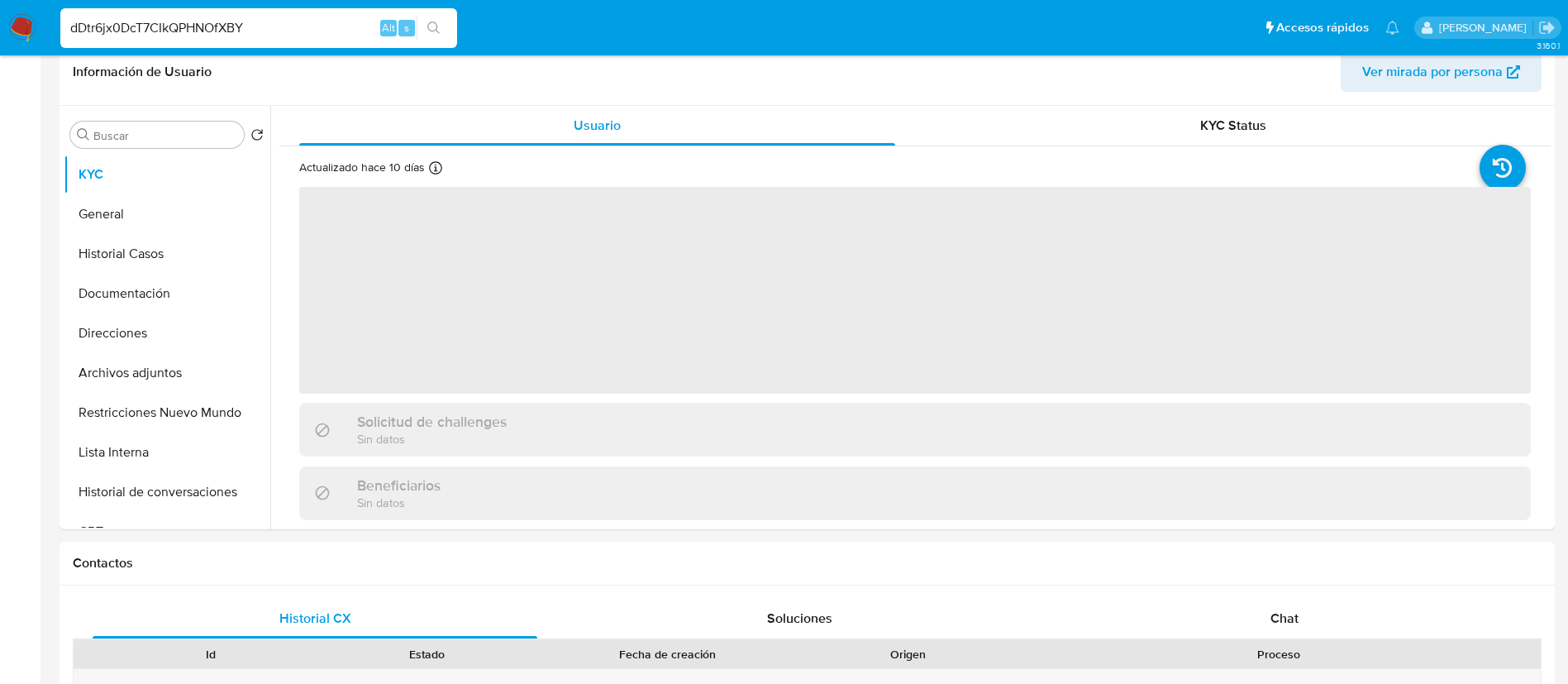
select select "10"
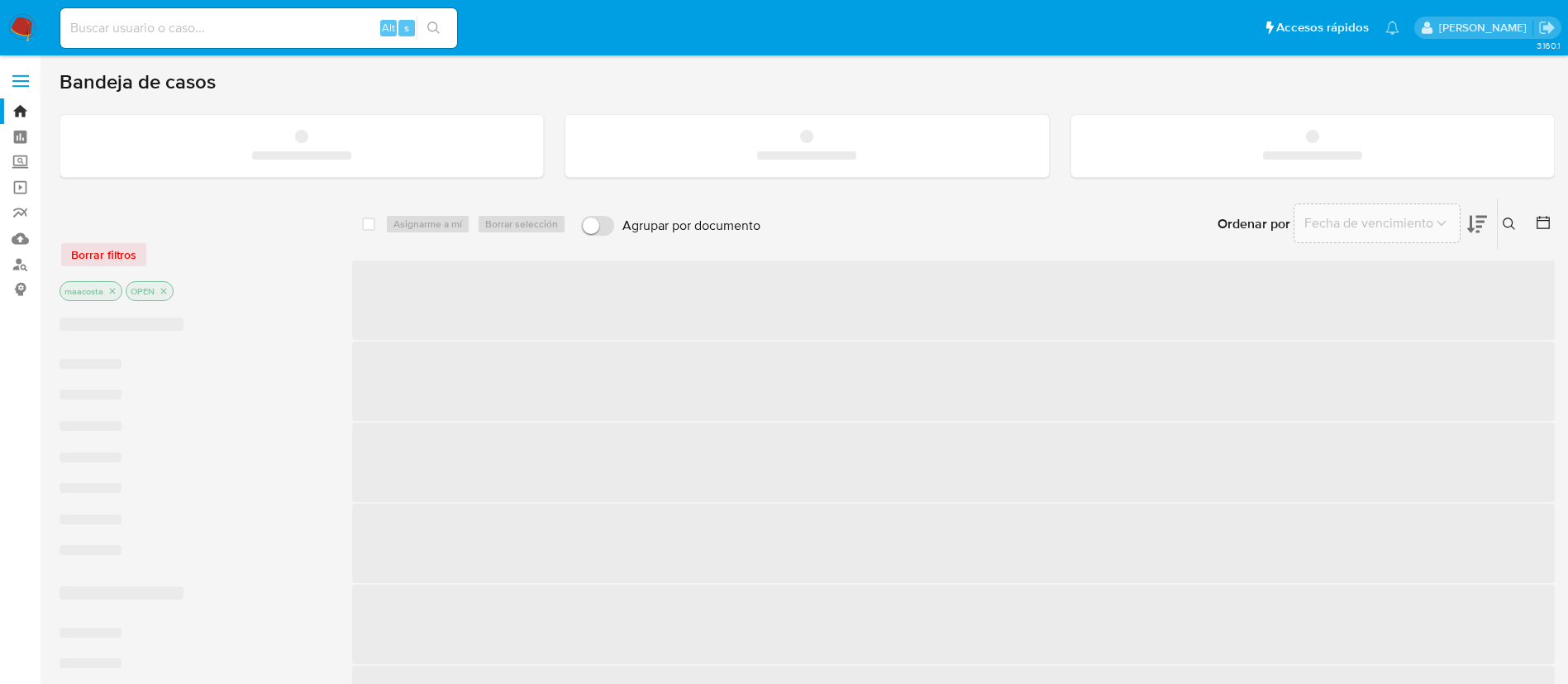
click at [308, 29] on input at bounding box center [259, 29] width 396 height 22
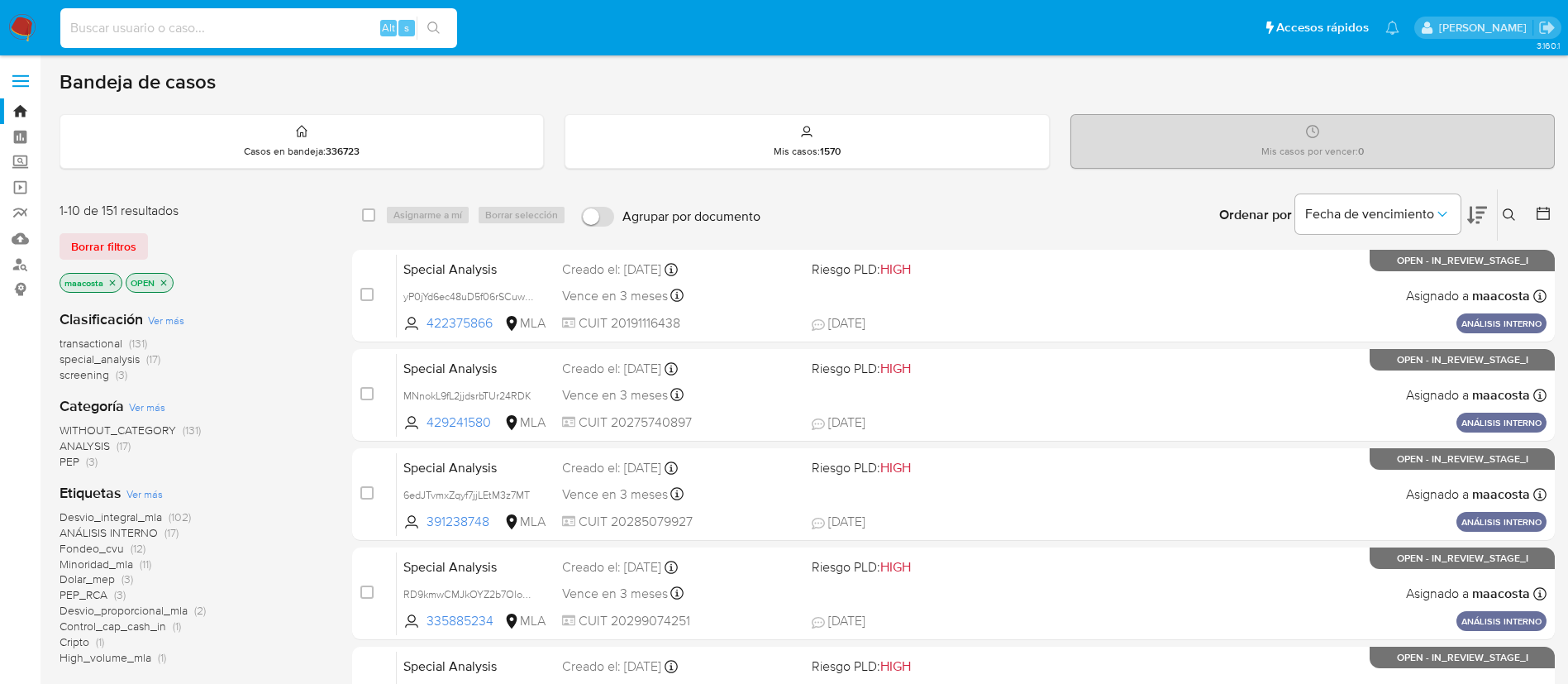
paste input "NvgxTmphLtA8IjTNxQZIk7ak"
type input "NvgxTmphLtA8IjTNxQZIk7ak"
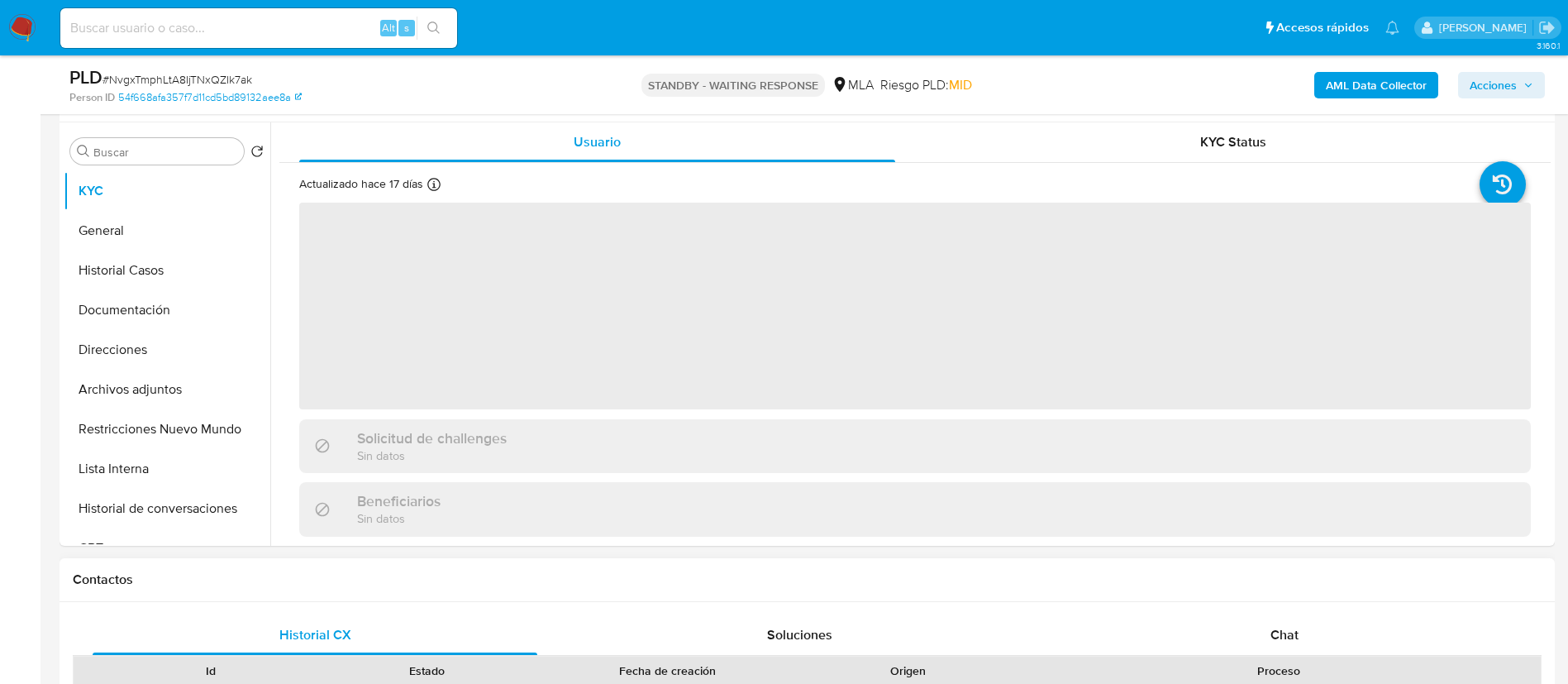
scroll to position [626, 0]
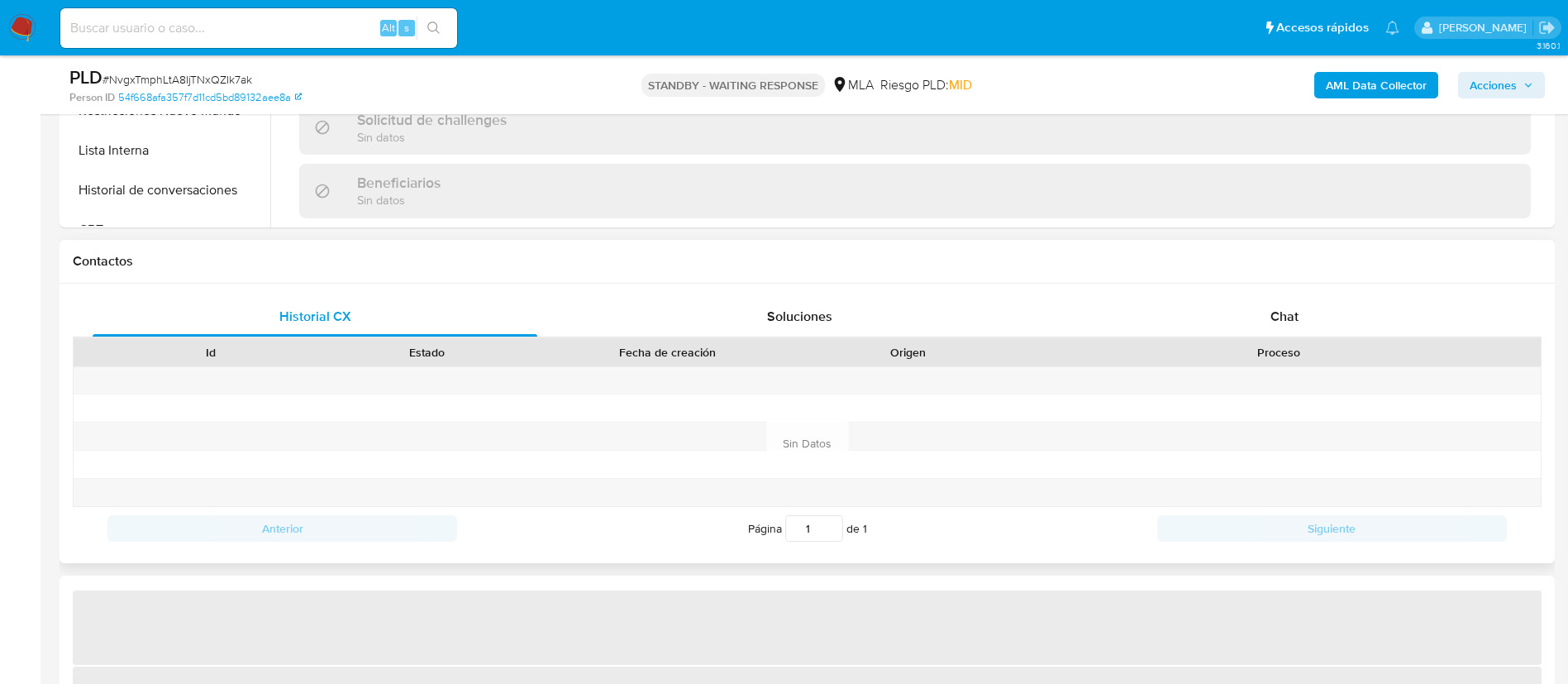
select select "10"
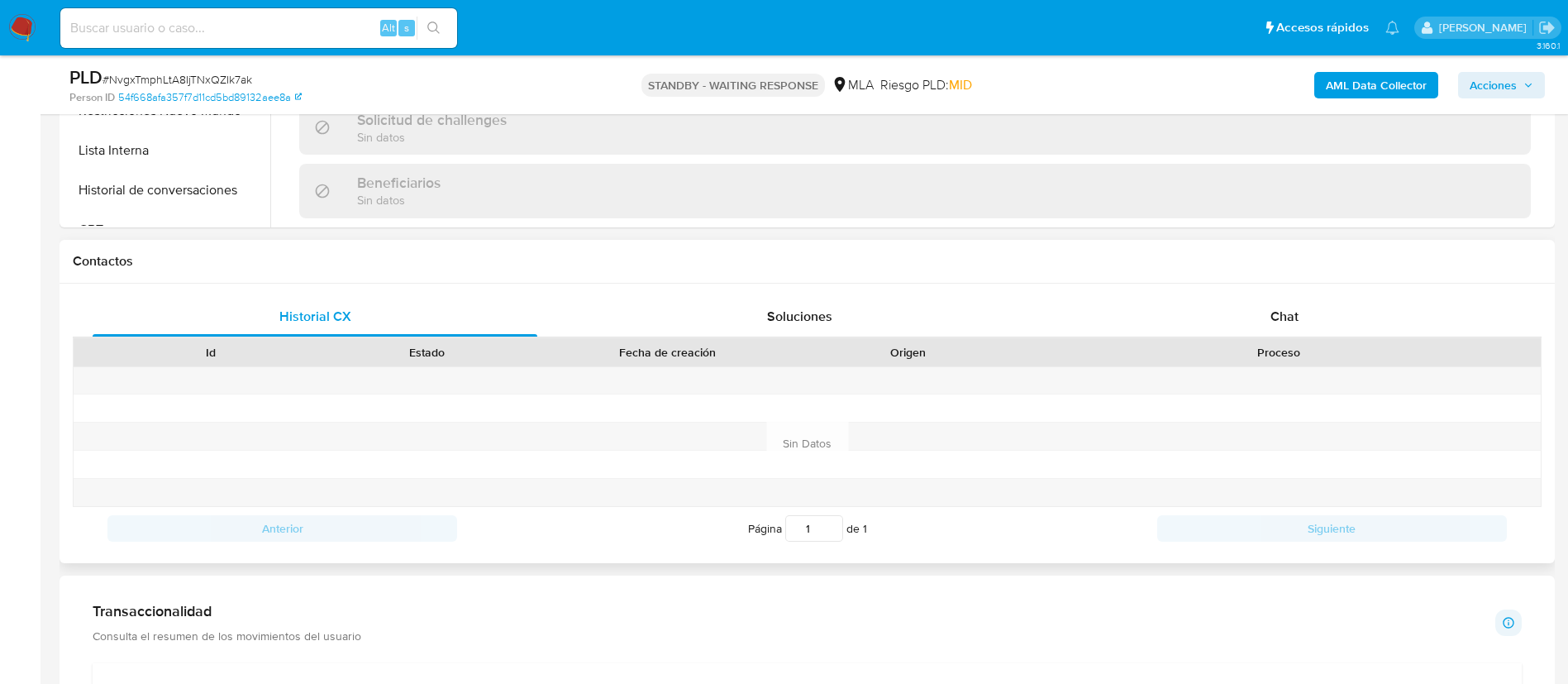
click at [1311, 294] on div "Historial CX Soluciones Chat Id Estado Fecha de creación Origen Proceso Anterio…" at bounding box center [807, 423] width 1496 height 280
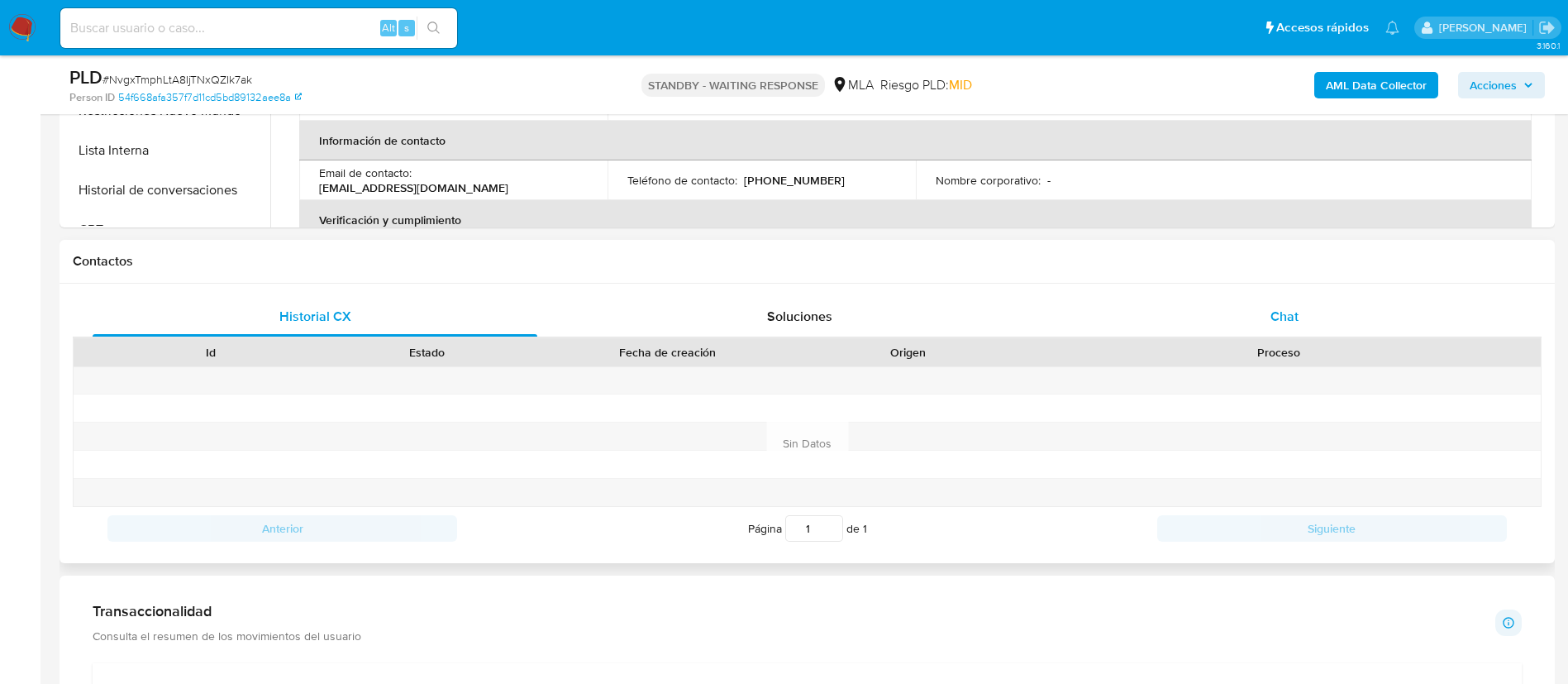
click at [1290, 316] on span "Chat" at bounding box center [1285, 315] width 28 height 19
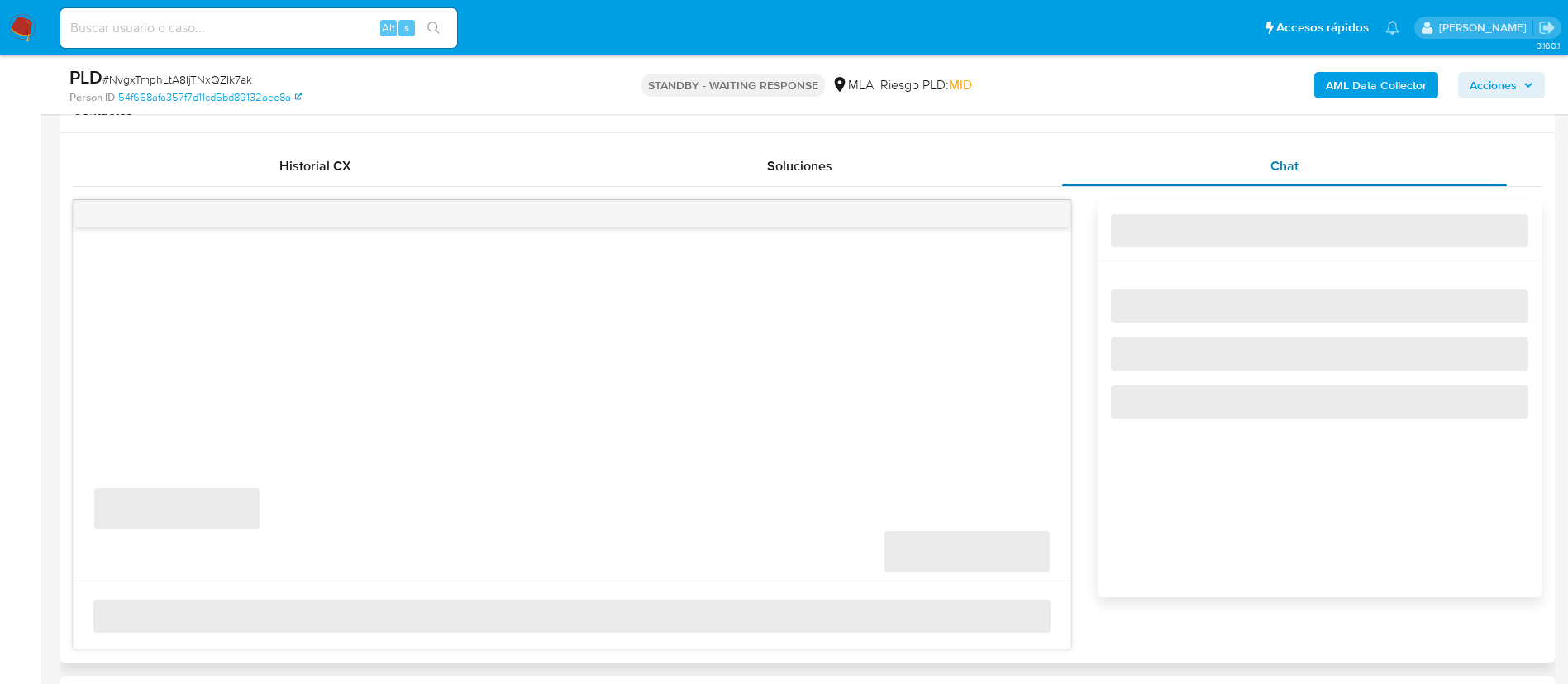
scroll to position [776, 0]
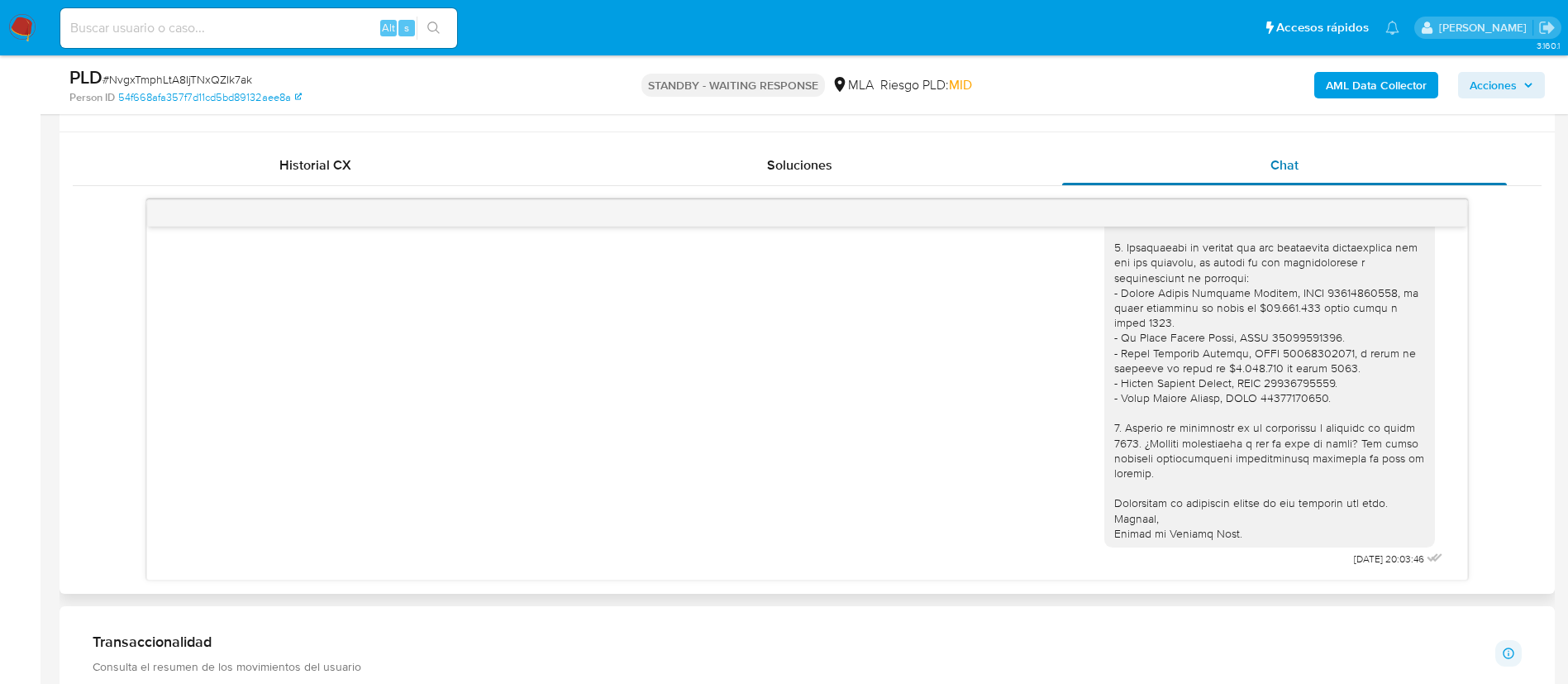
click at [1290, 316] on div "Hola, esperamos que te encuentres muy bien. Te consultamos si tuviste oportunid…" at bounding box center [1270, 134] width 311 height 812
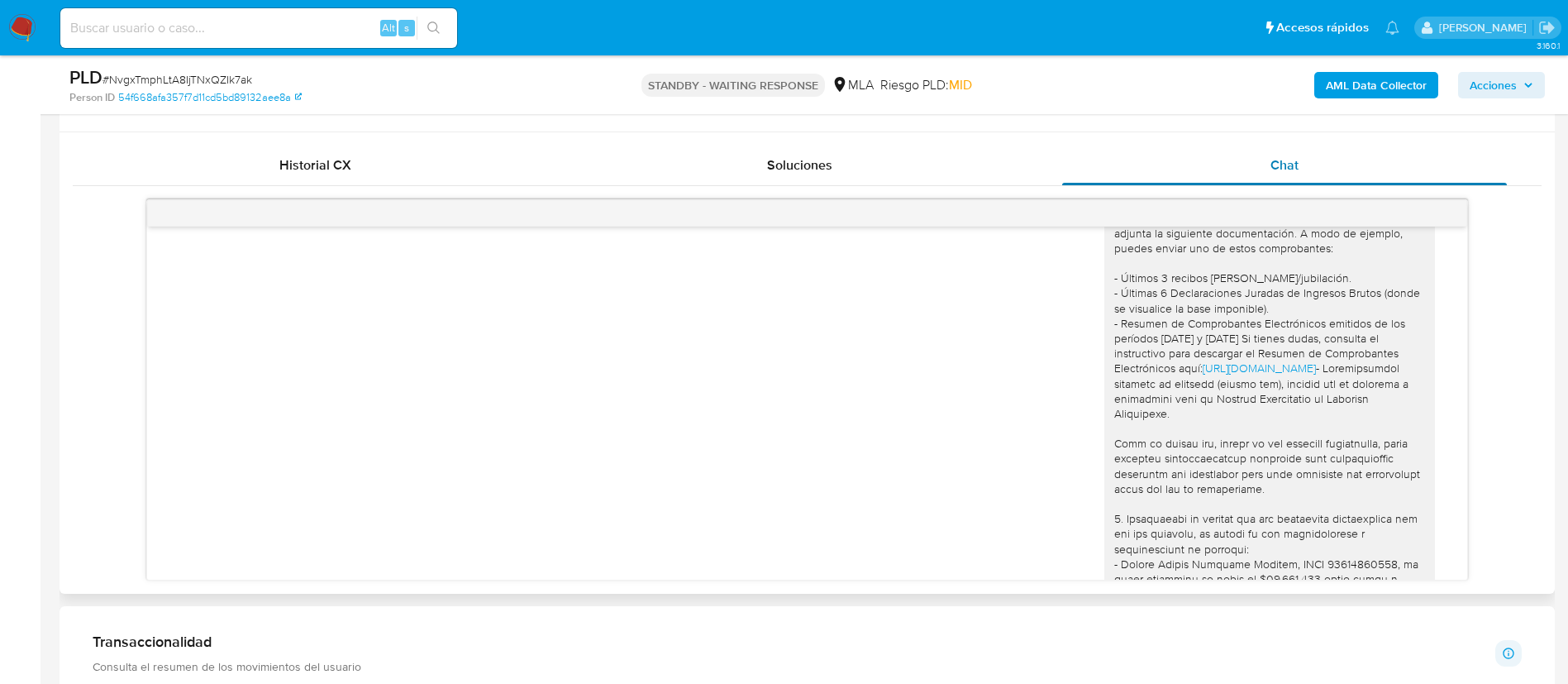
scroll to position [1493, 0]
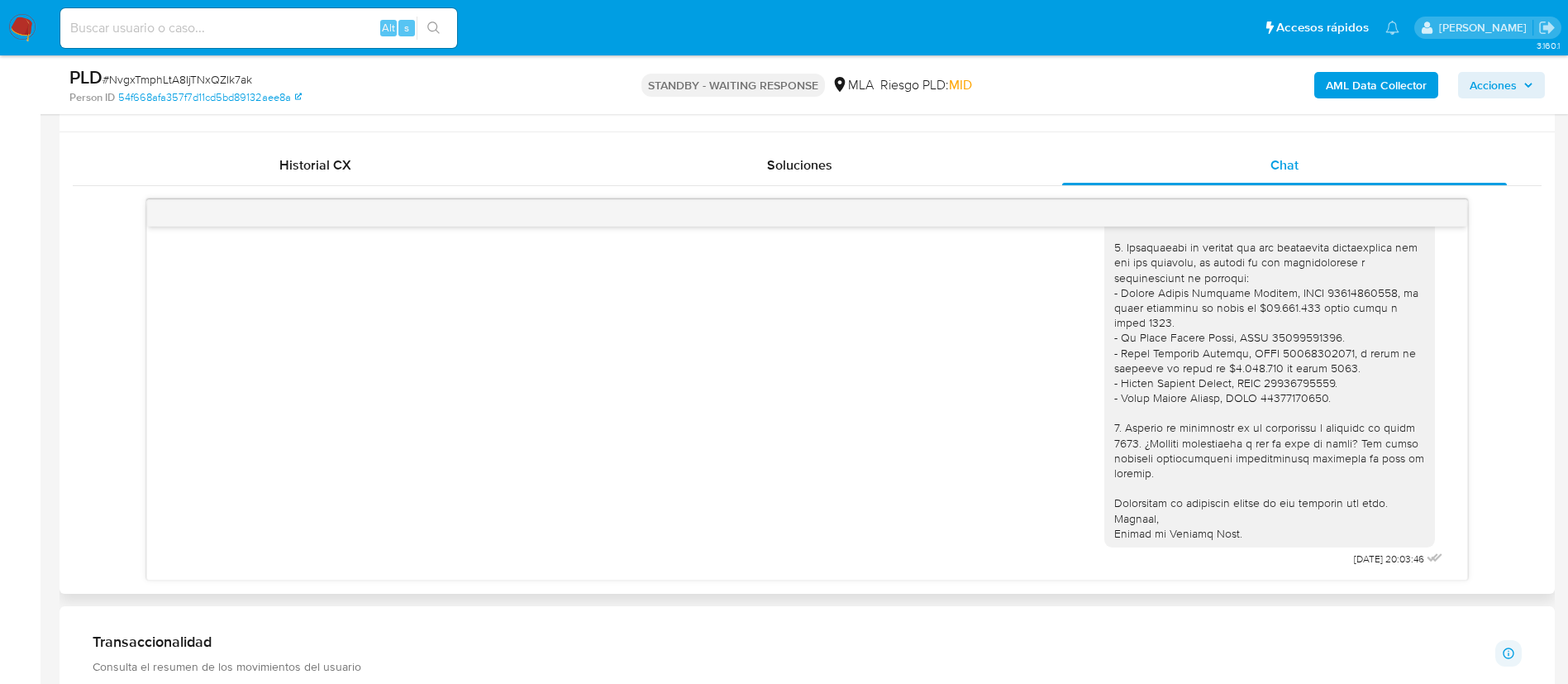
click at [1117, 451] on div "Hola, esperamos que te encuentres muy bien. Te consultamos si tuviste oportunid…" at bounding box center [1270, 134] width 311 height 812
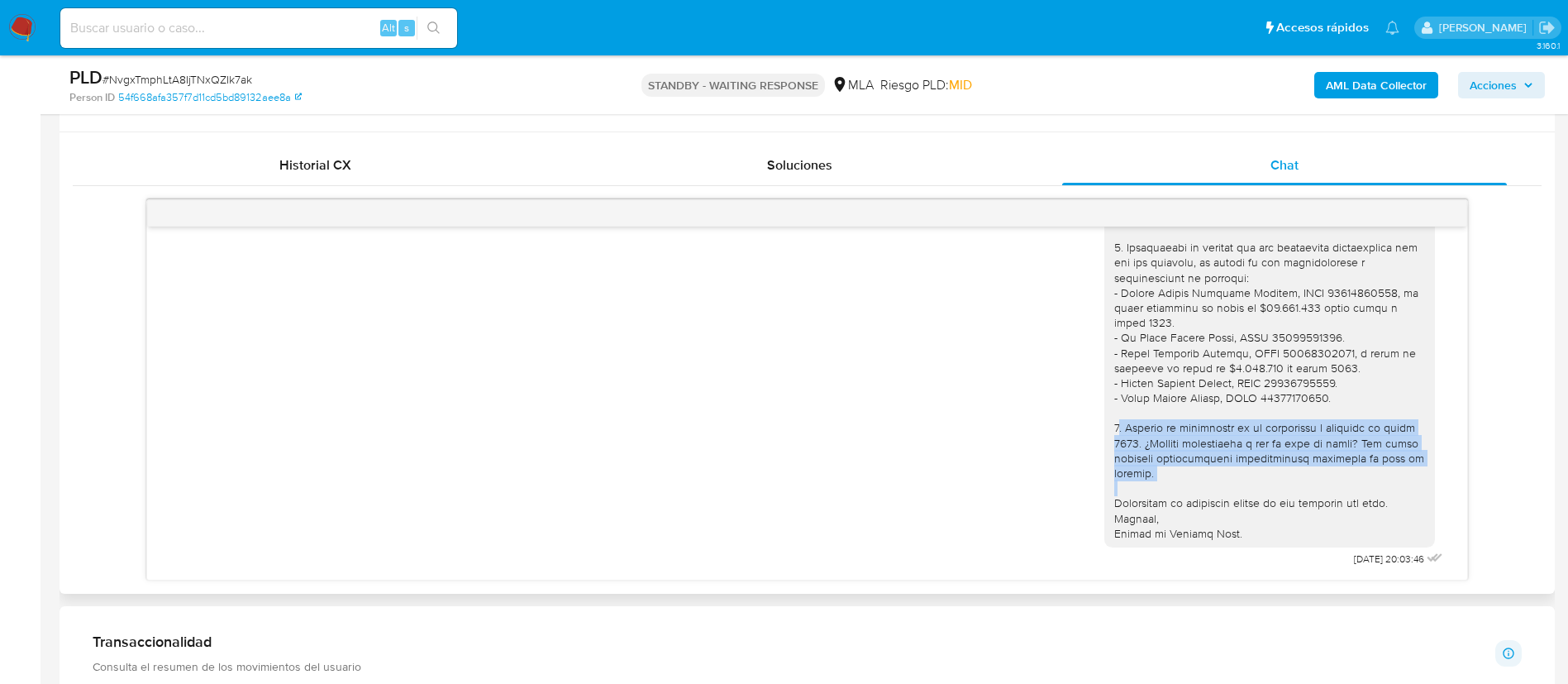
click at [1117, 451] on div "Hola, esperamos que te encuentres muy bien. Te consultamos si tuviste oportunid…" at bounding box center [1270, 134] width 311 height 812
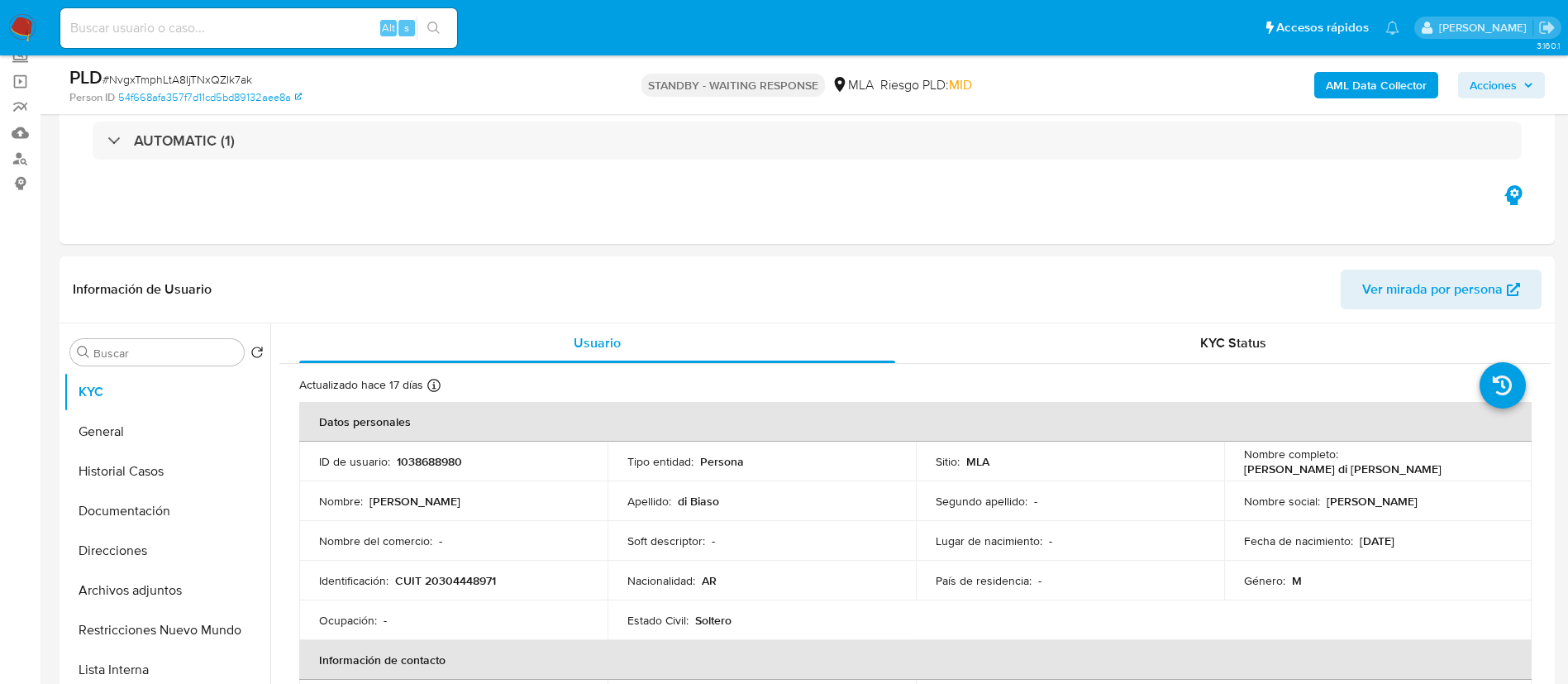
scroll to position [69, 0]
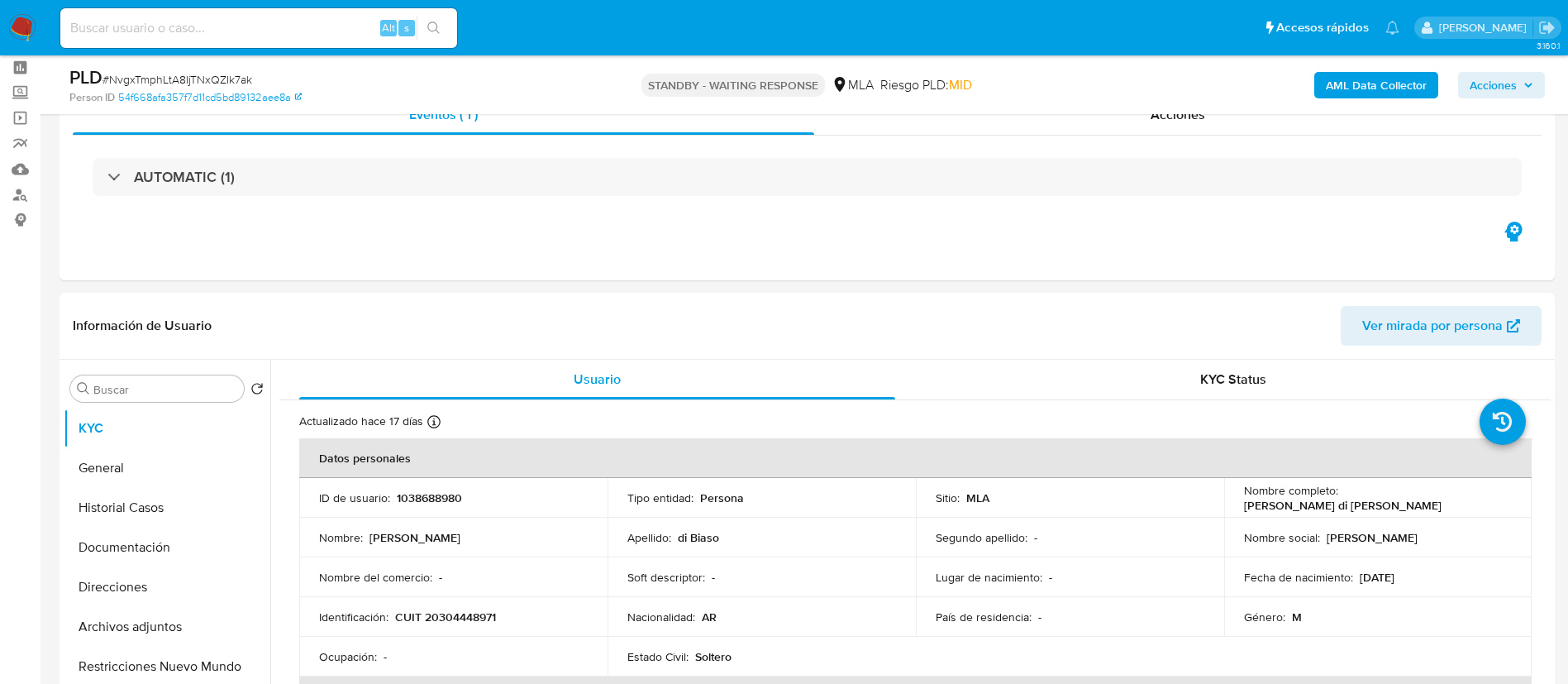
click at [1186, 112] on div "PLD # NvgxTmphLtA8IjTNxQZIk7ak Person ID 54f668afa357f7d11cd5bd89132aee8a STAND…" at bounding box center [807, 84] width 1496 height 58
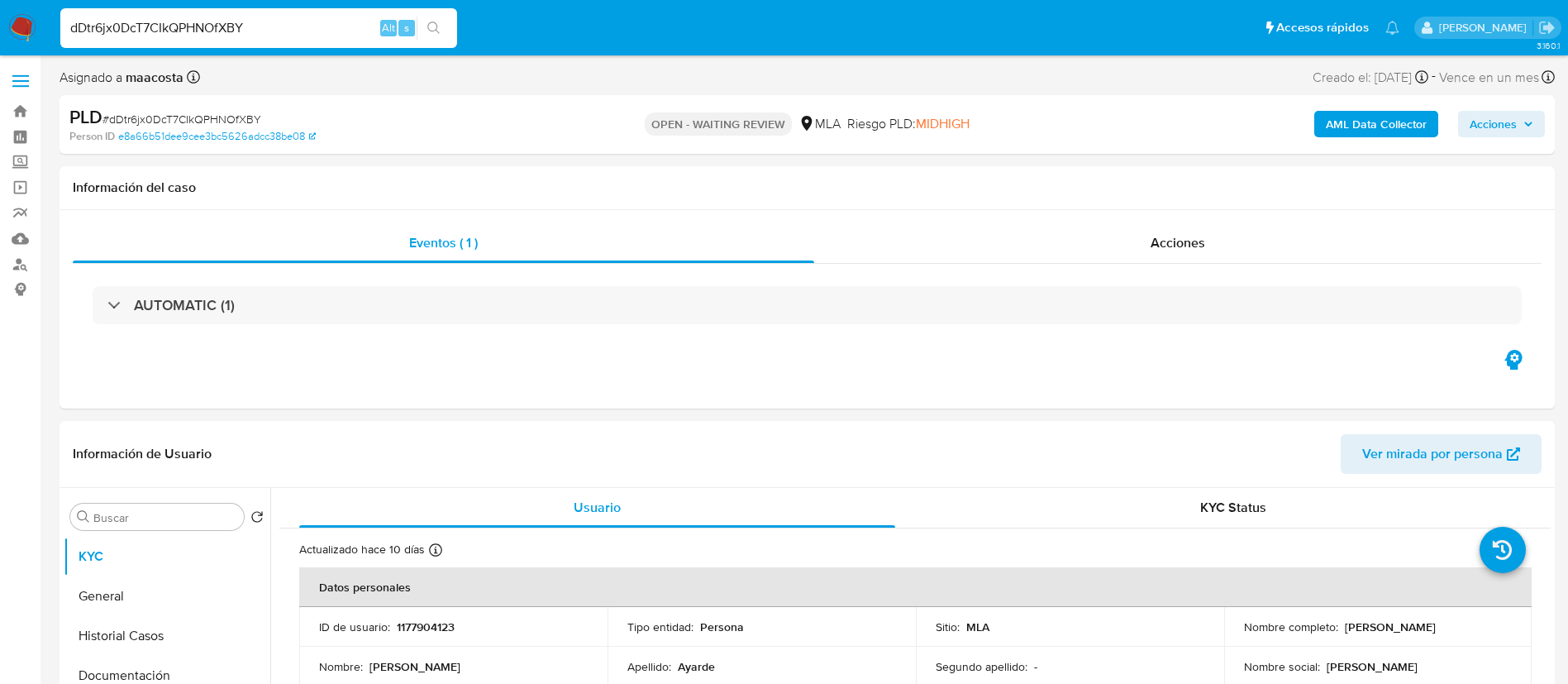
select select "10"
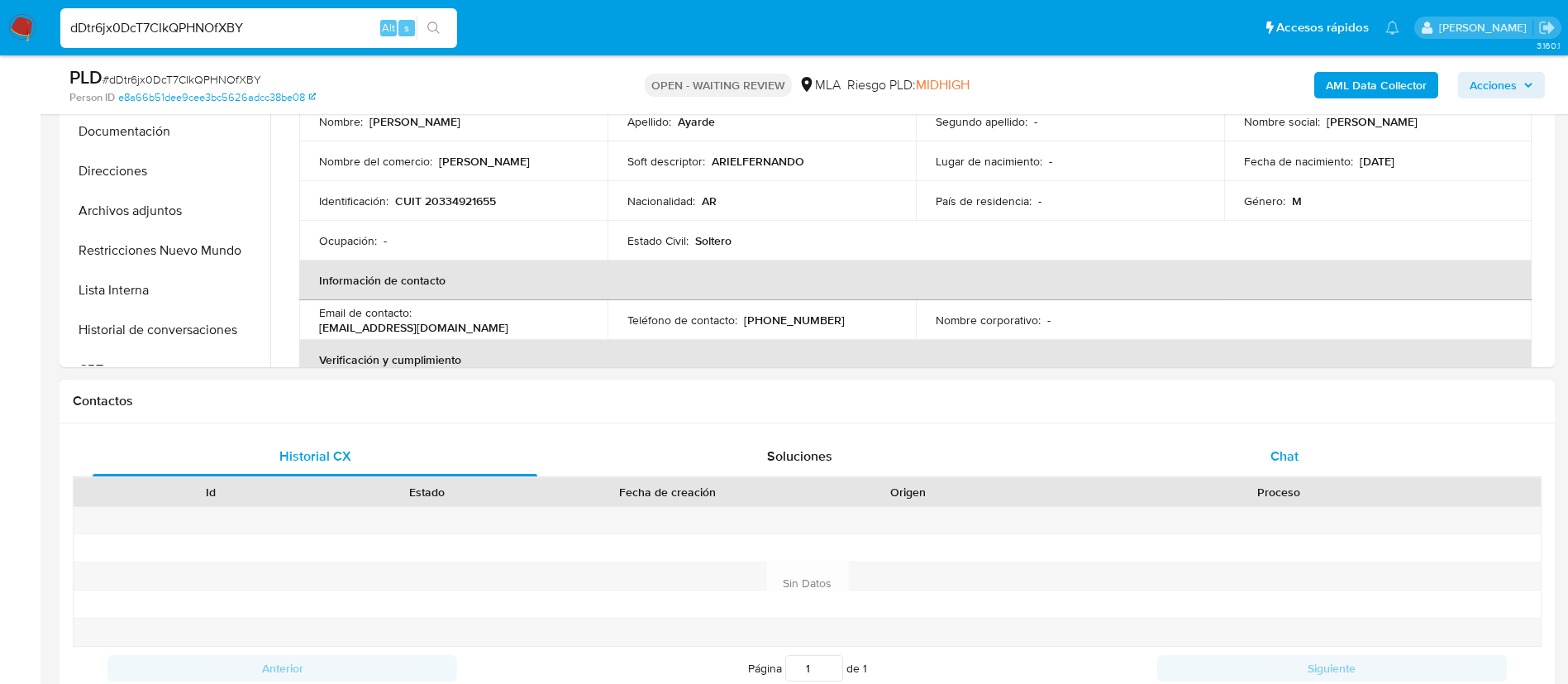
click at [1278, 463] on span "Chat" at bounding box center [1285, 455] width 28 height 19
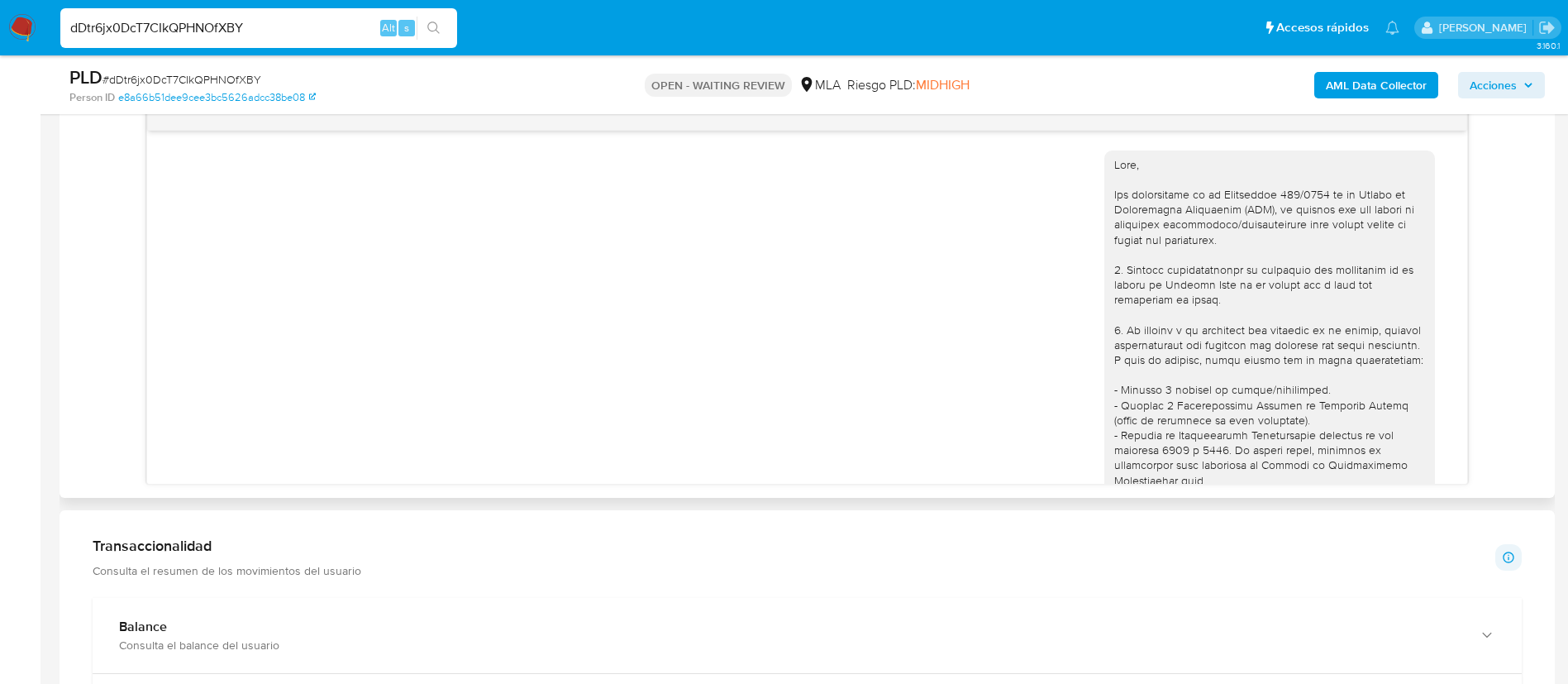
scroll to position [649, 0]
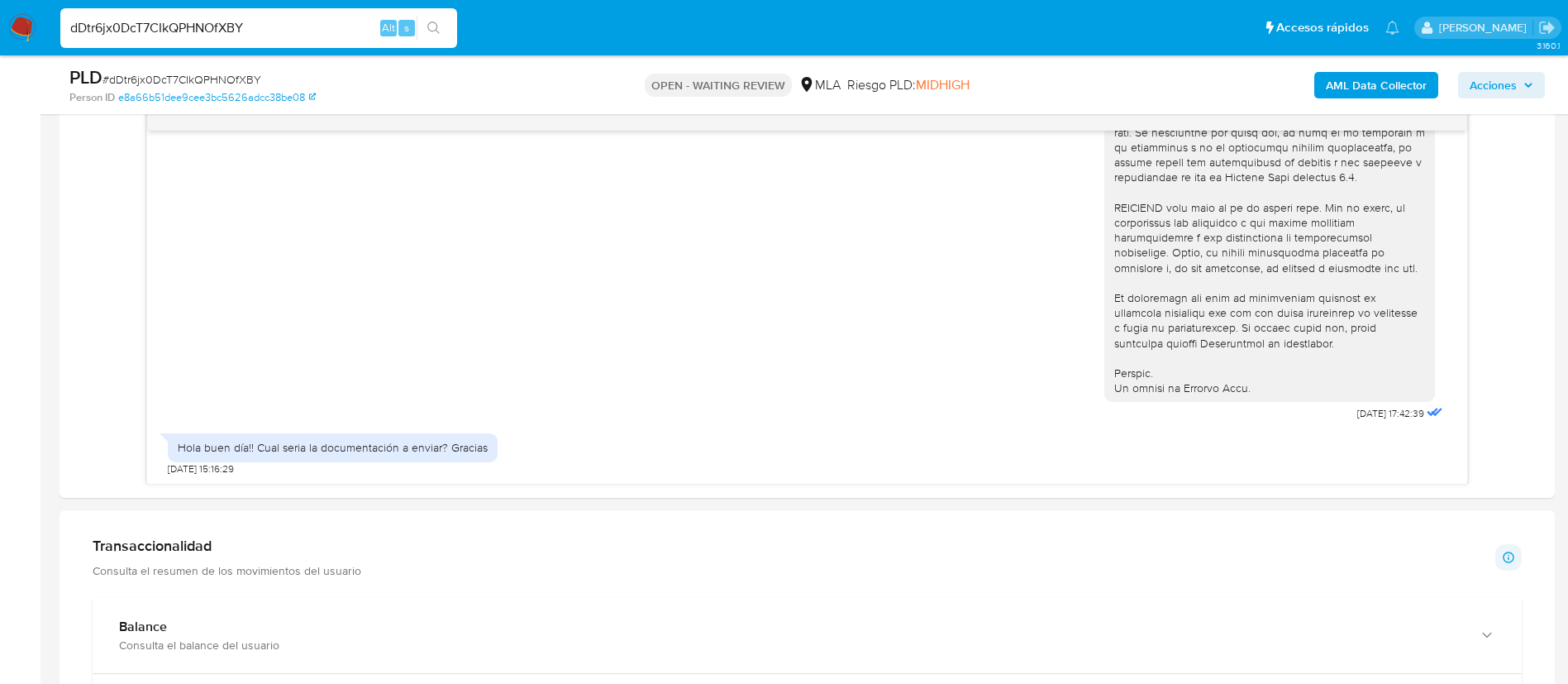
paste input "Up50Q6ZHgBf79M9KJAaWbZLp"
click at [328, 34] on input "Up50Q6ZHgBf79M9KJAaWbZLp" at bounding box center [259, 29] width 396 height 22
type input "Up50Q6ZHgBf79M9KJAaWbZLp"
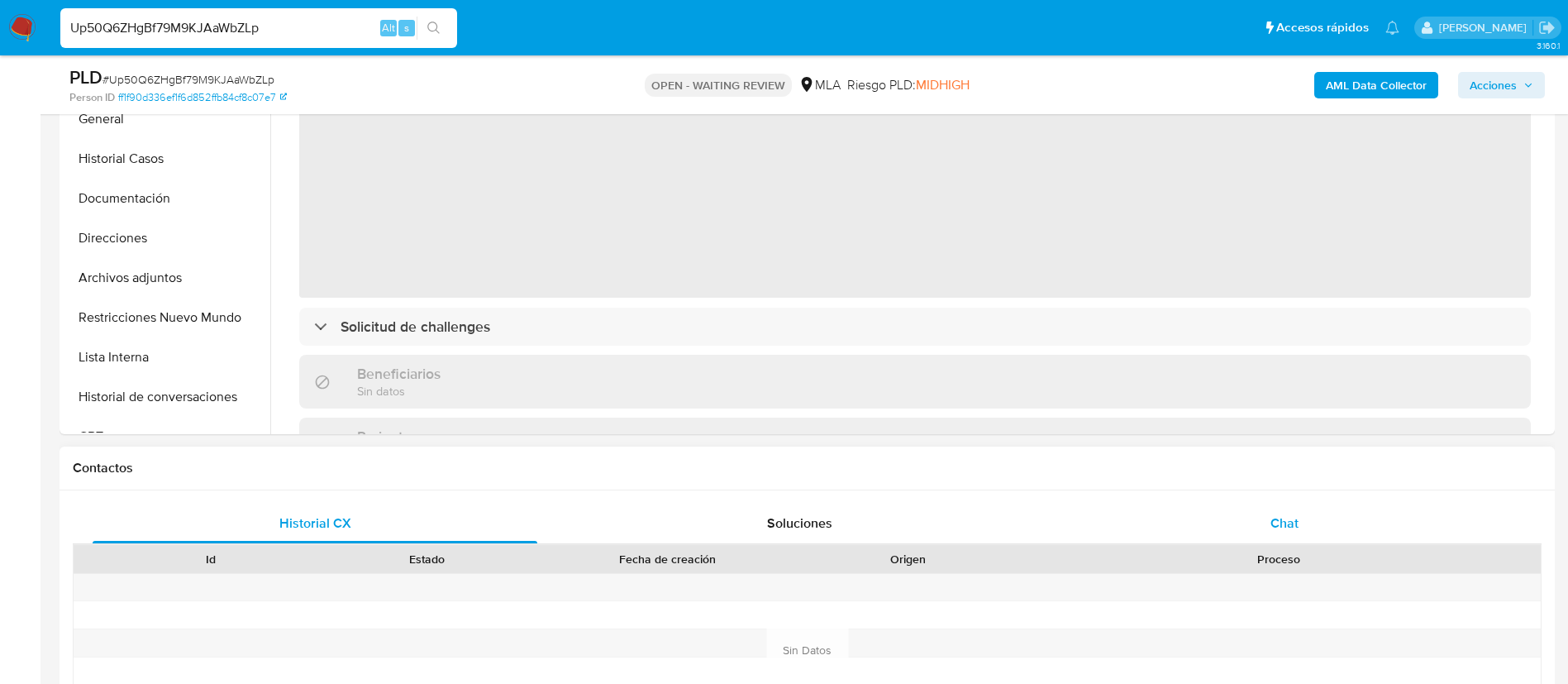
select select "10"
click at [1268, 522] on div "Chat" at bounding box center [1285, 523] width 445 height 40
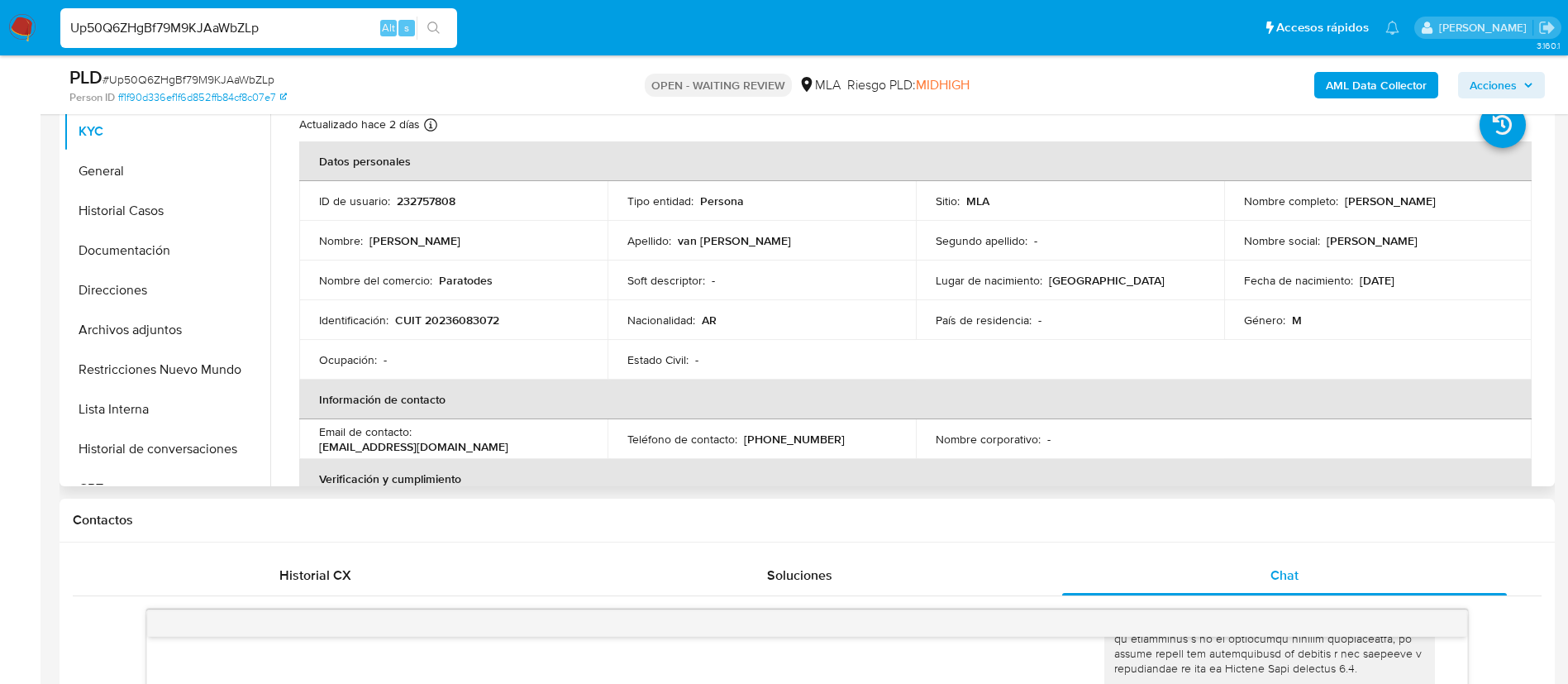
scroll to position [365, 0]
click at [463, 282] on p "Paratodes" at bounding box center [466, 282] width 54 height 15
click at [463, 306] on td "Identificación : CUIT 20236083072" at bounding box center [453, 321] width 308 height 40
click at [473, 320] on p "CUIT 20236083072" at bounding box center [447, 321] width 104 height 15
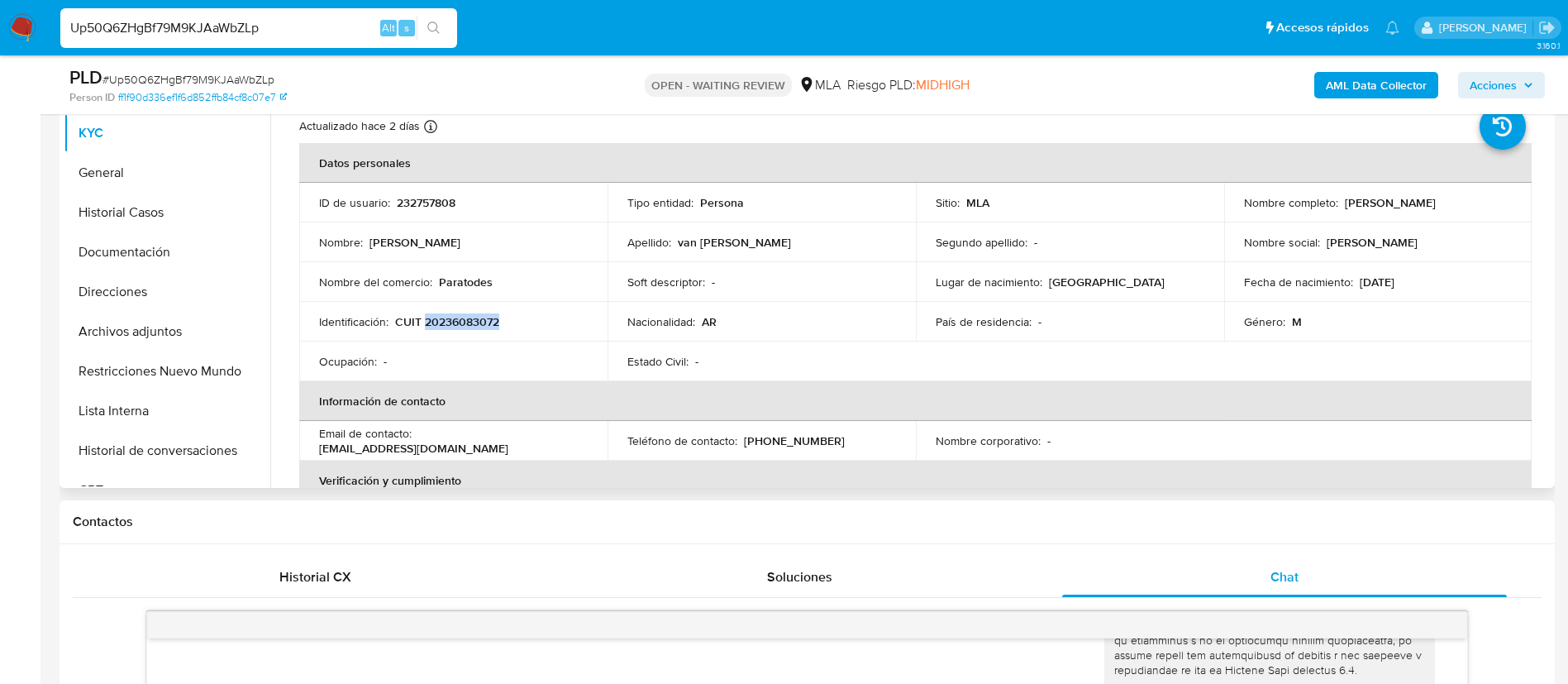
click at [473, 320] on p "CUIT 20236083072" at bounding box center [447, 321] width 104 height 15
copy p "20236083072"
paste input "AXrhMe9wJ1GKfqLFVQRcEx5g"
click at [269, 26] on input "Up50Q6ZHgBf79M9KJAaWbZLp" at bounding box center [259, 29] width 396 height 22
type input "AXrhMe9wJ1GKfqLFVQRcEx5g"
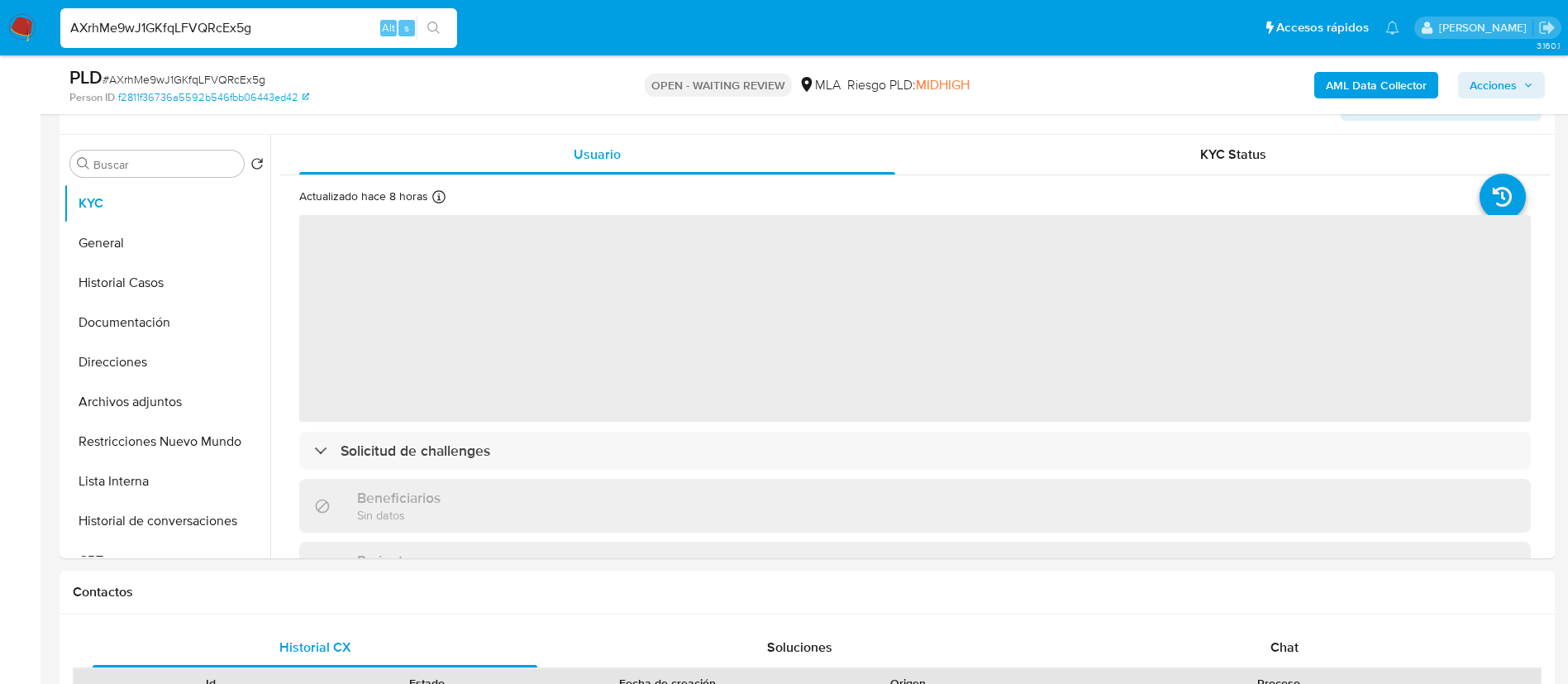
scroll to position [335, 0]
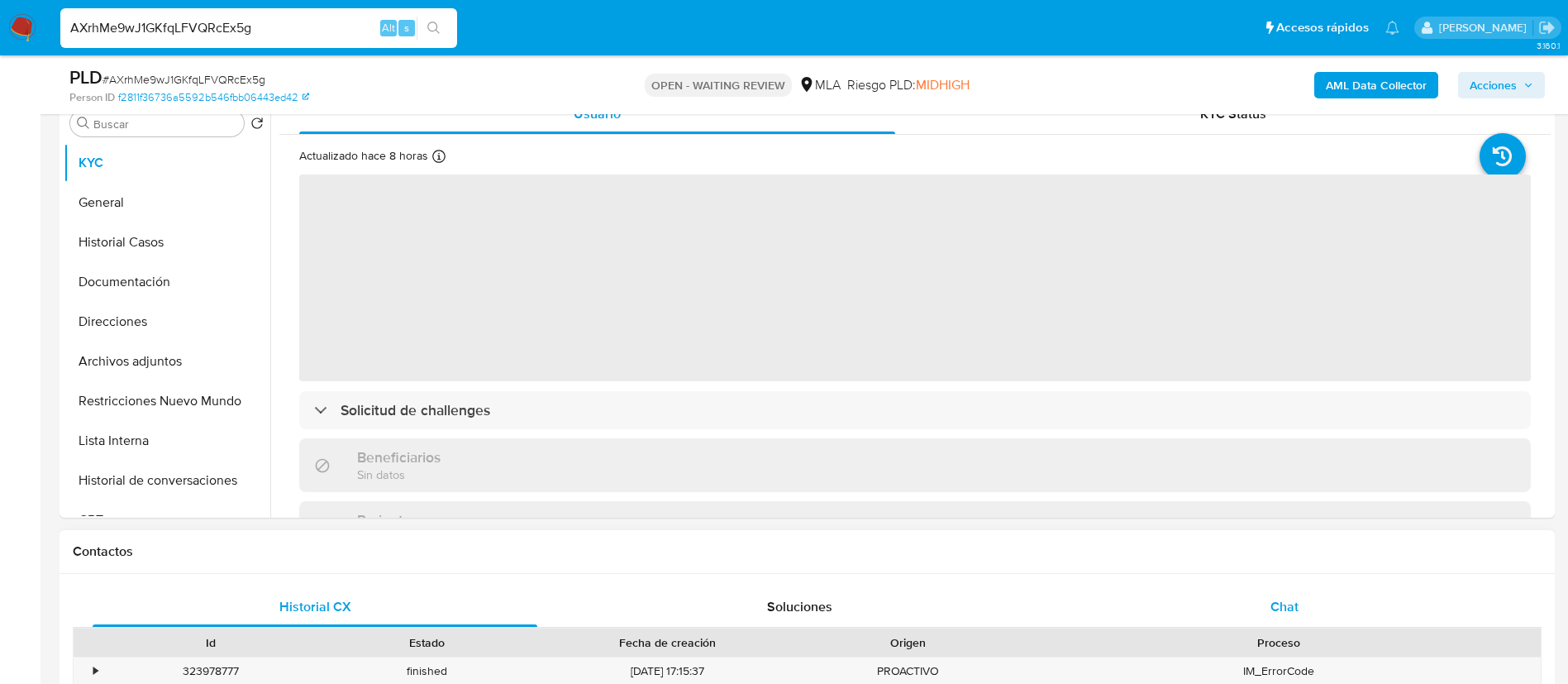
select select "10"
click at [1275, 601] on span "Chat" at bounding box center [1285, 606] width 28 height 19
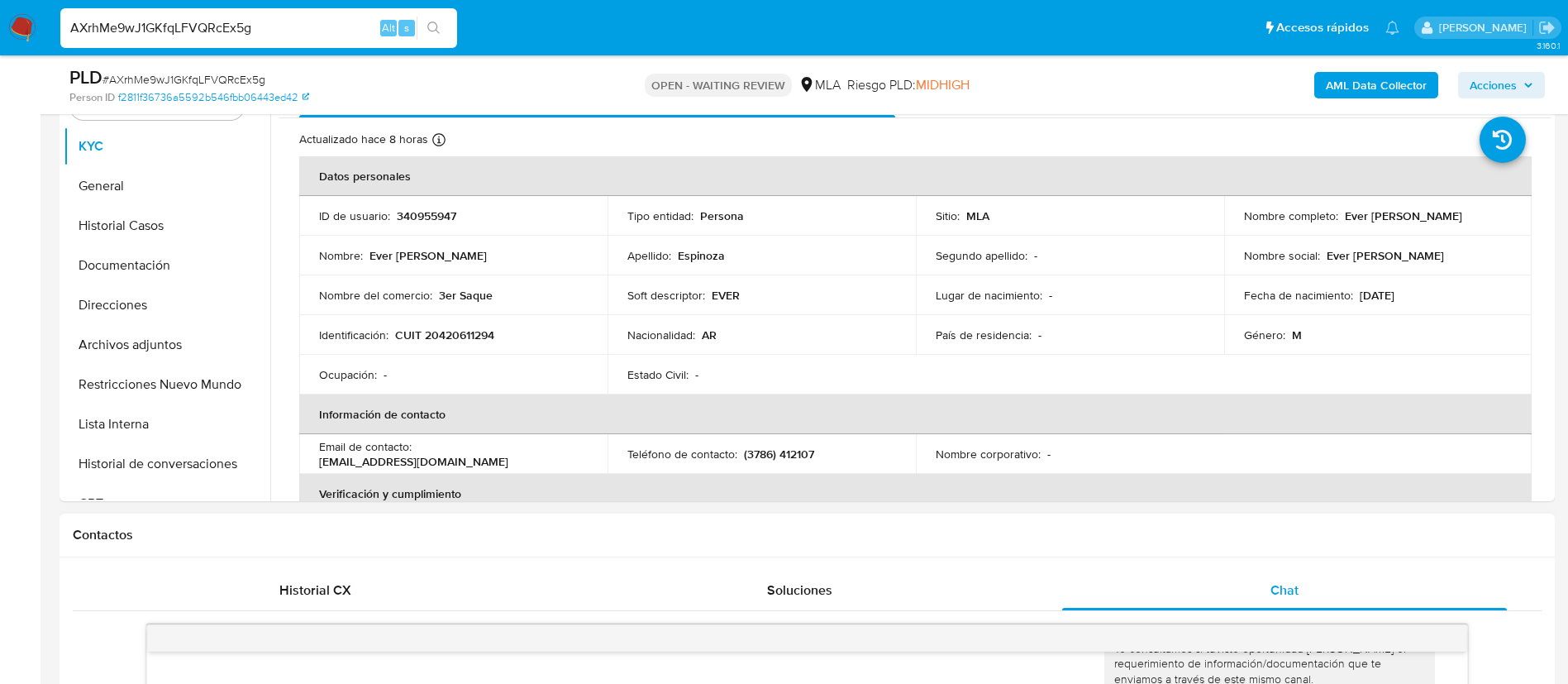
scroll to position [349, 0]
click at [475, 344] on p "CUIT 20420611294" at bounding box center [445, 337] width 99 height 15
copy p "20420611294"
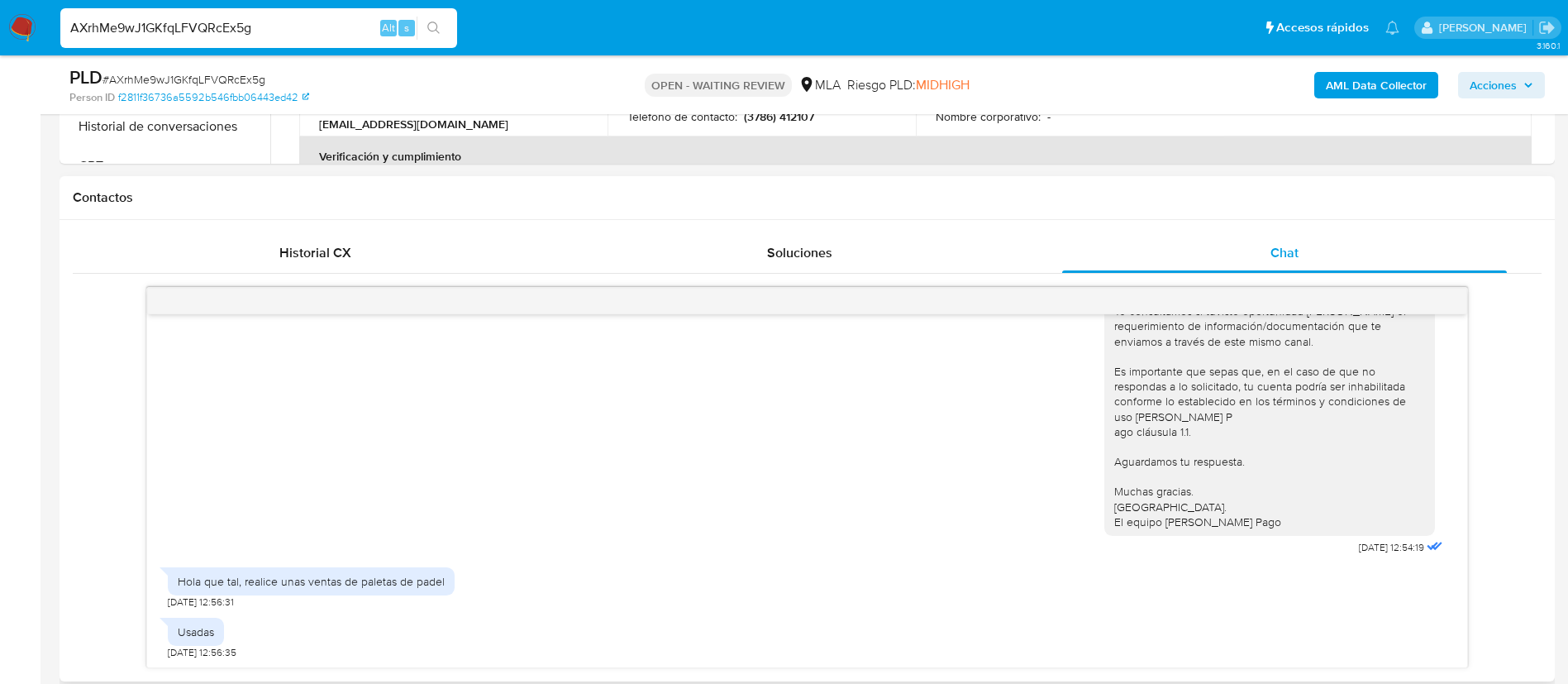
scroll to position [711, 0]
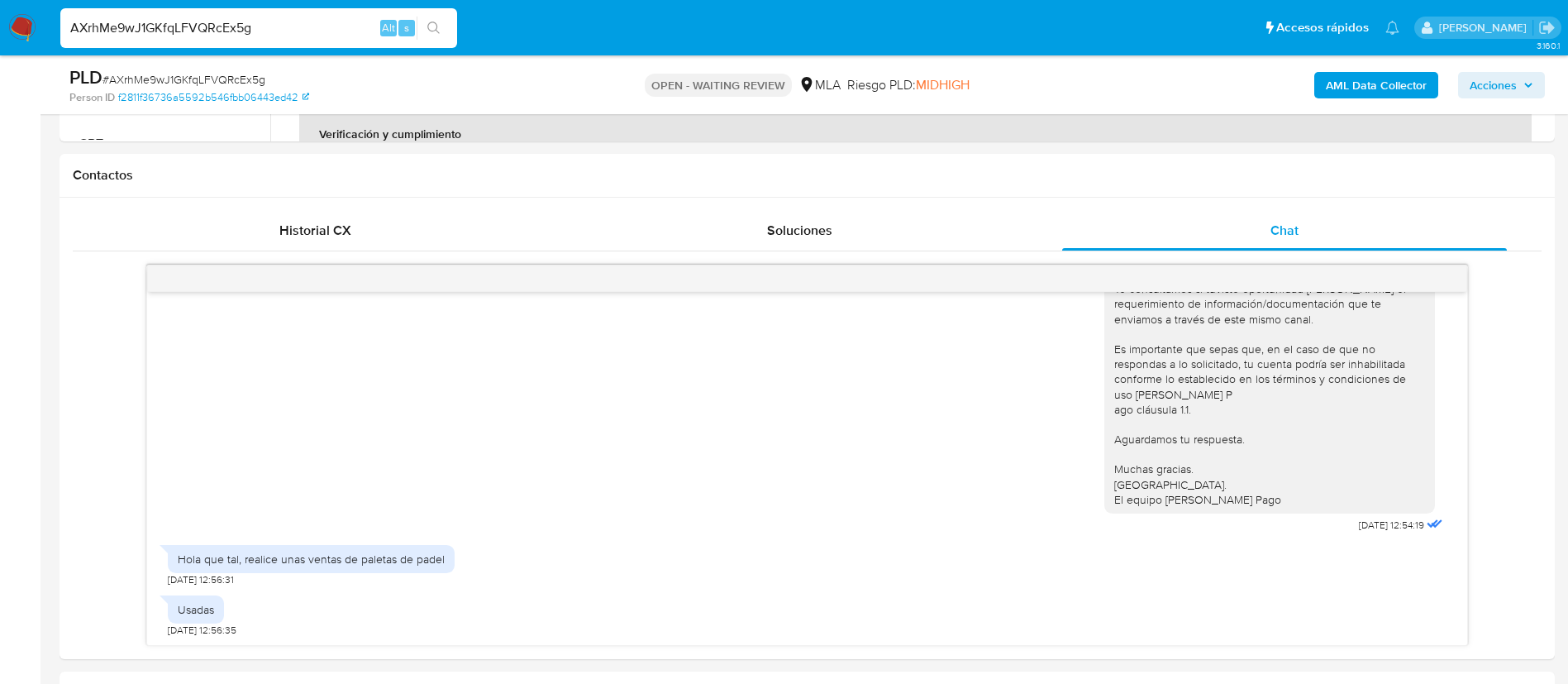
click at [286, 27] on input "AXrhMe9wJ1GKfqLFVQRcEx5g" at bounding box center [259, 29] width 396 height 22
paste input "w5Q33oJ2IA8WB3ACikwwVMeD"
type input "w5Q33oJ2IA8WB3ACikwwVMeD"
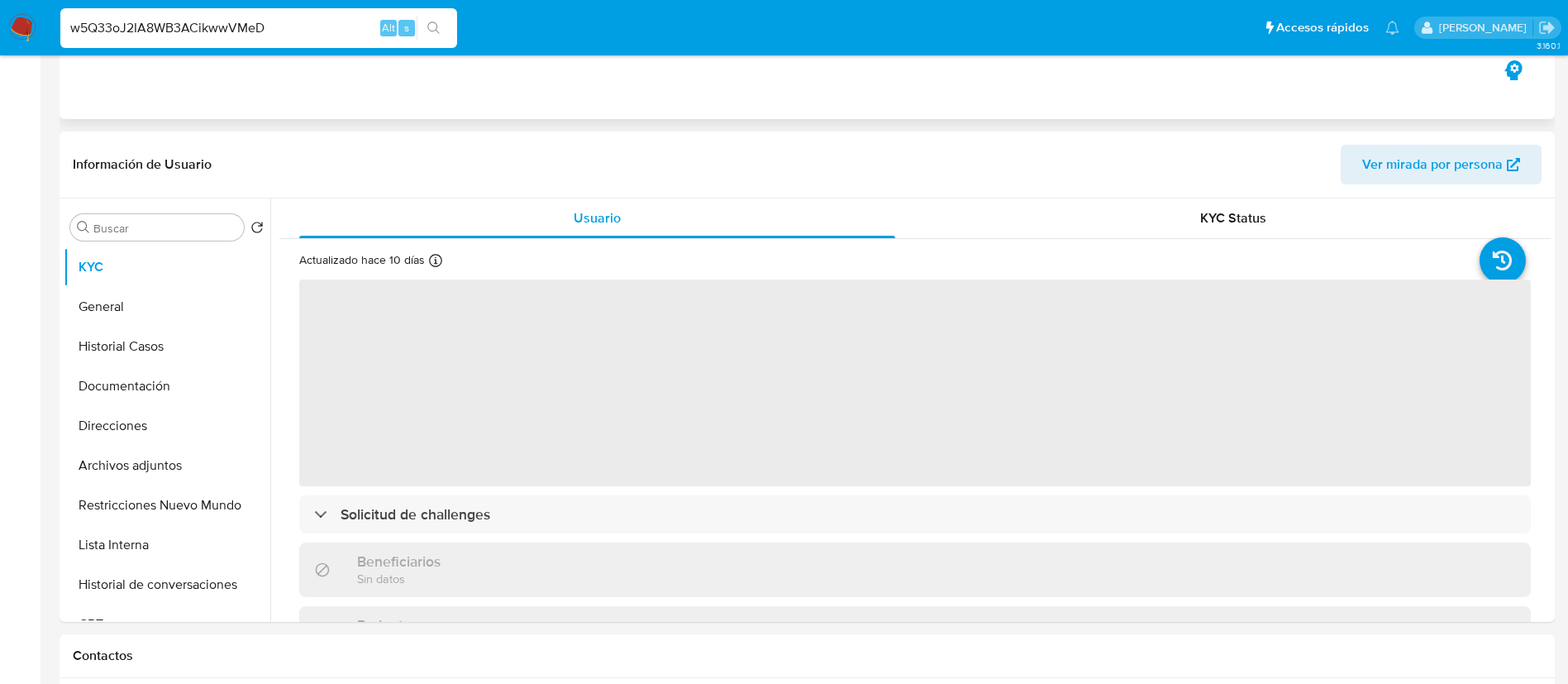
select select "10"
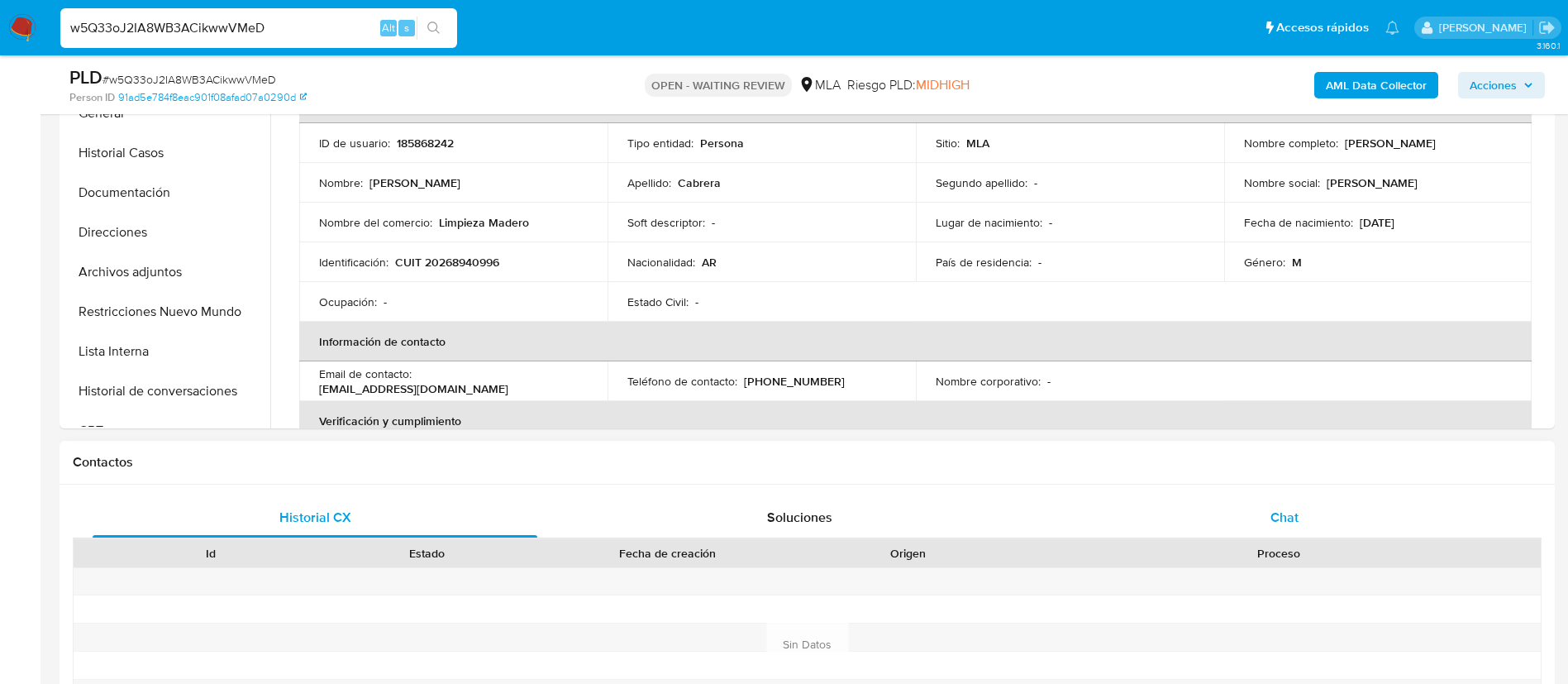
click at [1263, 525] on div "Chat" at bounding box center [1285, 517] width 445 height 40
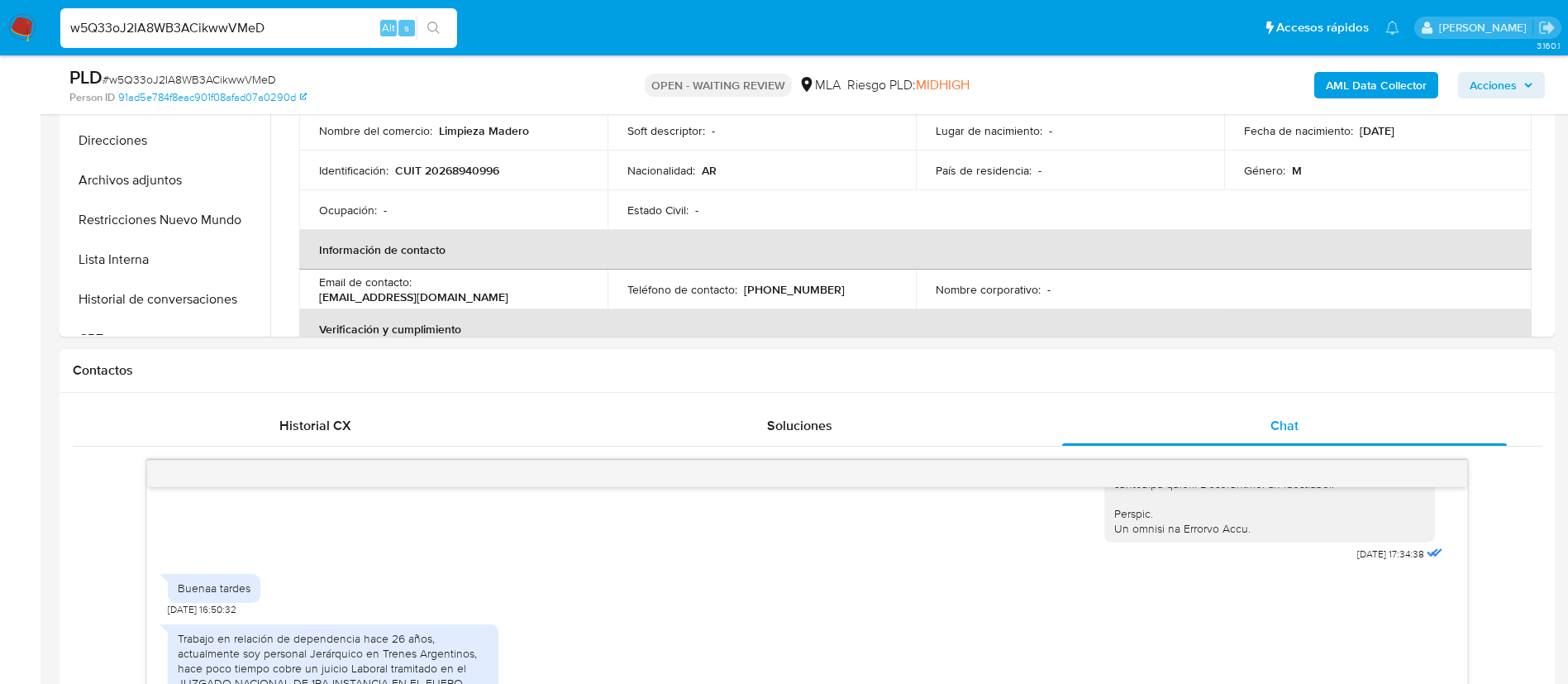
scroll to position [456, 0]
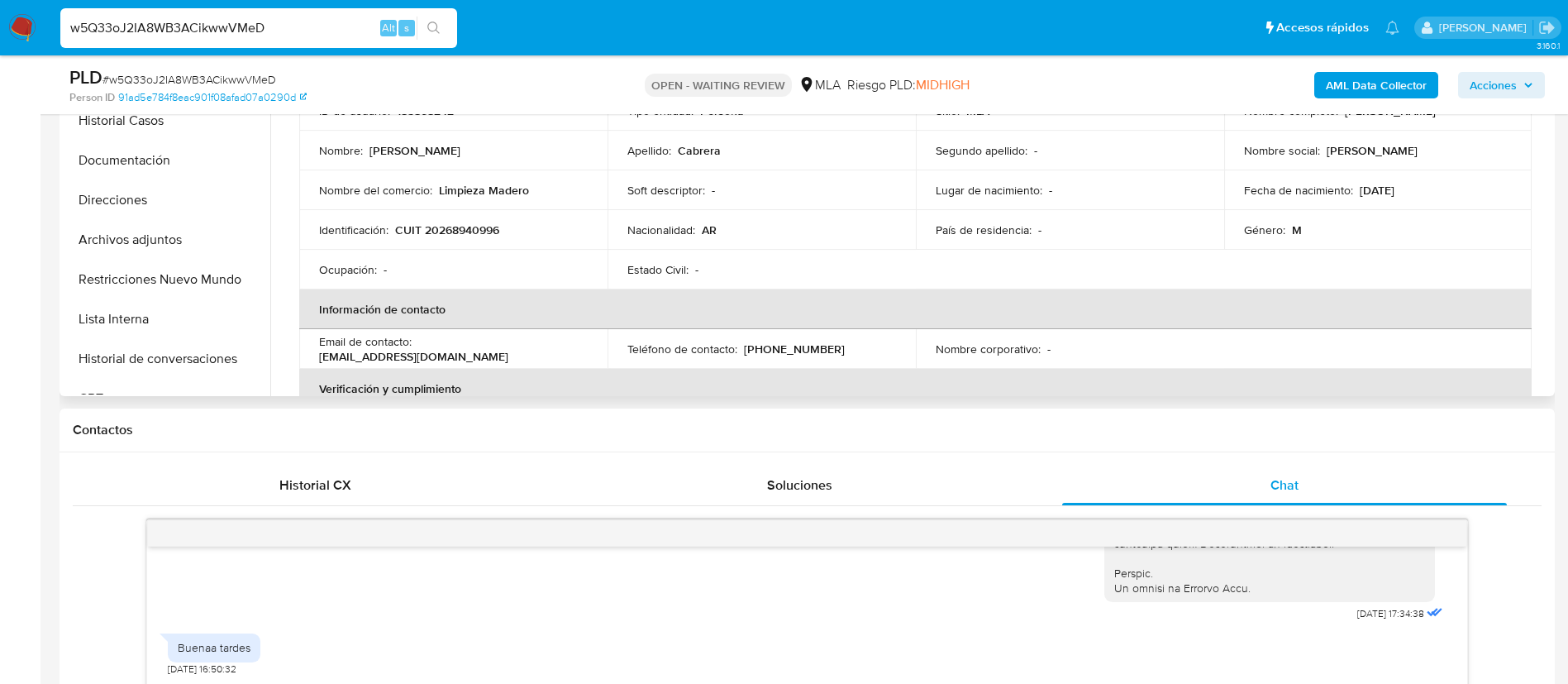
click at [459, 232] on p "CUIT 20268940996" at bounding box center [447, 229] width 104 height 15
copy p "20268940996"
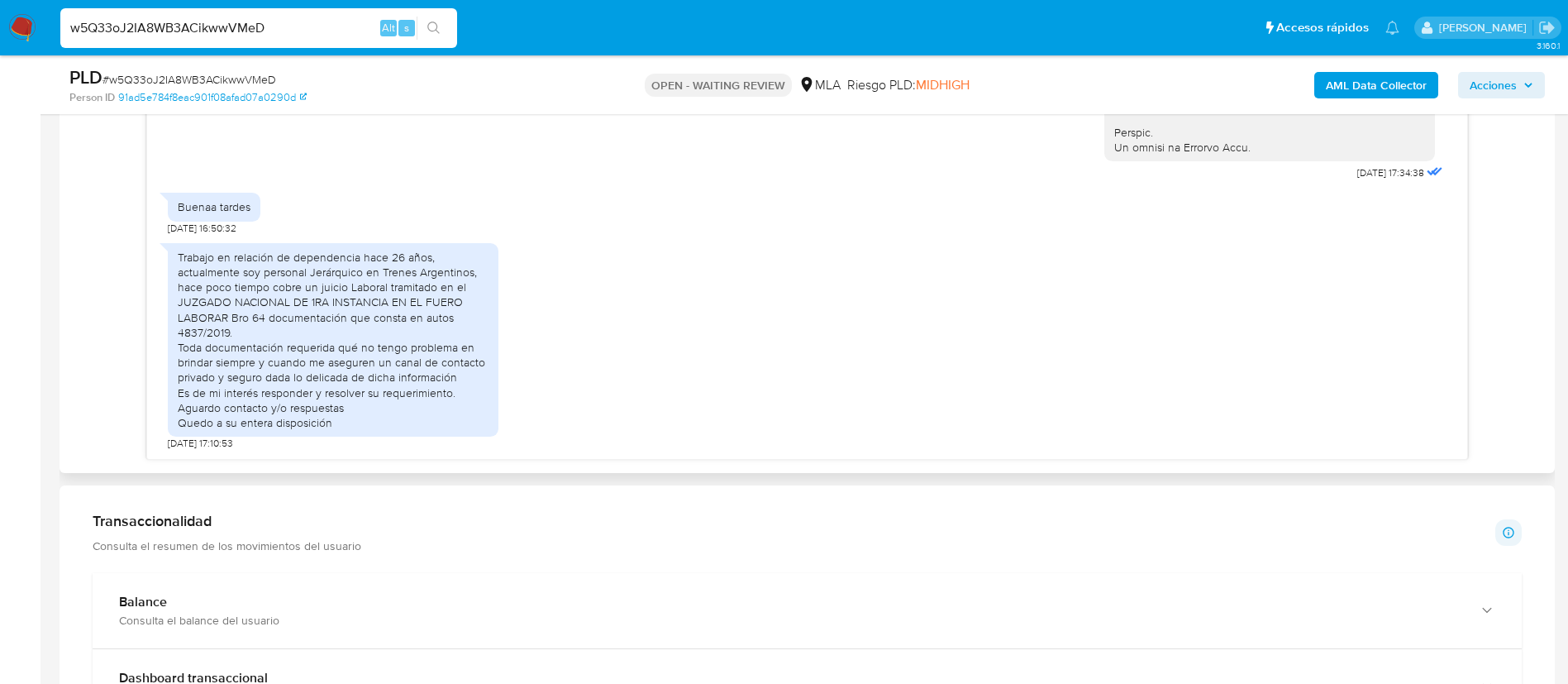
scroll to position [898, 0]
paste input "v7ttLLzEhpSO2ALtlFCaJH6"
click at [259, 28] on input "w5Q33oJ2IA8WB3ACikwwVMeD" at bounding box center [259, 29] width 396 height 22
type input "v7ttLLzEhpSO2ALtlFCaJH6D"
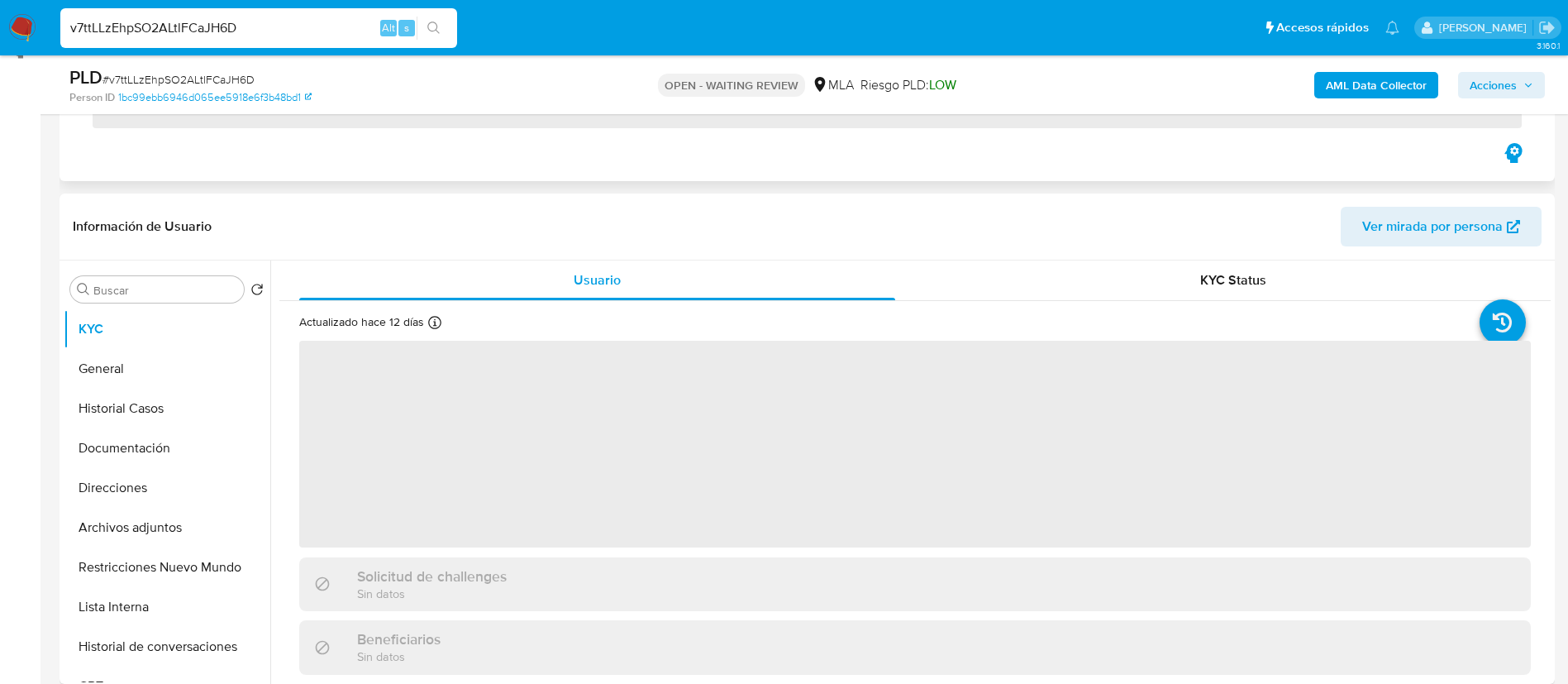
scroll to position [352, 0]
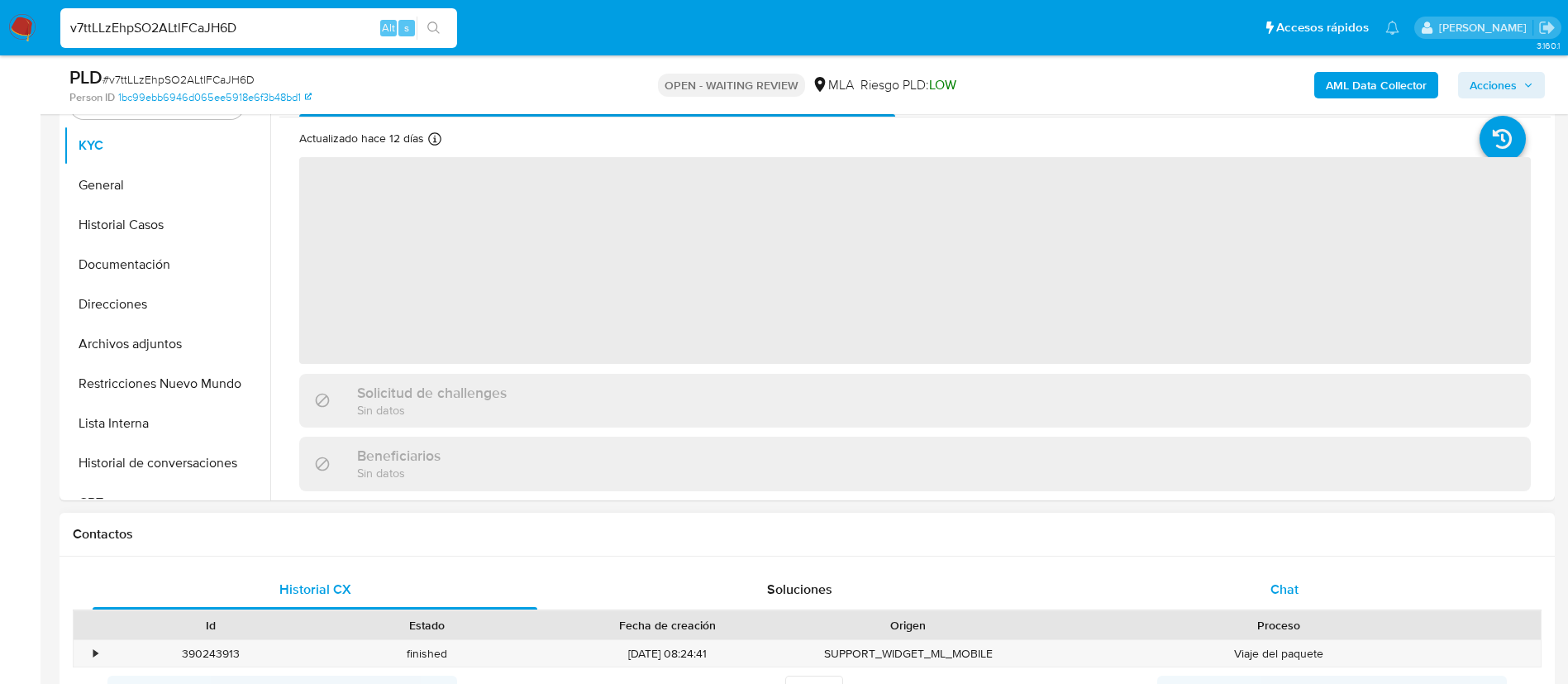
click at [1299, 605] on div "Chat" at bounding box center [1285, 590] width 445 height 40
select select "10"
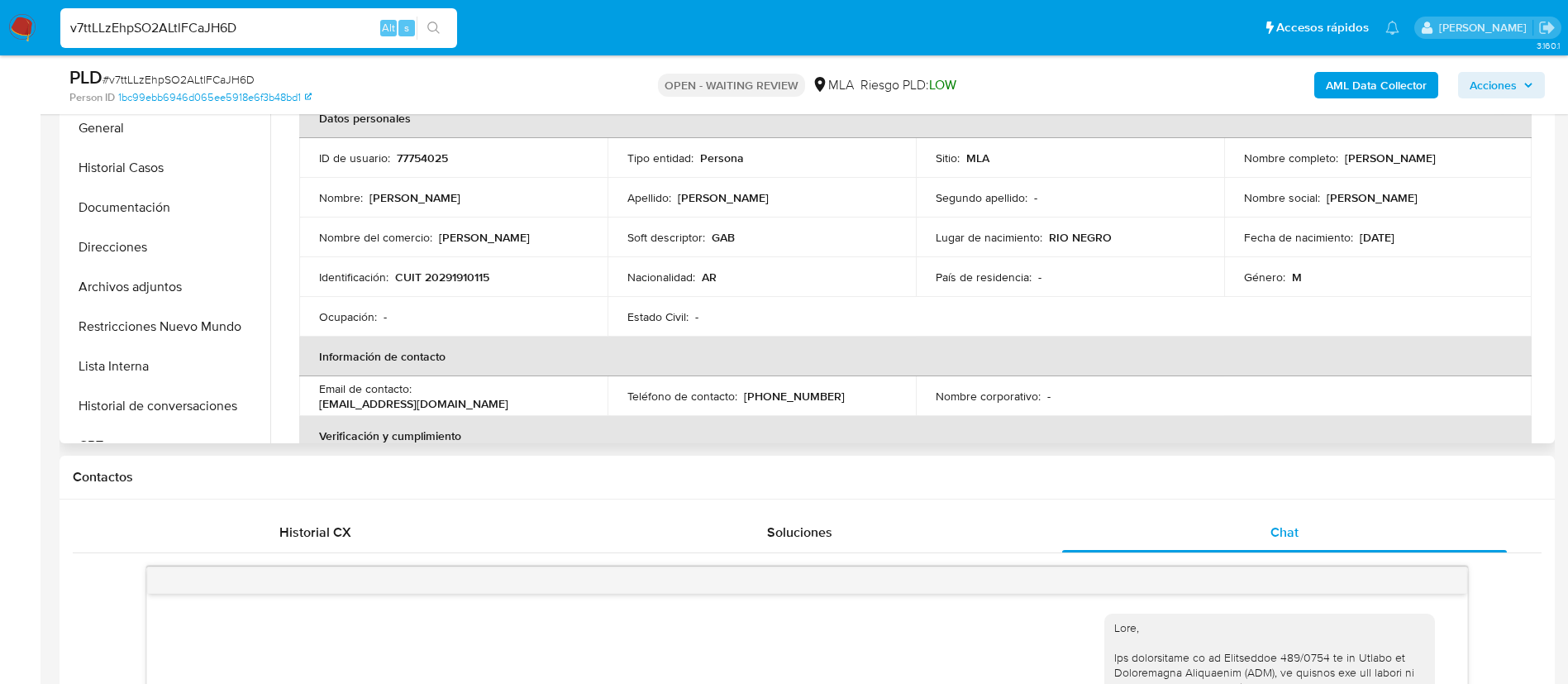
scroll to position [884, 0]
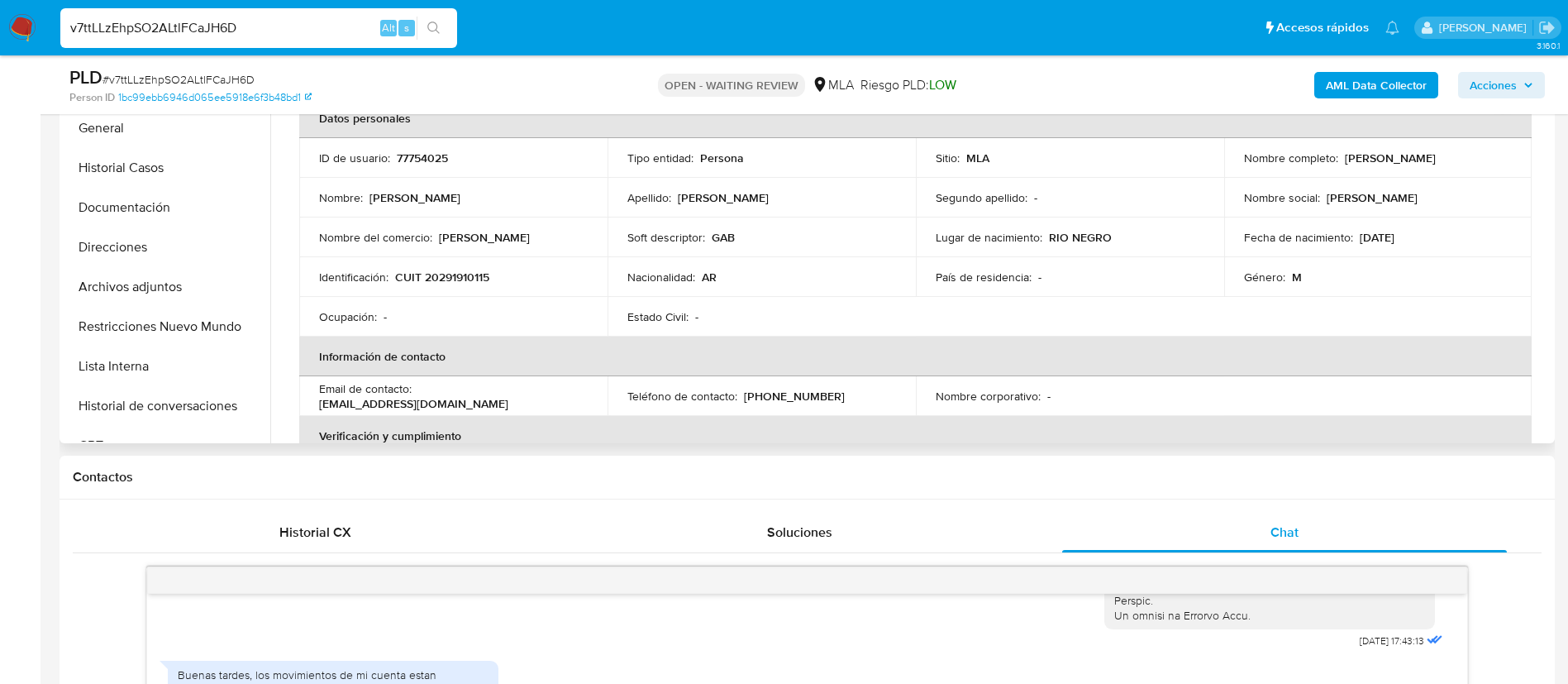
click at [447, 272] on p "CUIT 20291910115" at bounding box center [442, 277] width 94 height 15
copy p "20291910115"
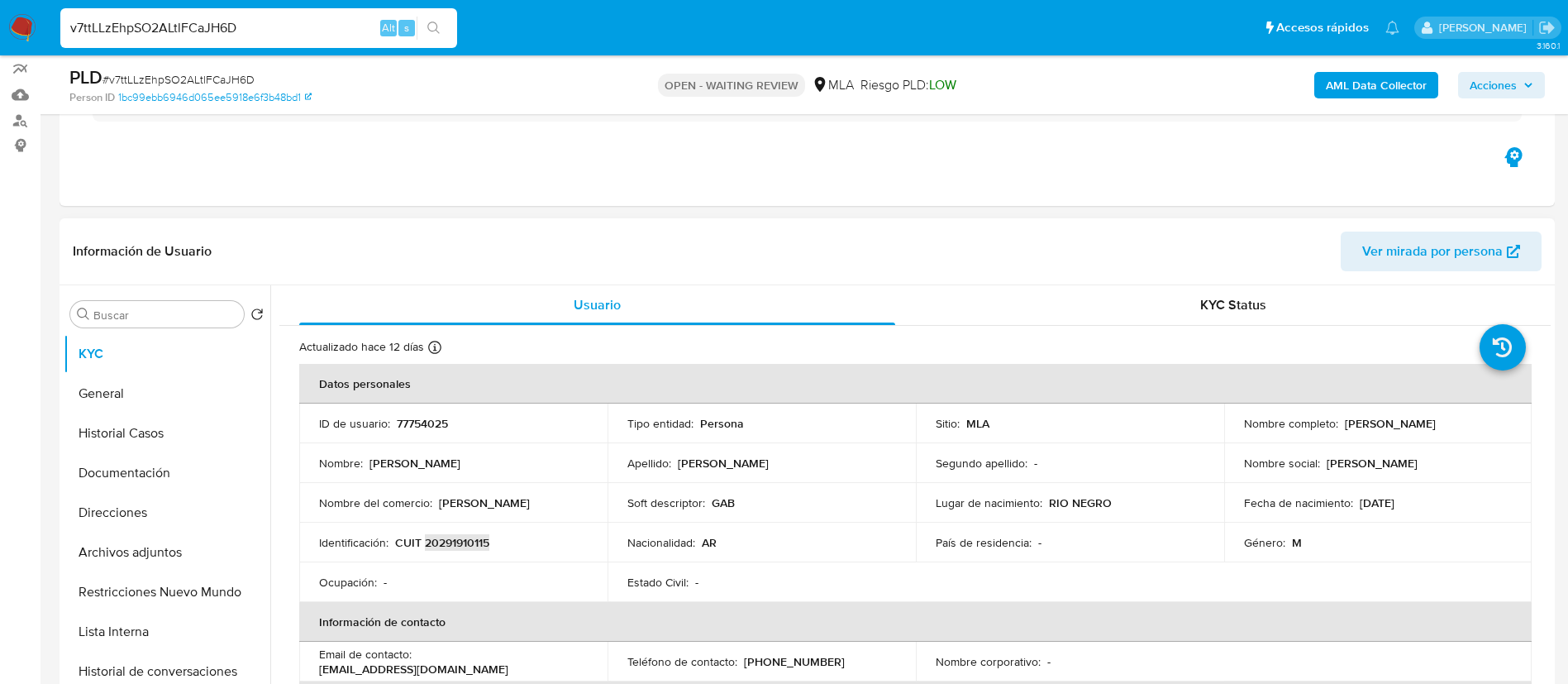
scroll to position [138, 0]
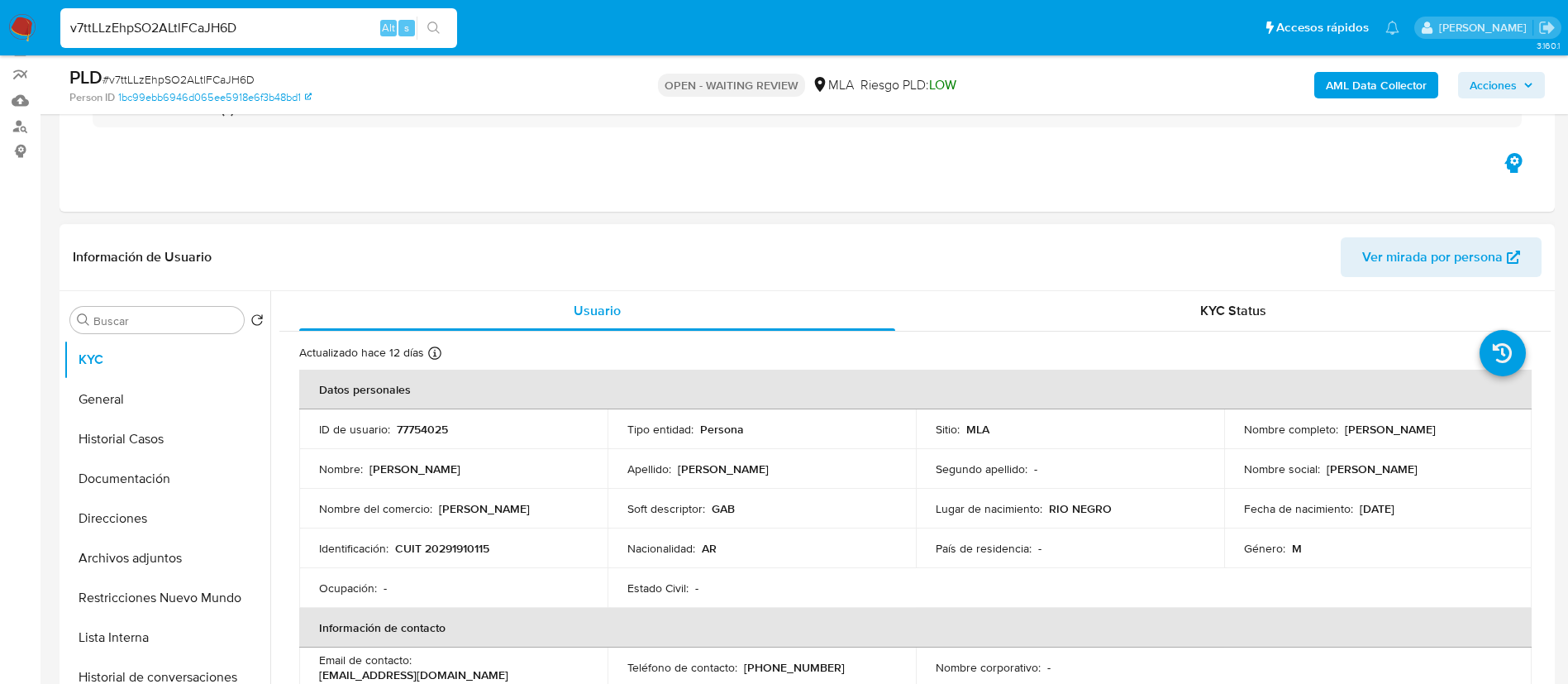
click at [464, 538] on td "Identificación : CUIT 20291910115" at bounding box center [453, 548] width 308 height 40
drag, startPoint x: 464, startPoint y: 538, endPoint x: 463, endPoint y: 547, distance: 9.1
click at [463, 547] on td "Identificación : CUIT 20291910115" at bounding box center [453, 548] width 308 height 40
click at [463, 547] on p "CUIT 20291910115" at bounding box center [442, 547] width 94 height 15
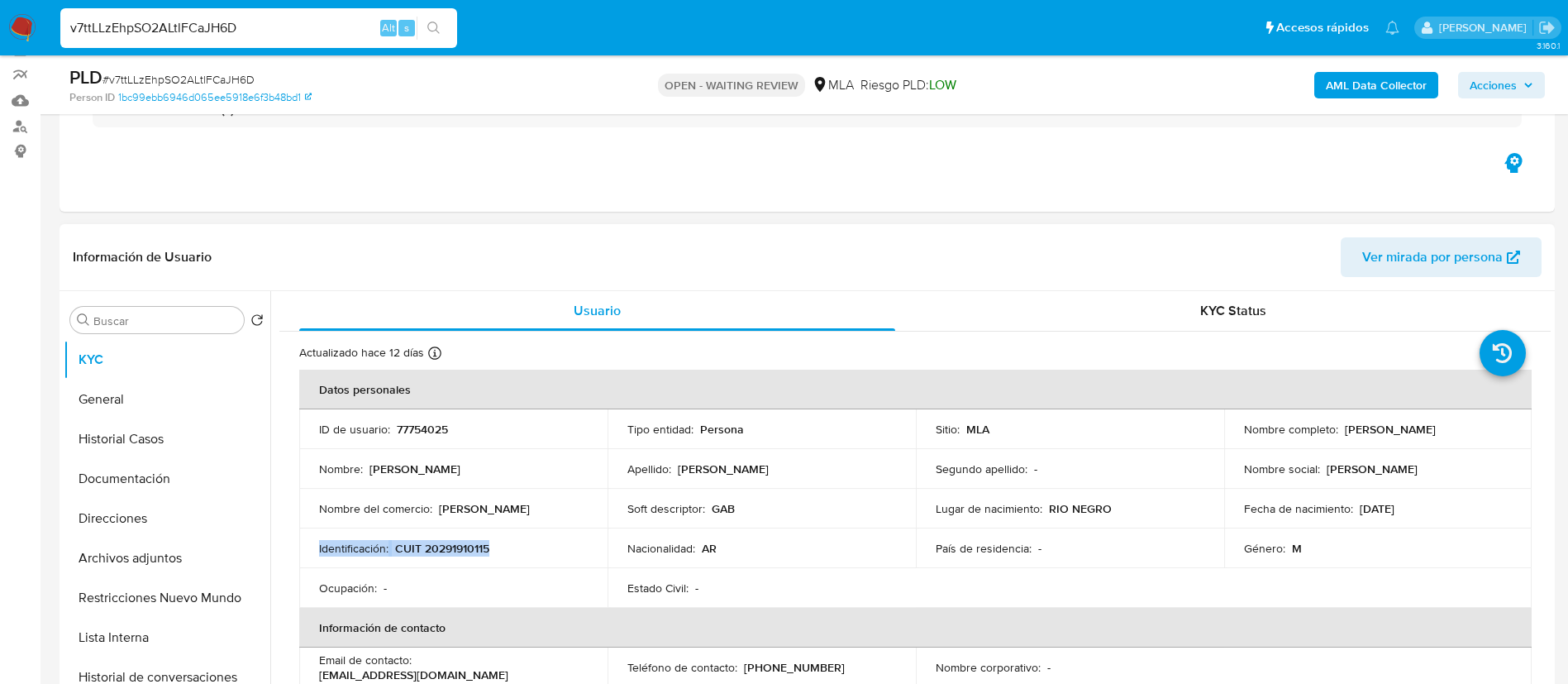
click at [463, 547] on p "CUIT 20291910115" at bounding box center [442, 547] width 94 height 15
paste input "EbRb3t2Y1S3GTCfBqad3tESE"
click at [247, 29] on input "EbRb3t2Y1S3GTCfBqad3tESE" at bounding box center [259, 29] width 396 height 22
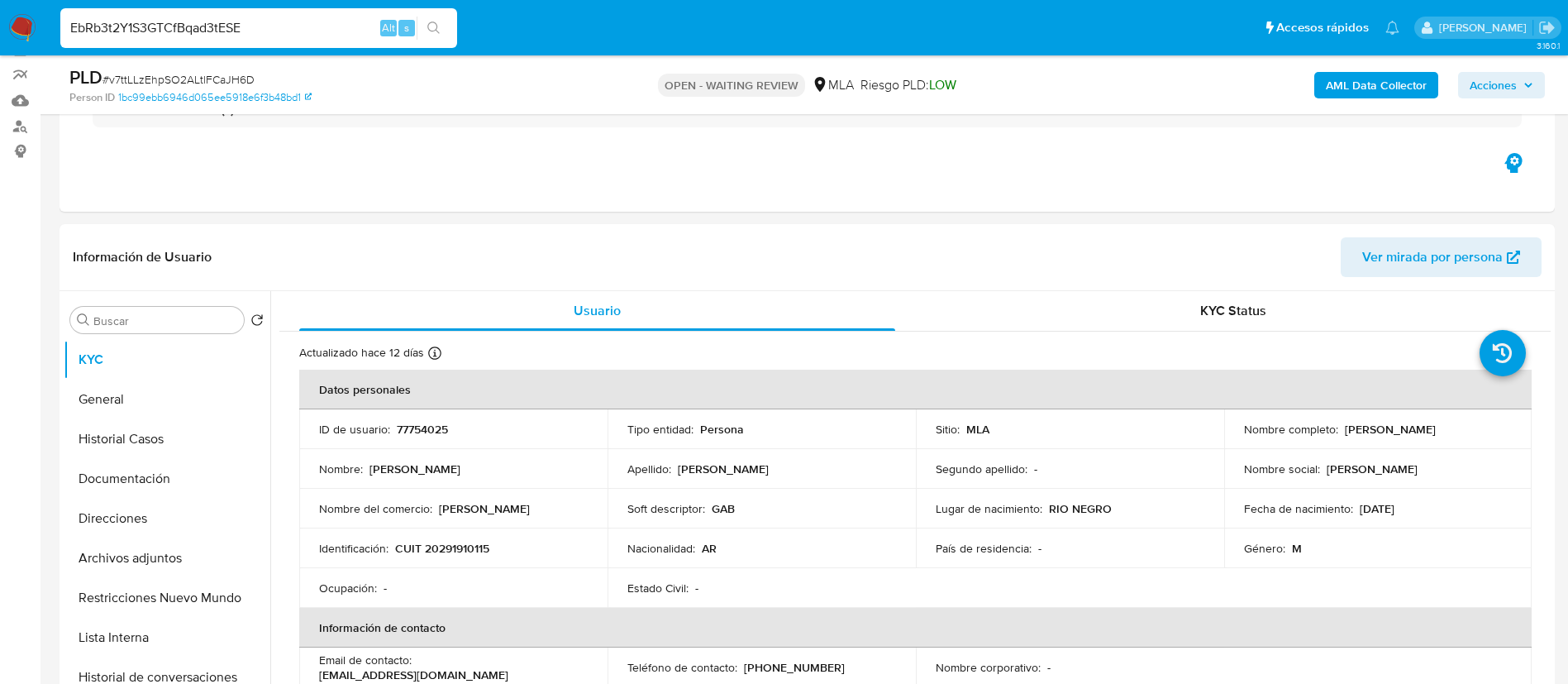
type input "EbRb3t2Y1S3GTCfBqad3tESE"
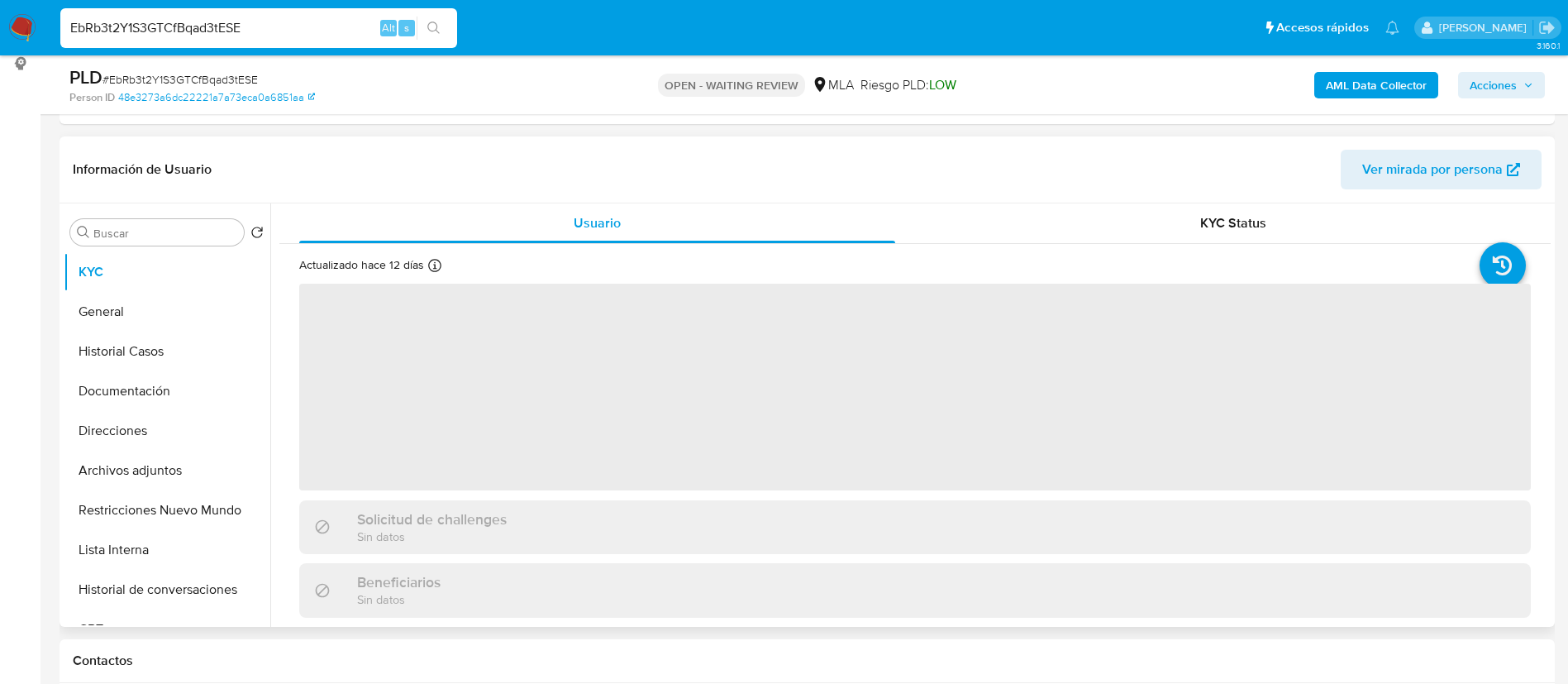
scroll to position [227, 0]
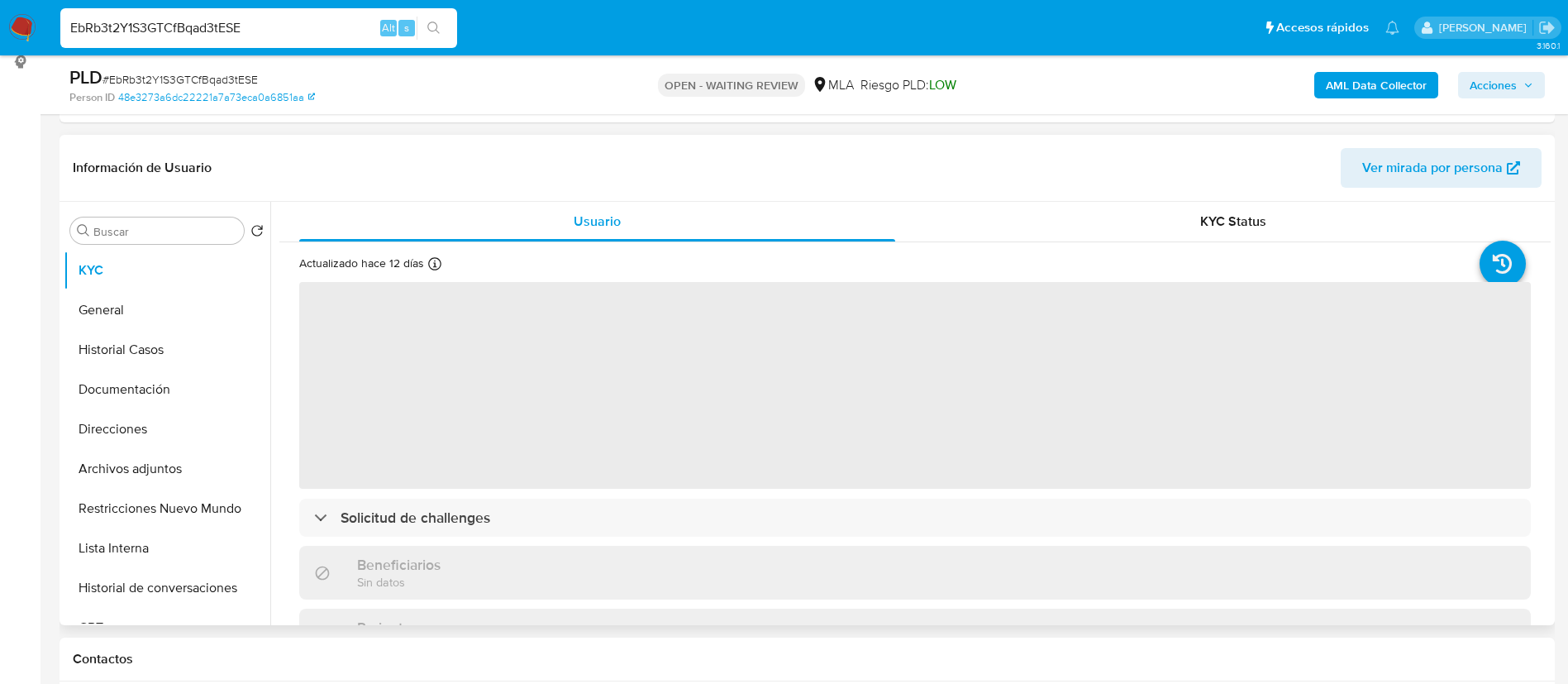
select select "10"
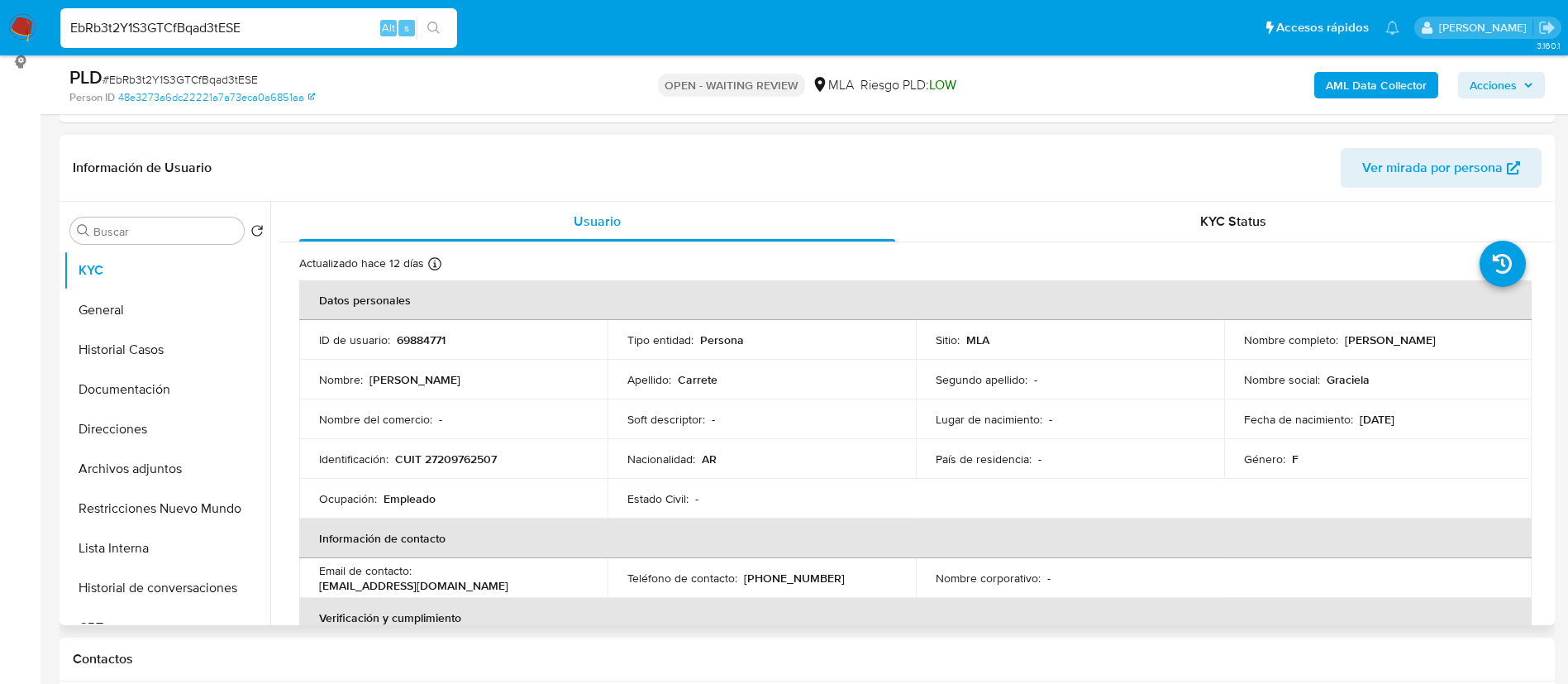
click at [451, 453] on p "CUIT 27209762507" at bounding box center [446, 458] width 102 height 15
copy p "27209762507"
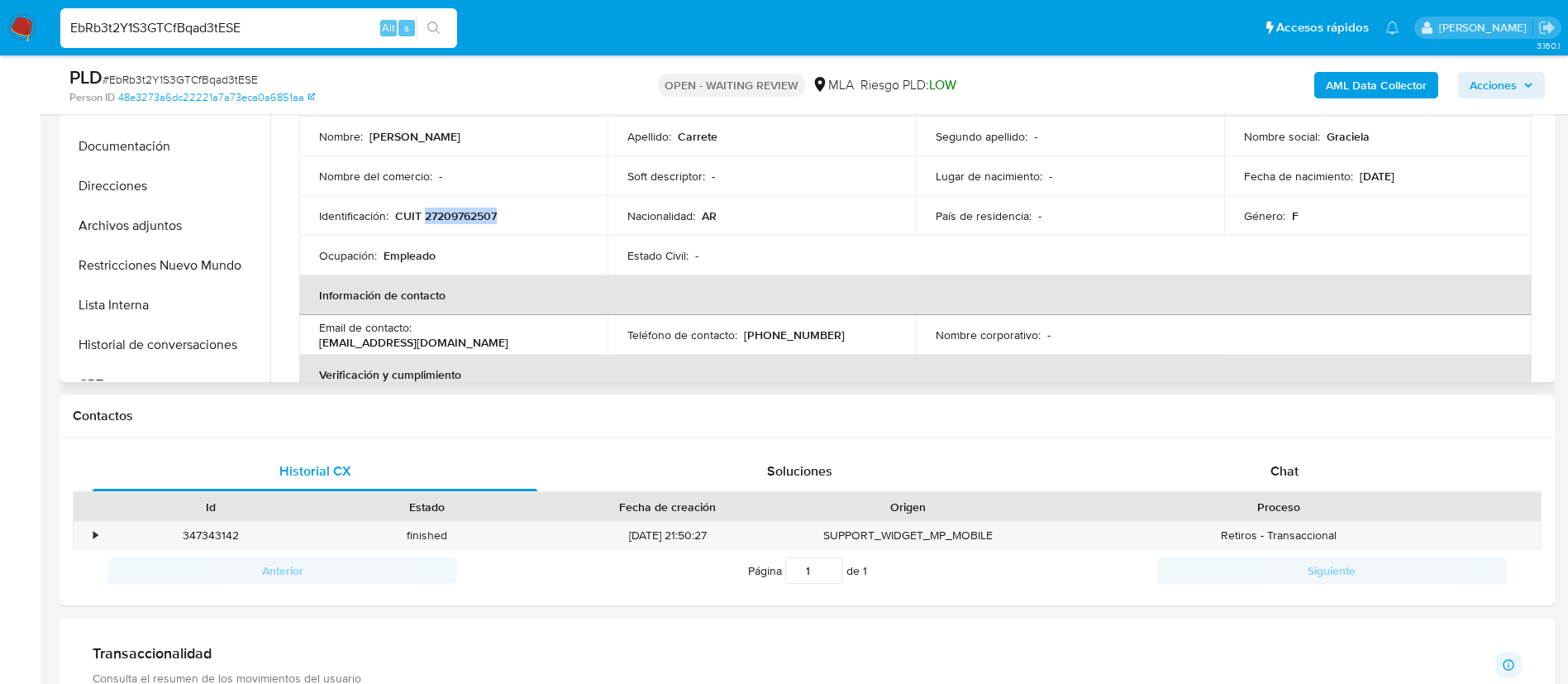
scroll to position [496, 0]
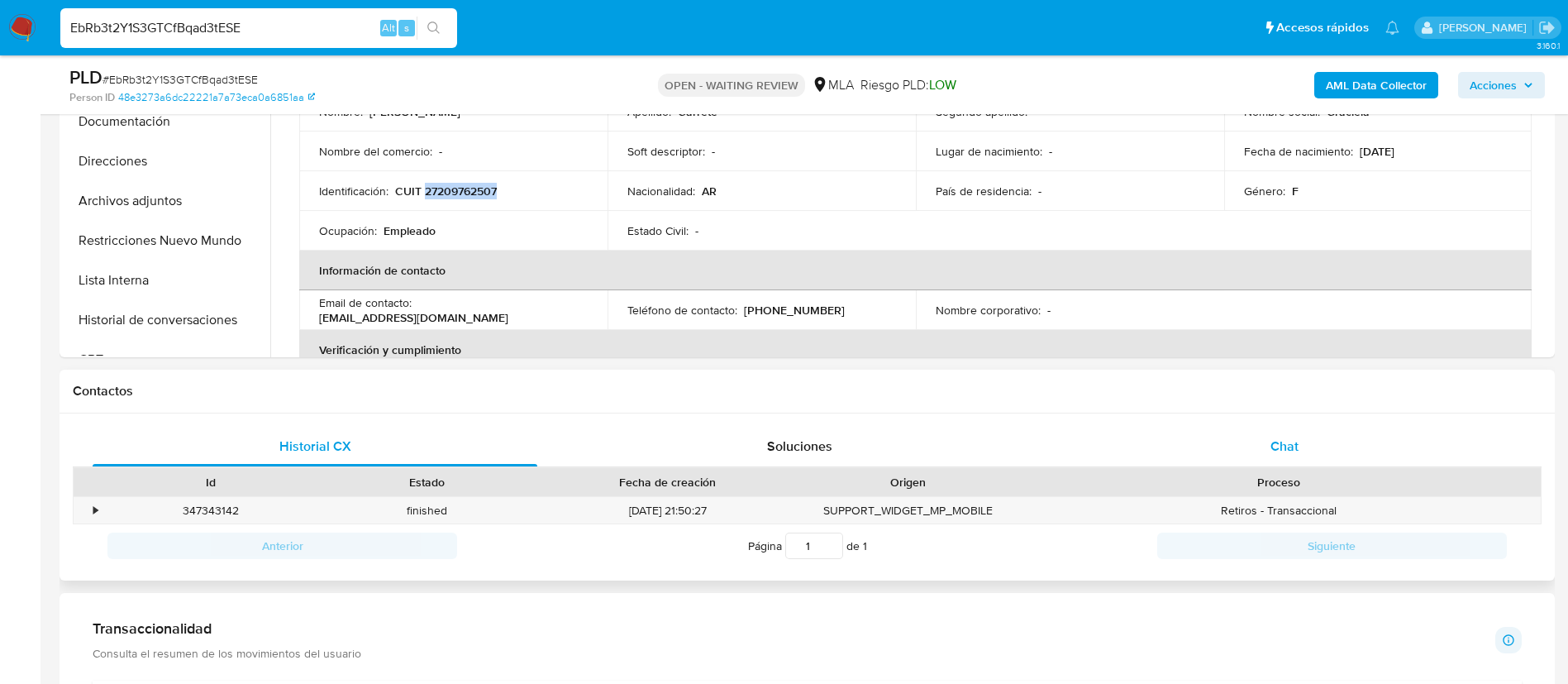
click at [1302, 453] on div "Chat" at bounding box center [1285, 446] width 445 height 40
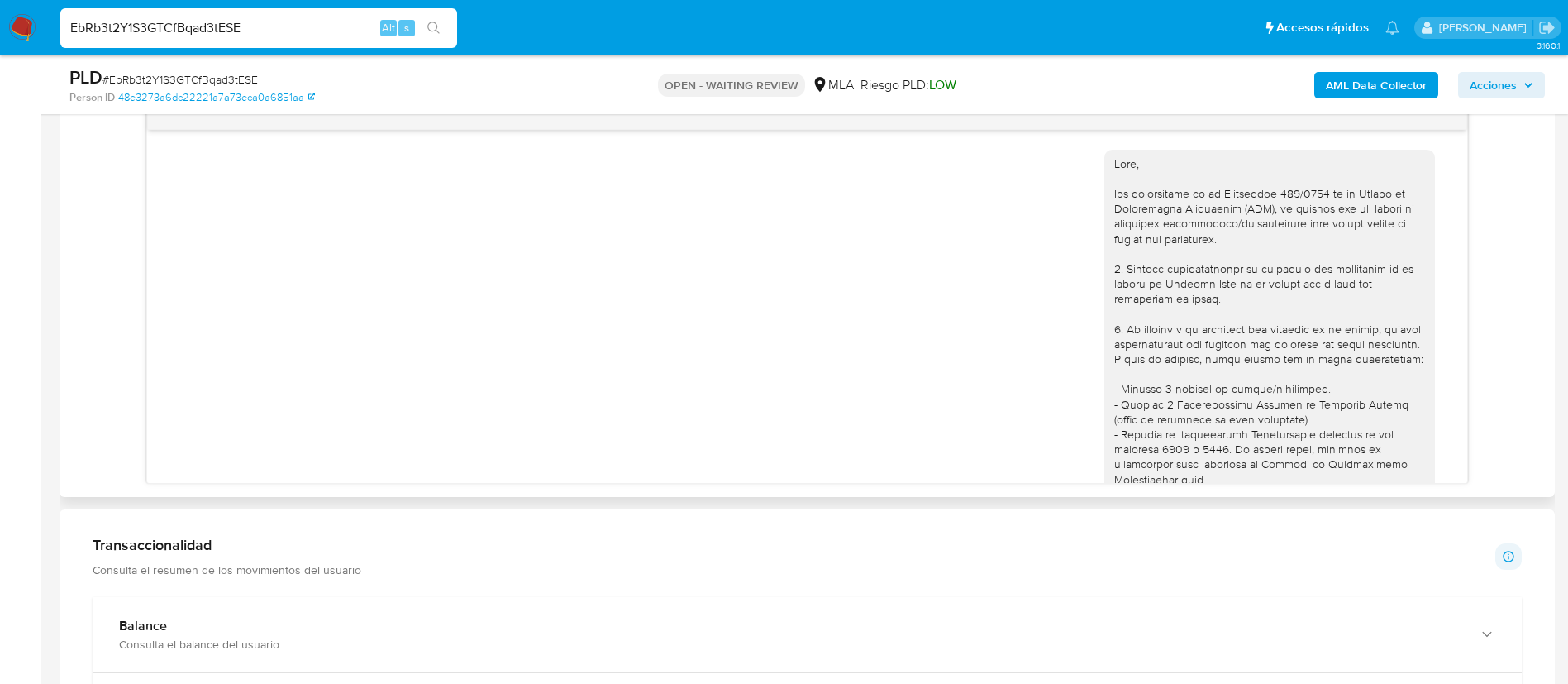
scroll to position [664, 0]
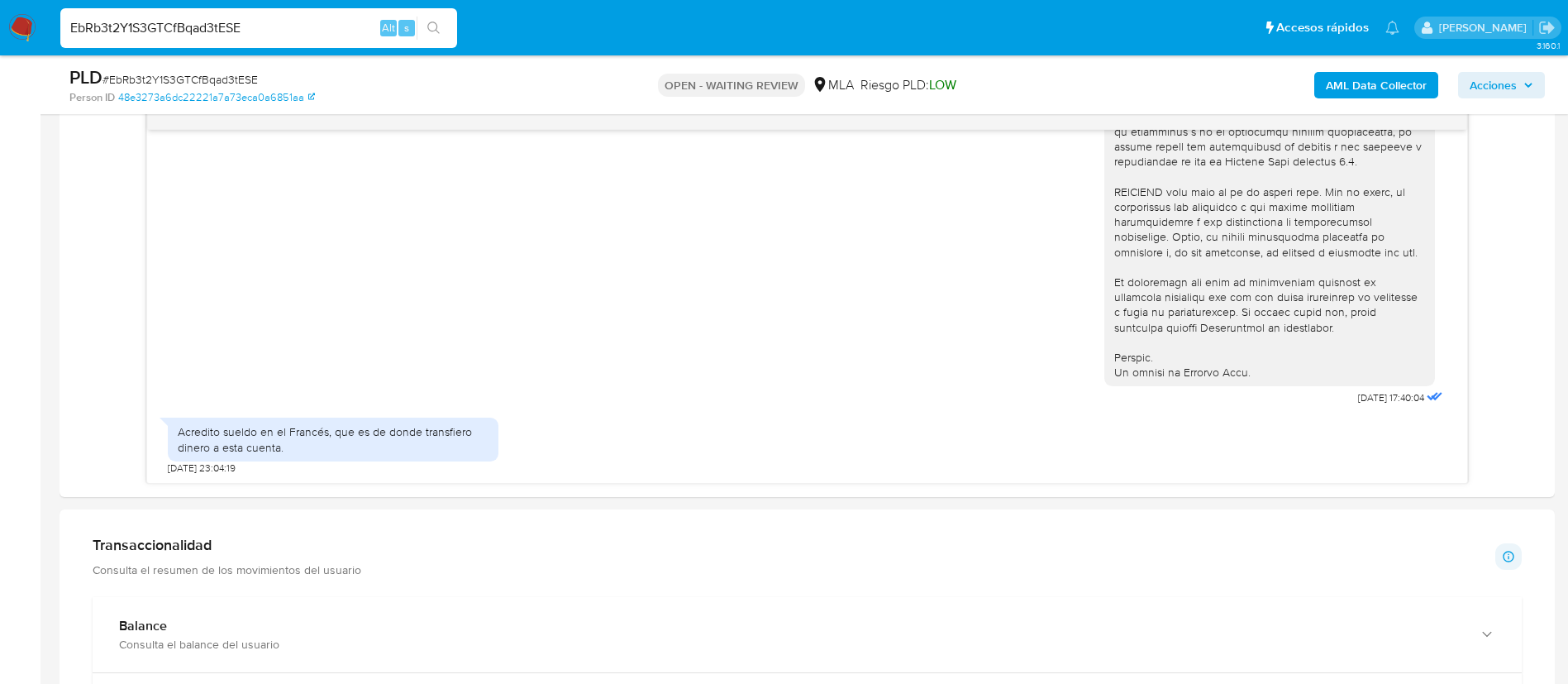
paste input "o2msdaxWAlQD2OZkAhKxl2Kn"
click at [305, 33] on input "o2msdaxWAlQD2OZkAhKxl2Kn" at bounding box center [259, 29] width 396 height 22
type input "o2msdaxWAlQD2OZkAhKxl2Kn"
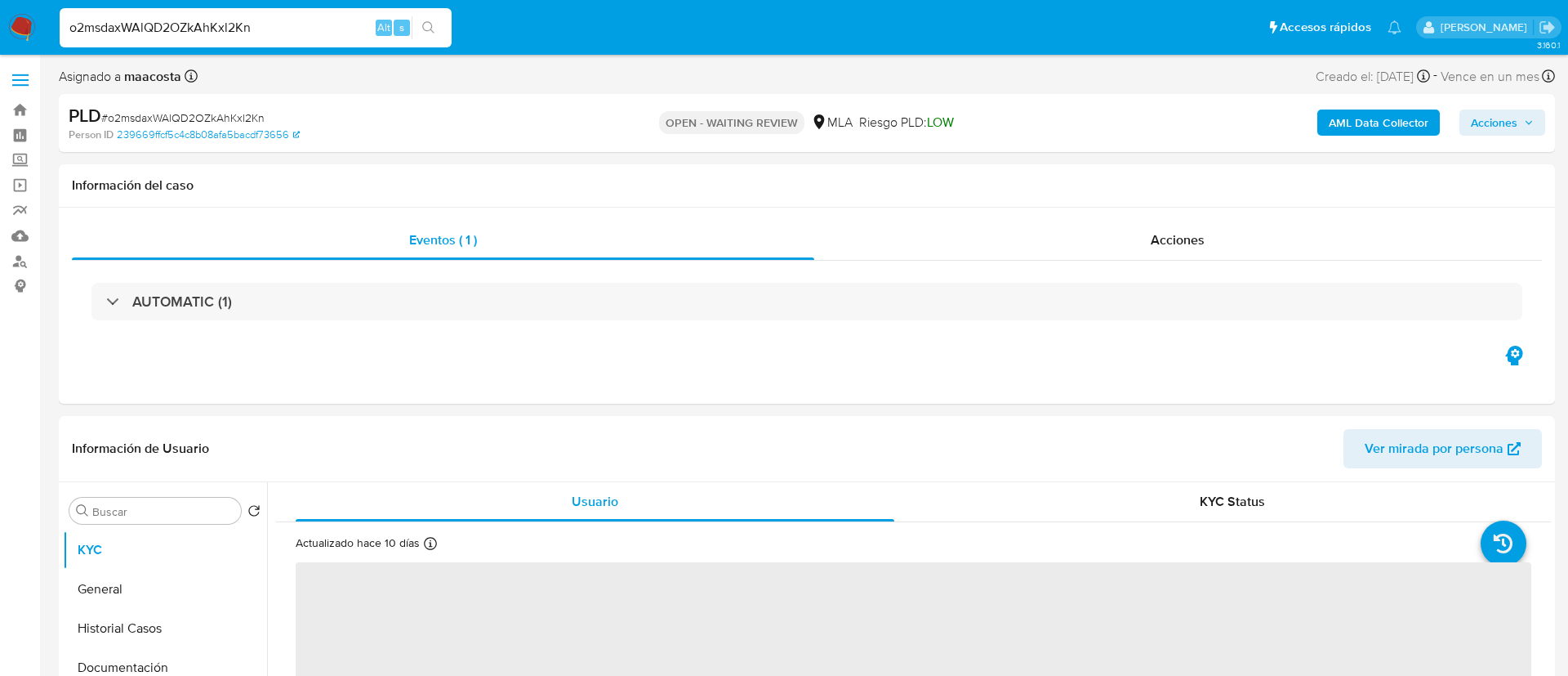
select select "10"
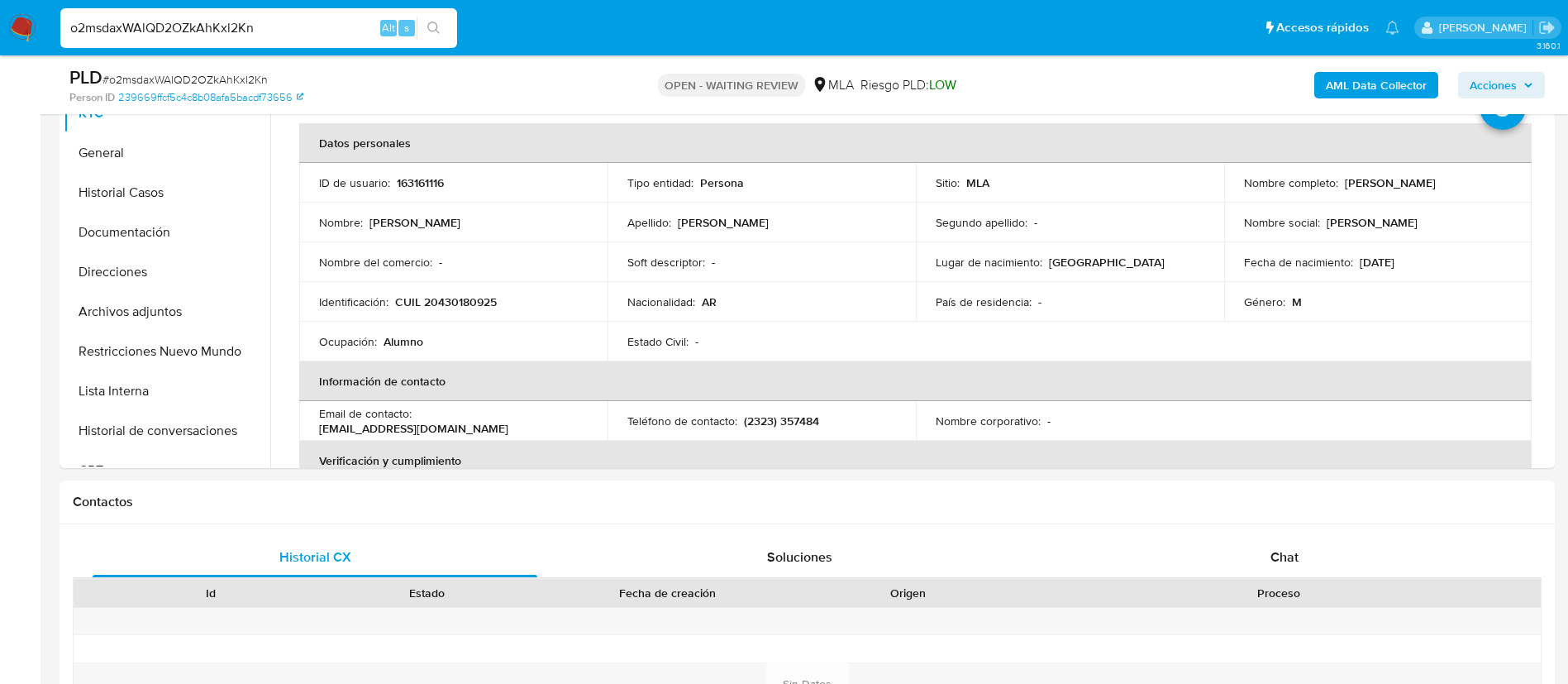
scroll to position [501, 0]
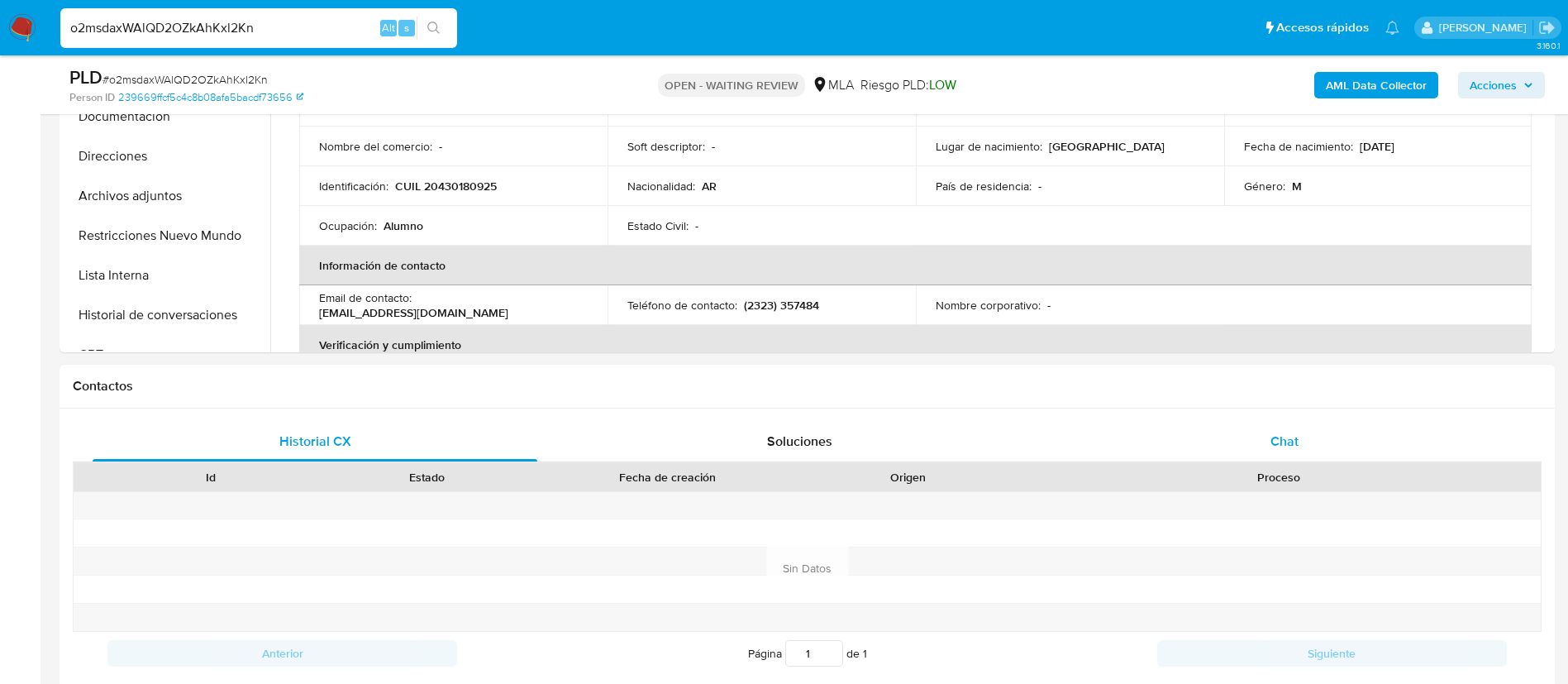
click at [1290, 436] on span "Chat" at bounding box center [1285, 440] width 28 height 19
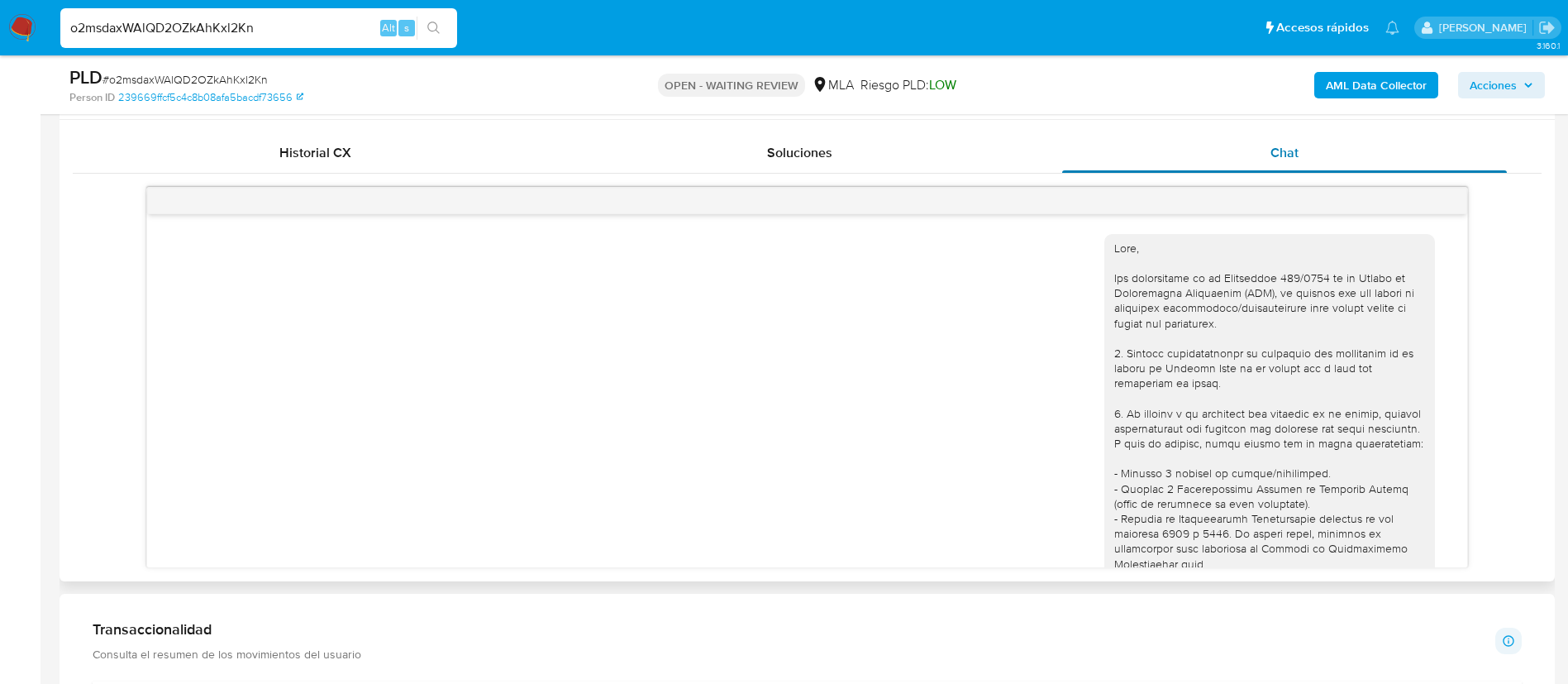
scroll to position [788, 0]
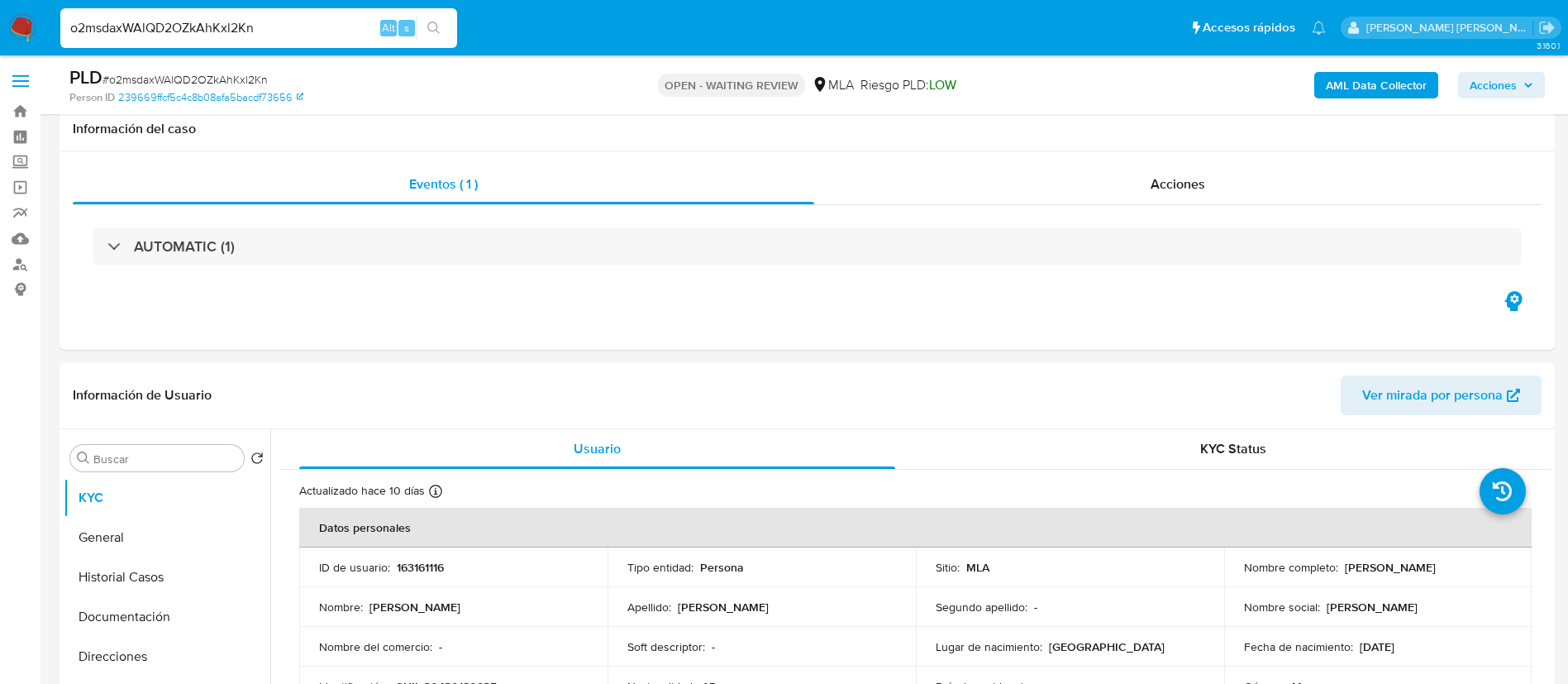
select select "10"
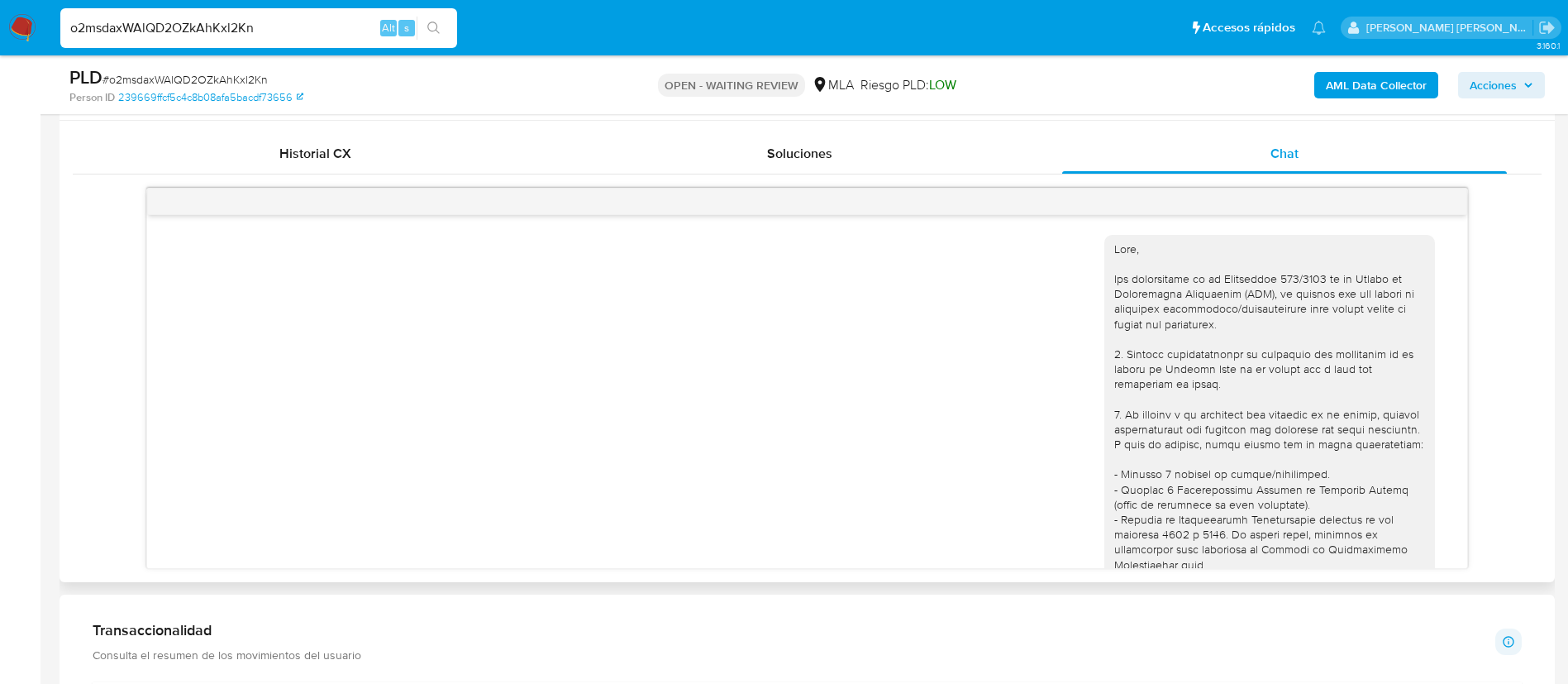
scroll to position [1074, 0]
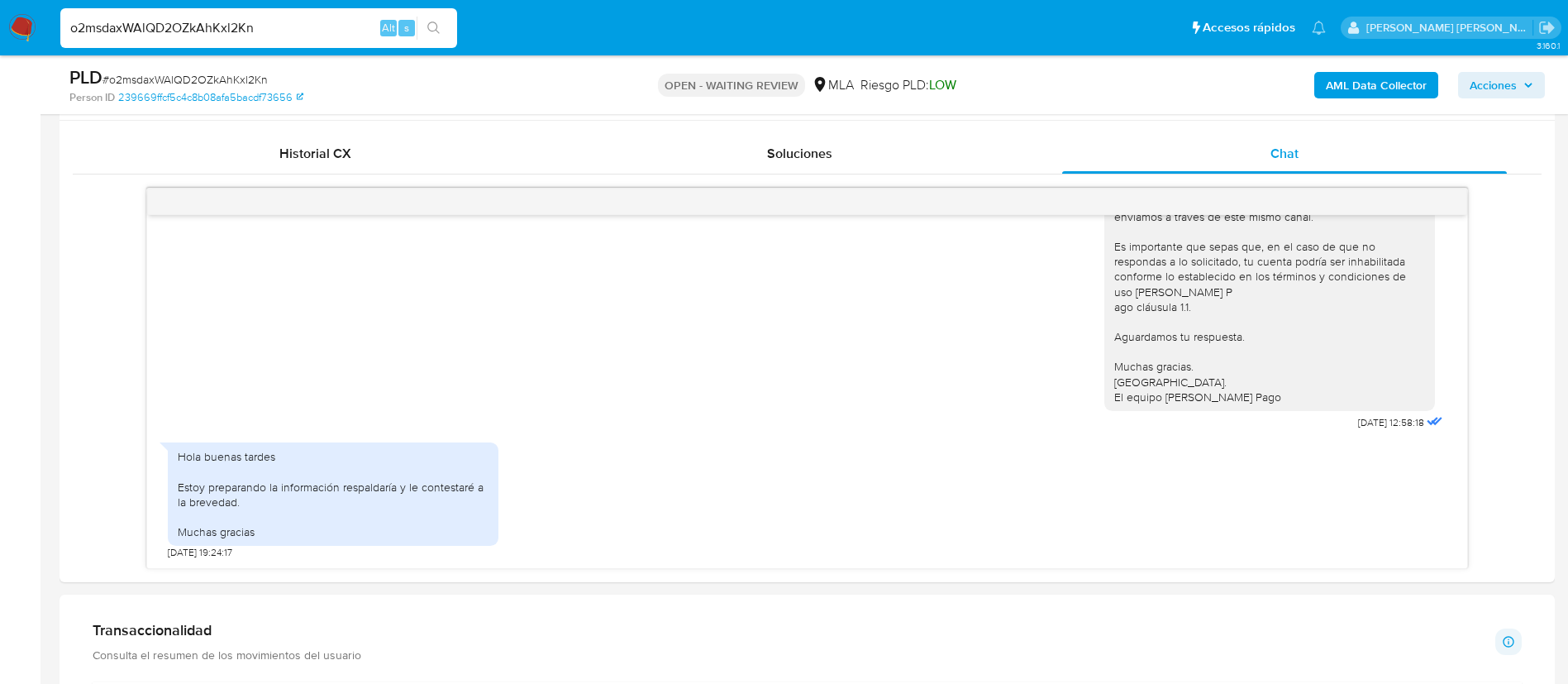
paste input "CUn01hlQTaQj7nLjMkG9vj1o"
click at [254, 33] on input "CUn01hlQTaQj7nLjMkG9vj1o" at bounding box center [259, 29] width 396 height 22
type input "CUn01hlQTaQj7nLjMkG9vj1o"
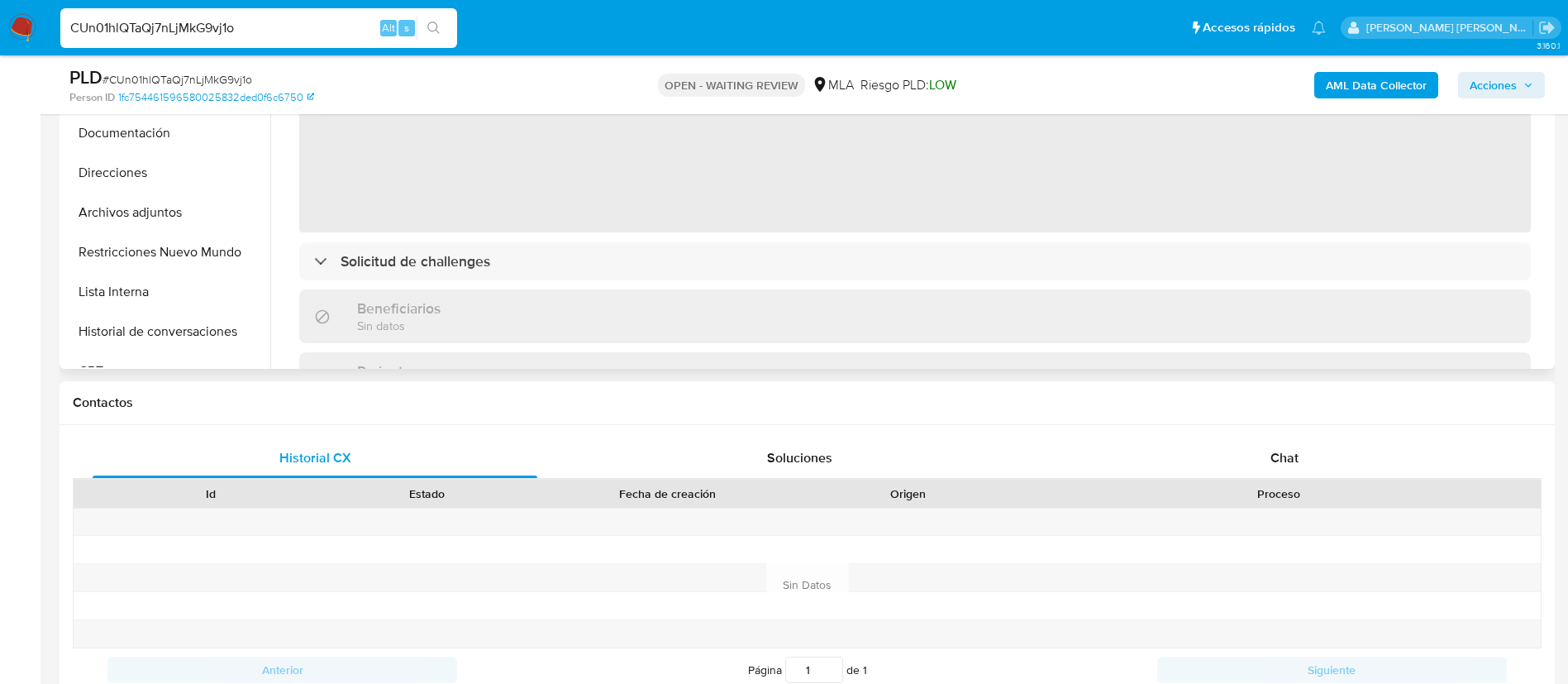
select select "10"
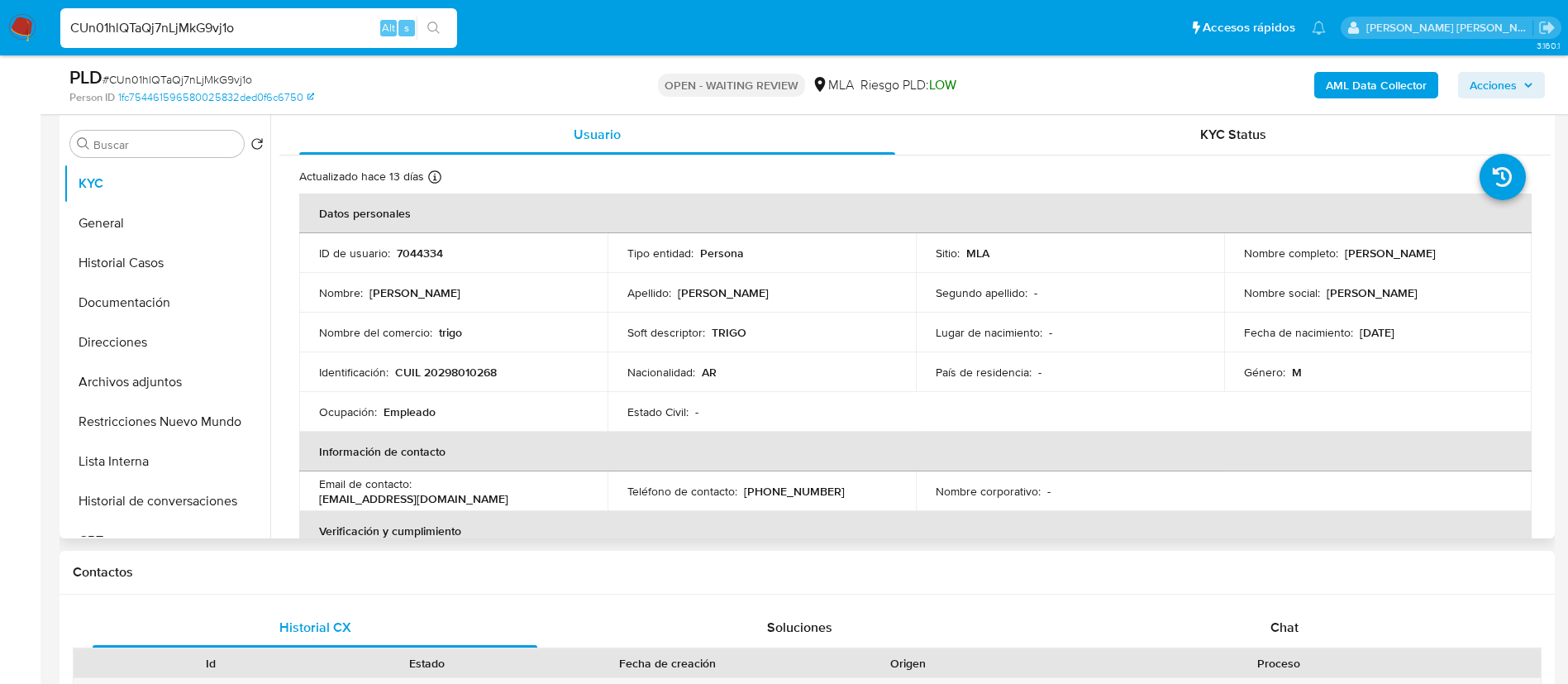
scroll to position [312, 0]
click at [455, 376] on p "CUIL 20298010268" at bounding box center [446, 373] width 102 height 15
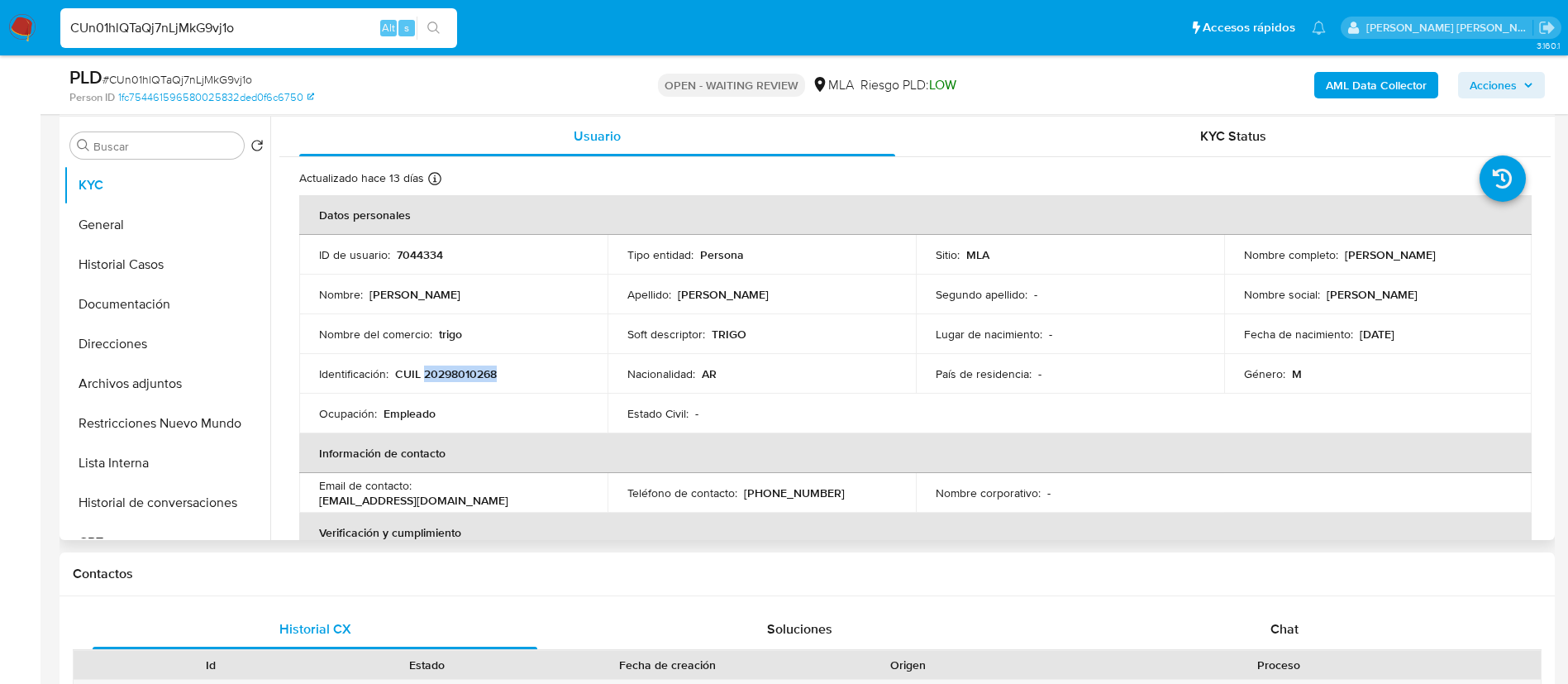
click at [455, 376] on p "CUIL 20298010268" at bounding box center [446, 373] width 102 height 15
copy p "20298010268"
click at [1295, 617] on div "Chat" at bounding box center [1285, 629] width 445 height 40
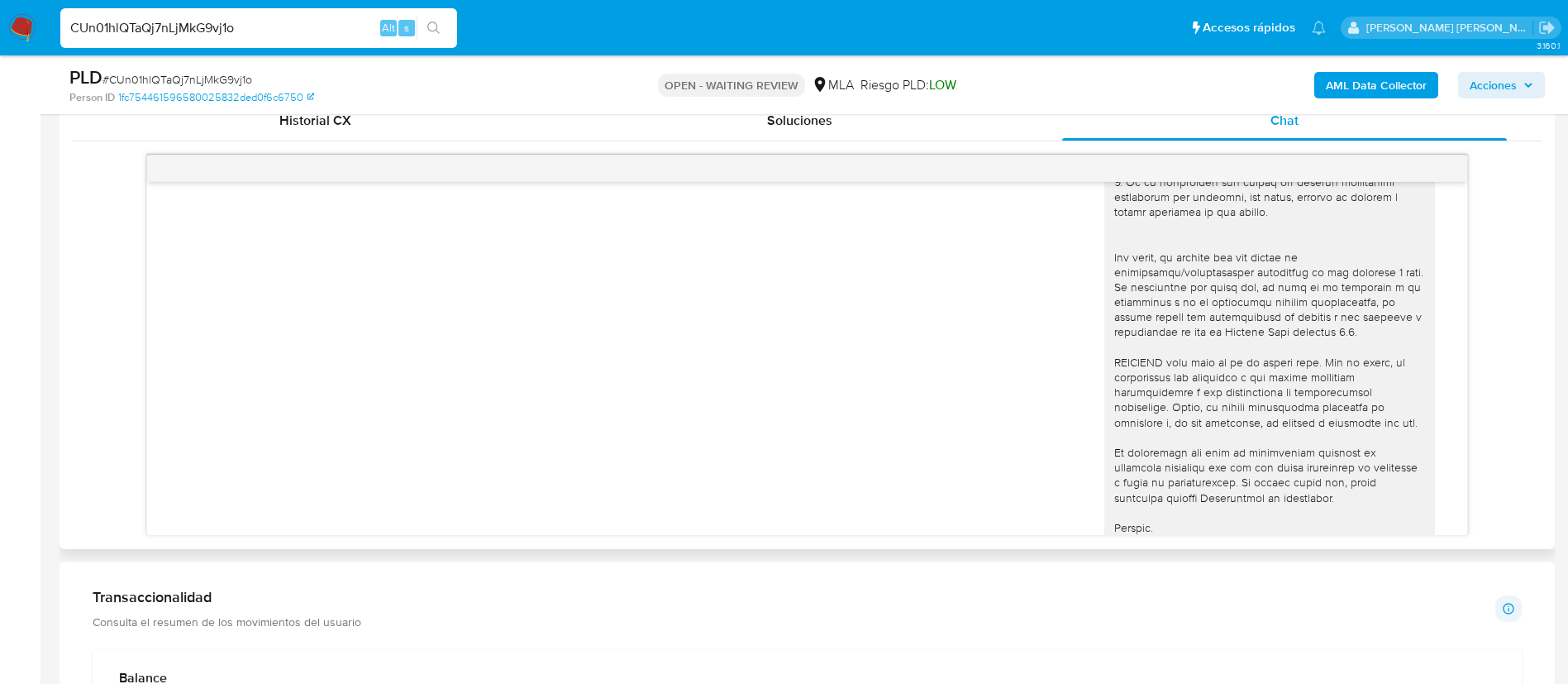
scroll to position [513, 0]
paste input "I2pxGNRjO2qbkITDt7xEUOop"
click at [283, 28] on input "I2pxGNRjO2qbkITDt7xEUOop" at bounding box center [259, 29] width 396 height 22
type input "I2pxGNRjO2qbkITDt7xEUOop"
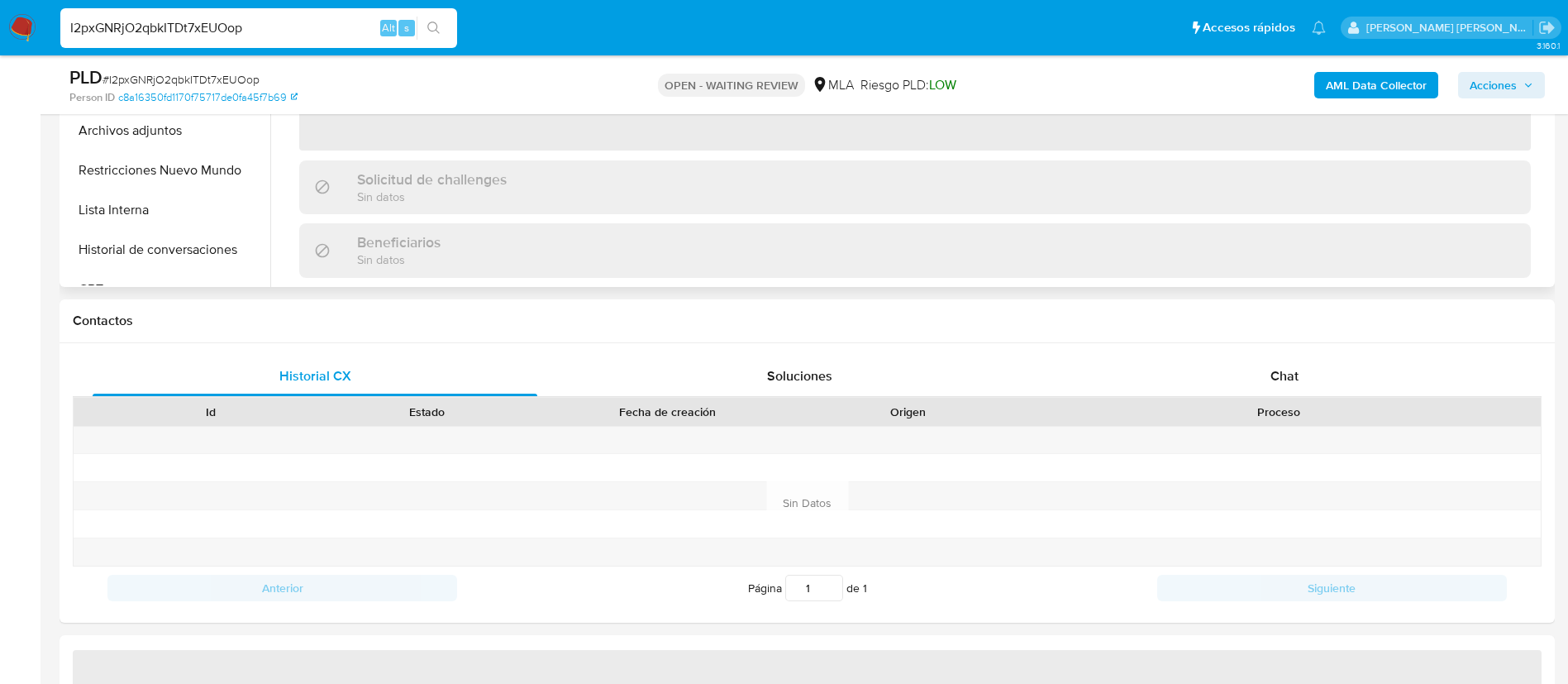
select select "10"
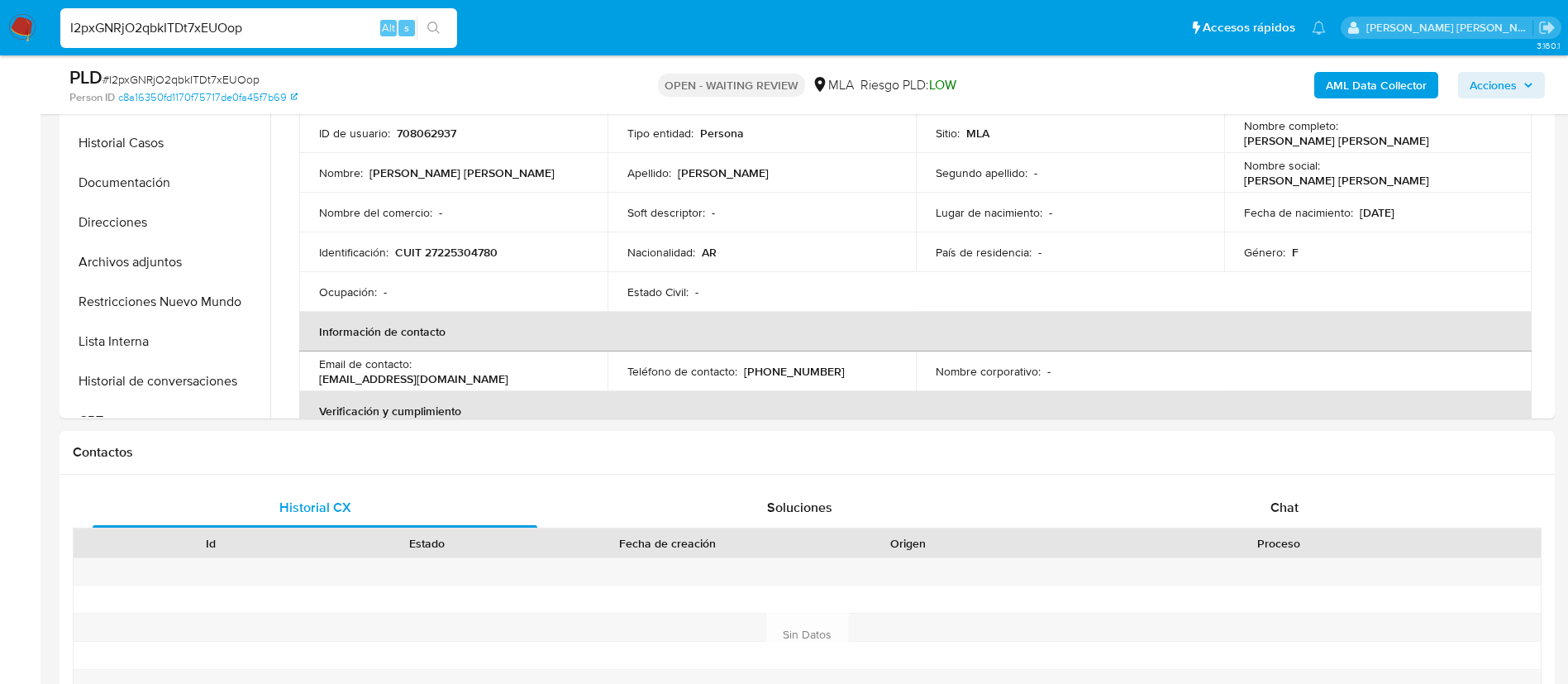
scroll to position [431, 0]
click at [473, 253] on p "CUIT 27225304780" at bounding box center [446, 254] width 102 height 15
copy p "27225304780"
click at [1264, 500] on div "Chat" at bounding box center [1285, 511] width 445 height 40
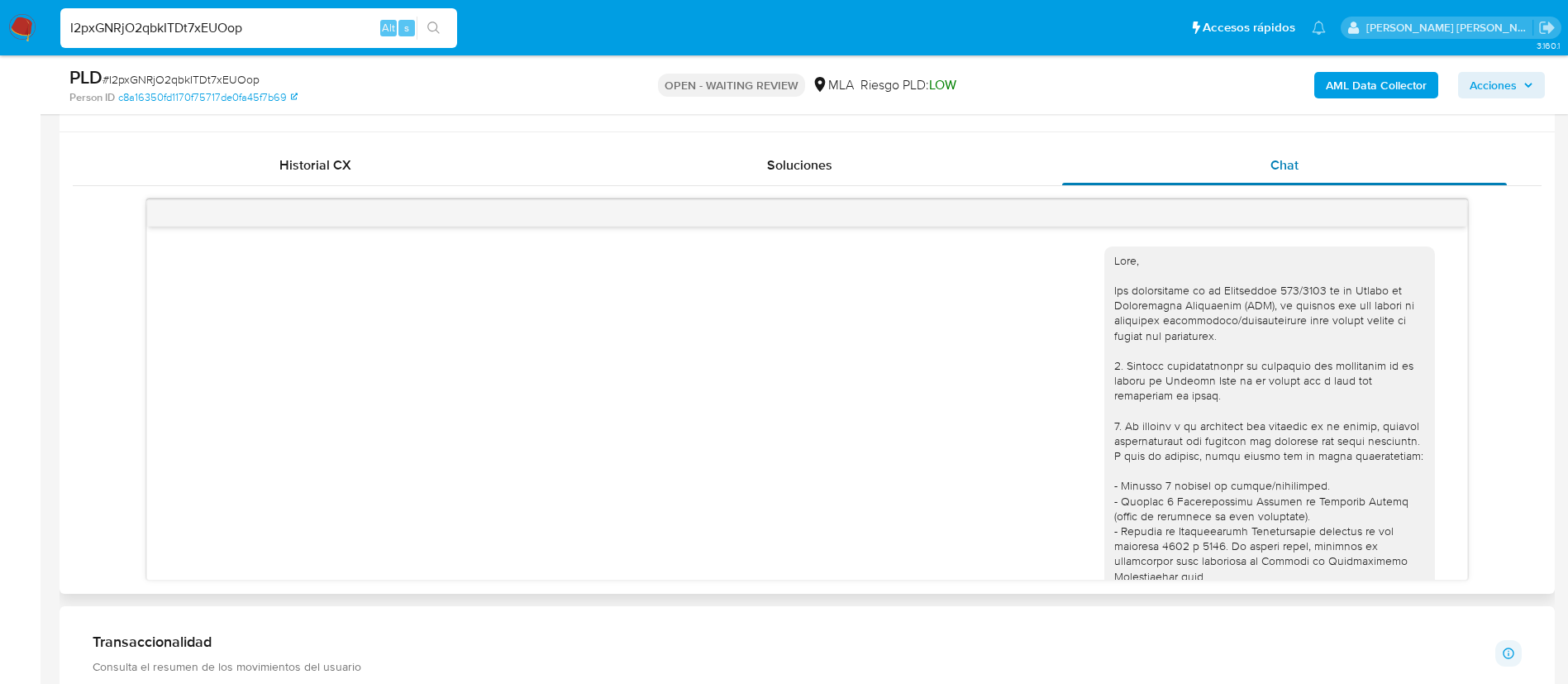
scroll to position [744, 0]
